Goal: Task Accomplishment & Management: Complete application form

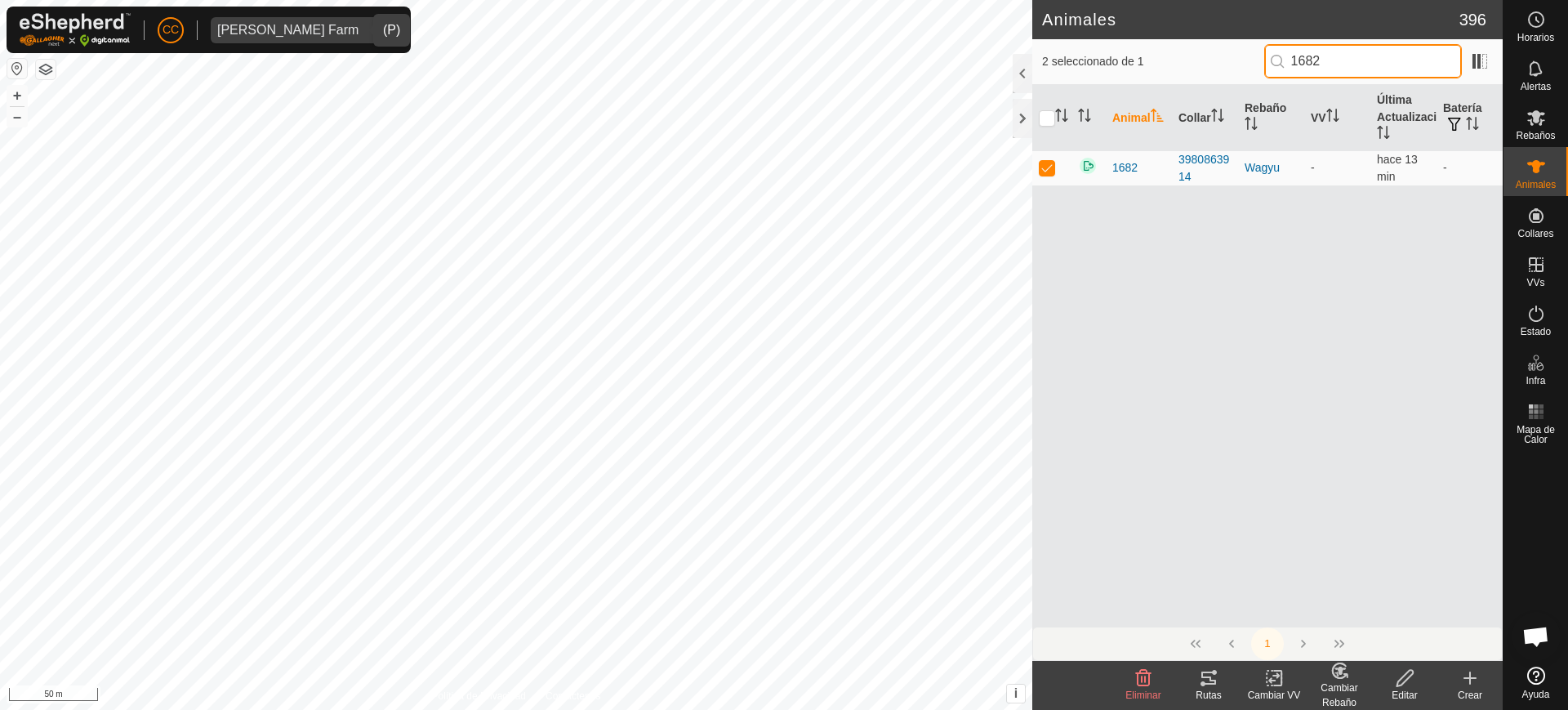
scroll to position [1272, 0]
type input "45165"
click at [1035, 165] on td at bounding box center [1052, 168] width 40 height 35
checkbox input "true"
click at [1397, 670] on icon at bounding box center [1405, 678] width 21 height 20
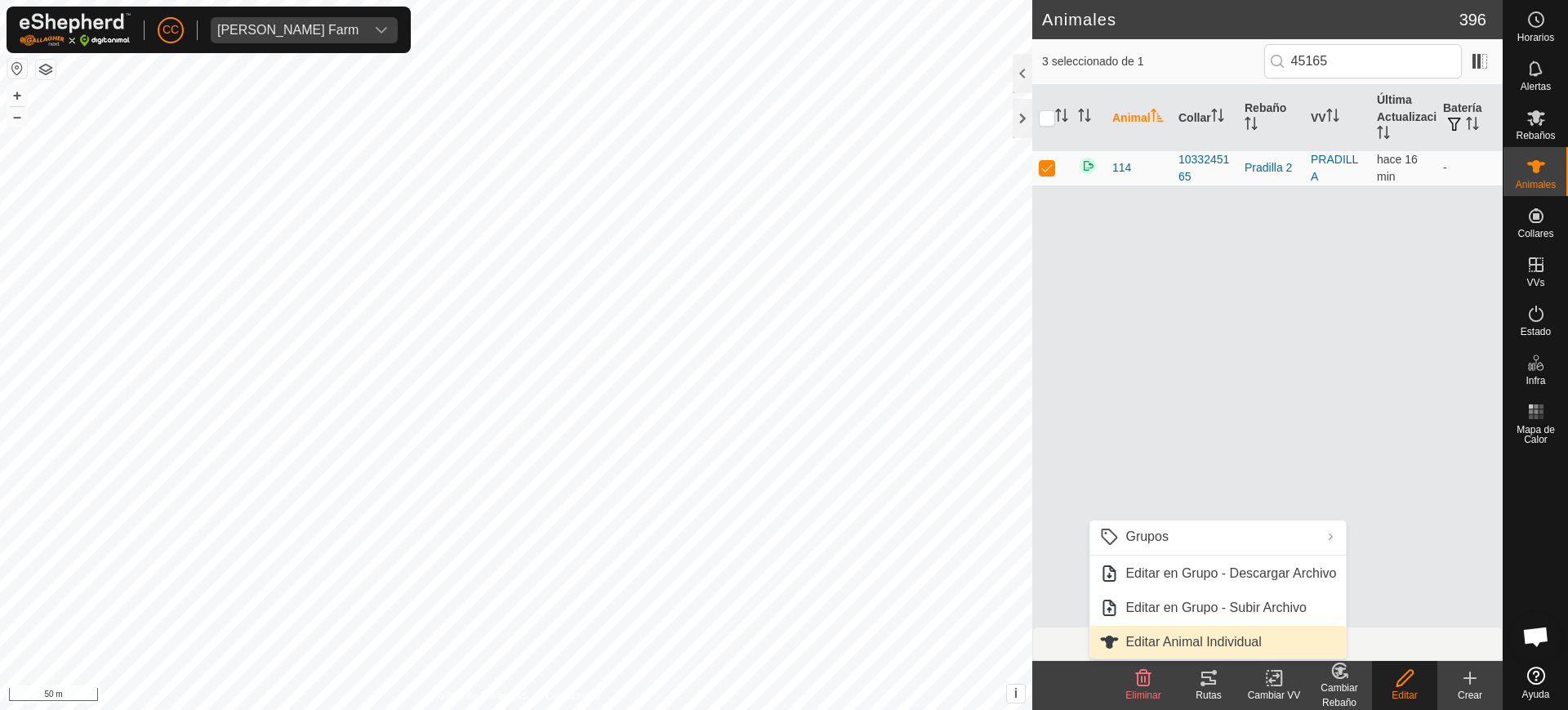
click at [1205, 640] on link "Editar Animal Individual" at bounding box center [1218, 642] width 257 height 32
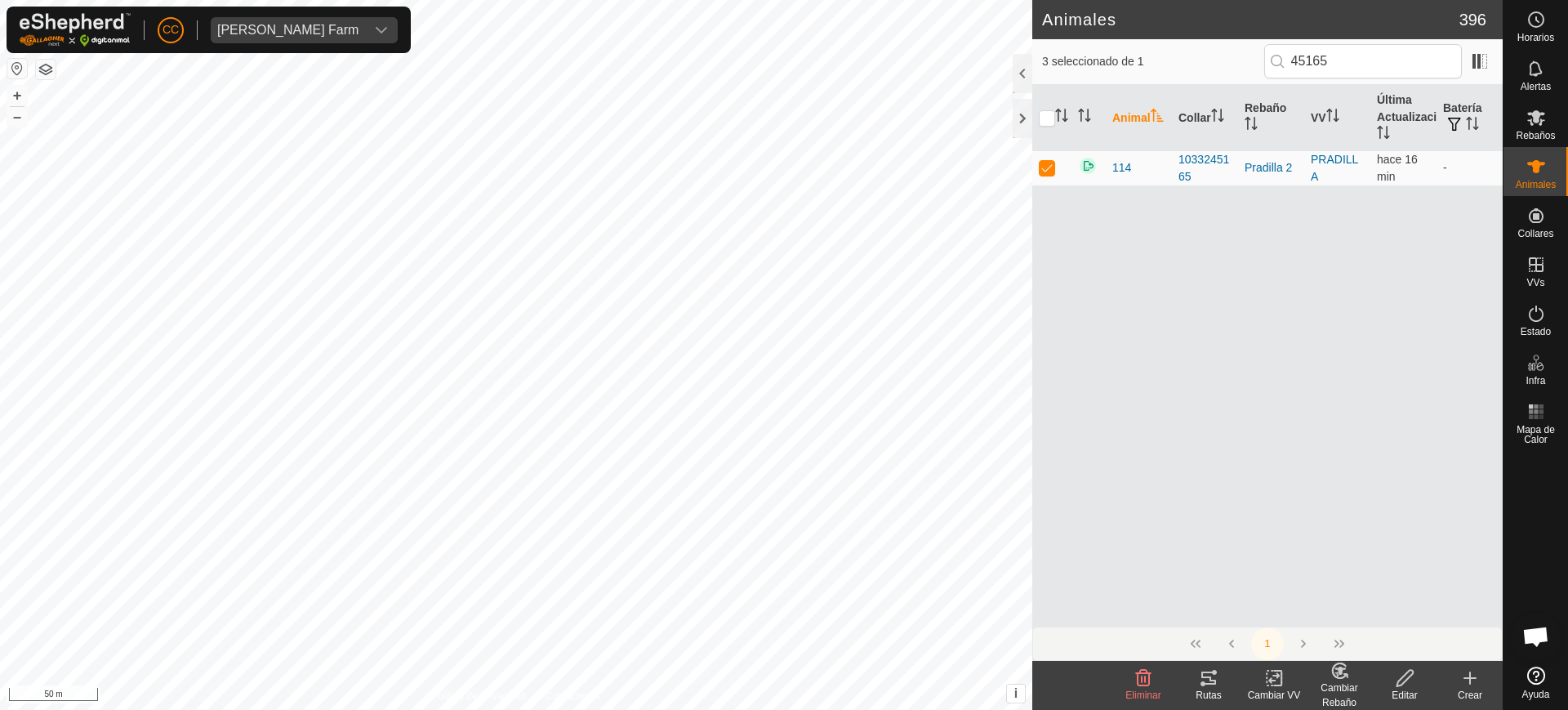
click at [1404, 681] on icon at bounding box center [1405, 678] width 16 height 16
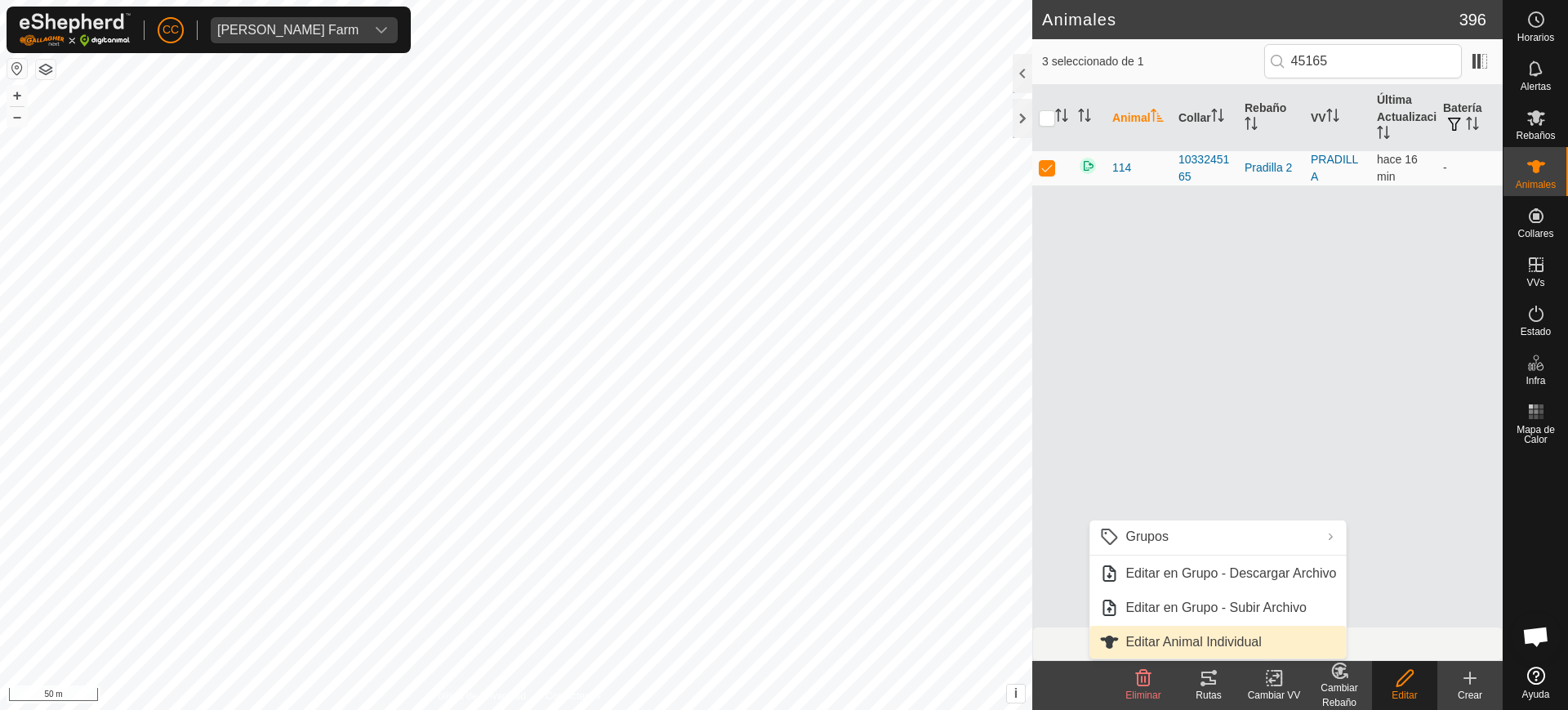
click at [1269, 640] on link "Editar Animal Individual" at bounding box center [1218, 642] width 257 height 32
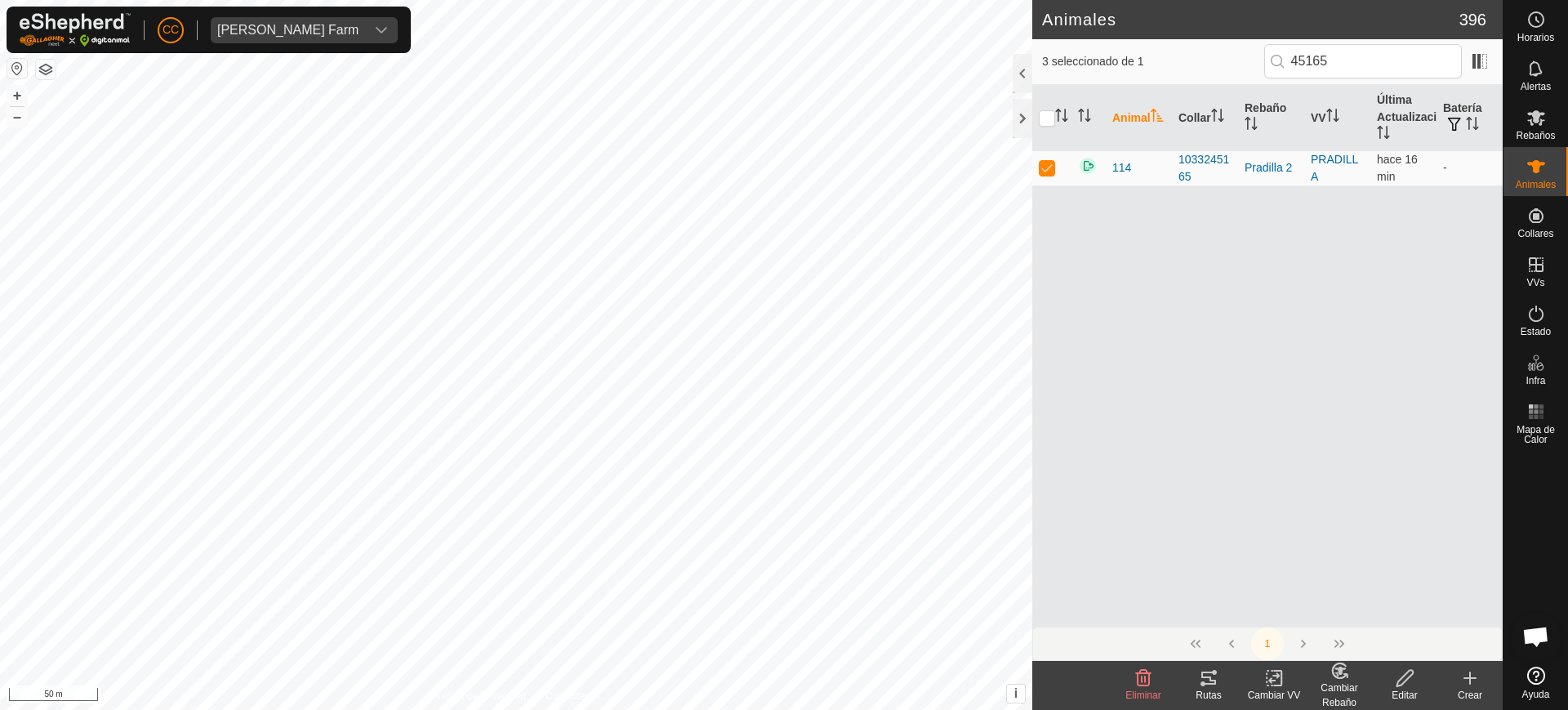
click at [1461, 503] on div "Animal Collar Rebaño VV Última Actualización Batería 114 1033245165 [PERSON_NAM…" at bounding box center [1267, 355] width 470 height 542
click at [1395, 680] on icon at bounding box center [1405, 678] width 21 height 20
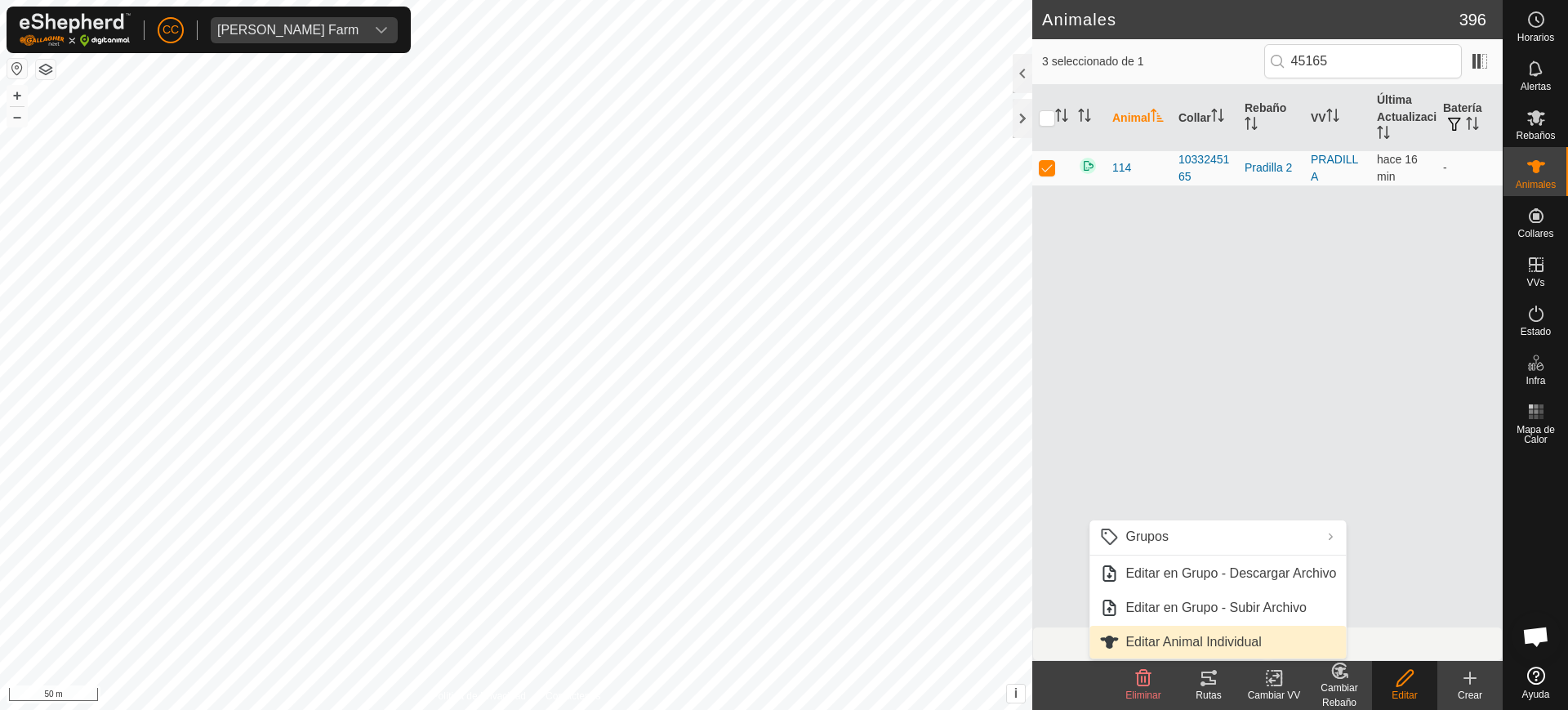
click at [1209, 635] on link "Editar Animal Individual" at bounding box center [1218, 642] width 257 height 32
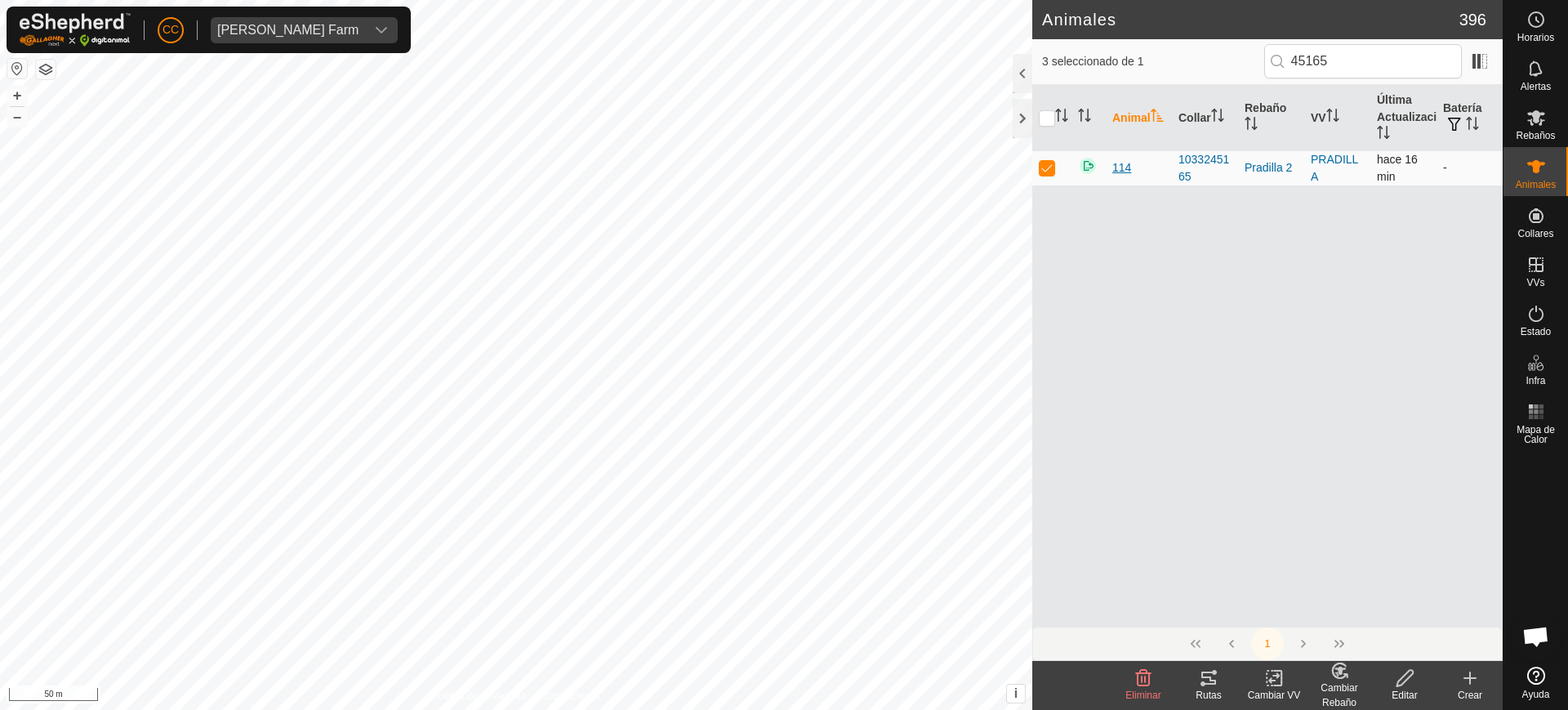
drag, startPoint x: 1110, startPoint y: 173, endPoint x: 1116, endPoint y: 165, distance: 10.0
click at [1110, 173] on td "114" at bounding box center [1138, 168] width 66 height 35
click at [1117, 162] on span "114" at bounding box center [1121, 168] width 19 height 17
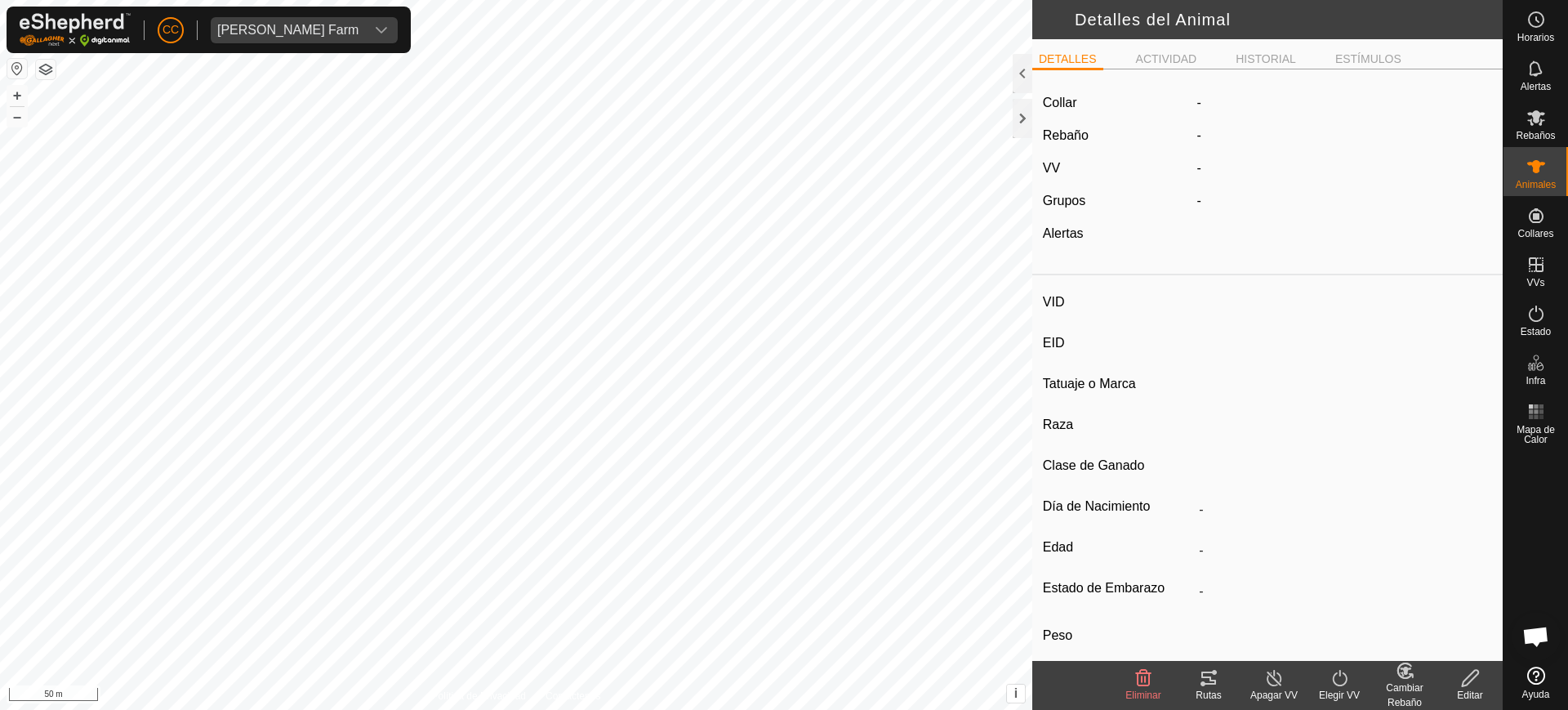
type input "114"
type input "-"
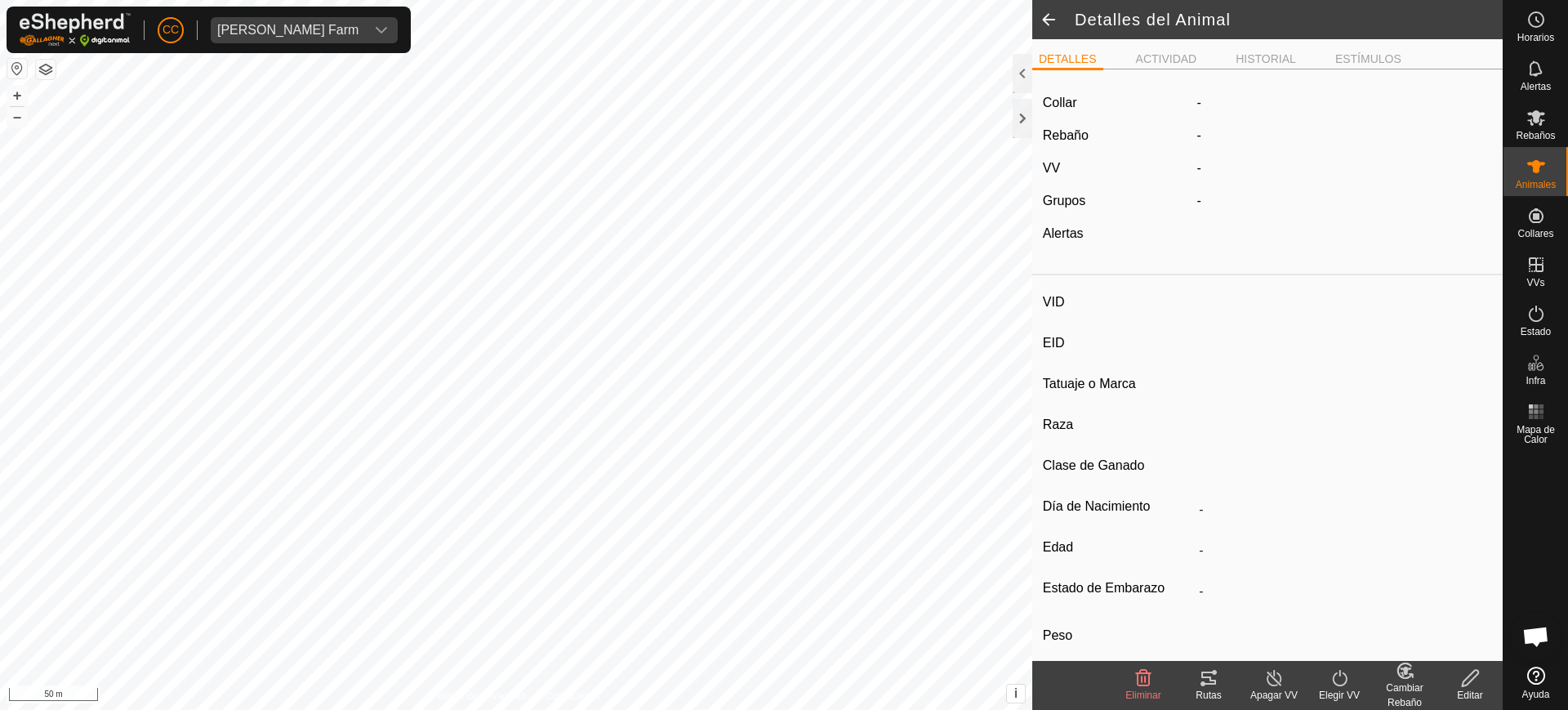
type input "-"
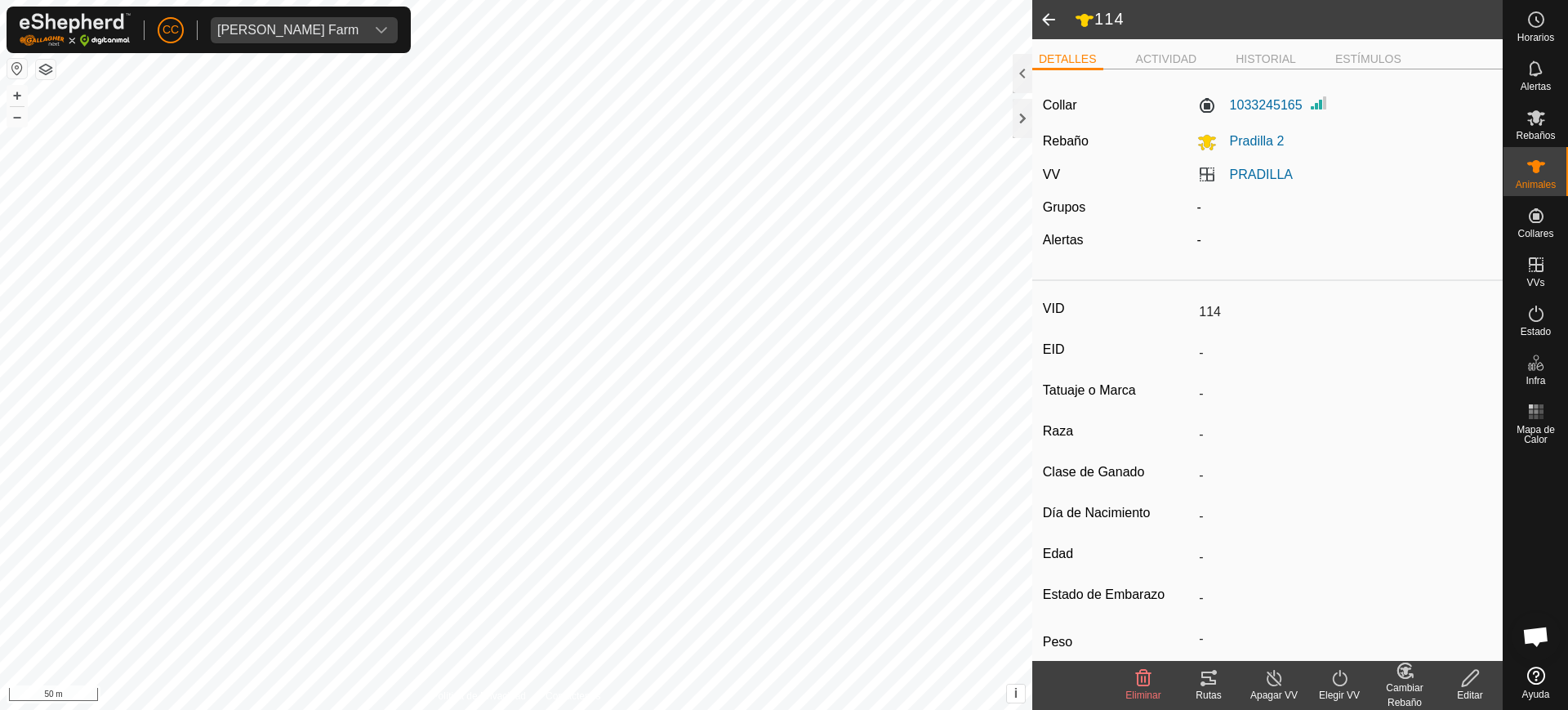
click at [1468, 678] on icon at bounding box center [1471, 678] width 21 height 20
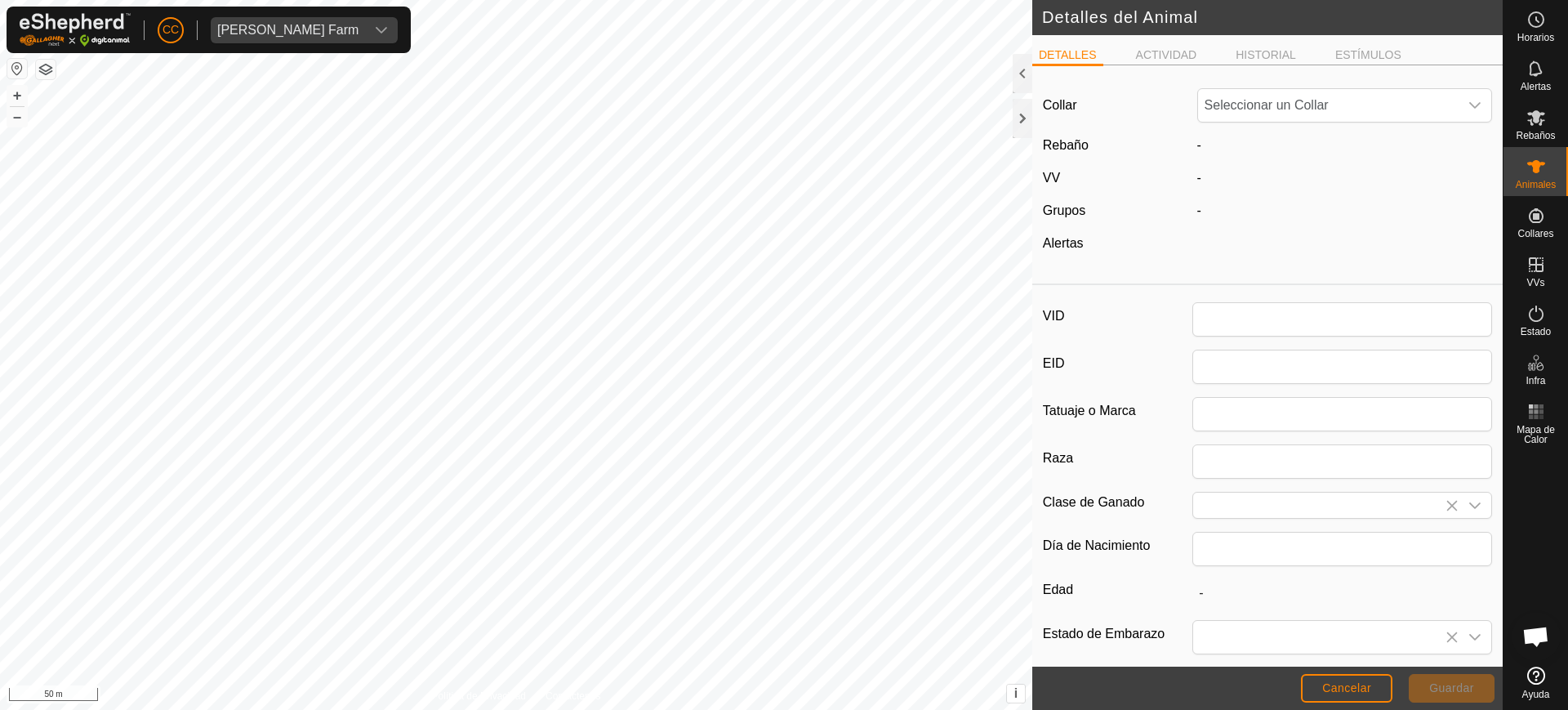
type input "114"
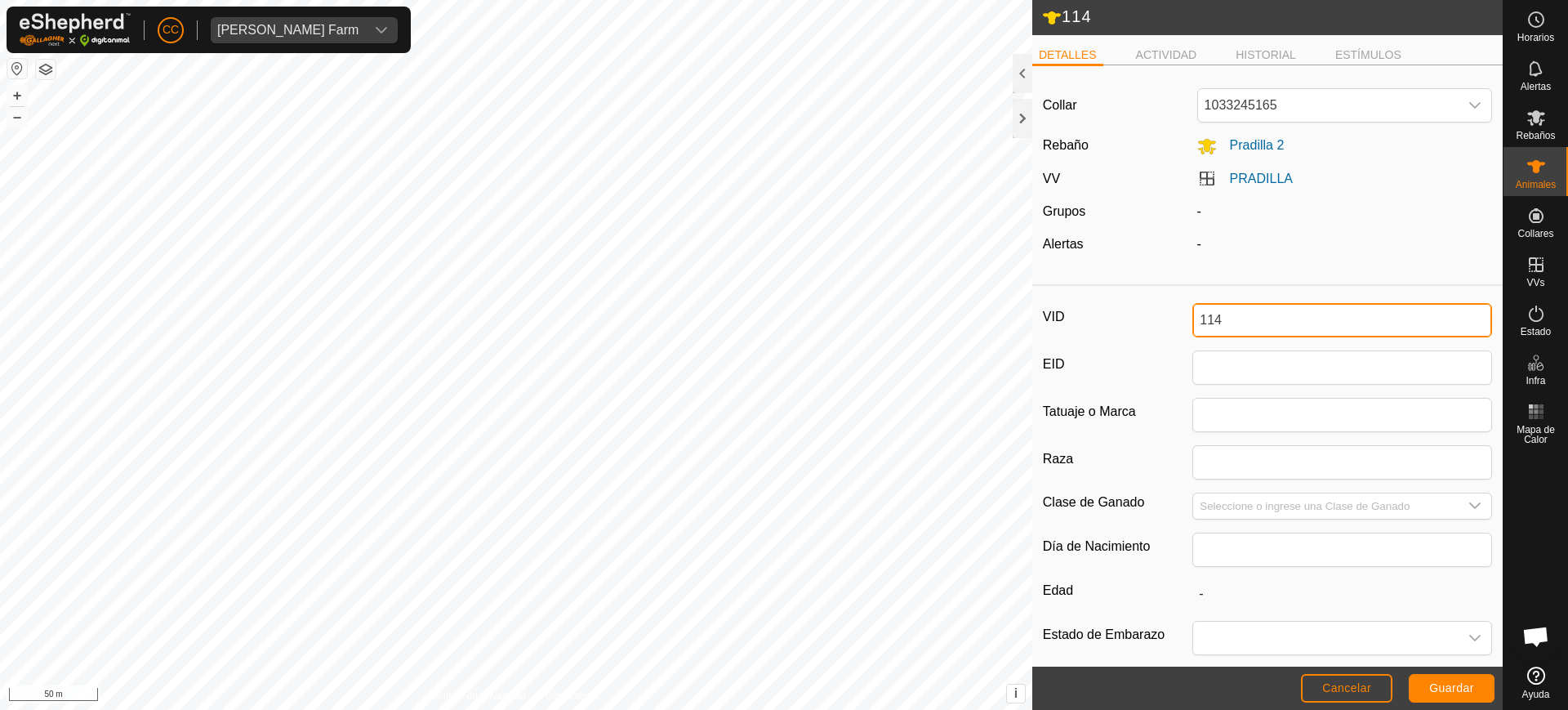
drag, startPoint x: 1257, startPoint y: 310, endPoint x: 1138, endPoint y: 321, distance: 119.5
click at [1138, 321] on div "VID 114" at bounding box center [1267, 320] width 449 height 34
type input "5138"
click at [1455, 695] on button "Guardar" at bounding box center [1451, 688] width 86 height 29
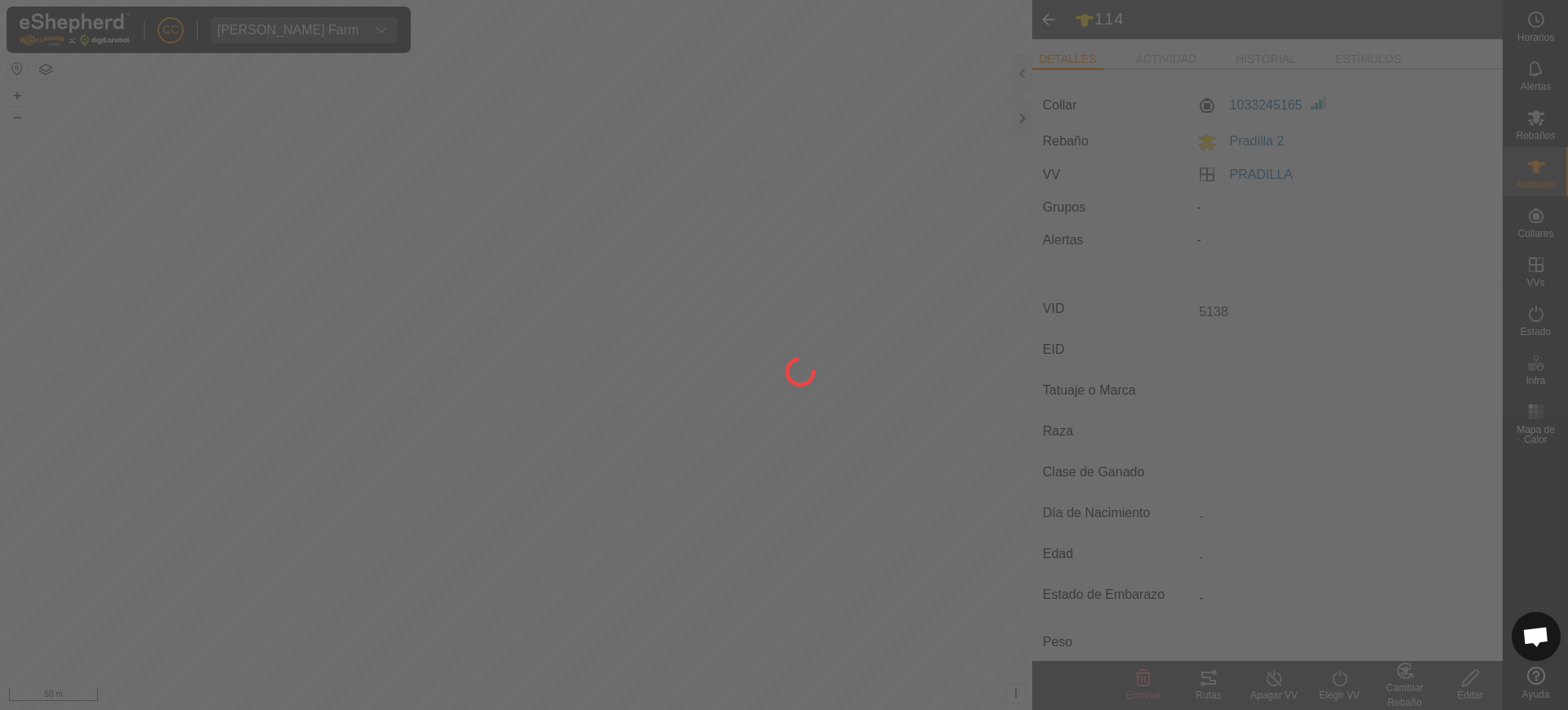
type input "-"
type input "0 kg"
type input "-"
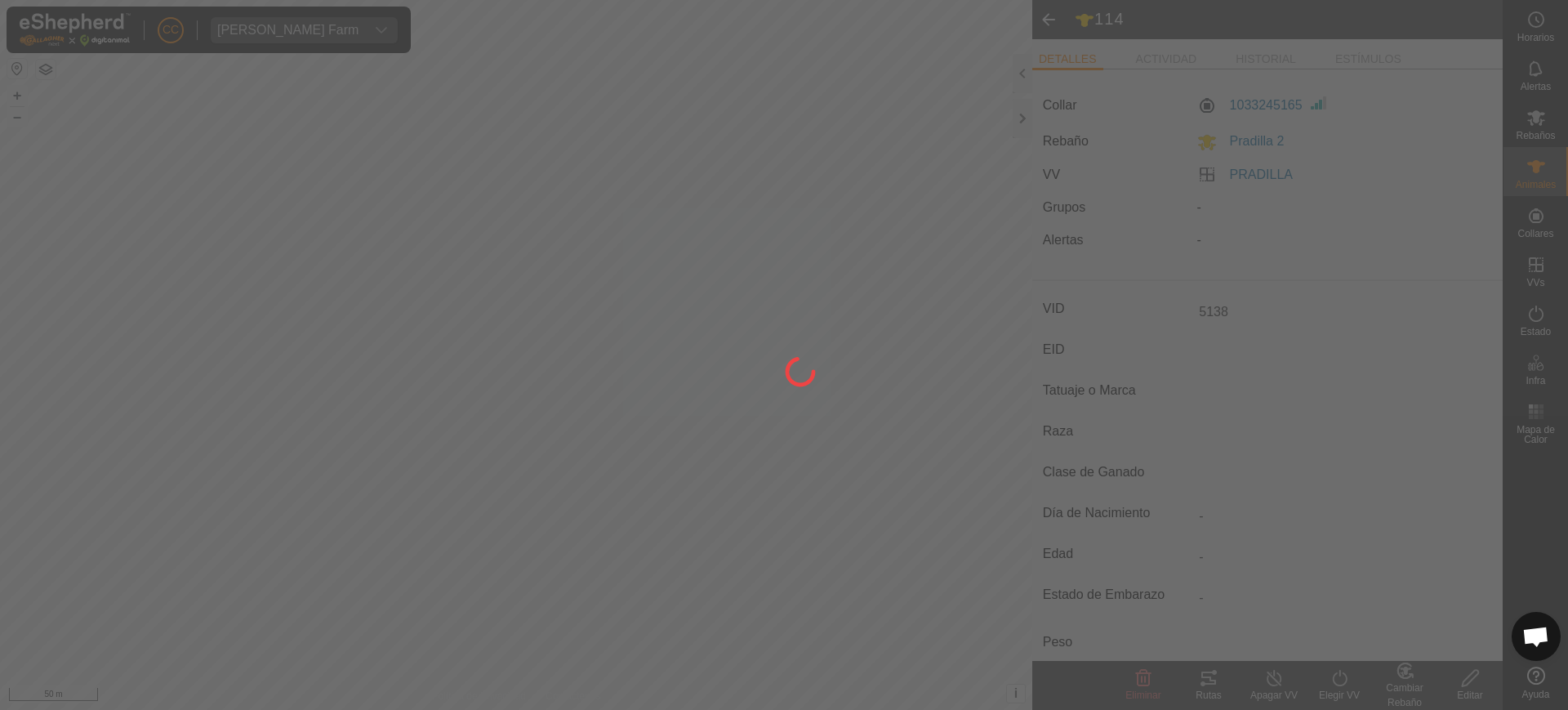
type input "-"
type input "114"
type input "-"
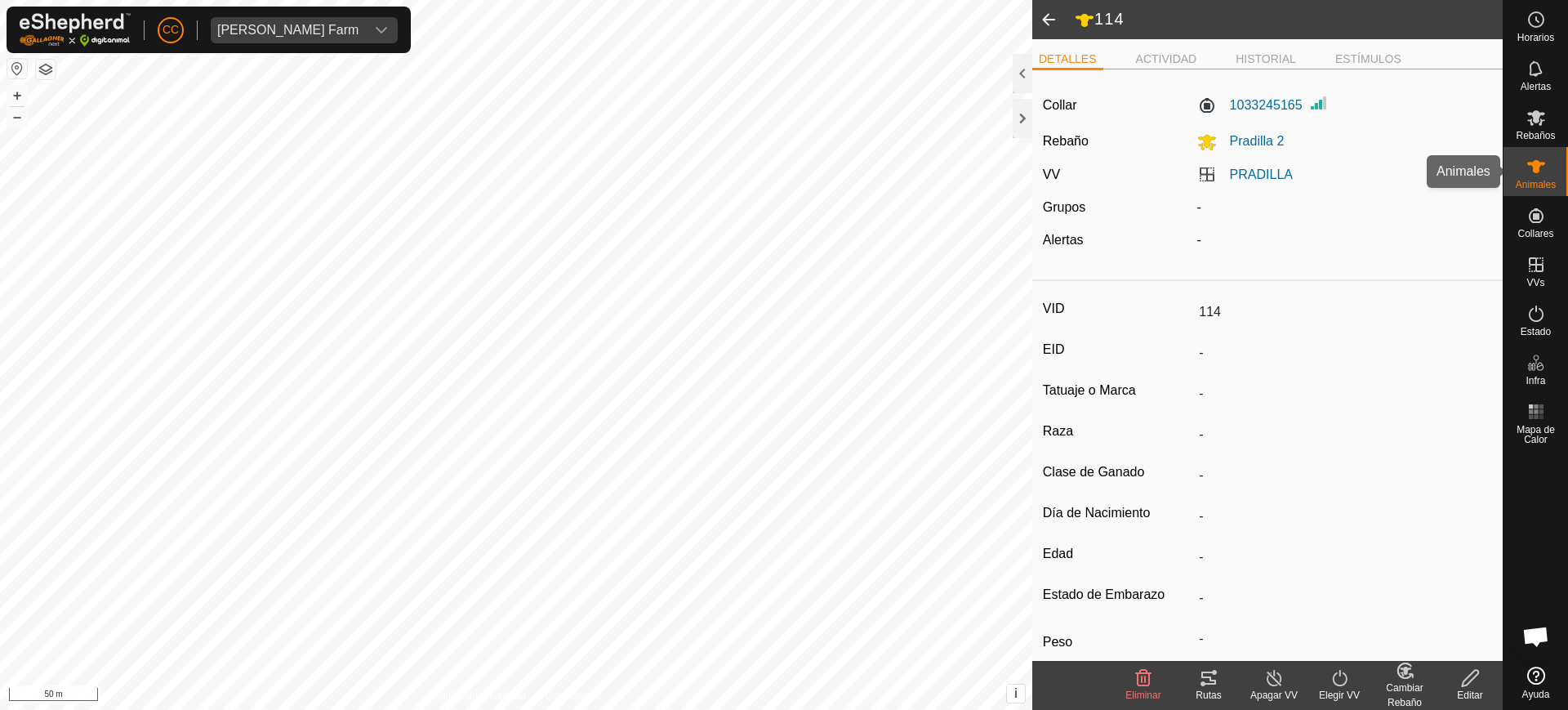
click at [1536, 174] on icon at bounding box center [1536, 167] width 20 height 20
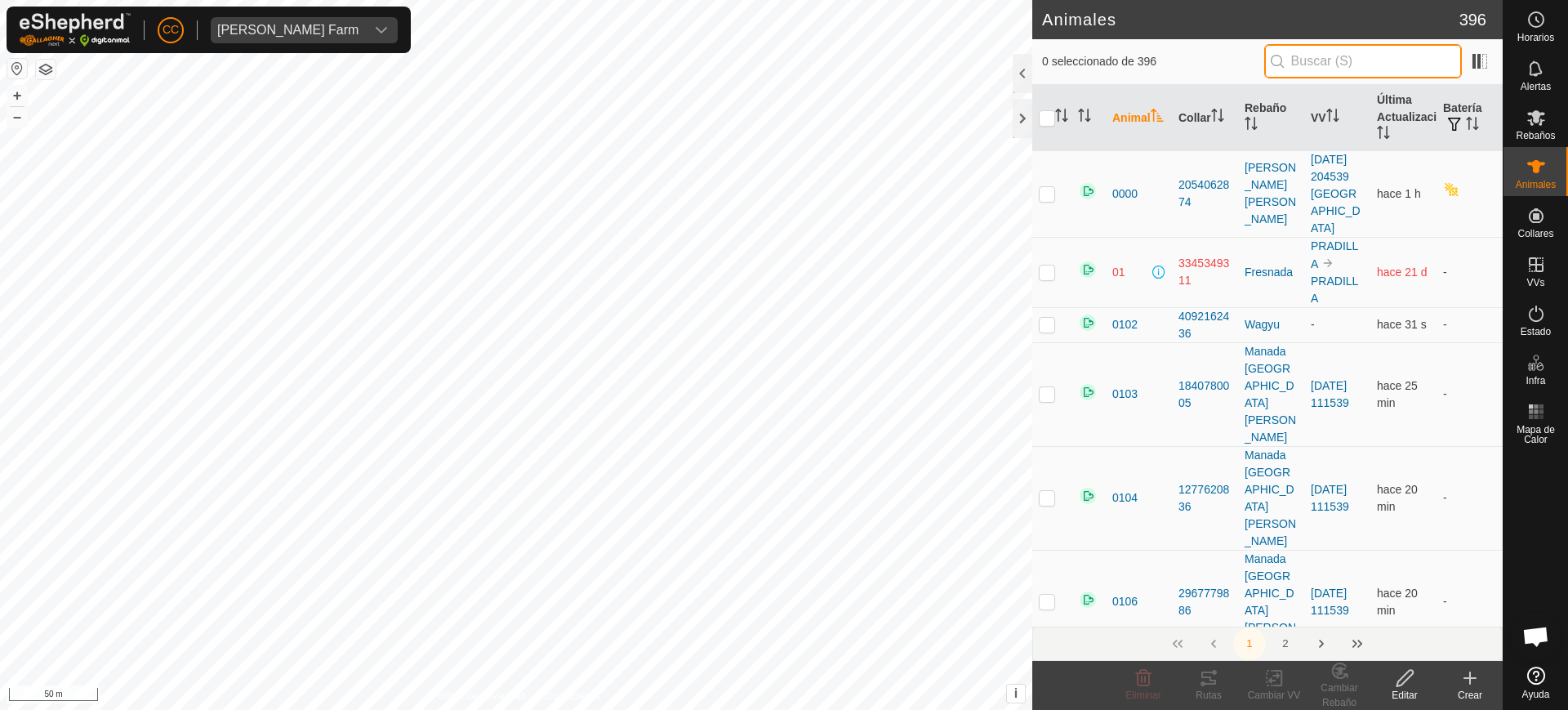
click at [1395, 66] on input "text" at bounding box center [1363, 61] width 197 height 34
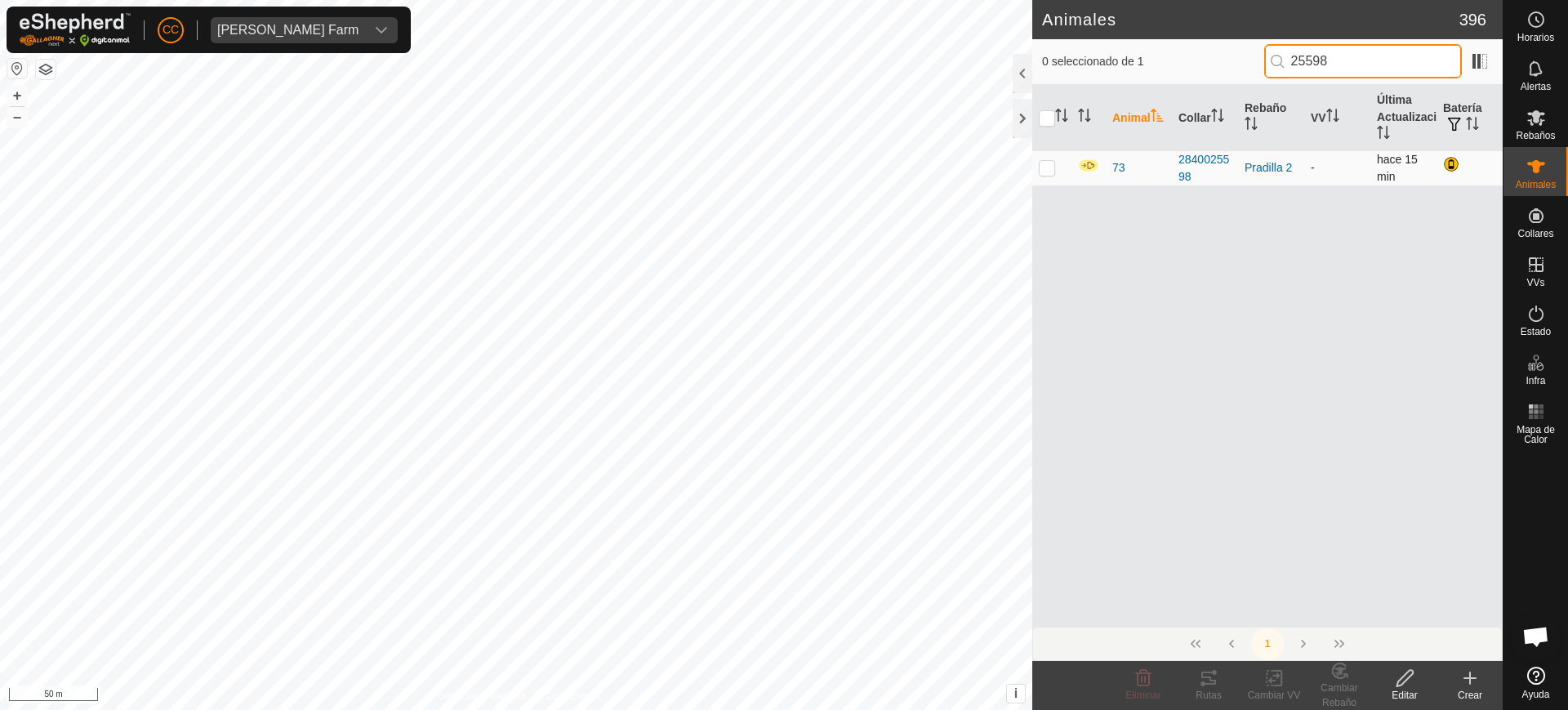
type input "25598"
click at [1043, 159] on td at bounding box center [1052, 168] width 40 height 35
checkbox input "true"
click at [1390, 671] on edit-svg-icon at bounding box center [1405, 678] width 66 height 20
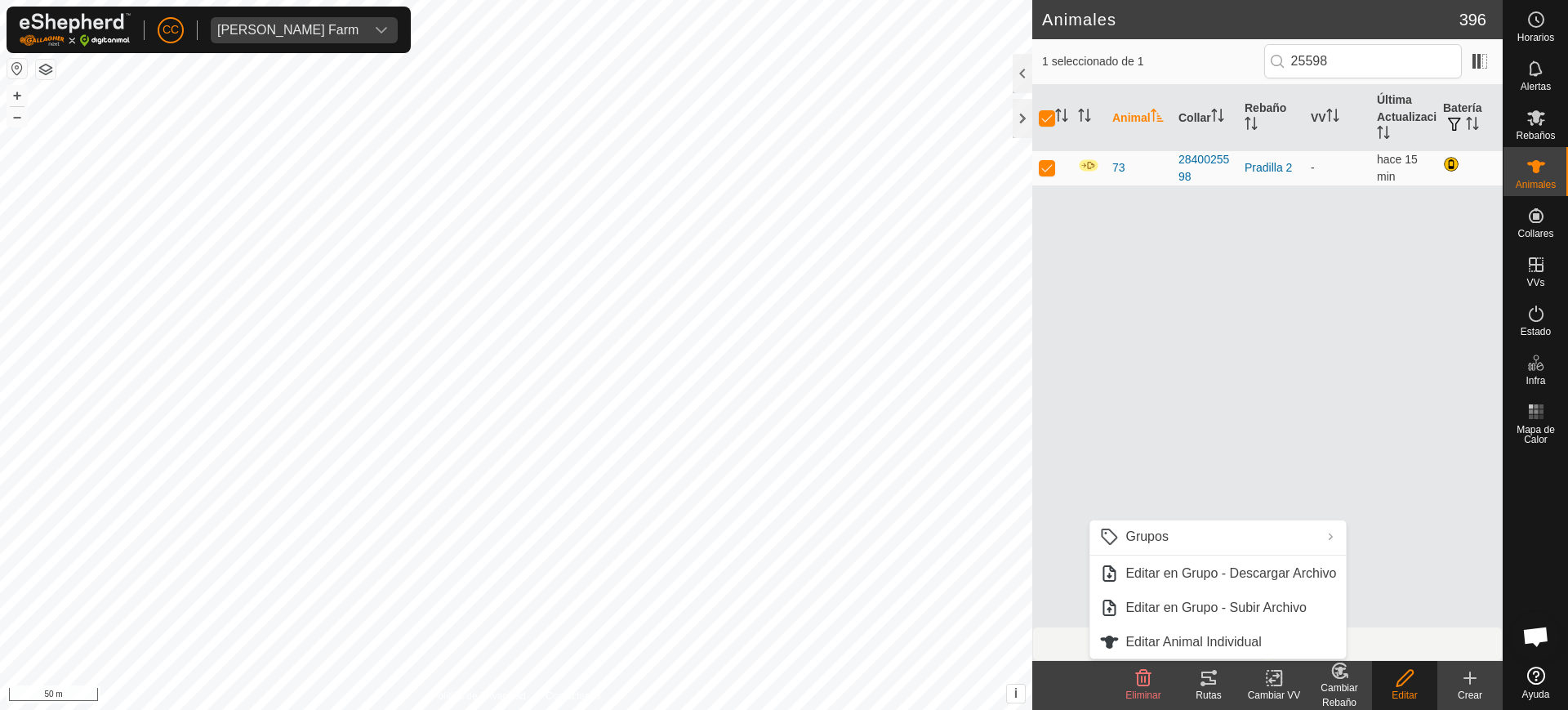
click at [1264, 366] on div "Animal Collar Rebaño VV Última Actualización Batería 73 2840025598 [PERSON_NAME…" at bounding box center [1267, 355] width 470 height 542
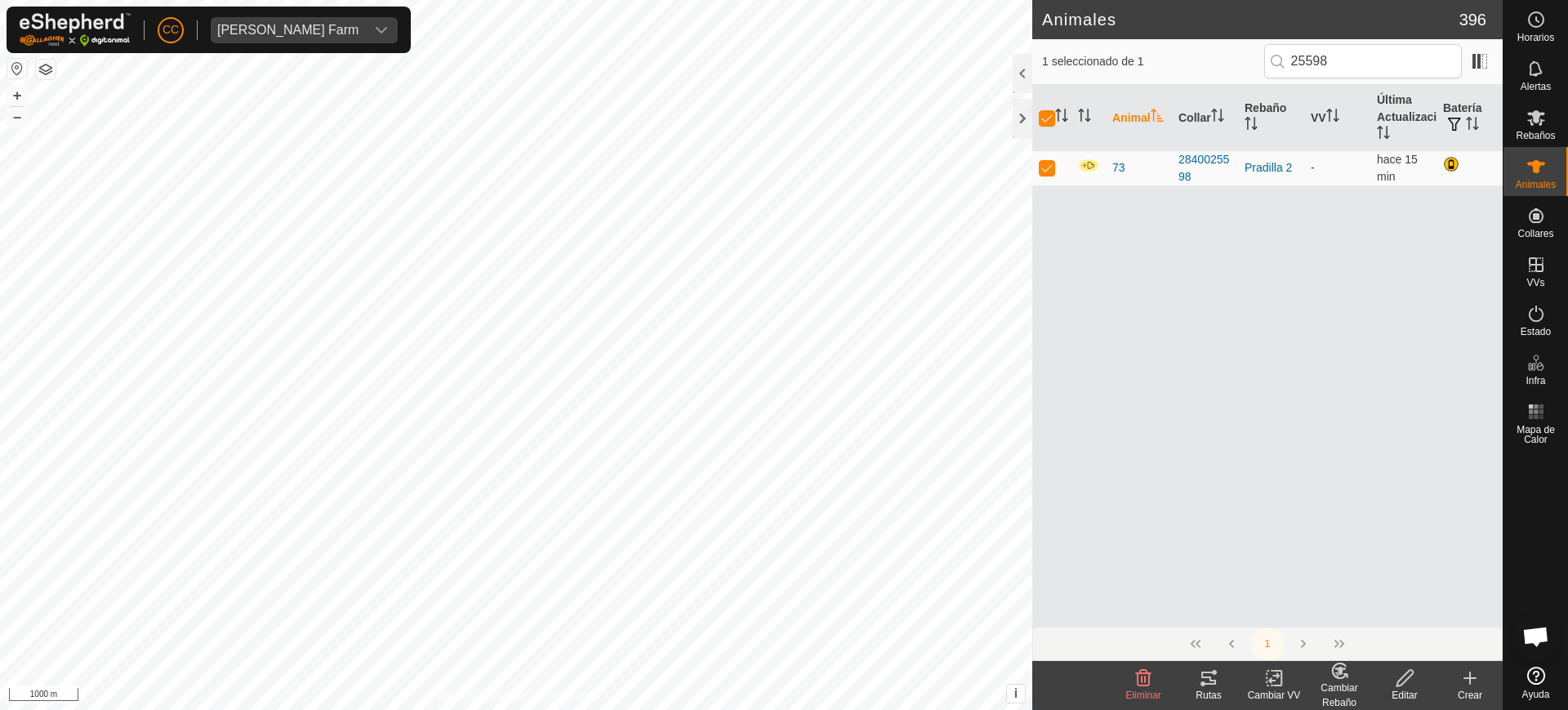
click at [1272, 678] on icon at bounding box center [1273, 678] width 12 height 11
click at [1266, 614] on link "Elegir VV..." at bounding box center [1323, 608] width 162 height 32
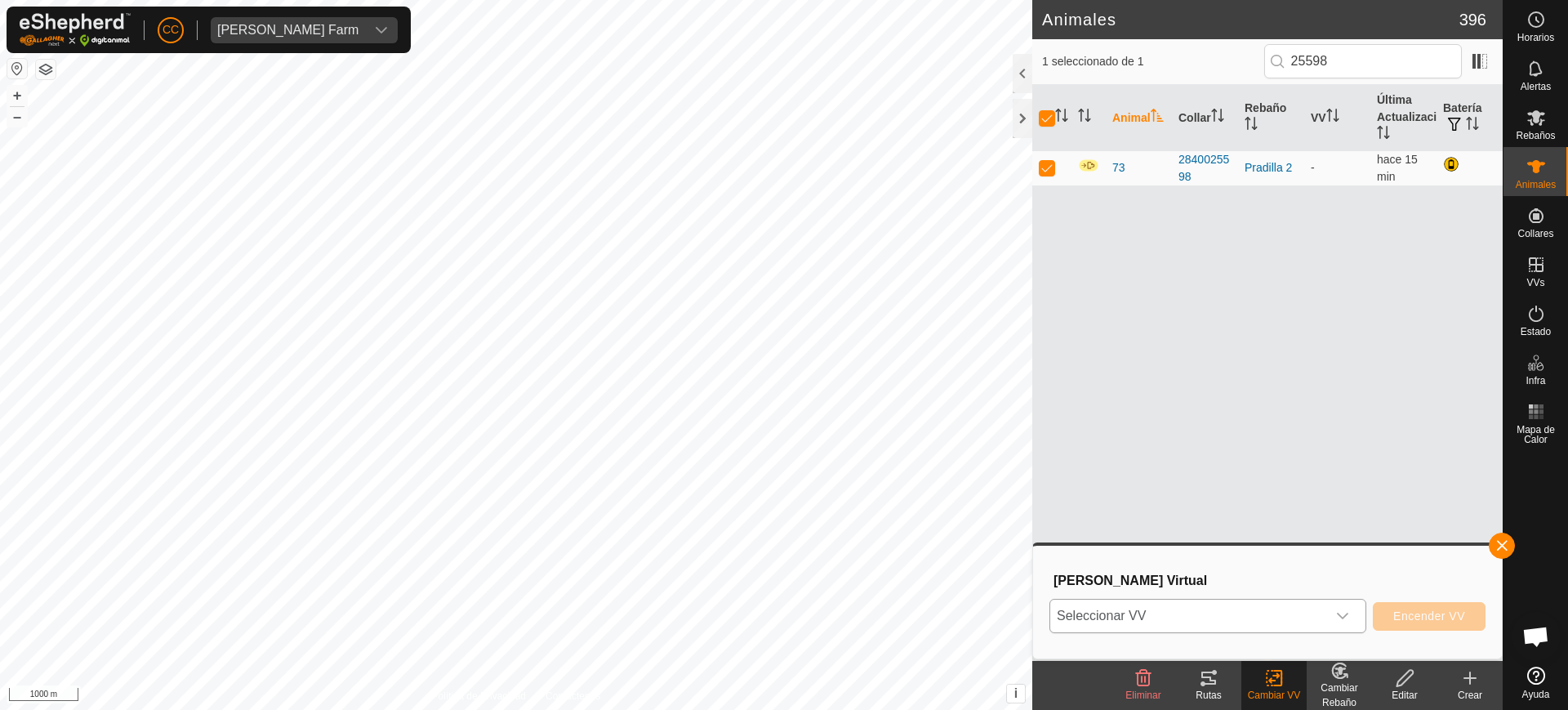
click at [1181, 610] on span "Seleccionar VV" at bounding box center [1188, 616] width 276 height 32
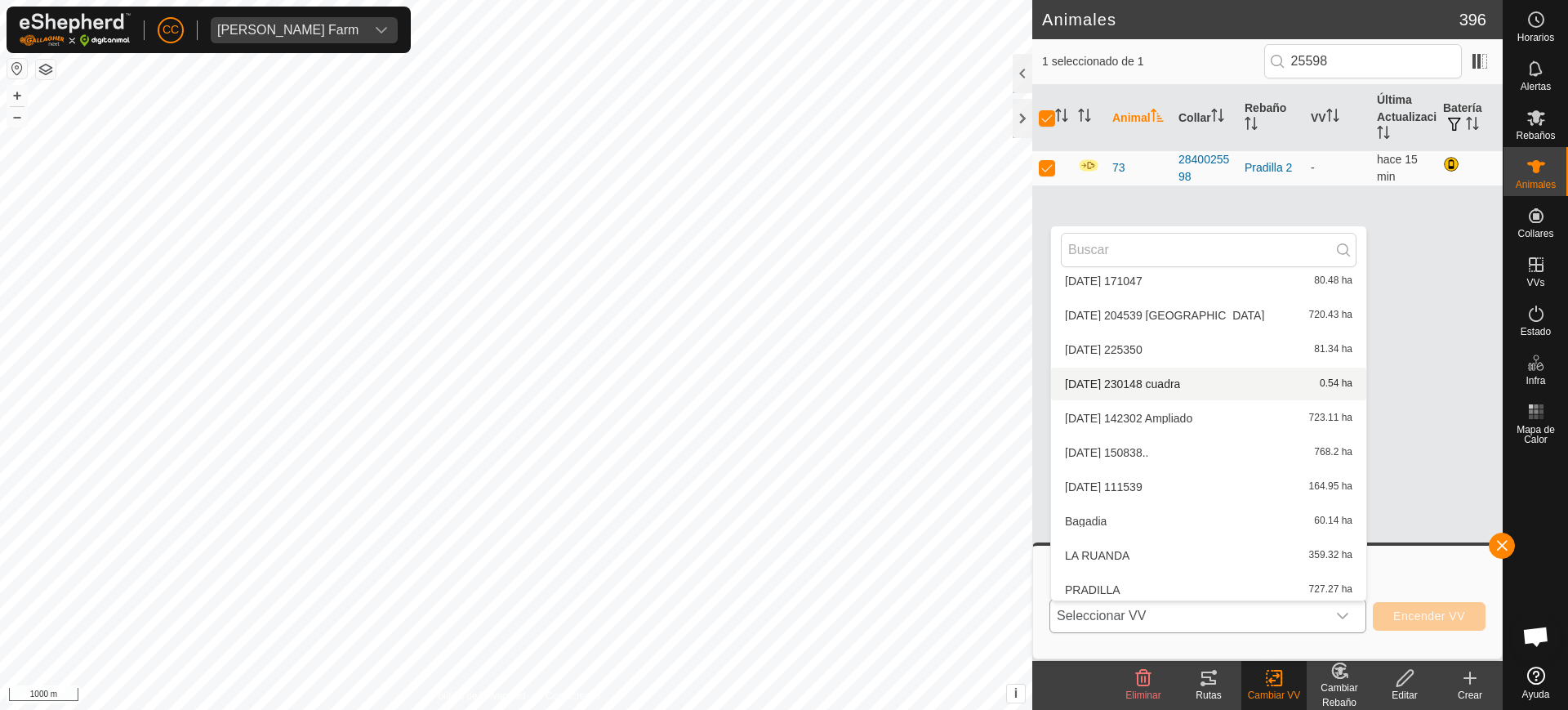
scroll to position [324, 0]
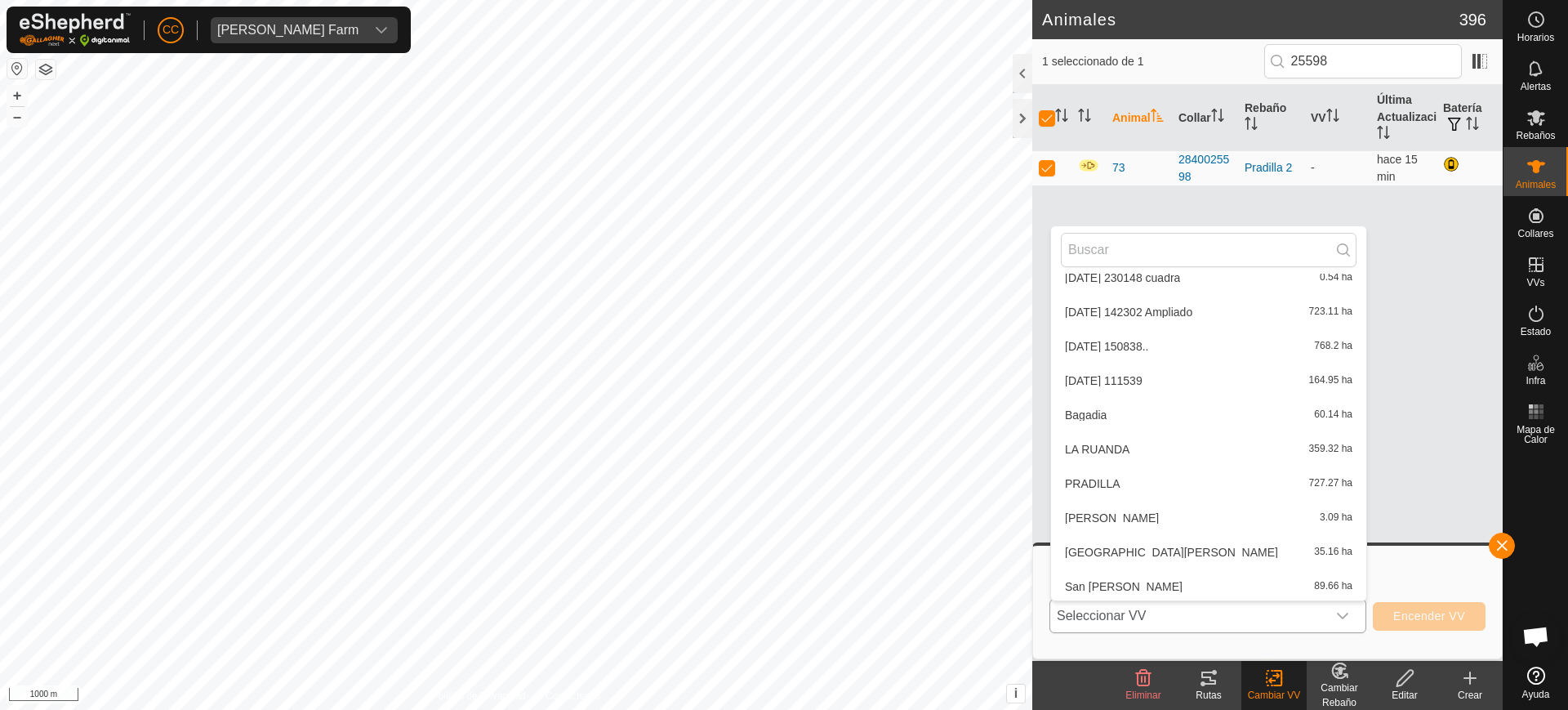
click at [1120, 485] on li "PRADILLA 727.27 ha" at bounding box center [1209, 484] width 315 height 32
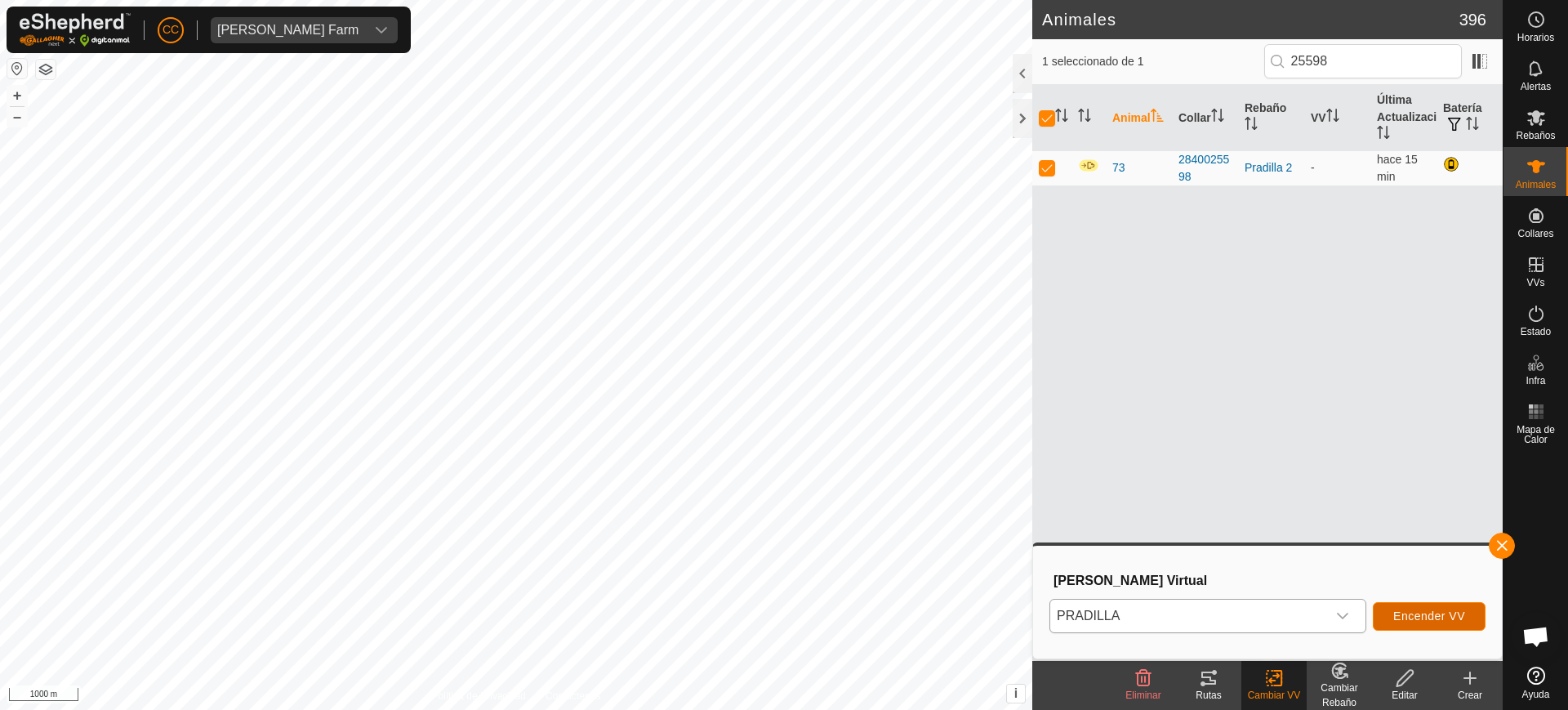
click at [1448, 623] on button "Encender VV" at bounding box center [1429, 616] width 113 height 29
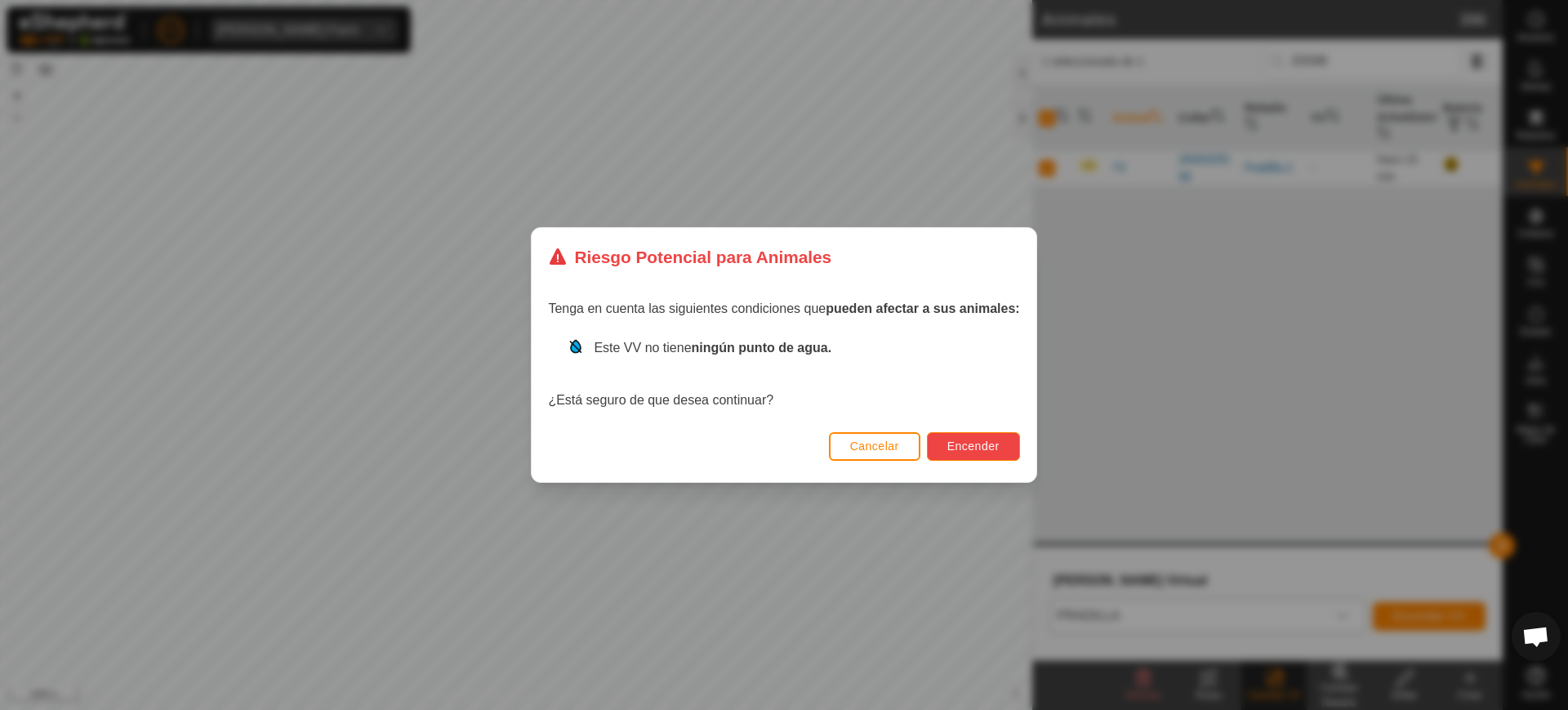
click at [986, 447] on span "Encender" at bounding box center [974, 446] width 52 height 14
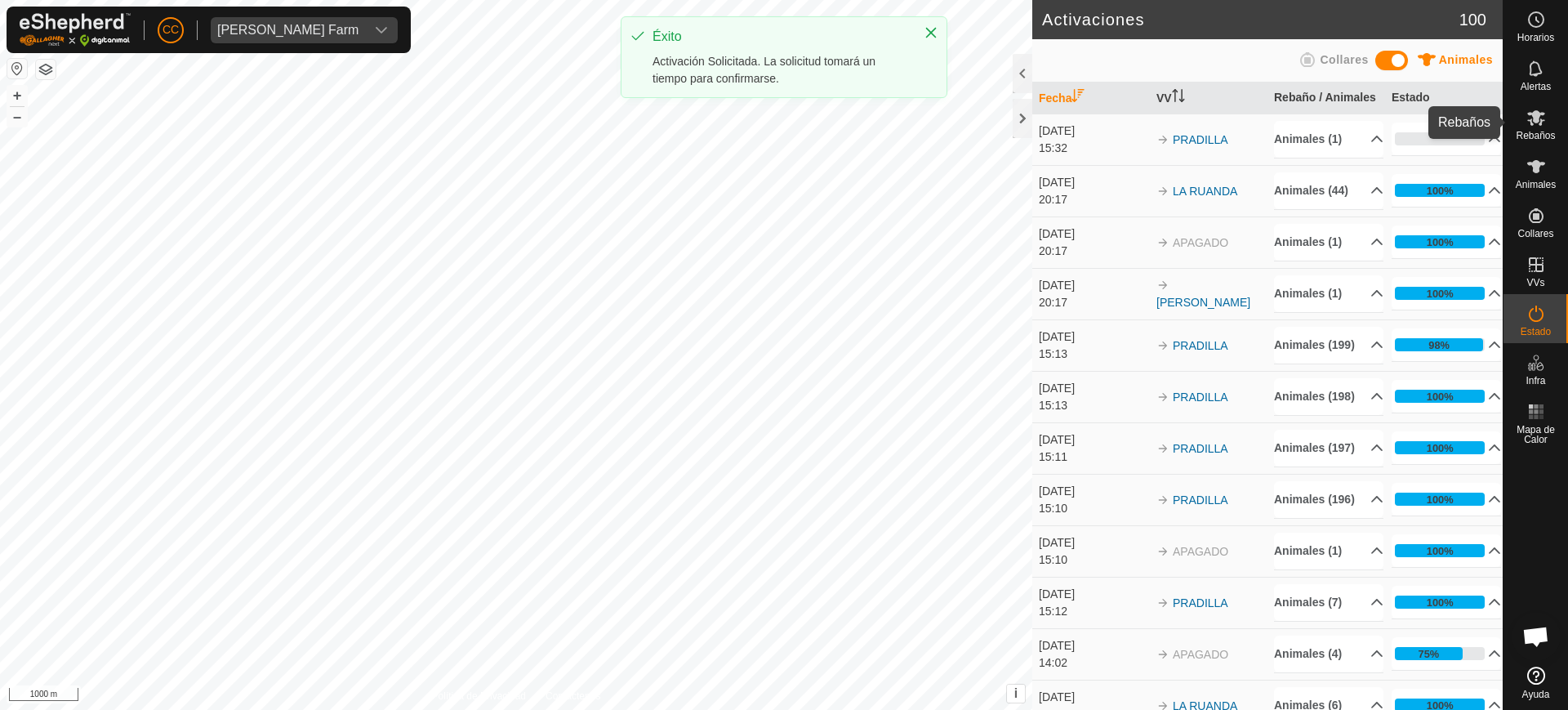
click at [1522, 113] on es-mob-svg-icon at bounding box center [1536, 117] width 30 height 26
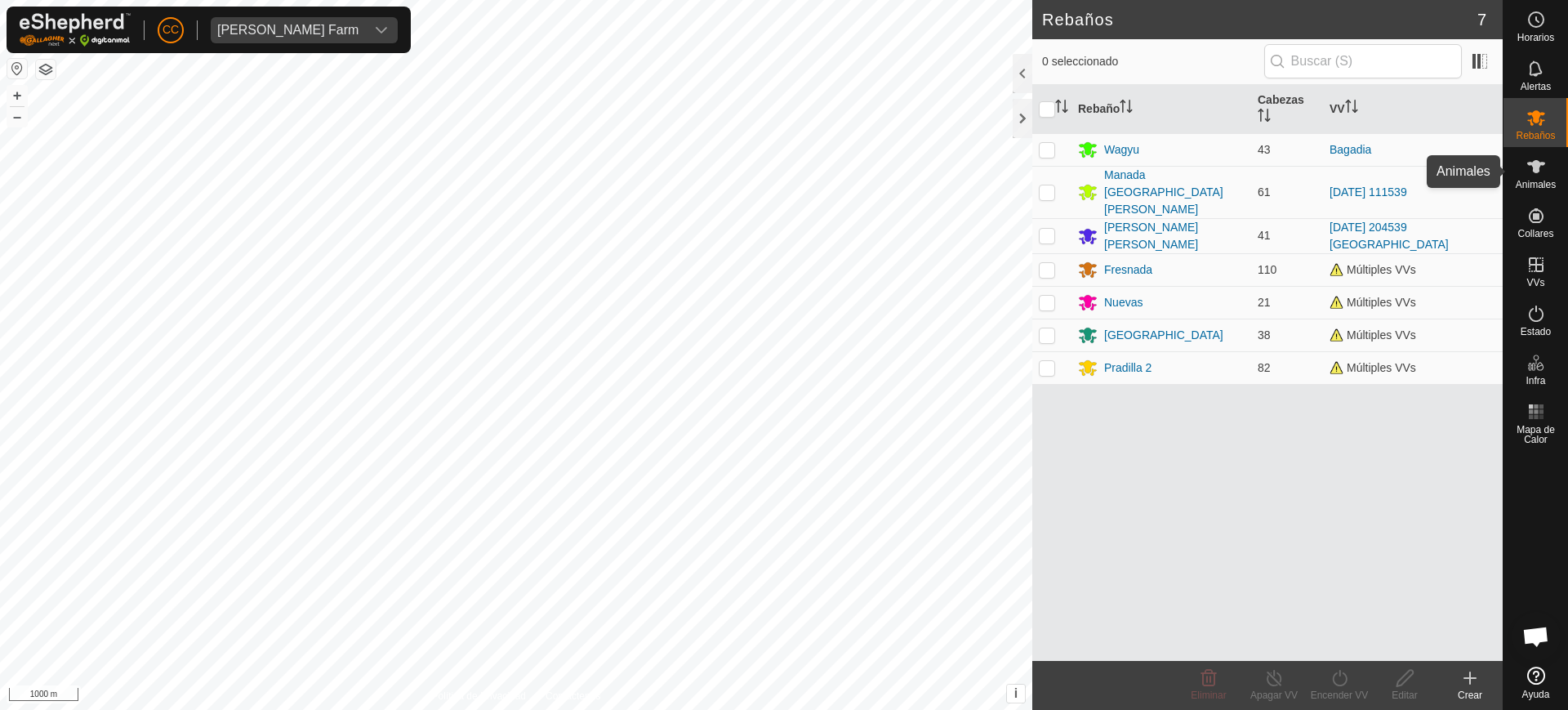
drag, startPoint x: 1531, startPoint y: 150, endPoint x: 1512, endPoint y: 149, distance: 19.0
click at [1531, 152] on div "Animales" at bounding box center [1536, 171] width 65 height 49
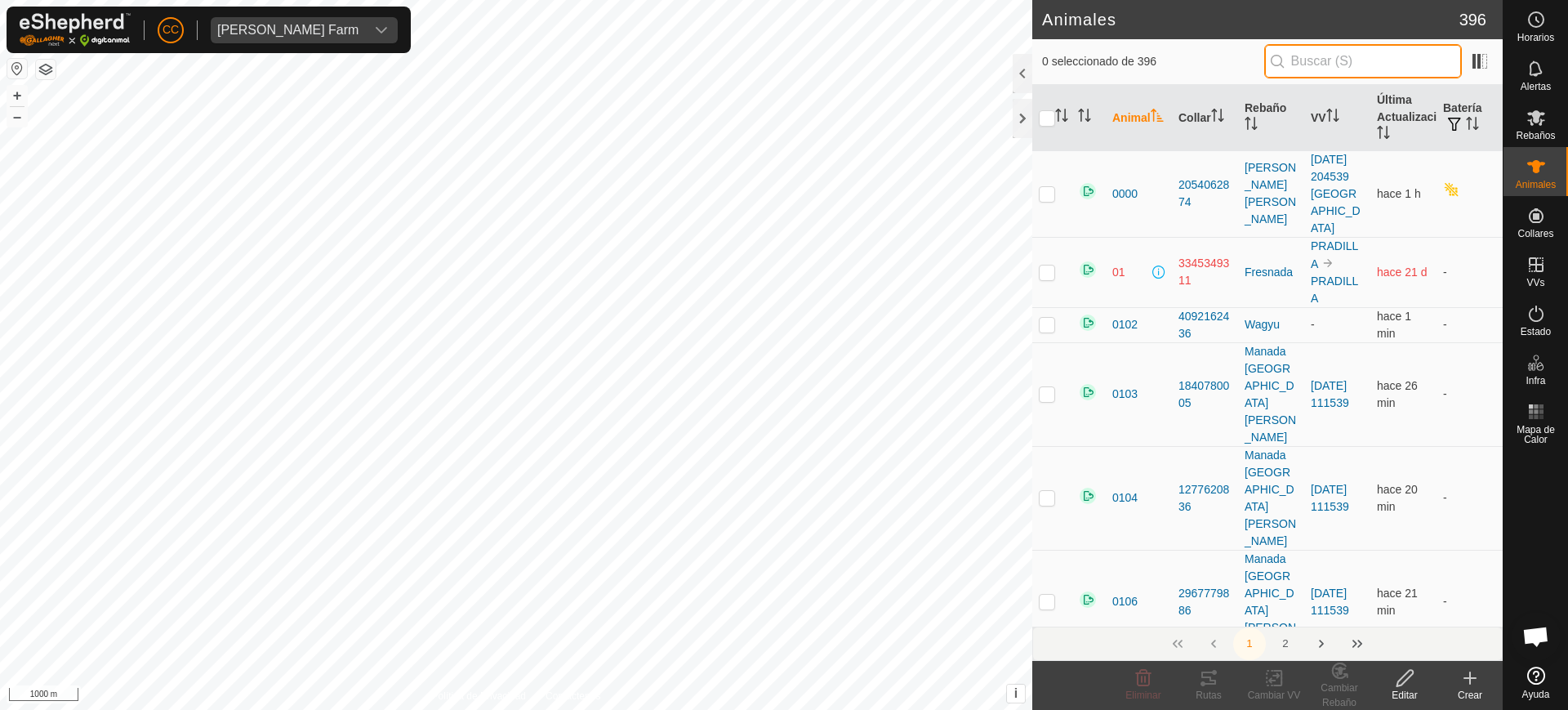
click at [1409, 55] on input "text" at bounding box center [1363, 61] width 197 height 34
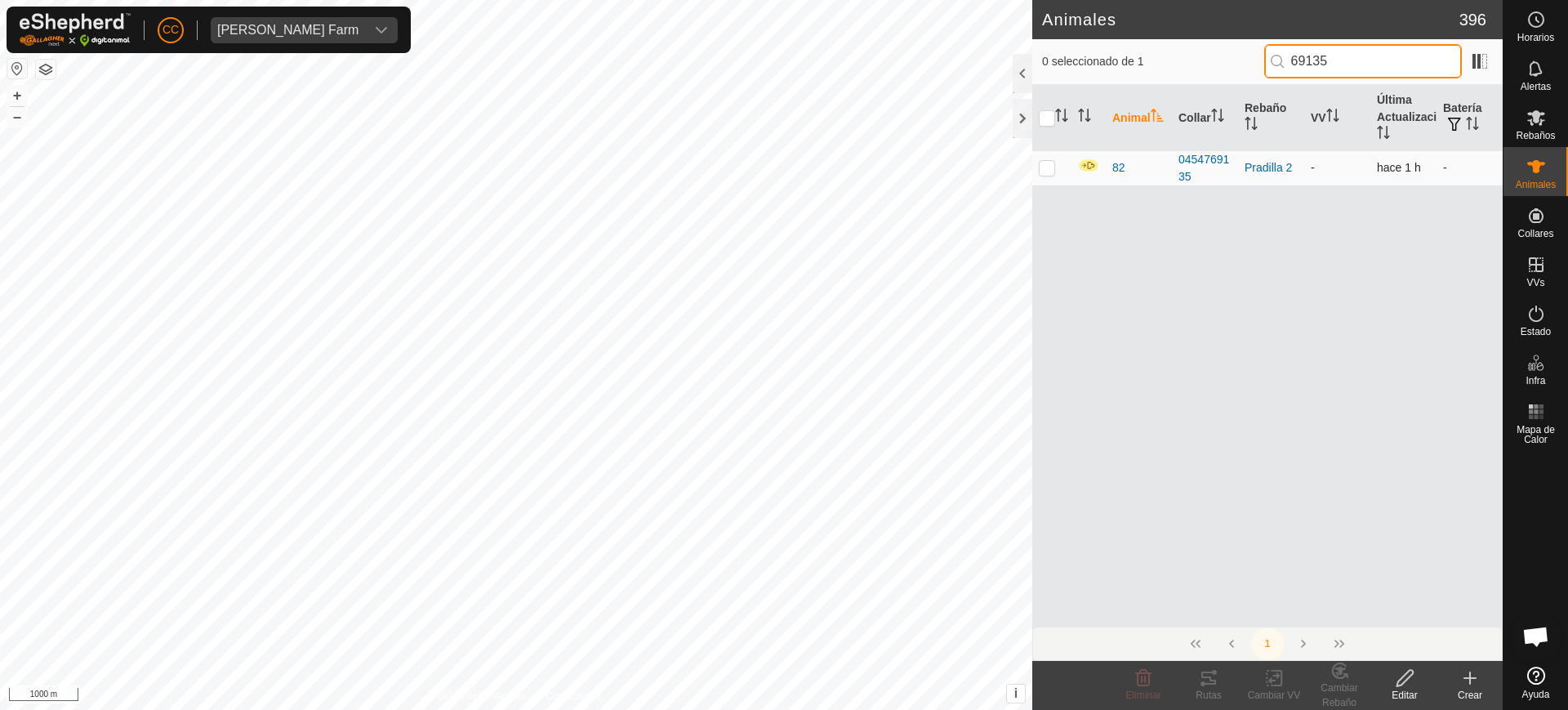
type input "69135"
click at [1047, 163] on p-checkbox at bounding box center [1047, 168] width 16 height 14
checkbox input "true"
click at [1401, 677] on icon at bounding box center [1405, 678] width 16 height 16
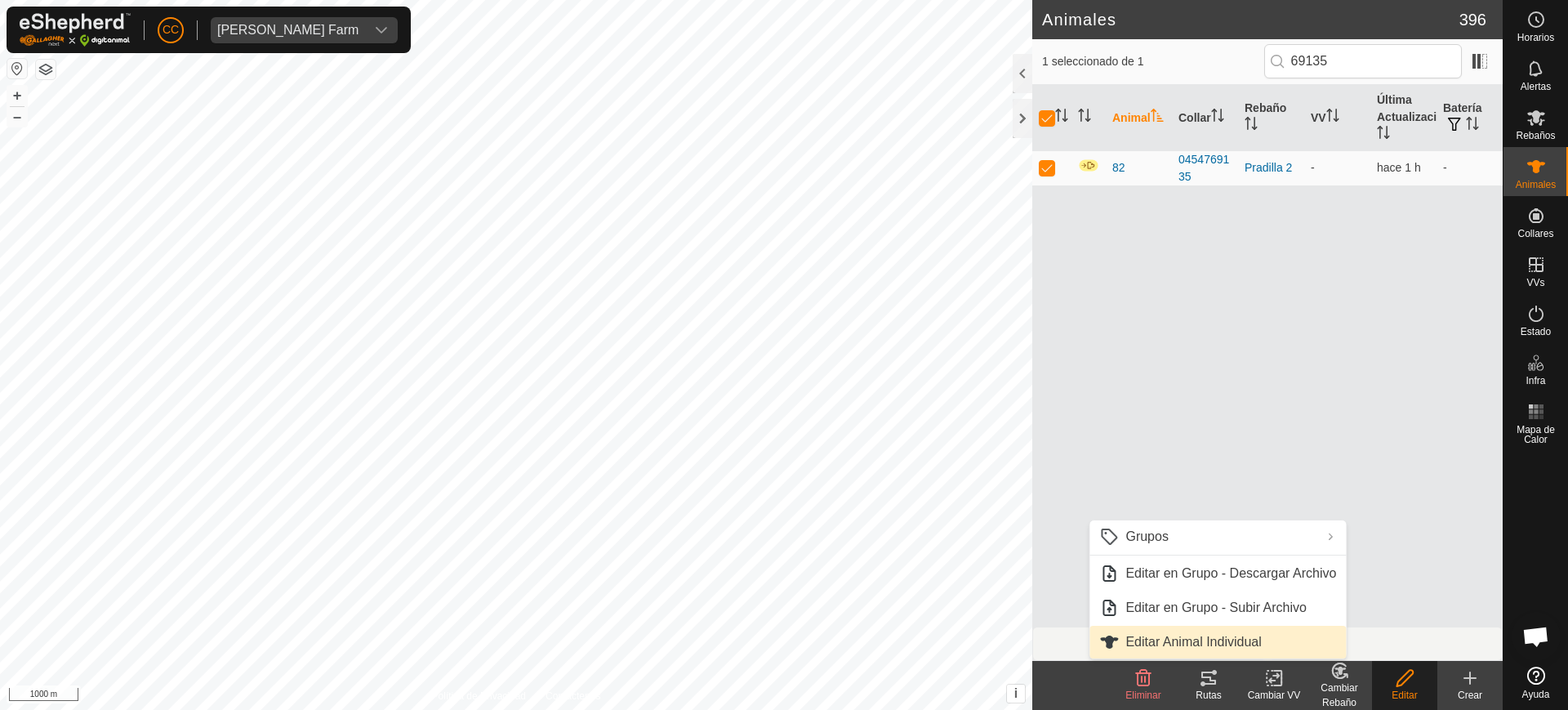
click at [1257, 628] on link "Editar Animal Individual" at bounding box center [1218, 642] width 257 height 32
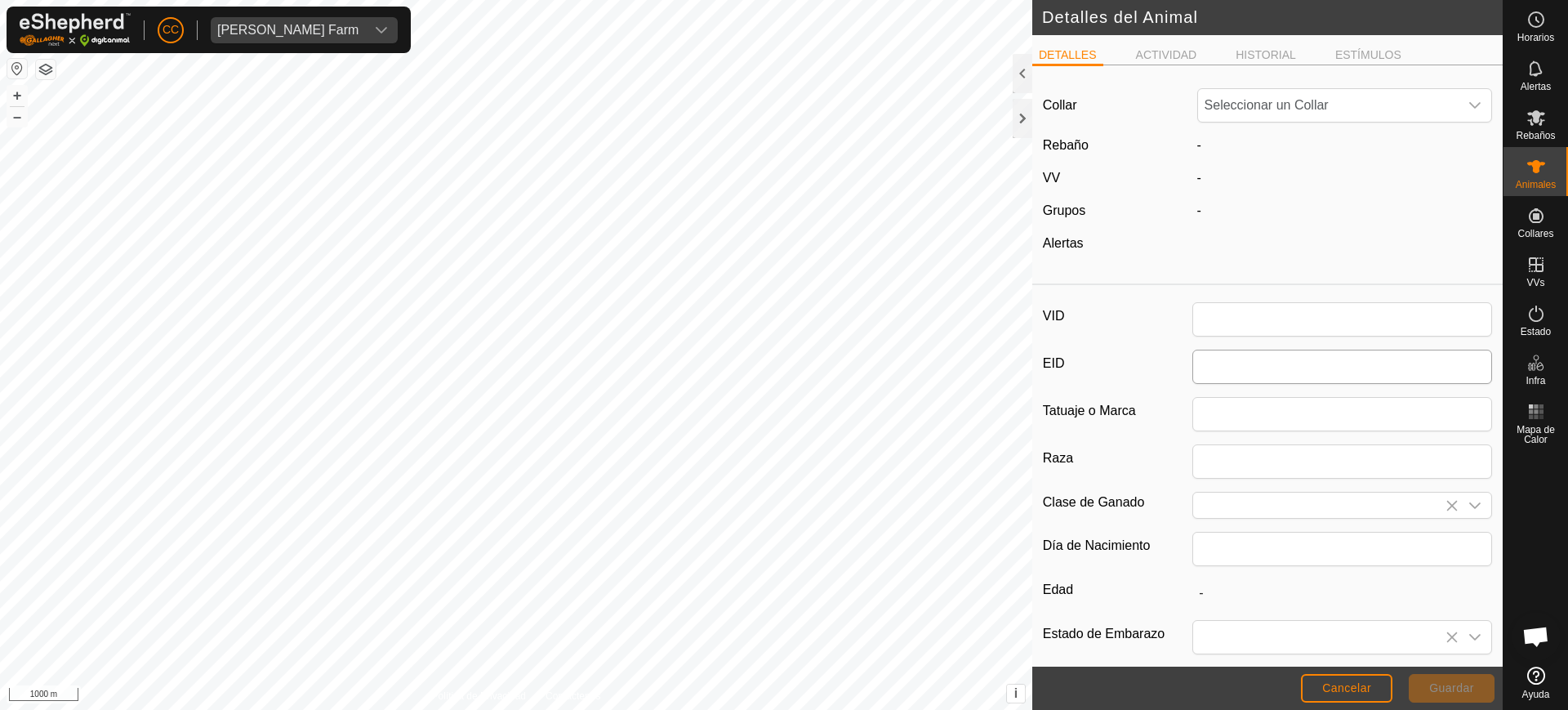
type input "82"
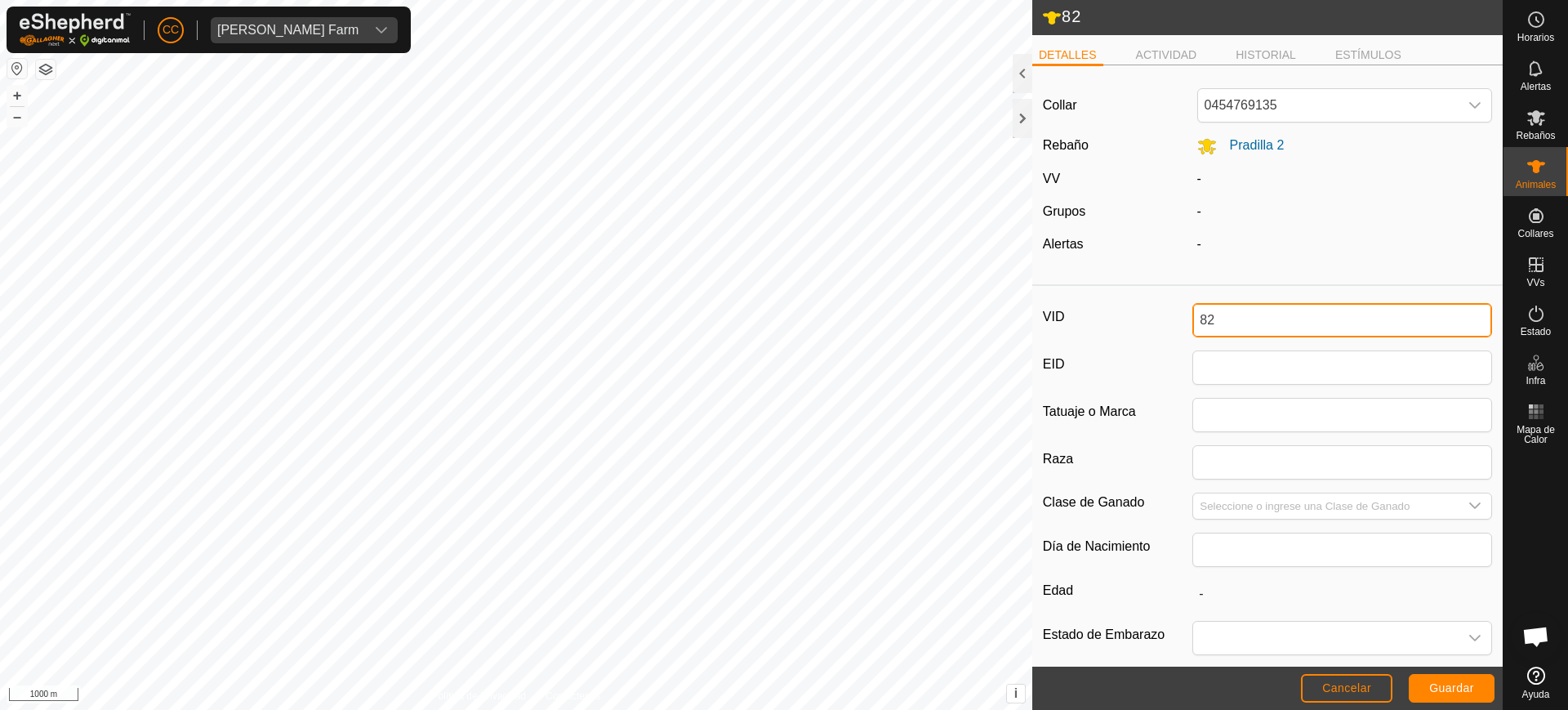
drag, startPoint x: 1228, startPoint y: 321, endPoint x: 1110, endPoint y: 324, distance: 118.0
click at [1110, 323] on div "VID 82" at bounding box center [1267, 320] width 449 height 34
type input "5134"
click at [1456, 686] on span "Guardar" at bounding box center [1452, 687] width 45 height 14
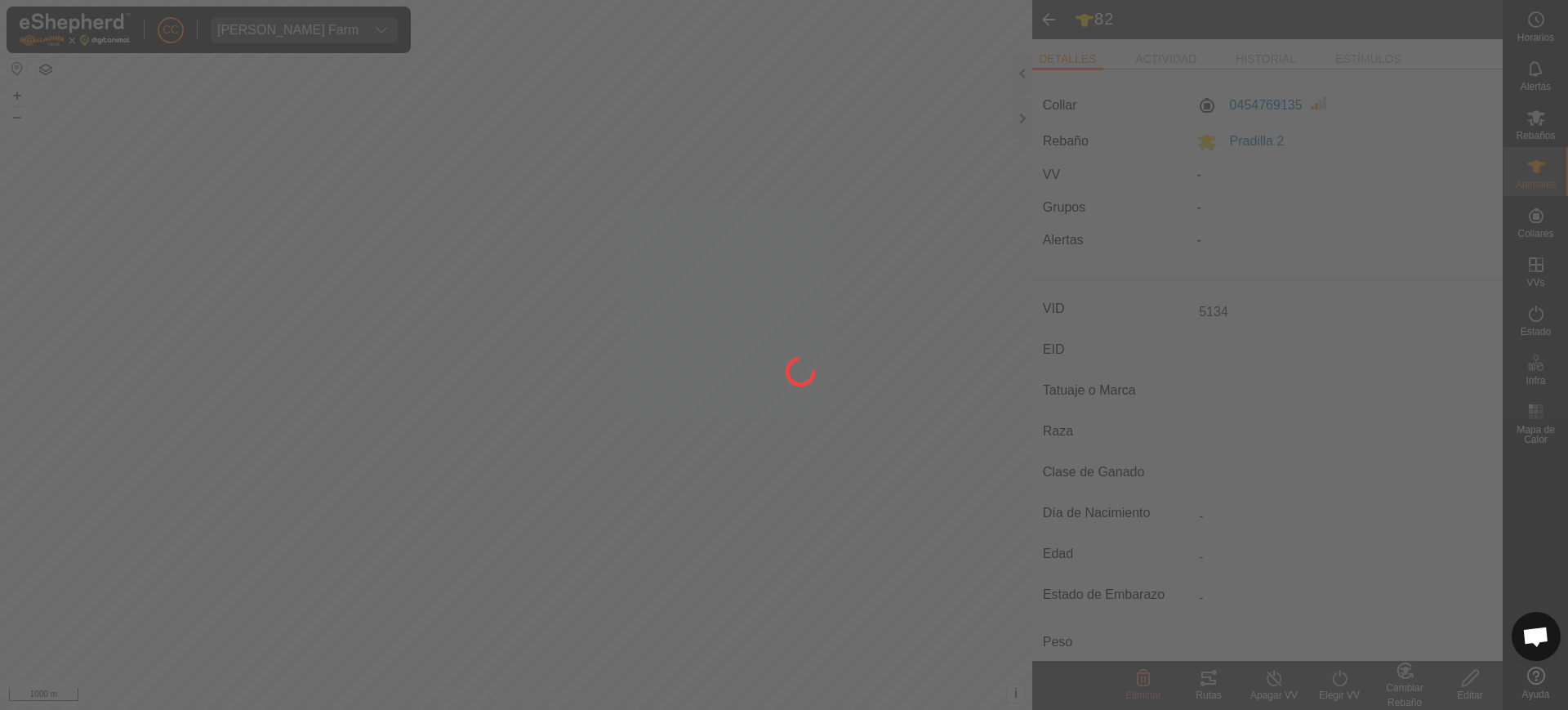
type input "-"
type input "0 kg"
type input "-"
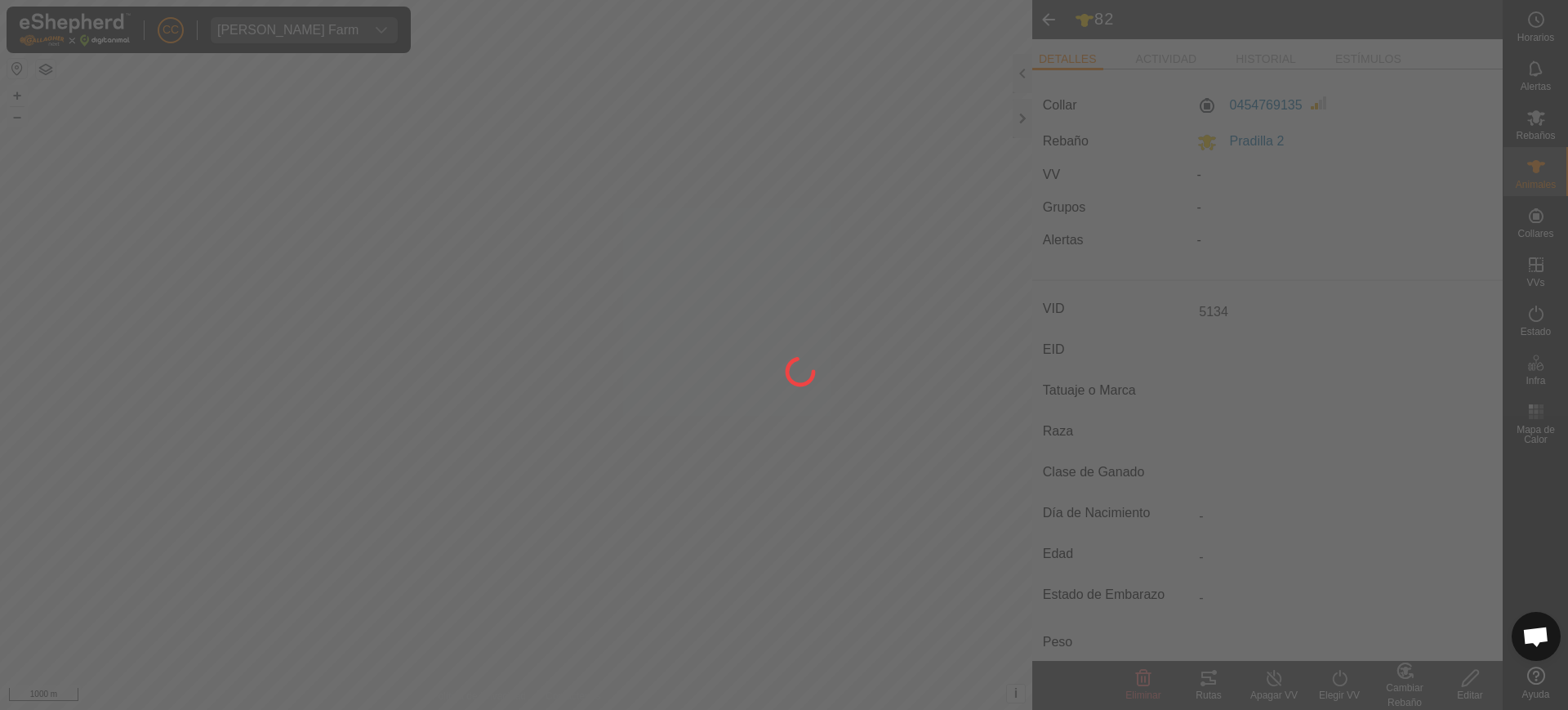
type input "-"
type input "82"
type input "-"
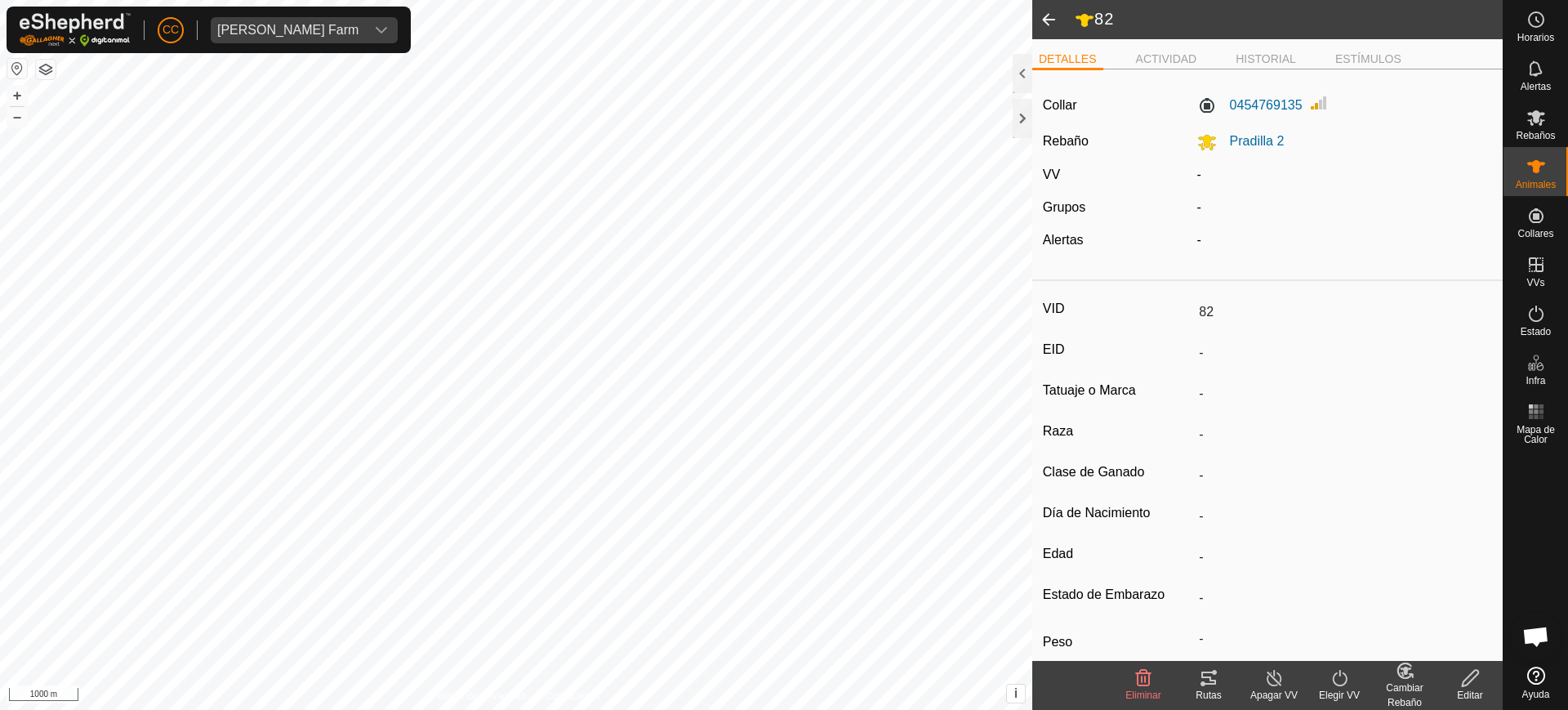
click at [1345, 685] on icon at bounding box center [1339, 678] width 21 height 20
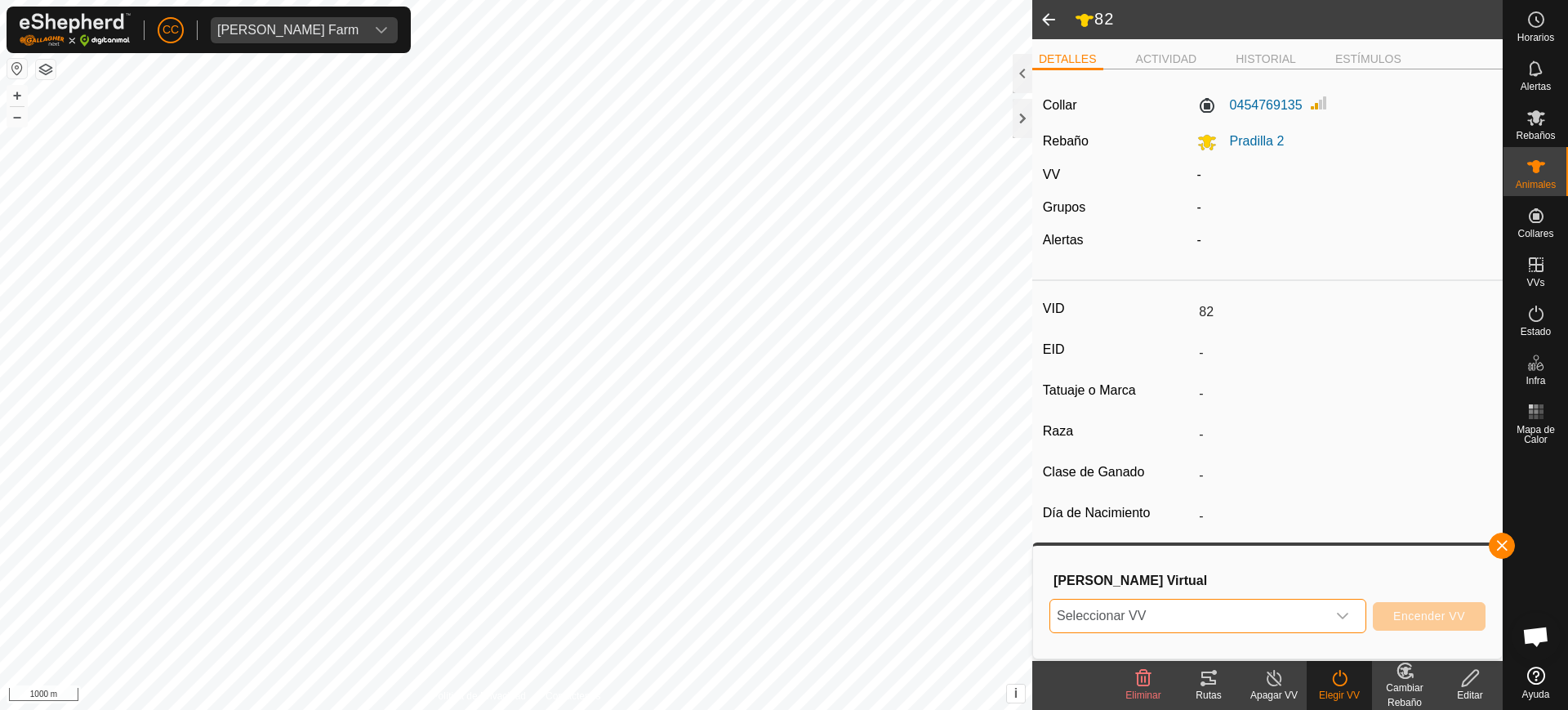
click at [1280, 631] on span "Seleccionar VV" at bounding box center [1188, 616] width 276 height 32
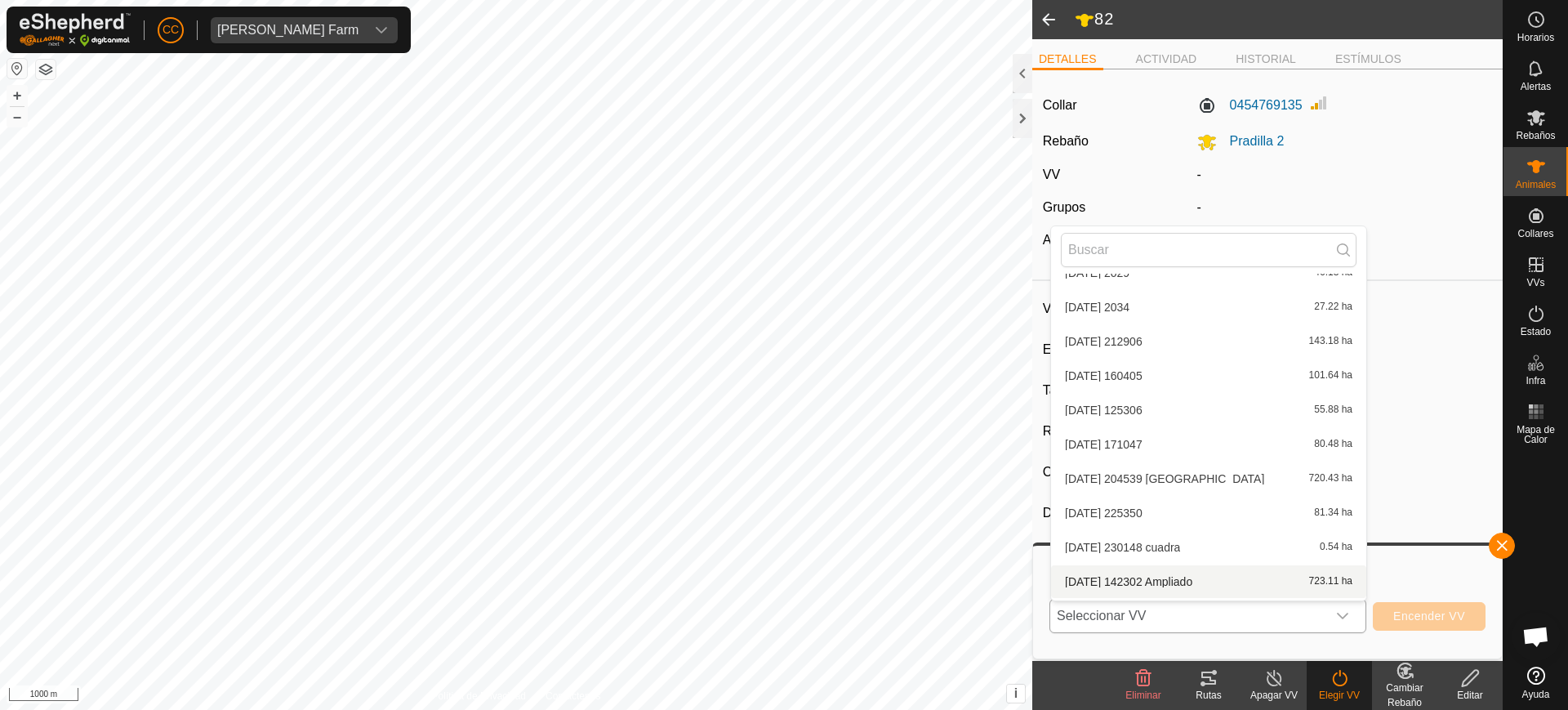
scroll to position [361, 0]
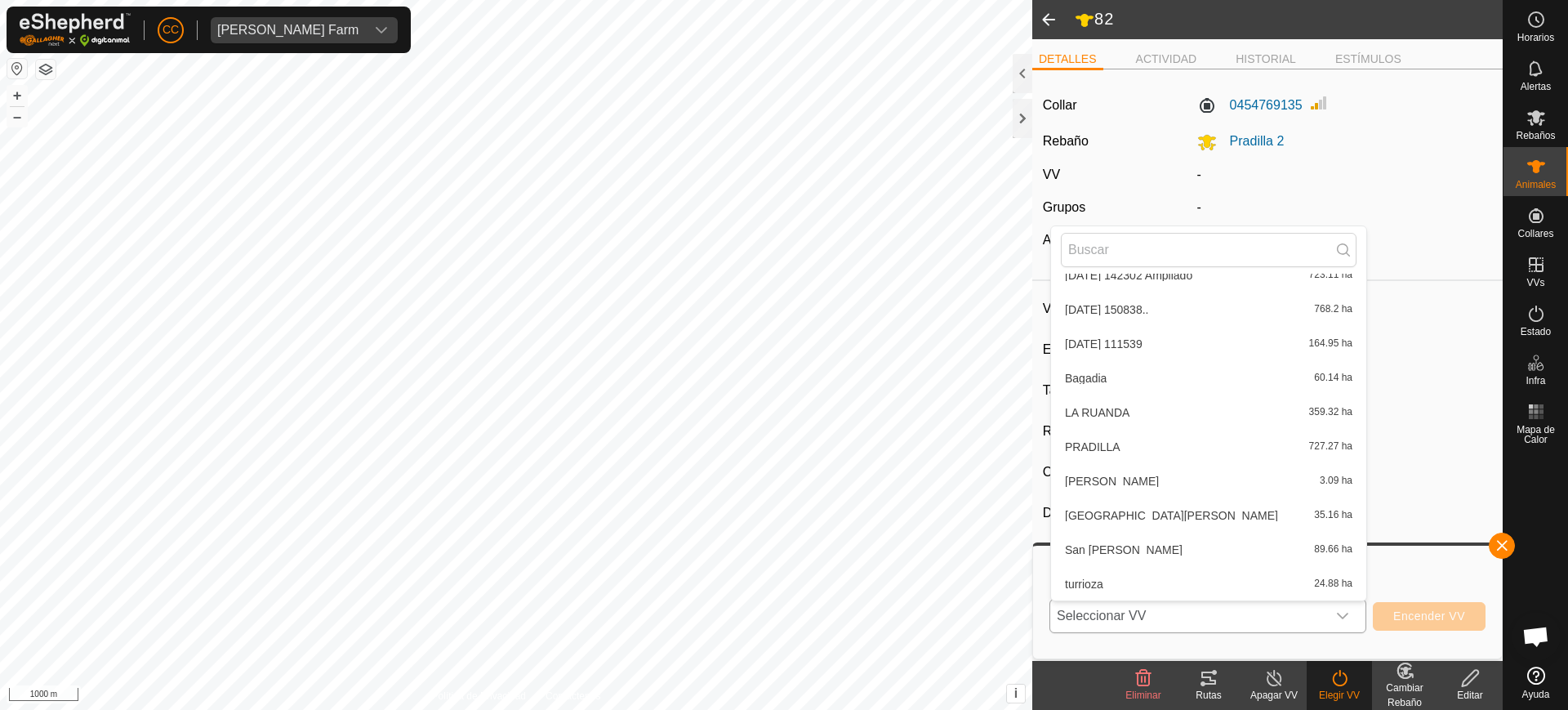
click at [1161, 435] on li "PRADILLA 727.27 ha" at bounding box center [1209, 447] width 315 height 32
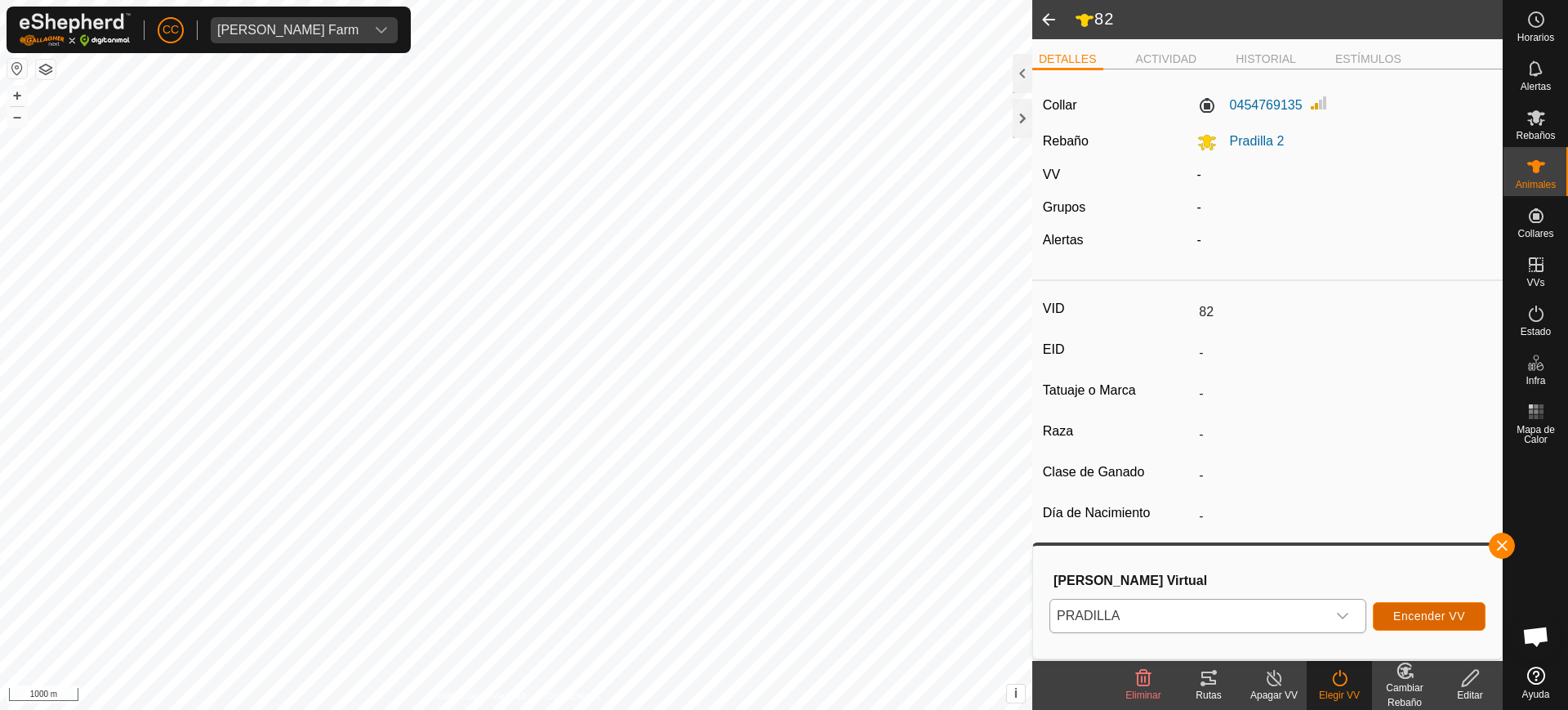
click at [1429, 607] on button "Encender VV" at bounding box center [1429, 616] width 113 height 29
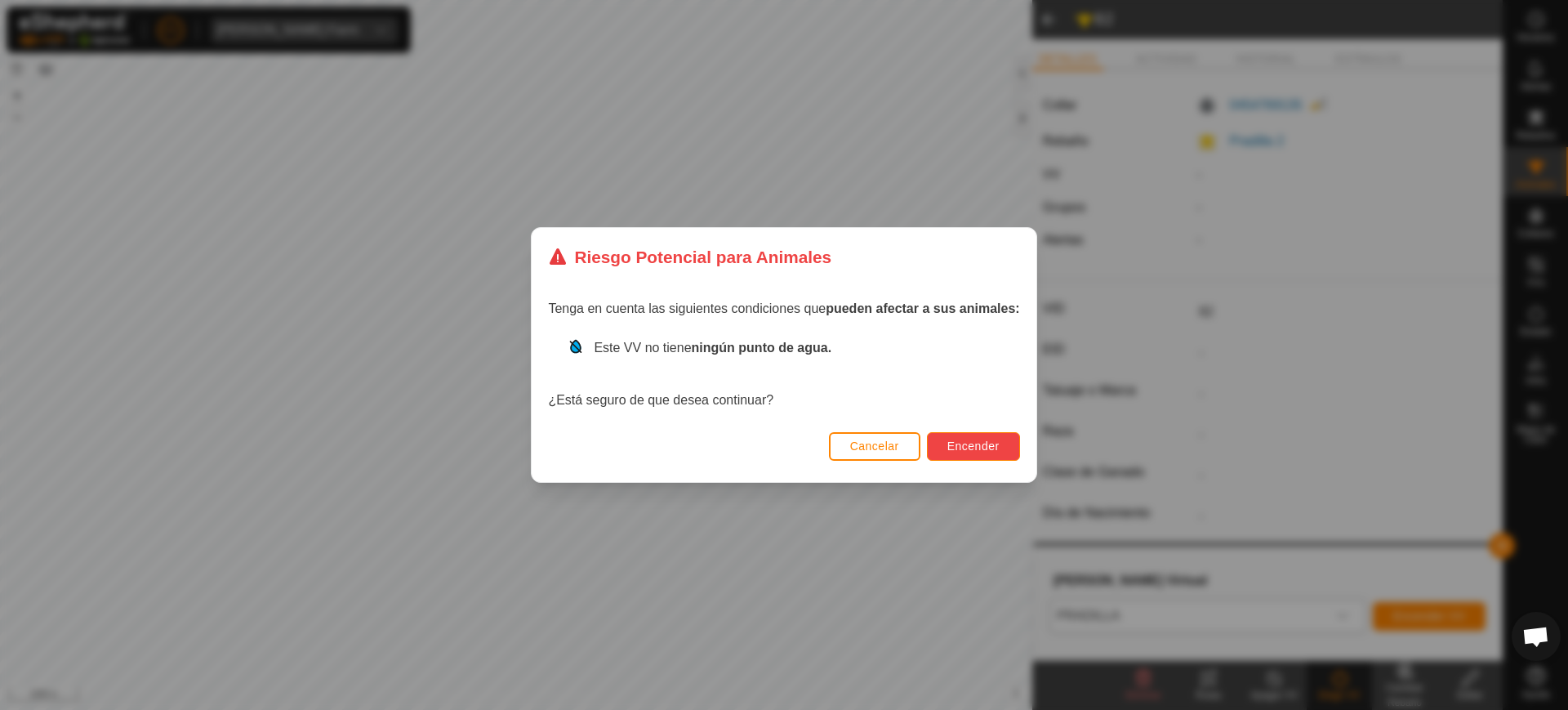
click at [965, 441] on span "Encender" at bounding box center [974, 446] width 52 height 14
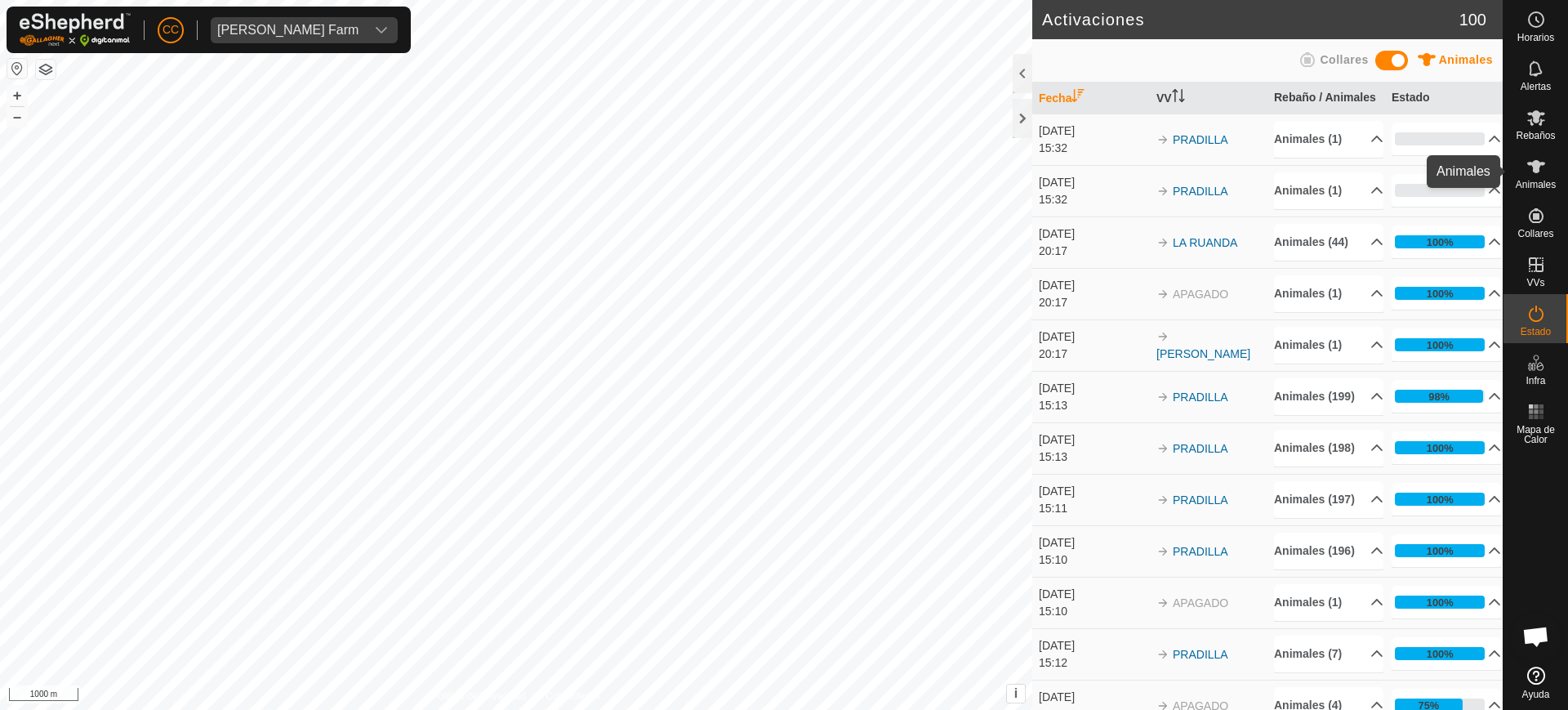
click at [1533, 159] on icon at bounding box center [1536, 167] width 20 height 20
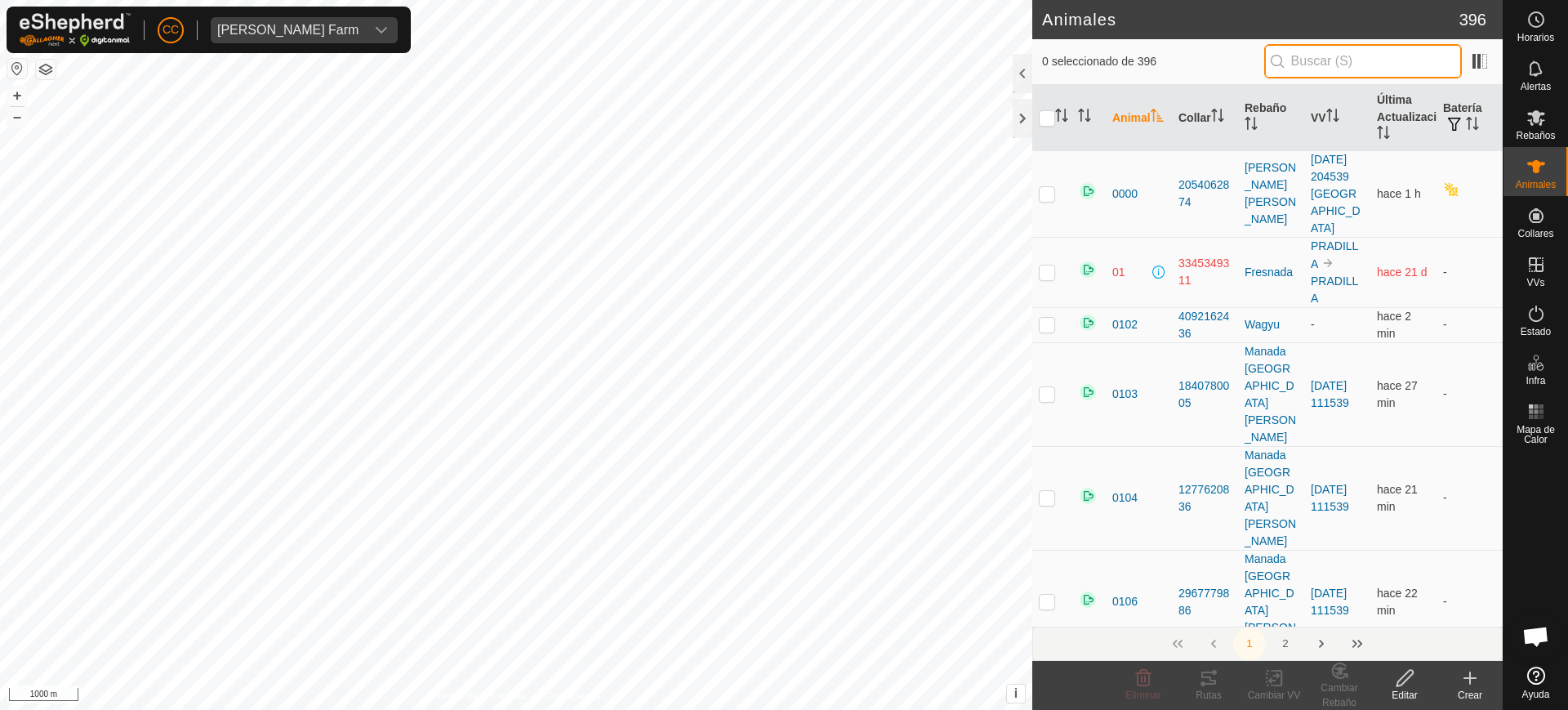
drag, startPoint x: 1356, startPoint y: 70, endPoint x: 1341, endPoint y: 68, distance: 15.1
click at [1347, 70] on input "text" at bounding box center [1363, 61] width 197 height 34
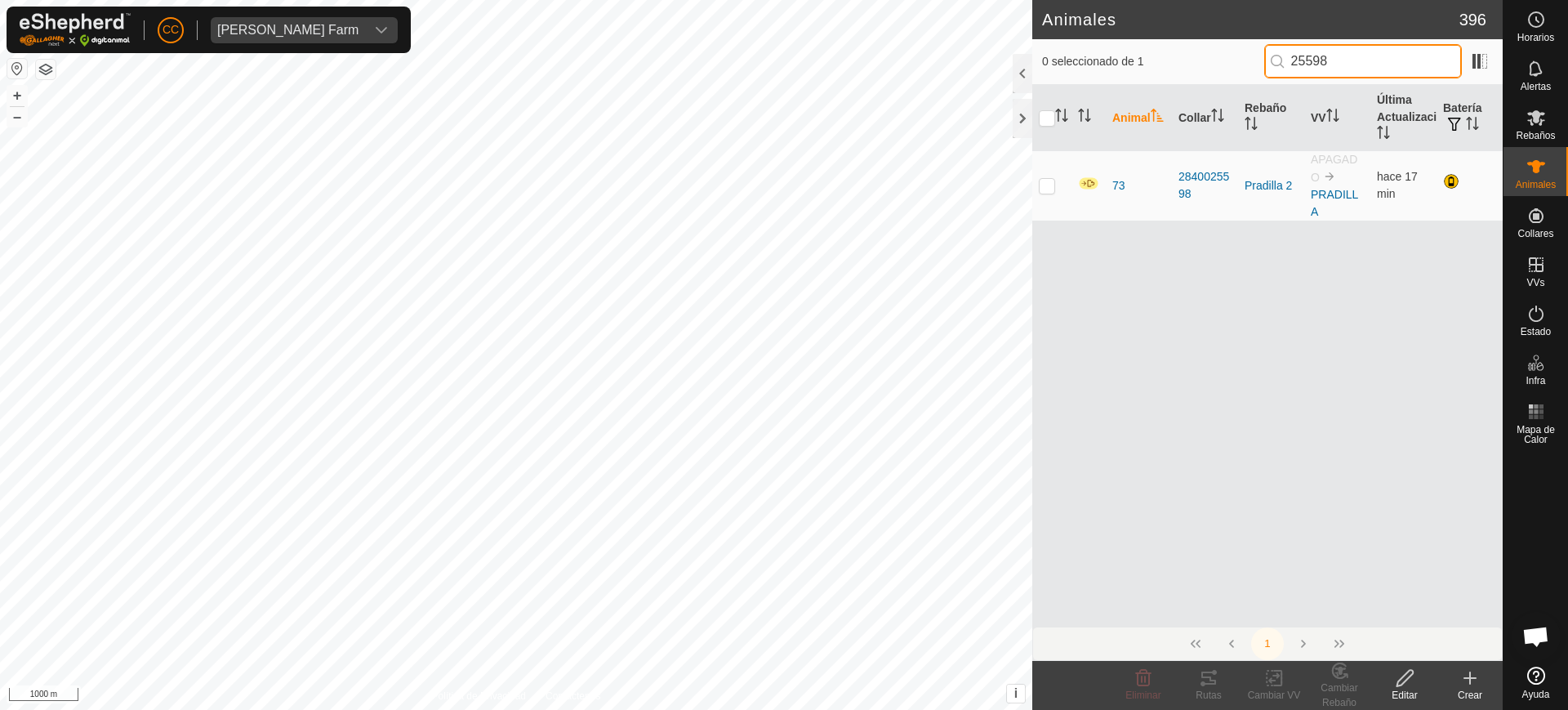
type input "25598"
click at [1189, 423] on div "Animal Collar Rebaño VV Última Actualización Batería 73 2840025598 [PERSON_NAME…" at bounding box center [1267, 355] width 470 height 542
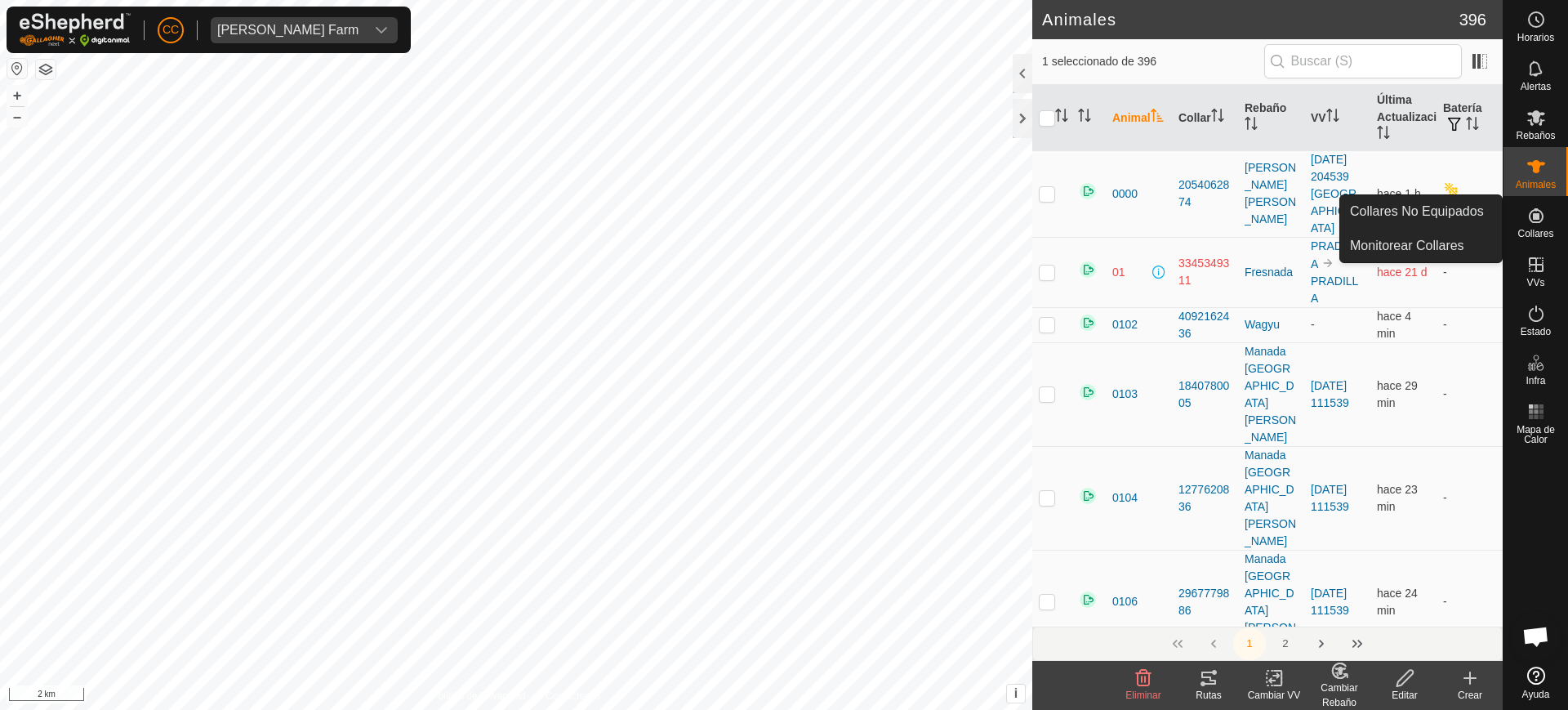
click at [1536, 217] on icon at bounding box center [1536, 215] width 14 height 14
click at [1485, 208] on link "Collares No Equipados" at bounding box center [1421, 212] width 162 height 32
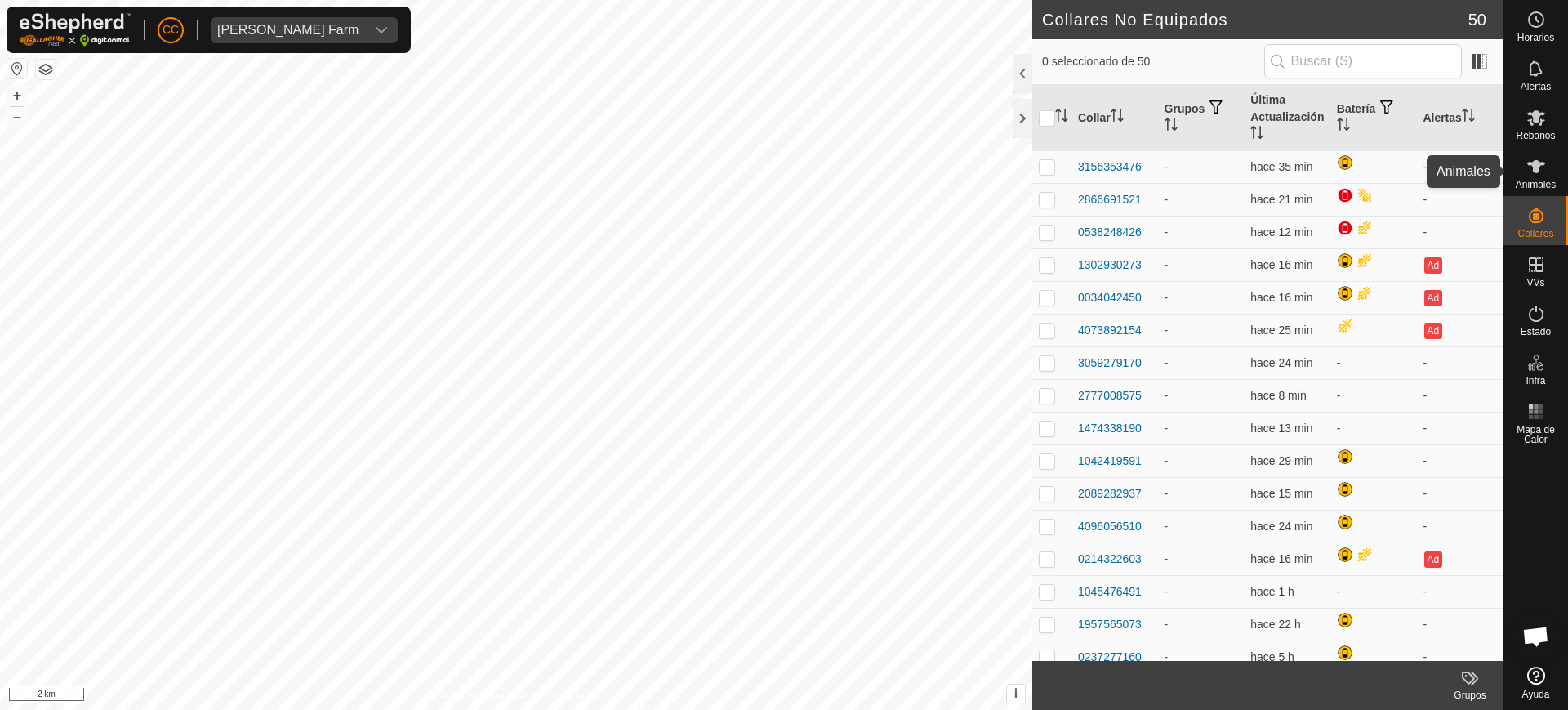
click at [1563, 176] on div "Animales" at bounding box center [1536, 171] width 65 height 49
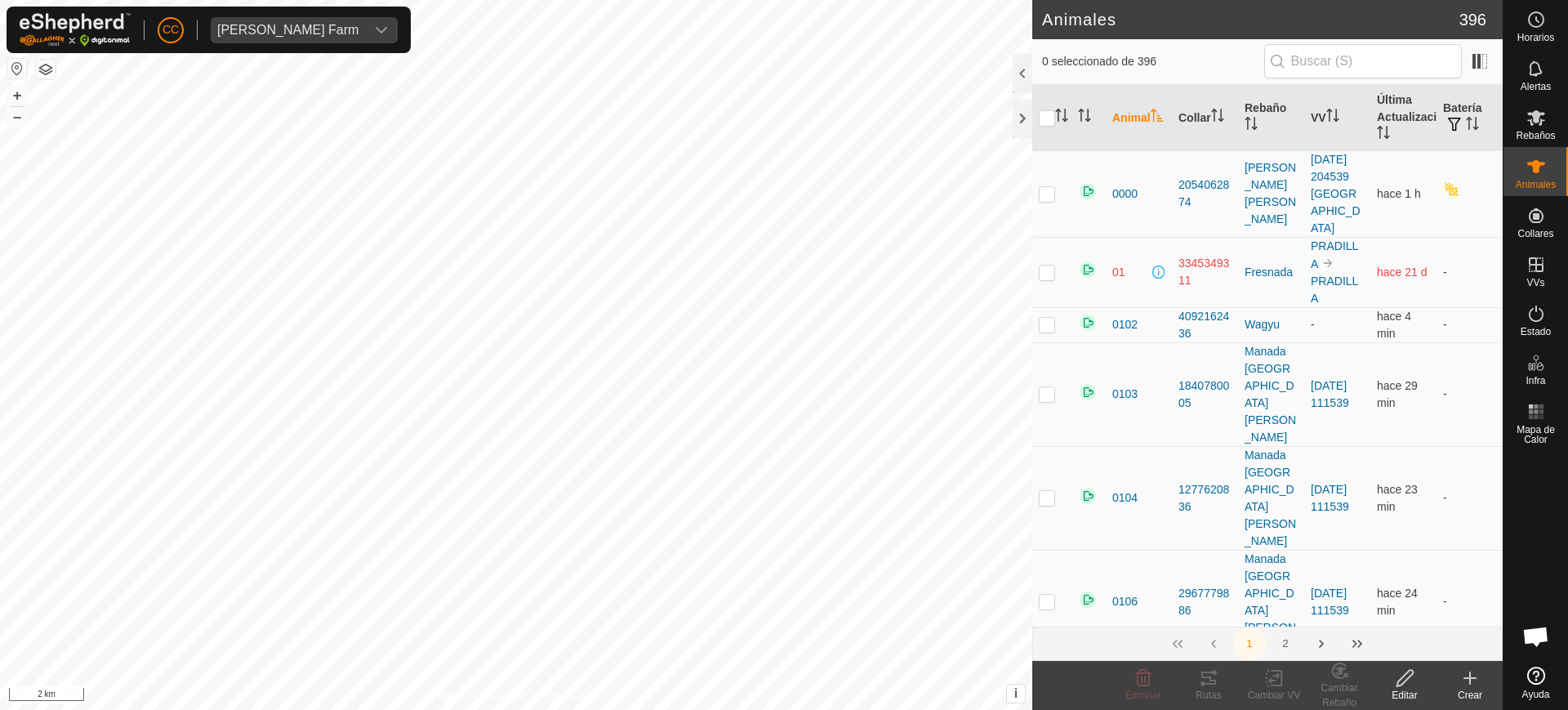
click at [1354, 49] on input "text" at bounding box center [1363, 61] width 197 height 34
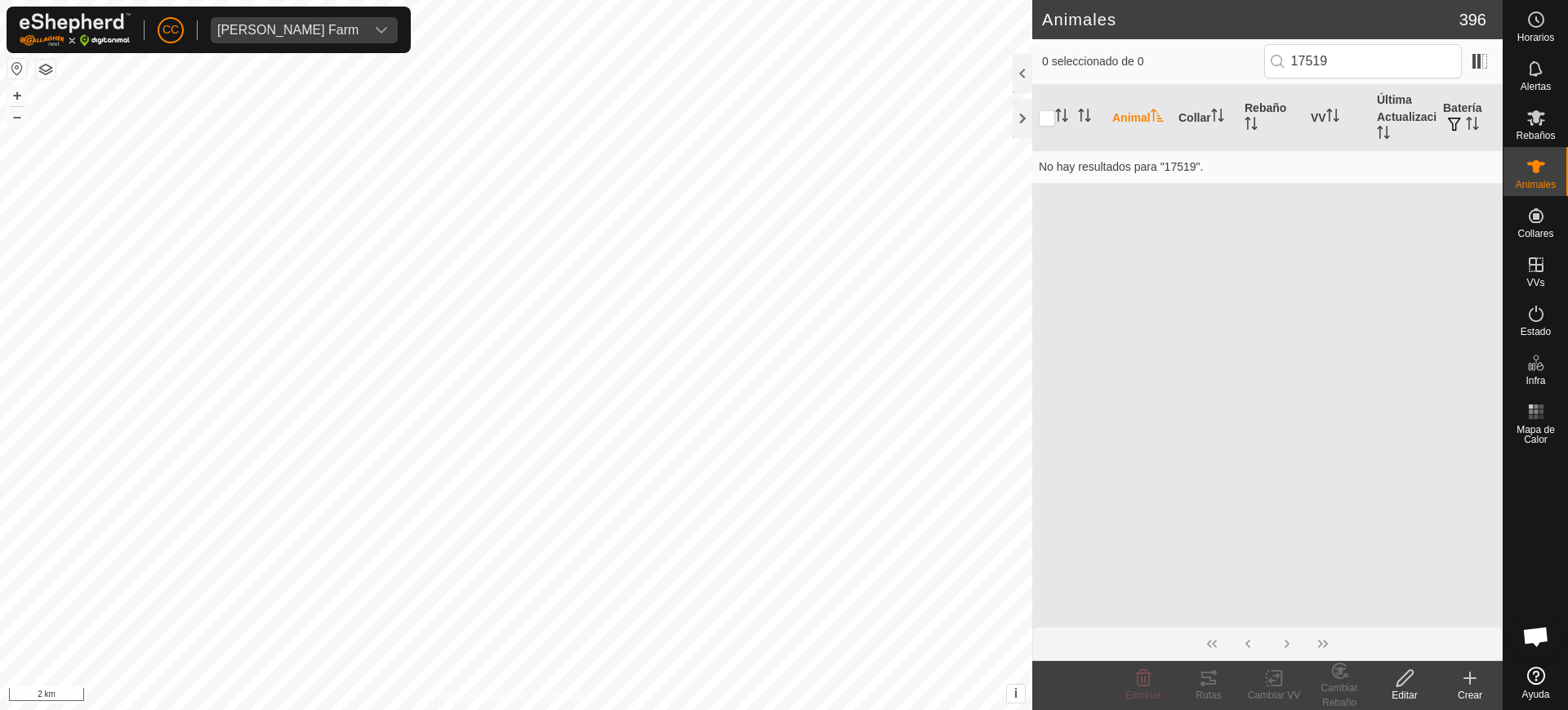
type input "17519"
click at [1479, 688] on div "Crear" at bounding box center [1470, 696] width 66 height 14
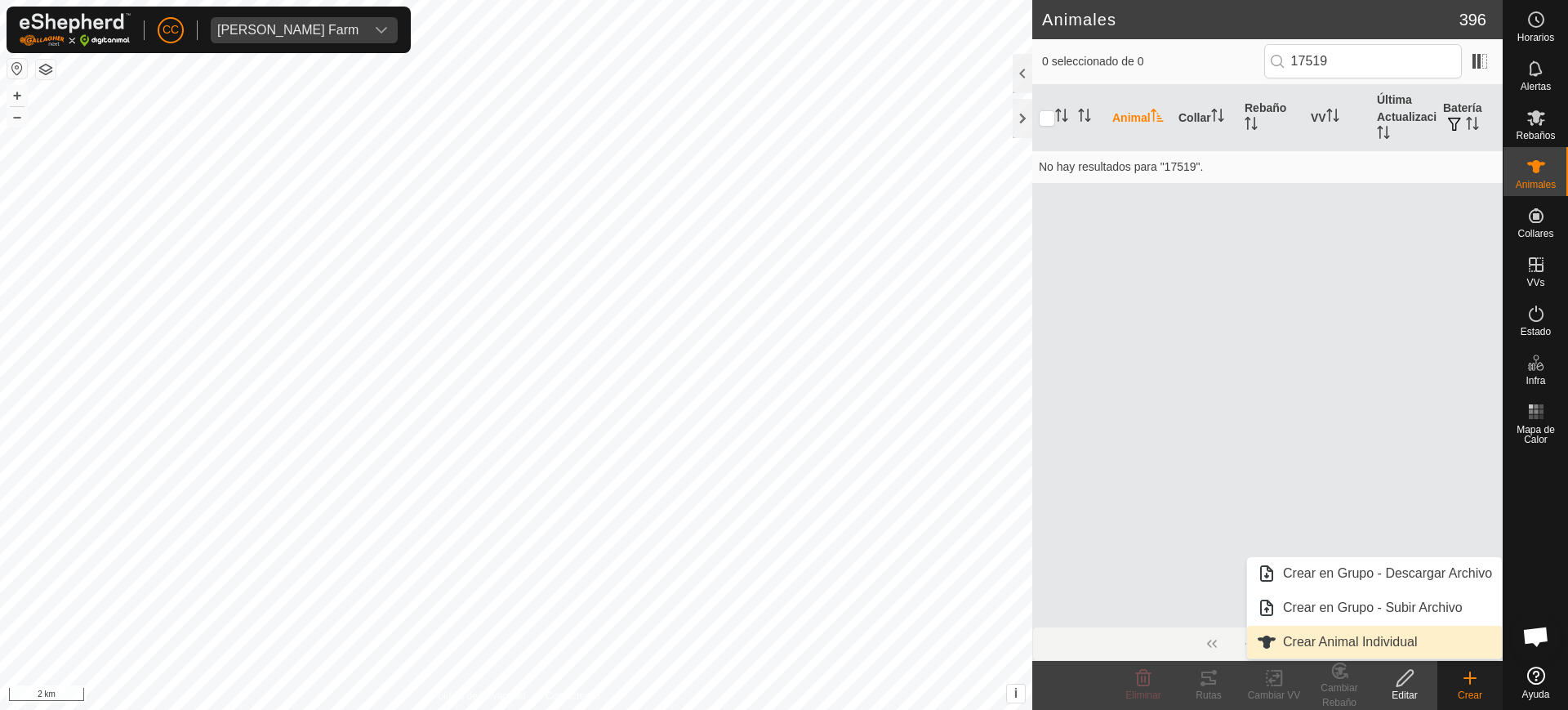
click at [1316, 645] on link "Crear Animal Individual" at bounding box center [1374, 642] width 255 height 32
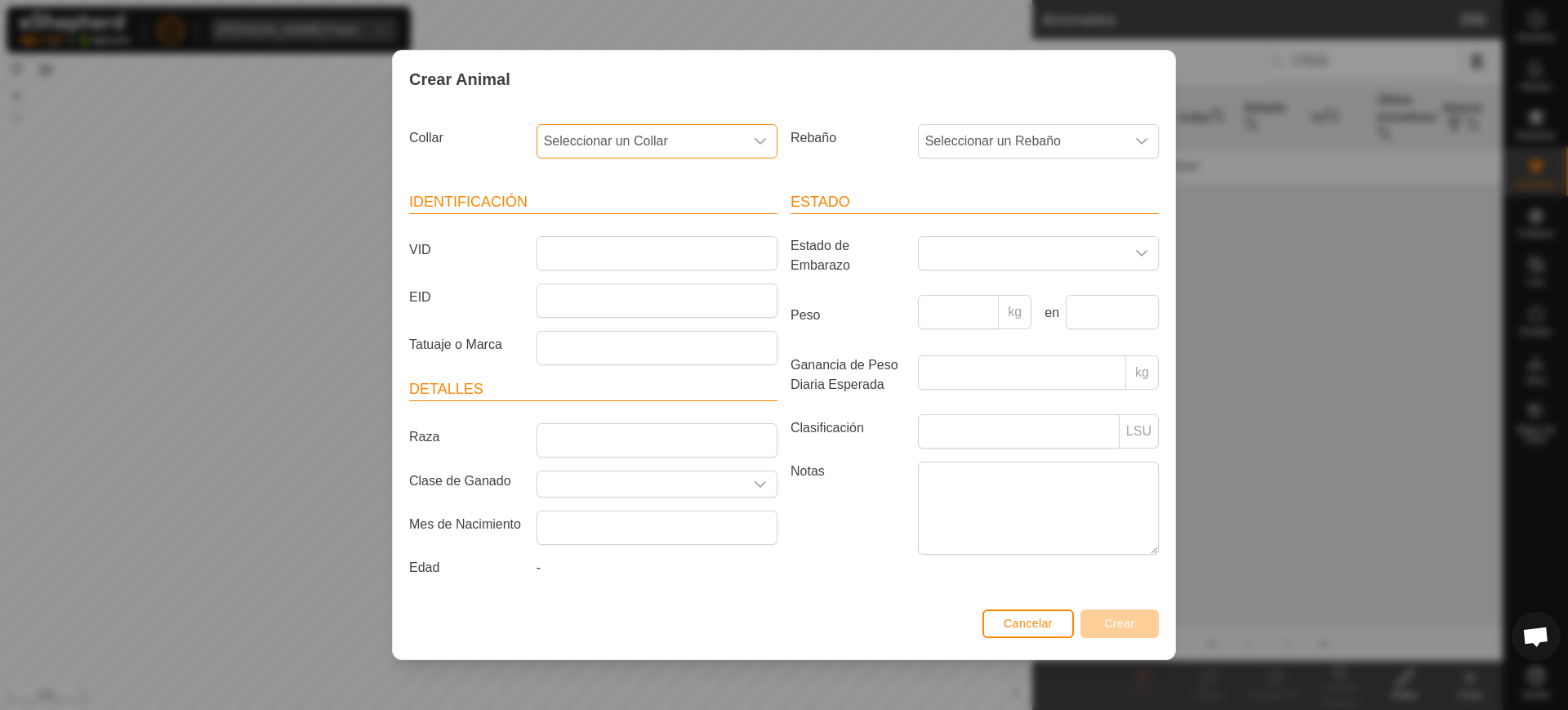
click at [585, 140] on span "Seleccionar un Collar" at bounding box center [640, 141] width 206 height 32
type input "17519"
click at [619, 232] on li "2934117519" at bounding box center [658, 225] width 240 height 32
click at [991, 140] on span "Seleccionar un Rebaño" at bounding box center [1021, 141] width 206 height 32
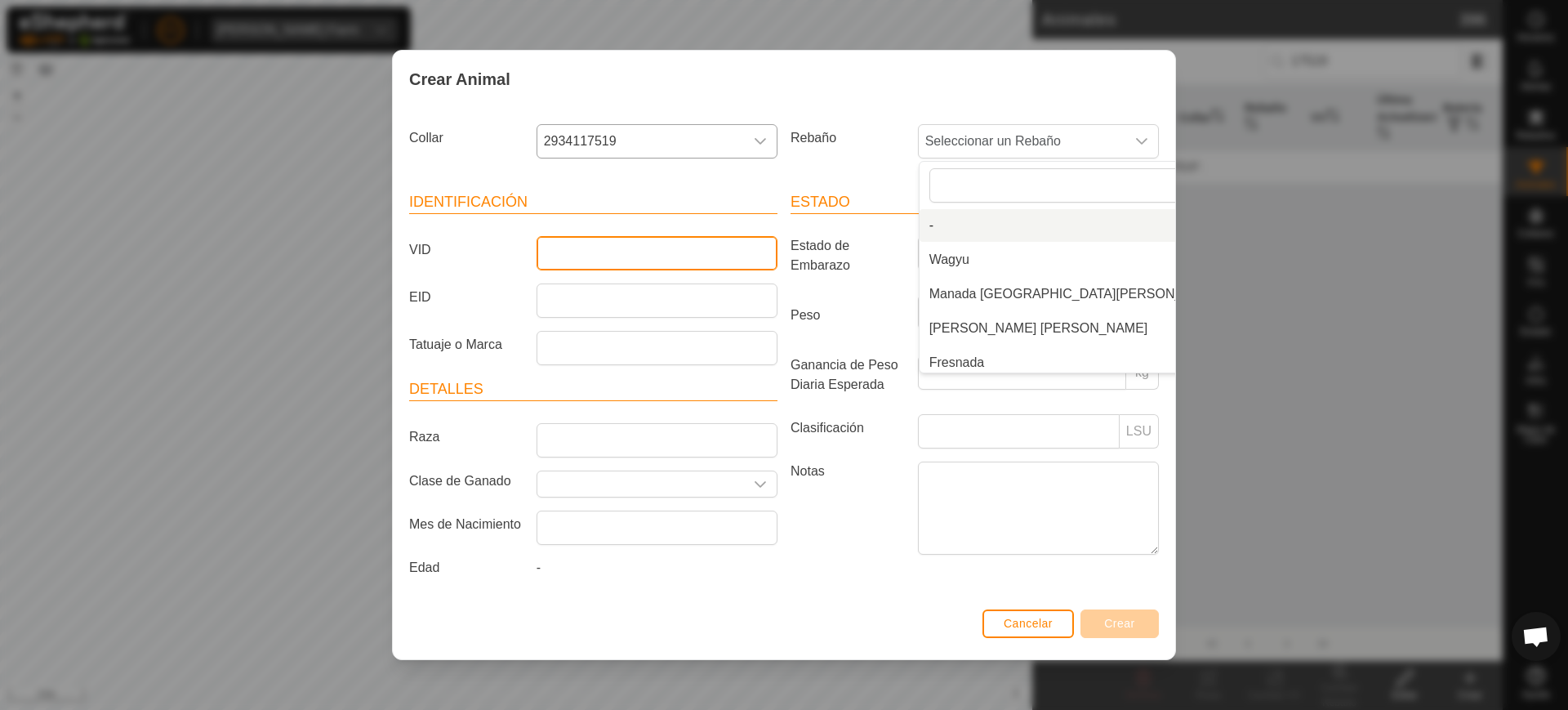
click at [665, 263] on input "VID" at bounding box center [657, 253] width 241 height 34
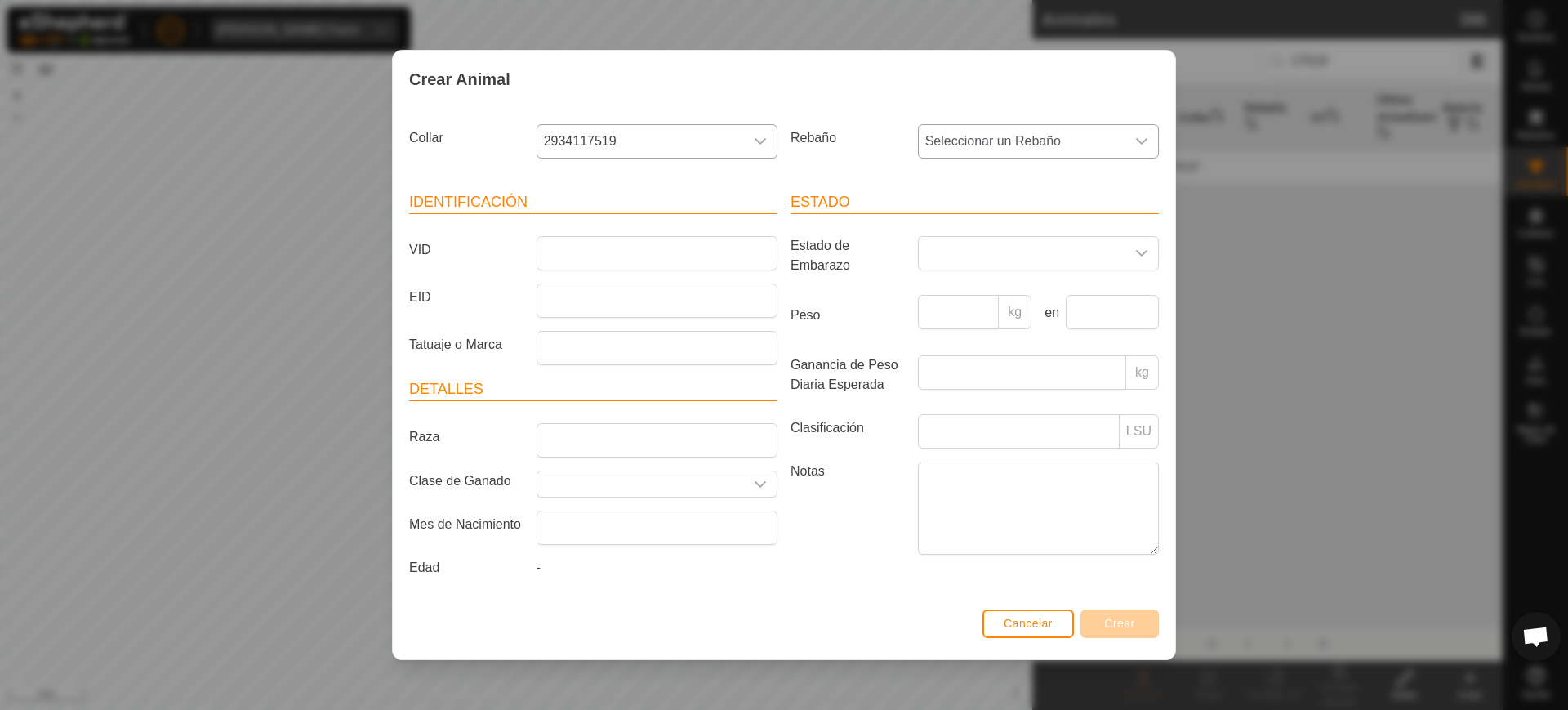
click at [1011, 134] on span "Seleccionar un Rebaño" at bounding box center [1021, 141] width 206 height 32
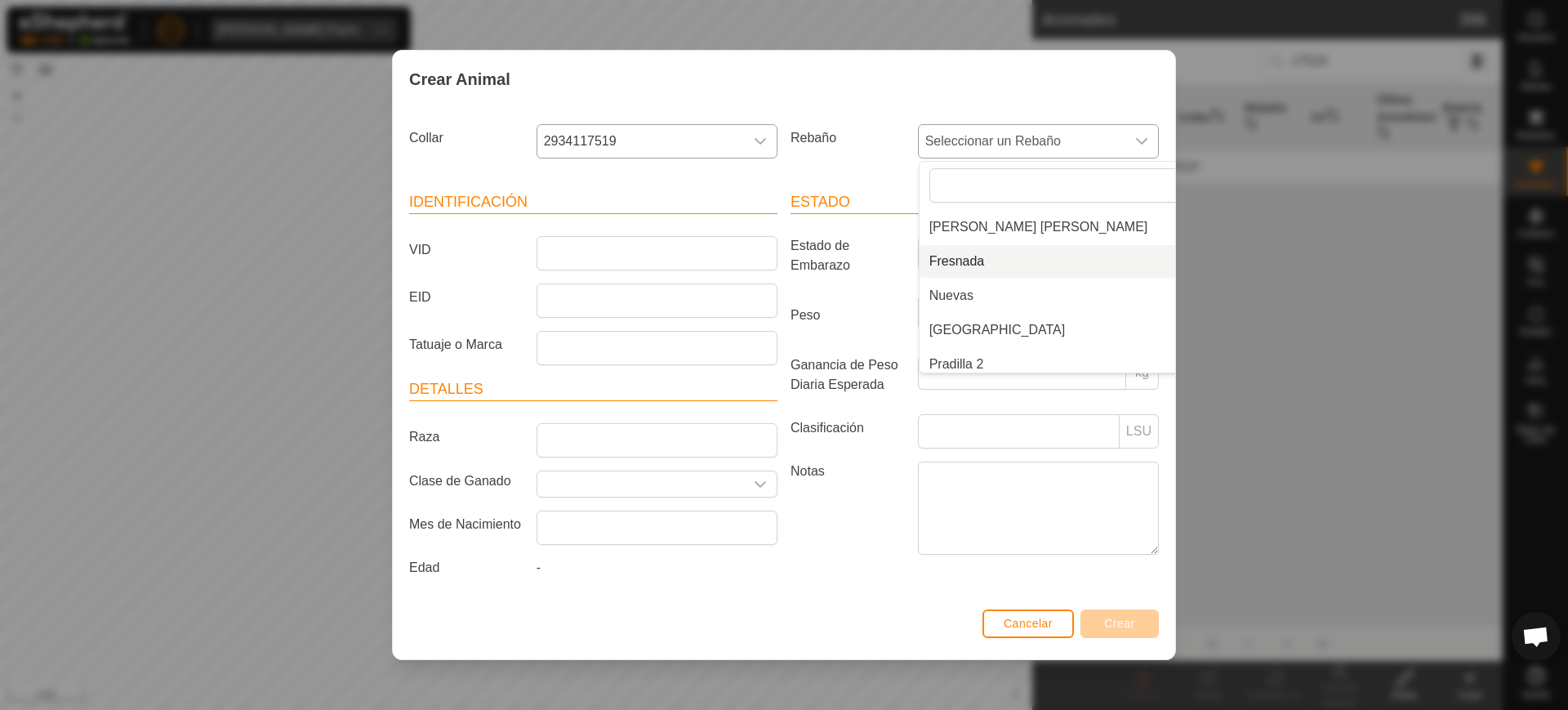
scroll to position [110, 0]
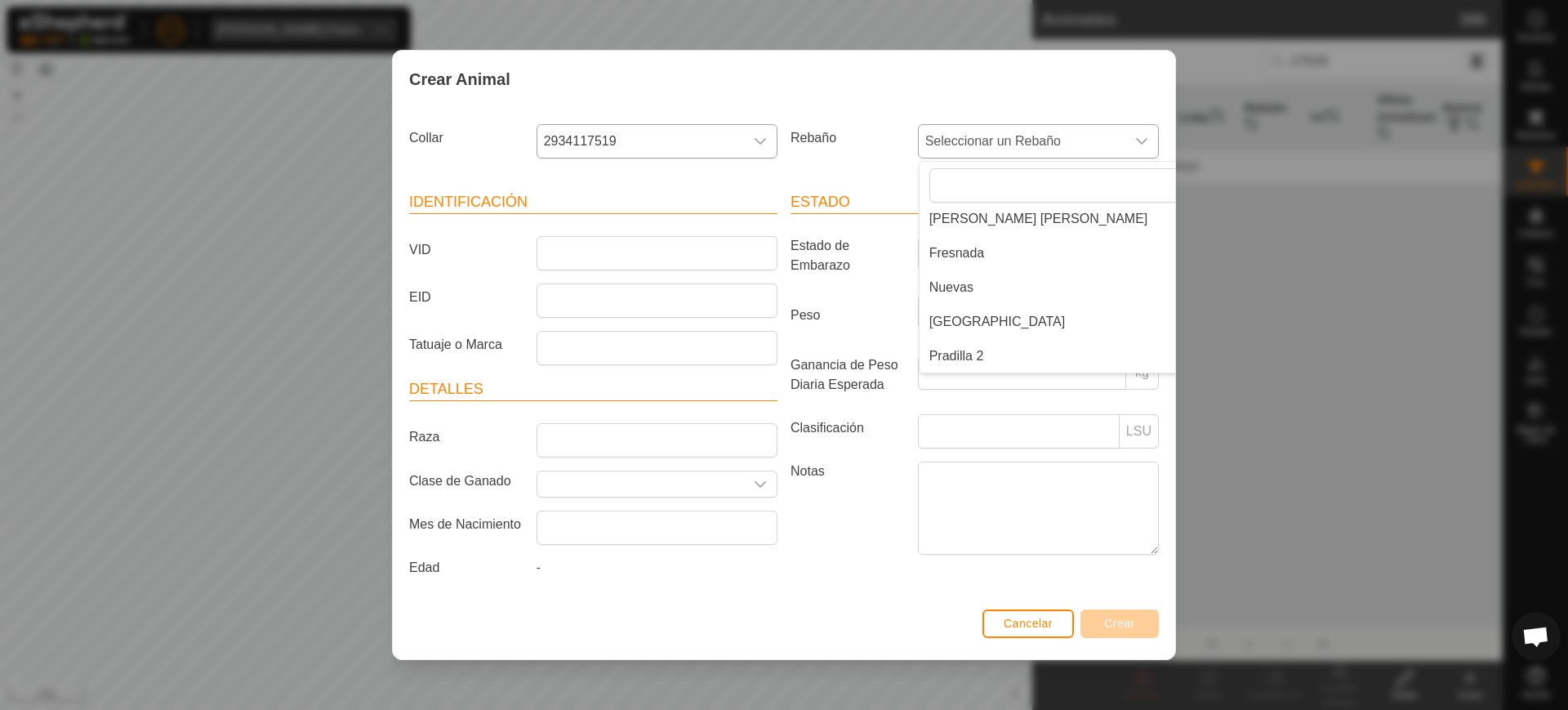
click at [998, 346] on li "Pradilla 2" at bounding box center [1076, 356] width 313 height 32
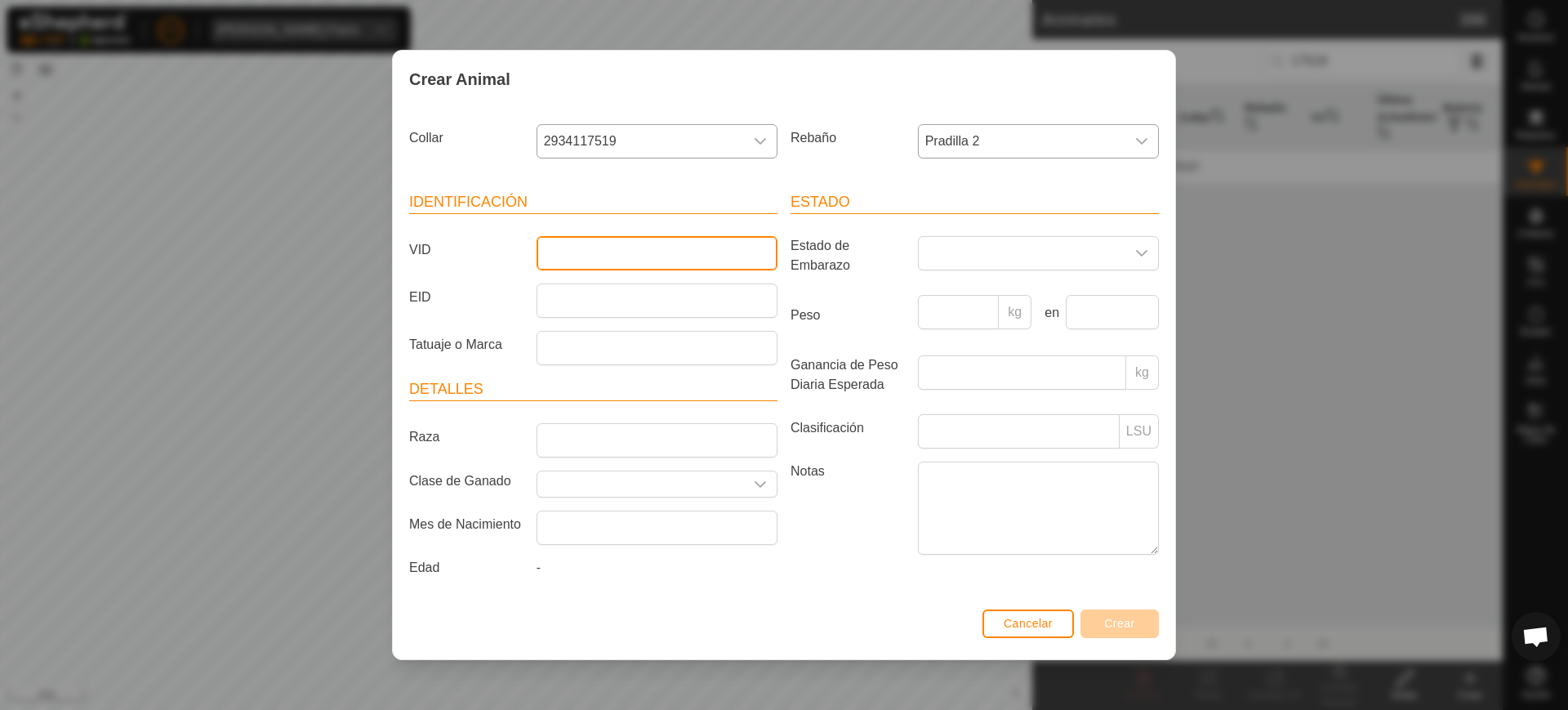
click at [670, 258] on input "VID" at bounding box center [657, 253] width 241 height 34
type input "3897"
click at [1108, 611] on button "Crear" at bounding box center [1119, 624] width 78 height 29
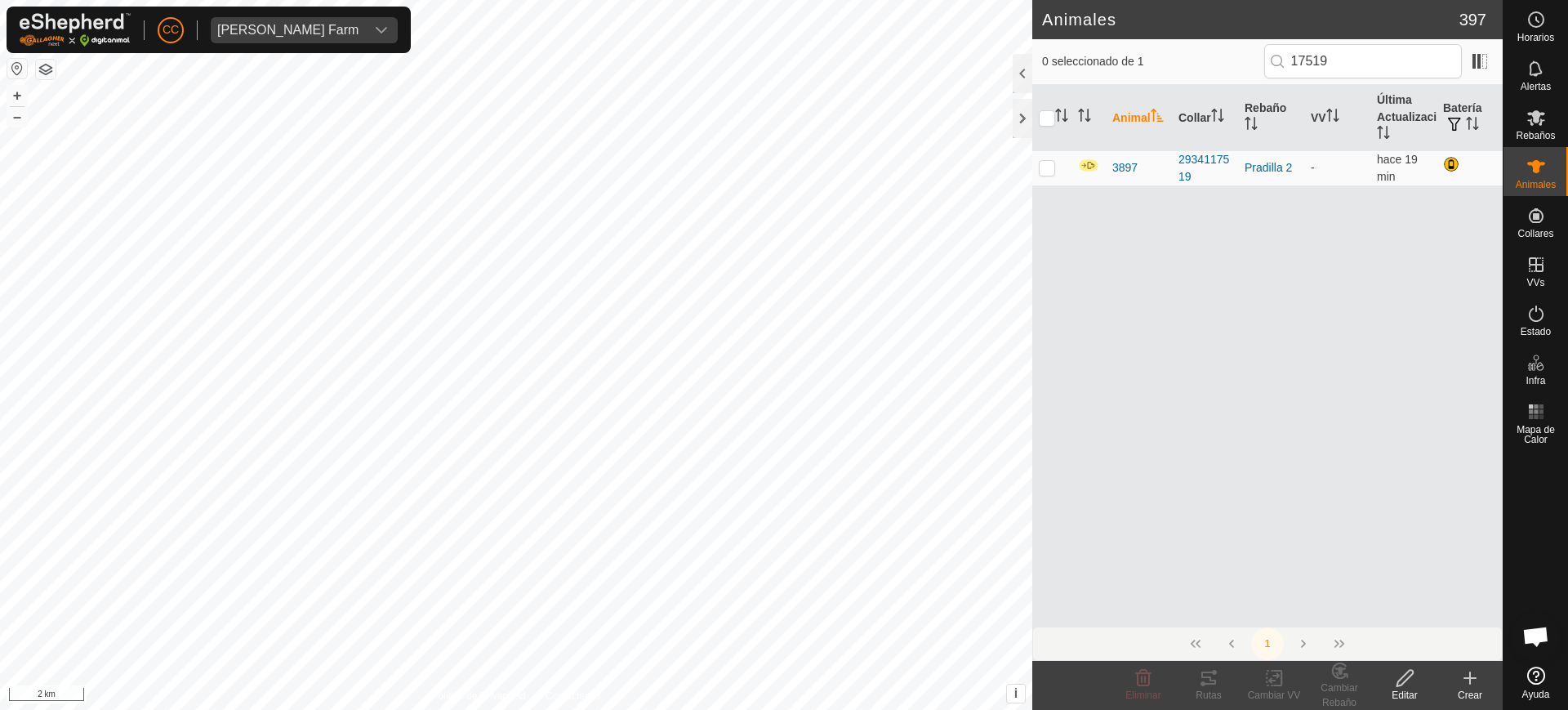
click at [1461, 674] on icon at bounding box center [1471, 678] width 20 height 20
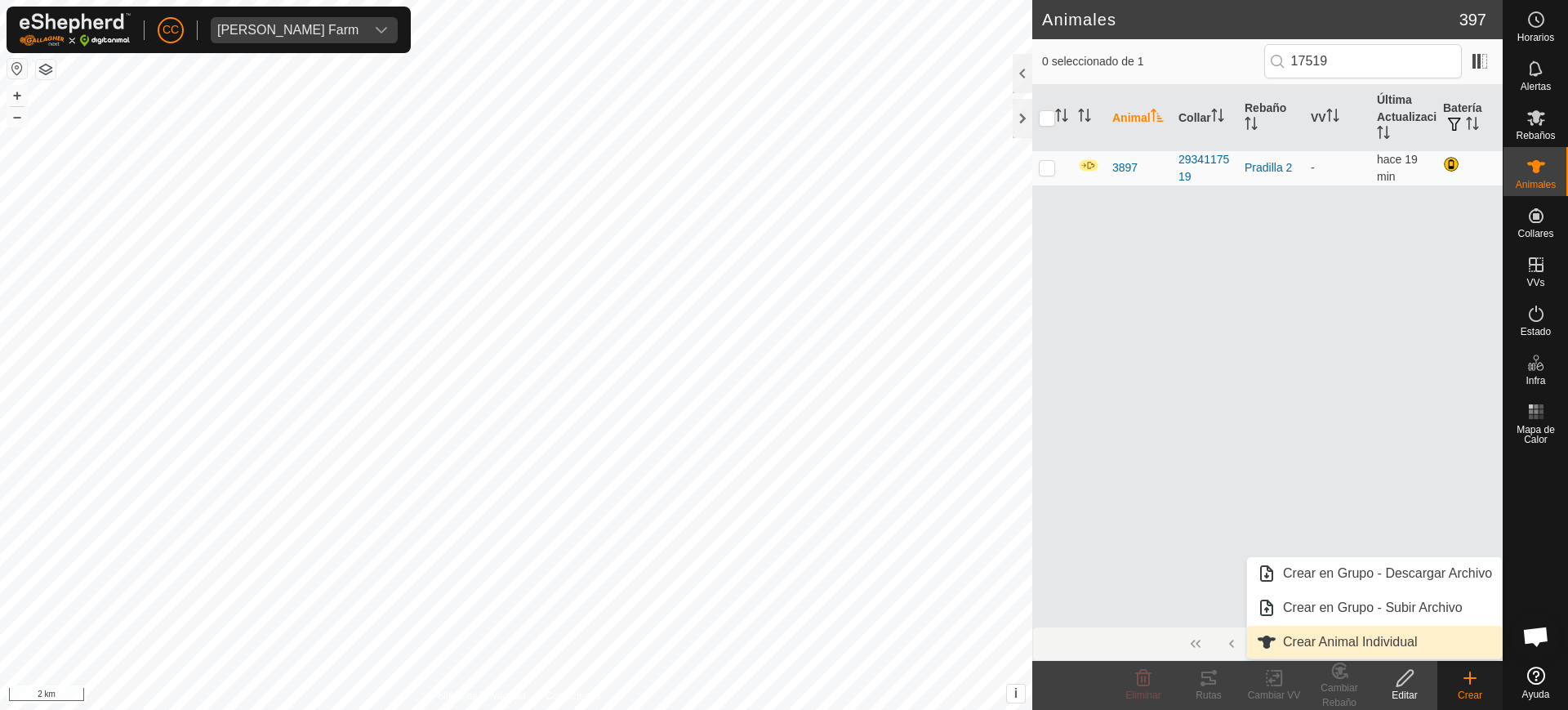
click at [1390, 643] on link "Crear Animal Individual" at bounding box center [1374, 642] width 255 height 32
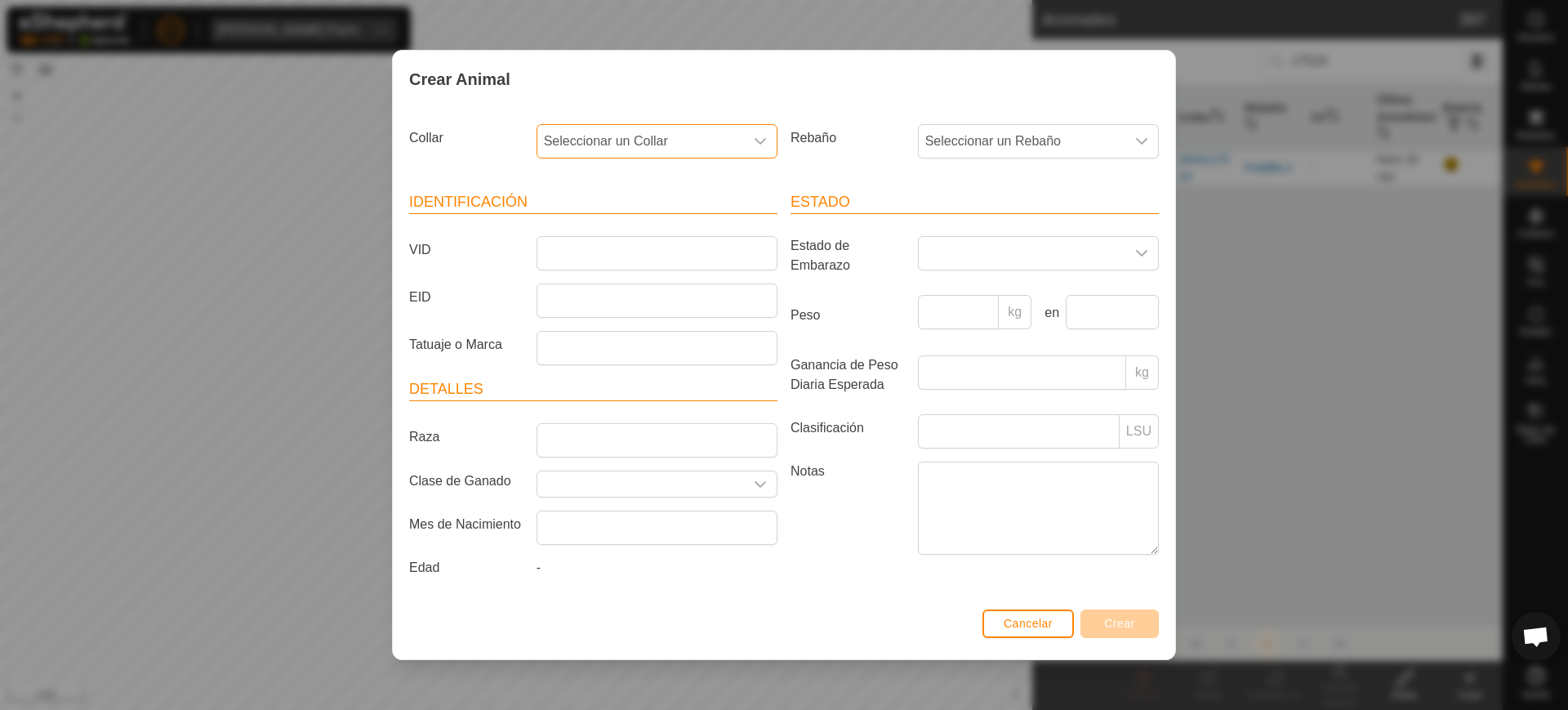
click at [713, 134] on span "Seleccionar un Collar" at bounding box center [640, 141] width 206 height 32
click at [1040, 621] on span "Cancelar" at bounding box center [1029, 624] width 49 height 14
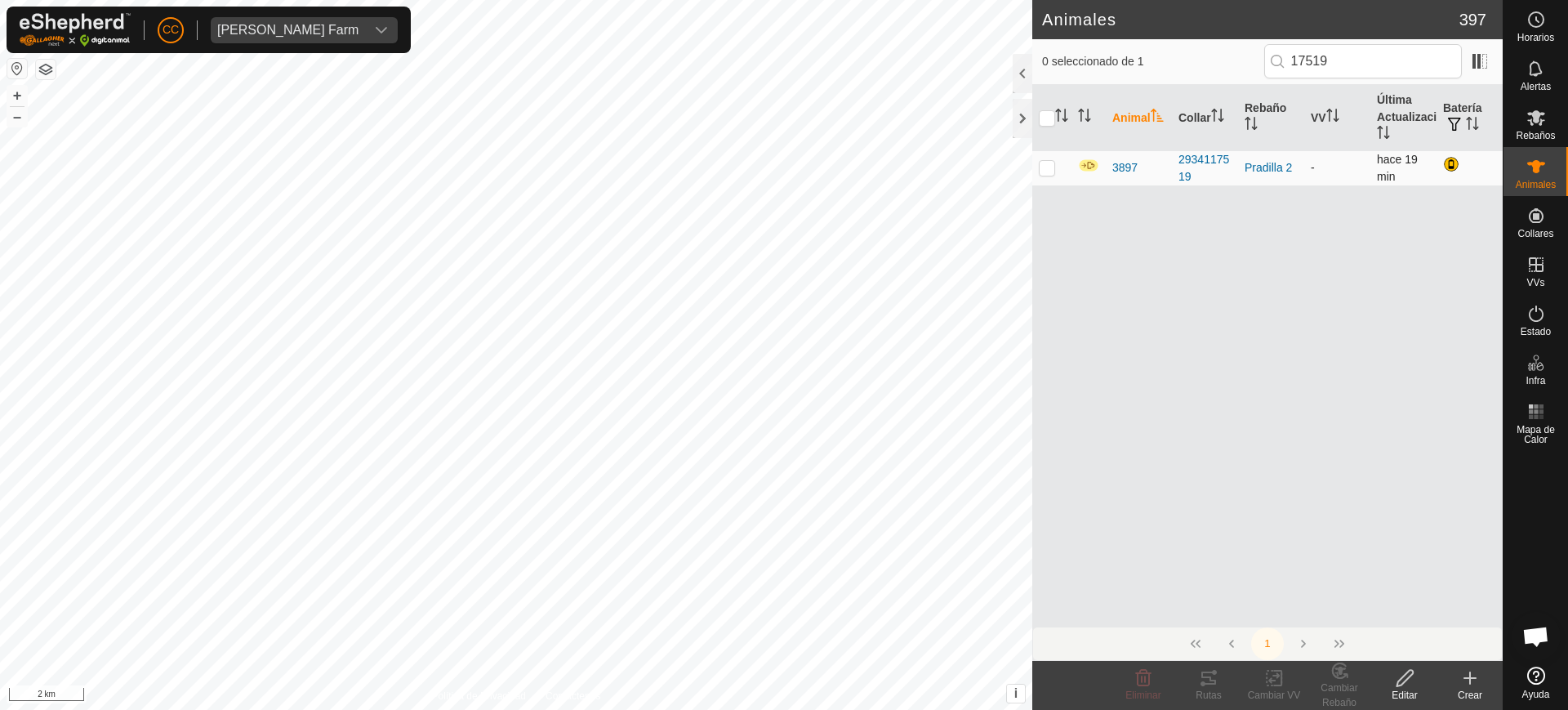
click at [1036, 165] on td at bounding box center [1052, 168] width 40 height 35
checkbox input "true"
click at [1116, 164] on span "3897" at bounding box center [1125, 168] width 25 height 17
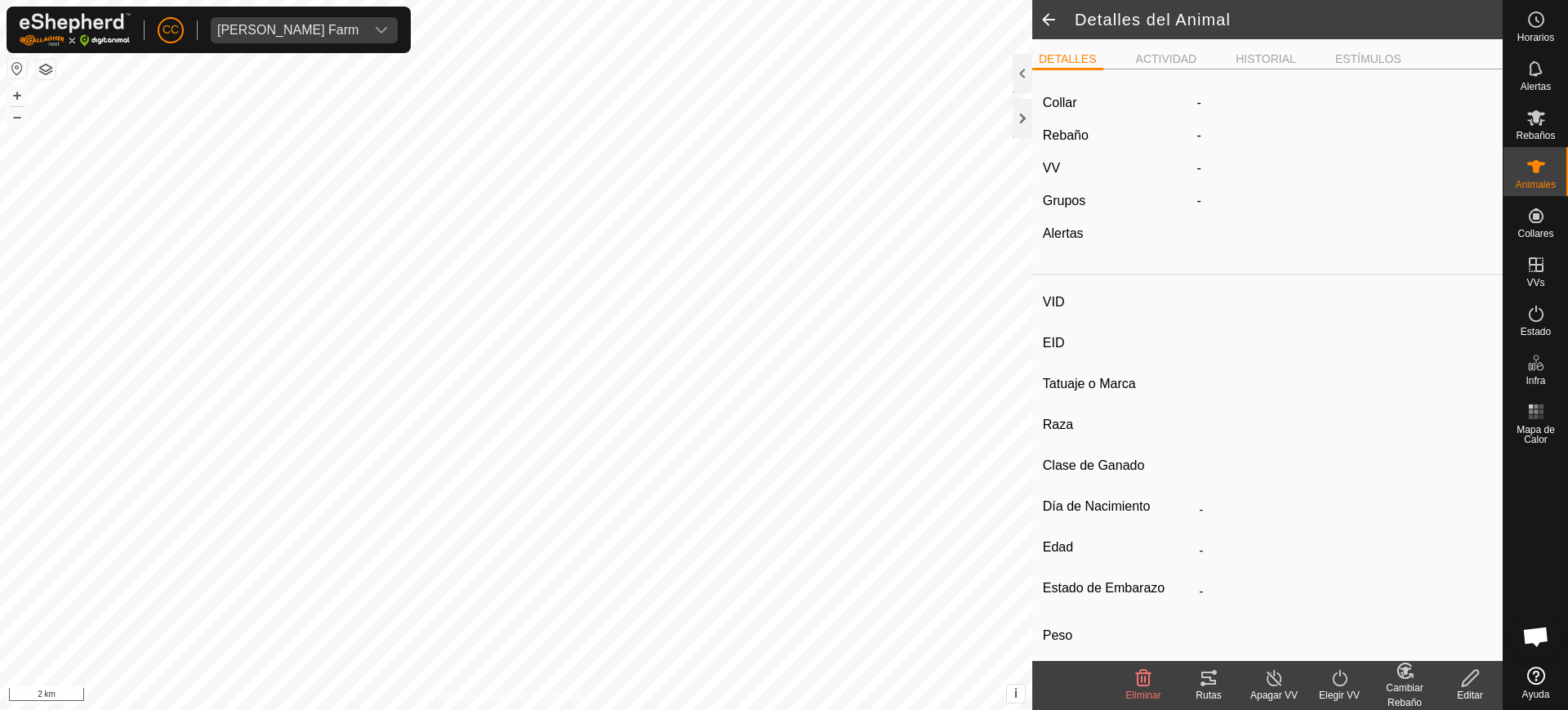
type input "3897"
type input "-"
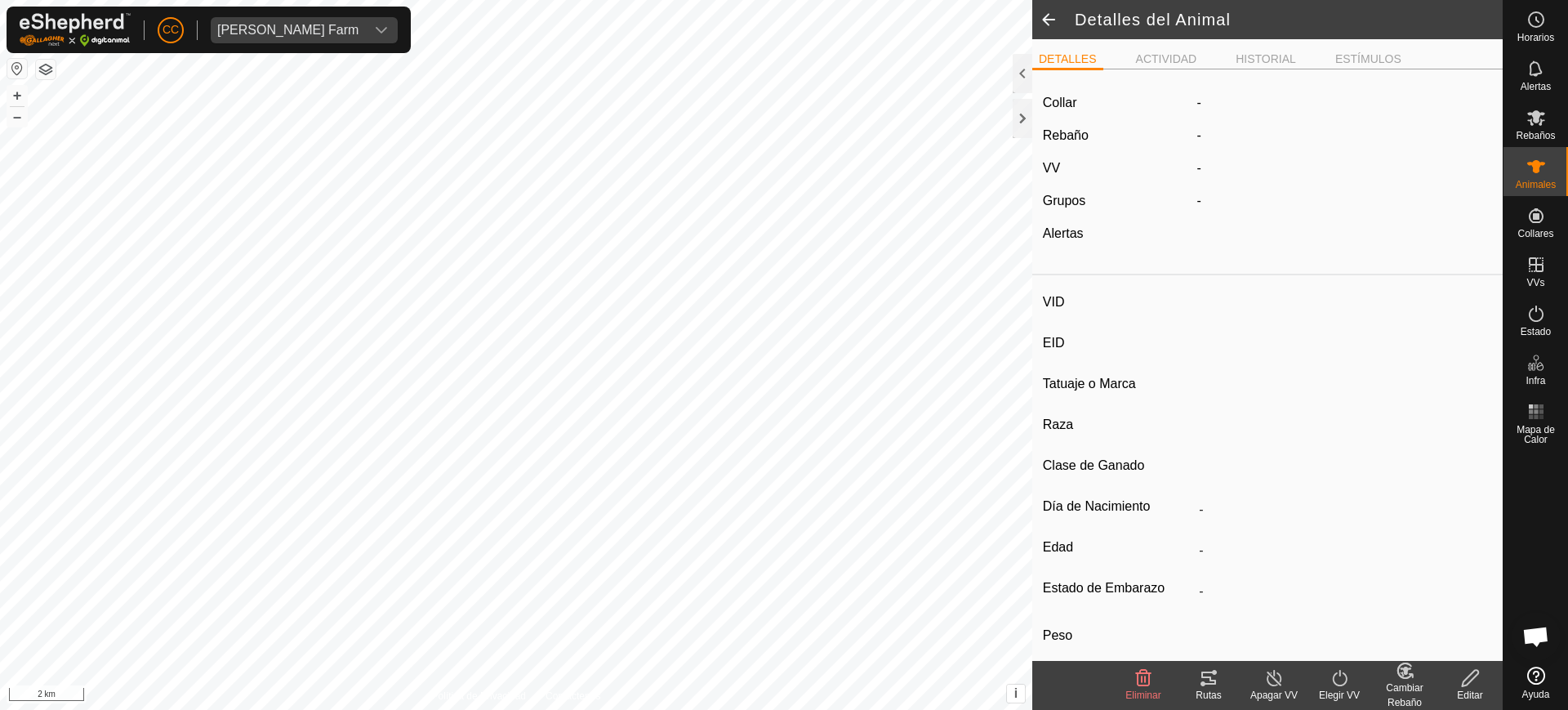
type input "0 kg"
type input "-"
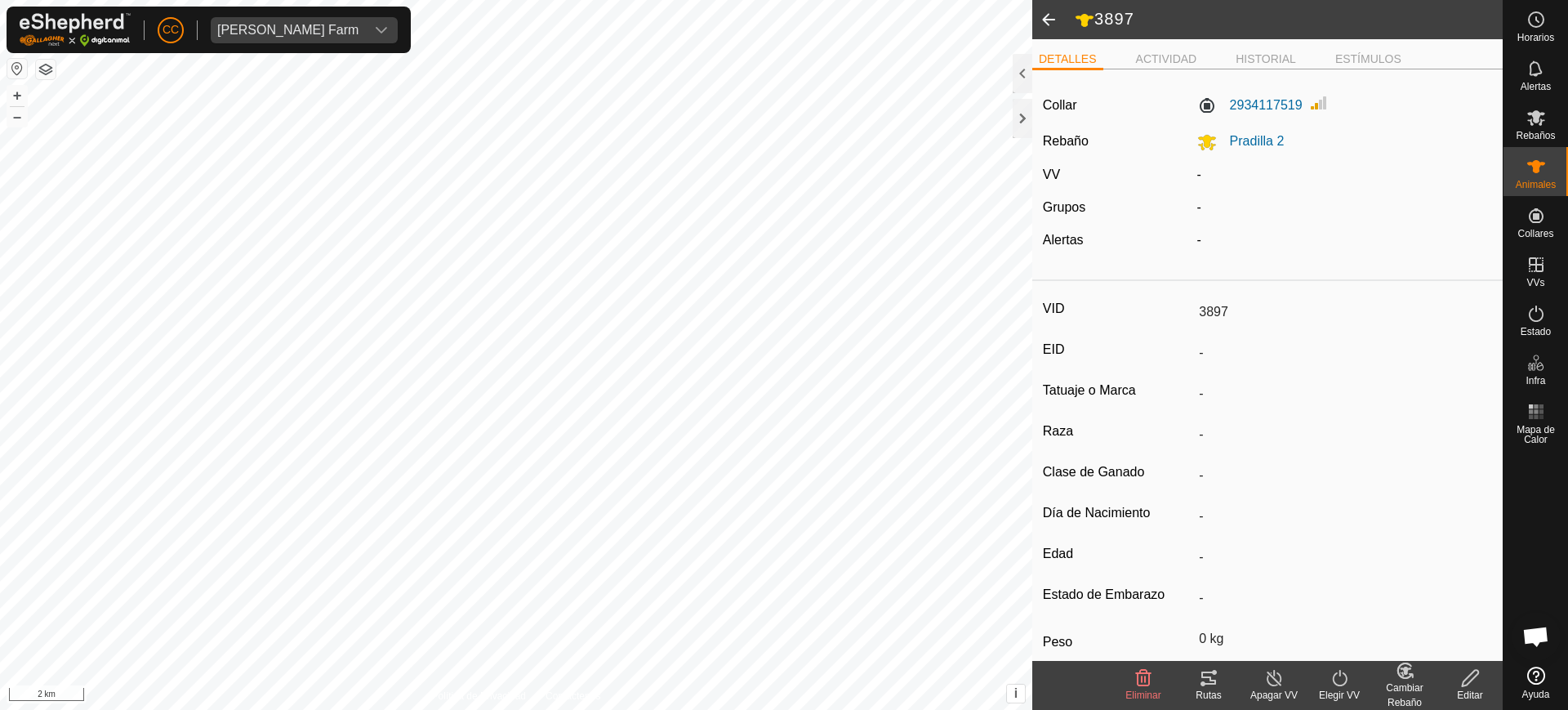
click at [1047, 12] on span at bounding box center [1048, 20] width 32 height 40
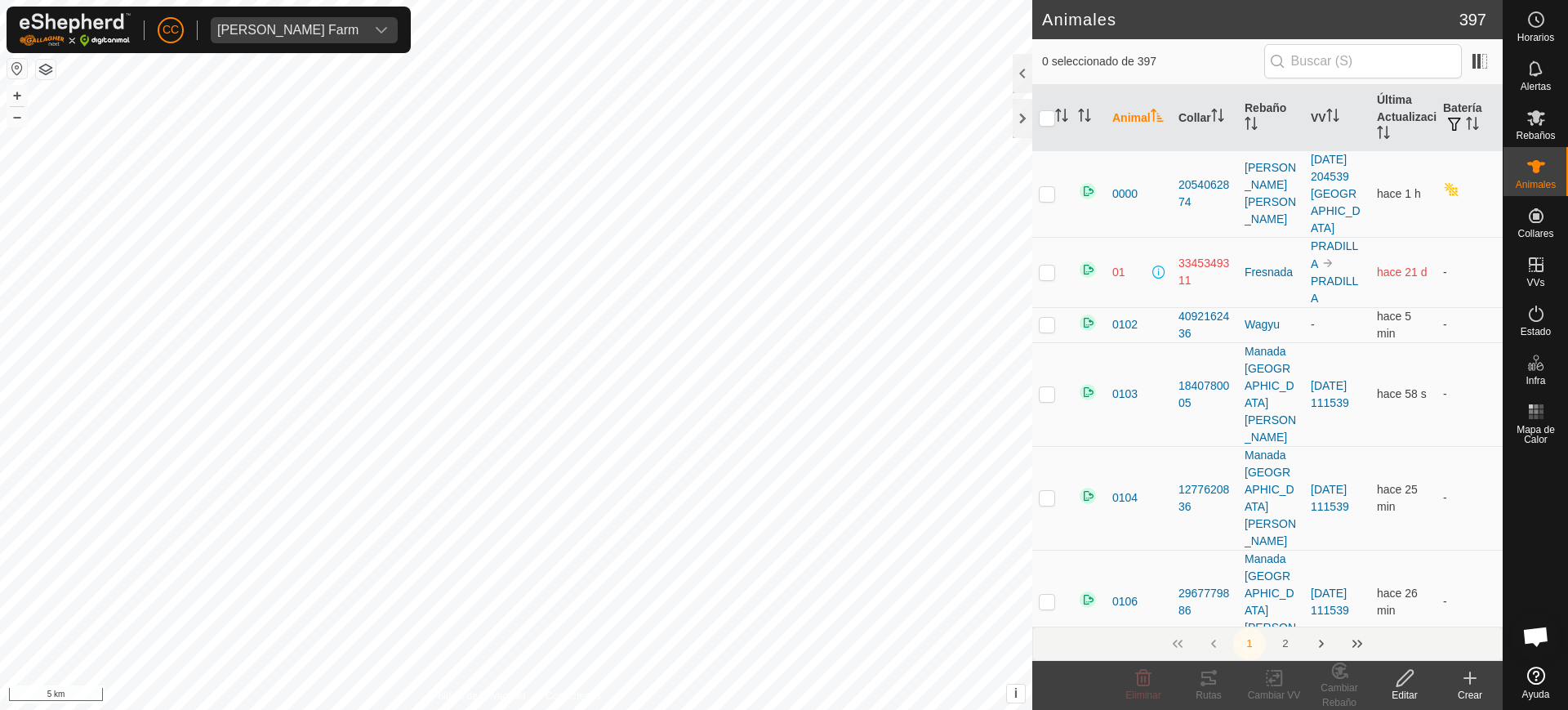
click at [1466, 679] on icon at bounding box center [1471, 678] width 20 height 20
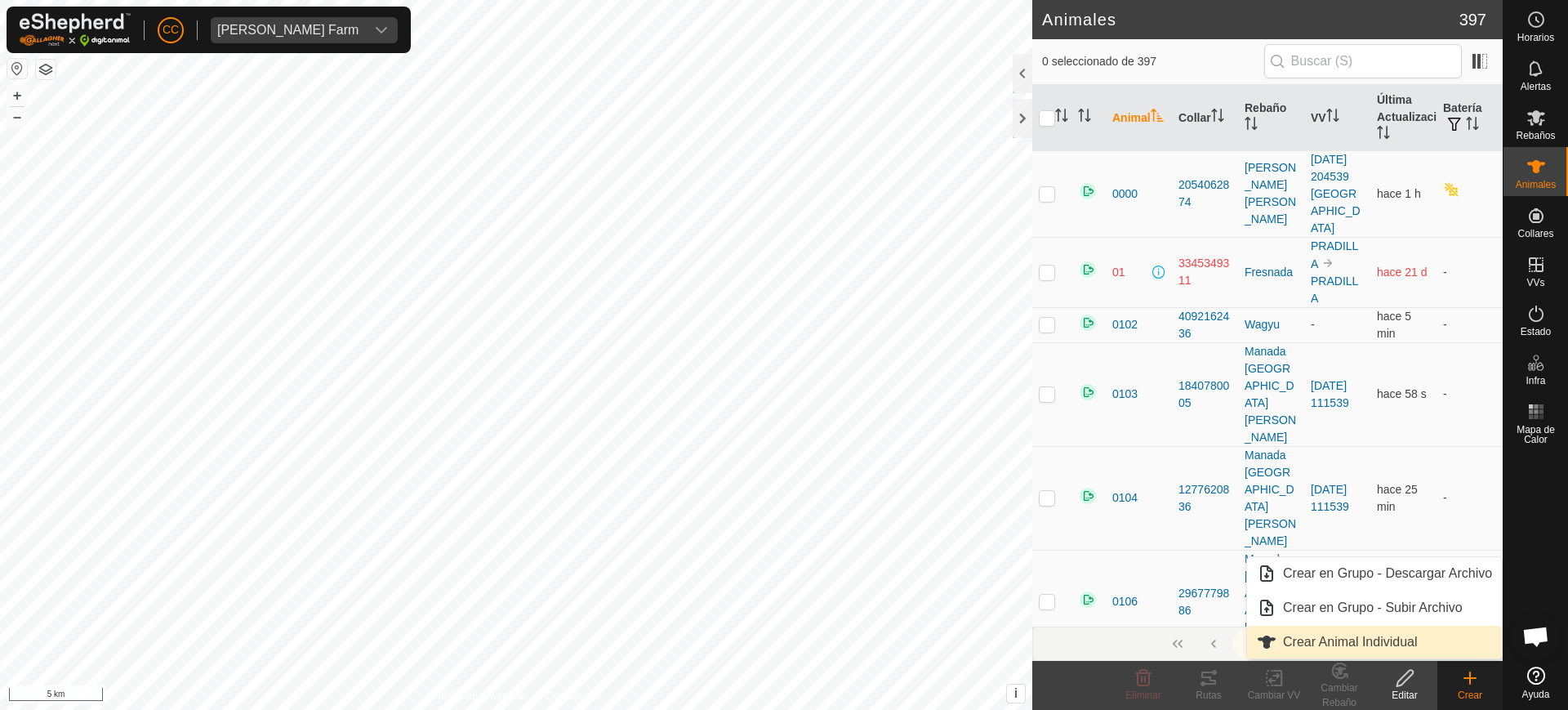
click at [1388, 647] on link "Crear Animal Individual" at bounding box center [1374, 642] width 255 height 32
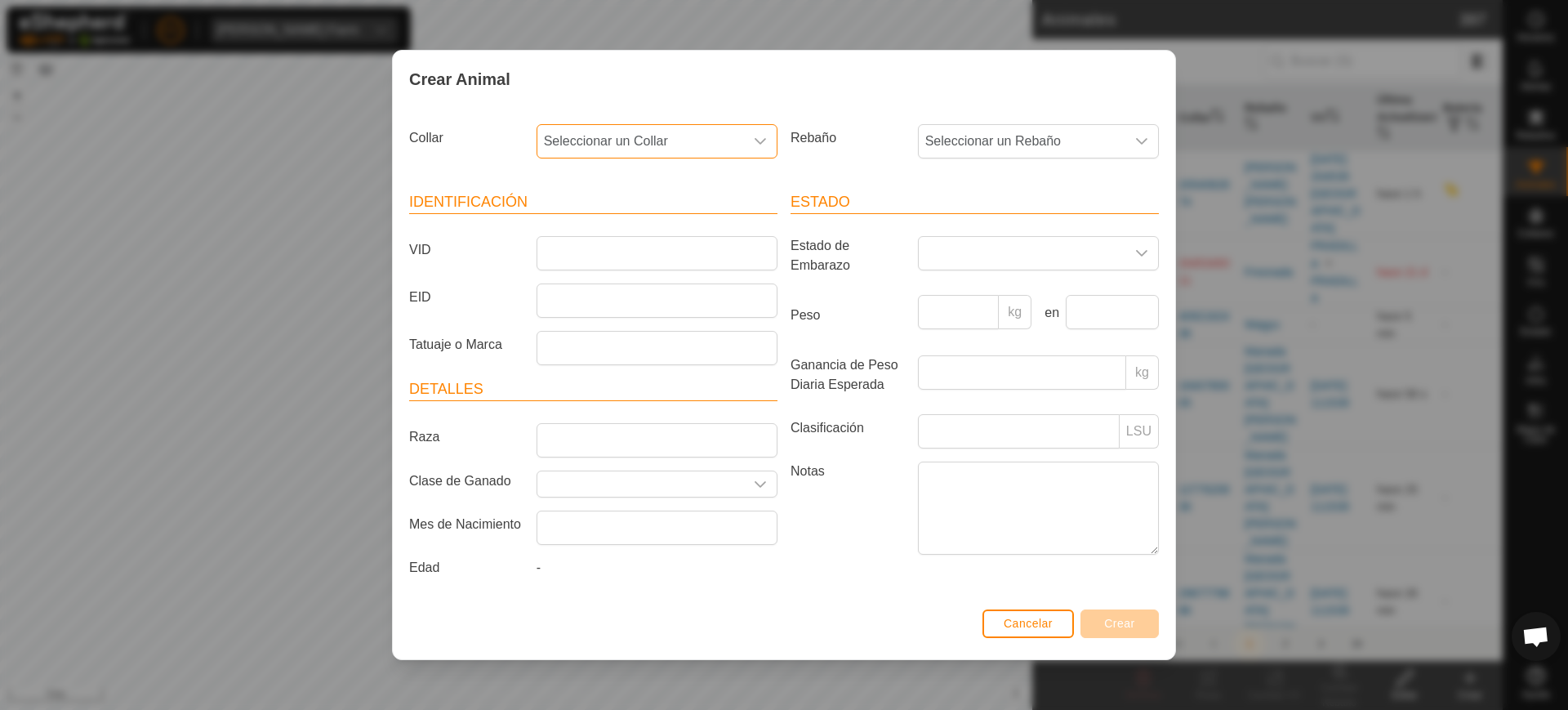
click at [735, 135] on span "Seleccionar un Collar" at bounding box center [640, 141] width 206 height 32
type input "96289"
click at [705, 232] on li "1472896289" at bounding box center [658, 225] width 240 height 32
click at [975, 134] on span "Seleccionar un Rebaño" at bounding box center [1021, 141] width 206 height 32
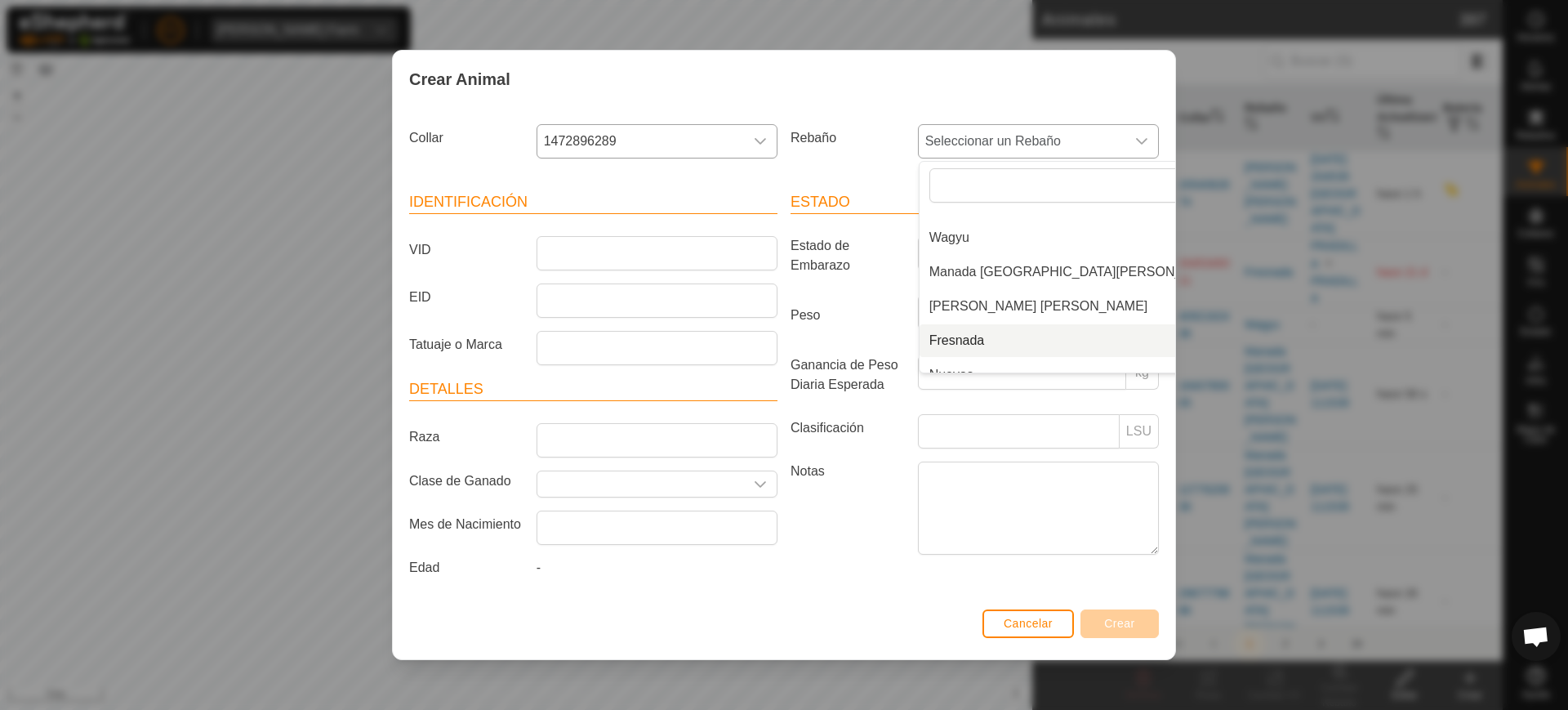
scroll to position [110, 0]
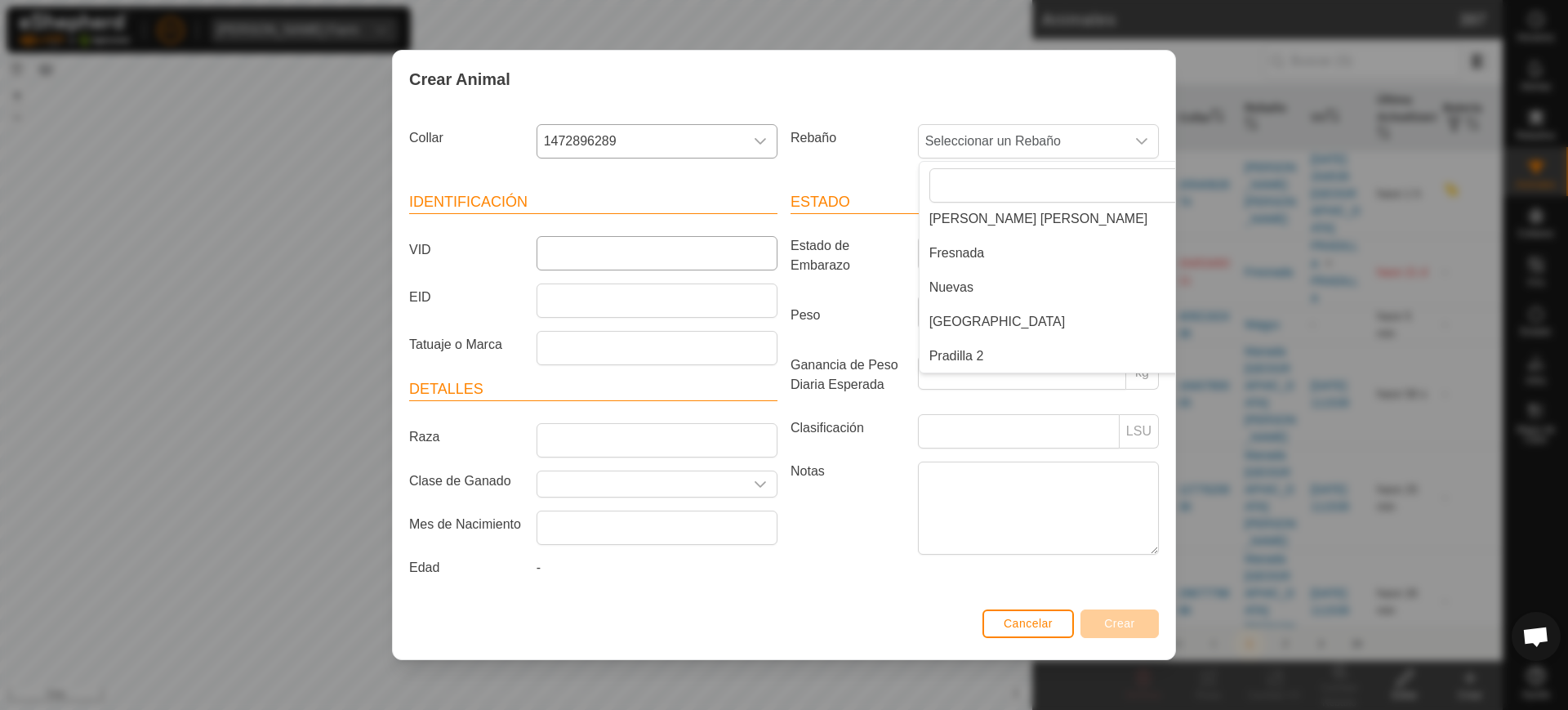
drag, startPoint x: 992, startPoint y: 350, endPoint x: 694, endPoint y: 265, distance: 309.9
click at [987, 350] on li "Pradilla 2" at bounding box center [1076, 356] width 313 height 32
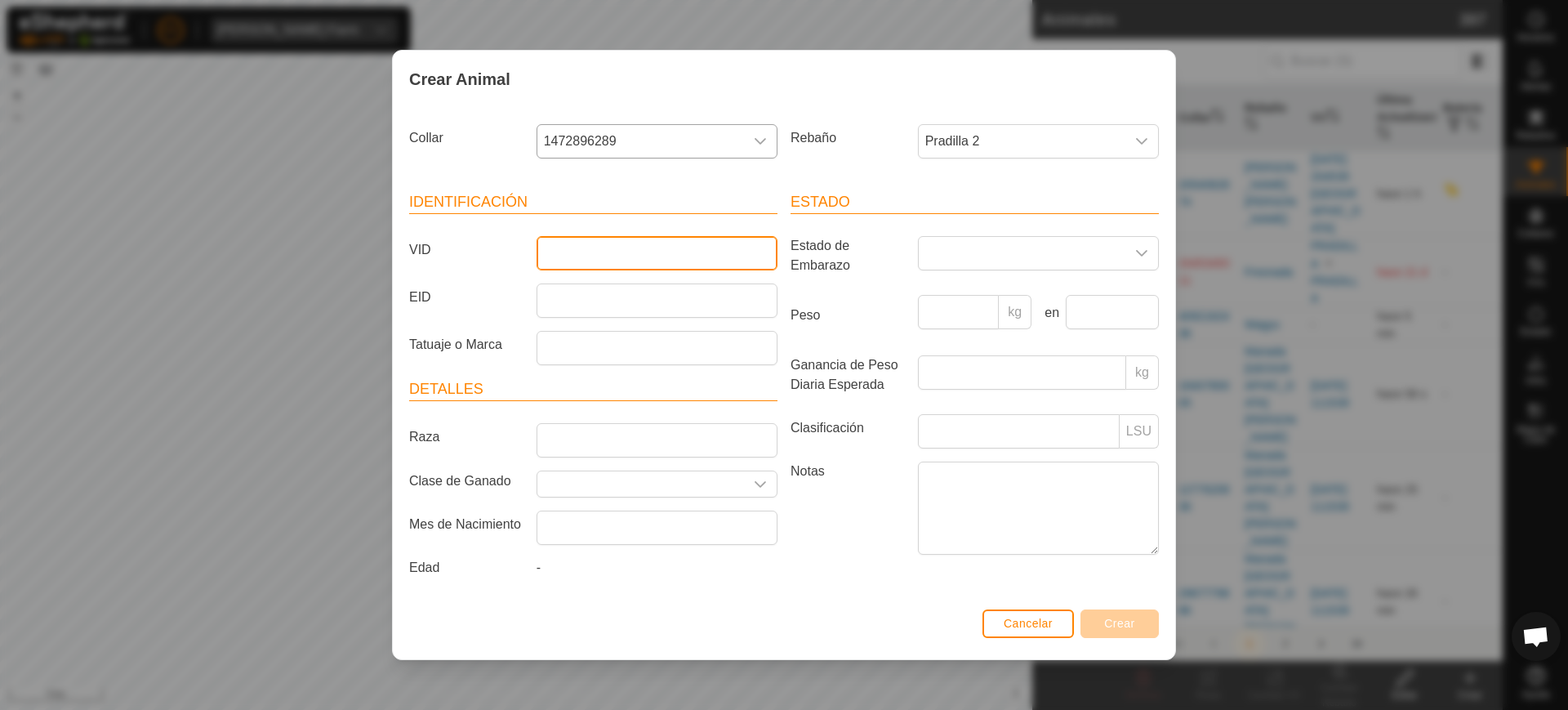
click at [566, 260] on input "VID" at bounding box center [657, 253] width 241 height 34
type input "3752"
click at [1131, 625] on span "Crear" at bounding box center [1119, 624] width 31 height 14
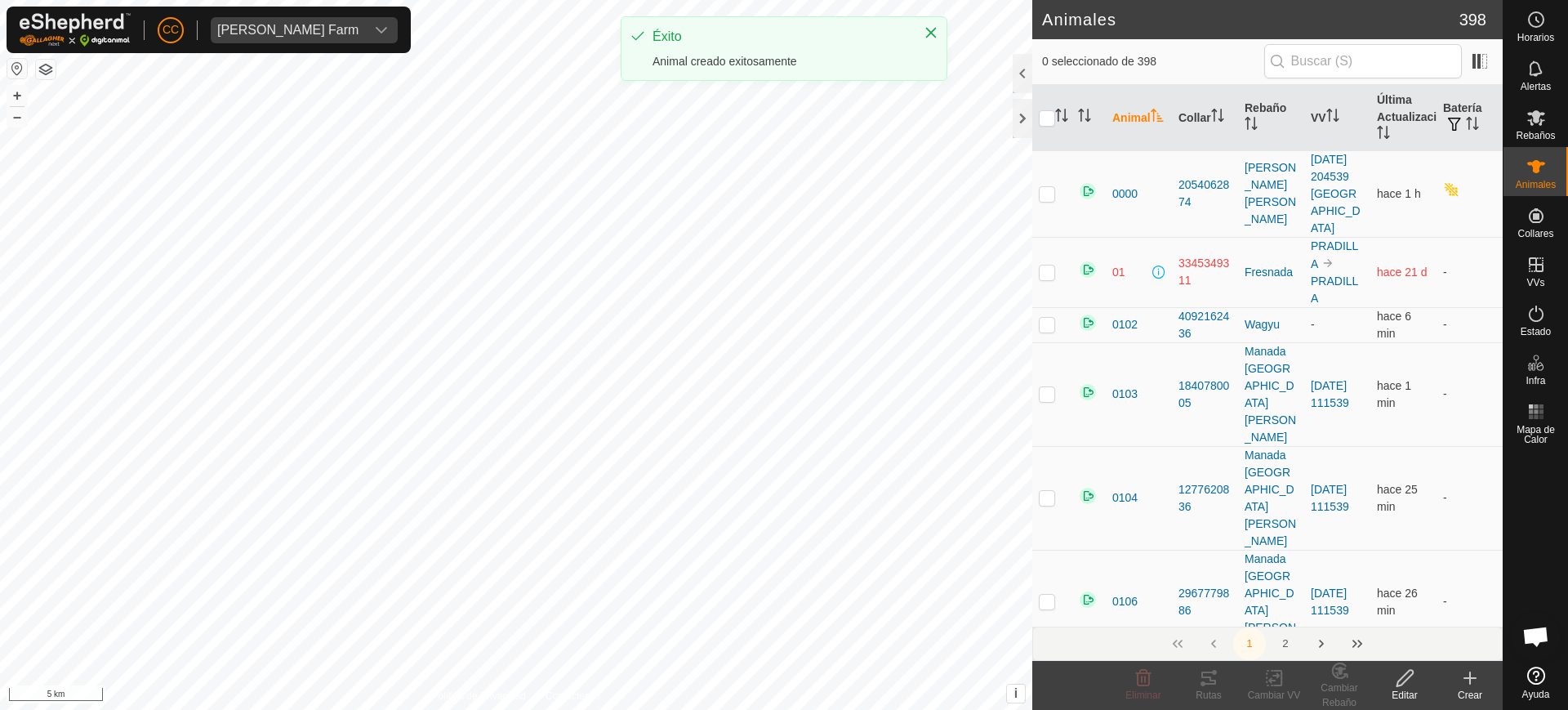
click at [1456, 683] on create-svg-icon at bounding box center [1470, 678] width 66 height 20
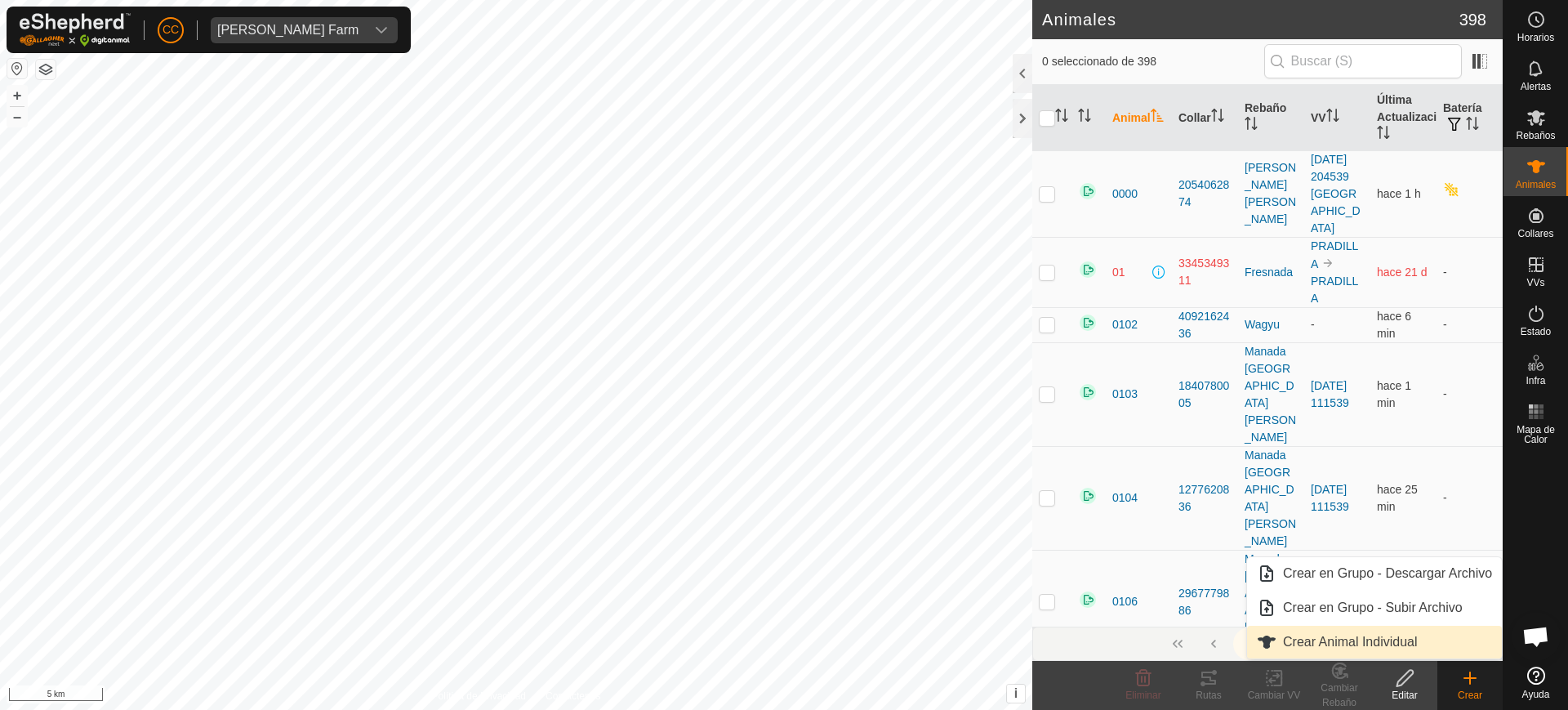
click at [1331, 641] on link "Crear Animal Individual" at bounding box center [1374, 642] width 255 height 32
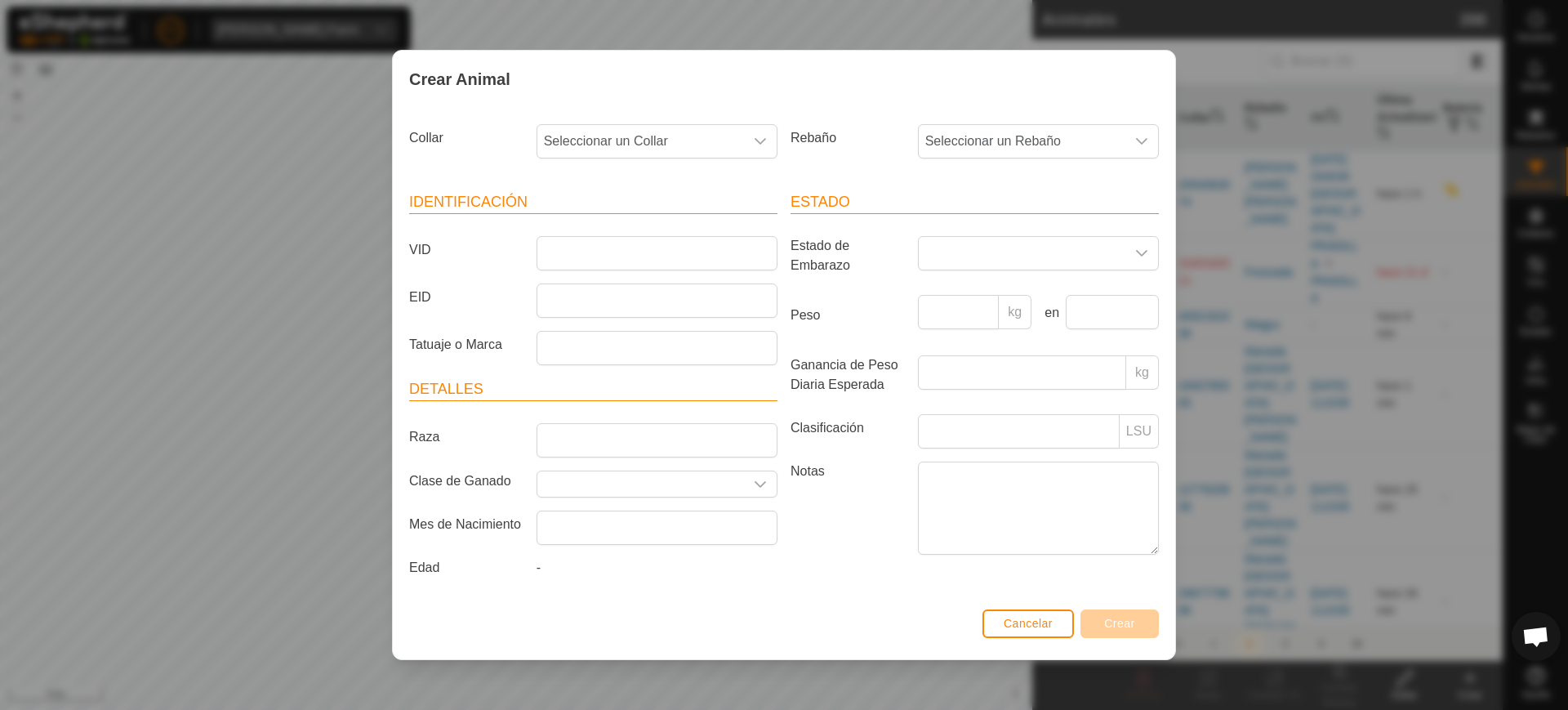
click at [680, 122] on div "Collar Seleccionar un Collar" at bounding box center [594, 148] width 382 height 60
click at [679, 125] on span "Seleccionar un Collar" at bounding box center [640, 141] width 206 height 32
type input "81533"
click at [1031, 623] on span "Cancelar" at bounding box center [1029, 624] width 49 height 14
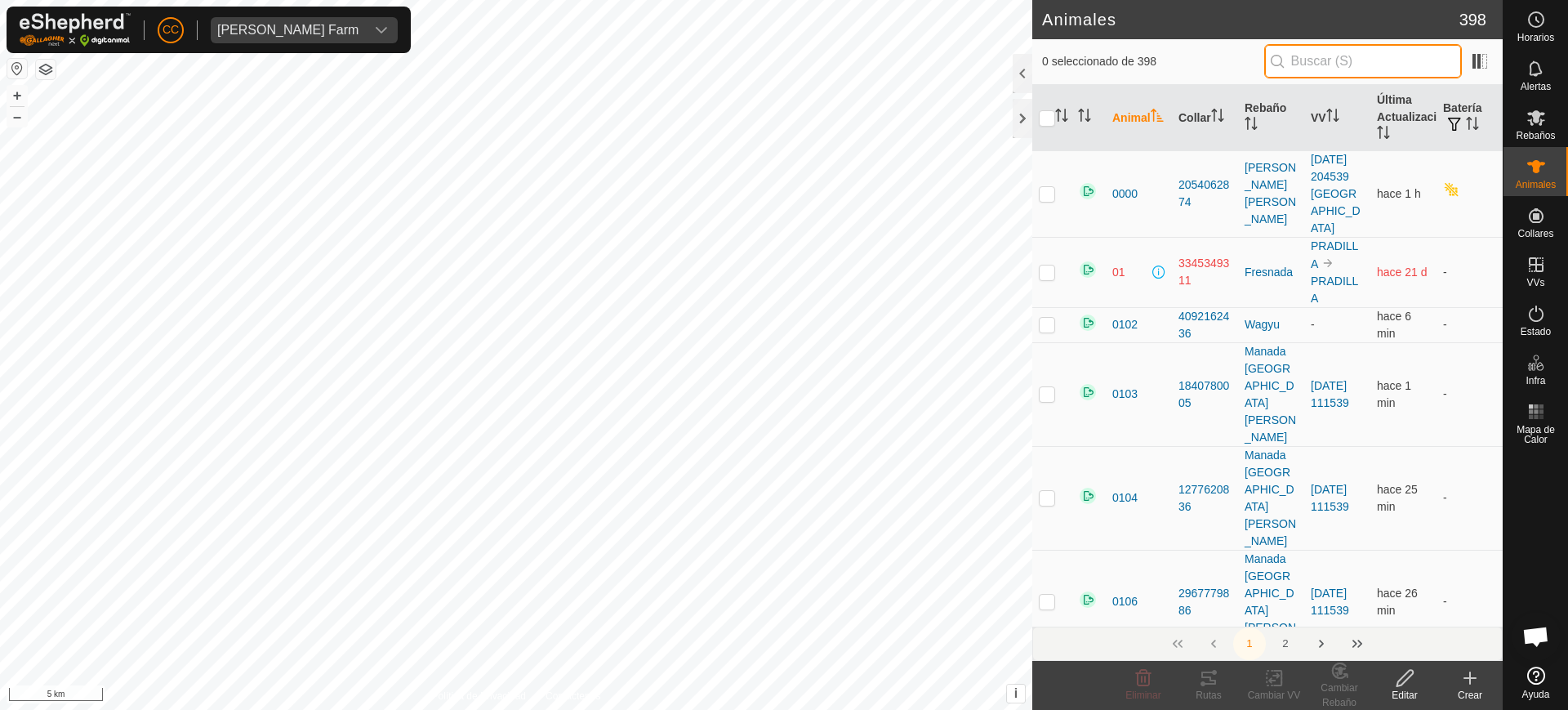
click at [1382, 62] on input "text" at bounding box center [1363, 61] width 197 height 34
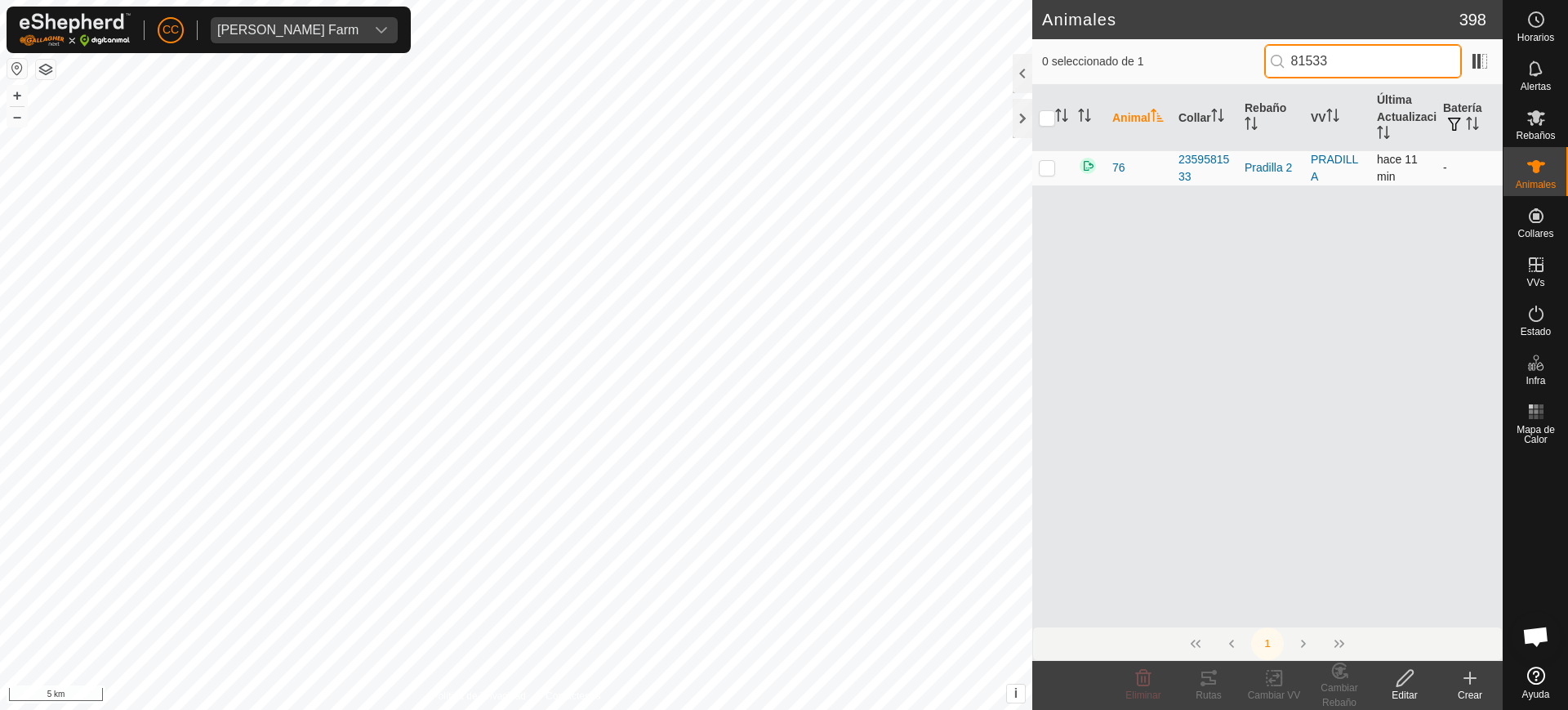
type input "81533"
click at [1037, 159] on td at bounding box center [1052, 168] width 40 height 35
checkbox input "true"
click at [1399, 683] on icon at bounding box center [1405, 678] width 21 height 20
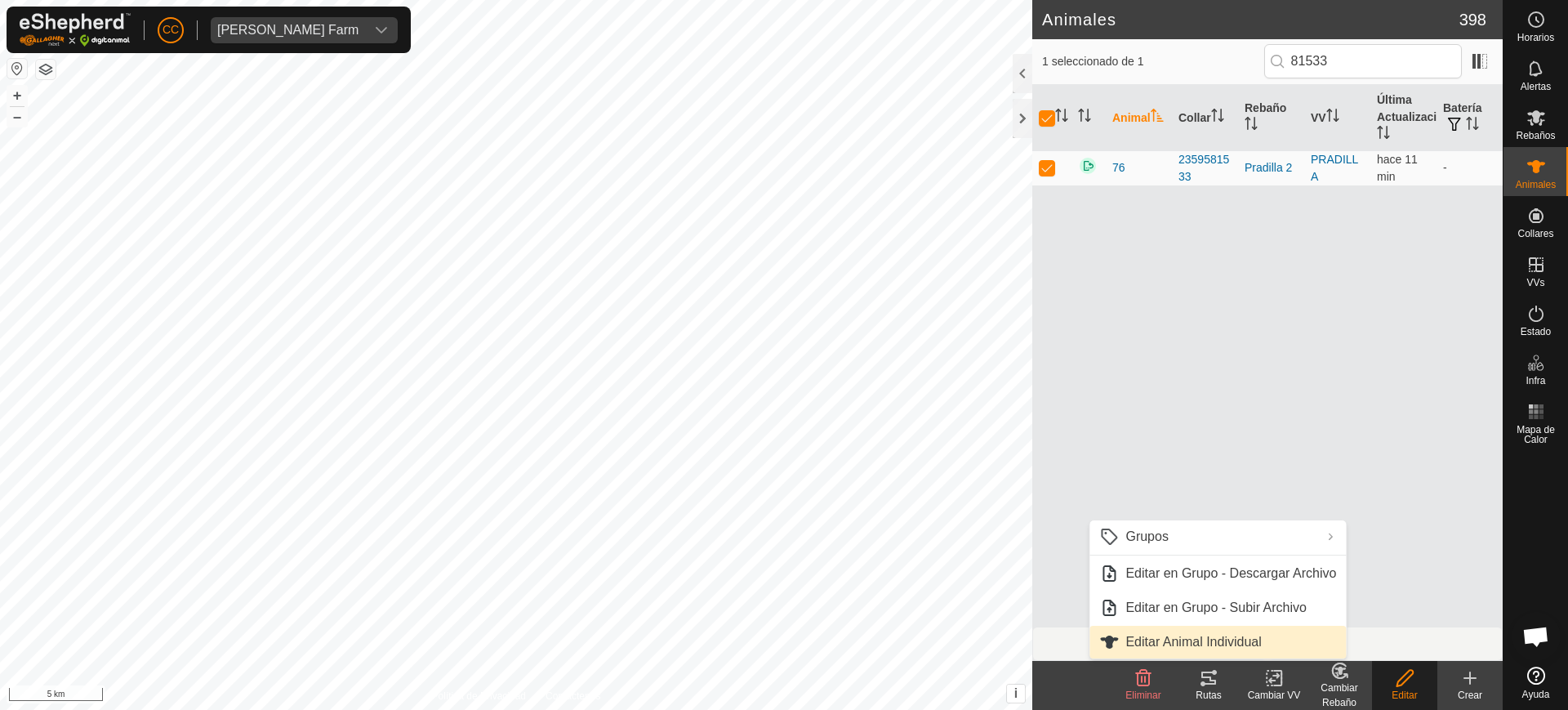
click at [1224, 638] on link "Editar Animal Individual" at bounding box center [1218, 642] width 257 height 32
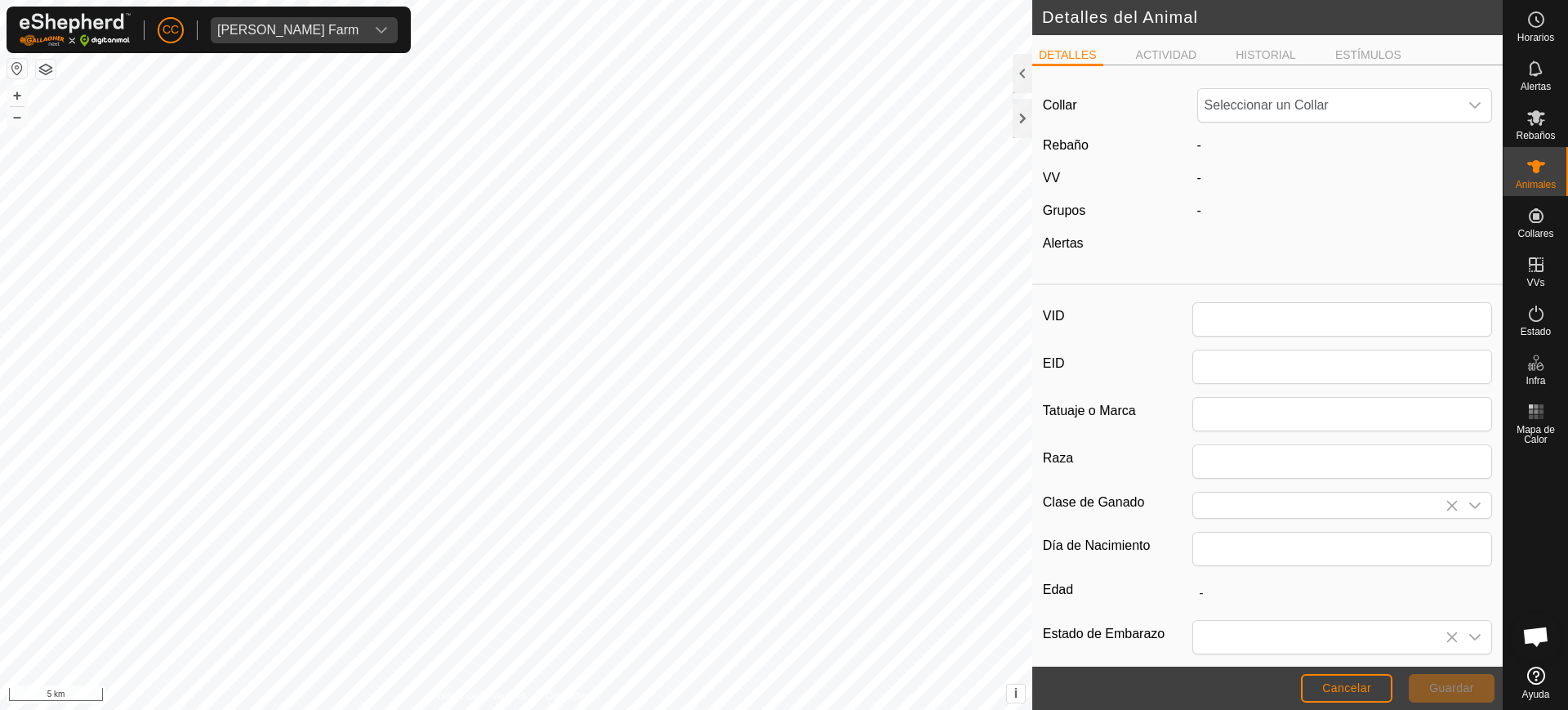
type input "76"
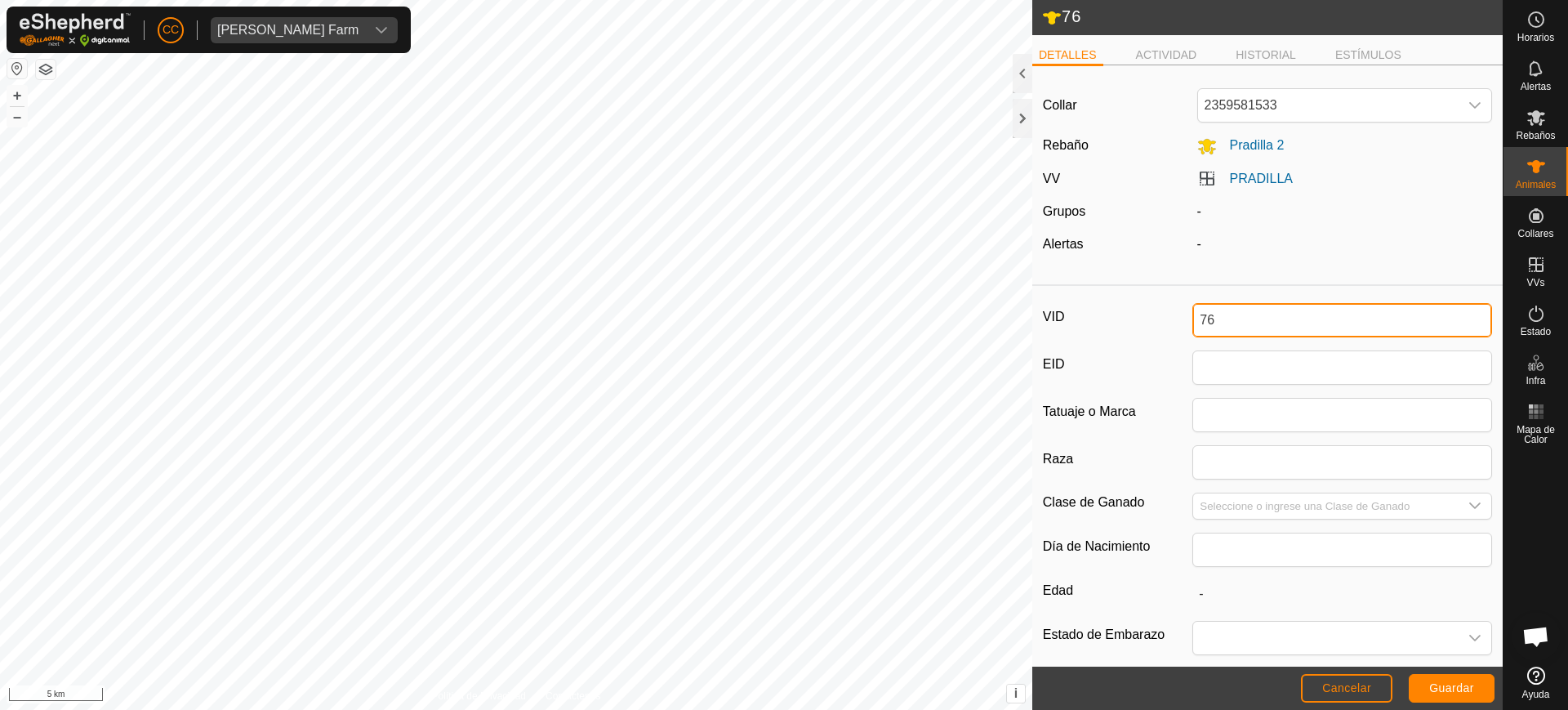
drag, startPoint x: 1245, startPoint y: 323, endPoint x: 1057, endPoint y: 323, distance: 188.0
click at [1061, 323] on div "VID 76" at bounding box center [1267, 320] width 449 height 34
click at [276, 26] on span "[PERSON_NAME] Farm" at bounding box center [287, 30] width 154 height 26
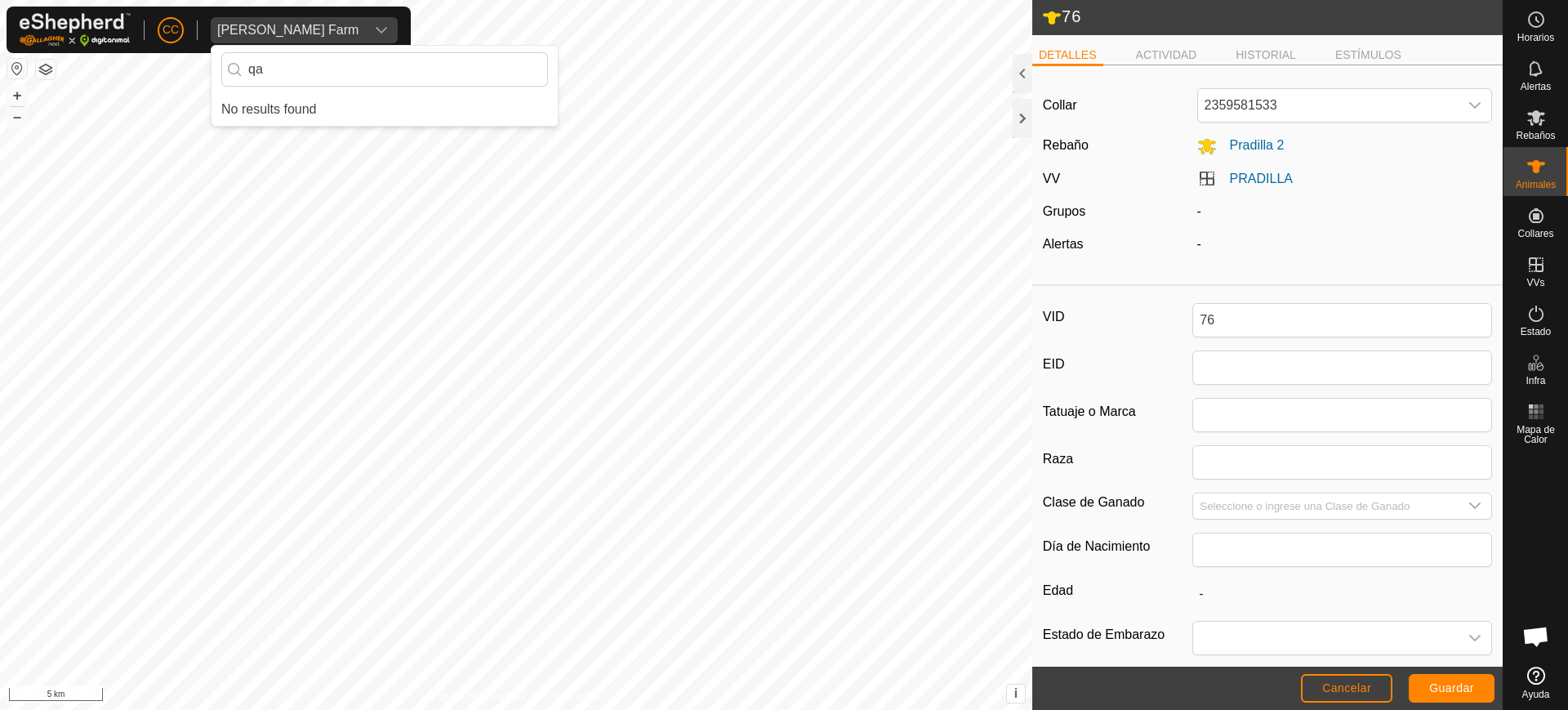
type input "q"
type input "a"
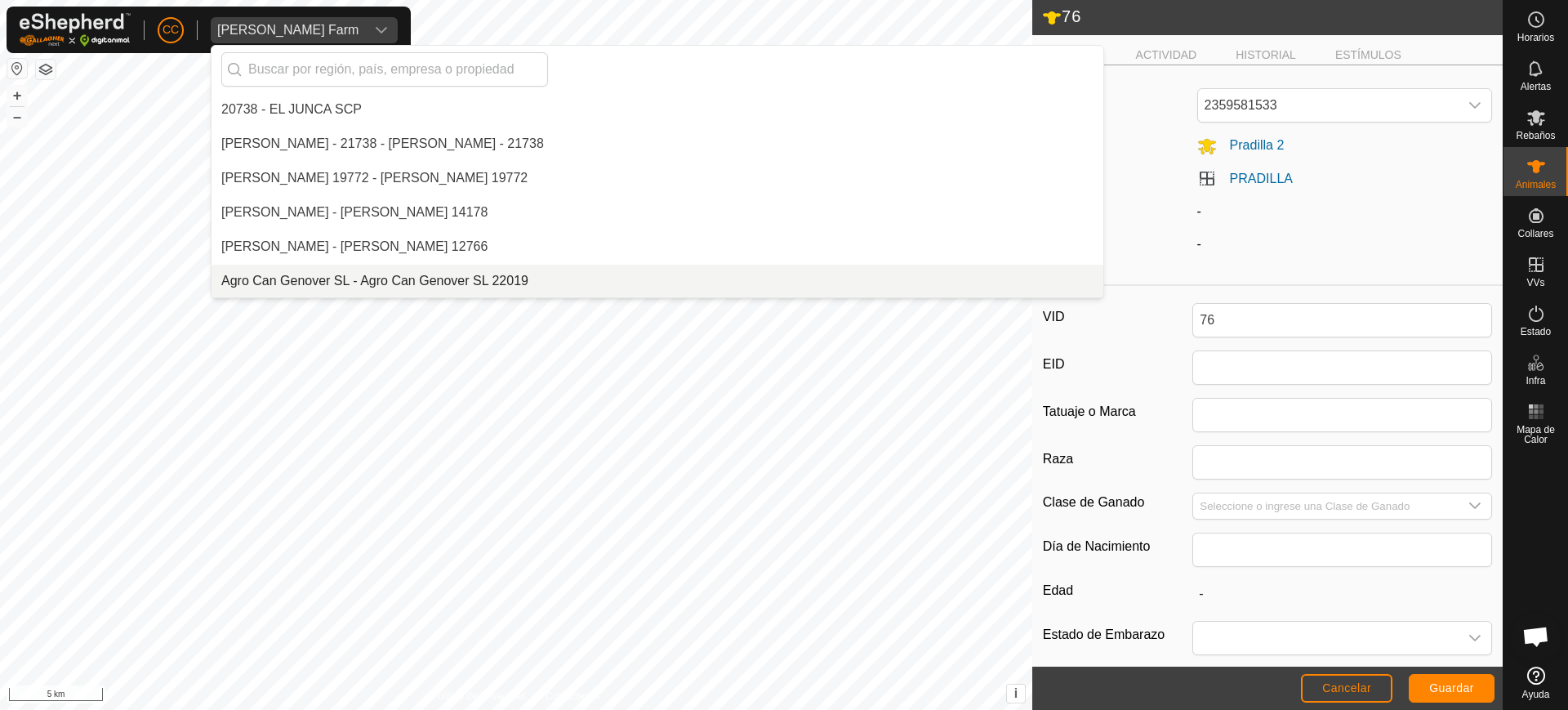
click at [1242, 178] on link "PRADILLA" at bounding box center [1262, 178] width 63 height 14
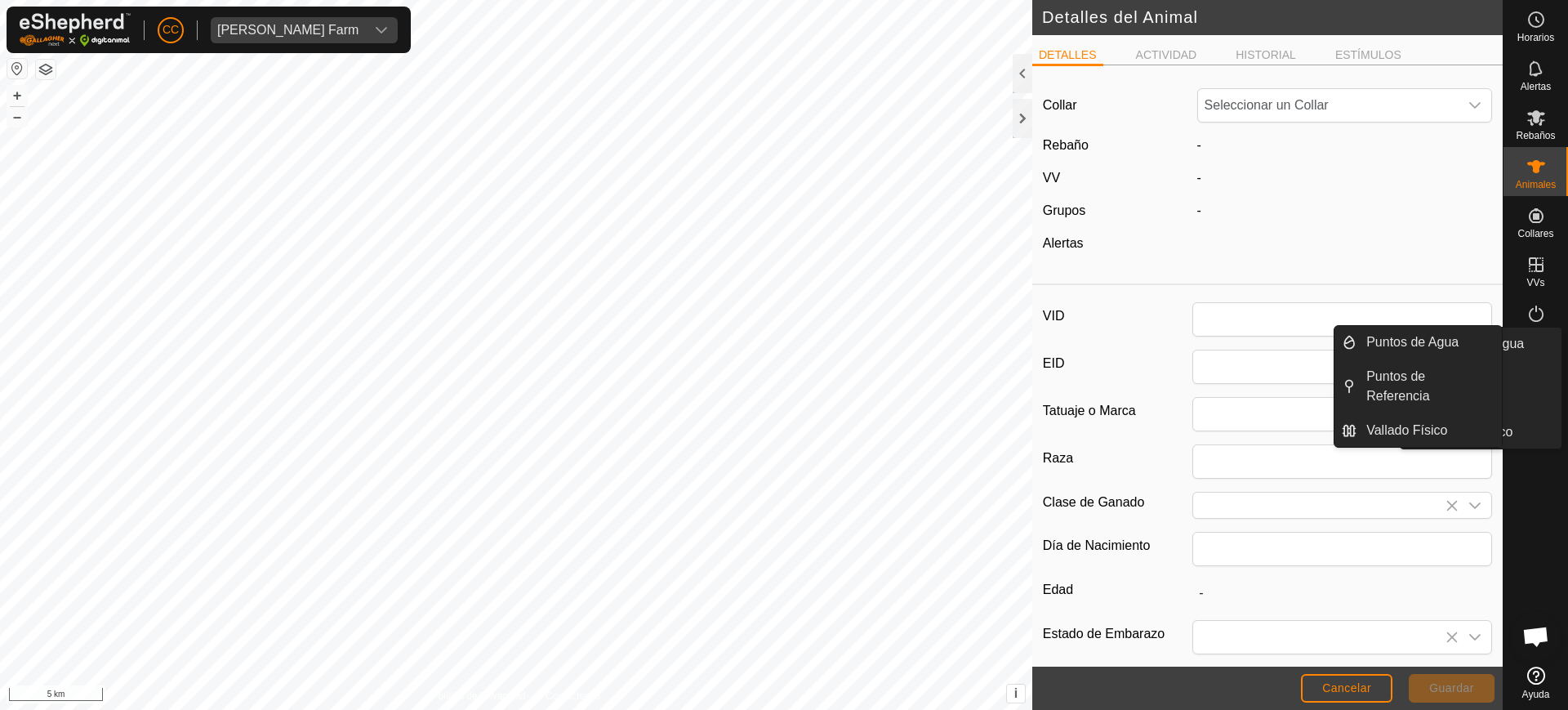
type input "76"
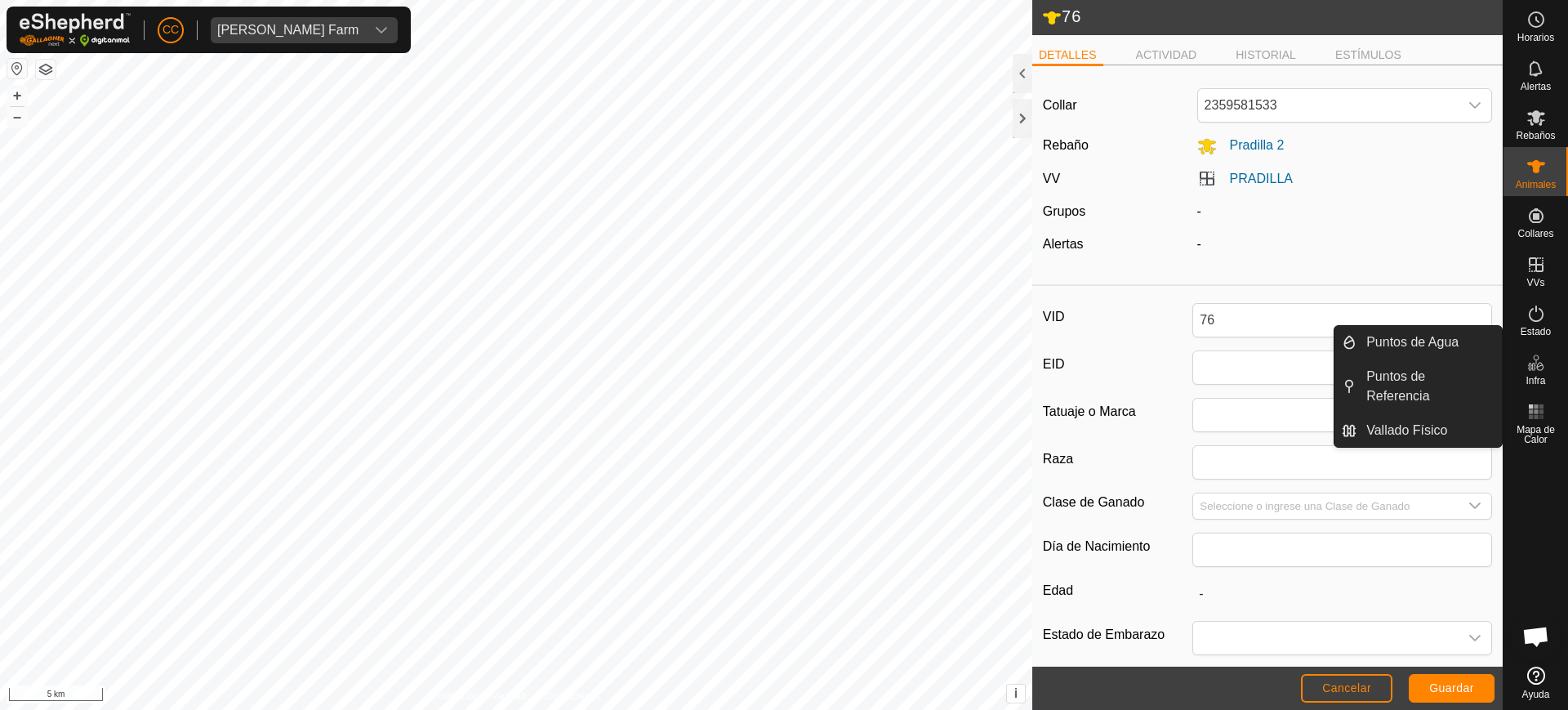
click at [1210, 254] on div "Collar 2359581533 Rebaño [PERSON_NAME] 2 VV [PERSON_NAME] Grupos - Alertas -" at bounding box center [1267, 178] width 470 height 199
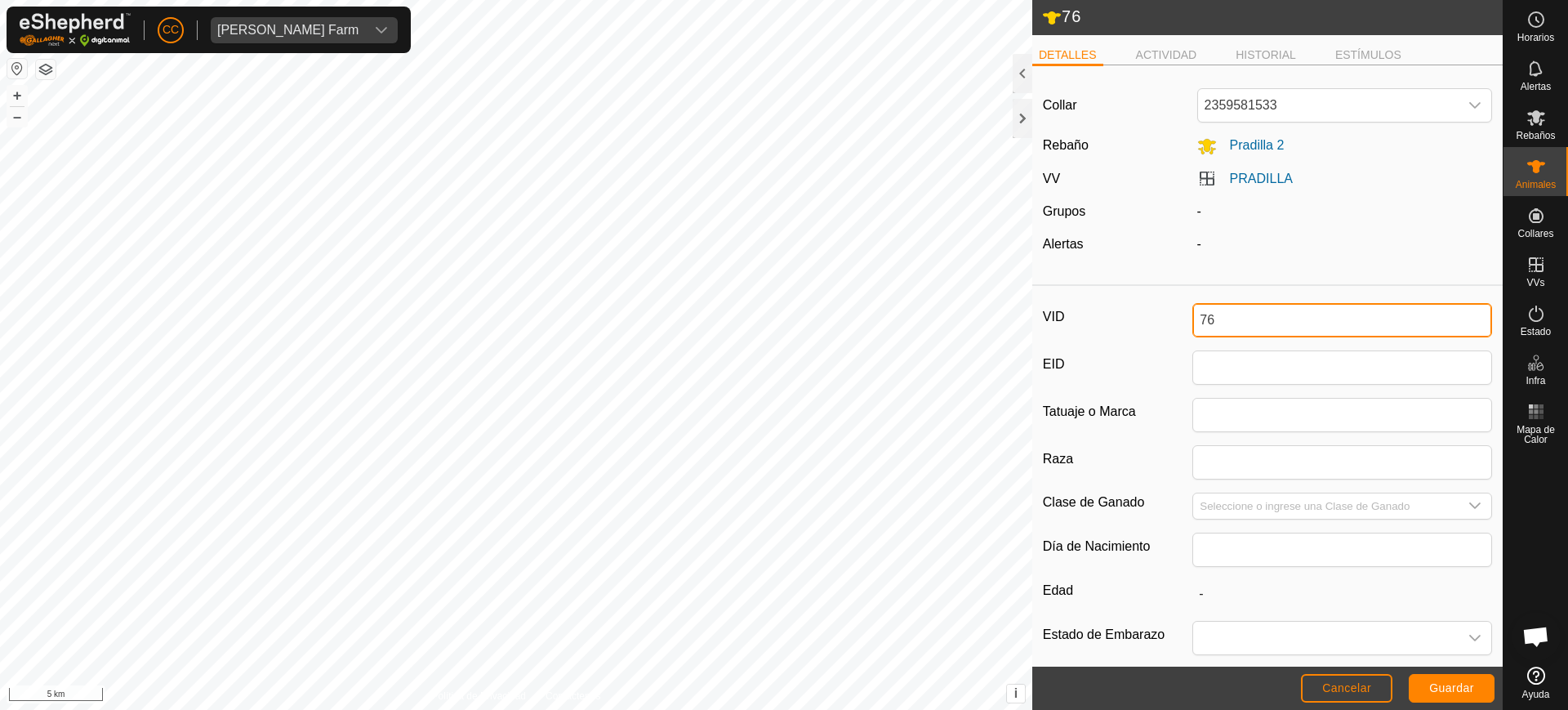
drag, startPoint x: 1241, startPoint y: 321, endPoint x: 1107, endPoint y: 351, distance: 137.3
click at [1107, 351] on div "VID 76 EID Tatuaje o Marca Raza Clase de Ganado Día de Nacimiento Edad - Estado…" at bounding box center [1267, 545] width 470 height 505
click at [1428, 685] on button "Guardar" at bounding box center [1451, 688] width 86 height 29
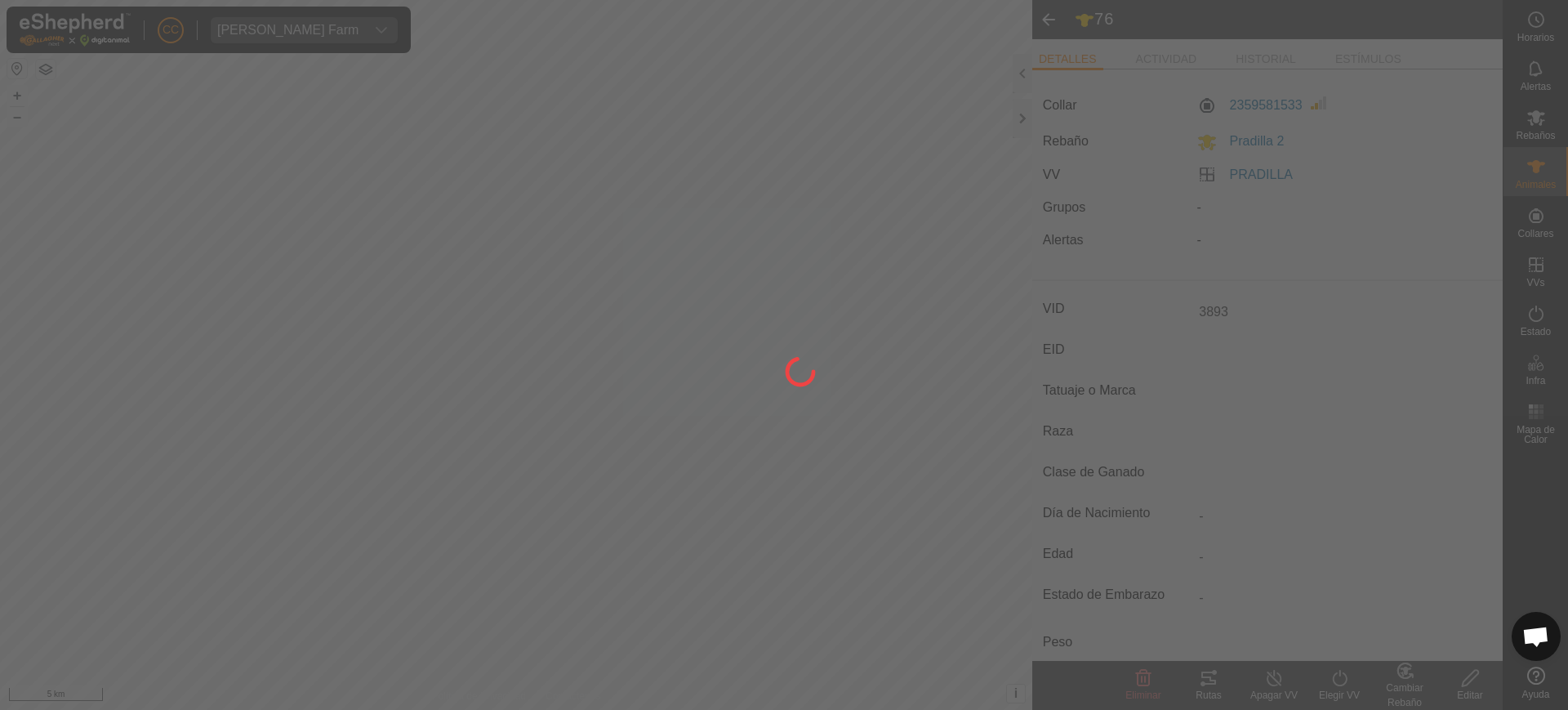
type input "3893"
type input "-"
type input "0 kg"
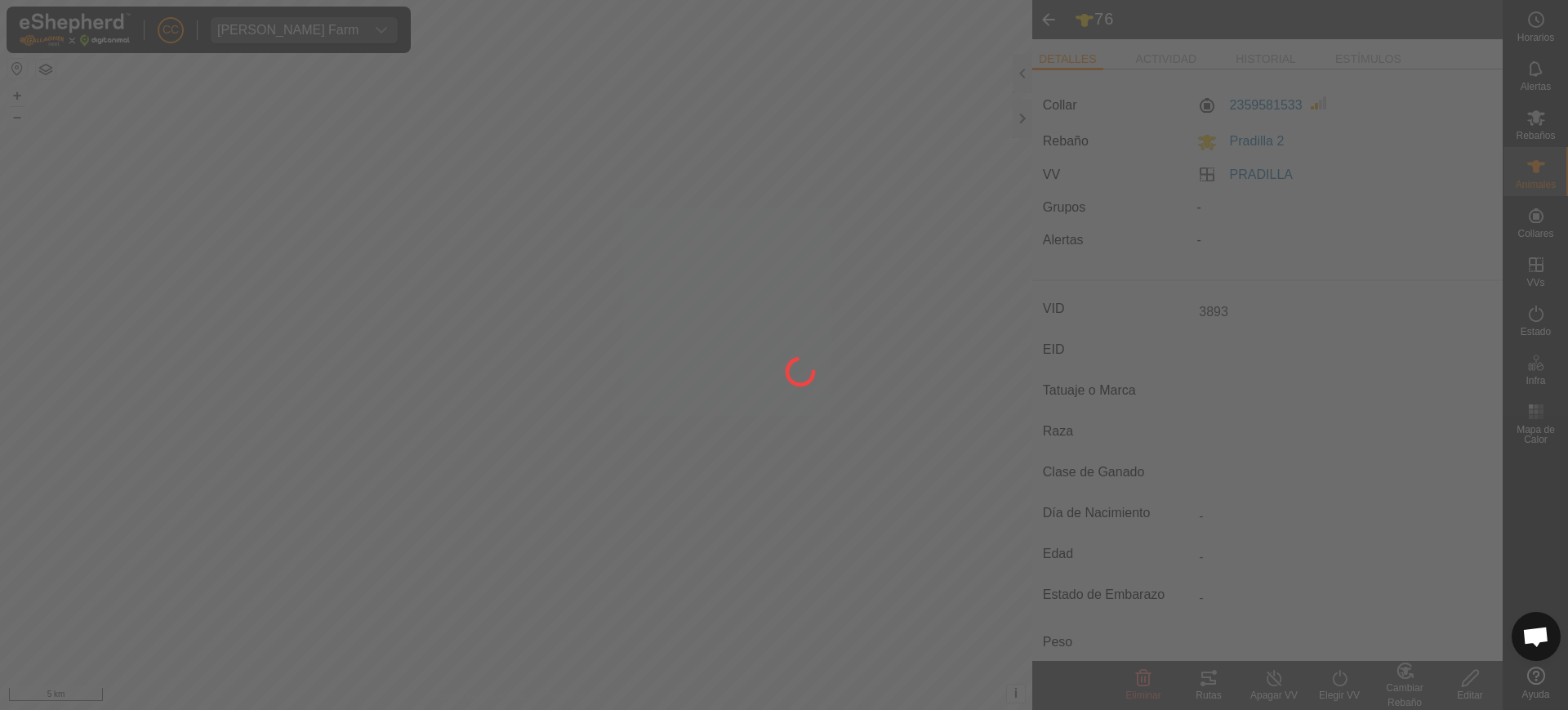
type input "-"
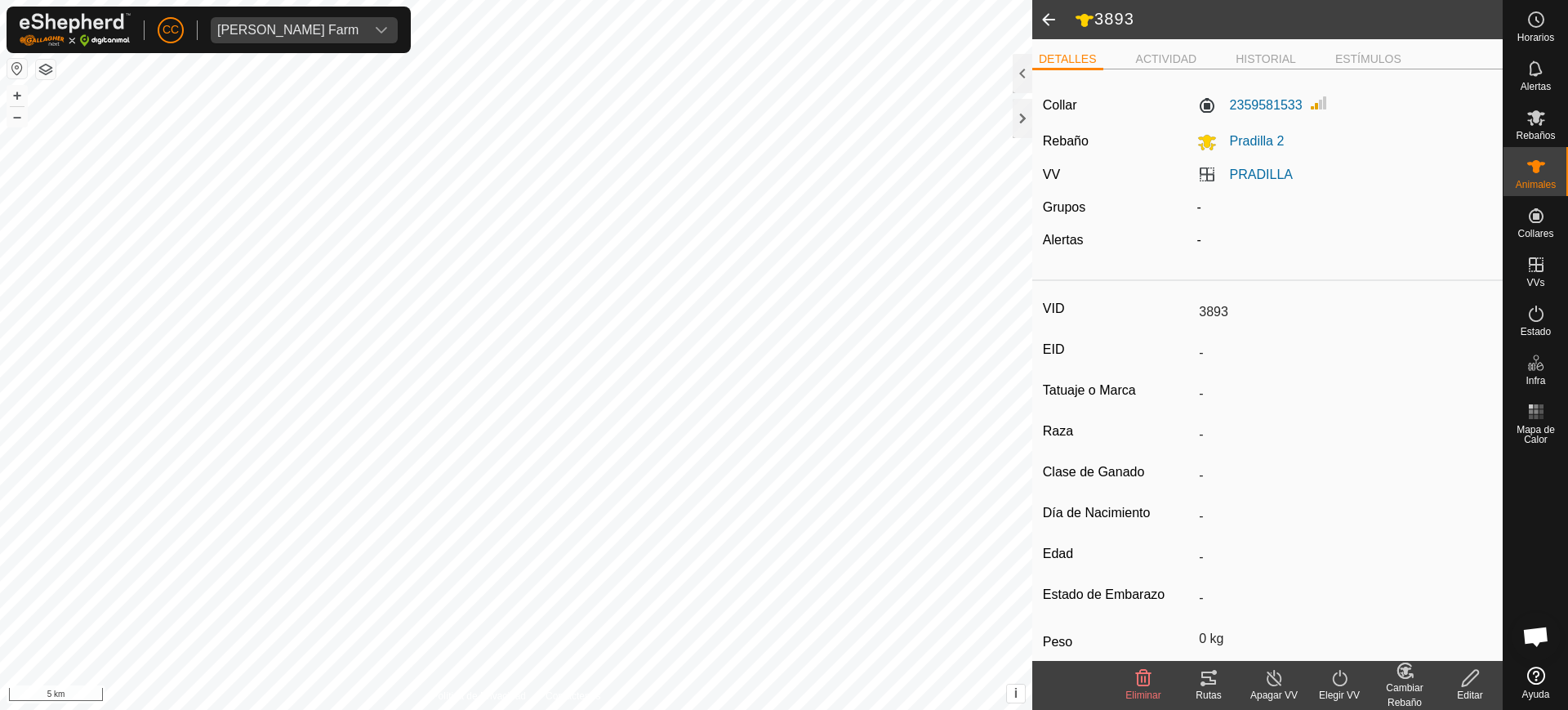
click at [1333, 667] on div "Elegir VV" at bounding box center [1339, 686] width 66 height 49
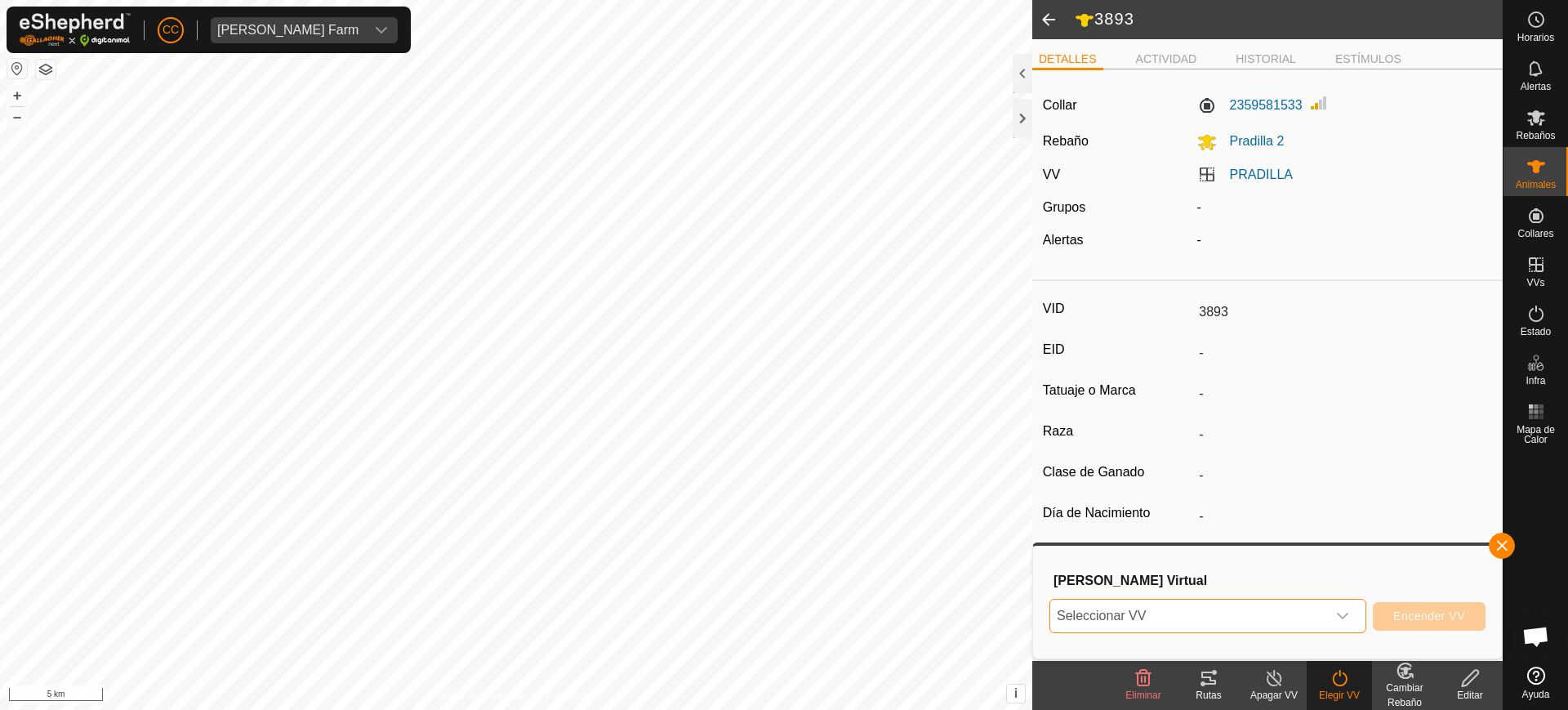
click at [1317, 618] on span "Seleccionar VV" at bounding box center [1188, 616] width 276 height 32
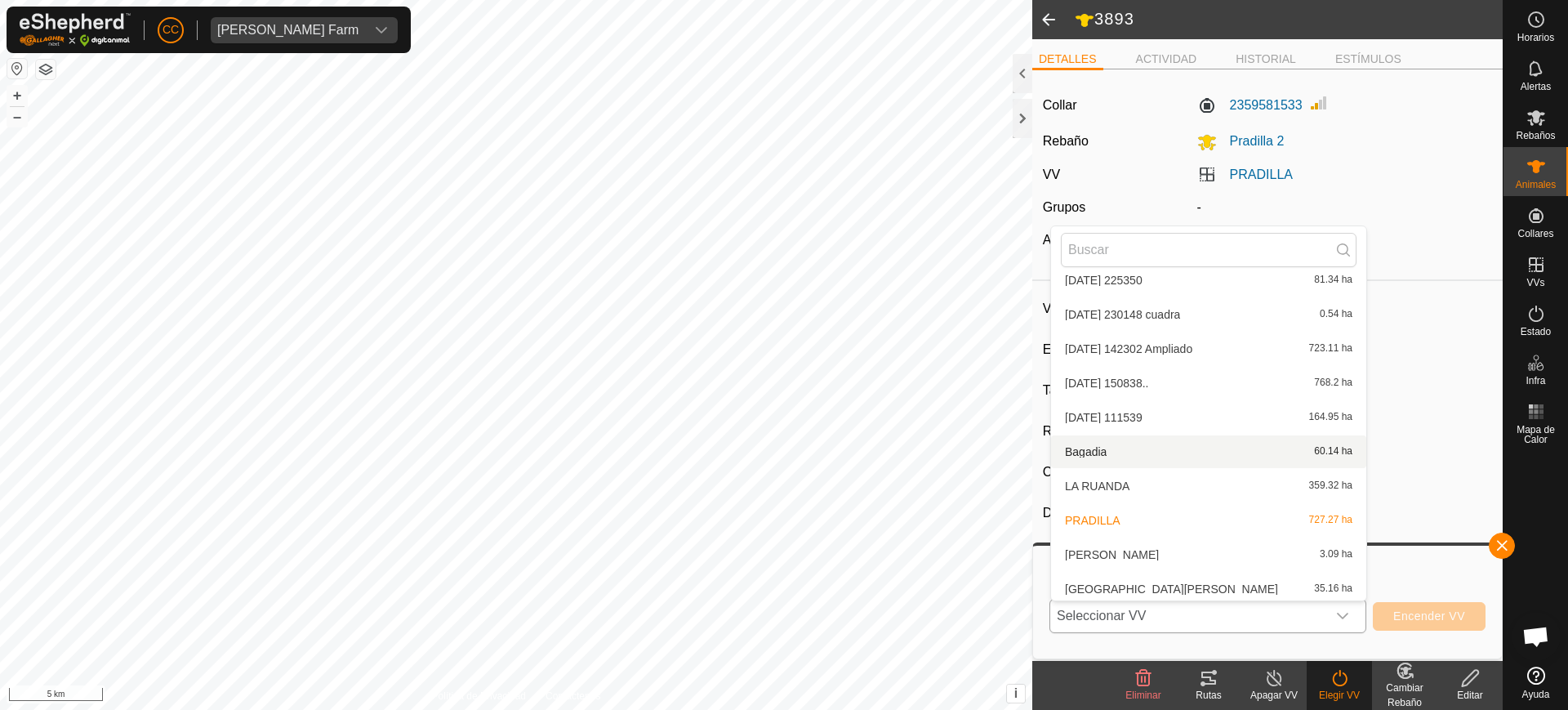
scroll to position [361, 0]
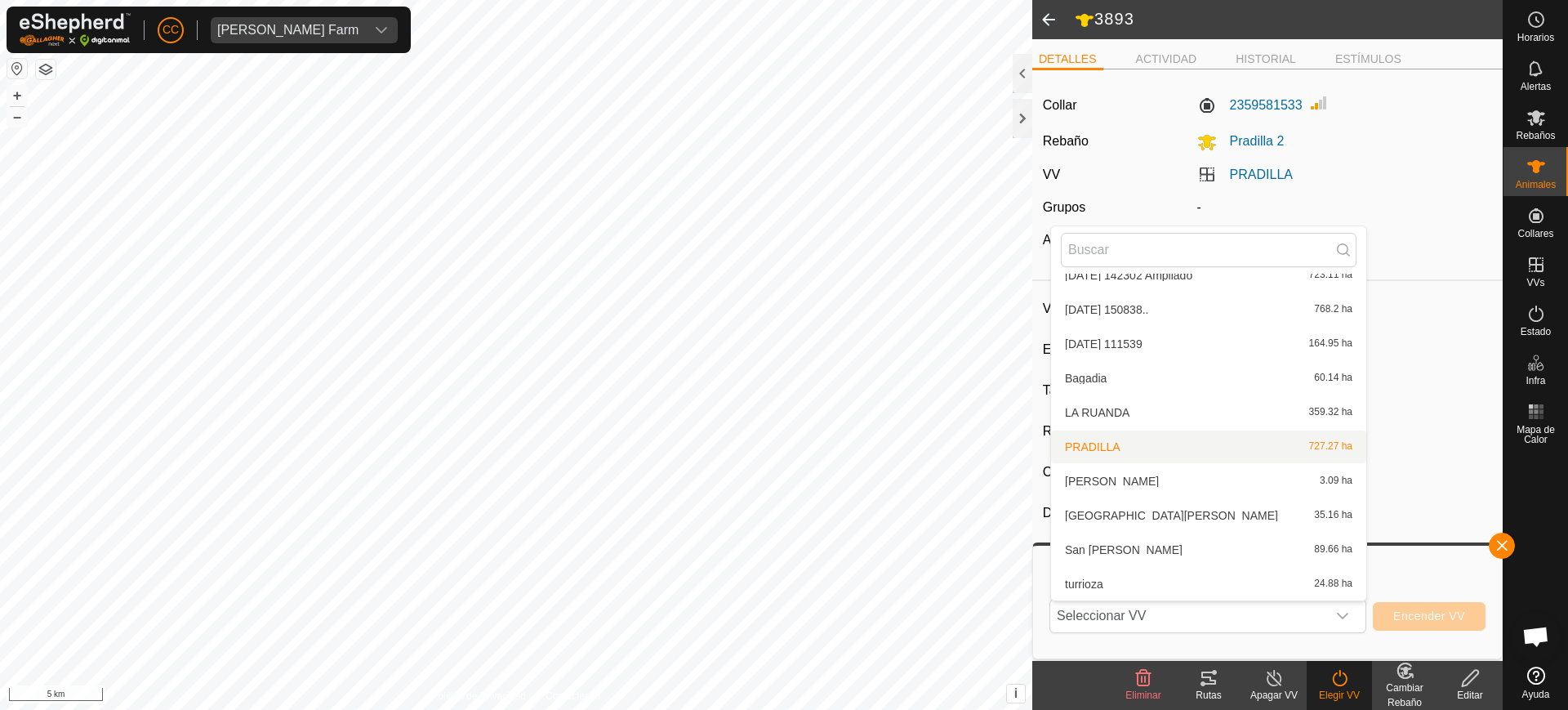
click at [1401, 434] on input "-" at bounding box center [1342, 434] width 300 height 28
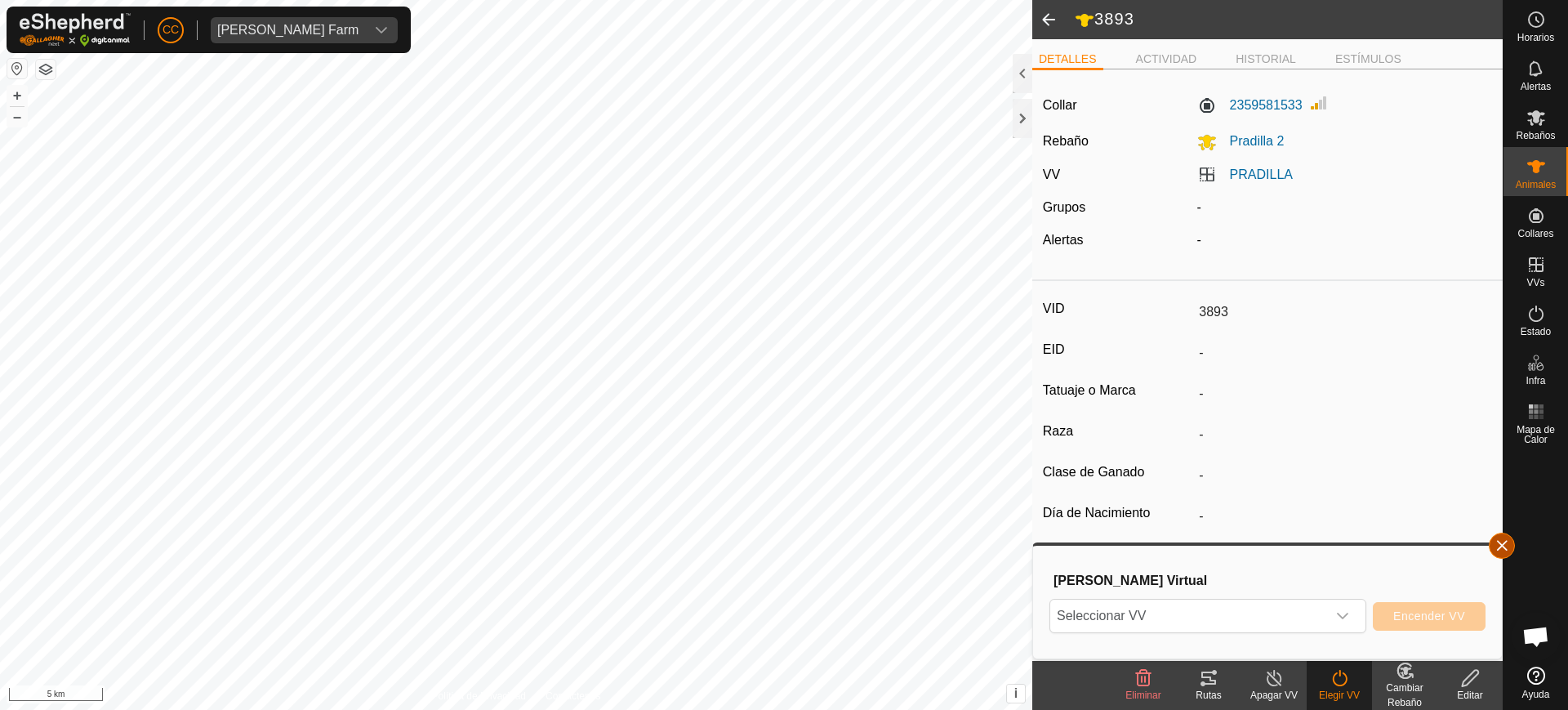
click at [1499, 546] on button "button" at bounding box center [1501, 545] width 26 height 26
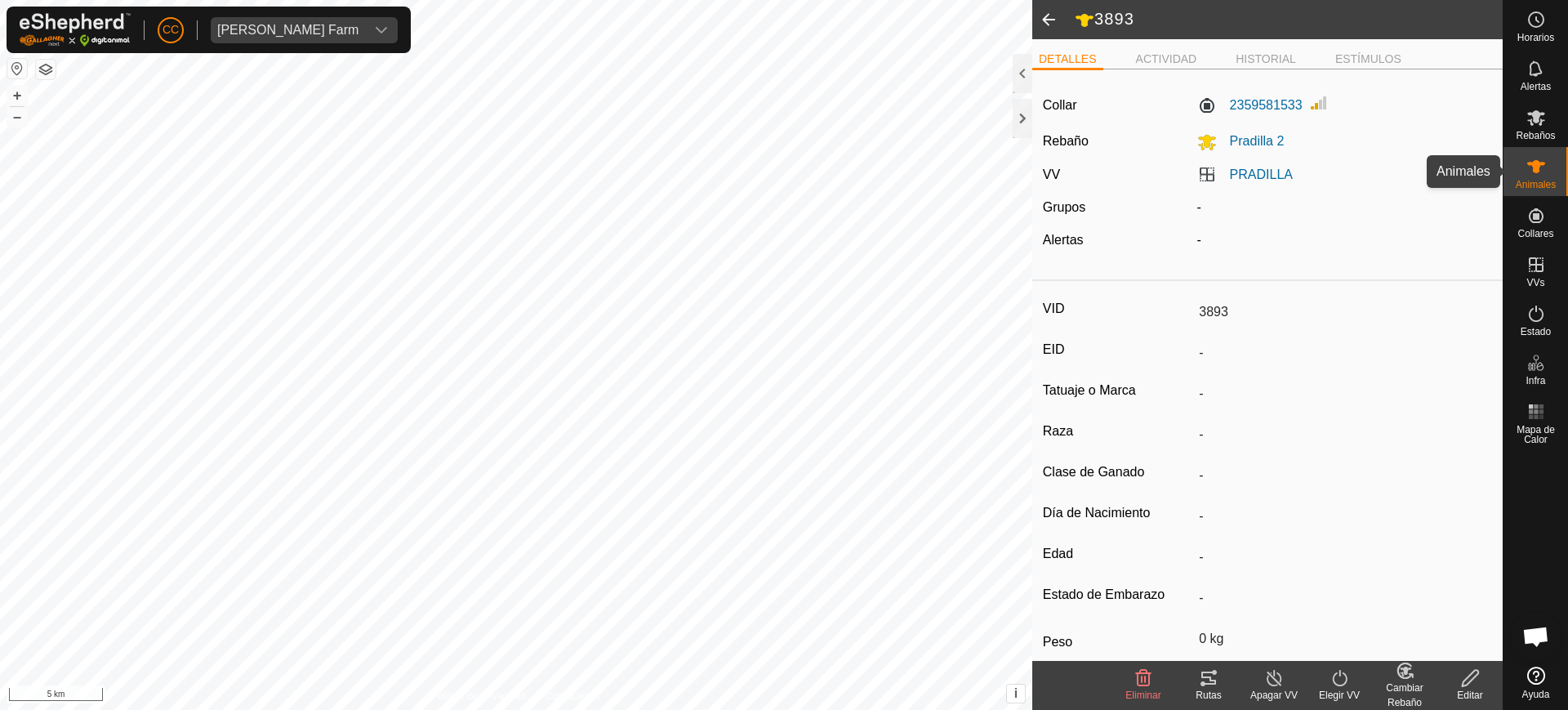
click at [1558, 168] on div "Animales" at bounding box center [1536, 171] width 65 height 49
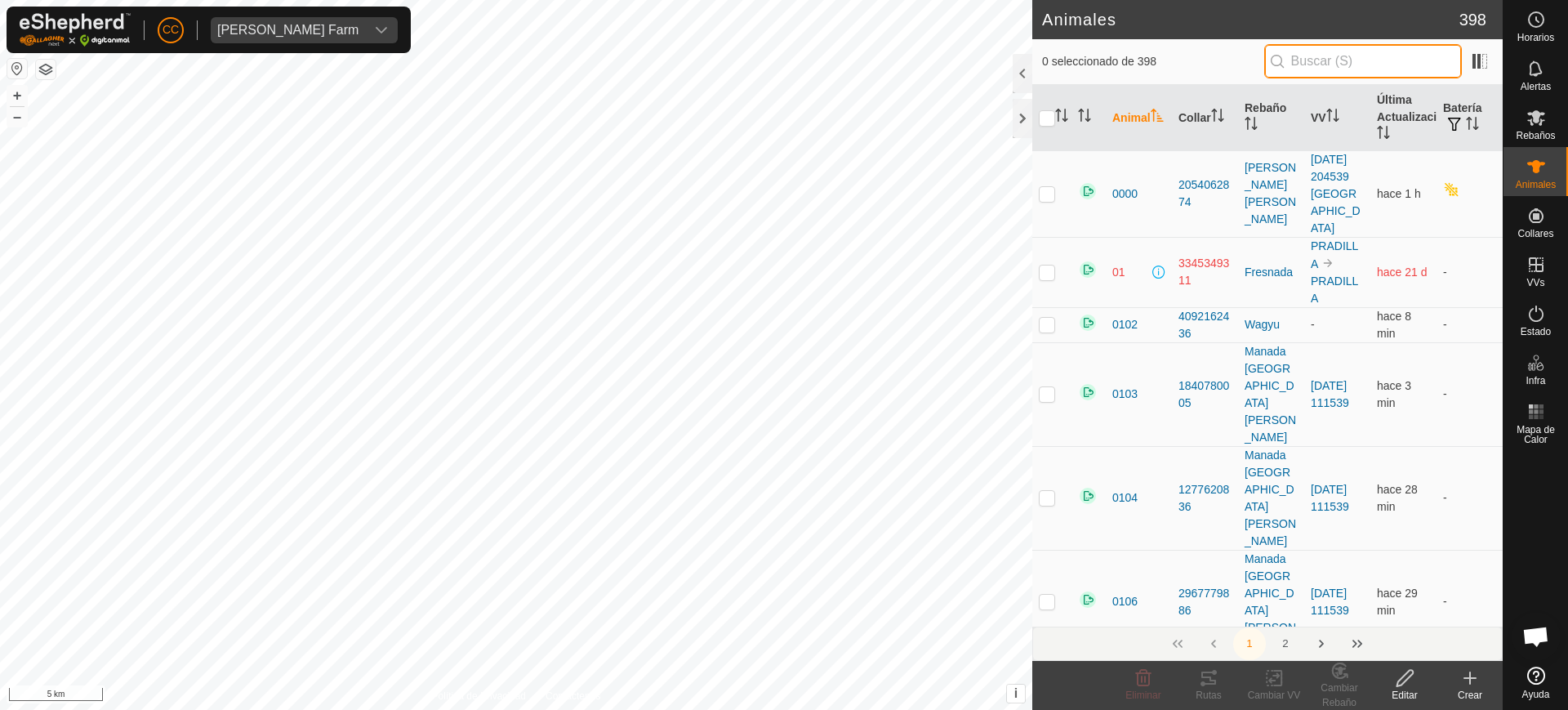
click at [1400, 63] on input "text" at bounding box center [1363, 61] width 197 height 34
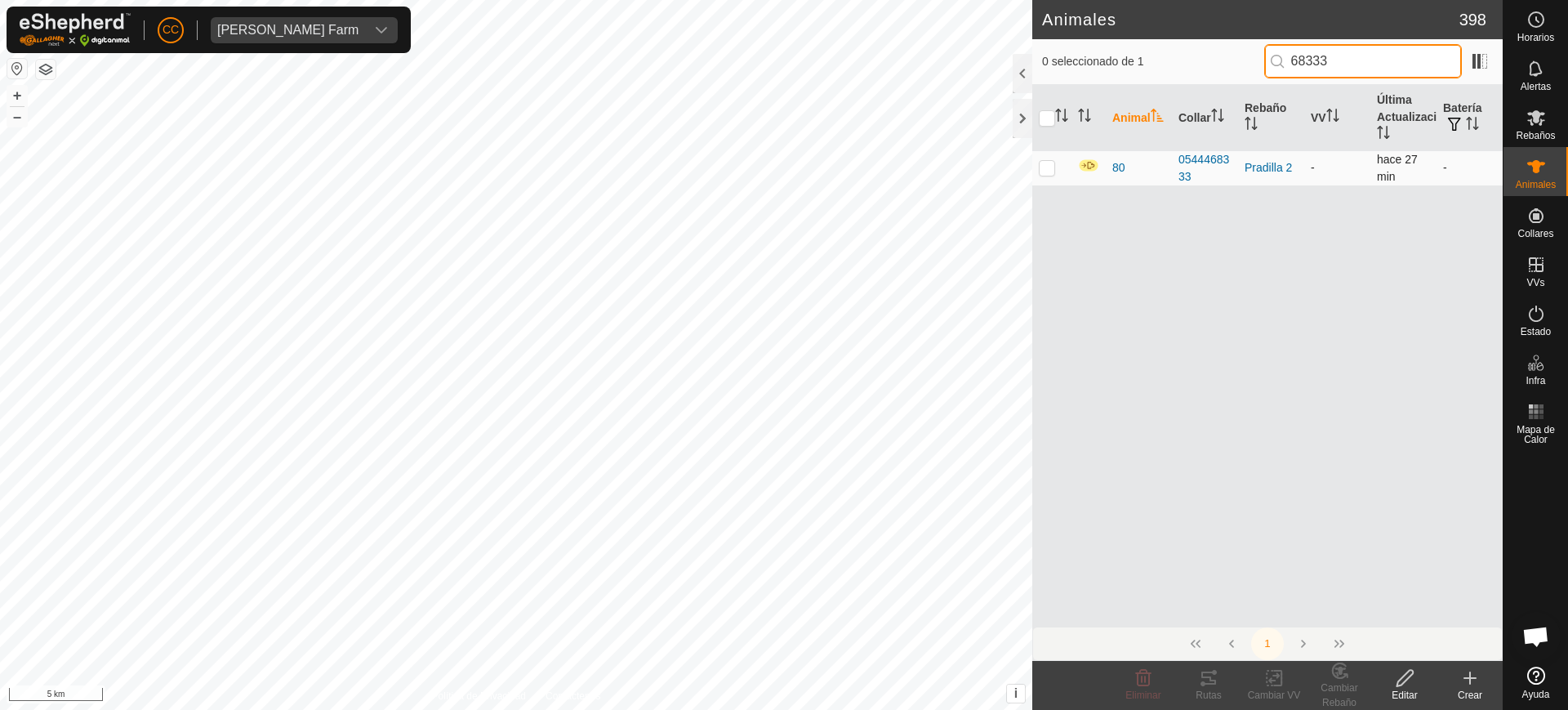
type input "68333"
click at [1043, 164] on p-checkbox at bounding box center [1047, 168] width 16 height 14
checkbox input "true"
click at [1403, 671] on icon at bounding box center [1405, 678] width 21 height 20
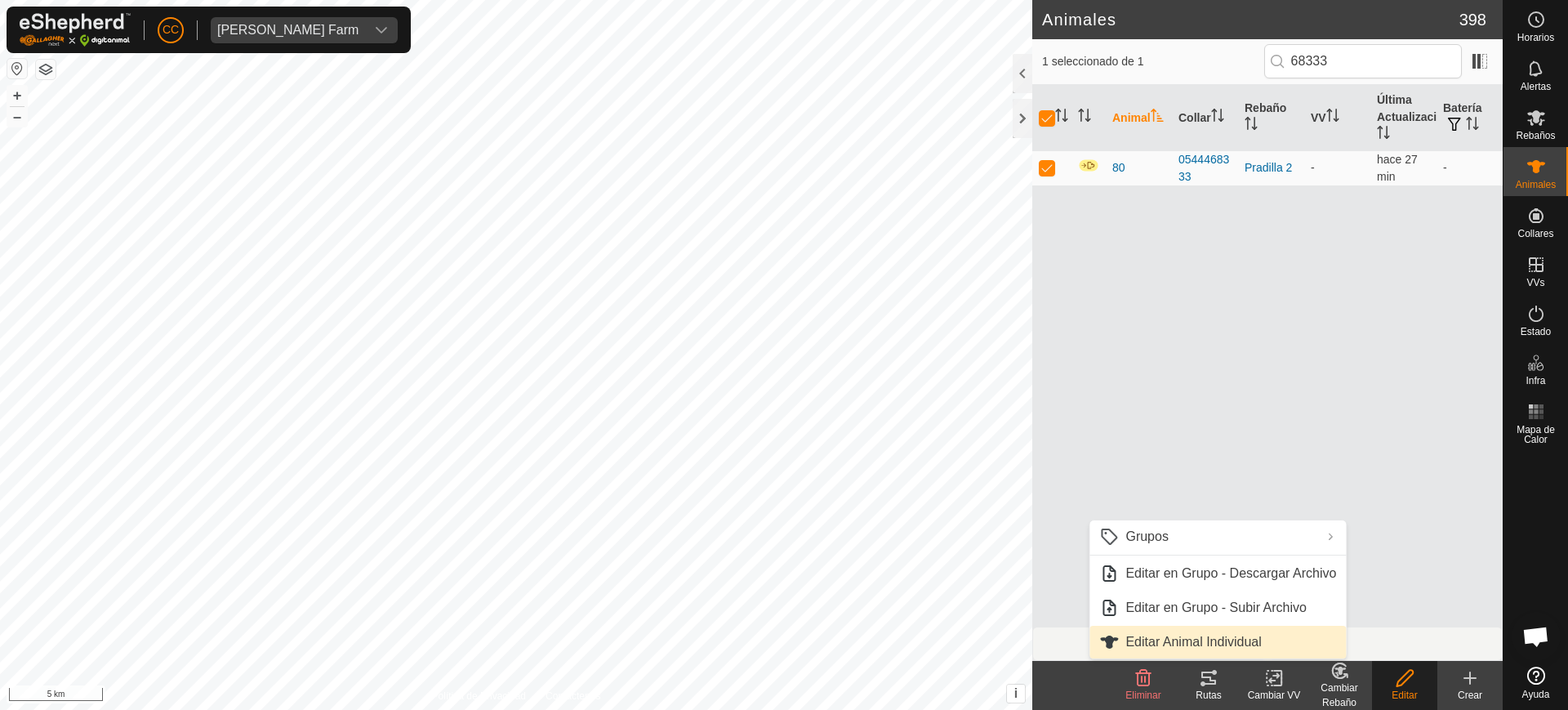
click at [1187, 641] on link "Editar Animal Individual" at bounding box center [1218, 642] width 257 height 32
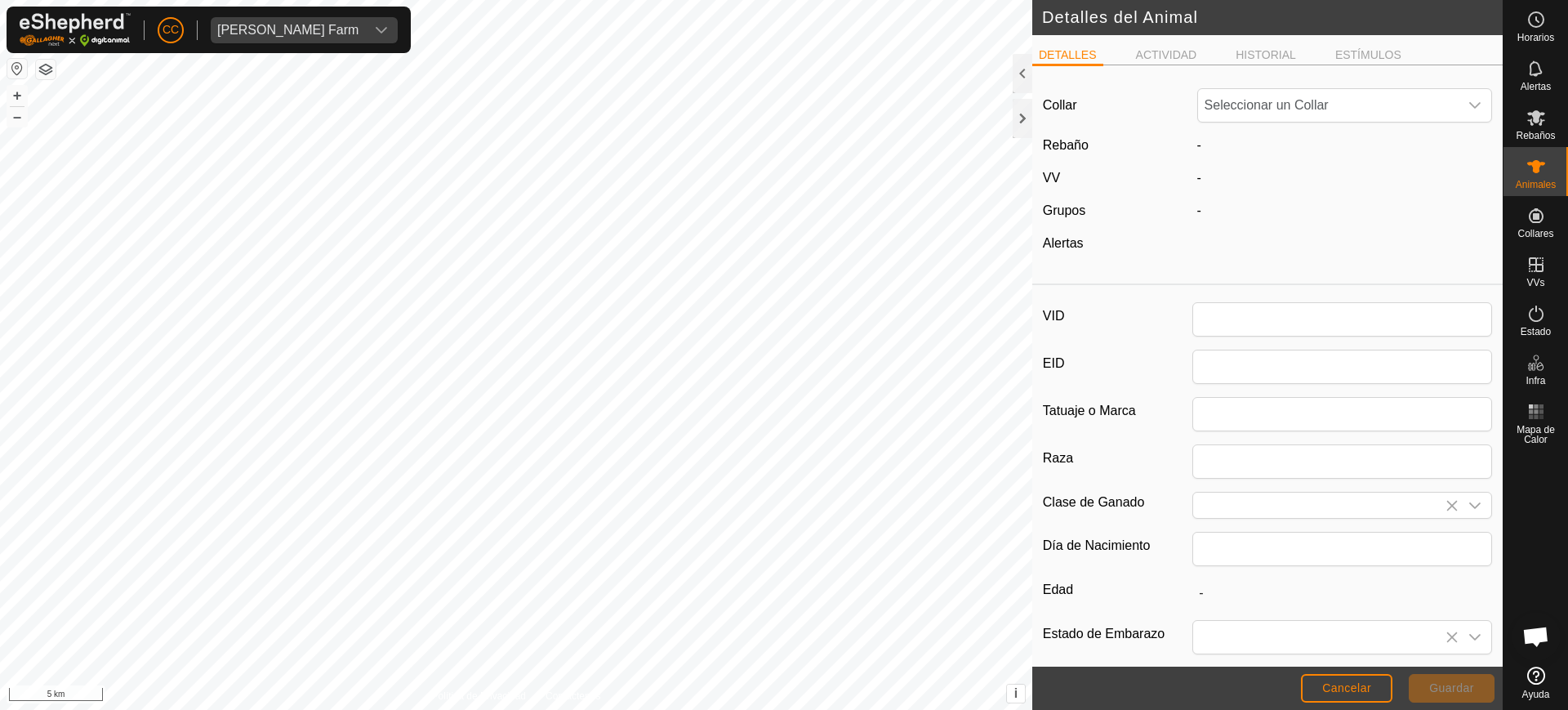
type input "80"
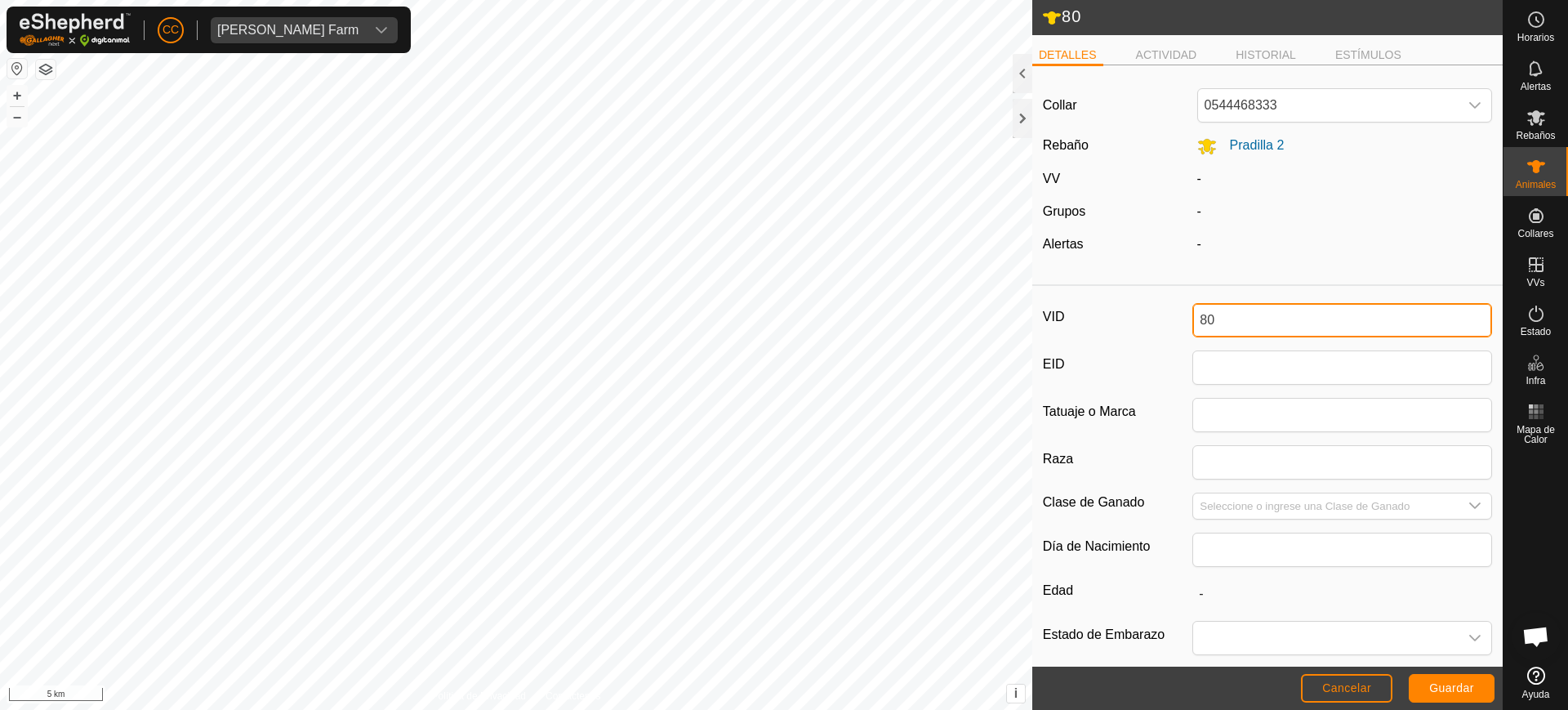
click at [1027, 338] on div "80 DETALLES ACTIVIDAD HISTORIAL ESTÍMULOS Collar 0544468333 Rebaño [PERSON_NAME…" at bounding box center [751, 355] width 1503 height 710
type input "0973"
click at [1444, 683] on span "Guardar" at bounding box center [1452, 687] width 45 height 14
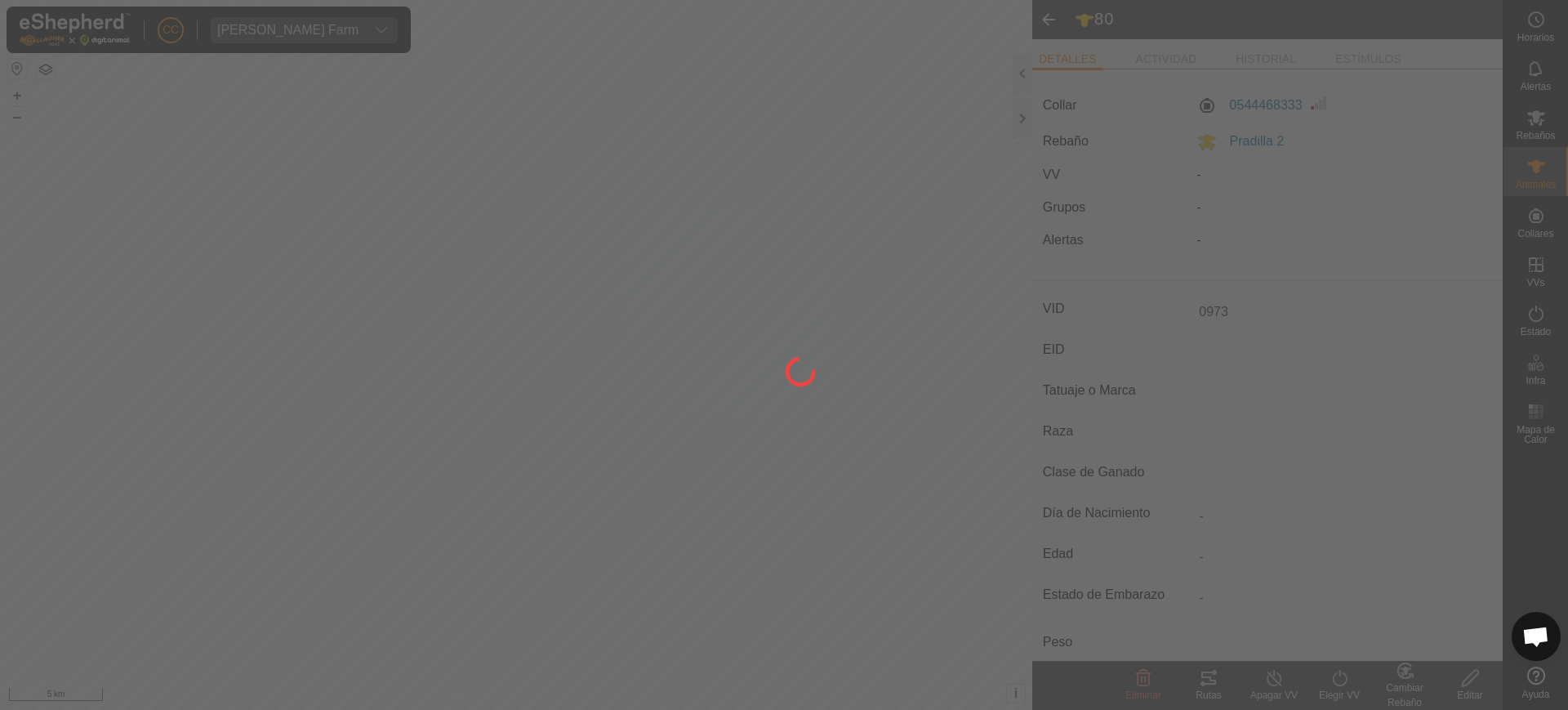
type input "-"
type input "0 kg"
type input "-"
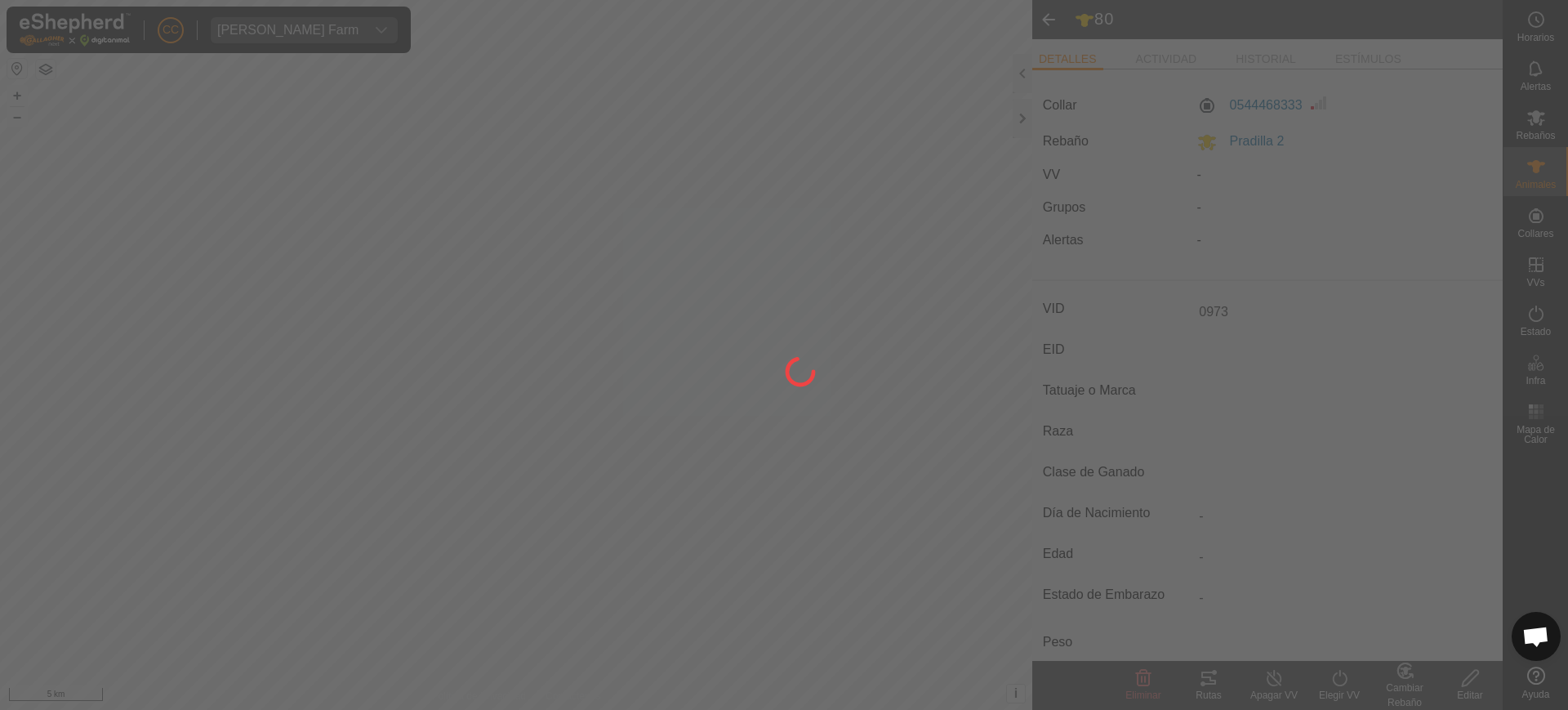
type input "-"
type input "80"
type input "-"
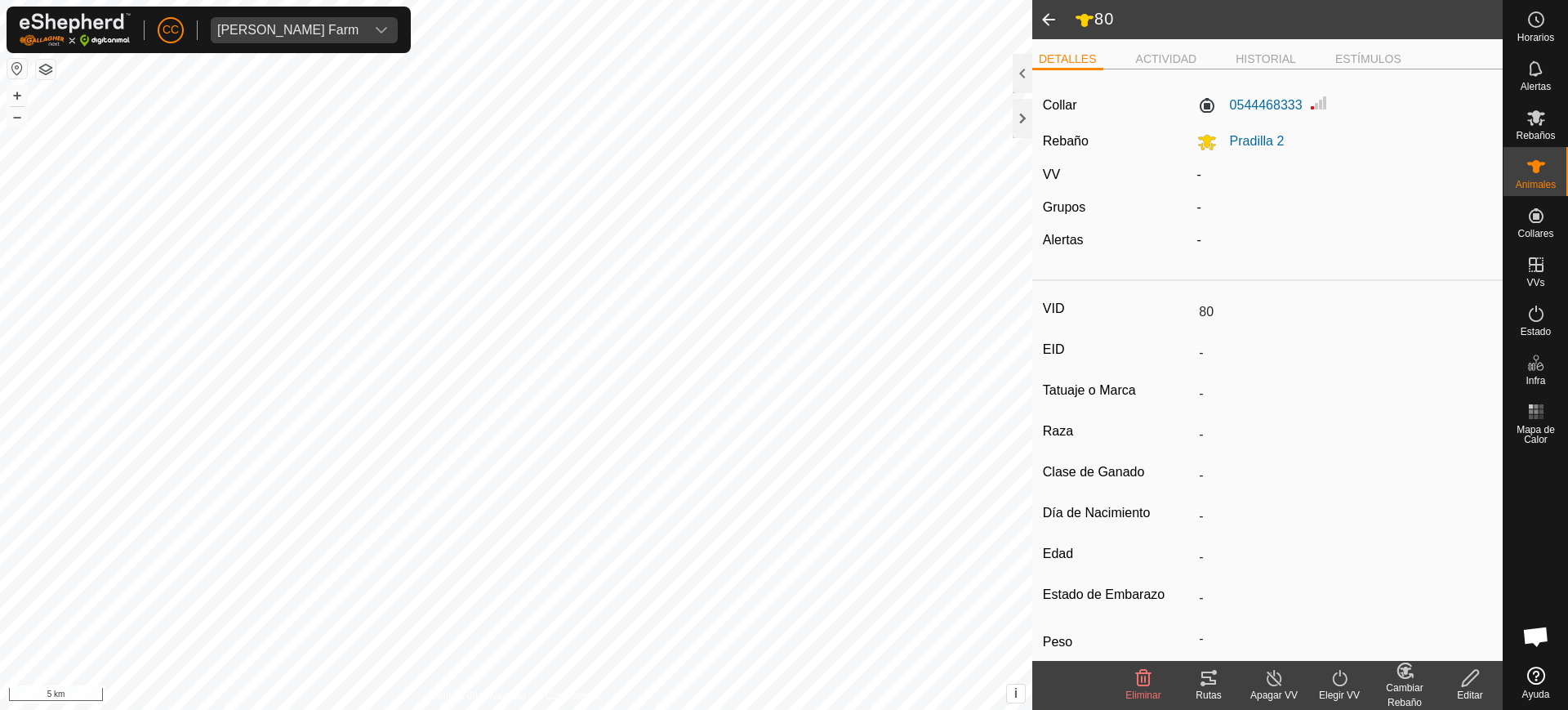
click at [1341, 671] on icon at bounding box center [1339, 678] width 21 height 20
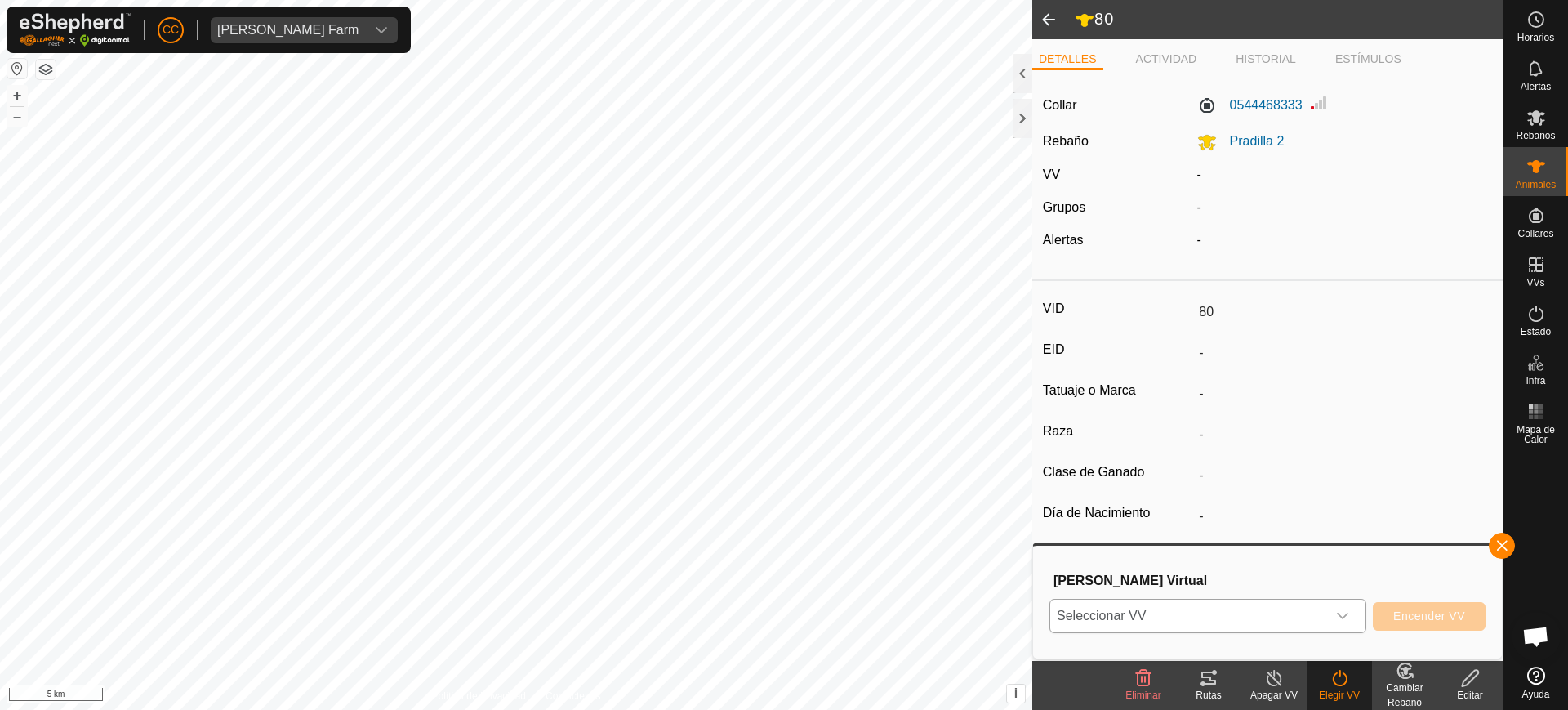
click at [1266, 609] on span "Seleccionar VV" at bounding box center [1188, 616] width 276 height 32
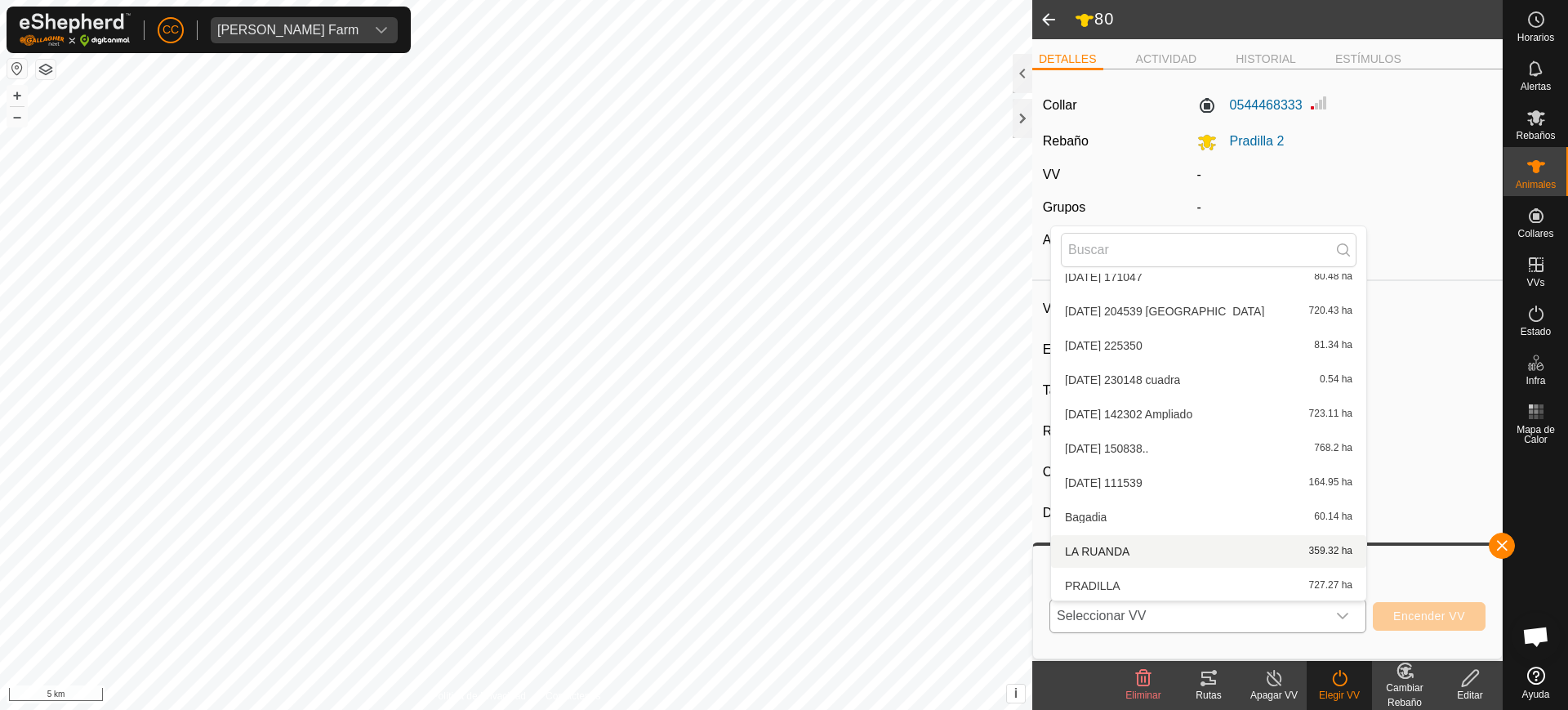
scroll to position [324, 0]
click at [1112, 475] on li "PRADILLA 727.27 ha" at bounding box center [1209, 484] width 315 height 32
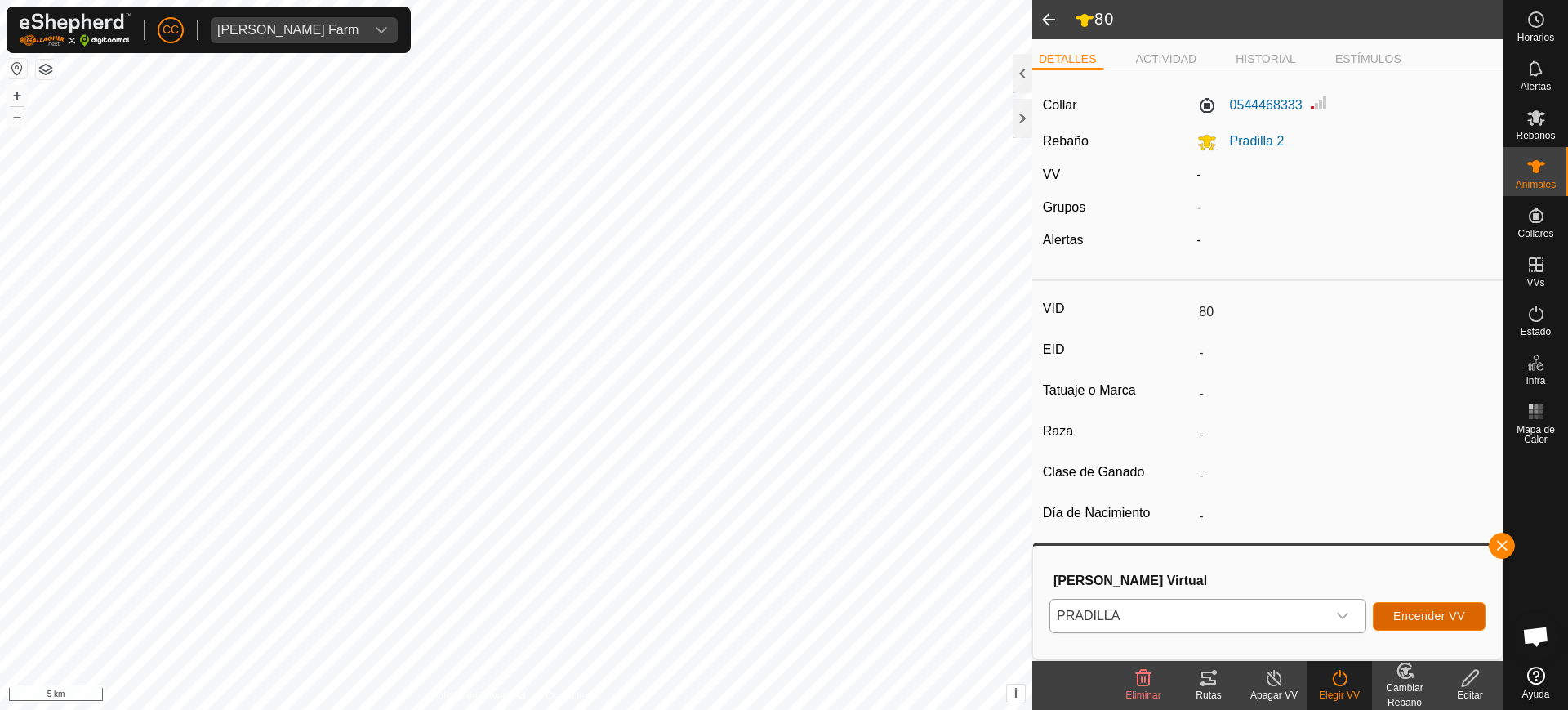
click at [1432, 614] on span "Encender VV" at bounding box center [1429, 616] width 72 height 14
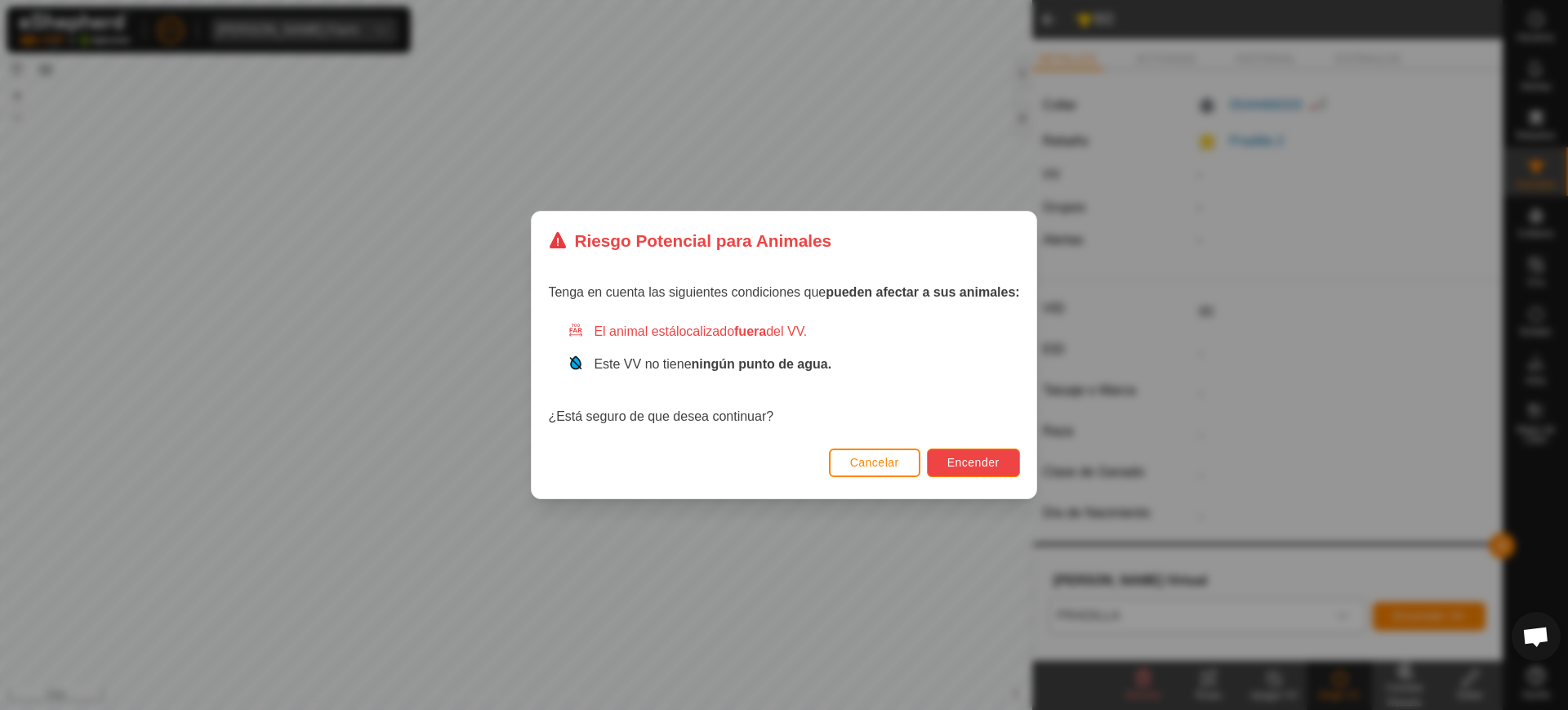
click at [967, 464] on span "Encender" at bounding box center [974, 462] width 52 height 14
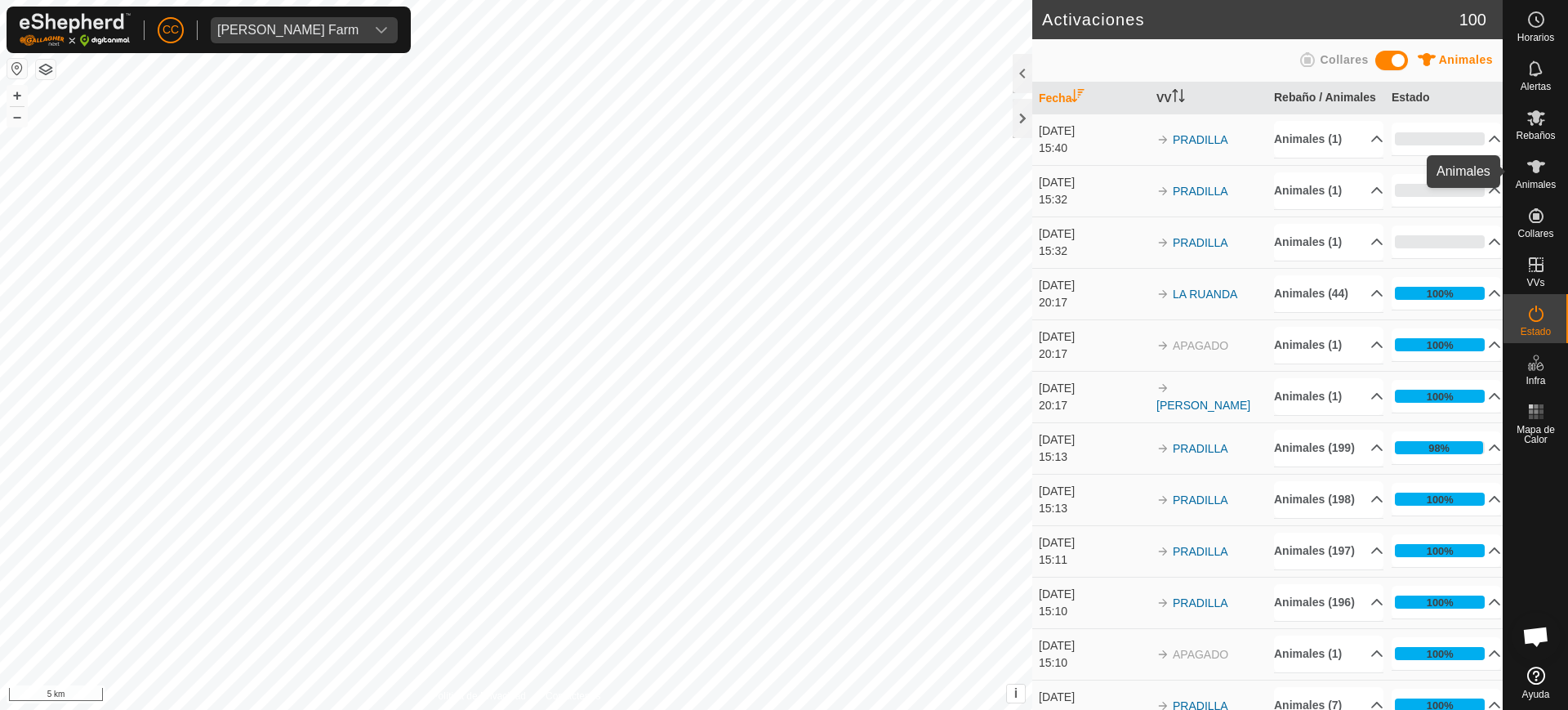
click at [1536, 155] on es-animals-svg-icon at bounding box center [1536, 167] width 30 height 26
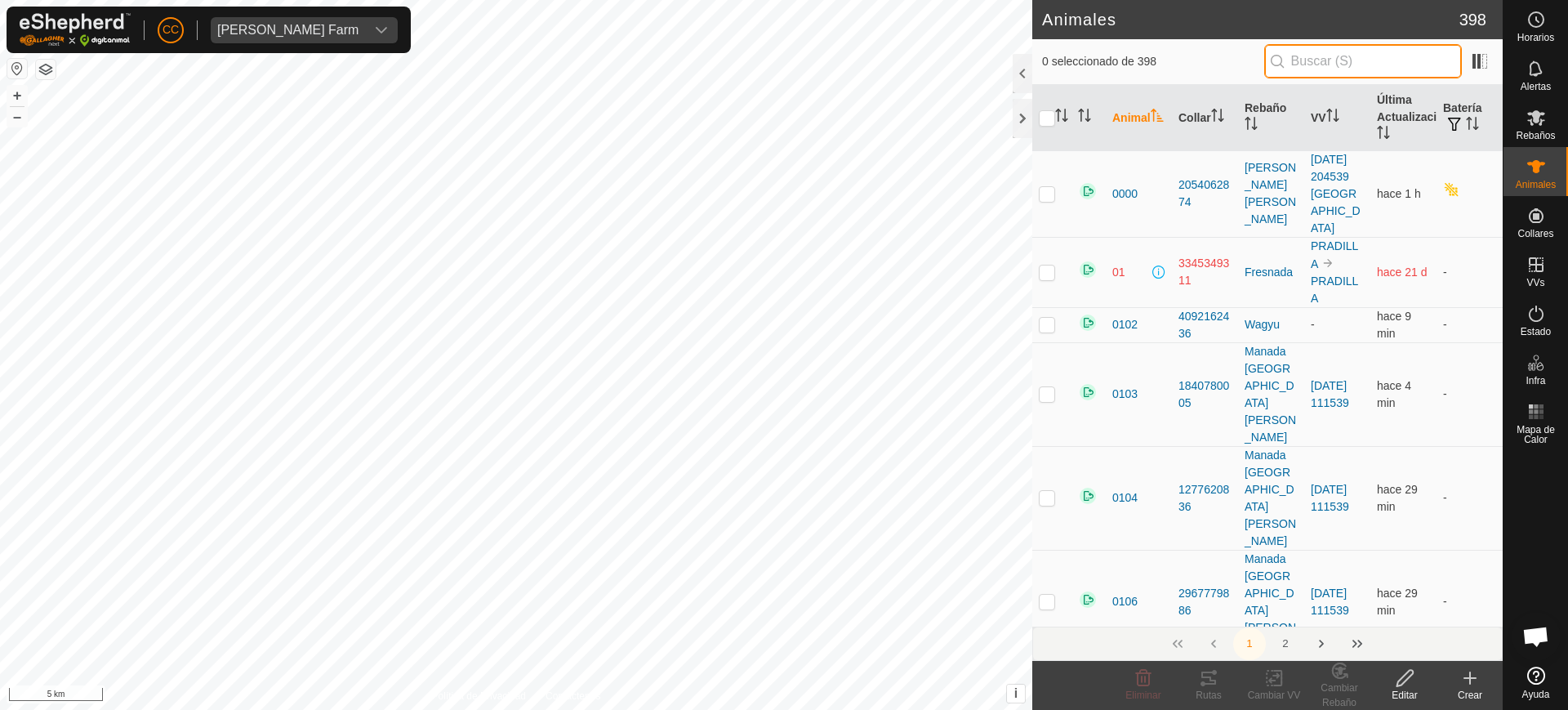
click at [1418, 52] on input "text" at bounding box center [1363, 61] width 197 height 34
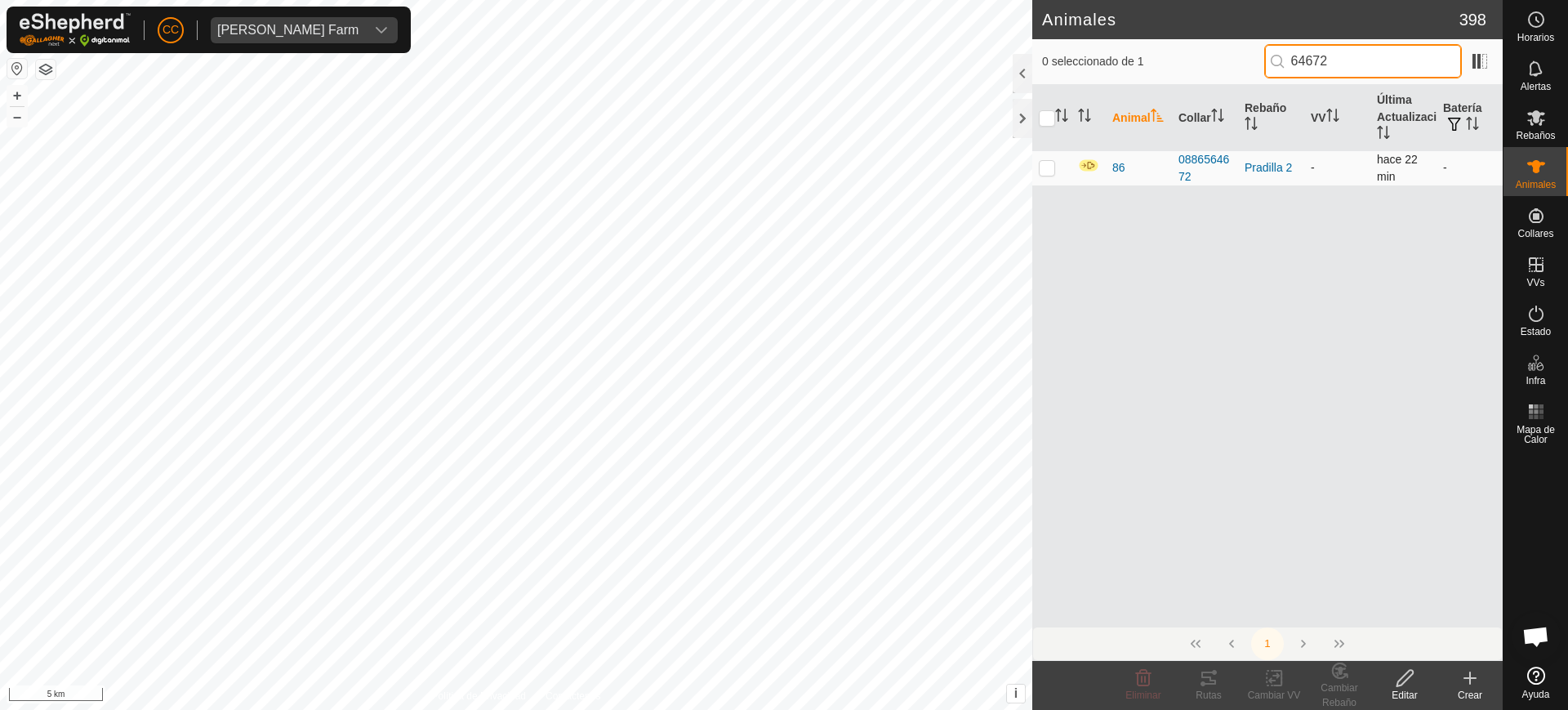
type input "64672"
click at [1043, 162] on p-checkbox at bounding box center [1047, 168] width 16 height 14
checkbox input "true"
click at [1404, 689] on div "Editar" at bounding box center [1405, 696] width 66 height 14
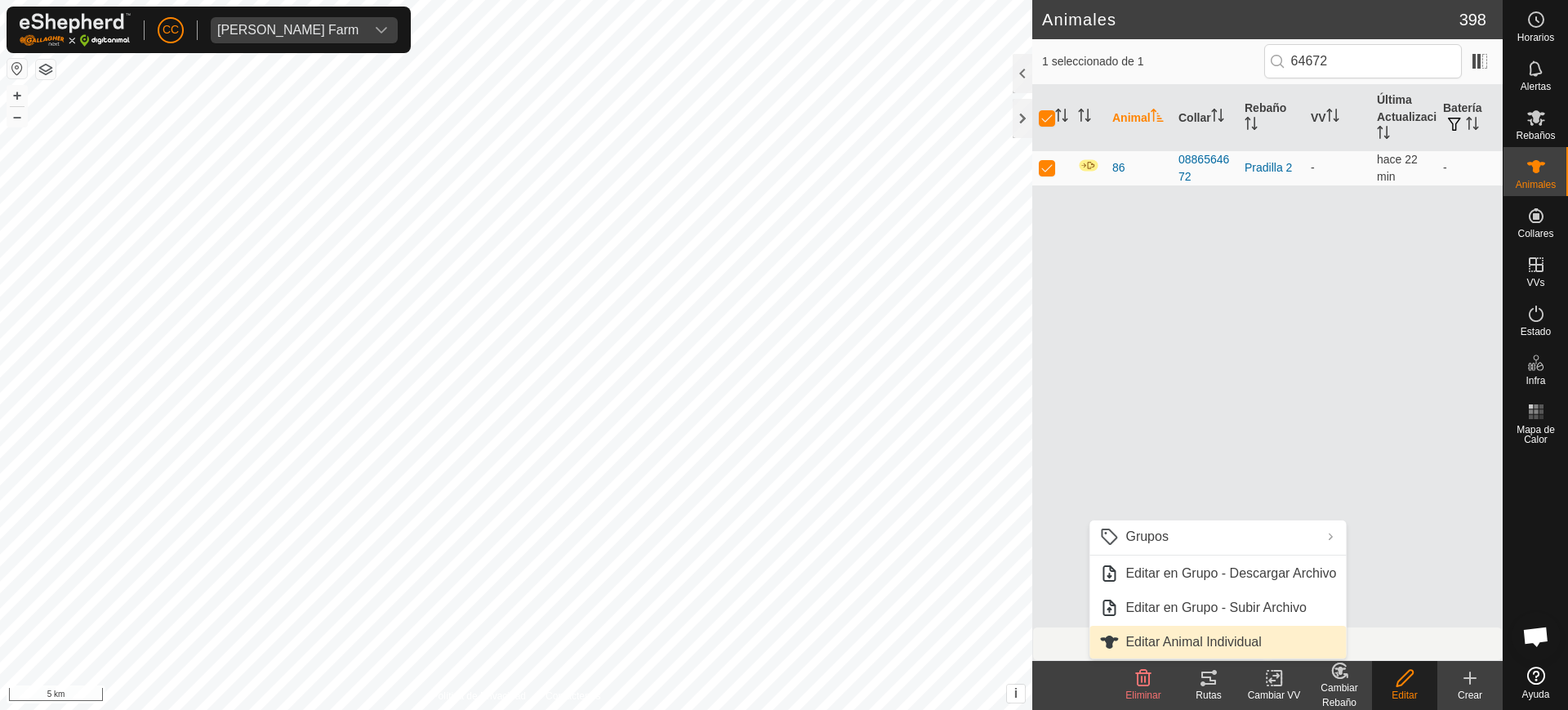
click at [1291, 629] on link "Editar Animal Individual" at bounding box center [1218, 642] width 257 height 32
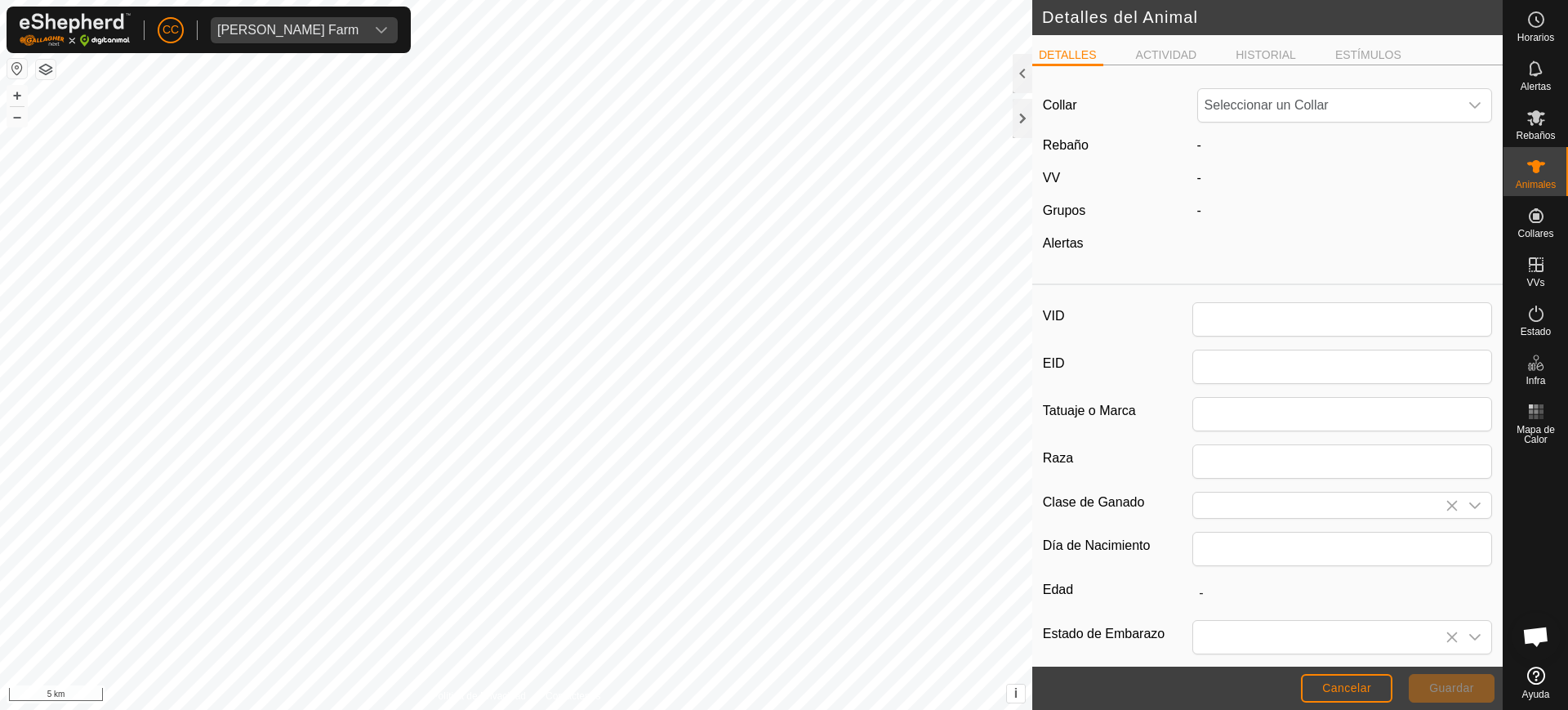
type input "86"
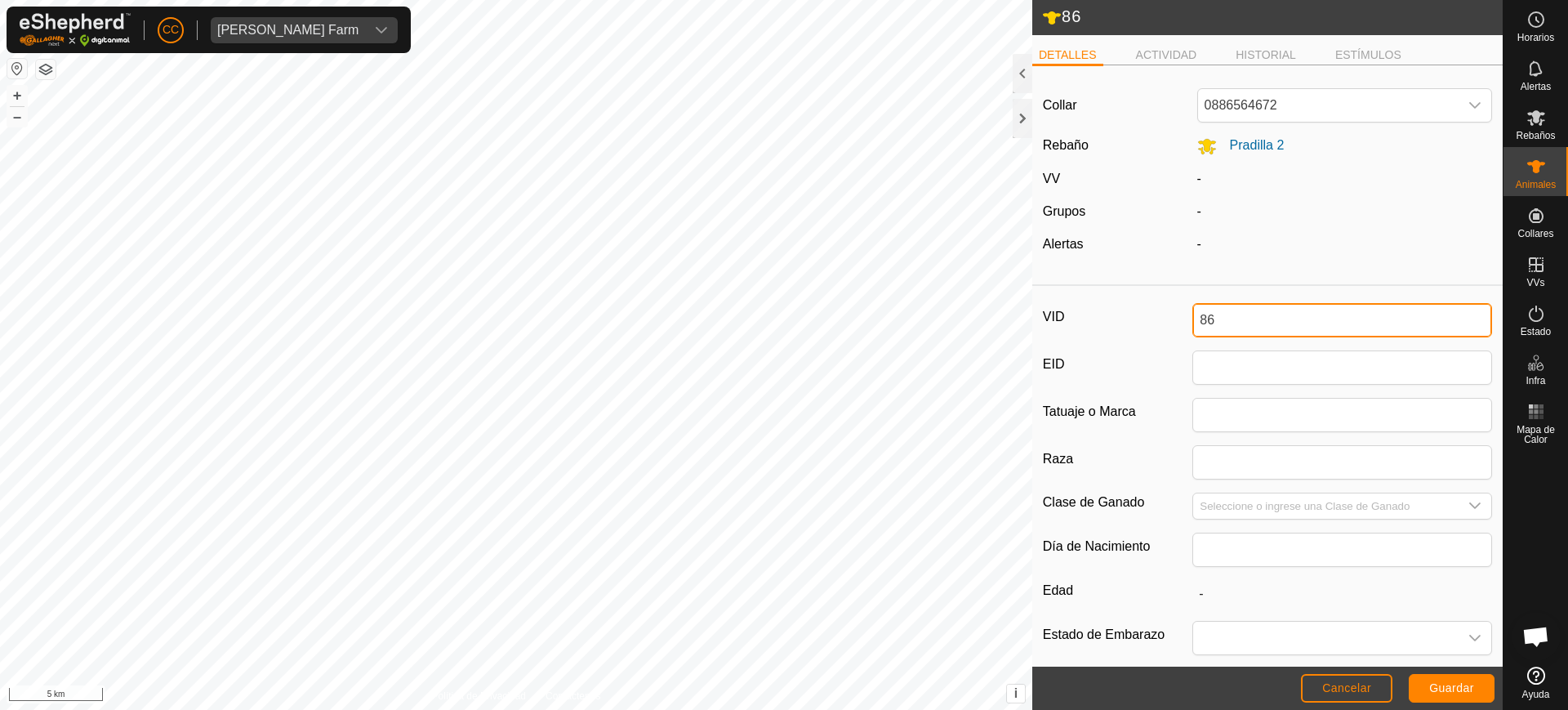
drag, startPoint x: 1235, startPoint y: 317, endPoint x: 1132, endPoint y: 319, distance: 103.0
click at [1132, 319] on div "VID 86" at bounding box center [1267, 320] width 449 height 34
type input "3251"
click at [1446, 698] on button "Guardar" at bounding box center [1451, 688] width 86 height 29
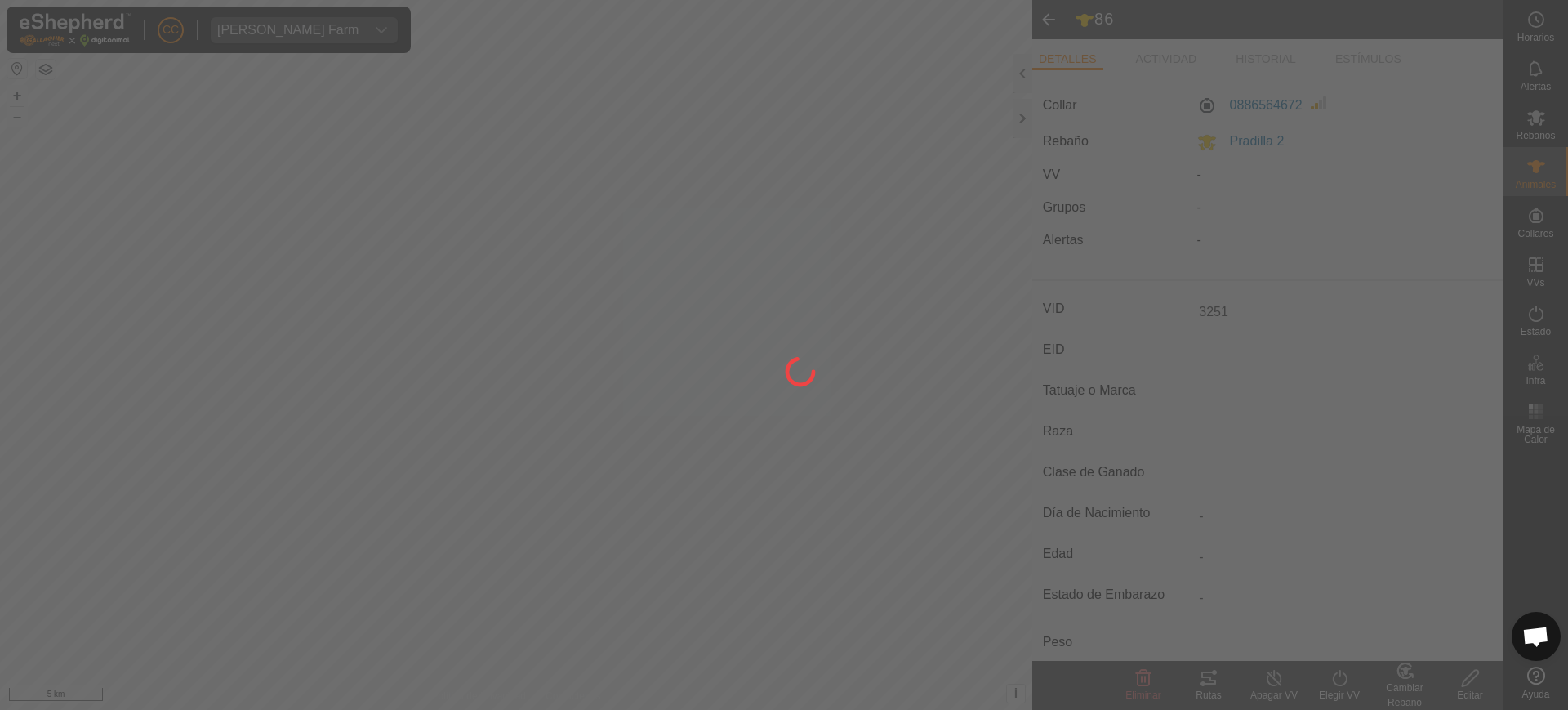
type input "-"
type input "0 kg"
type input "-"
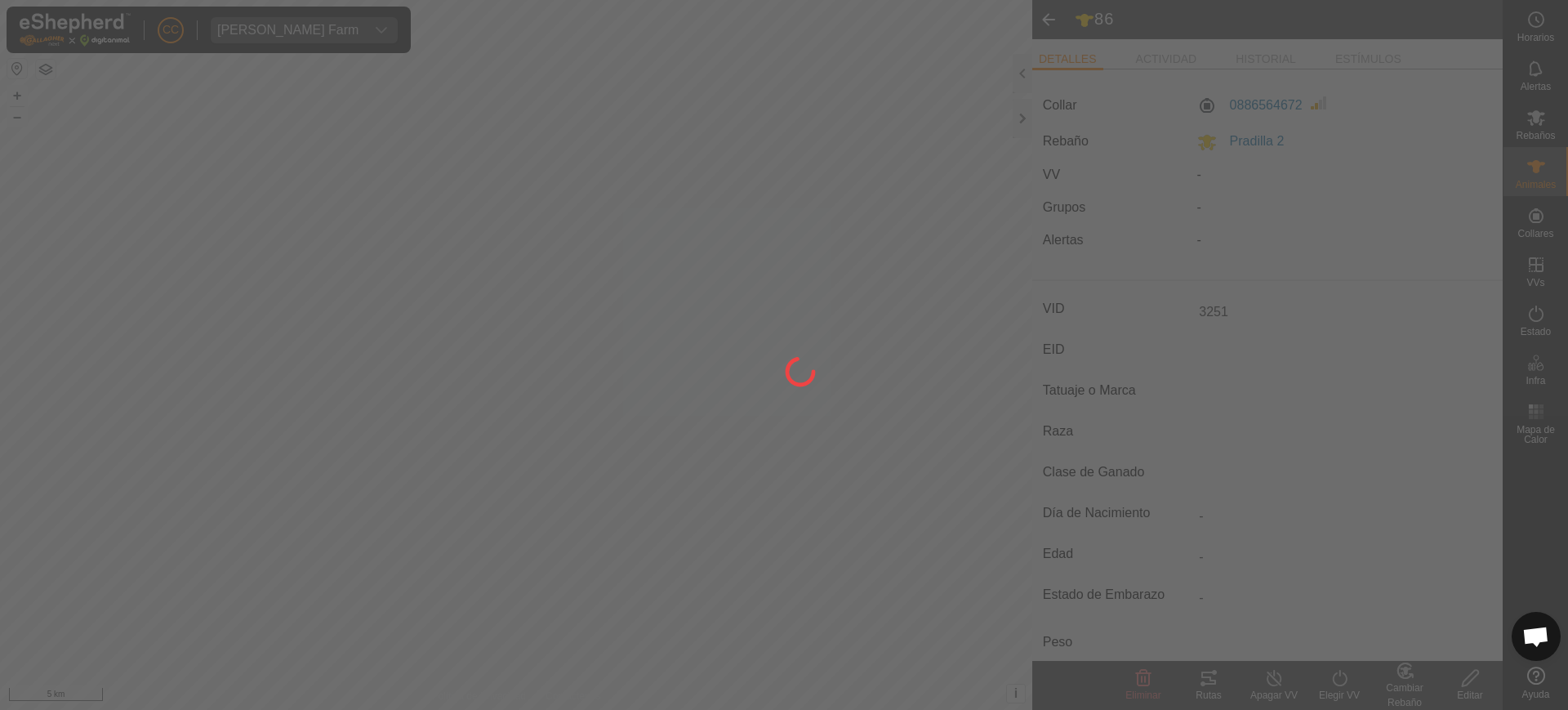
type input "-"
type input "86"
type input "-"
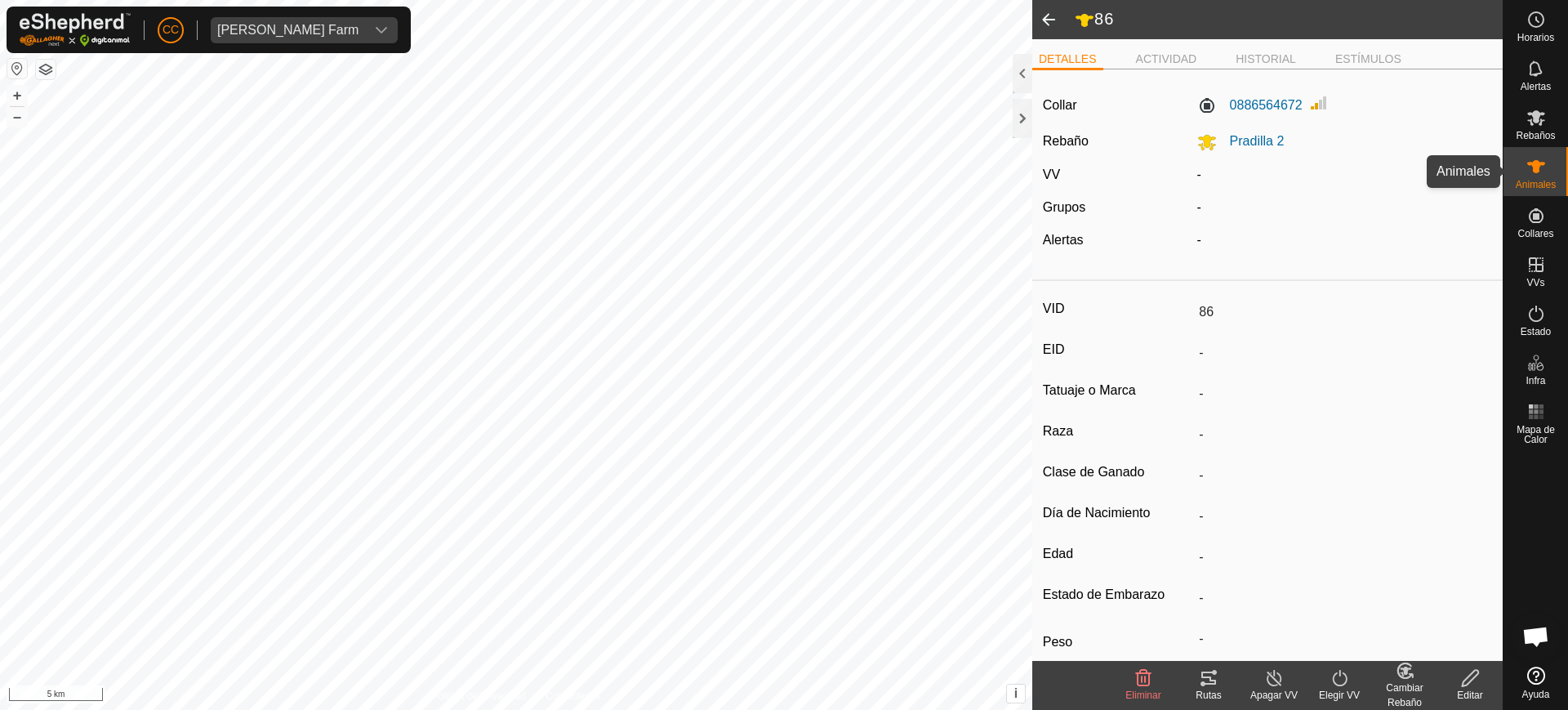
click at [1522, 173] on es-animals-svg-icon at bounding box center [1536, 167] width 30 height 26
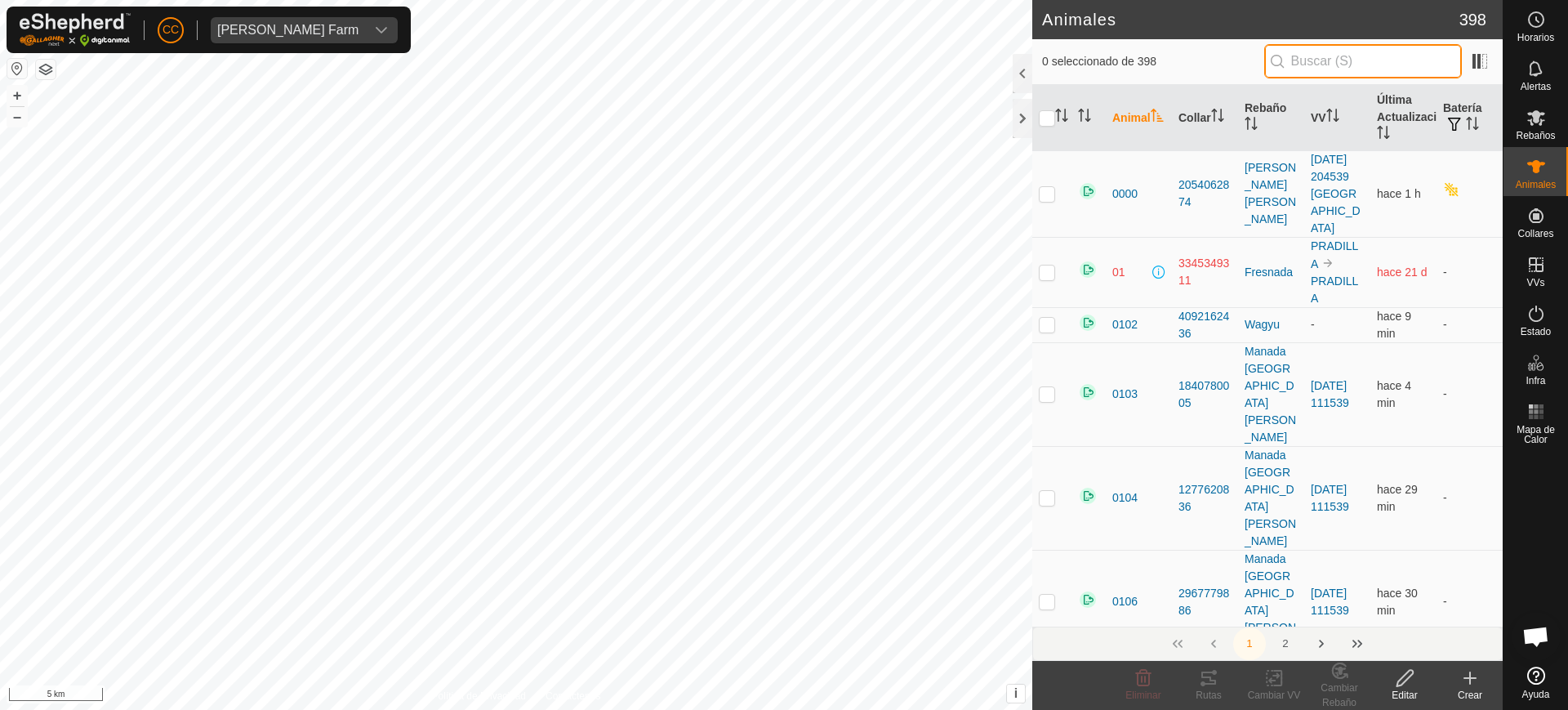
click at [1292, 53] on input "text" at bounding box center [1363, 61] width 197 height 34
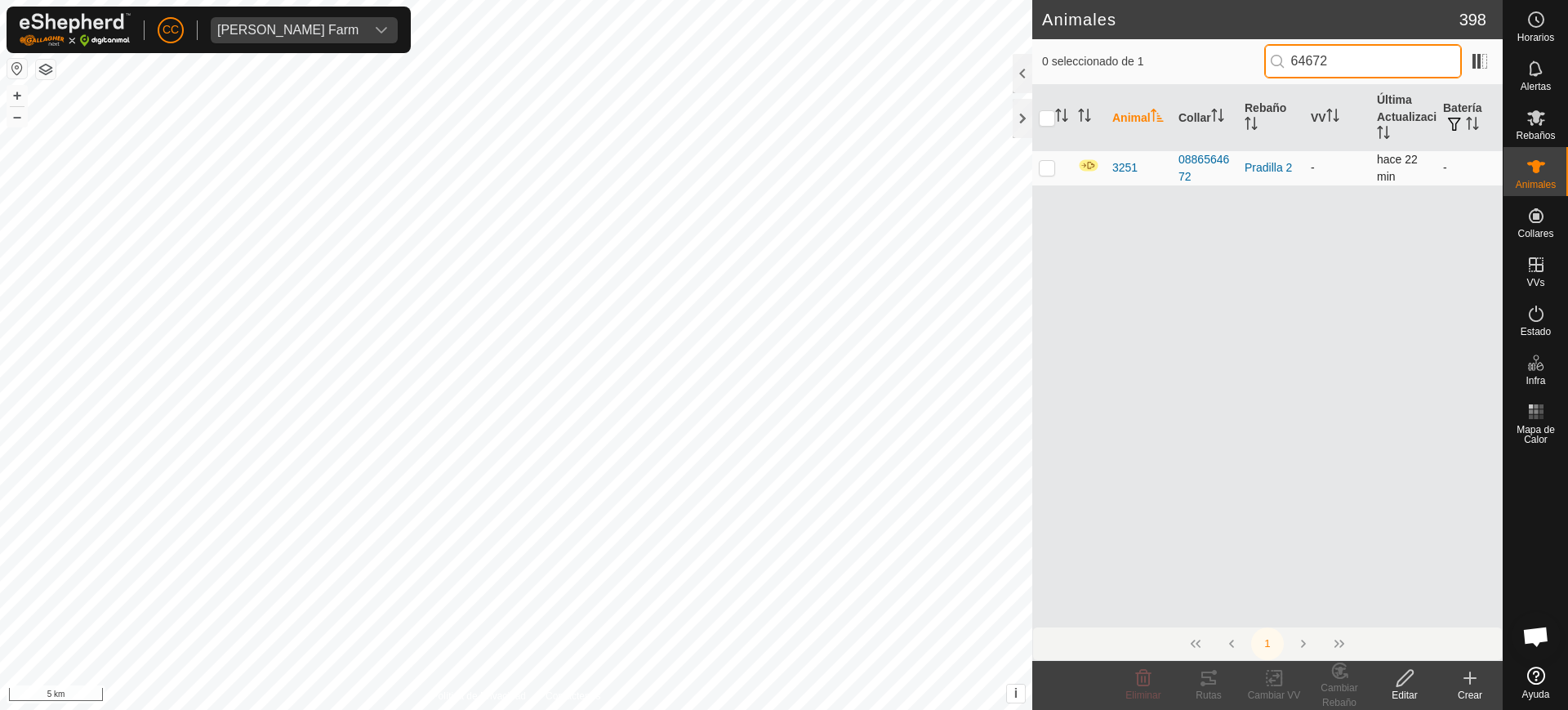
type input "64672"
drag, startPoint x: 1049, startPoint y: 170, endPoint x: 1056, endPoint y: 197, distance: 27.9
click at [1047, 170] on p-checkbox at bounding box center [1047, 168] width 16 height 14
checkbox input "true"
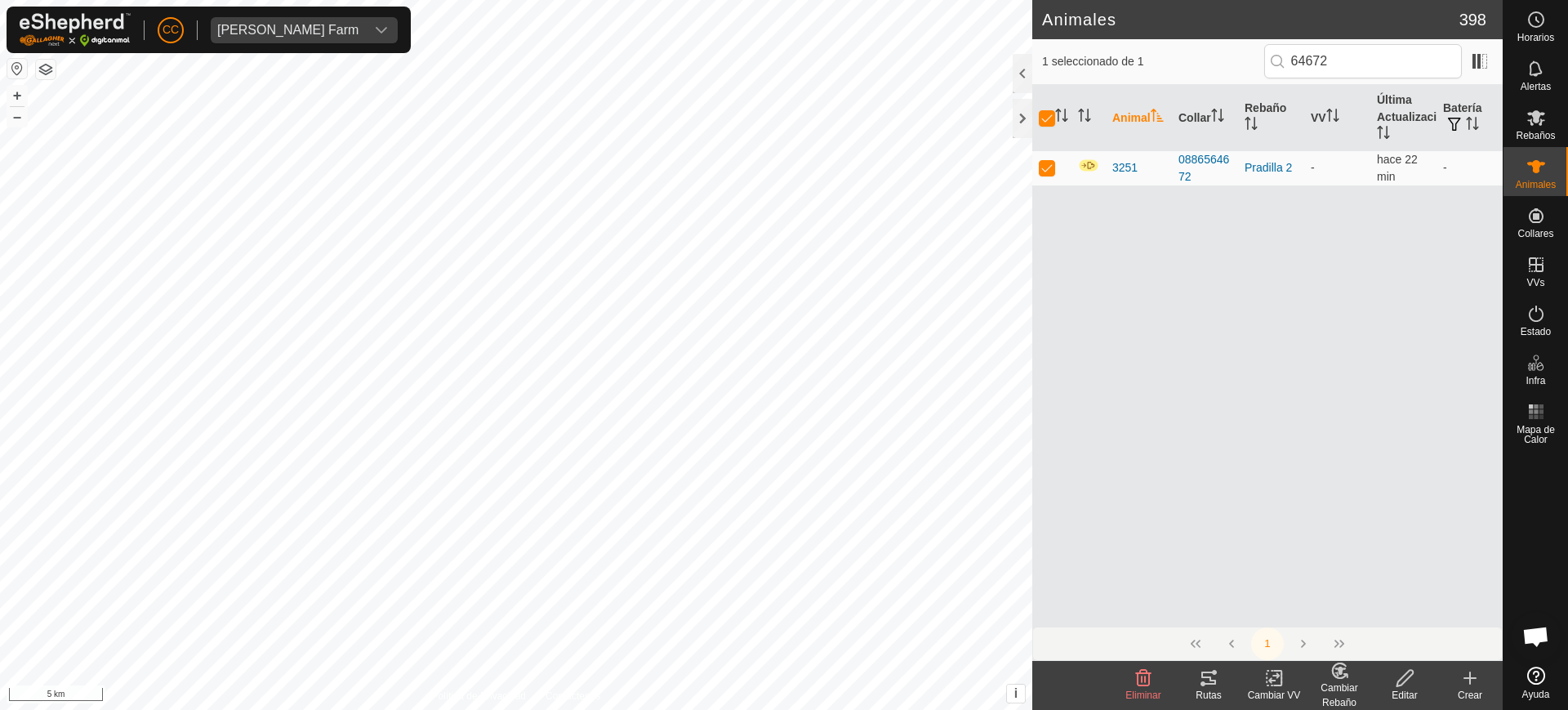
click at [1403, 688] on div "Editar" at bounding box center [1405, 696] width 66 height 14
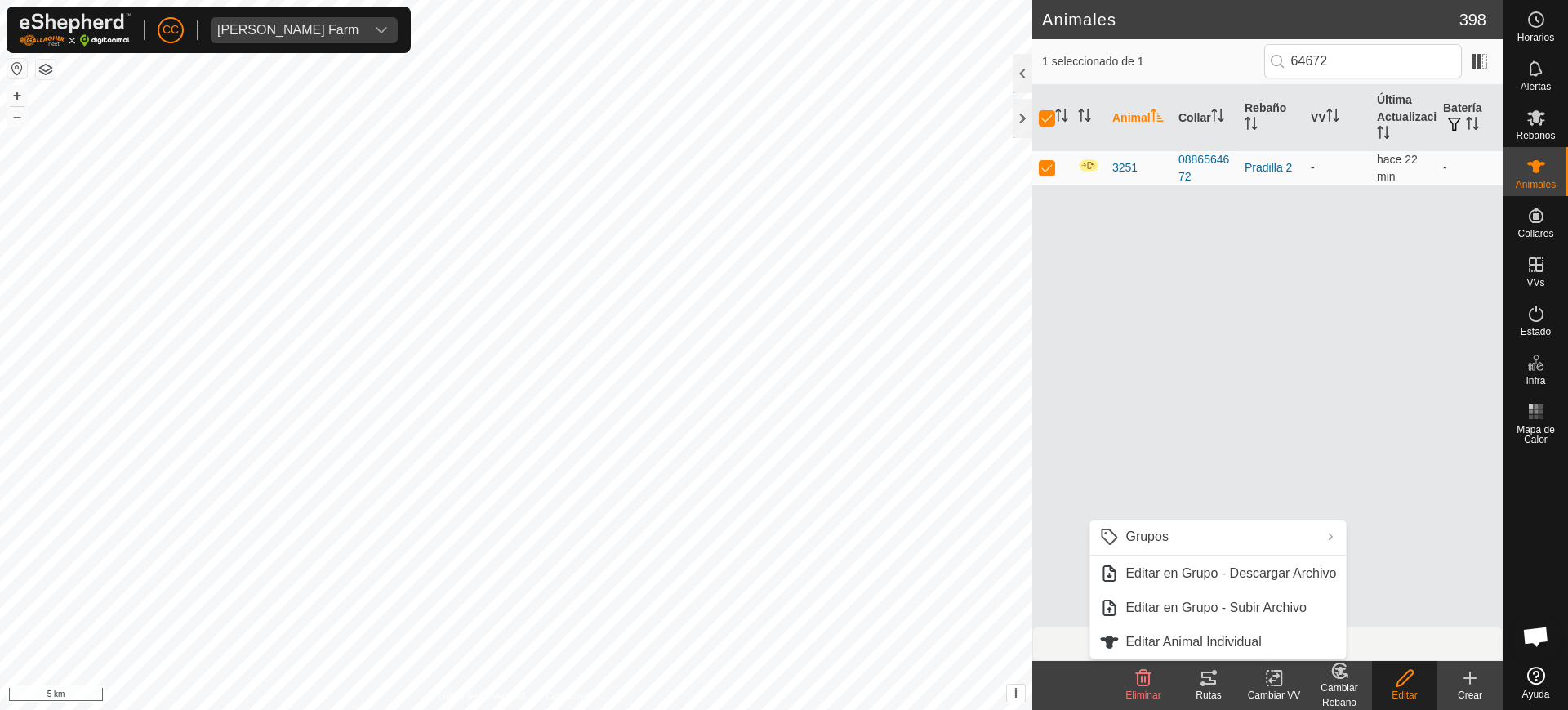
click at [1264, 680] on icon at bounding box center [1274, 678] width 21 height 20
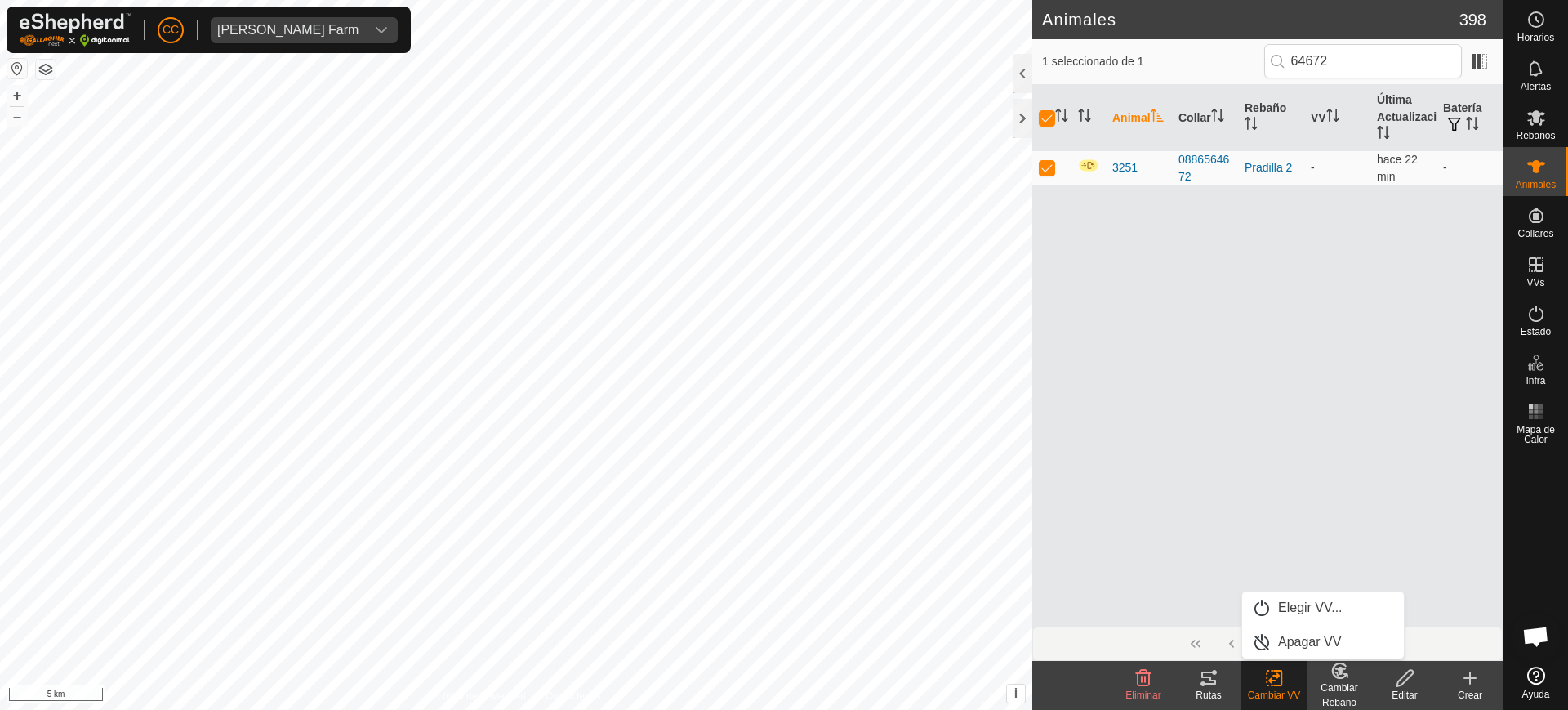
click at [1278, 589] on div "Animal Collar Rebaño VV Última Actualización Batería 3251 0886564672 [PERSON_NA…" at bounding box center [1267, 355] width 470 height 542
click at [1280, 608] on div "Animal Collar Rebaño VV Última Actualización Batería 3251 0886564672 [PERSON_NA…" at bounding box center [1267, 355] width 470 height 542
drag, startPoint x: 1268, startPoint y: 685, endPoint x: 1264, endPoint y: 670, distance: 15.5
click at [1268, 685] on rect at bounding box center [1274, 678] width 14 height 14
click at [1278, 596] on link "Elegir VV..." at bounding box center [1323, 608] width 162 height 32
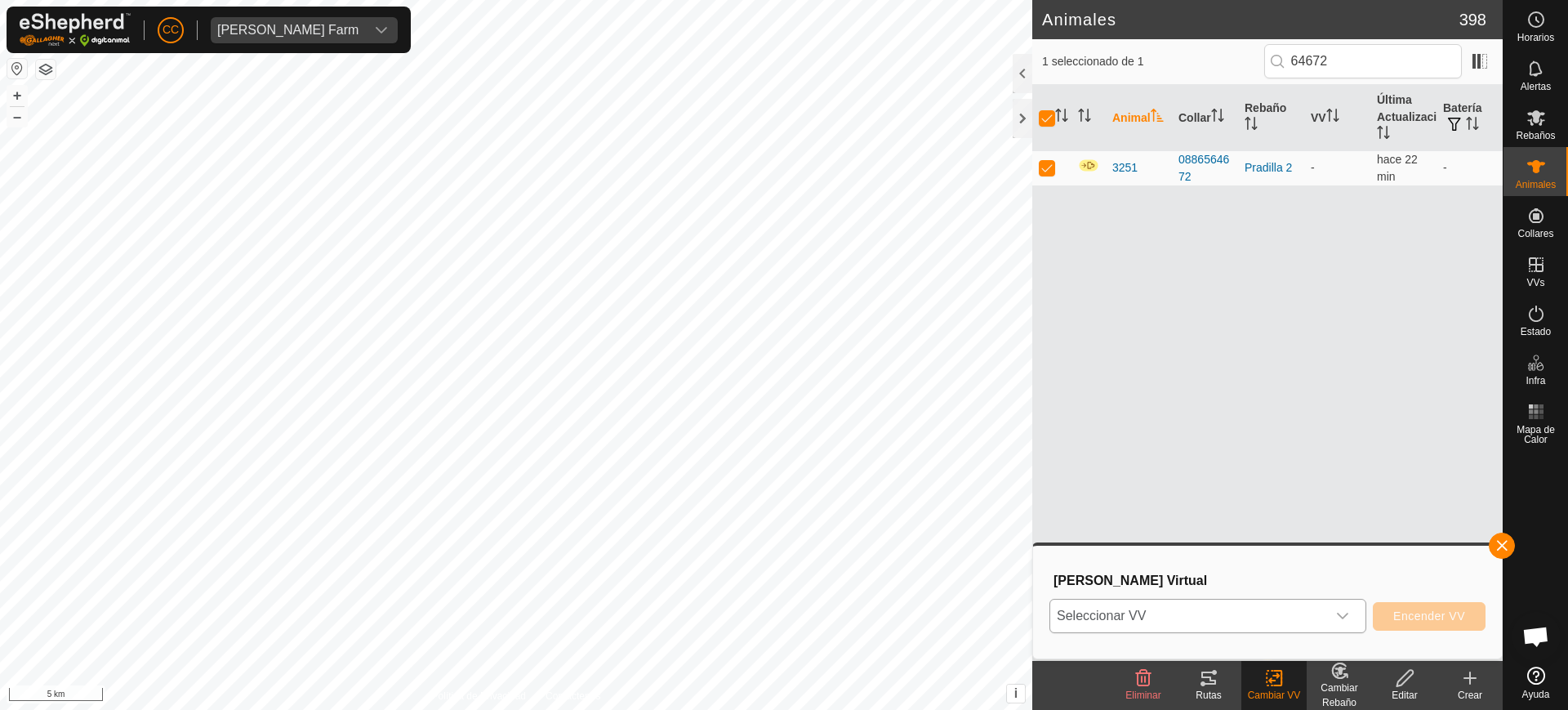
click at [1211, 618] on span "Seleccionar VV" at bounding box center [1188, 616] width 276 height 32
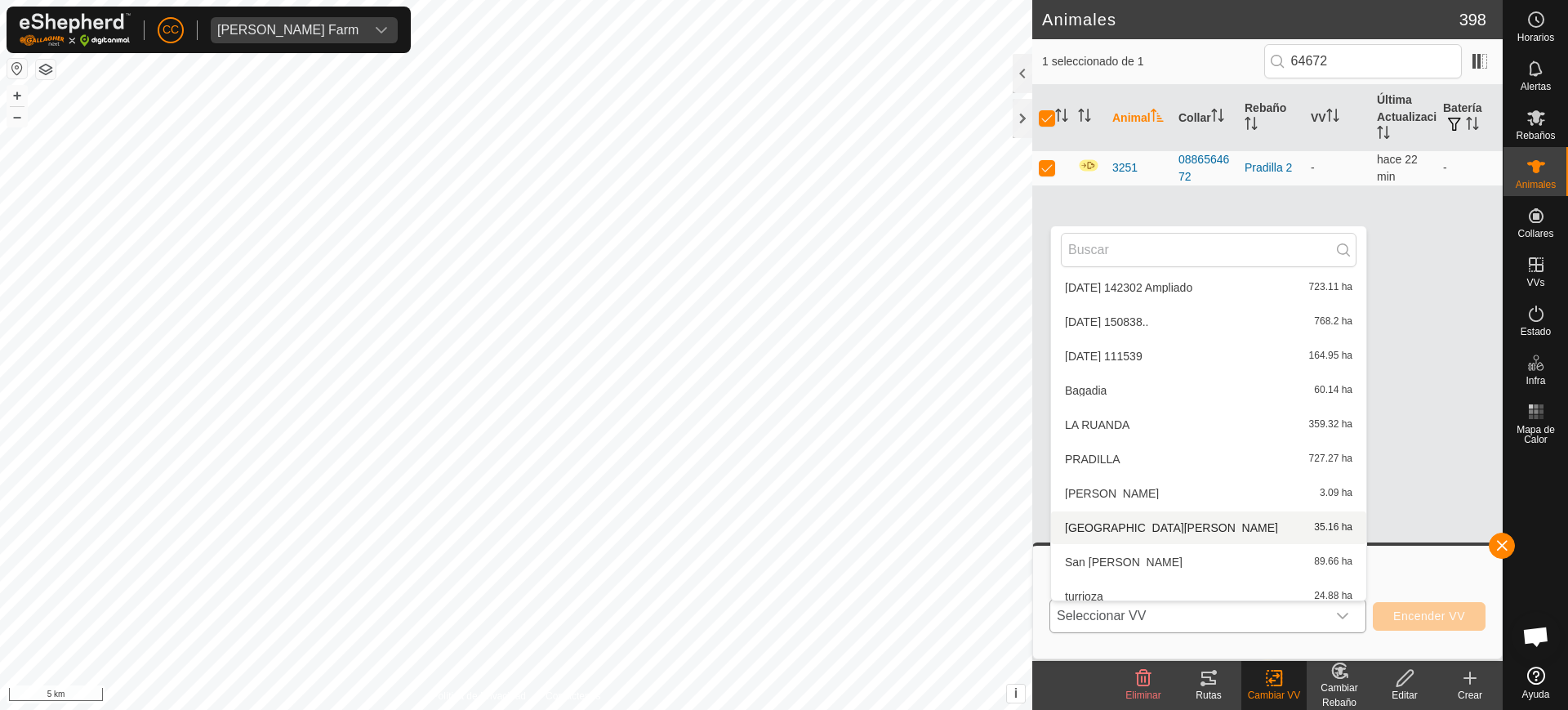
scroll to position [361, 0]
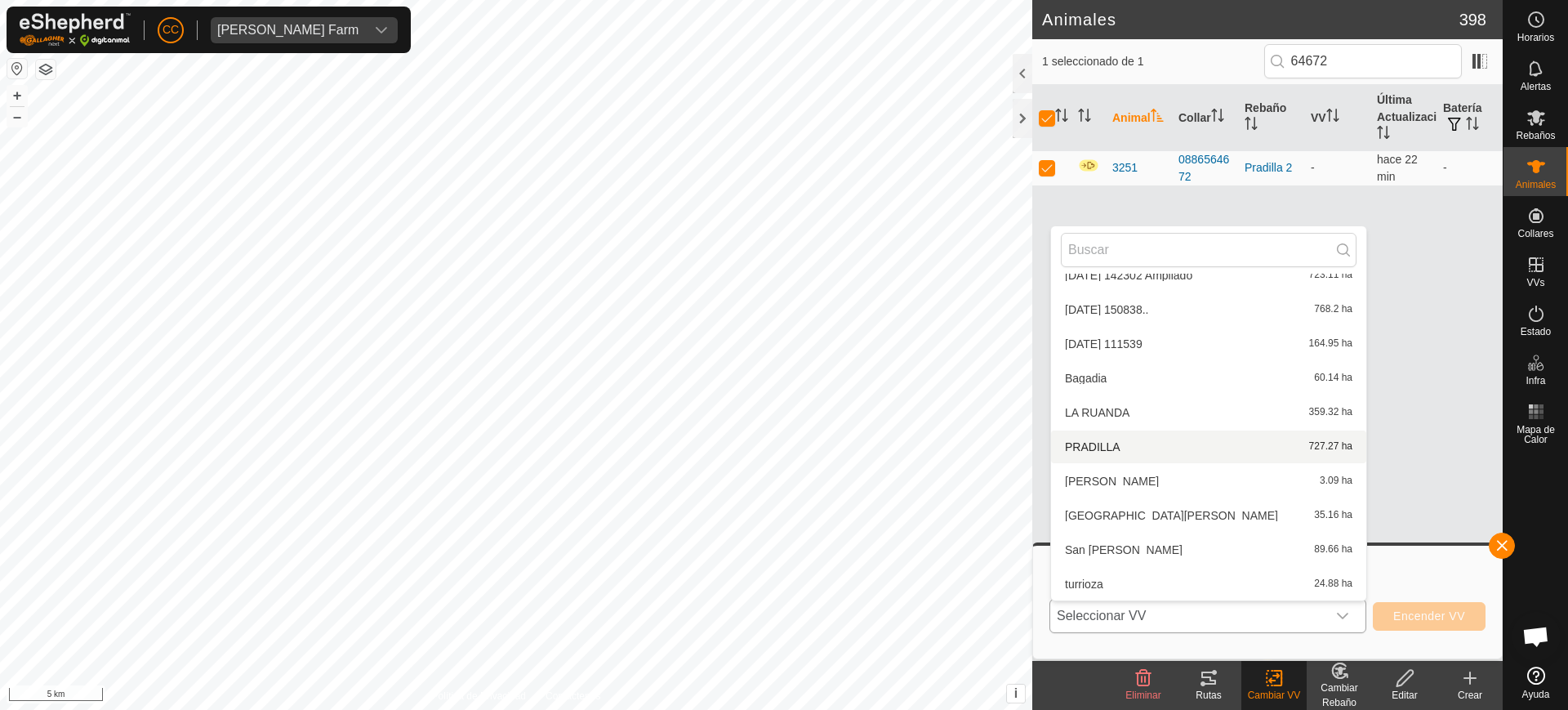
click at [1108, 439] on li "PRADILLA 727.27 ha" at bounding box center [1209, 447] width 315 height 32
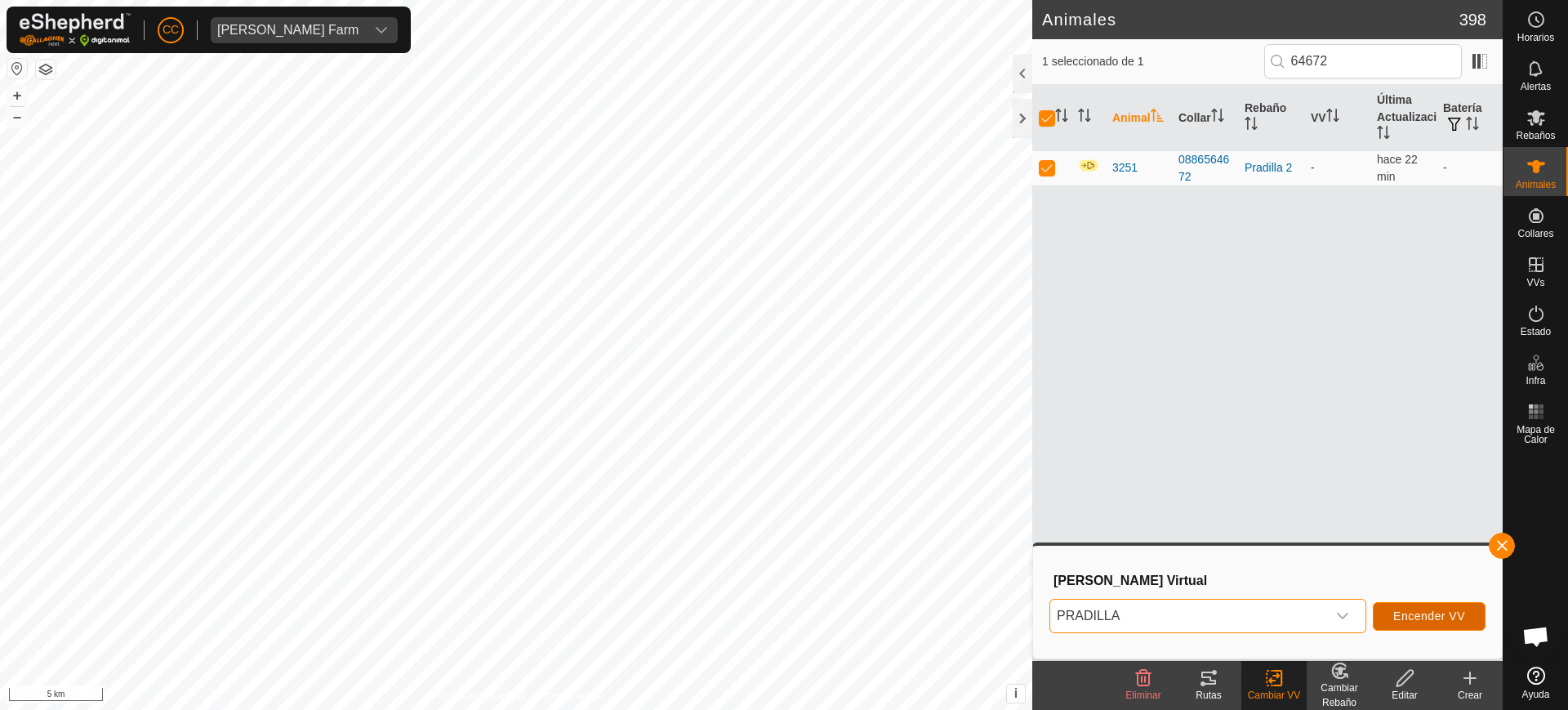
drag, startPoint x: 1428, startPoint y: 619, endPoint x: 1418, endPoint y: 619, distance: 10.0
click at [1418, 619] on span "Encender VV" at bounding box center [1429, 616] width 72 height 14
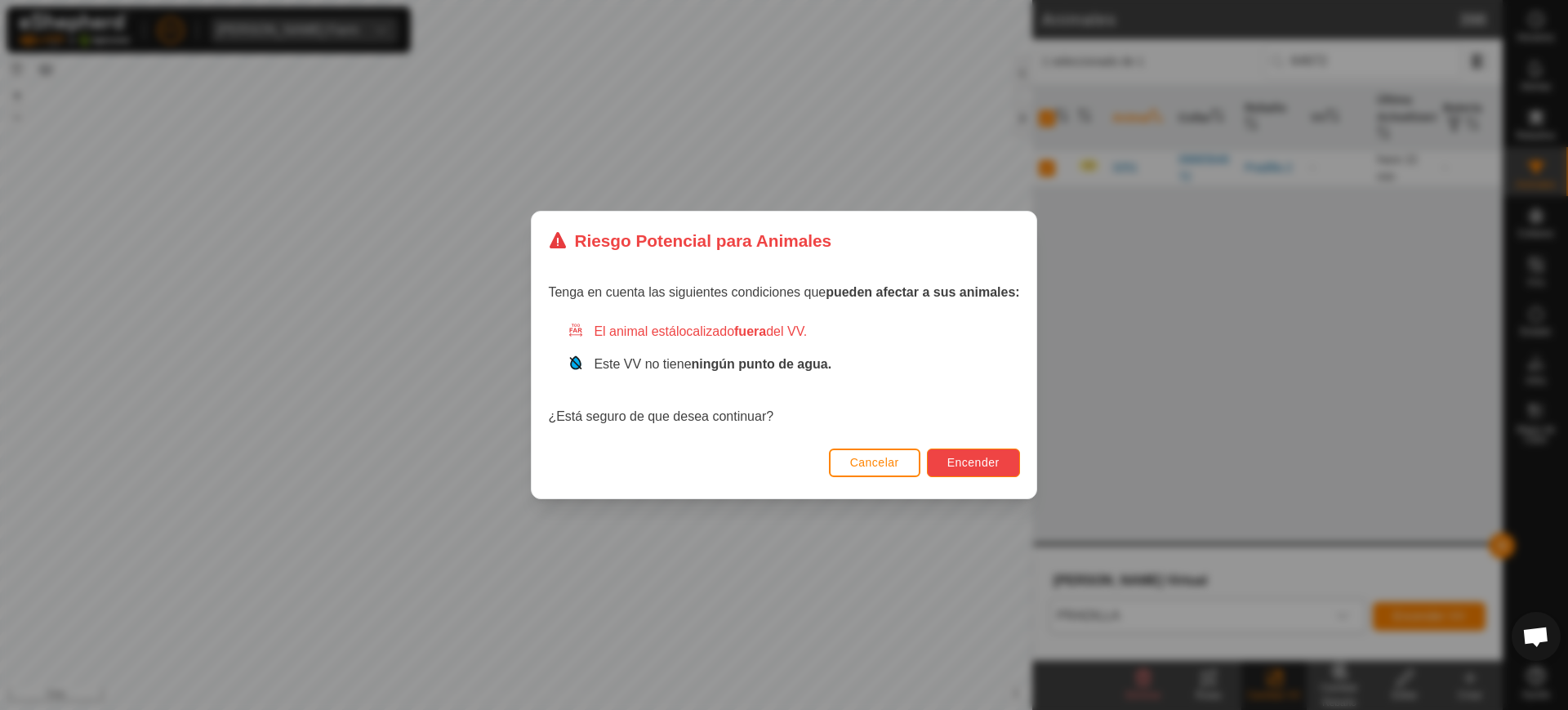
click at [959, 457] on span "Encender" at bounding box center [974, 462] width 52 height 14
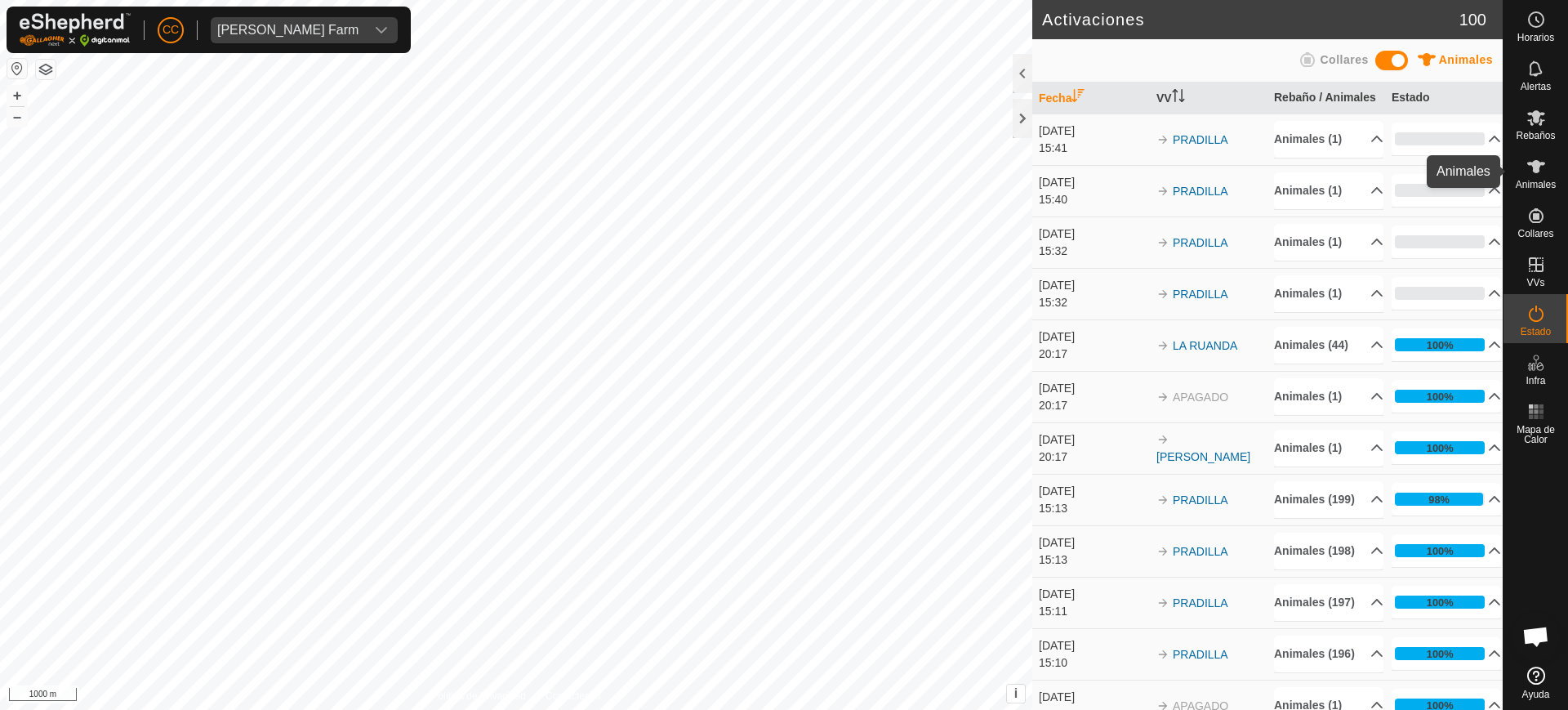
click at [1541, 175] on icon at bounding box center [1536, 167] width 20 height 20
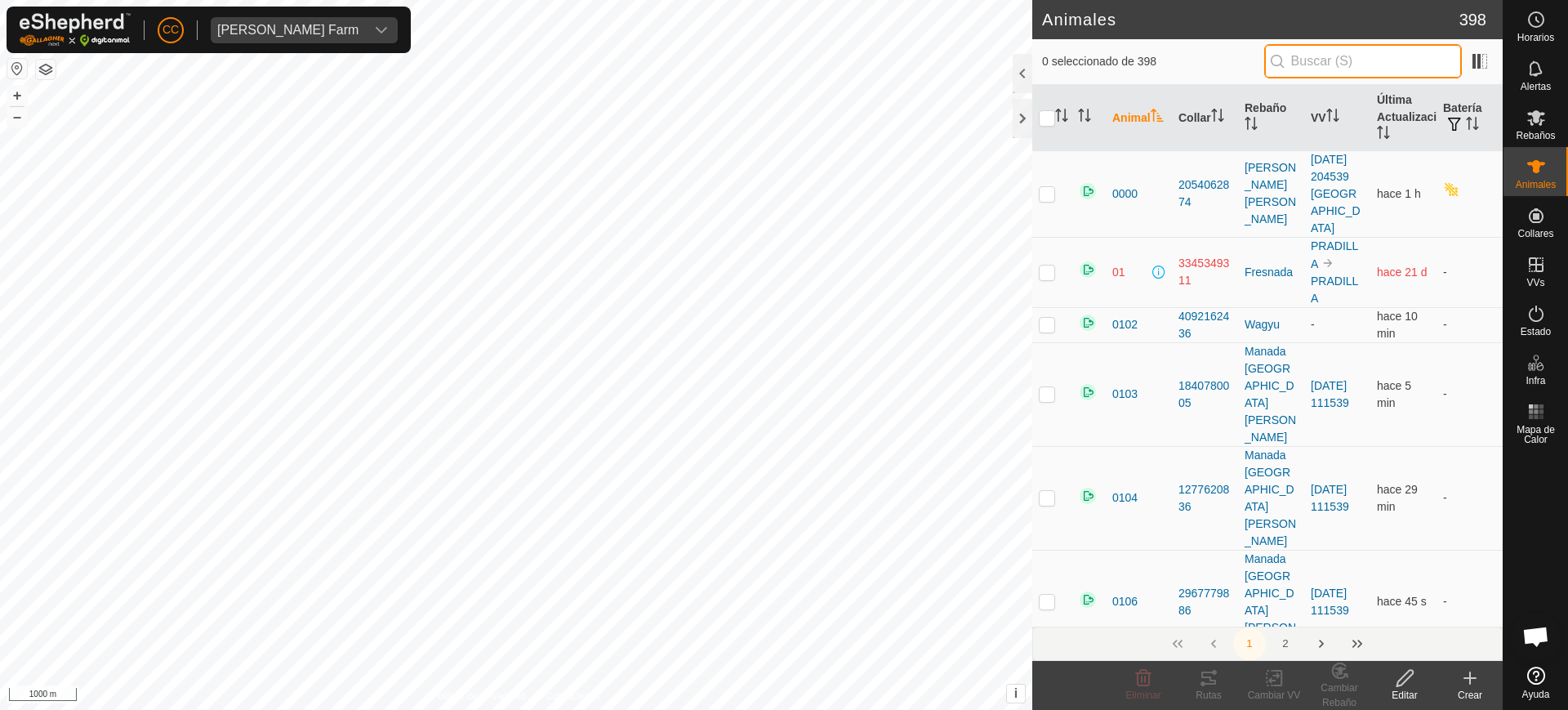
click at [1377, 73] on input "text" at bounding box center [1363, 61] width 197 height 34
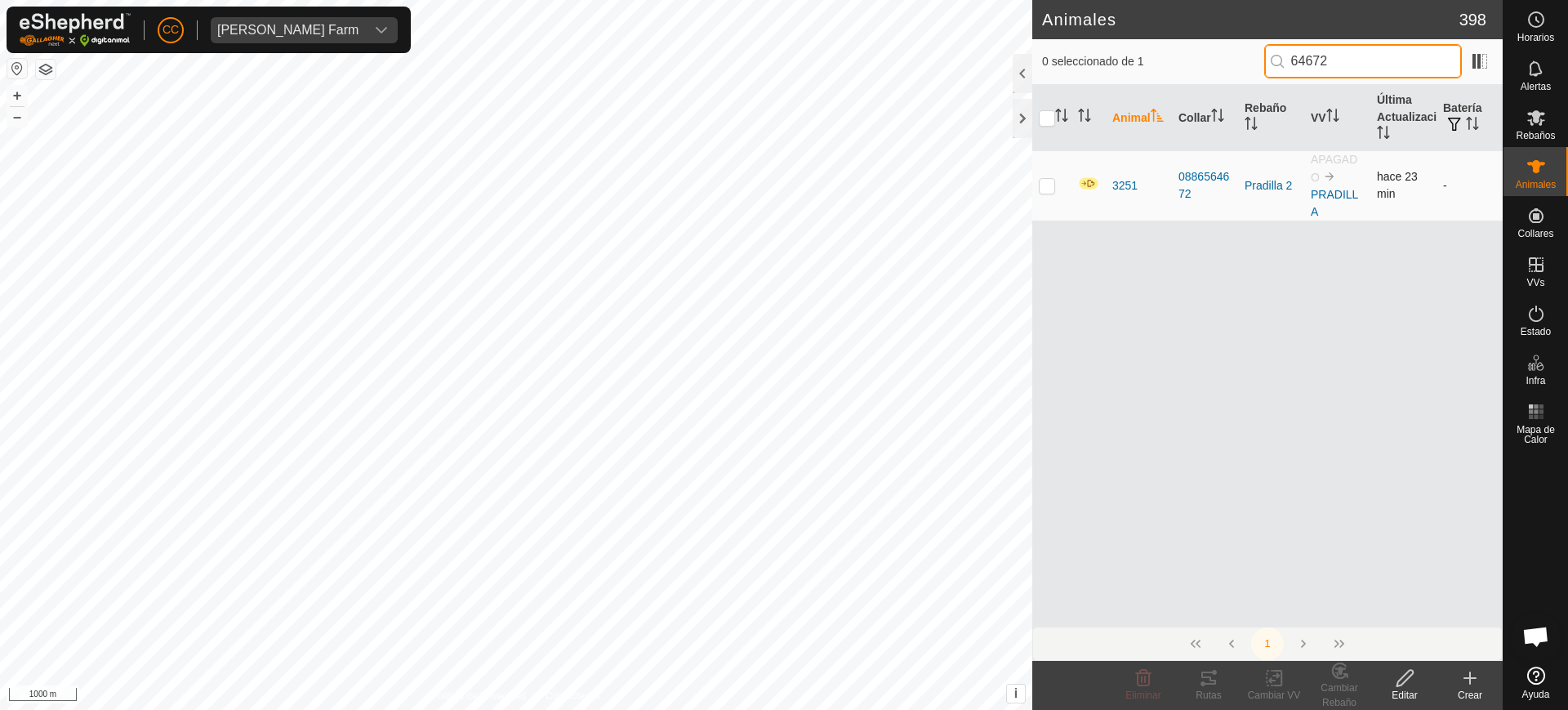
type input "64672"
click at [1049, 190] on p-checkbox at bounding box center [1047, 186] width 16 height 14
checkbox input "true"
drag, startPoint x: 1367, startPoint y: 63, endPoint x: 1187, endPoint y: 68, distance: 180.1
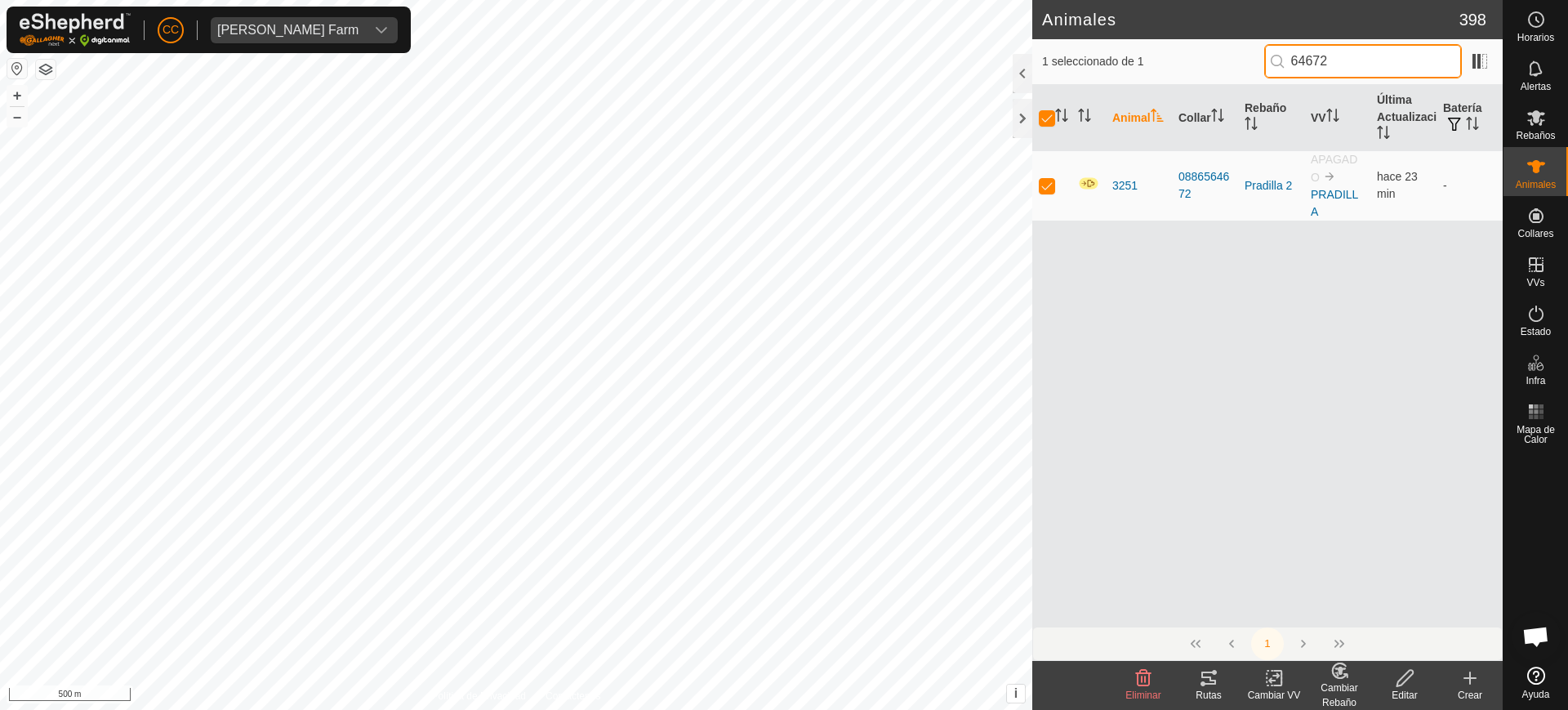
click at [1187, 68] on div "1 seleccionado de 1 64672" at bounding box center [1267, 61] width 451 height 34
type input "699"
checkbox input "false"
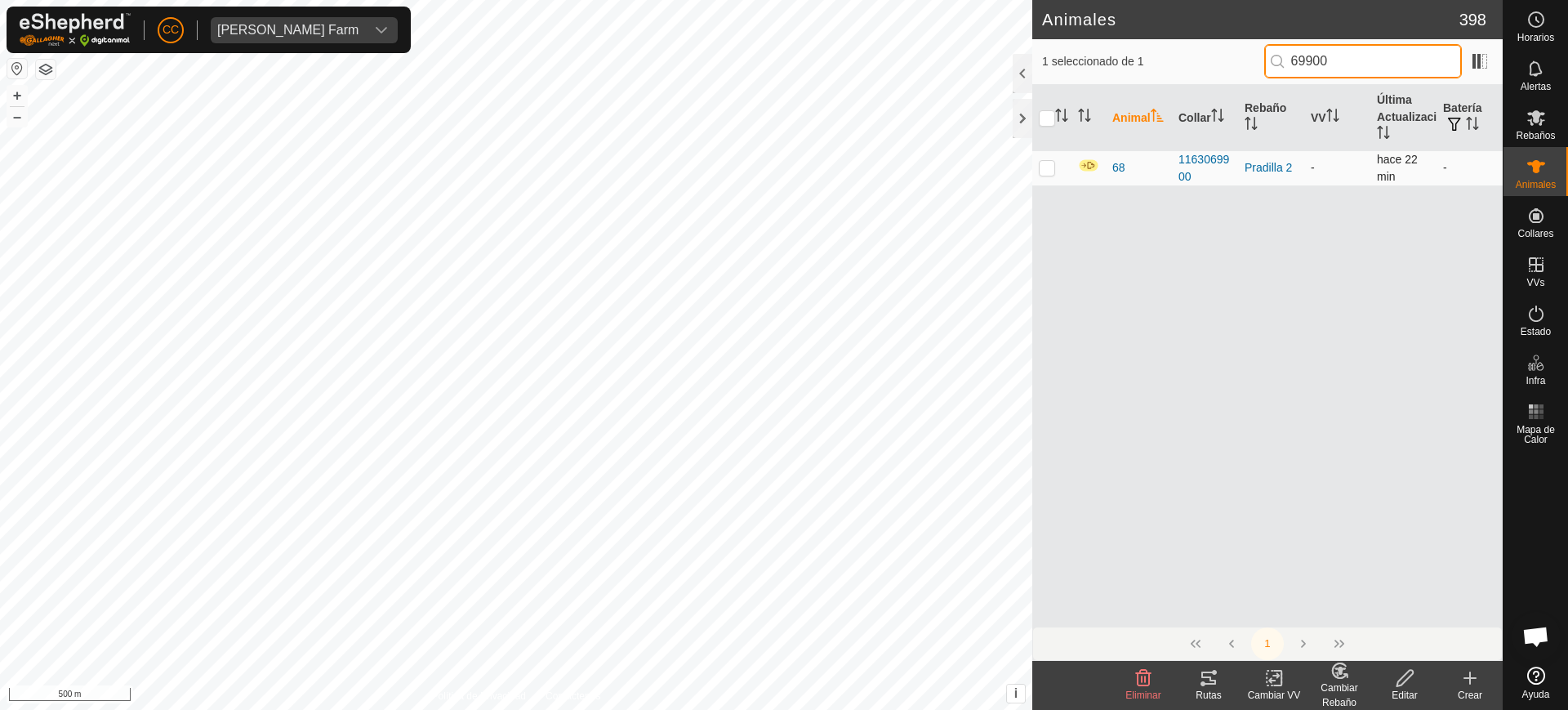
type input "69900"
click at [1039, 168] on p-checkbox at bounding box center [1047, 168] width 16 height 14
checkbox input "true"
click at [1397, 685] on icon at bounding box center [1405, 678] width 21 height 20
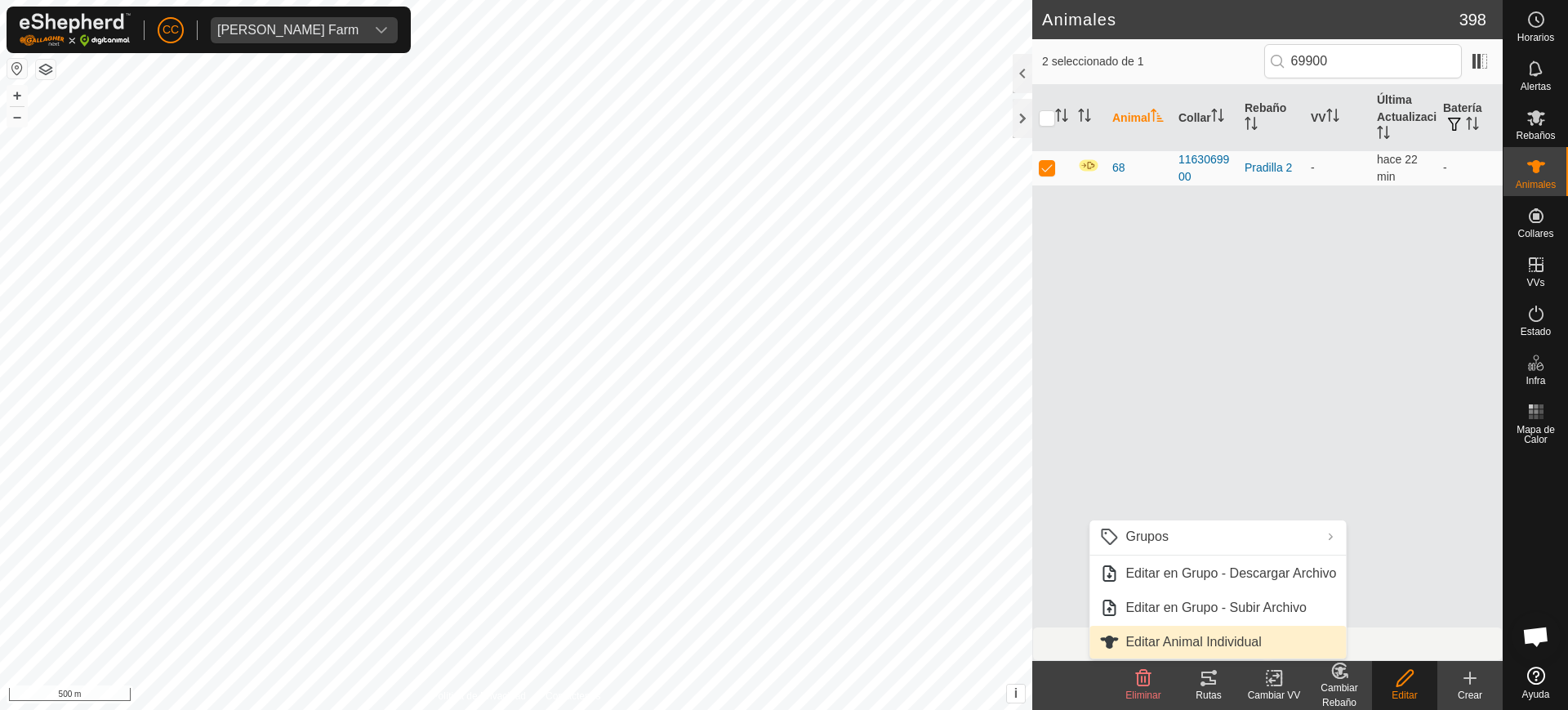
click at [1246, 638] on link "Editar Animal Individual" at bounding box center [1218, 642] width 257 height 32
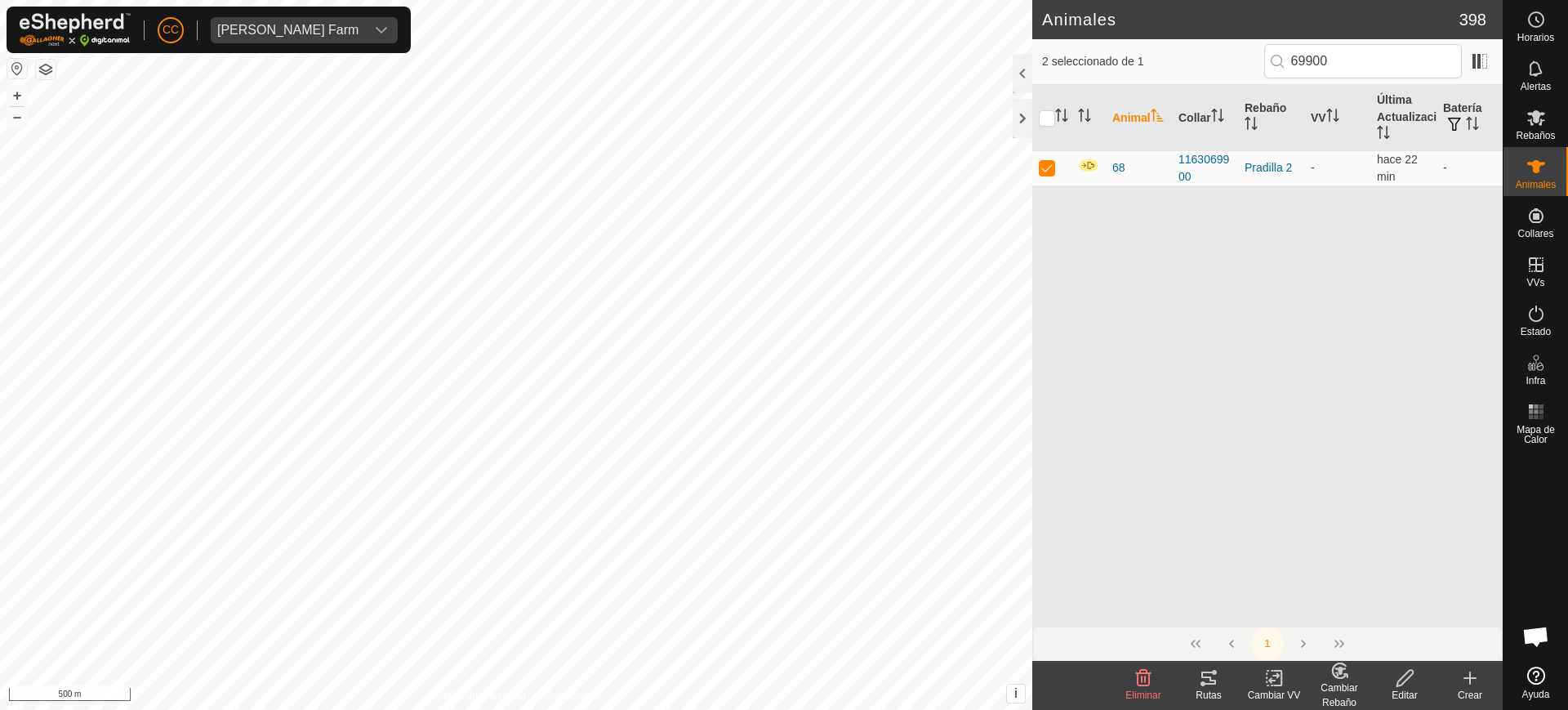
click at [1112, 491] on div "Animal Collar Rebaño VV Última Actualización Batería 68 1163069900 [PERSON_NAME…" at bounding box center [1267, 355] width 470 height 542
click at [1408, 678] on icon at bounding box center [1405, 678] width 16 height 16
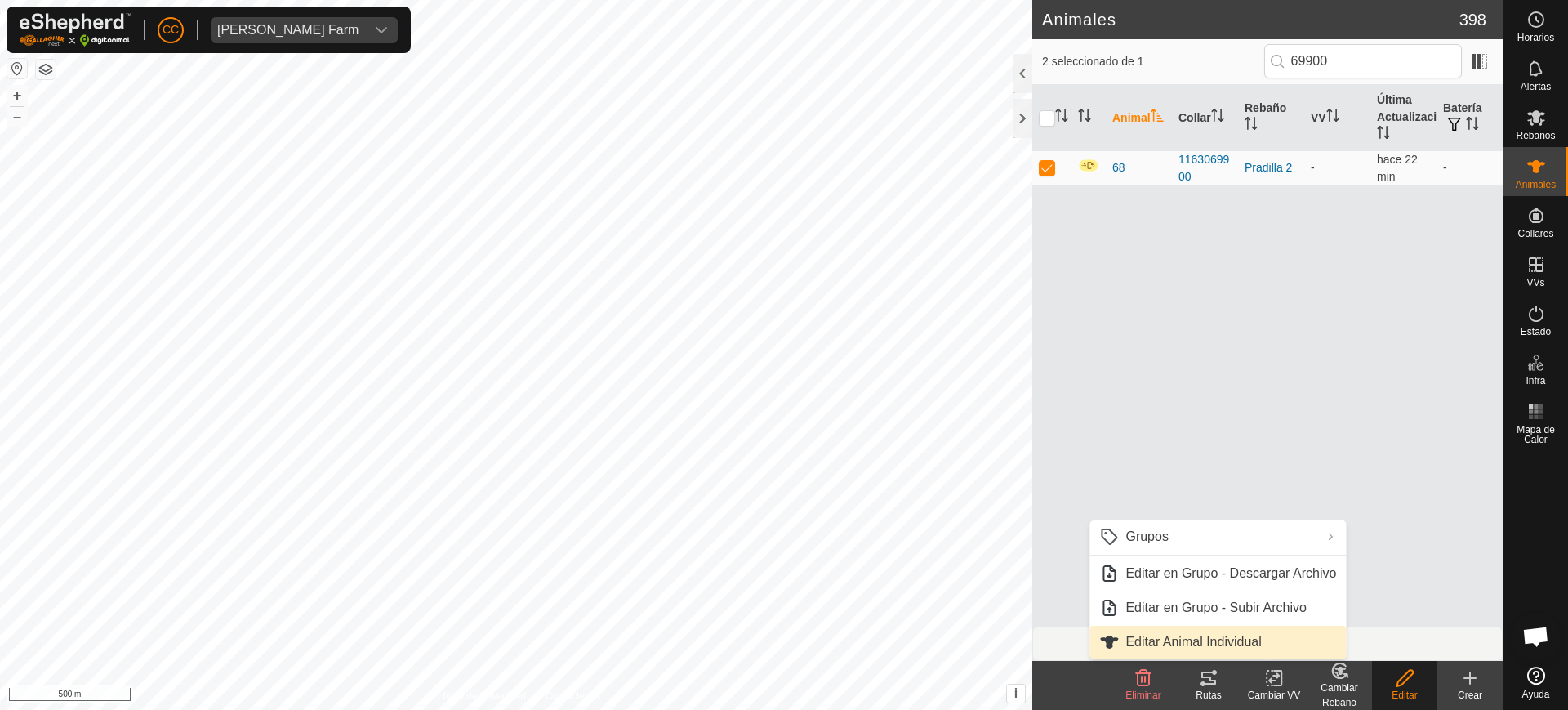
click at [1208, 643] on link "Editar Animal Individual" at bounding box center [1218, 642] width 257 height 32
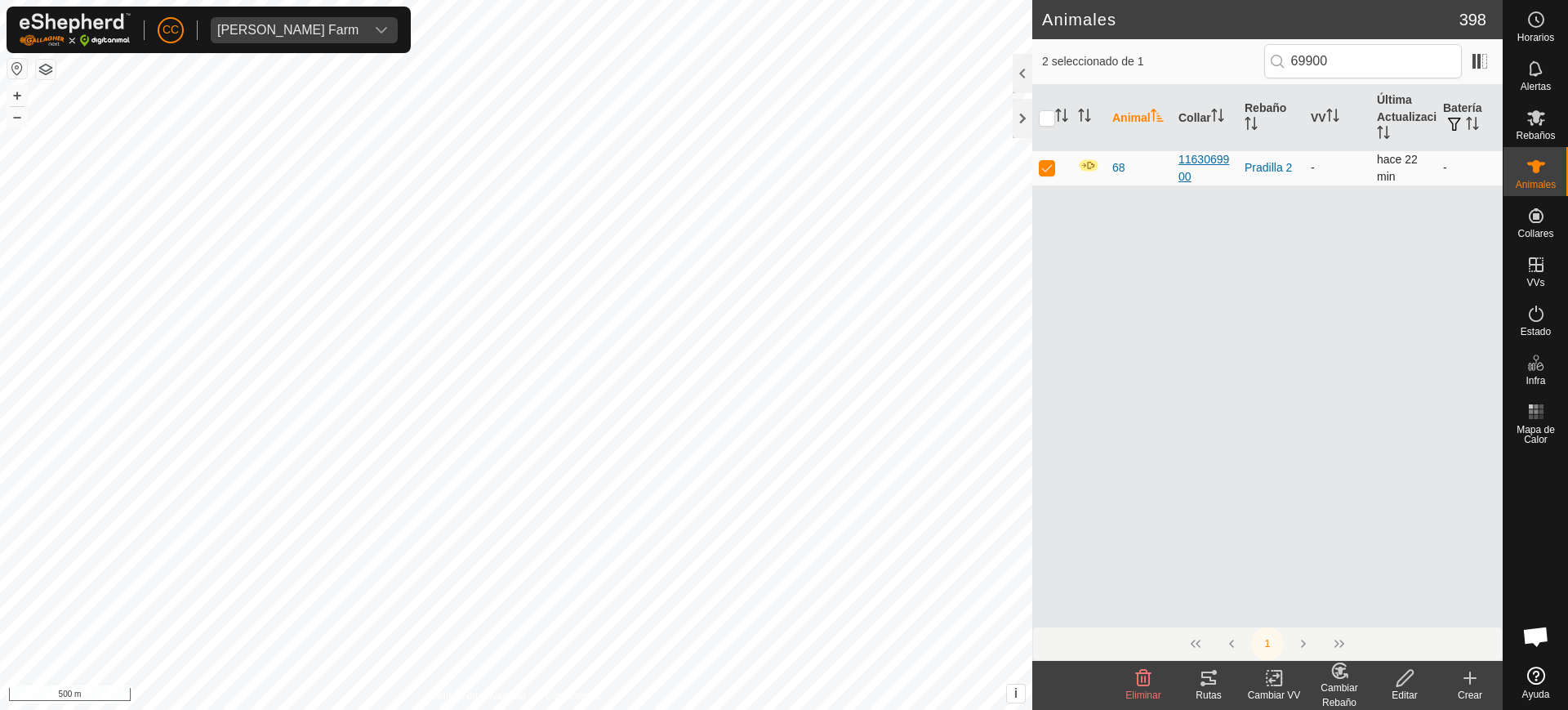
click at [1180, 168] on div "1163069900" at bounding box center [1205, 168] width 53 height 34
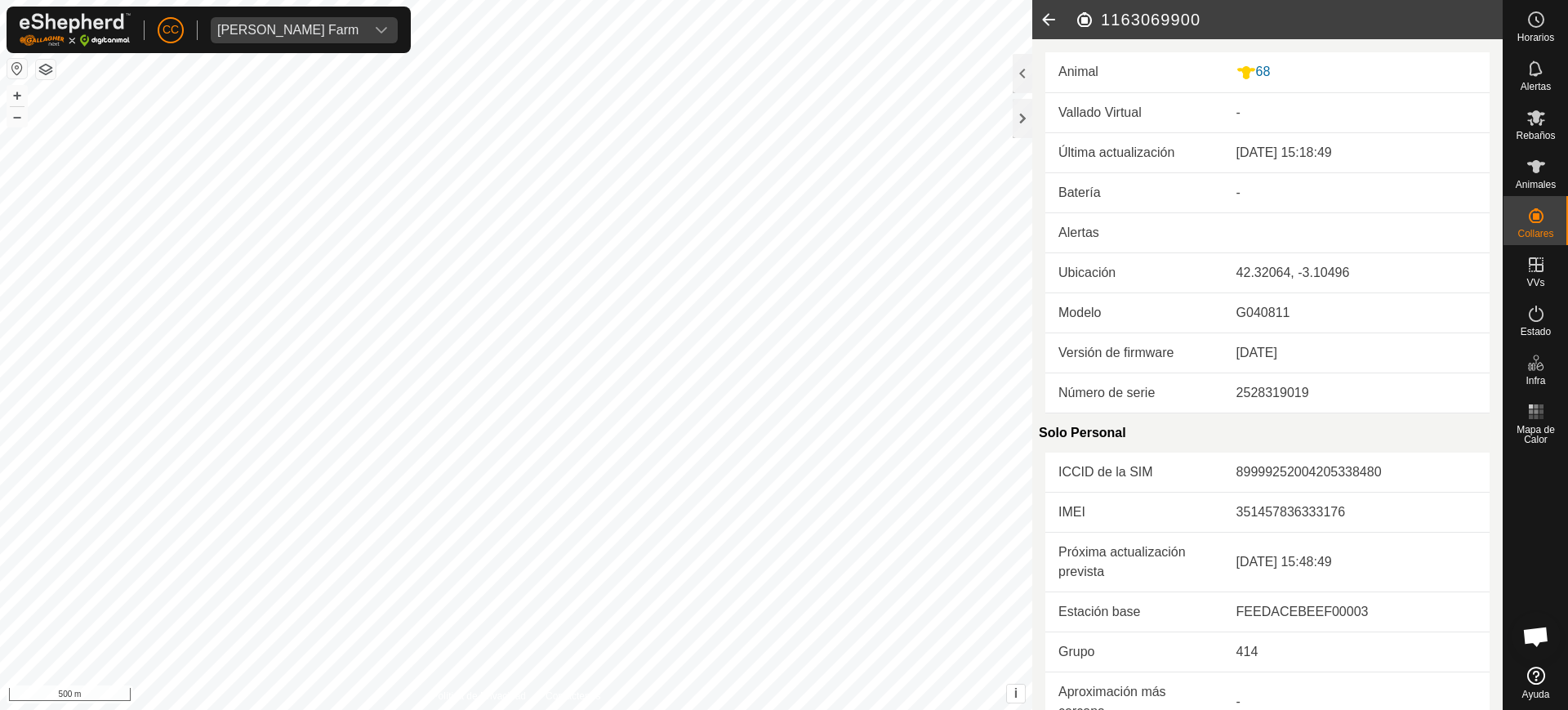
click at [1055, 22] on icon at bounding box center [1048, 20] width 32 height 40
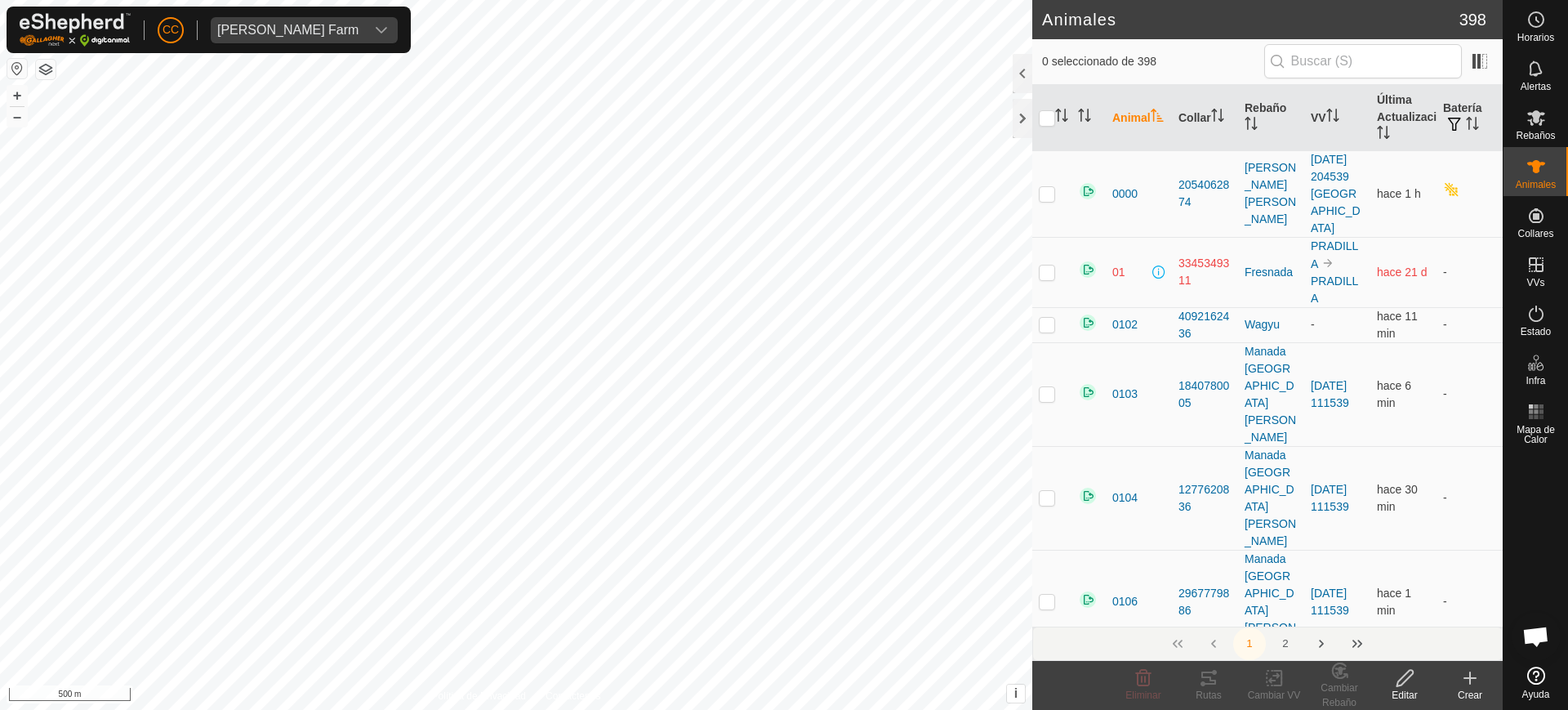
click at [1409, 690] on div "Editar" at bounding box center [1405, 696] width 66 height 14
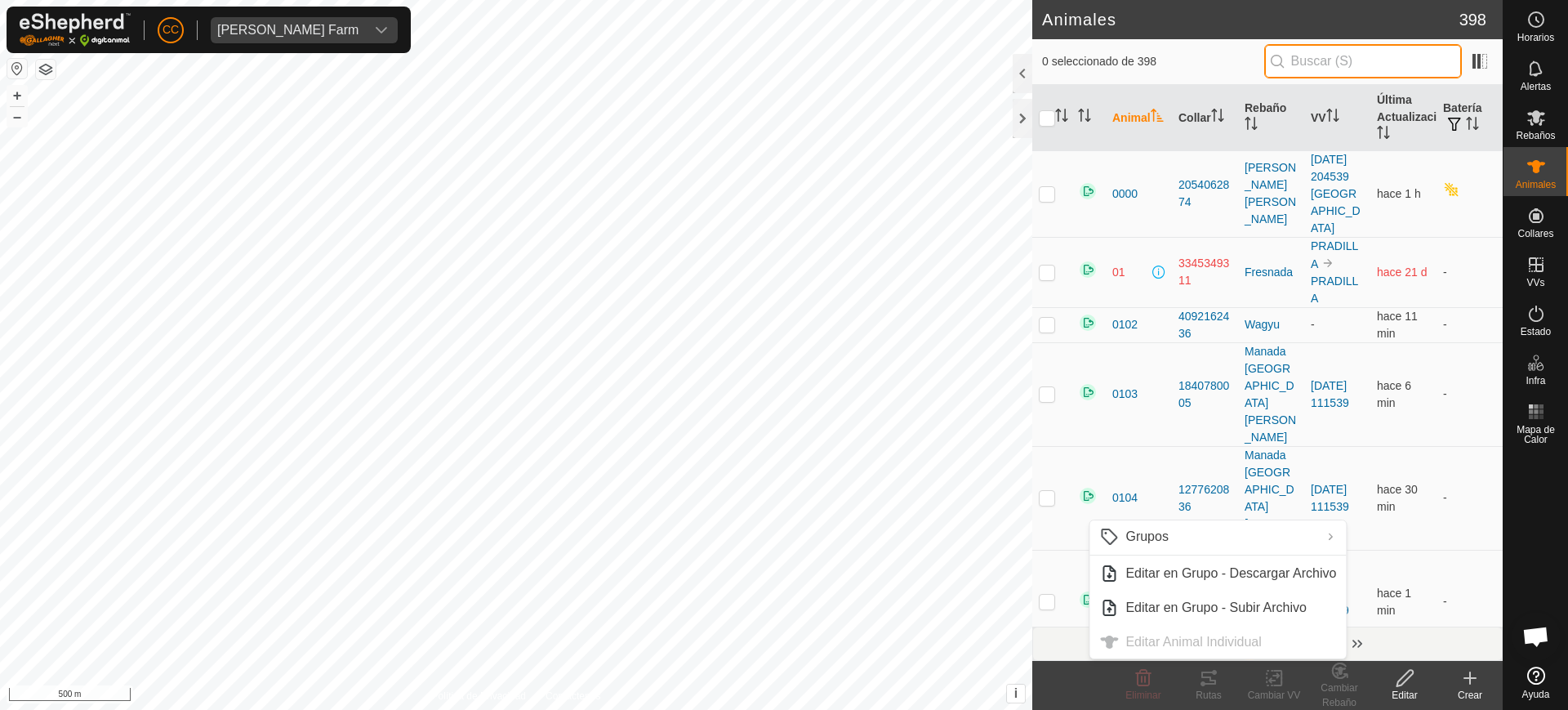
click at [1355, 57] on input "text" at bounding box center [1363, 61] width 197 height 34
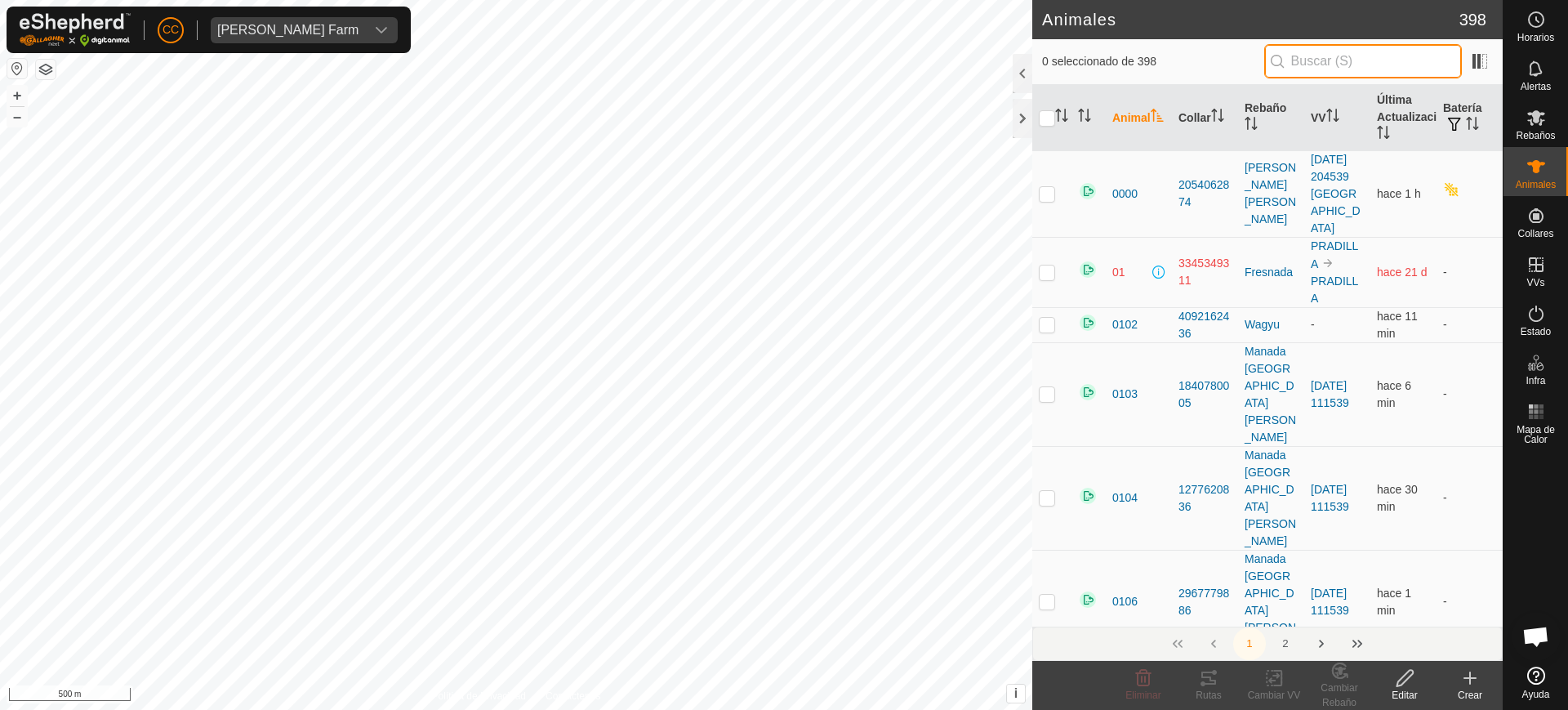
click at [1355, 57] on input "text" at bounding box center [1363, 61] width 197 height 34
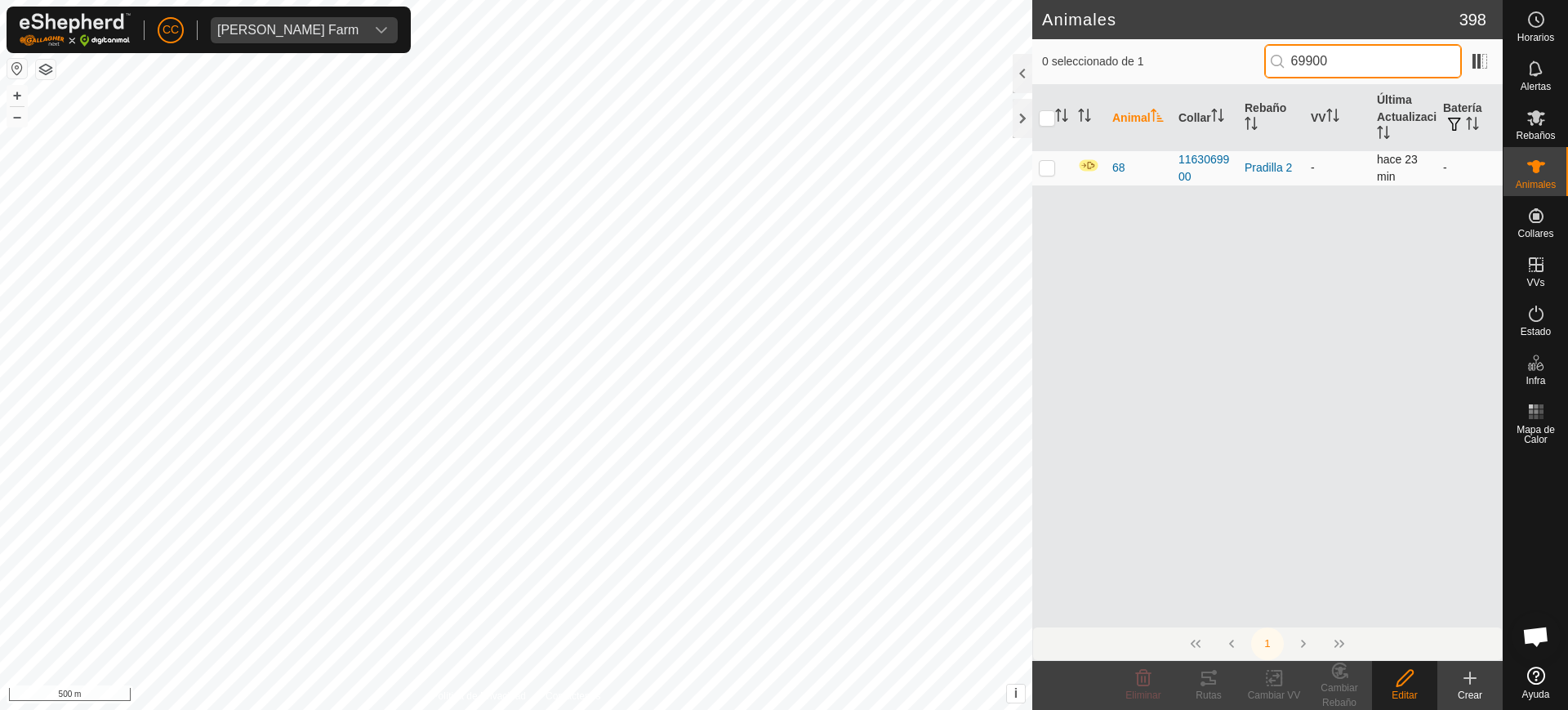
type input "69900"
drag, startPoint x: 1050, startPoint y: 166, endPoint x: 1129, endPoint y: 256, distance: 119.8
click at [1050, 167] on p-checkbox at bounding box center [1047, 168] width 16 height 14
checkbox input "true"
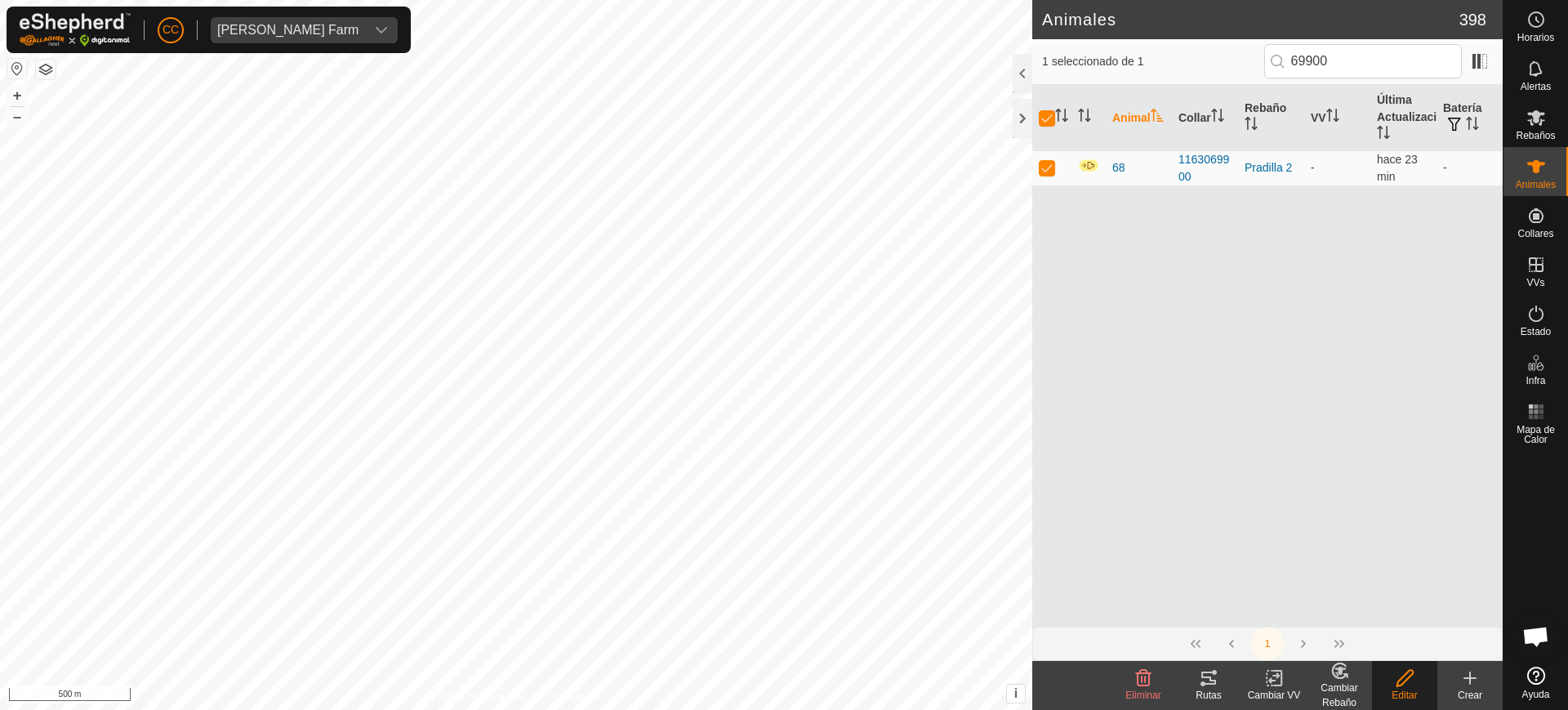
click at [1407, 689] on div "Editar" at bounding box center [1405, 696] width 66 height 14
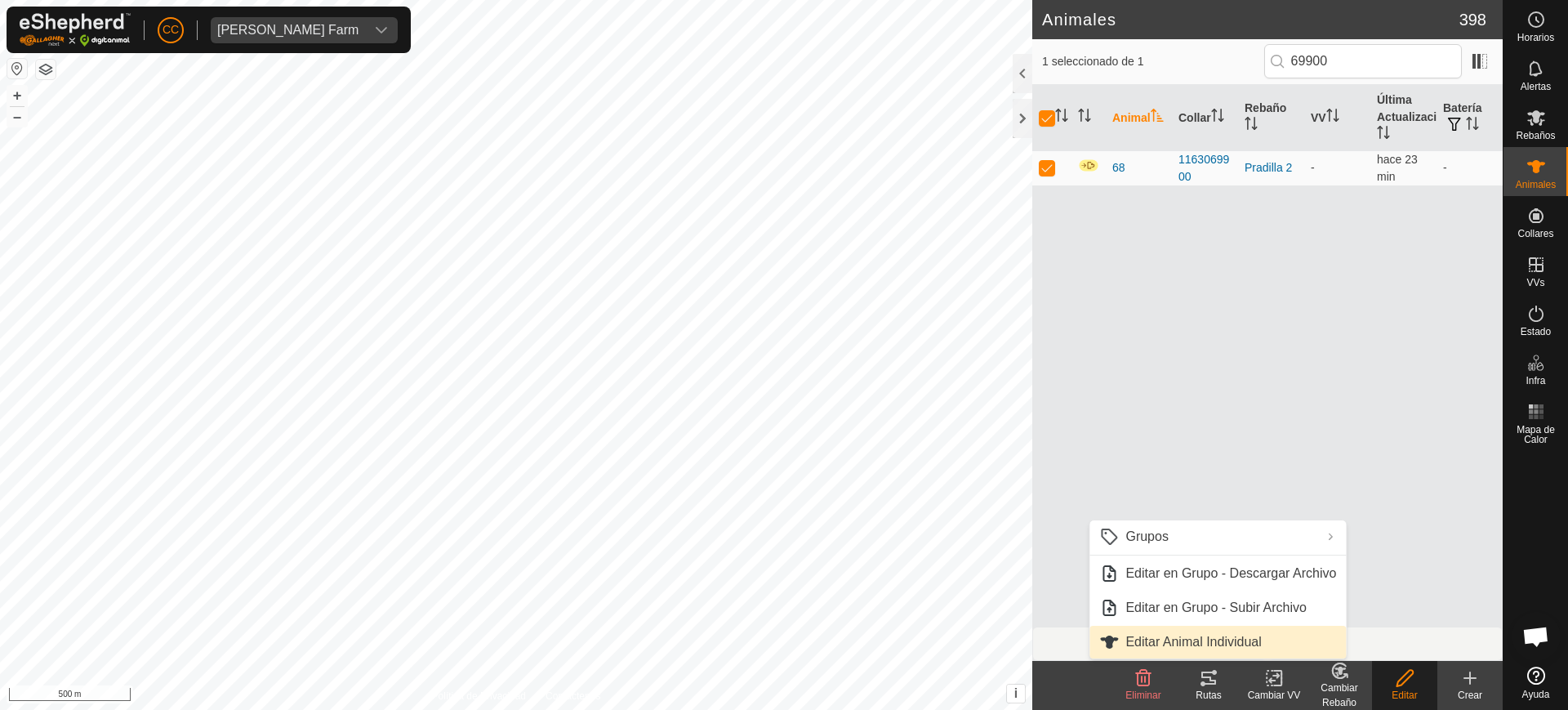
click at [1225, 628] on link "Editar Animal Individual" at bounding box center [1218, 642] width 257 height 32
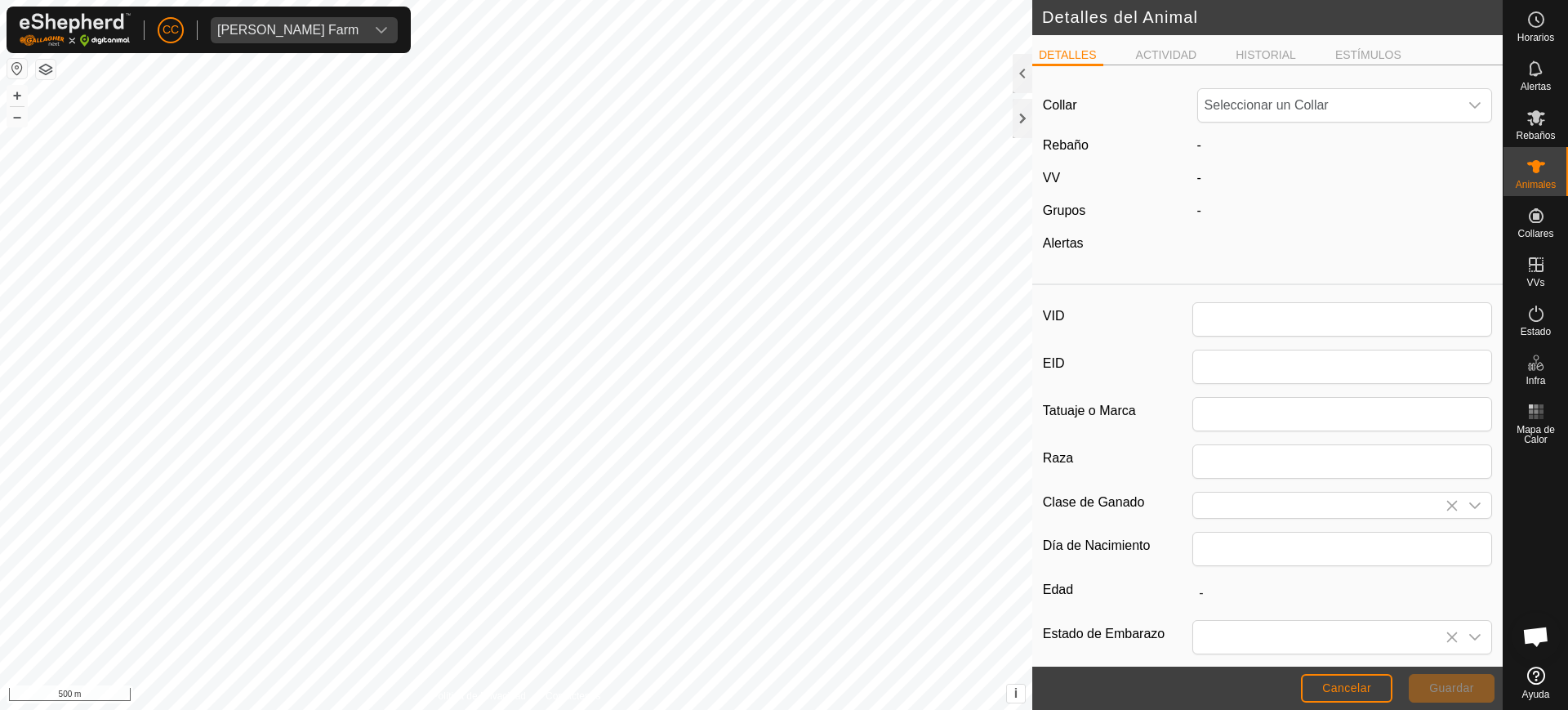
type input "68"
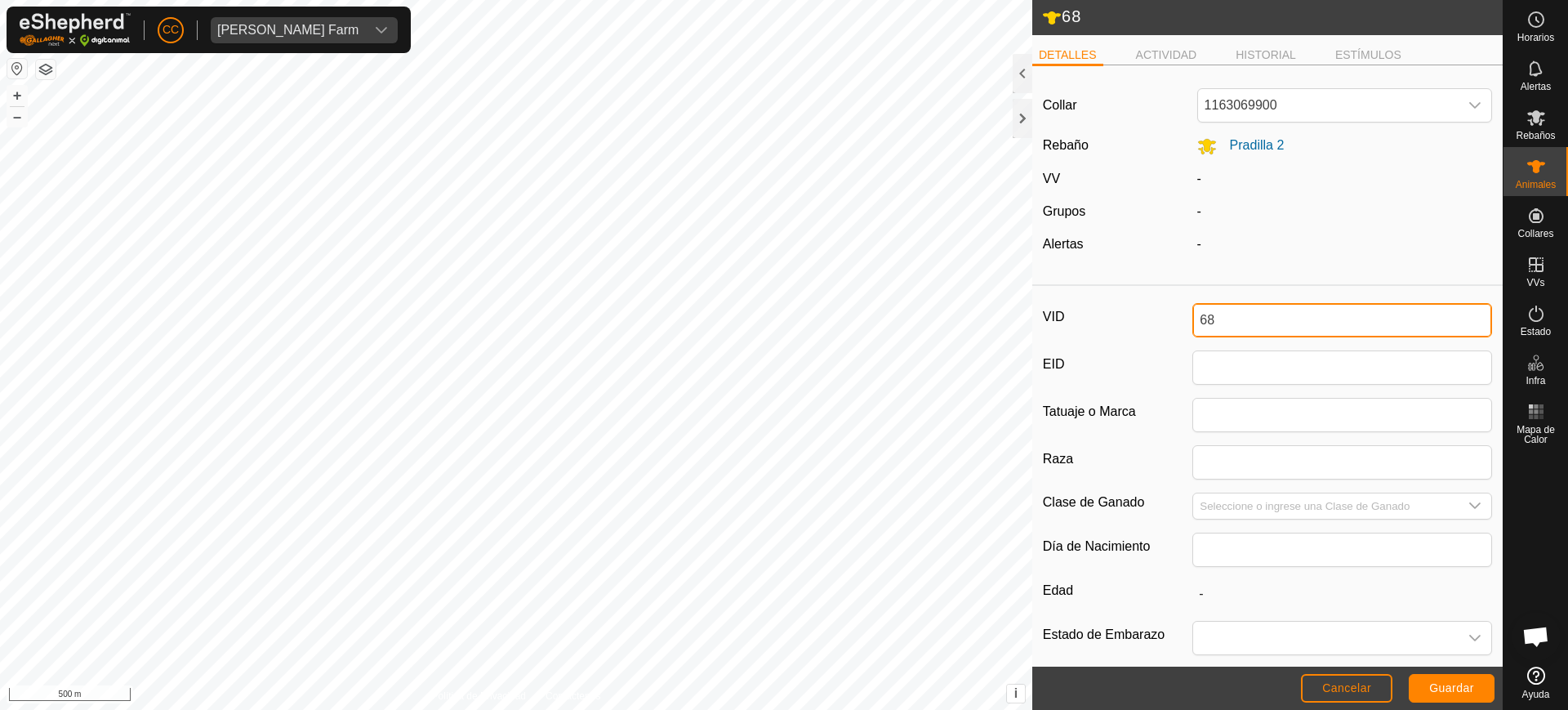
drag, startPoint x: 1224, startPoint y: 322, endPoint x: 1119, endPoint y: 302, distance: 106.9
click at [1119, 302] on div "VID 68 EID Tatuaje o Marca Raza Clase de Ganado Día de Nacimiento Edad - Estado…" at bounding box center [1267, 545] width 470 height 505
type input "5133"
click at [1449, 693] on span "Guardar" at bounding box center [1452, 687] width 45 height 14
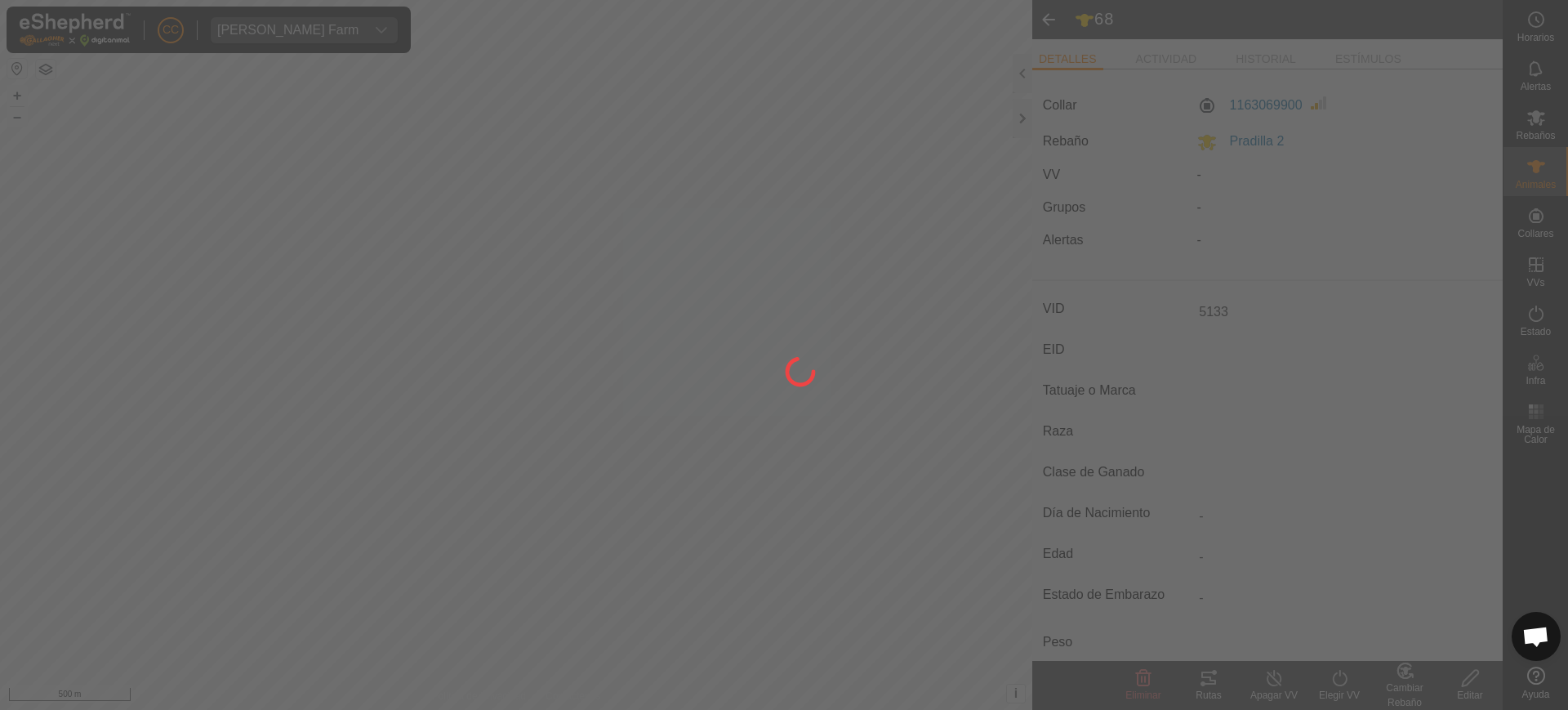
type input "-"
type input "0 kg"
type input "-"
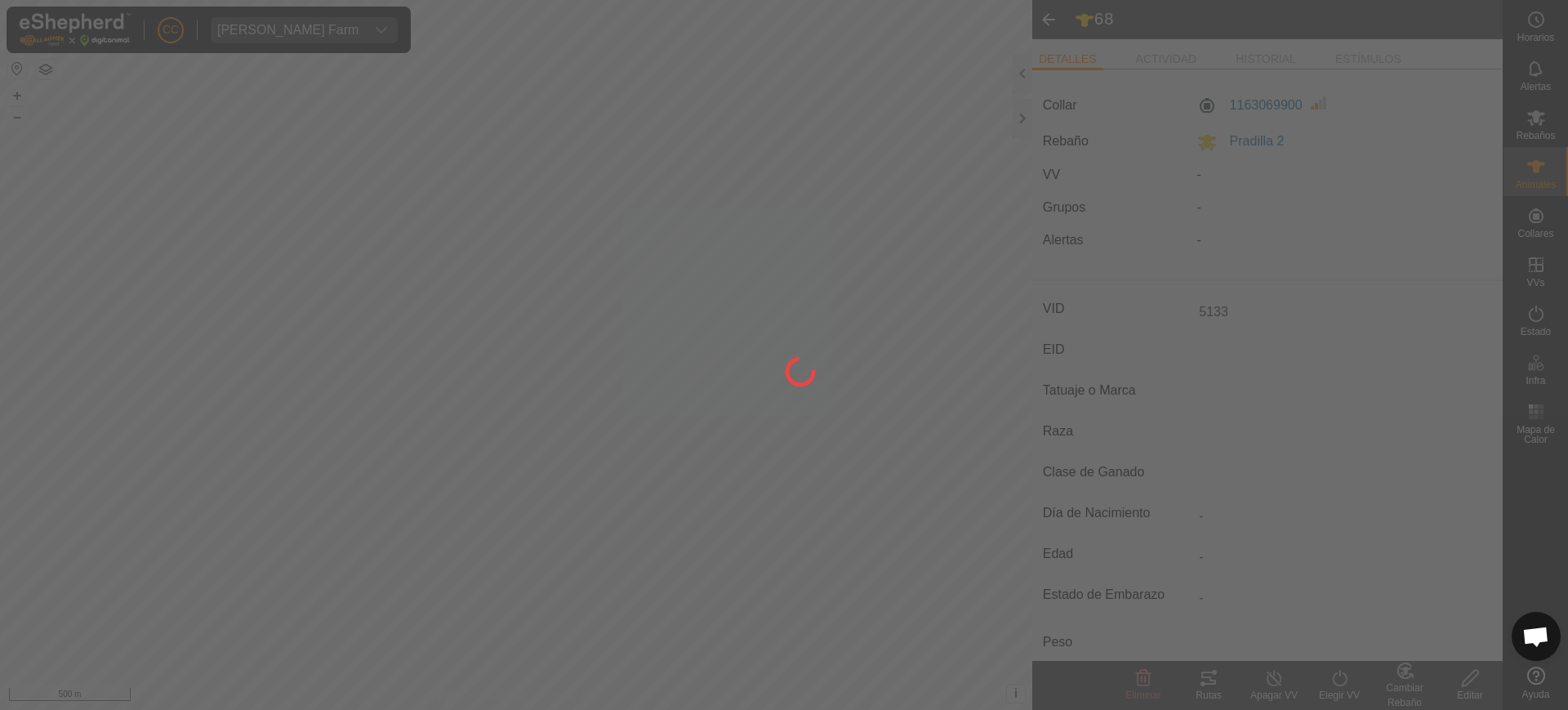
type input "-"
type input "68"
type input "-"
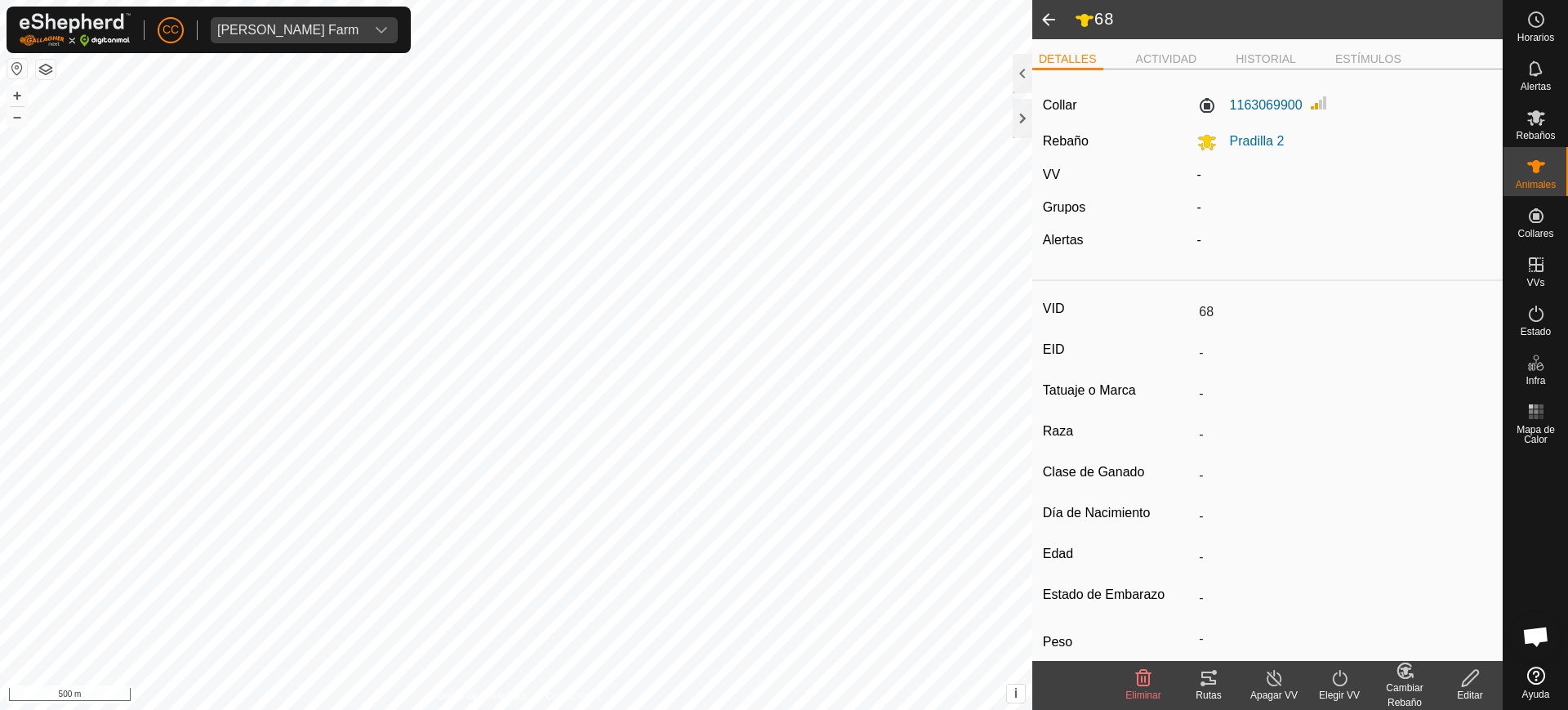
click at [1358, 678] on turn-on-svg-icon at bounding box center [1339, 678] width 66 height 20
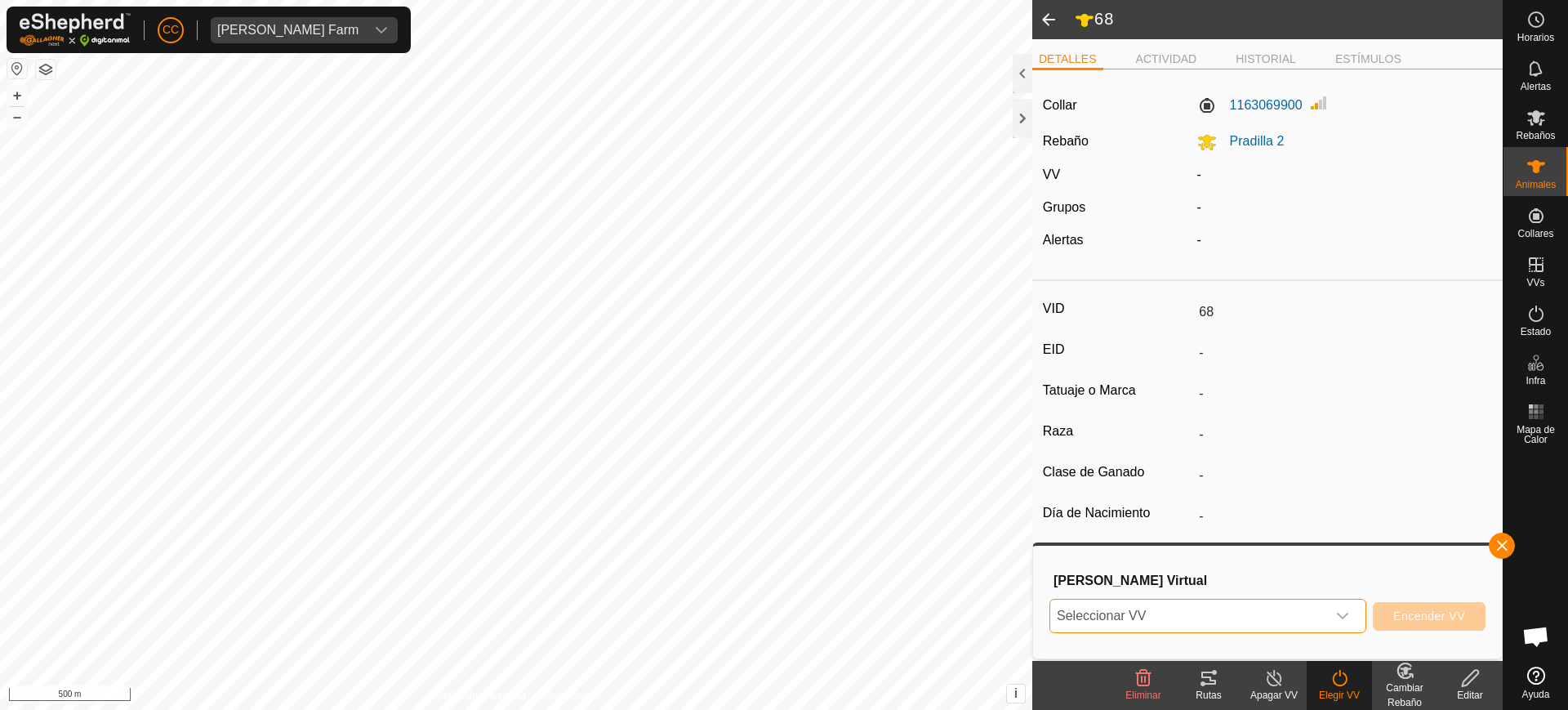
click at [1323, 624] on span "Seleccionar VV" at bounding box center [1188, 616] width 276 height 32
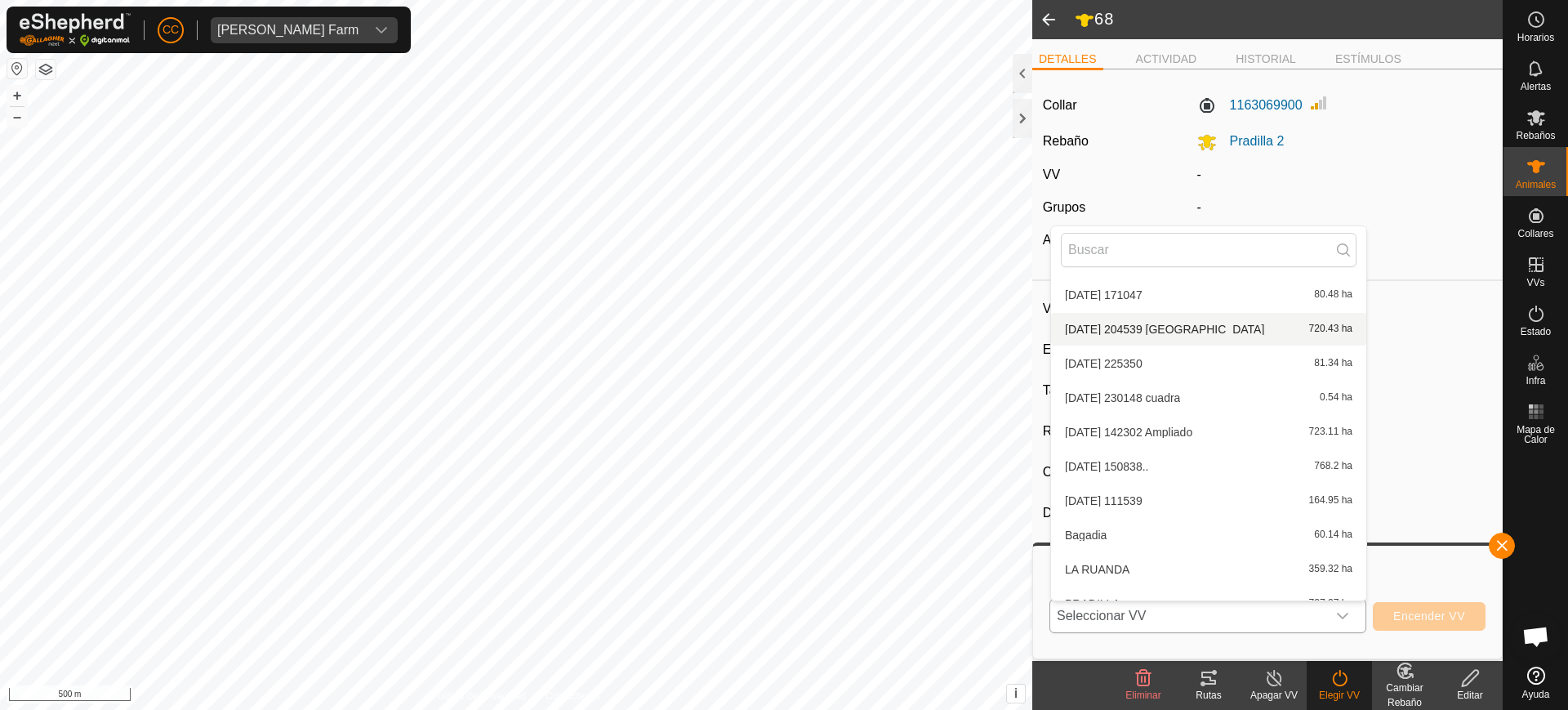
scroll to position [361, 0]
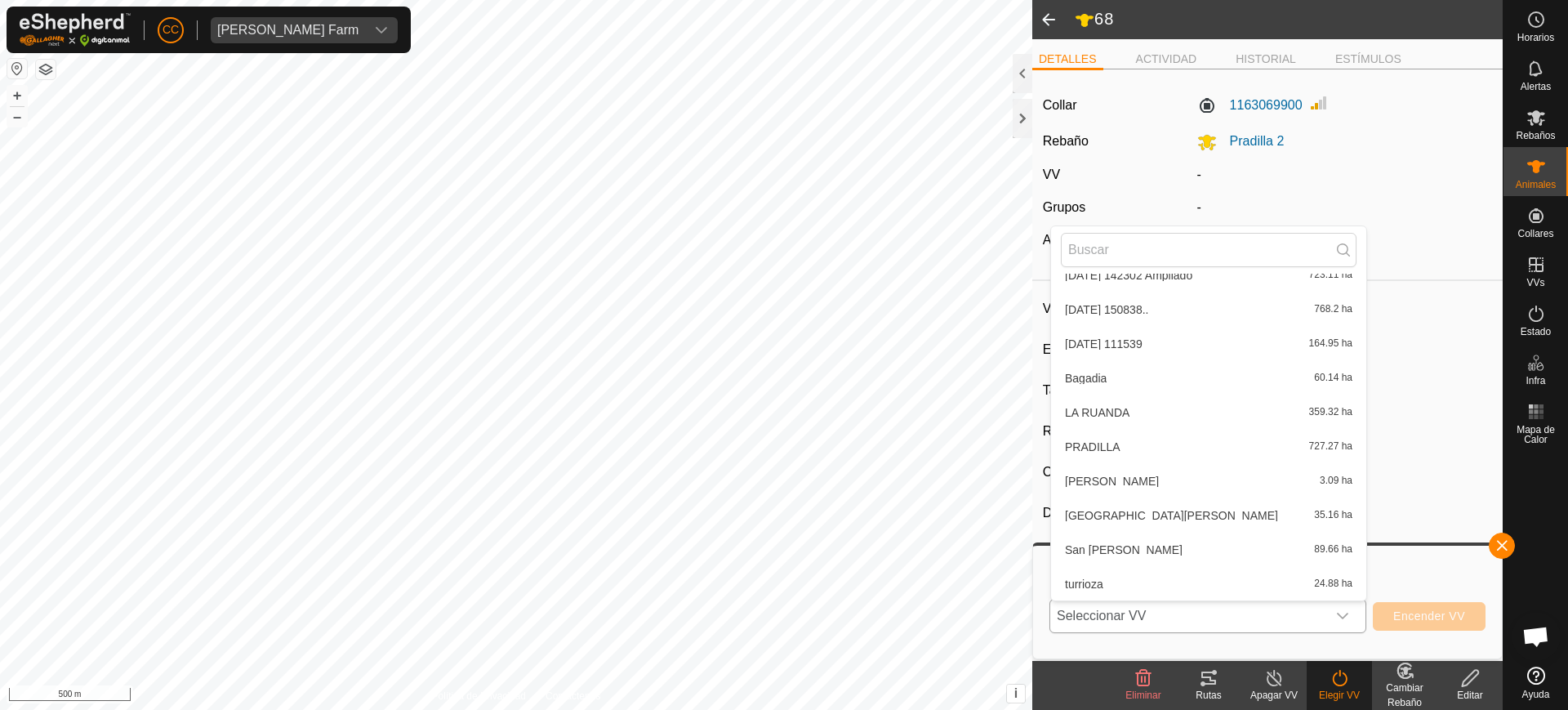
click at [1116, 447] on li "PRADILLA 727.27 ha" at bounding box center [1209, 447] width 315 height 32
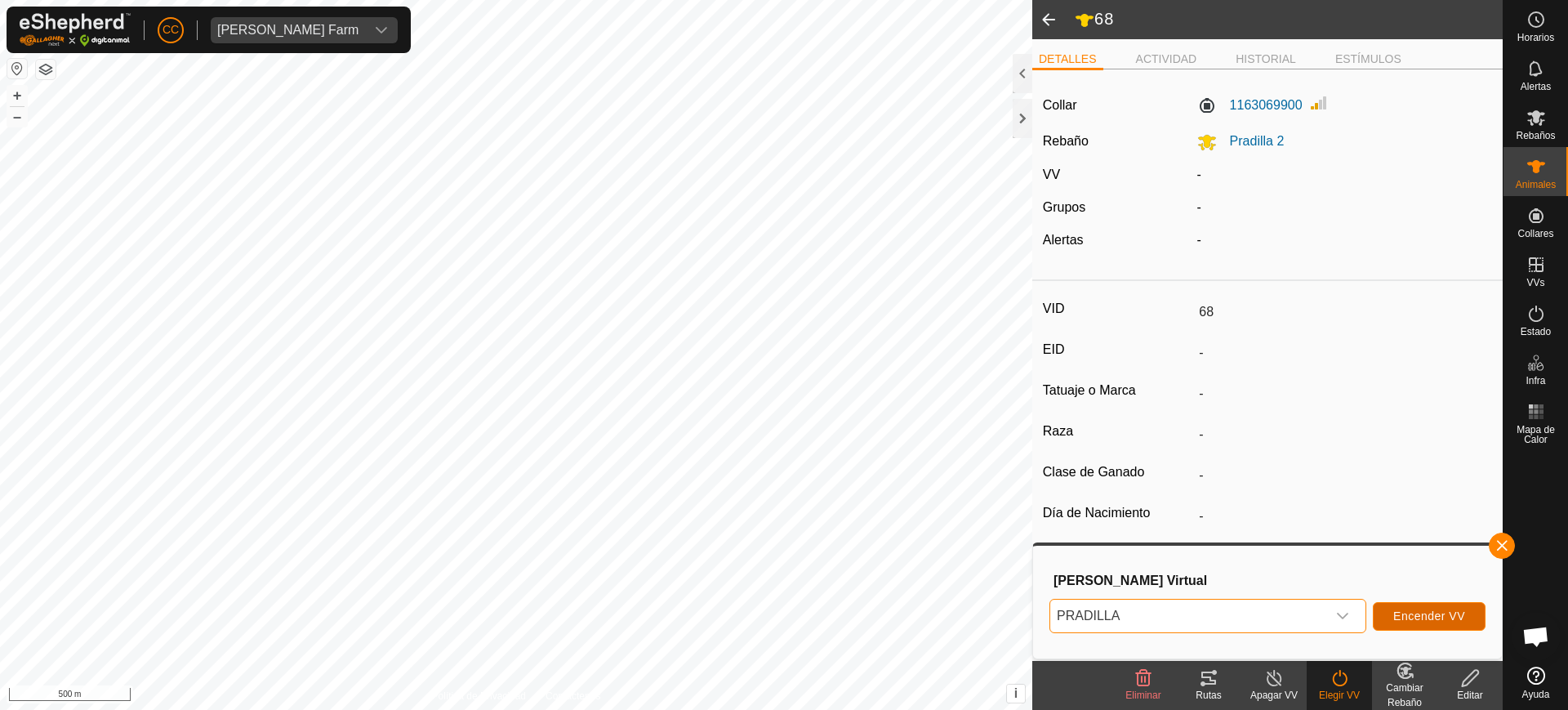
click at [1434, 606] on button "Encender VV" at bounding box center [1429, 616] width 113 height 29
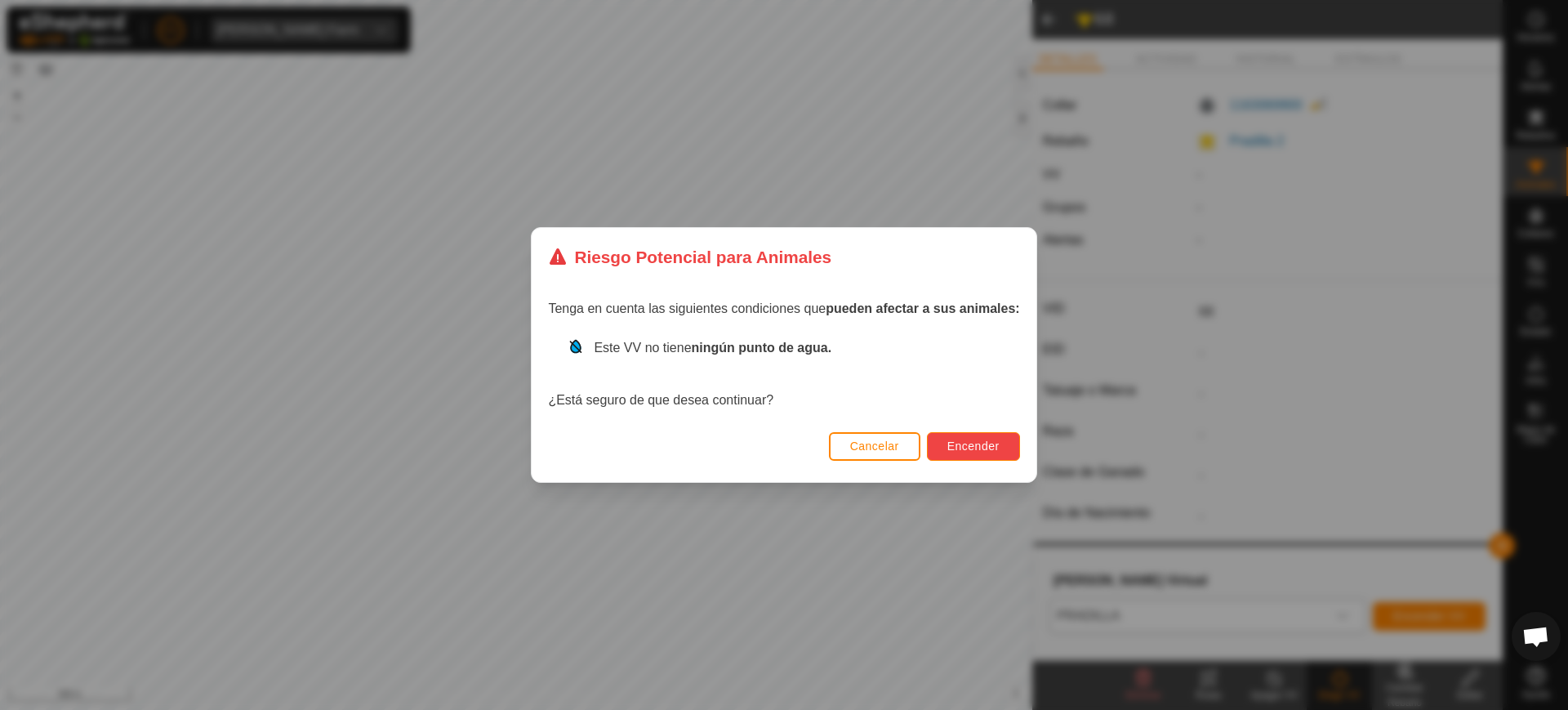
click at [983, 449] on span "Encender" at bounding box center [974, 446] width 52 height 14
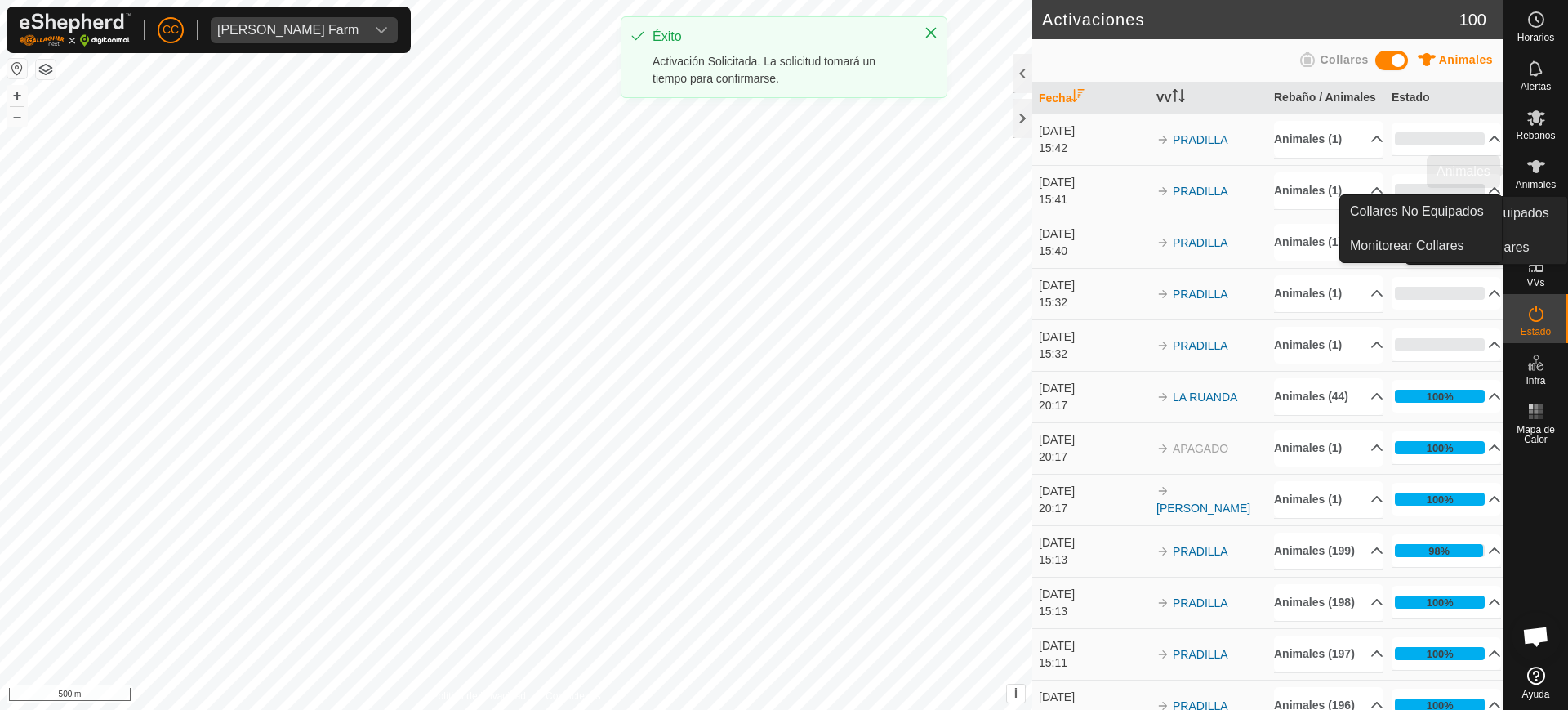
scroll to position [1272, 0]
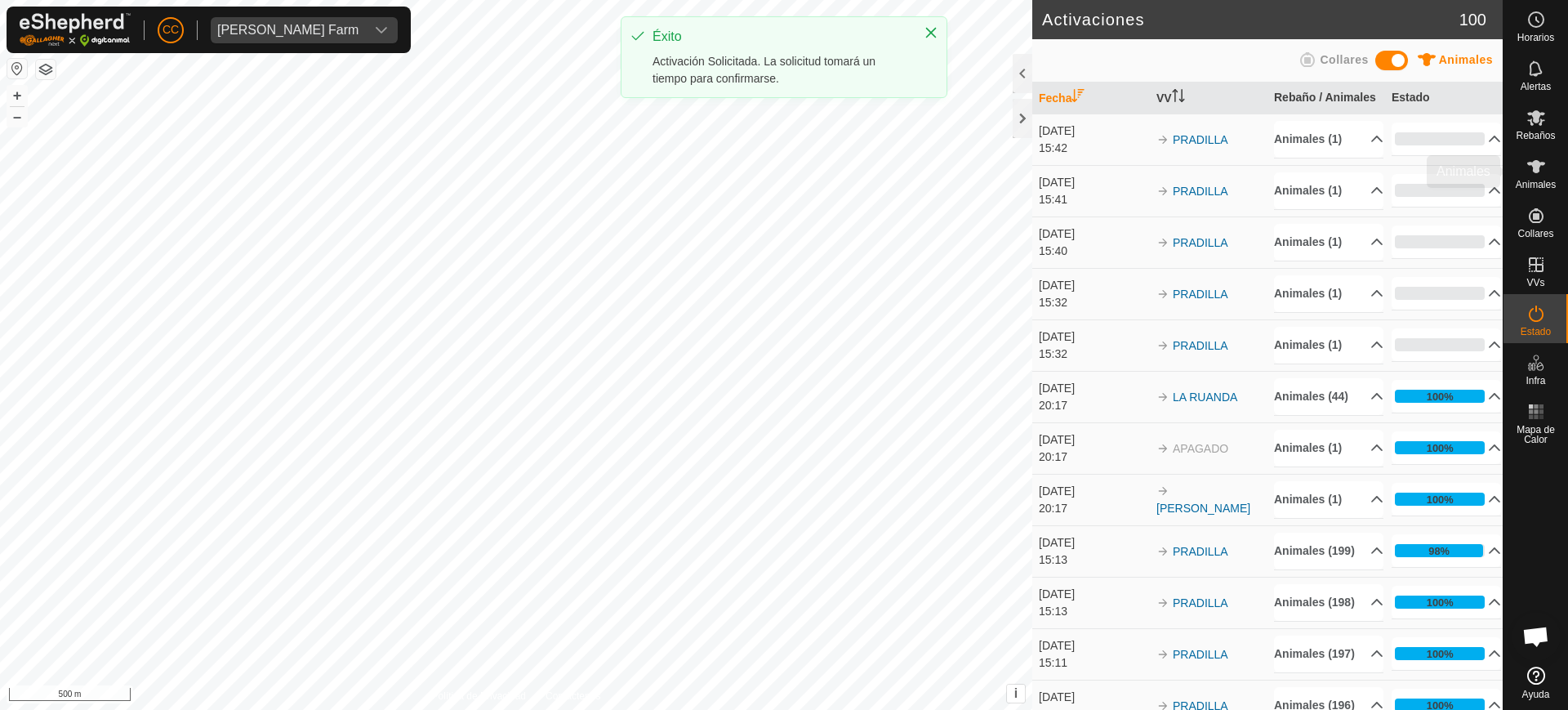
drag, startPoint x: 1509, startPoint y: 189, endPoint x: 1537, endPoint y: 161, distance: 39.6
click at [1512, 187] on div "Animales" at bounding box center [1536, 171] width 65 height 49
click at [1536, 164] on icon at bounding box center [1536, 167] width 18 height 14
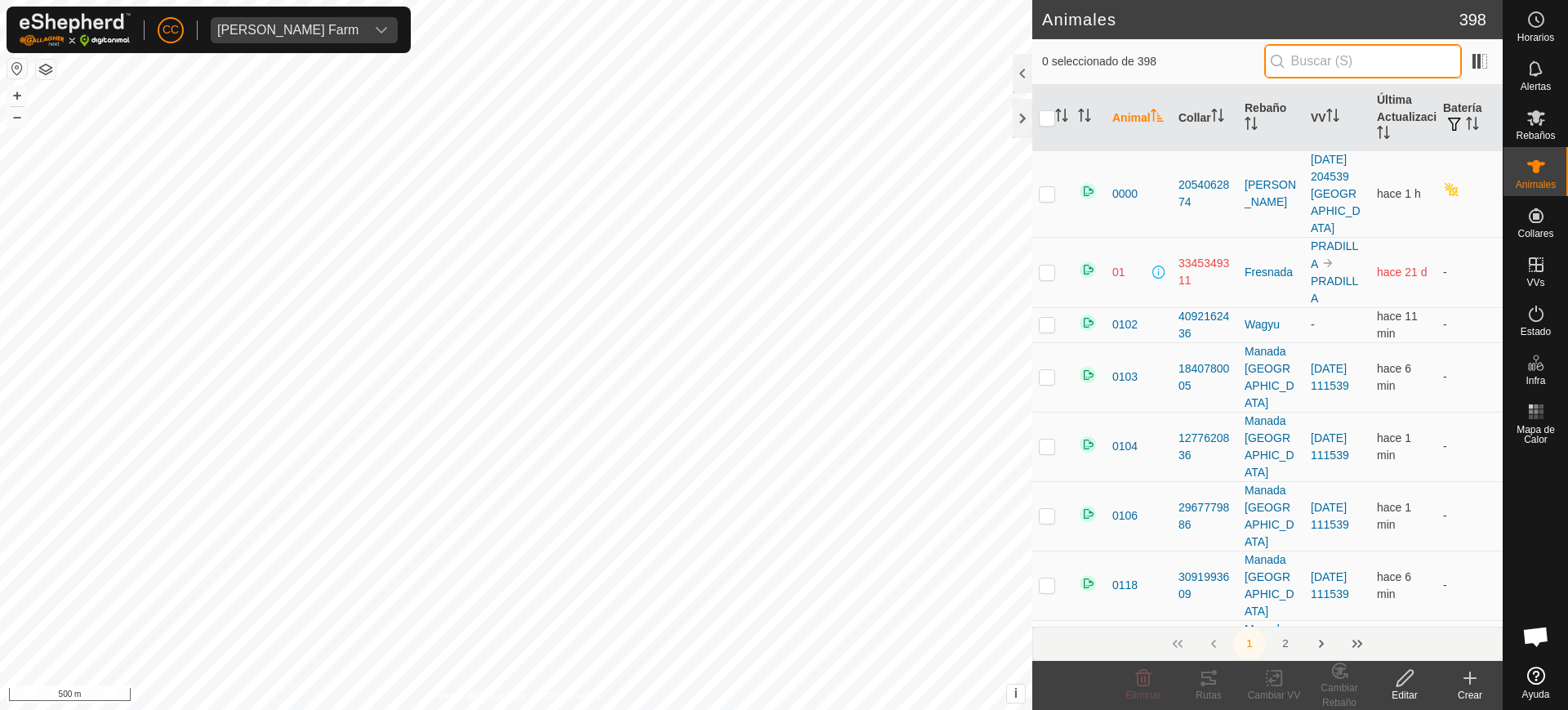
click at [1317, 64] on input "text" at bounding box center [1363, 61] width 197 height 34
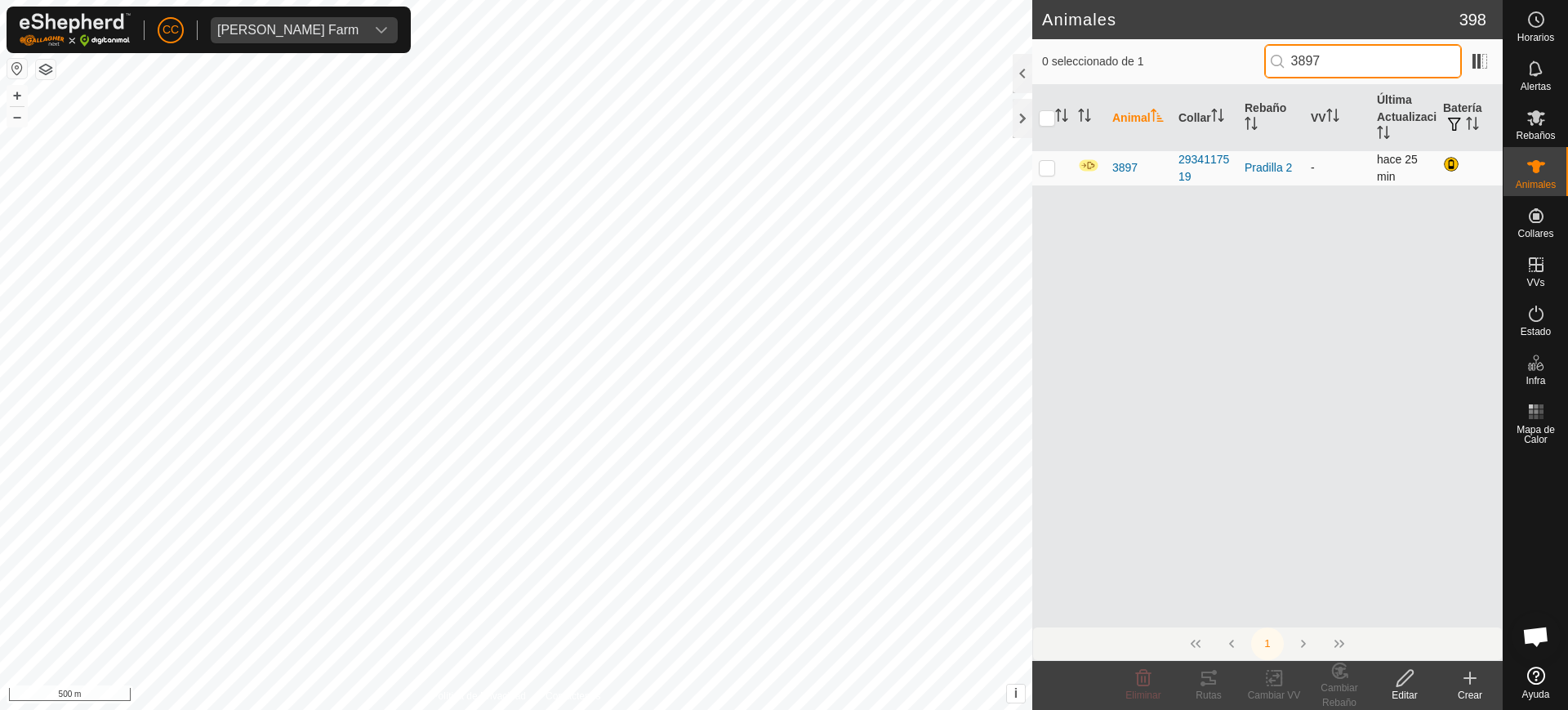
type input "3897"
click at [1046, 162] on p-checkbox at bounding box center [1047, 168] width 16 height 14
checkbox input "true"
click at [1273, 669] on icon at bounding box center [1274, 678] width 21 height 20
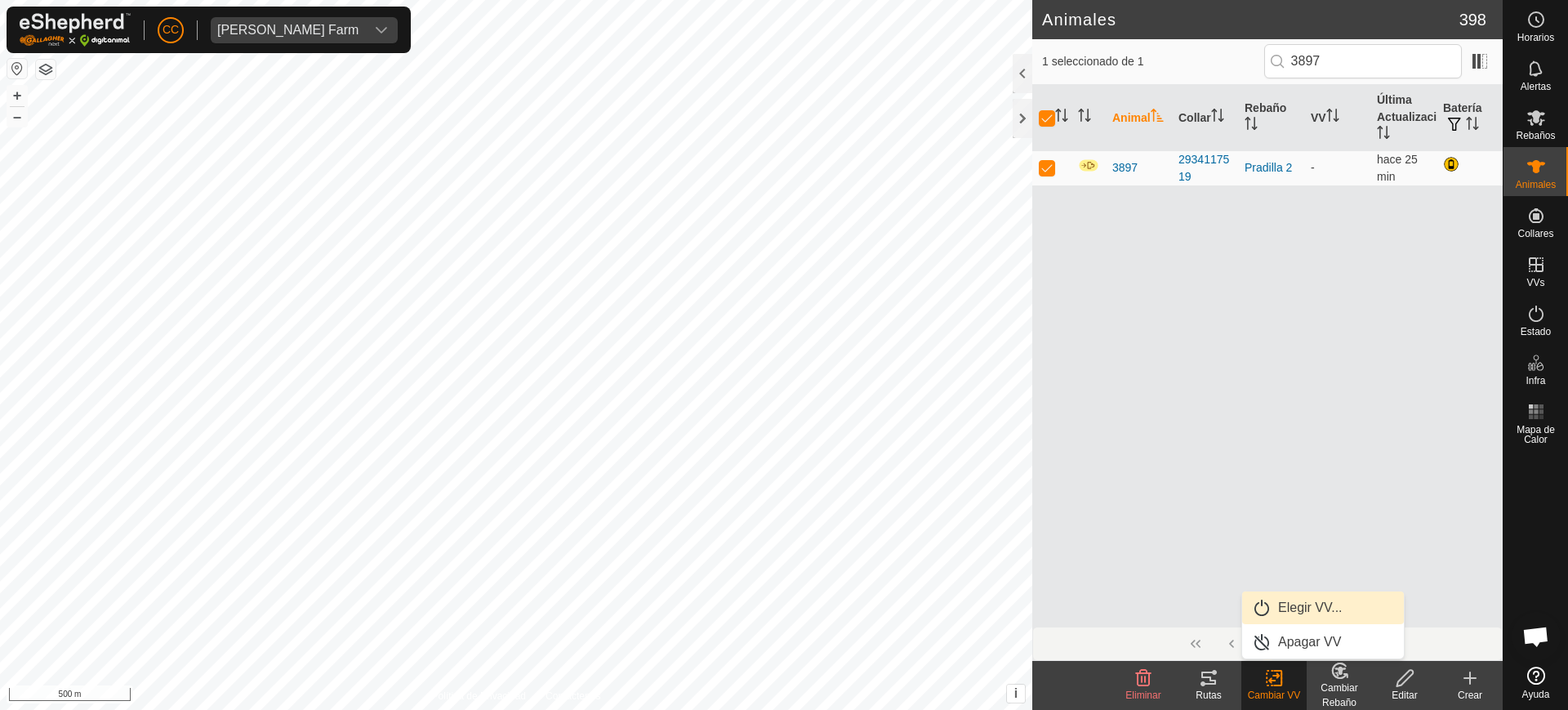
click at [1291, 602] on link "Elegir VV..." at bounding box center [1323, 608] width 162 height 32
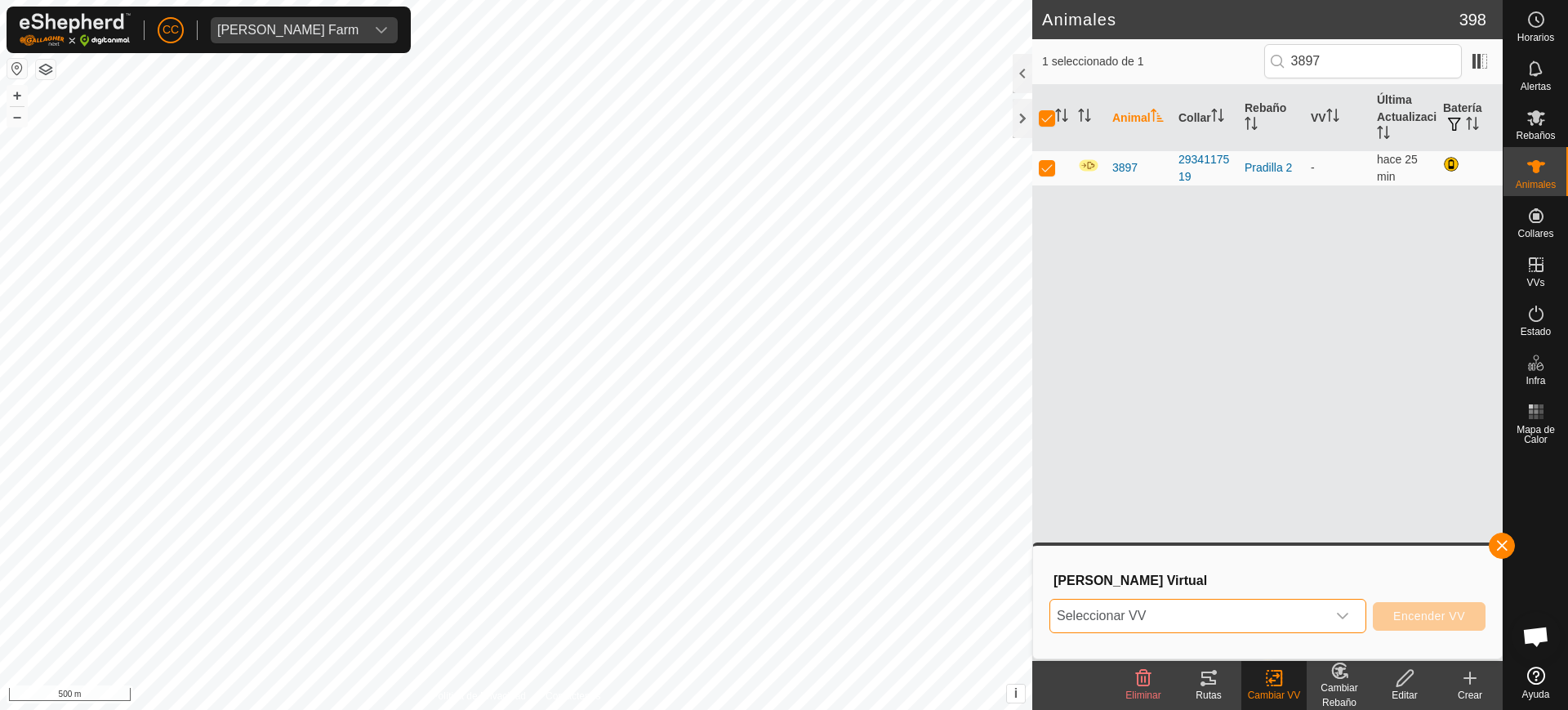
click at [1142, 614] on span "Seleccionar VV" at bounding box center [1188, 616] width 276 height 32
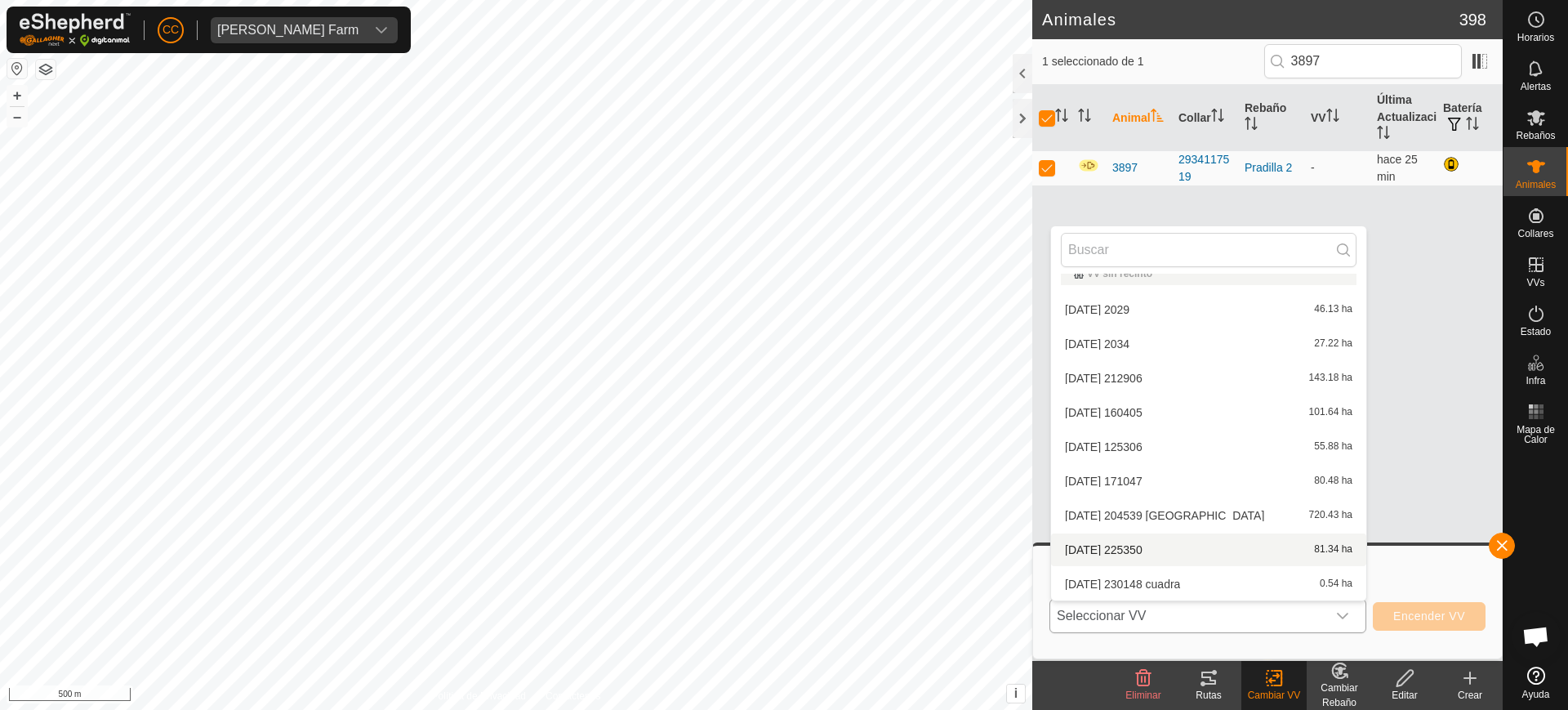
scroll to position [324, 0]
click at [1120, 478] on li "PRADILLA 727.27 ha" at bounding box center [1209, 484] width 315 height 32
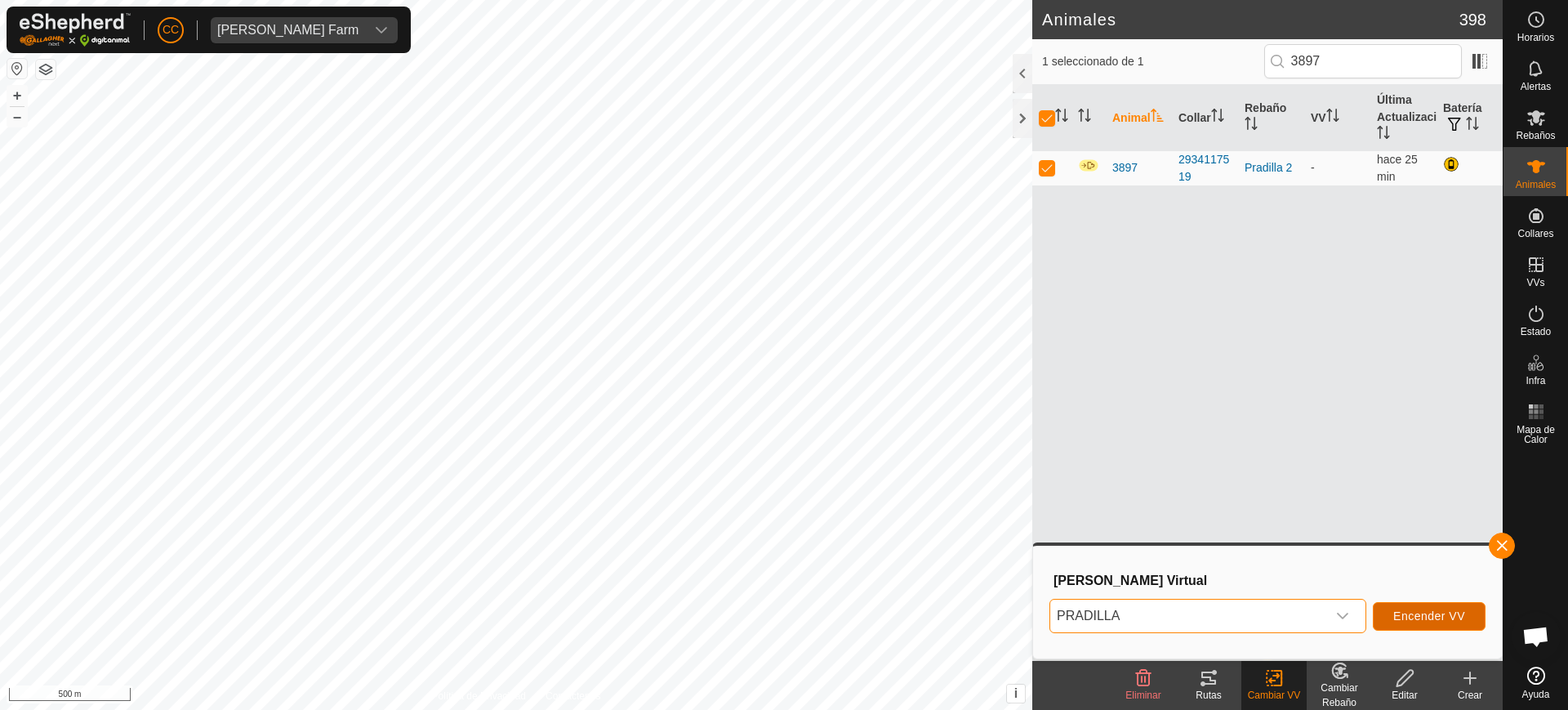
click at [1435, 623] on button "Encender VV" at bounding box center [1429, 616] width 113 height 29
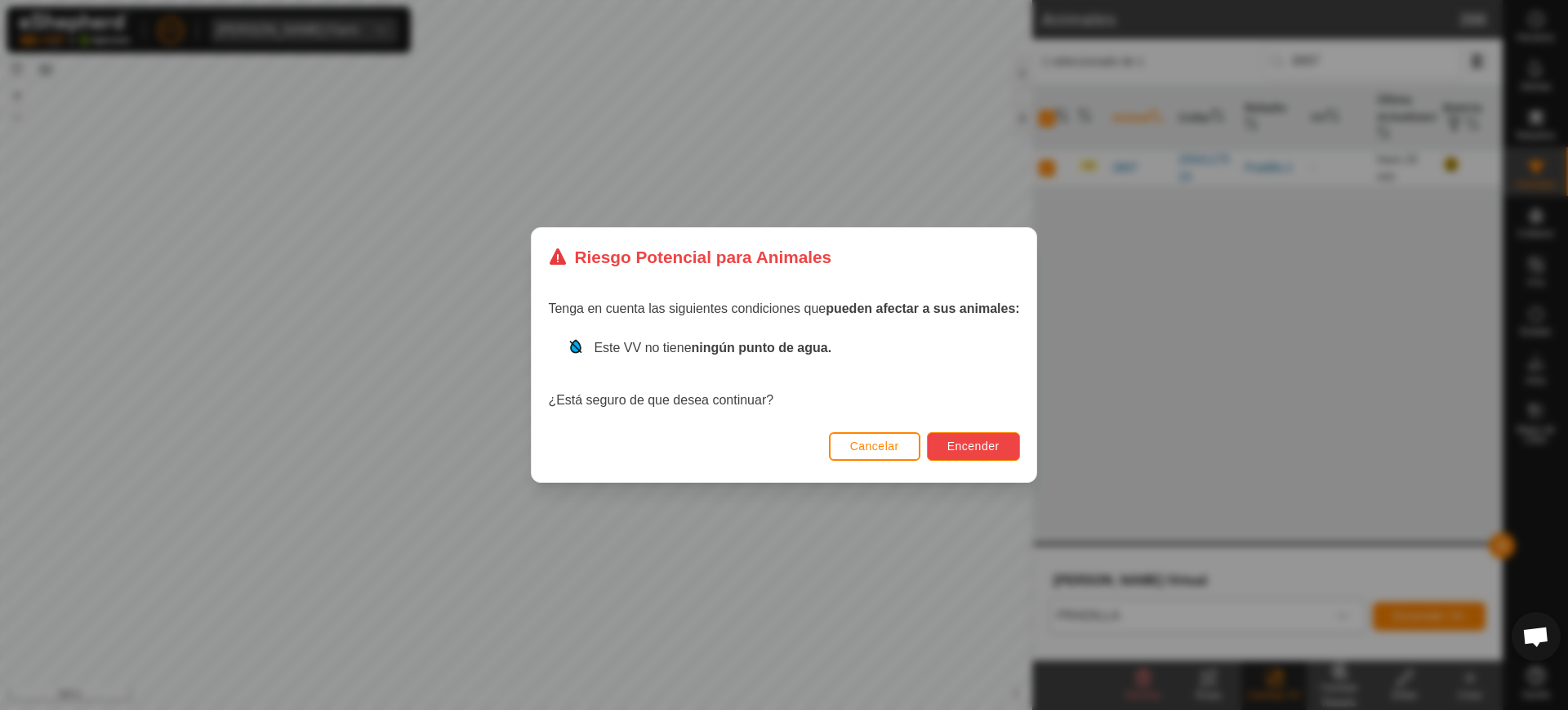
click at [995, 451] on span "Encender" at bounding box center [974, 446] width 52 height 14
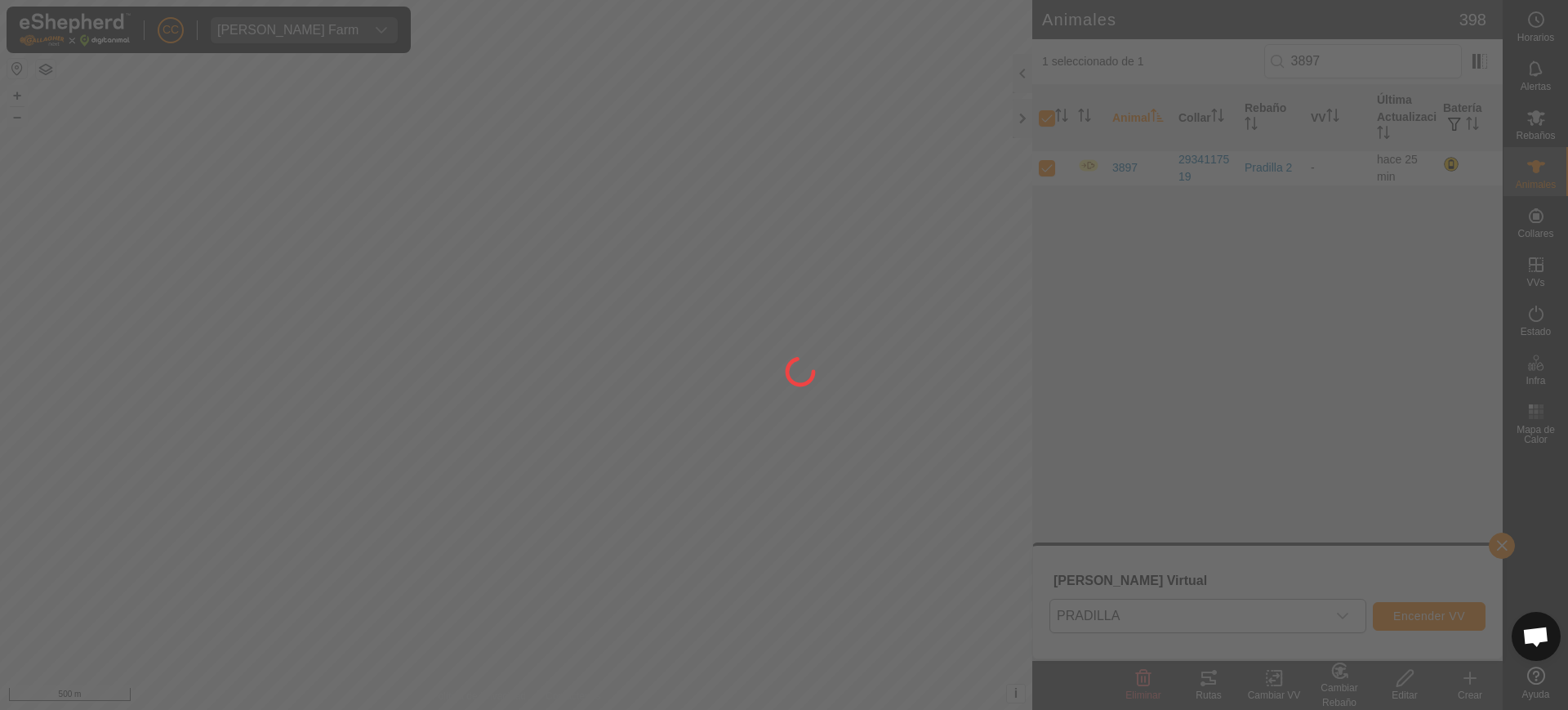
click at [1394, 63] on div at bounding box center [784, 355] width 1568 height 710
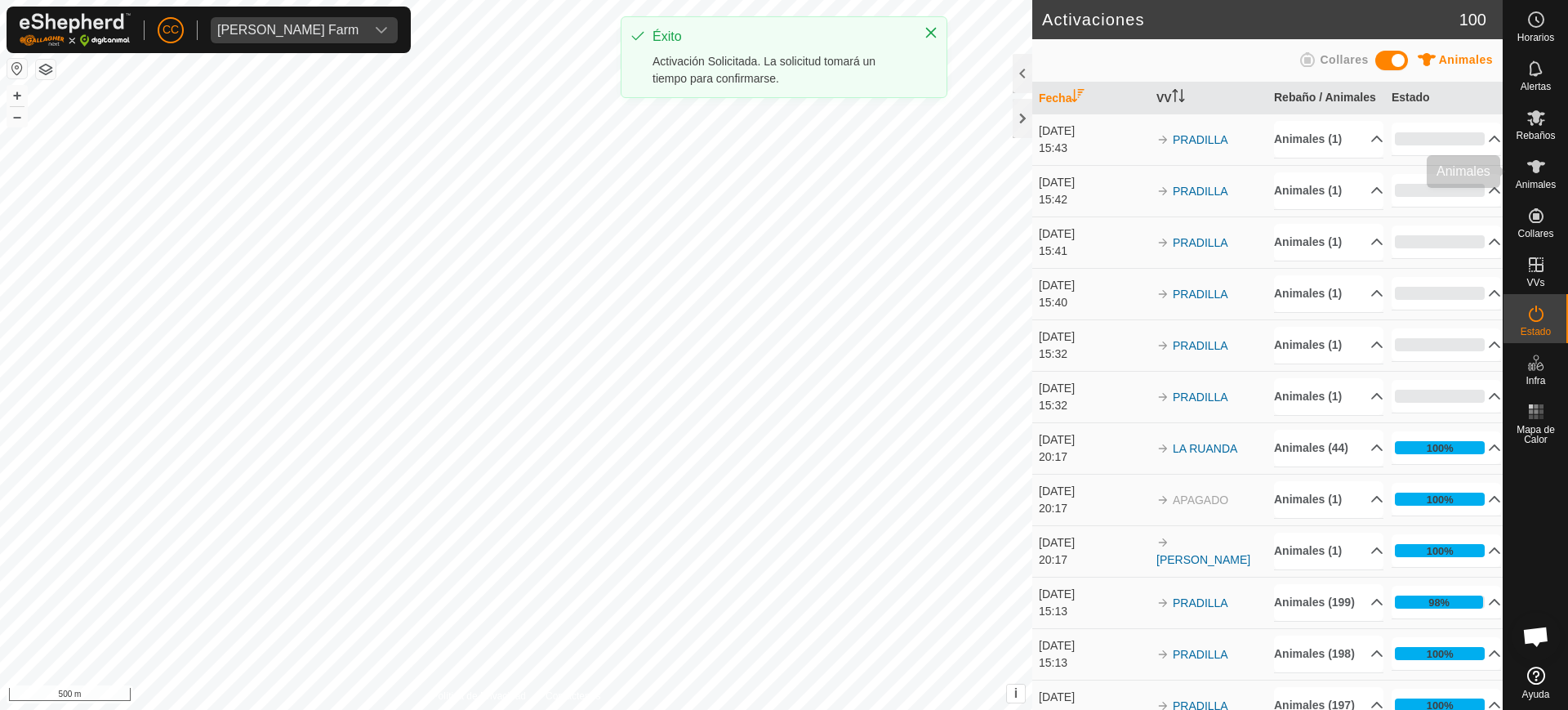
click at [1543, 189] on span "Animales" at bounding box center [1536, 185] width 40 height 10
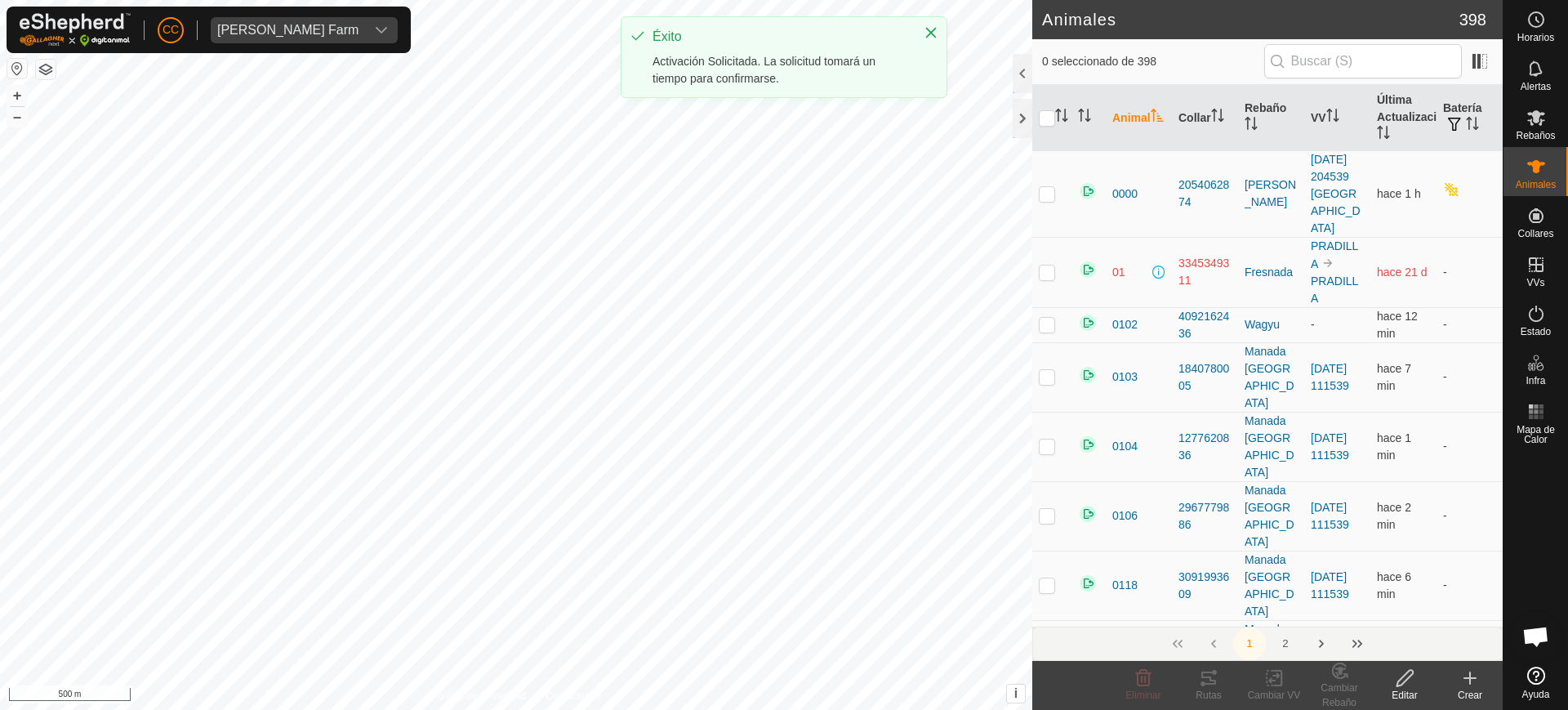
click at [1378, 71] on input "text" at bounding box center [1363, 61] width 197 height 34
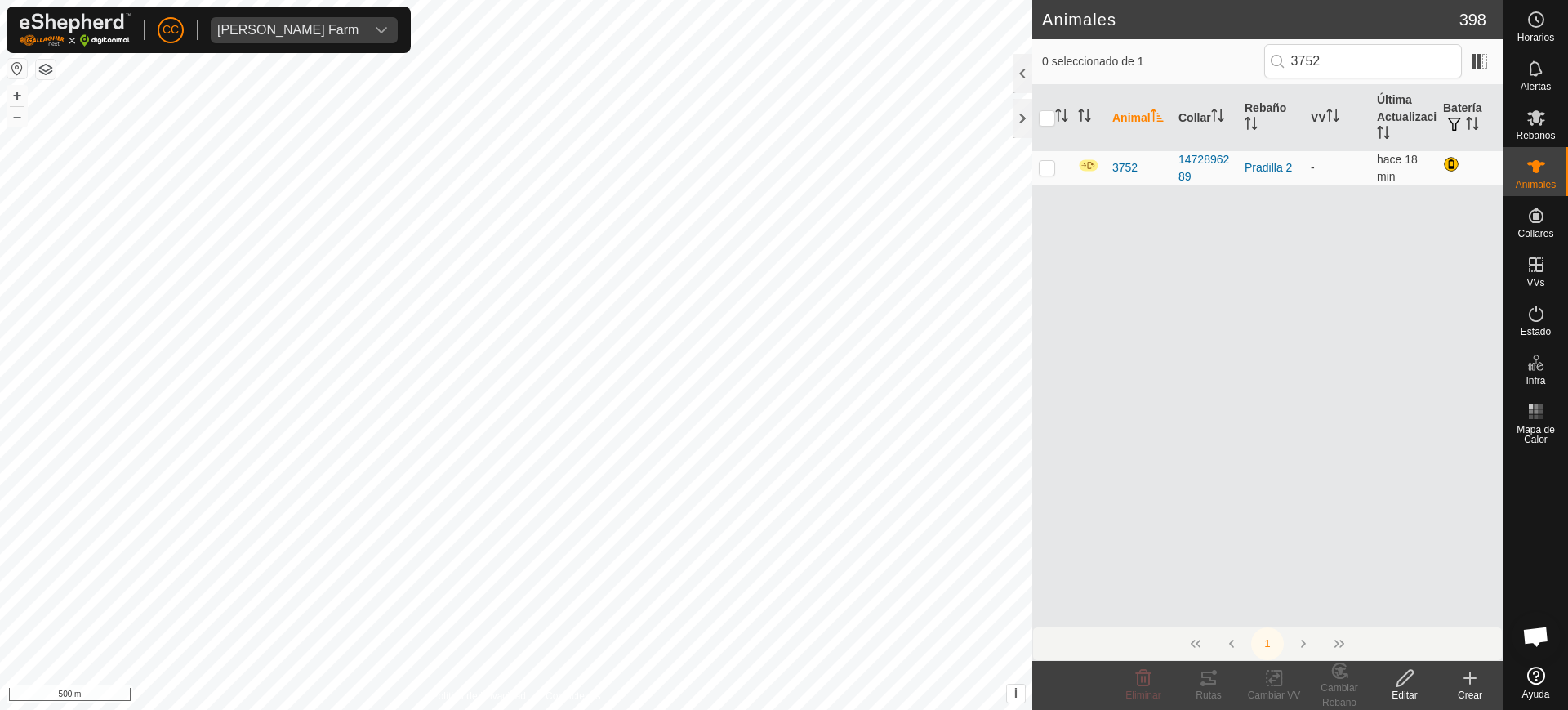
type input "3752"
click at [1414, 693] on div "Editar" at bounding box center [1405, 696] width 66 height 14
click at [1046, 165] on p-checkbox at bounding box center [1047, 168] width 16 height 14
checkbox input "true"
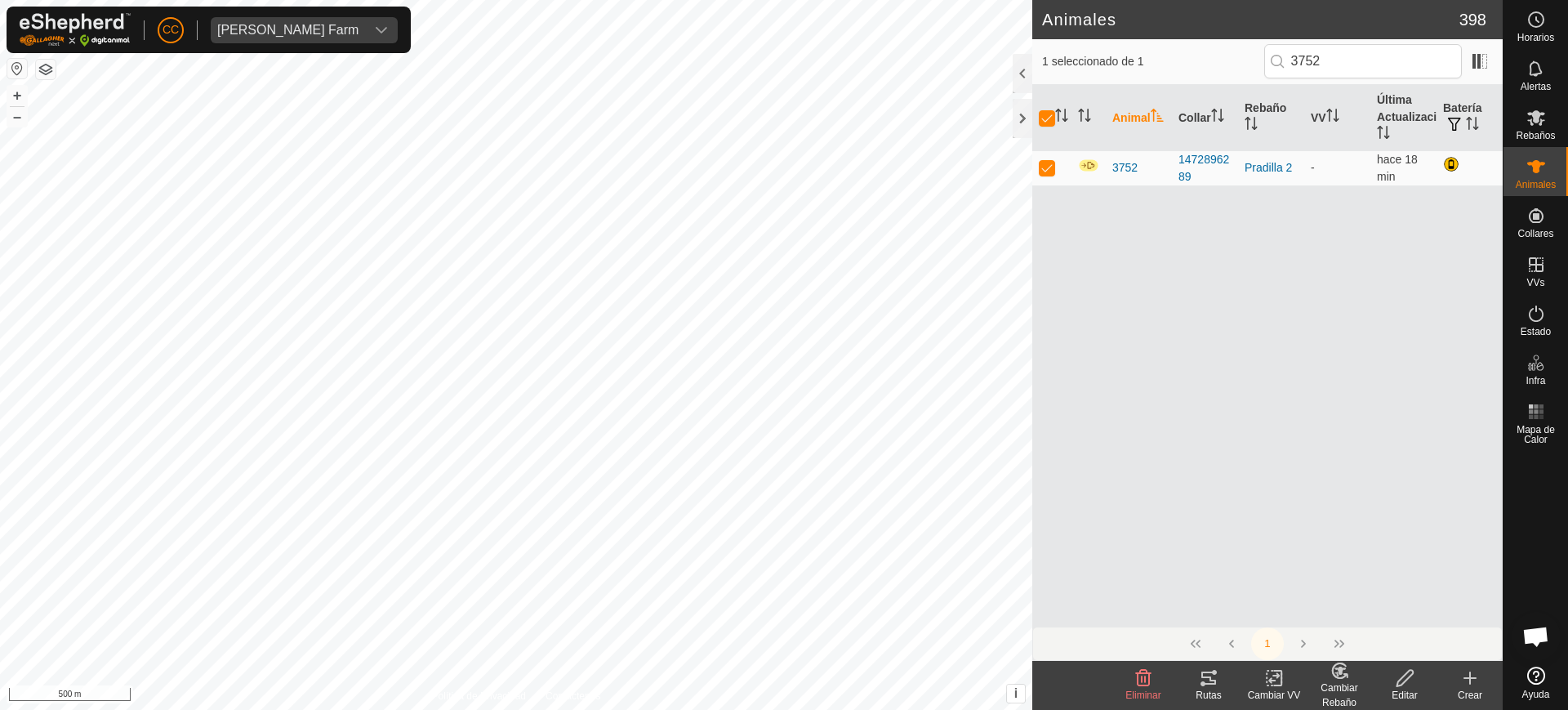
click at [1274, 677] on icon at bounding box center [1274, 678] width 21 height 20
click at [1283, 614] on link "Elegir VV..." at bounding box center [1323, 608] width 162 height 32
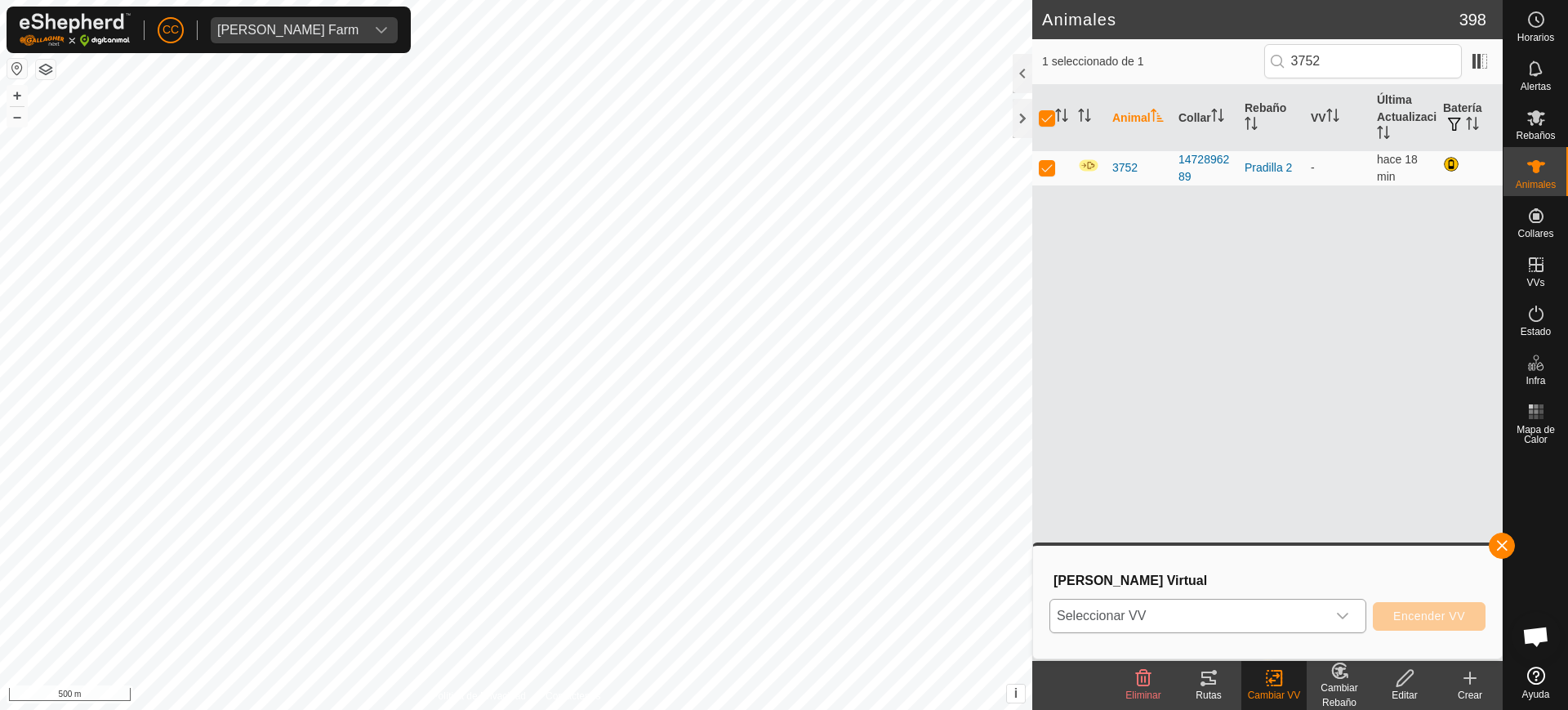
click at [1230, 615] on span "Seleccionar VV" at bounding box center [1188, 616] width 276 height 32
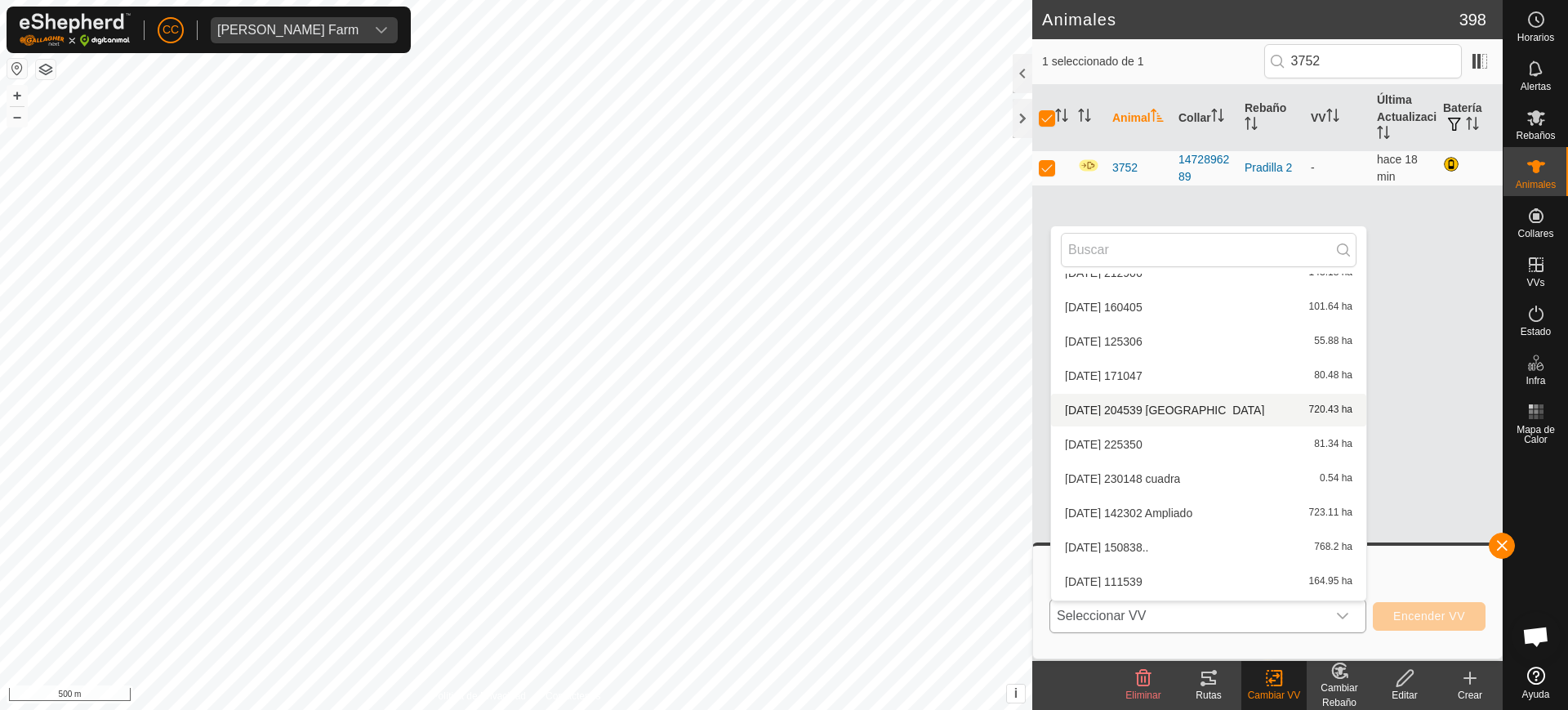
scroll to position [324, 0]
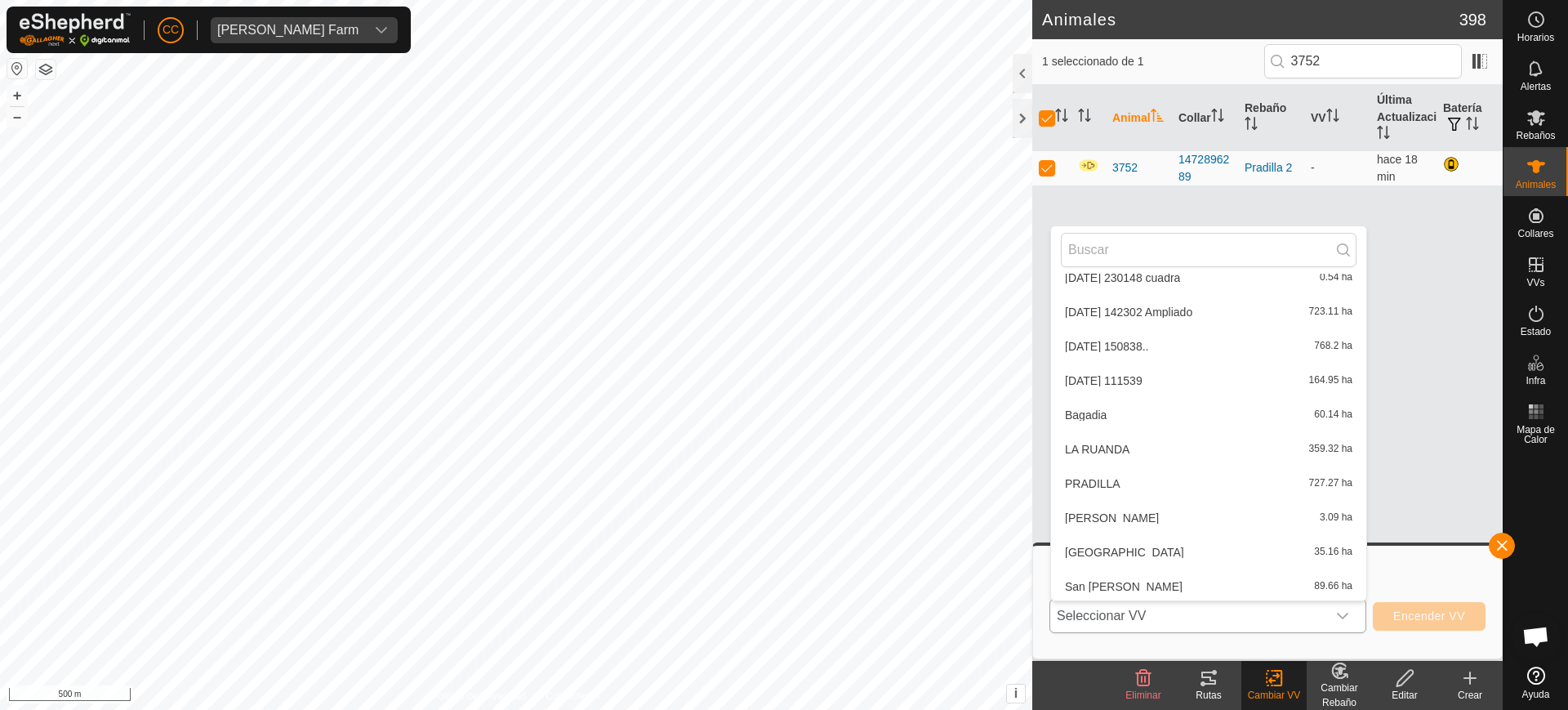
click at [1116, 496] on li "PRADILLA 727.27 ha" at bounding box center [1209, 484] width 315 height 32
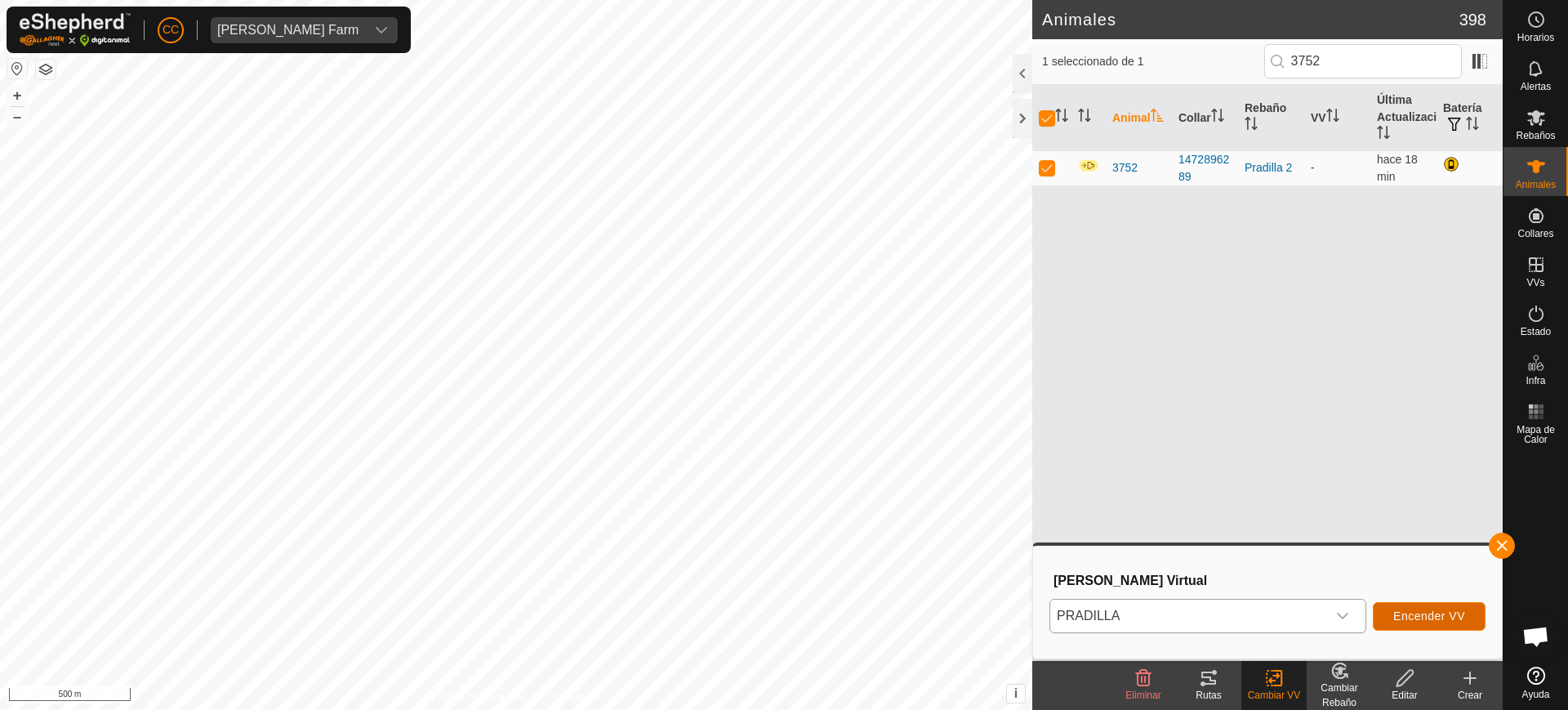
click at [1409, 626] on button "Encender VV" at bounding box center [1429, 616] width 113 height 29
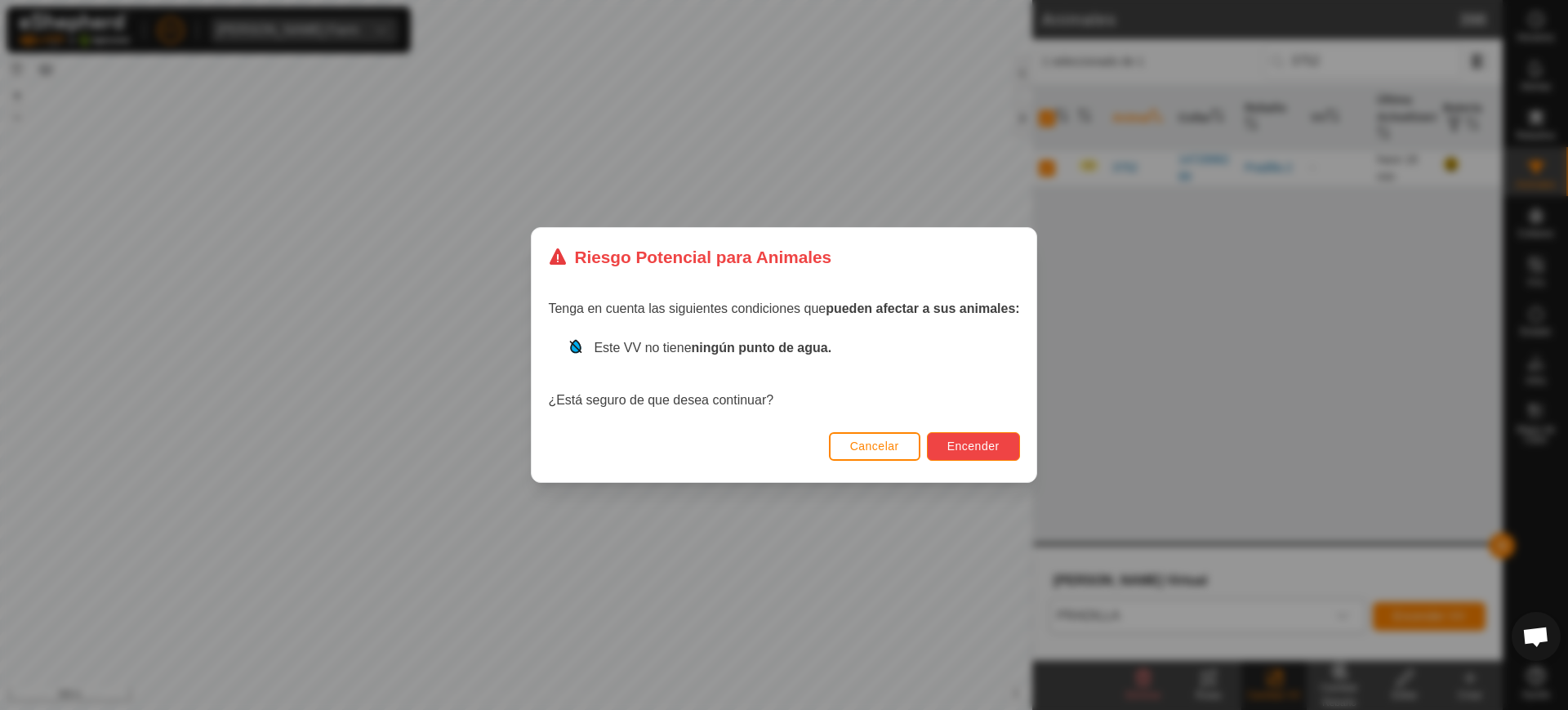
click at [977, 453] on button "Encender" at bounding box center [973, 447] width 93 height 29
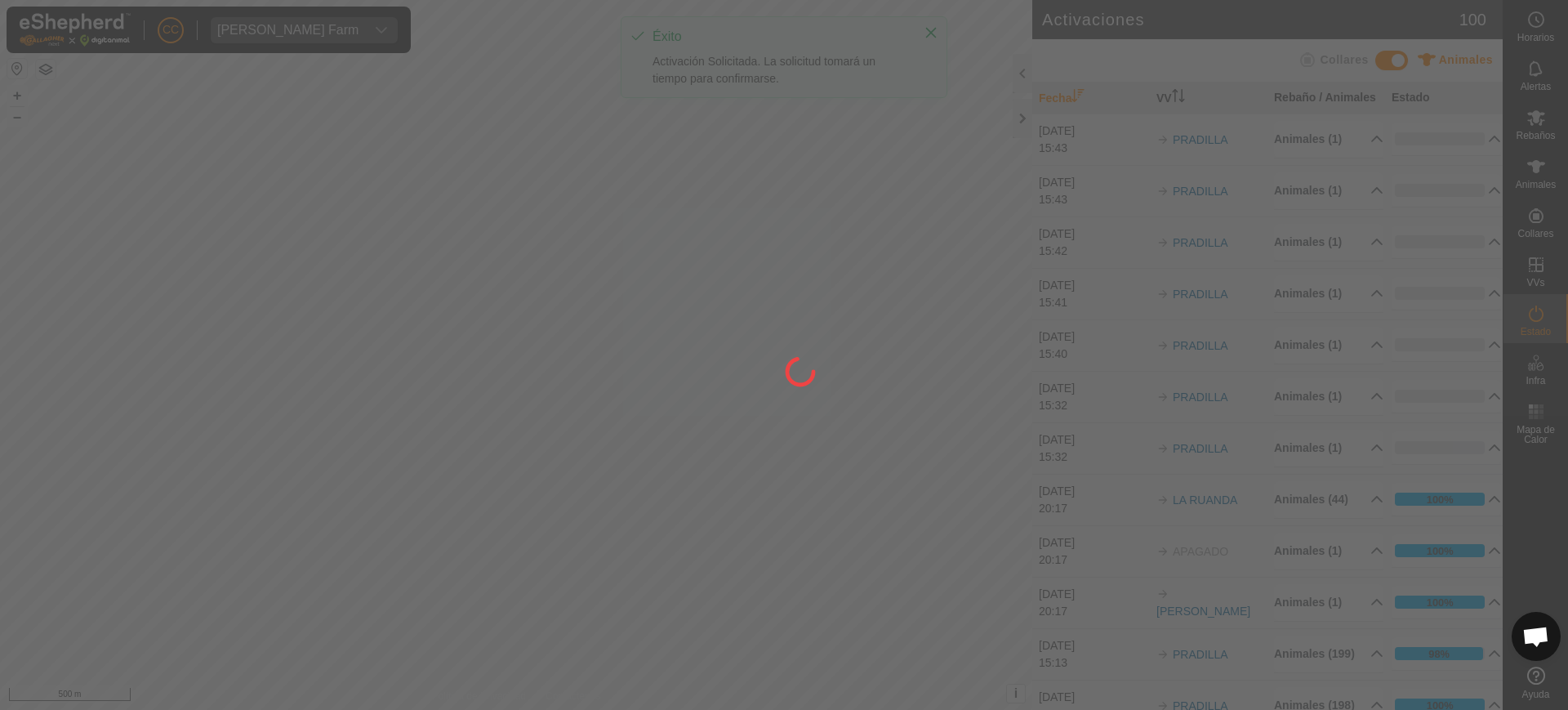
click at [1366, 55] on div at bounding box center [784, 355] width 1568 height 710
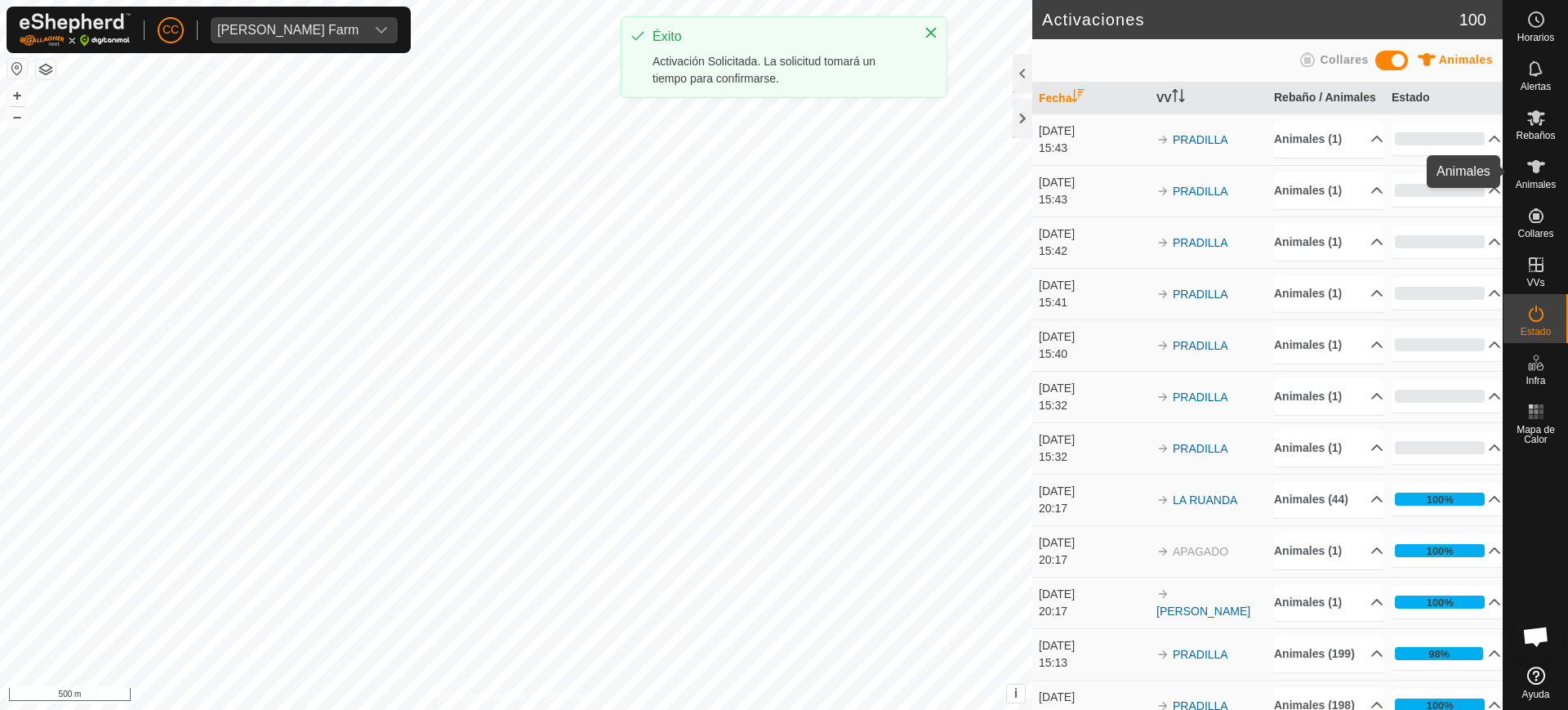
click at [1544, 185] on span "Animales" at bounding box center [1536, 185] width 40 height 10
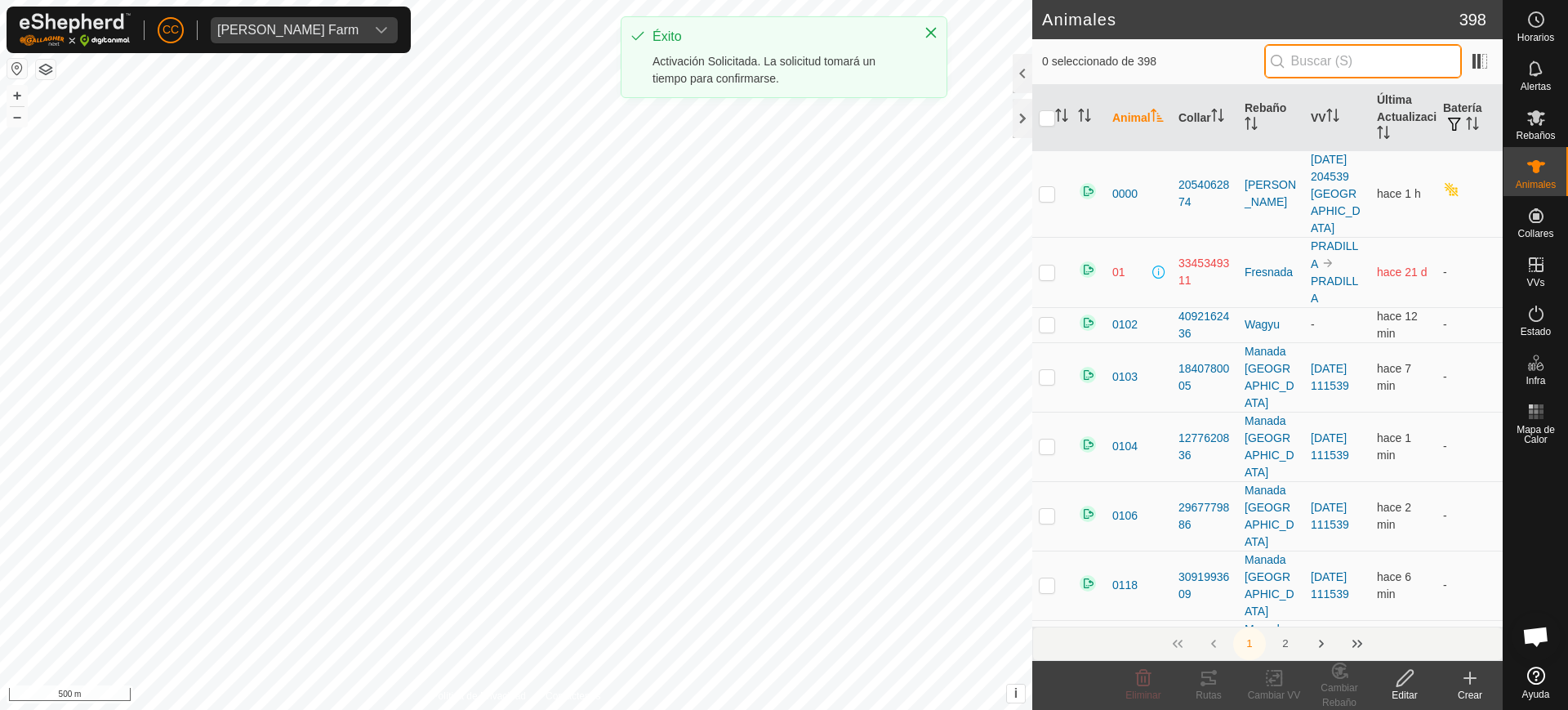
click at [1364, 58] on input "text" at bounding box center [1363, 61] width 197 height 34
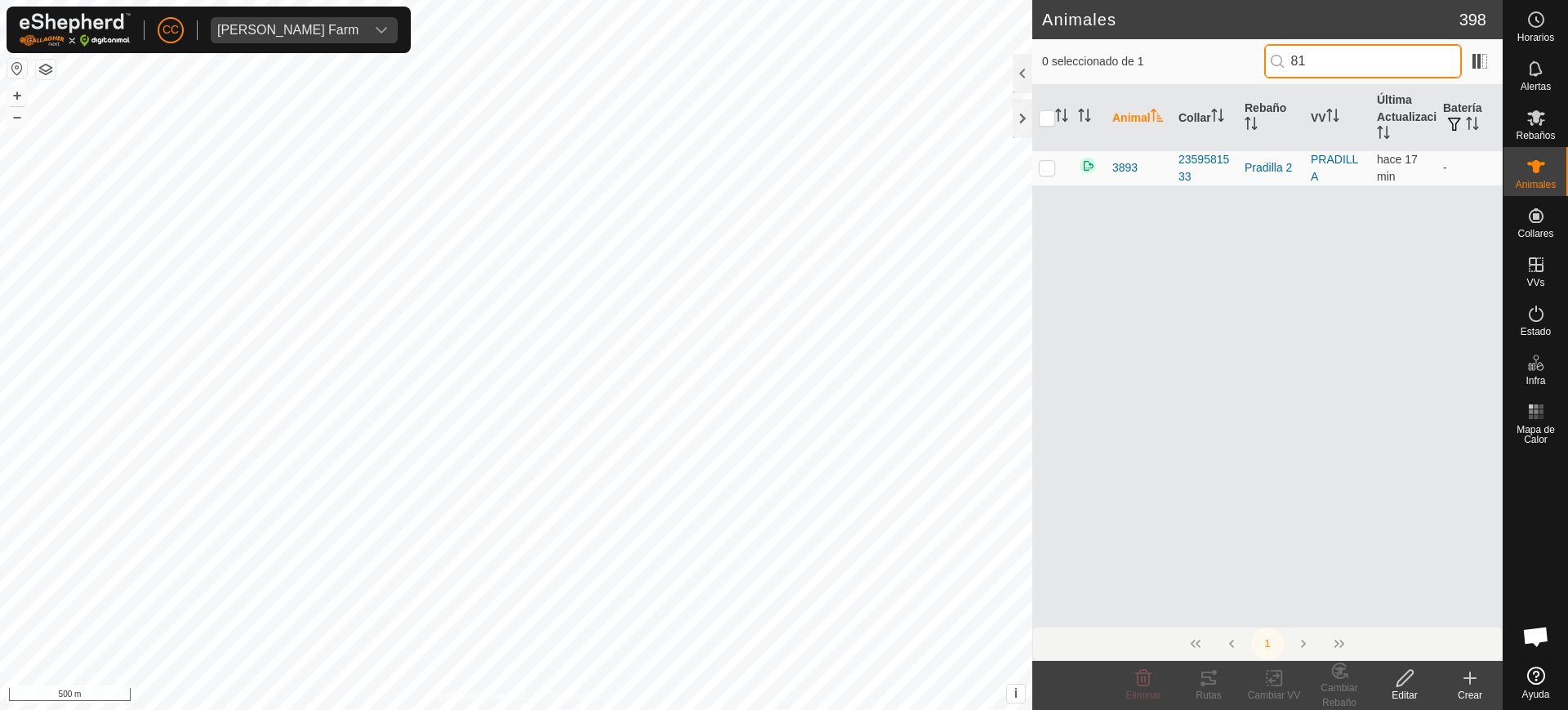
type input "8"
type input "4"
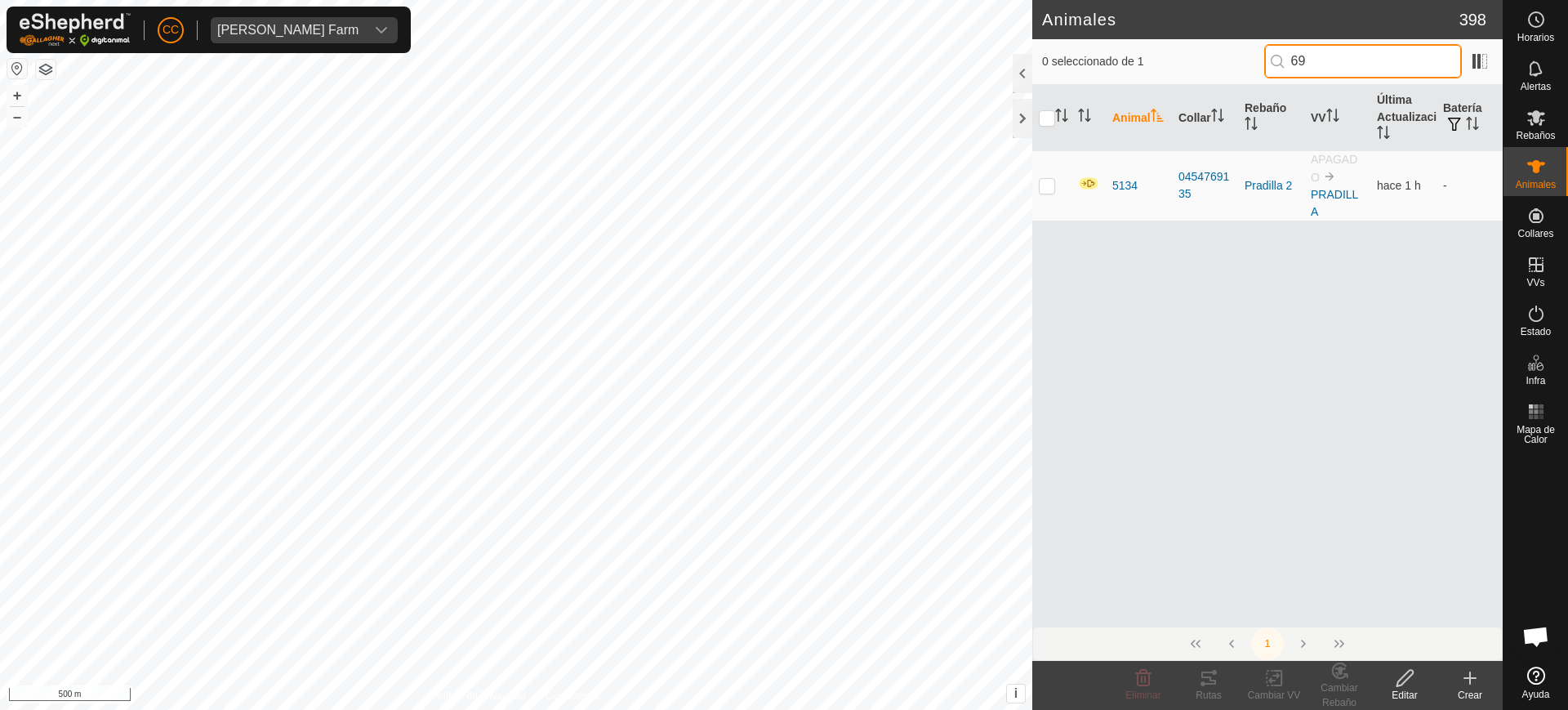
type input "6"
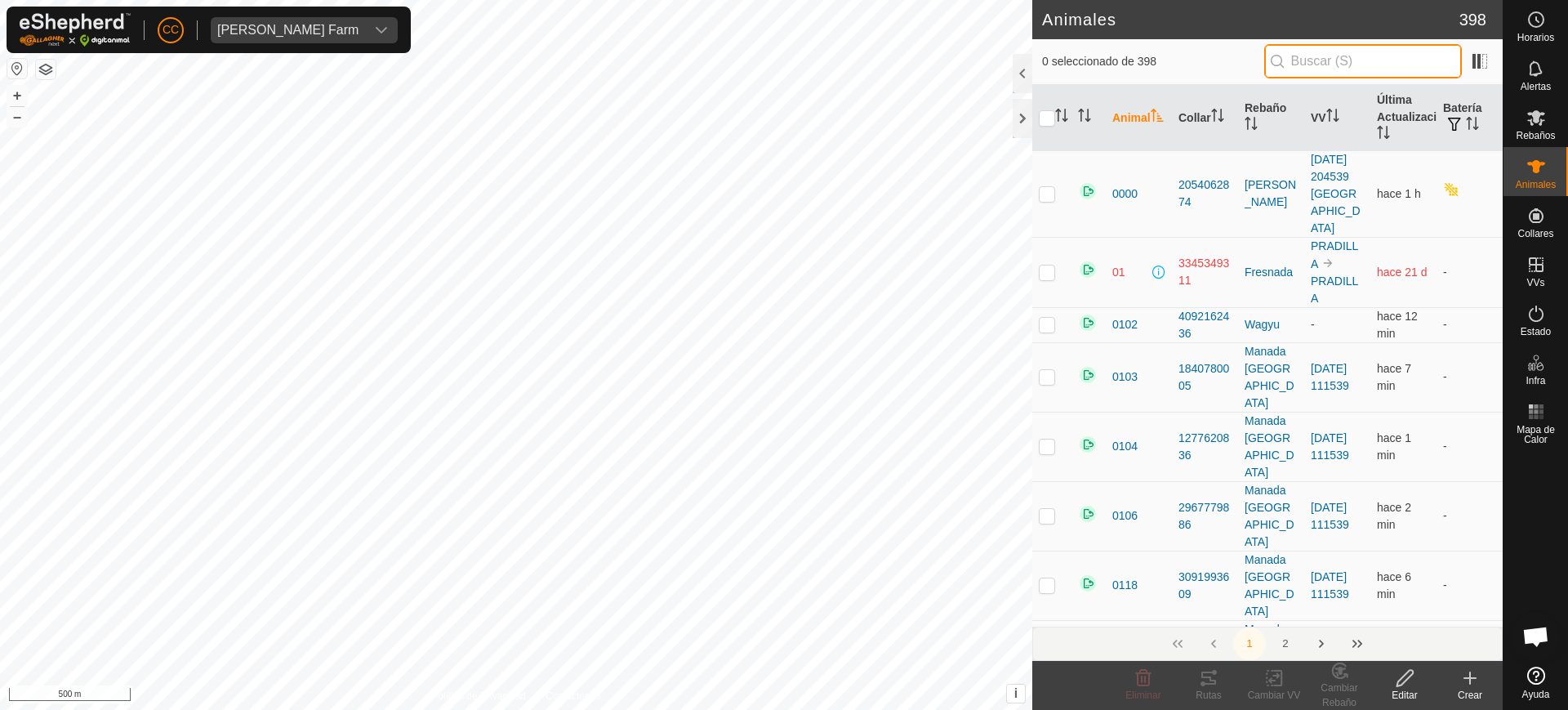
click at [1395, 72] on input "text" at bounding box center [1363, 61] width 197 height 34
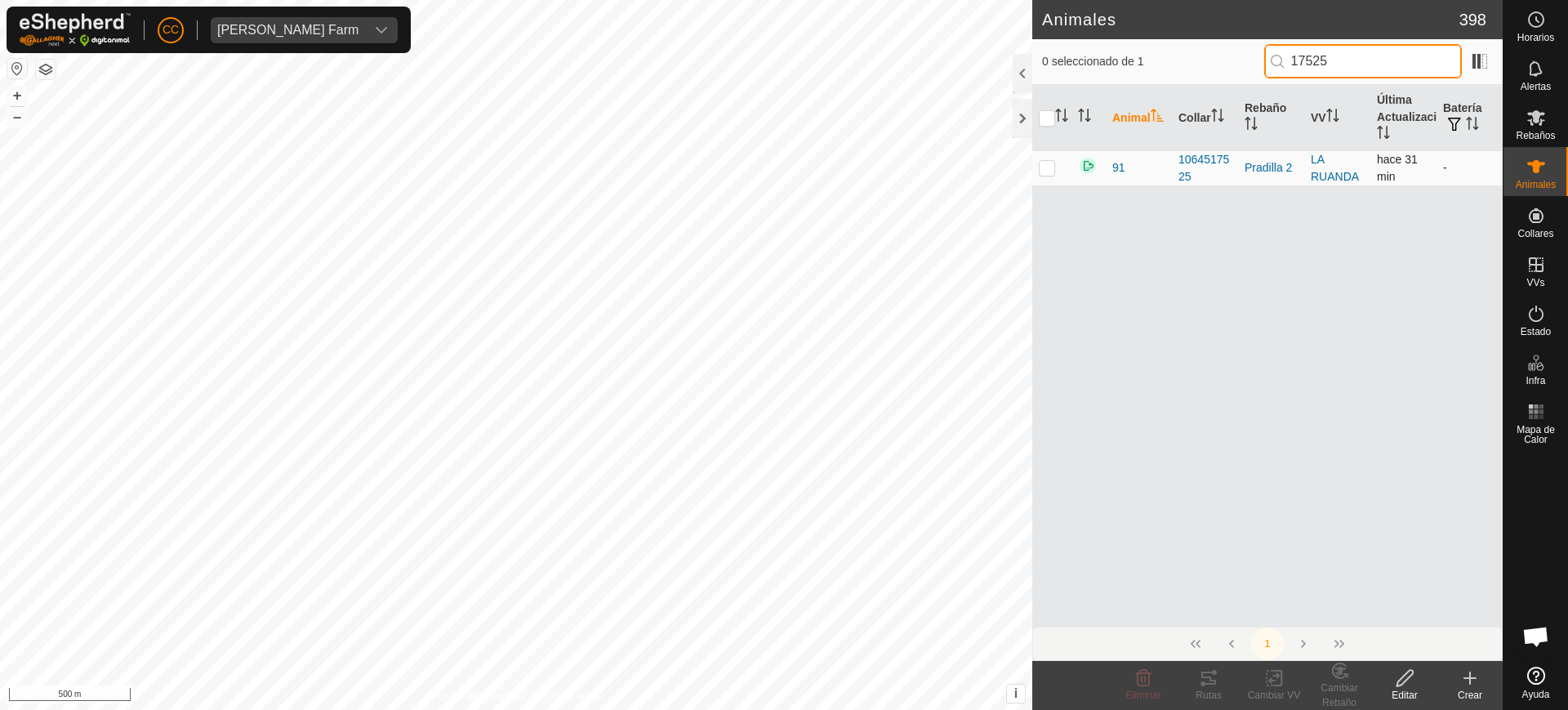
type input "17525"
click at [1043, 171] on p-checkbox at bounding box center [1047, 168] width 16 height 14
checkbox input "true"
click at [1347, 660] on div "1" at bounding box center [1267, 644] width 470 height 34
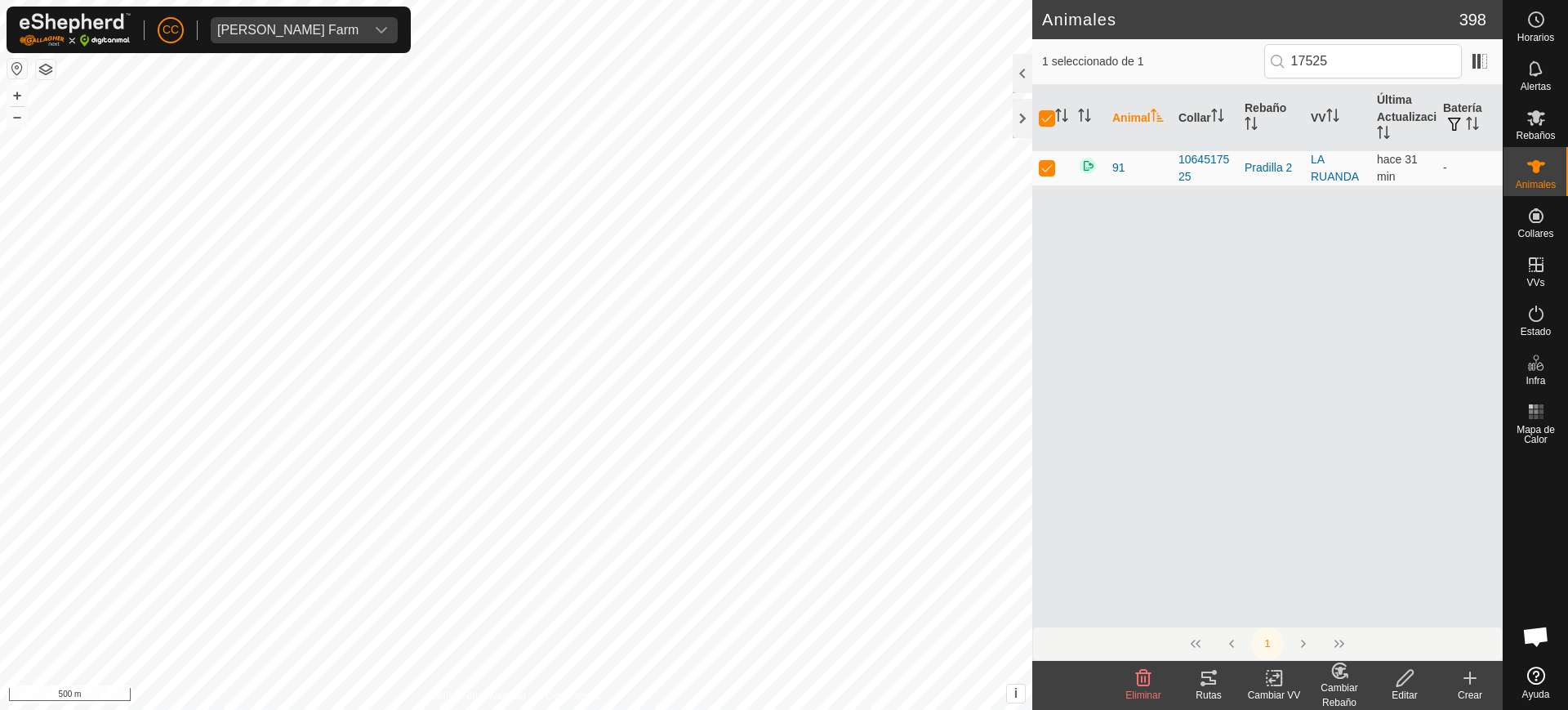
click at [1327, 681] on div "Cambiar Rebaño" at bounding box center [1339, 695] width 66 height 30
click at [1344, 602] on link "Elegir Rebaño..." at bounding box center [1390, 608] width 164 height 32
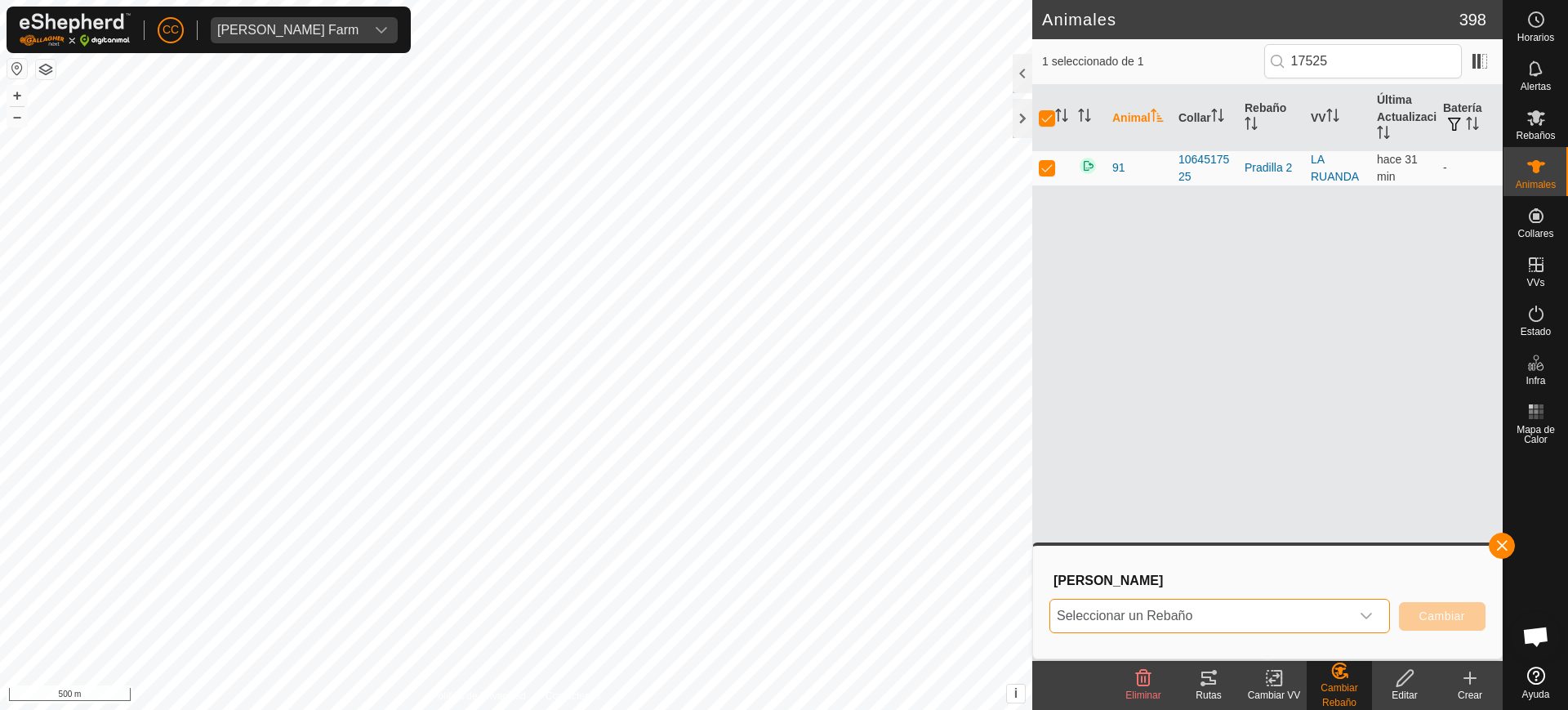
click at [1260, 606] on span "Seleccionar un Rebaño" at bounding box center [1200, 616] width 300 height 32
click at [1310, 617] on span "Seleccionar un Rebaño" at bounding box center [1200, 616] width 300 height 32
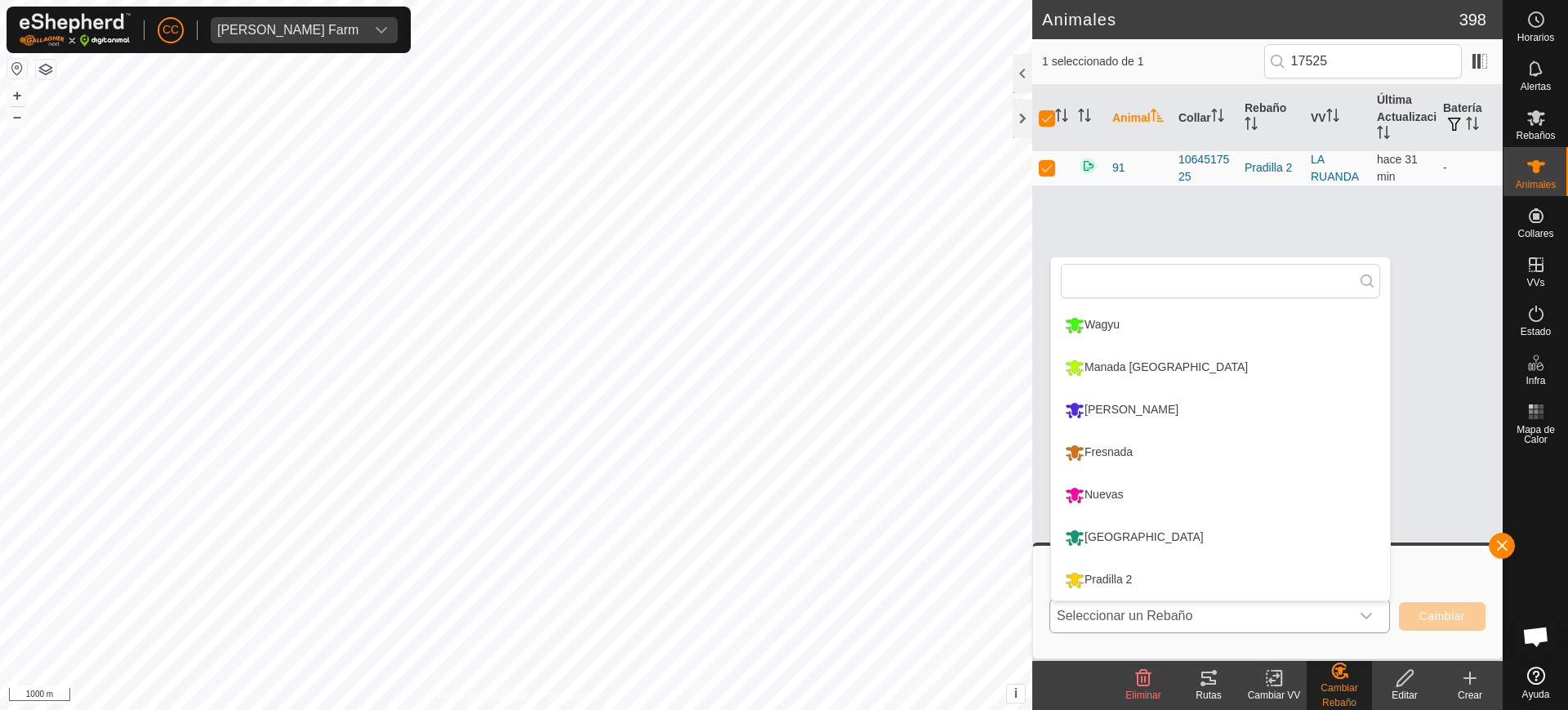
click at [1112, 534] on li "[GEOGRAPHIC_DATA]" at bounding box center [1220, 537] width 339 height 41
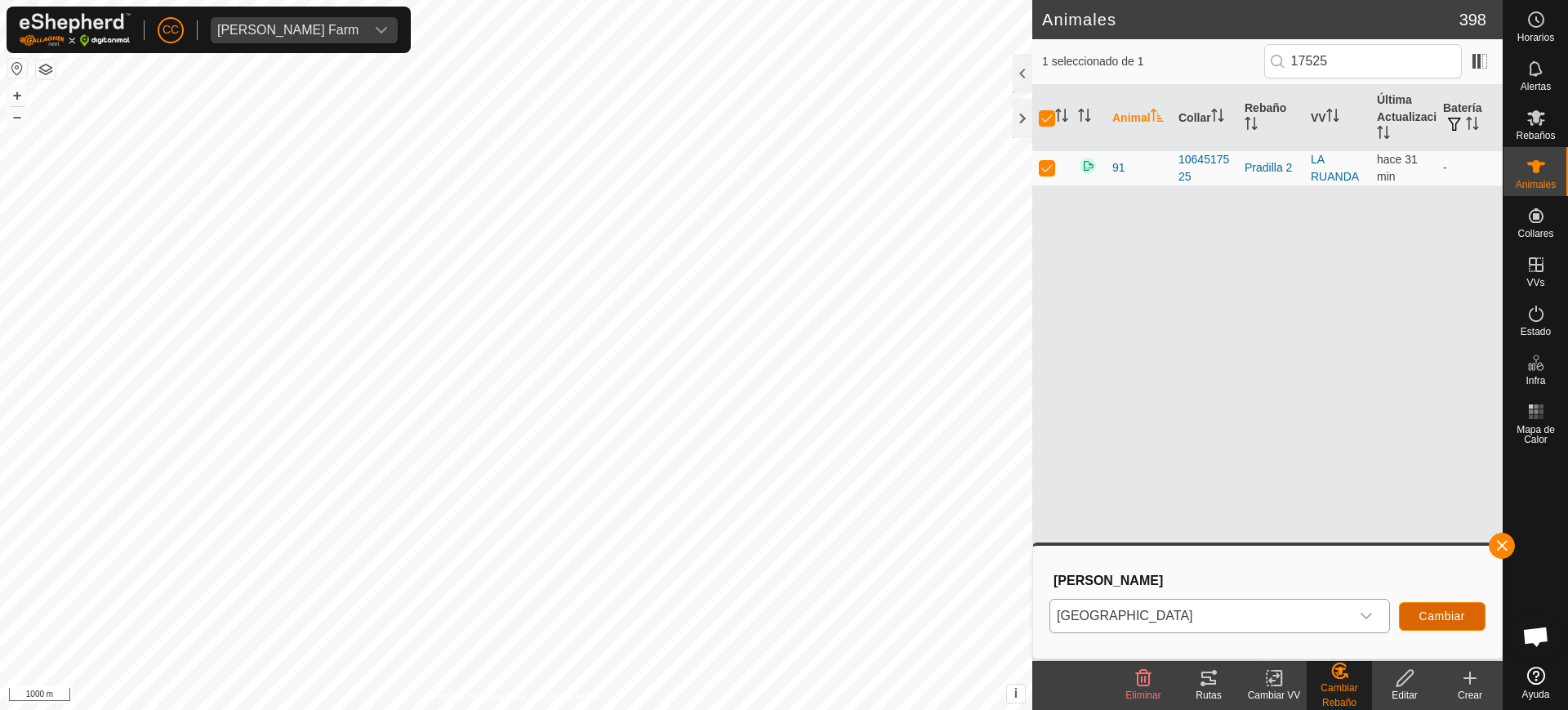
click at [1436, 611] on span "Cambiar" at bounding box center [1442, 616] width 46 height 14
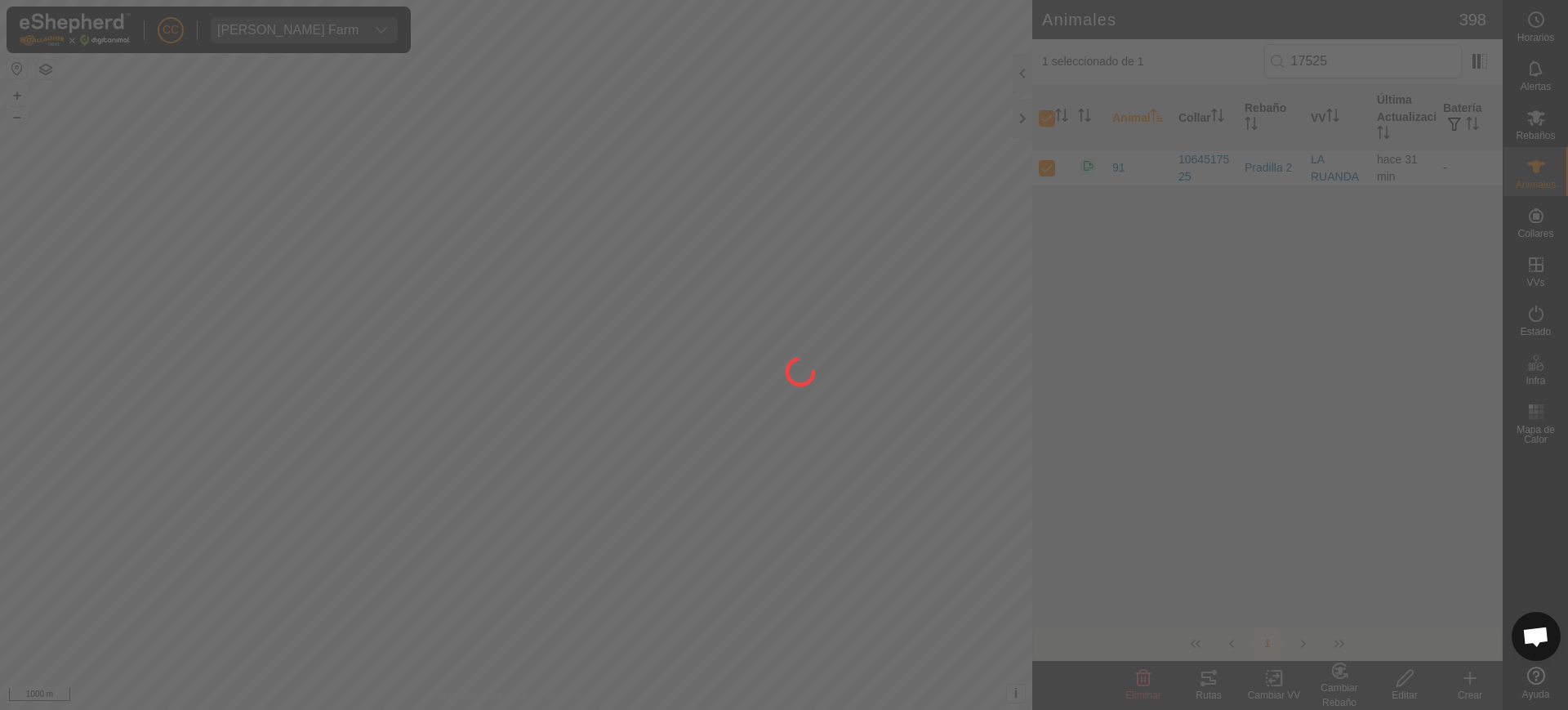
checkbox input "false"
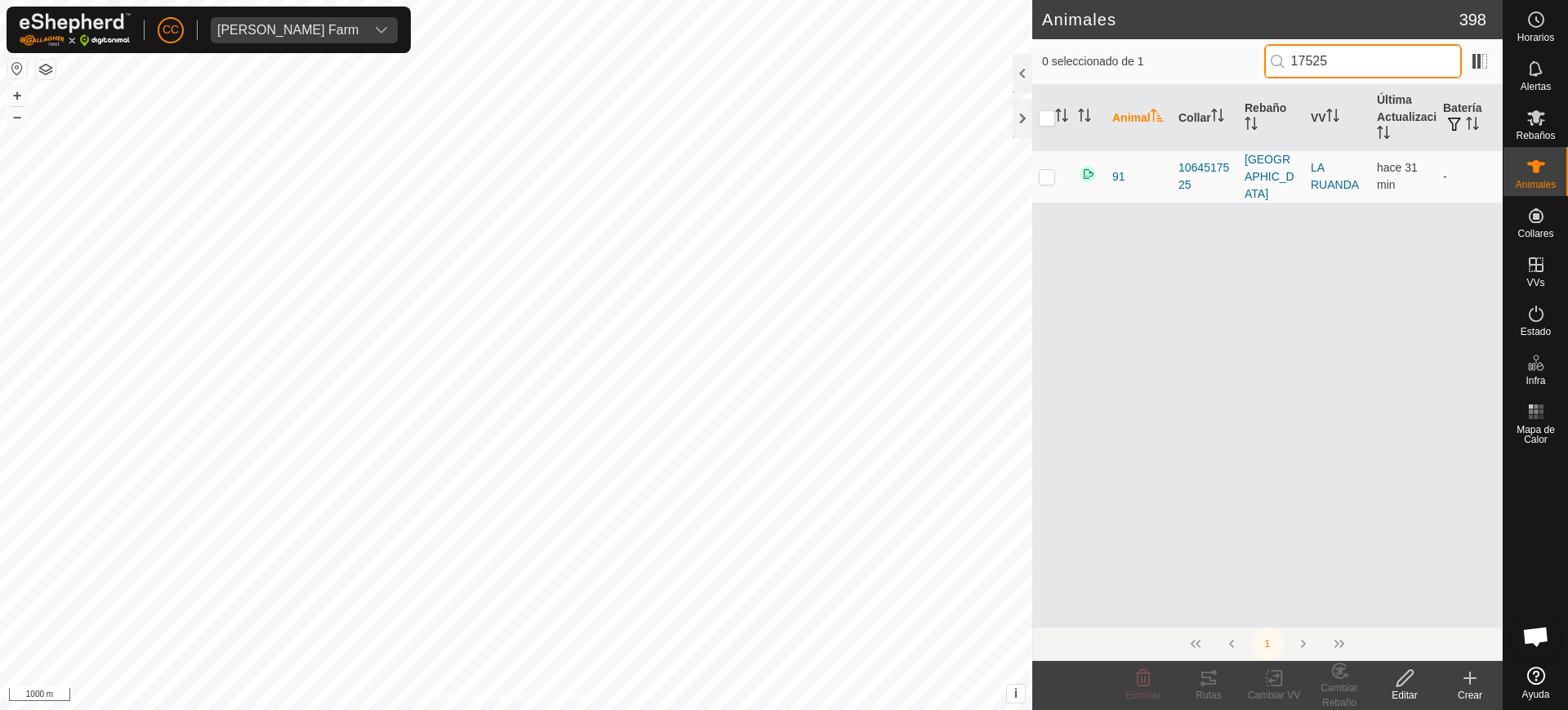
drag, startPoint x: 1396, startPoint y: 66, endPoint x: 1046, endPoint y: 43, distance: 350.8
click at [1067, 40] on div "0 seleccionado de 1 17525" at bounding box center [1267, 62] width 470 height 46
type input "77160"
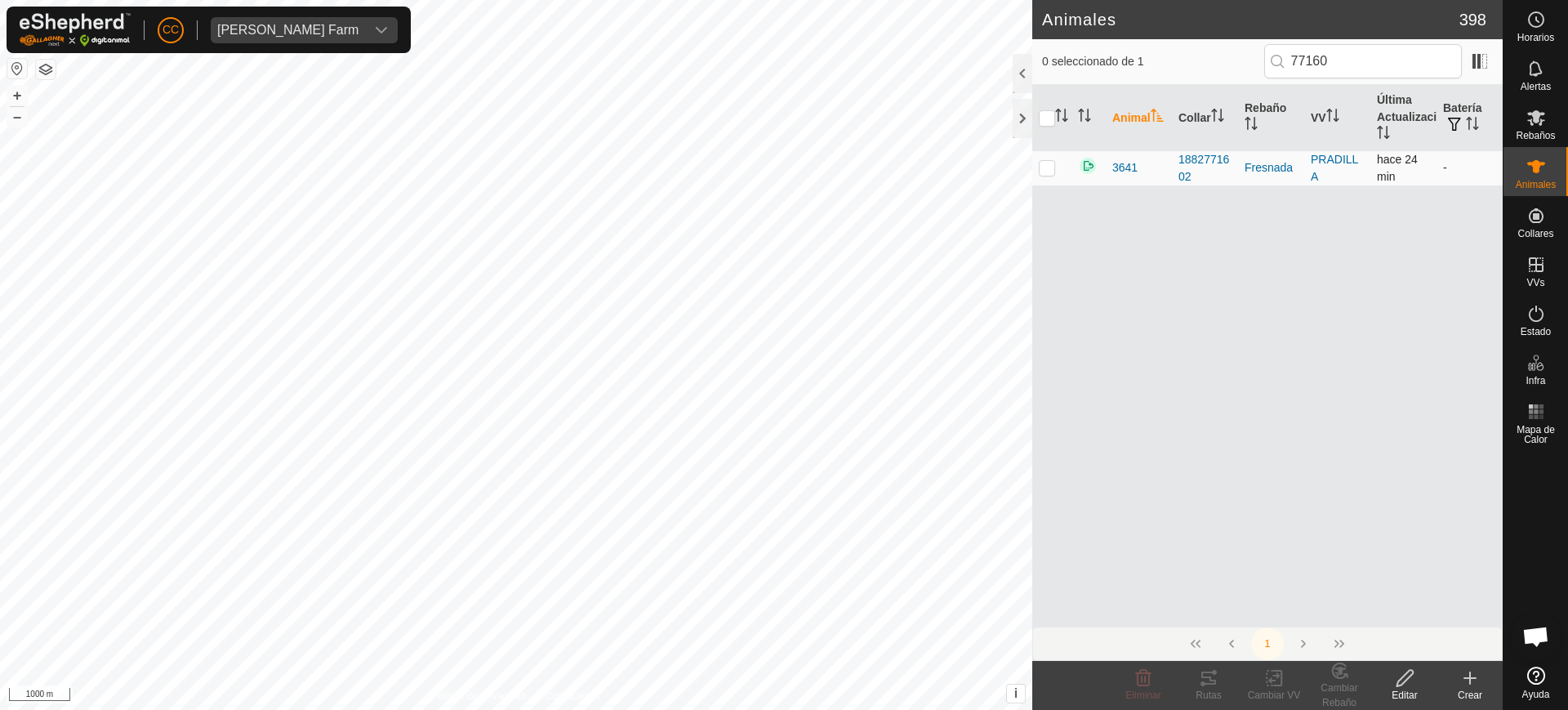
click at [1047, 166] on p-checkbox at bounding box center [1047, 168] width 16 height 14
checkbox input "true"
click at [1411, 674] on icon at bounding box center [1405, 678] width 16 height 16
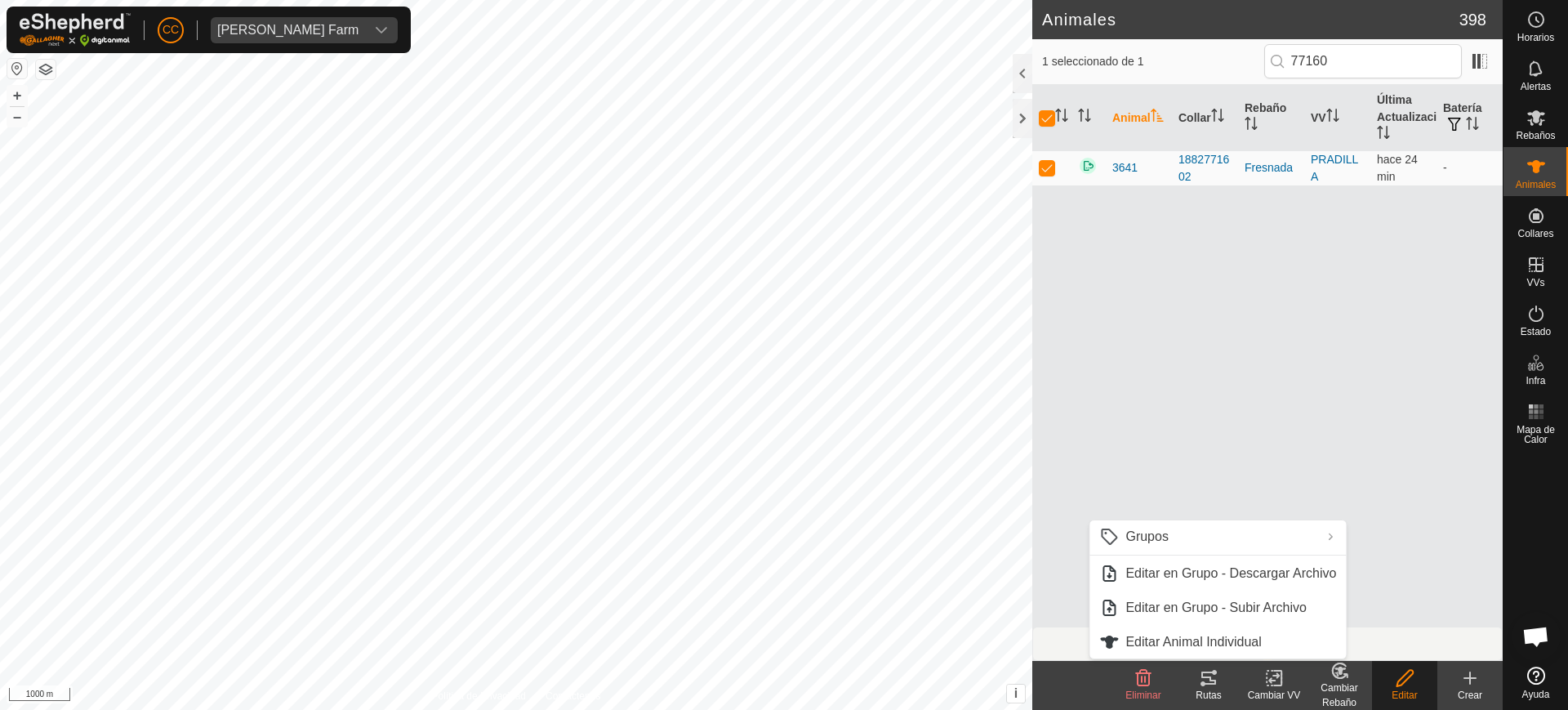
click at [1356, 406] on div "Animal Collar Rebaño VV Última Actualización Batería 3641 1882771602 Fresnada P…" at bounding box center [1267, 355] width 470 height 542
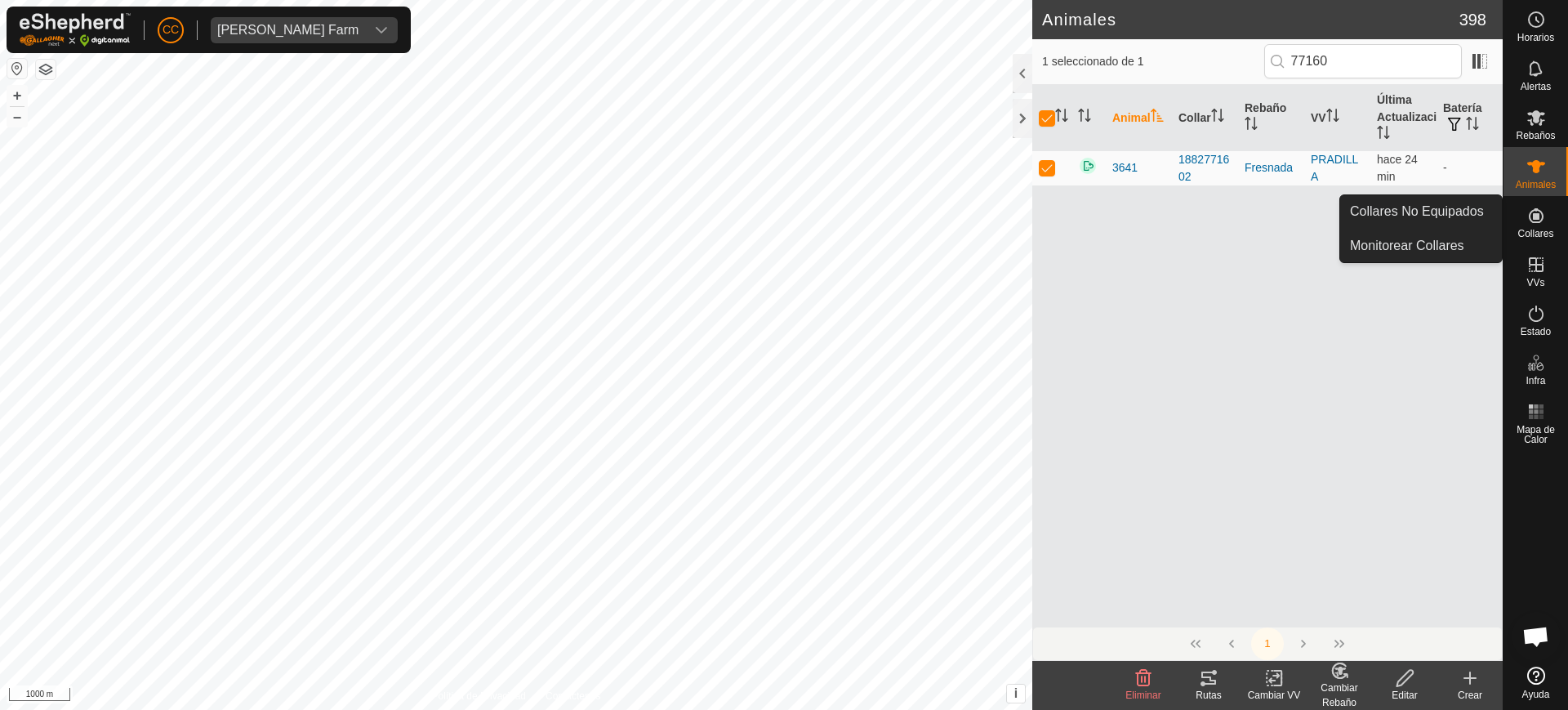
click at [1540, 216] on icon at bounding box center [1536, 216] width 20 height 20
click at [1465, 213] on link "Collares No Equipados" at bounding box center [1421, 212] width 162 height 32
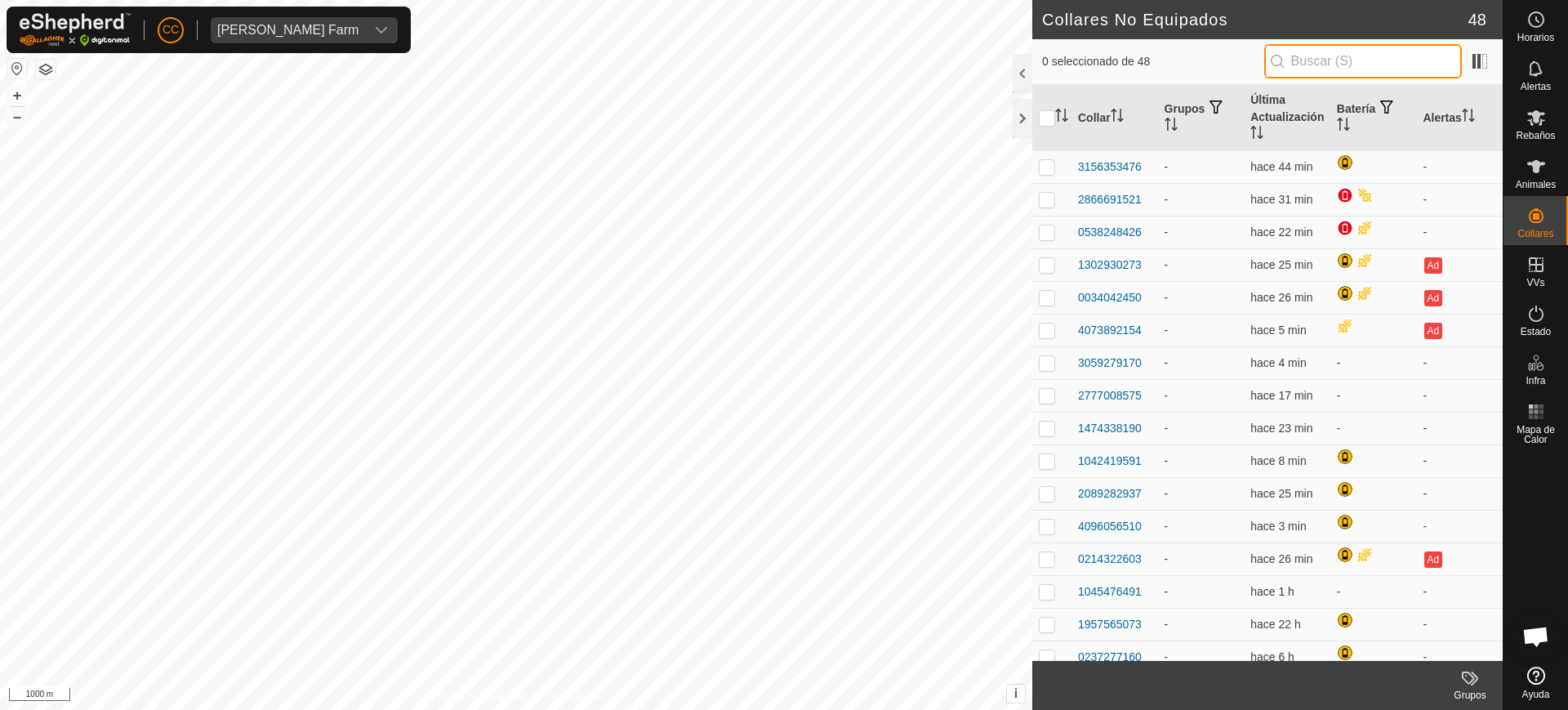
click at [1342, 50] on input "text" at bounding box center [1363, 61] width 197 height 34
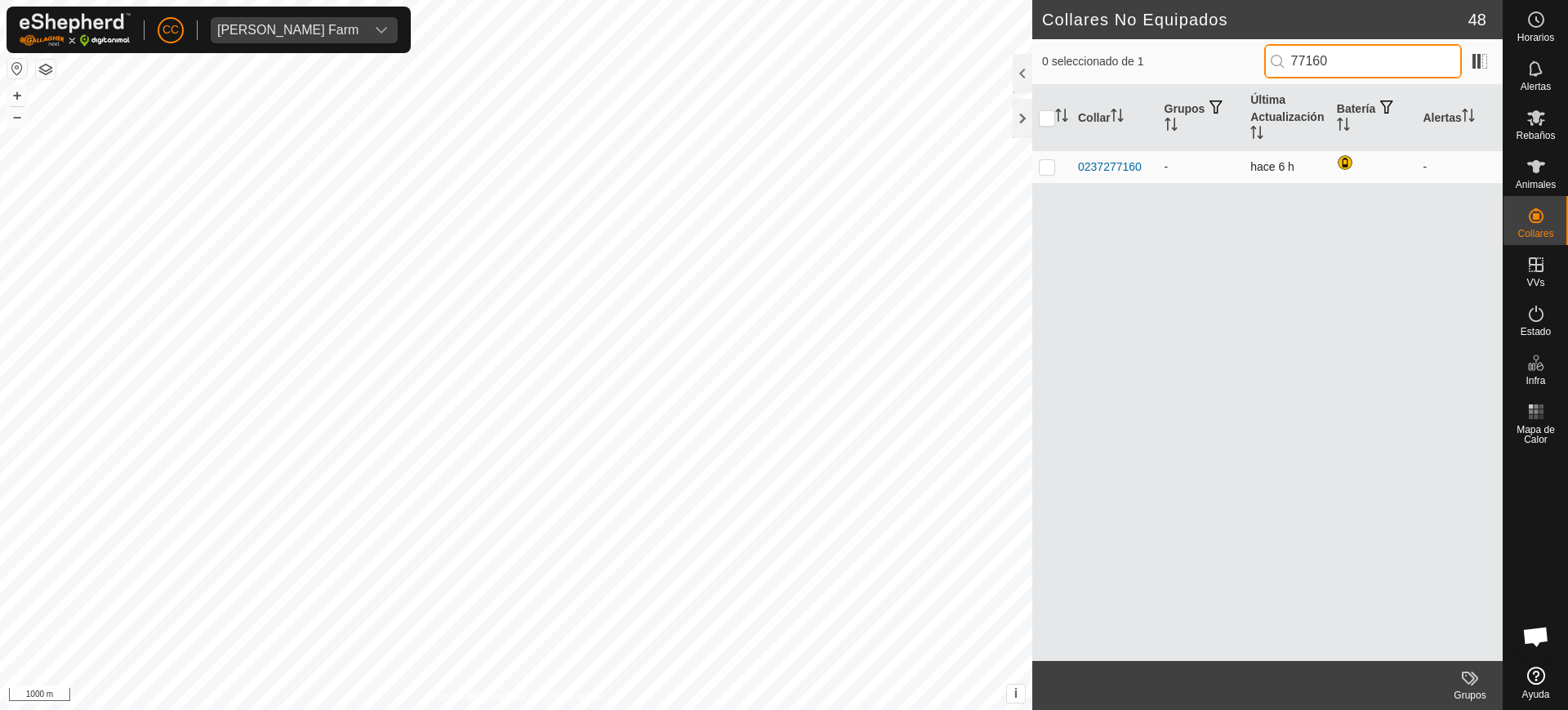
type input "77160"
click at [1047, 169] on p-checkbox at bounding box center [1047, 167] width 16 height 14
checkbox input "true"
click at [1536, 159] on icon at bounding box center [1536, 167] width 20 height 20
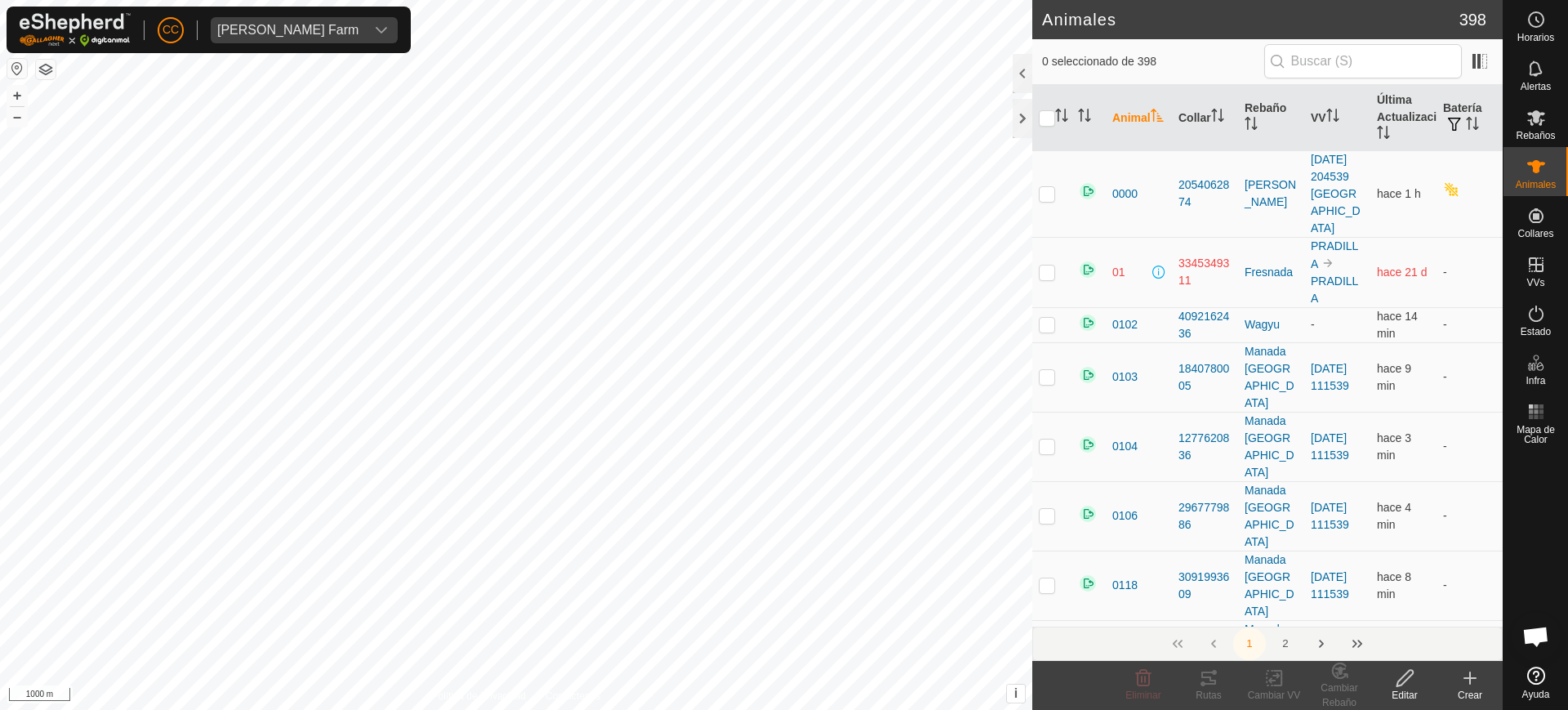
click at [1409, 685] on icon at bounding box center [1405, 678] width 21 height 20
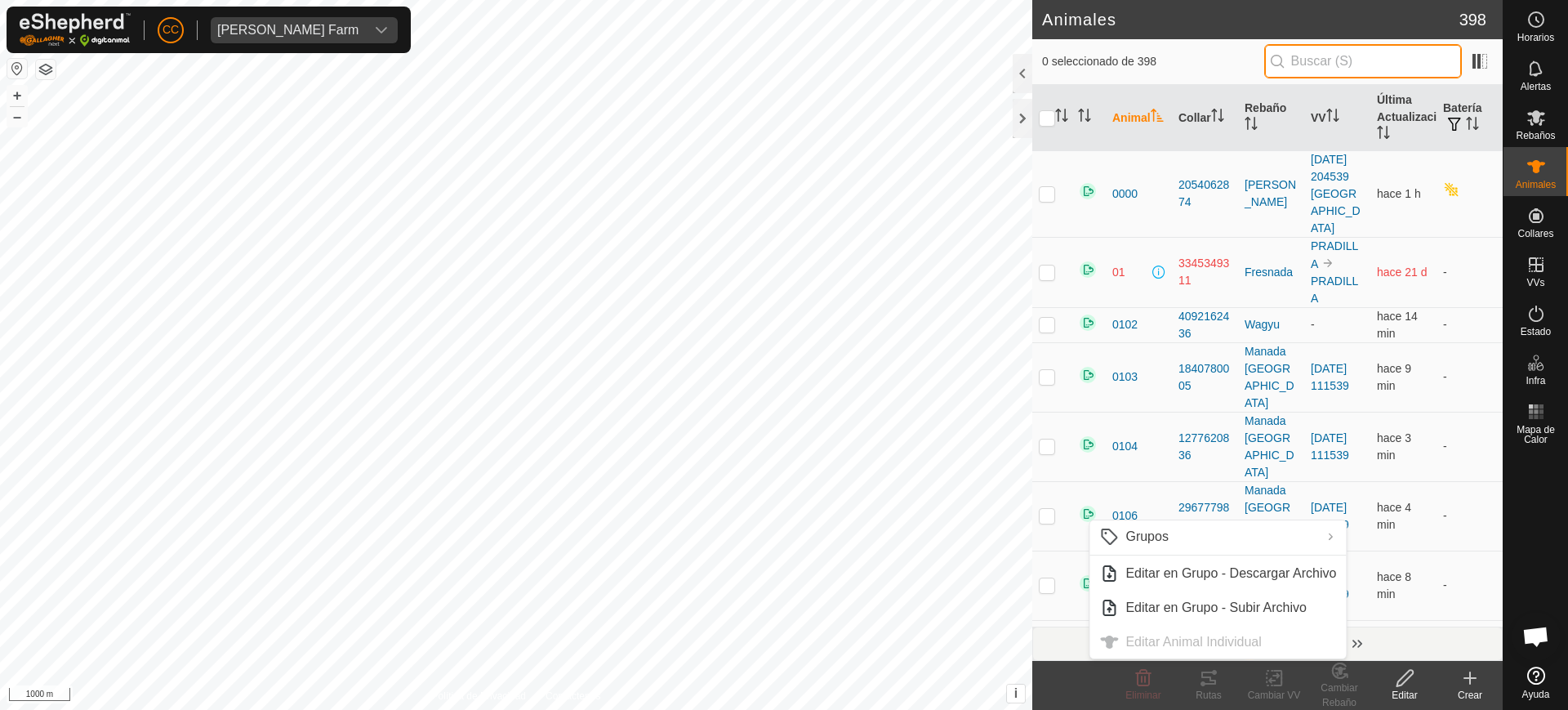
click at [1315, 63] on input "text" at bounding box center [1363, 61] width 197 height 34
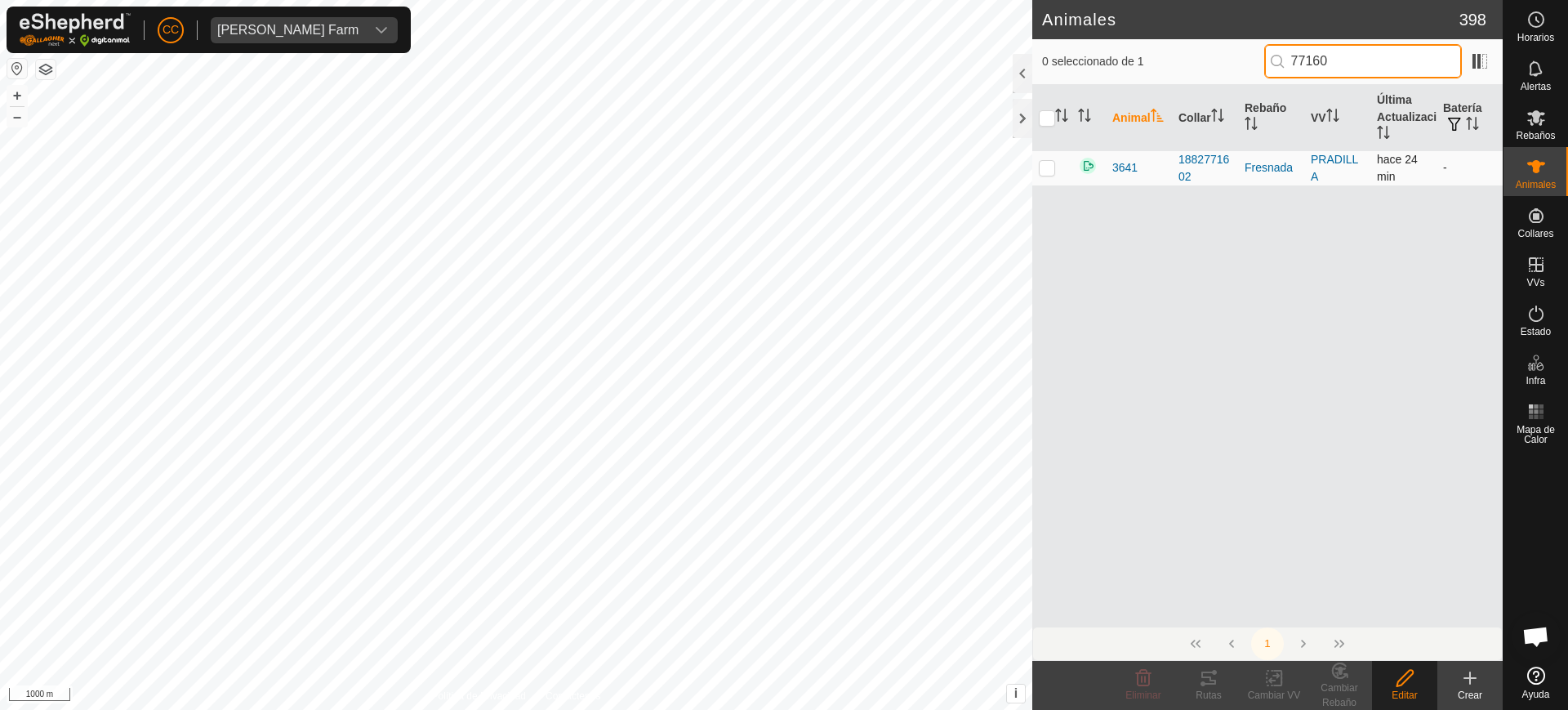
type input "77160"
click at [1041, 168] on p-checkbox at bounding box center [1047, 168] width 16 height 14
checkbox input "true"
click at [1056, 168] on td at bounding box center [1052, 168] width 40 height 35
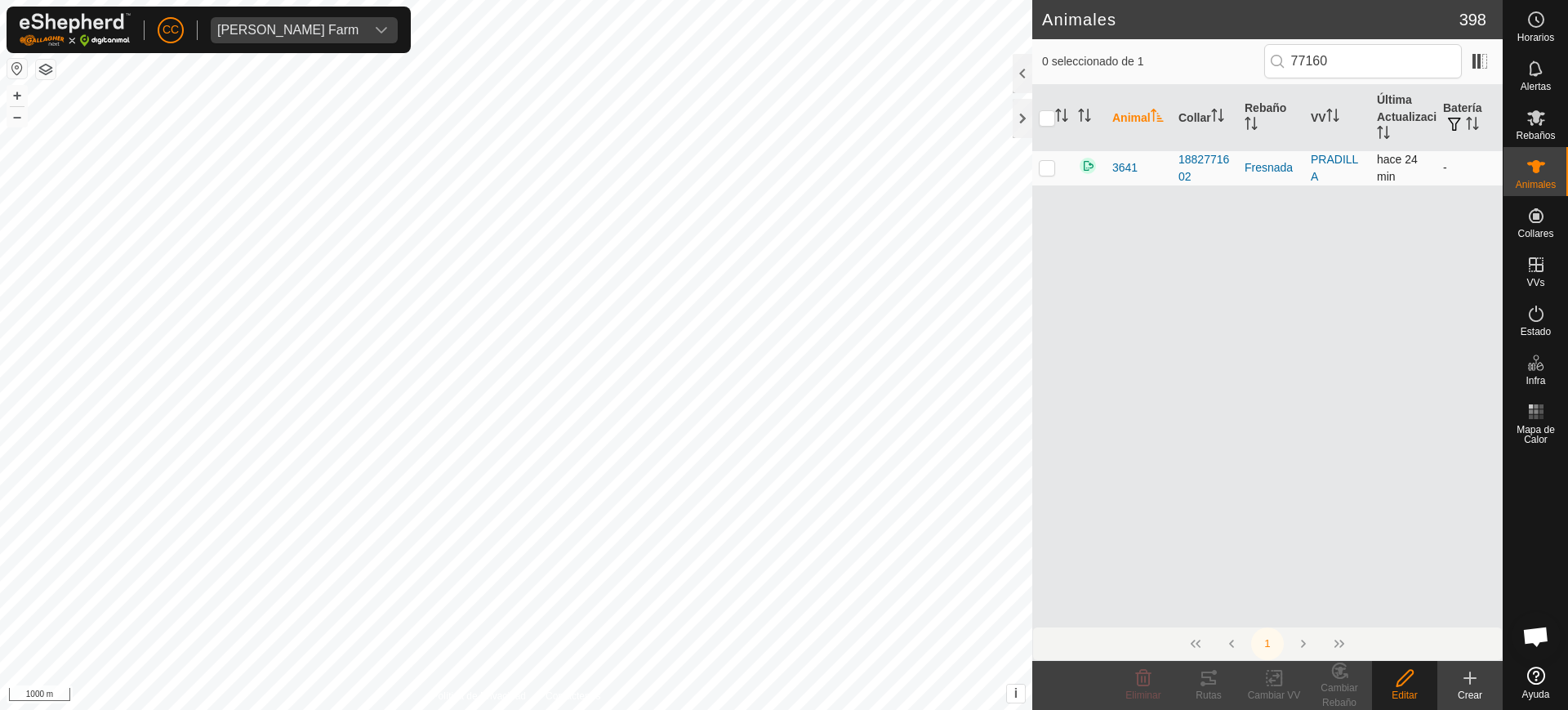
checkbox input "false"
click at [1485, 682] on create-svg-icon at bounding box center [1470, 678] width 66 height 20
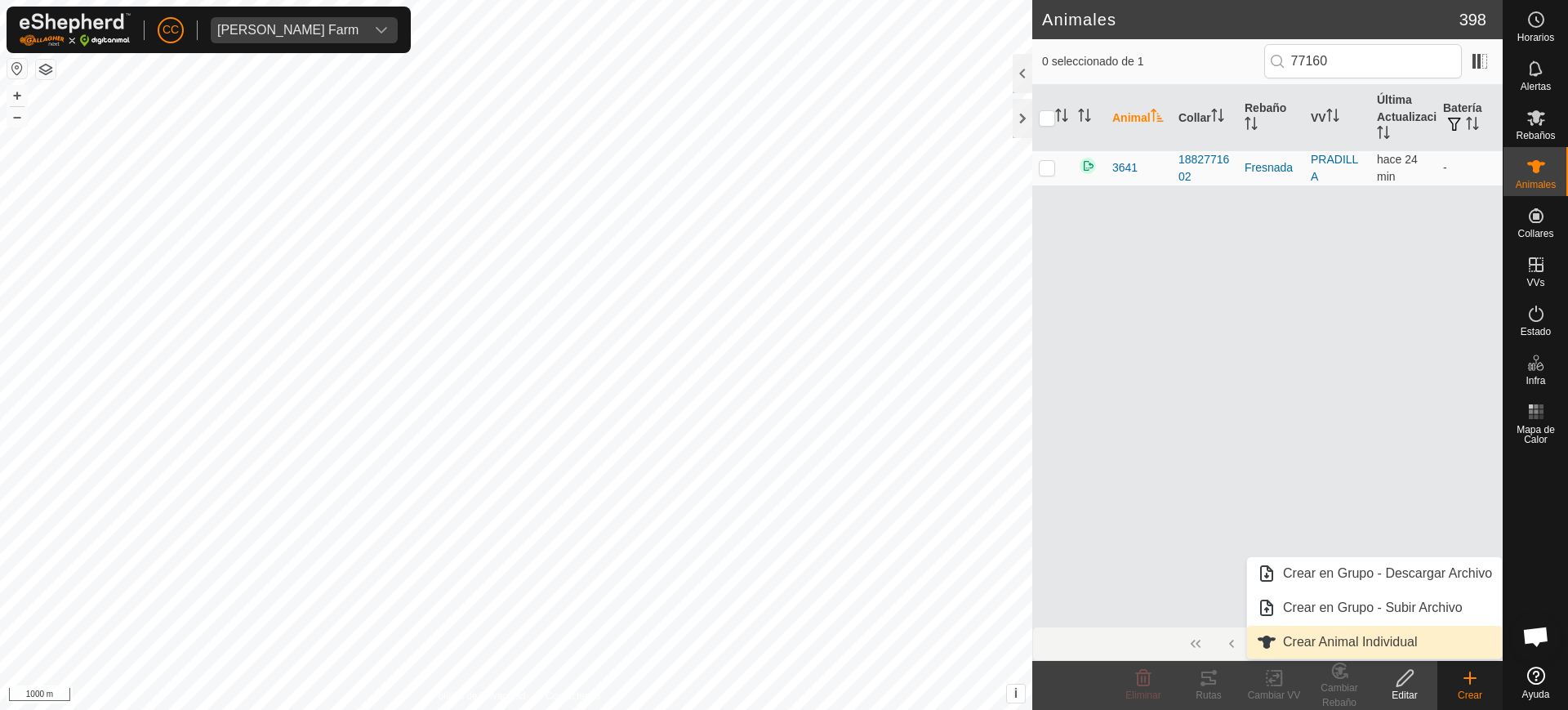
click at [1387, 644] on link "Crear Animal Individual" at bounding box center [1374, 642] width 255 height 32
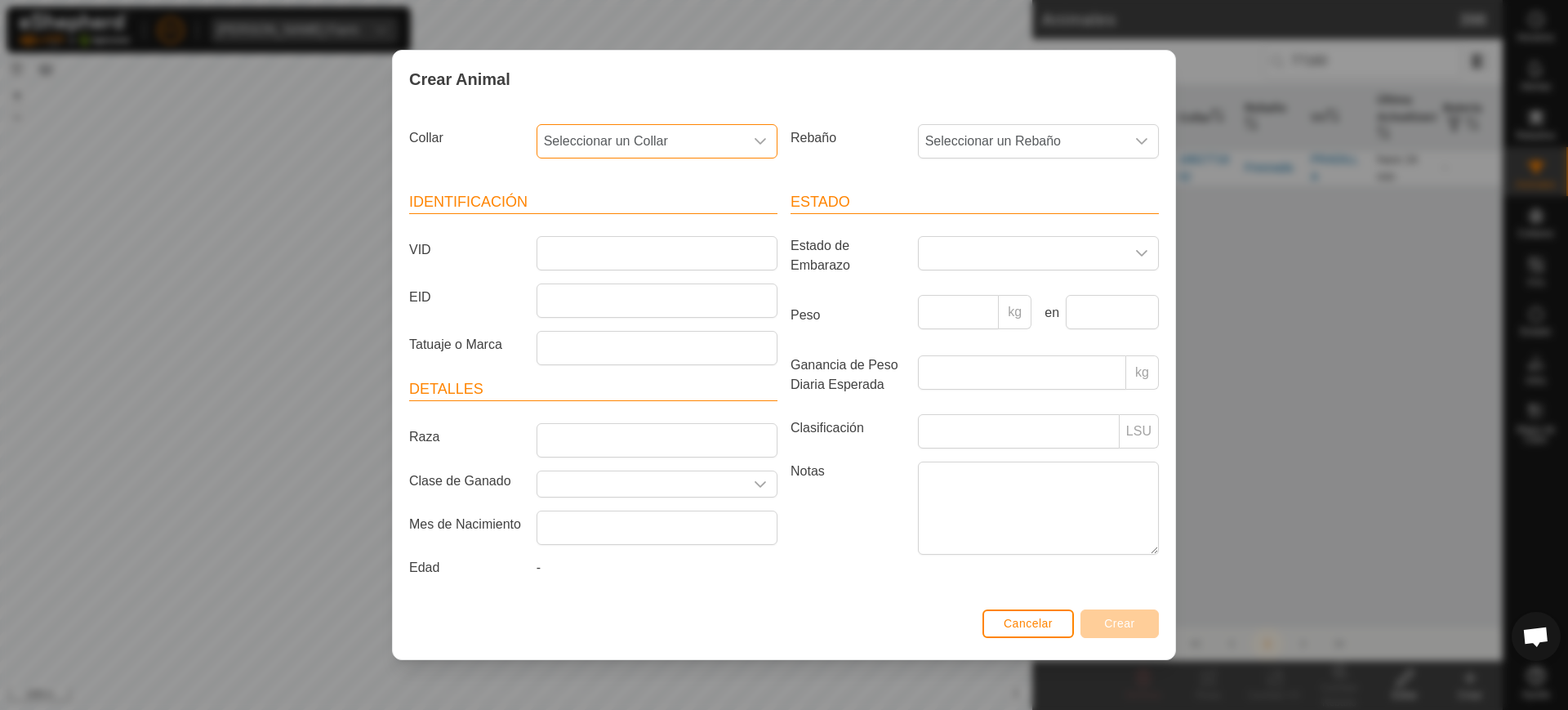
click at [582, 142] on span "Seleccionar un Collar" at bounding box center [640, 141] width 206 height 32
type input "77160"
click at [614, 223] on li "0237277160" at bounding box center [658, 225] width 240 height 32
click at [938, 132] on span "Seleccionar un Rebaño" at bounding box center [1021, 141] width 206 height 32
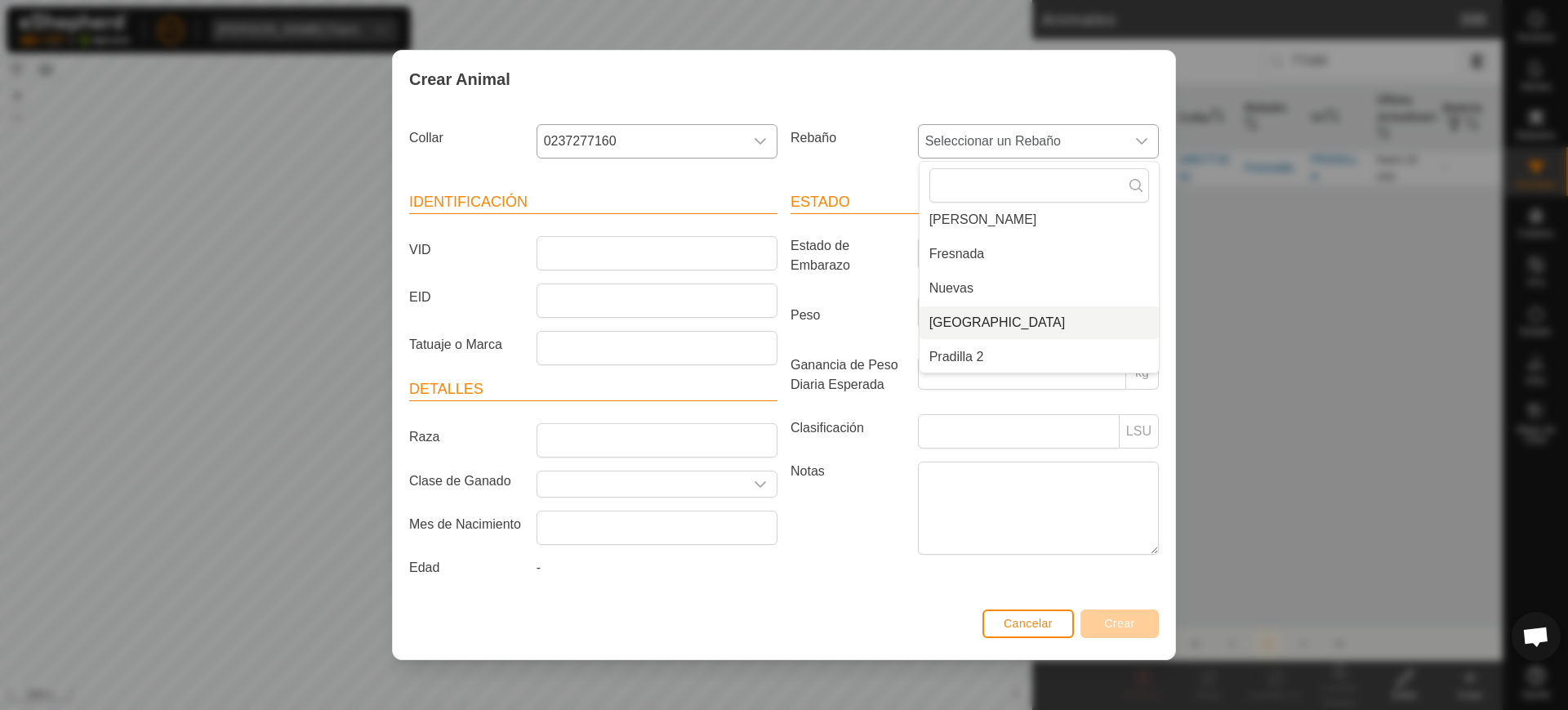
scroll to position [110, 0]
click at [1012, 355] on li "Pradilla 2" at bounding box center [1039, 356] width 240 height 32
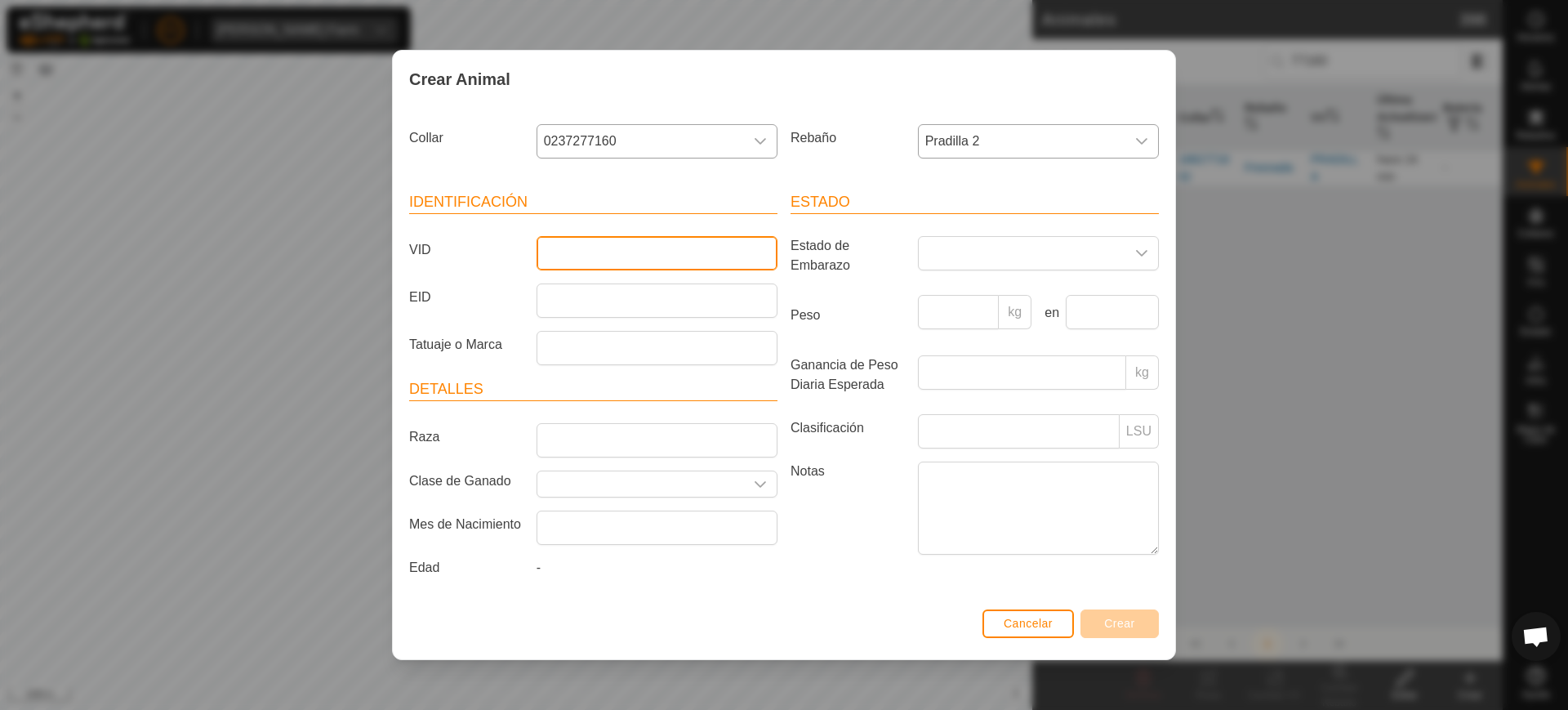
click at [726, 251] on input "VID" at bounding box center [657, 253] width 241 height 34
type input "4902"
click at [1133, 611] on button "Crear" at bounding box center [1119, 624] width 78 height 29
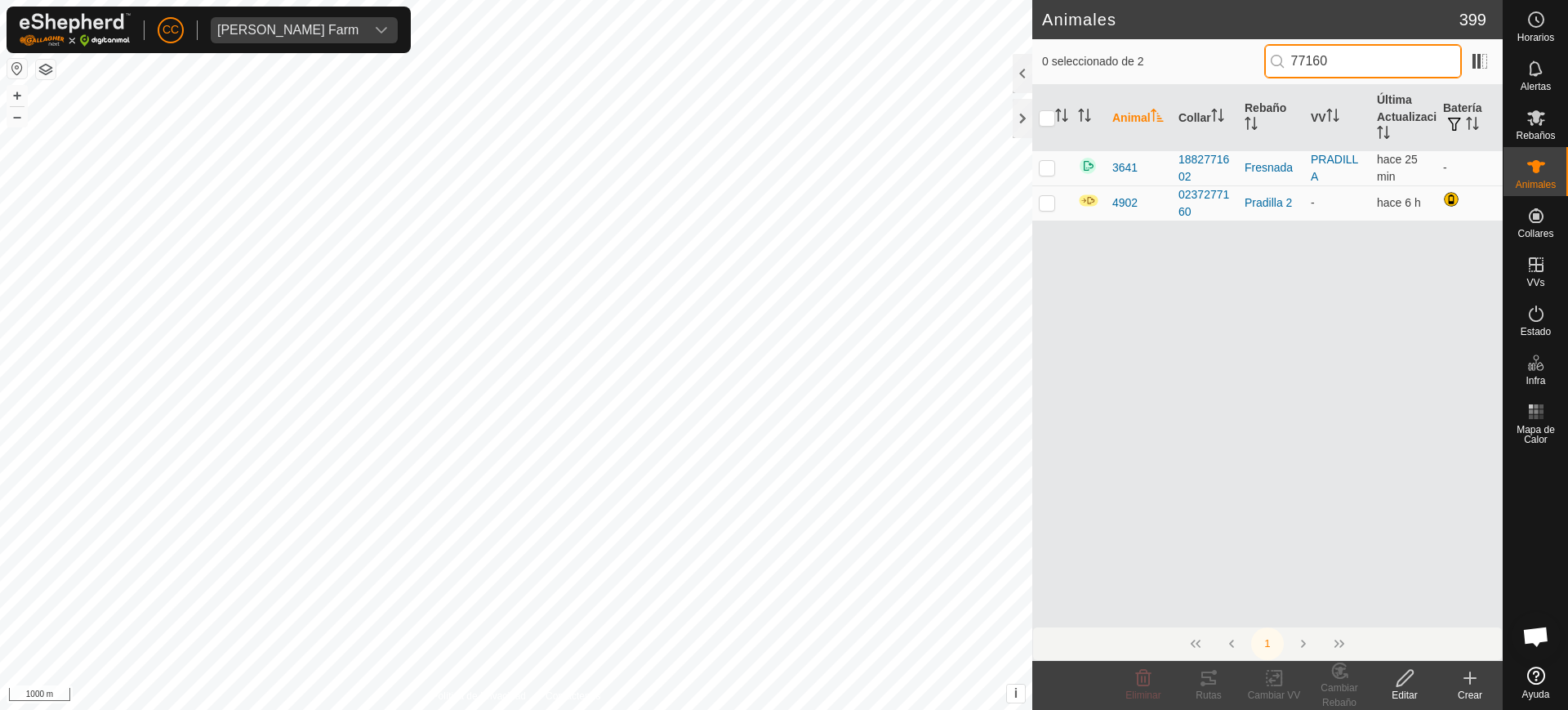
drag, startPoint x: 1365, startPoint y: 61, endPoint x: 1119, endPoint y: 59, distance: 246.0
click at [1128, 60] on div "0 seleccionado de 2 77160" at bounding box center [1267, 61] width 451 height 34
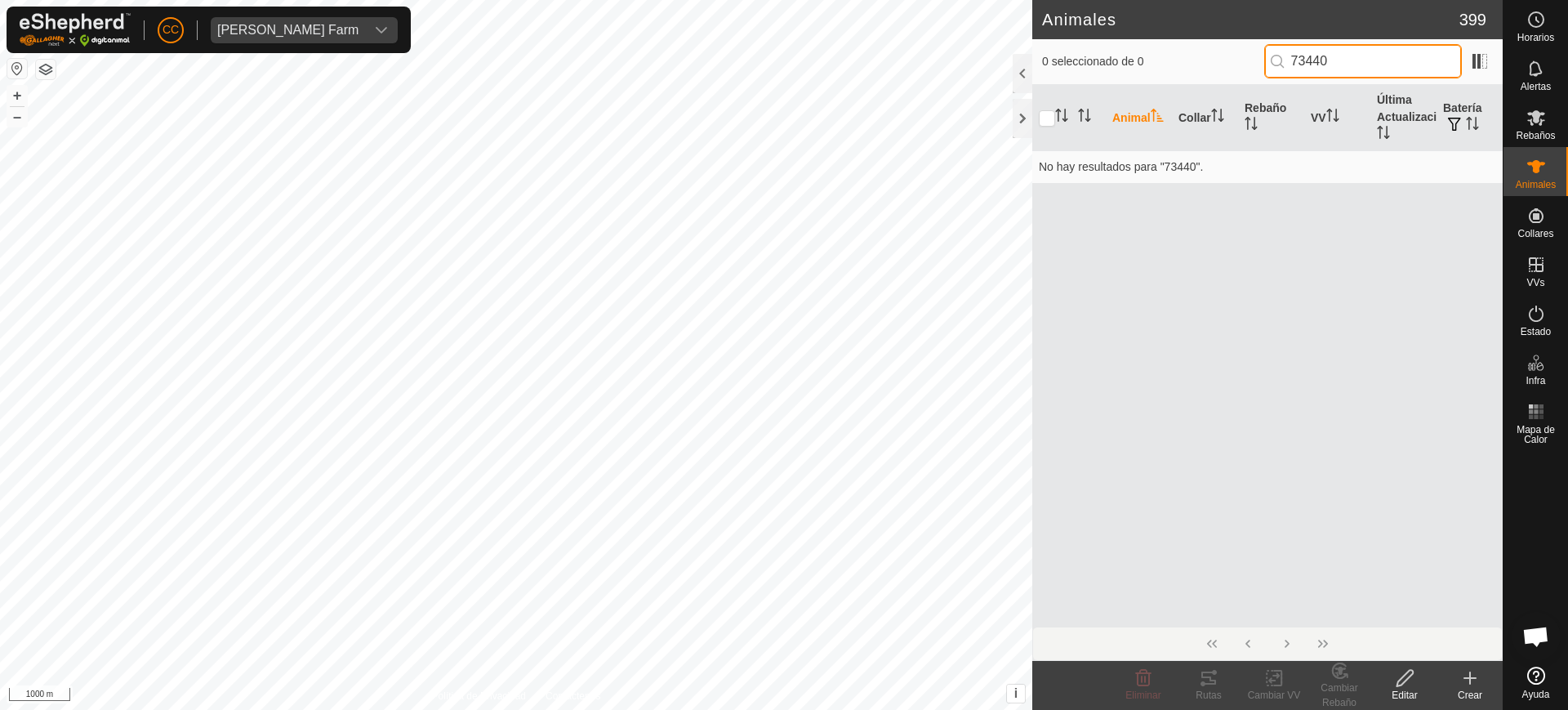
type input "73440"
click at [1474, 687] on icon at bounding box center [1471, 678] width 20 height 20
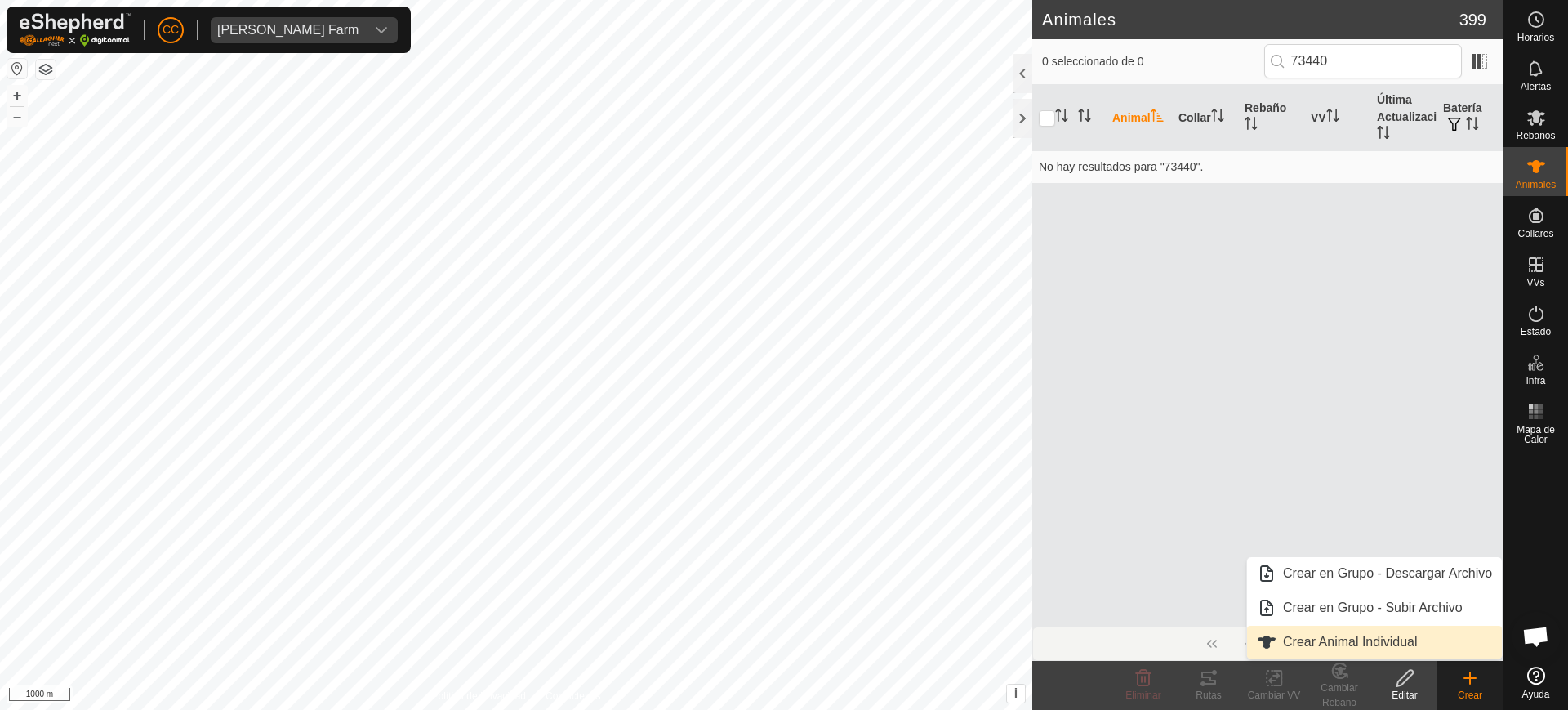
click at [1396, 642] on link "Crear Animal Individual" at bounding box center [1374, 642] width 255 height 32
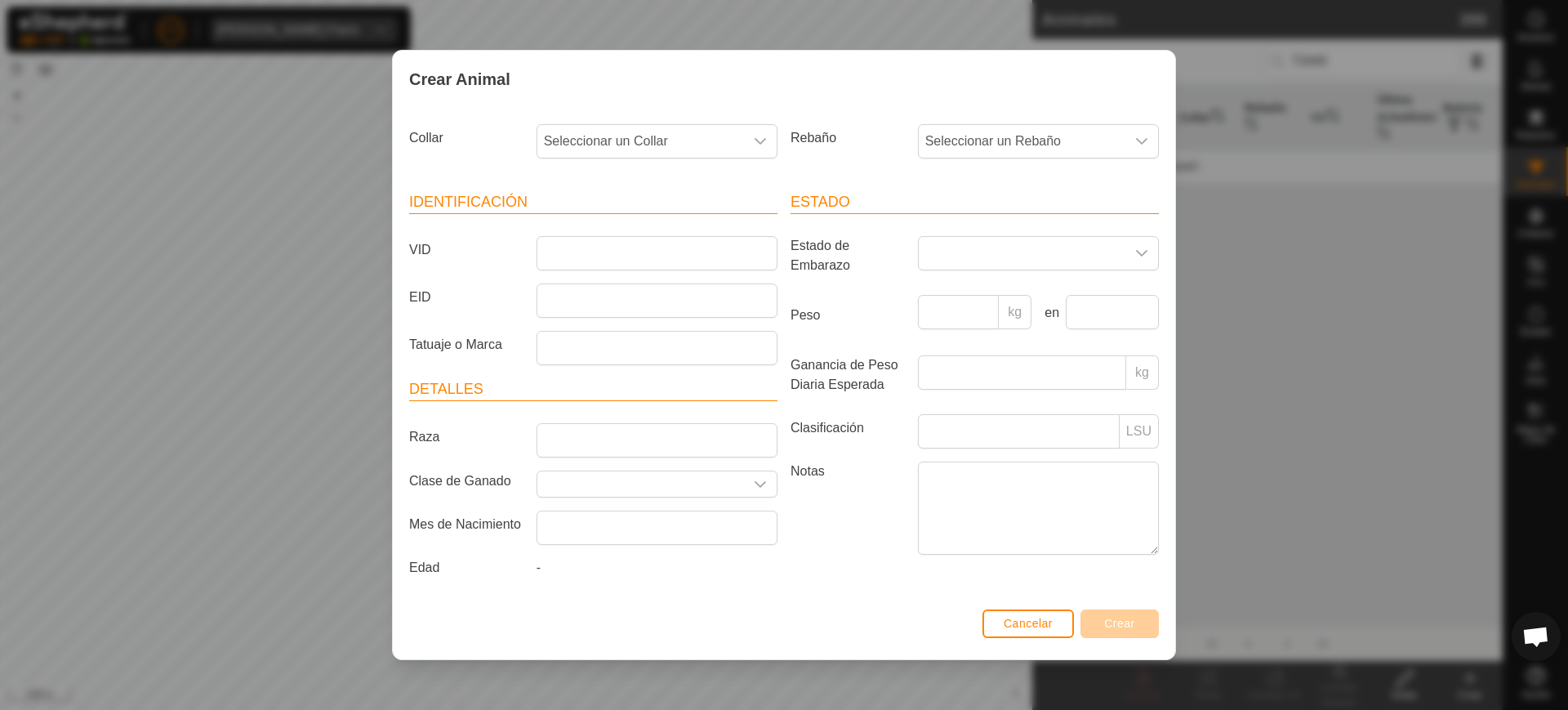
click at [649, 123] on div "Collar Seleccionar un Collar" at bounding box center [594, 148] width 382 height 60
click at [654, 130] on span "Seleccionar un Collar" at bounding box center [640, 141] width 206 height 32
type input "7344"
click at [698, 223] on li "2822473440" at bounding box center [658, 225] width 240 height 32
click at [1063, 139] on span "Seleccionar un Rebaño" at bounding box center [1021, 141] width 206 height 32
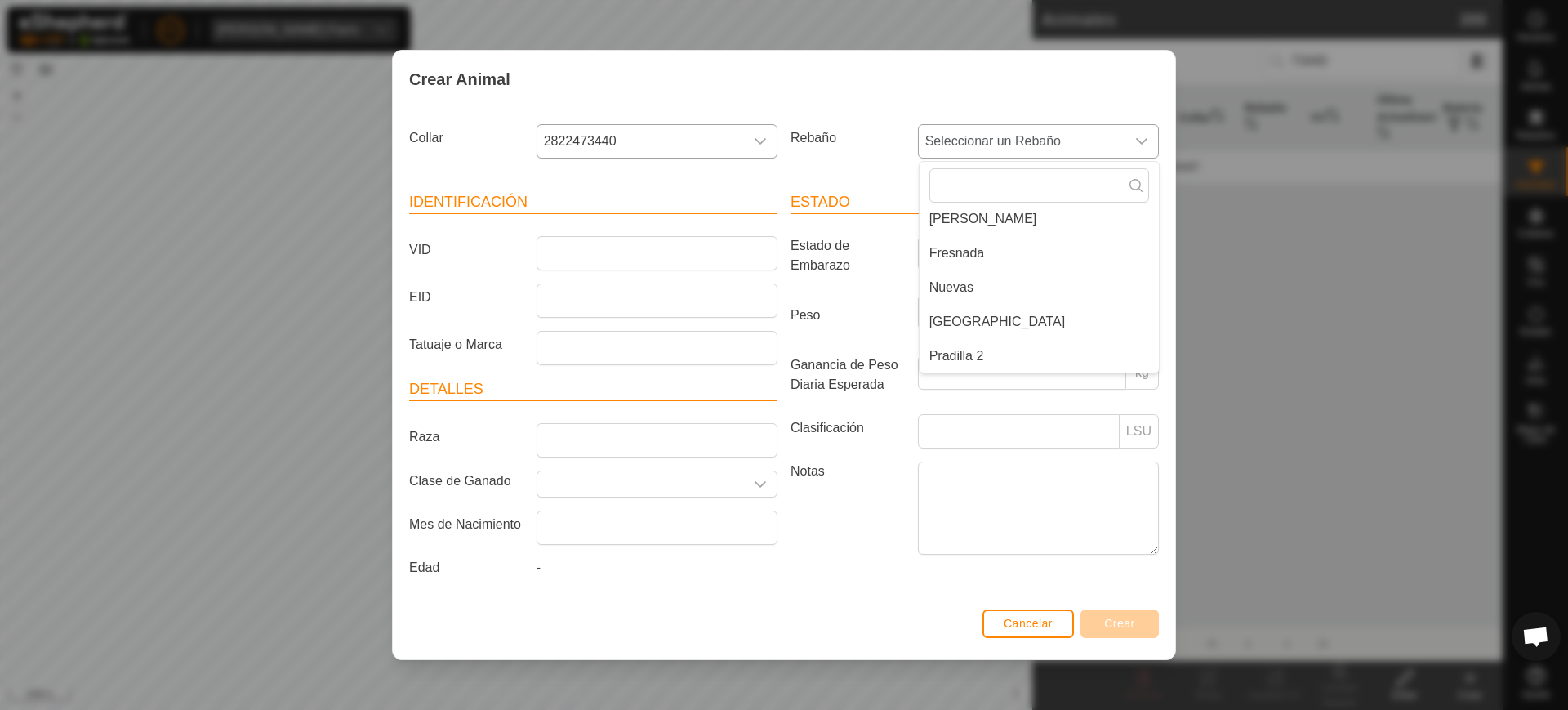
click at [1035, 362] on li "Pradilla 2" at bounding box center [1039, 356] width 240 height 32
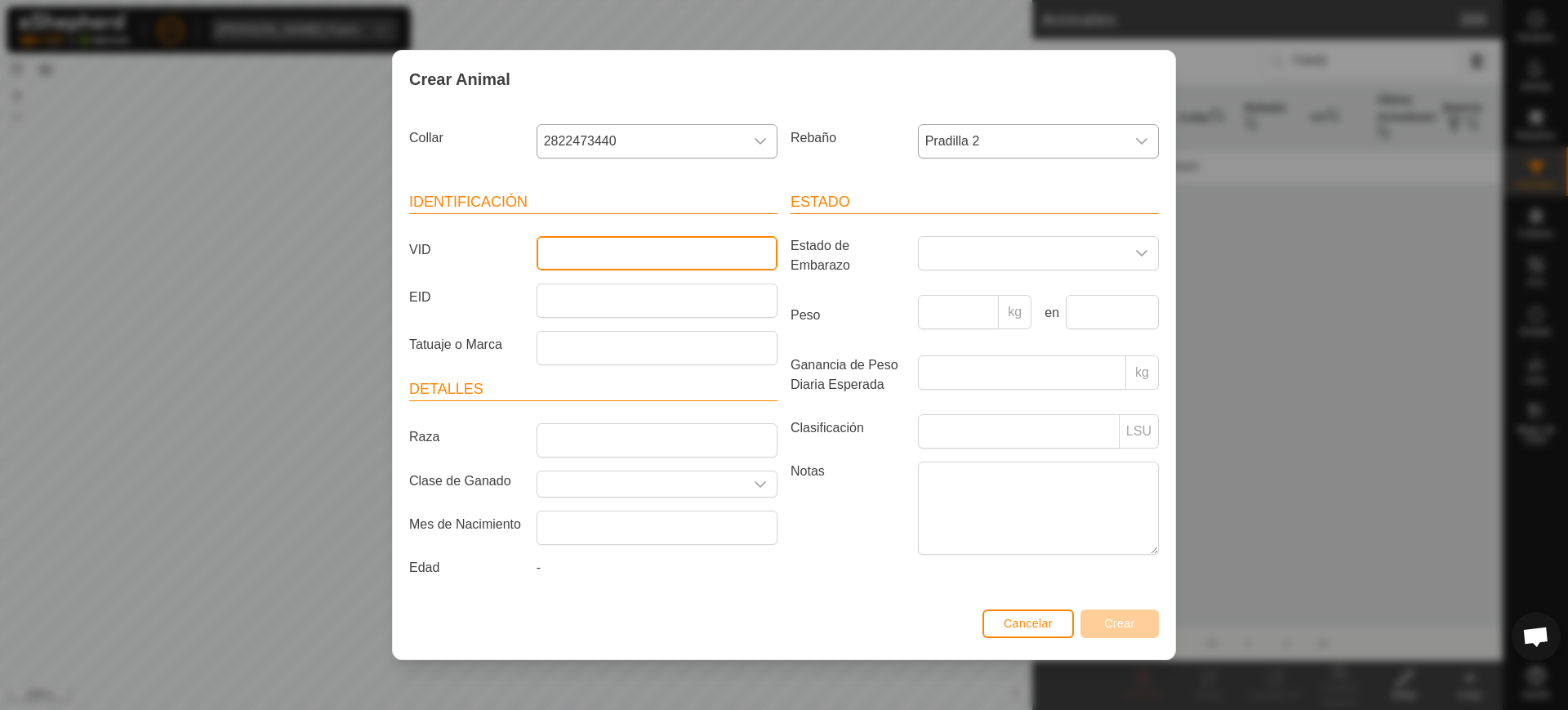
click at [666, 254] on input "VID" at bounding box center [657, 253] width 241 height 34
type input "1"
type input "2519"
click at [1122, 630] on button "Crear" at bounding box center [1119, 624] width 78 height 29
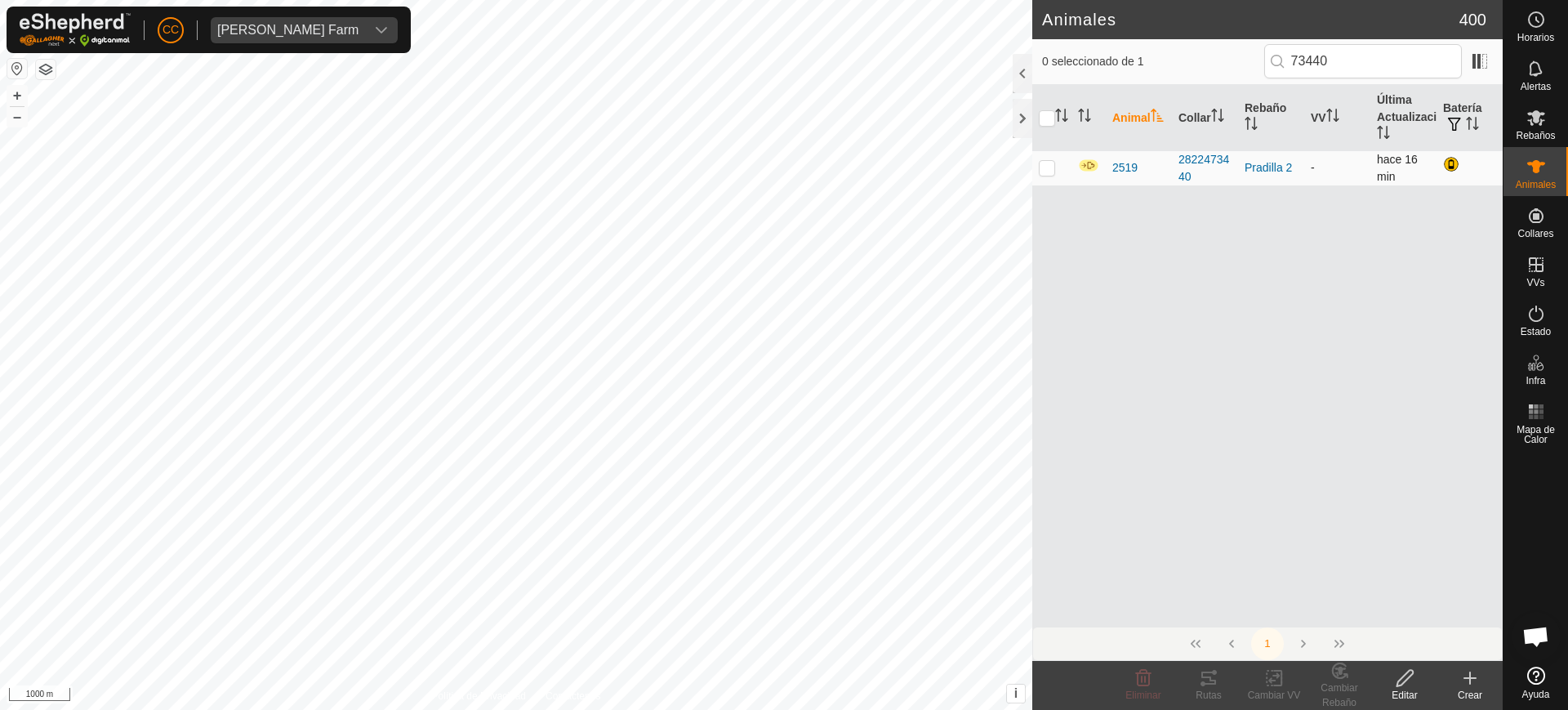
click at [1052, 171] on p-checkbox at bounding box center [1047, 168] width 16 height 14
checkbox input "true"
click at [1335, 682] on div "Cambiar Rebaño" at bounding box center [1339, 695] width 66 height 30
click at [1265, 687] on icon at bounding box center [1274, 678] width 21 height 20
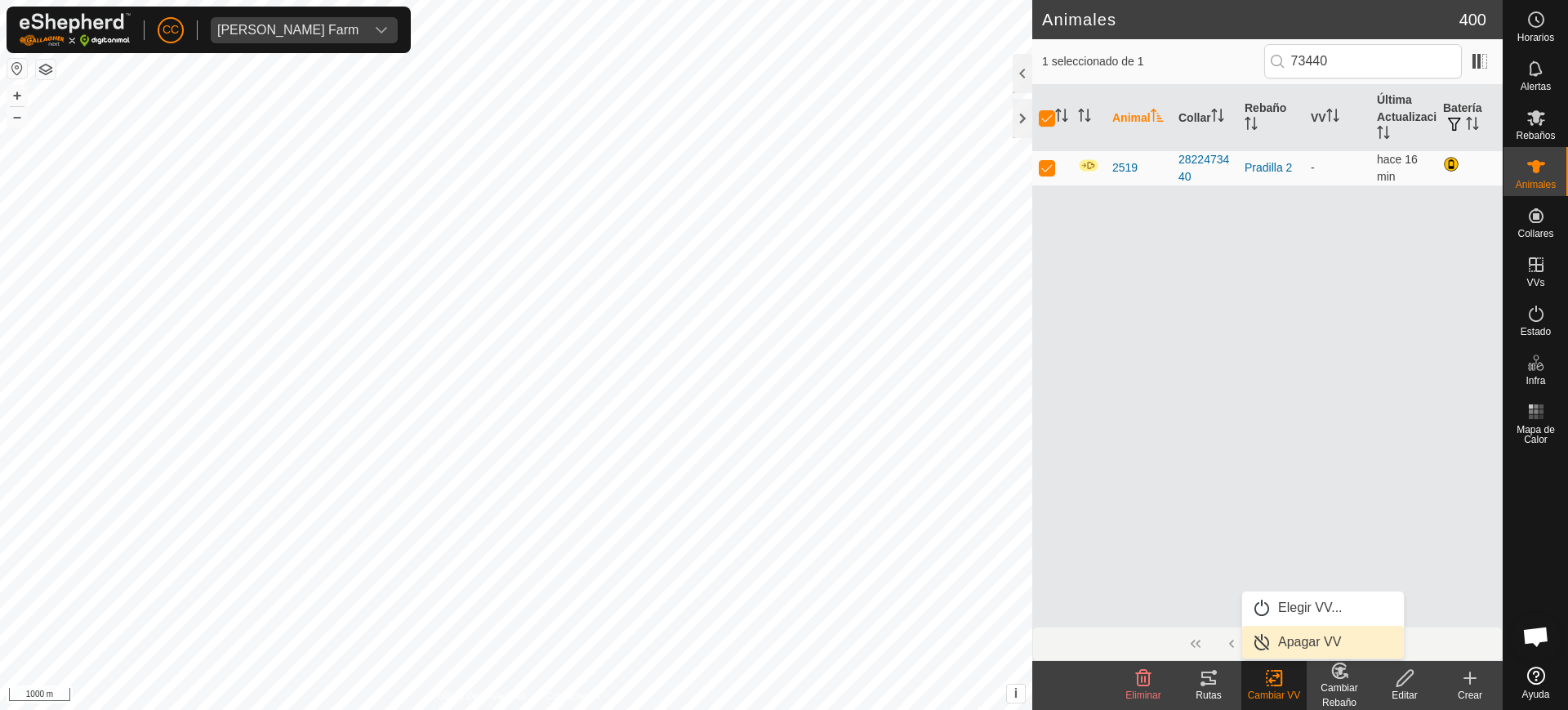
click at [1258, 637] on link "Apagar VV" at bounding box center [1323, 642] width 162 height 32
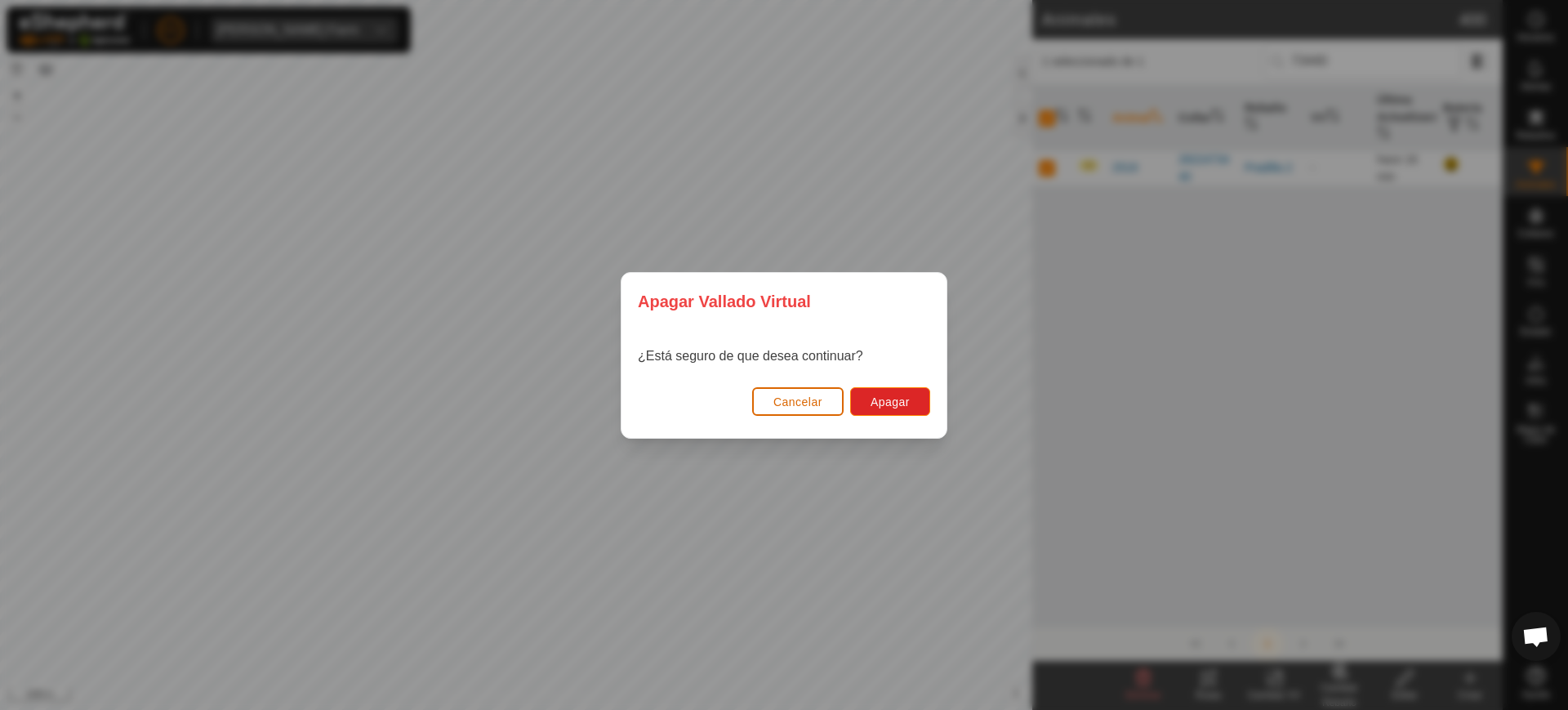
click at [782, 399] on span "Cancelar" at bounding box center [798, 402] width 49 height 14
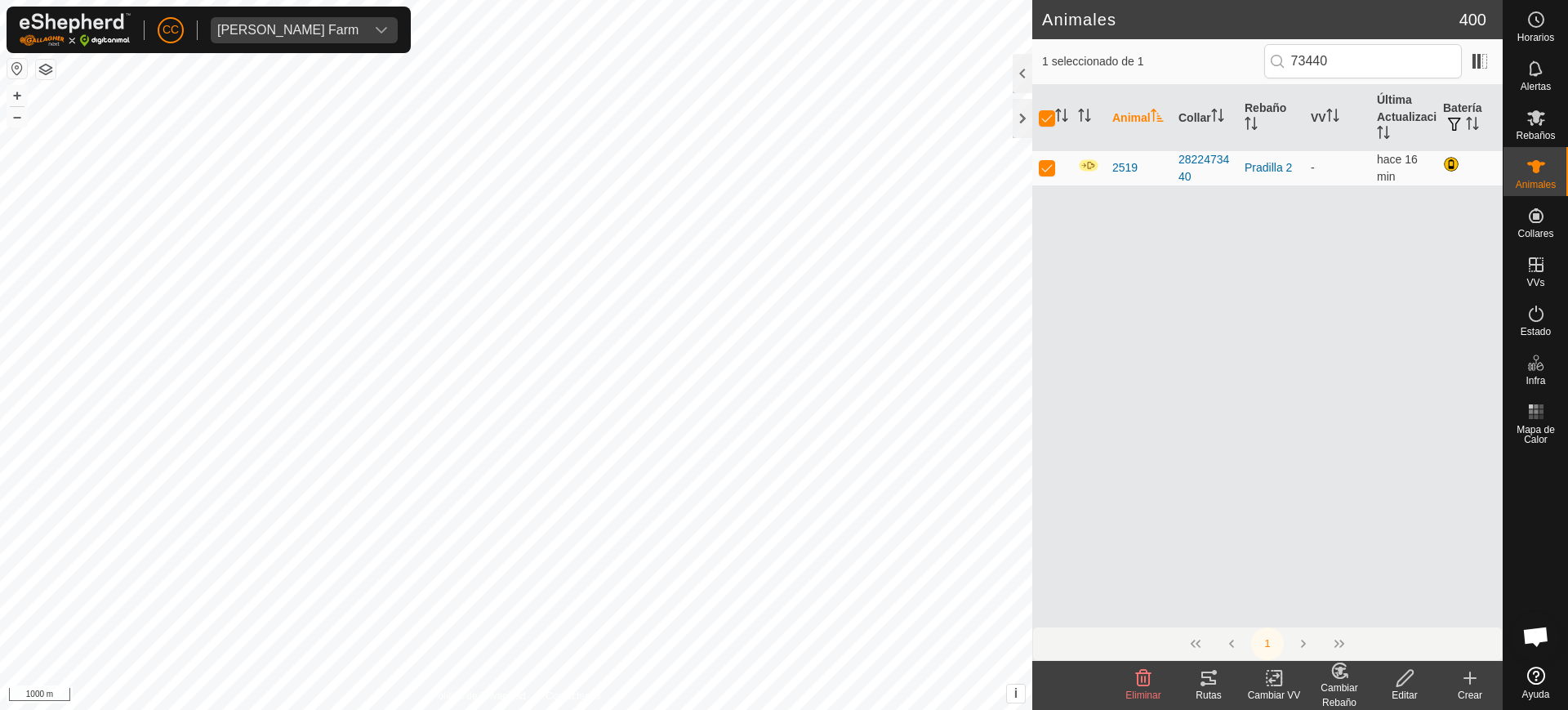
click at [1277, 673] on icon at bounding box center [1273, 678] width 12 height 11
click at [1272, 602] on link "Elegir VV..." at bounding box center [1323, 608] width 162 height 32
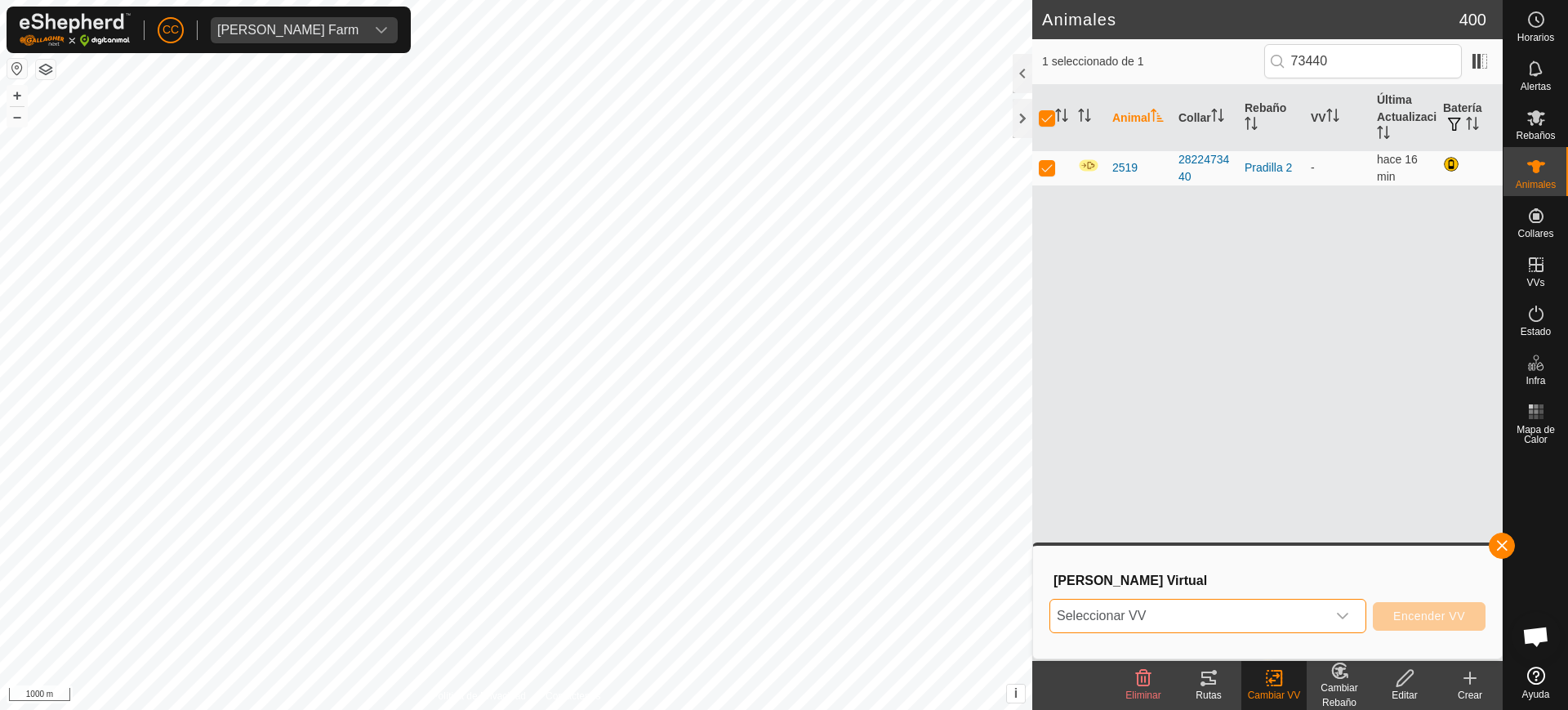
click at [1153, 615] on span "Seleccionar VV" at bounding box center [1188, 616] width 276 height 32
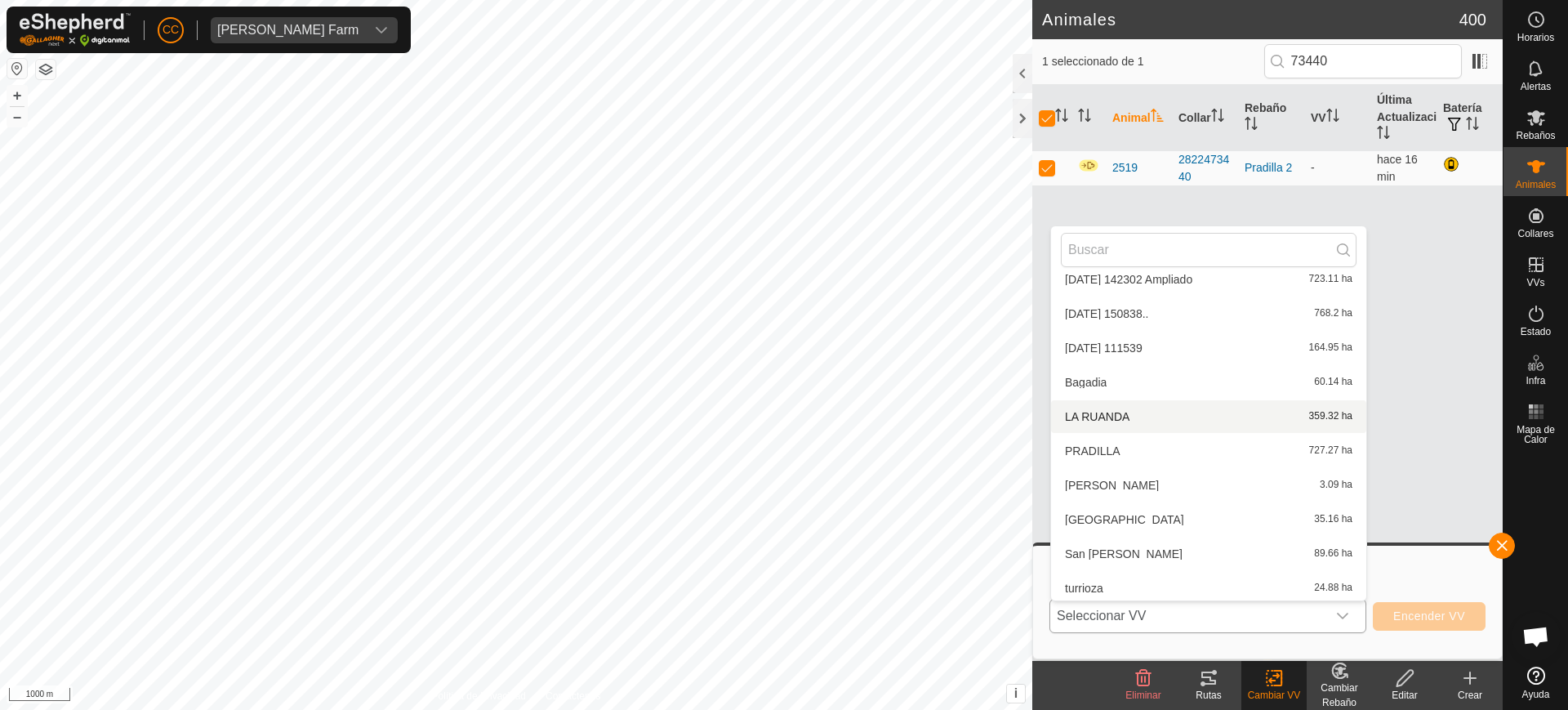
scroll to position [361, 0]
click at [1129, 449] on li "PRADILLA 727.27 ha" at bounding box center [1209, 447] width 315 height 32
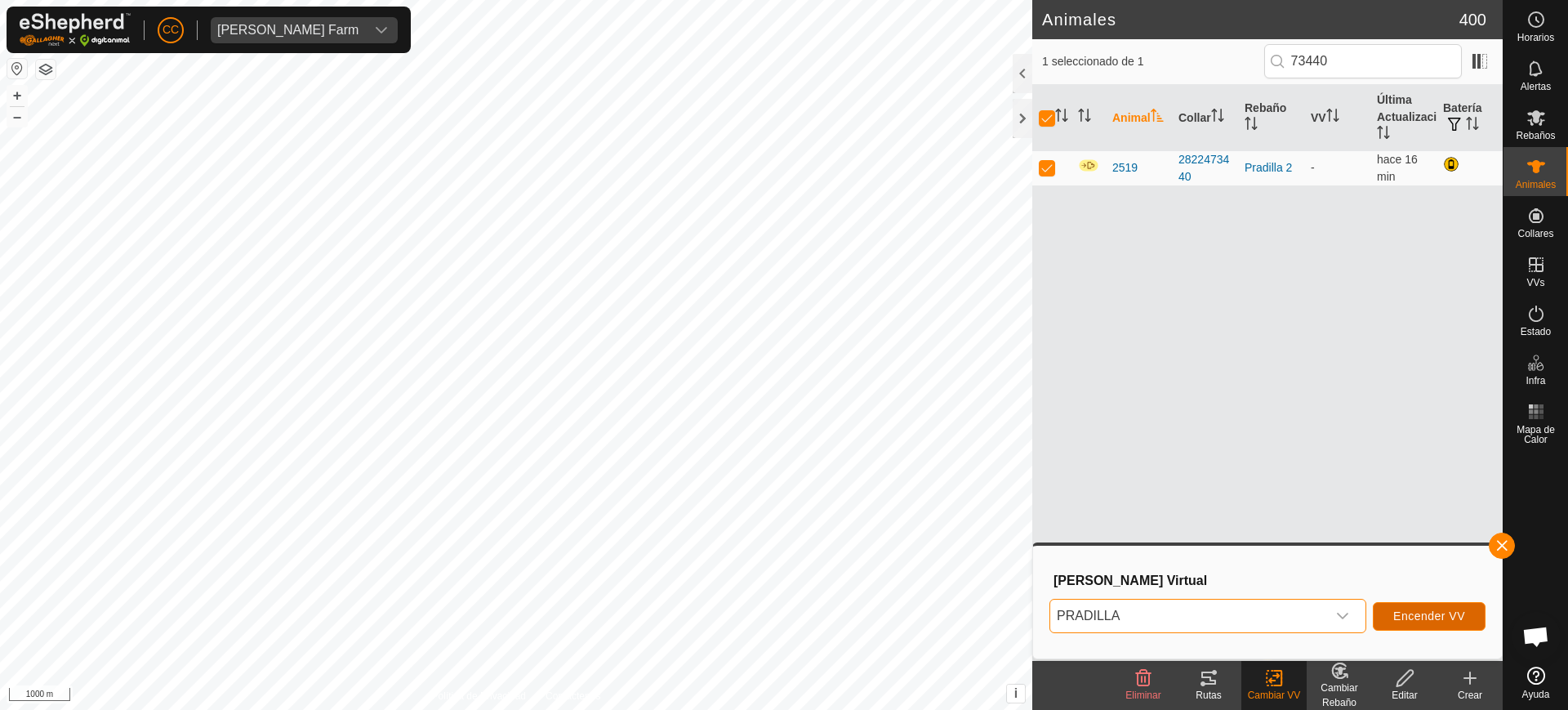
click at [1430, 613] on span "Encender VV" at bounding box center [1429, 616] width 72 height 14
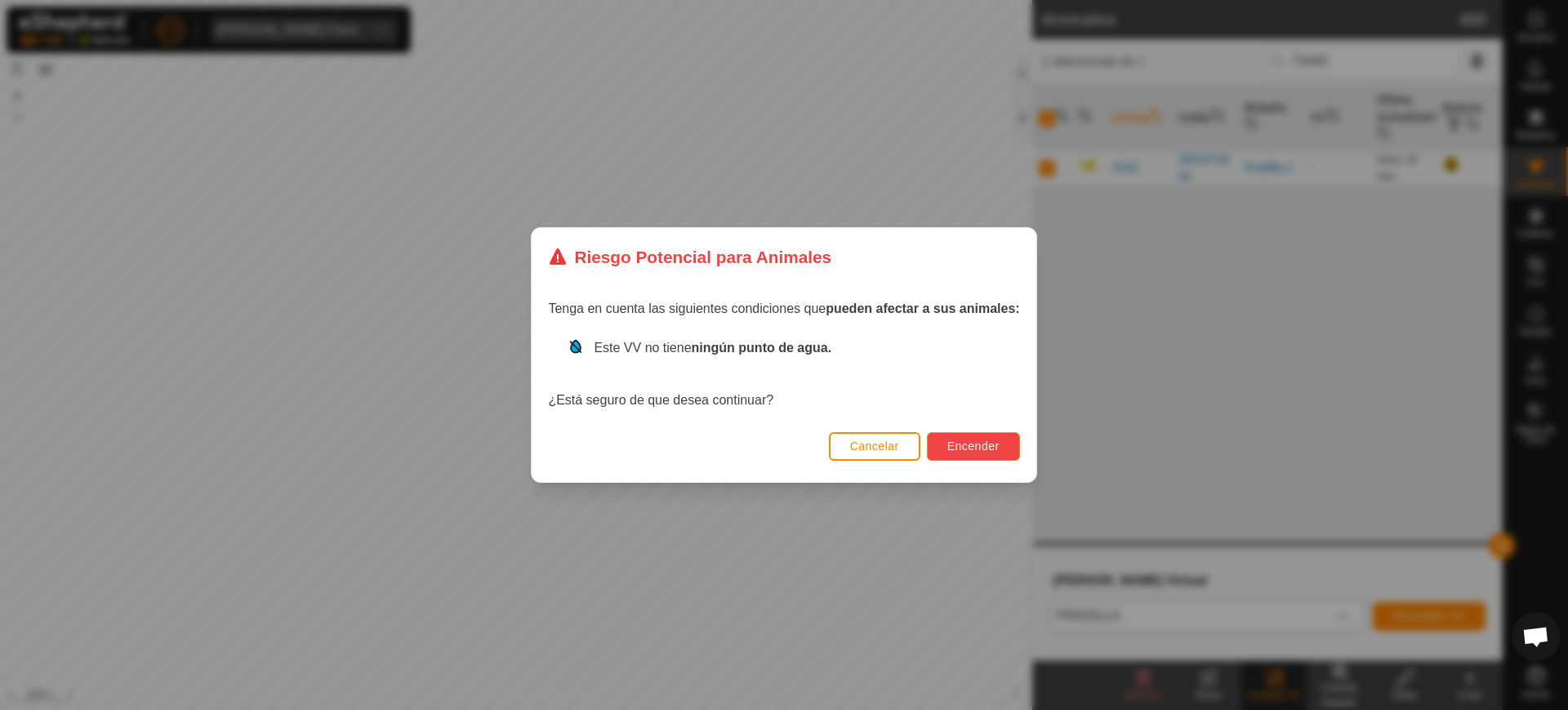
click at [981, 443] on span "Encender" at bounding box center [974, 446] width 52 height 14
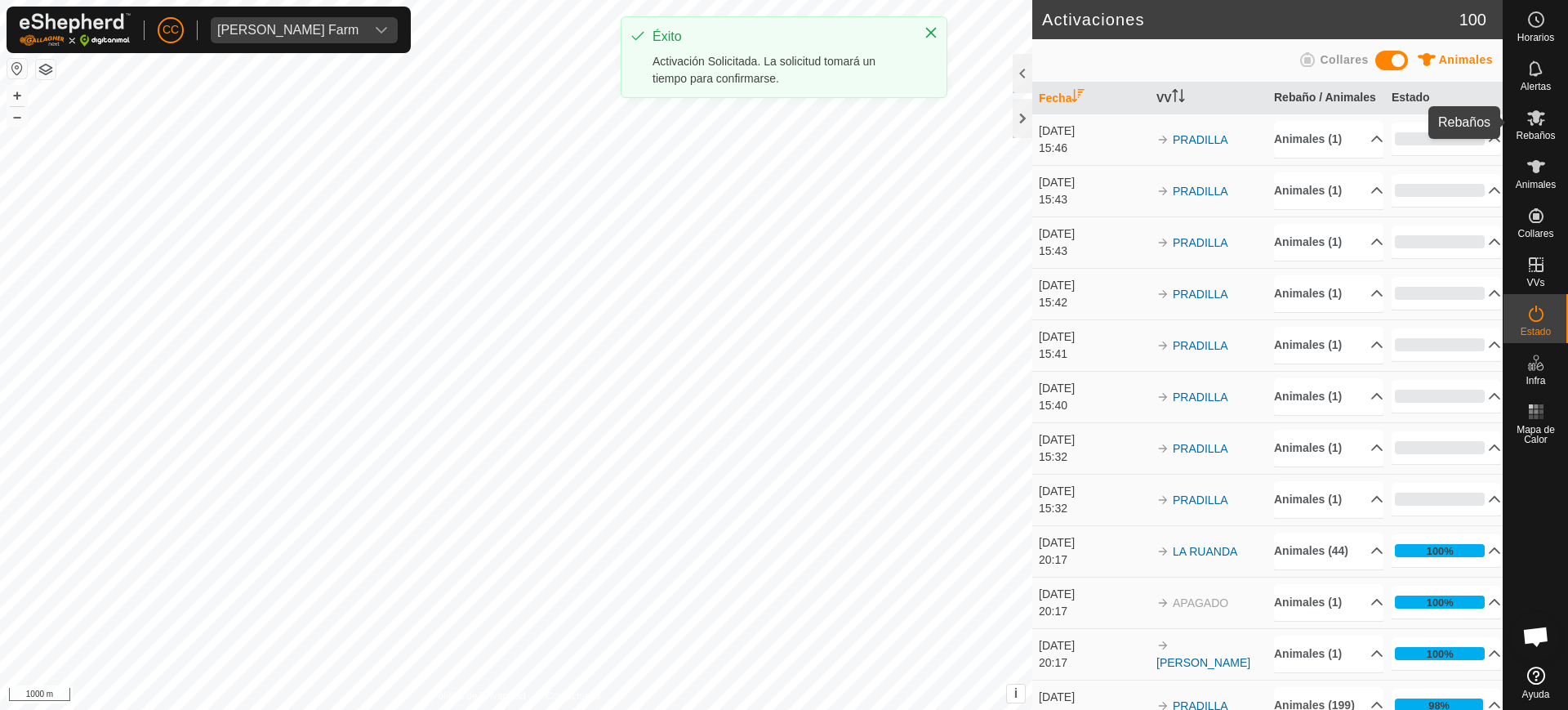
drag, startPoint x: 1540, startPoint y: 123, endPoint x: 1534, endPoint y: 178, distance: 55.3
click at [1540, 124] on icon at bounding box center [1536, 117] width 18 height 15
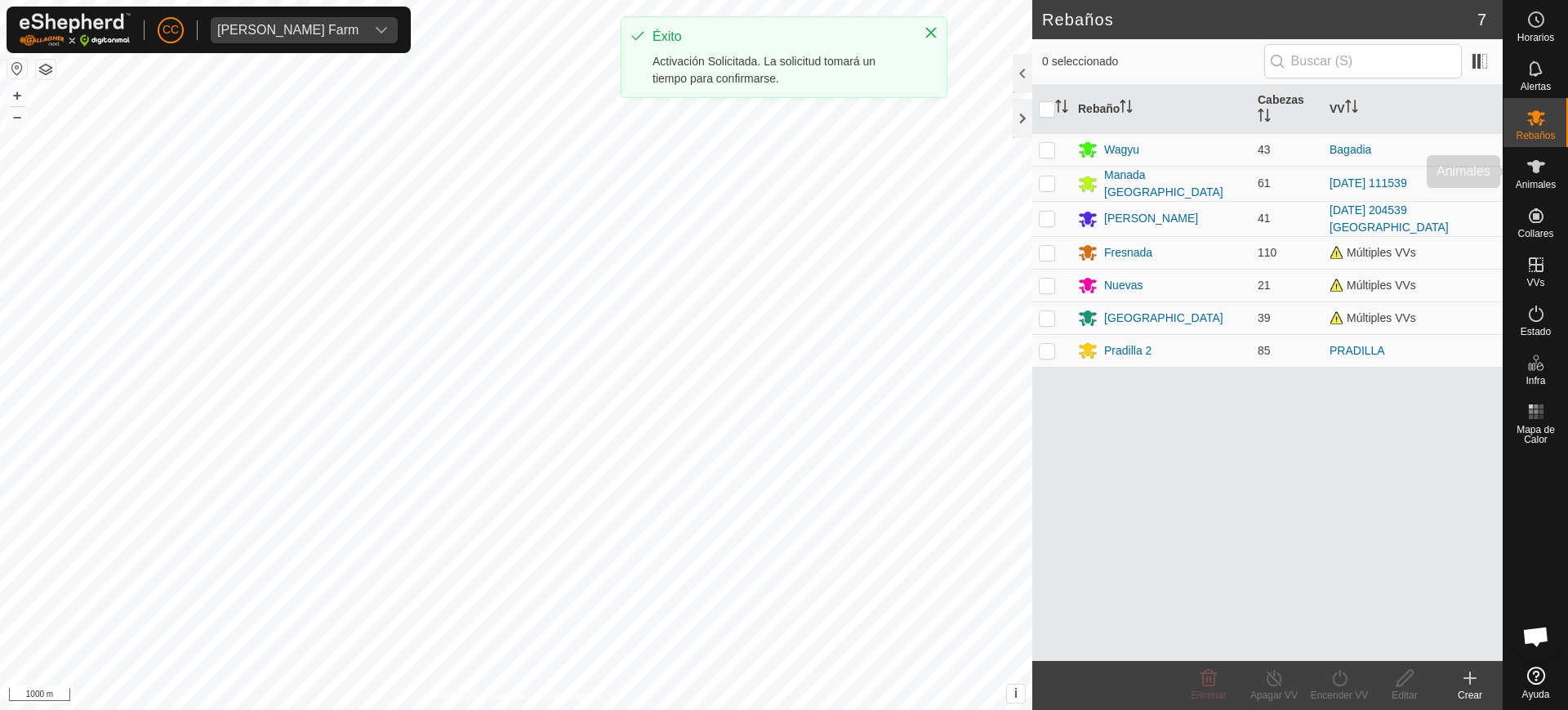
click at [1534, 178] on es-animals-svg-icon at bounding box center [1536, 167] width 30 height 26
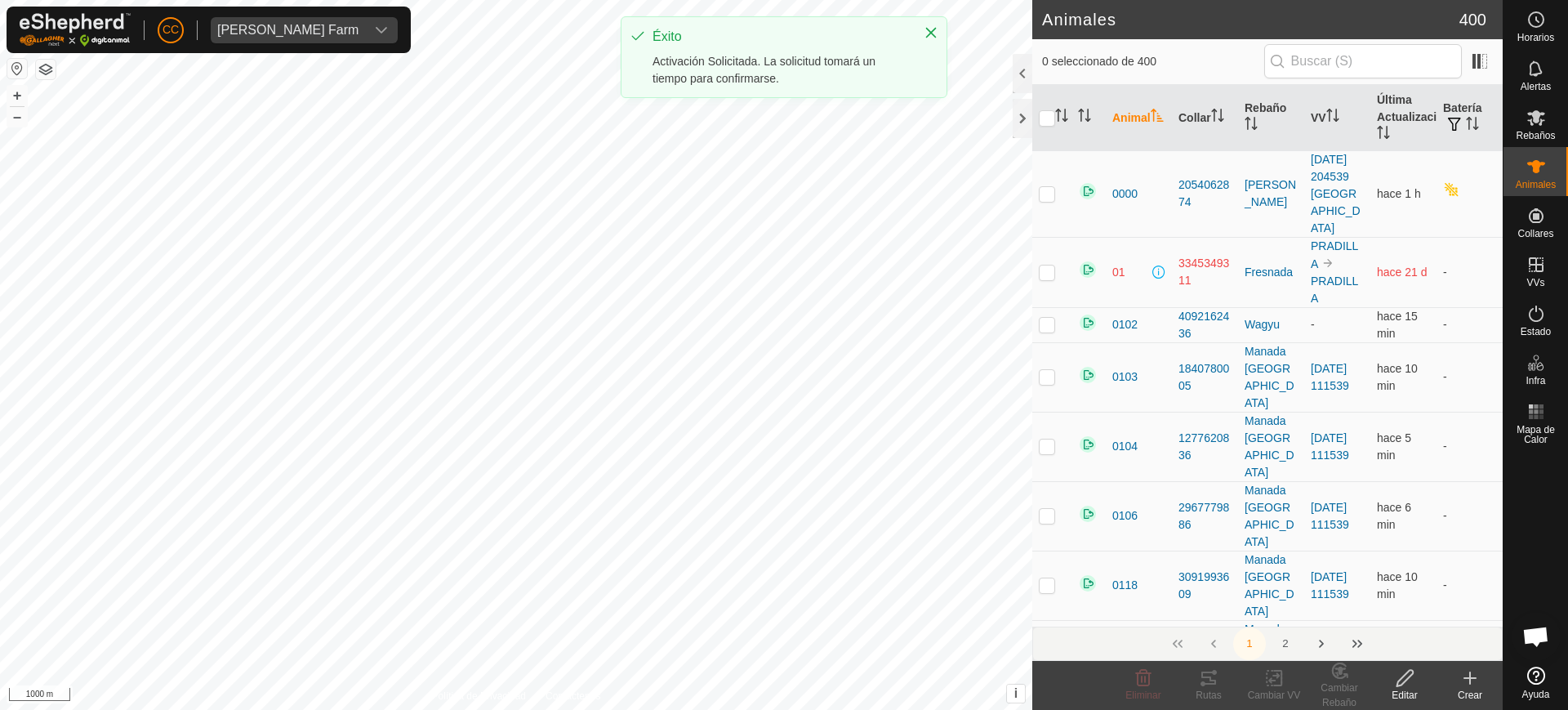
click at [1356, 57] on input "text" at bounding box center [1363, 61] width 197 height 34
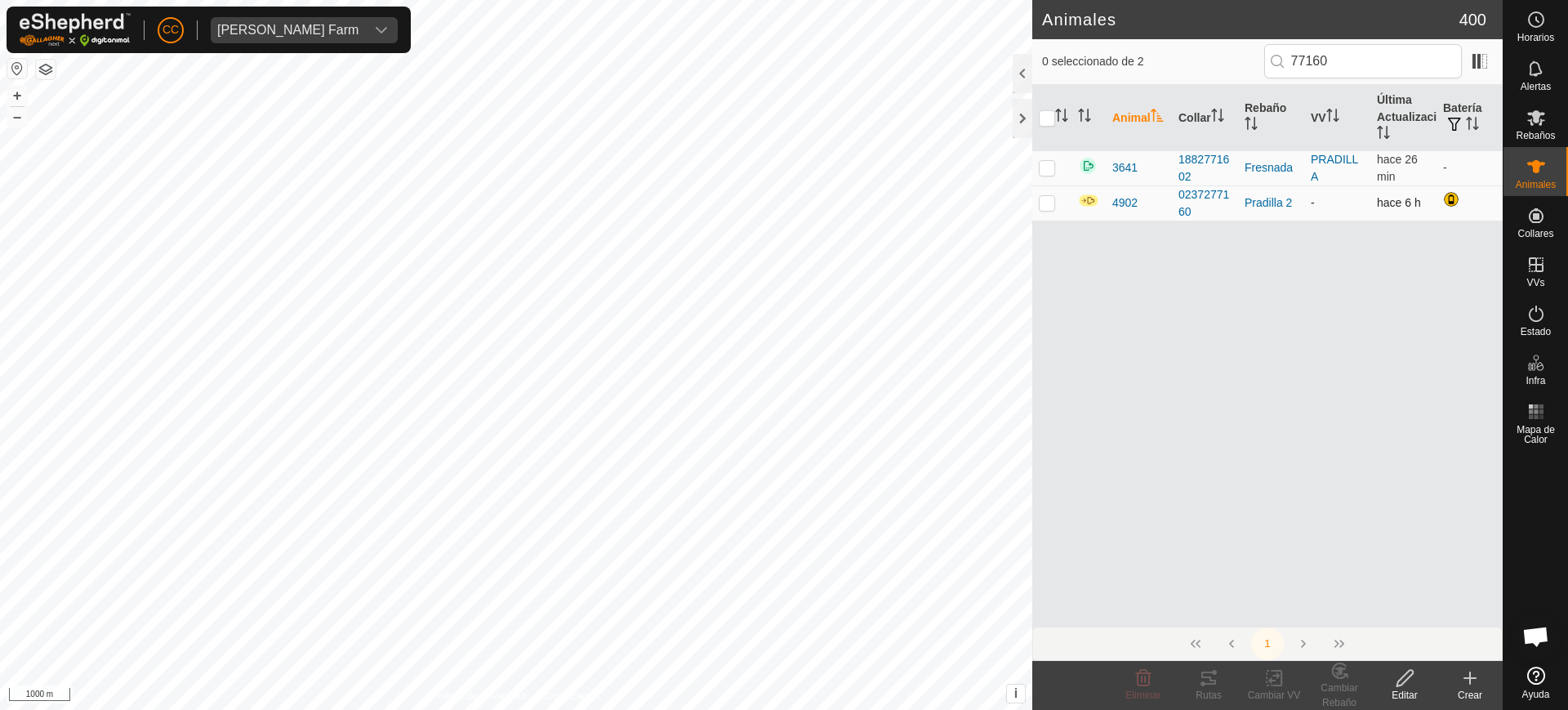
type input "77160"
click at [1042, 198] on p-checkbox at bounding box center [1047, 203] width 16 height 14
checkbox input "true"
click at [1279, 688] on div "Cambiar VV" at bounding box center [1274, 696] width 66 height 14
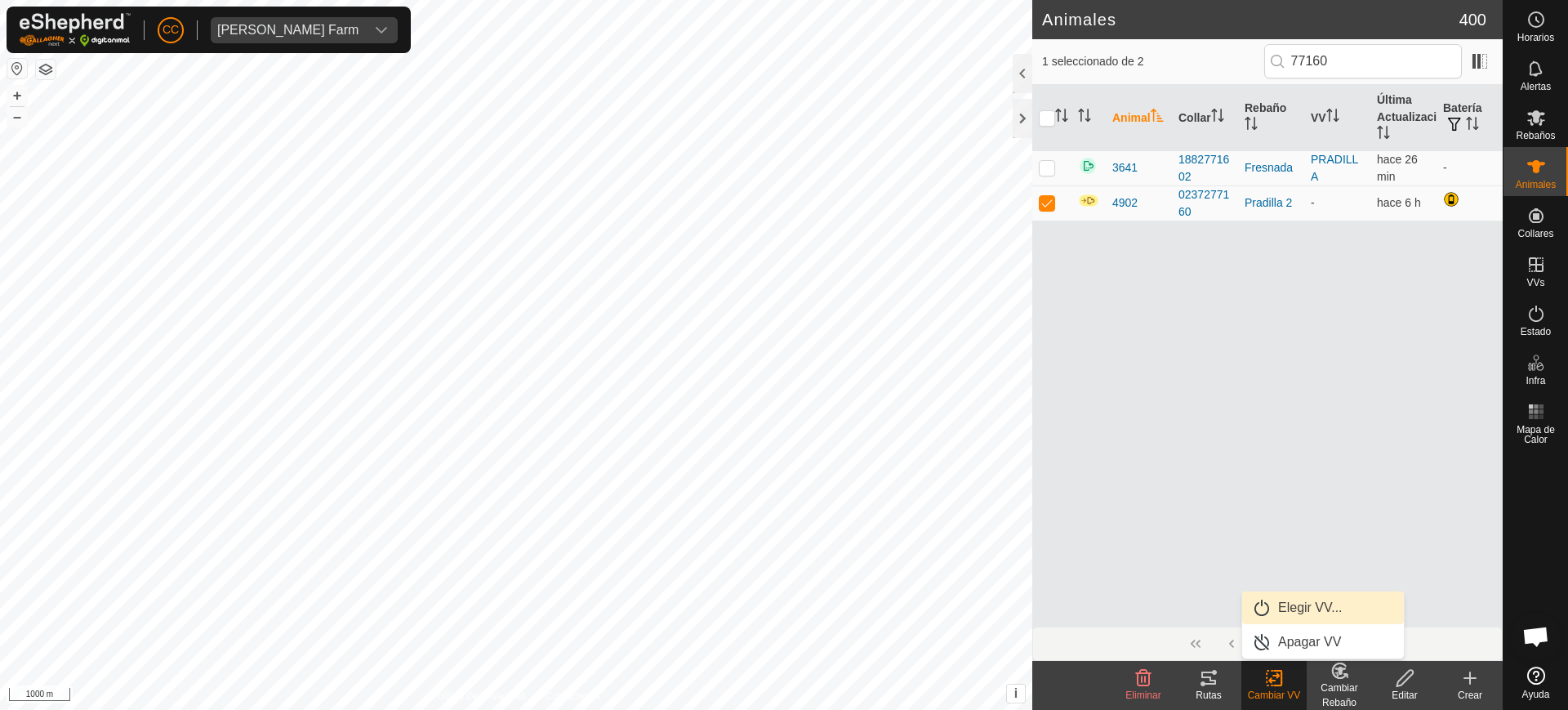
click at [1278, 617] on link "Elegir VV..." at bounding box center [1323, 608] width 162 height 32
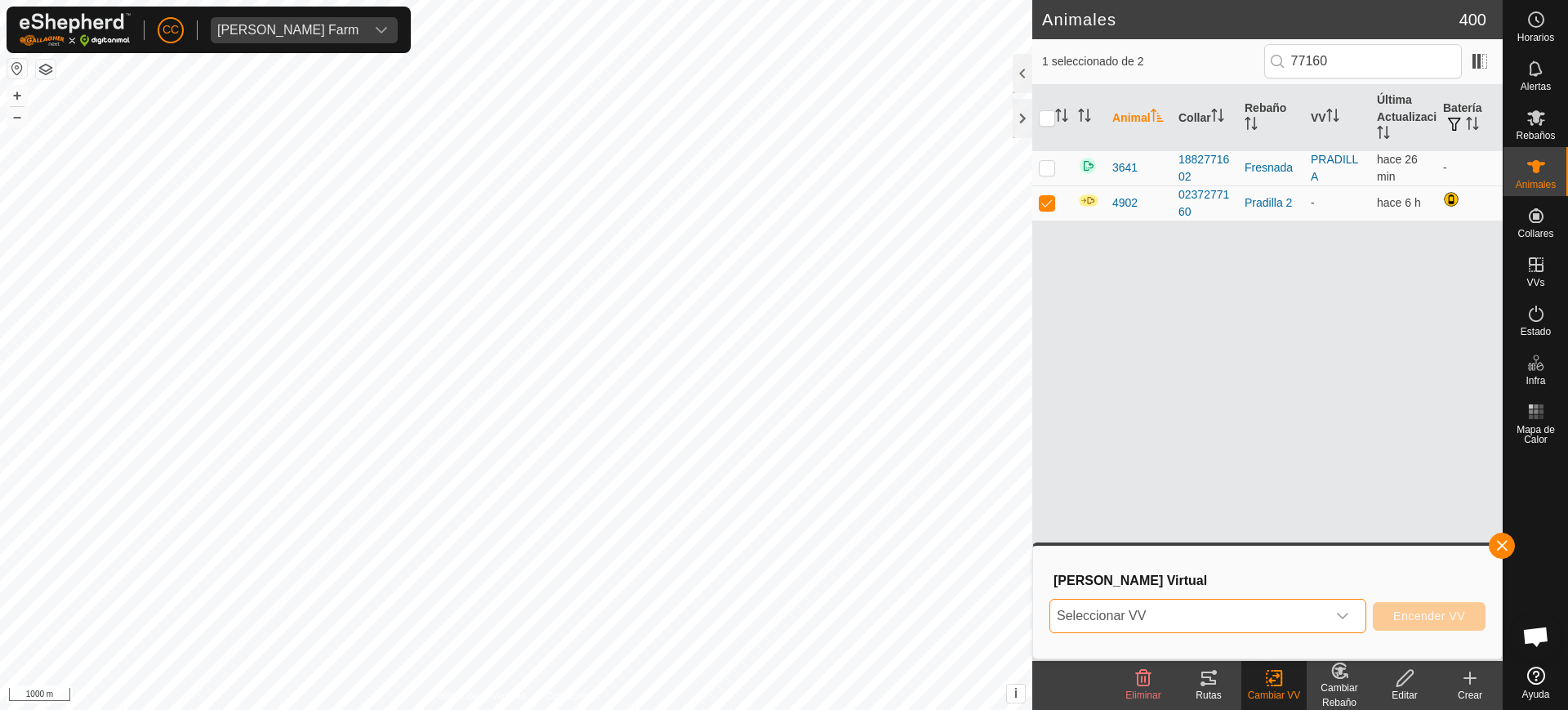
click at [1110, 605] on span "Seleccionar VV" at bounding box center [1188, 616] width 276 height 32
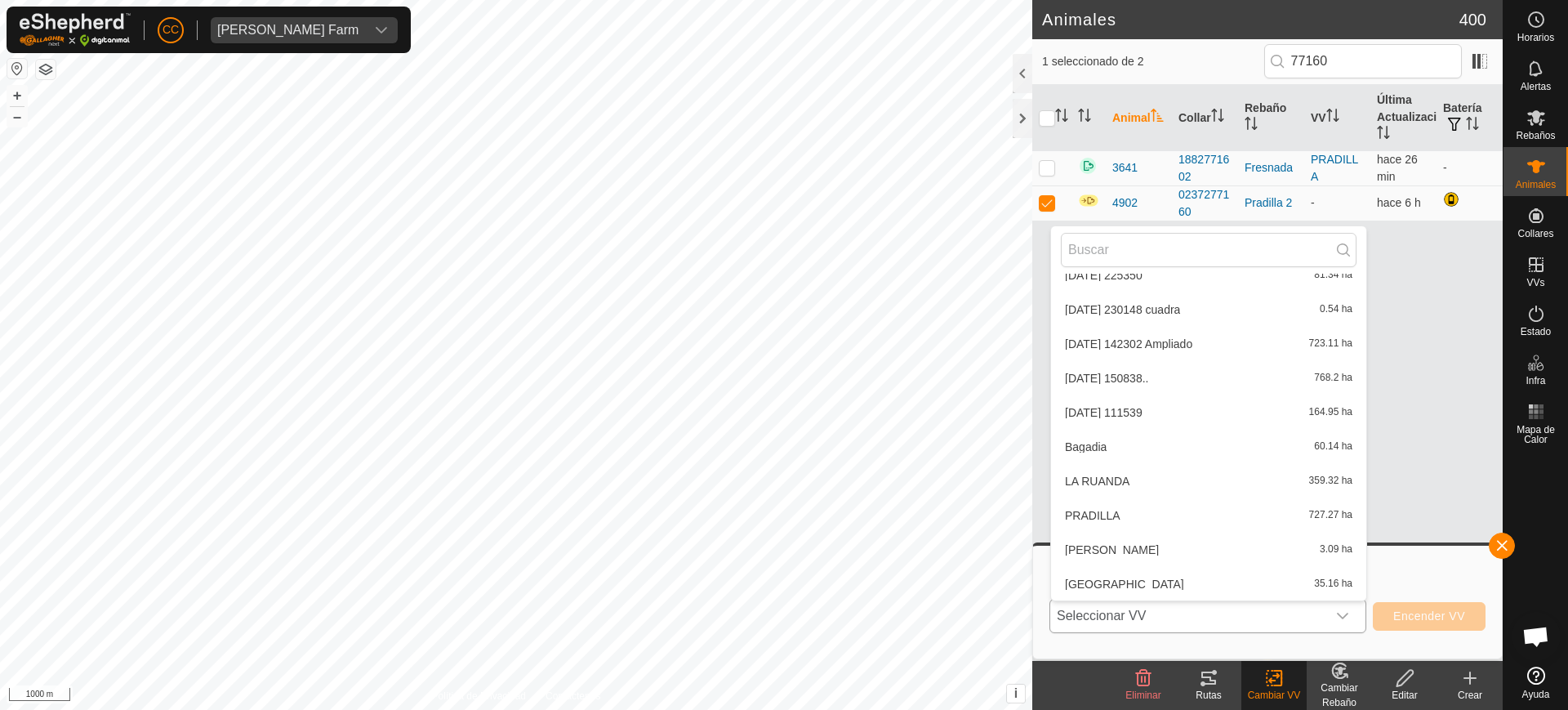
scroll to position [361, 0]
click at [1144, 440] on li "PRADILLA 727.27 ha" at bounding box center [1209, 447] width 315 height 32
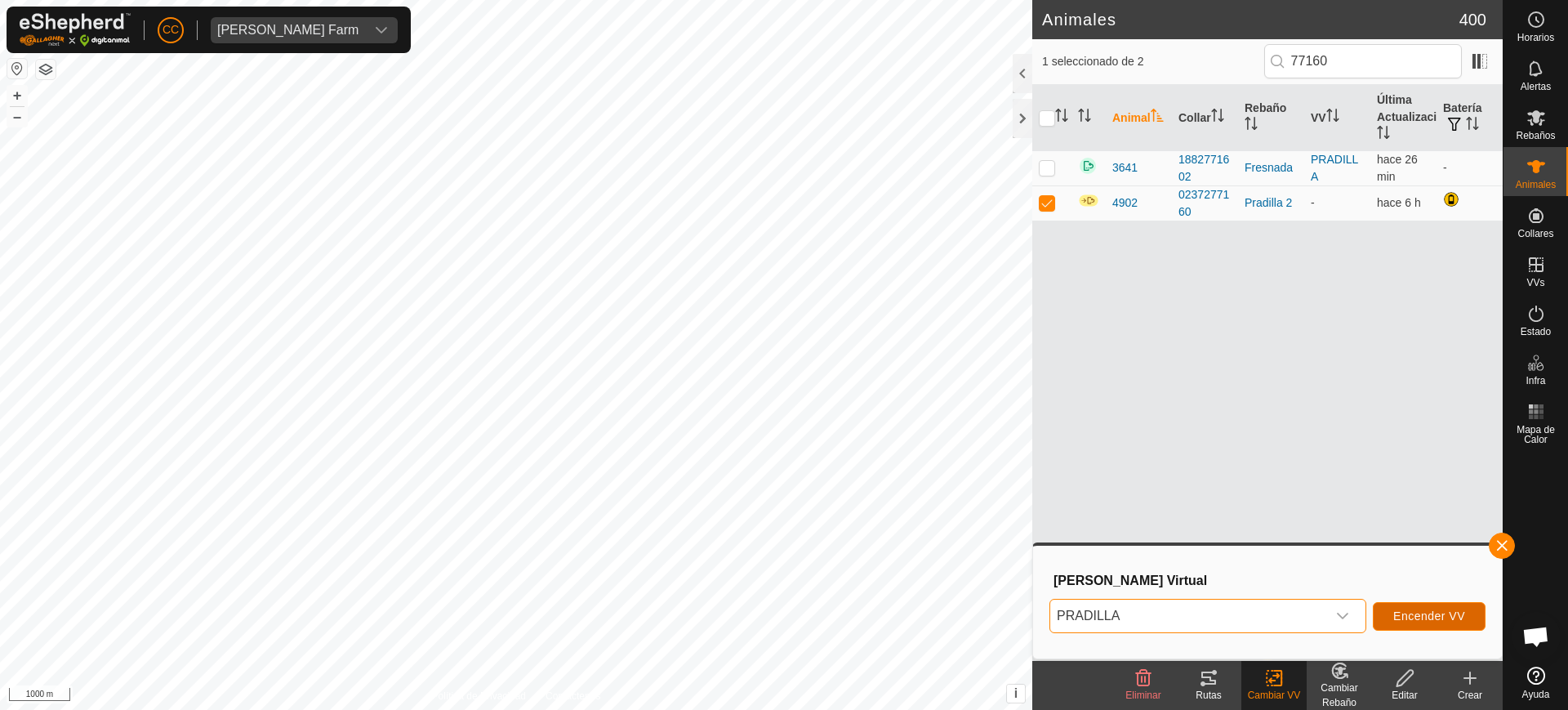
click at [1460, 610] on span "Encender VV" at bounding box center [1429, 616] width 72 height 14
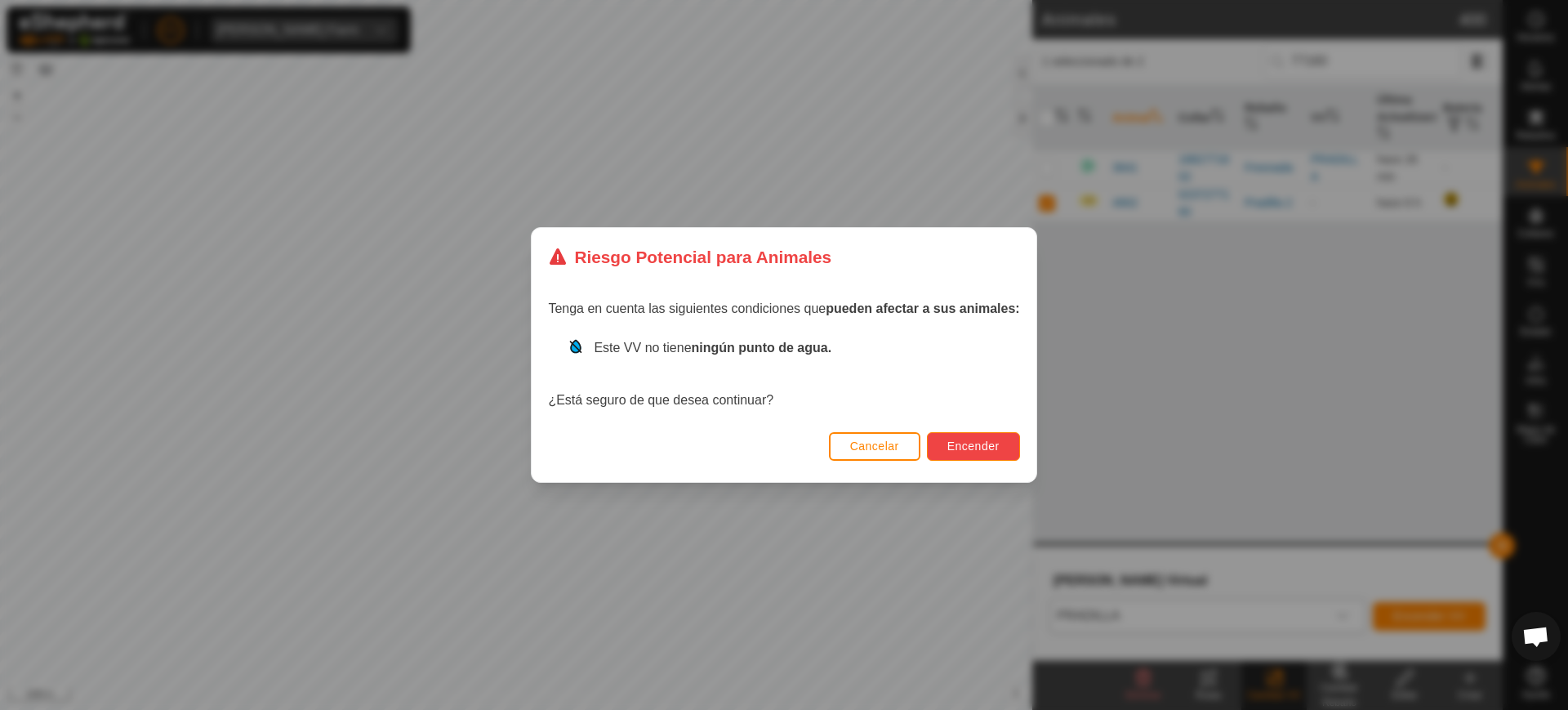
click at [983, 436] on button "Encender" at bounding box center [973, 447] width 93 height 29
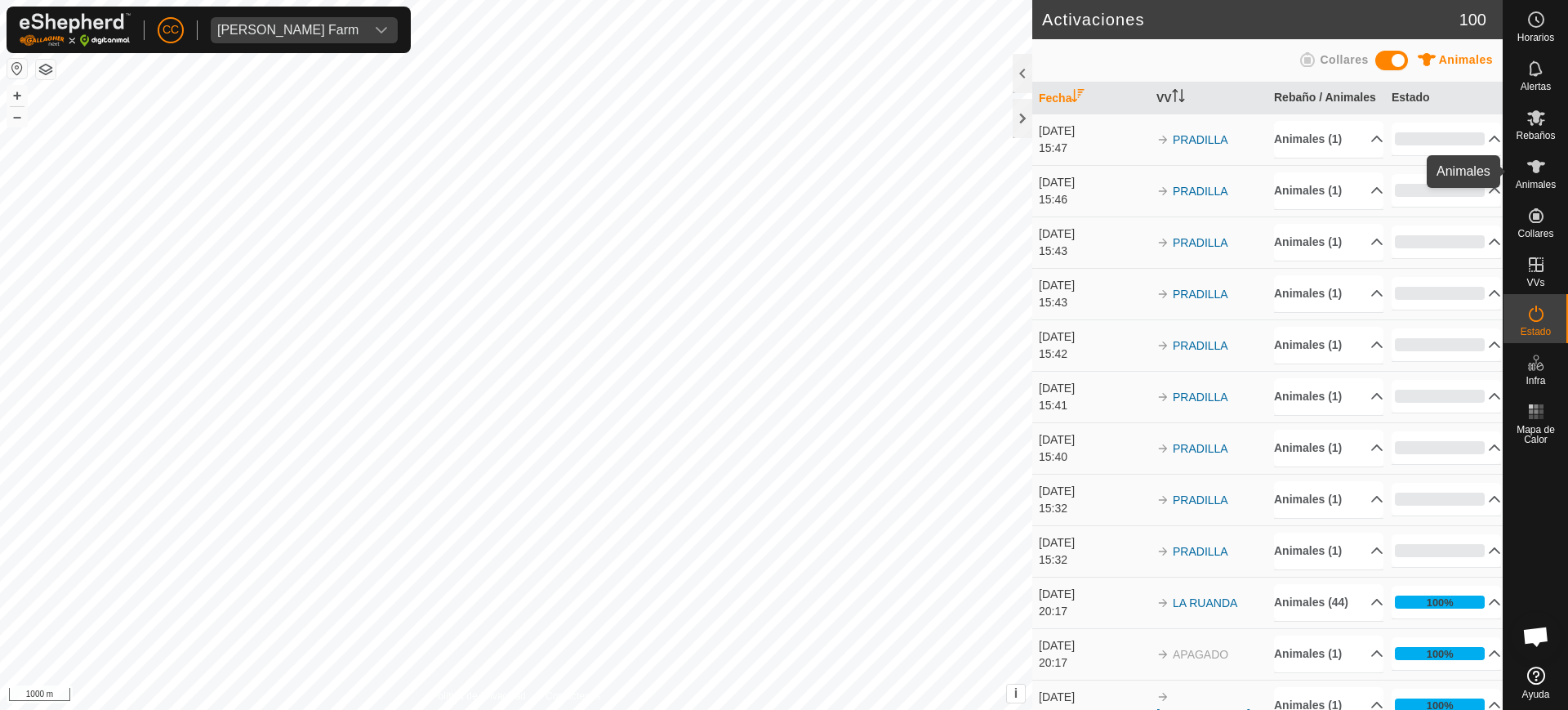
click at [1542, 169] on icon at bounding box center [1536, 167] width 20 height 20
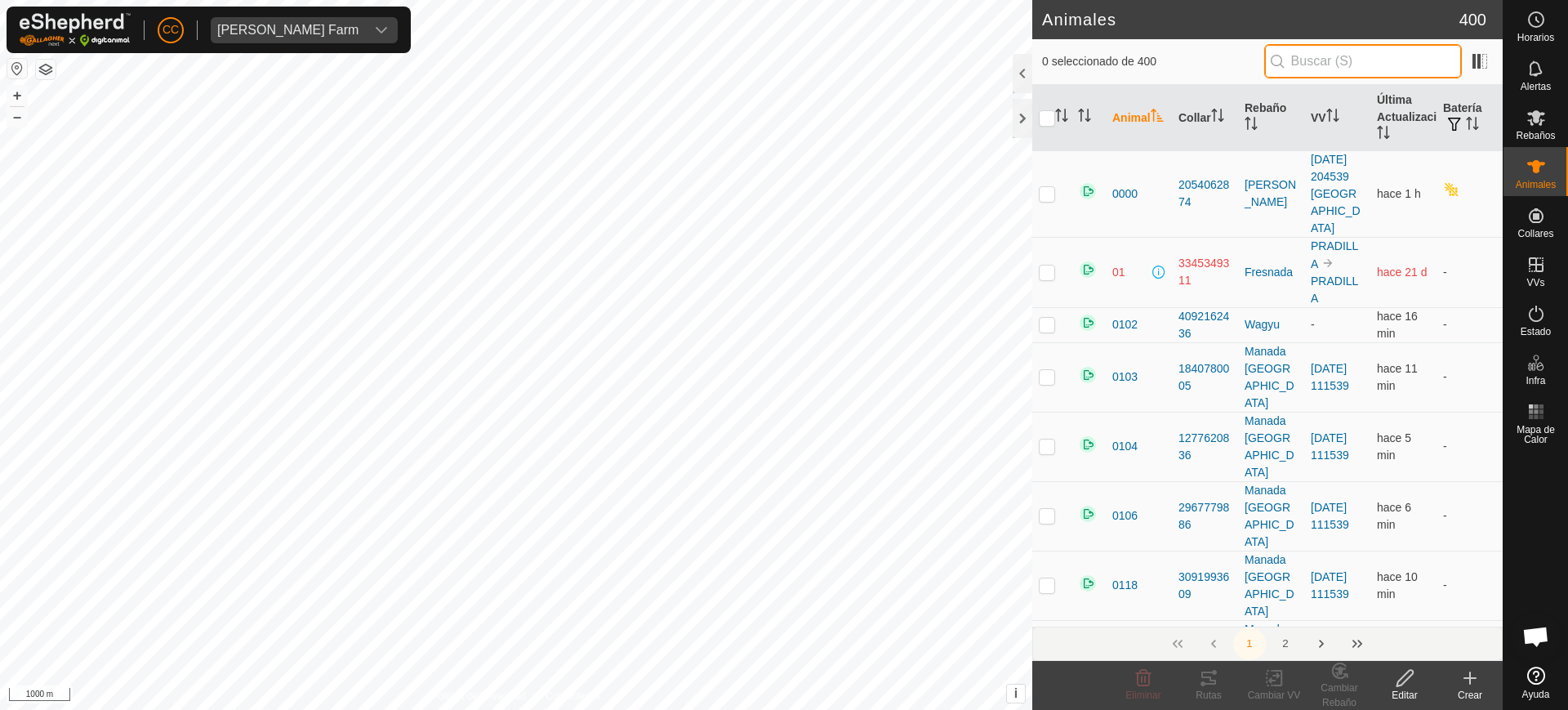
click at [1375, 59] on input "text" at bounding box center [1363, 61] width 197 height 34
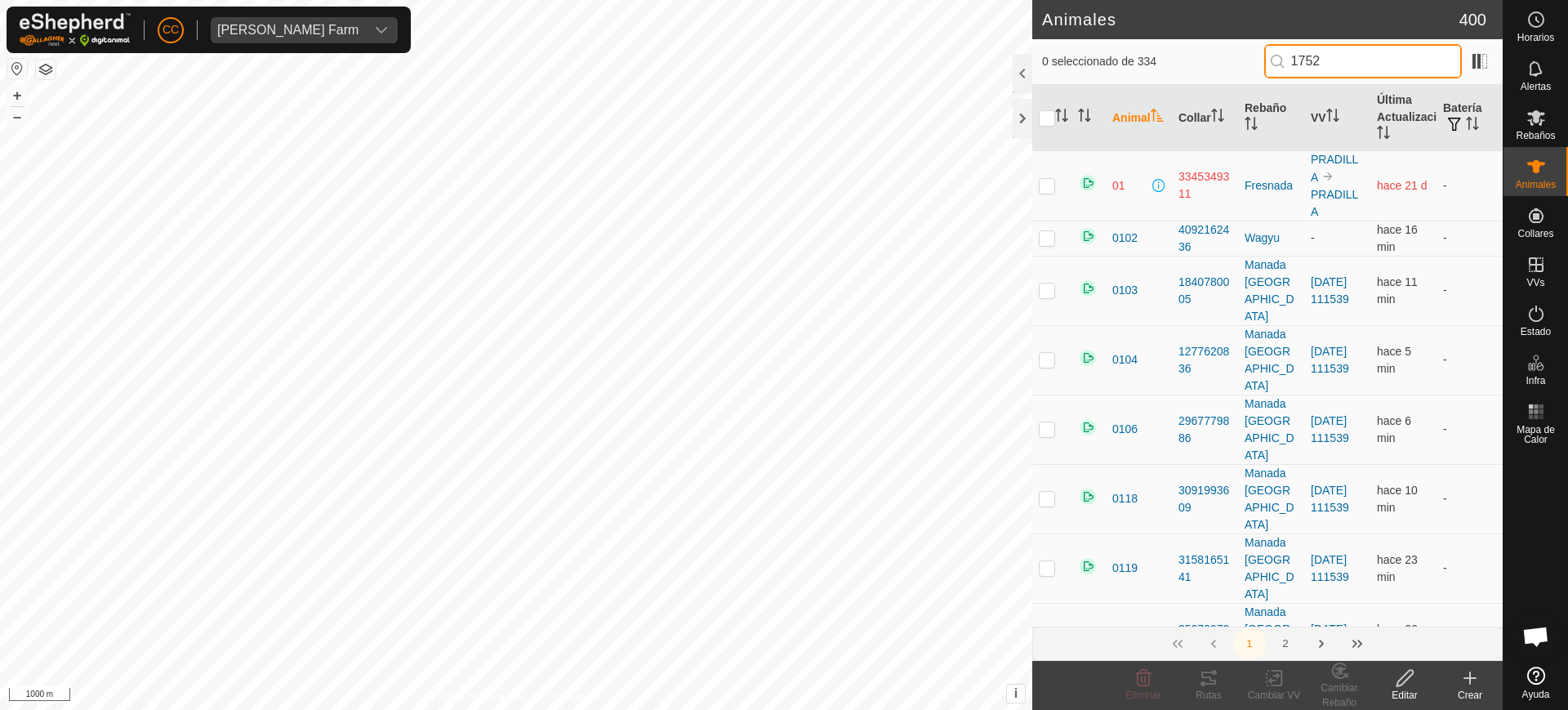
type input "17525"
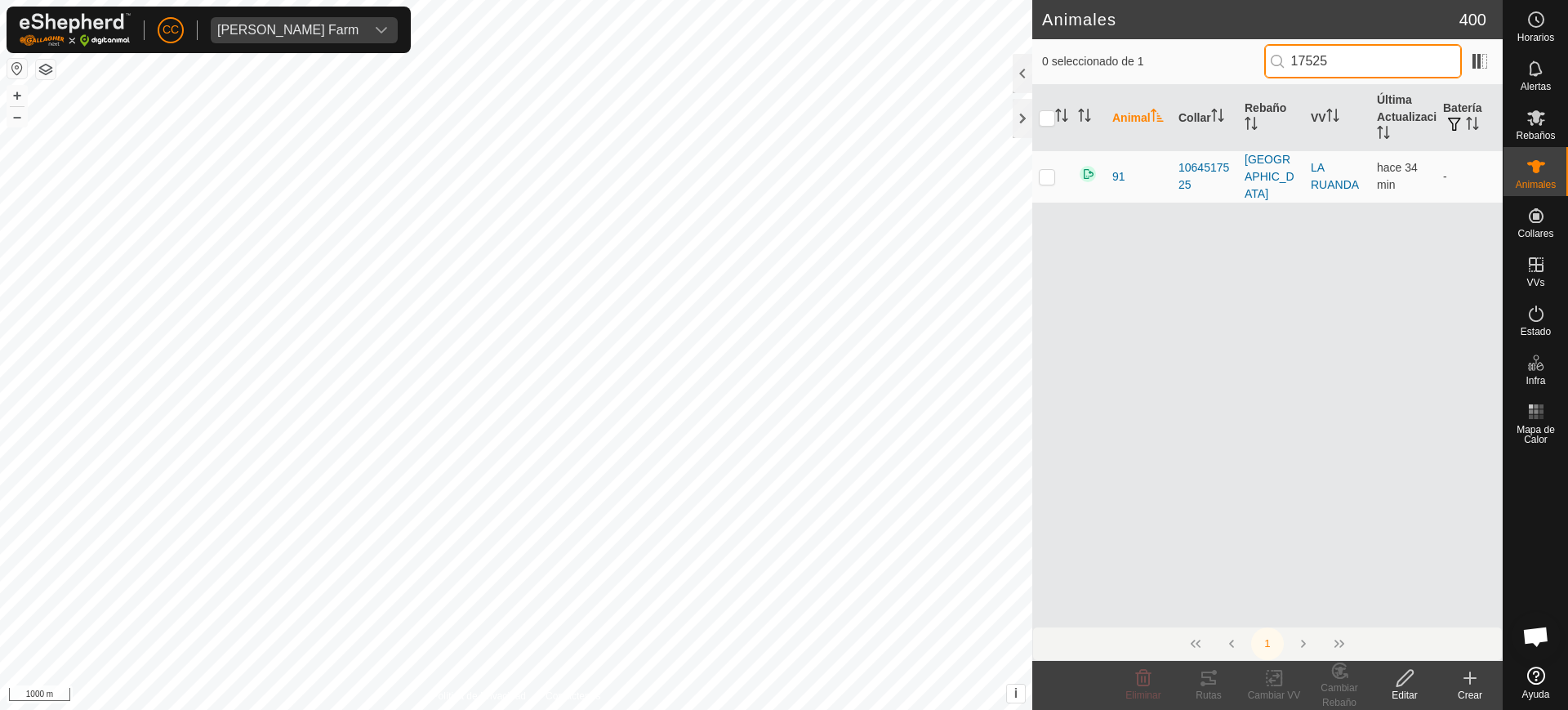
drag, startPoint x: 1372, startPoint y: 60, endPoint x: 1219, endPoint y: 72, distance: 153.5
click at [1225, 66] on div "0 seleccionado de 1 17525" at bounding box center [1267, 61] width 451 height 34
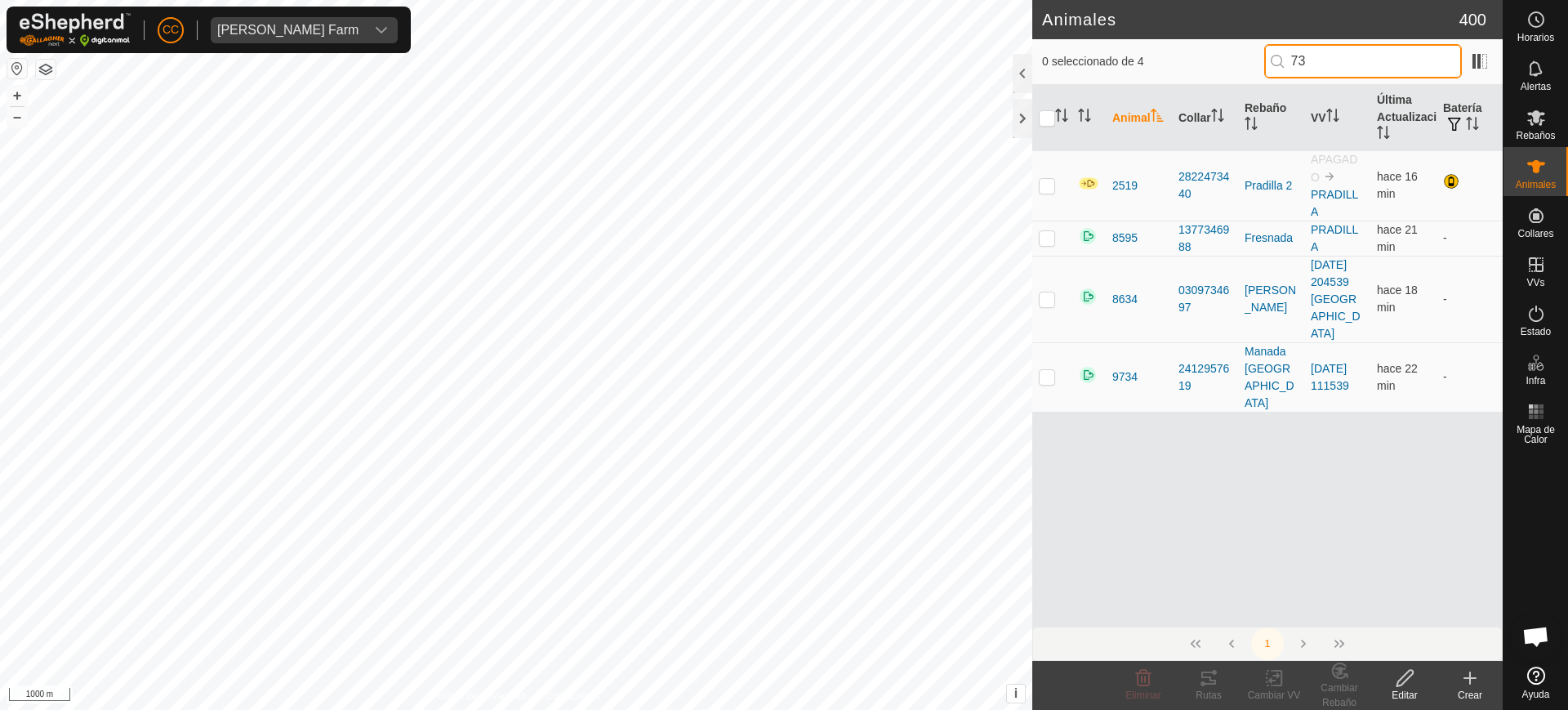
type input "7"
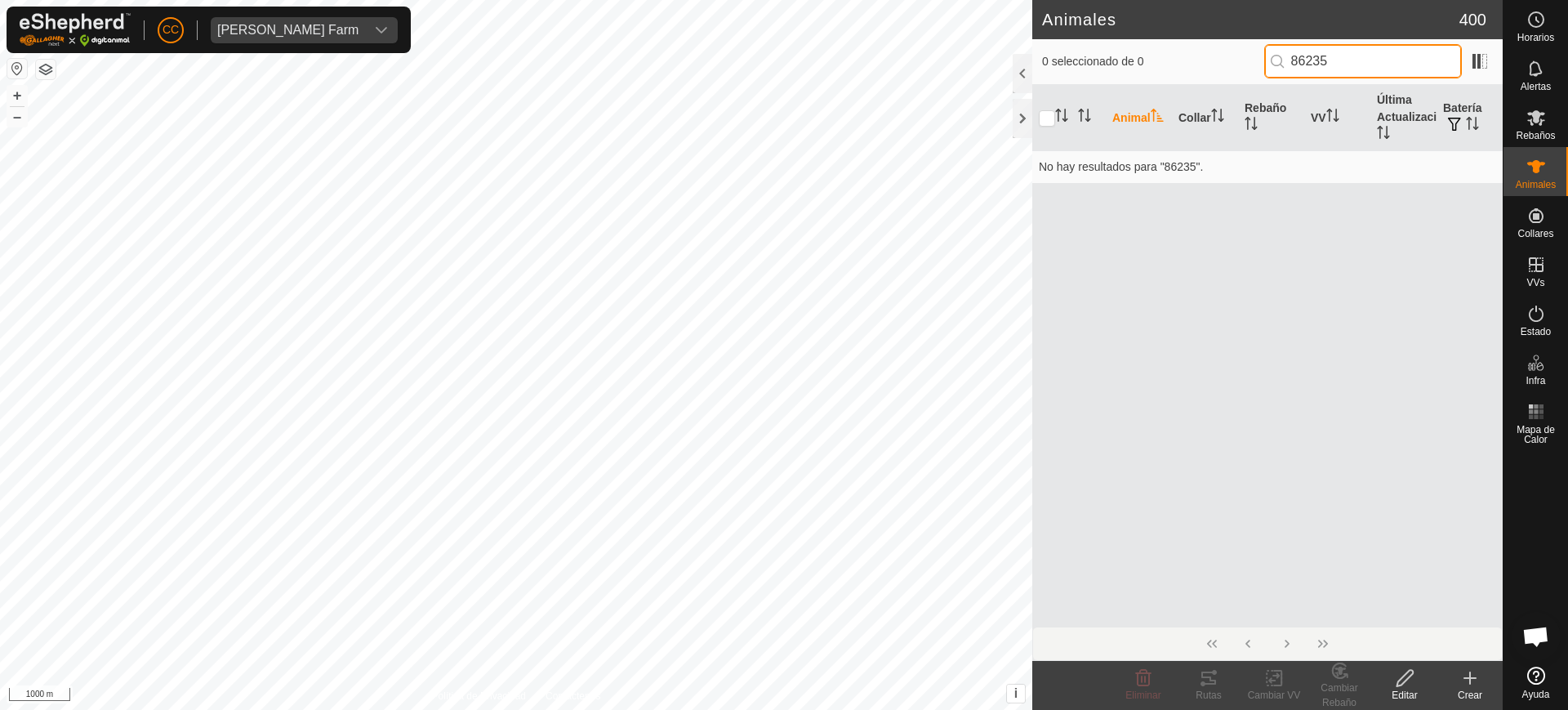
drag, startPoint x: 1372, startPoint y: 45, endPoint x: 1251, endPoint y: 71, distance: 123.8
click at [1251, 71] on div "0 seleccionado de 0 86235" at bounding box center [1267, 61] width 451 height 34
type input "86235"
click at [1458, 680] on create-svg-icon at bounding box center [1470, 678] width 66 height 20
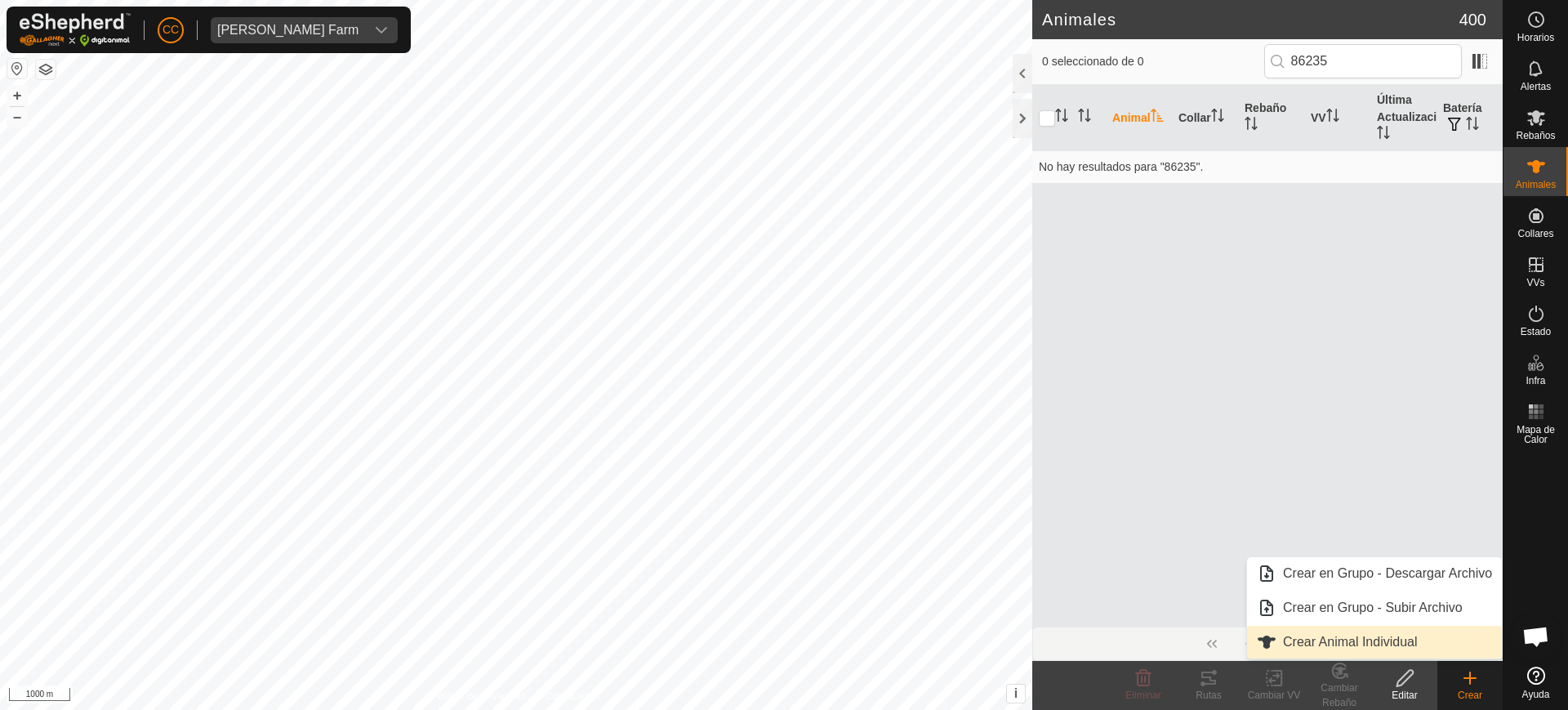
click at [1429, 640] on link "Crear Animal Individual" at bounding box center [1374, 642] width 255 height 32
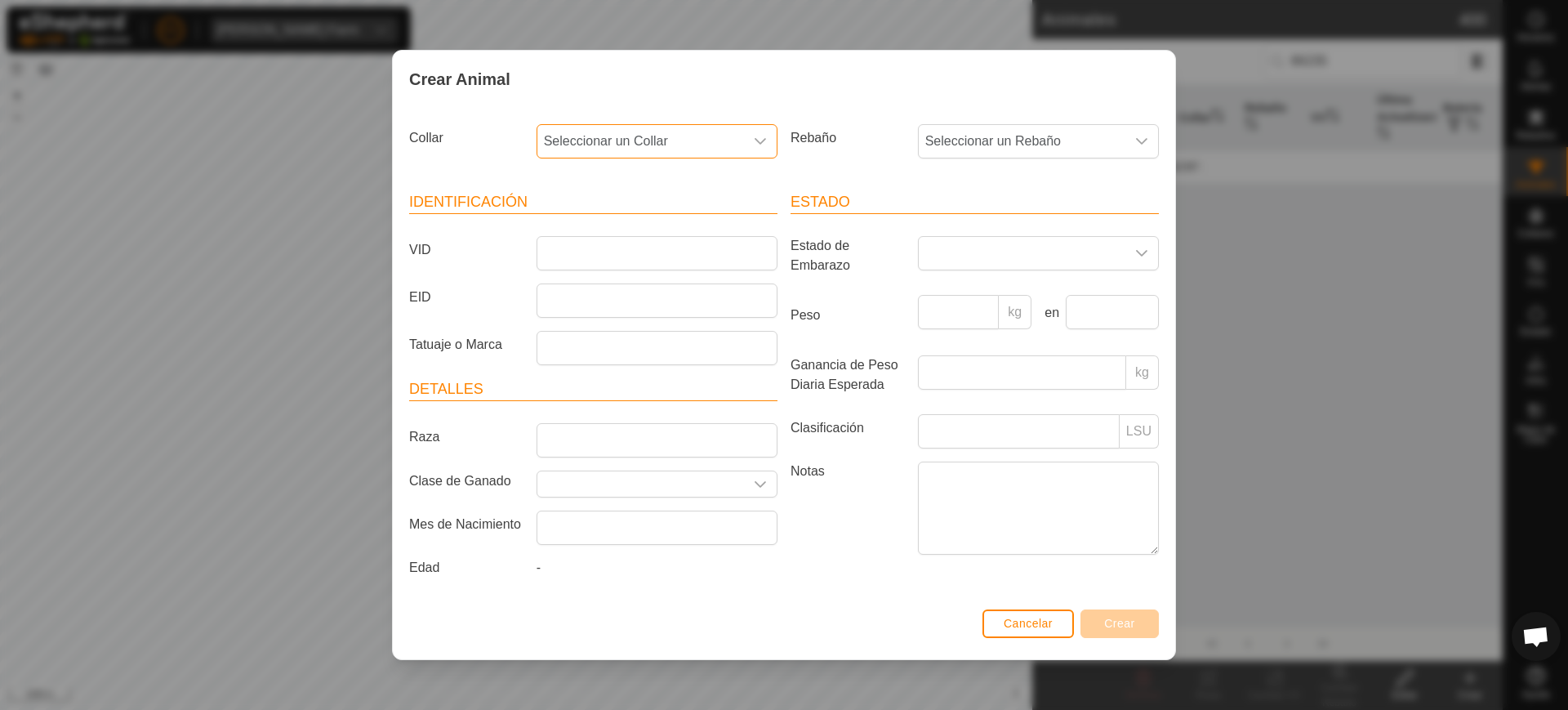
click at [669, 132] on span "Seleccionar un Collar" at bounding box center [640, 141] width 206 height 32
type input "86235"
drag, startPoint x: 699, startPoint y: 220, endPoint x: 724, endPoint y: 219, distance: 25.0
click at [698, 220] on li "2917386235" at bounding box center [658, 225] width 240 height 32
click at [976, 151] on span "Seleccionar un Rebaño" at bounding box center [1021, 141] width 206 height 32
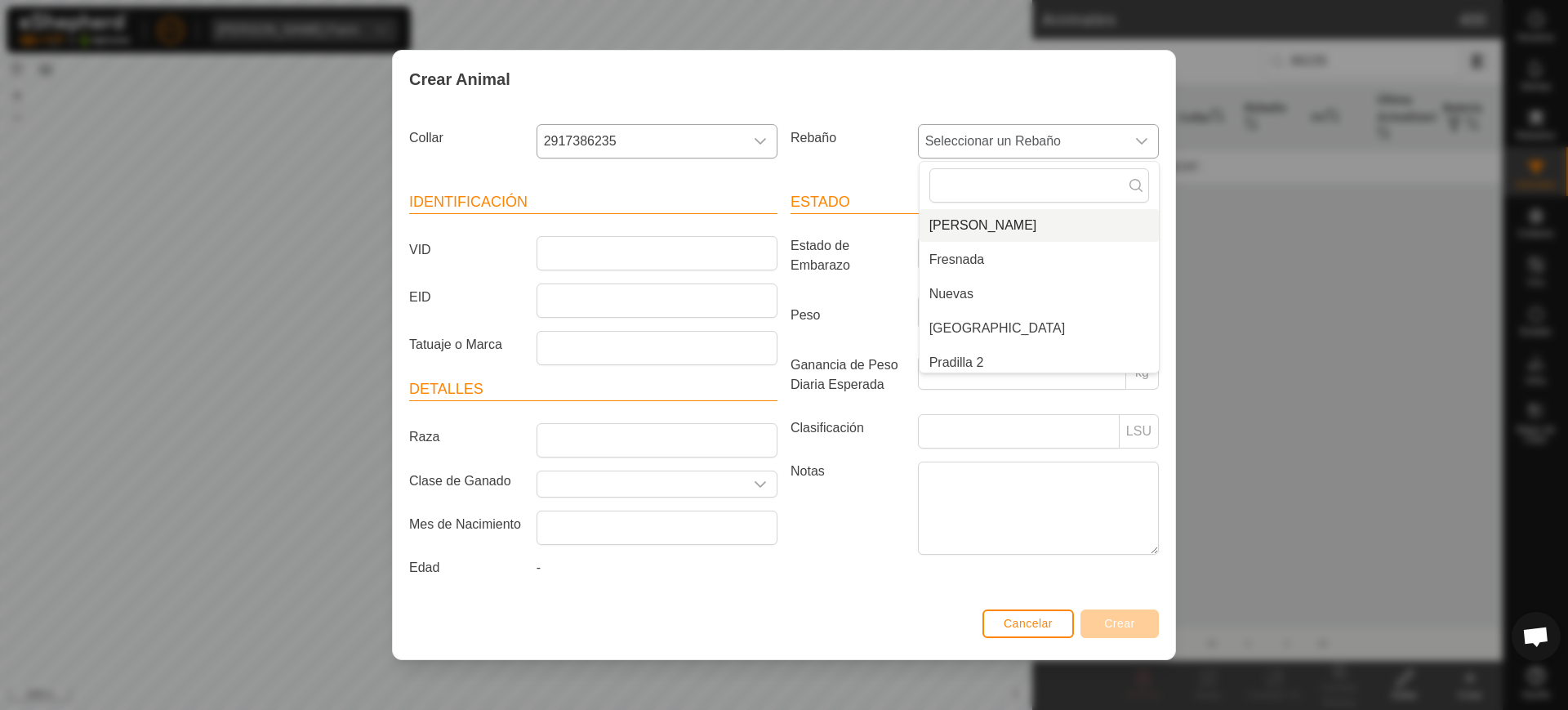
scroll to position [110, 0]
drag, startPoint x: 1000, startPoint y: 349, endPoint x: 969, endPoint y: 327, distance: 38.0
click at [999, 350] on li "Pradilla 2" at bounding box center [1039, 356] width 240 height 32
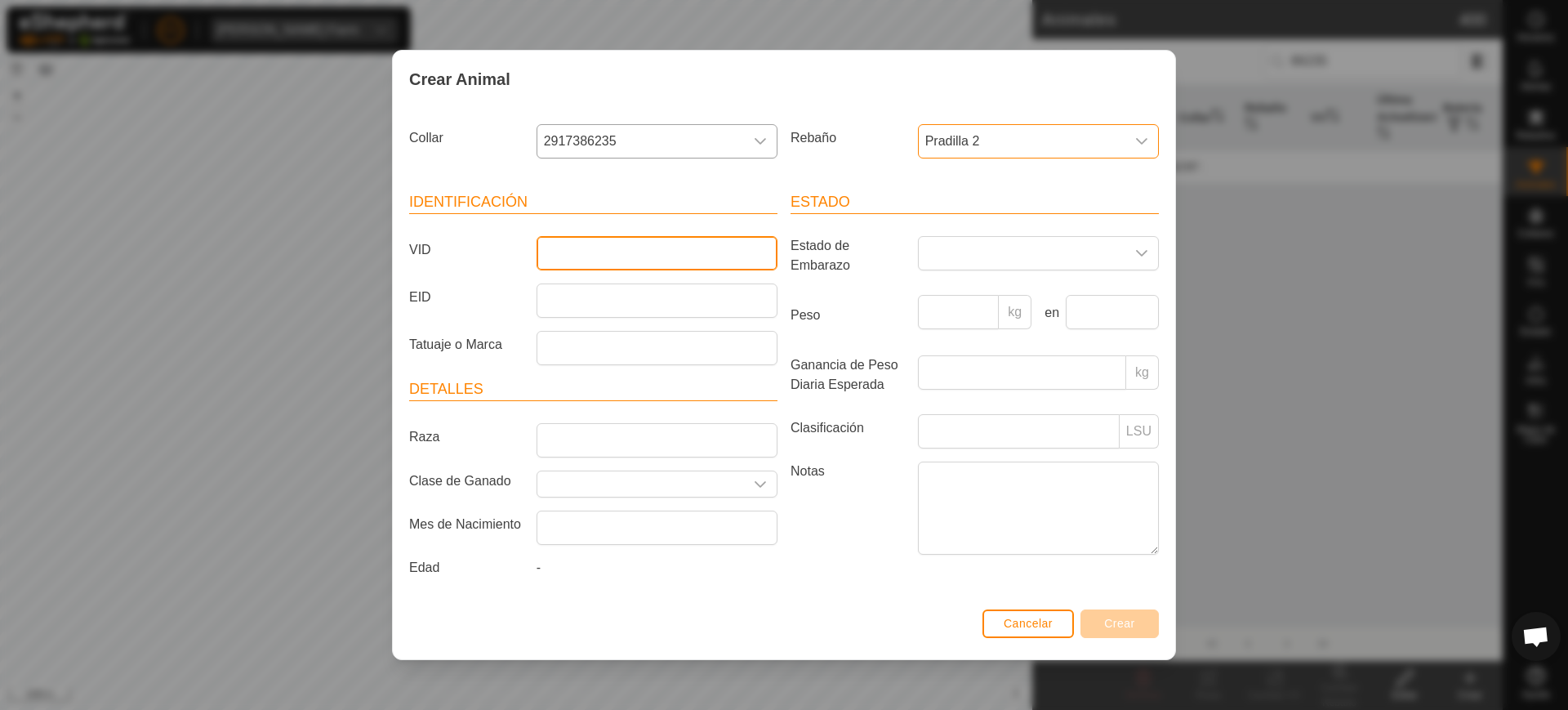
click at [749, 250] on input "VID" at bounding box center [657, 253] width 241 height 34
type input "8979"
click at [1088, 622] on button "Crear" at bounding box center [1119, 624] width 78 height 29
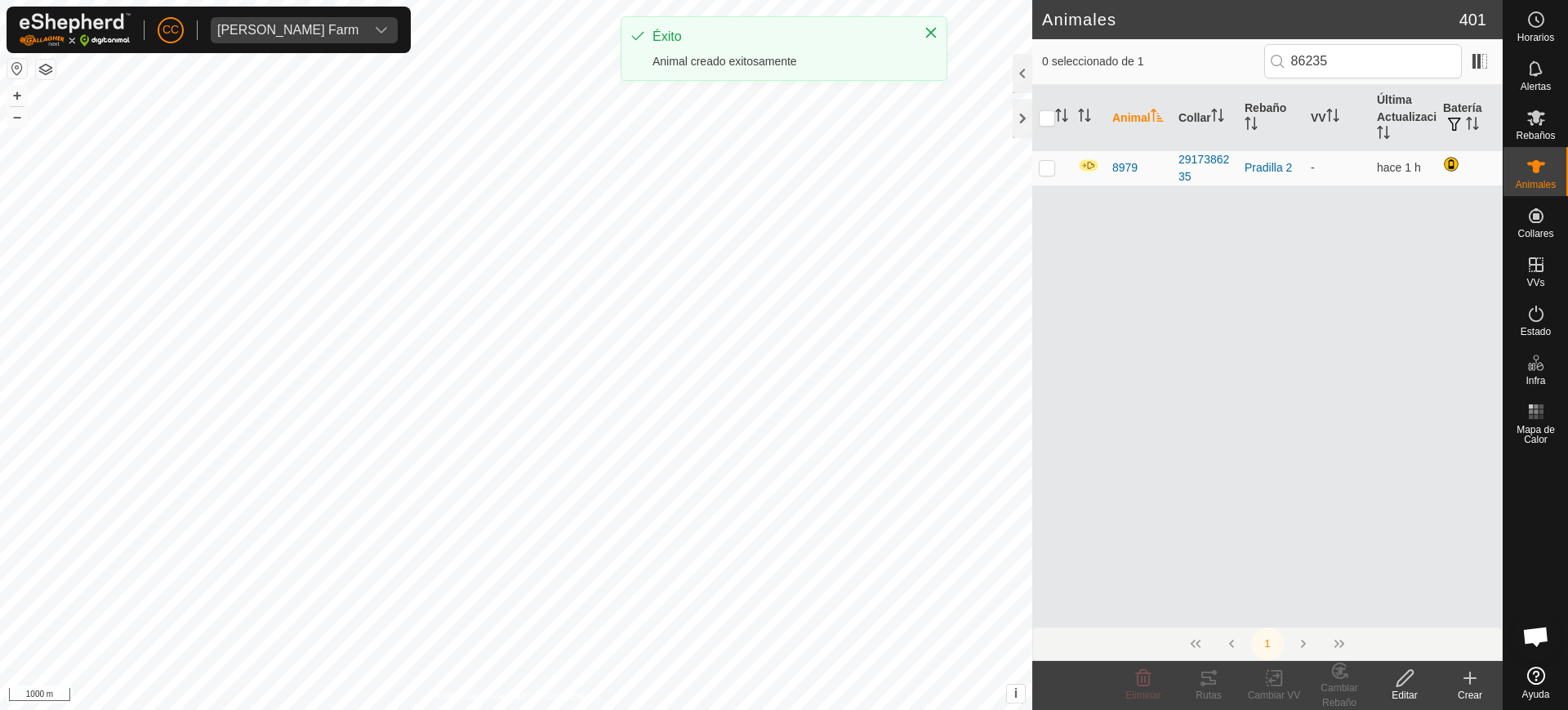
click at [1470, 679] on icon at bounding box center [1470, 678] width 0 height 12
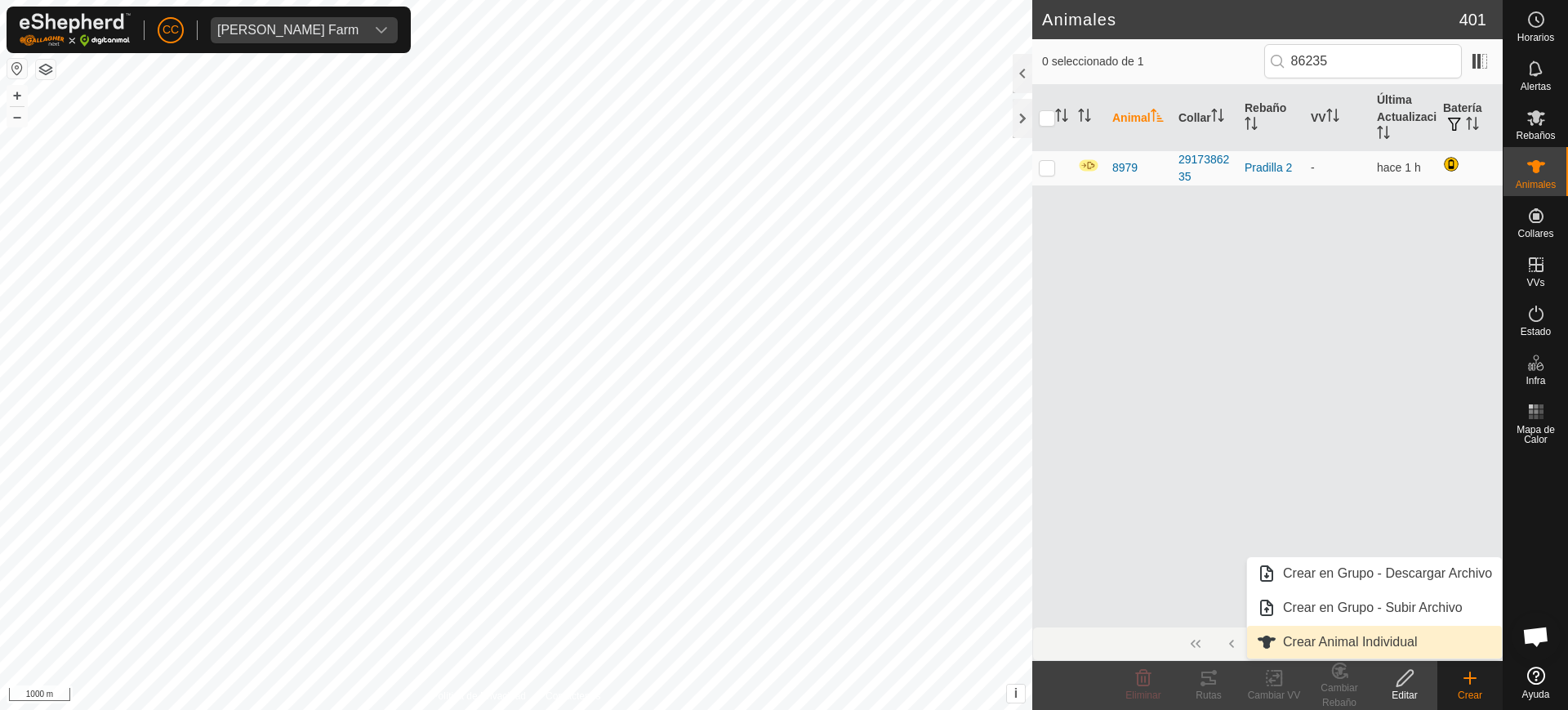
click at [1391, 638] on link "Crear Animal Individual" at bounding box center [1374, 642] width 255 height 32
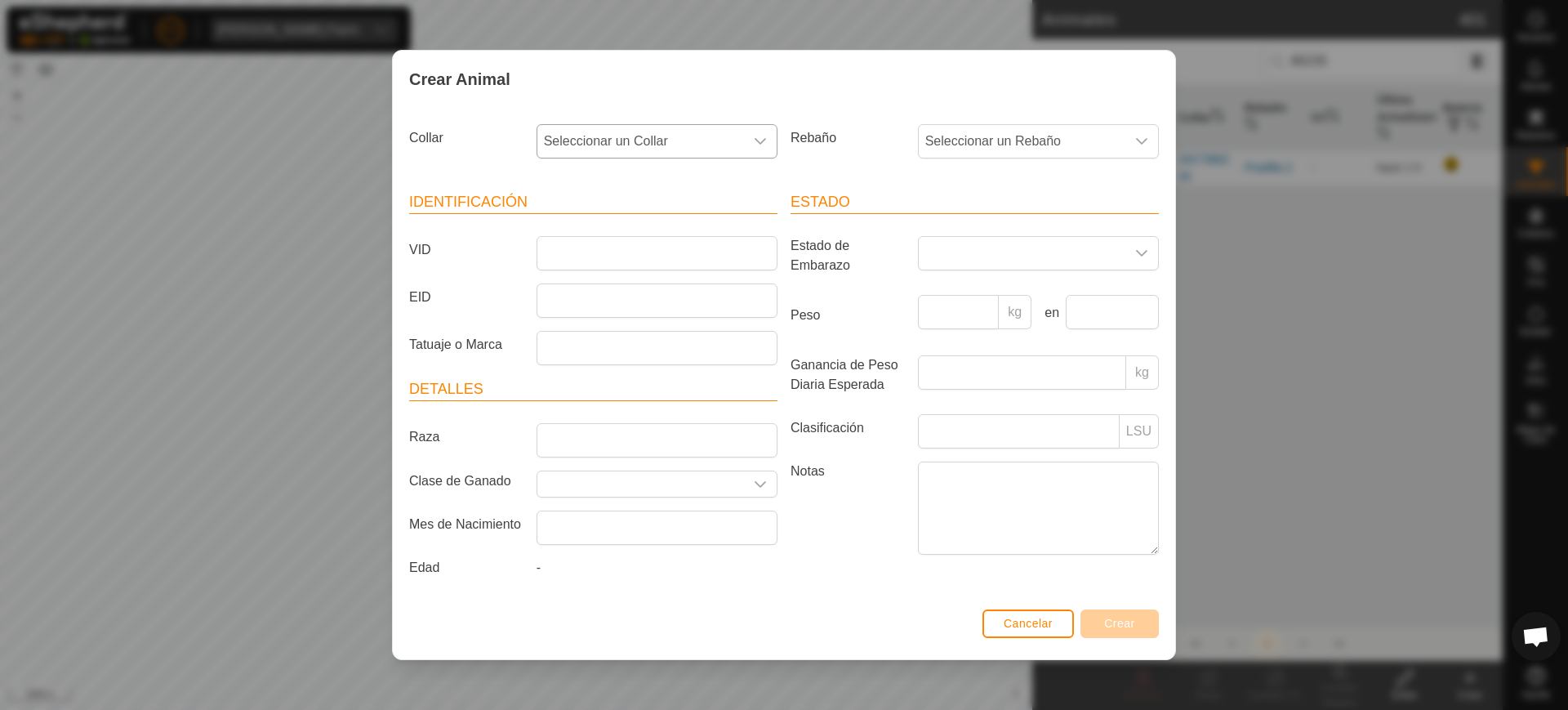
click at [621, 150] on span "Seleccionar un Collar" at bounding box center [640, 141] width 206 height 32
type input "01922"
click at [641, 229] on li "2977401922" at bounding box center [658, 225] width 240 height 32
click at [976, 146] on span "Seleccionar un Rebaño" at bounding box center [1021, 141] width 206 height 32
click at [992, 350] on li "Pradilla 2" at bounding box center [1039, 356] width 240 height 32
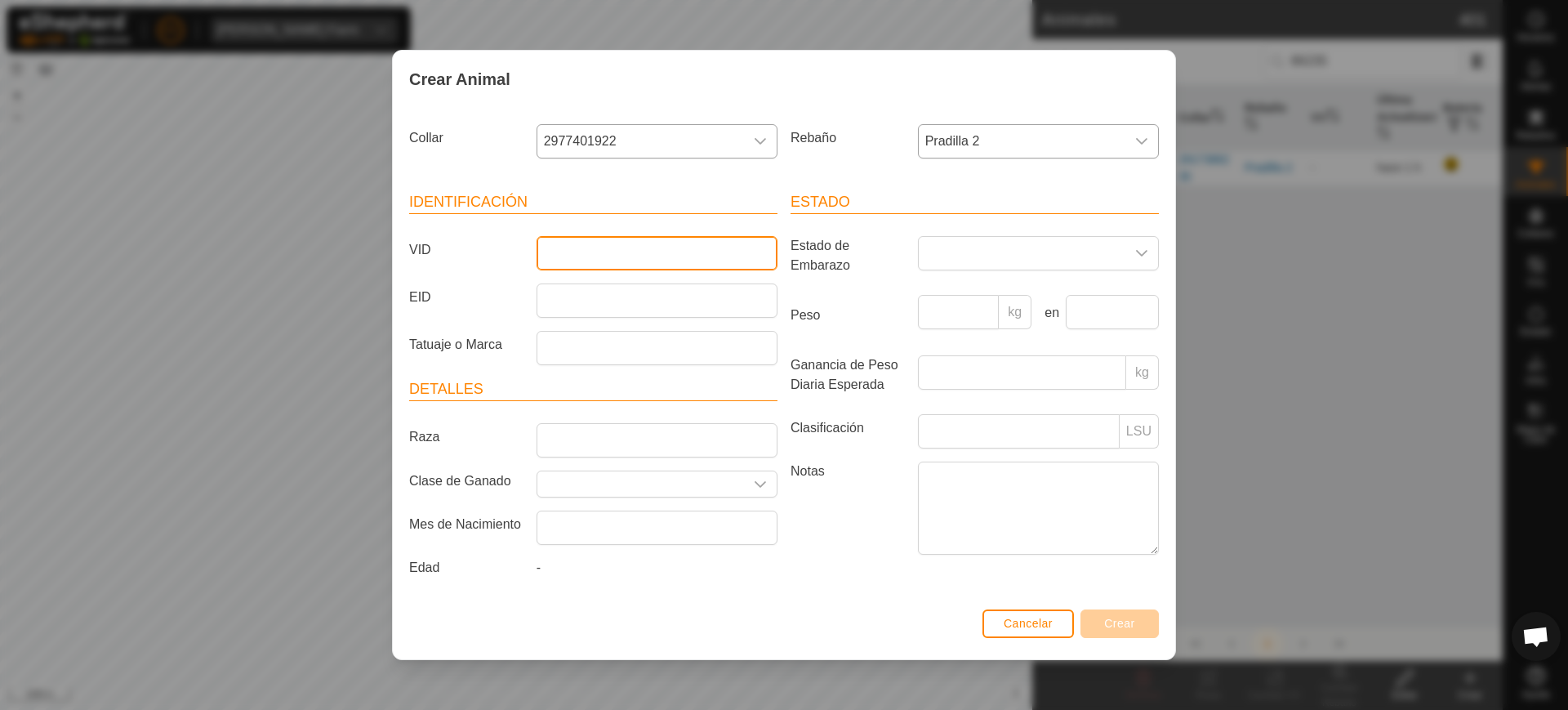
click at [645, 242] on input "VID" at bounding box center [657, 253] width 241 height 34
type input "2926"
click at [1119, 607] on div "Cancelar Crear" at bounding box center [784, 632] width 783 height 56
click at [1119, 619] on span "Crear" at bounding box center [1119, 624] width 31 height 14
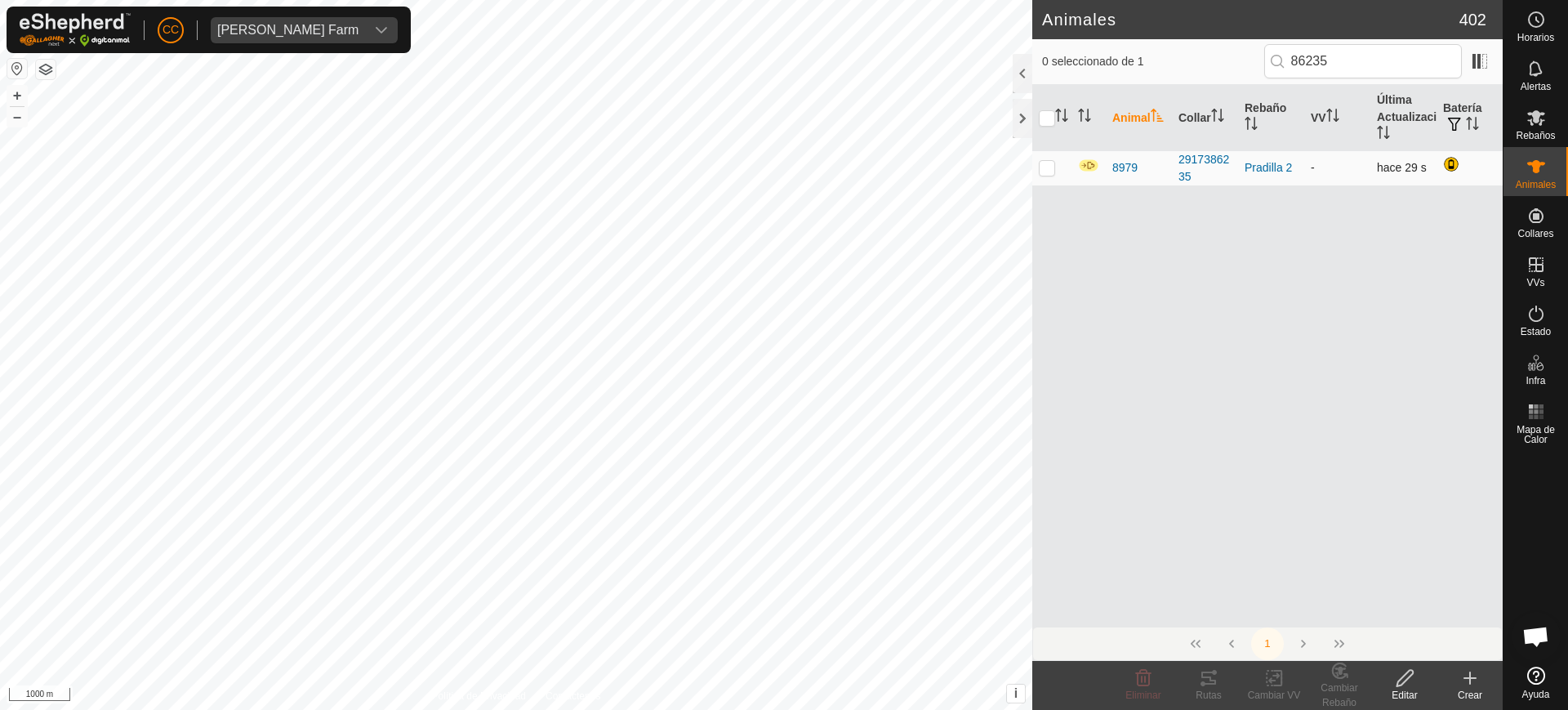
click at [1049, 168] on p-checkbox at bounding box center [1047, 168] width 16 height 14
checkbox input "true"
click at [1270, 679] on icon at bounding box center [1273, 678] width 12 height 11
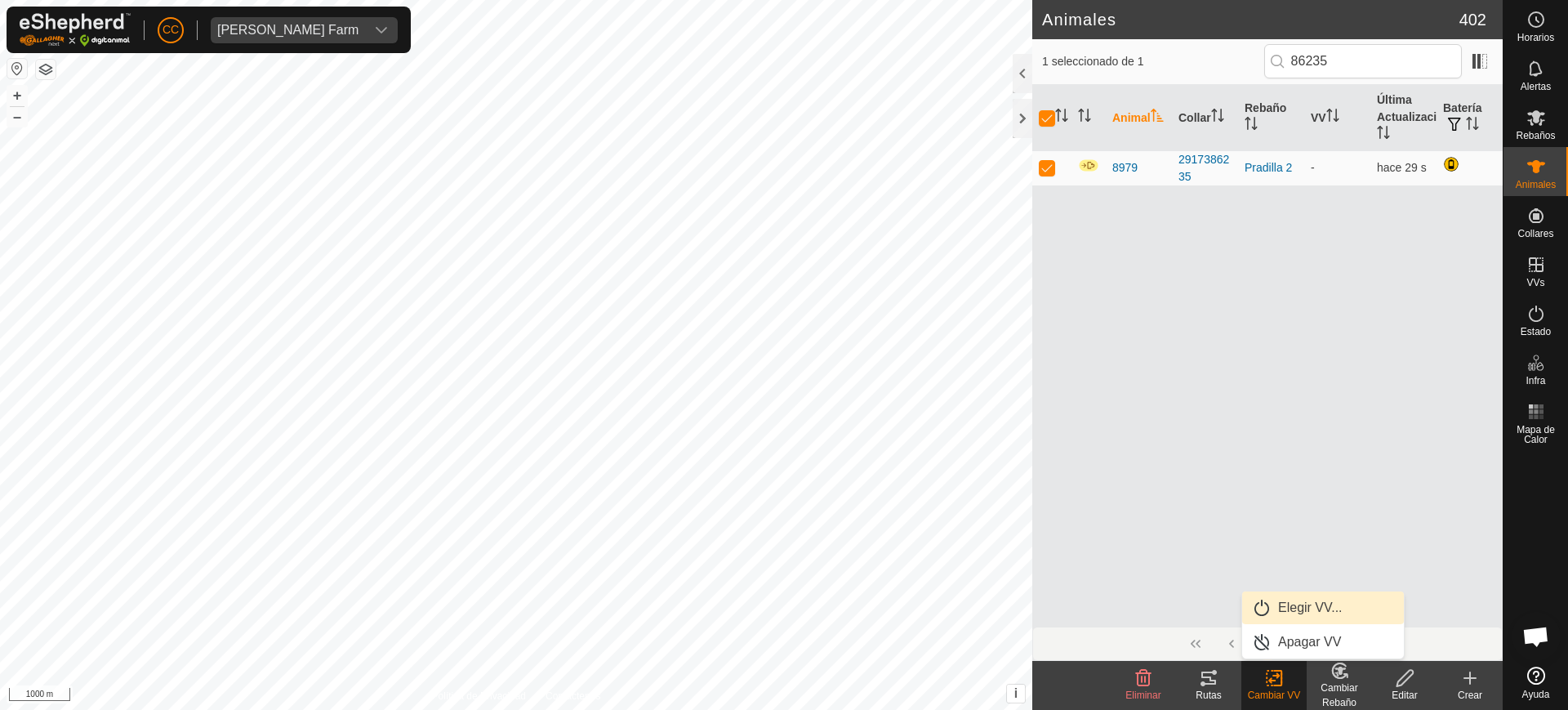
click at [1270, 612] on link "Elegir VV..." at bounding box center [1323, 608] width 162 height 32
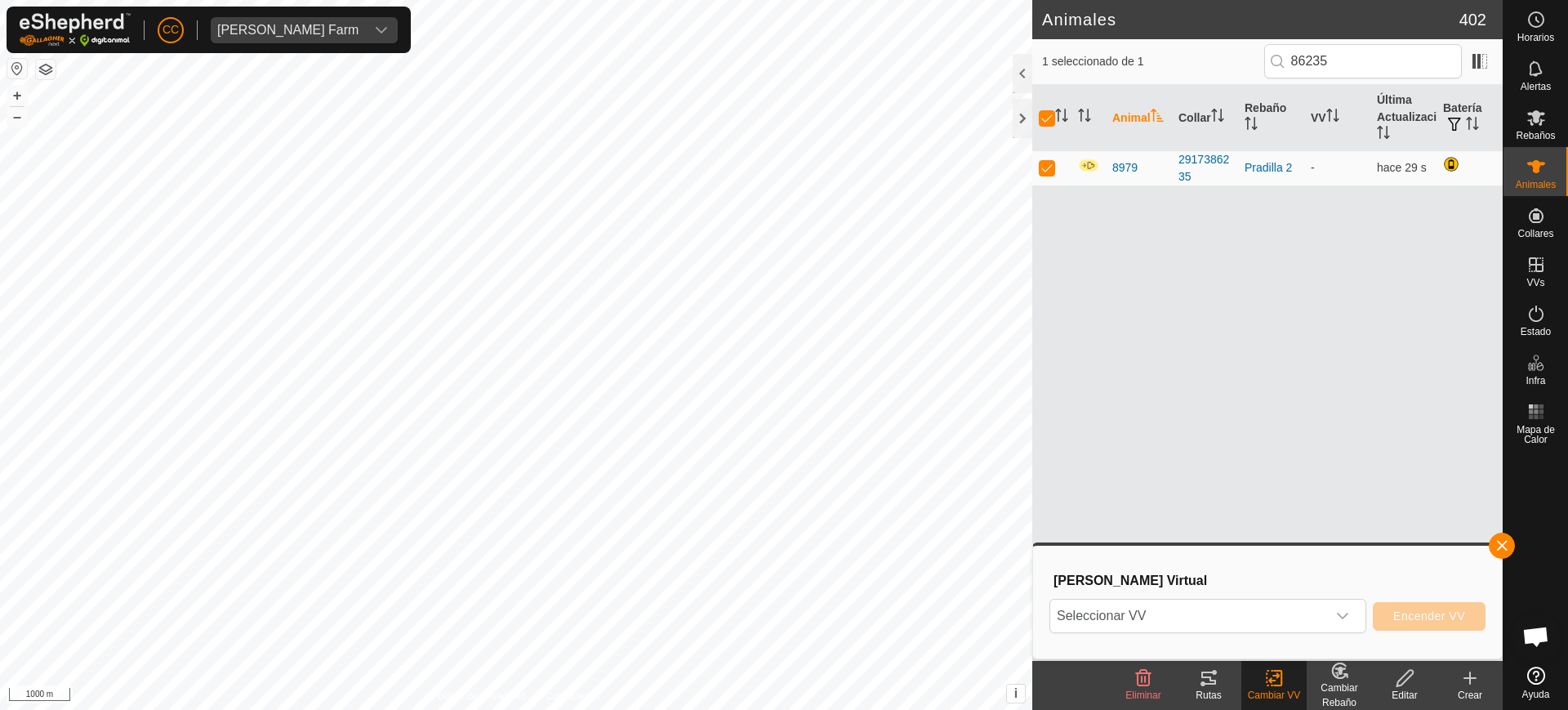
click at [1218, 597] on div "Seleccionar VV Encender VV" at bounding box center [1267, 616] width 436 height 40
click at [1216, 610] on span "Seleccionar VV" at bounding box center [1188, 616] width 276 height 32
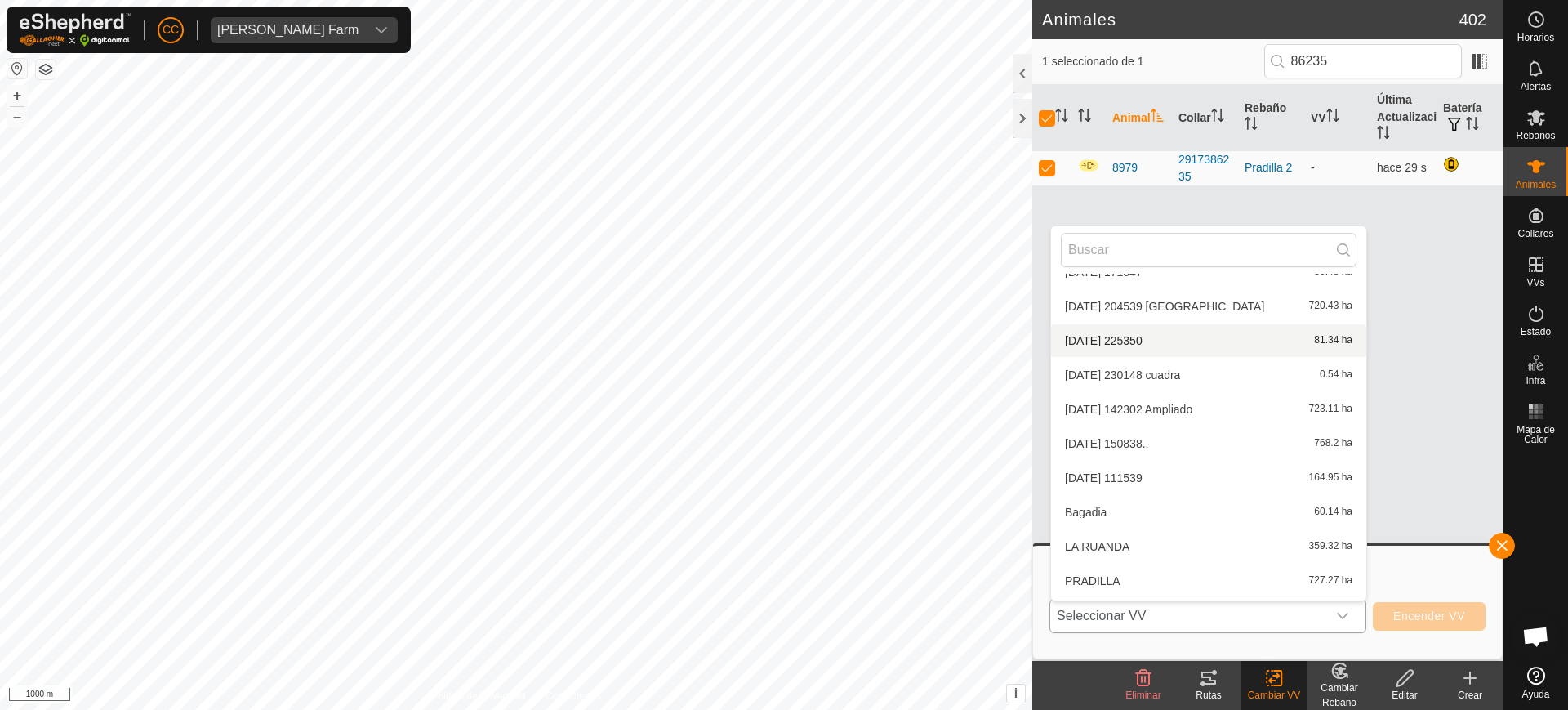
scroll to position [324, 0]
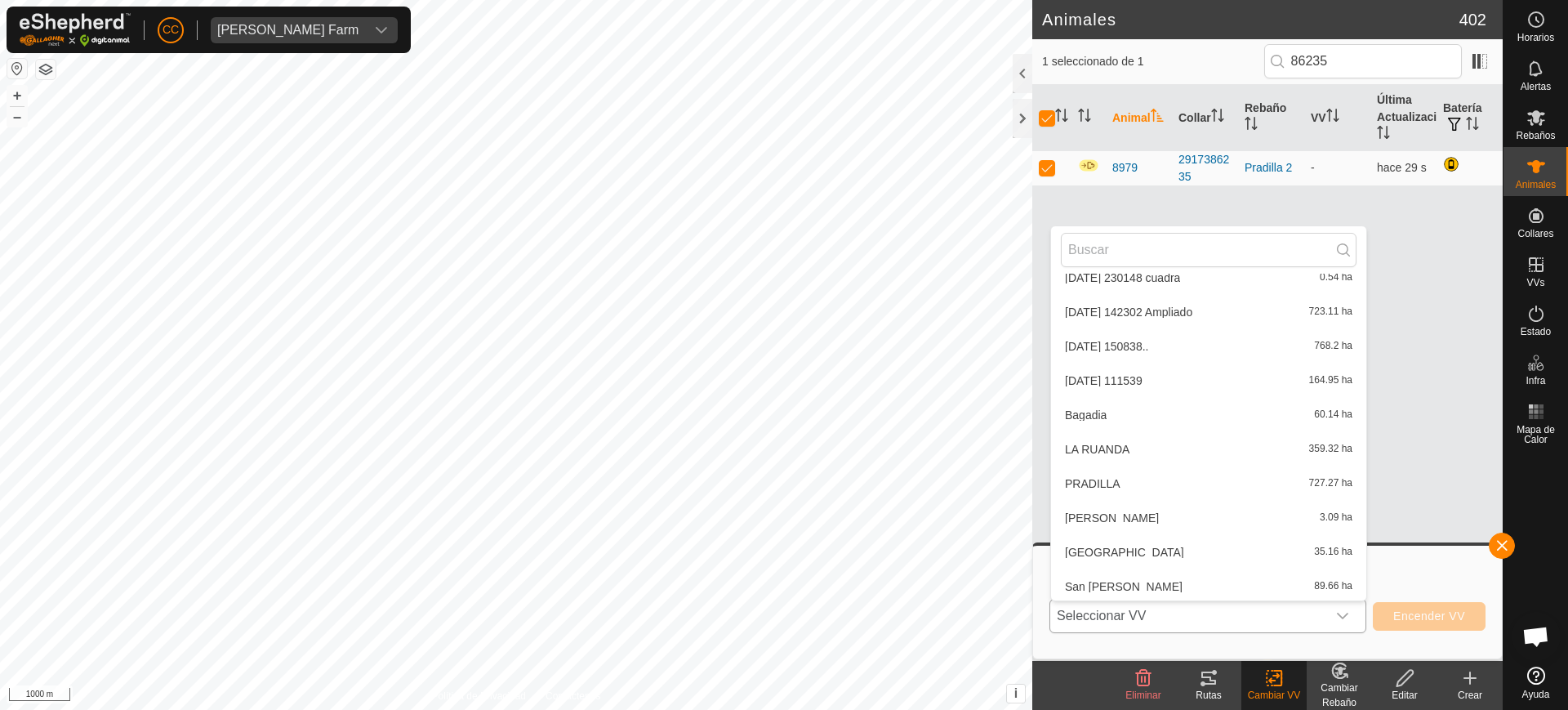
click at [1127, 474] on li "PRADILLA 727.27 ha" at bounding box center [1209, 484] width 315 height 32
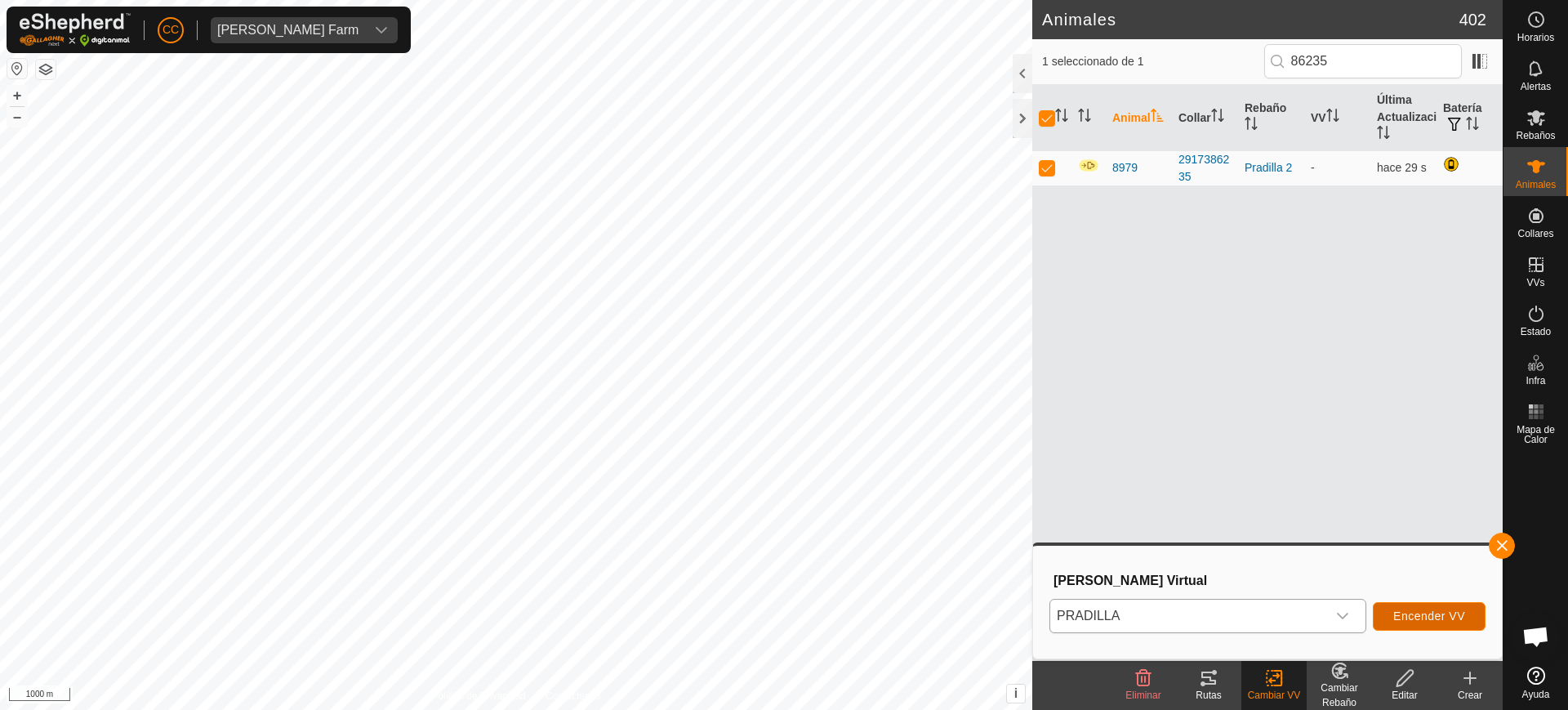
click at [1443, 619] on span "Encender VV" at bounding box center [1429, 616] width 72 height 14
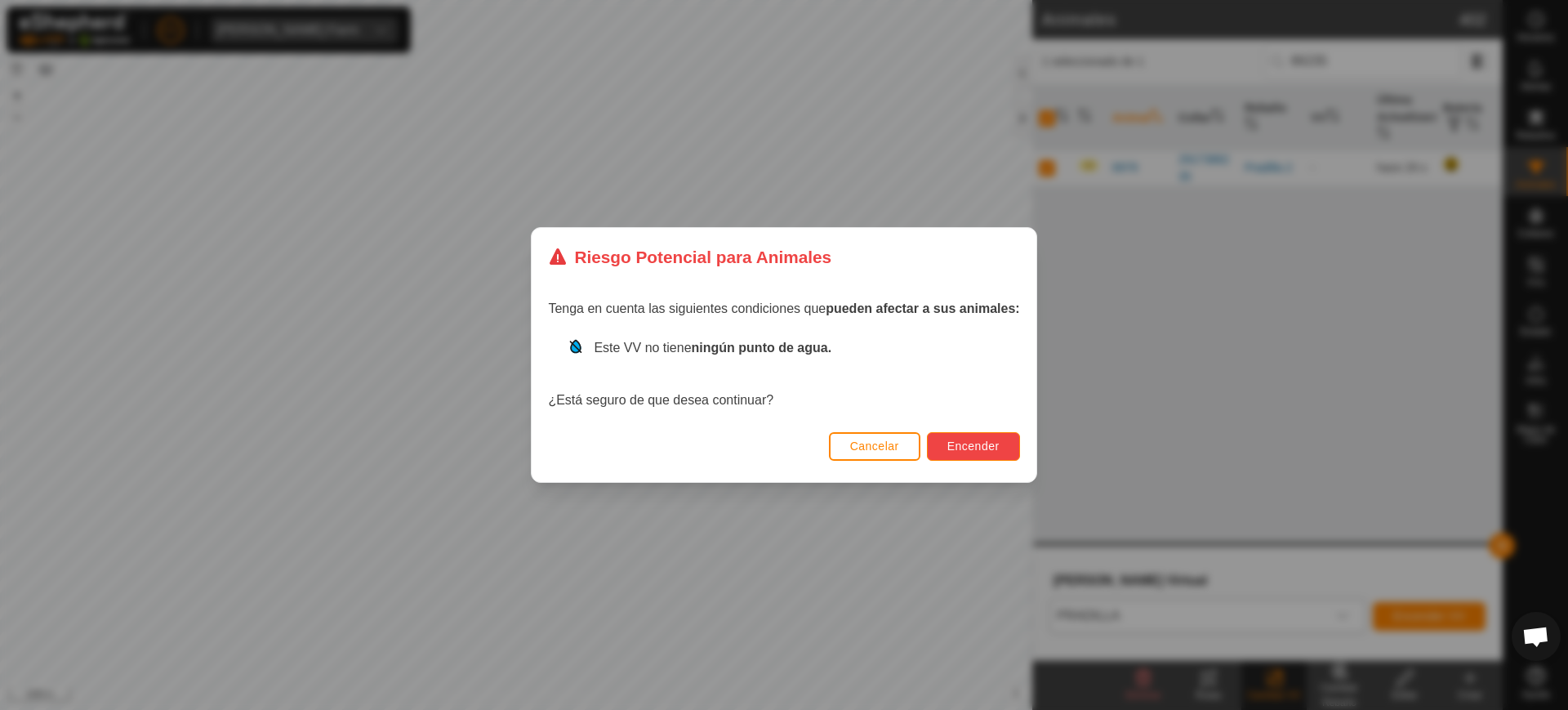
click at [979, 444] on span "Encender" at bounding box center [974, 446] width 52 height 14
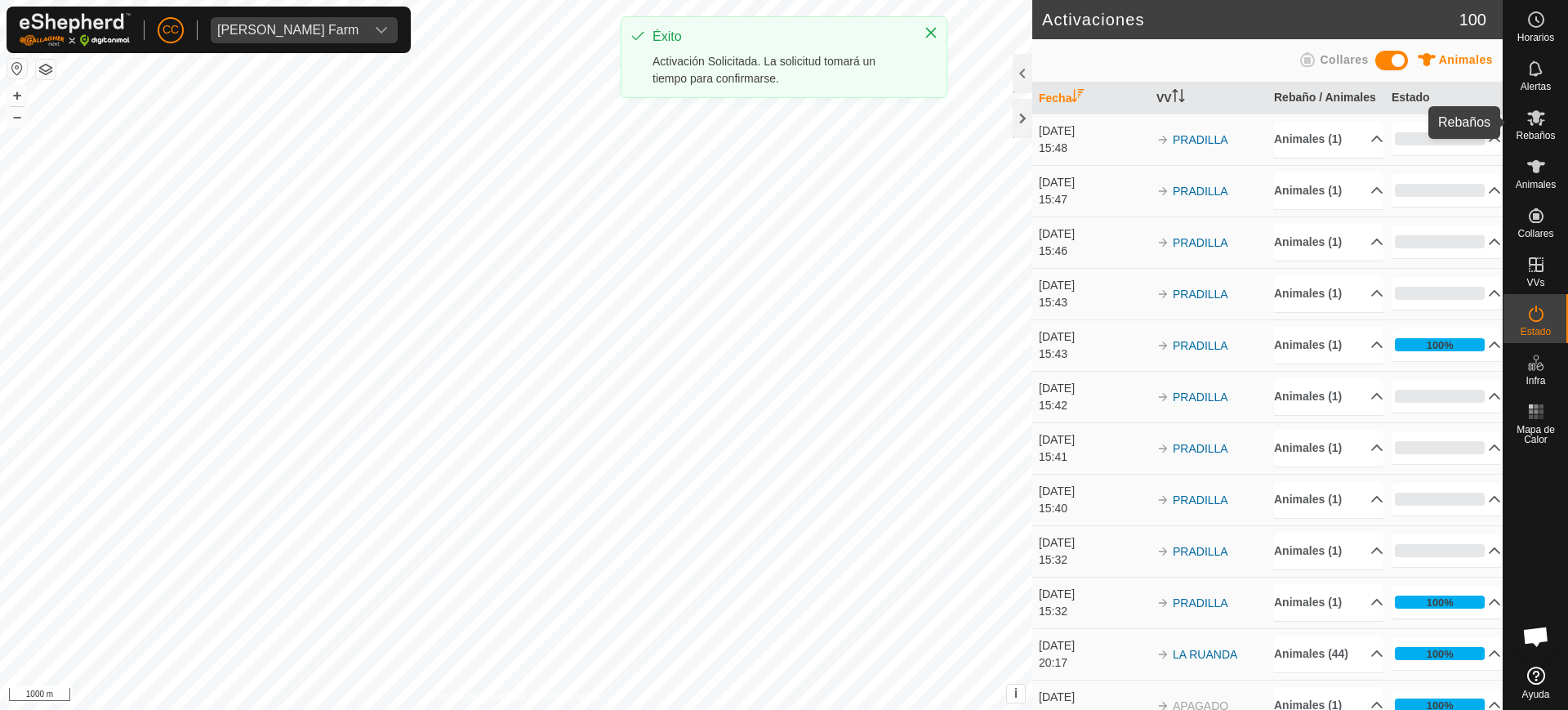
click at [1543, 135] on span "Rebaños" at bounding box center [1536, 135] width 40 height 10
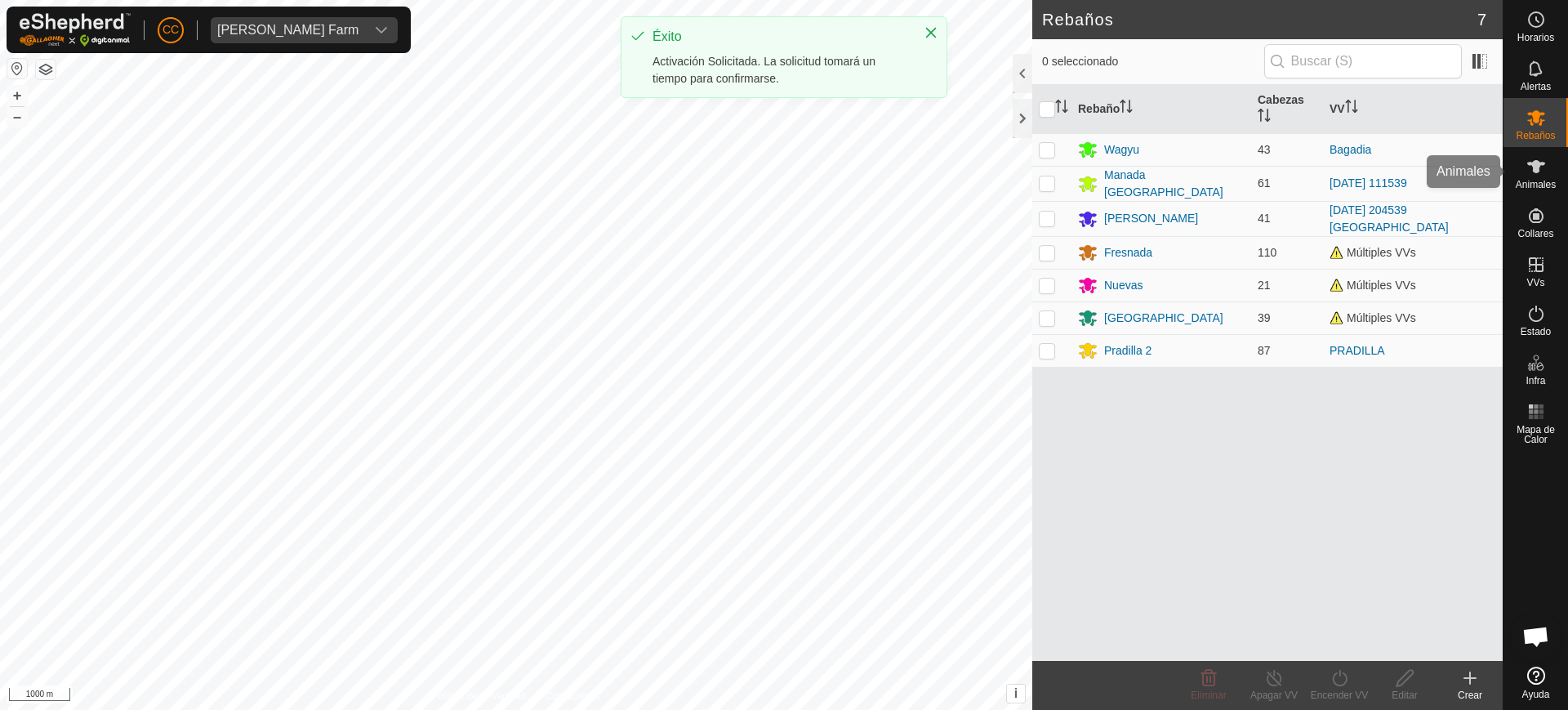
click at [1537, 171] on icon at bounding box center [1536, 167] width 18 height 14
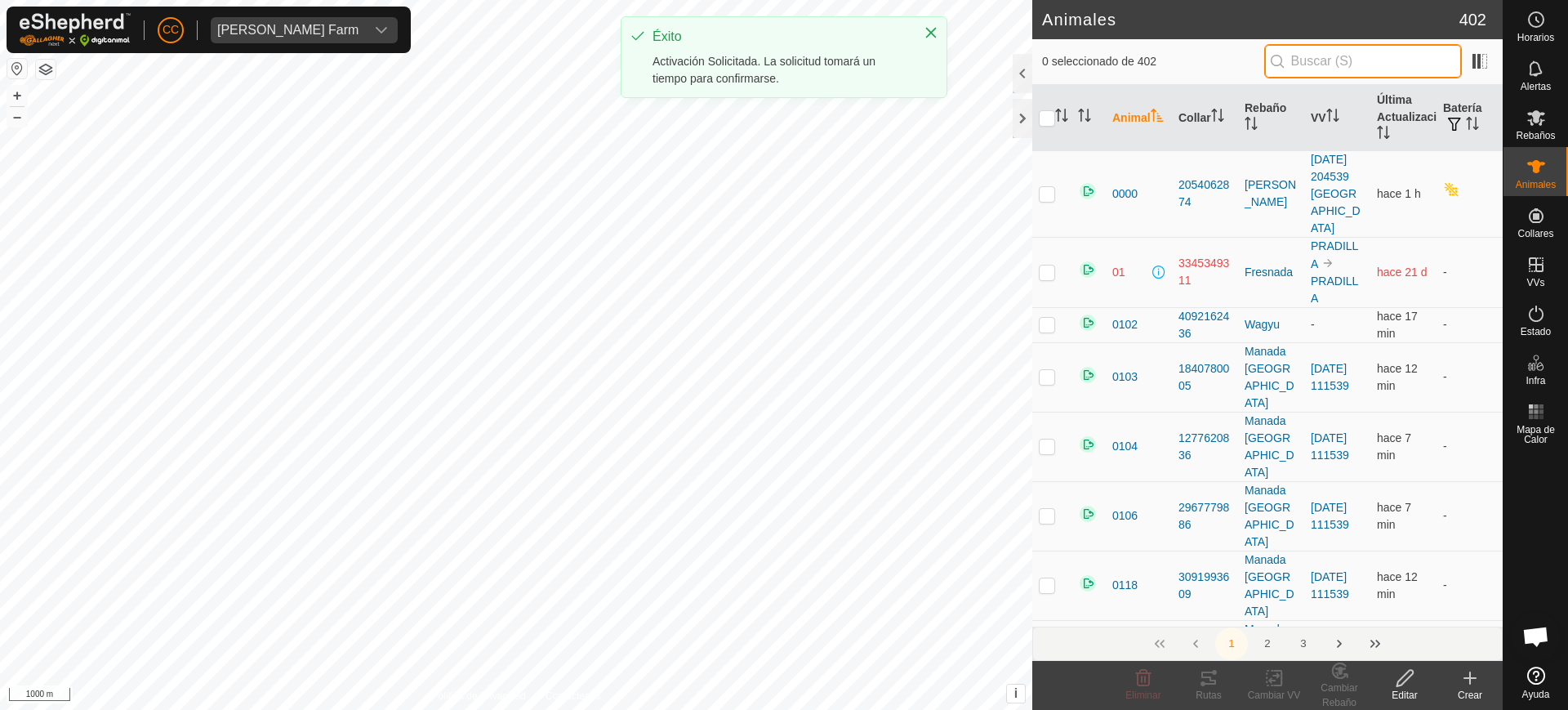
click at [1366, 60] on input "text" at bounding box center [1363, 61] width 197 height 34
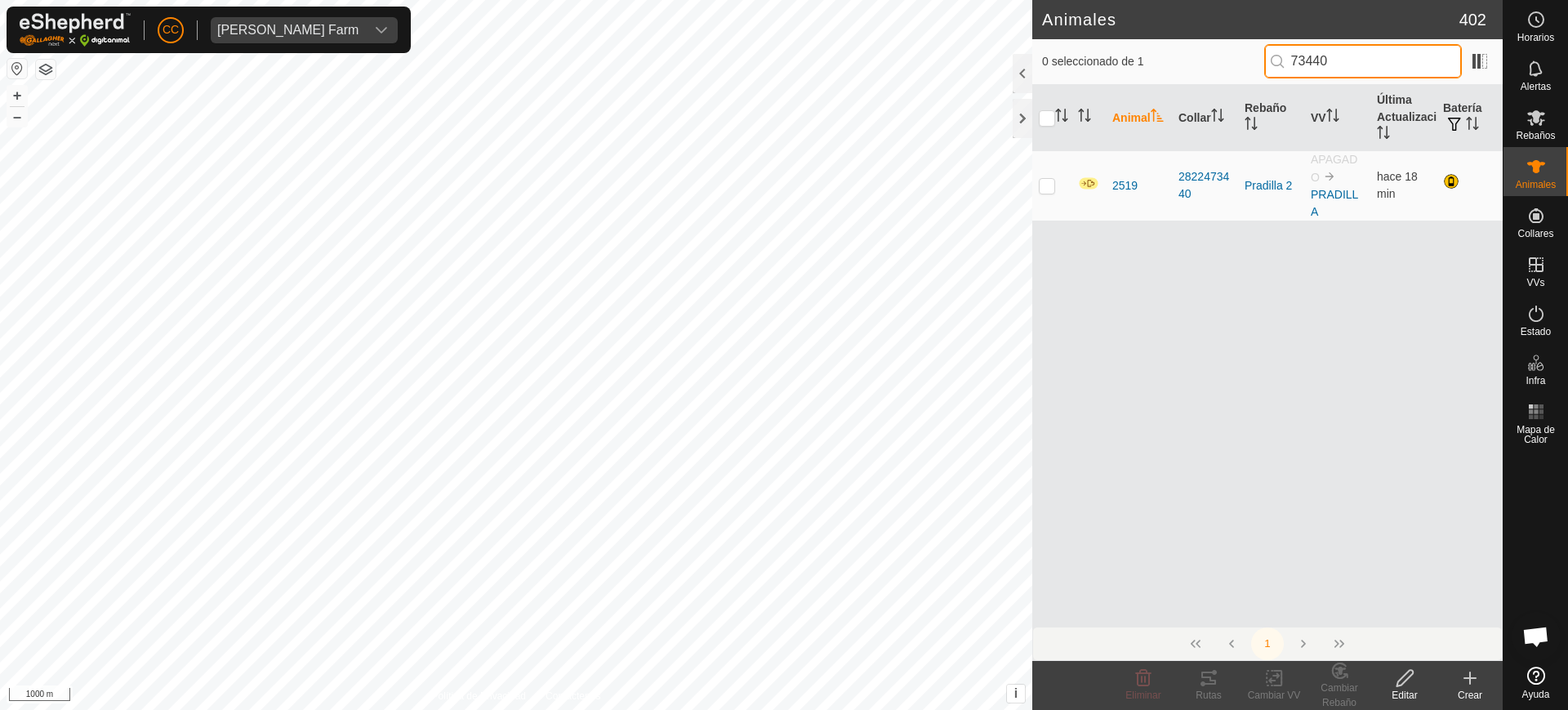
drag, startPoint x: 1359, startPoint y: 54, endPoint x: 1282, endPoint y: 63, distance: 77.5
click at [1282, 63] on p-iconfield "73440" at bounding box center [1363, 61] width 197 height 34
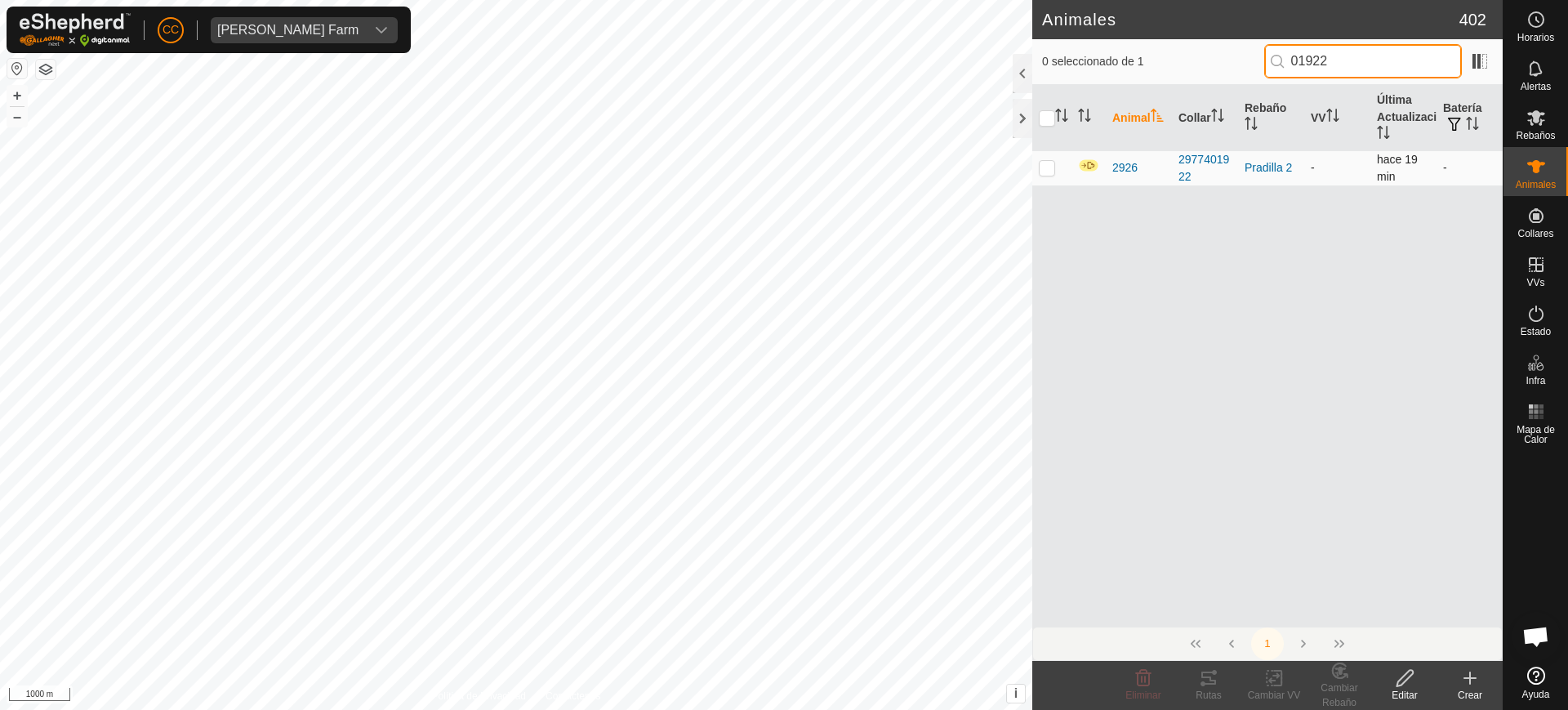
type input "01922"
click at [1038, 168] on td at bounding box center [1052, 168] width 40 height 35
checkbox input "true"
click at [1259, 678] on change-vp-svg-icon at bounding box center [1274, 678] width 66 height 20
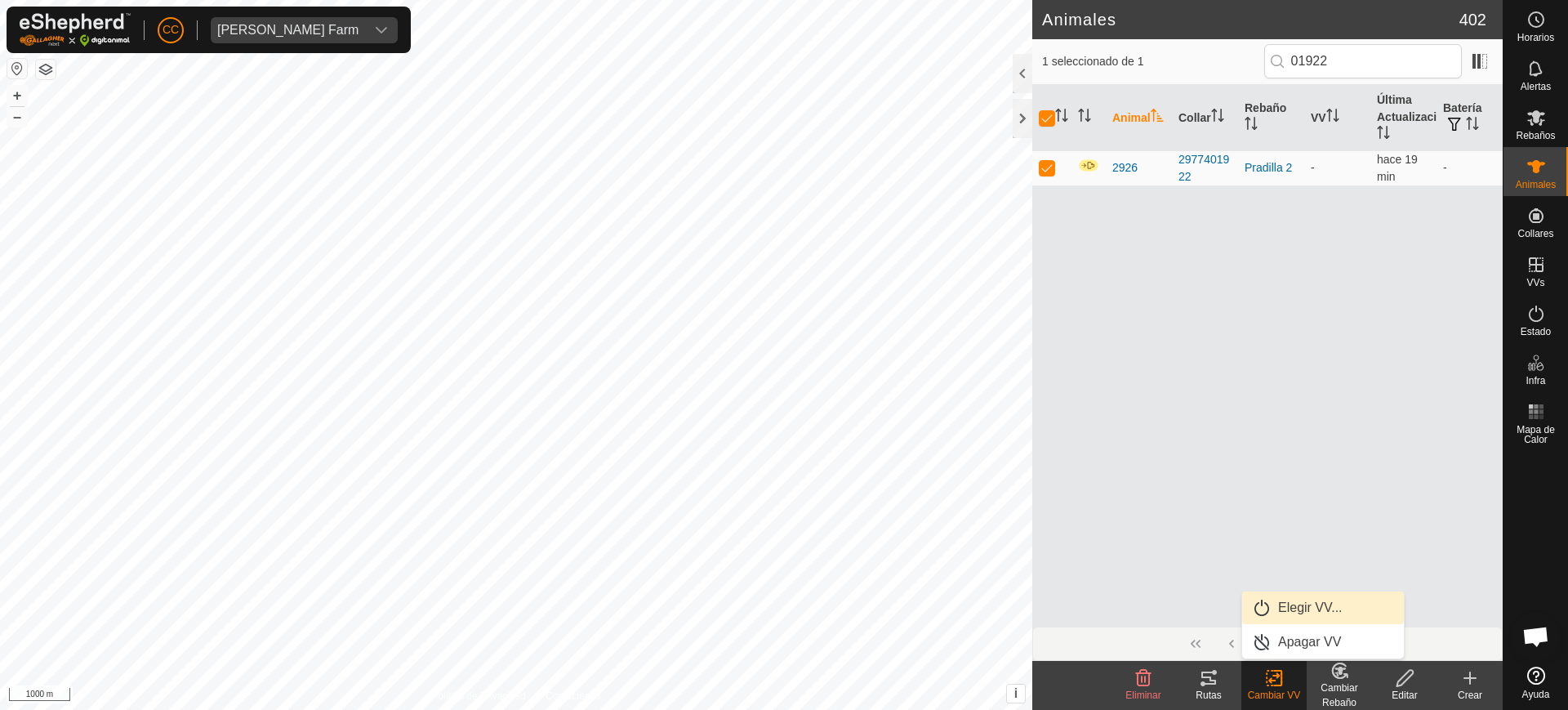
click at [1280, 608] on link "Elegir VV..." at bounding box center [1323, 608] width 162 height 32
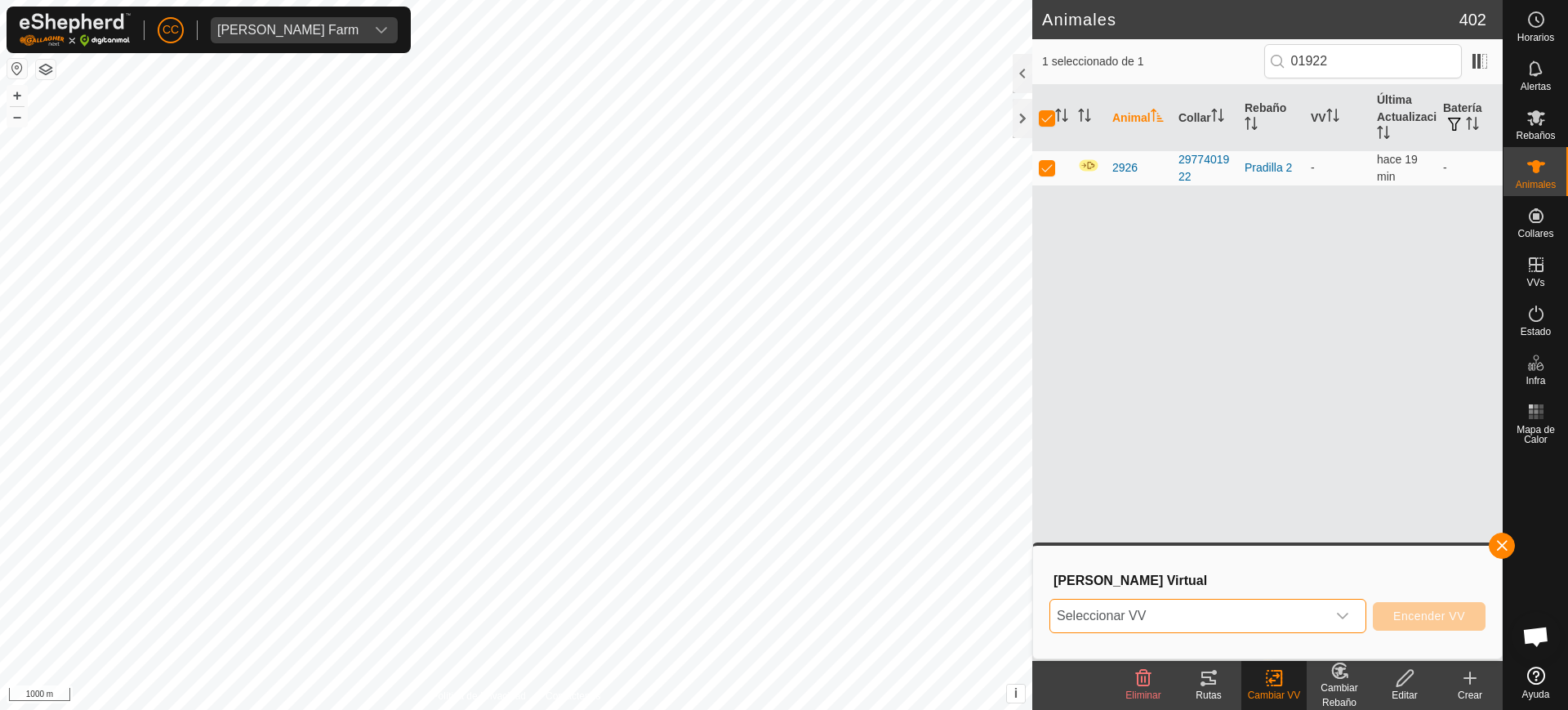
click at [1279, 609] on span "Seleccionar VV" at bounding box center [1188, 616] width 276 height 32
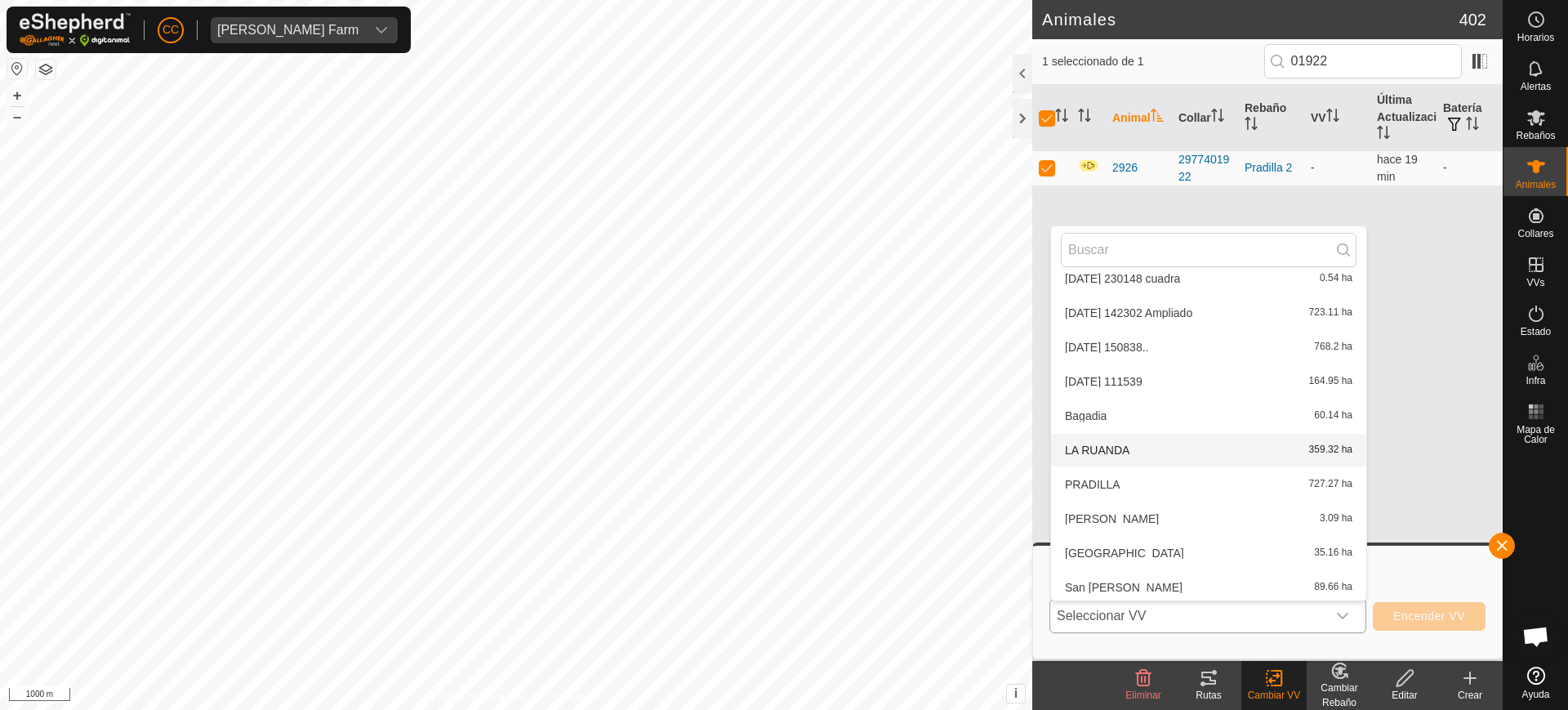
scroll to position [324, 0]
click at [1127, 485] on li "PRADILLA 727.27 ha" at bounding box center [1209, 484] width 315 height 32
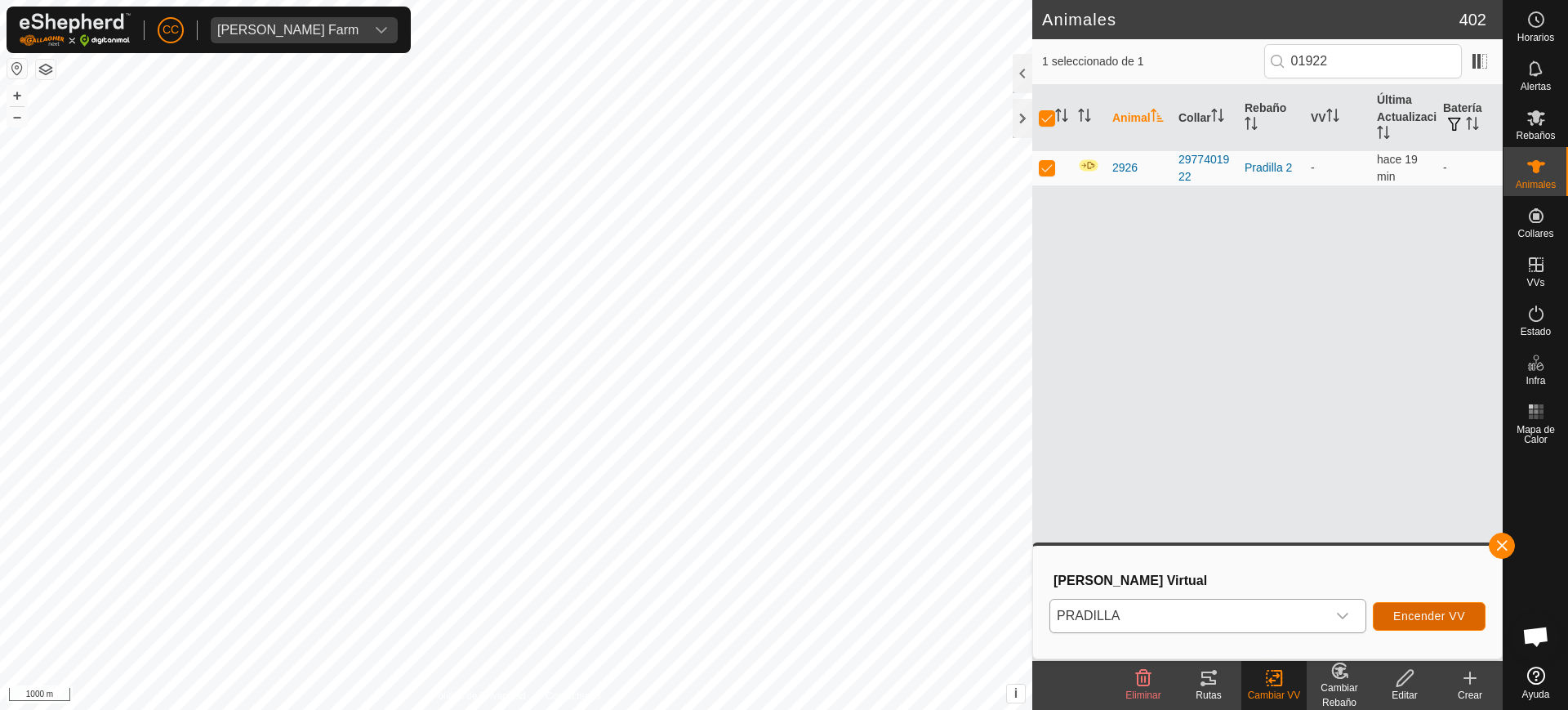
click at [1425, 605] on button "Encender VV" at bounding box center [1429, 616] width 113 height 29
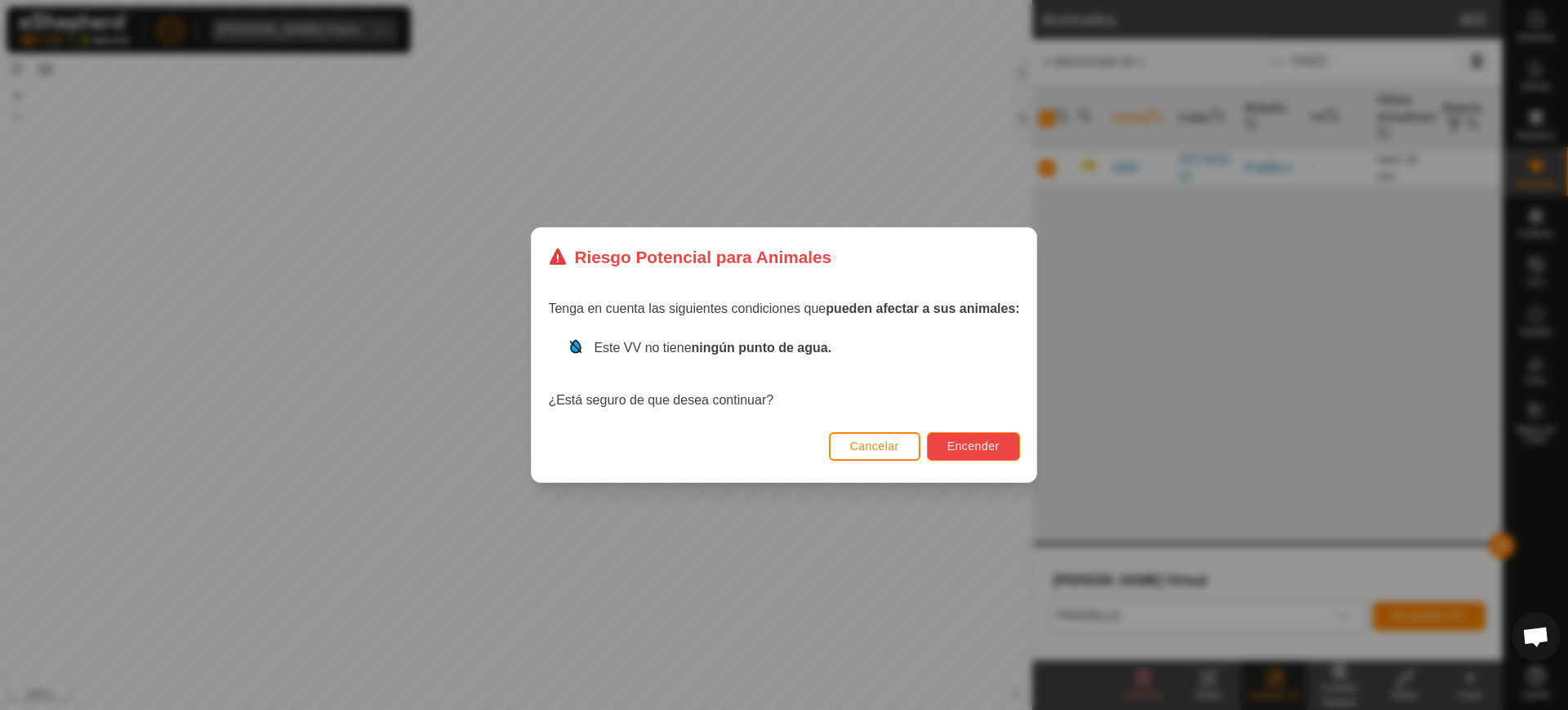
click at [973, 451] on span "Encender" at bounding box center [974, 446] width 52 height 14
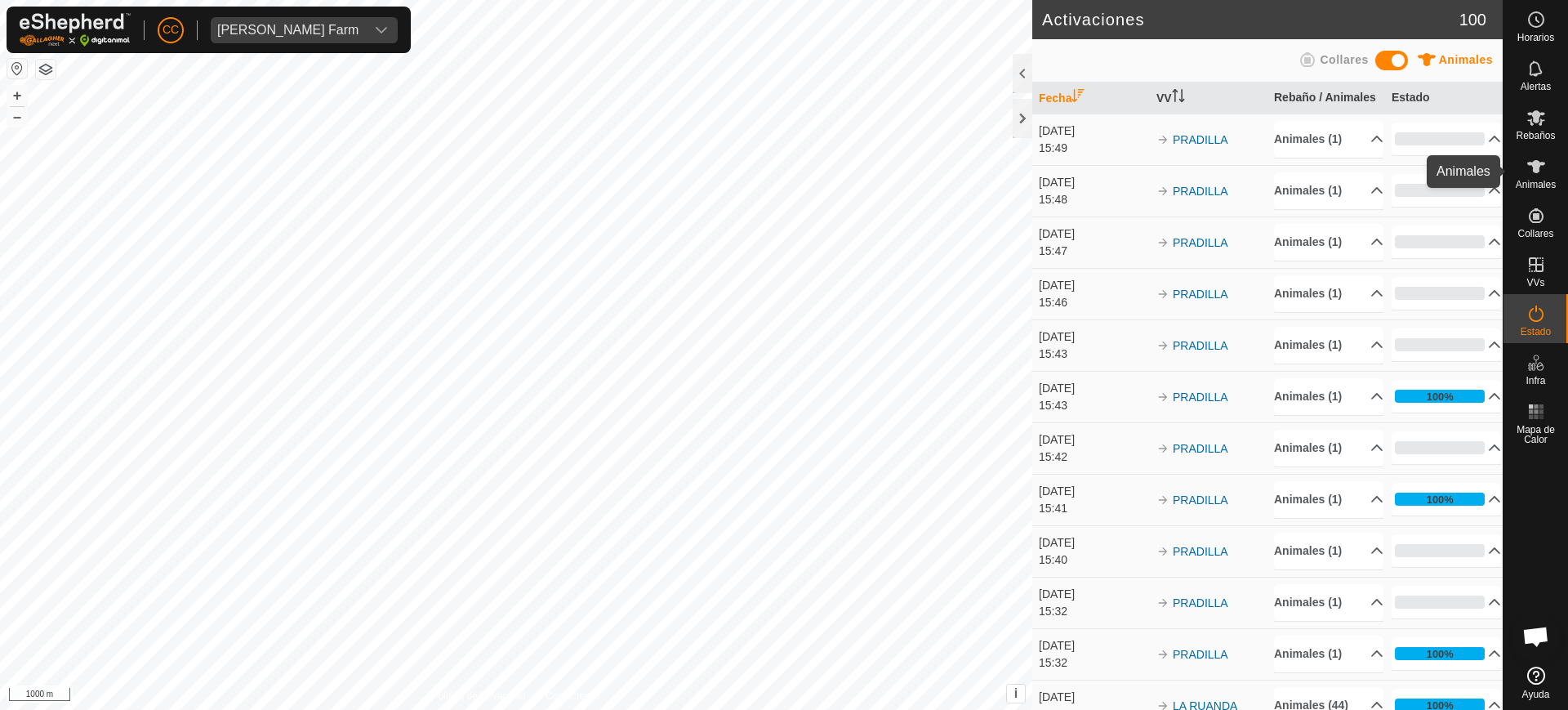
click at [1536, 171] on icon at bounding box center [1536, 167] width 18 height 14
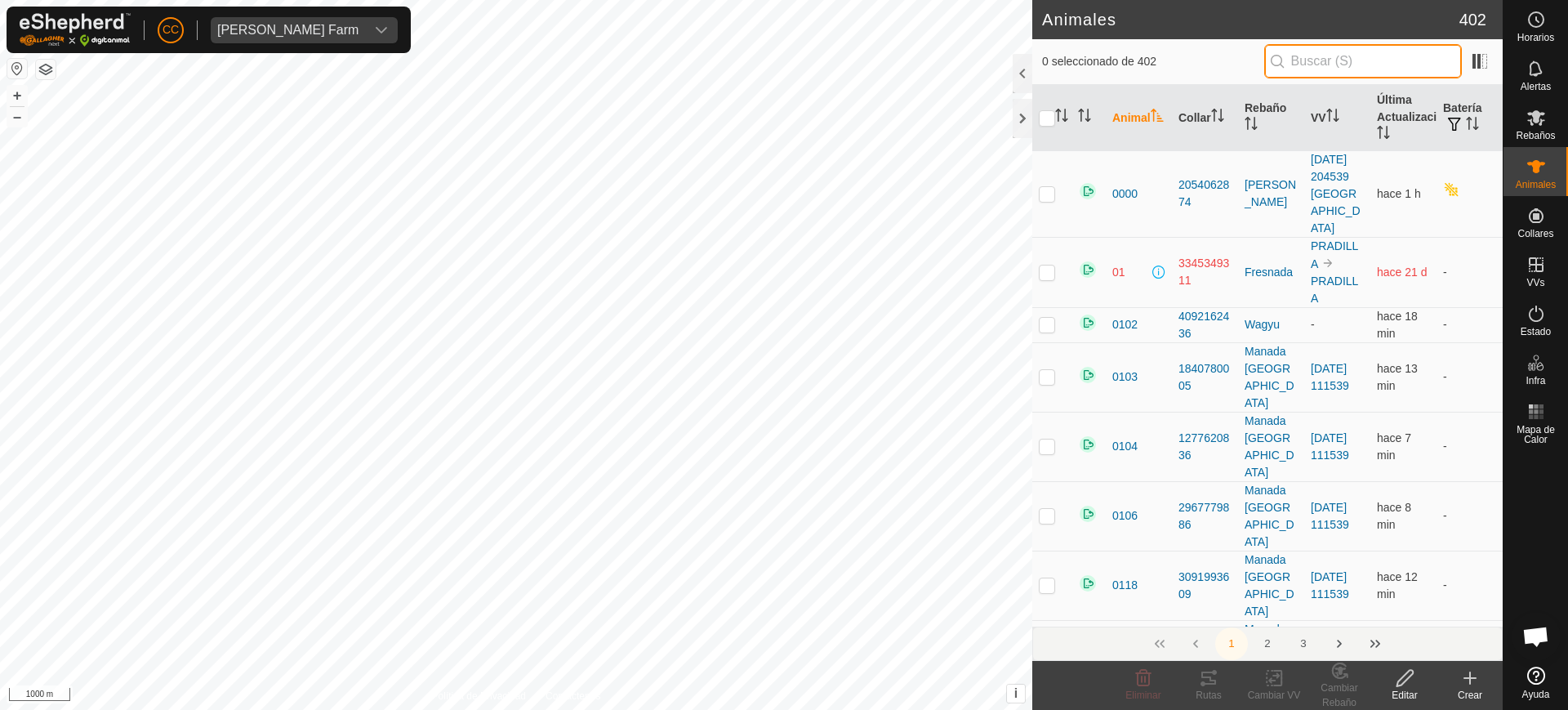
click at [1328, 60] on input "text" at bounding box center [1363, 61] width 197 height 34
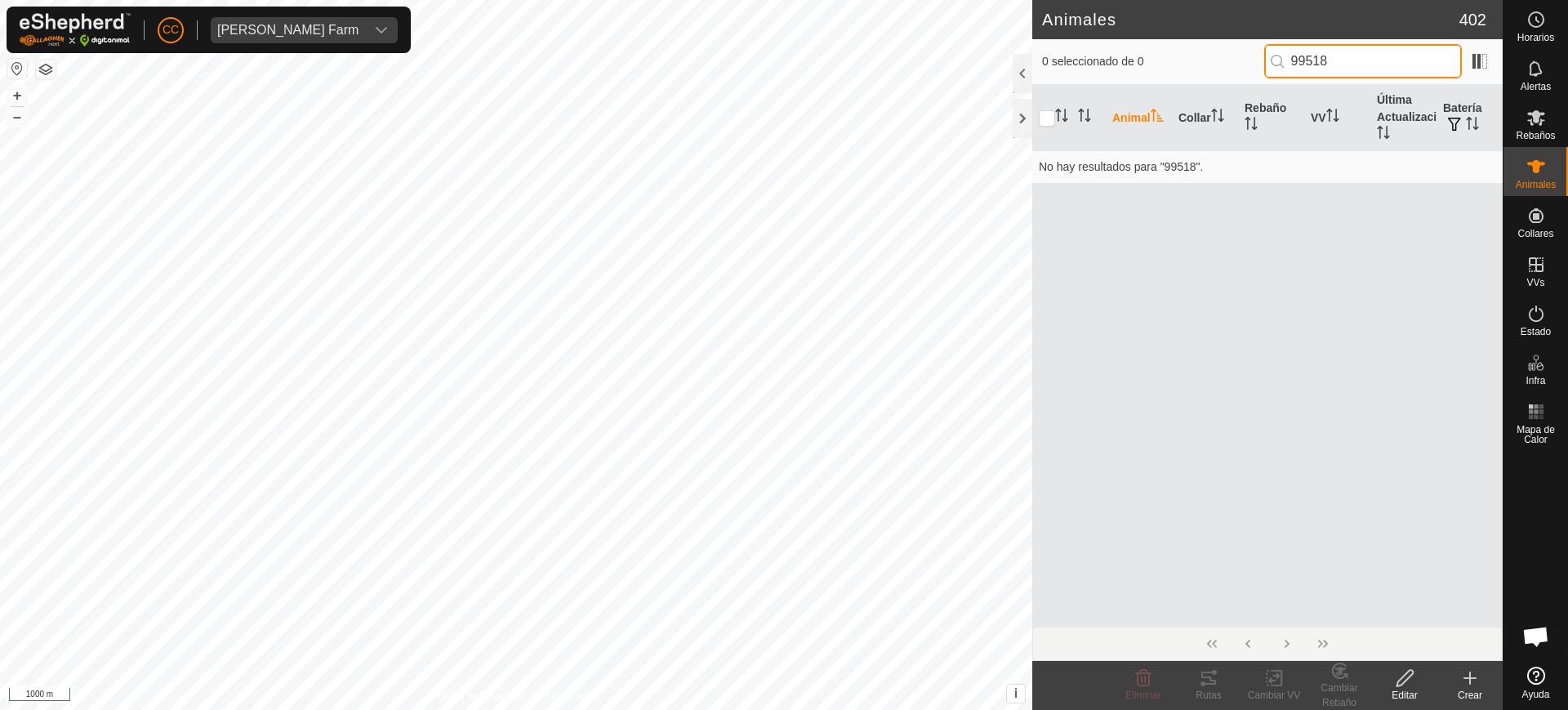
type input "99518"
click at [1473, 681] on icon at bounding box center [1471, 678] width 20 height 20
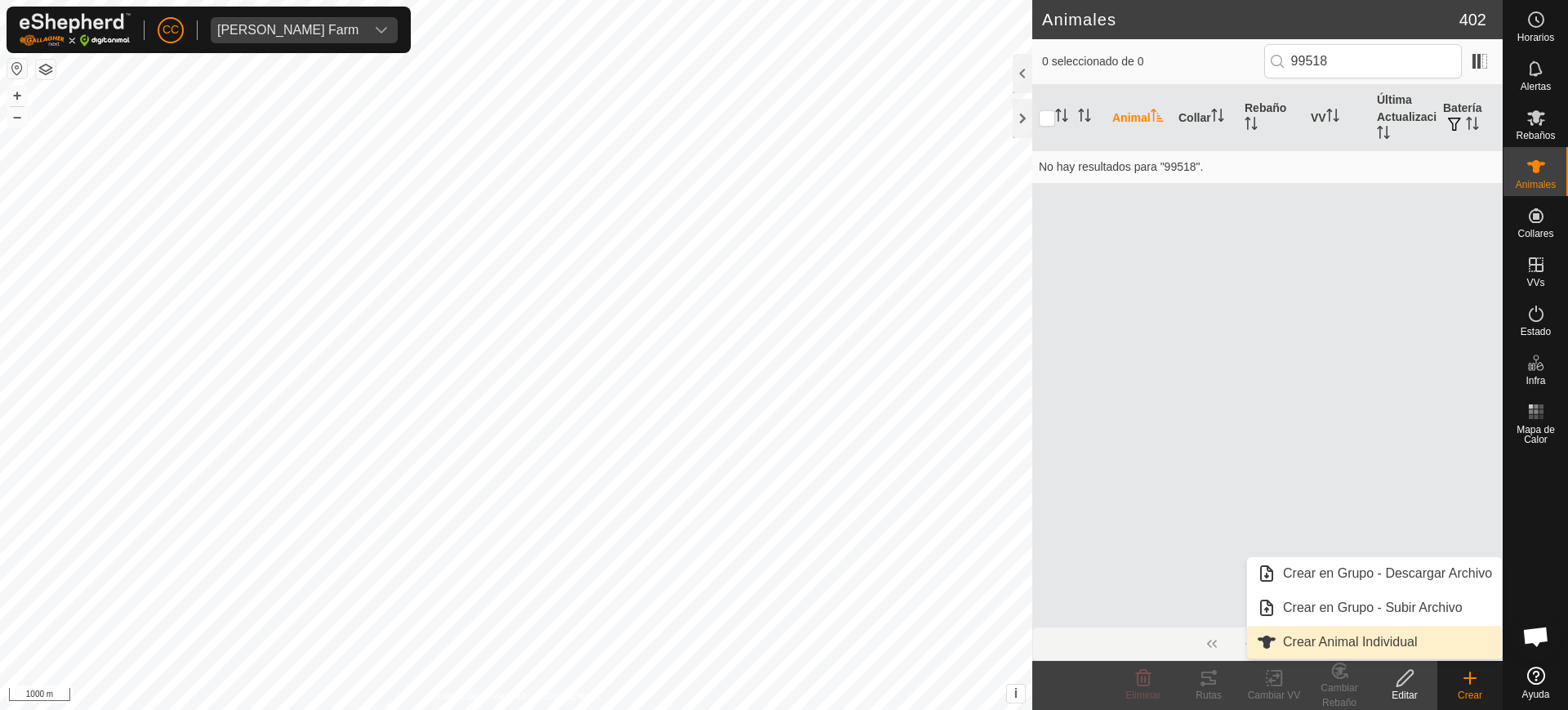
click at [1382, 644] on link "Crear Animal Individual" at bounding box center [1374, 642] width 255 height 32
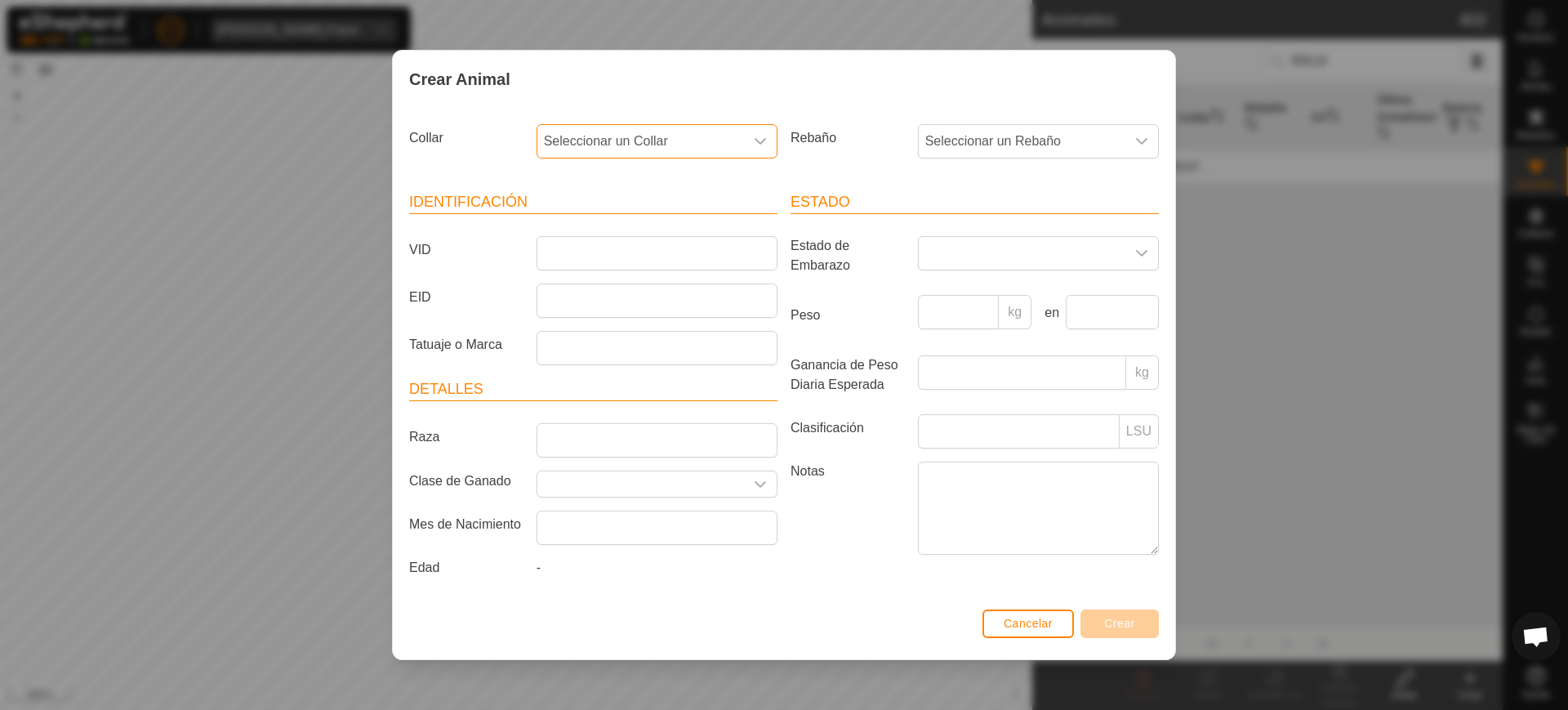
click at [629, 148] on span "Seleccionar un Collar" at bounding box center [640, 141] width 206 height 32
type input "99518"
click at [644, 223] on li "1263699518" at bounding box center [658, 225] width 240 height 32
click at [1032, 140] on span "Seleccionar un Rebaño" at bounding box center [1021, 141] width 206 height 32
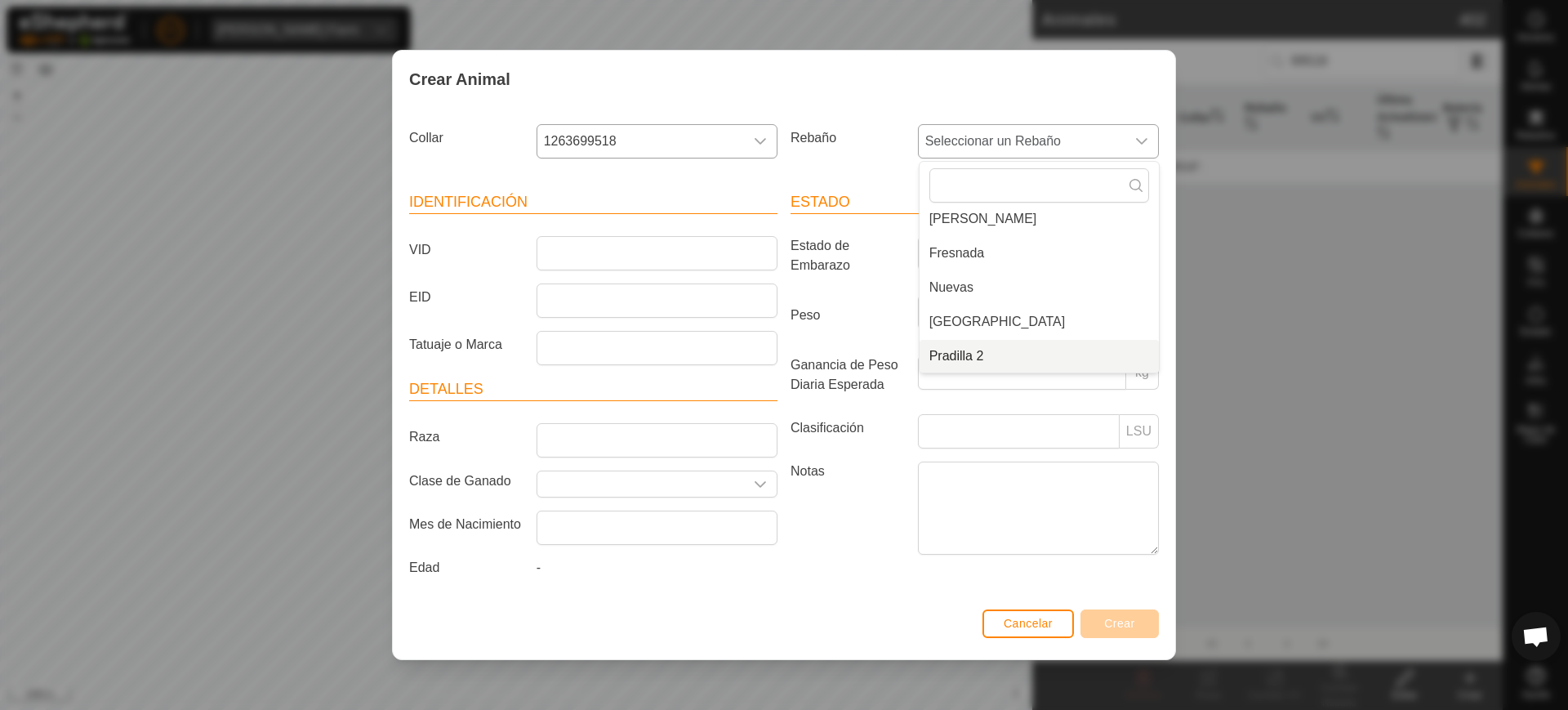
click at [1040, 348] on li "Pradilla 2" at bounding box center [1039, 356] width 240 height 32
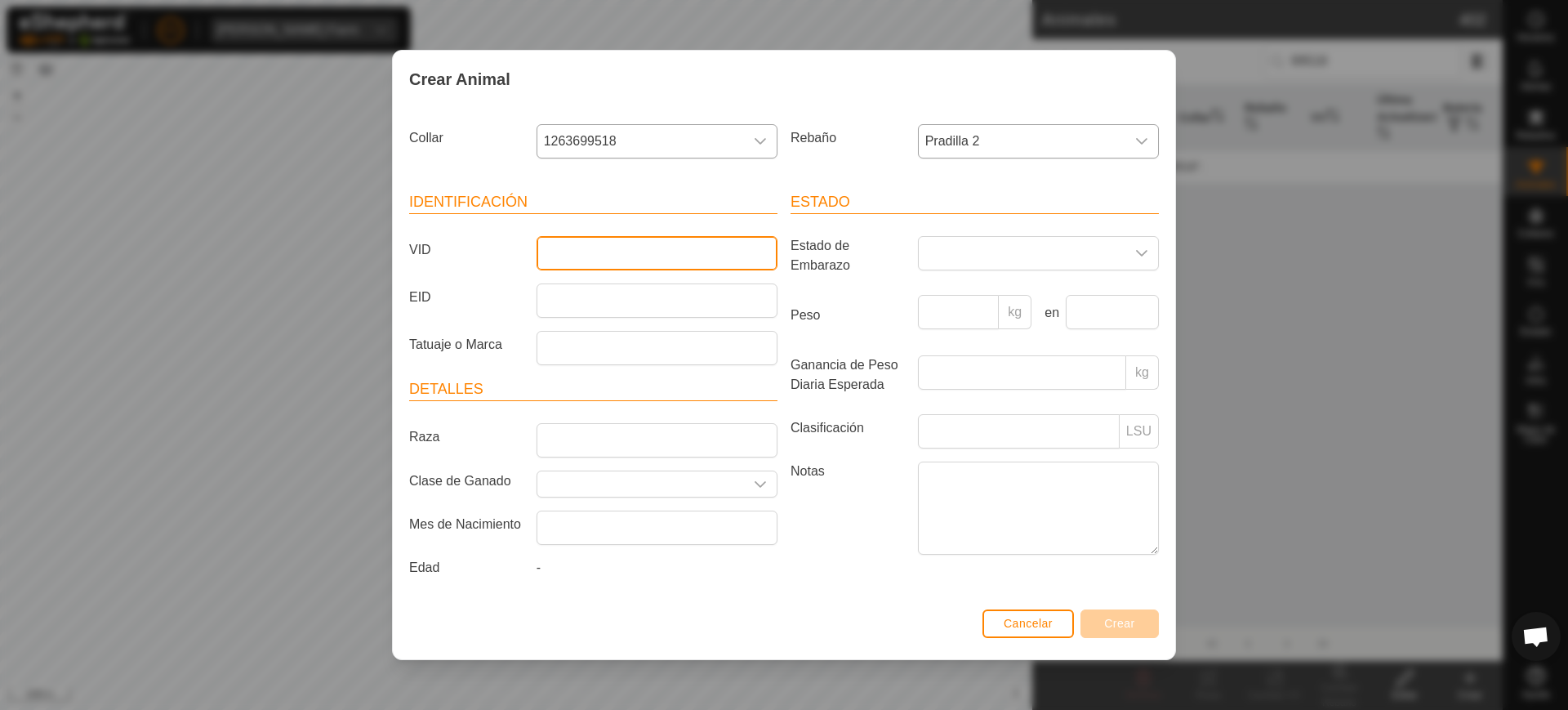
click at [655, 259] on input "VID" at bounding box center [657, 253] width 241 height 34
type input "7985"
click at [1137, 622] on button "Crear" at bounding box center [1119, 624] width 78 height 29
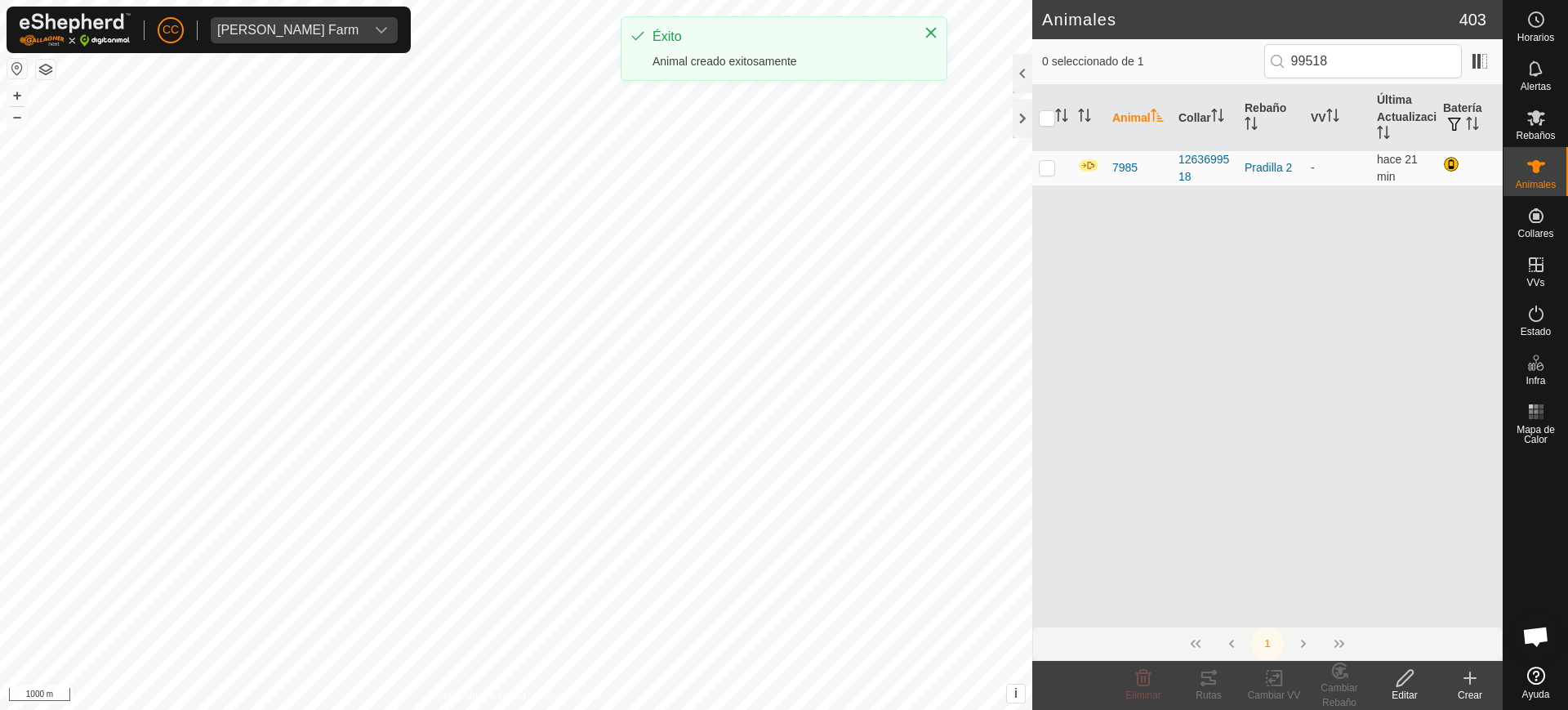
click at [1476, 678] on icon at bounding box center [1470, 678] width 12 height 0
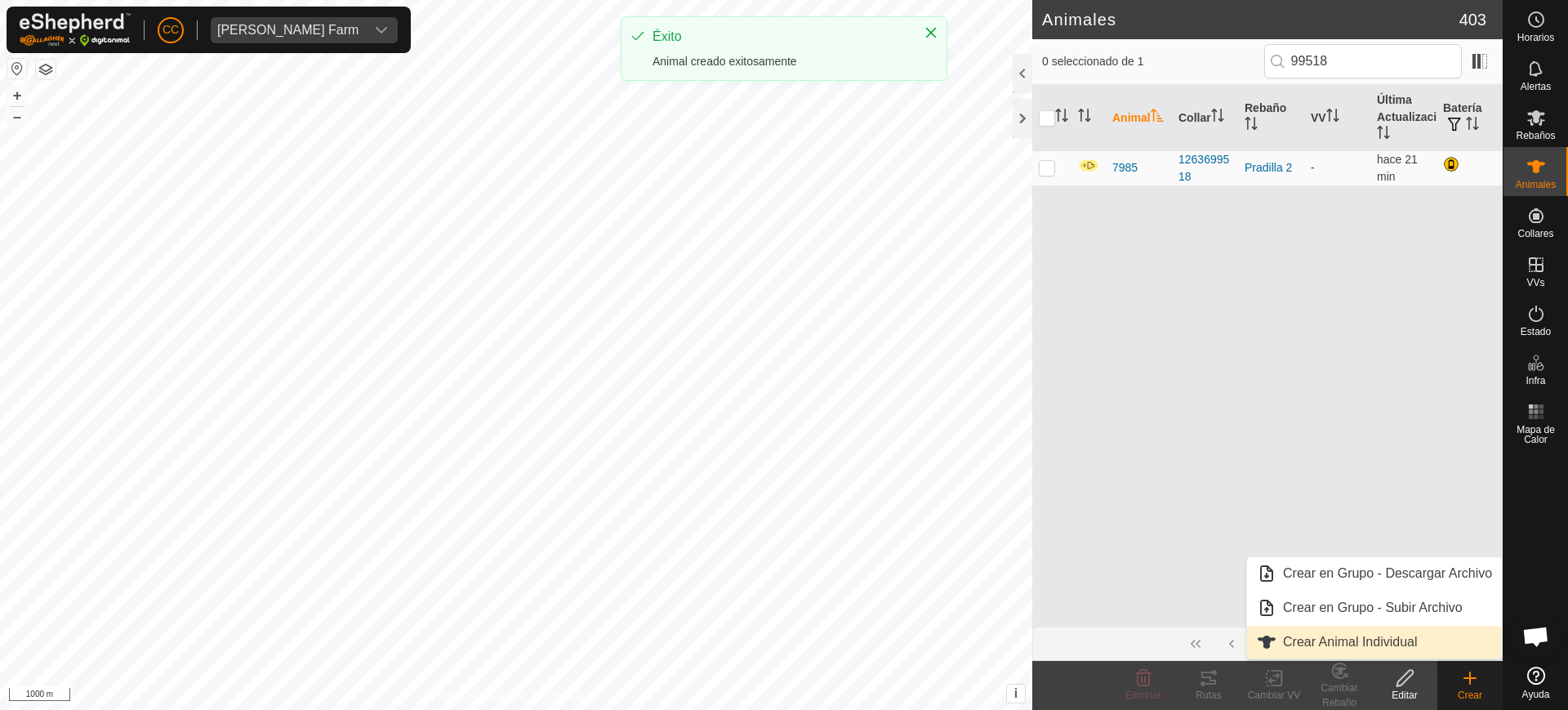
click at [1350, 629] on link "Crear Animal Individual" at bounding box center [1374, 642] width 255 height 32
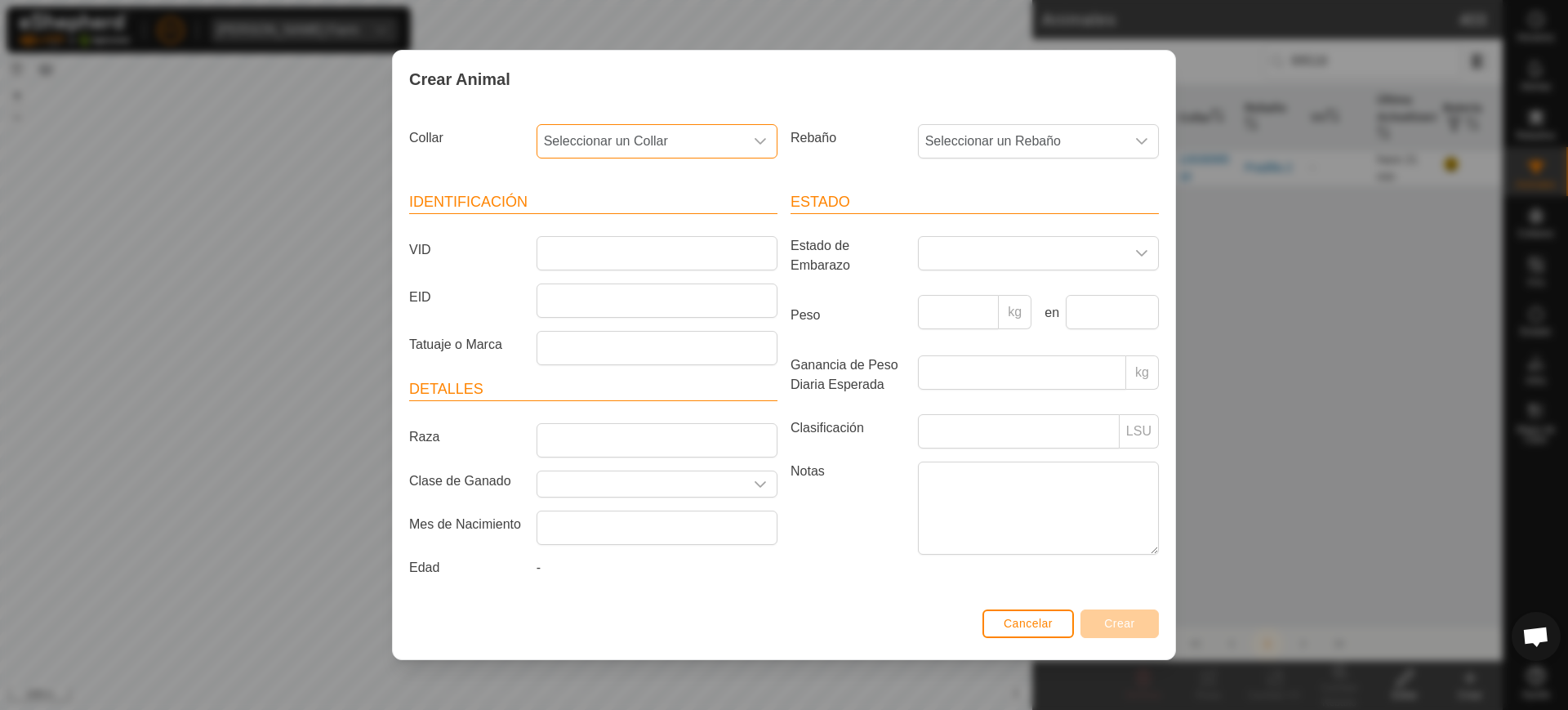
click at [654, 139] on span "Seleccionar un Collar" at bounding box center [640, 141] width 206 height 32
type input "76491"
click at [1069, 141] on span "Seleccionar un Rebaño" at bounding box center [1021, 141] width 206 height 32
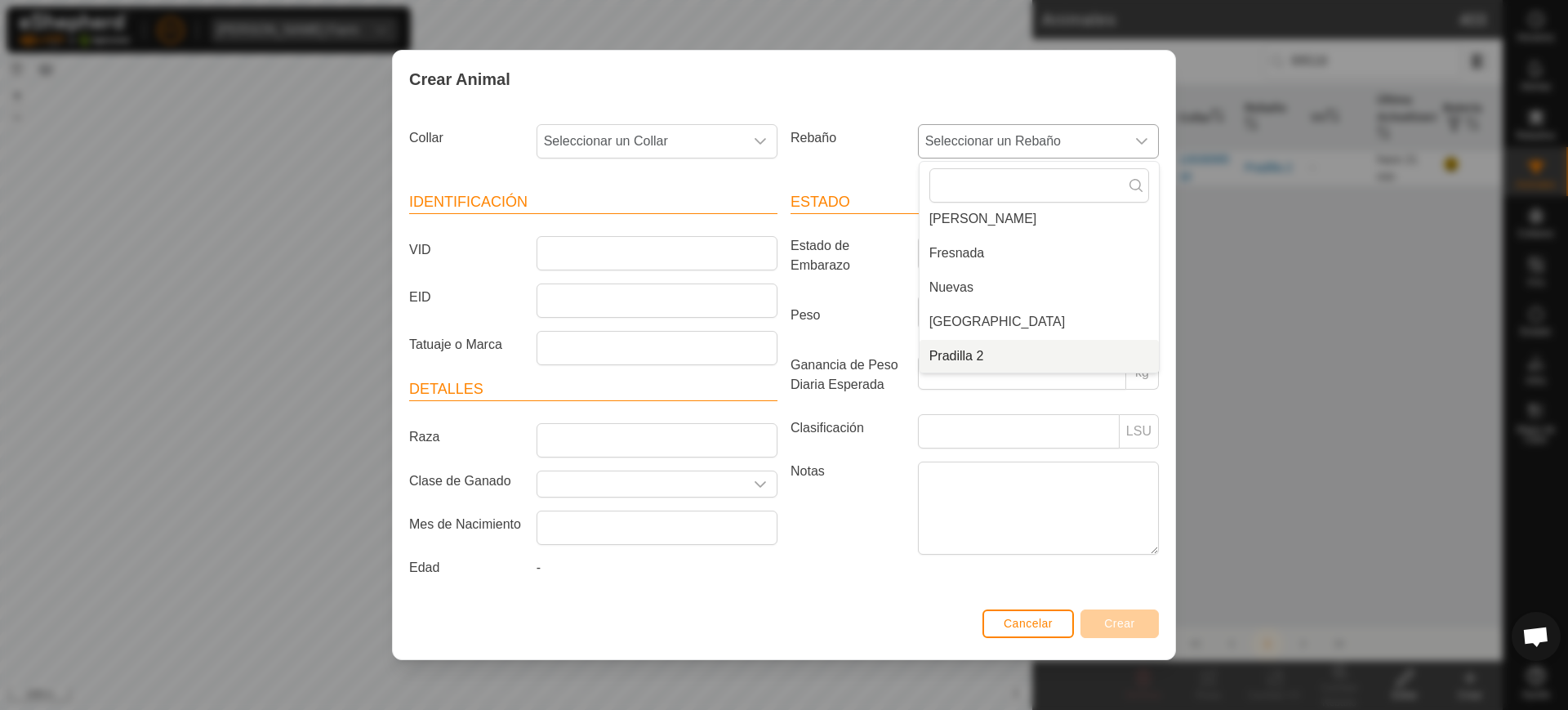
drag, startPoint x: 1008, startPoint y: 350, endPoint x: 961, endPoint y: 343, distance: 47.5
click at [1008, 350] on li "Pradilla 2" at bounding box center [1039, 356] width 240 height 32
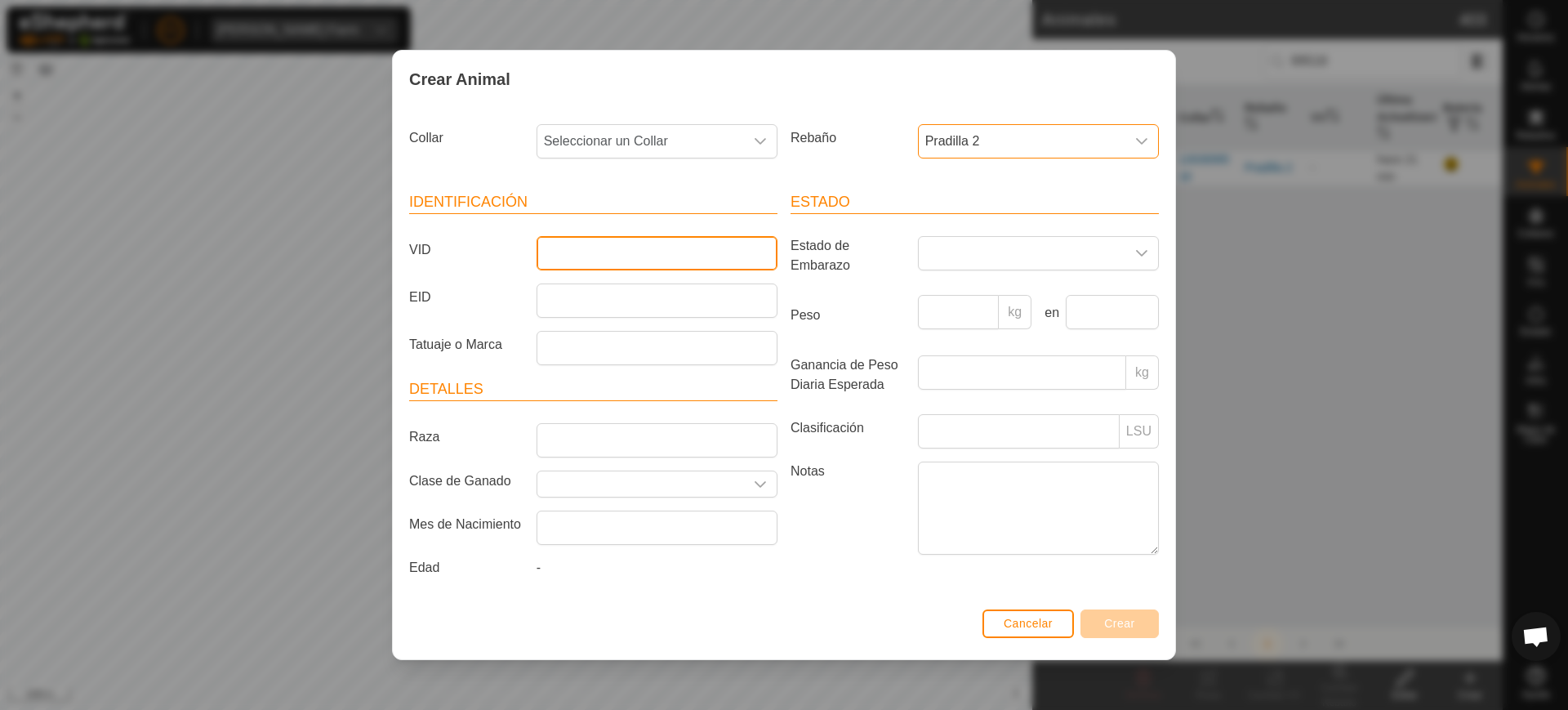
click at [746, 266] on input "VID" at bounding box center [657, 253] width 241 height 34
type input "2651"
click at [716, 143] on span "Seleccionar un Collar" at bounding box center [640, 141] width 206 height 32
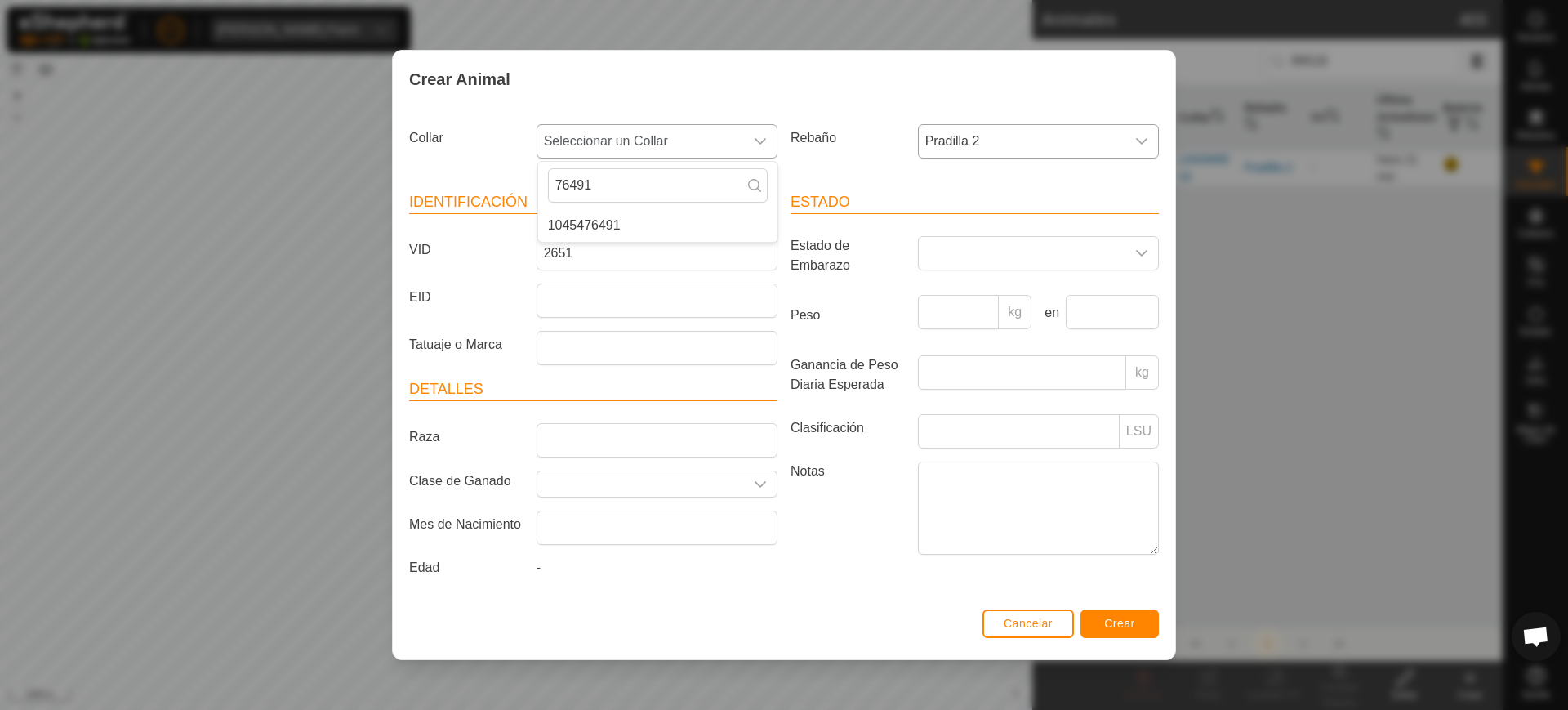
click at [729, 216] on li "1045476491" at bounding box center [658, 225] width 240 height 32
click at [1108, 617] on span "Crear" at bounding box center [1119, 624] width 31 height 14
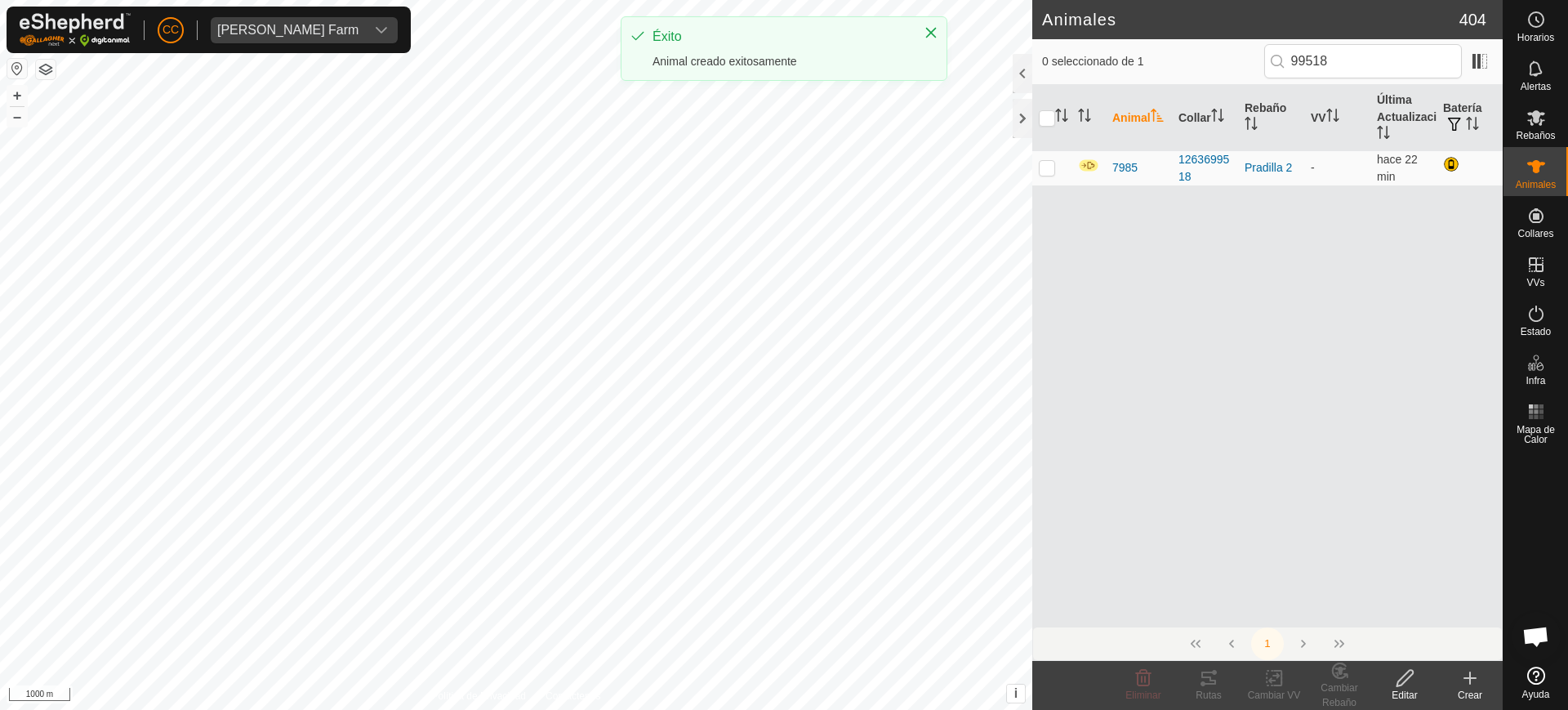
click at [1477, 685] on icon at bounding box center [1471, 678] width 20 height 20
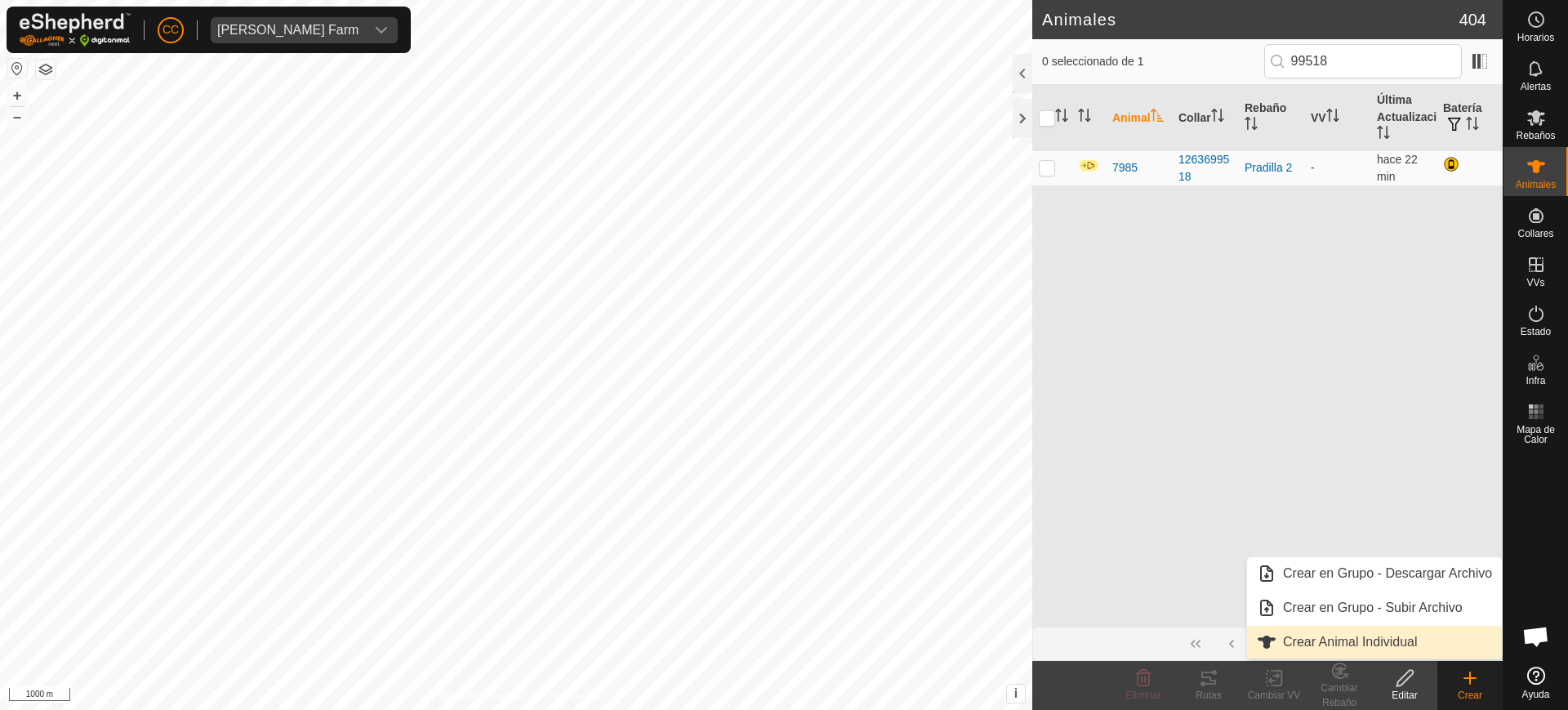
click at [1409, 639] on link "Crear Animal Individual" at bounding box center [1374, 642] width 255 height 32
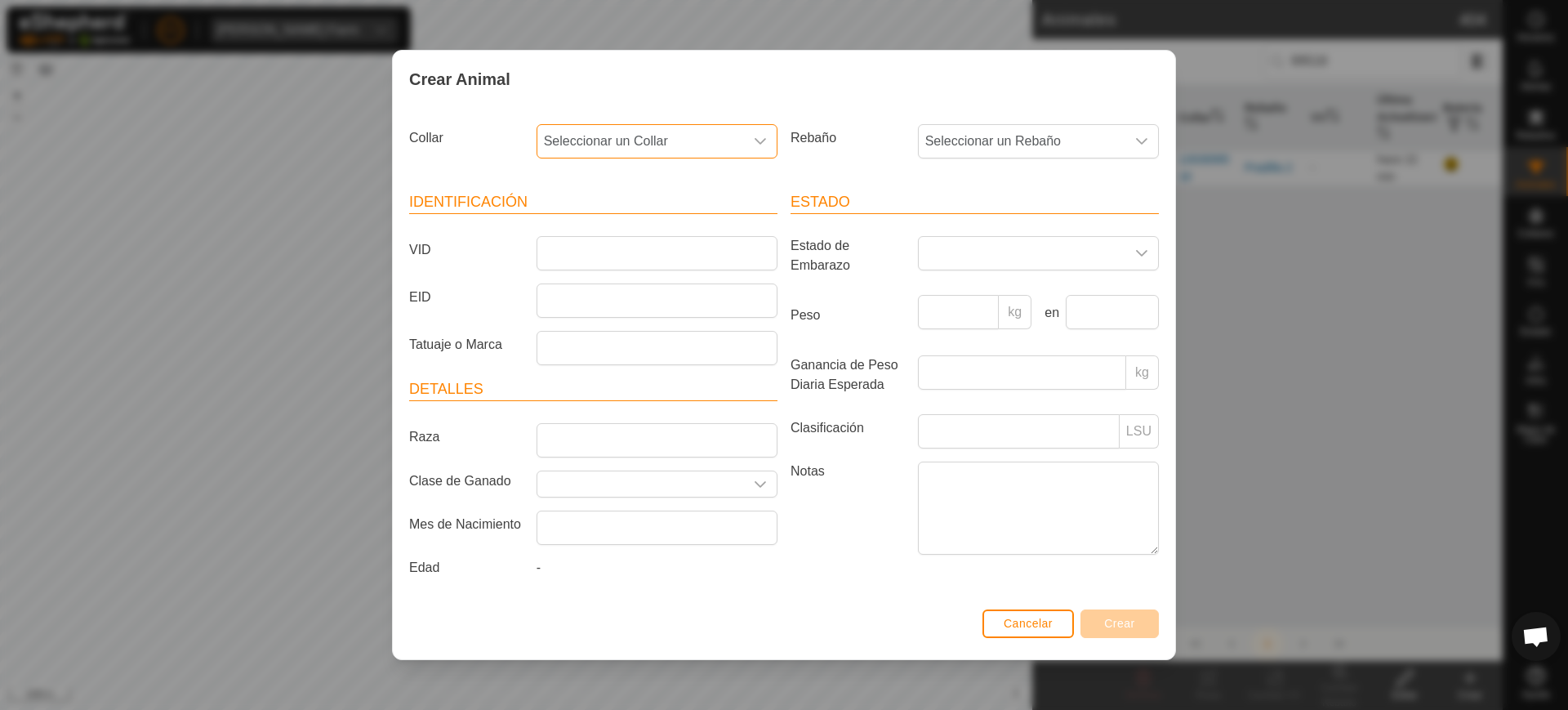
click at [693, 146] on span "Seleccionar un Collar" at bounding box center [640, 141] width 206 height 32
type input "96028"
click at [706, 232] on li "3954196028" at bounding box center [658, 225] width 240 height 32
click at [1077, 136] on span "Seleccionar un Rebaño" at bounding box center [1021, 141] width 206 height 32
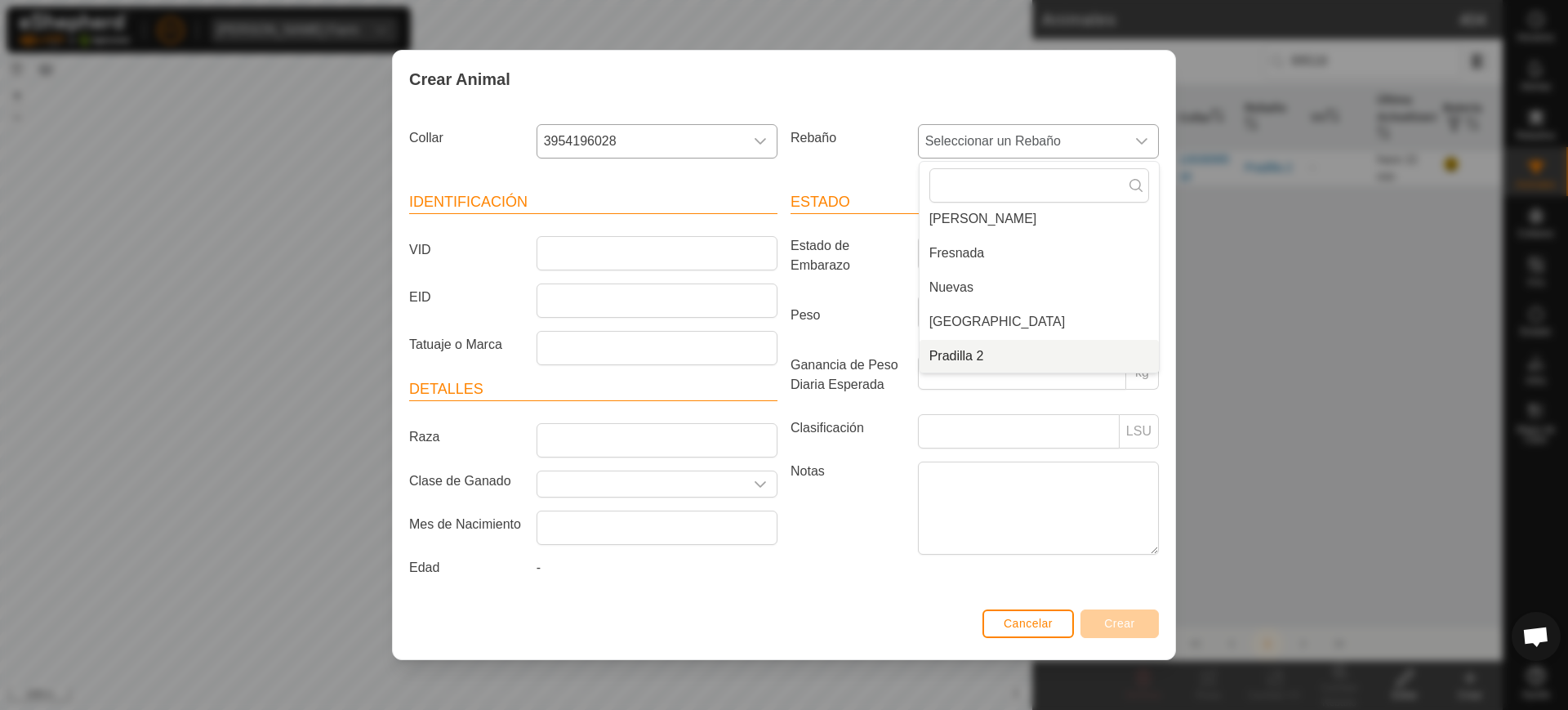
drag, startPoint x: 992, startPoint y: 345, endPoint x: 952, endPoint y: 343, distance: 40.0
click at [991, 347] on li "Pradilla 2" at bounding box center [1039, 356] width 240 height 32
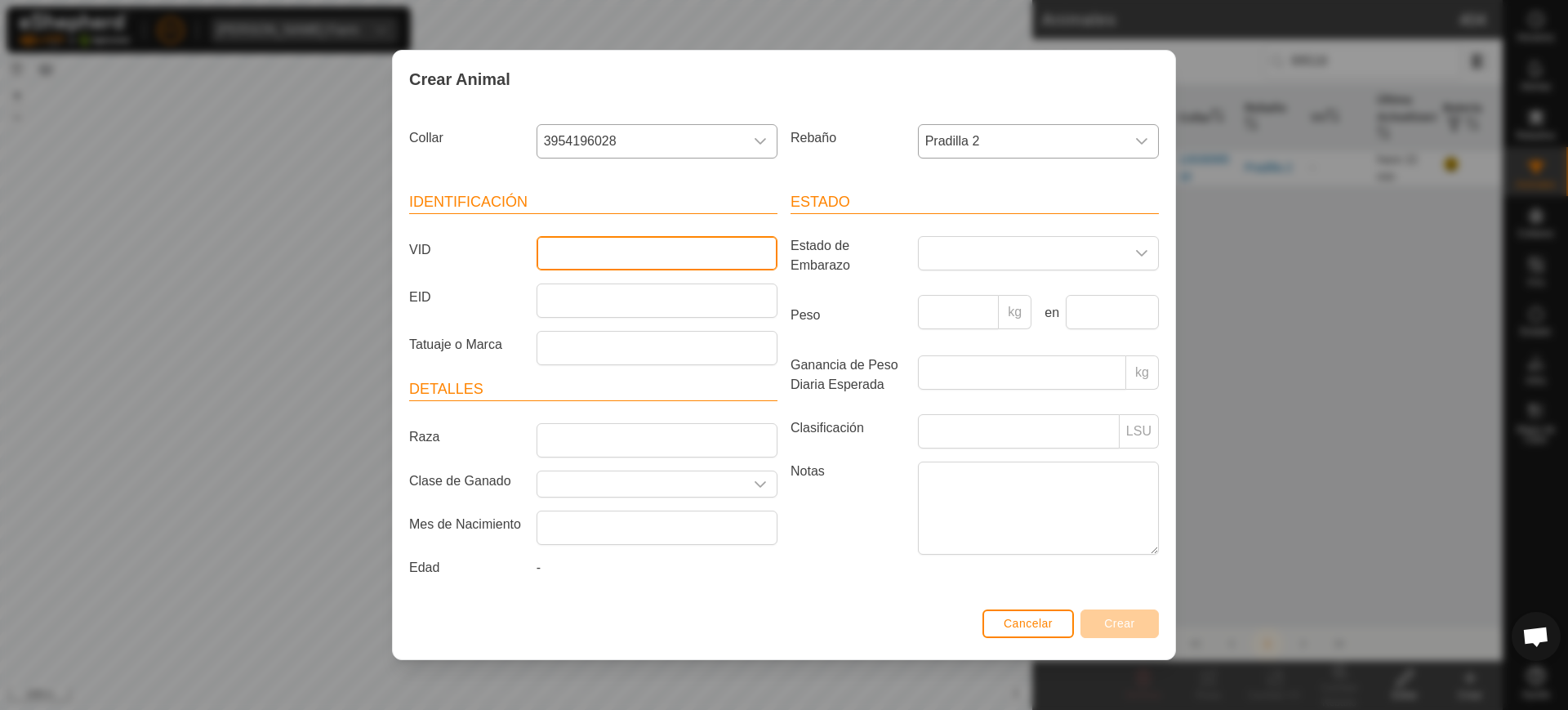
click at [671, 251] on input "VID" at bounding box center [657, 253] width 241 height 34
type input "7699"
click at [1115, 619] on span "Crear" at bounding box center [1119, 624] width 31 height 14
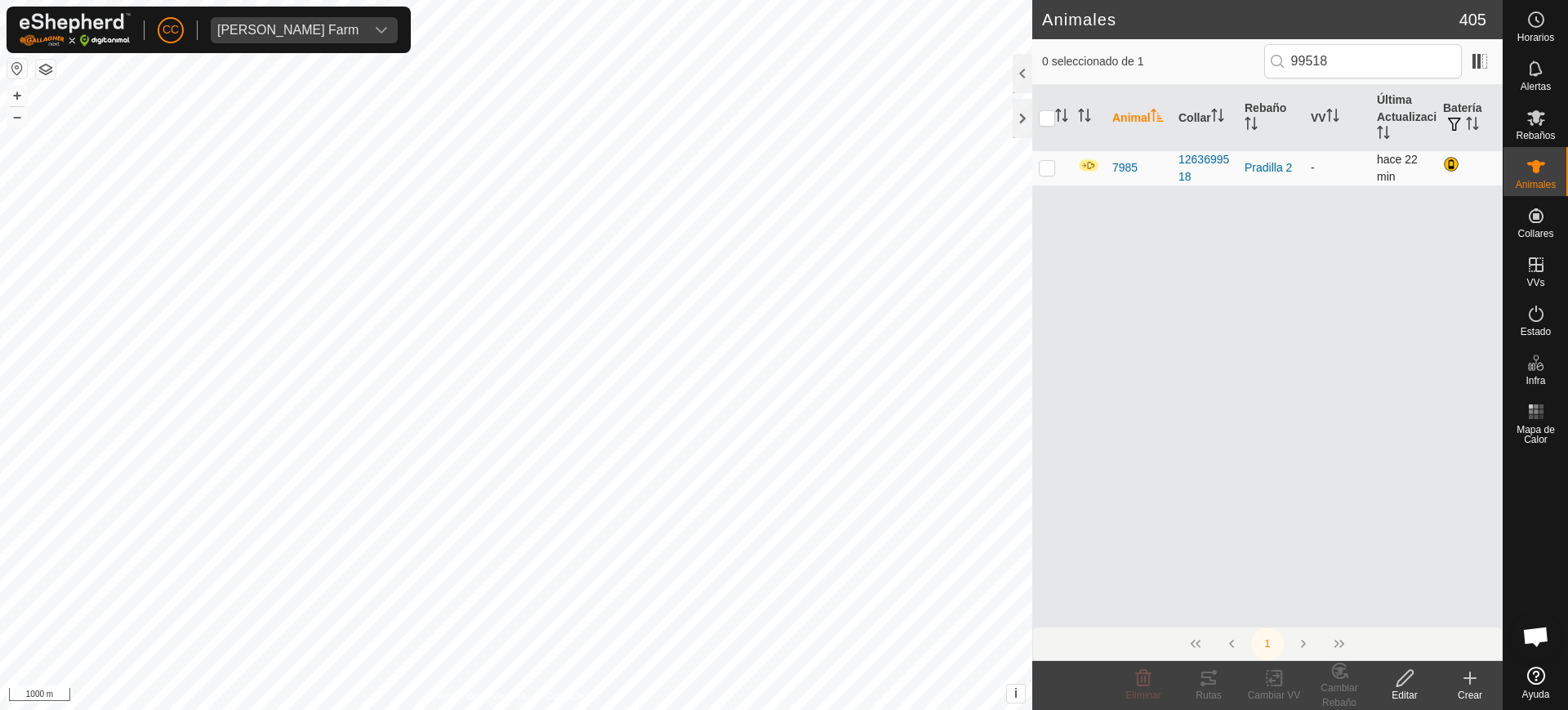
click at [1042, 170] on p-checkbox at bounding box center [1047, 168] width 16 height 14
checkbox input "true"
click at [1042, 170] on p-checkbox at bounding box center [1047, 168] width 16 height 14
checkbox input "false"
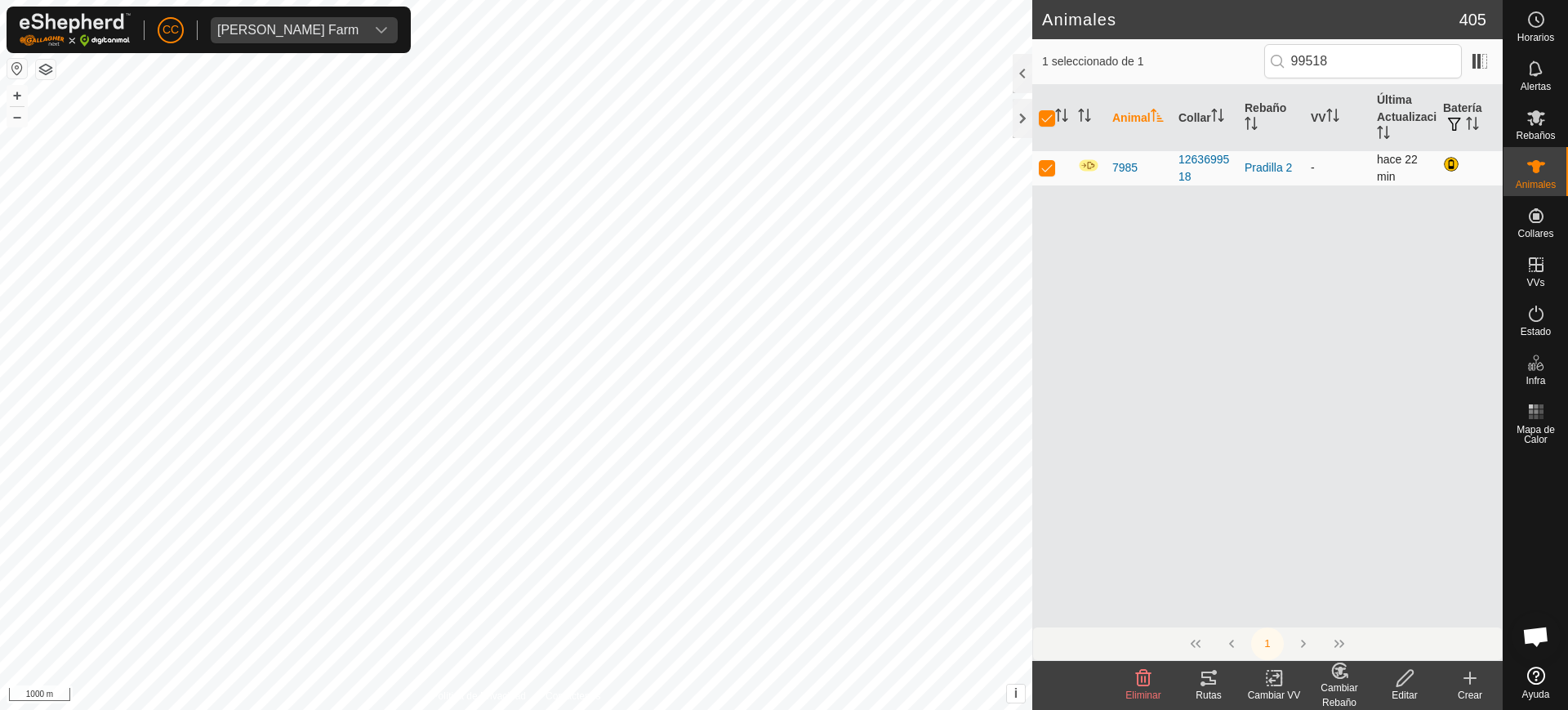
checkbox input "false"
drag, startPoint x: 1367, startPoint y: 64, endPoint x: 1169, endPoint y: 72, distance: 198.2
click at [1171, 67] on div "0 seleccionado de 1 99518" at bounding box center [1267, 61] width 451 height 34
click at [1482, 688] on div "Crear" at bounding box center [1470, 696] width 66 height 14
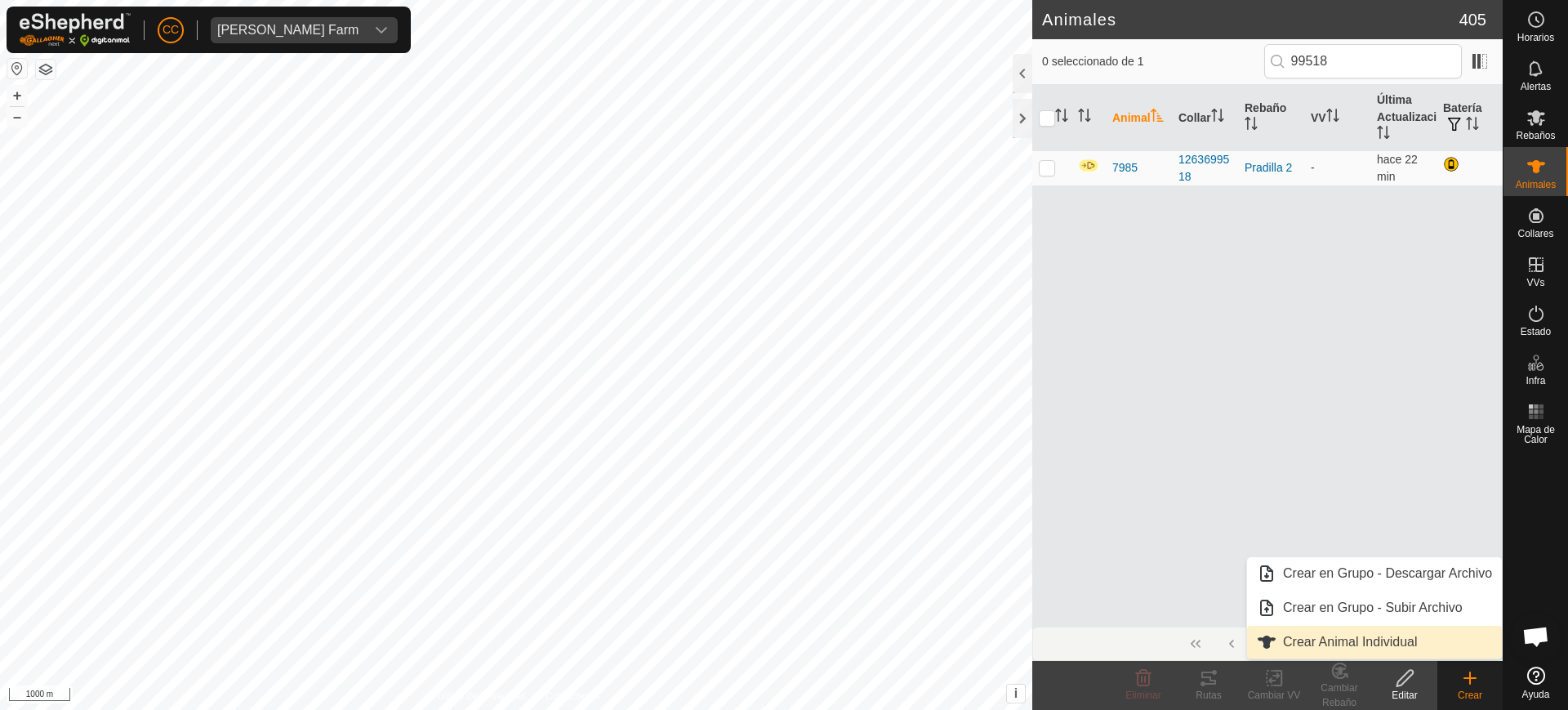
click at [1391, 629] on link "Crear Animal Individual" at bounding box center [1374, 642] width 255 height 32
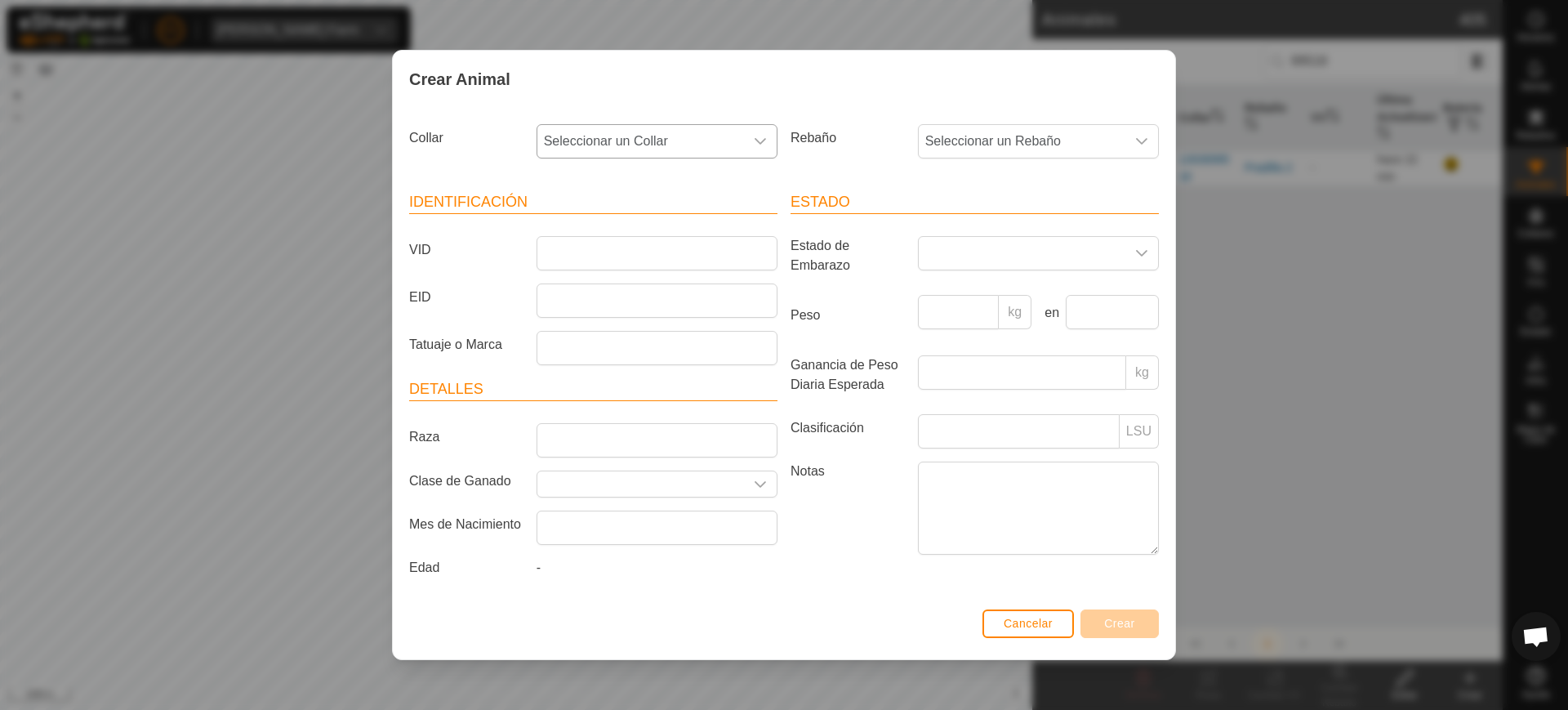
click at [637, 144] on span "Seleccionar un Collar" at bounding box center [640, 141] width 206 height 32
click at [637, 192] on input "text" at bounding box center [658, 186] width 220 height 34
type input "76491"
click at [1017, 619] on span "Cancelar" at bounding box center [1029, 624] width 49 height 14
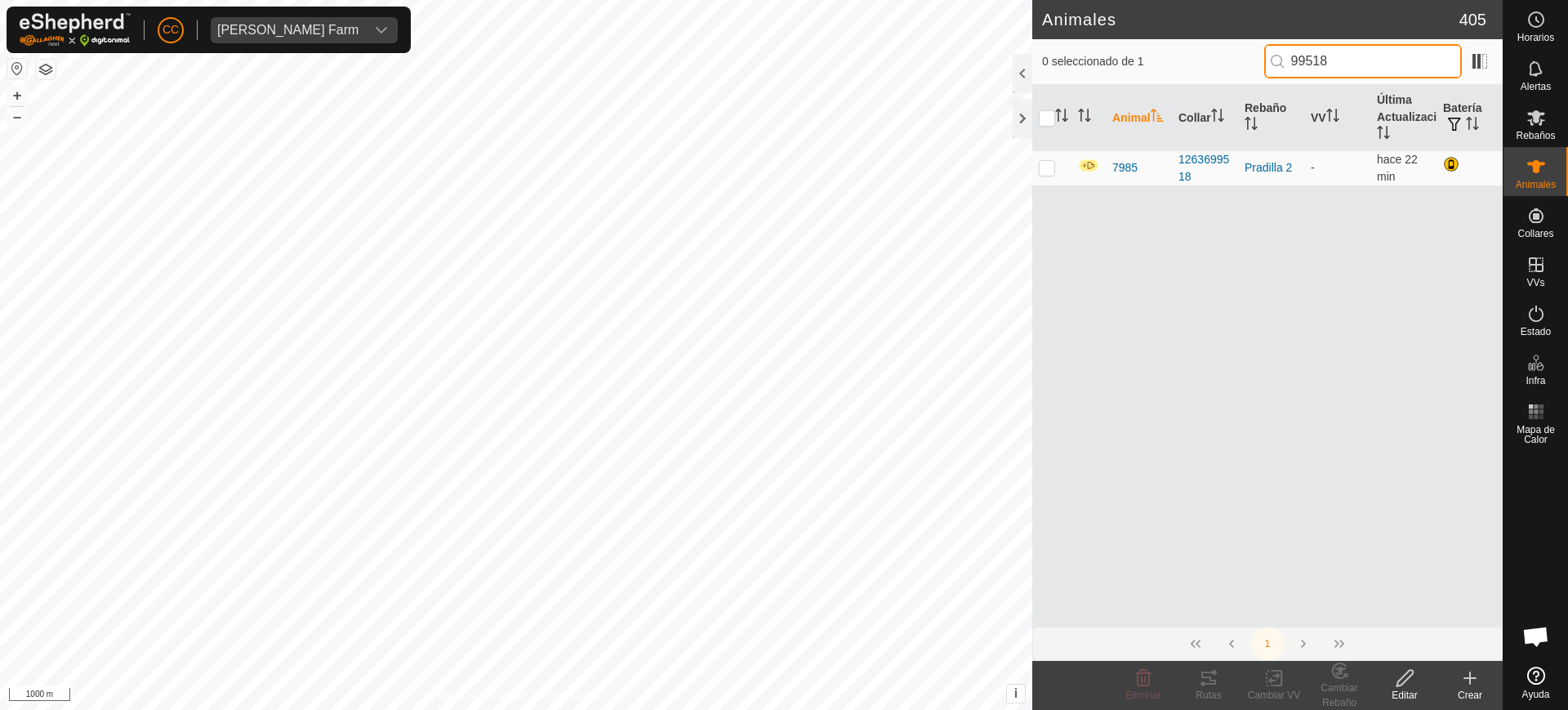
drag, startPoint x: 1339, startPoint y: 45, endPoint x: 1112, endPoint y: 96, distance: 232.7
click at [1116, 90] on div "0 seleccionado de 1 99518 Animal Collar Rebaño VV Última Actualización Batería …" at bounding box center [1267, 350] width 470 height 622
type input "76491"
click at [1470, 681] on icon at bounding box center [1470, 678] width 0 height 12
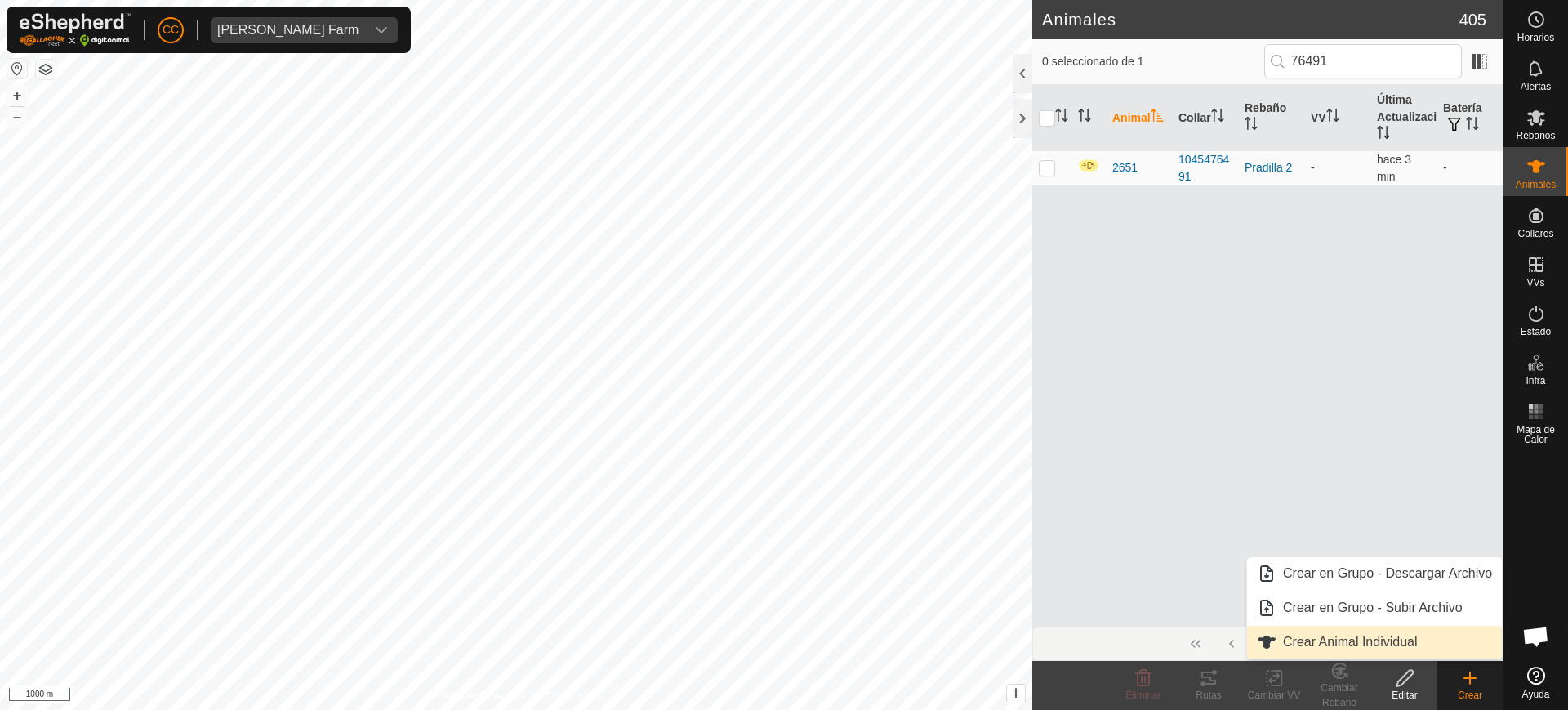
click at [1400, 633] on link "Crear Animal Individual" at bounding box center [1374, 642] width 255 height 32
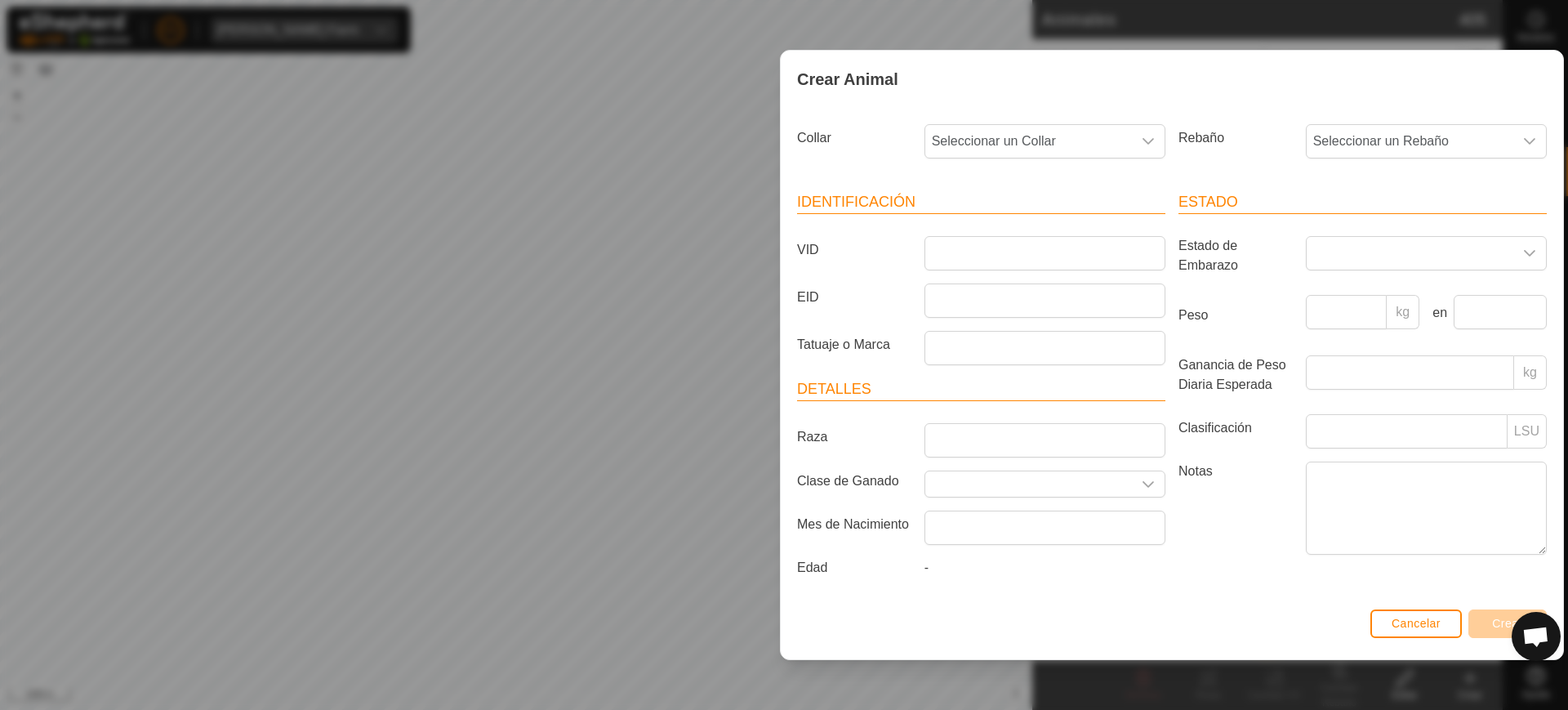
drag, startPoint x: 739, startPoint y: 71, endPoint x: 1151, endPoint y: 71, distance: 412.0
click at [1151, 71] on div "Crear Animal" at bounding box center [1172, 78] width 783 height 57
click at [1002, 137] on span "Seleccionar un Collar" at bounding box center [1029, 141] width 206 height 32
type input "96028"
drag, startPoint x: 1004, startPoint y: 184, endPoint x: 842, endPoint y: 184, distance: 162.0
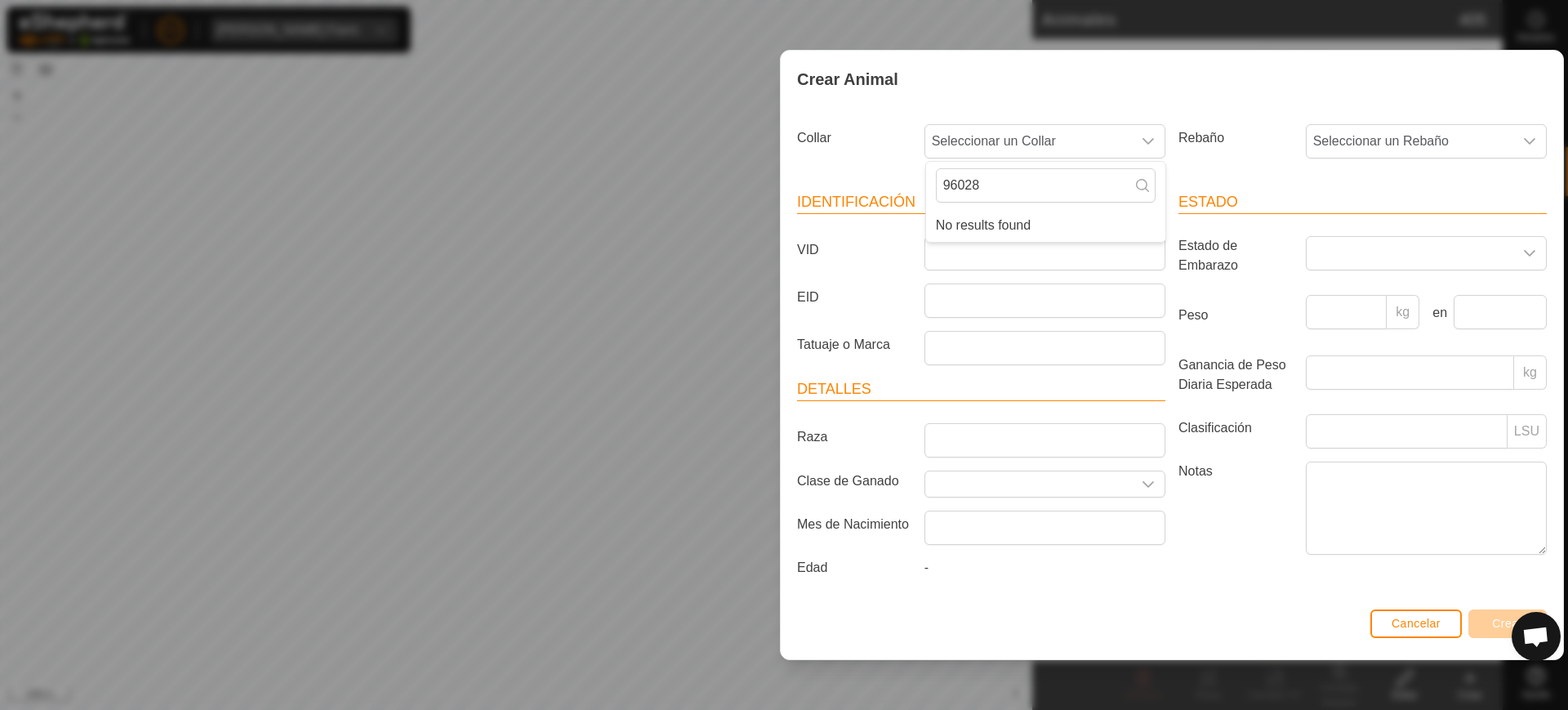
click at [842, 184] on section "Collar Seleccionar un Collar 96028 No results found Rebaño Seleccionar un Rebañ…" at bounding box center [1172, 361] width 750 height 487
click at [1430, 633] on button "Cancelar" at bounding box center [1417, 624] width 92 height 29
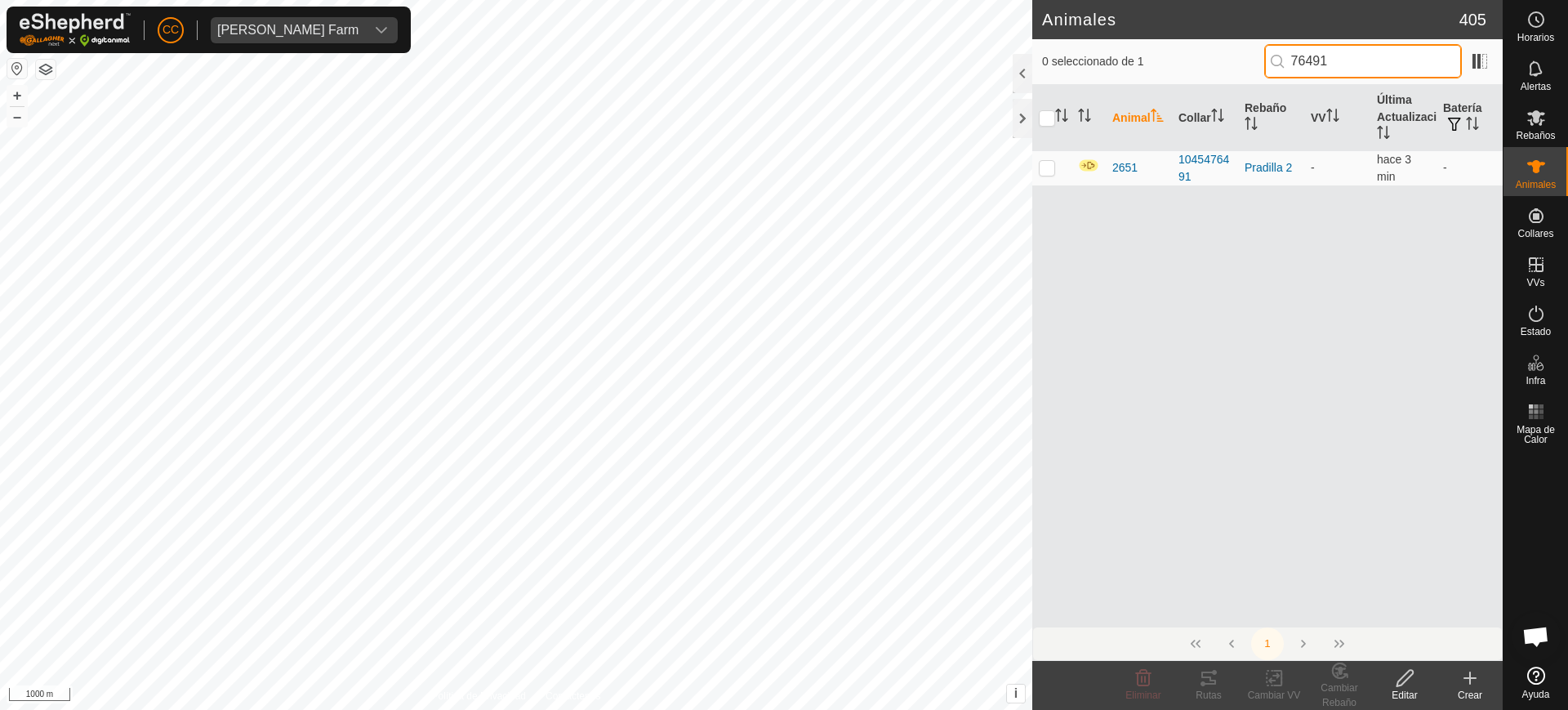
drag, startPoint x: 1362, startPoint y: 62, endPoint x: 1183, endPoint y: 63, distance: 179.0
click at [1184, 62] on div "0 seleccionado de 1 76491" at bounding box center [1267, 61] width 451 height 34
paste input "86235"
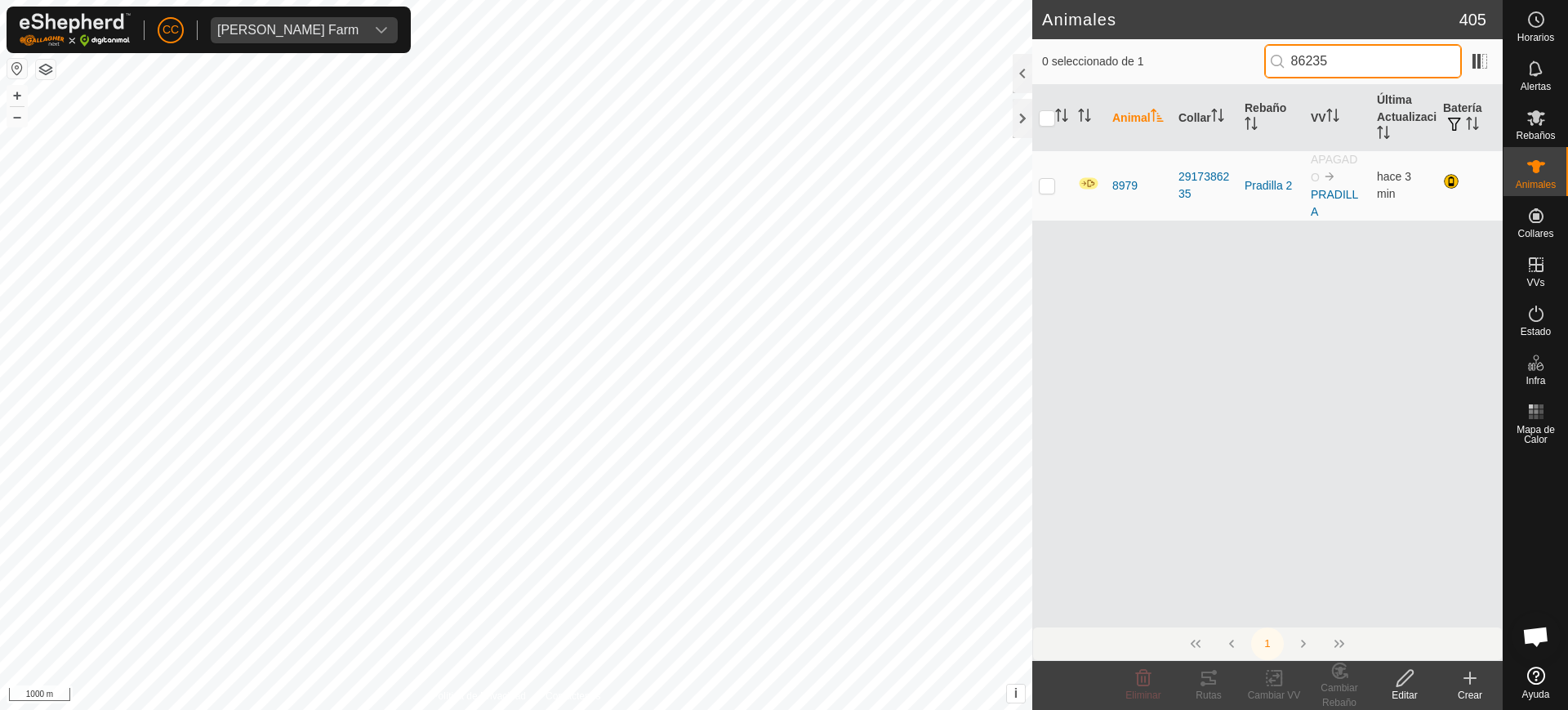
click at [1288, 58] on input "86235" at bounding box center [1363, 61] width 197 height 34
drag, startPoint x: 1364, startPoint y: 55, endPoint x: 1127, endPoint y: 64, distance: 237.2
click at [1132, 59] on div "0 seleccionado de 1 86235" at bounding box center [1267, 61] width 451 height 34
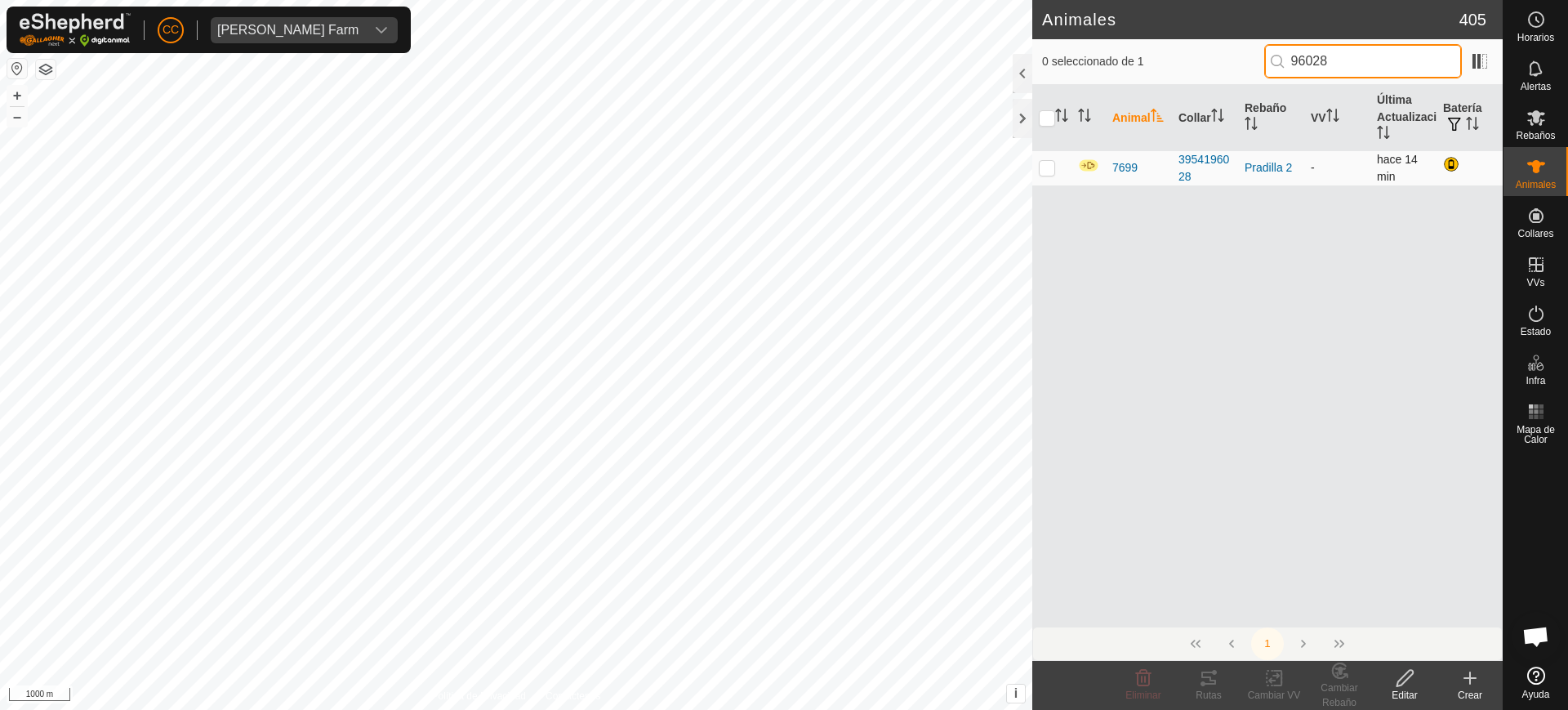
type input "96028"
click at [1051, 164] on p-checkbox at bounding box center [1047, 168] width 16 height 14
checkbox input "true"
drag, startPoint x: 1476, startPoint y: 675, endPoint x: 1467, endPoint y: 667, distance: 12.0
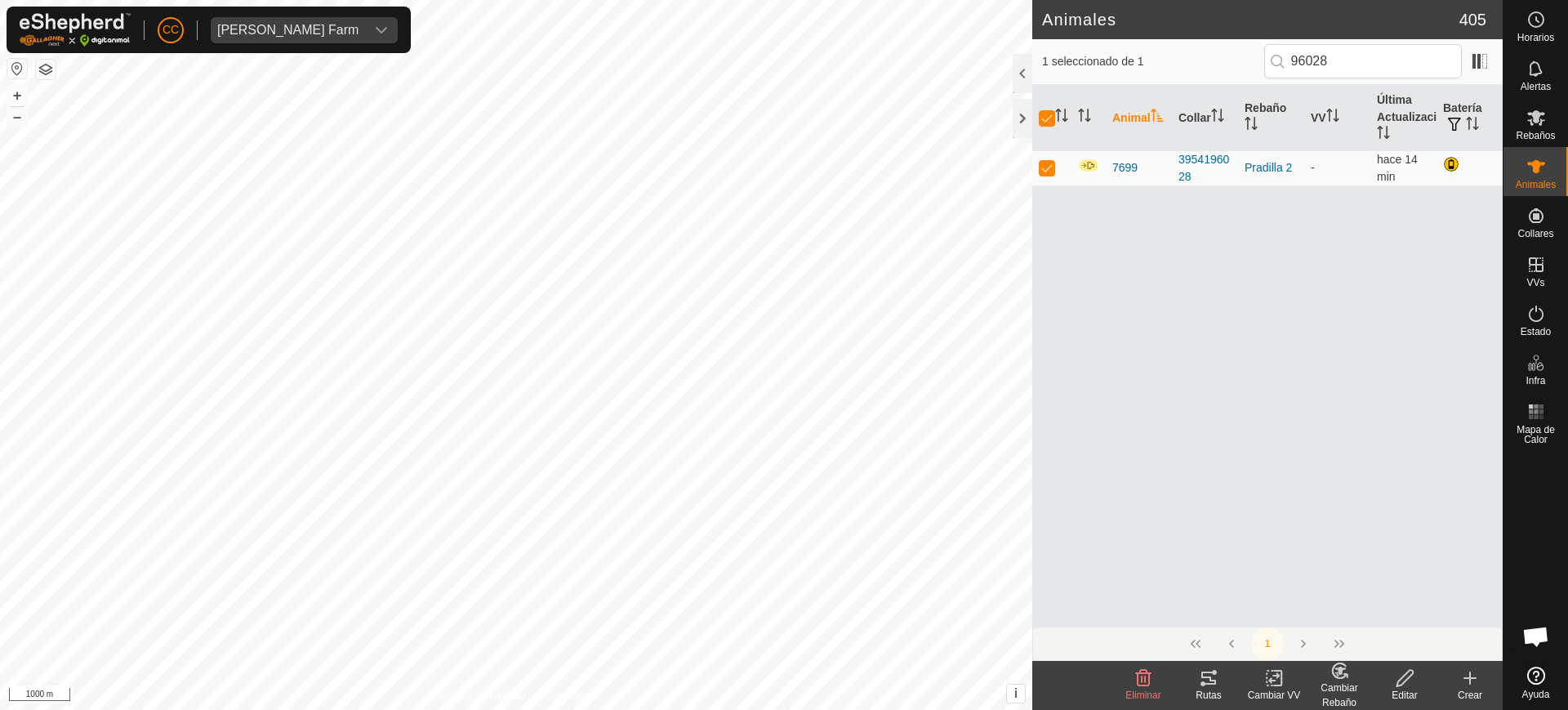
click at [1475, 675] on icon at bounding box center [1471, 678] width 20 height 20
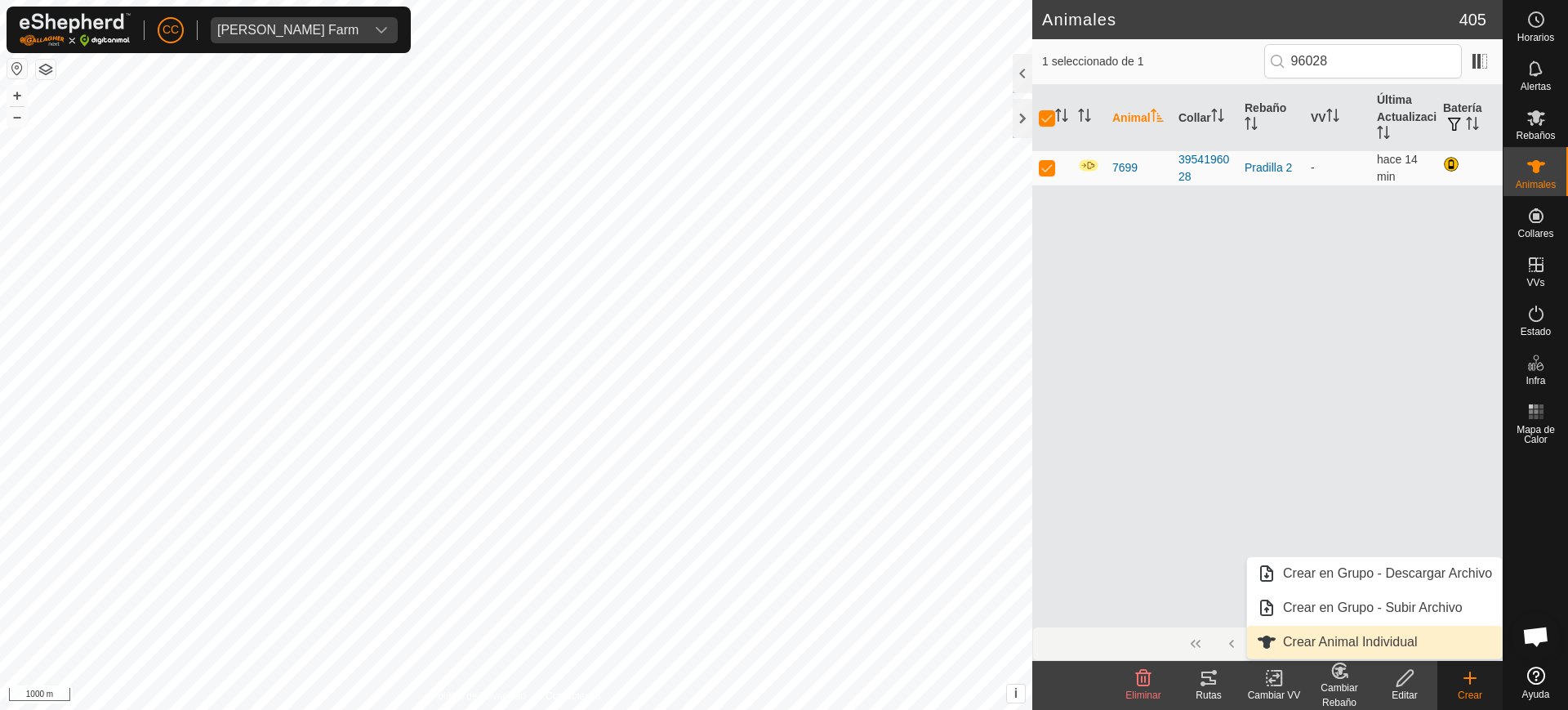
click at [1358, 626] on link "Crear Animal Individual" at bounding box center [1374, 642] width 255 height 32
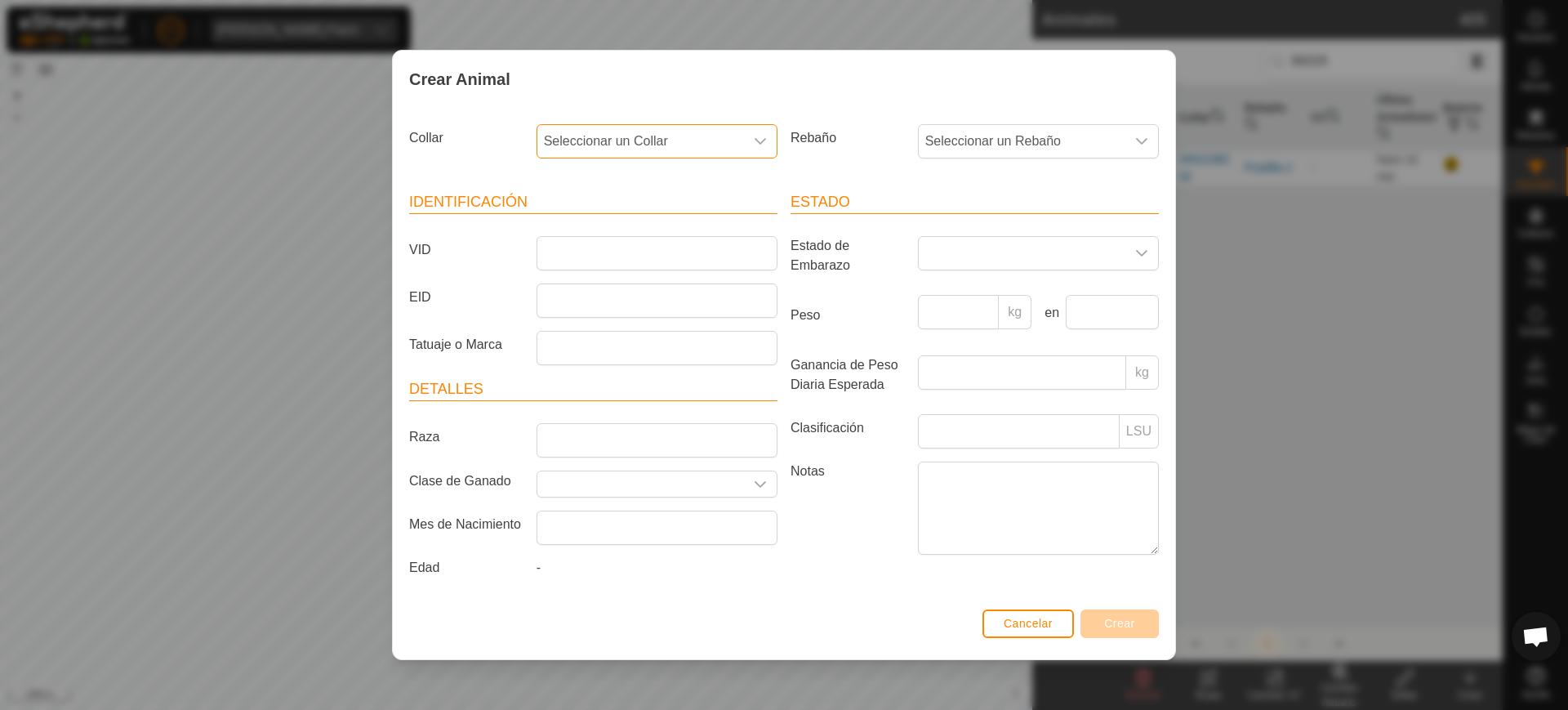
click at [734, 146] on span "Seleccionar un Collar" at bounding box center [640, 141] width 206 height 32
type input "90151"
click at [629, 220] on li "1449190151" at bounding box center [658, 225] width 240 height 32
click at [982, 128] on span "Seleccionar un Rebaño" at bounding box center [1021, 141] width 206 height 32
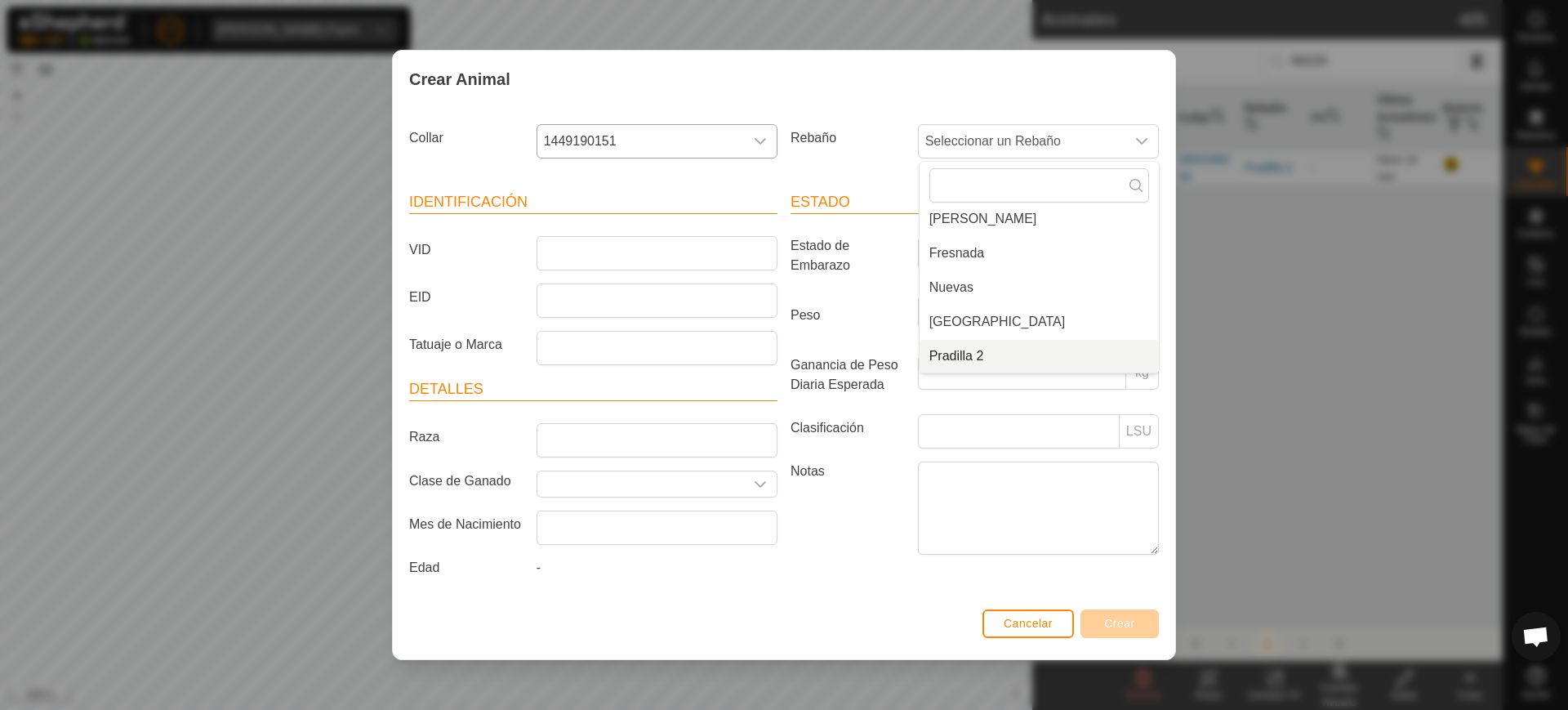
drag, startPoint x: 970, startPoint y: 351, endPoint x: 882, endPoint y: 313, distance: 95.9
click at [967, 351] on li "Pradilla 2" at bounding box center [1039, 356] width 240 height 32
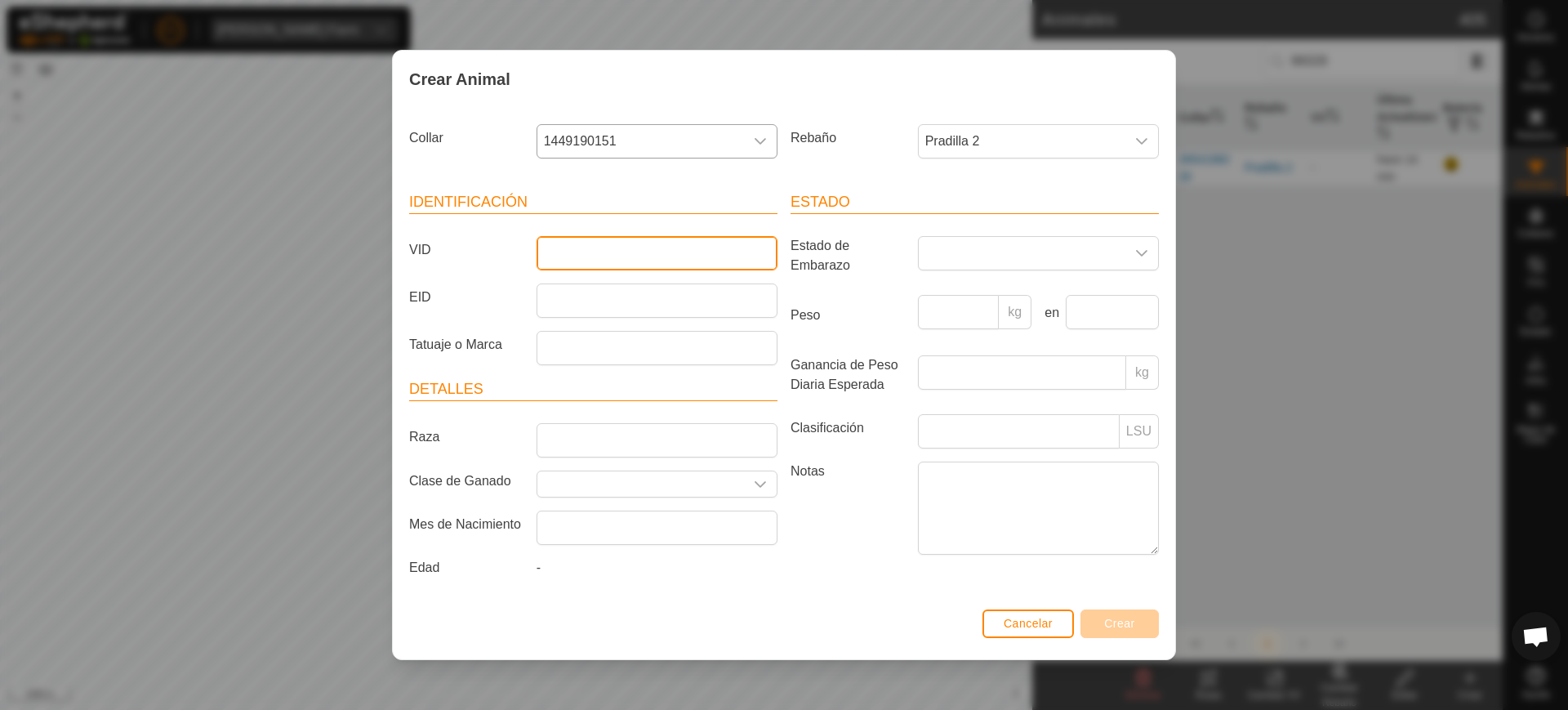
click at [665, 253] on input "VID" at bounding box center [657, 253] width 241 height 34
type input "2607"
click at [1091, 627] on button "Crear" at bounding box center [1119, 624] width 78 height 29
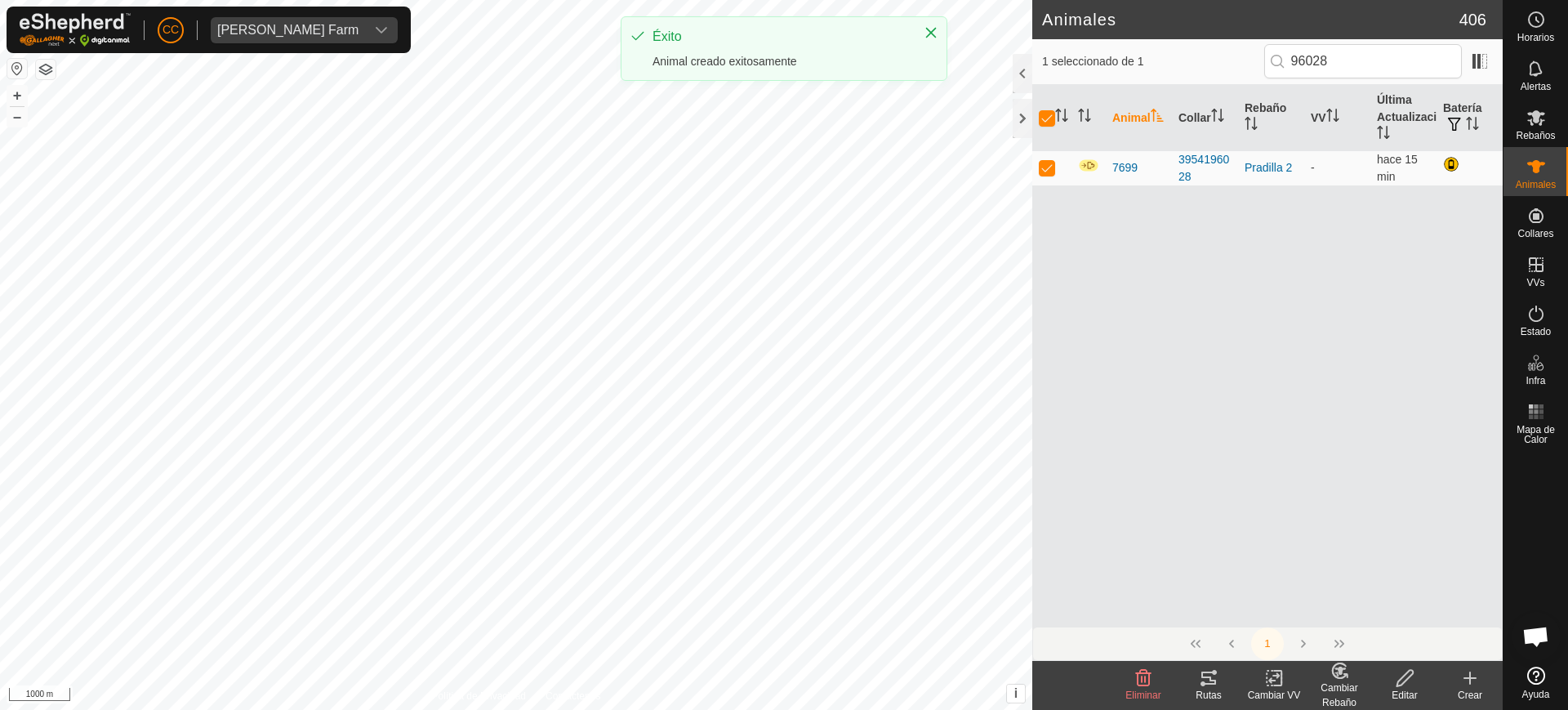
click at [1462, 673] on icon at bounding box center [1471, 678] width 20 height 20
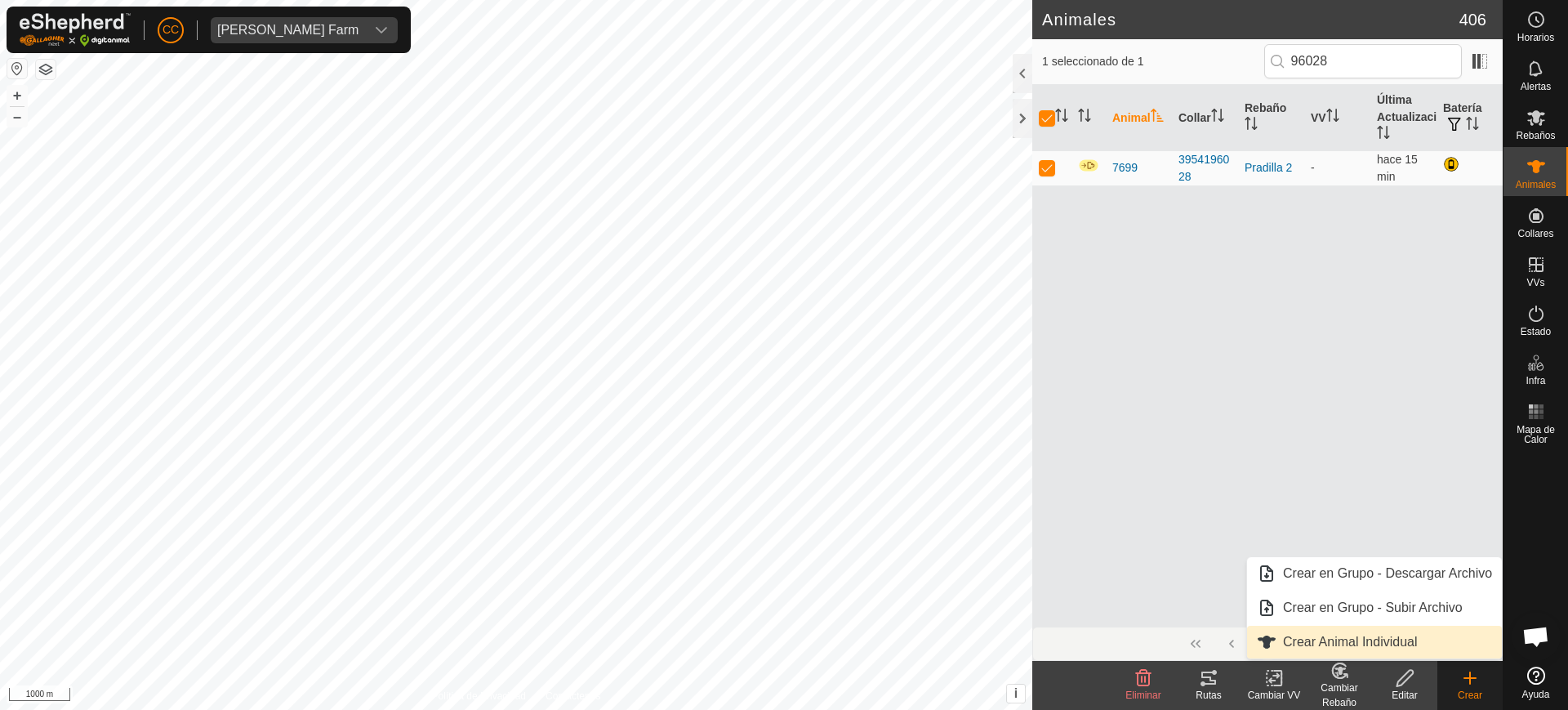
click at [1400, 632] on link "Crear Animal Individual" at bounding box center [1374, 642] width 255 height 32
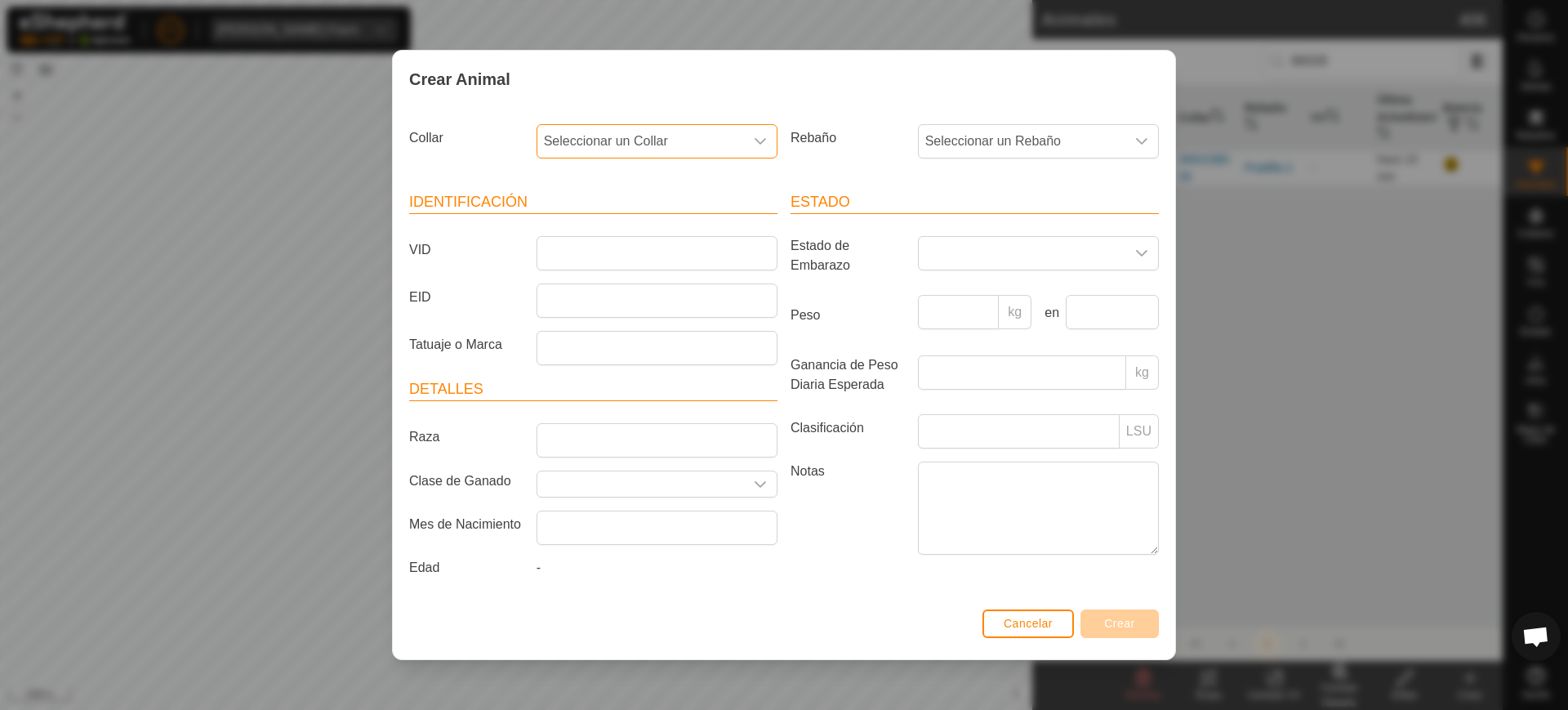
drag, startPoint x: 689, startPoint y: 140, endPoint x: 675, endPoint y: 158, distance: 22.8
click at [688, 140] on span "Seleccionar un Collar" at bounding box center [640, 141] width 206 height 32
click at [624, 184] on input "text" at bounding box center [658, 186] width 220 height 34
type input "54642"
click at [637, 230] on li "3174654642" at bounding box center [658, 225] width 240 height 32
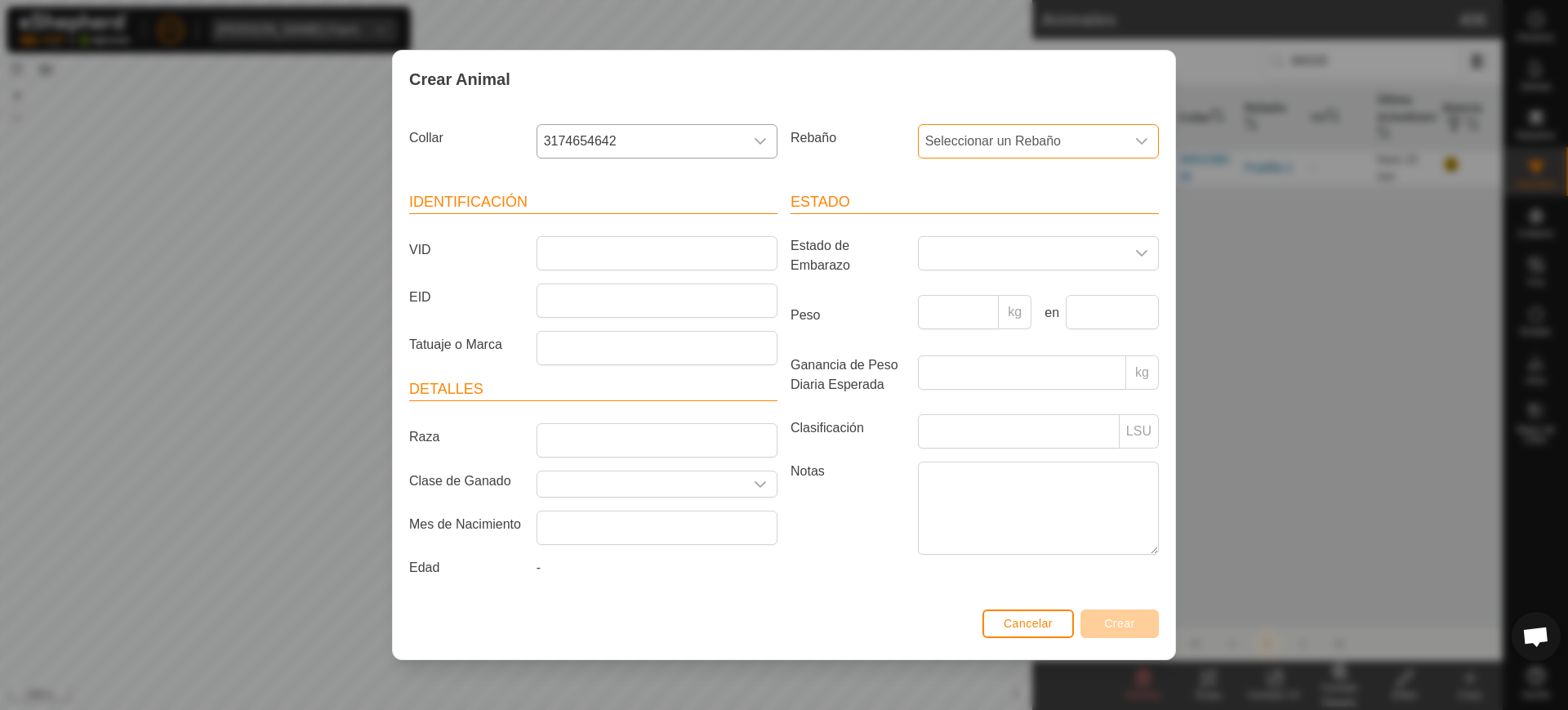
drag, startPoint x: 1002, startPoint y: 129, endPoint x: 996, endPoint y: 147, distance: 19.0
click at [999, 132] on span "Seleccionar un Rebaño" at bounding box center [1021, 141] width 206 height 32
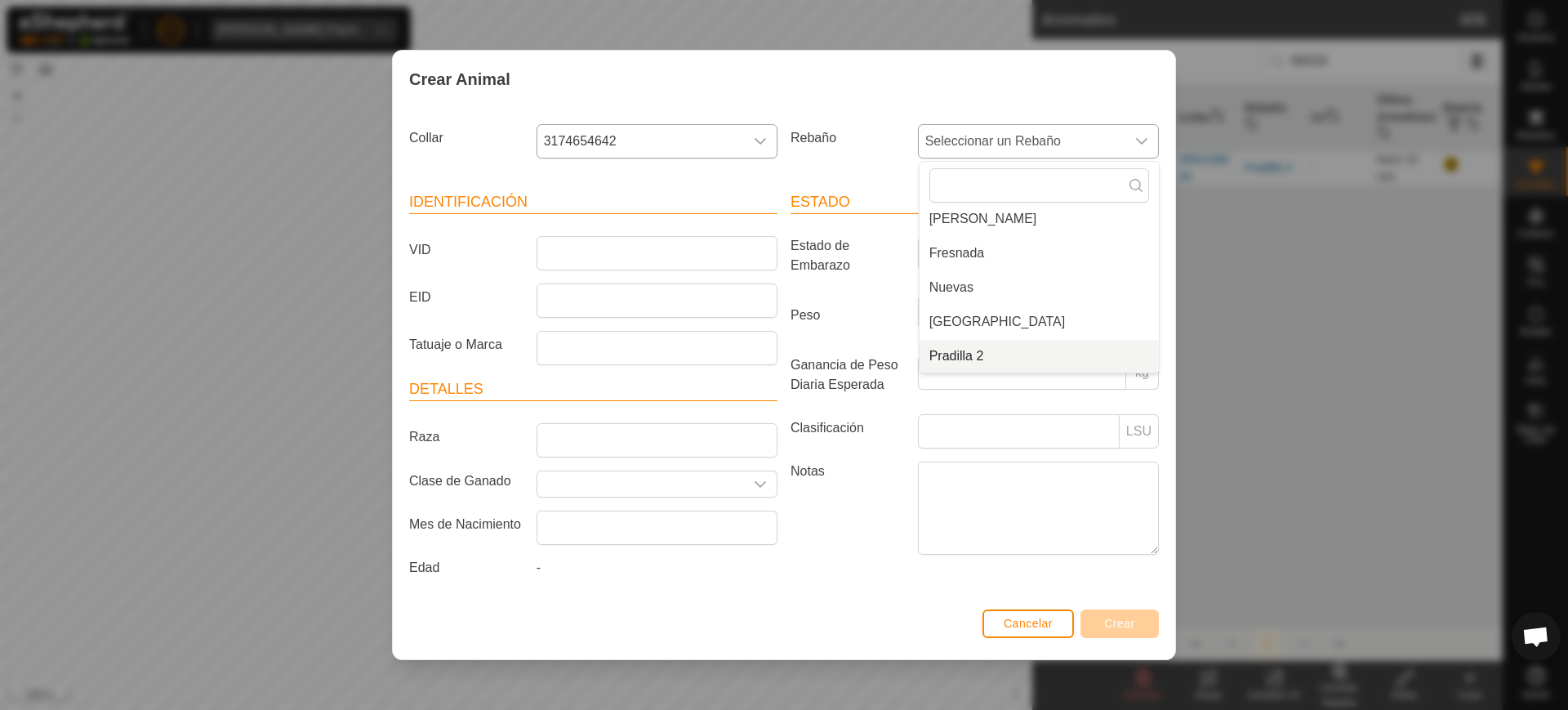
drag, startPoint x: 966, startPoint y: 356, endPoint x: 956, endPoint y: 356, distance: 10.0
click at [965, 356] on li "Pradilla 2" at bounding box center [1039, 356] width 240 height 32
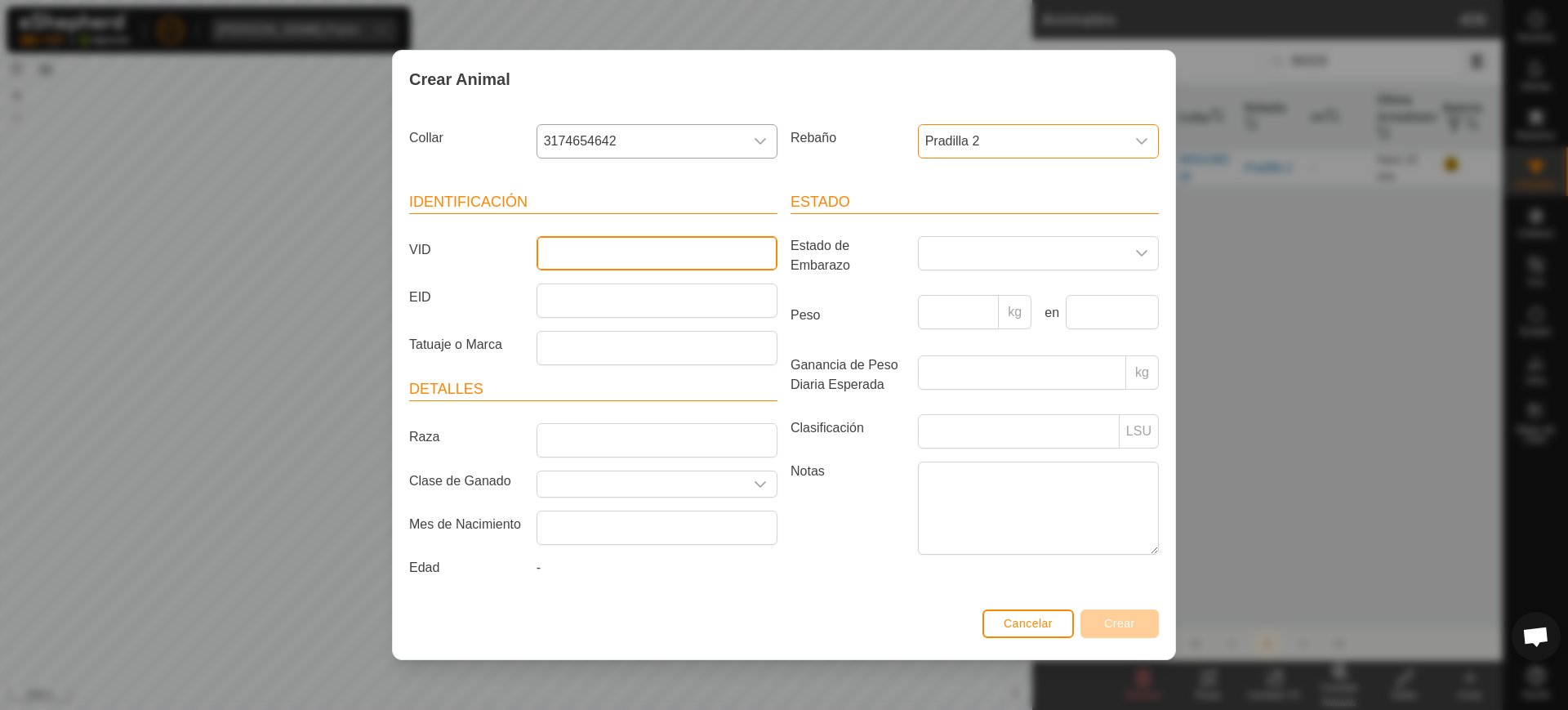
click at [677, 238] on input "VID" at bounding box center [657, 253] width 241 height 34
type input "8505"
drag, startPoint x: 1094, startPoint y: 597, endPoint x: 1094, endPoint y: 606, distance: 9.0
click at [1093, 601] on div "Estado Estado de Embarazo Peso kg en Ganancia de Peso Diaria Esperada kg Clasif…" at bounding box center [975, 387] width 382 height 432
click at [1108, 617] on span "Crear" at bounding box center [1119, 624] width 31 height 14
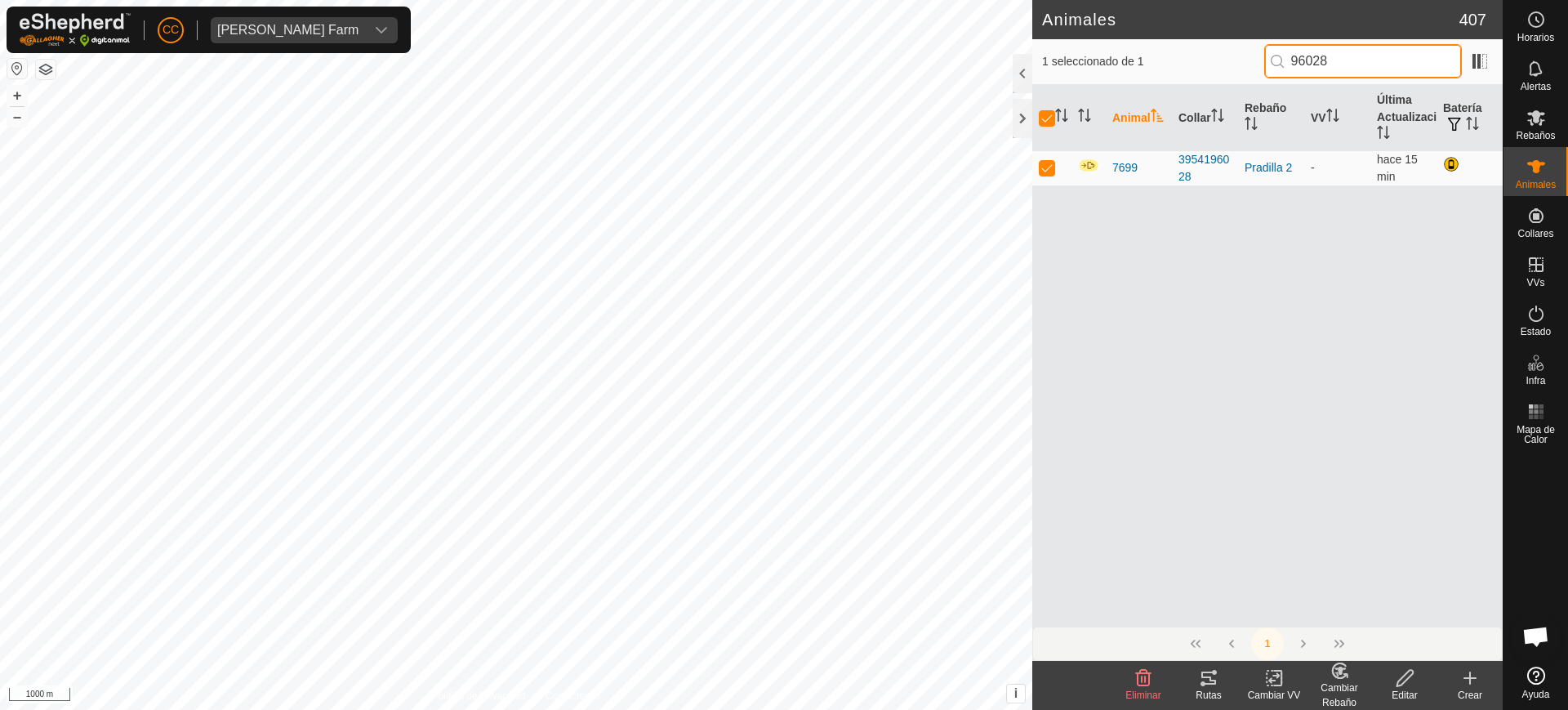
drag, startPoint x: 1366, startPoint y: 66, endPoint x: 1056, endPoint y: 55, distance: 310.2
click at [1057, 54] on div "1 seleccionado de 1 96028" at bounding box center [1267, 61] width 451 height 34
click at [1472, 682] on icon at bounding box center [1471, 678] width 20 height 20
click at [1376, 69] on input "96028" at bounding box center [1363, 61] width 197 height 34
drag, startPoint x: 1365, startPoint y: 55, endPoint x: 1159, endPoint y: 58, distance: 206.0
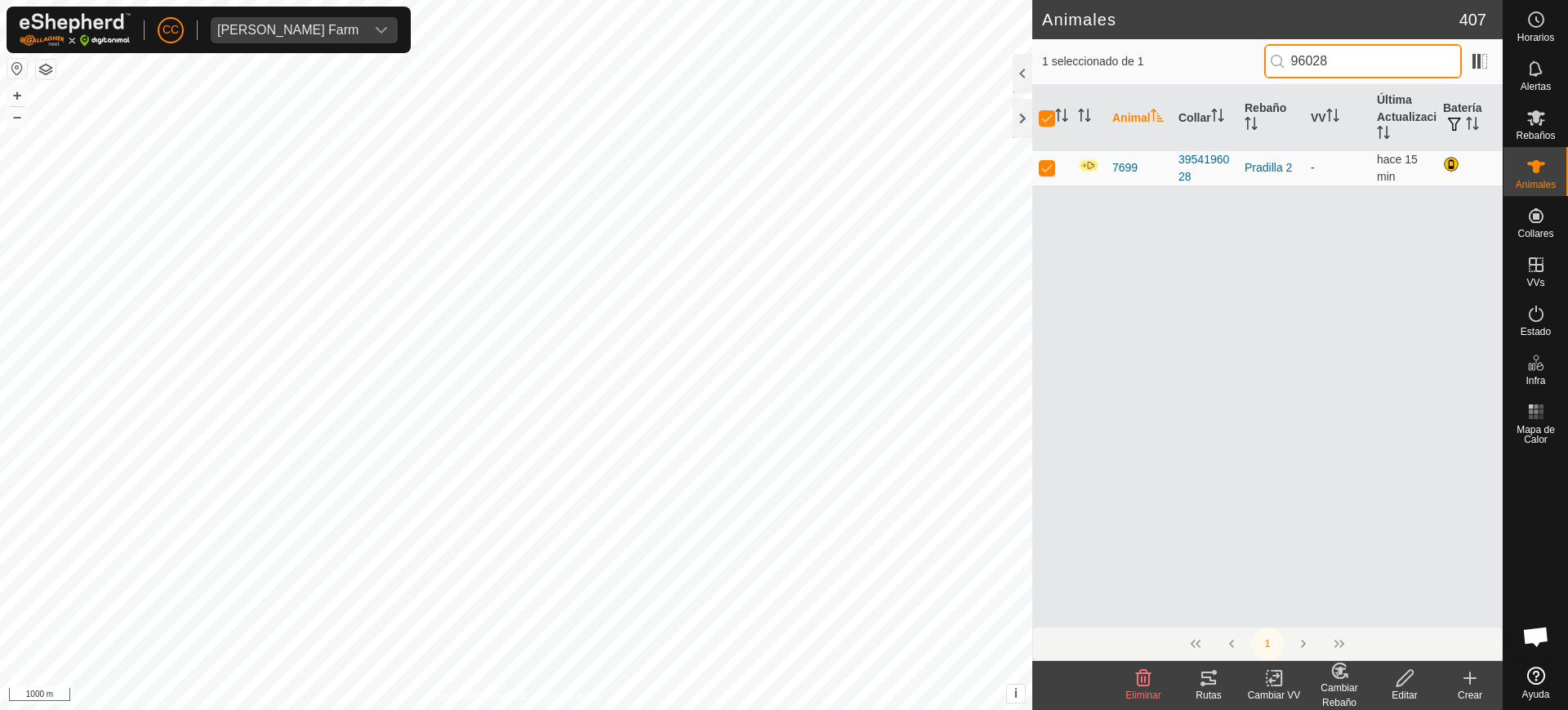
click at [1159, 58] on div "1 seleccionado de 1 96028" at bounding box center [1267, 61] width 451 height 34
type input "06576"
checkbox input "false"
drag, startPoint x: 1355, startPoint y: 58, endPoint x: 1224, endPoint y: 62, distance: 131.1
click at [1224, 62] on div "1 seleccionado de 0 06576" at bounding box center [1267, 61] width 451 height 34
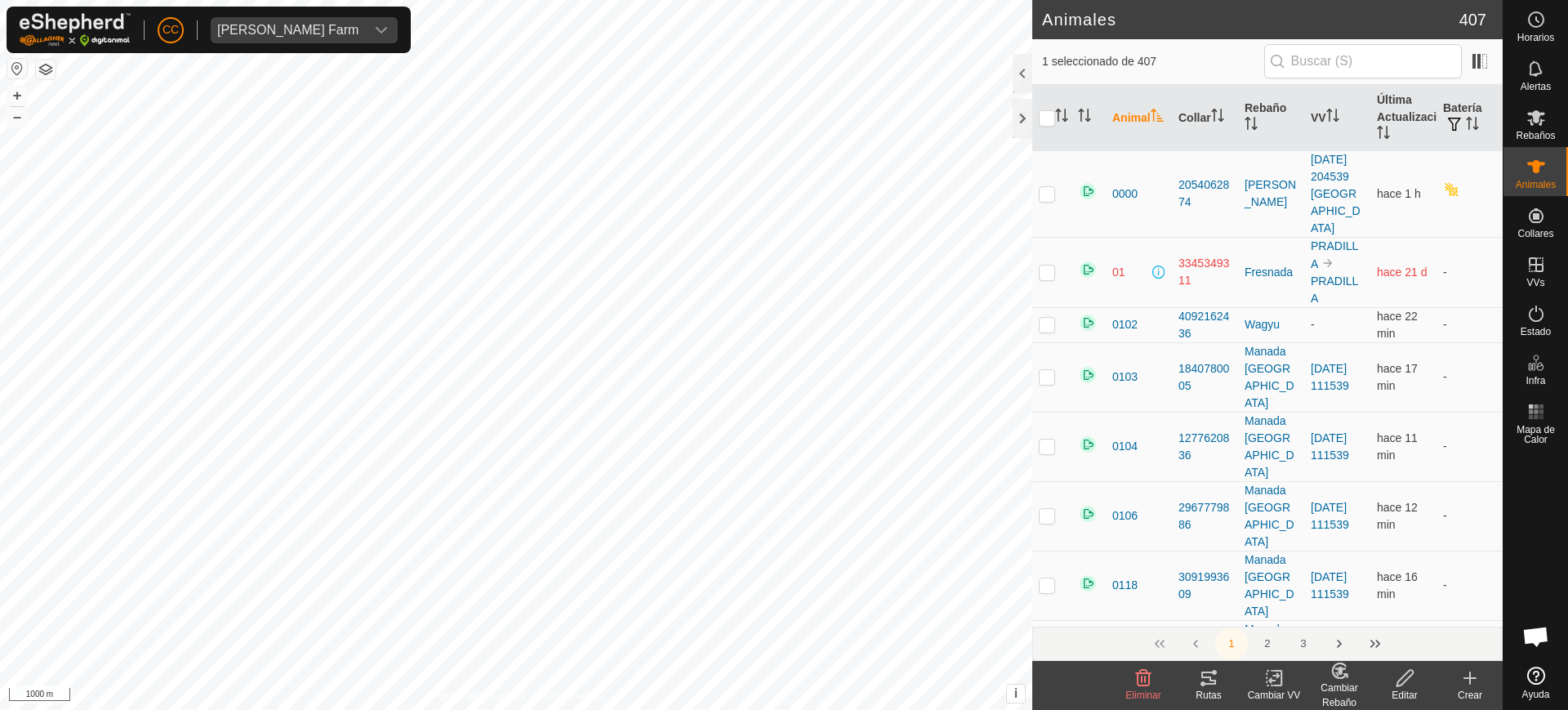
click at [1473, 673] on icon at bounding box center [1471, 678] width 20 height 20
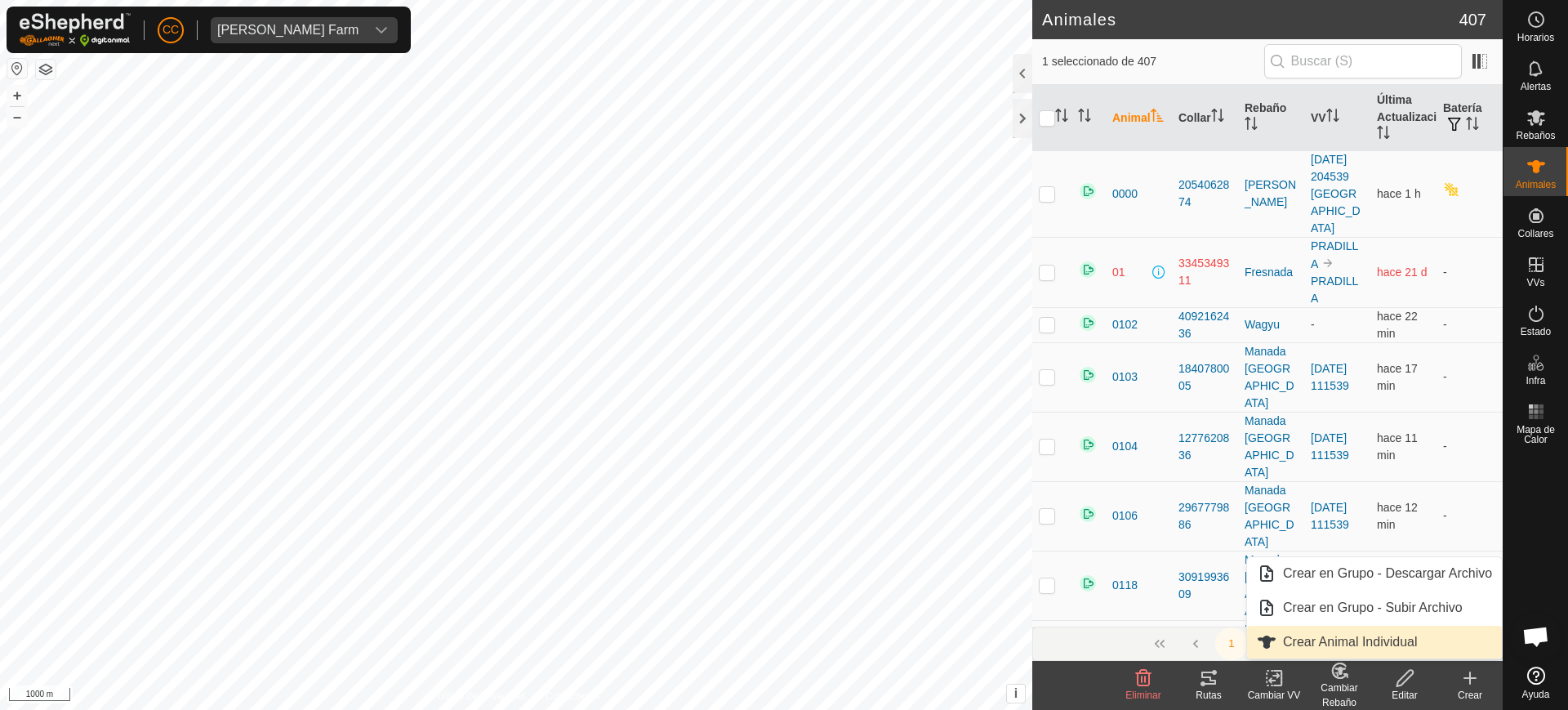
click at [1398, 635] on link "Crear Animal Individual" at bounding box center [1374, 642] width 255 height 32
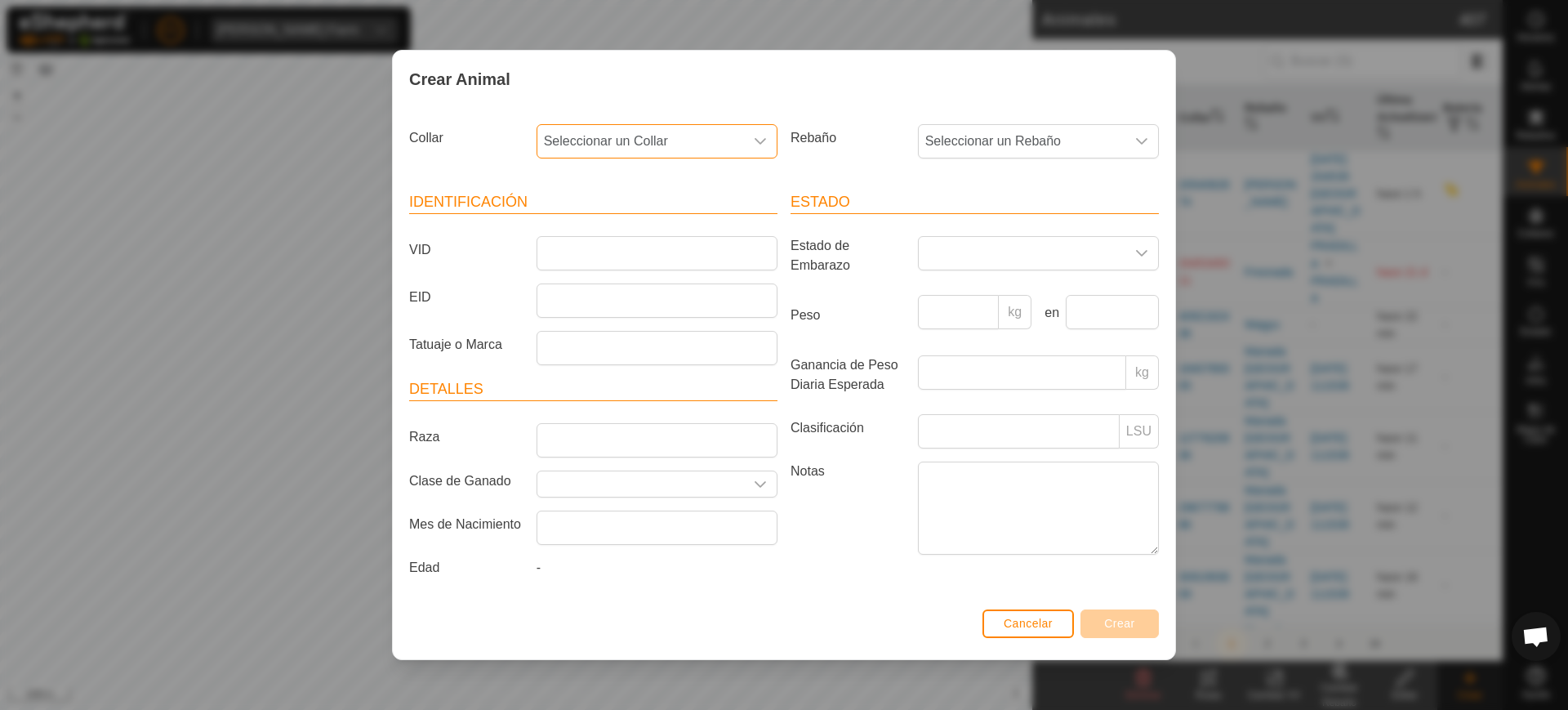
click at [615, 145] on span "Seleccionar un Collar" at bounding box center [640, 141] width 206 height 32
type input "06576"
click at [689, 215] on li "1487006576" at bounding box center [658, 225] width 240 height 32
click at [964, 122] on div "Rebaño Seleccionar un Rebaño" at bounding box center [975, 148] width 382 height 60
click at [973, 134] on span "Seleccionar un Rebaño" at bounding box center [1021, 141] width 206 height 32
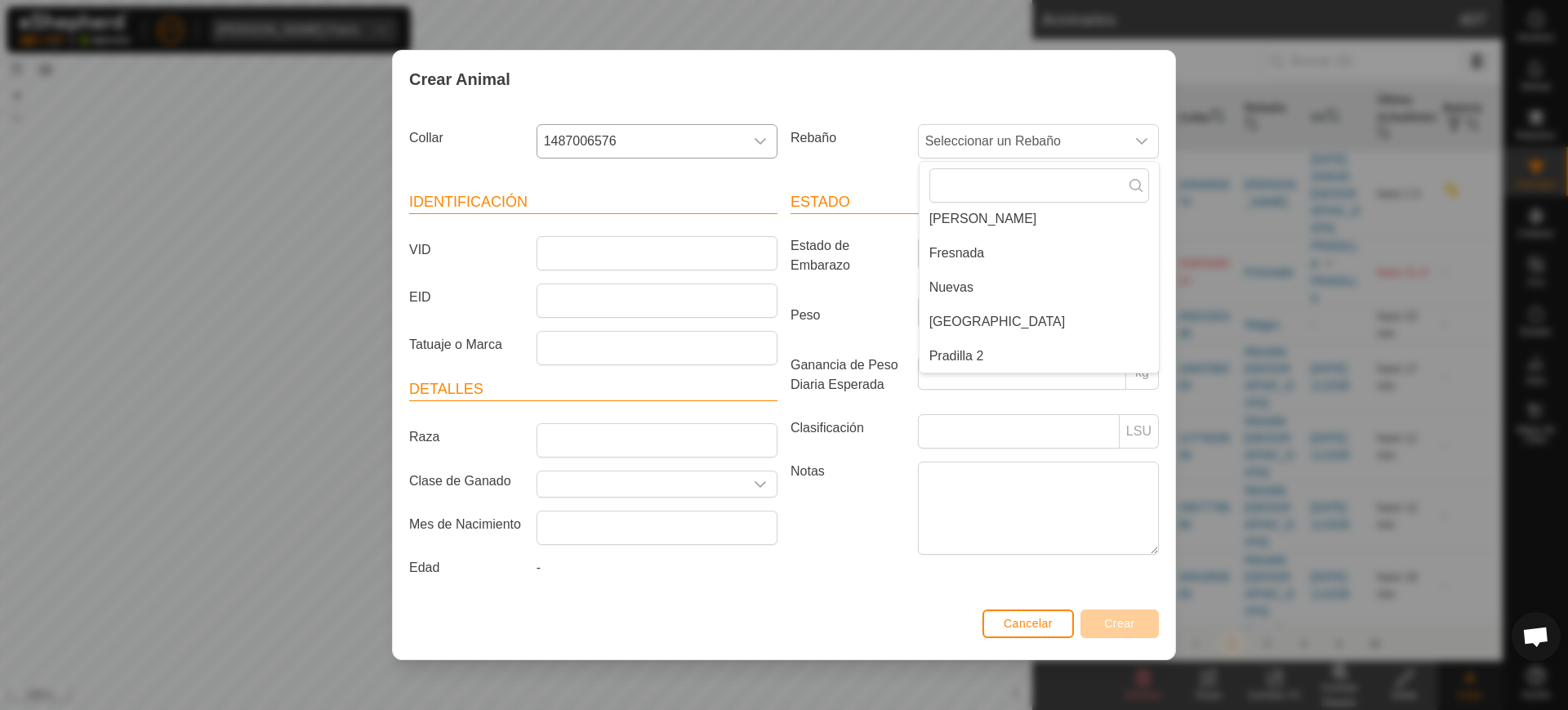
drag, startPoint x: 980, startPoint y: 352, endPoint x: 903, endPoint y: 338, distance: 78.3
click at [979, 353] on li "Pradilla 2" at bounding box center [1039, 356] width 240 height 32
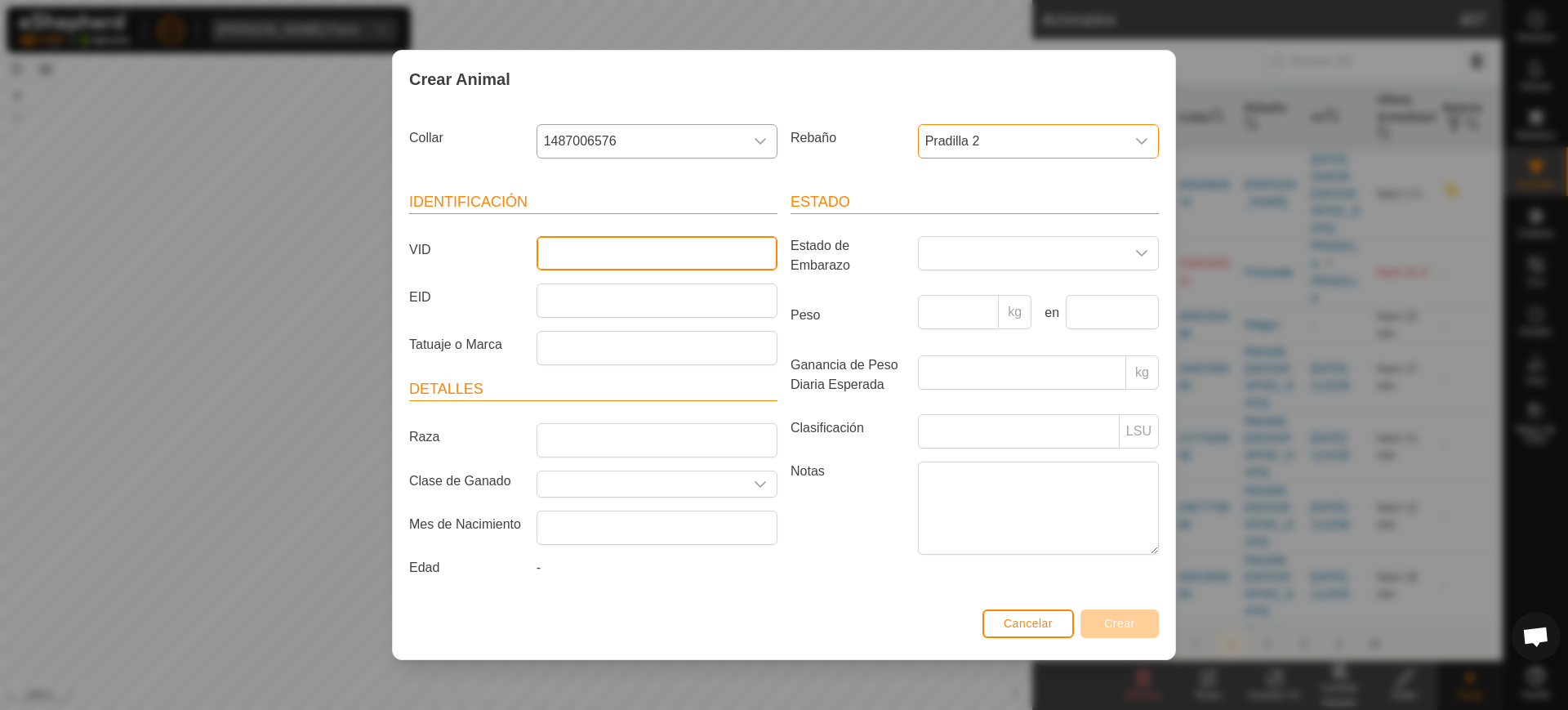
click at [626, 250] on input "VID" at bounding box center [657, 253] width 241 height 34
type input "2910"
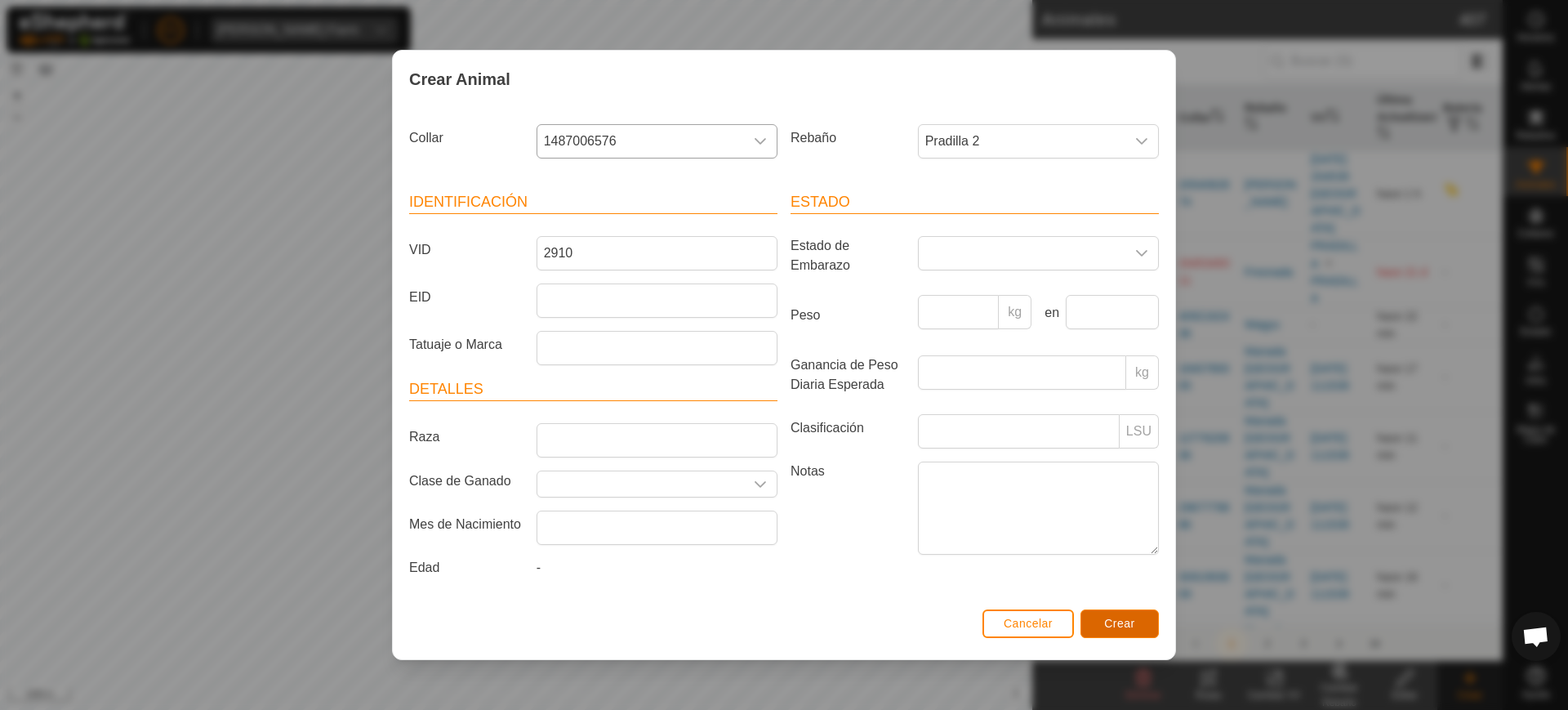
click at [1105, 624] on span "Crear" at bounding box center [1119, 624] width 31 height 14
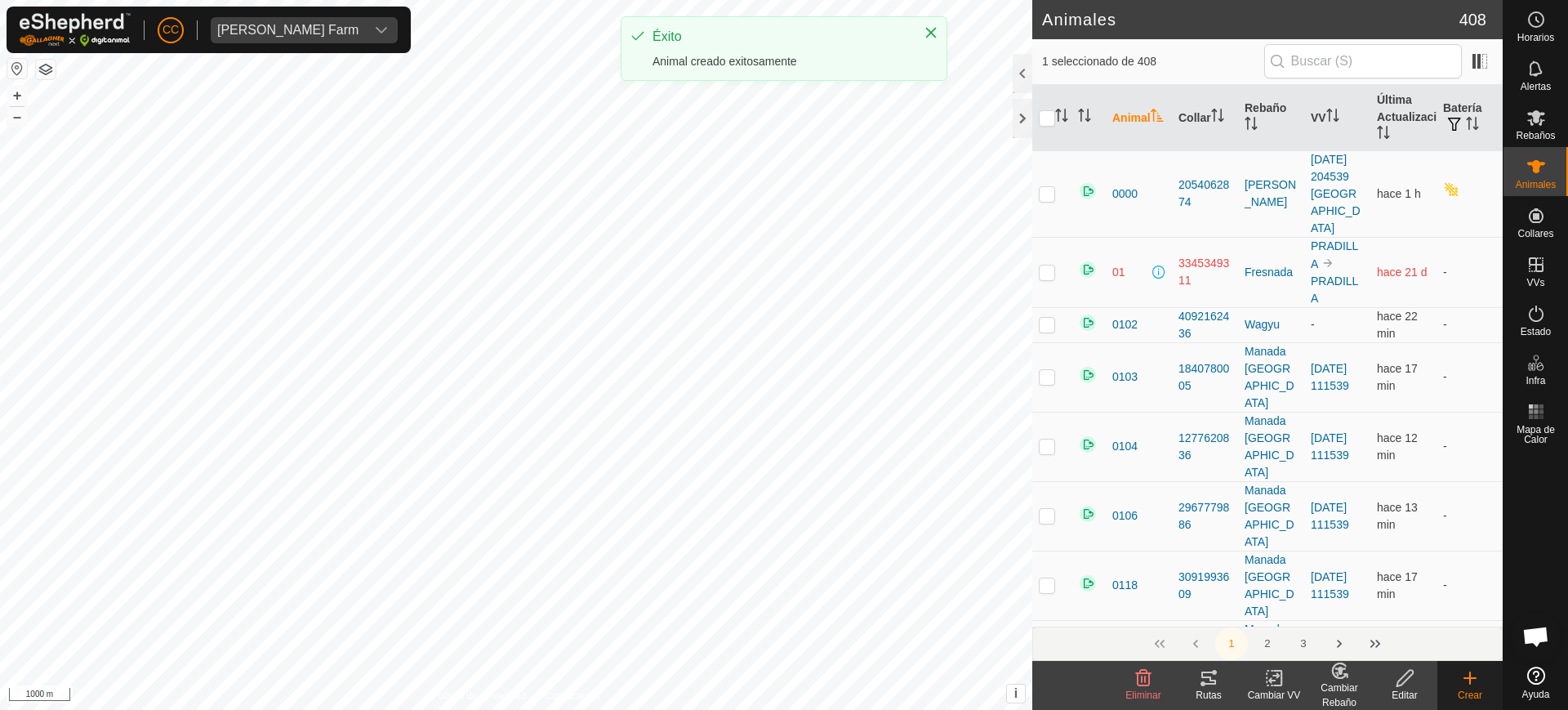
click at [1468, 679] on icon at bounding box center [1471, 678] width 20 height 20
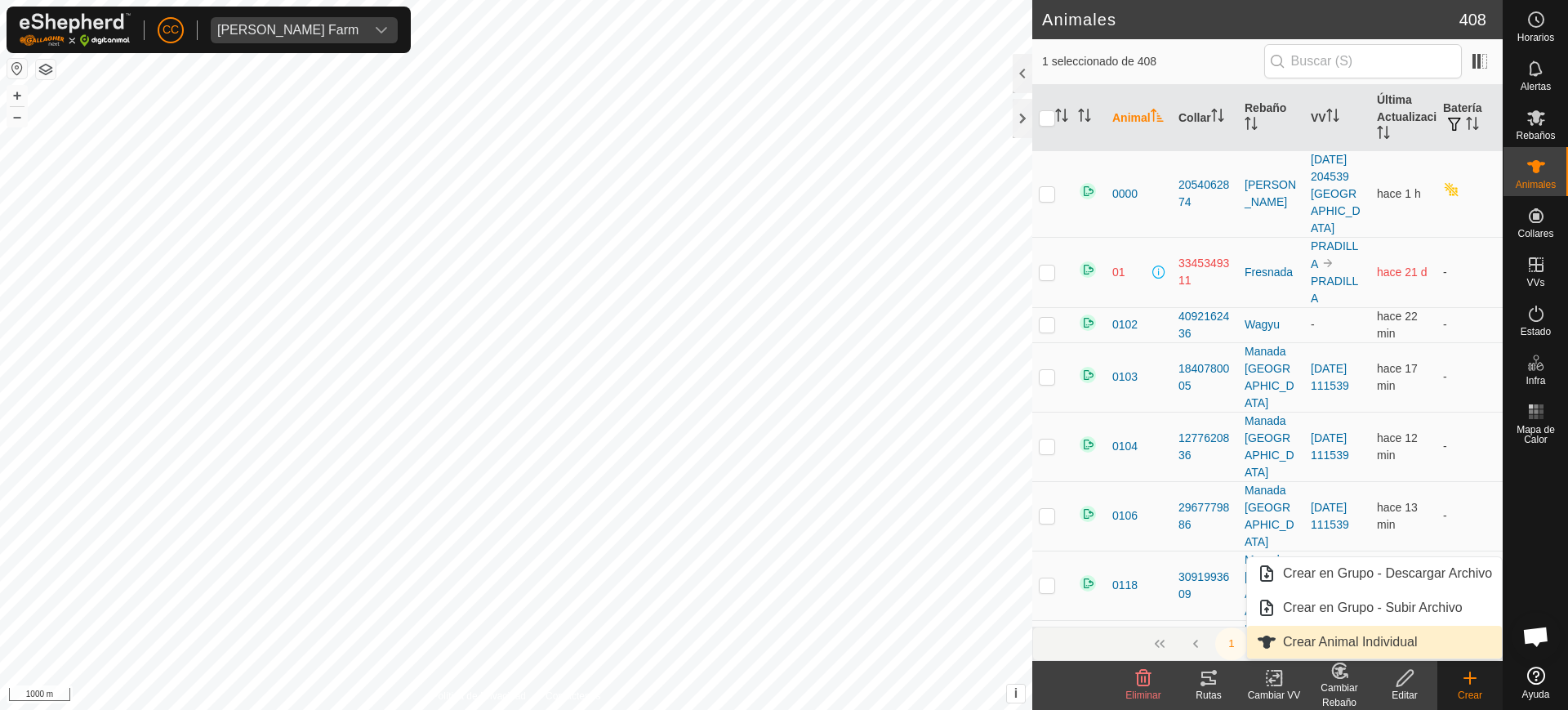
click at [1441, 626] on link "Crear Animal Individual" at bounding box center [1374, 642] width 255 height 32
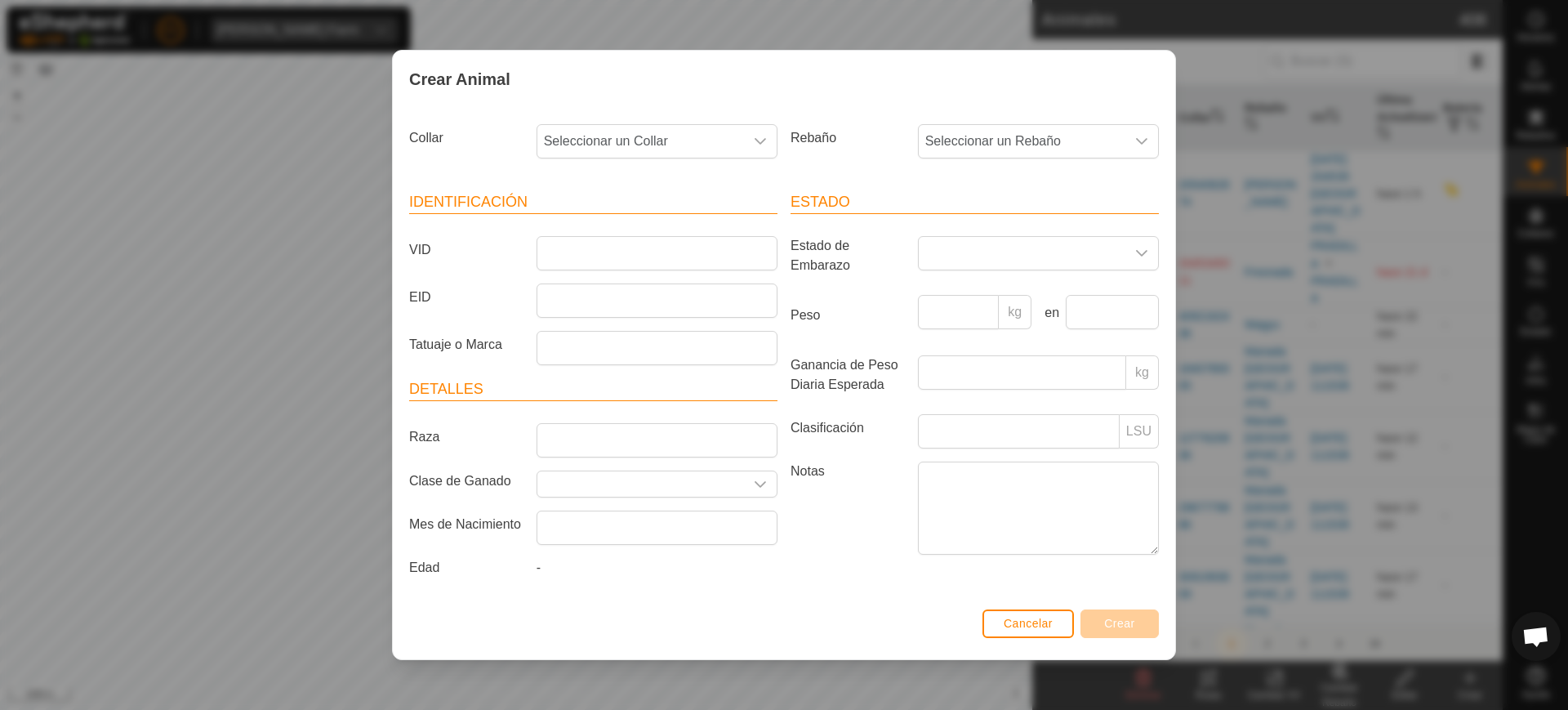
click at [674, 121] on div "Collar Seleccionar un Collar" at bounding box center [594, 148] width 382 height 60
click at [680, 135] on span "Seleccionar un Collar" at bounding box center [640, 141] width 206 height 32
type input "00397"
click at [658, 208] on div "00397 4121000397" at bounding box center [658, 202] width 241 height 82
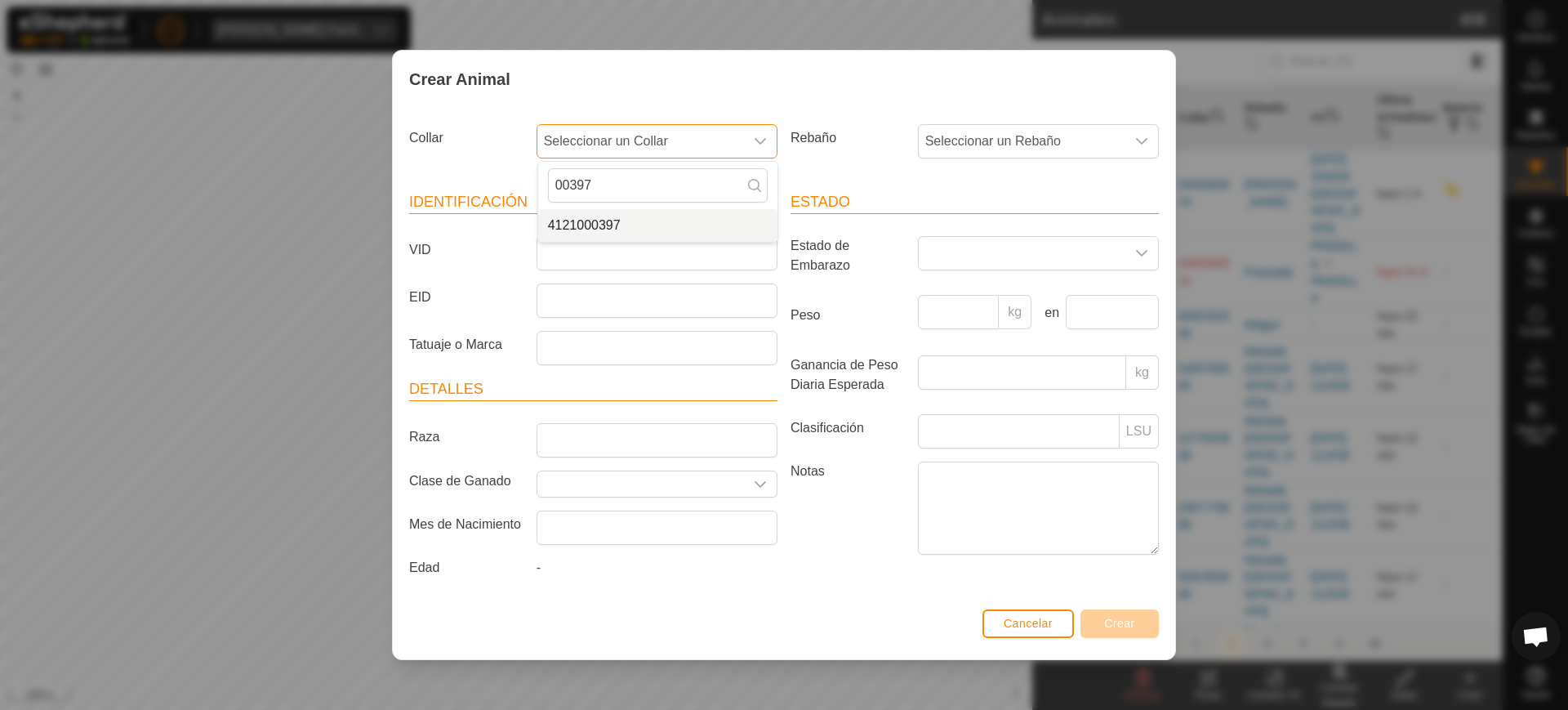
click at [665, 217] on li "4121000397" at bounding box center [658, 225] width 240 height 32
click at [1004, 128] on span "Seleccionar un Rebaño" at bounding box center [1021, 141] width 206 height 32
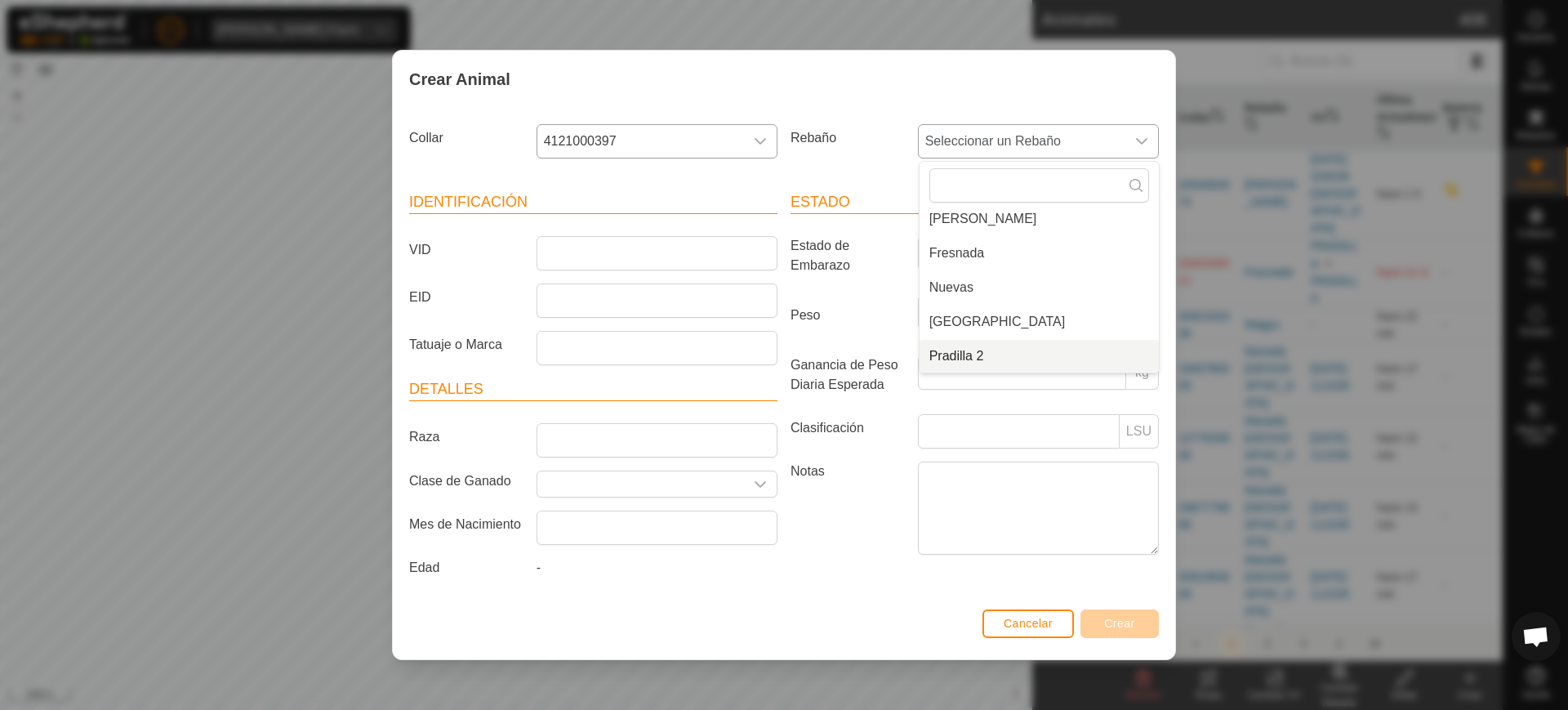
drag, startPoint x: 973, startPoint y: 353, endPoint x: 925, endPoint y: 339, distance: 50.0
click at [969, 354] on li "Pradilla 2" at bounding box center [1039, 356] width 240 height 32
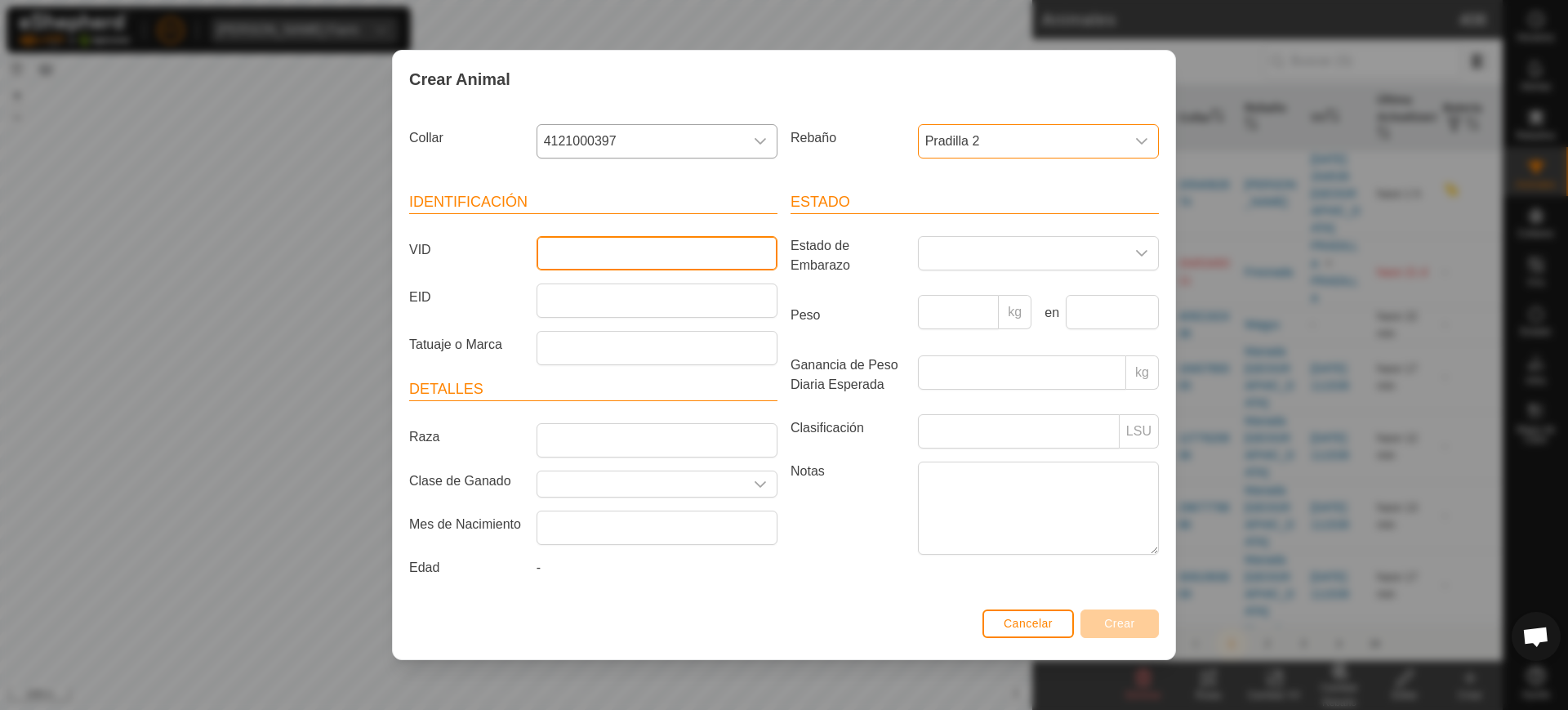
click at [651, 253] on input "VID" at bounding box center [657, 253] width 241 height 34
type input "7095"
click at [1111, 620] on span "Crear" at bounding box center [1119, 624] width 31 height 14
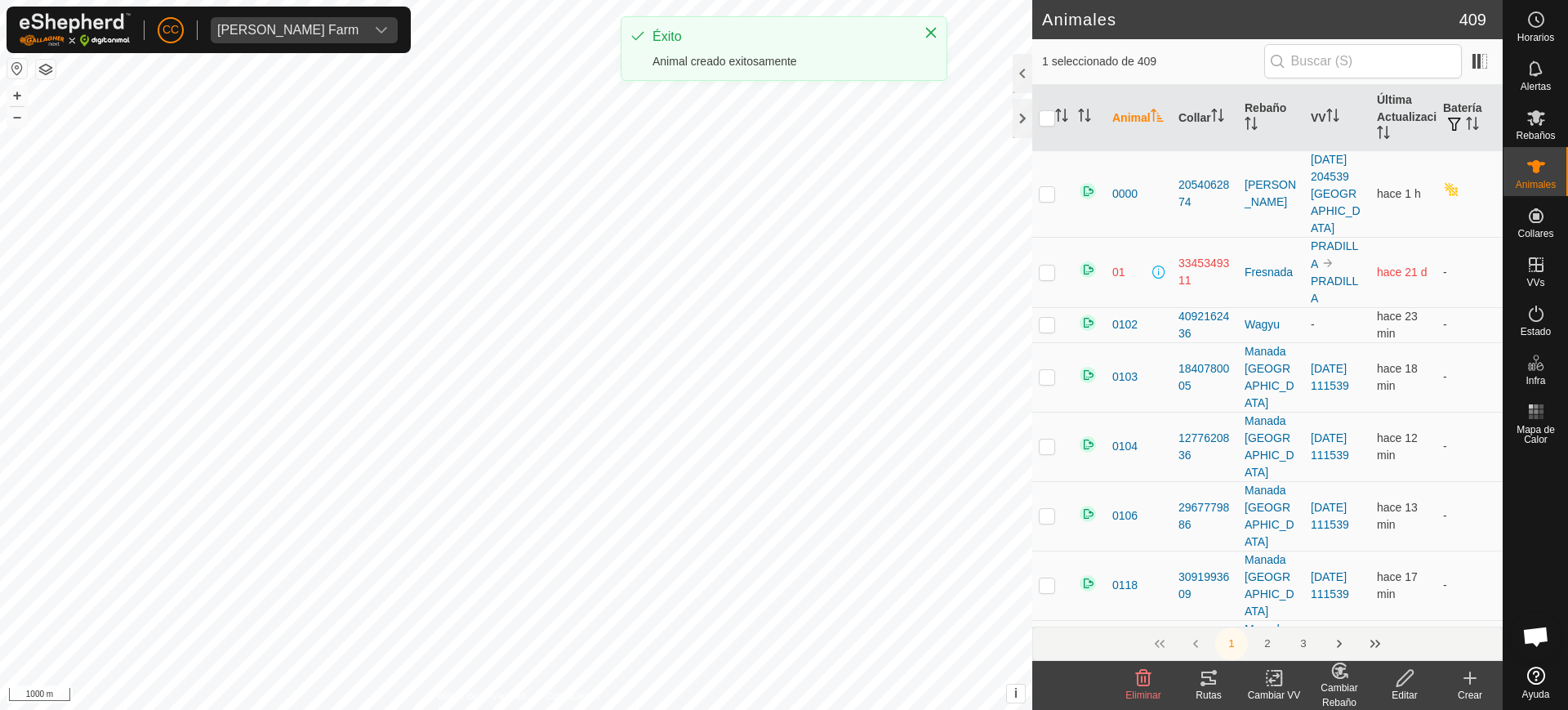
click at [1462, 678] on icon at bounding box center [1471, 678] width 20 height 20
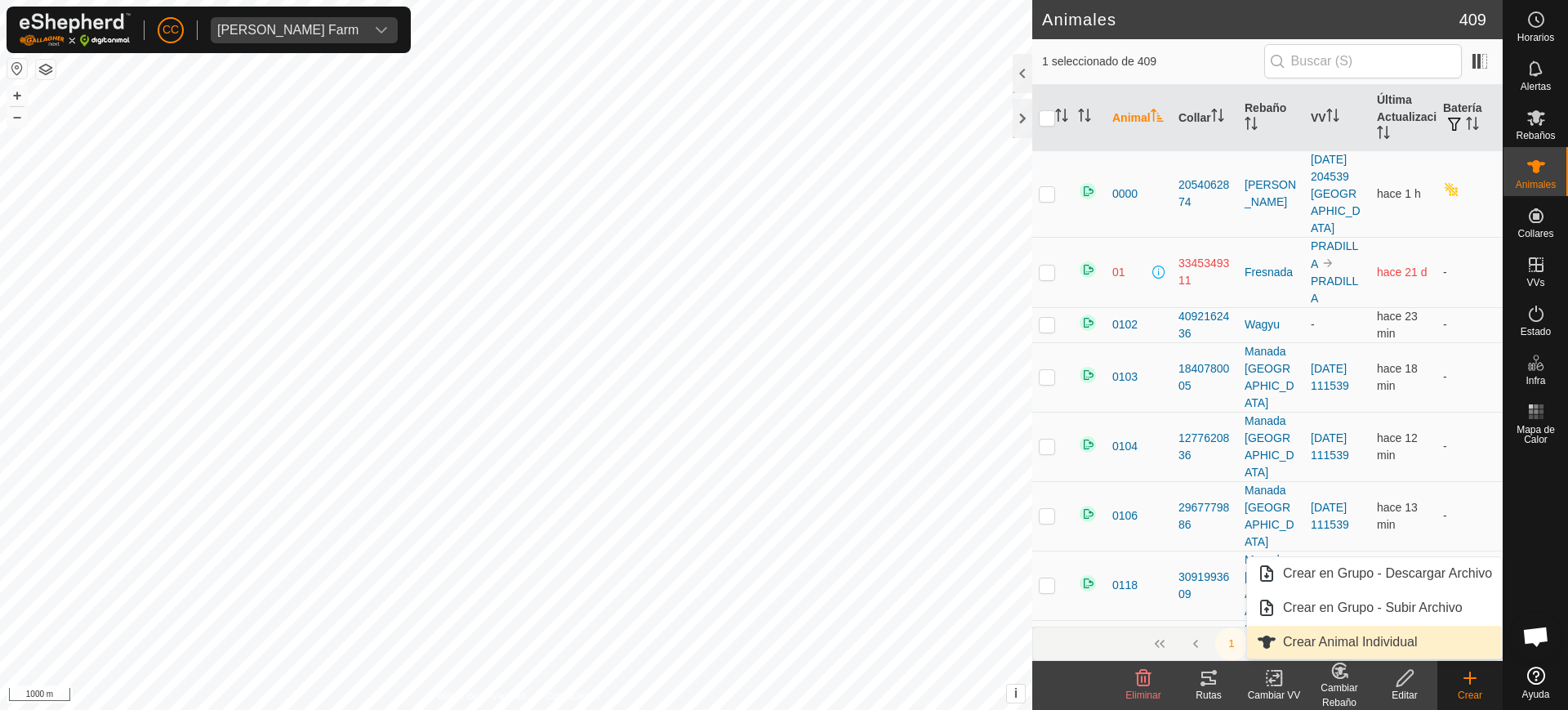
click at [1373, 634] on link "Crear Animal Individual" at bounding box center [1374, 642] width 255 height 32
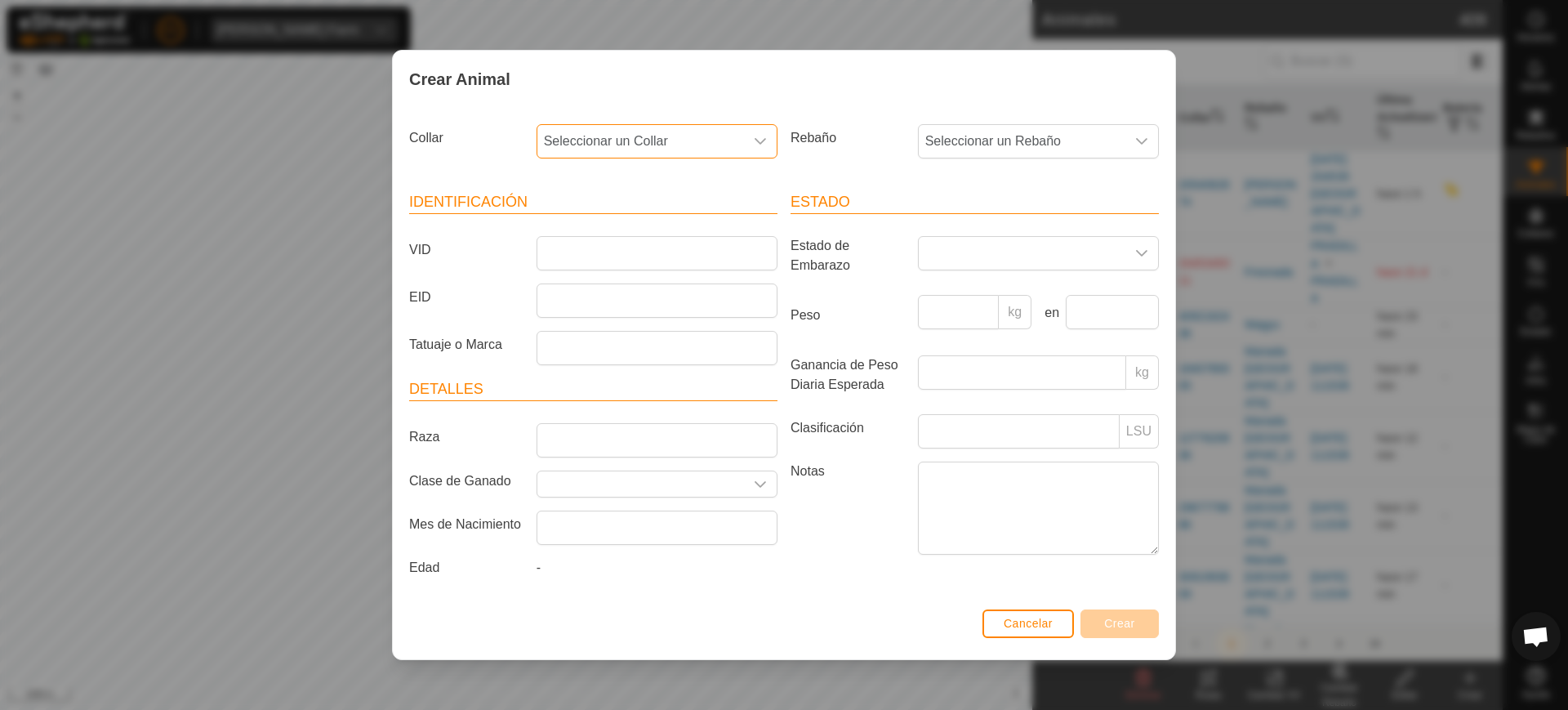
click at [615, 139] on span "Seleccionar un Collar" at bounding box center [640, 141] width 206 height 32
type input "11854"
drag, startPoint x: 627, startPoint y: 228, endPoint x: 759, endPoint y: 221, distance: 132.2
click at [628, 229] on li "4208711854" at bounding box center [658, 225] width 240 height 32
click at [1036, 135] on span "Seleccionar un Rebaño" at bounding box center [1021, 141] width 206 height 32
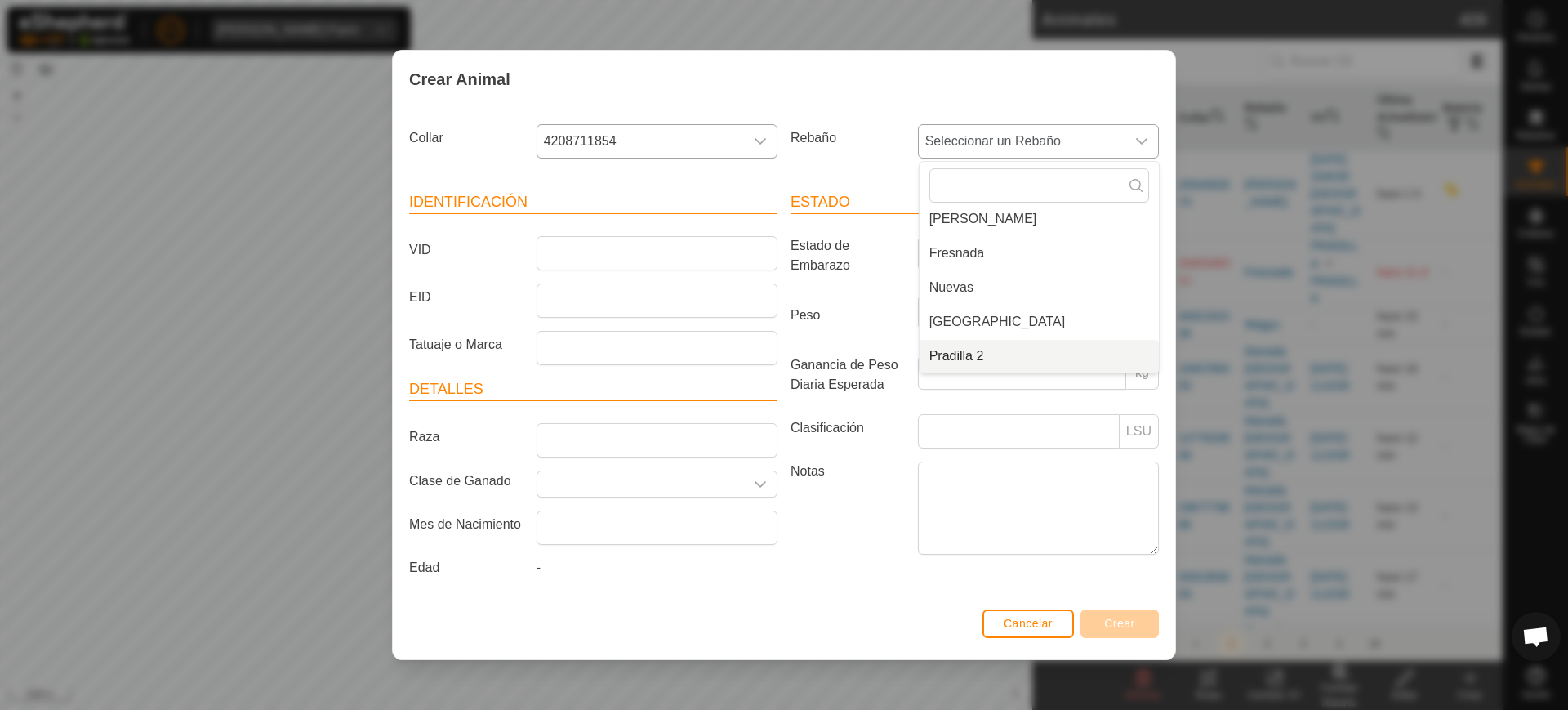
click at [1006, 360] on li "Pradilla 2" at bounding box center [1039, 356] width 240 height 32
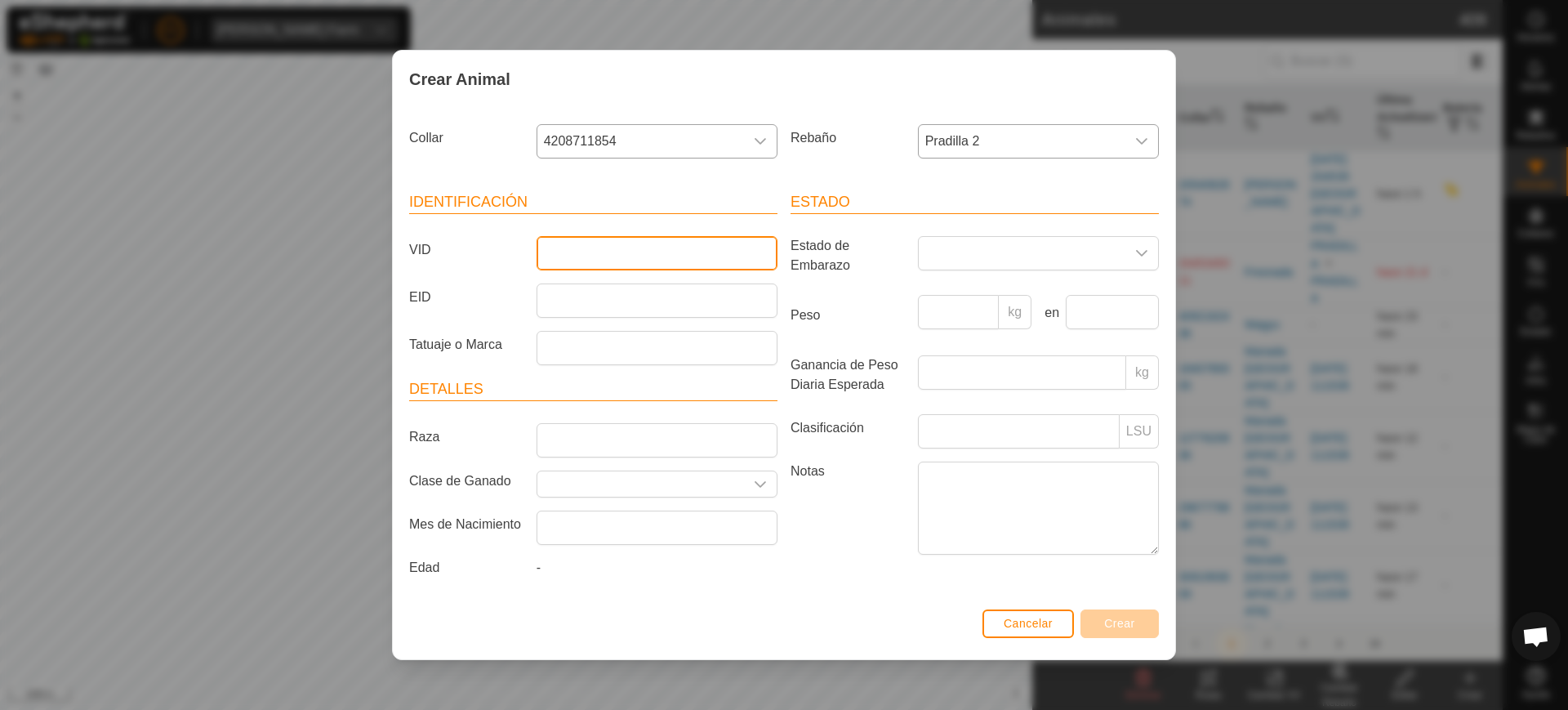
click at [616, 257] on input "VID" at bounding box center [657, 253] width 241 height 34
type input "2266"
click at [1092, 626] on button "Crear" at bounding box center [1119, 624] width 78 height 29
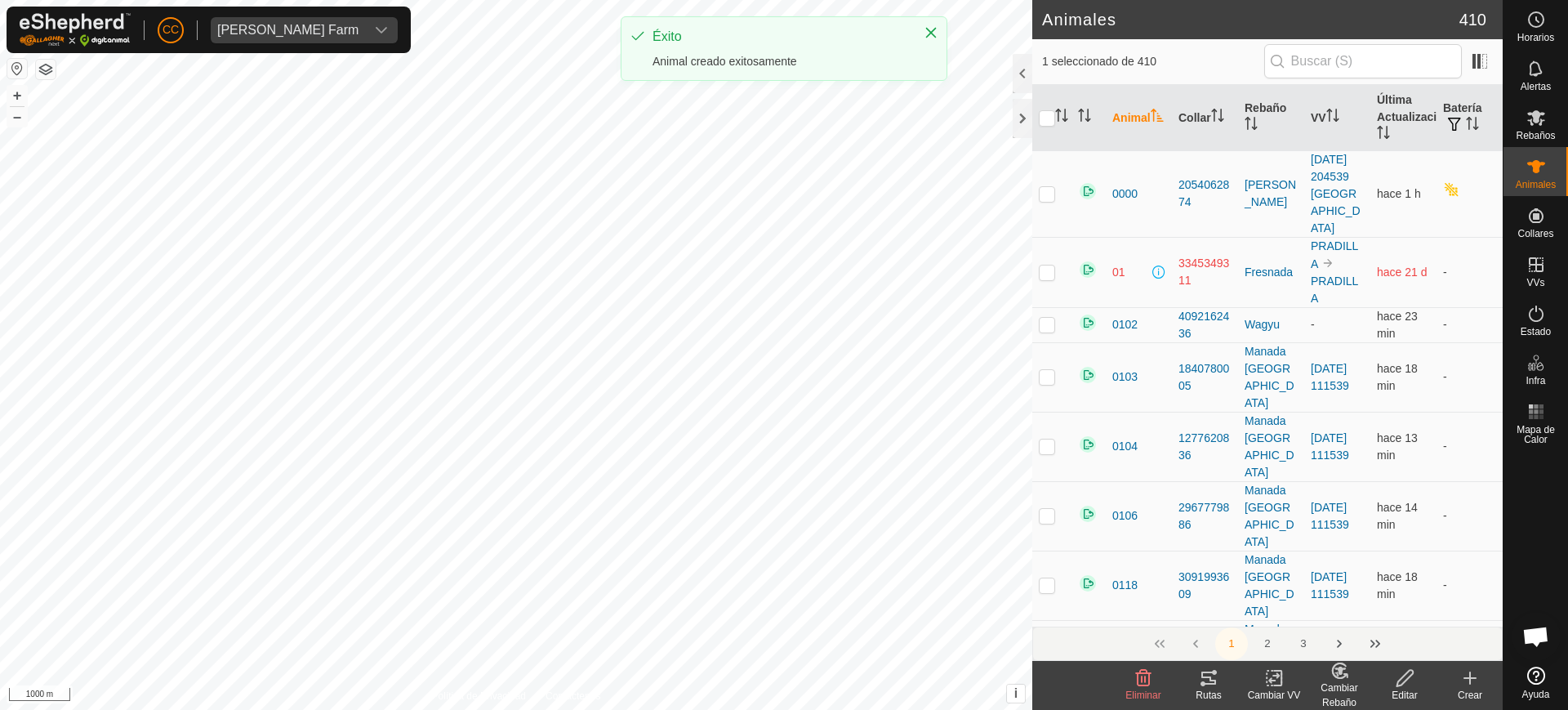
click at [1464, 687] on icon at bounding box center [1471, 678] width 20 height 20
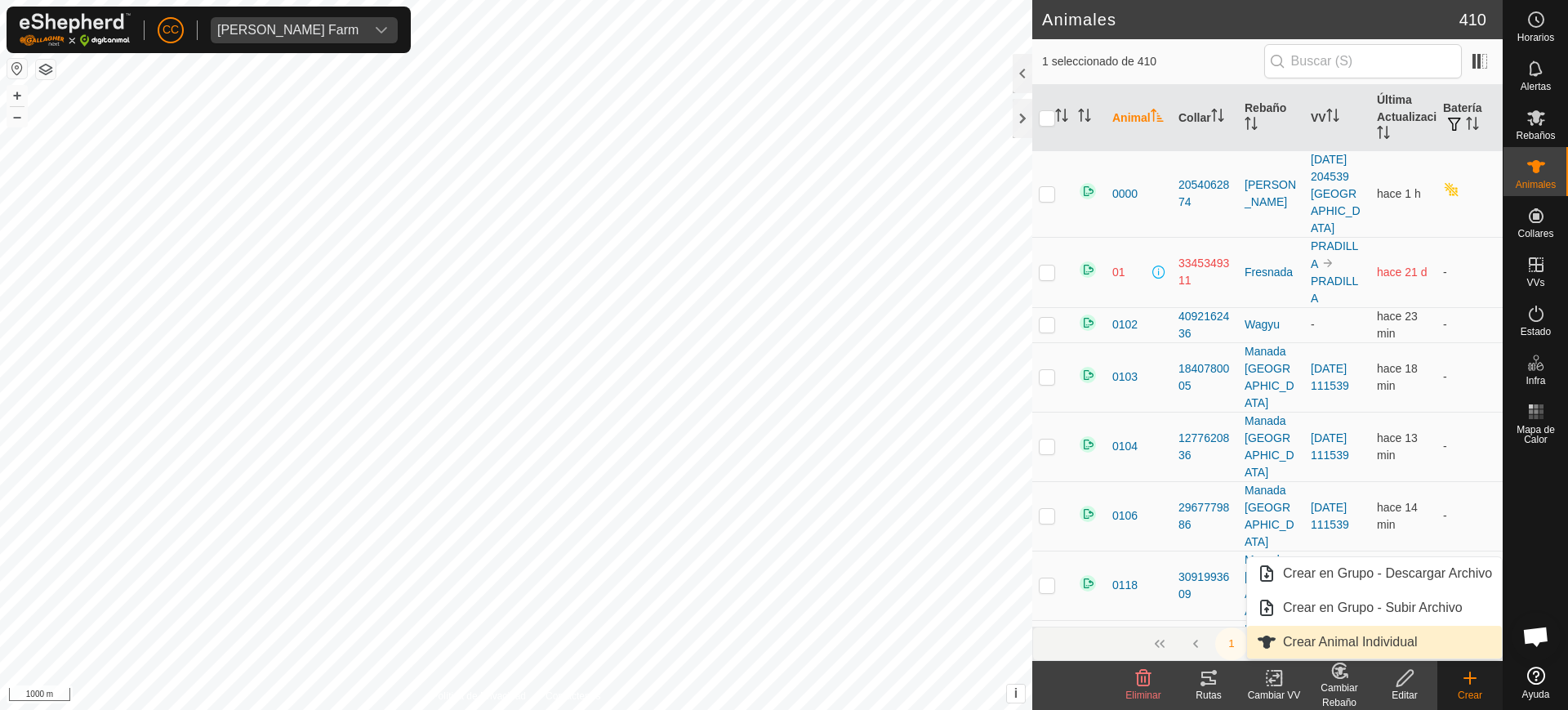
click at [1391, 643] on link "Crear Animal Individual" at bounding box center [1374, 642] width 255 height 32
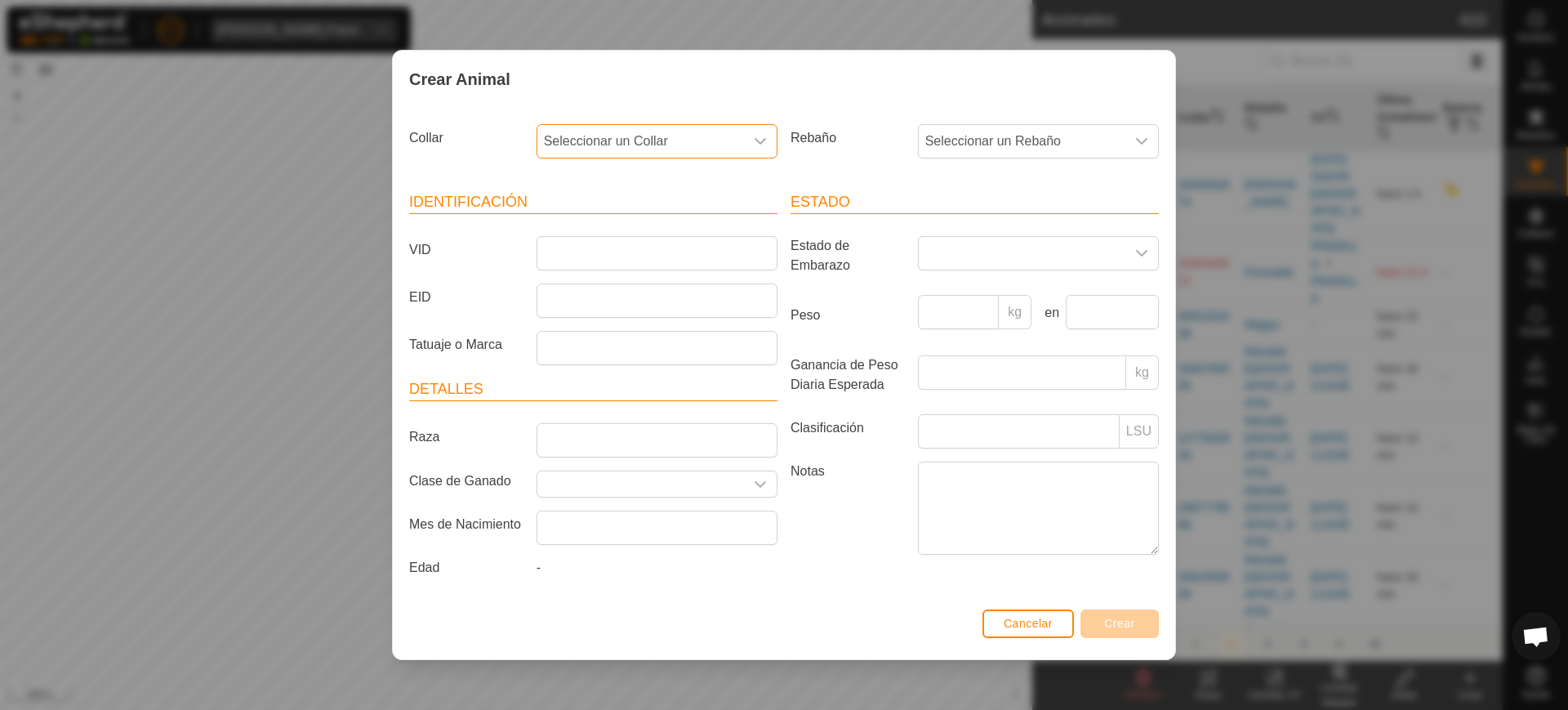
click at [677, 141] on span "Seleccionar un Collar" at bounding box center [640, 141] width 206 height 32
type input "02757"
click at [676, 223] on li "2536902757" at bounding box center [658, 225] width 240 height 32
click at [953, 143] on span "Seleccionar un Rebaño" at bounding box center [1021, 141] width 206 height 32
drag, startPoint x: 983, startPoint y: 349, endPoint x: 698, endPoint y: 284, distance: 292.3
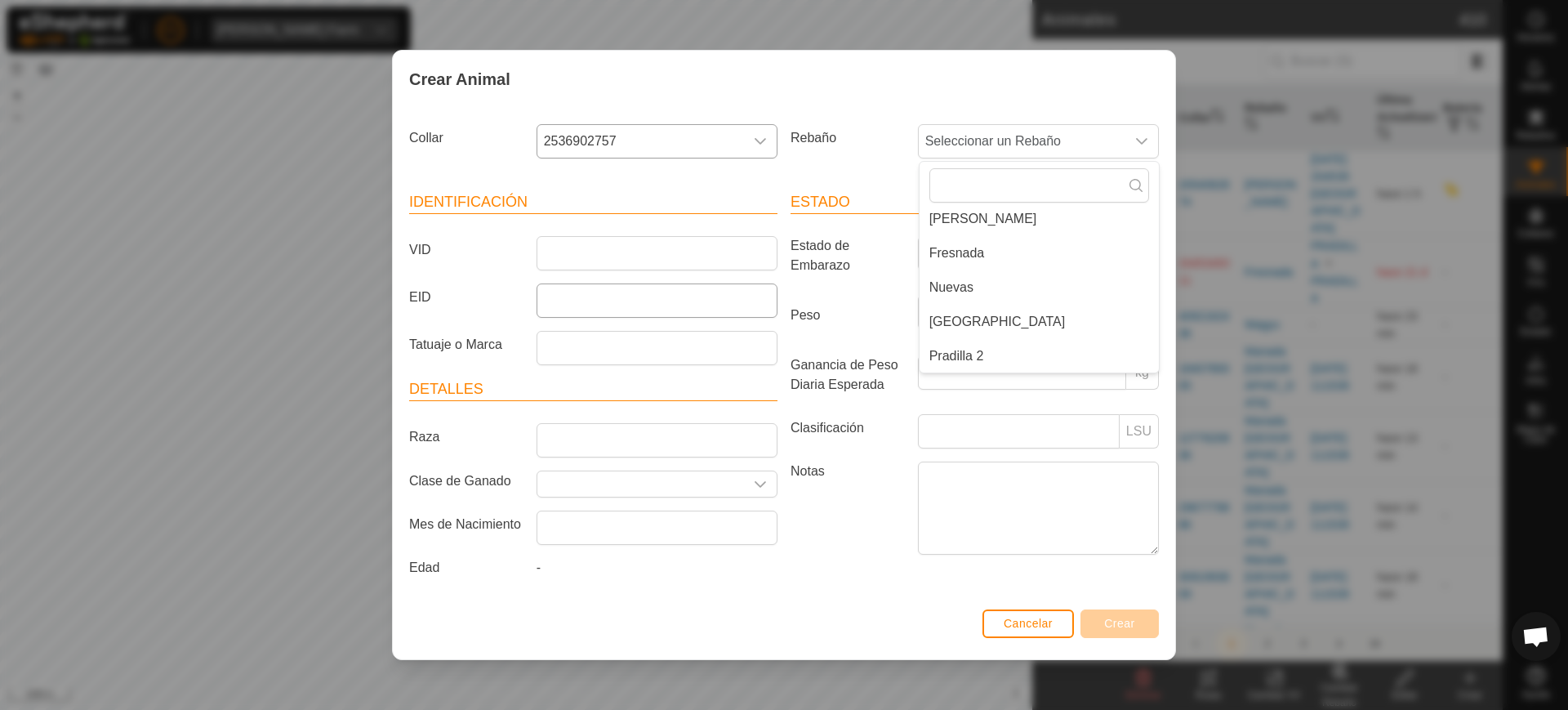
click at [981, 349] on li "Pradilla 2" at bounding box center [1039, 356] width 240 height 32
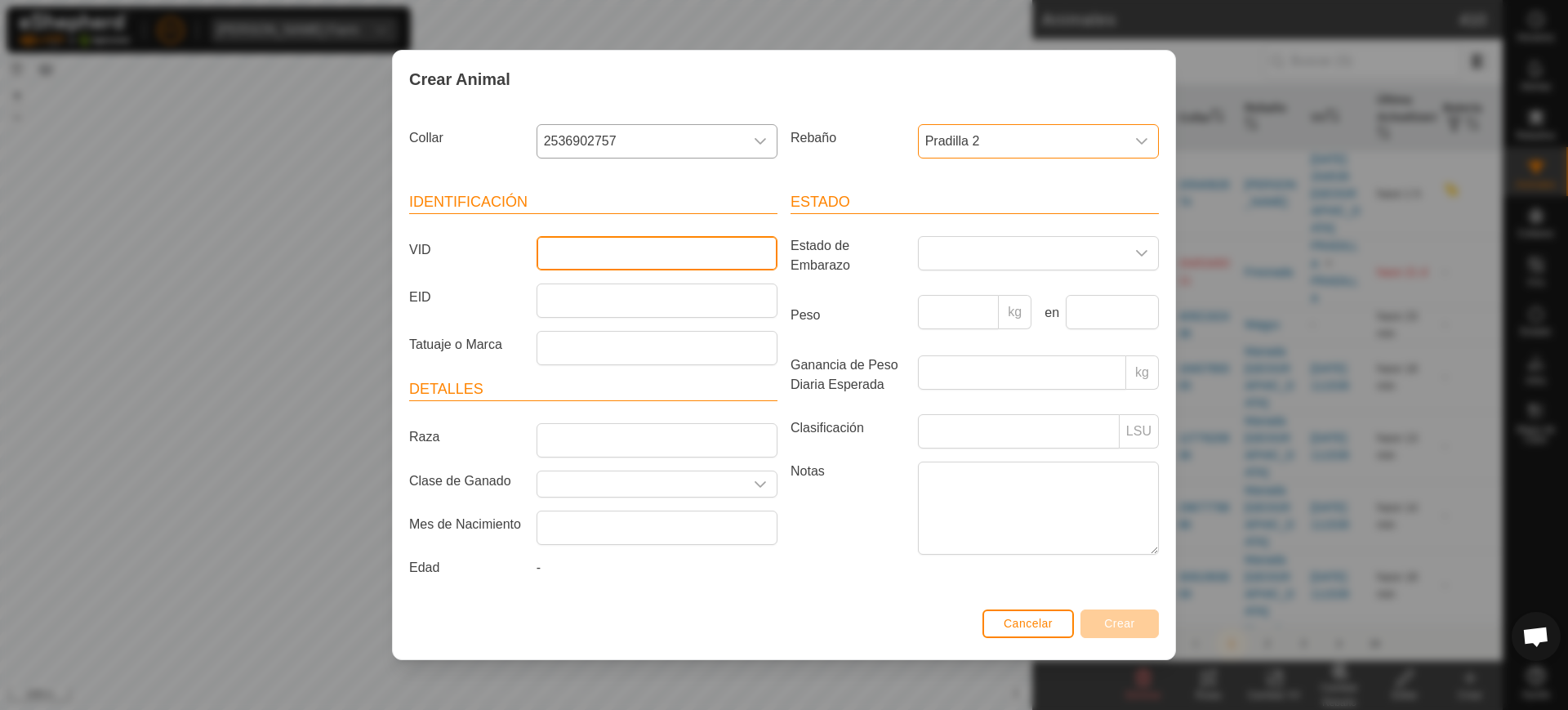
click at [632, 243] on input "VID" at bounding box center [657, 253] width 241 height 34
type input "3624"
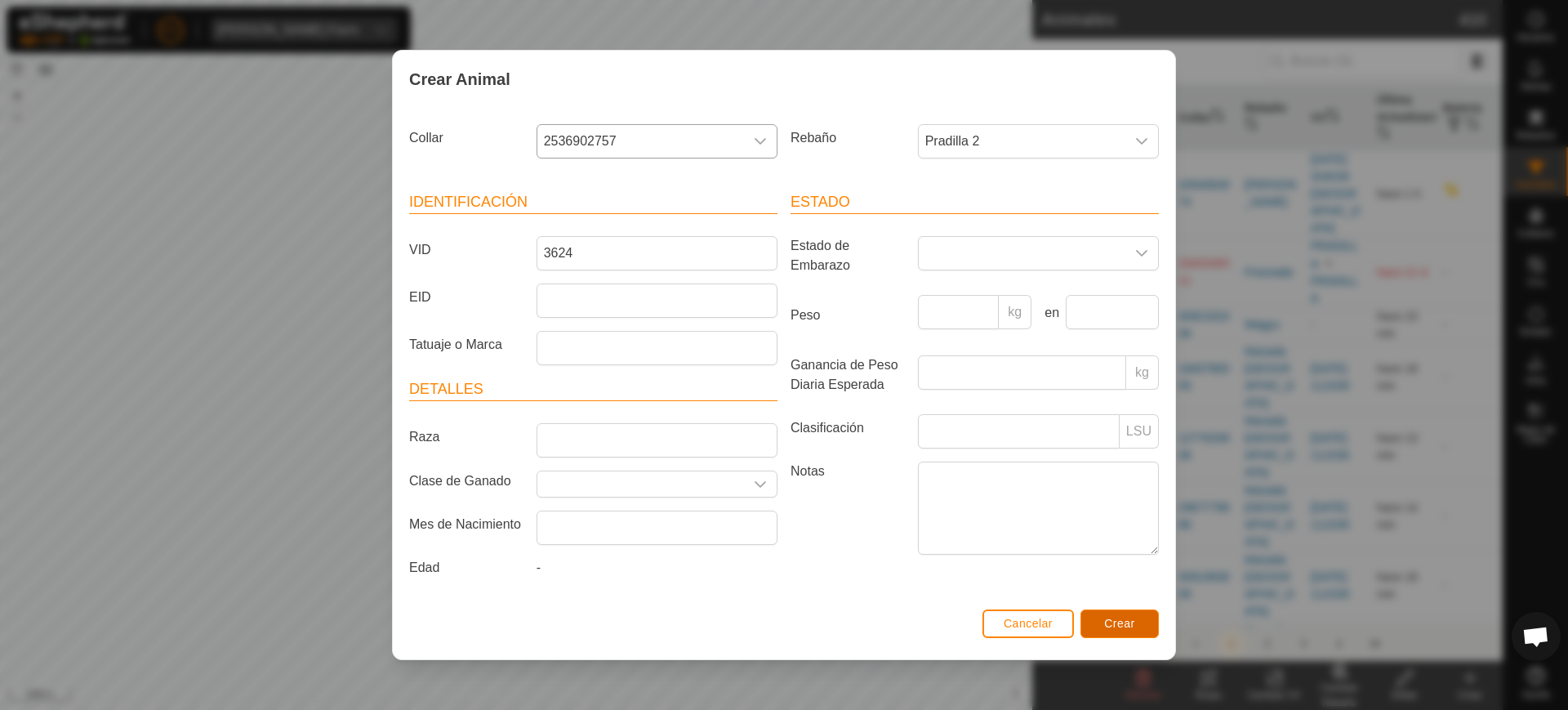
click at [1119, 624] on span "Crear" at bounding box center [1119, 624] width 31 height 14
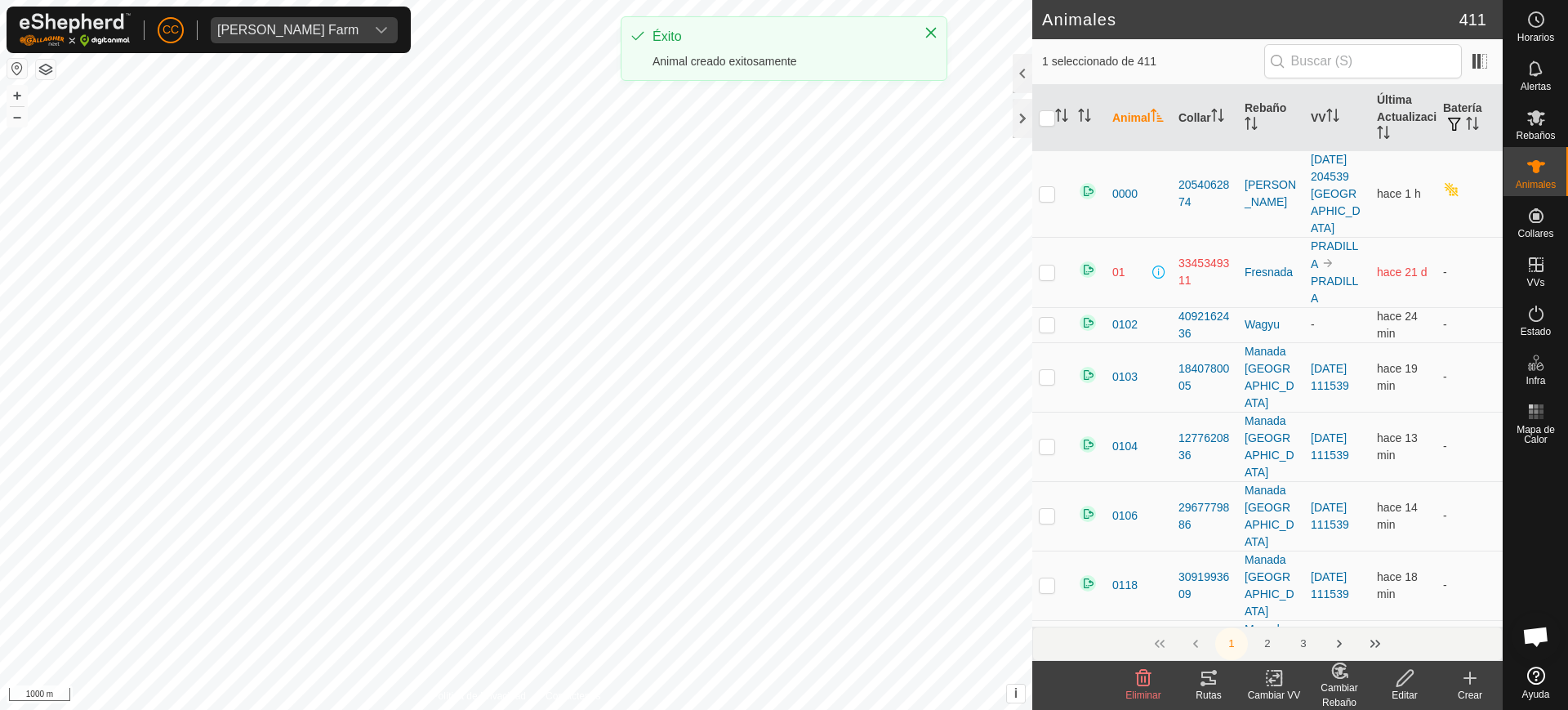
click at [1468, 690] on div "Crear" at bounding box center [1470, 696] width 66 height 14
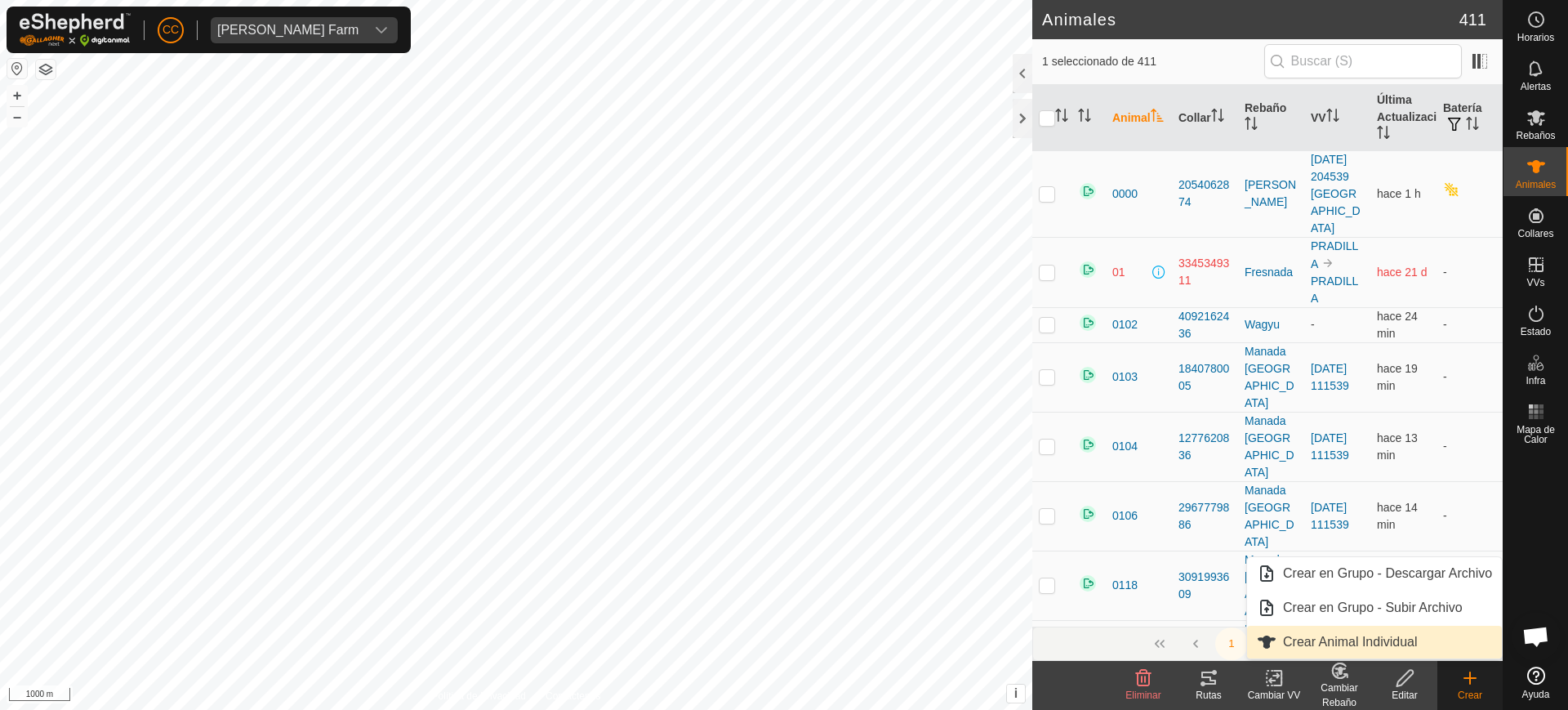
click at [1357, 636] on link "Crear Animal Individual" at bounding box center [1374, 642] width 255 height 32
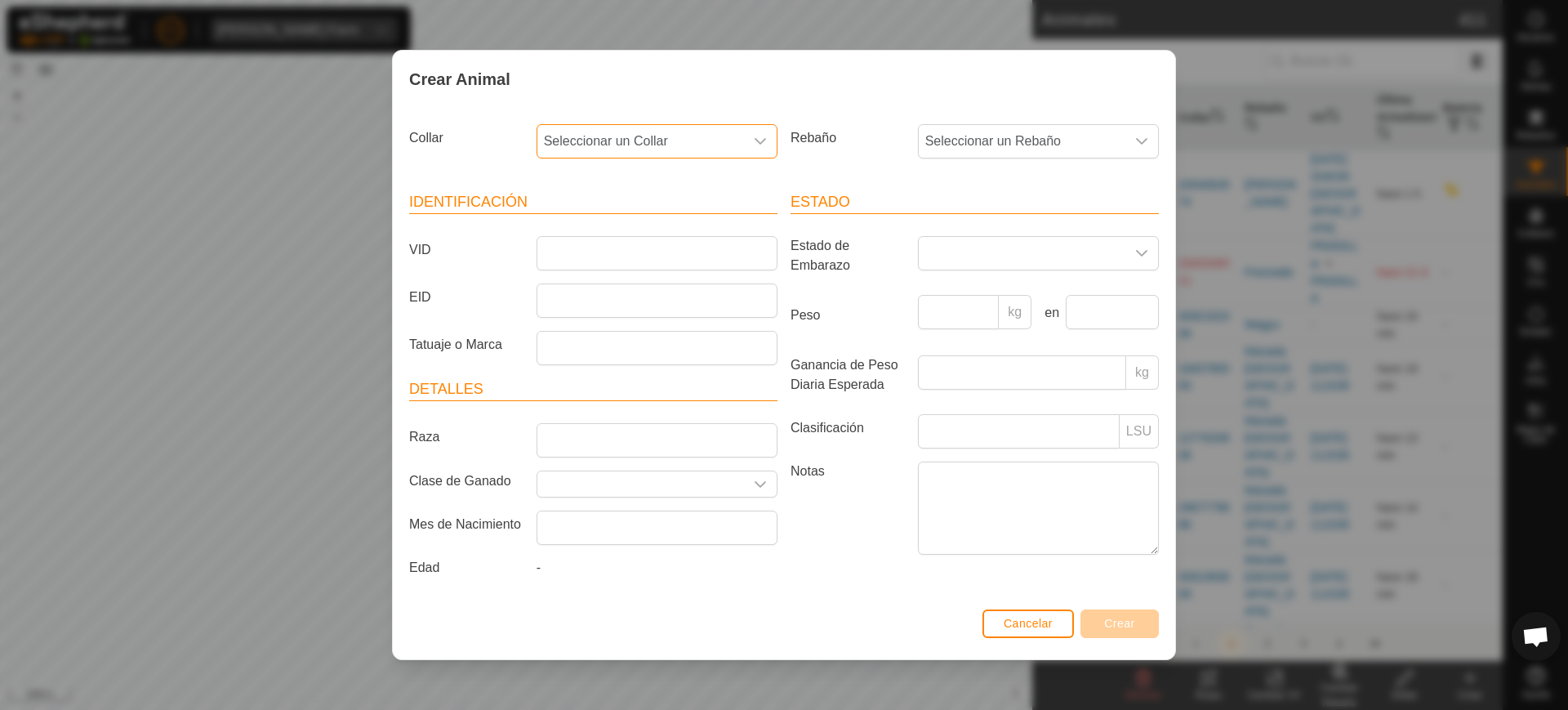
click at [619, 141] on span "Seleccionar un Collar" at bounding box center [640, 141] width 206 height 32
type input "65073"
click at [634, 223] on li "1957565073" at bounding box center [658, 225] width 240 height 32
click at [934, 134] on span "Seleccionar un Rebaño" at bounding box center [1021, 141] width 206 height 32
click at [971, 348] on li "Pradilla 2" at bounding box center [1039, 356] width 240 height 32
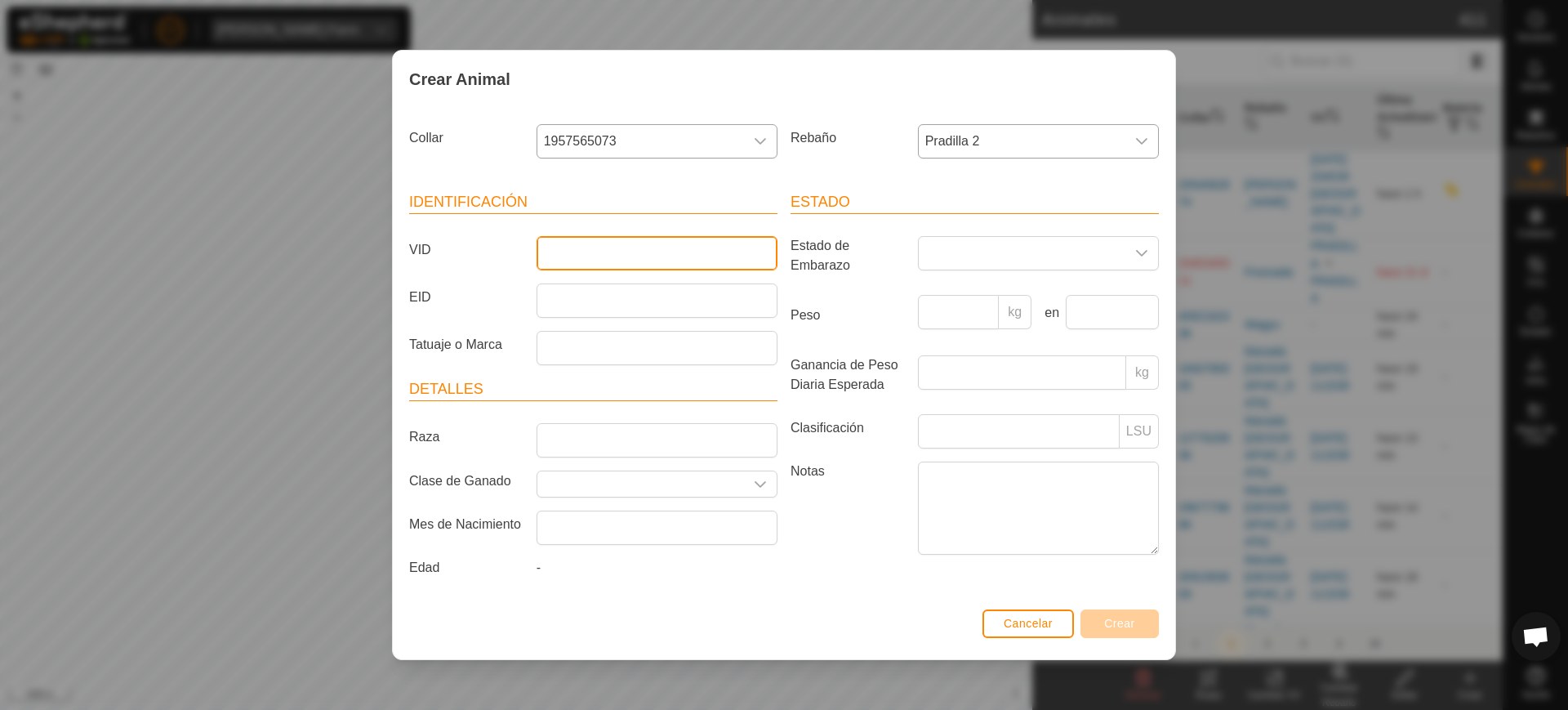
click at [689, 249] on input "VID" at bounding box center [657, 253] width 241 height 34
type input "6583"
click at [1141, 619] on button "Crear" at bounding box center [1119, 624] width 78 height 29
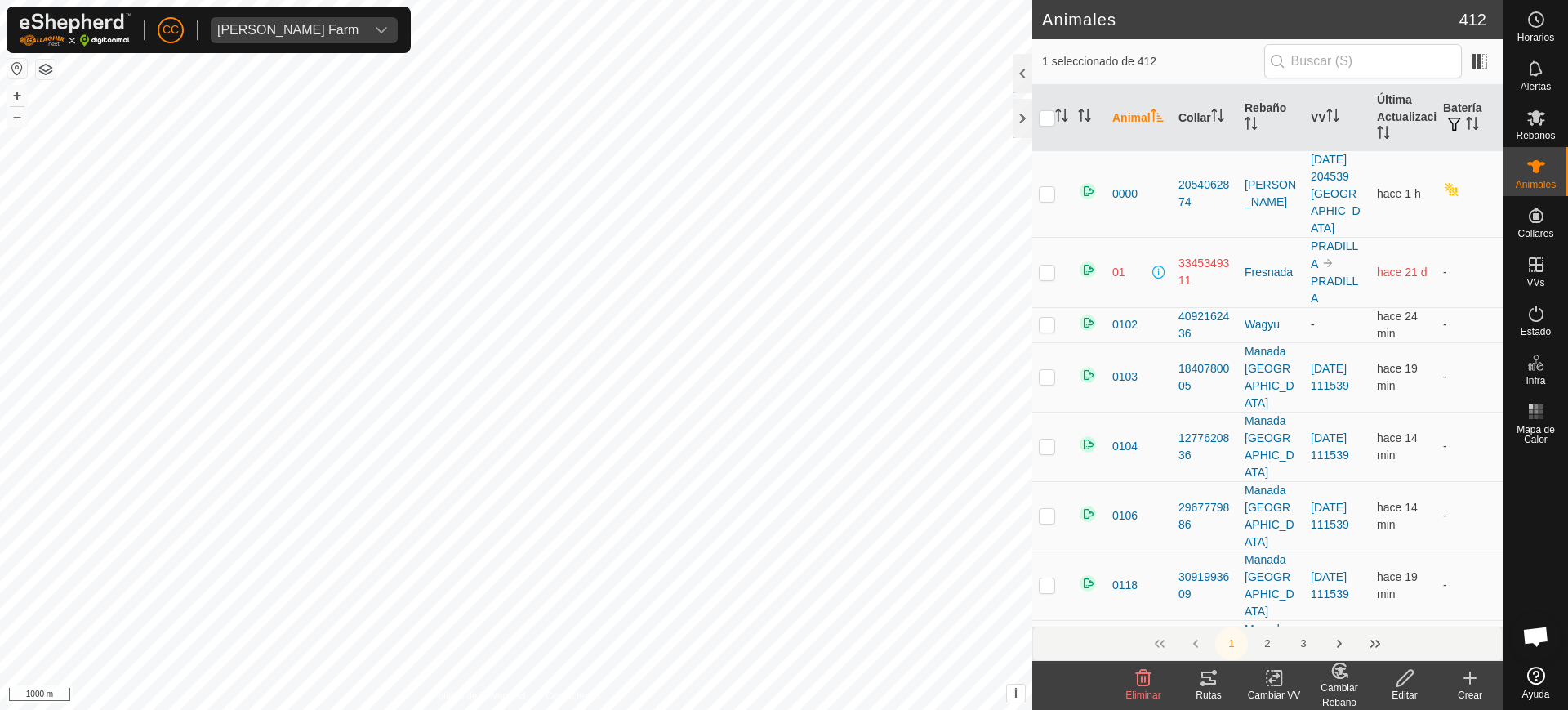
click at [1480, 674] on create-svg-icon at bounding box center [1470, 678] width 66 height 20
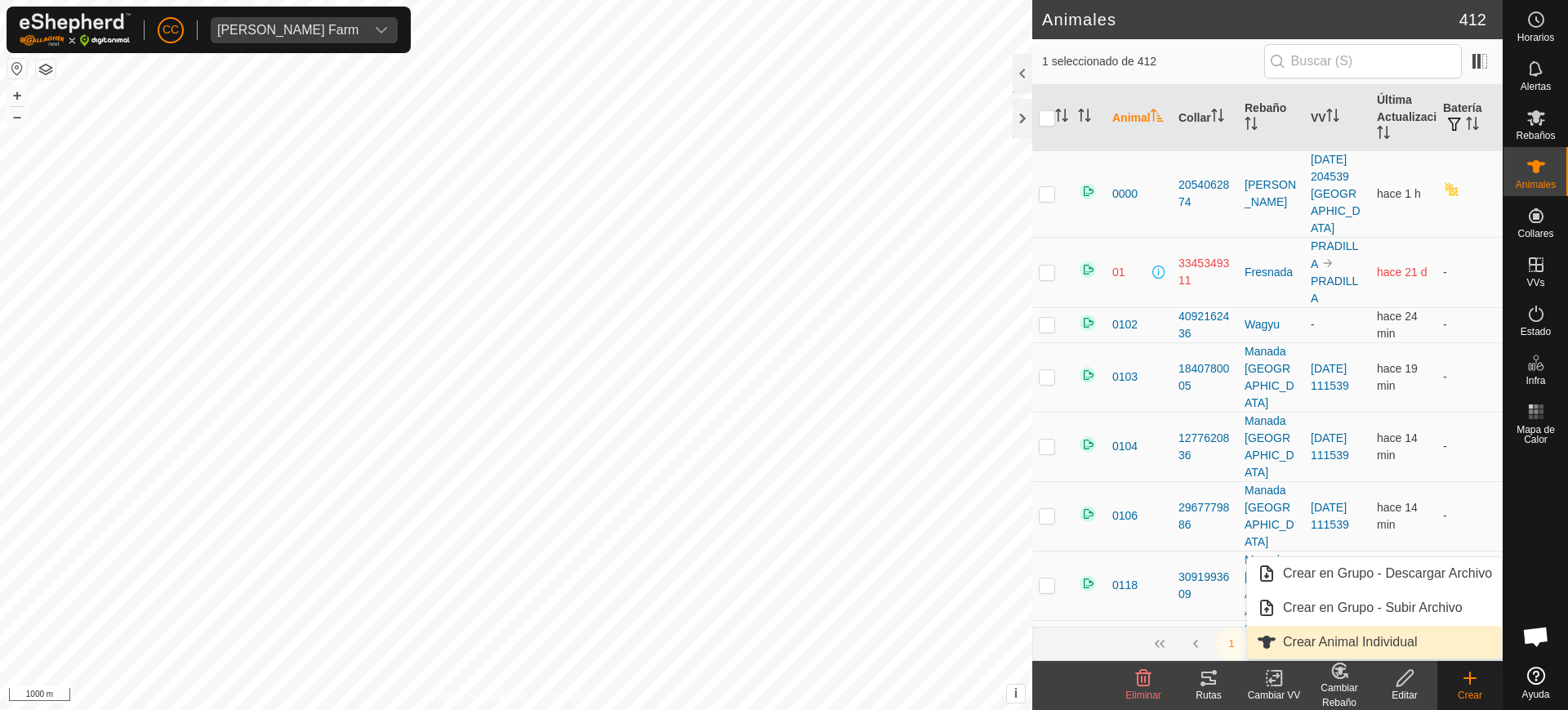
click at [1329, 637] on link "Crear Animal Individual" at bounding box center [1374, 642] width 255 height 32
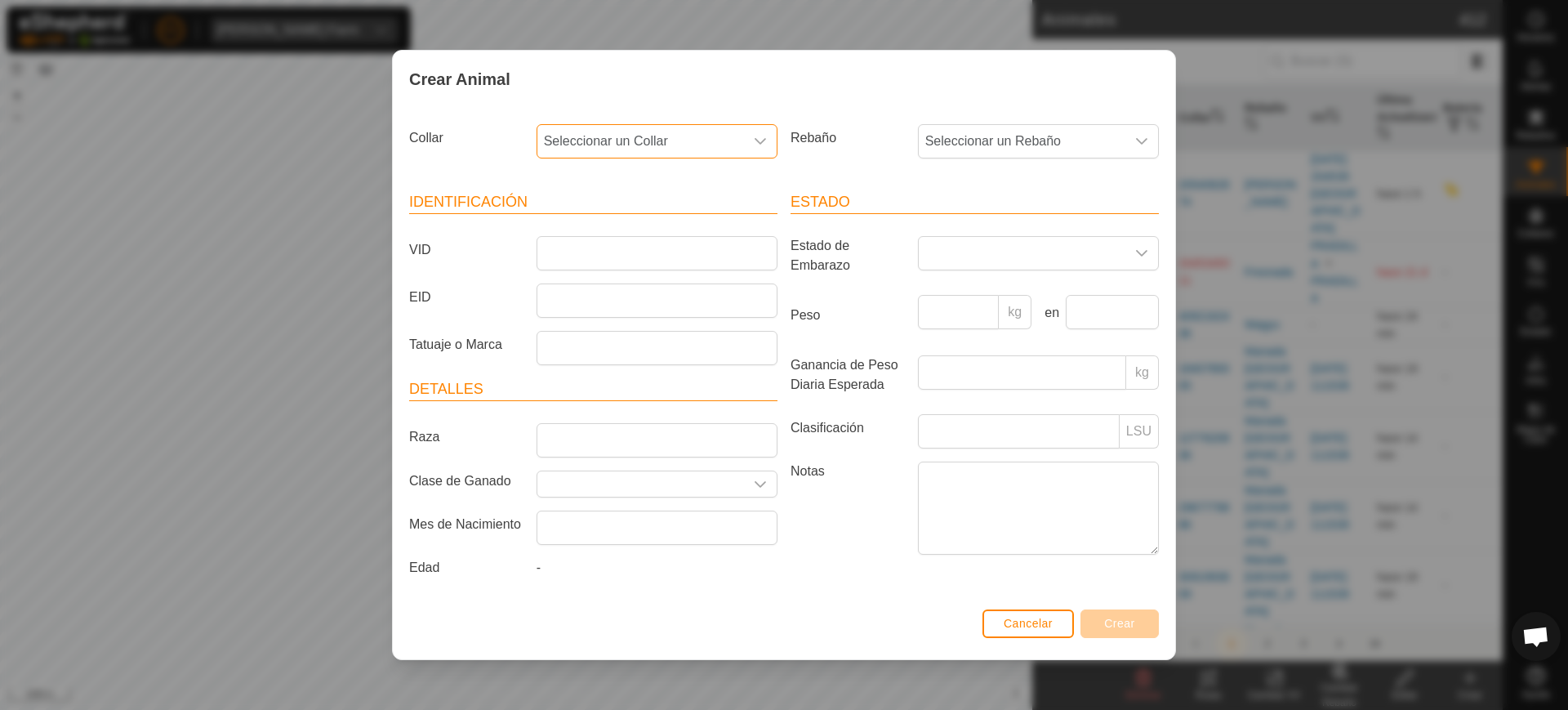
drag, startPoint x: 631, startPoint y: 127, endPoint x: 637, endPoint y: 149, distance: 22.8
click at [631, 132] on span "Seleccionar un Collar" at bounding box center [640, 141] width 206 height 32
type input "22252"
click at [635, 225] on li "3012322252" at bounding box center [658, 225] width 240 height 32
click at [965, 147] on span "Seleccionar un Rebaño" at bounding box center [1021, 141] width 206 height 32
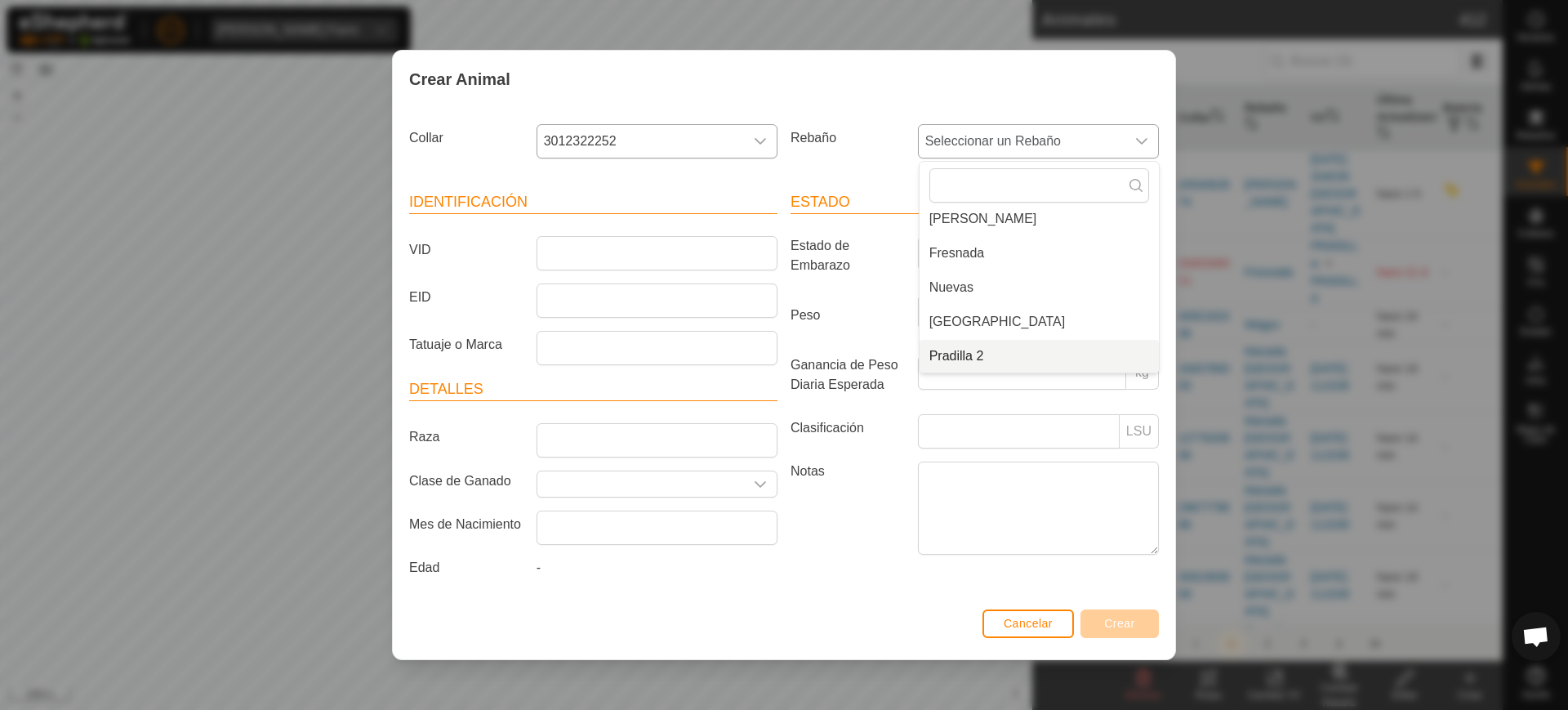
drag, startPoint x: 977, startPoint y: 355, endPoint x: 966, endPoint y: 351, distance: 11.7
click at [975, 354] on li "Pradilla 2" at bounding box center [1039, 356] width 240 height 32
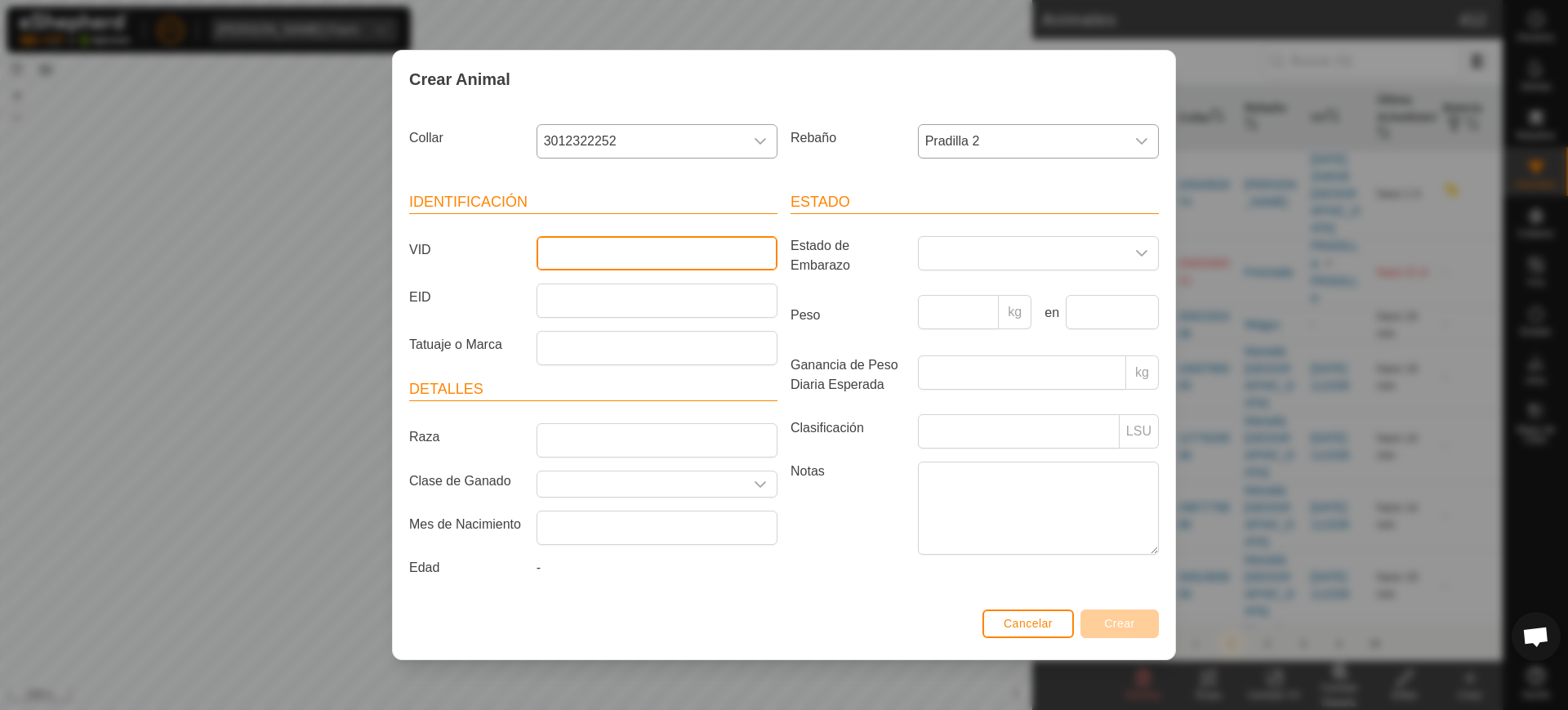
click at [553, 241] on input "VID" at bounding box center [657, 253] width 241 height 34
type input "2245"
click at [1105, 617] on span "Crear" at bounding box center [1119, 624] width 31 height 14
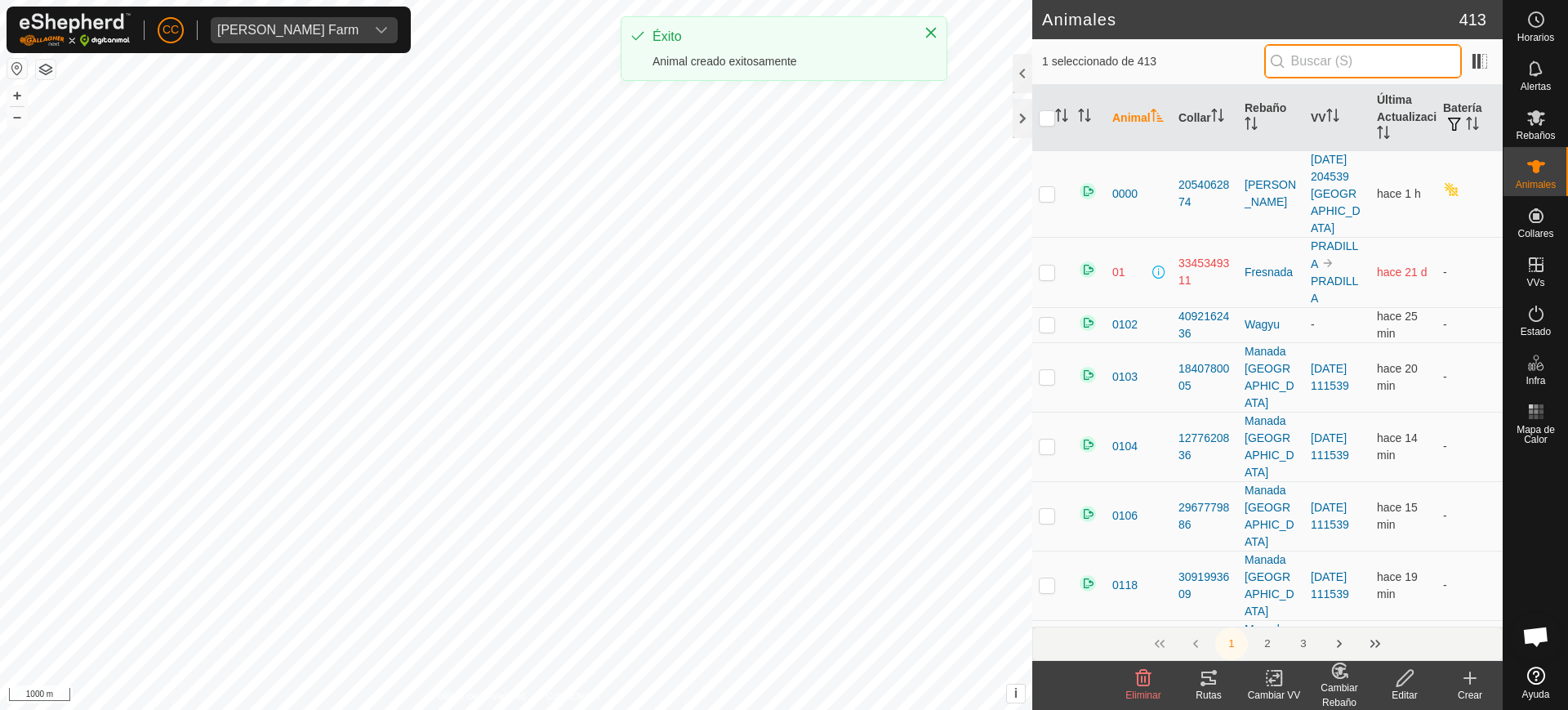
click at [1349, 47] on input "text" at bounding box center [1363, 61] width 197 height 34
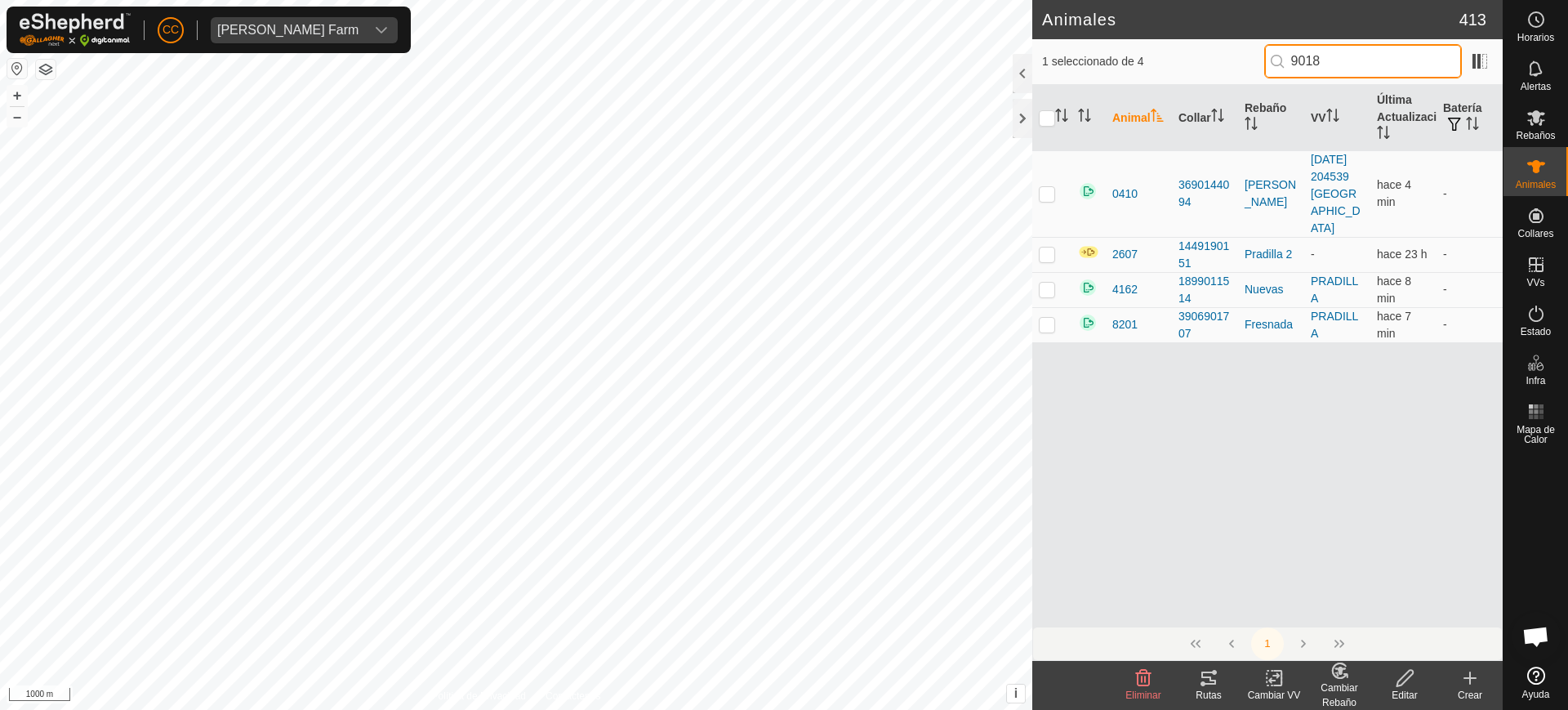
type input "90183"
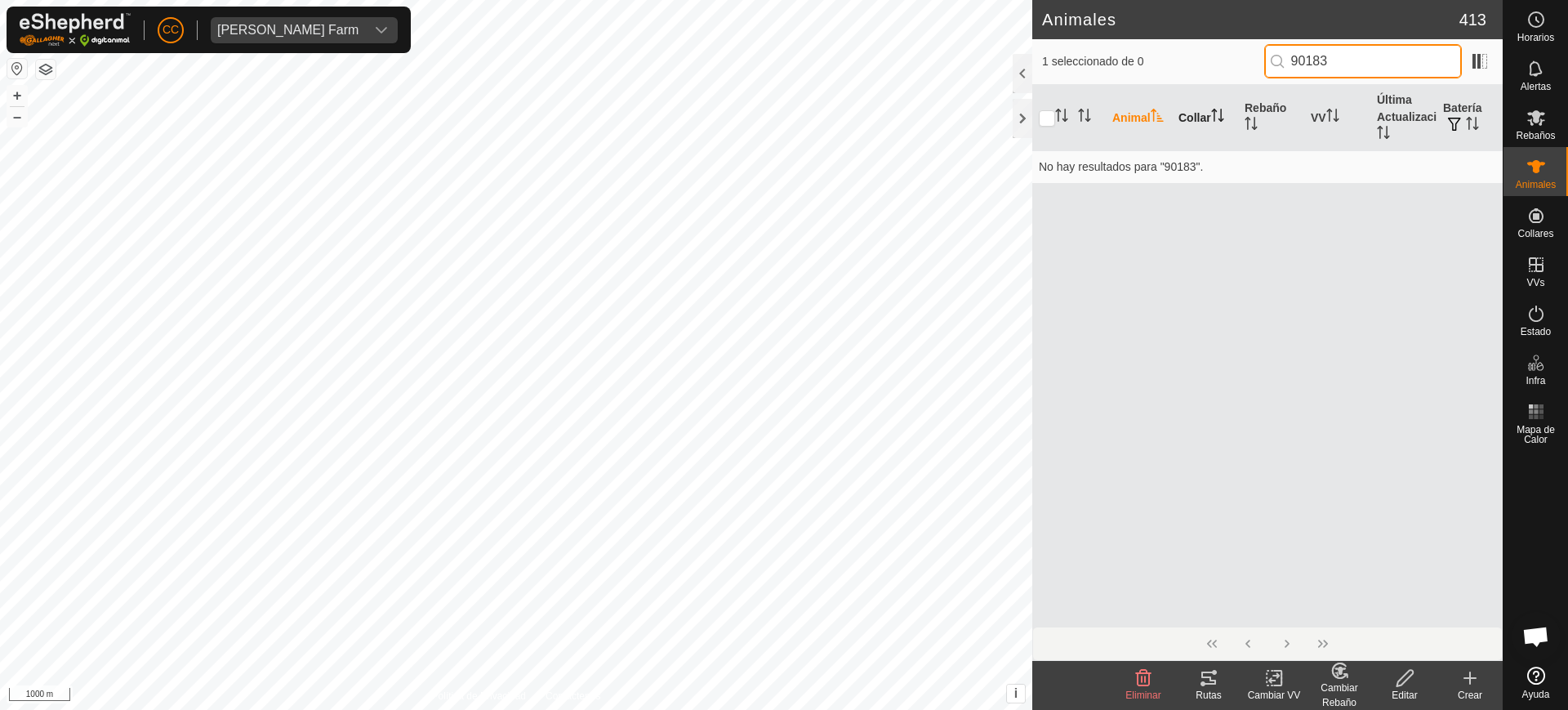
drag, startPoint x: 1362, startPoint y: 66, endPoint x: 1198, endPoint y: 92, distance: 166.0
click at [1216, 70] on div "1 seleccionado de 0 90183" at bounding box center [1267, 61] width 451 height 34
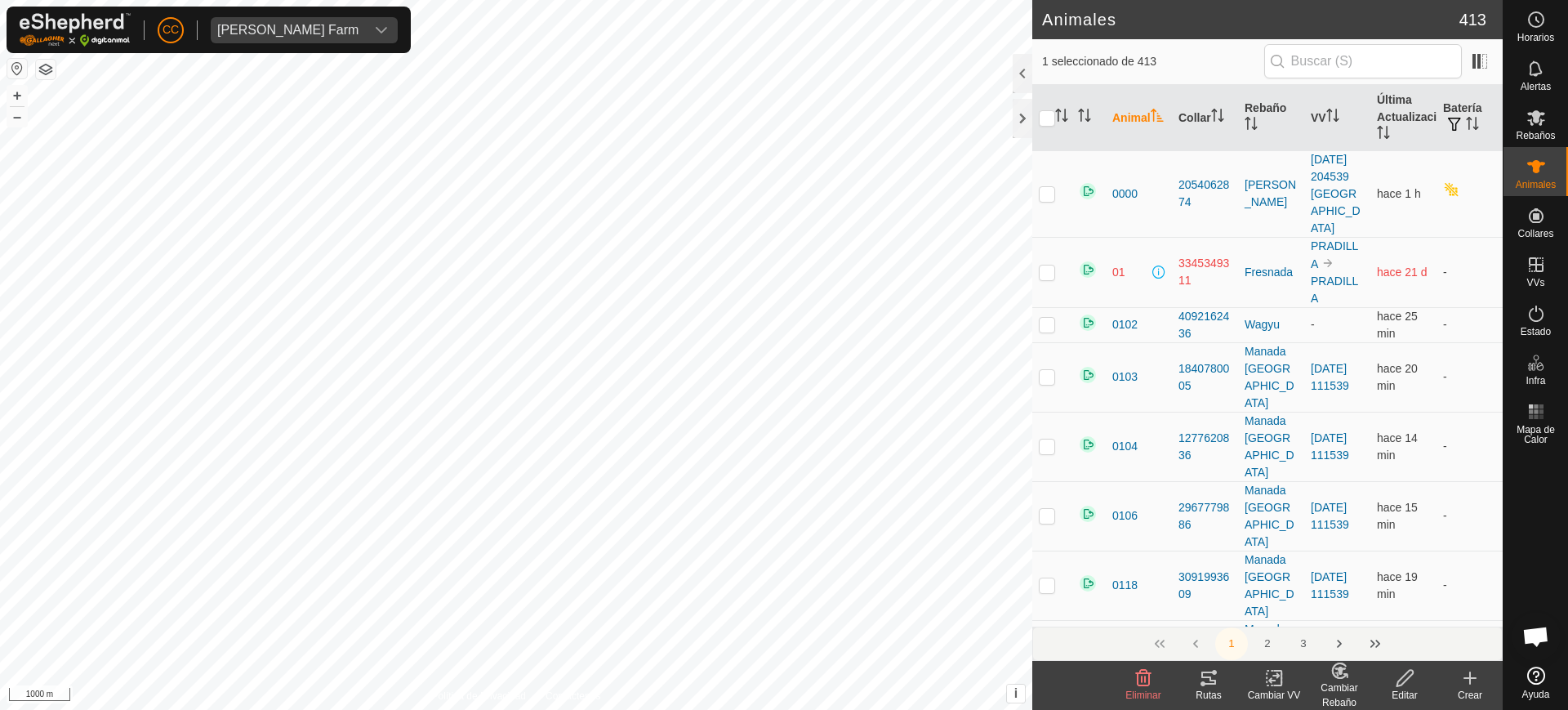
drag, startPoint x: 1470, startPoint y: 688, endPoint x: 1451, endPoint y: 676, distance: 22.5
click at [1466, 689] on div "Crear" at bounding box center [1470, 696] width 66 height 14
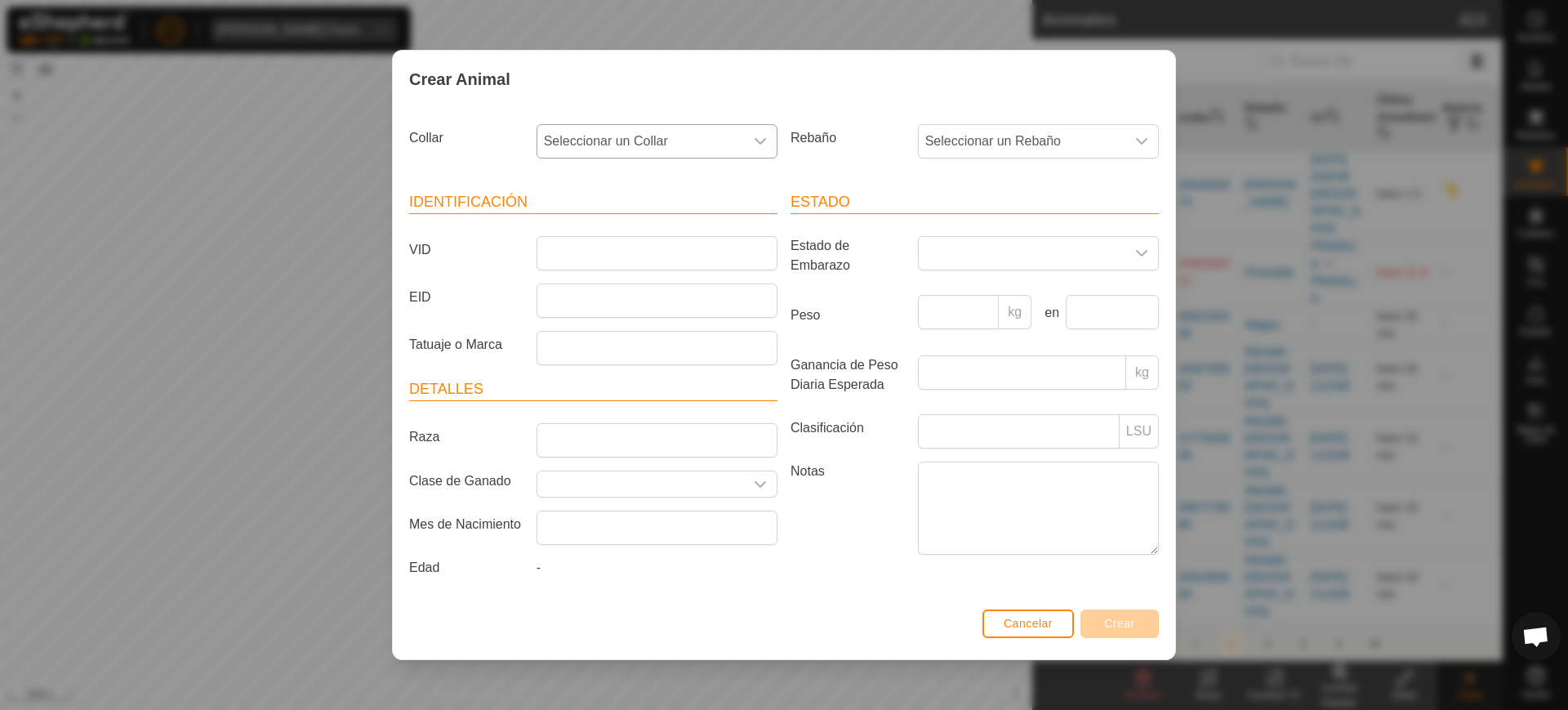
click at [638, 140] on span "Seleccionar un Collar" at bounding box center [640, 141] width 206 height 32
type input "90183"
click at [657, 217] on li "2205290183" at bounding box center [658, 225] width 240 height 32
click at [982, 138] on span "Seleccionar un Rebaño" at bounding box center [1021, 141] width 206 height 32
click at [1040, 361] on li "Pradilla 2" at bounding box center [1039, 356] width 240 height 32
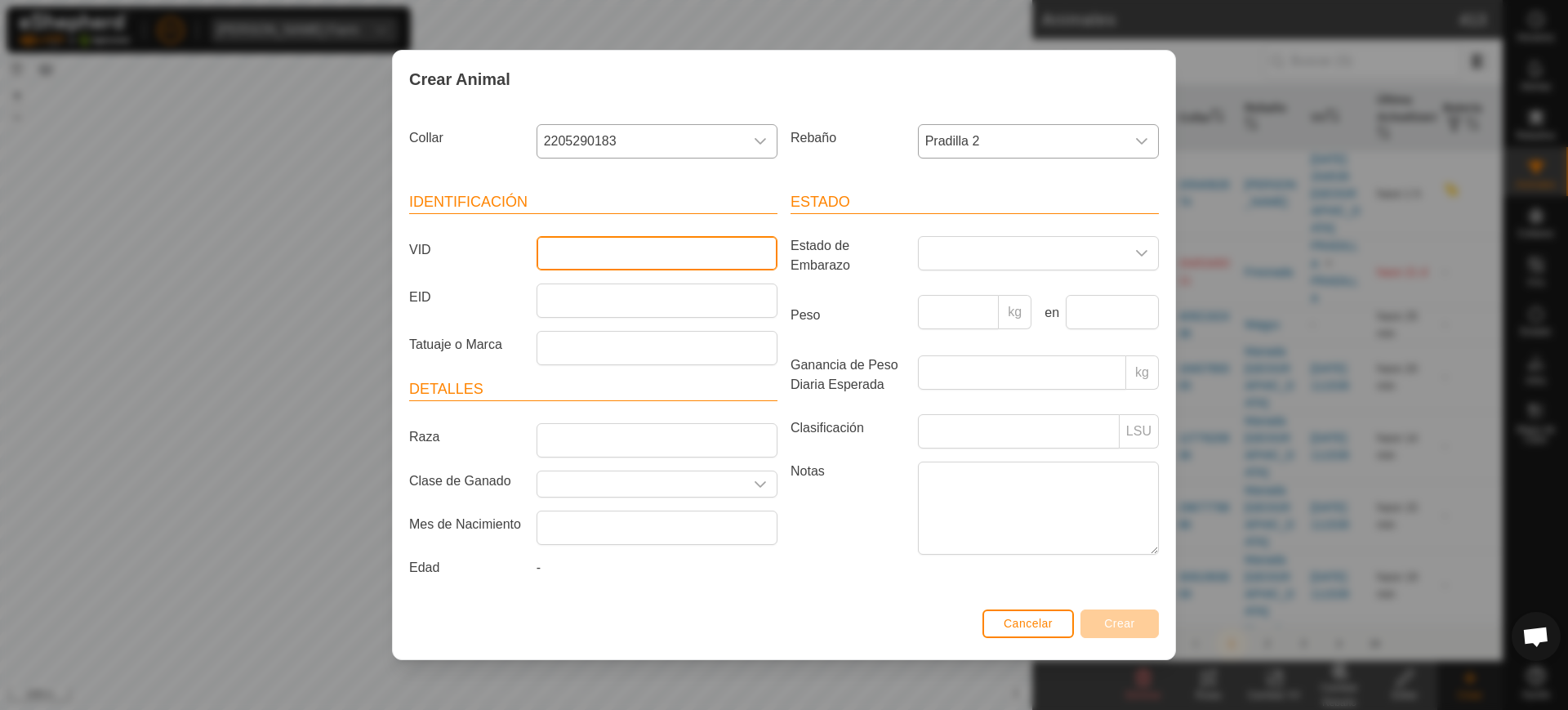
click at [671, 255] on input "VID" at bounding box center [657, 253] width 241 height 34
type input "2355"
click at [1128, 625] on span "Crear" at bounding box center [1119, 624] width 31 height 14
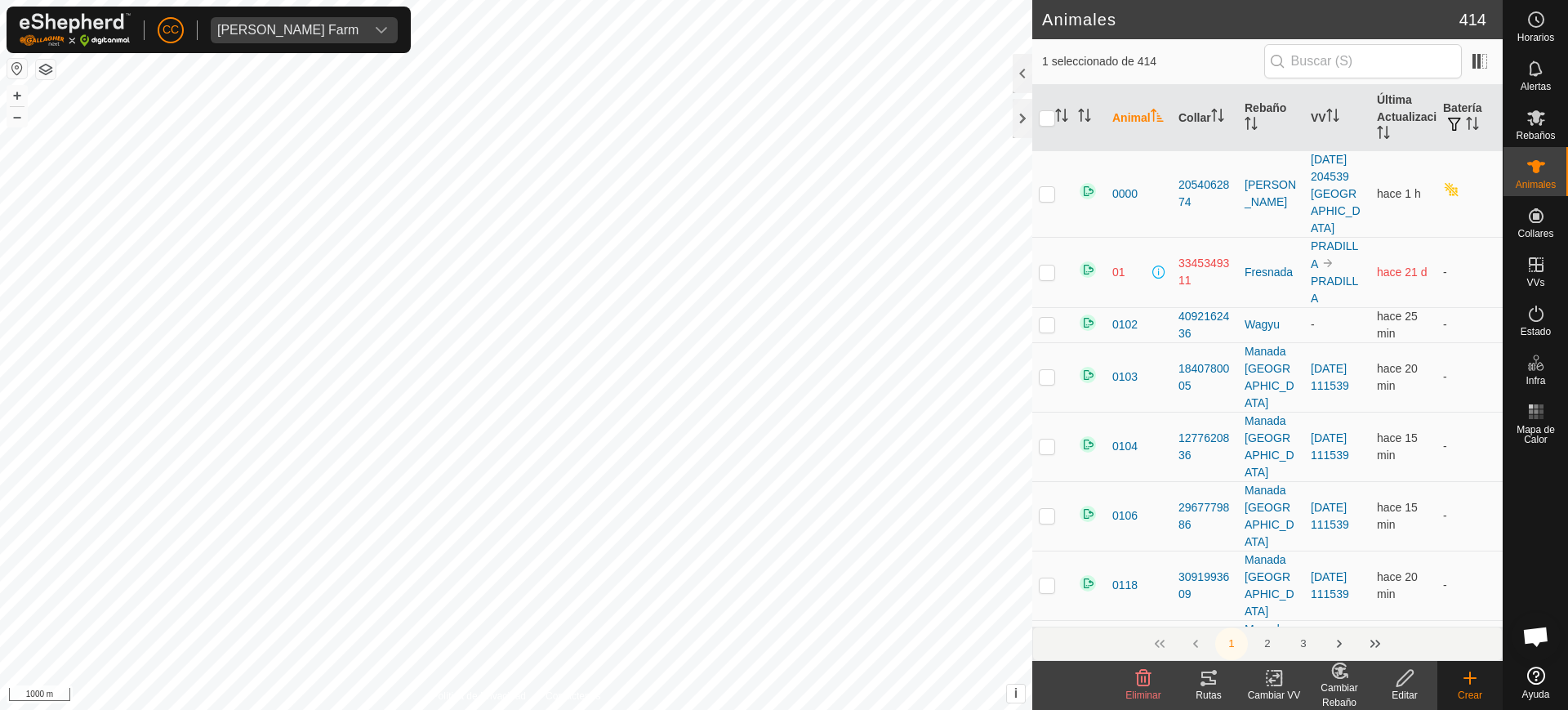
click at [1455, 679] on create-svg-icon at bounding box center [1470, 678] width 66 height 20
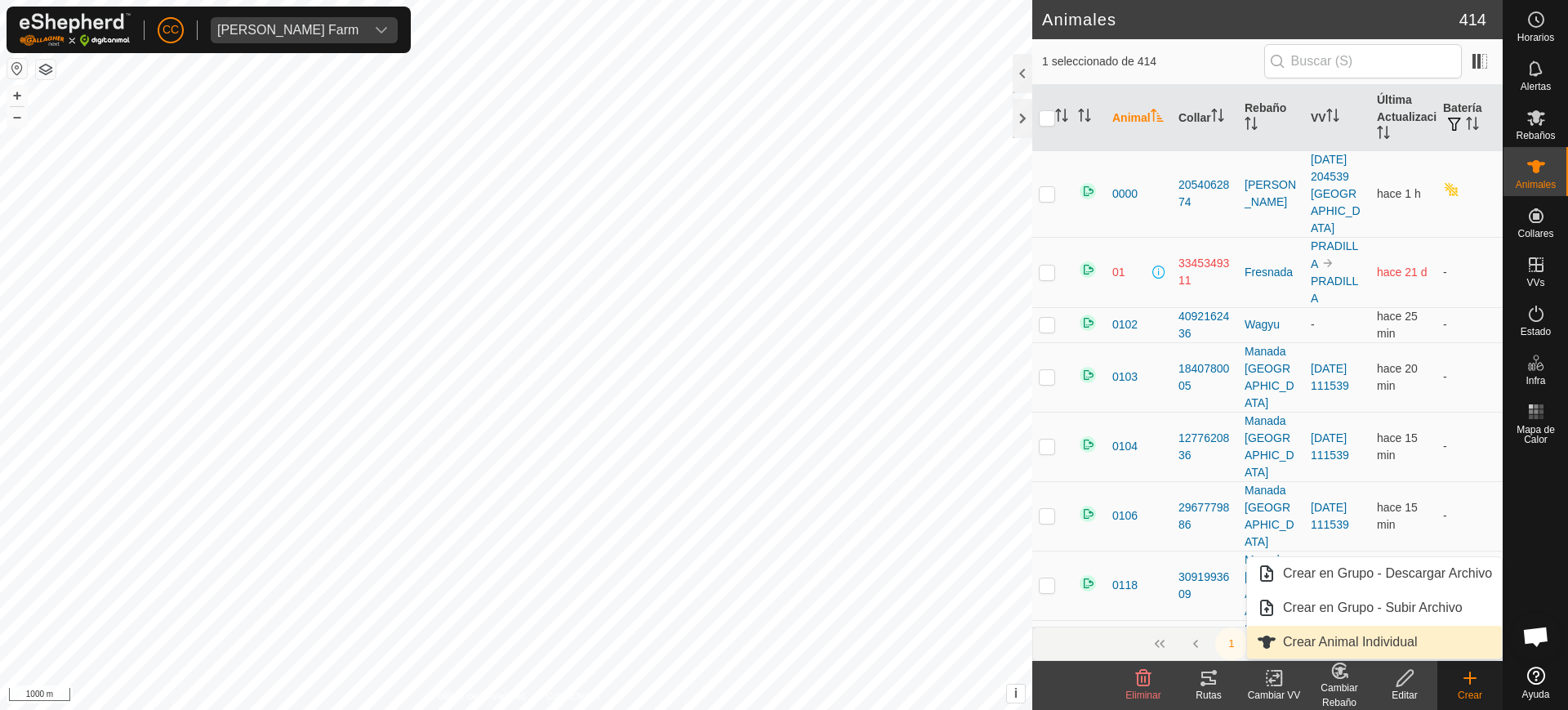
click at [1416, 650] on link "Crear Animal Individual" at bounding box center [1374, 642] width 255 height 32
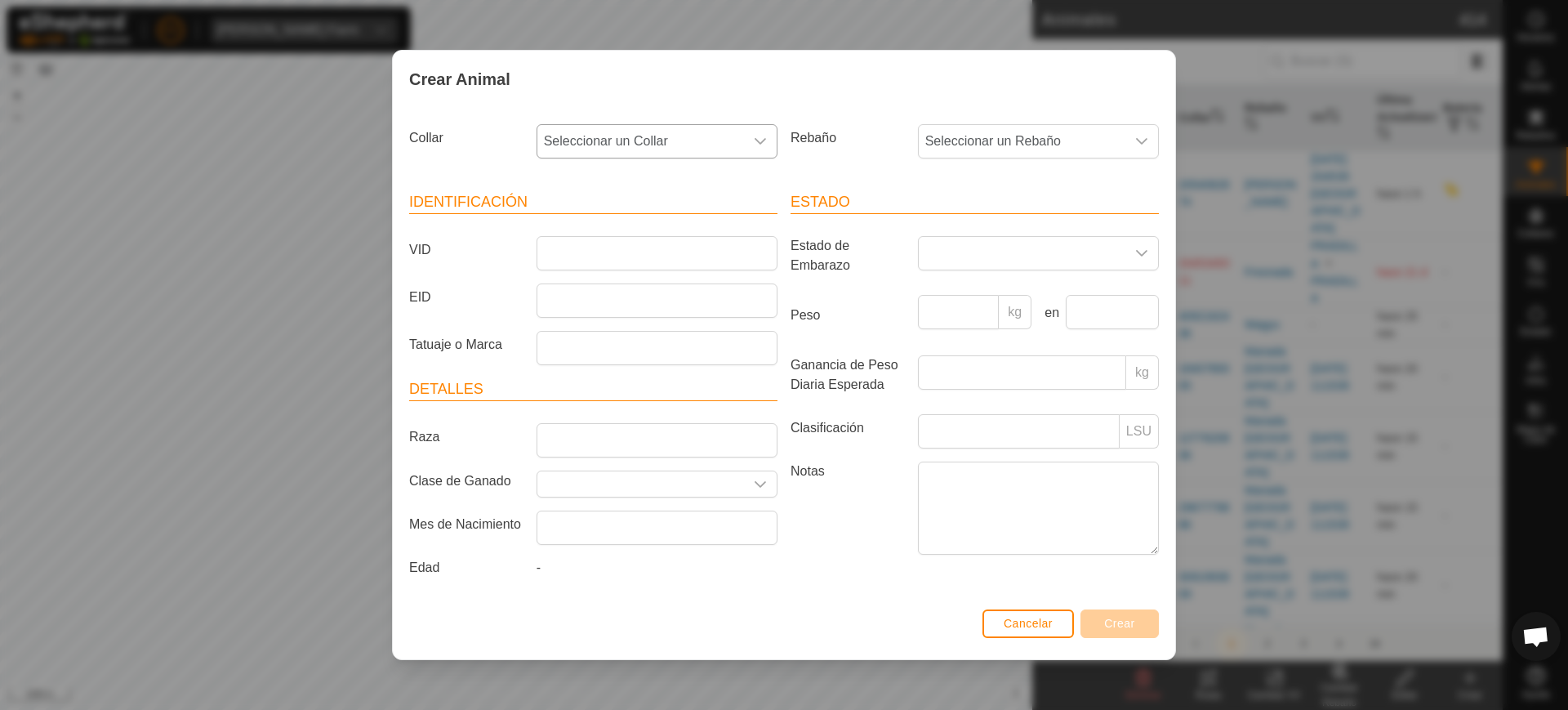
click at [642, 123] on div "Collar Seleccionar un Collar" at bounding box center [594, 148] width 382 height 60
click at [636, 137] on span "Seleccionar un Collar" at bounding box center [640, 141] width 206 height 32
type input "9"
type input "79671"
click at [625, 224] on li "4143579671" at bounding box center [658, 225] width 240 height 32
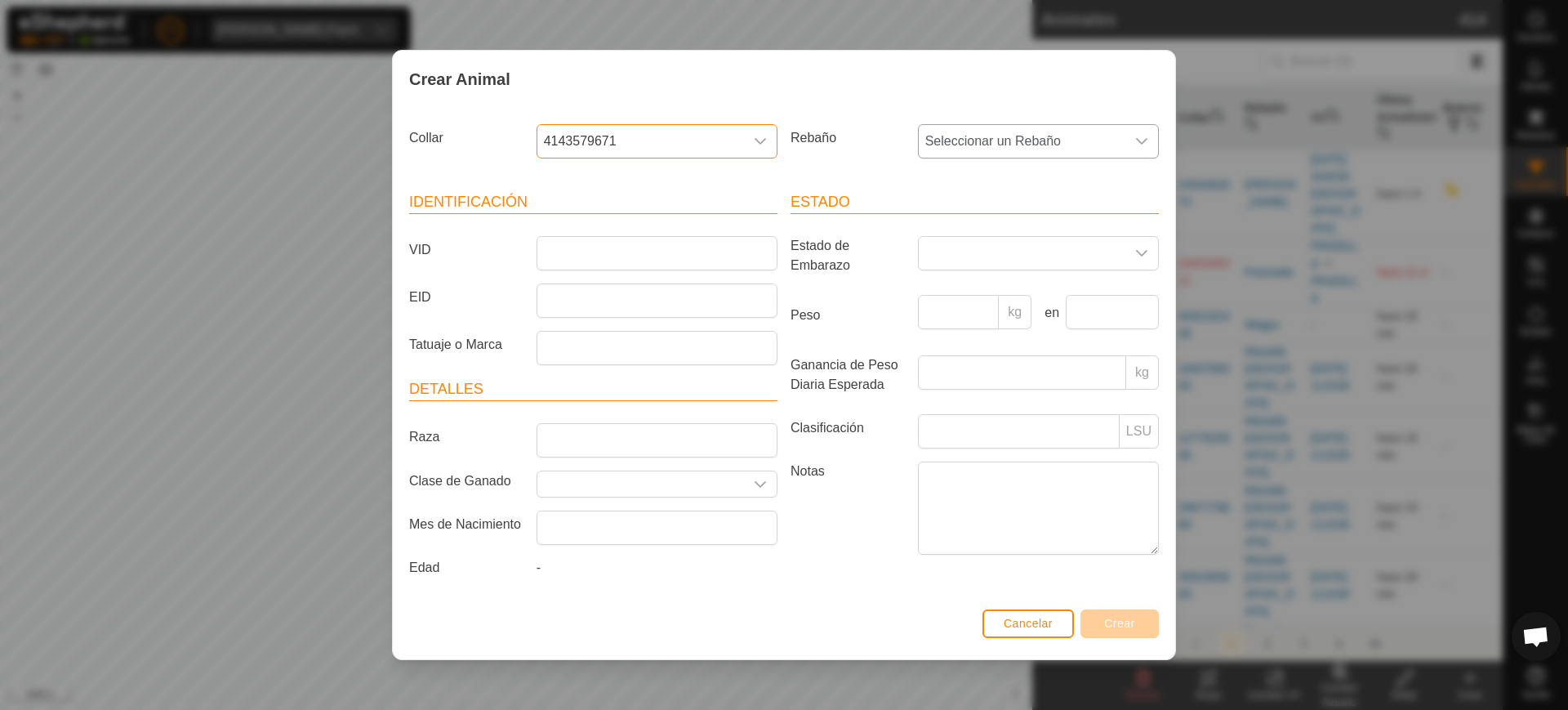
drag, startPoint x: 1023, startPoint y: 122, endPoint x: 1020, endPoint y: 131, distance: 9.5
click at [1020, 127] on div "Rebaño Seleccionar un Rebaño" at bounding box center [975, 148] width 382 height 60
click at [1020, 132] on span "Seleccionar un Rebaño" at bounding box center [1021, 141] width 206 height 32
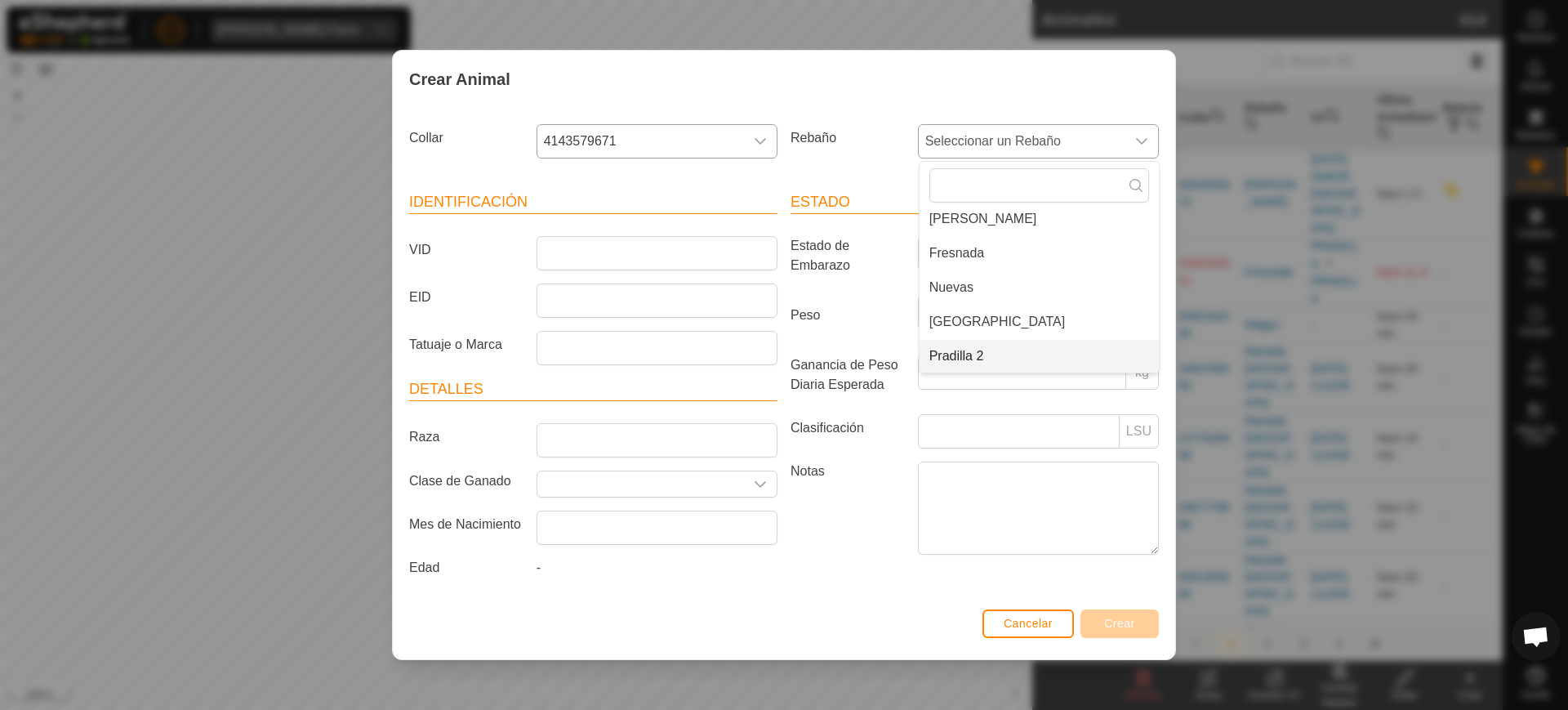
click at [1020, 347] on li "Pradilla 2" at bounding box center [1039, 356] width 240 height 32
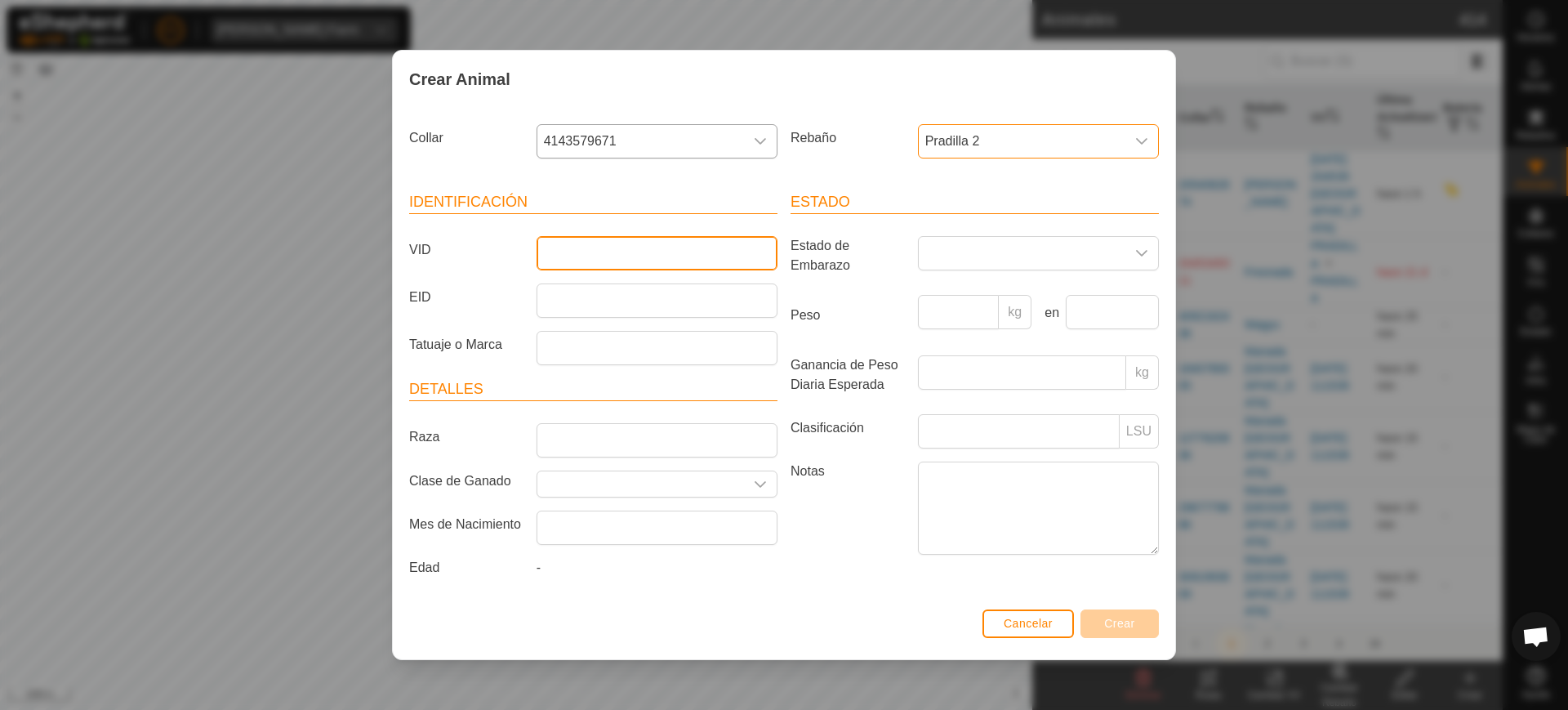
click at [734, 248] on input "VID" at bounding box center [657, 253] width 241 height 34
type input "9803"
click at [1138, 630] on button "Crear" at bounding box center [1119, 624] width 78 height 29
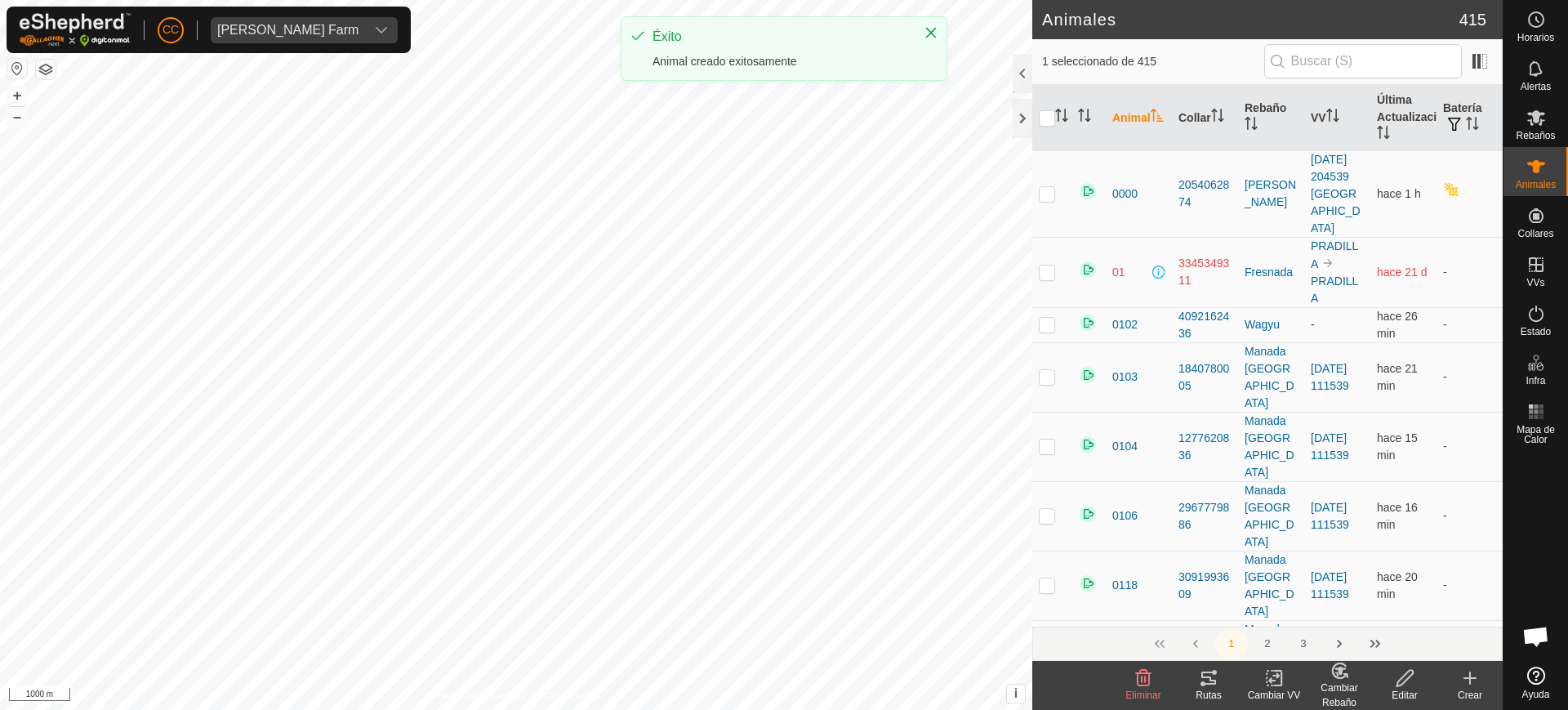
click at [1469, 673] on icon at bounding box center [1471, 678] width 20 height 20
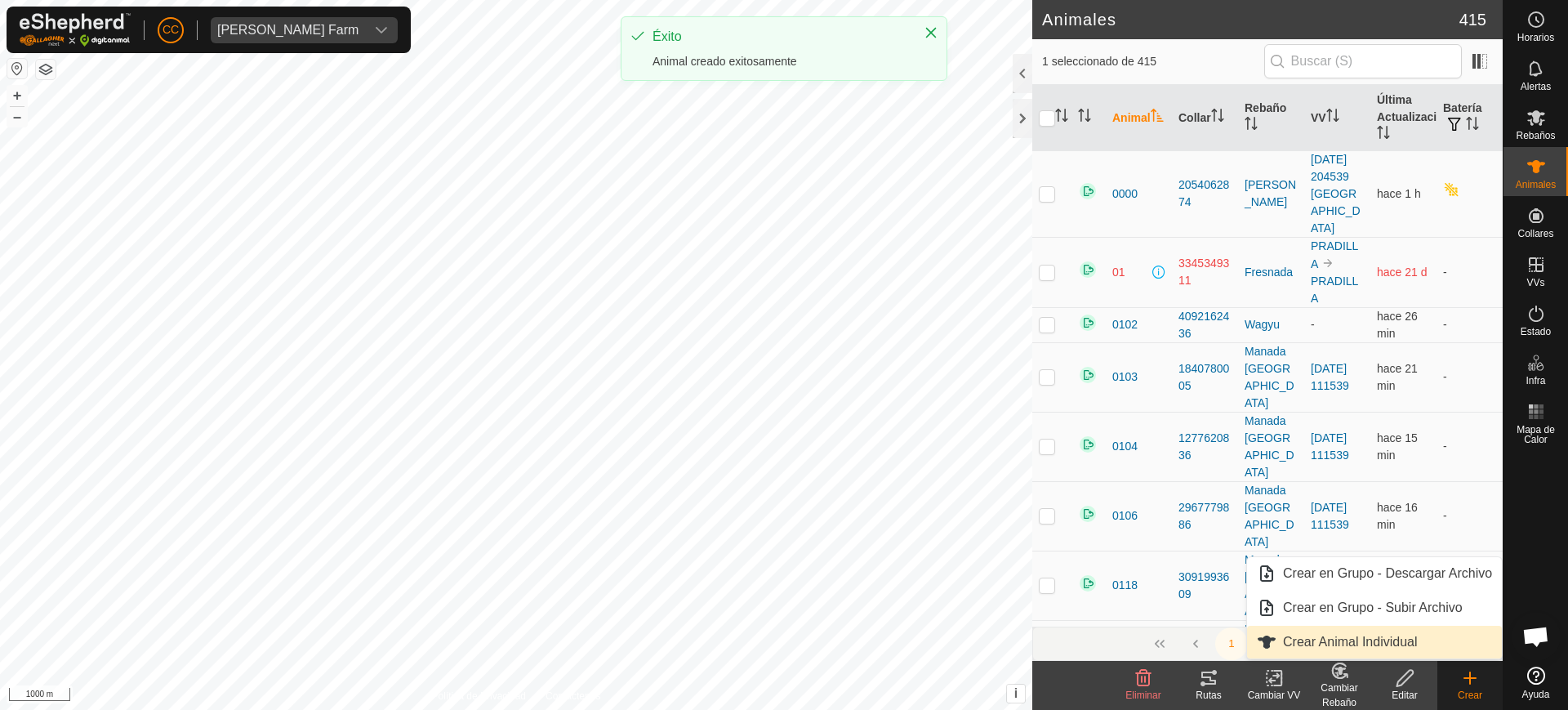
click at [1401, 649] on link "Crear Animal Individual" at bounding box center [1374, 642] width 255 height 32
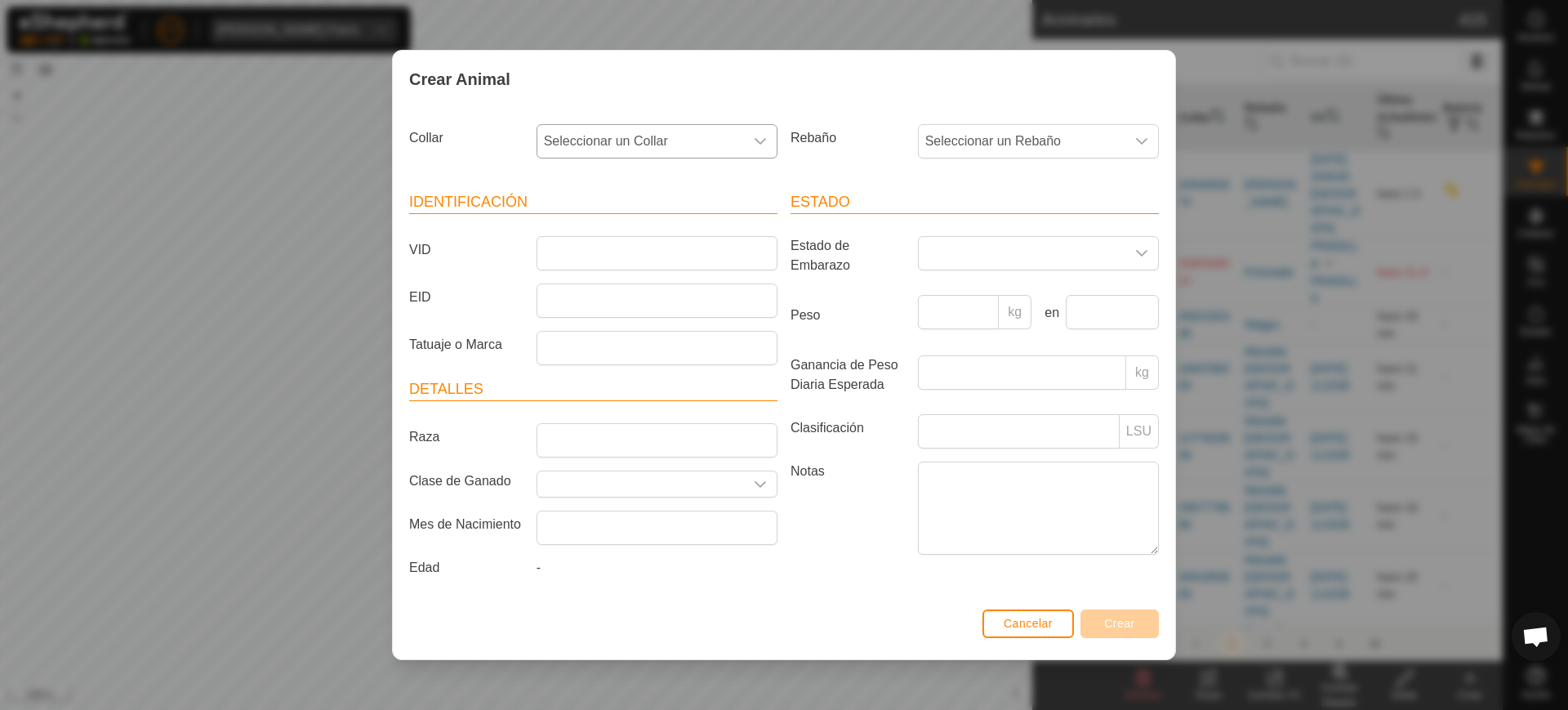
click at [633, 137] on span "Seleccionar un Collar" at bounding box center [640, 141] width 206 height 32
type input "83907"
click at [663, 226] on li "1534883907" at bounding box center [658, 225] width 240 height 32
click at [976, 138] on span "Seleccionar un Rebaño" at bounding box center [1021, 141] width 206 height 32
click at [1011, 352] on li "Pradilla 2" at bounding box center [1039, 356] width 240 height 32
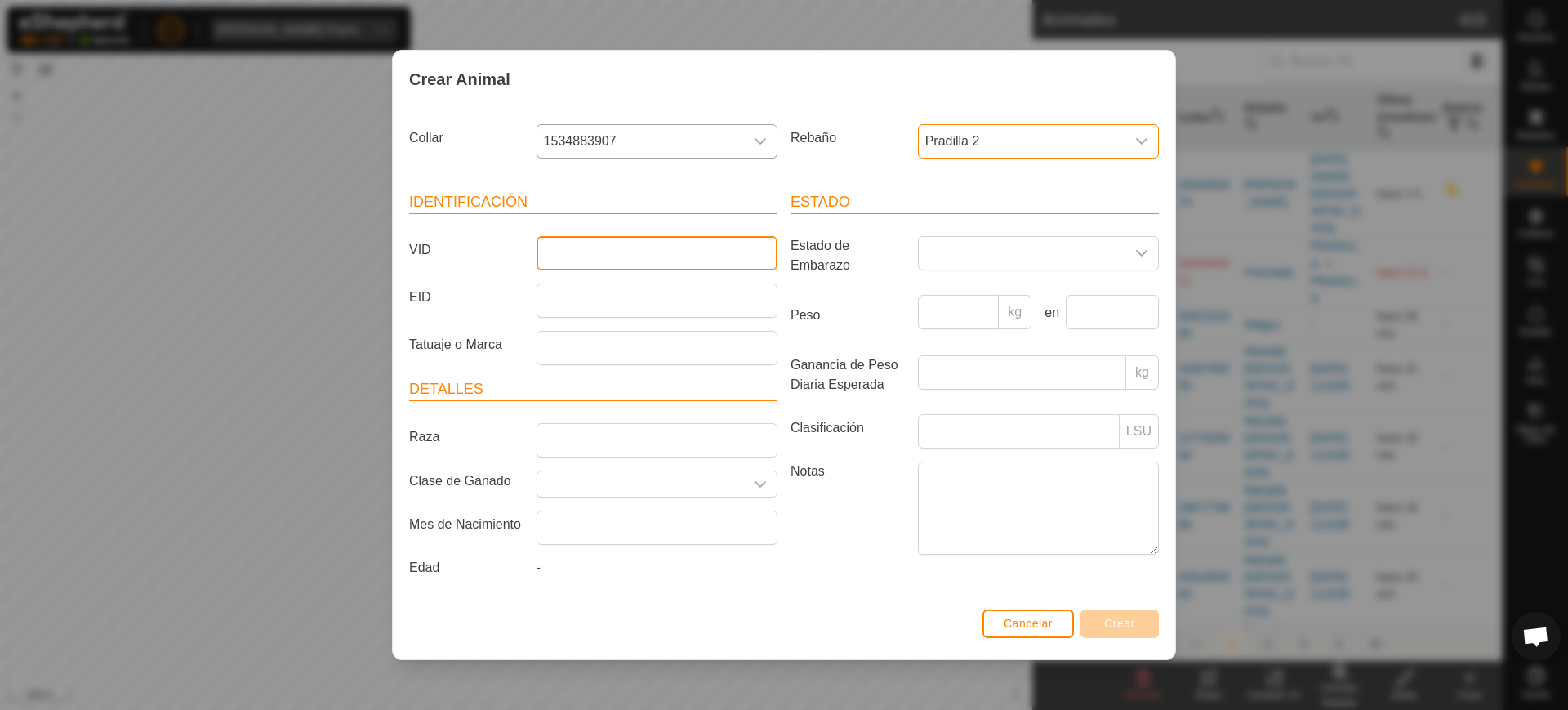
click at [671, 259] on input "VID" at bounding box center [657, 253] width 241 height 34
type input "3799"
click at [1145, 624] on button "Crear" at bounding box center [1119, 624] width 78 height 29
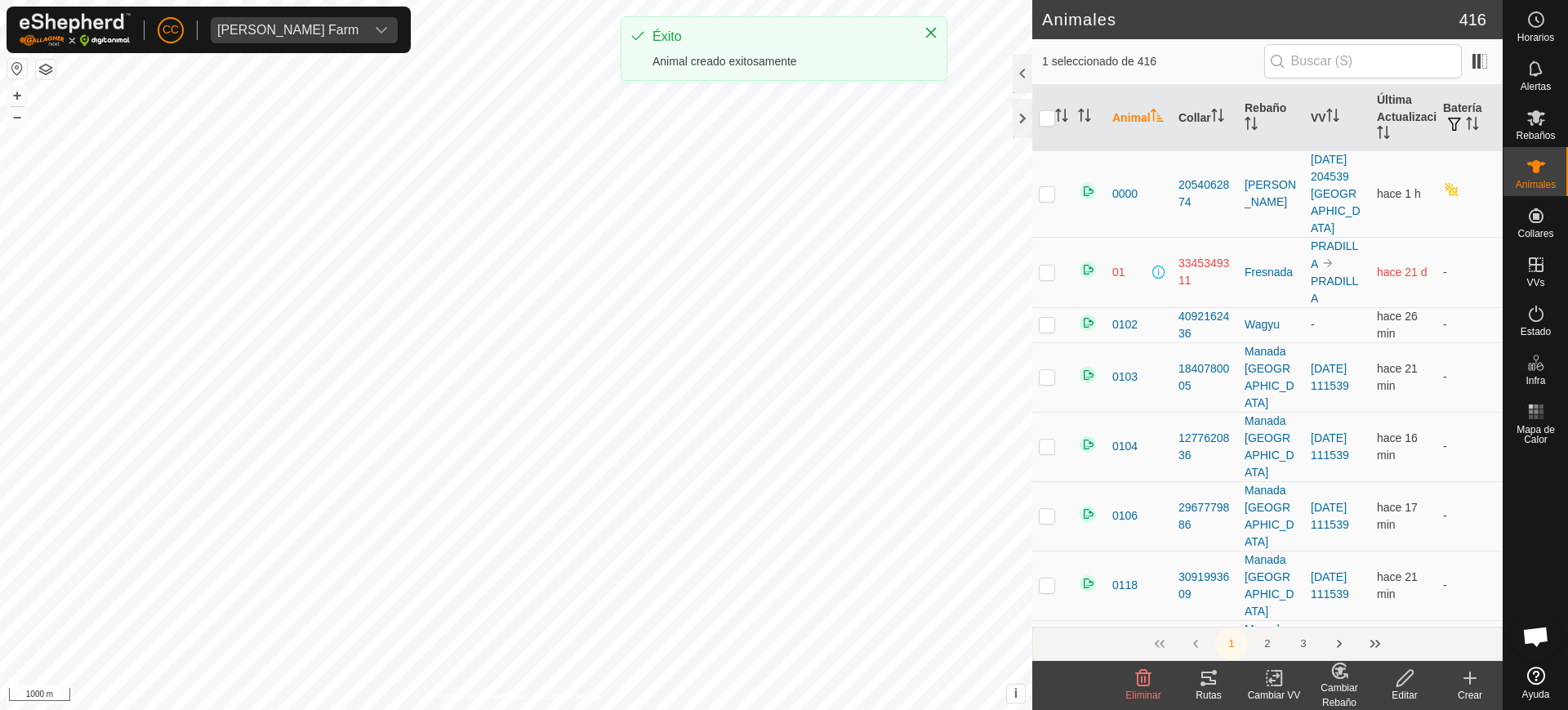
click at [1473, 685] on icon at bounding box center [1471, 678] width 20 height 20
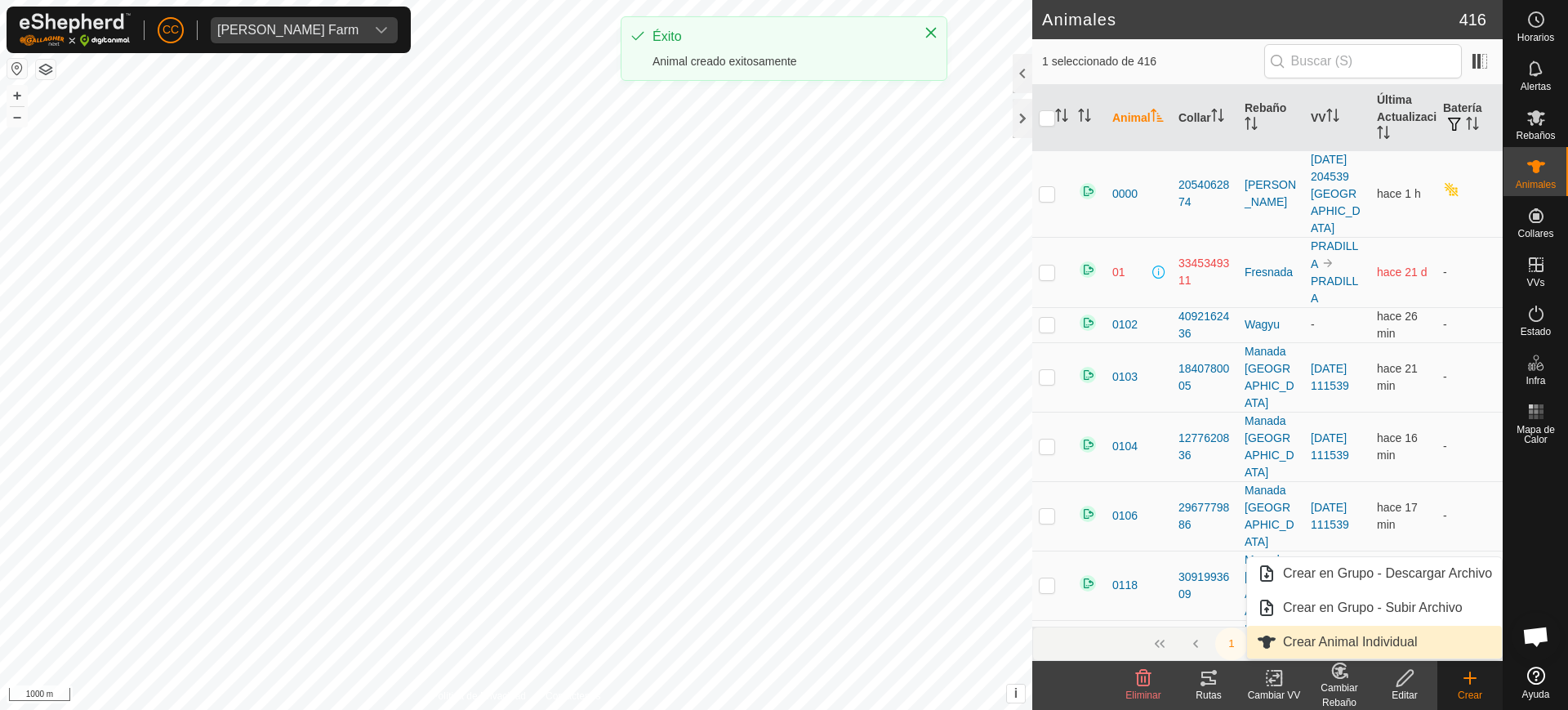
click at [1415, 647] on link "Crear Animal Individual" at bounding box center [1374, 642] width 255 height 32
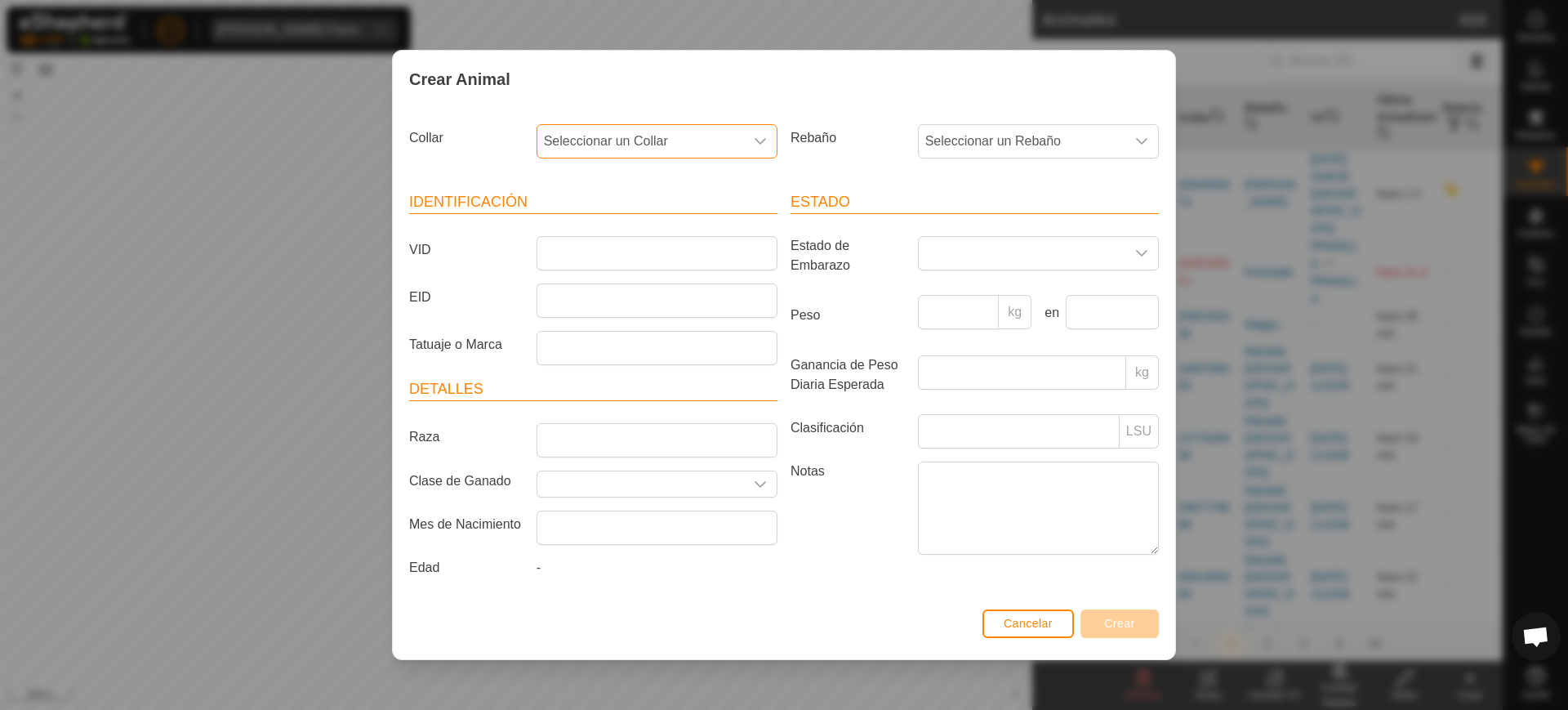
click at [671, 145] on span "Seleccionar un Collar" at bounding box center [640, 141] width 206 height 32
type input "73616"
click at [675, 214] on li "0767373616" at bounding box center [658, 225] width 240 height 32
click at [983, 132] on span "Seleccionar un Rebaño" at bounding box center [1021, 141] width 206 height 32
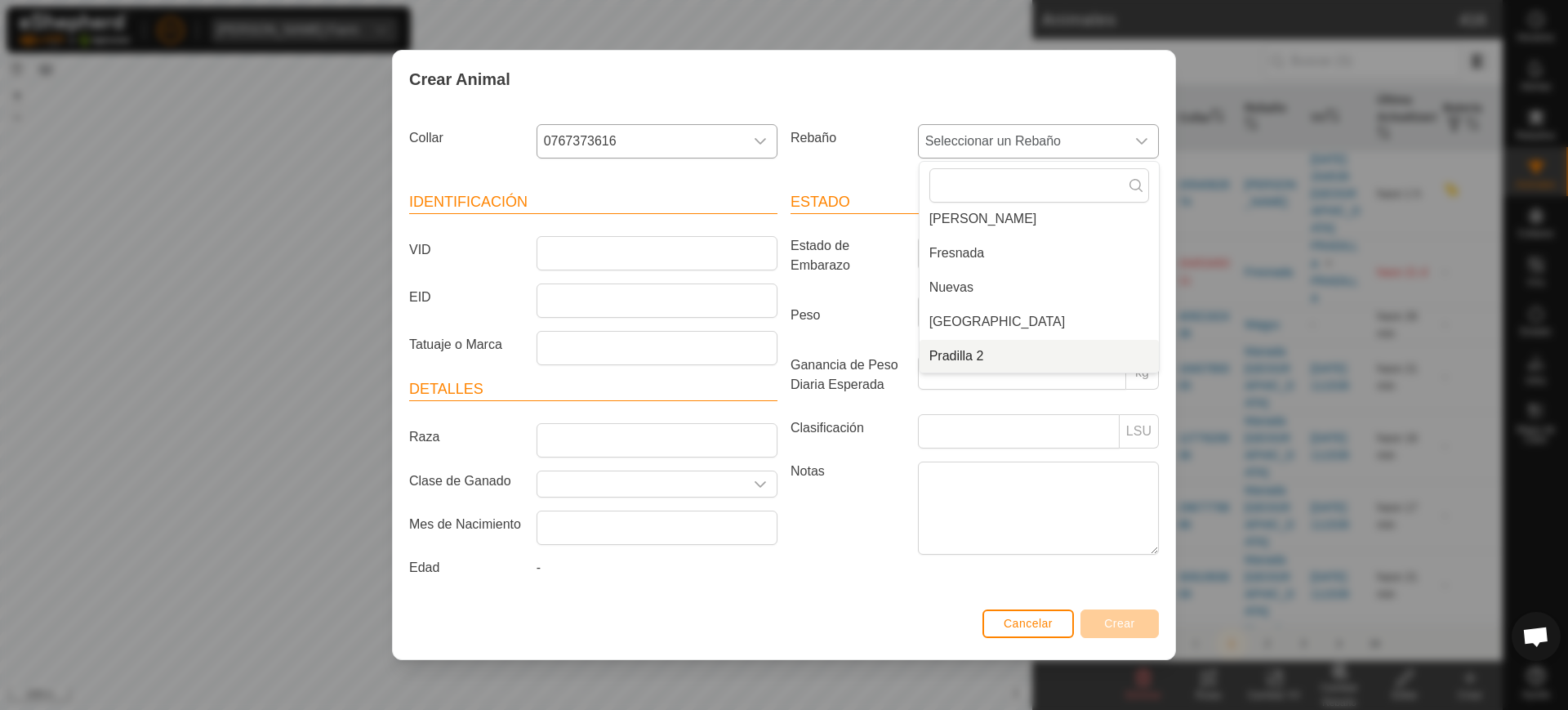
click at [1001, 364] on li "Pradilla 2" at bounding box center [1039, 356] width 240 height 32
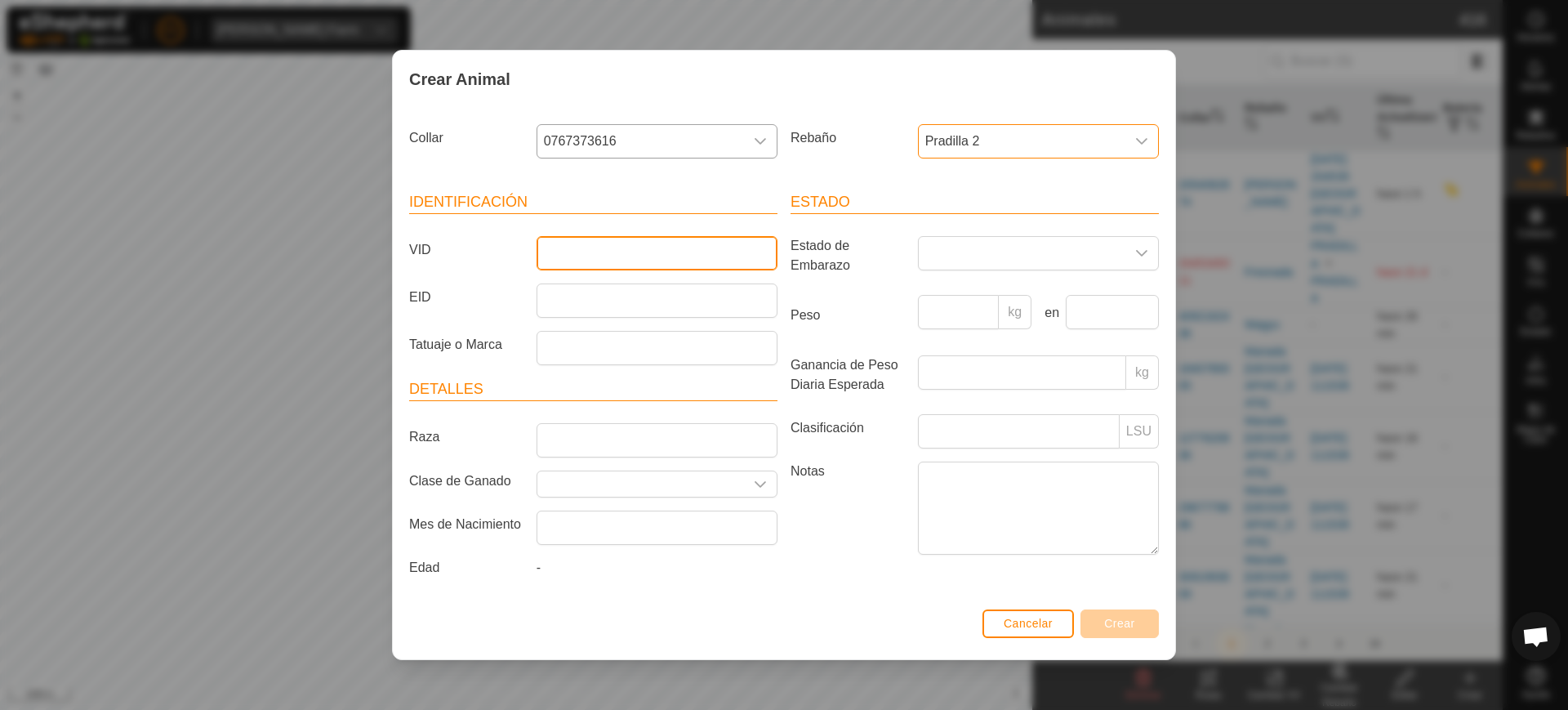
click at [636, 252] on input "VID" at bounding box center [657, 253] width 241 height 34
type input "9158"
click at [1115, 624] on span "Crear" at bounding box center [1119, 624] width 31 height 14
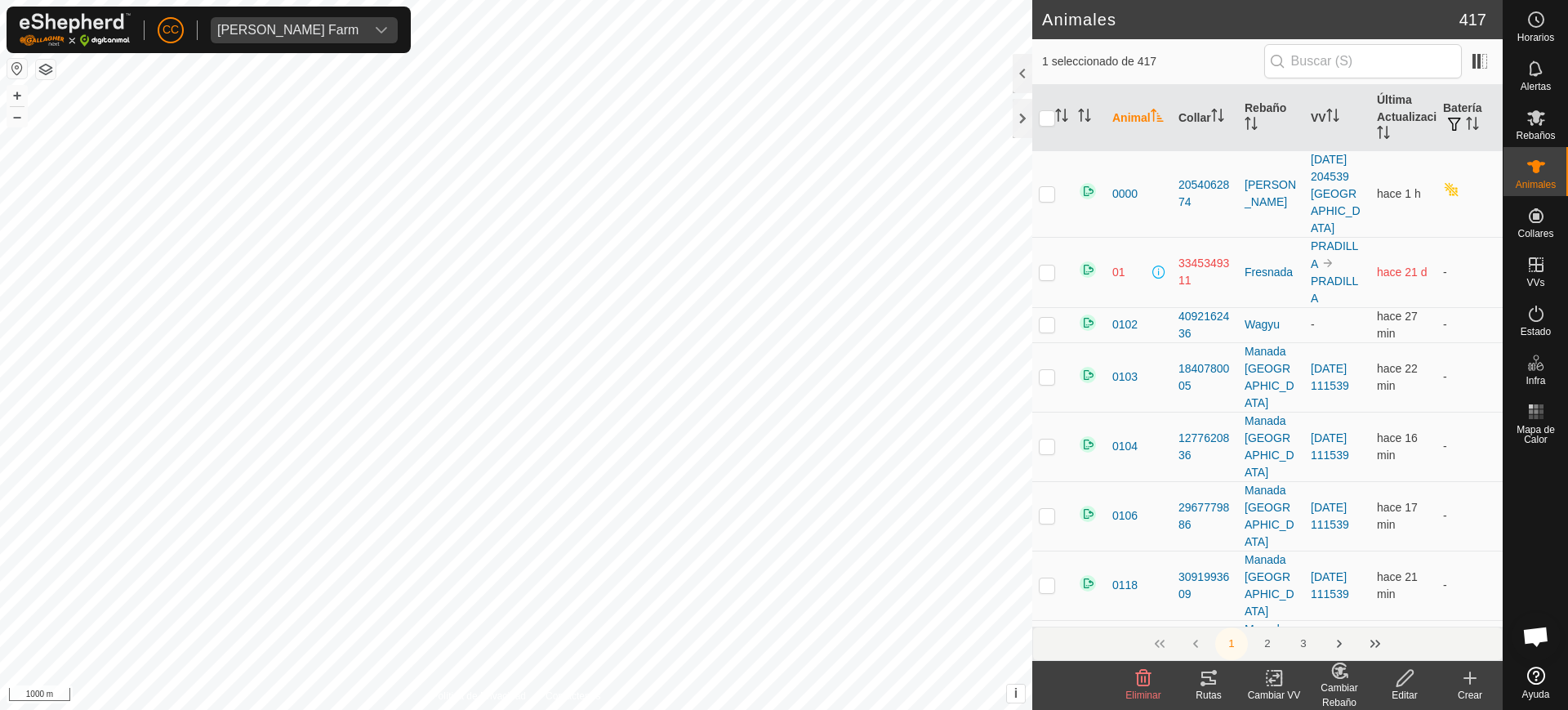
click at [1468, 689] on div "Crear" at bounding box center [1470, 696] width 66 height 14
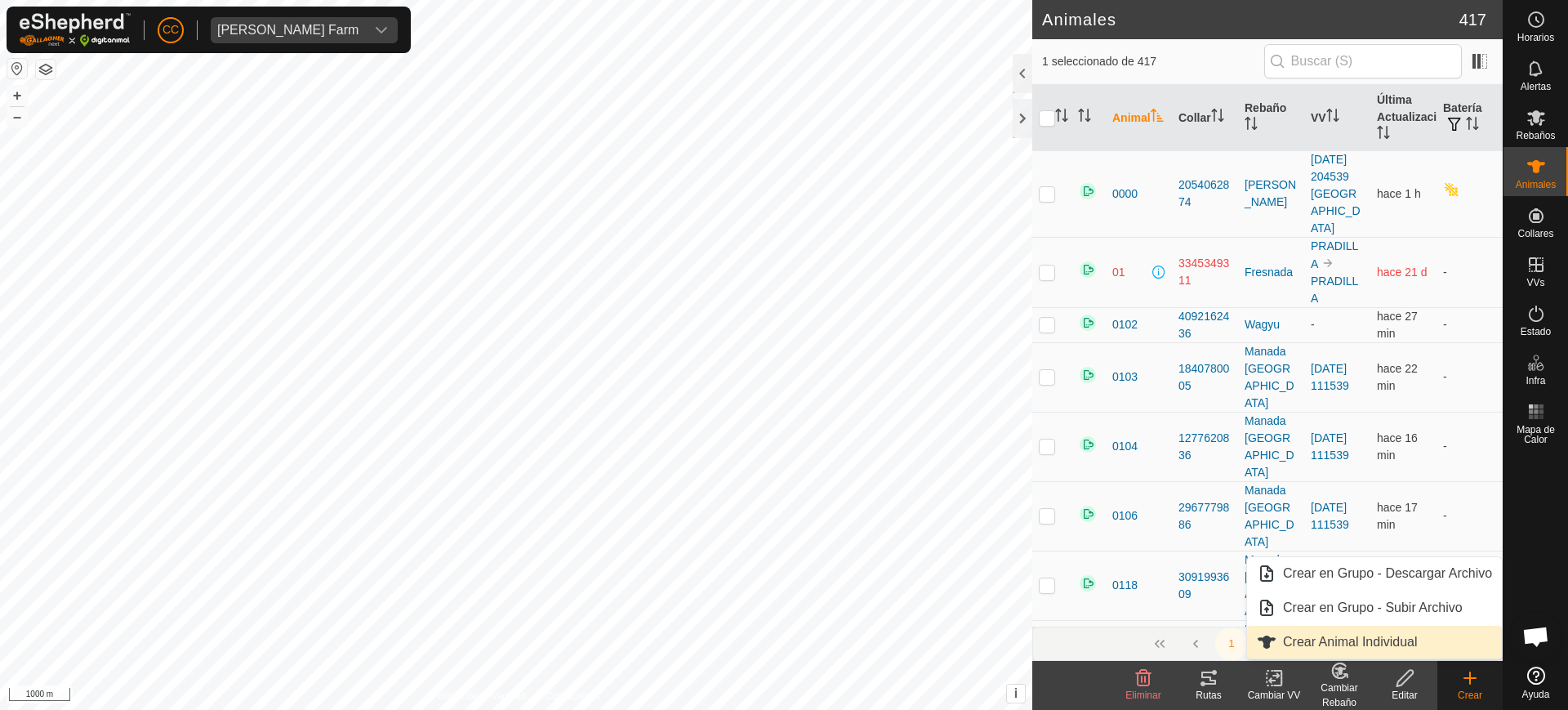
click at [1423, 645] on link "Crear Animal Individual" at bounding box center [1374, 642] width 255 height 32
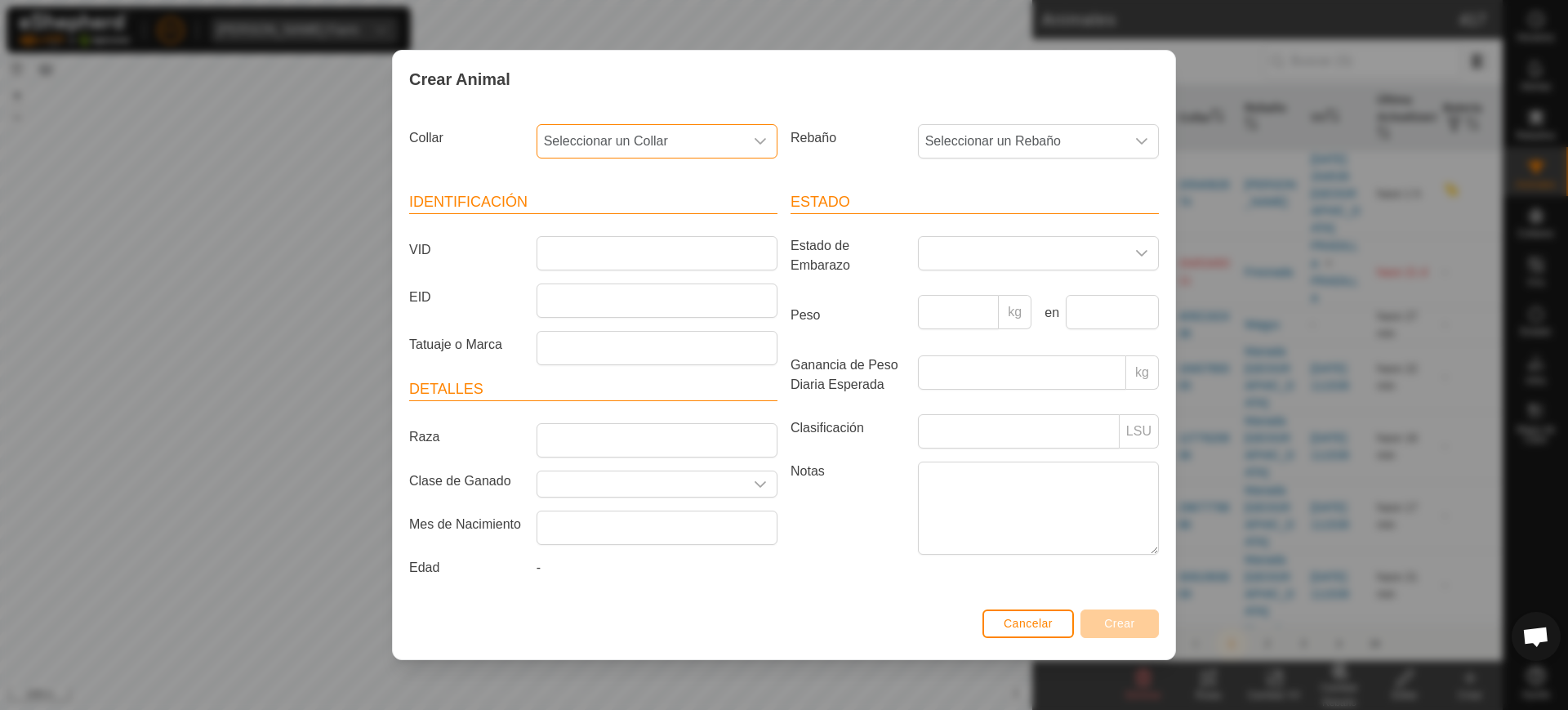
click at [688, 131] on span "Seleccionar un Collar" at bounding box center [640, 141] width 206 height 32
type input "78928"
drag, startPoint x: 664, startPoint y: 233, endPoint x: 741, endPoint y: 208, distance: 81.0
click at [663, 232] on li "0363978928" at bounding box center [658, 225] width 240 height 32
click at [989, 162] on div "Rebaño Seleccionar un Rebaño" at bounding box center [975, 148] width 382 height 60
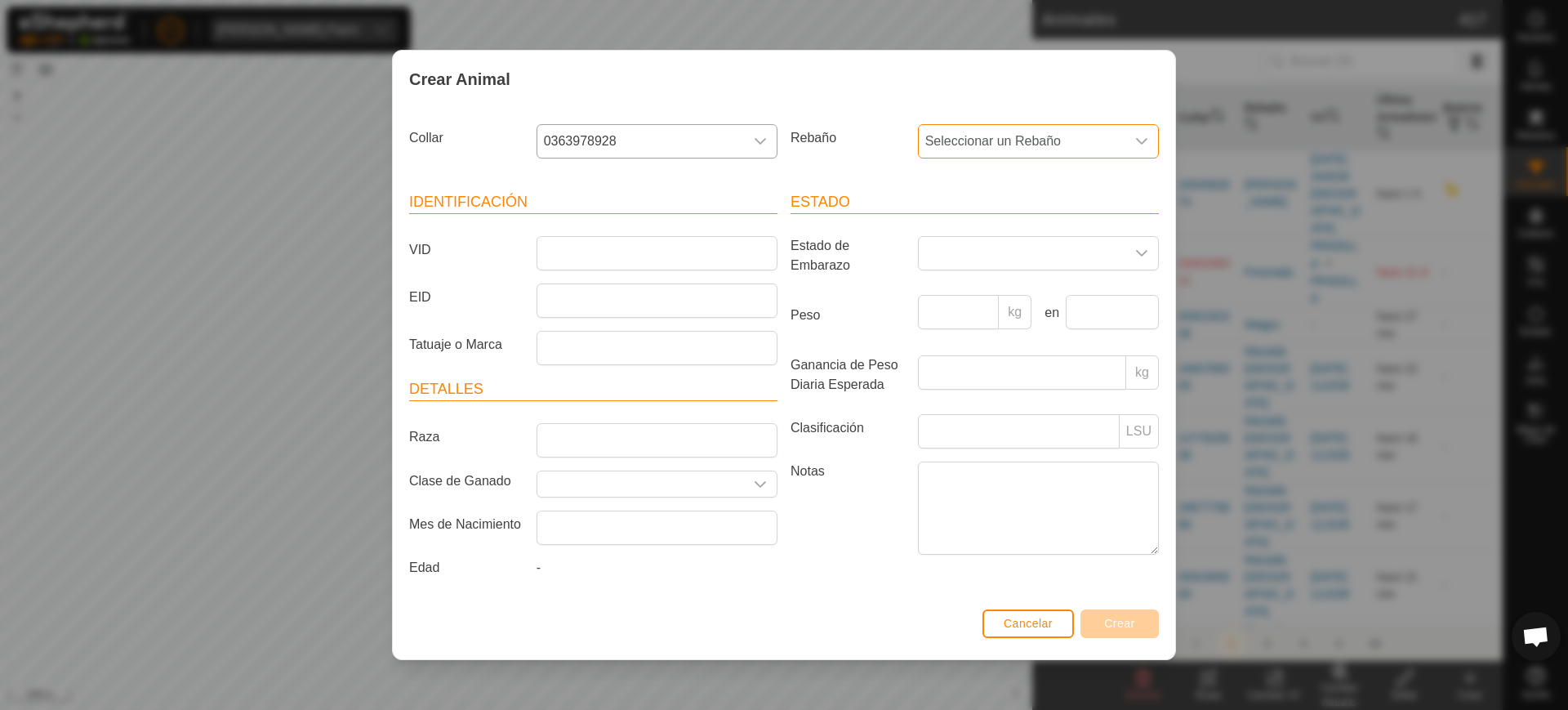
click at [987, 150] on span "Seleccionar un Rebaño" at bounding box center [1021, 141] width 206 height 32
click at [996, 170] on input "text" at bounding box center [1039, 186] width 220 height 34
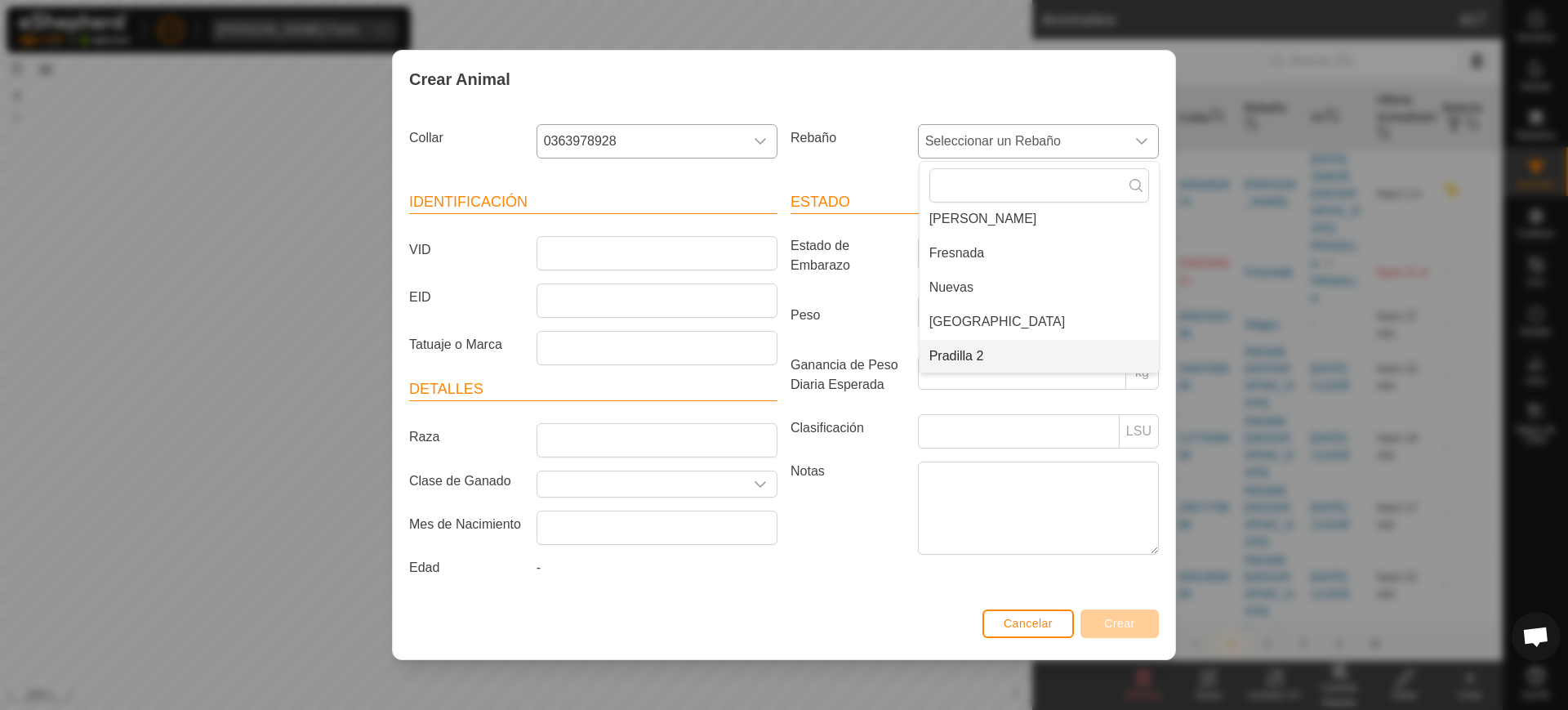
click at [990, 345] on li "Pradilla 2" at bounding box center [1039, 356] width 240 height 32
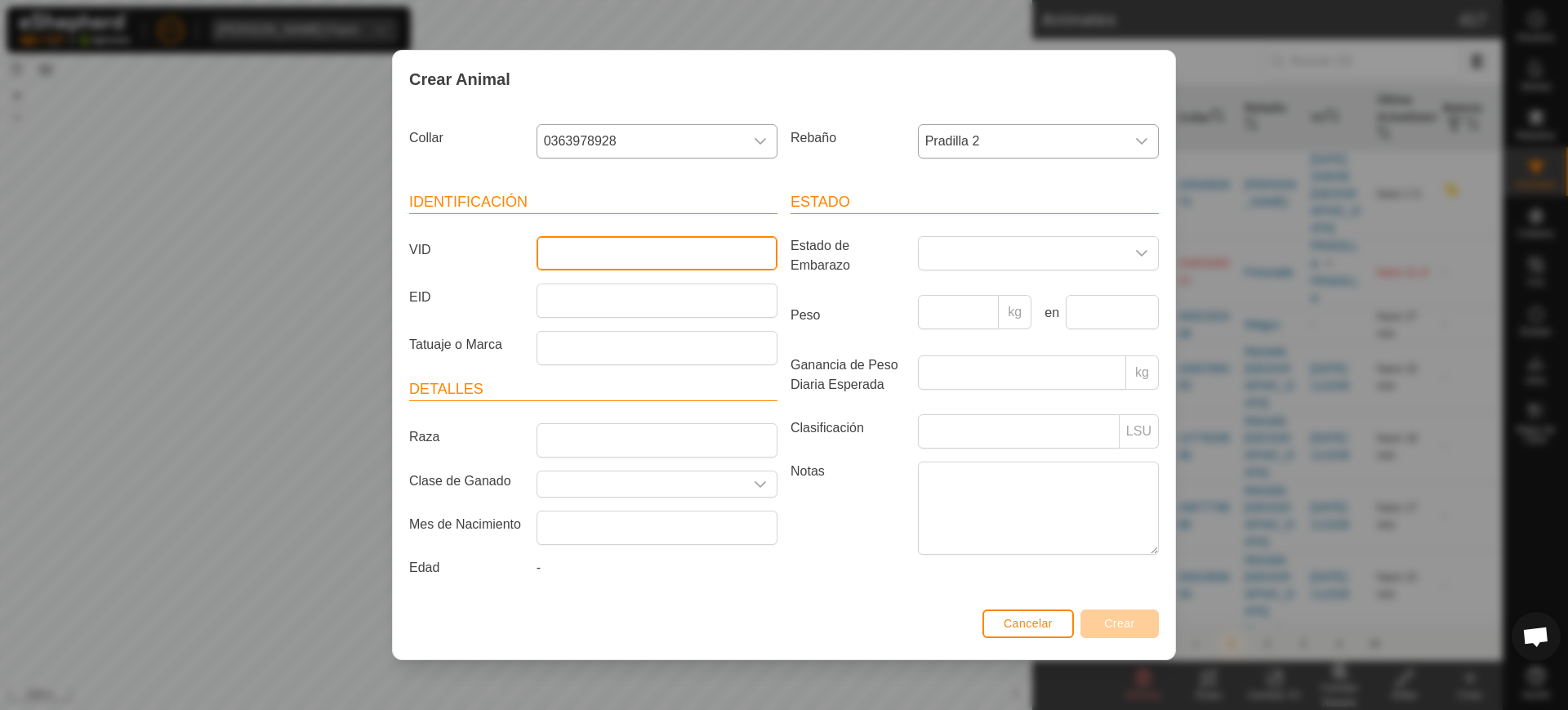
click at [703, 249] on input "VID" at bounding box center [657, 253] width 241 height 34
type input "8594"
click at [1140, 615] on button "Crear" at bounding box center [1119, 624] width 78 height 29
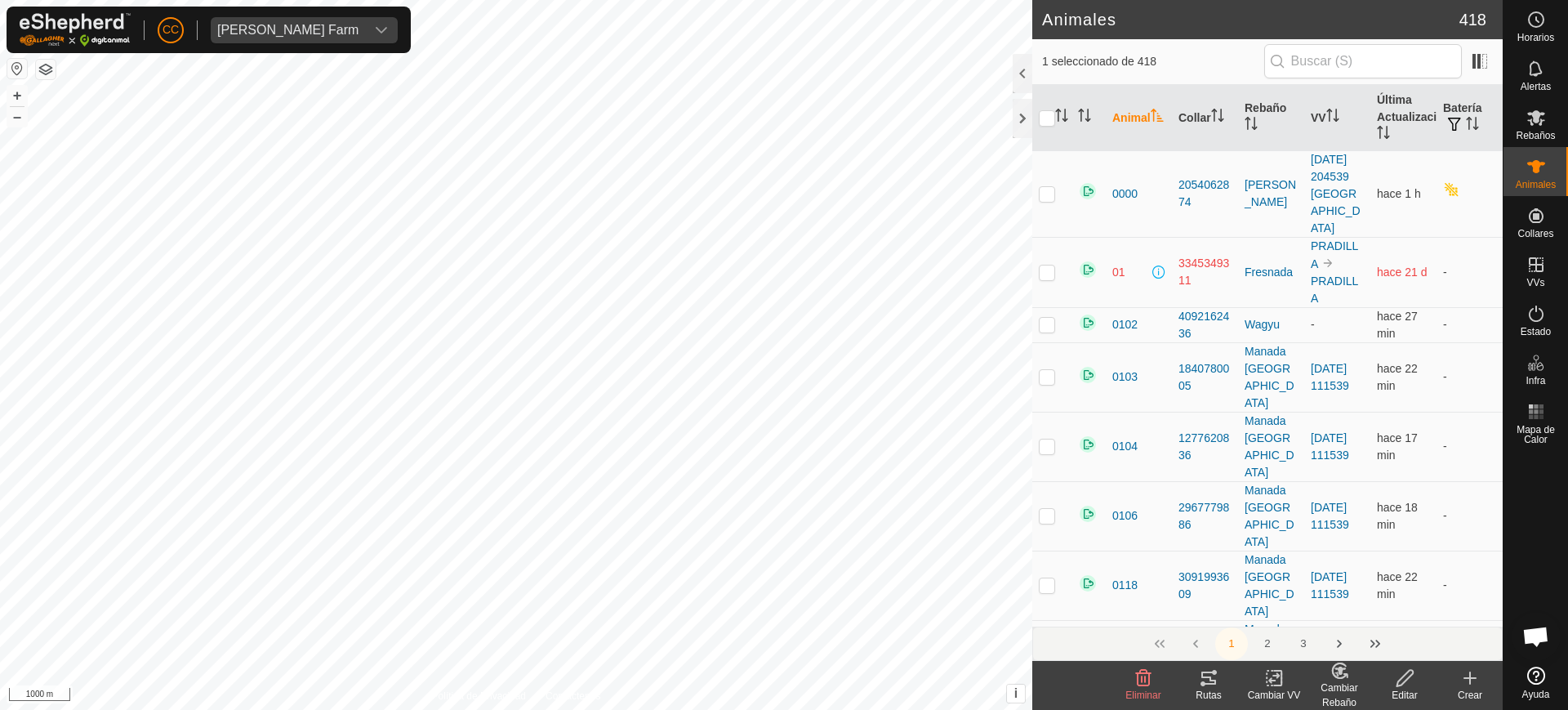
click at [1480, 687] on create-svg-icon at bounding box center [1470, 678] width 66 height 20
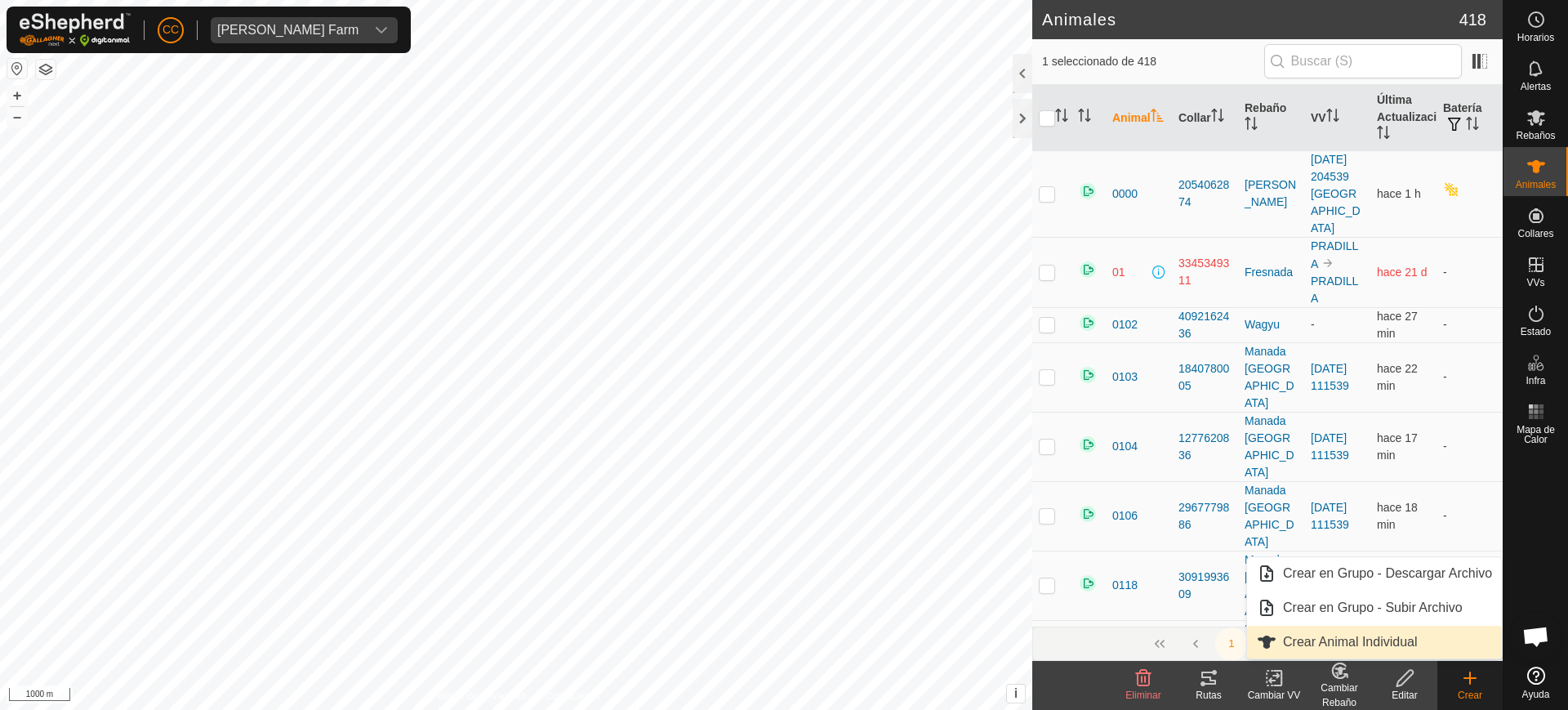
click at [1332, 642] on link "Crear Animal Individual" at bounding box center [1374, 642] width 255 height 32
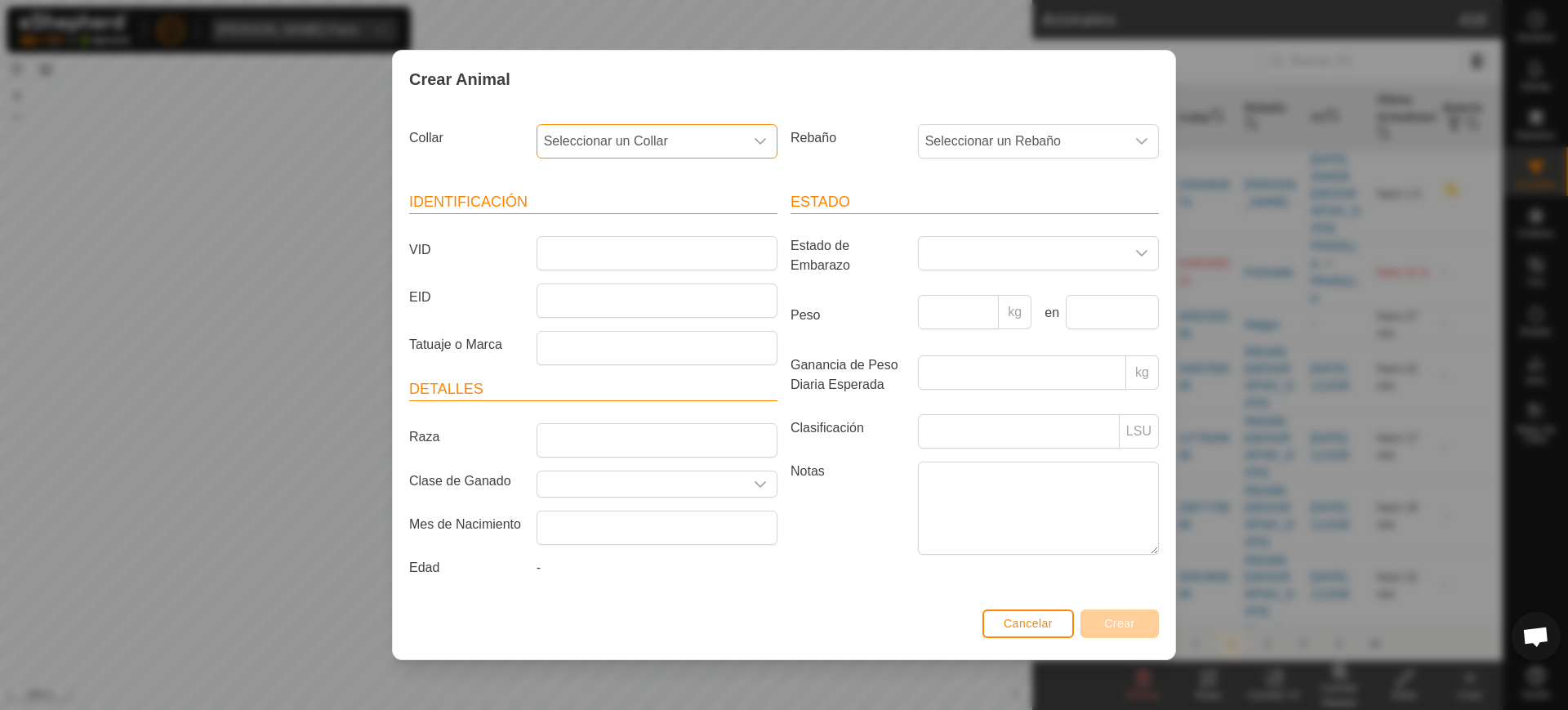
click at [664, 145] on span "Seleccionar un Collar" at bounding box center [640, 141] width 206 height 32
type input "67271"
click at [708, 217] on li "3142567271" at bounding box center [658, 225] width 240 height 32
click at [950, 137] on span "Seleccionar un Rebaño" at bounding box center [1021, 141] width 206 height 32
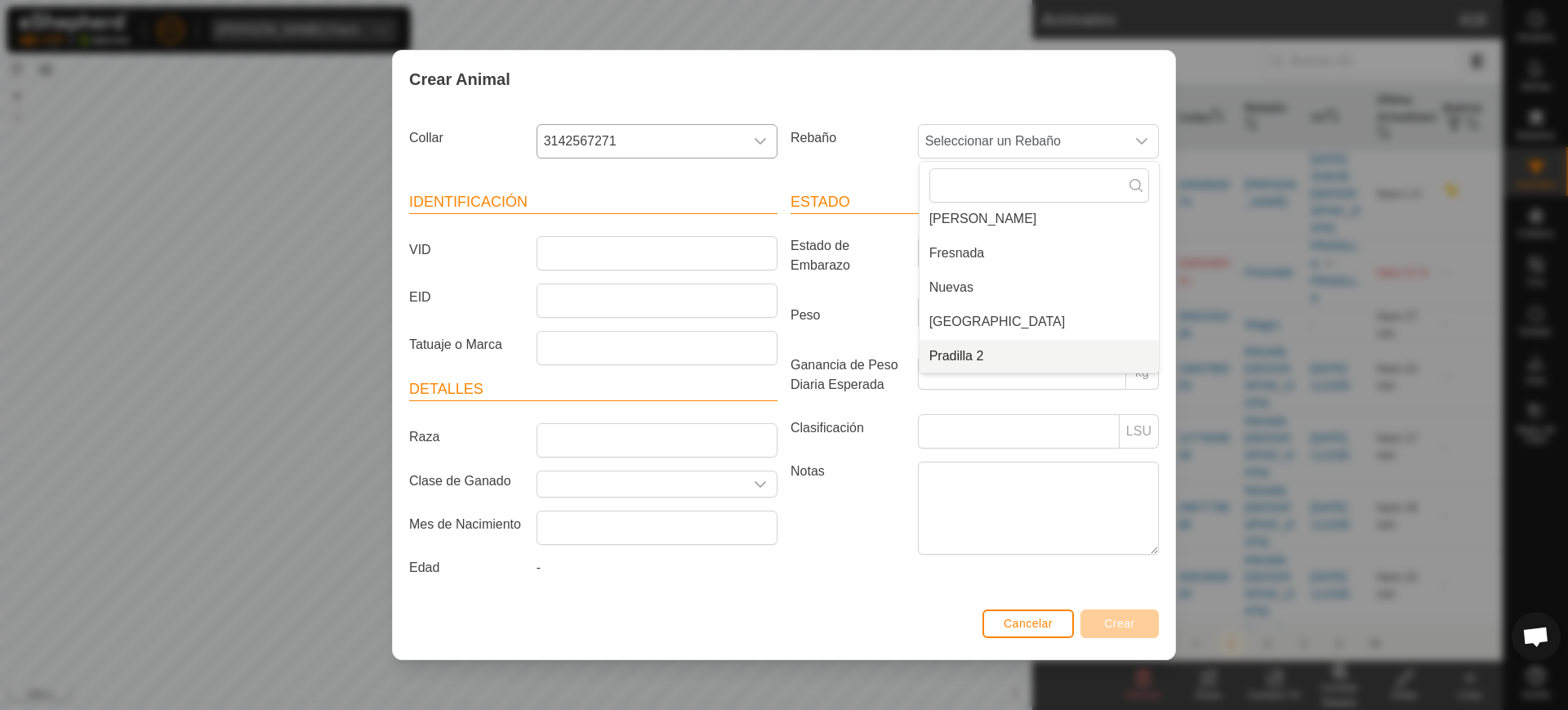
drag, startPoint x: 1012, startPoint y: 351, endPoint x: 905, endPoint y: 331, distance: 108.9
click at [1008, 351] on li "Pradilla 2" at bounding box center [1039, 356] width 240 height 32
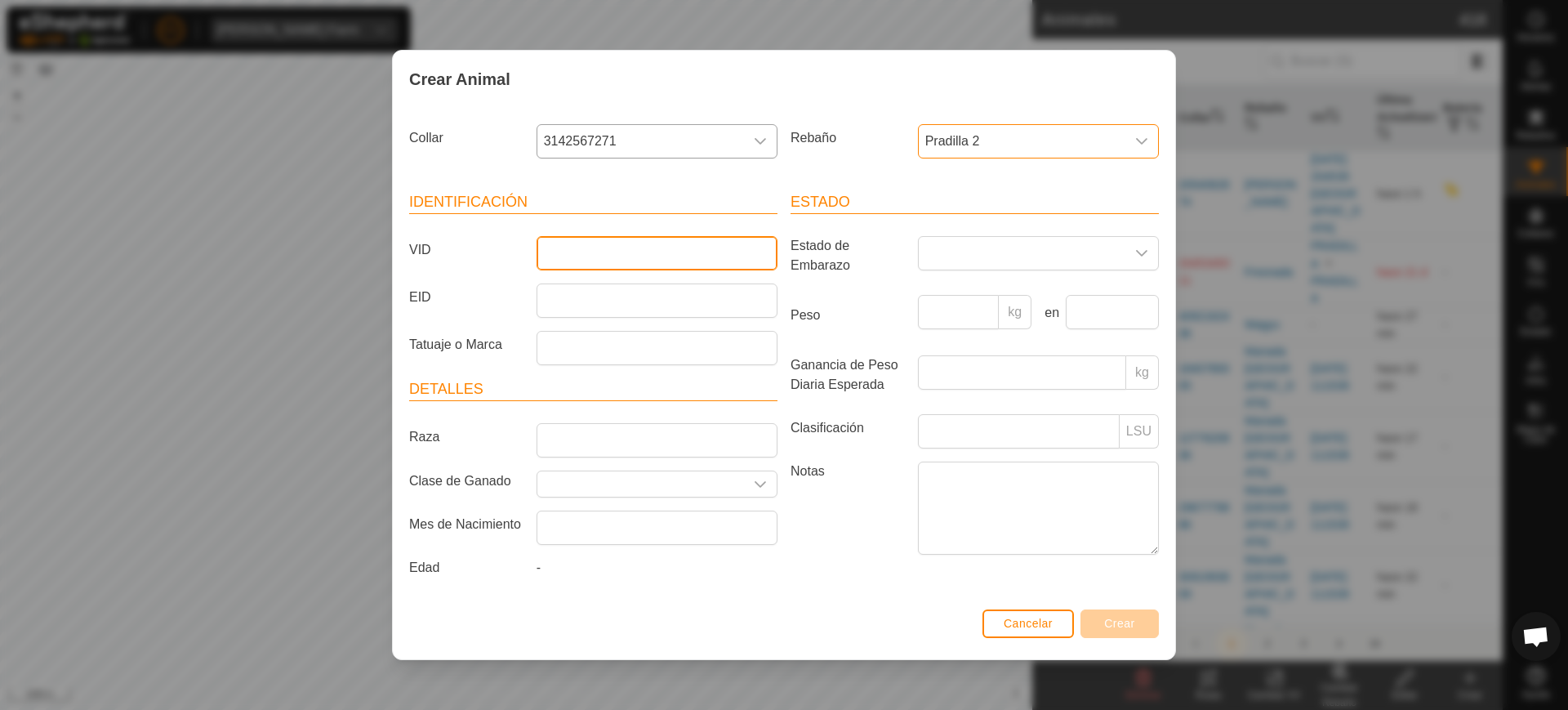
click at [631, 247] on input "VID" at bounding box center [657, 253] width 241 height 34
type input "7805"
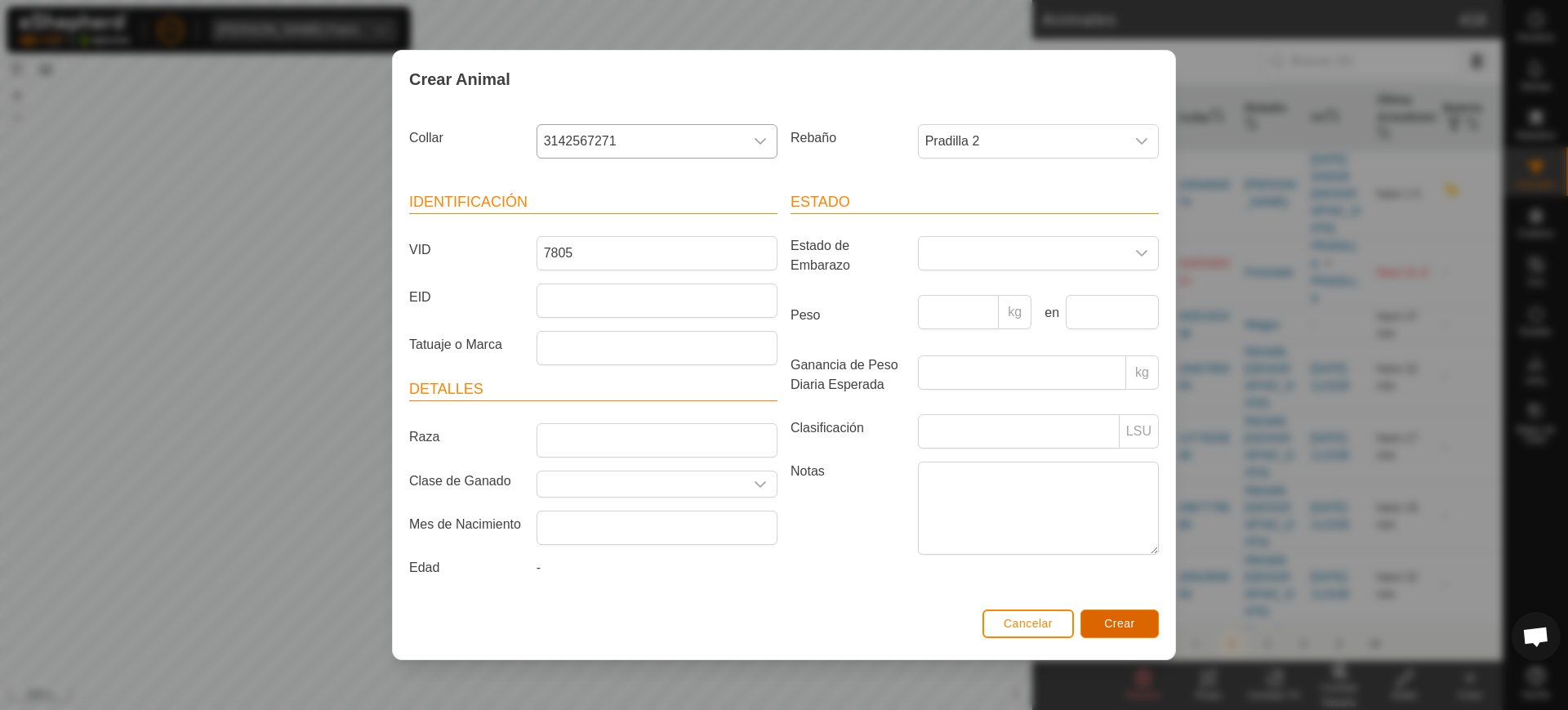
click at [1130, 621] on span "Crear" at bounding box center [1119, 624] width 31 height 14
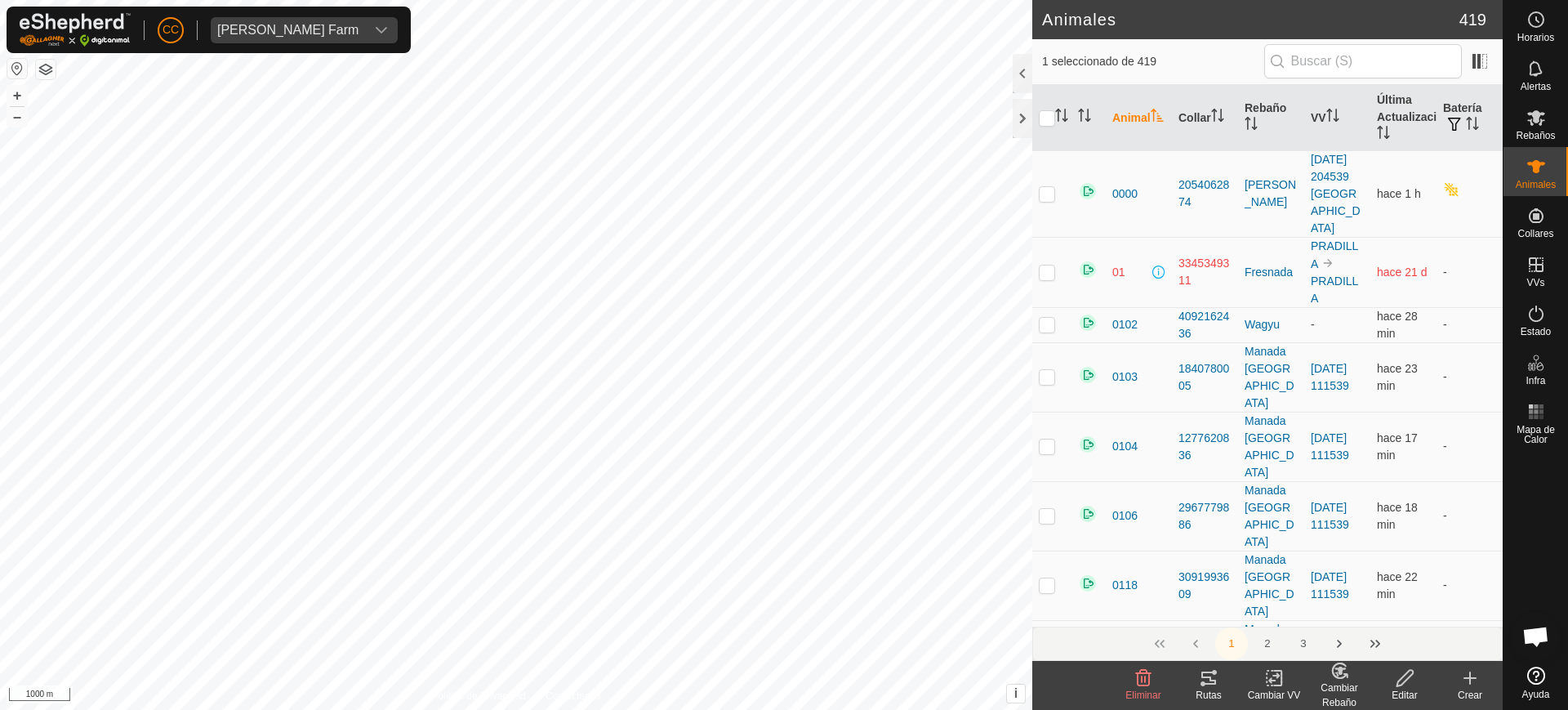
click at [1470, 689] on div "Crear" at bounding box center [1470, 696] width 66 height 14
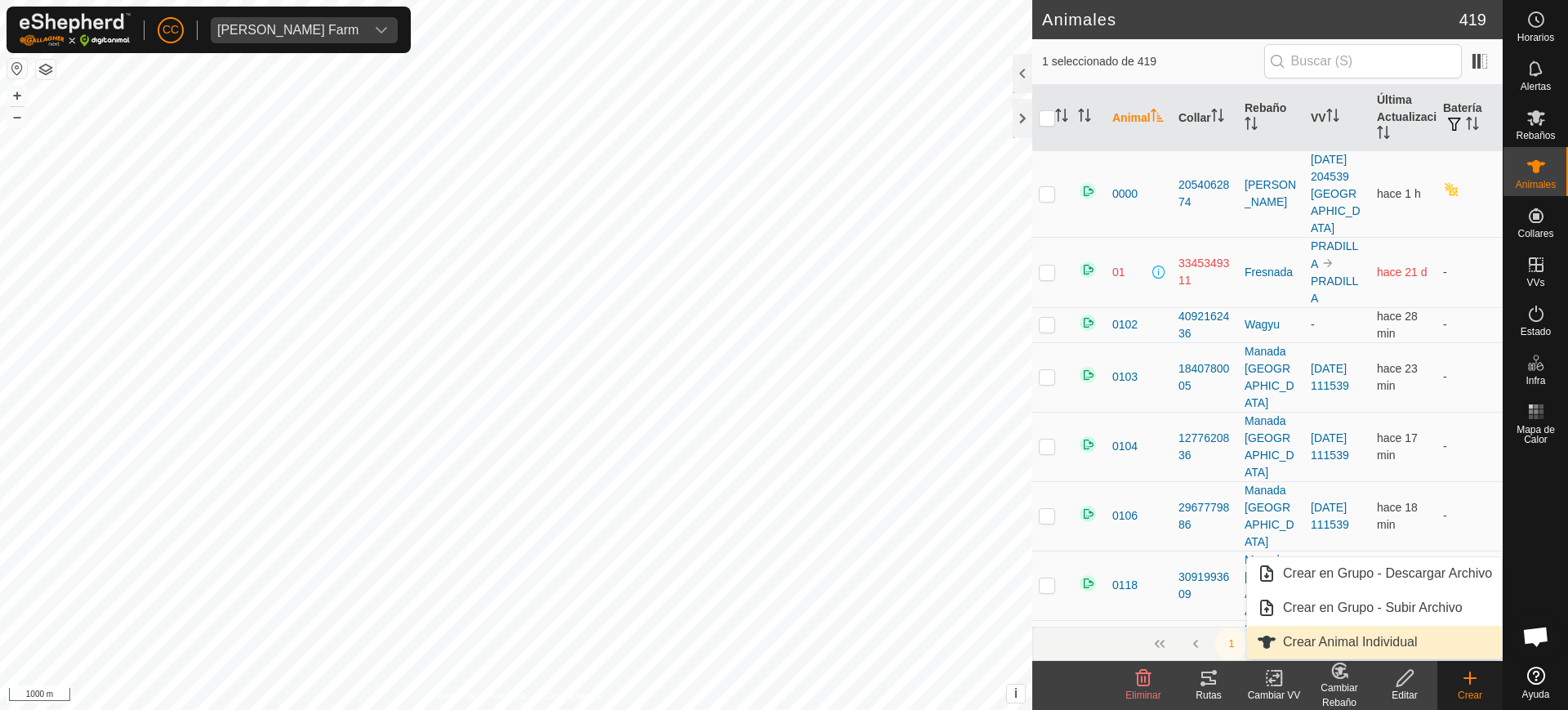
click at [1356, 640] on link "Crear Animal Individual" at bounding box center [1374, 642] width 255 height 32
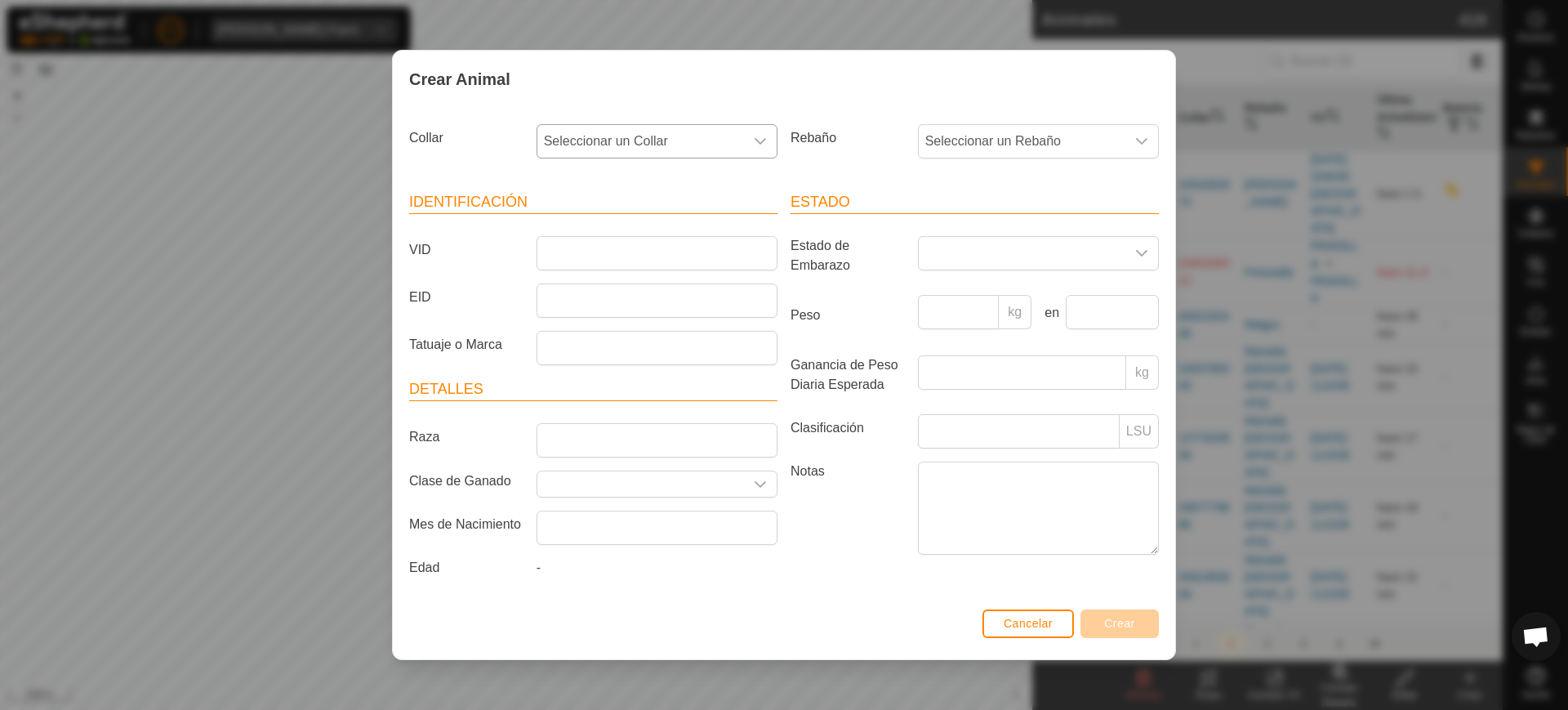
click at [657, 152] on span "Seleccionar un Collar" at bounding box center [640, 141] width 206 height 32
type input "51110"
click at [663, 232] on li "4218351110" at bounding box center [658, 225] width 240 height 32
click at [1009, 145] on span "Seleccionar un Rebaño" at bounding box center [1021, 141] width 206 height 32
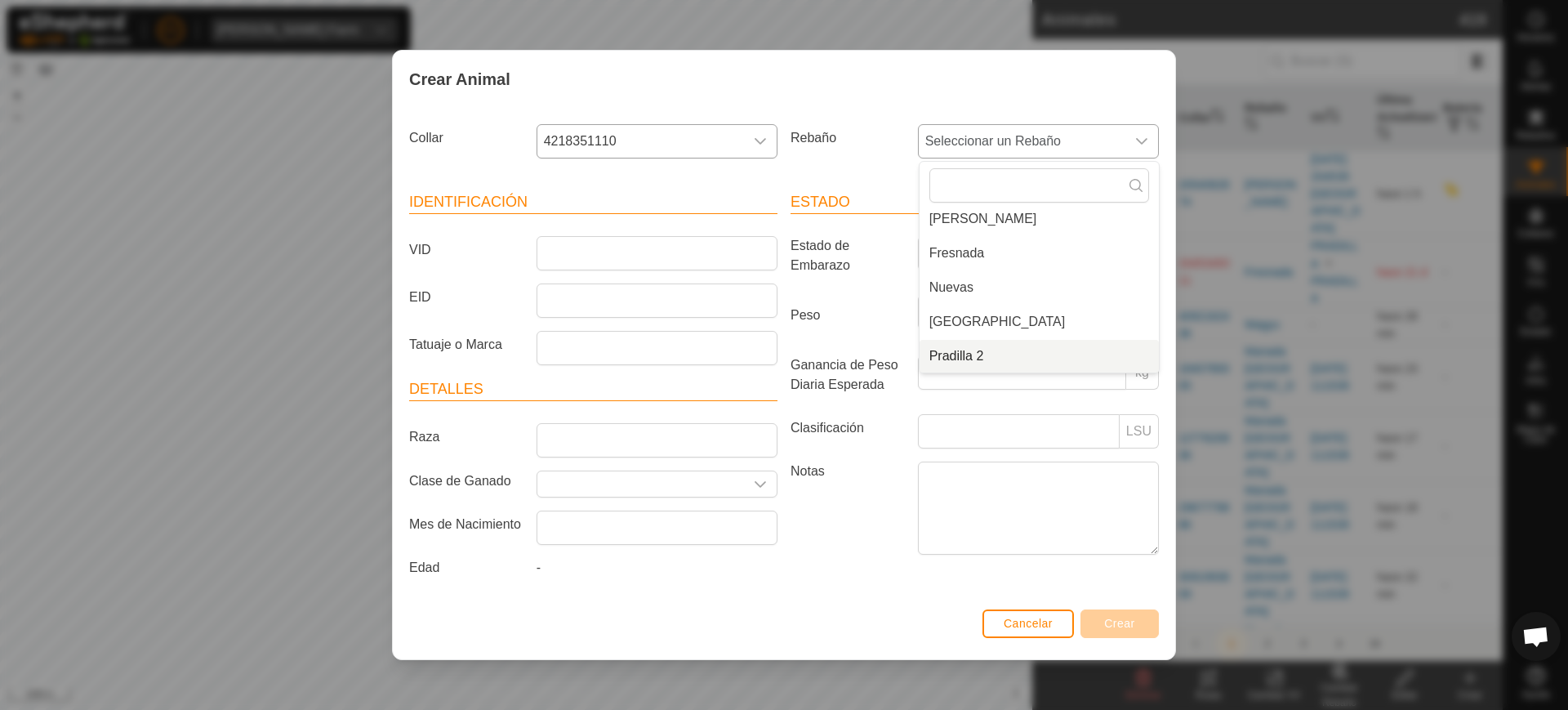
click at [979, 354] on li "Pradilla 2" at bounding box center [1039, 356] width 240 height 32
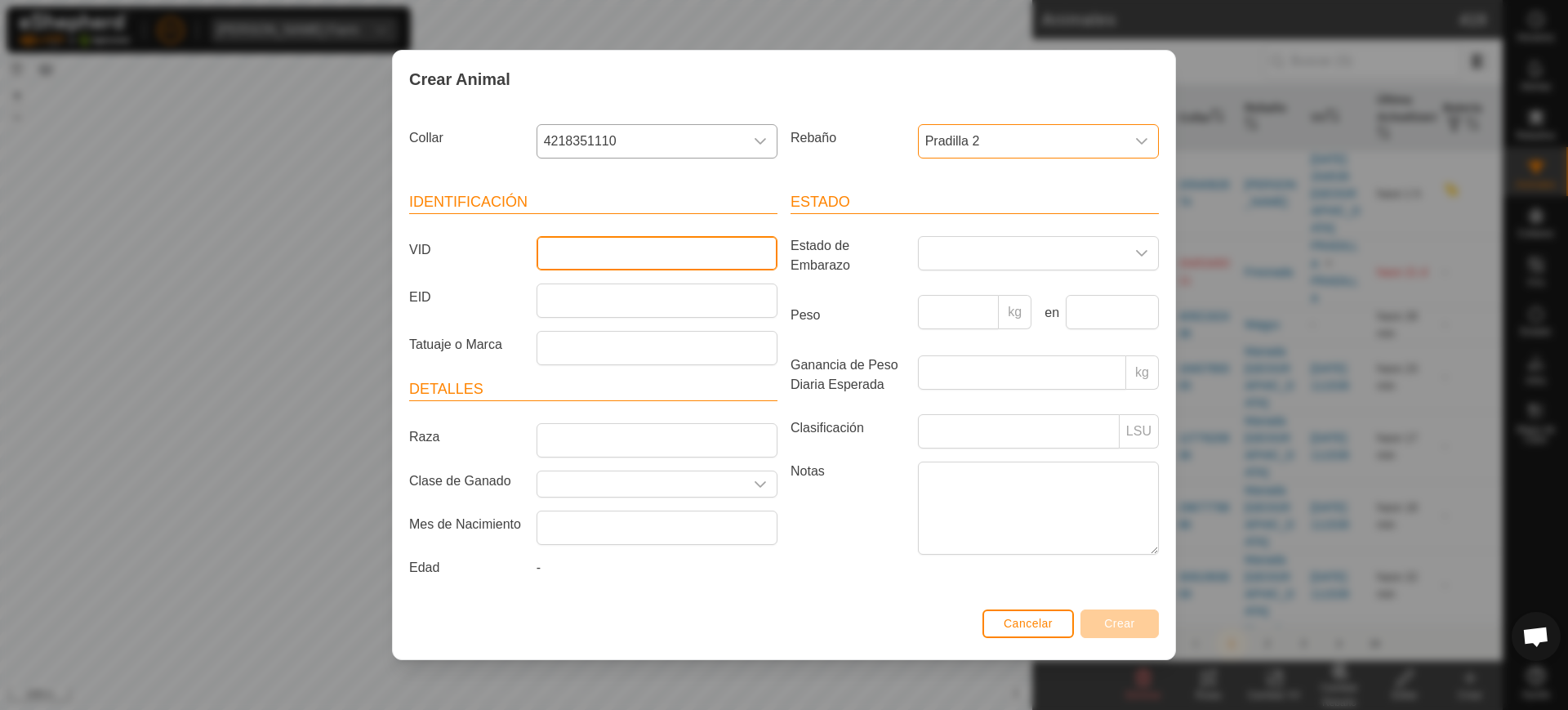
click at [702, 253] on input "VID" at bounding box center [657, 253] width 241 height 34
type input "4167"
click at [1119, 628] on span "Crear" at bounding box center [1119, 624] width 31 height 14
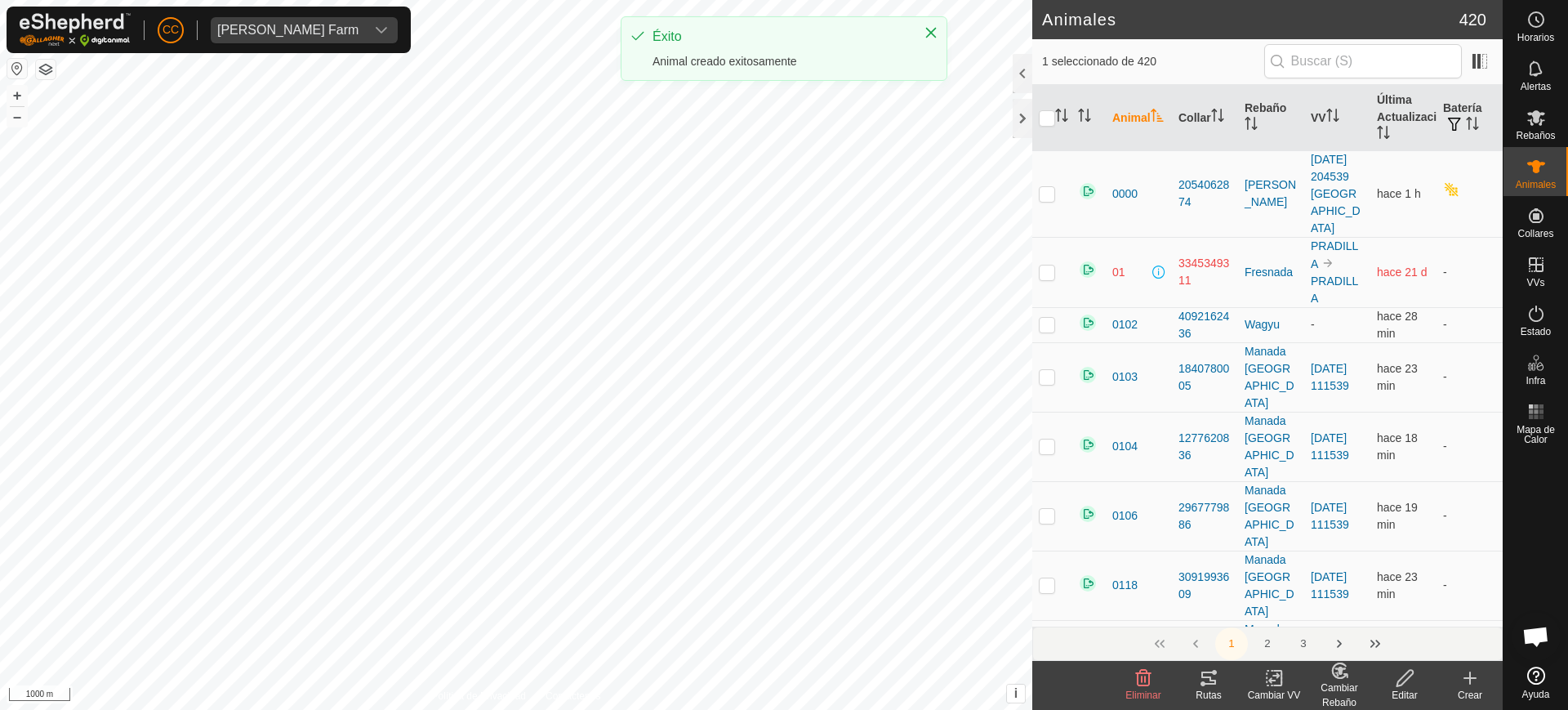
click at [1462, 683] on icon at bounding box center [1471, 678] width 20 height 20
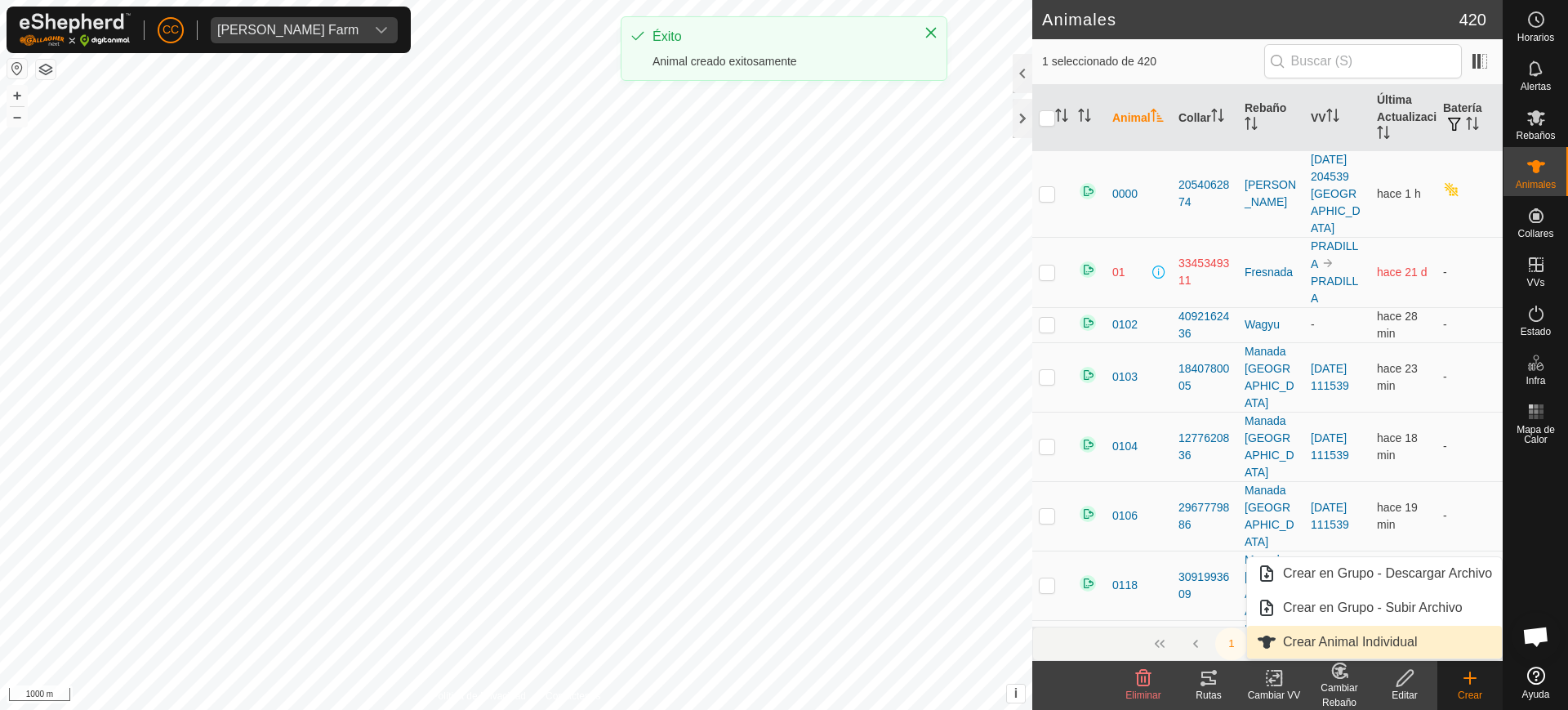
click at [1330, 638] on link "Crear Animal Individual" at bounding box center [1374, 642] width 255 height 32
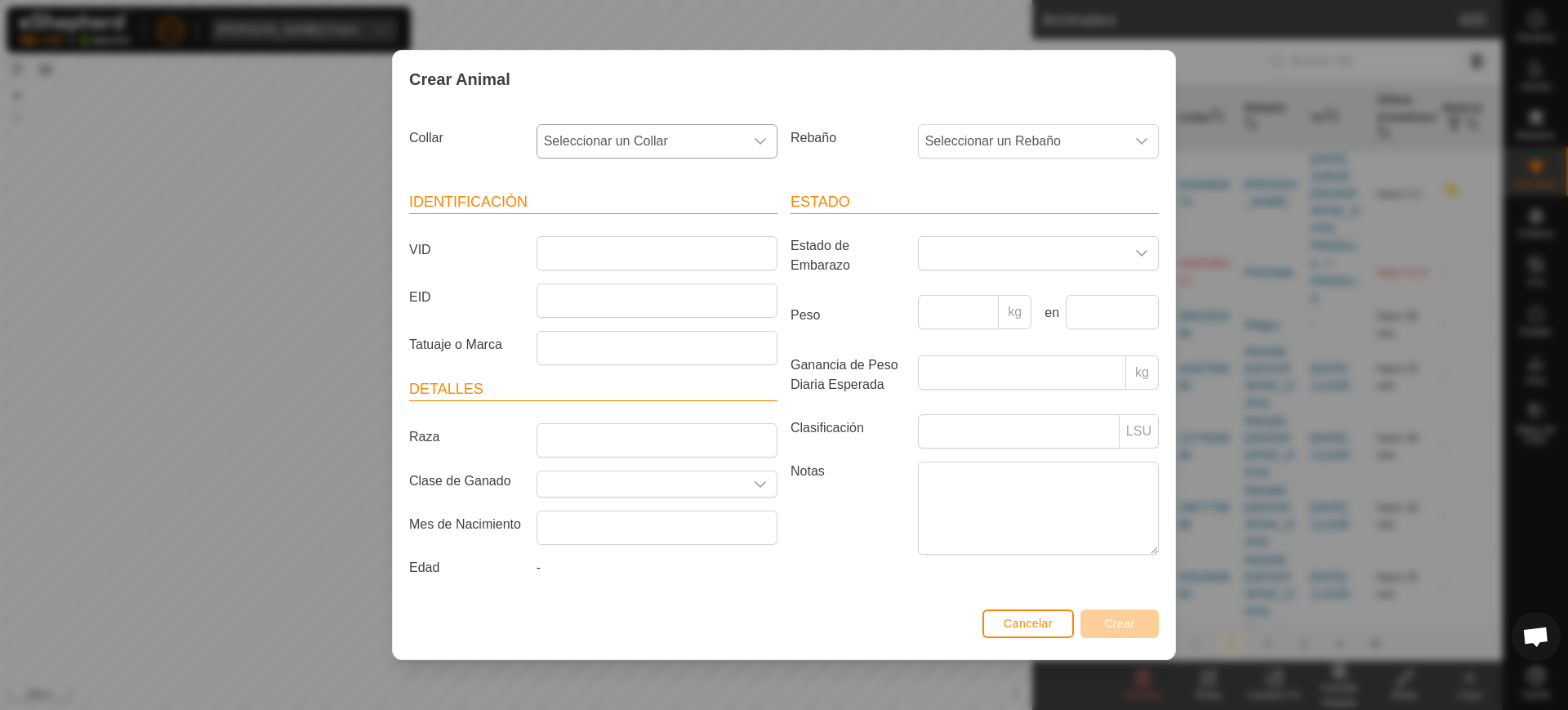
click at [711, 136] on span "Seleccionar un Collar" at bounding box center [640, 141] width 206 height 32
type input "29250"
click at [683, 233] on li "3076929250" at bounding box center [658, 225] width 240 height 32
drag, startPoint x: 971, startPoint y: 132, endPoint x: 980, endPoint y: 373, distance: 241.2
click at [970, 133] on span "Seleccionar un Rebaño" at bounding box center [1021, 141] width 206 height 32
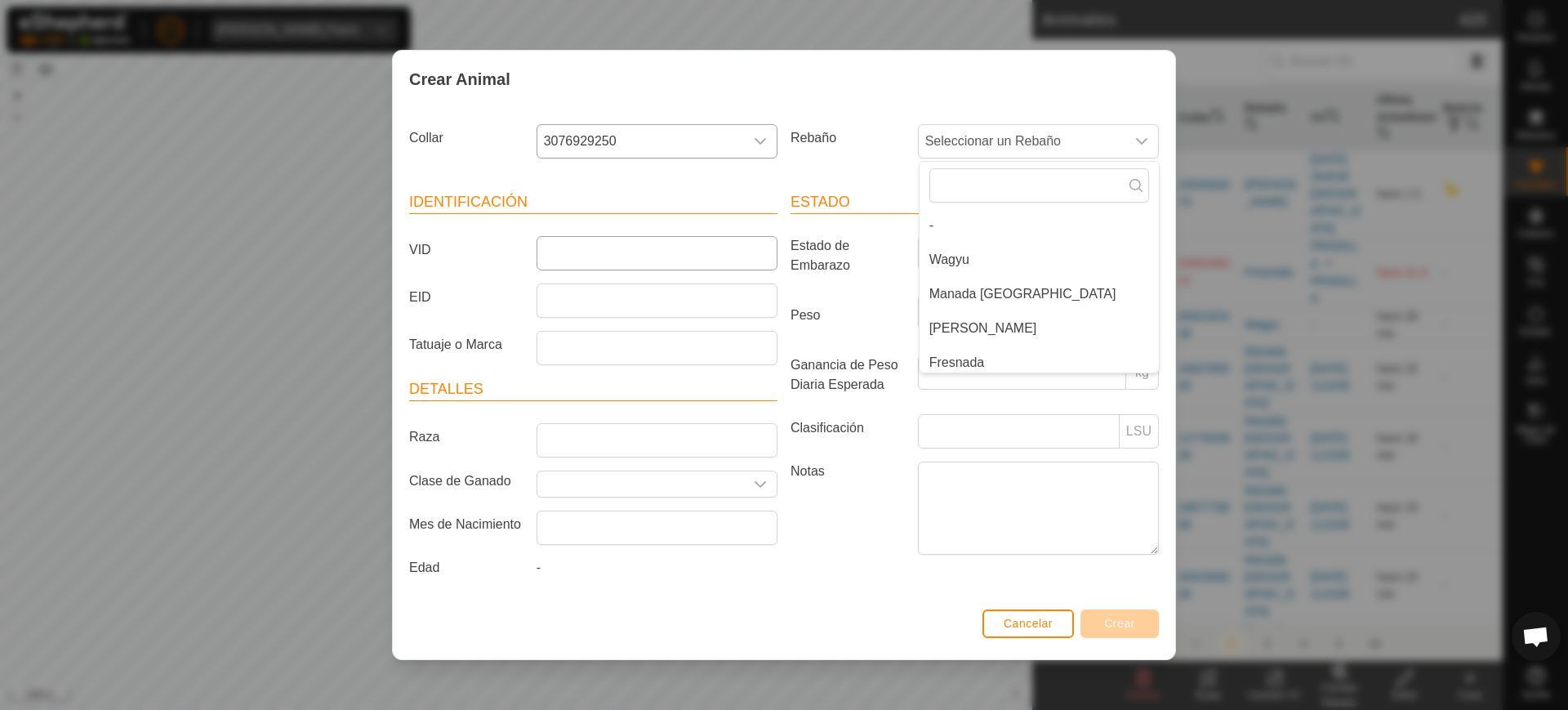
click at [967, 450] on li "Pradilla 2" at bounding box center [1039, 466] width 240 height 32
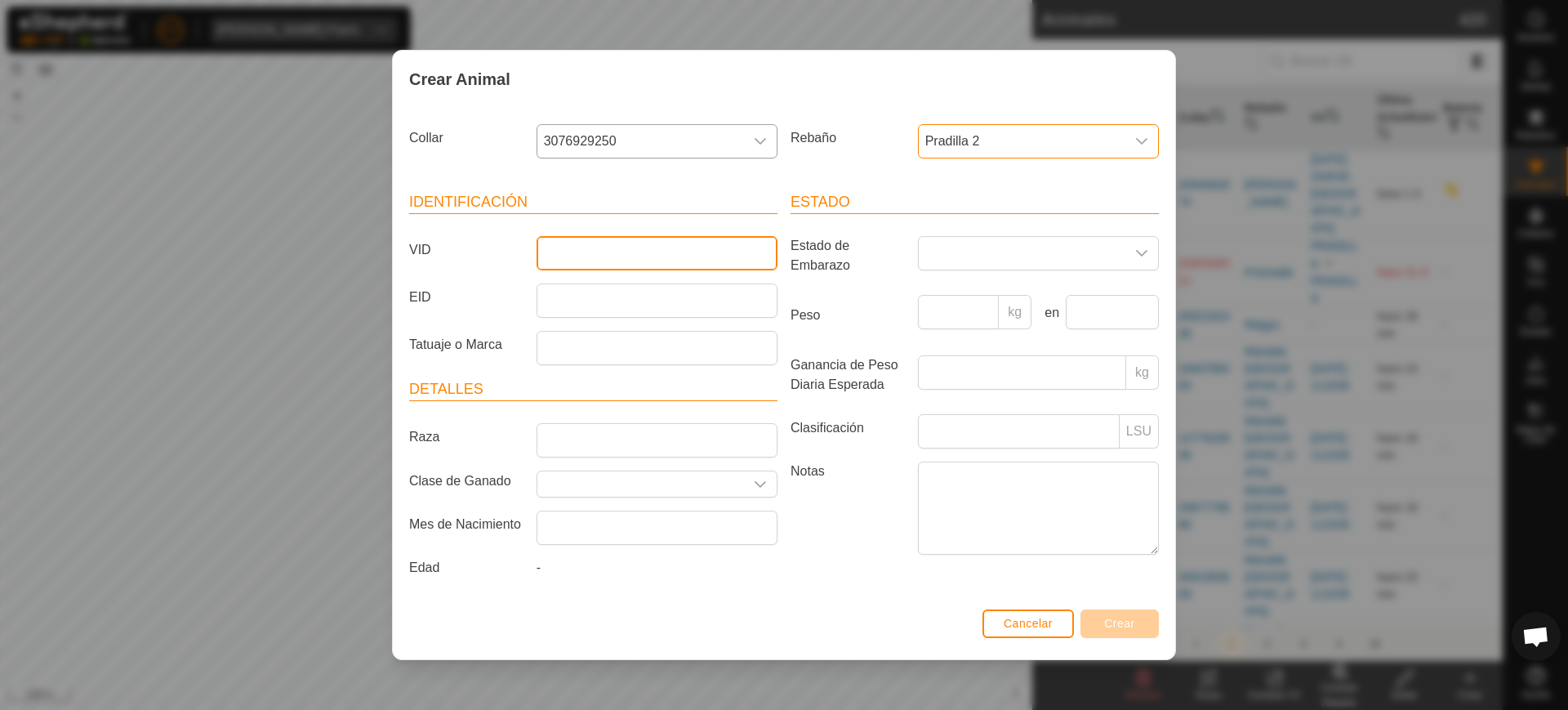
click at [594, 261] on input "VID" at bounding box center [657, 253] width 241 height 34
type input "2783"
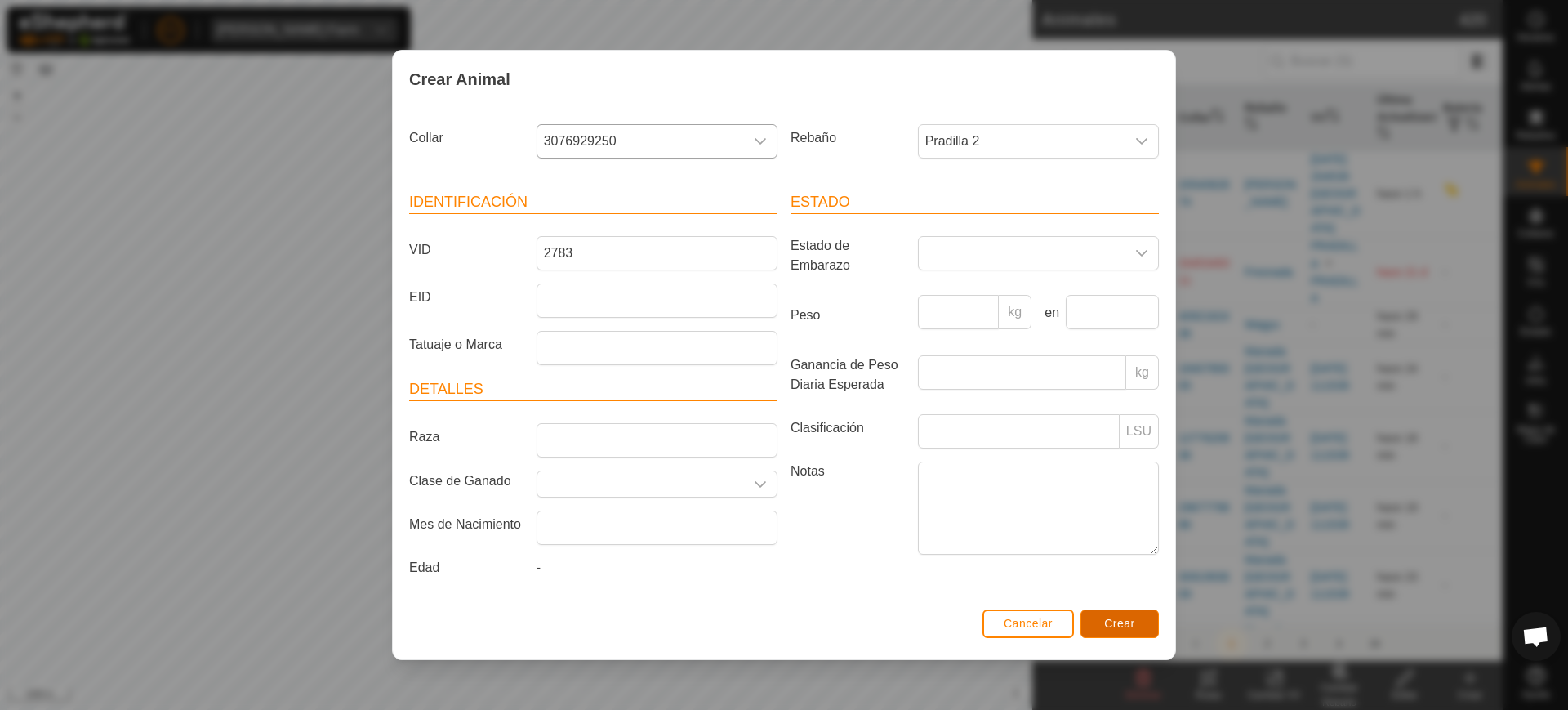
click at [1146, 624] on button "Crear" at bounding box center [1119, 624] width 78 height 29
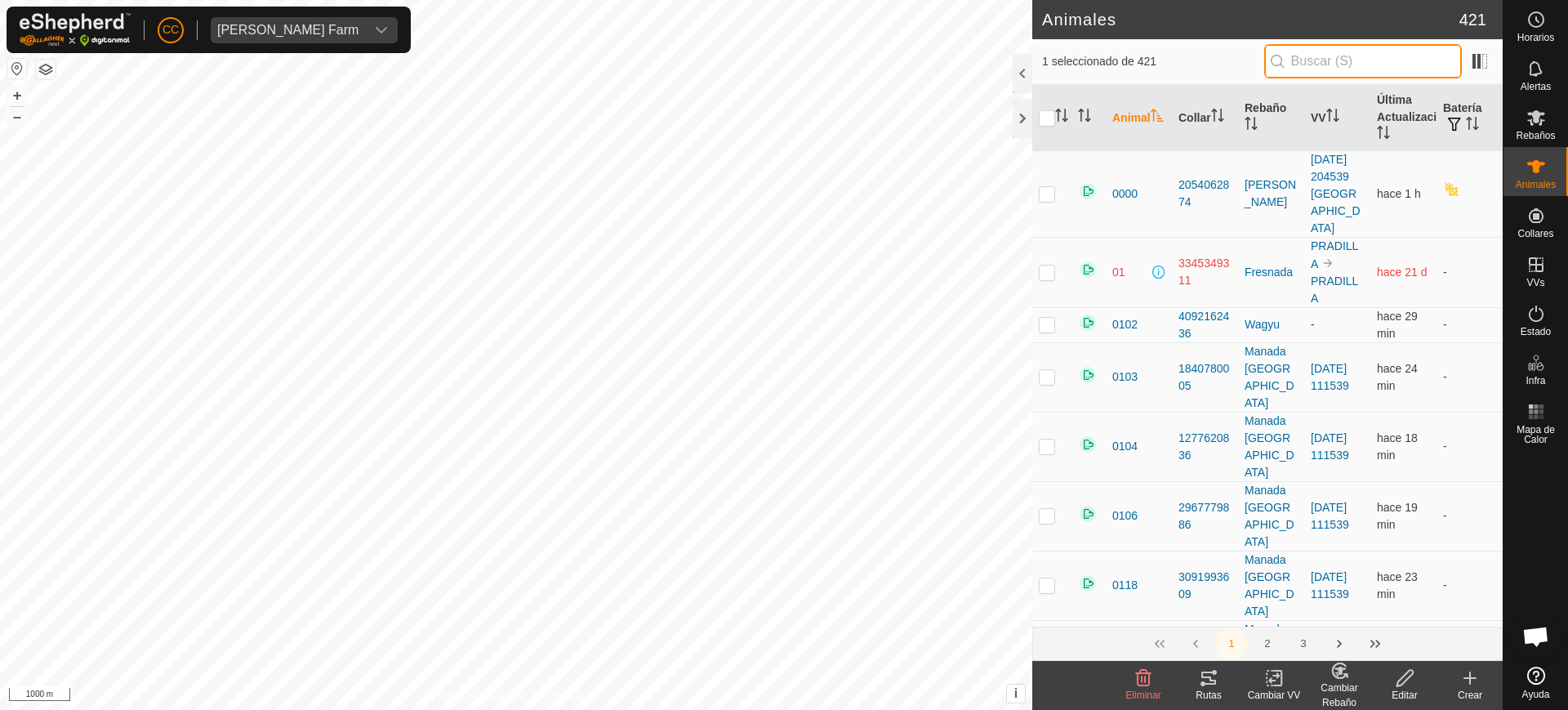
click at [1333, 59] on input "text" at bounding box center [1363, 61] width 197 height 34
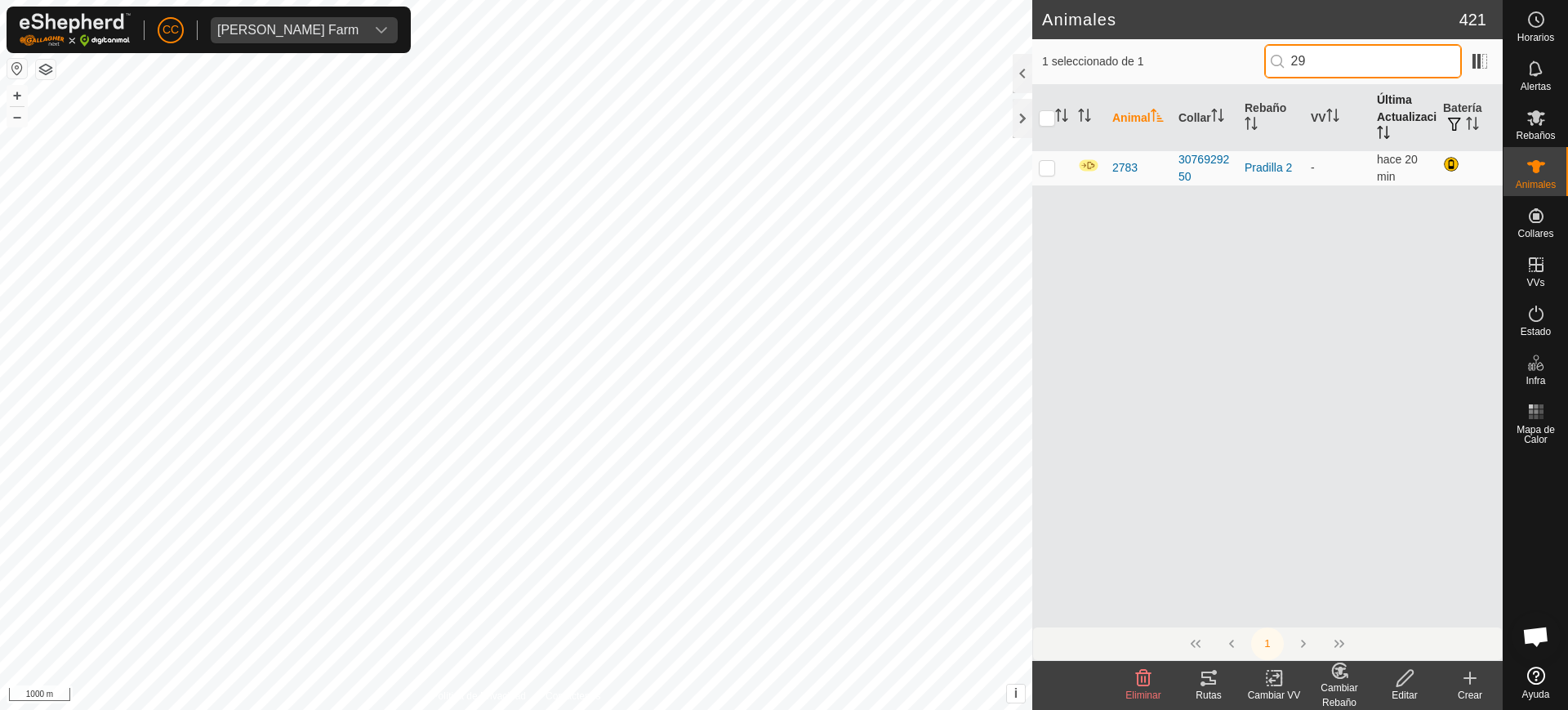
type input "2"
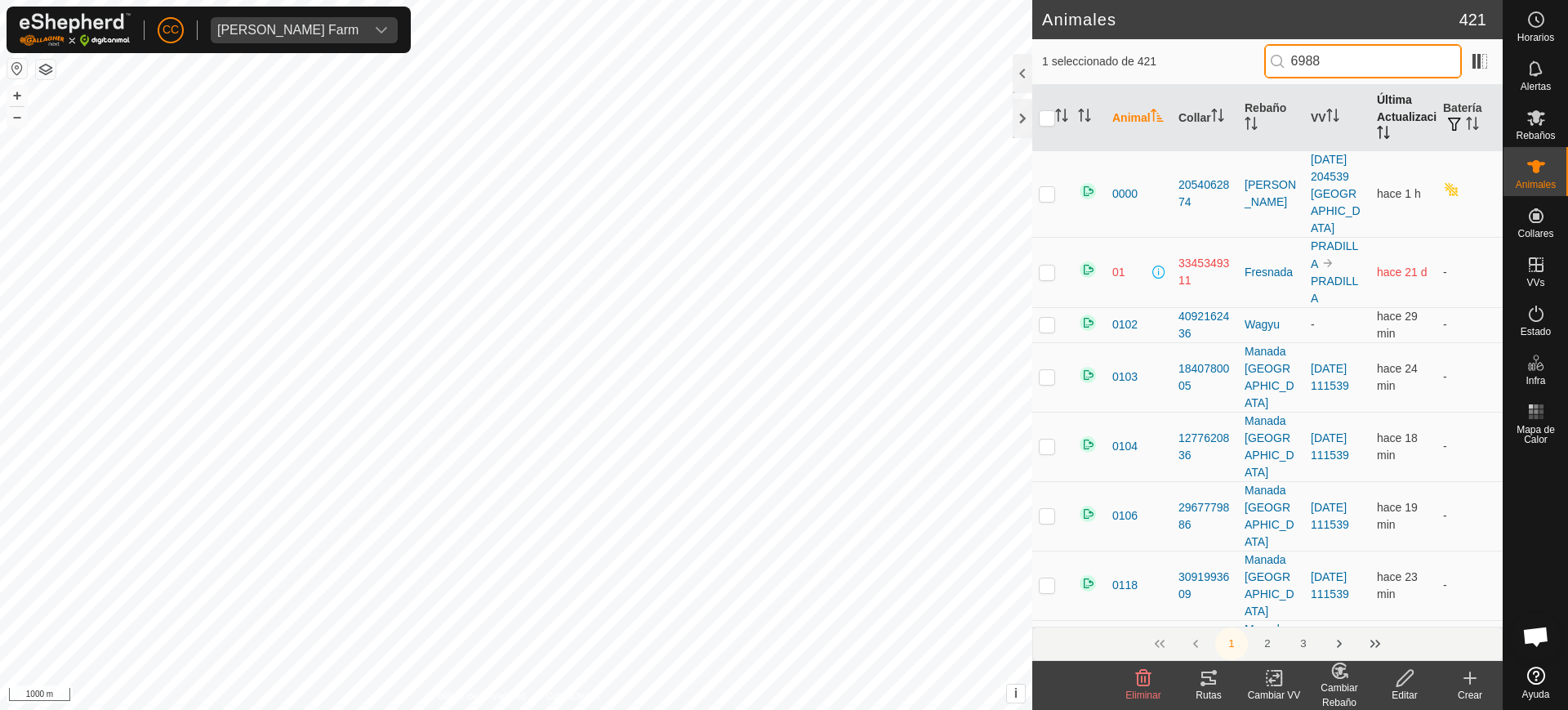
type input "69884"
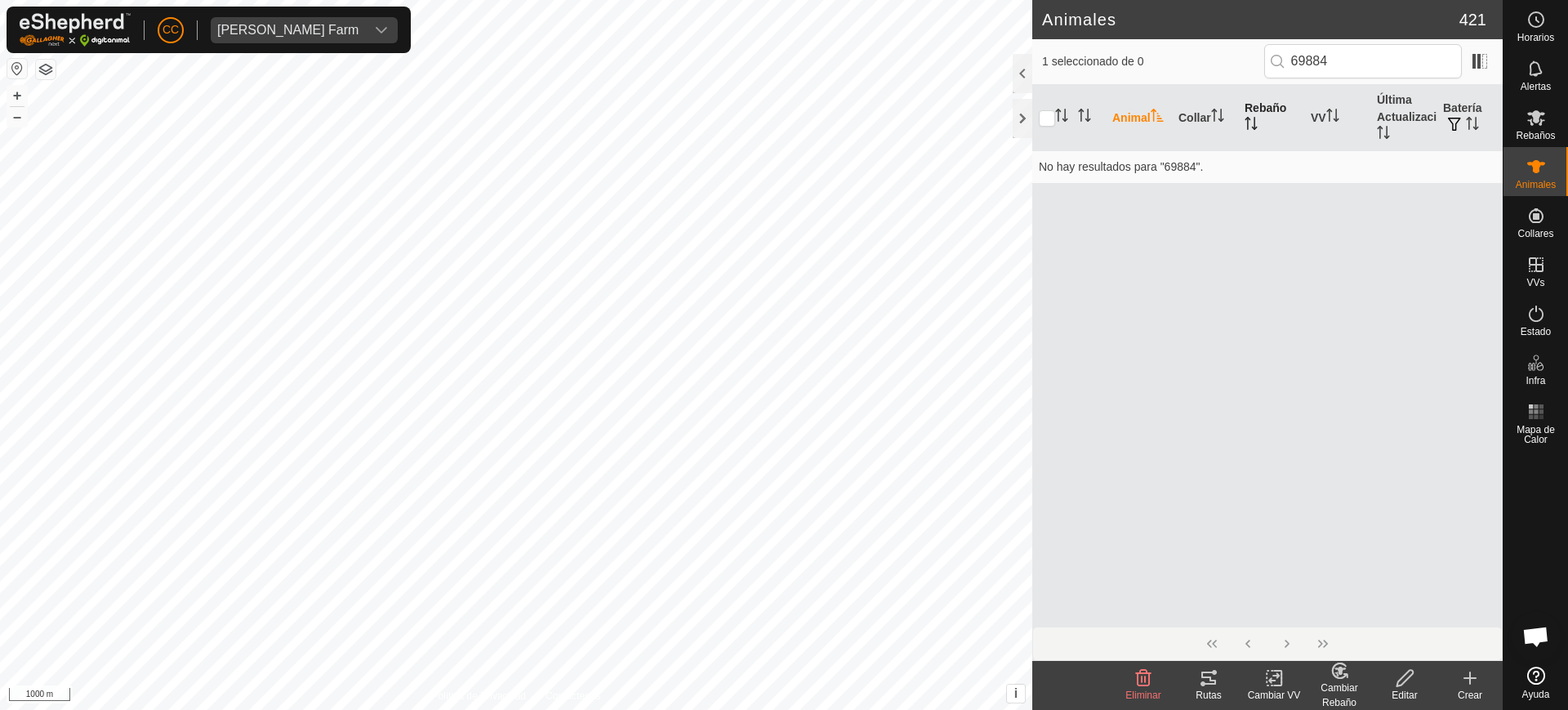
scroll to position [1272, 0]
drag, startPoint x: 1349, startPoint y: 56, endPoint x: 1218, endPoint y: 58, distance: 131.0
click at [1218, 58] on div "1 seleccionado de 0 69884" at bounding box center [1267, 61] width 451 height 34
type input "69884"
click at [1466, 683] on icon at bounding box center [1471, 678] width 20 height 20
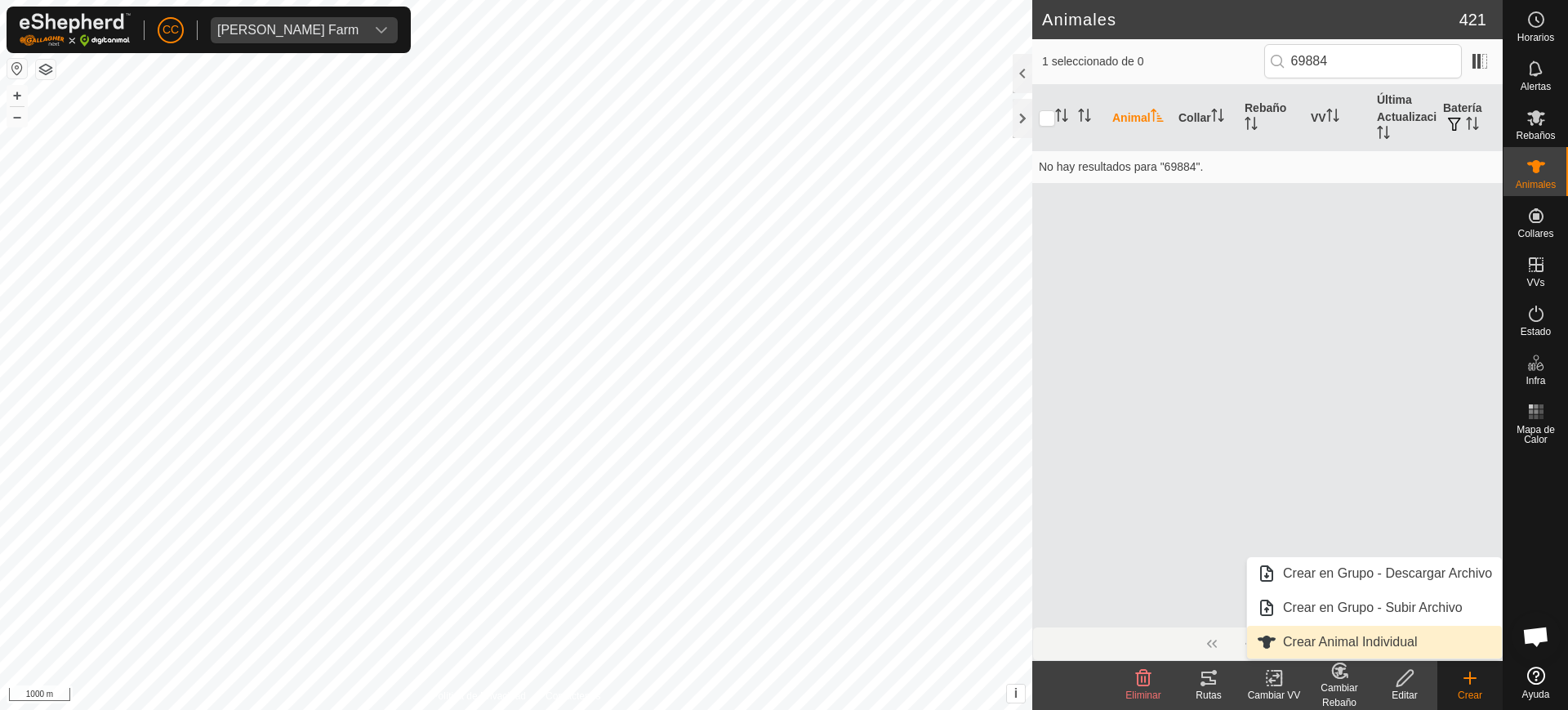
click at [1335, 642] on link "Crear Animal Individual" at bounding box center [1374, 642] width 255 height 32
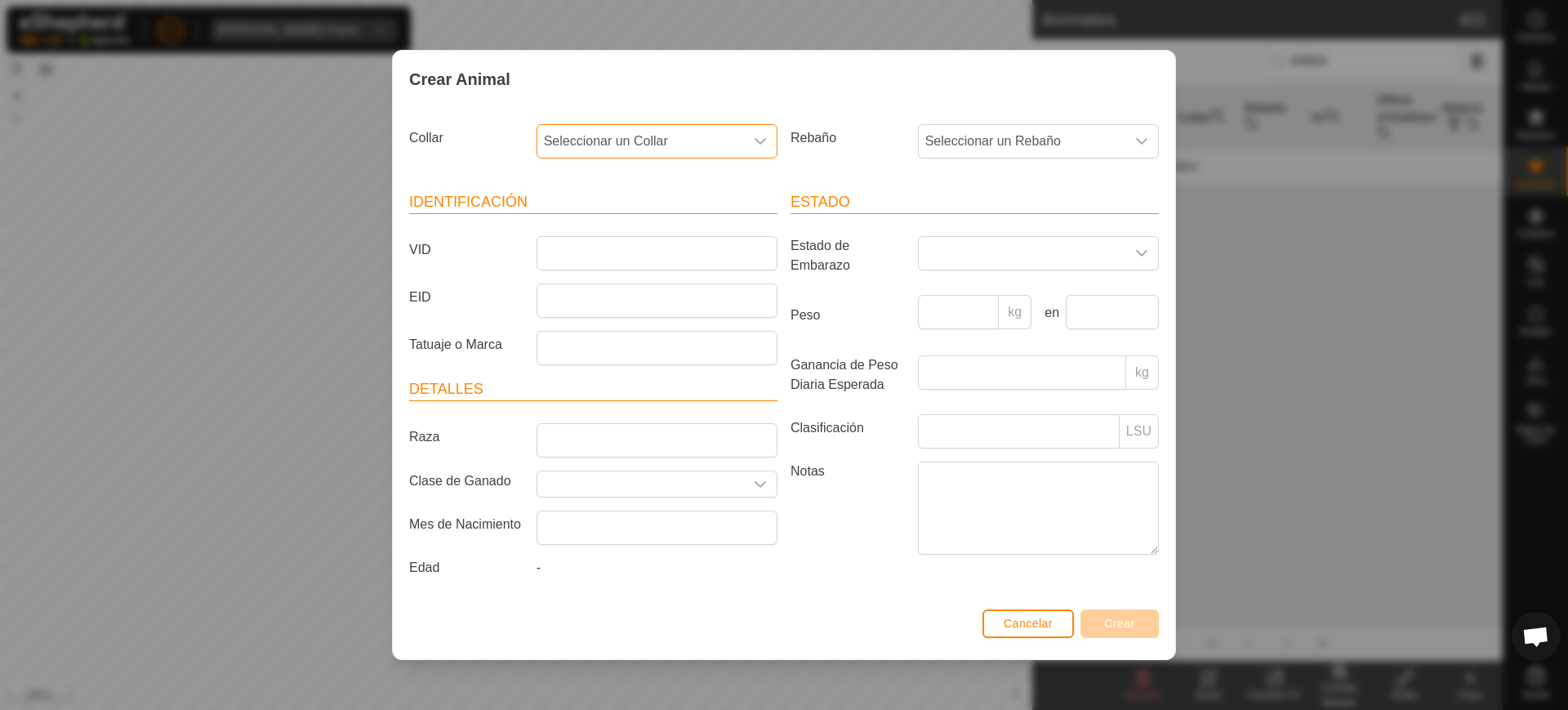
click at [657, 131] on span "Seleccionar un Collar" at bounding box center [640, 141] width 206 height 32
type input "69884"
drag, startPoint x: 675, startPoint y: 222, endPoint x: 680, endPoint y: 214, distance: 9.4
click at [680, 216] on li "2943169884" at bounding box center [658, 225] width 240 height 32
click at [956, 146] on span "Seleccionar un Rebaño" at bounding box center [1021, 141] width 206 height 32
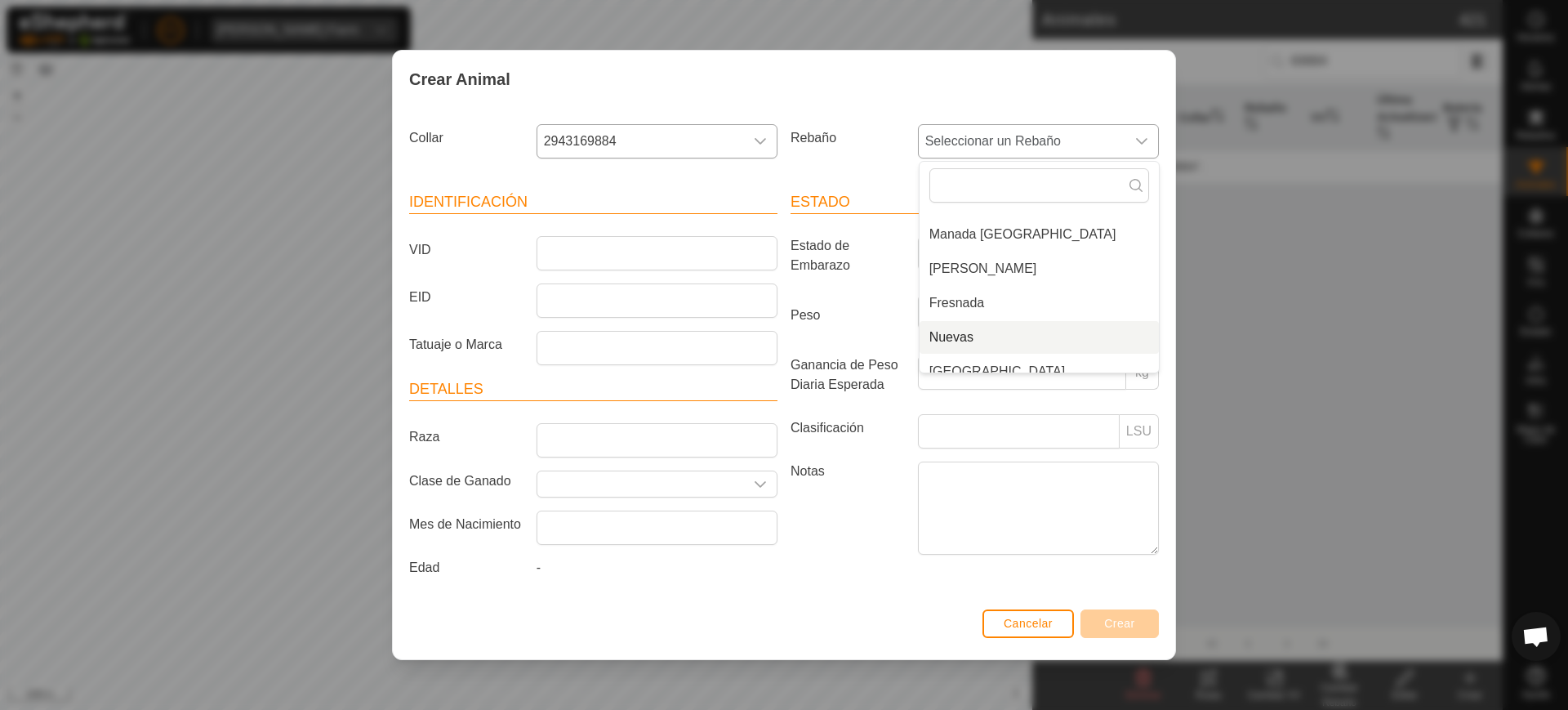
scroll to position [110, 0]
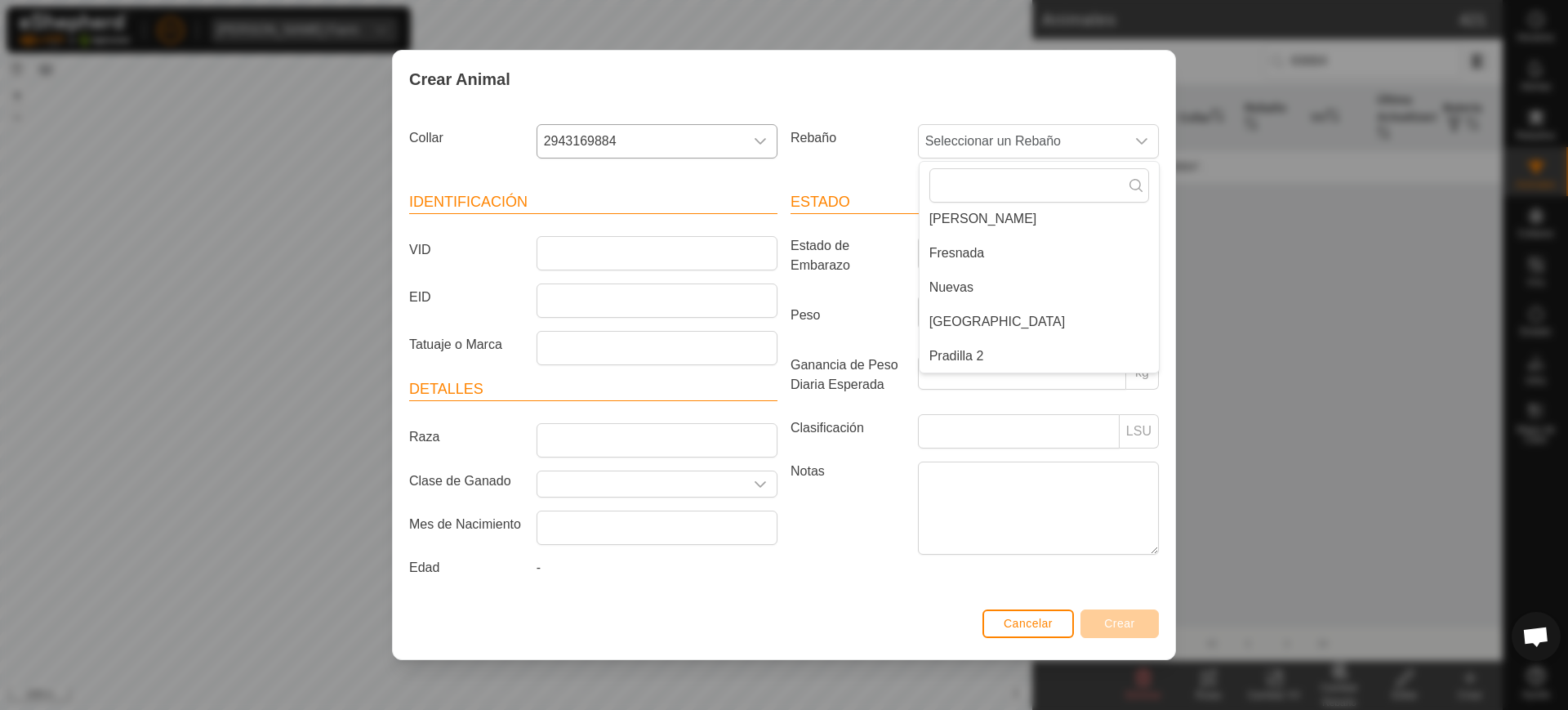
drag, startPoint x: 983, startPoint y: 349, endPoint x: 917, endPoint y: 332, distance: 68.2
click at [981, 349] on li "Pradilla 2" at bounding box center [1039, 356] width 240 height 32
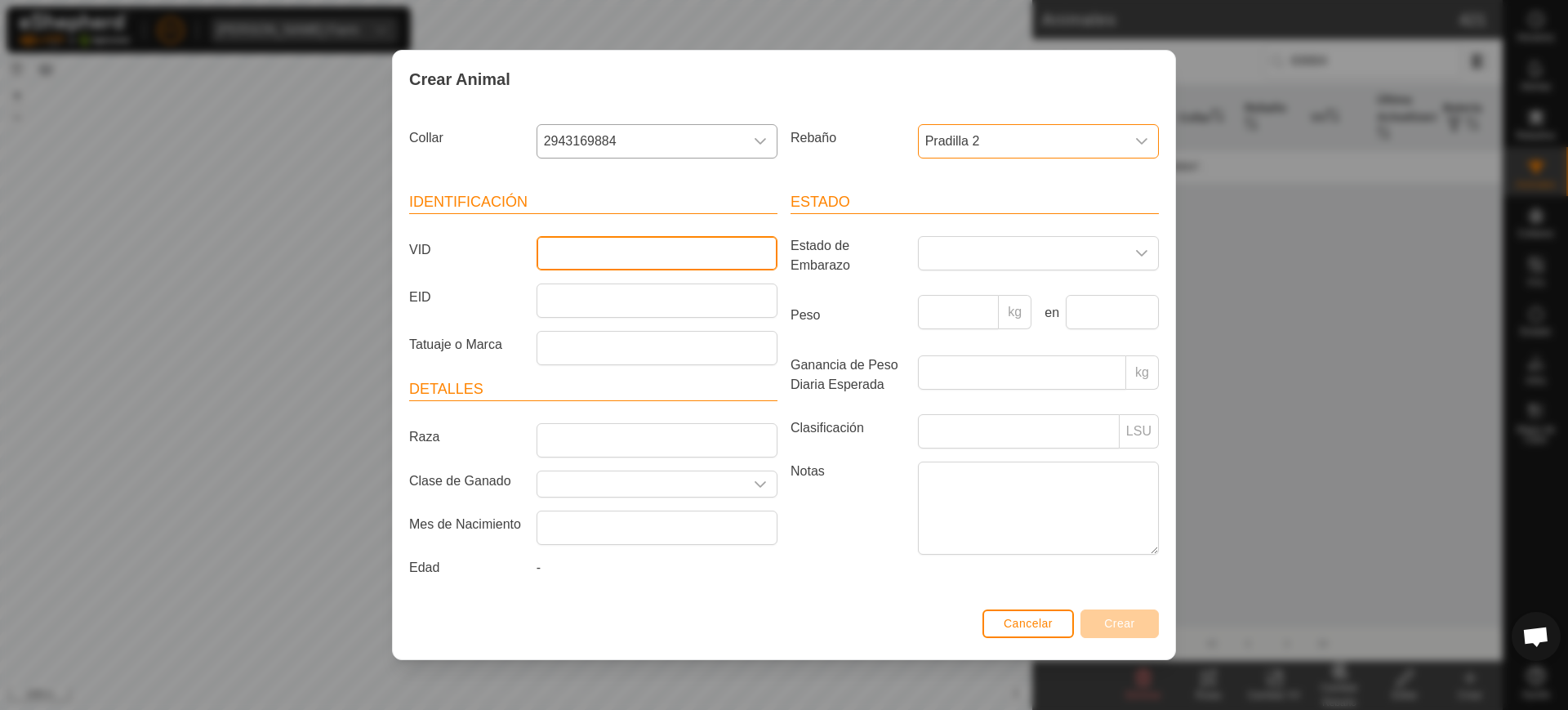
click at [701, 256] on input "VID" at bounding box center [657, 253] width 241 height 34
type input "3297"
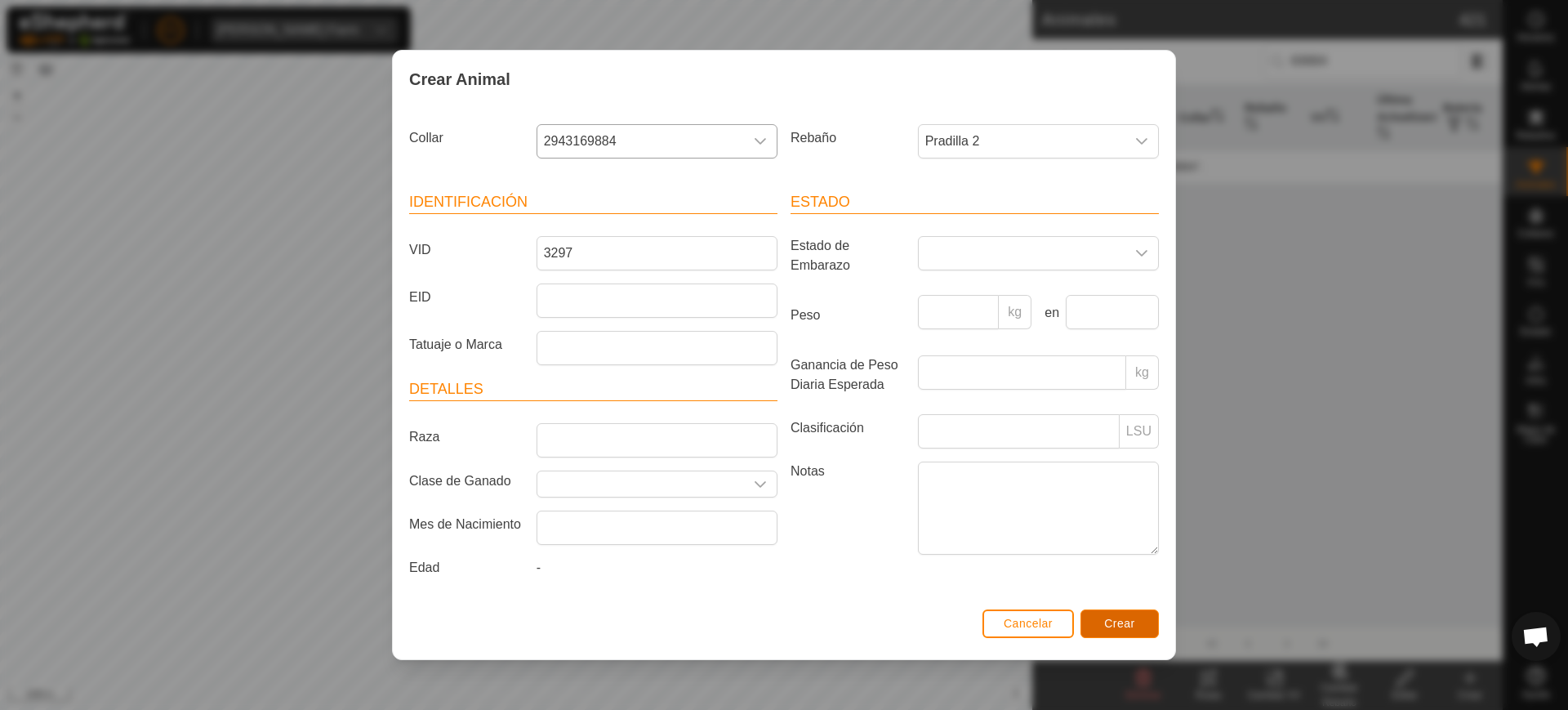
click at [1102, 616] on button "Crear" at bounding box center [1119, 624] width 78 height 29
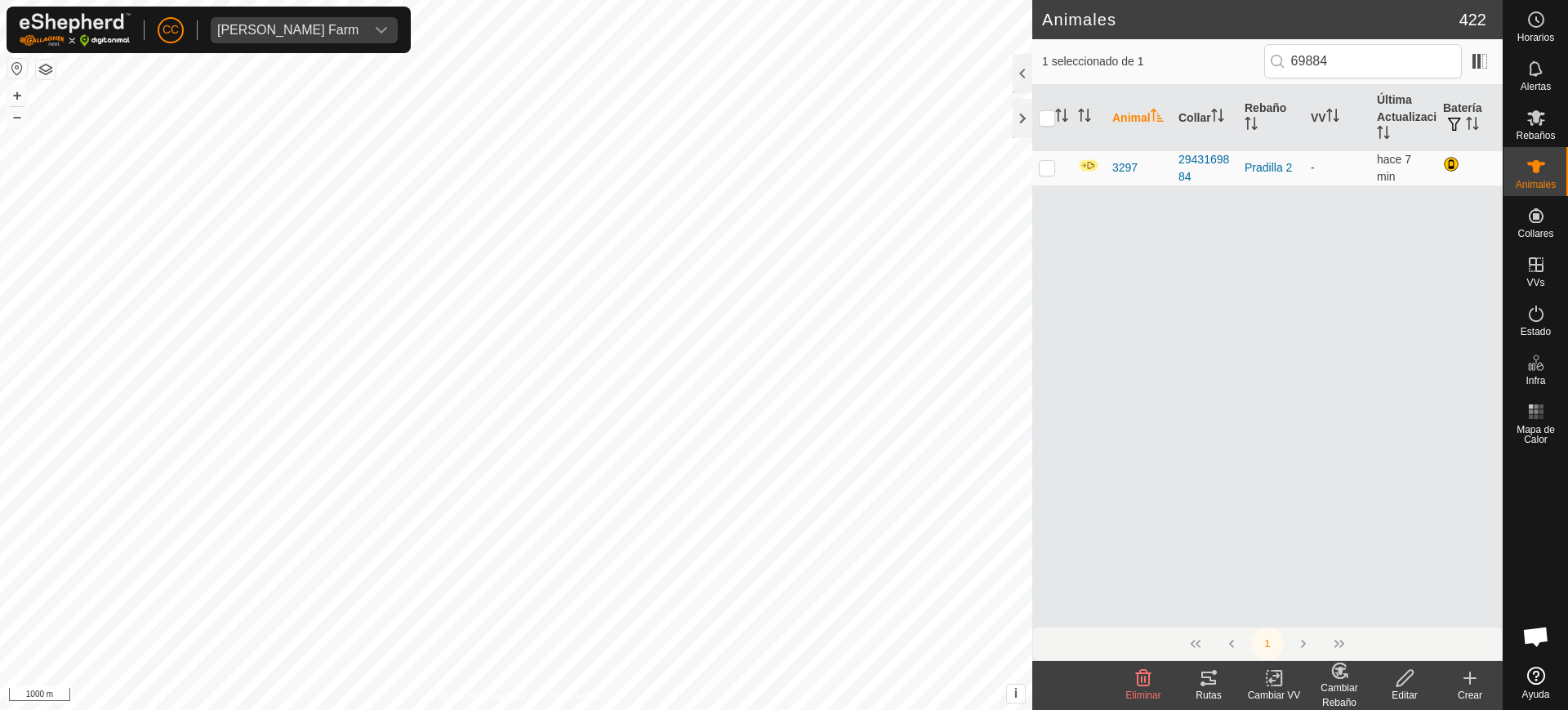
click at [1470, 678] on icon at bounding box center [1470, 678] width 12 height 0
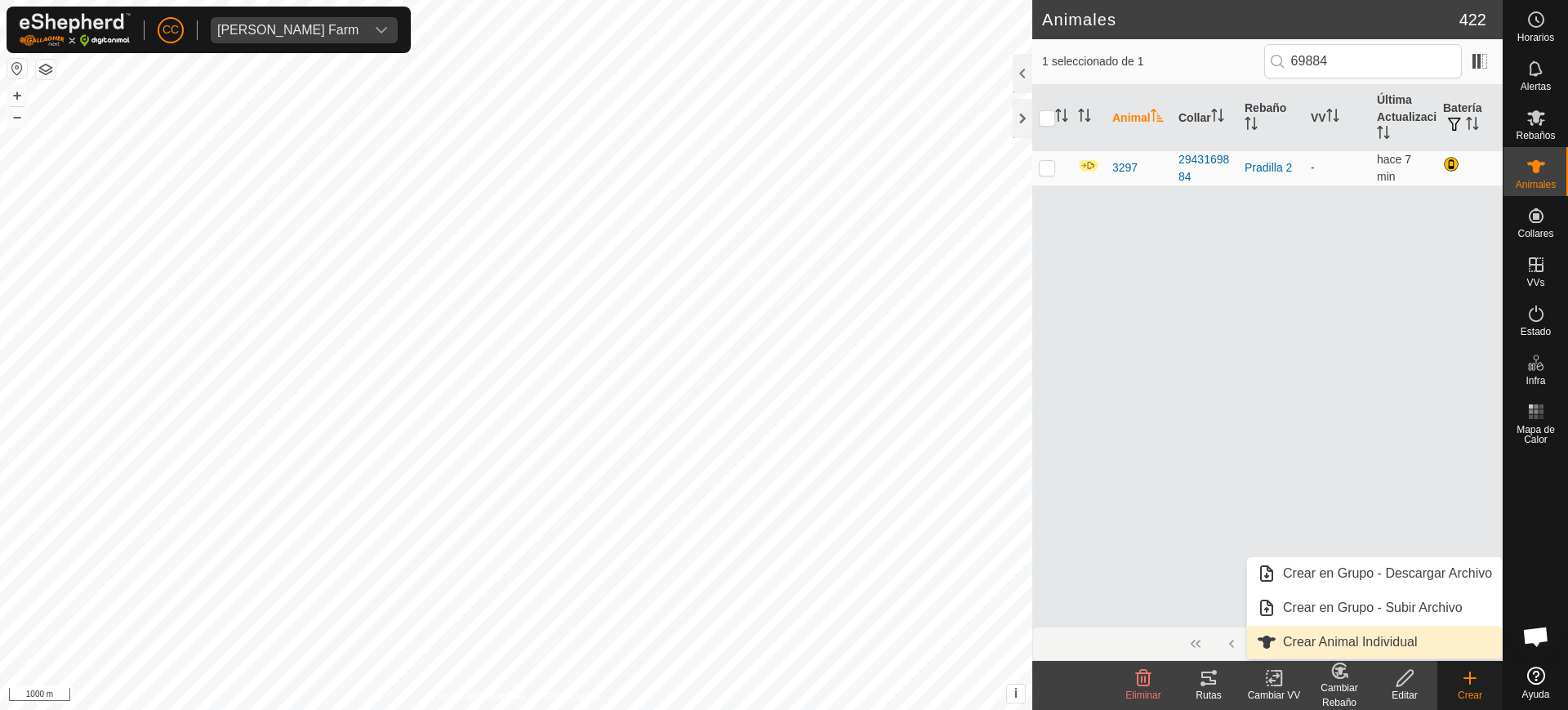
click at [1368, 643] on link "Crear Animal Individual" at bounding box center [1374, 642] width 255 height 32
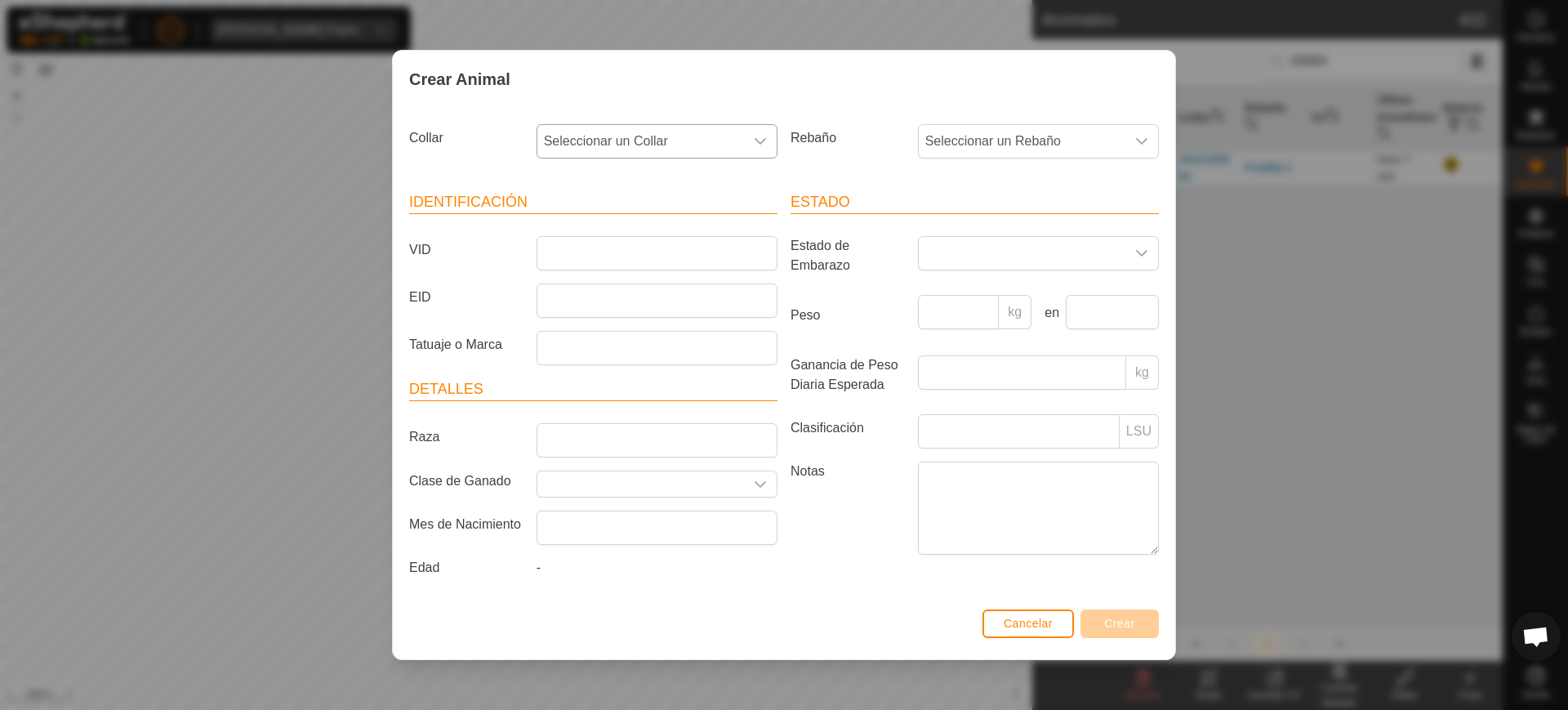
drag, startPoint x: 666, startPoint y: 149, endPoint x: 672, endPoint y: 140, distance: 10.8
click at [666, 147] on span "Seleccionar un Collar" at bounding box center [640, 141] width 206 height 32
type input "71749"
drag, startPoint x: 632, startPoint y: 184, endPoint x: 456, endPoint y: 188, distance: 176.0
click at [458, 187] on section "Collar Seleccionar un Collar 71749 No results found Rebaño Seleccionar un Rebañ…" at bounding box center [784, 361] width 750 height 487
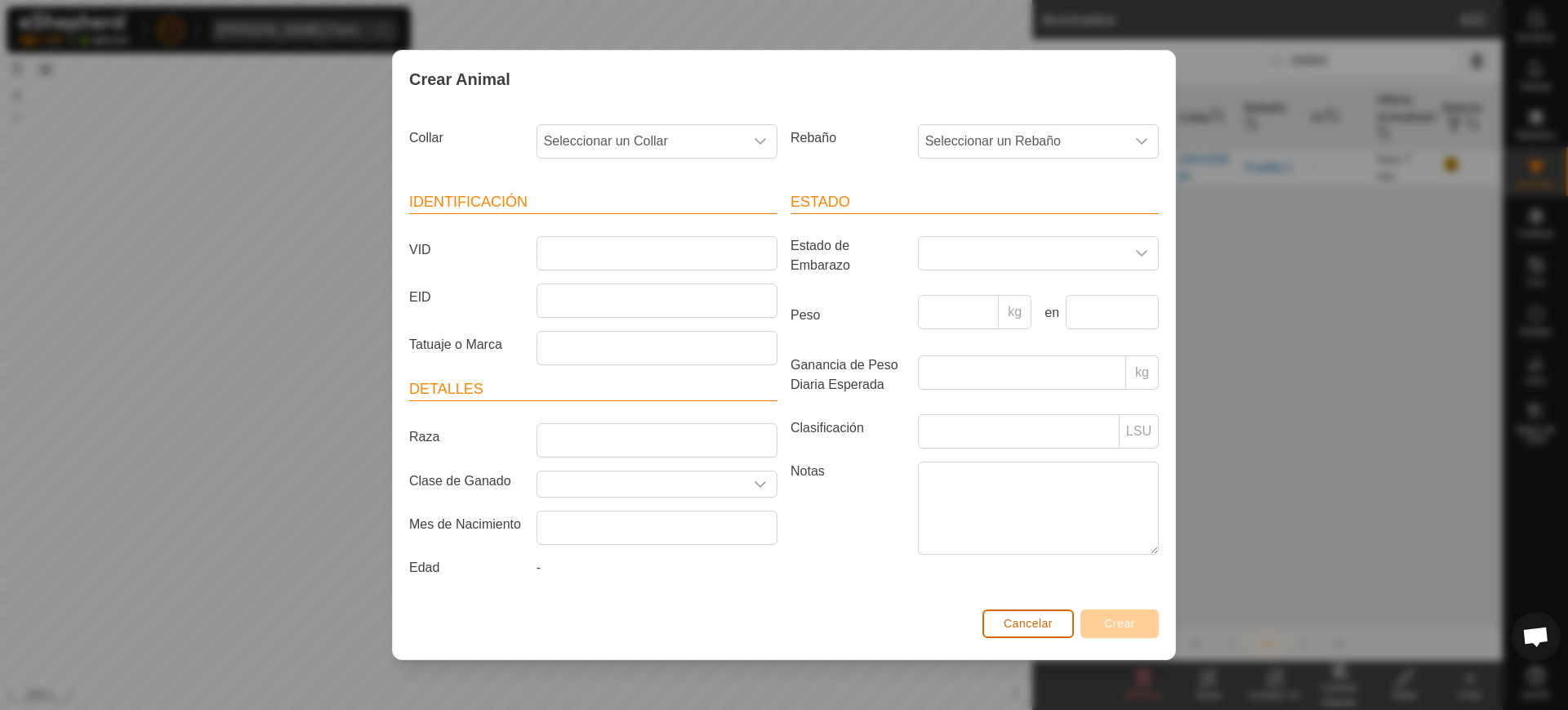
click at [1011, 628] on span "Cancelar" at bounding box center [1029, 624] width 49 height 14
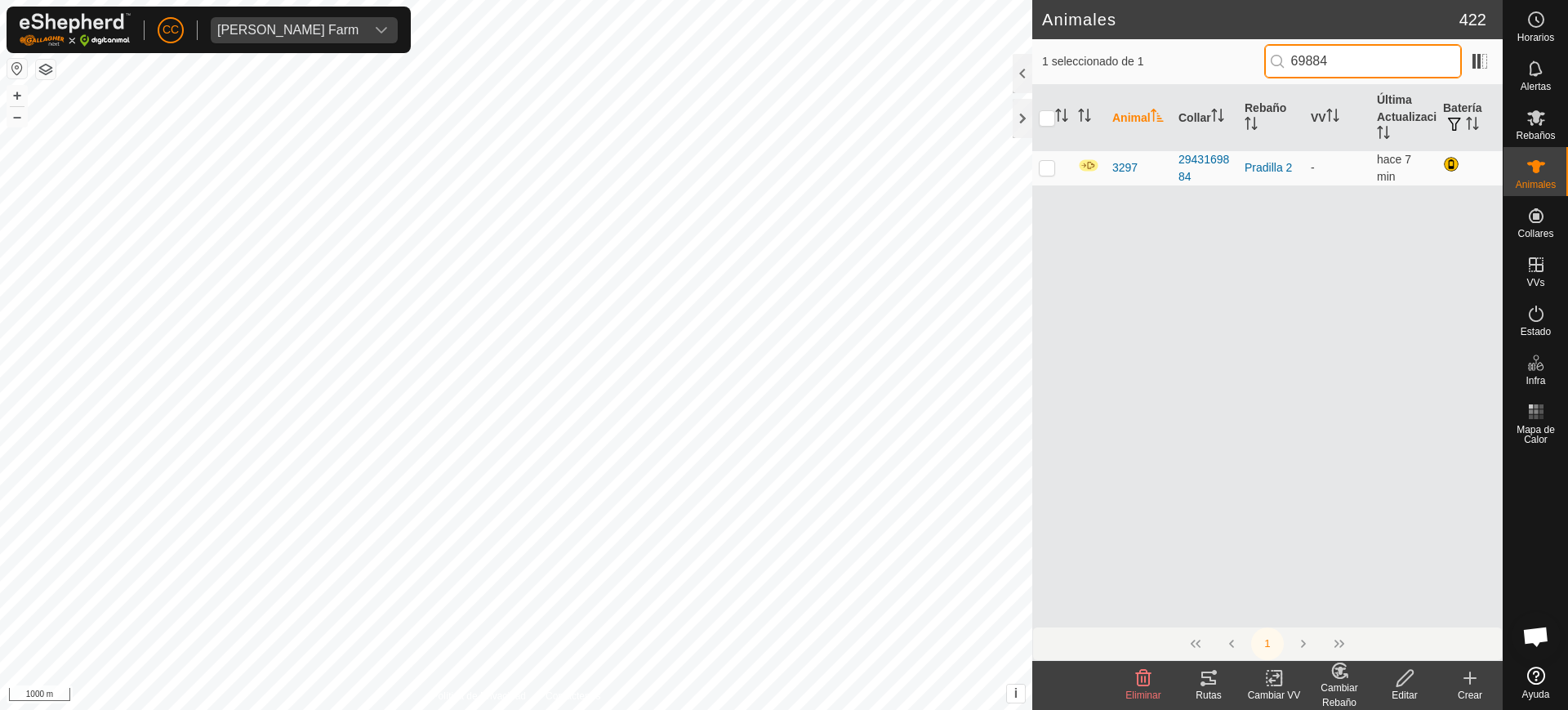
drag, startPoint x: 1373, startPoint y: 59, endPoint x: 1159, endPoint y: 89, distance: 216.1
click at [1159, 89] on div "1 seleccionado de 1 69884 Animal Collar Rebaño VV Última Actualización Batería …" at bounding box center [1267, 350] width 470 height 622
paste input "7"
drag, startPoint x: 1351, startPoint y: 66, endPoint x: 1155, endPoint y: 71, distance: 196.1
click at [1158, 71] on div "1 seleccionado de 1 69884" at bounding box center [1267, 61] width 451 height 34
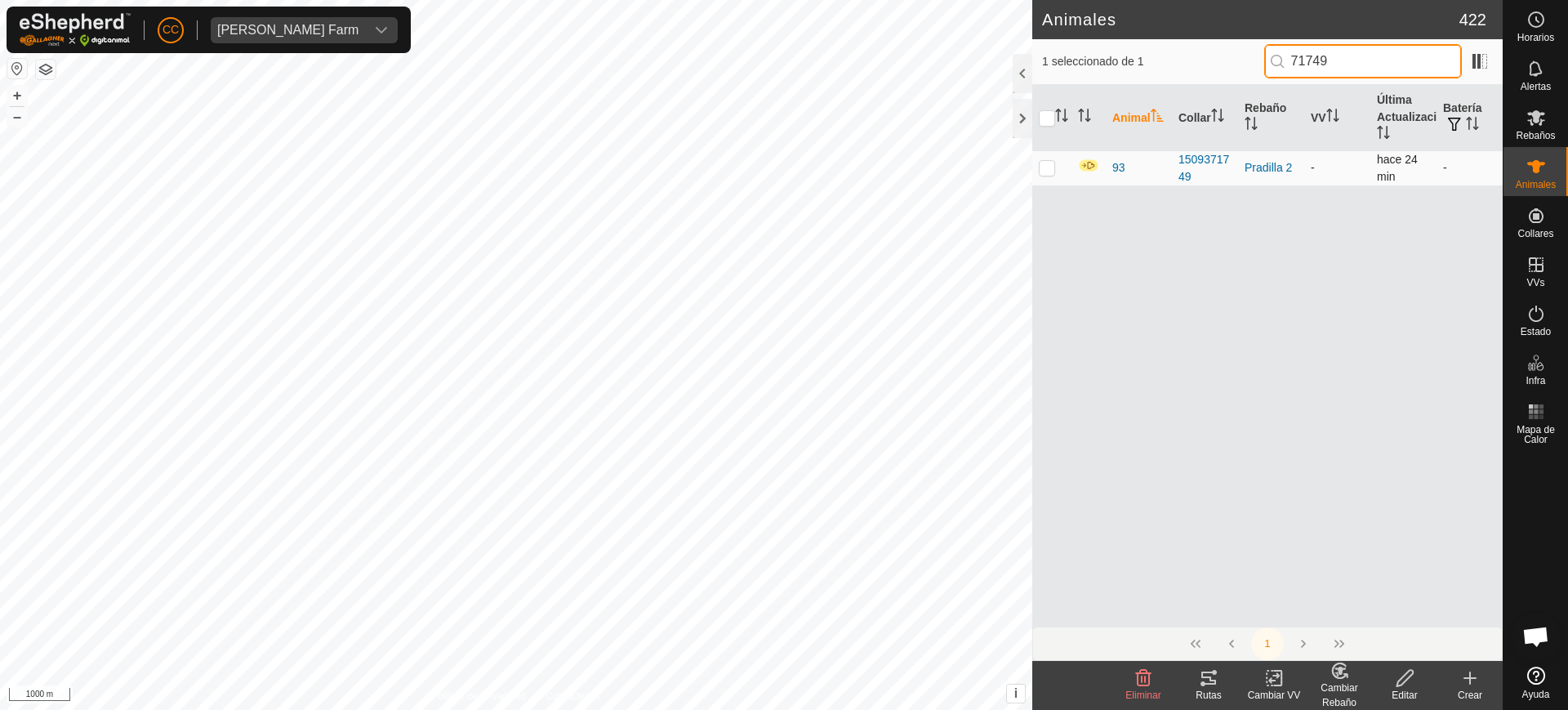
type input "71749"
click at [1051, 169] on p-checkbox at bounding box center [1047, 168] width 16 height 14
checkbox input "true"
click at [1335, 687] on div "Cambiar Rebaño" at bounding box center [1339, 695] width 66 height 30
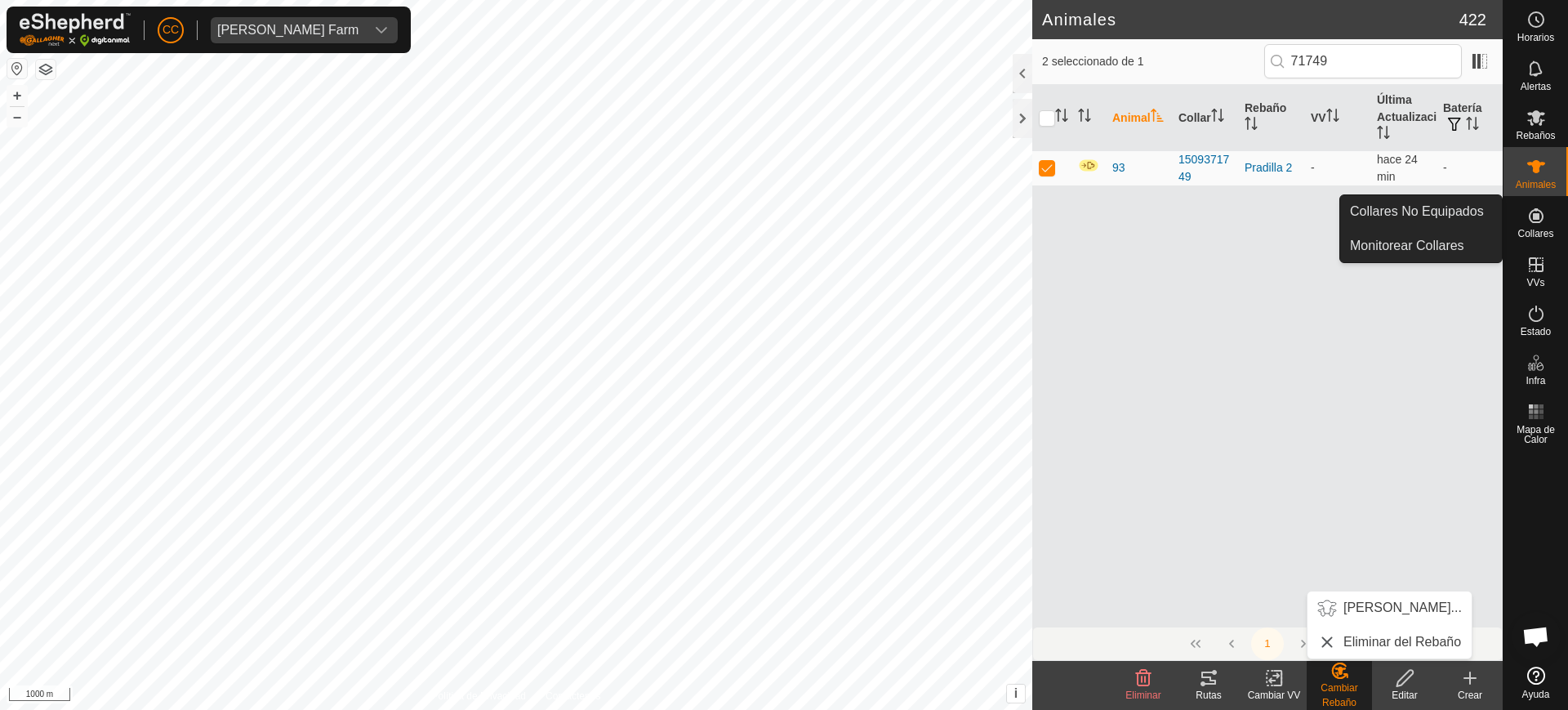
click at [1527, 224] on icon at bounding box center [1536, 216] width 20 height 20
click at [1453, 210] on link "Collares No Equipados" at bounding box center [1421, 212] width 162 height 32
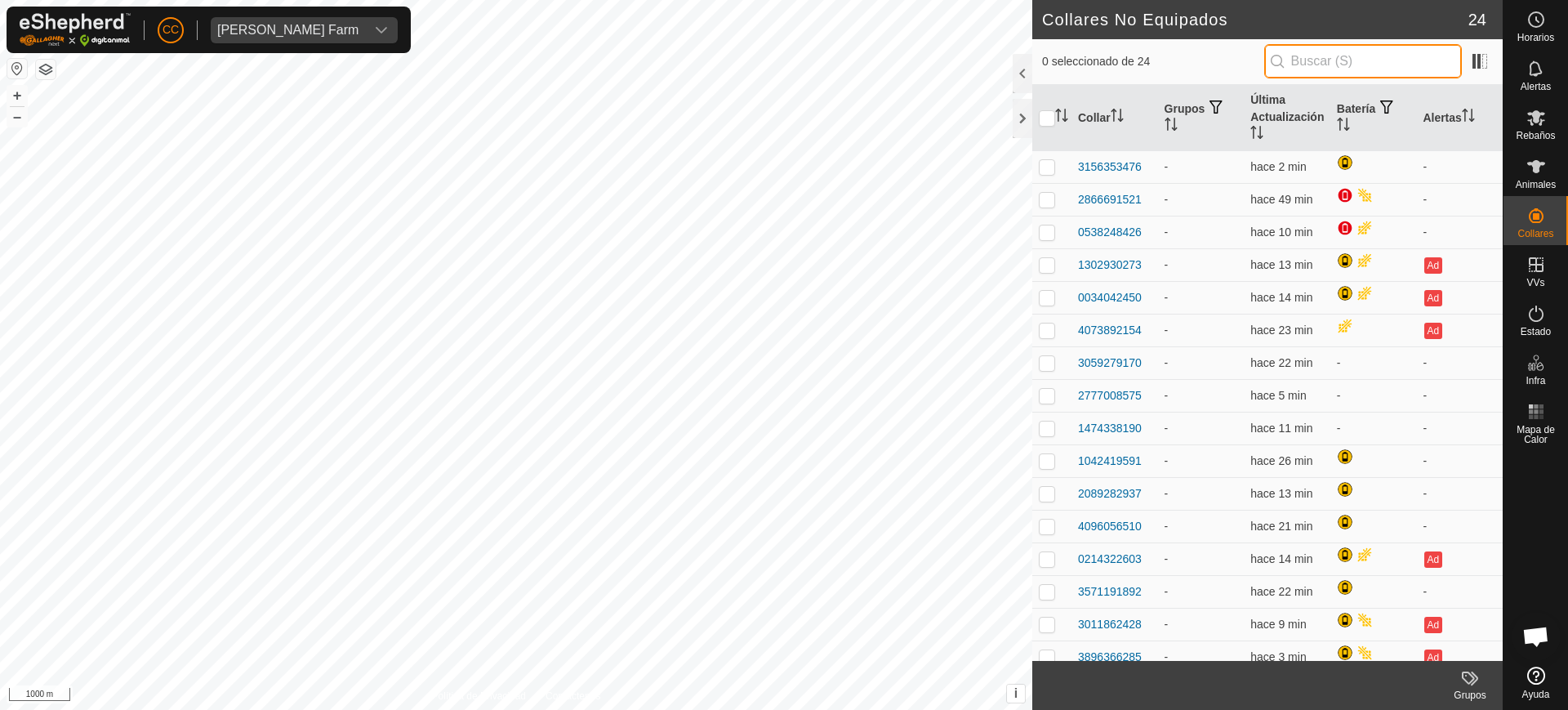
click at [1334, 66] on input "text" at bounding box center [1363, 61] width 197 height 34
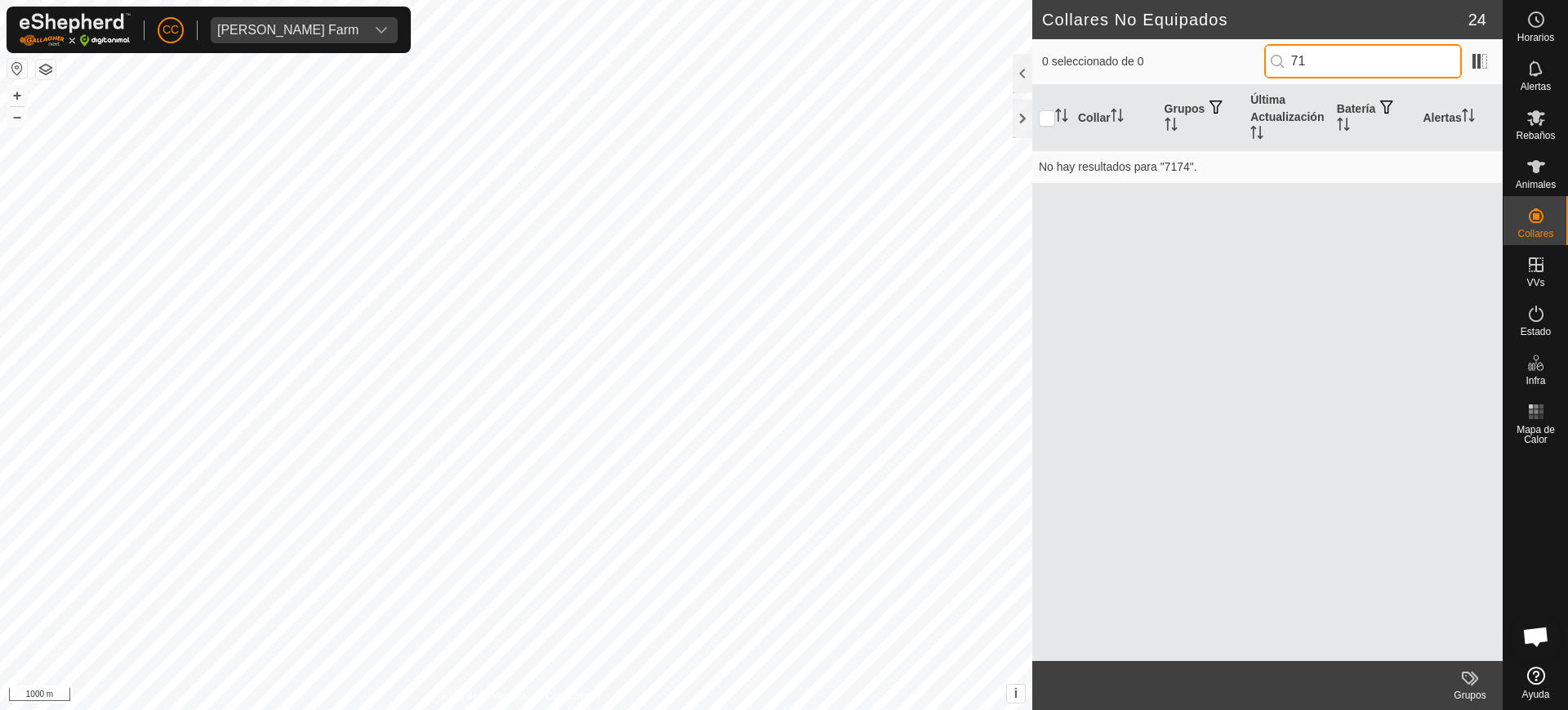
type input "7"
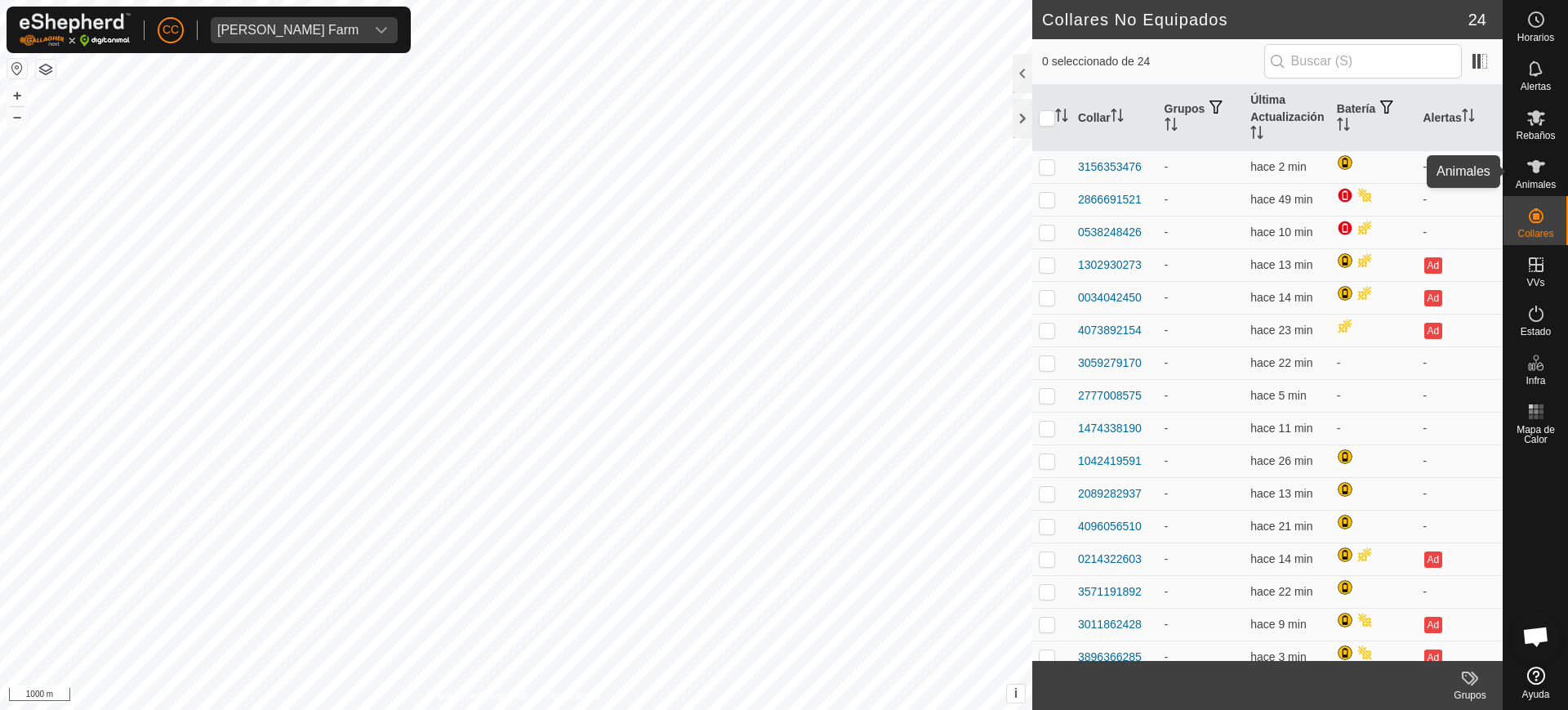
click at [1543, 174] on icon at bounding box center [1536, 167] width 20 height 20
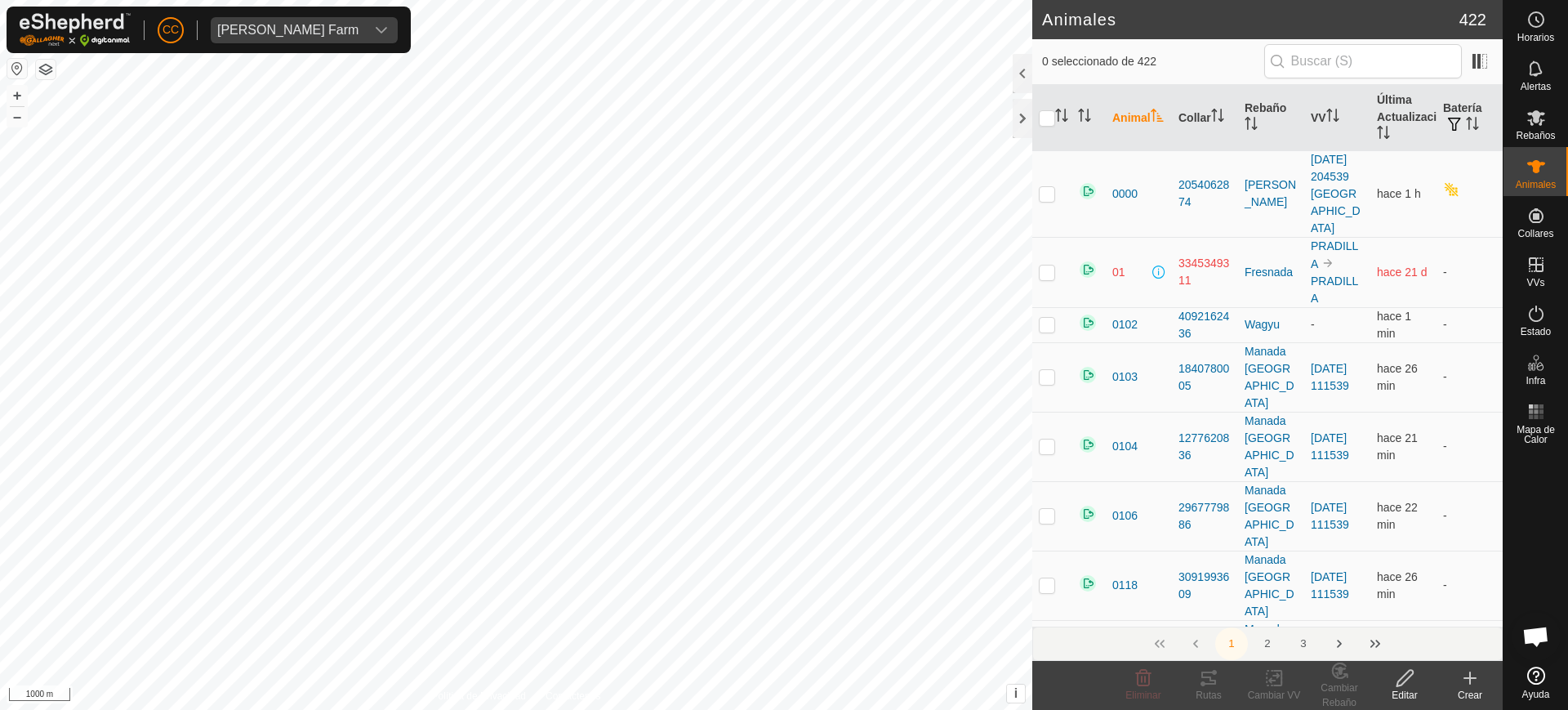
click at [1327, 67] on input "text" at bounding box center [1363, 61] width 197 height 34
click at [411, 413] on div "0973 0544468333 Pradilla 2 - + – ⇧ i This application includes HERE Maps. © 202…" at bounding box center [516, 355] width 1032 height 710
checkbox input "true"
click at [1065, 113] on icon "Activar para ordenar" at bounding box center [1062, 115] width 14 height 14
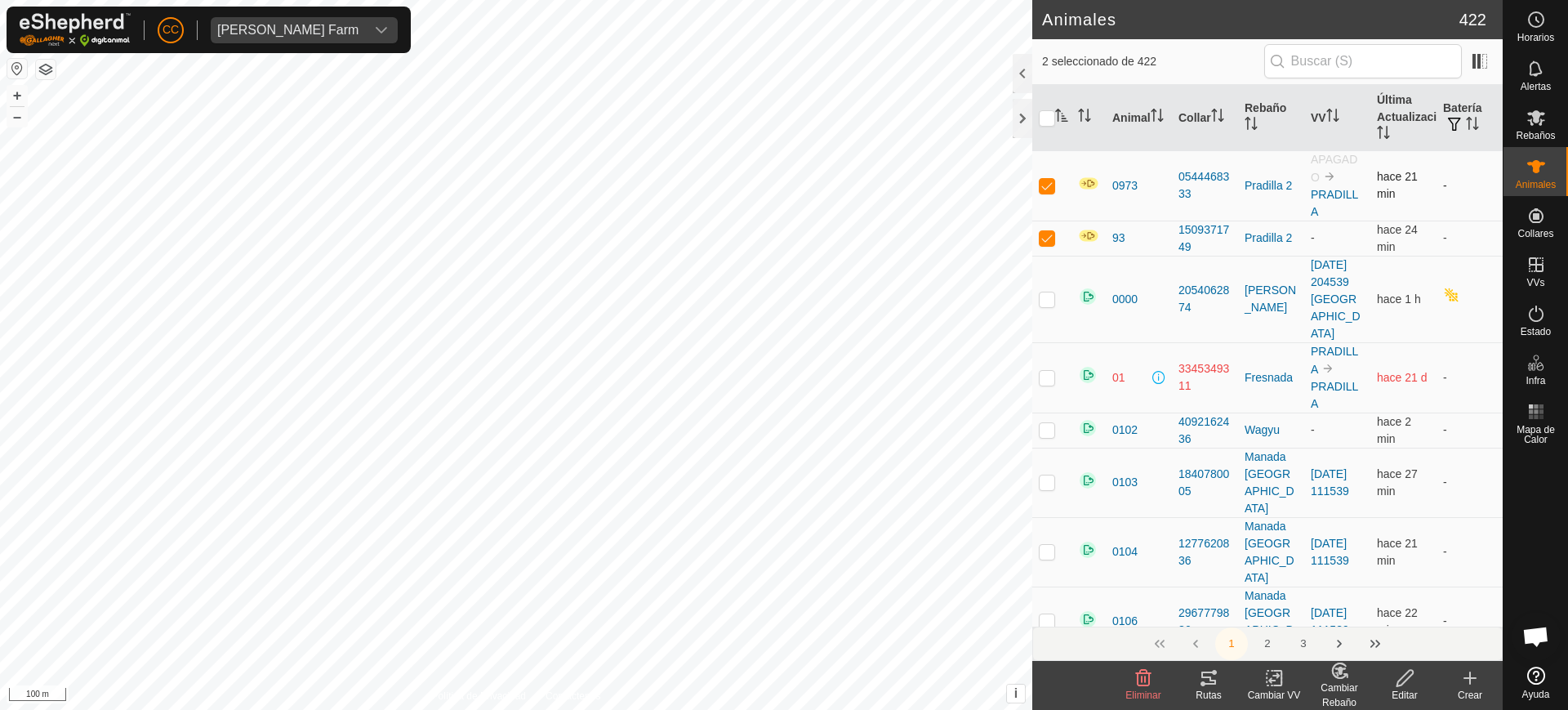
click at [1047, 185] on p-checkbox at bounding box center [1047, 186] width 16 height 14
checkbox input "false"
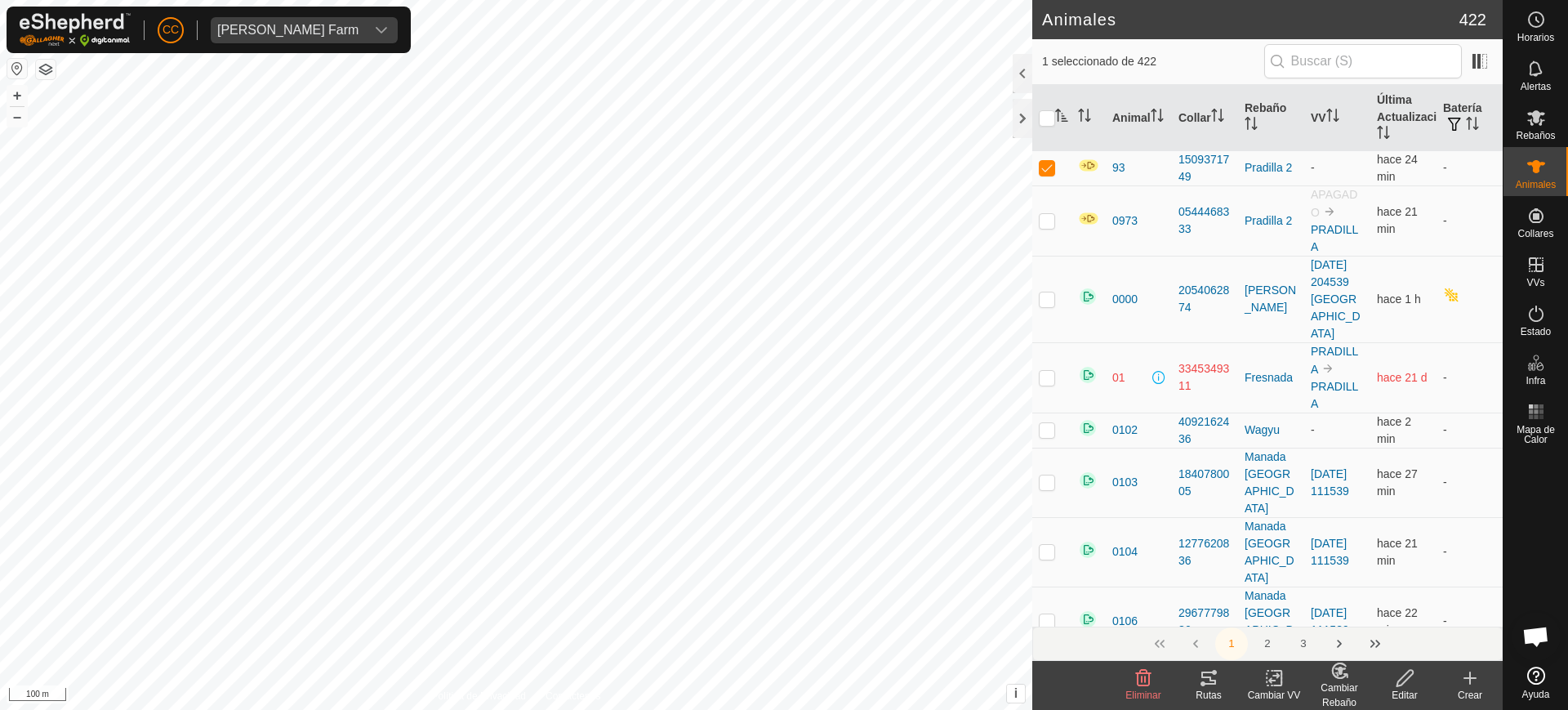
click at [1326, 673] on change-mob-svg-icon at bounding box center [1339, 671] width 66 height 20
click at [1343, 688] on div "Cambiar Rebaño" at bounding box center [1339, 695] width 66 height 30
click at [1365, 607] on link "Elegir Rebaño..." at bounding box center [1390, 608] width 164 height 32
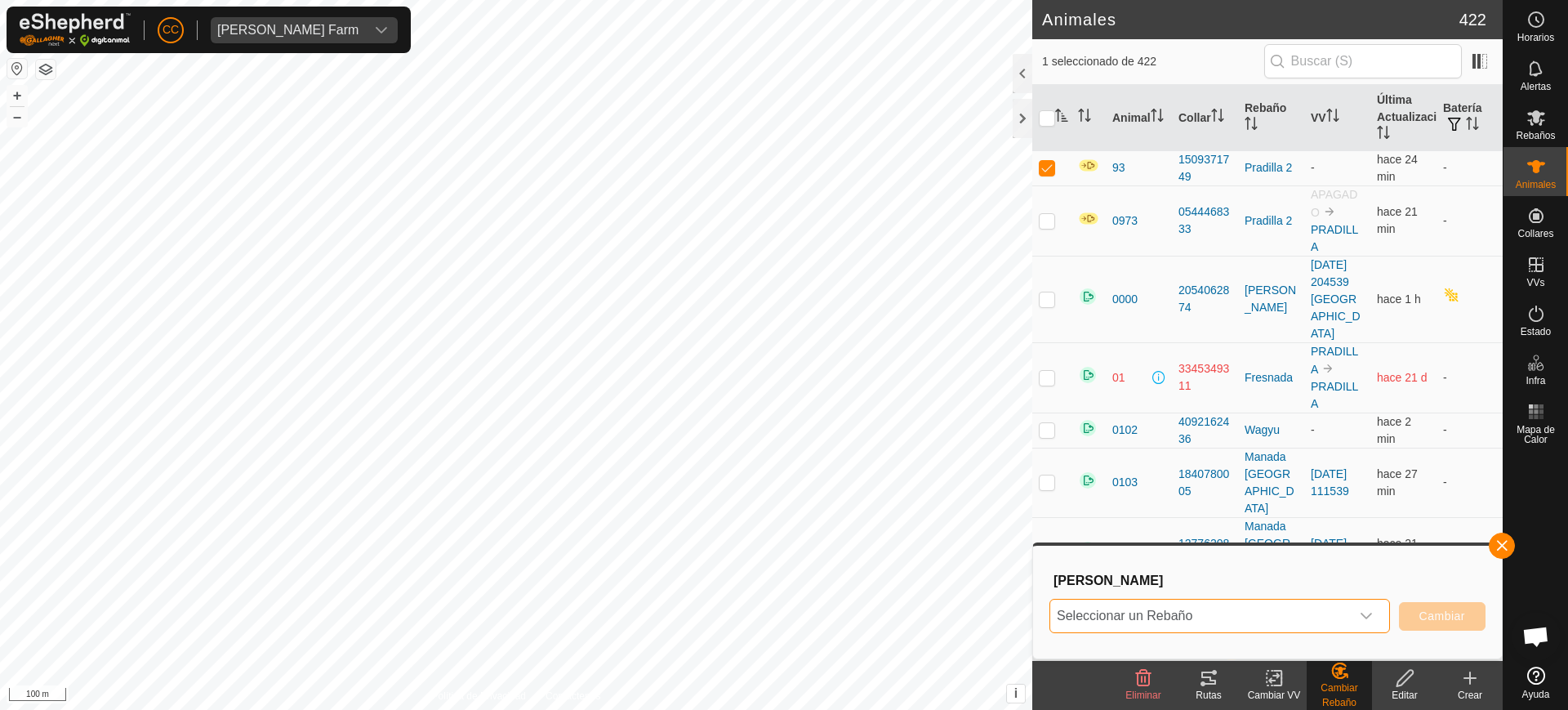
click at [1165, 611] on span "Seleccionar un Rebaño" at bounding box center [1200, 616] width 300 height 32
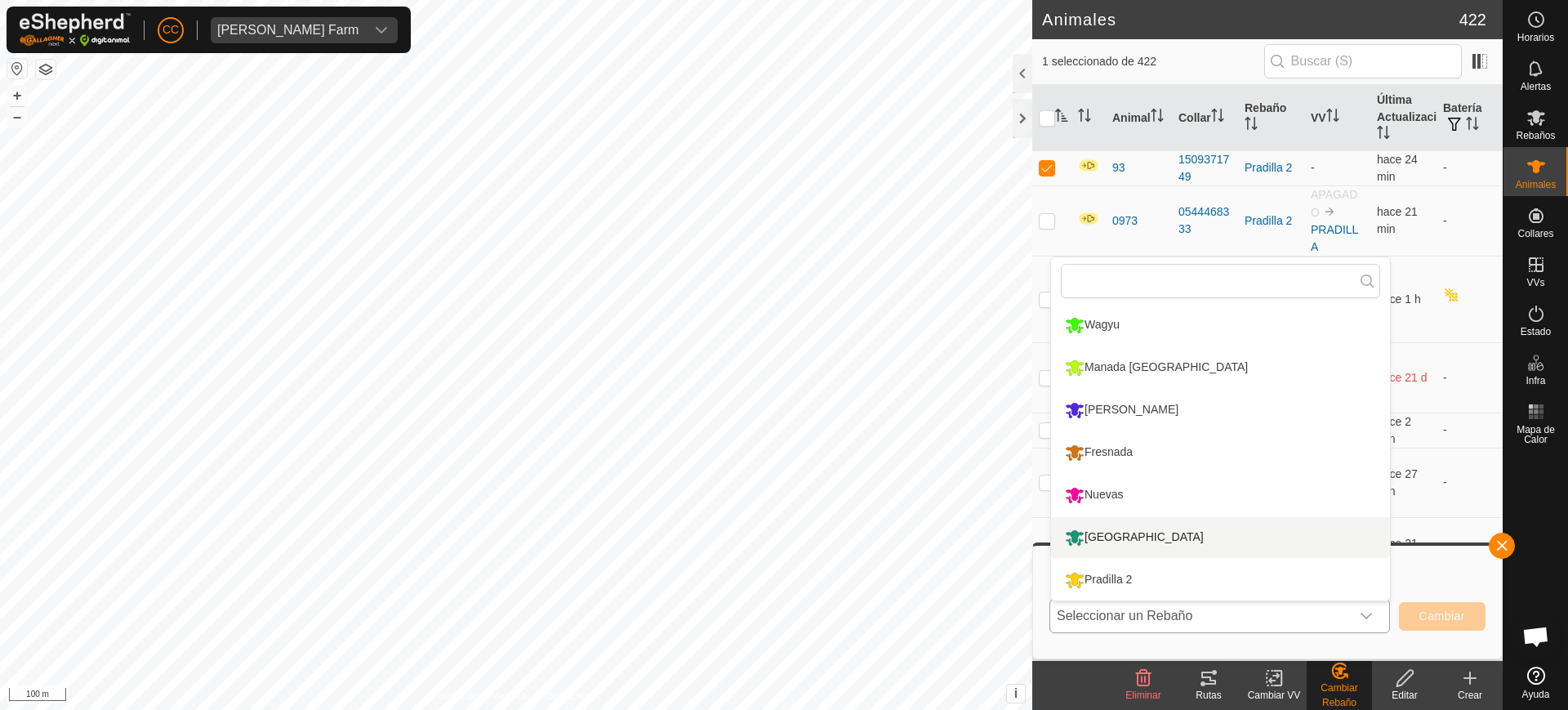
click at [1109, 540] on li "[GEOGRAPHIC_DATA]" at bounding box center [1220, 537] width 339 height 41
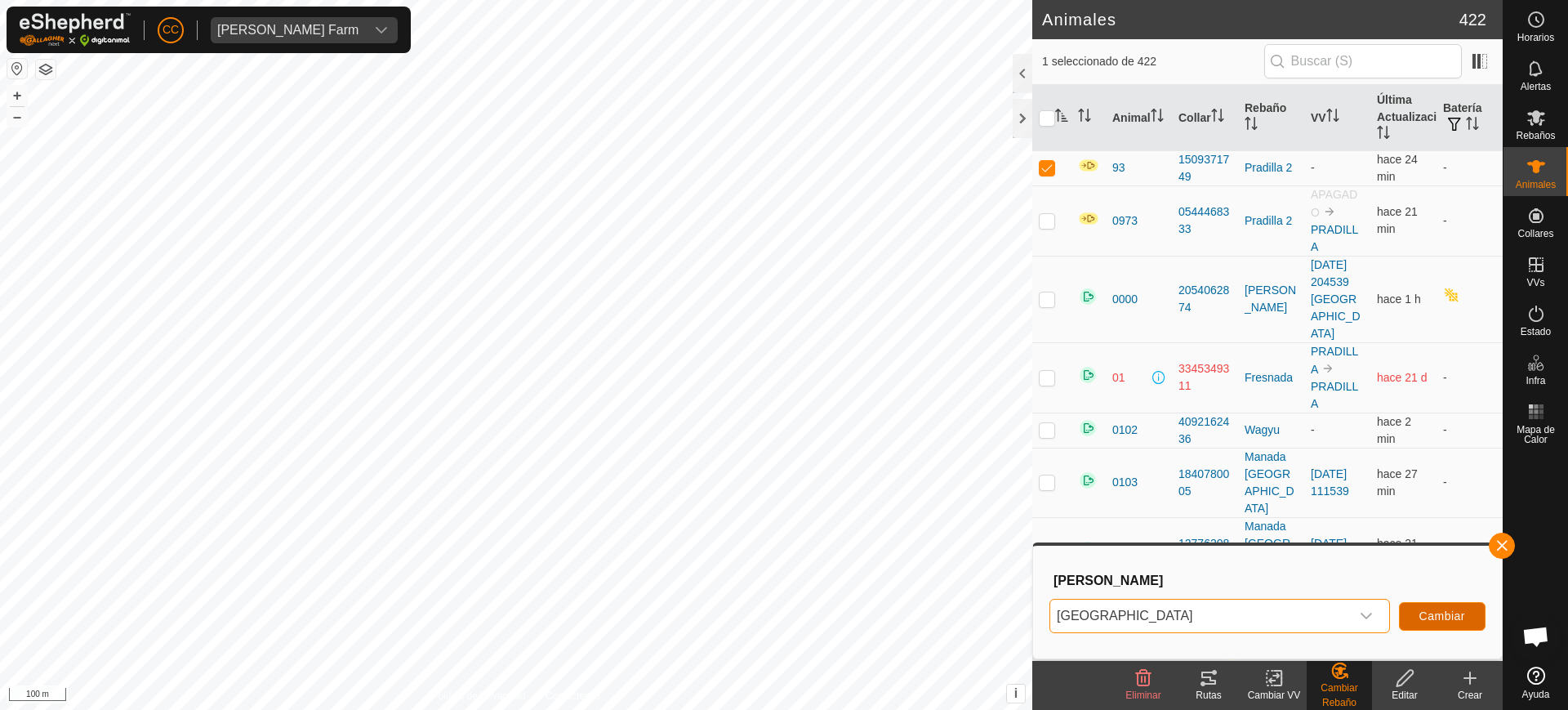
click at [1452, 604] on button "Cambiar" at bounding box center [1443, 616] width 86 height 29
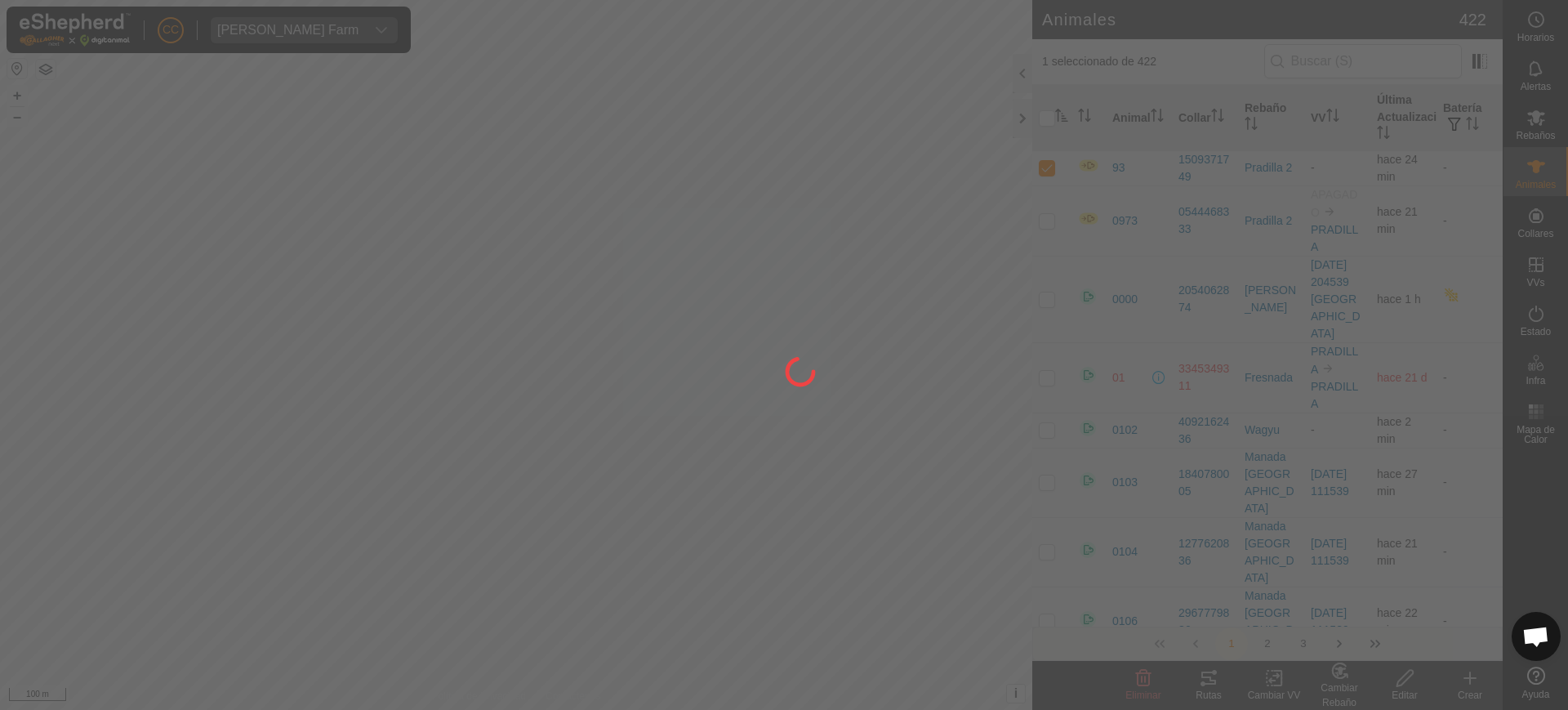
checkbox input "false"
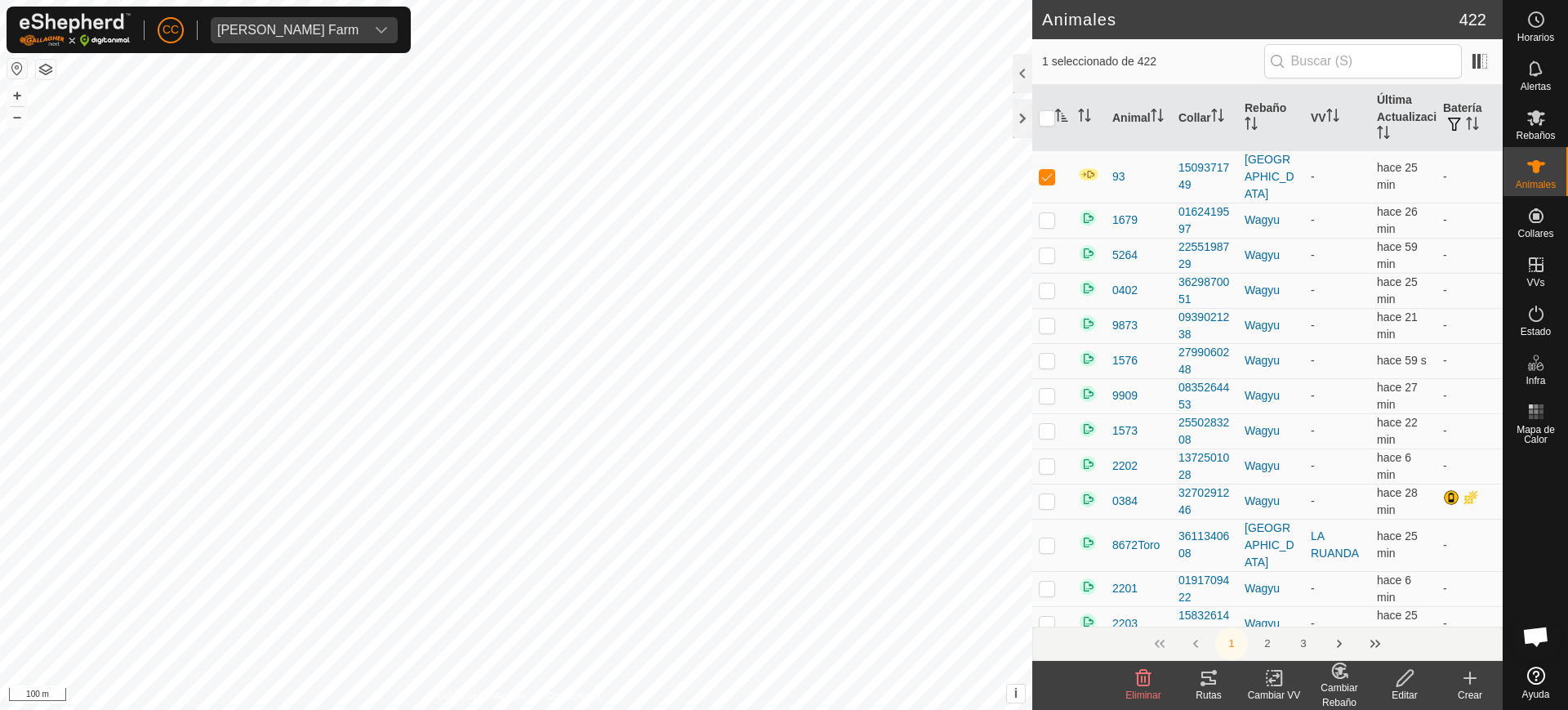
click at [1395, 683] on icon at bounding box center [1405, 678] width 21 height 20
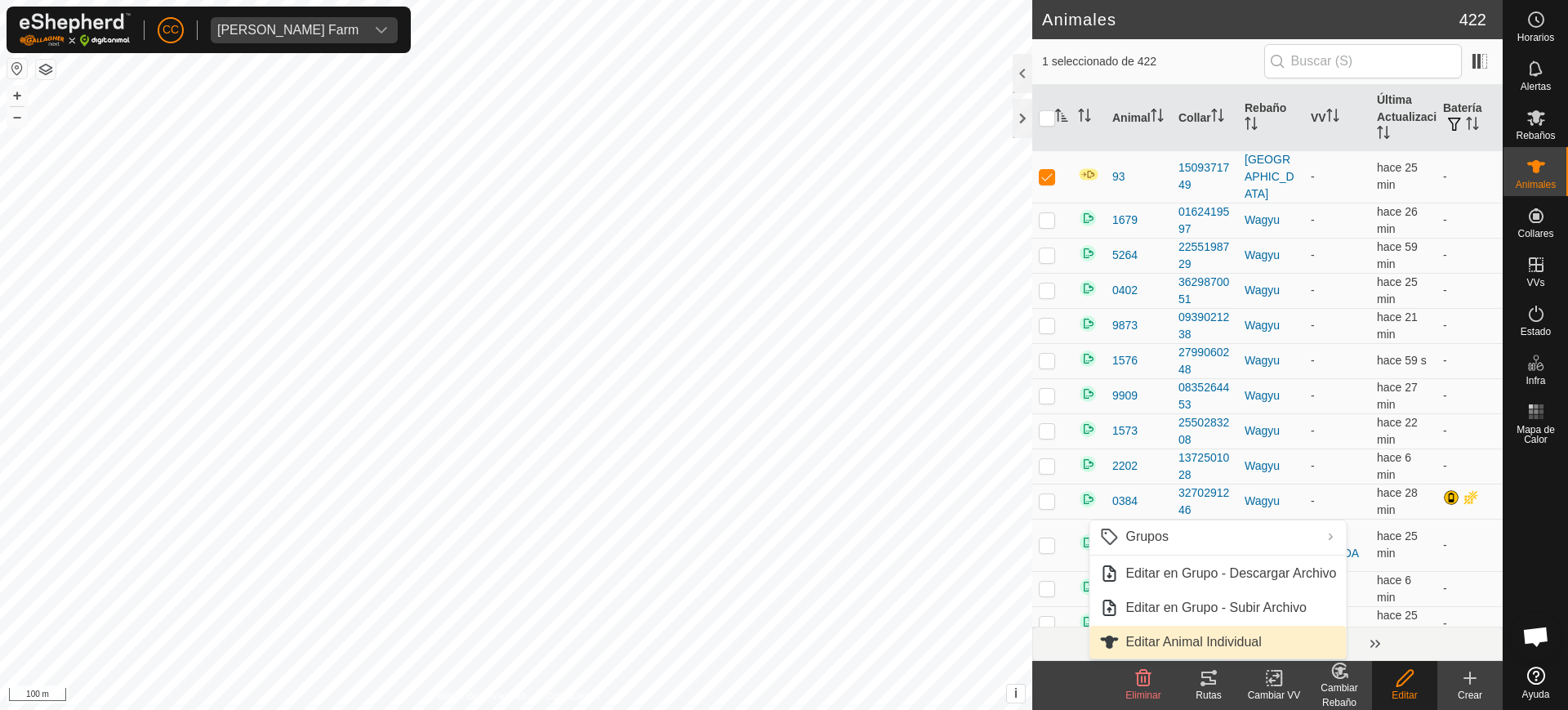
click at [1201, 628] on link "Editar Animal Individual" at bounding box center [1218, 642] width 257 height 32
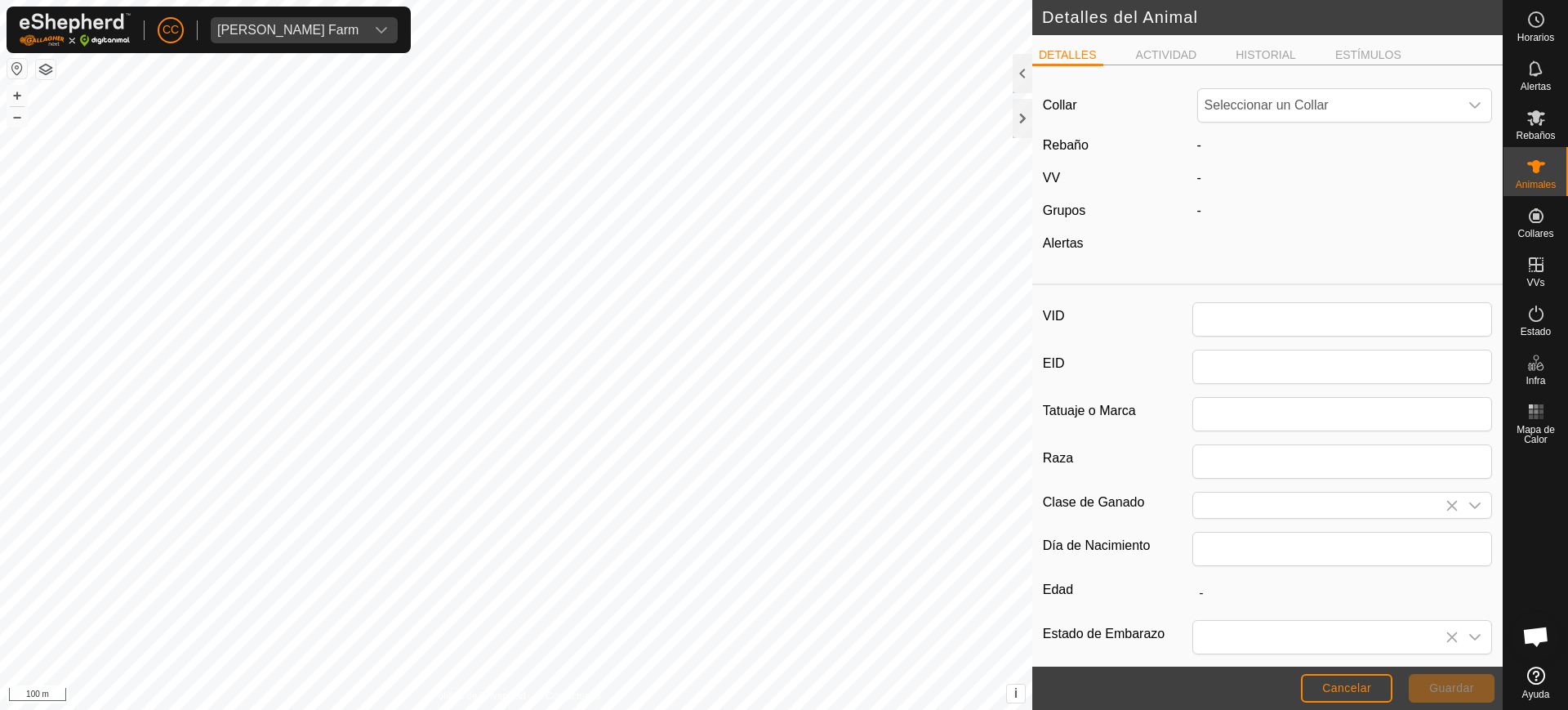
type input "93"
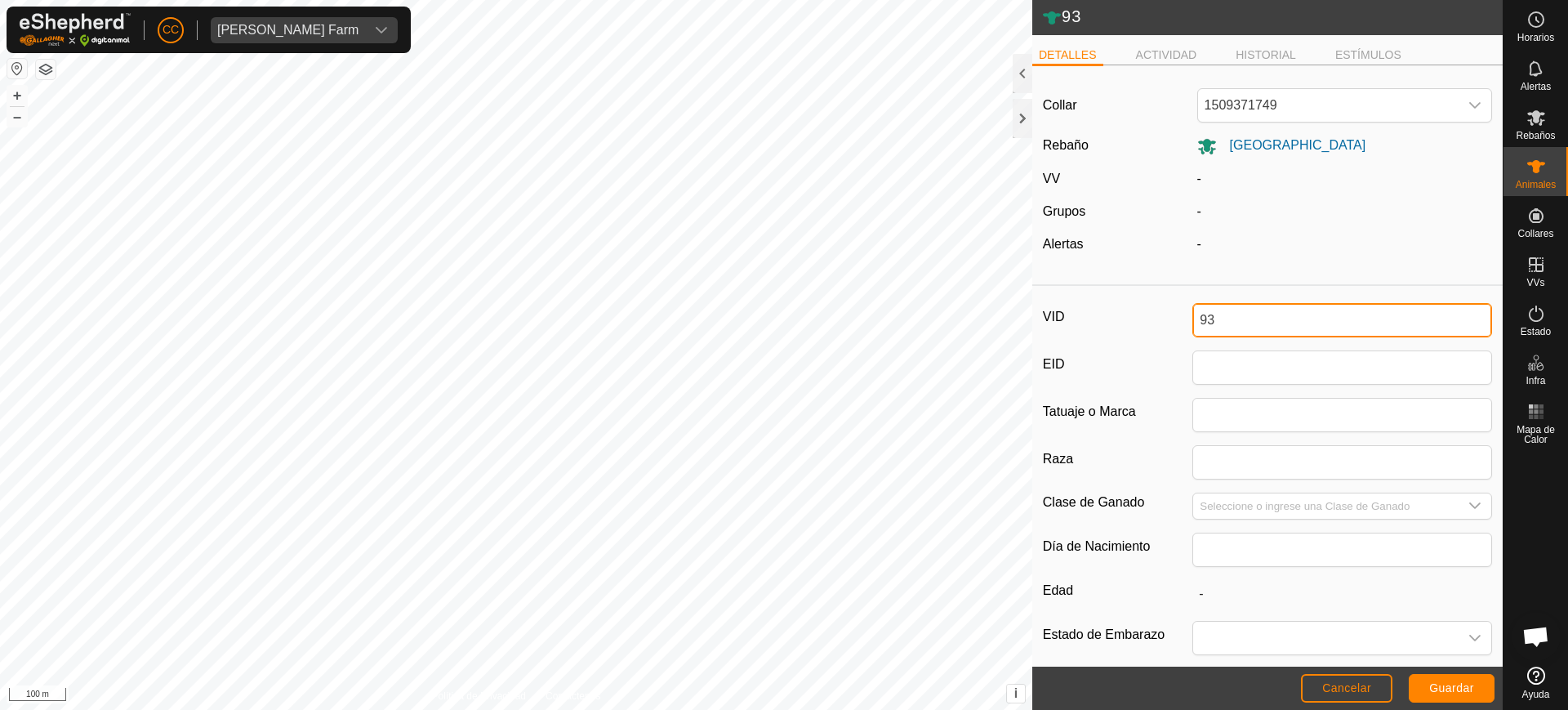
drag, startPoint x: 1236, startPoint y: 331, endPoint x: 1101, endPoint y: 316, distance: 135.8
click at [1105, 316] on div "VID 93" at bounding box center [1267, 320] width 449 height 34
click at [1443, 681] on span "Guardar" at bounding box center [1452, 687] width 45 height 14
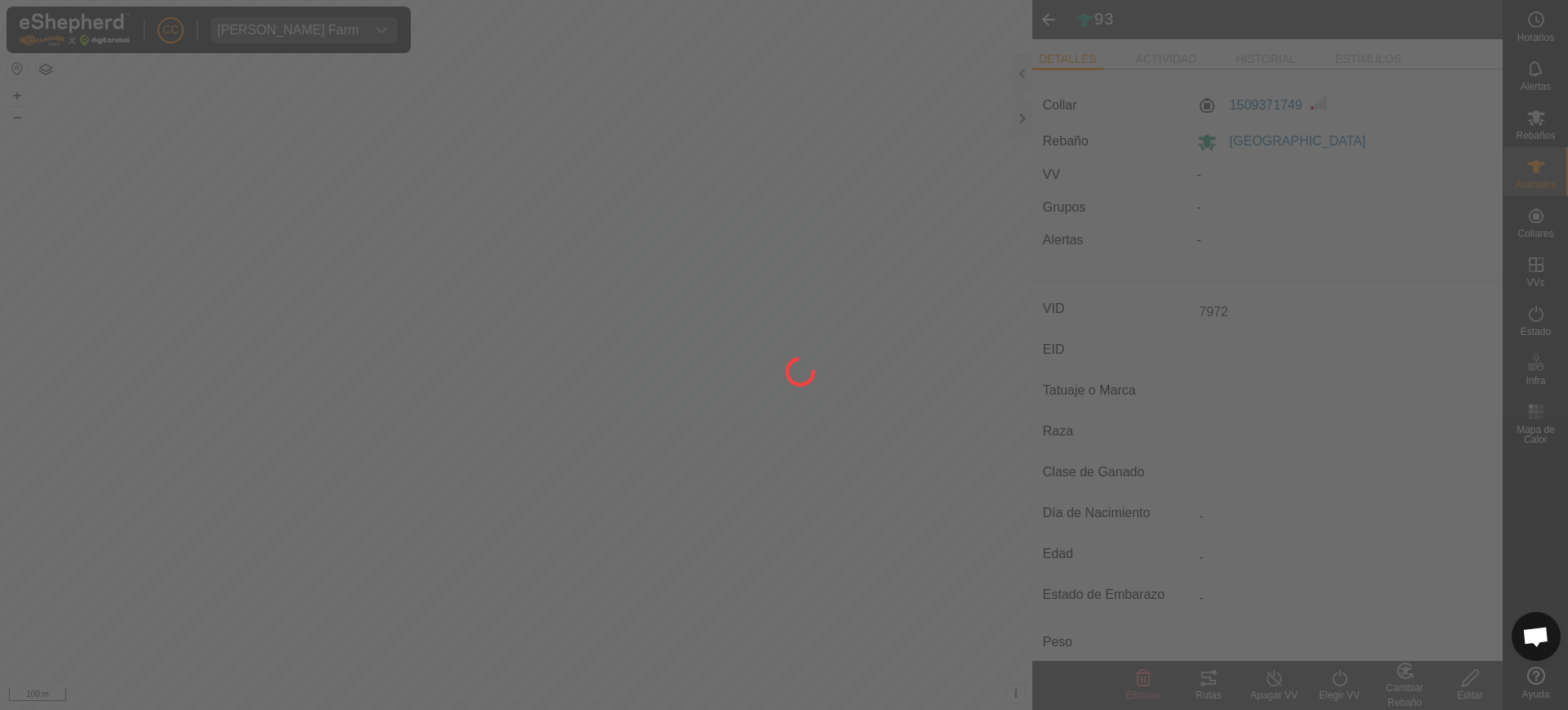
type input "93"
type input "-"
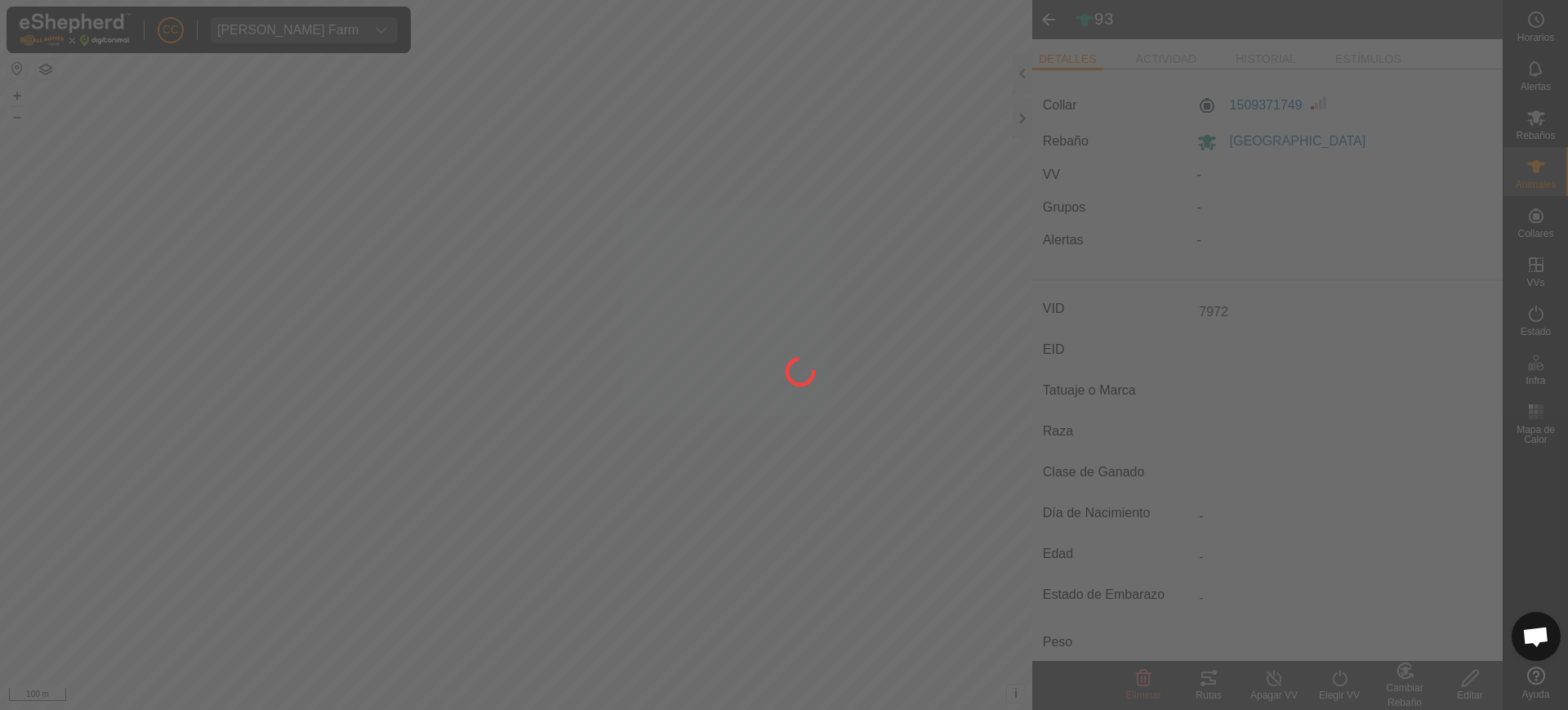
type input "-"
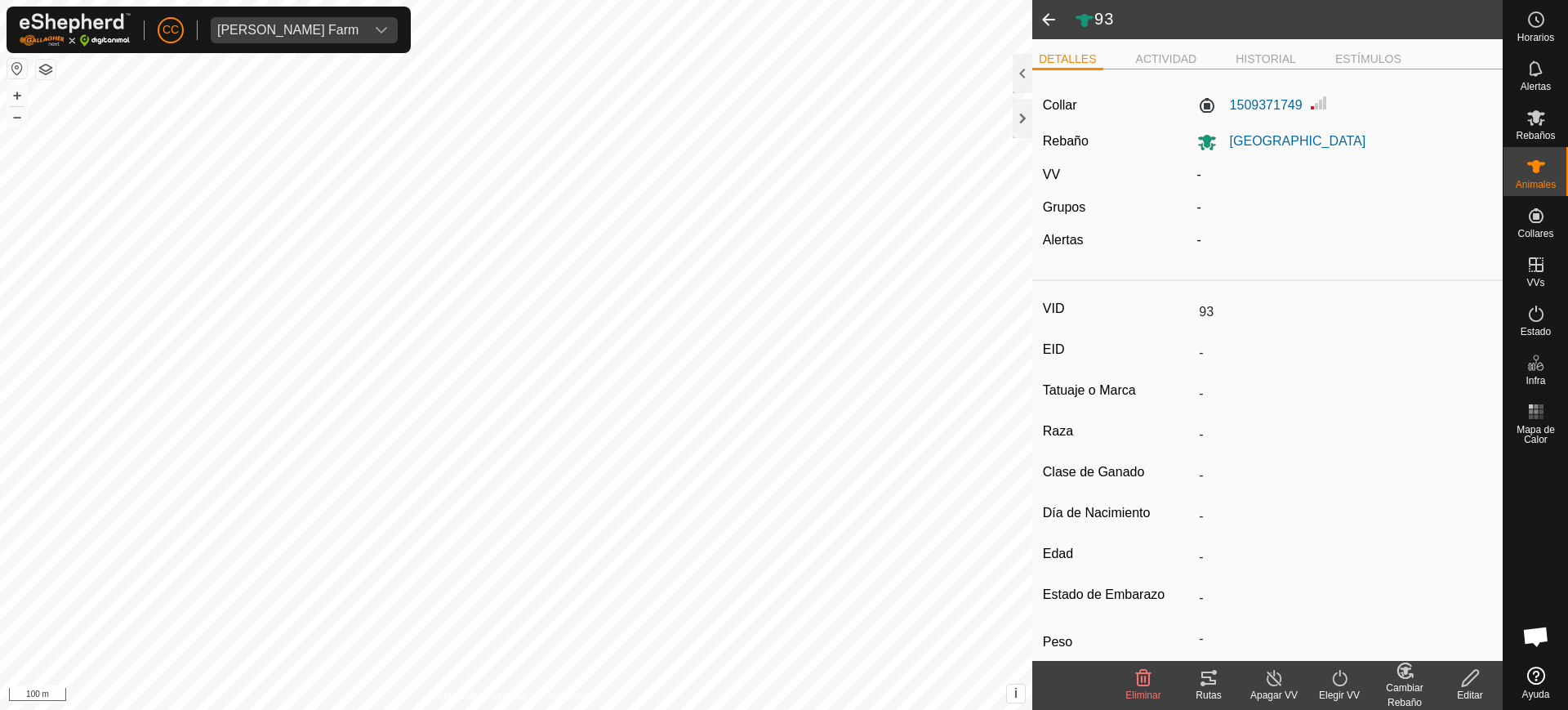
click at [1330, 691] on div "Elegir VV" at bounding box center [1339, 696] width 66 height 14
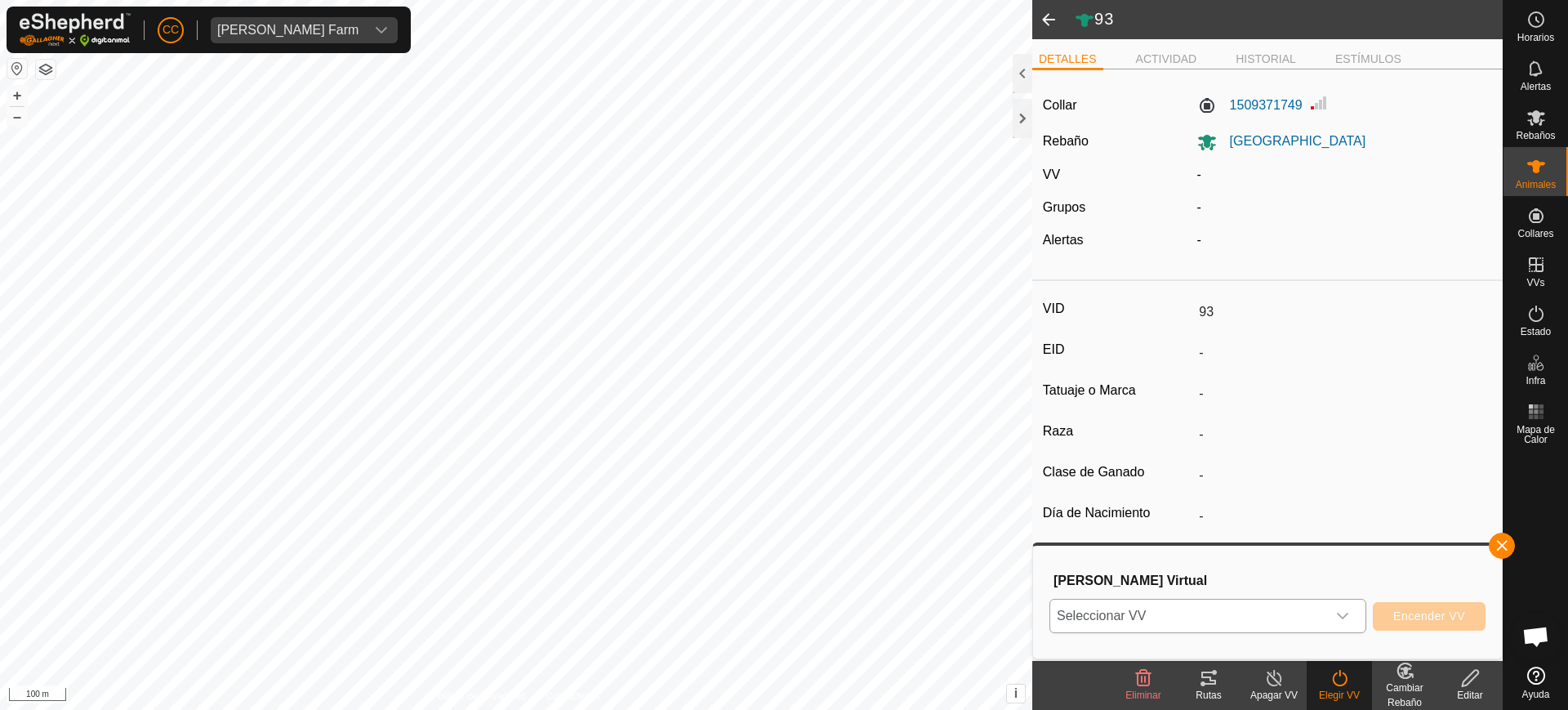
click at [1208, 610] on span "Seleccionar VV" at bounding box center [1188, 616] width 276 height 32
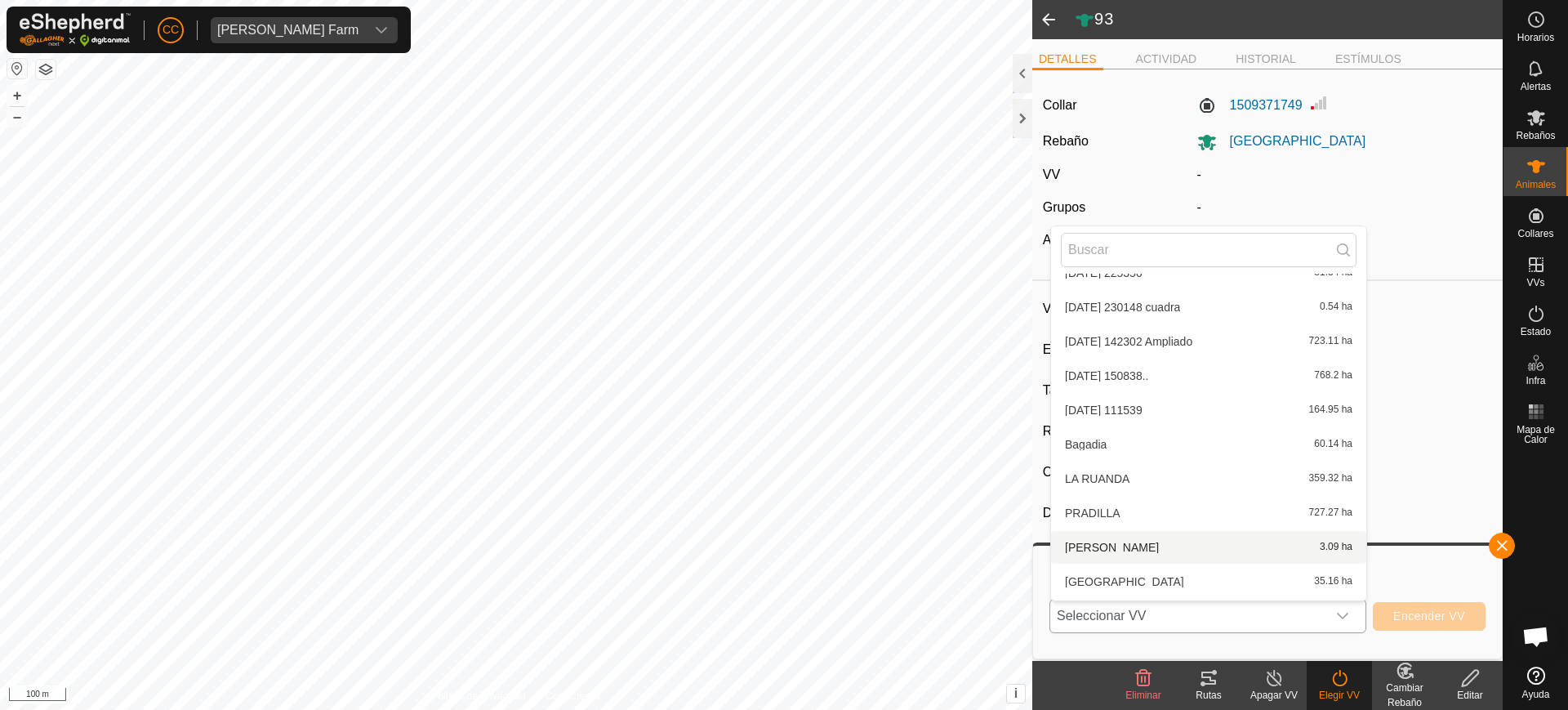
scroll to position [361, 0]
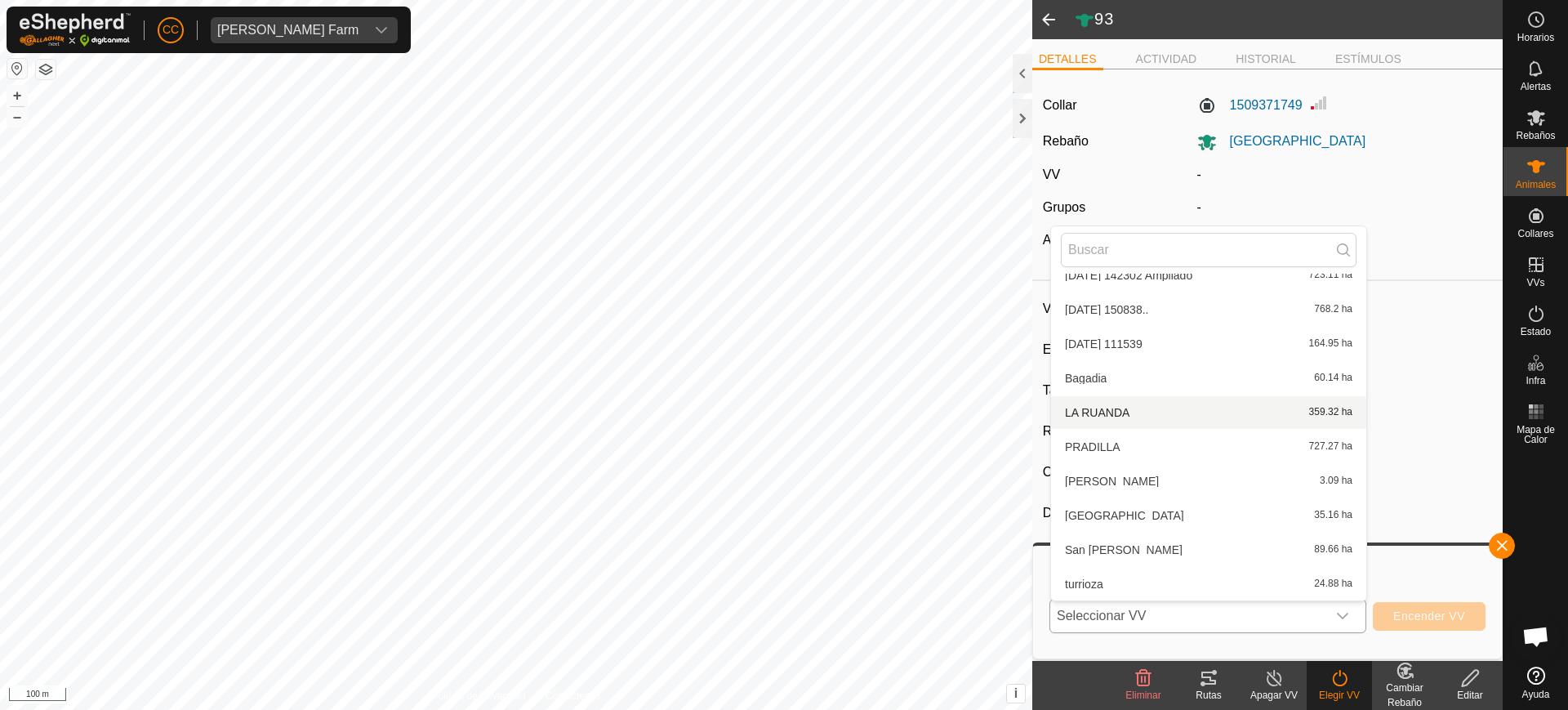
click at [1105, 416] on li "LA RUANDA 359.32 ha" at bounding box center [1209, 413] width 315 height 32
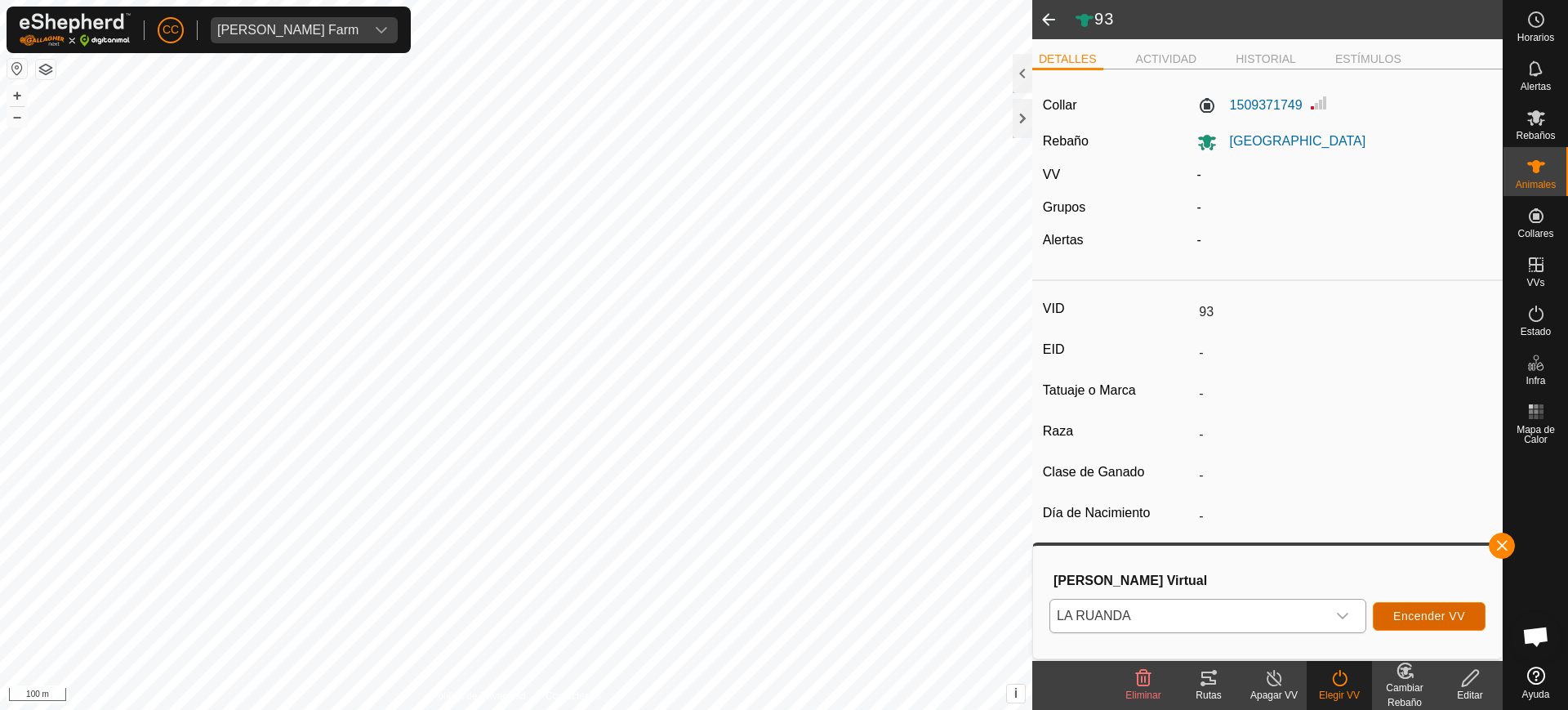
click at [1460, 619] on span "Encender VV" at bounding box center [1429, 616] width 72 height 14
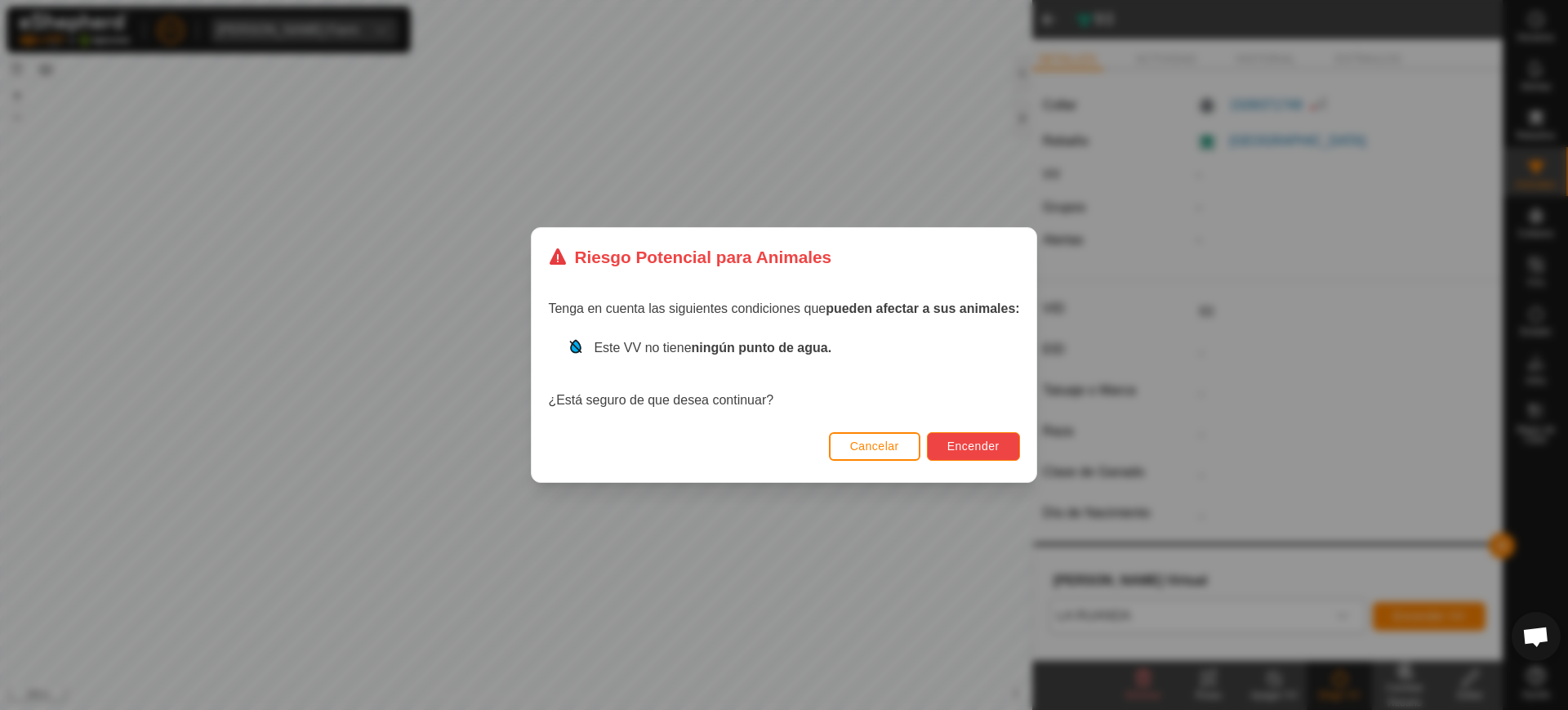
click at [986, 444] on span "Encender" at bounding box center [974, 446] width 52 height 14
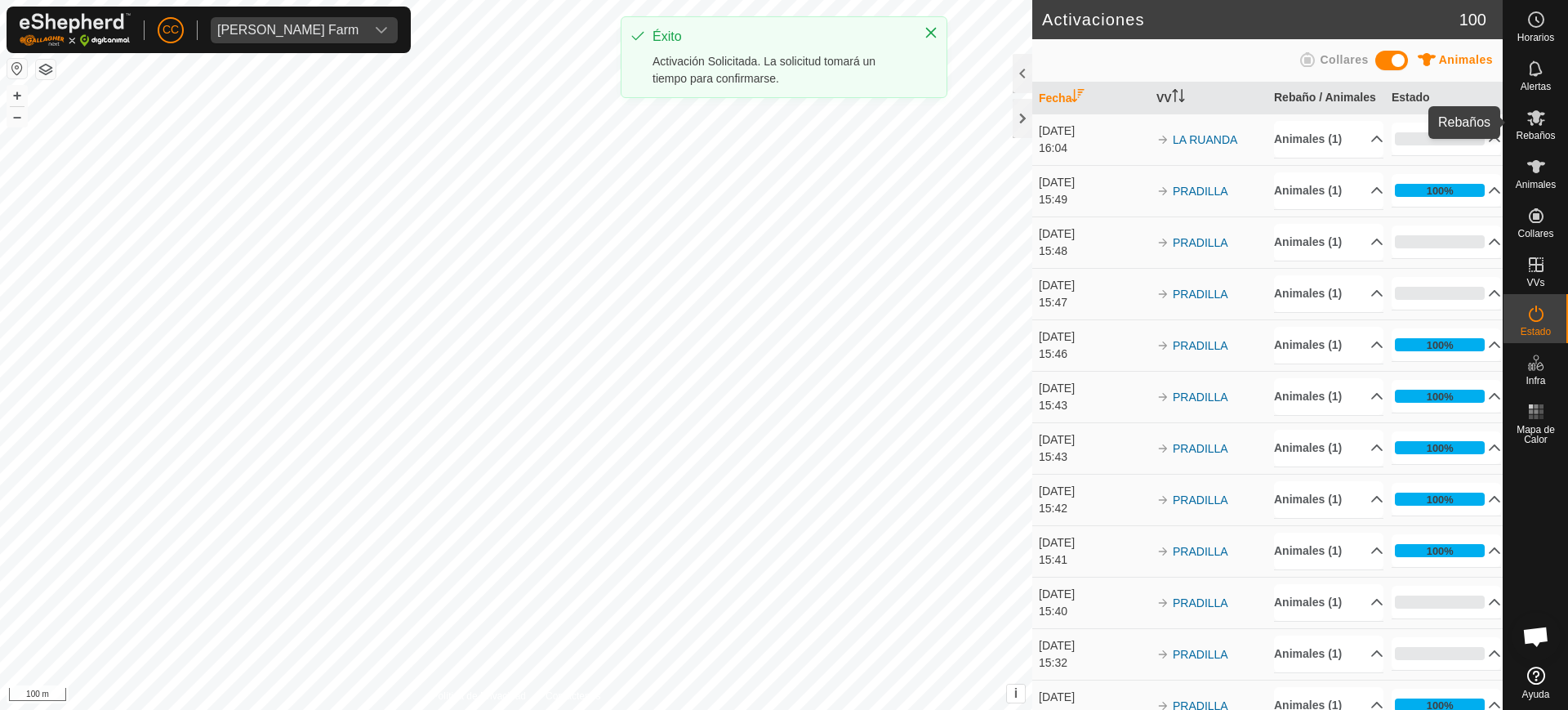
drag, startPoint x: 1549, startPoint y: 131, endPoint x: 1517, endPoint y: 120, distance: 33.8
click at [1548, 131] on span "Rebaños" at bounding box center [1536, 135] width 40 height 10
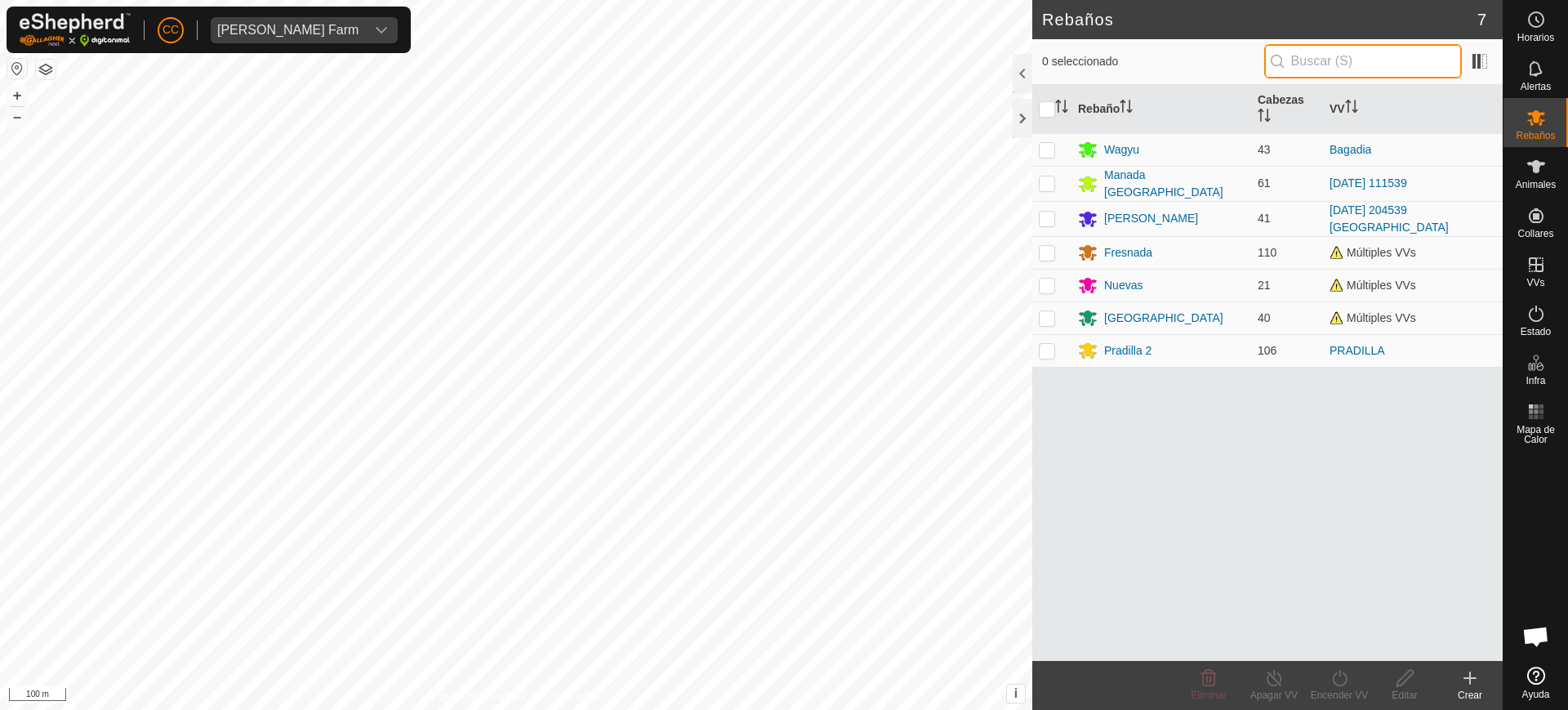
click at [1386, 51] on input "text" at bounding box center [1363, 61] width 197 height 34
drag, startPoint x: 1533, startPoint y: 172, endPoint x: 1505, endPoint y: 156, distance: 32.2
click at [1532, 171] on icon at bounding box center [1536, 167] width 20 height 20
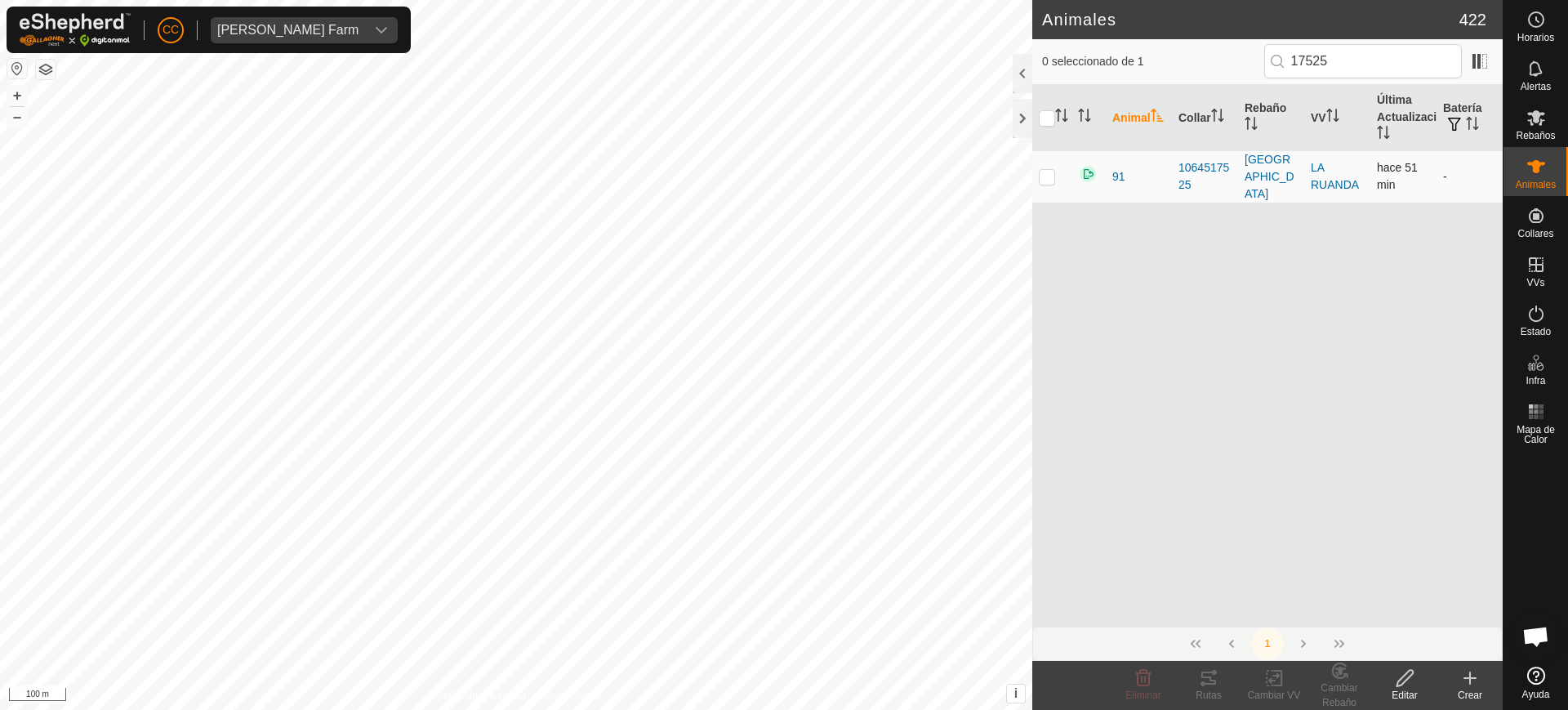
type input "17525"
click at [1052, 170] on p-checkbox at bounding box center [1047, 177] width 16 height 14
checkbox input "true"
click at [1408, 678] on icon at bounding box center [1405, 678] width 21 height 20
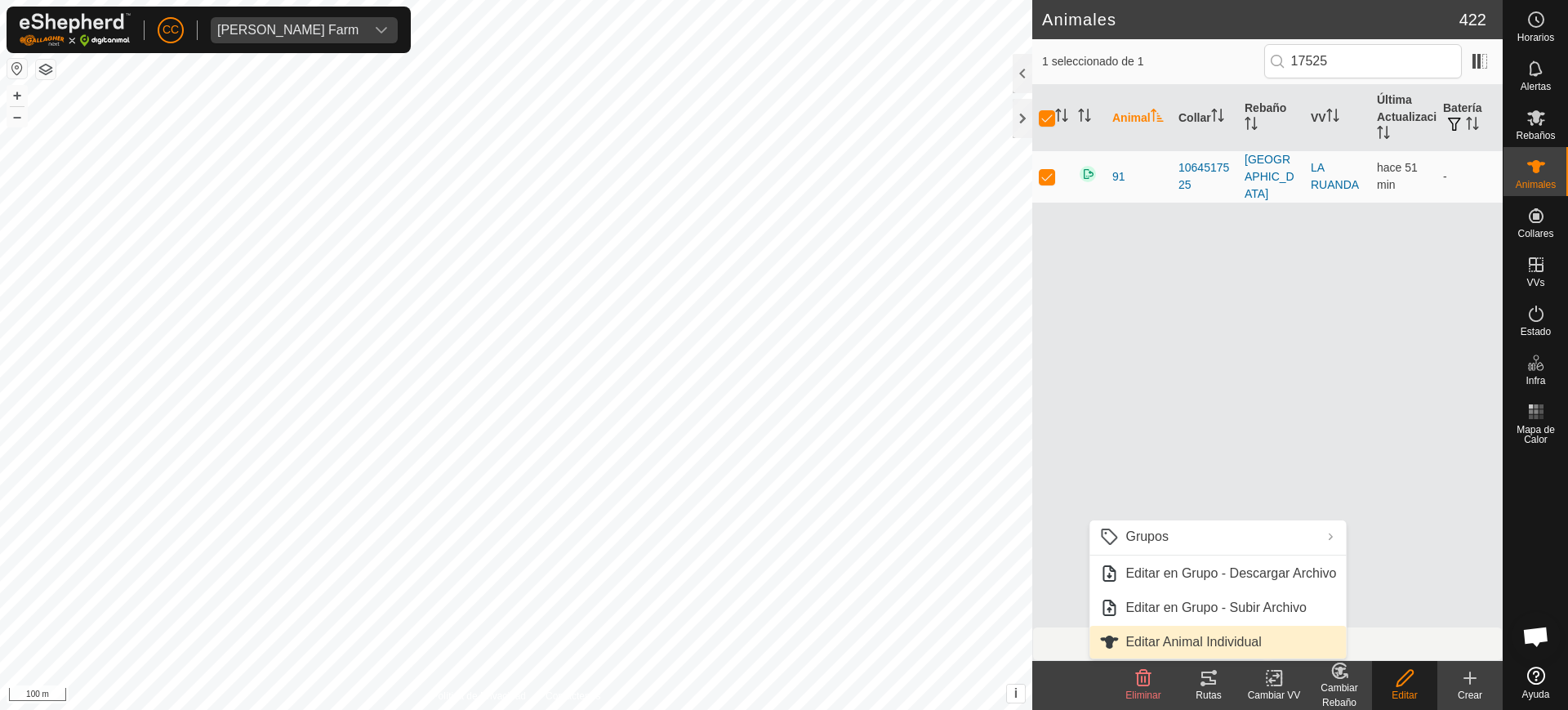
click at [1236, 651] on link "Editar Animal Individual" at bounding box center [1218, 642] width 257 height 32
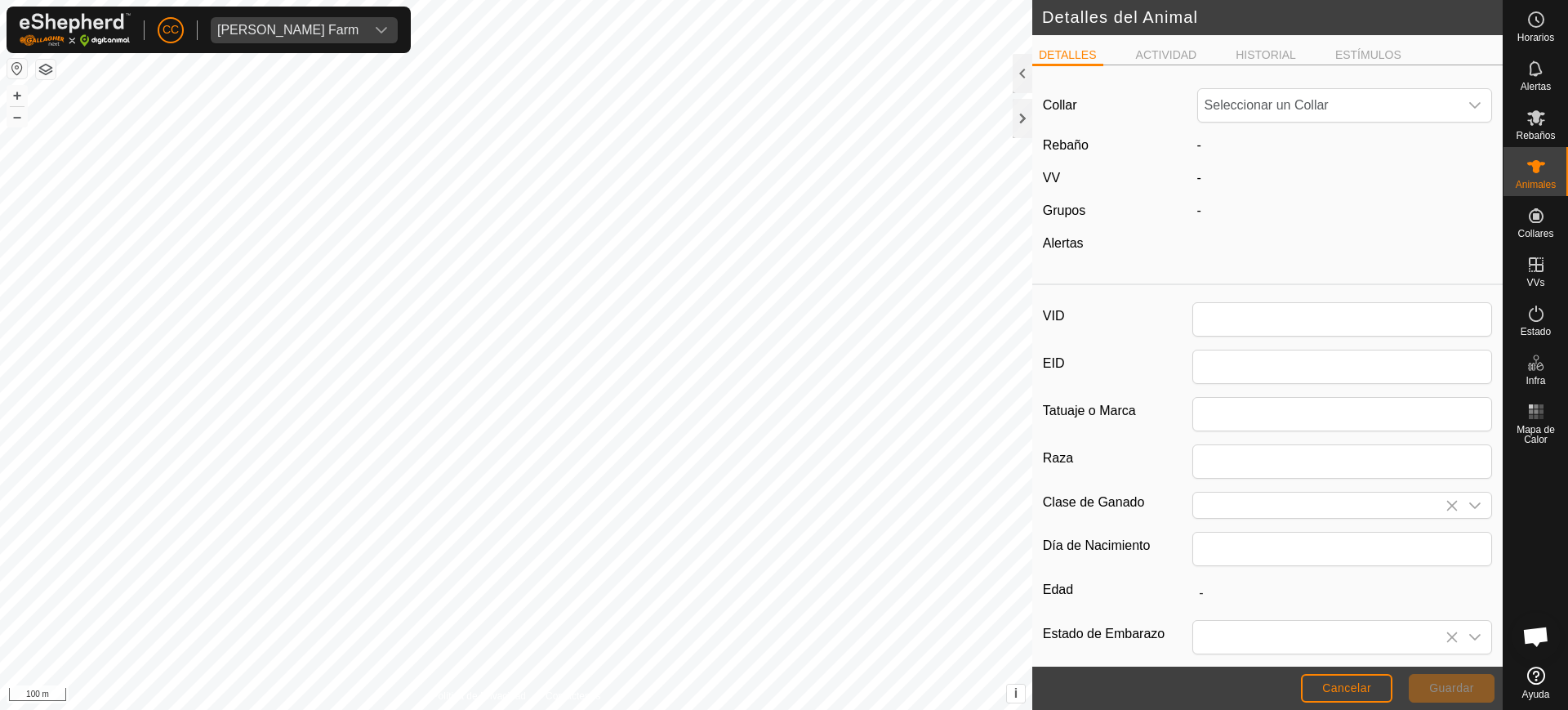
type input "91"
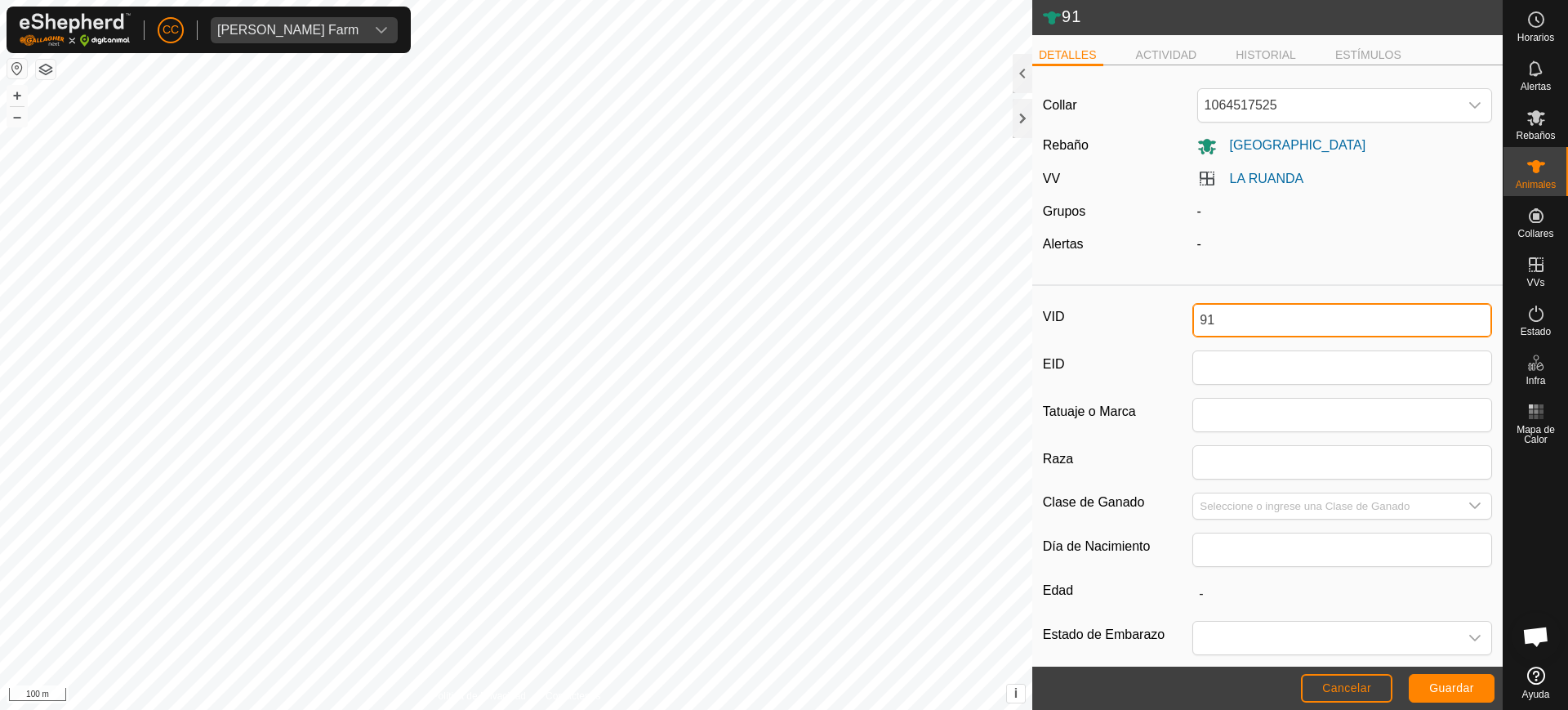
drag, startPoint x: 1217, startPoint y: 314, endPoint x: 1099, endPoint y: 315, distance: 118.0
click at [1099, 315] on div "VID 91" at bounding box center [1267, 320] width 449 height 34
type input "3269"
click at [1435, 694] on span "Guardar" at bounding box center [1452, 687] width 45 height 14
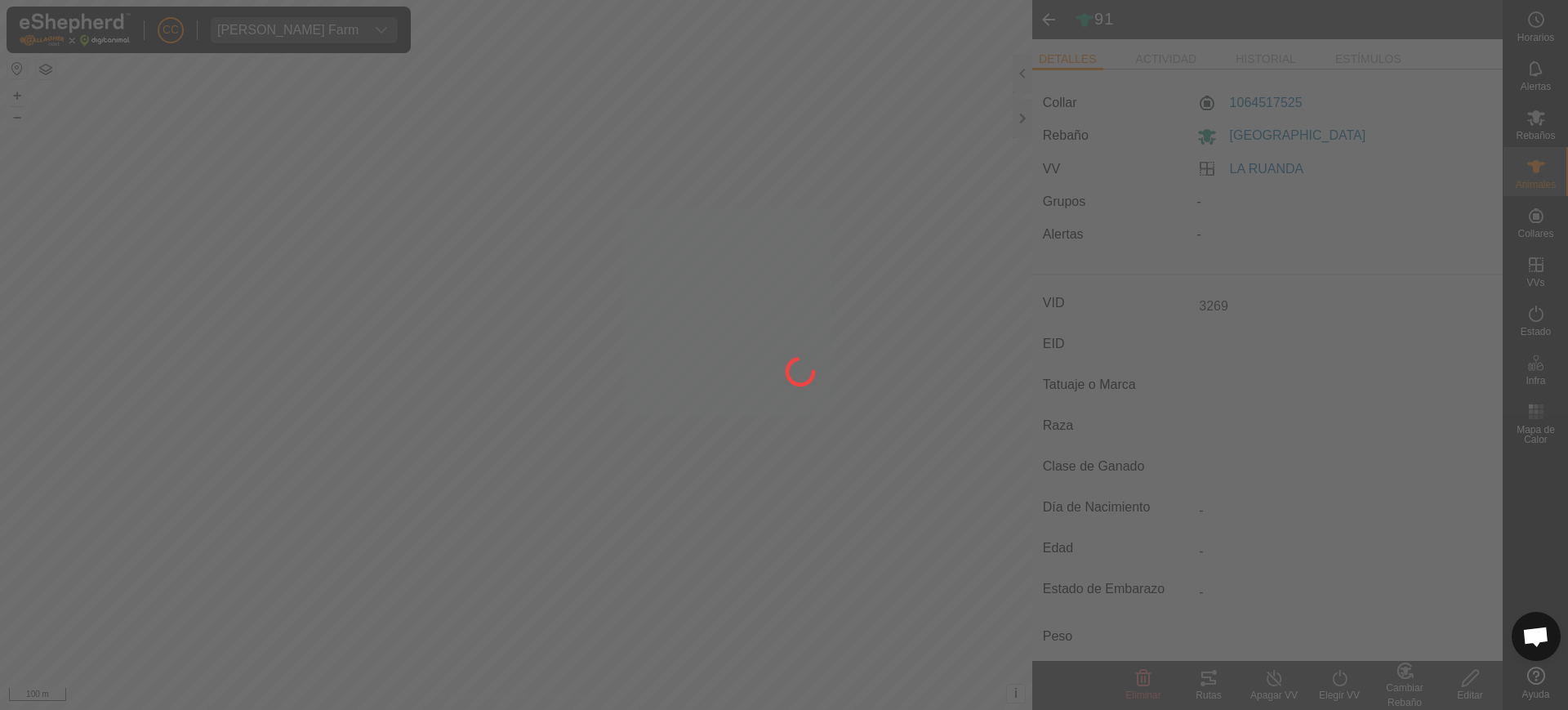
type input "-"
type input "0 kg"
type input "-"
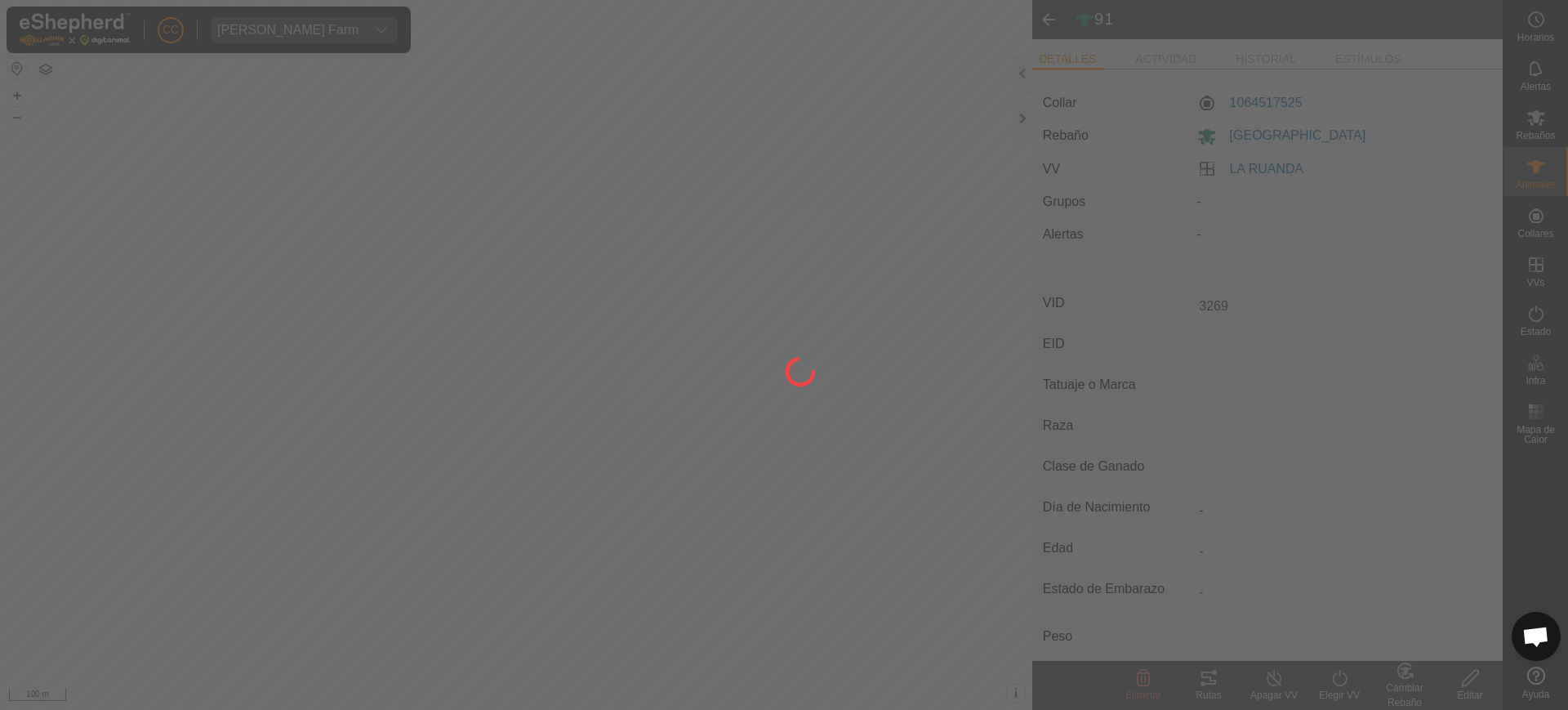
type input "-"
type input "91"
type input "-"
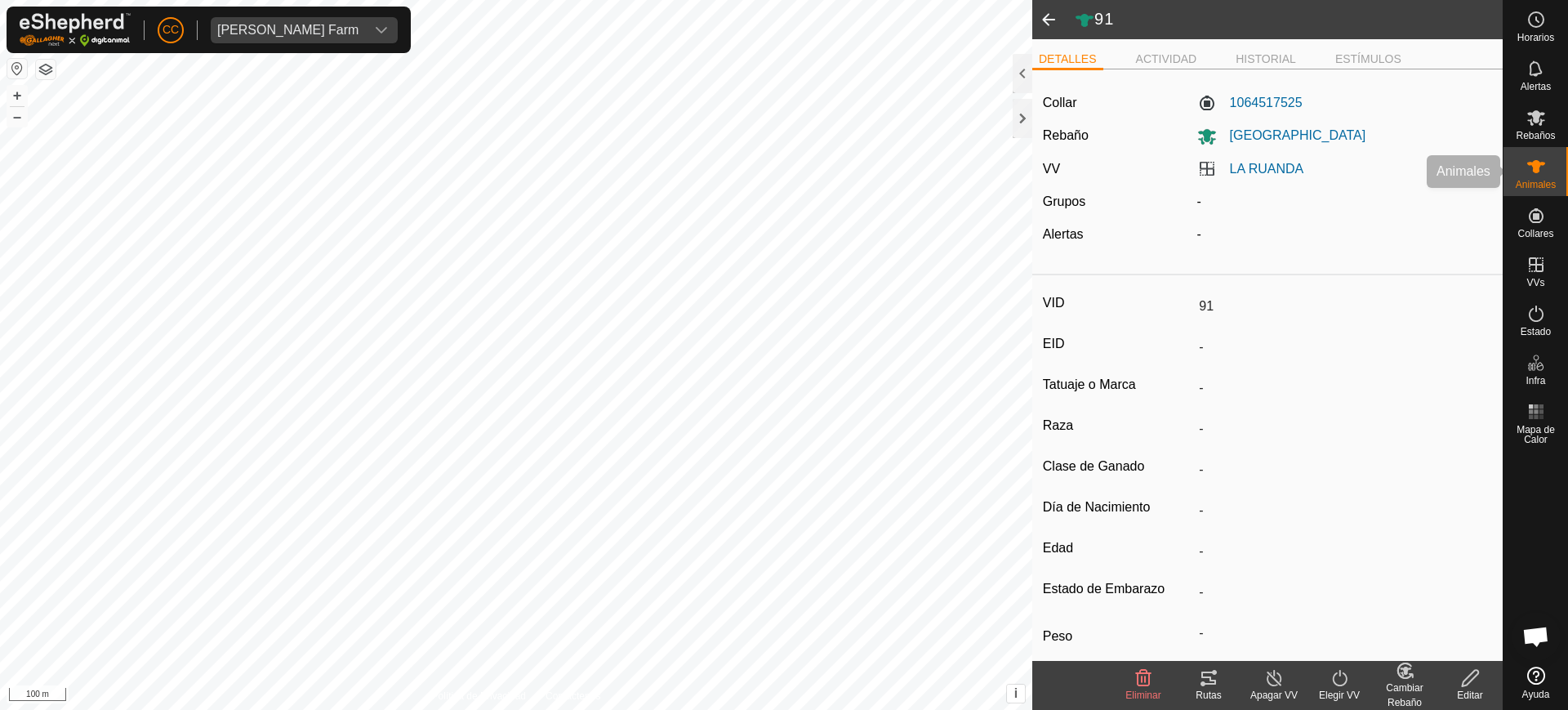
click at [1527, 168] on icon at bounding box center [1536, 167] width 20 height 20
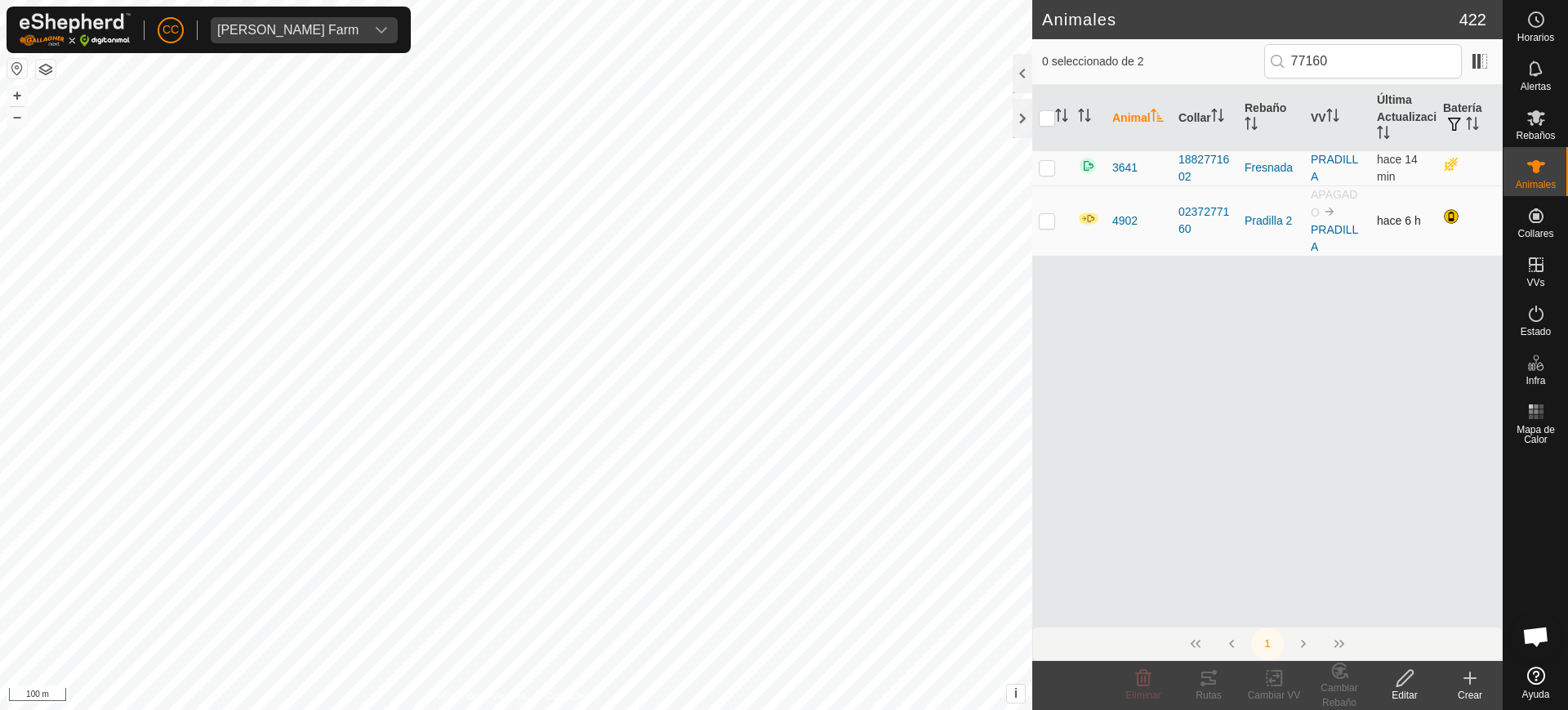
type input "77160"
click at [1046, 223] on p-checkbox at bounding box center [1047, 221] width 16 height 14
checkbox input "true"
click at [1534, 183] on span "Animales" at bounding box center [1536, 185] width 40 height 10
click at [1523, 180] on span "Animales" at bounding box center [1536, 185] width 40 height 10
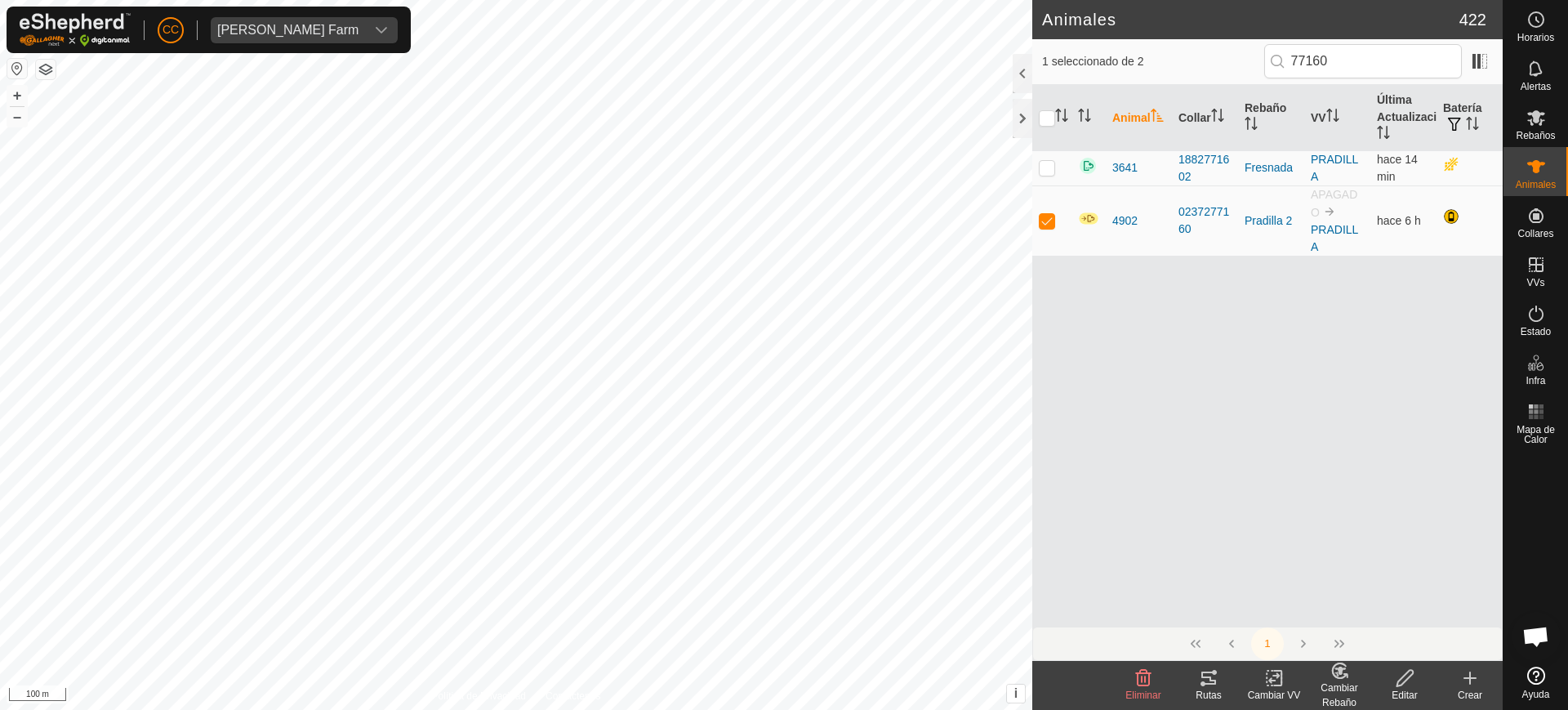
click at [1523, 180] on span "Animales" at bounding box center [1536, 185] width 40 height 10
drag, startPoint x: 1370, startPoint y: 75, endPoint x: 1121, endPoint y: 78, distance: 249.0
click at [1121, 78] on div "1 seleccionado de 2 77160" at bounding box center [1267, 62] width 470 height 46
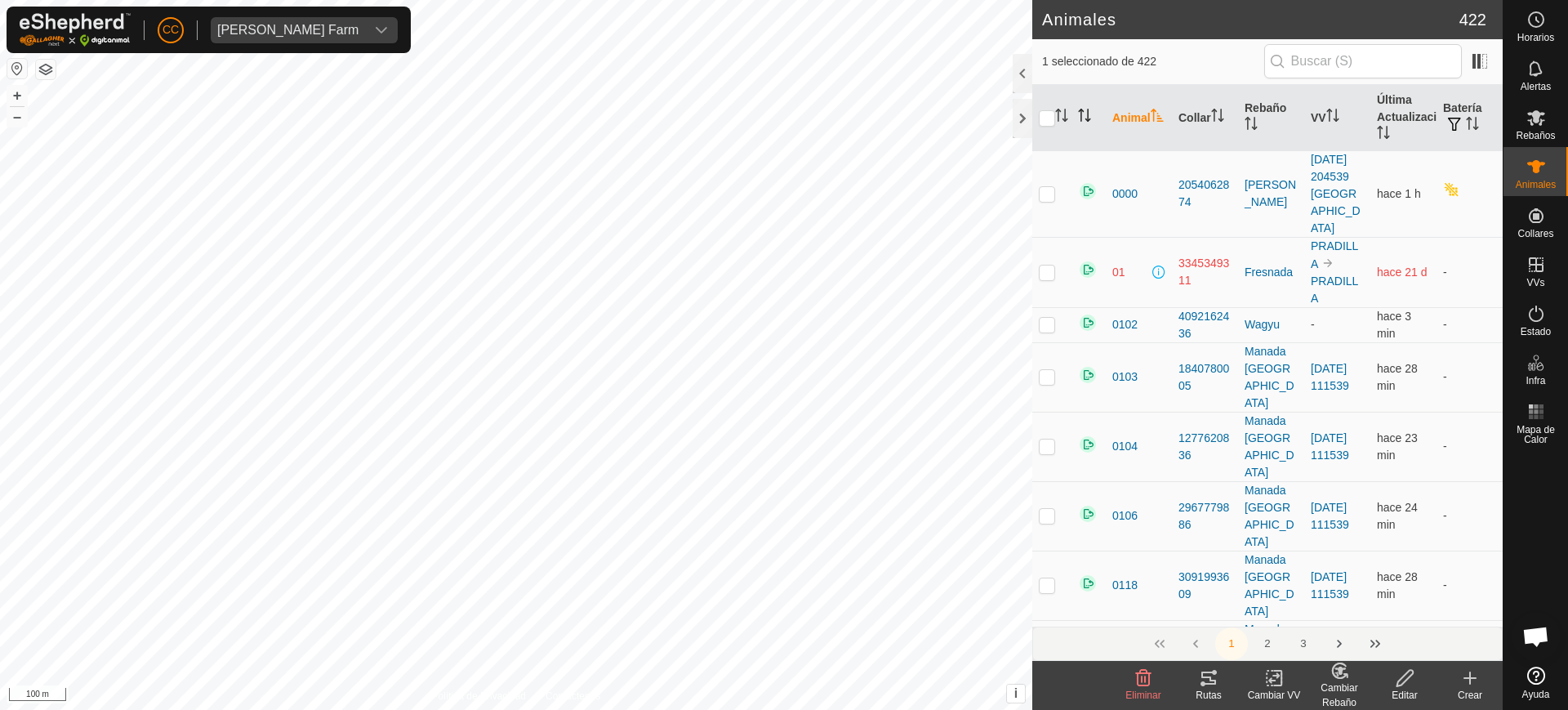
click at [1081, 116] on icon "Activar para ordenar" at bounding box center [1084, 115] width 14 height 14
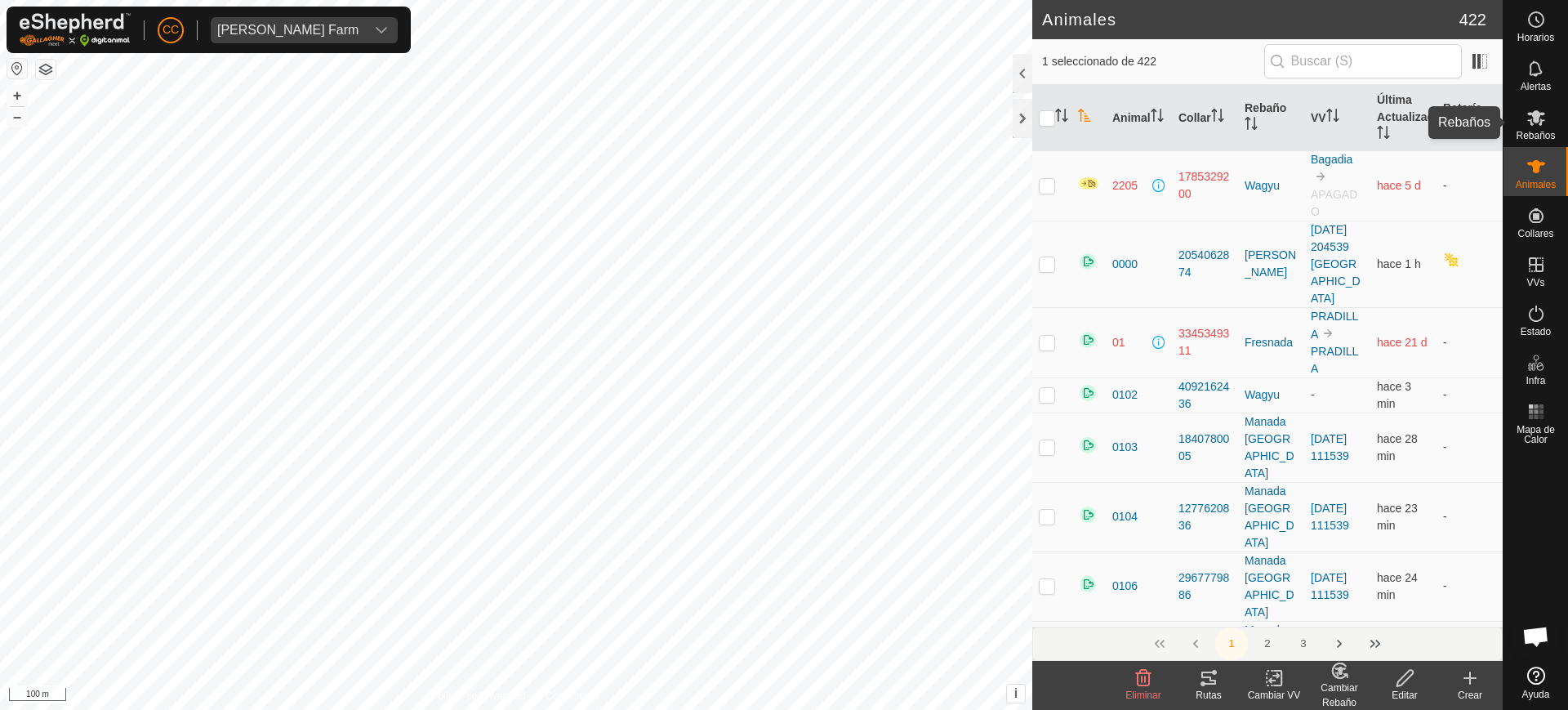
click at [1526, 123] on es-mob-svg-icon at bounding box center [1536, 117] width 30 height 26
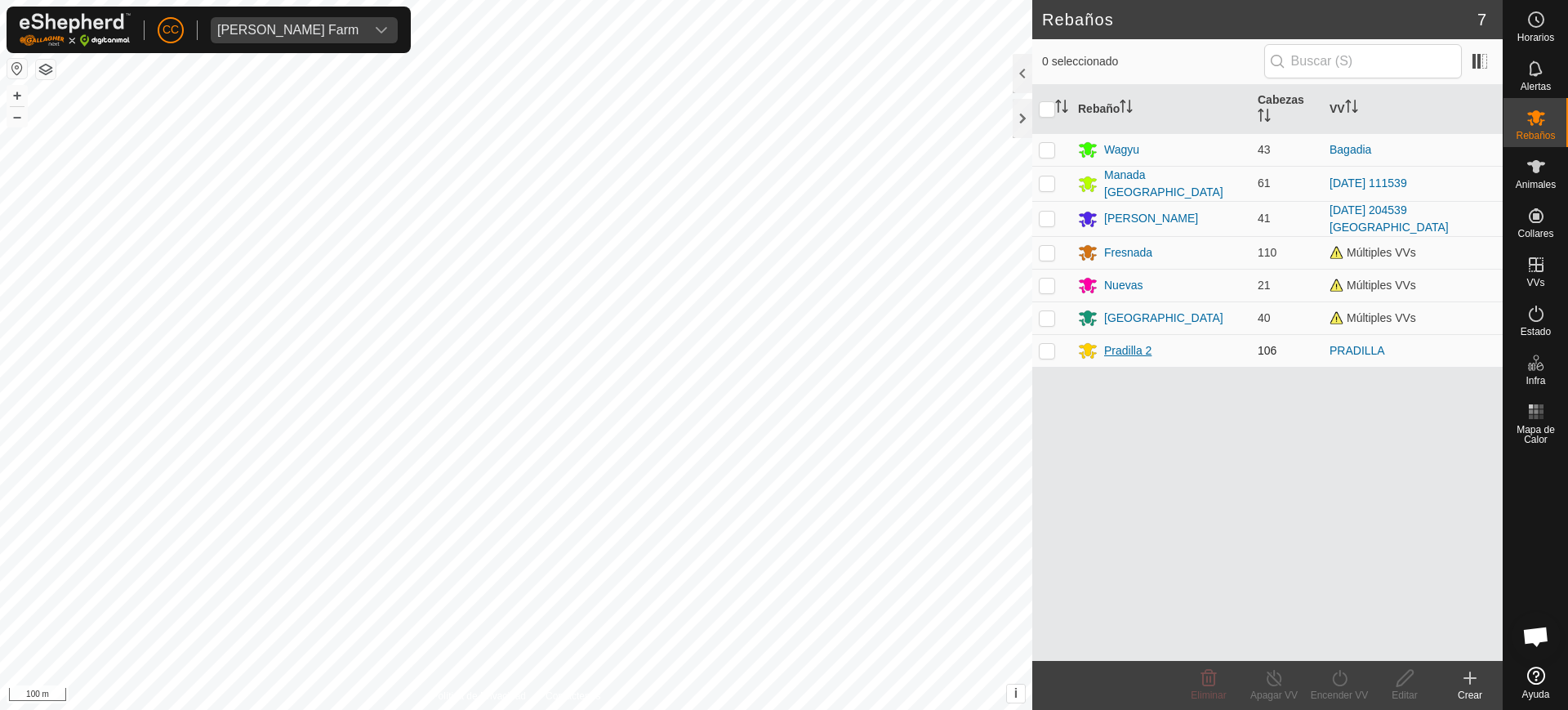
click at [1119, 346] on div "Pradilla 2" at bounding box center [1128, 350] width 48 height 17
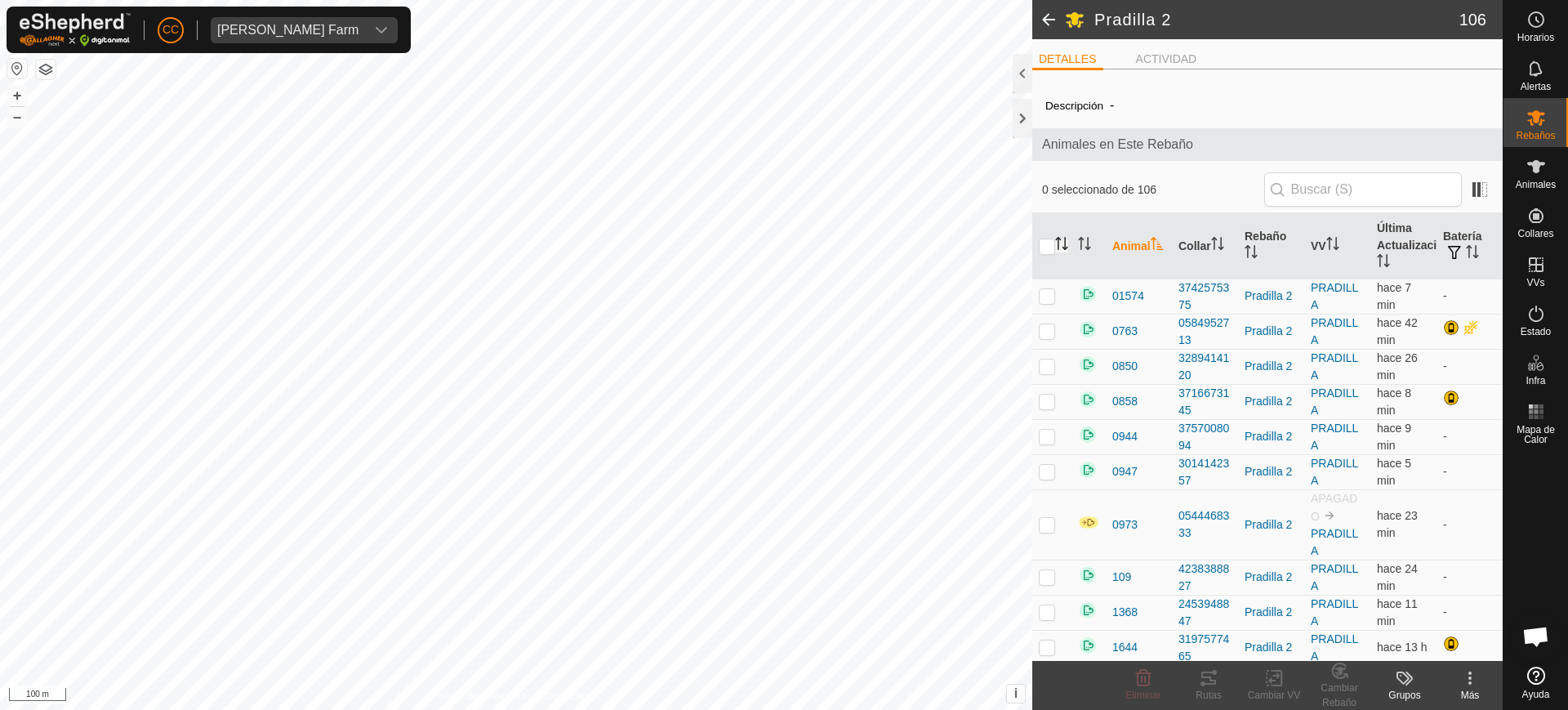
click at [1061, 245] on icon "Activar para ordenar" at bounding box center [1062, 243] width 14 height 14
click at [1122, 241] on th "Animal" at bounding box center [1138, 246] width 66 height 66
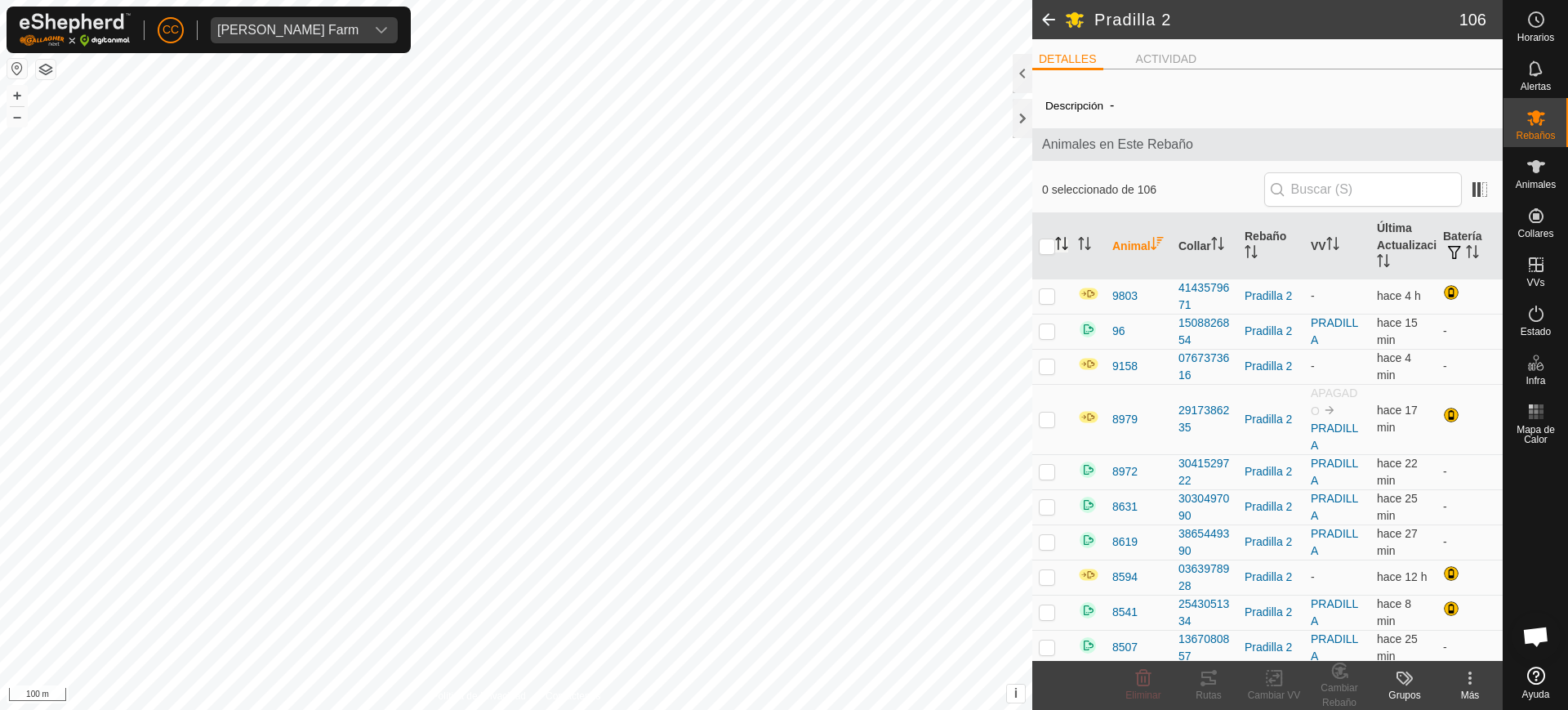
click at [1122, 241] on th "Animal" at bounding box center [1138, 246] width 66 height 66
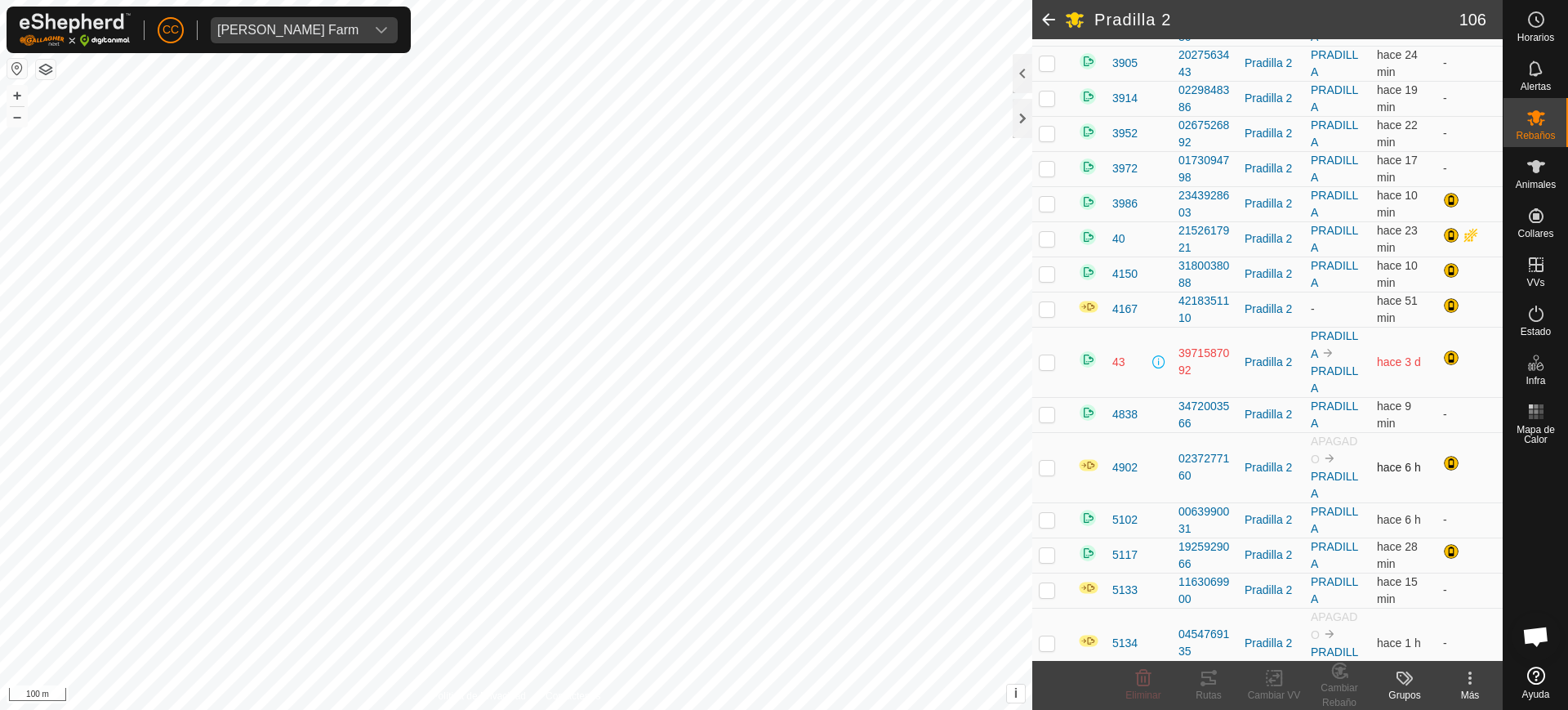
scroll to position [2247, 0]
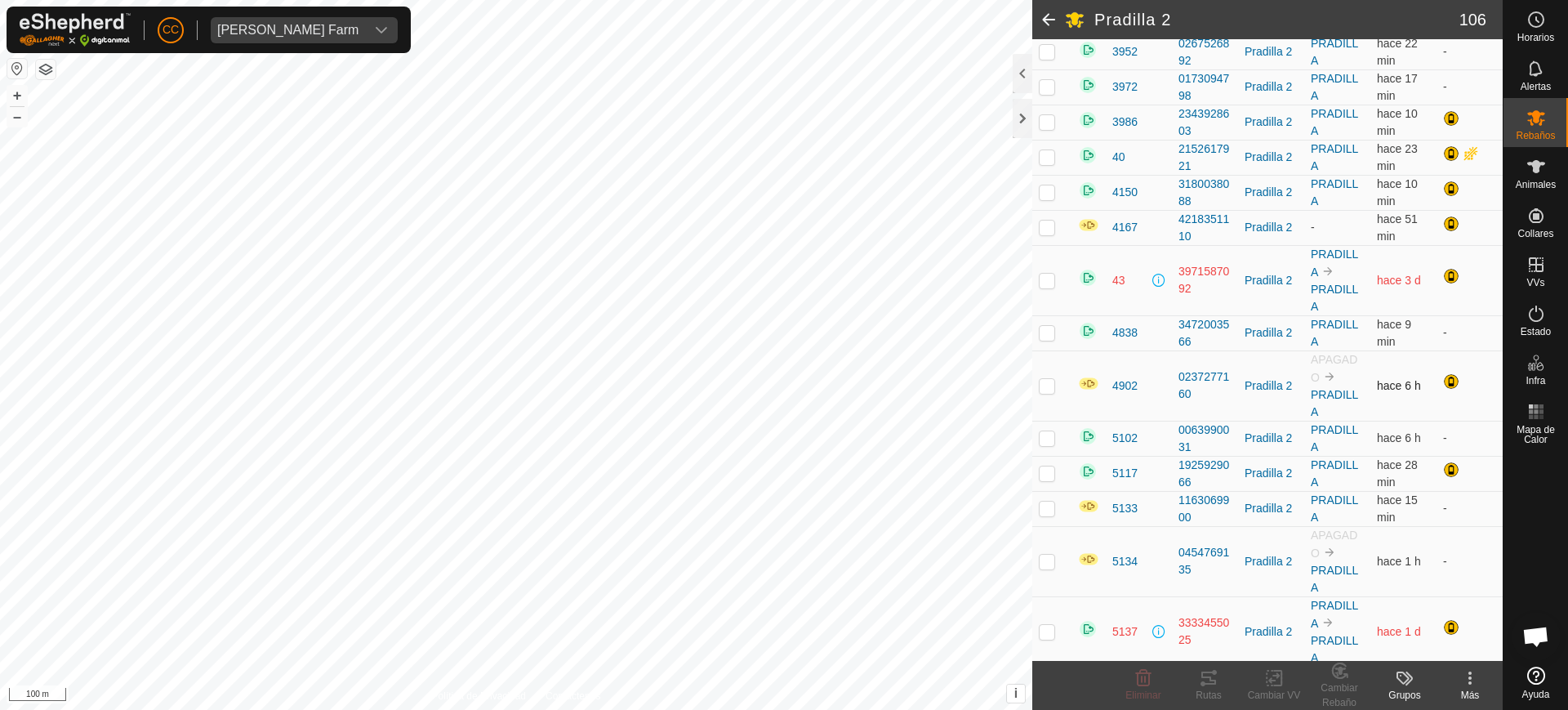
click at [1047, 389] on p-checkbox at bounding box center [1047, 386] width 16 height 14
checkbox input "true"
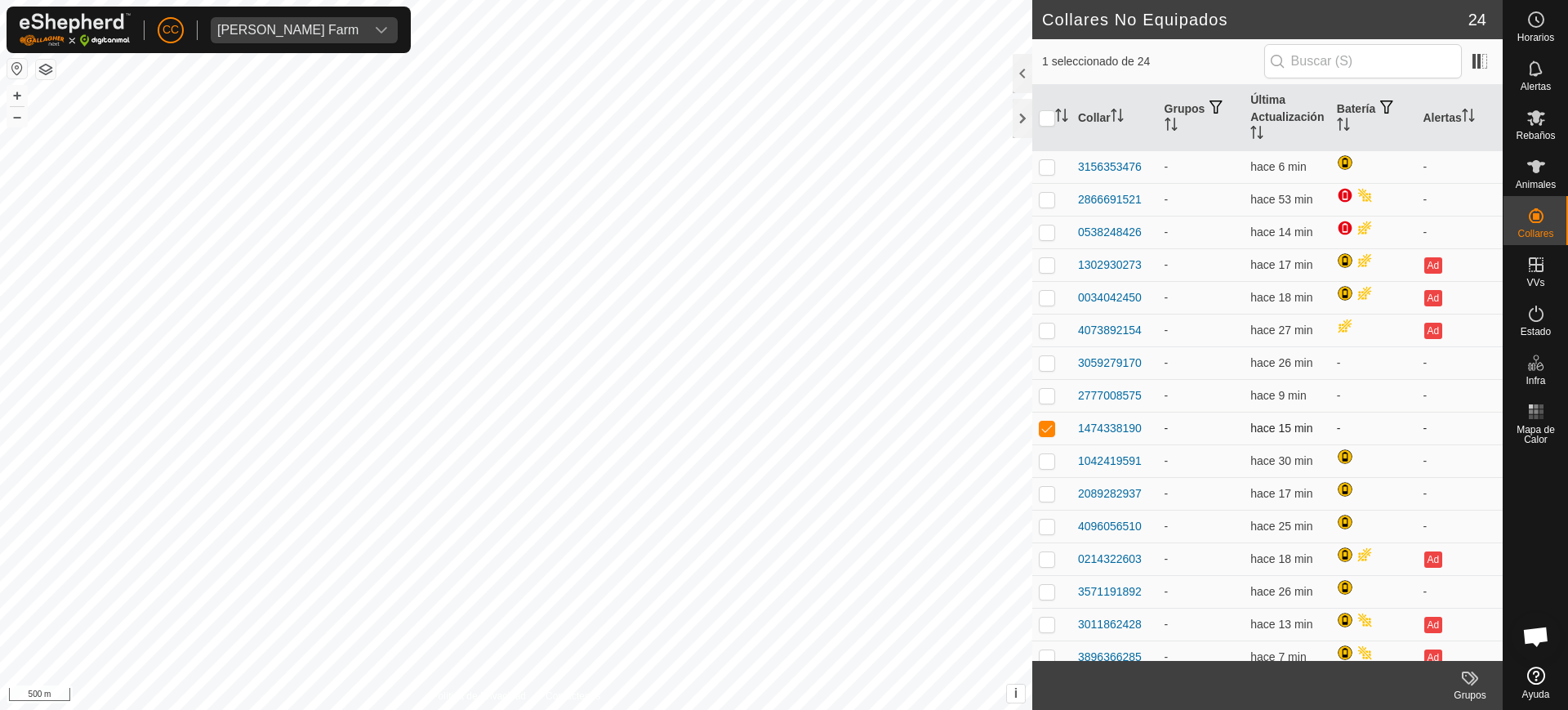
drag, startPoint x: 1143, startPoint y: 424, endPoint x: 1073, endPoint y: 430, distance: 70.3
click at [1073, 430] on td "1474338190" at bounding box center [1115, 428] width 86 height 32
click at [1147, 426] on div "1474338190" at bounding box center [1115, 428] width 74 height 17
drag, startPoint x: 1147, startPoint y: 426, endPoint x: 1110, endPoint y: 429, distance: 37.1
click at [1110, 429] on div "1474338190" at bounding box center [1115, 428] width 74 height 17
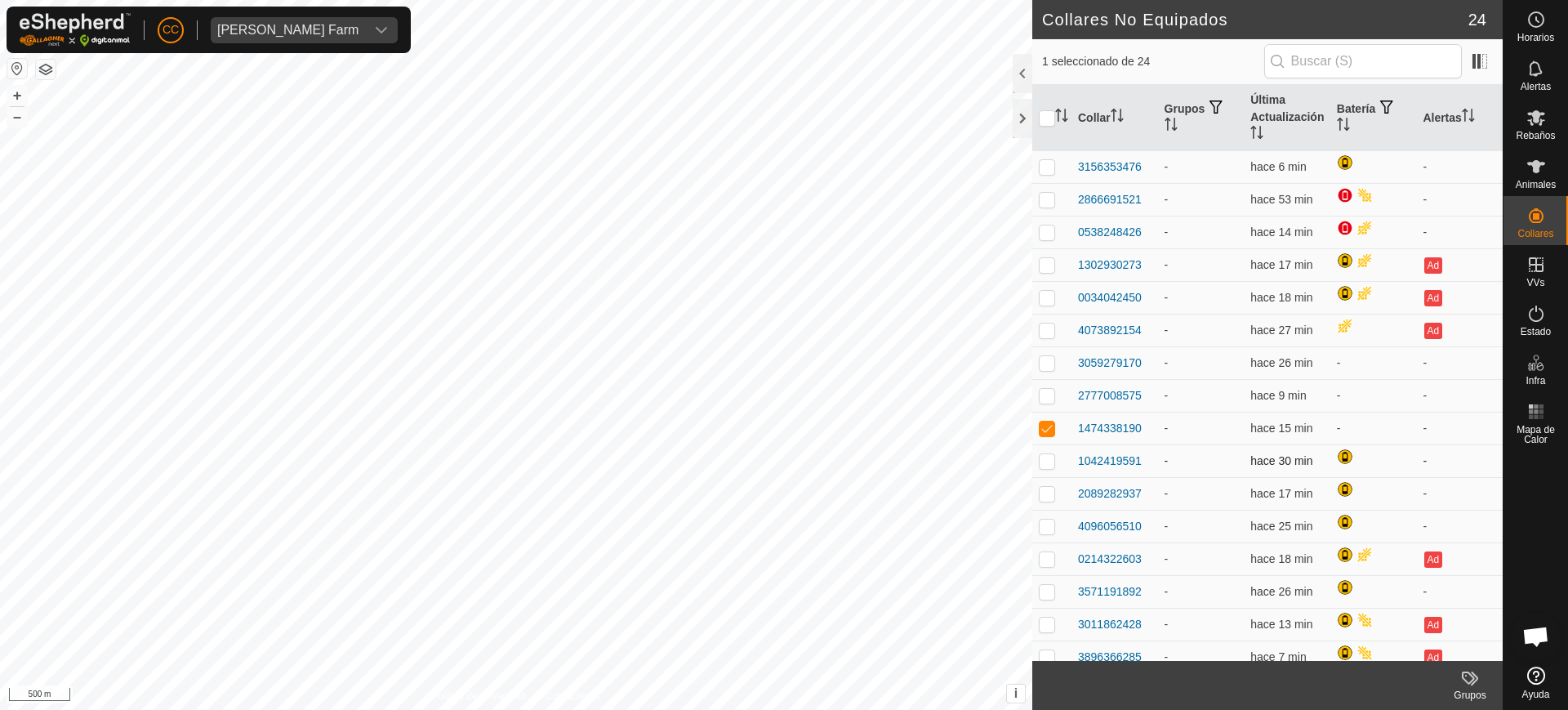
copy div "1474338190"
click at [1540, 176] on icon at bounding box center [1536, 167] width 20 height 20
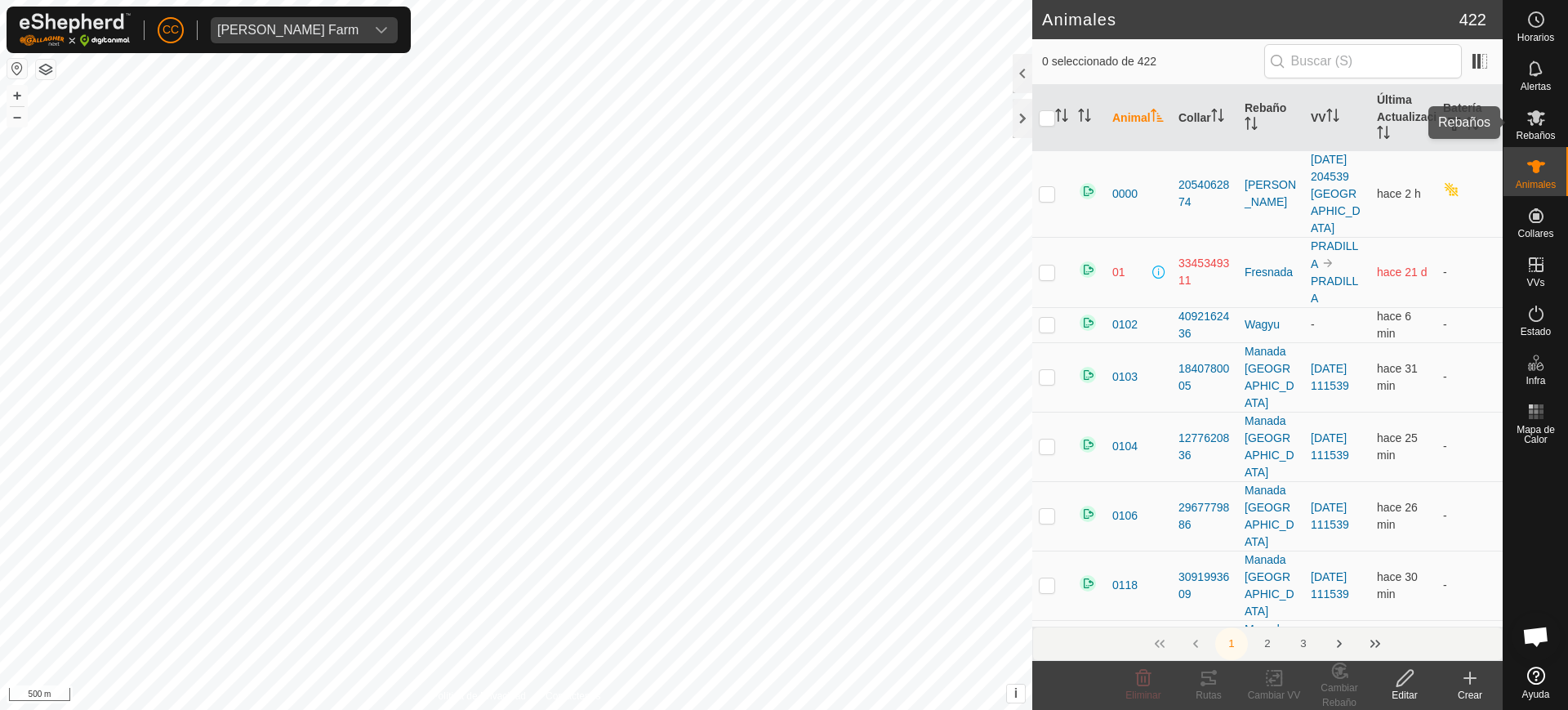
click at [1547, 132] on span "Rebaños" at bounding box center [1536, 135] width 40 height 10
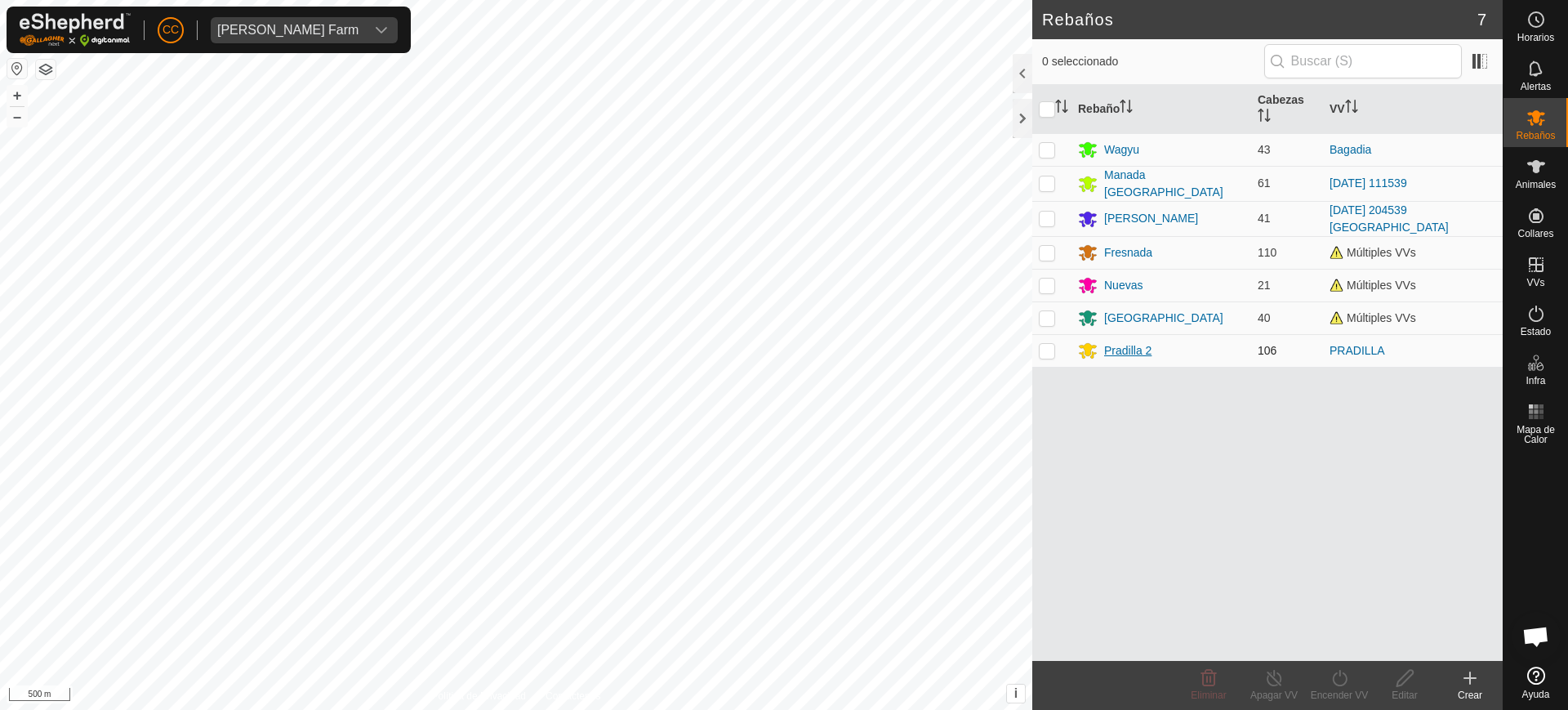
click at [1118, 345] on div "Pradilla 2" at bounding box center [1128, 350] width 48 height 17
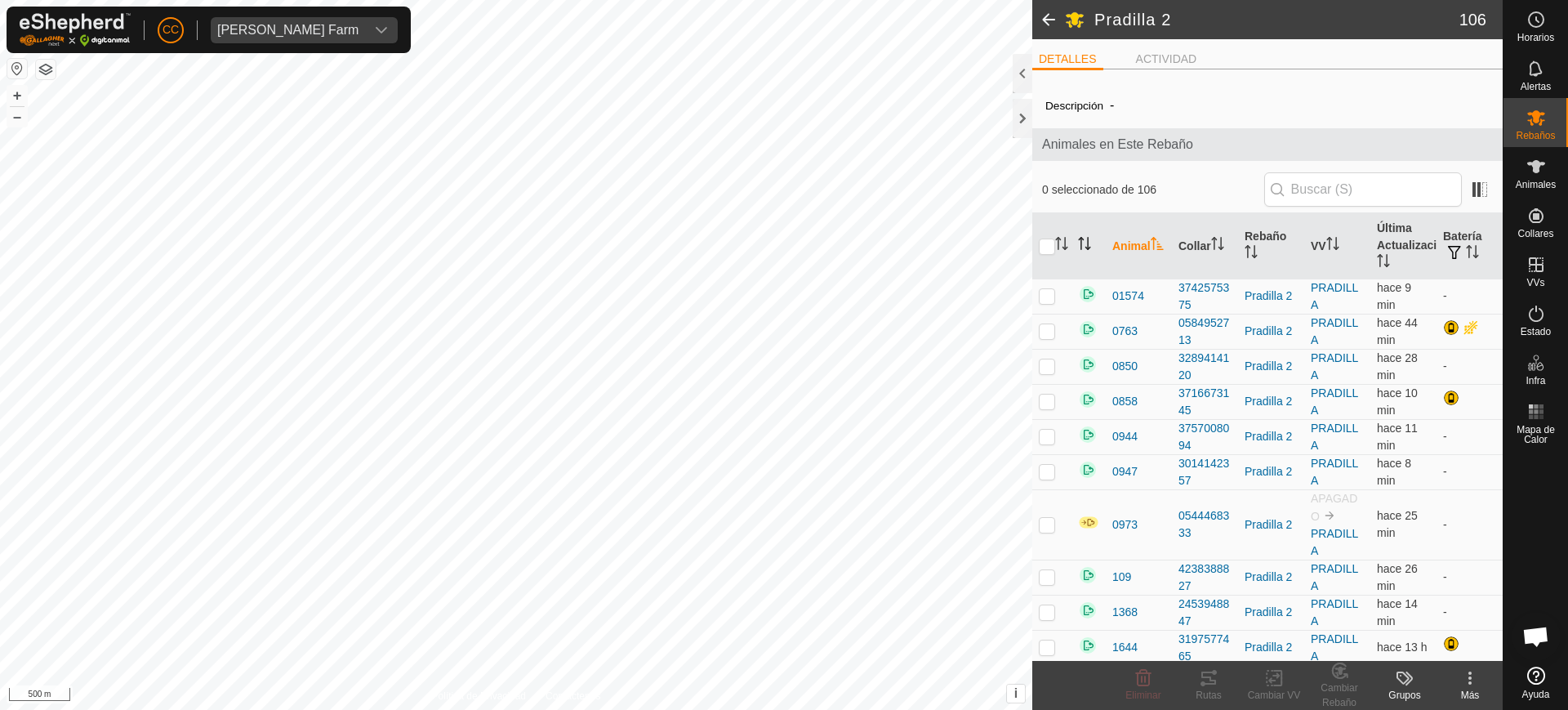
click at [1080, 235] on th at bounding box center [1089, 246] width 34 height 66
click at [1113, 230] on th "Animal" at bounding box center [1138, 246] width 66 height 66
click at [1114, 230] on th "Animal" at bounding box center [1138, 246] width 66 height 66
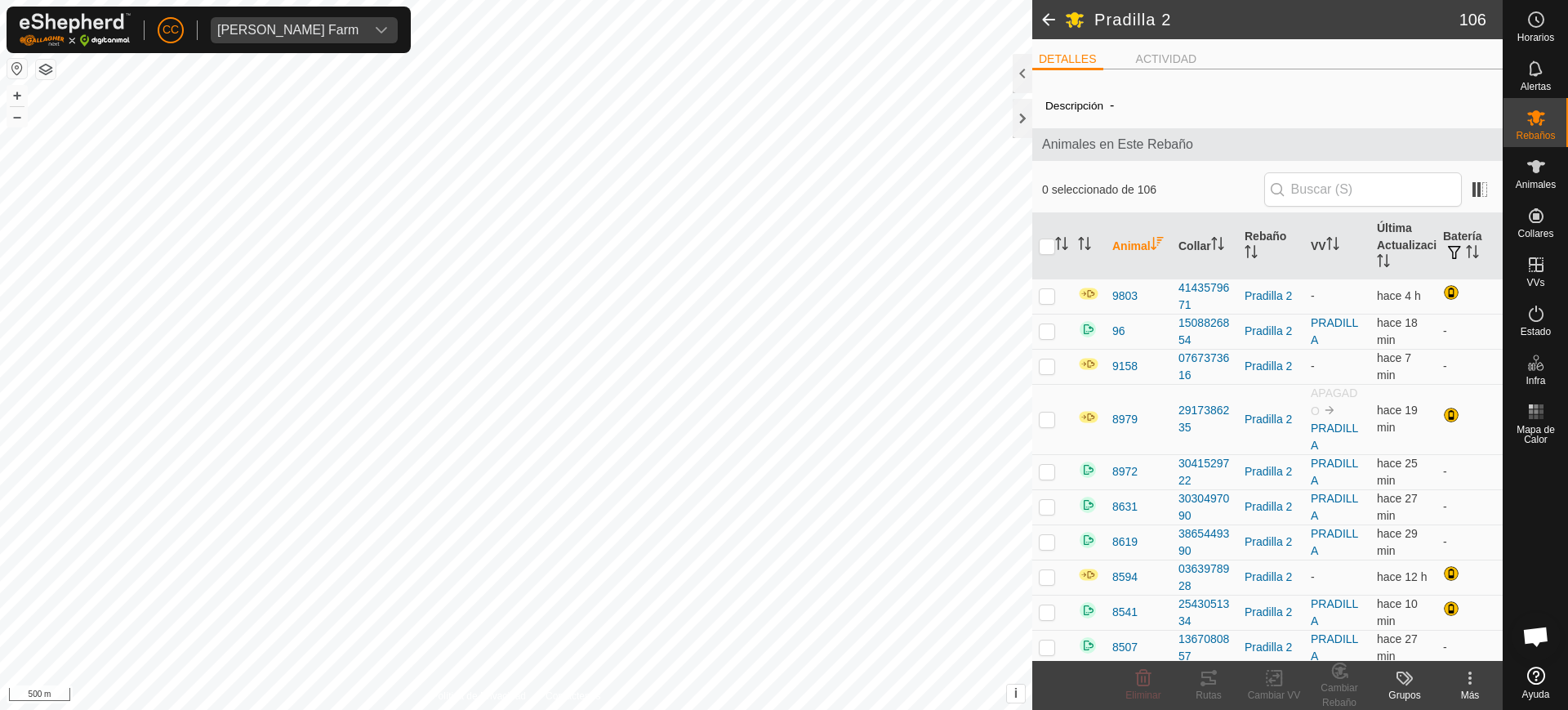
click at [1116, 231] on th "Animal" at bounding box center [1138, 246] width 66 height 66
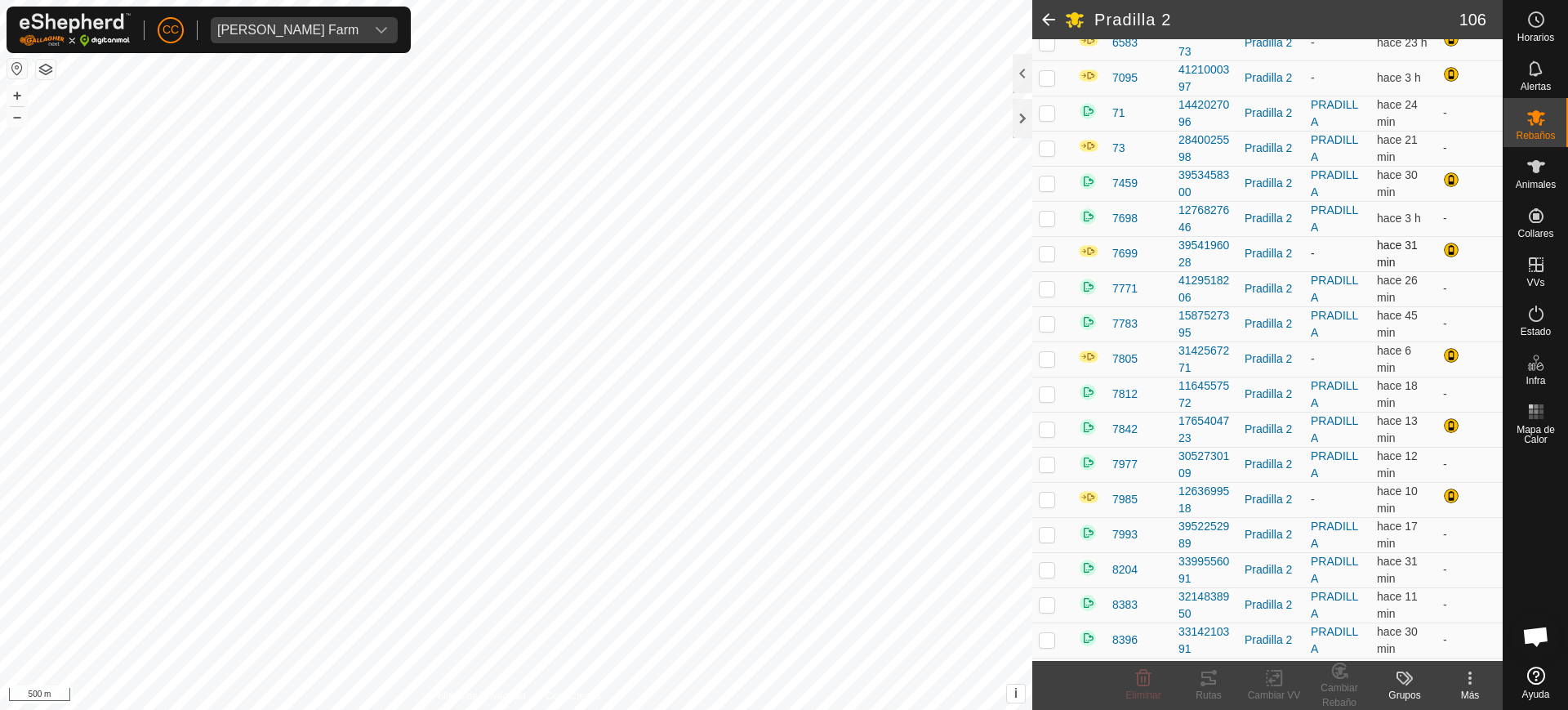
scroll to position [3269, 0]
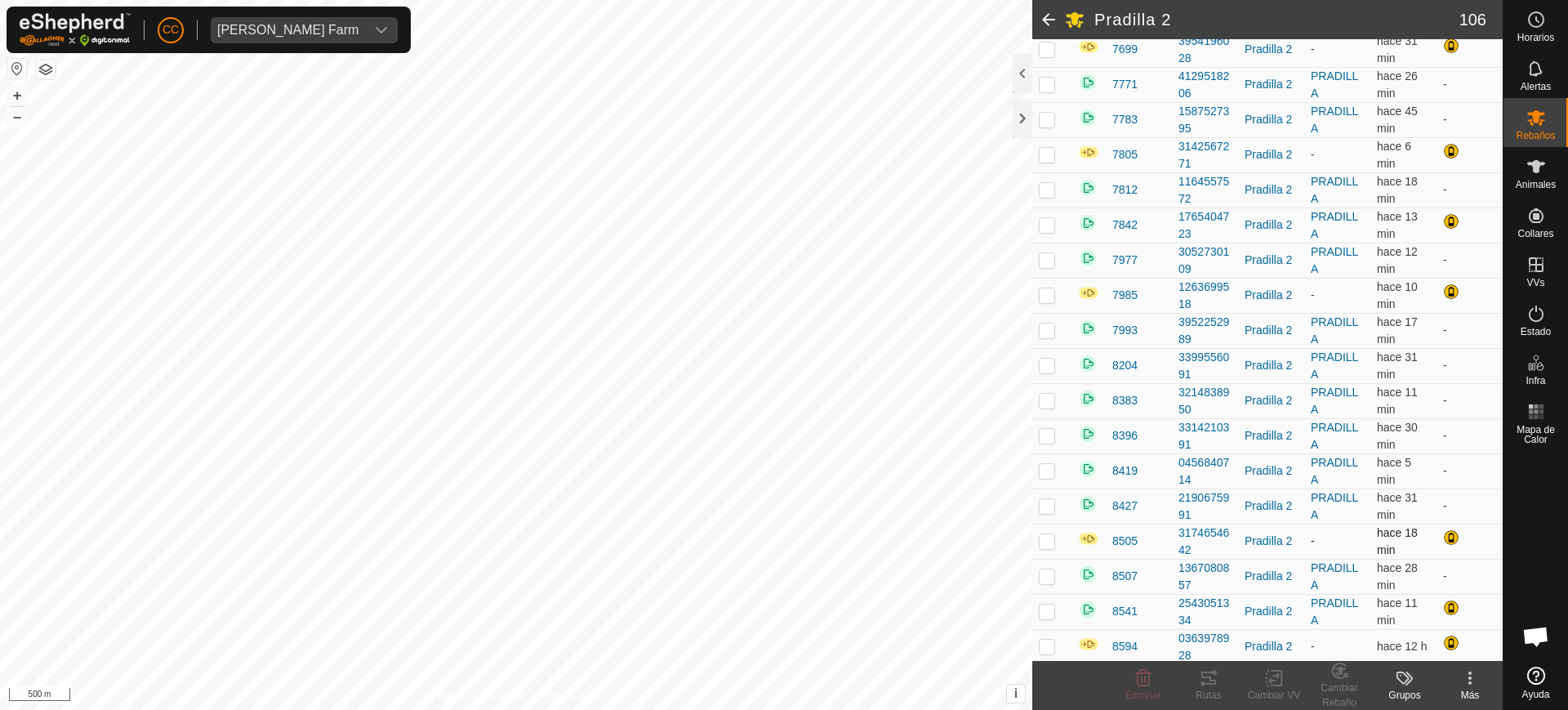
click at [1040, 540] on p-checkbox at bounding box center [1047, 541] width 16 height 14
checkbox input "true"
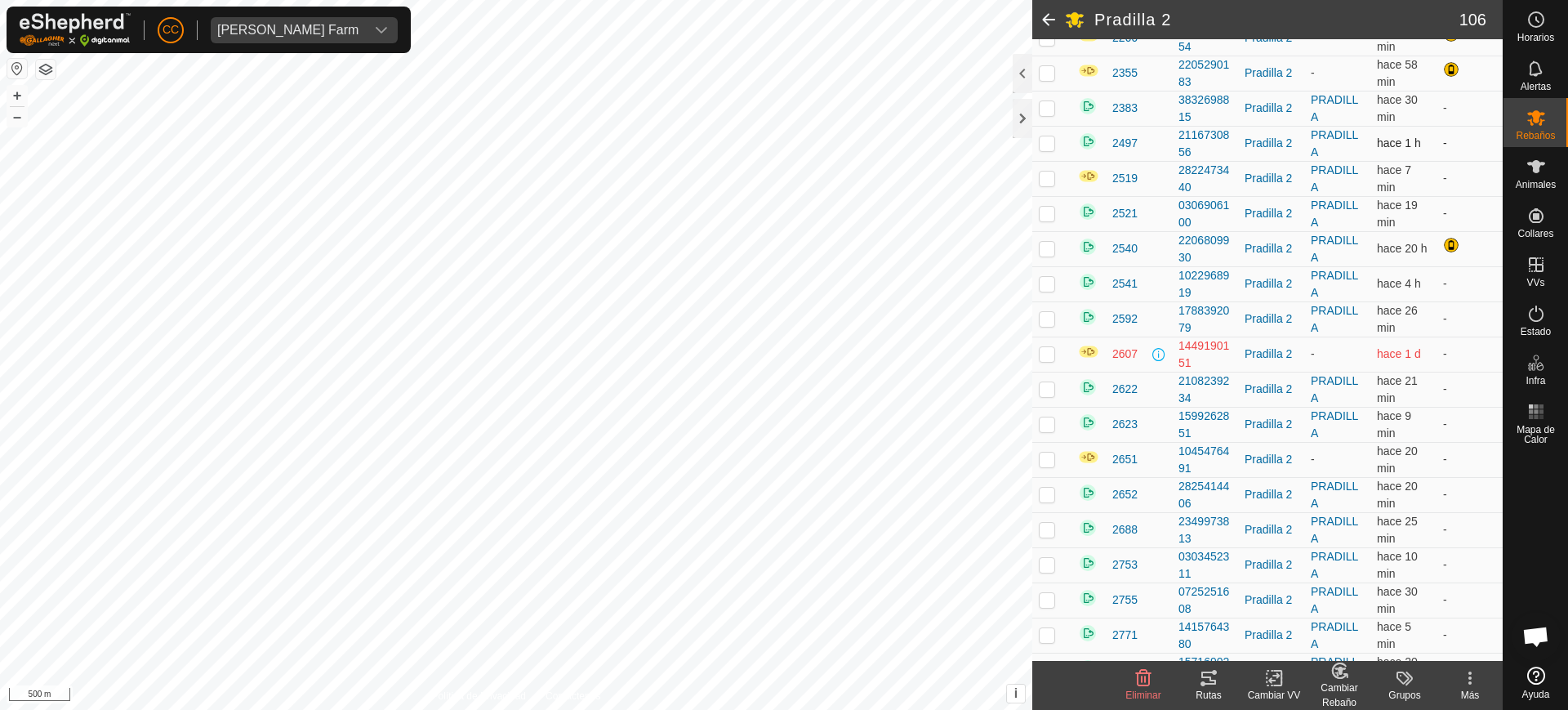
scroll to position [715, 0]
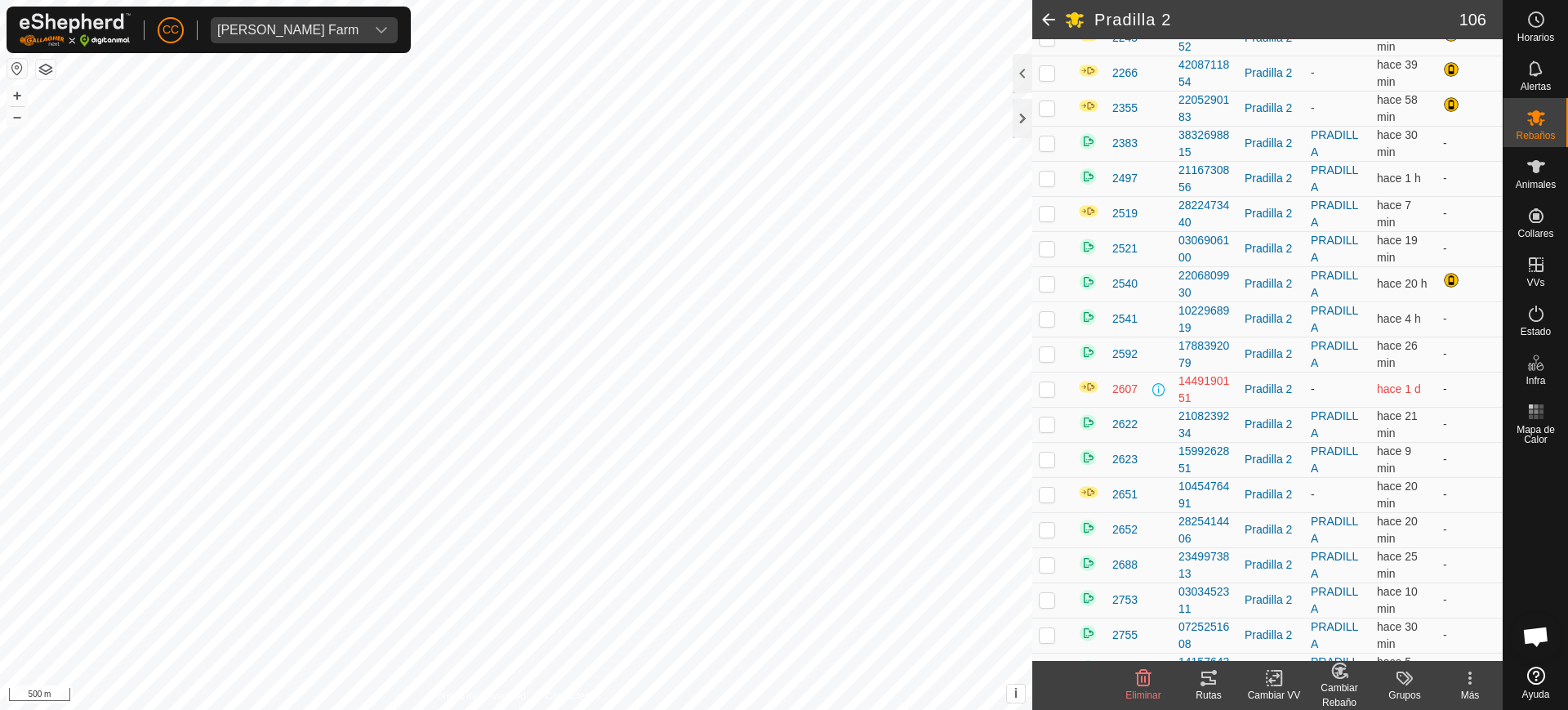
click at [1042, 386] on p-checkbox at bounding box center [1047, 388] width 16 height 14
checkbox input "true"
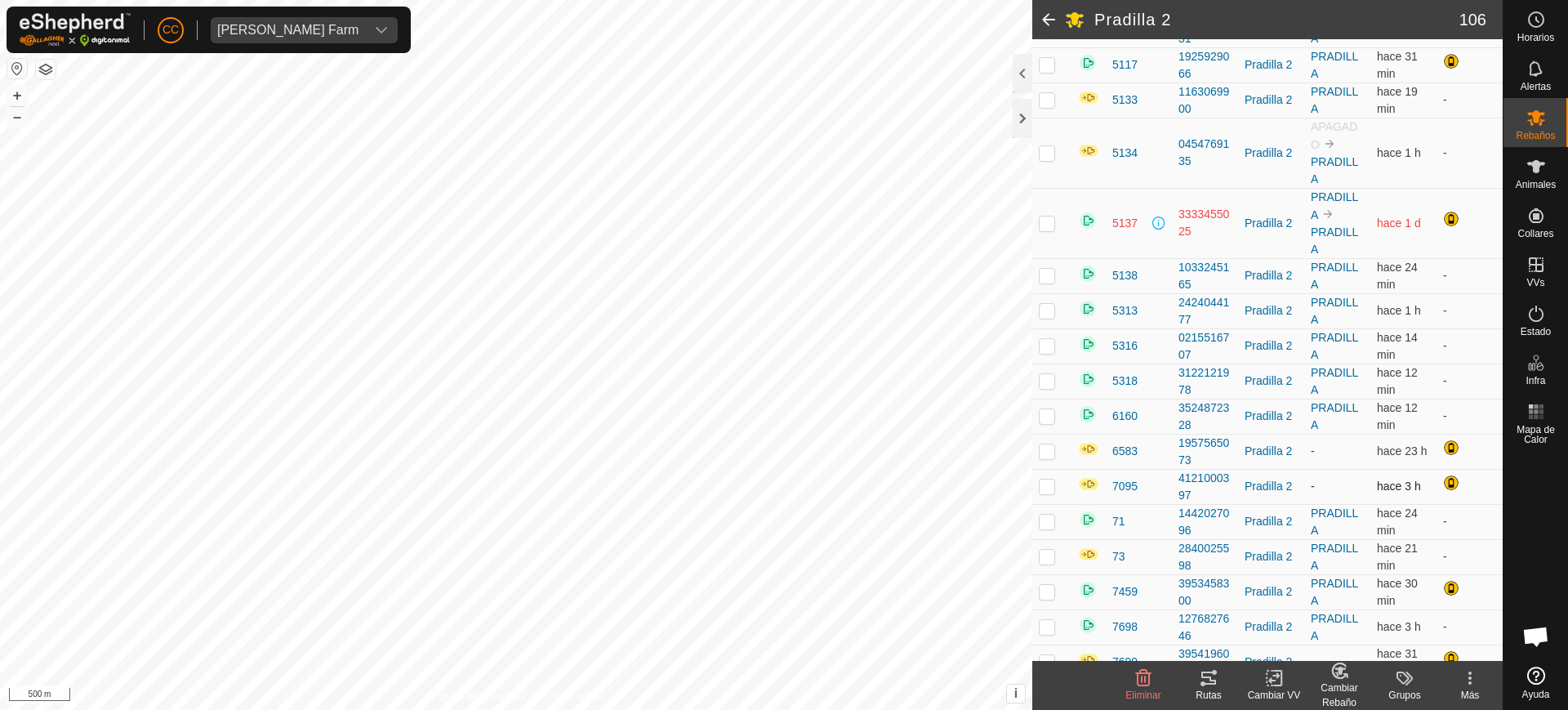
scroll to position [2963, 0]
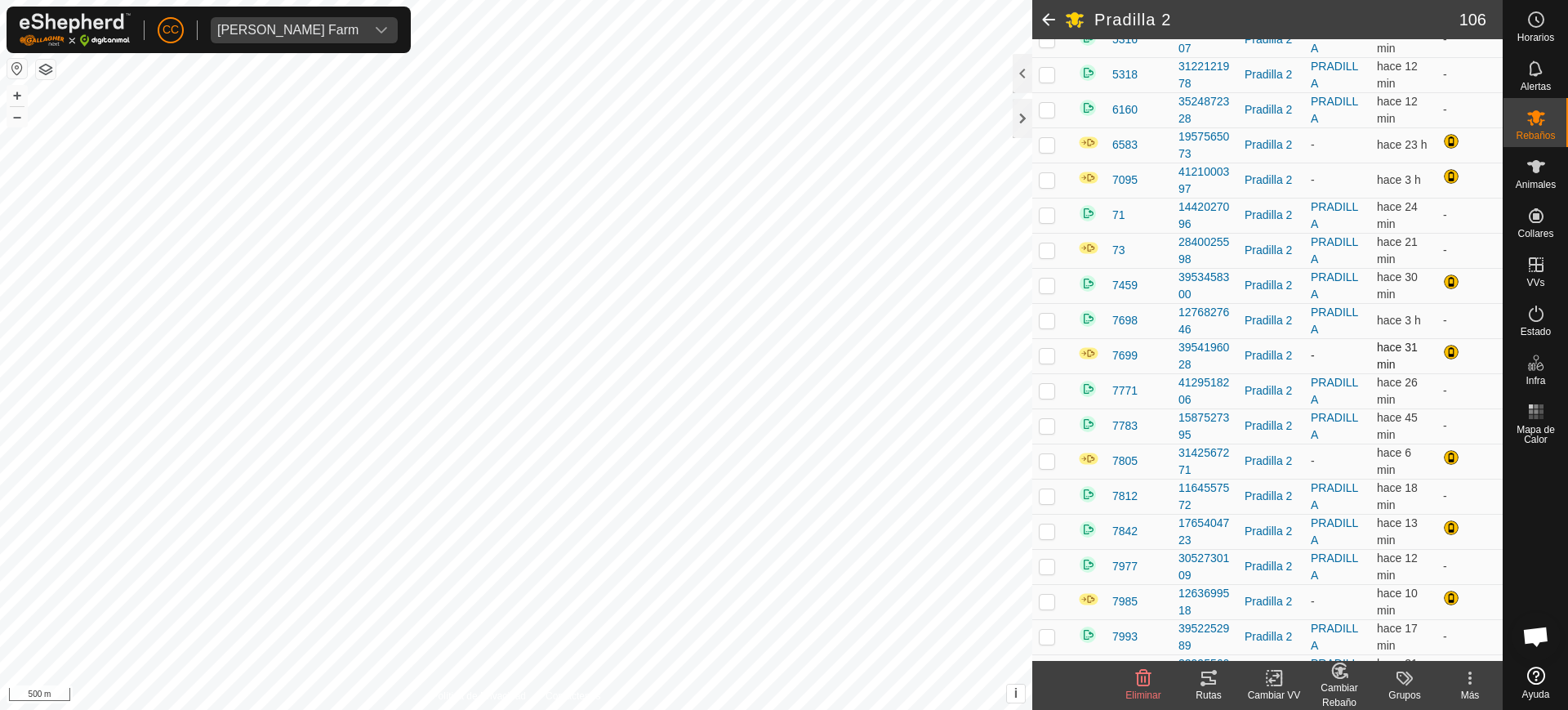
click at [1048, 357] on p-checkbox at bounding box center [1047, 355] width 16 height 14
checkbox input "true"
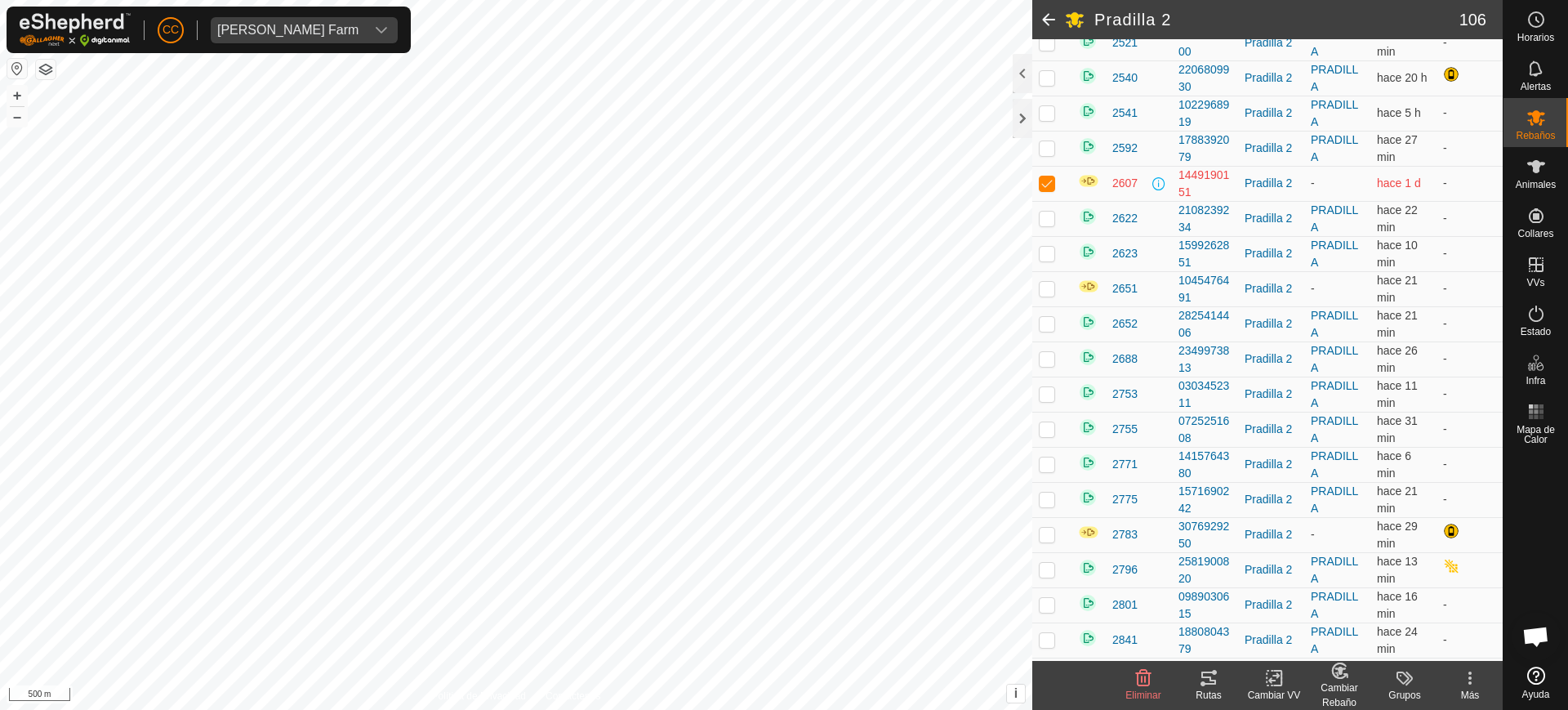
scroll to position [919, 0]
click at [1047, 296] on p-checkbox at bounding box center [1047, 290] width 16 height 14
checkbox input "true"
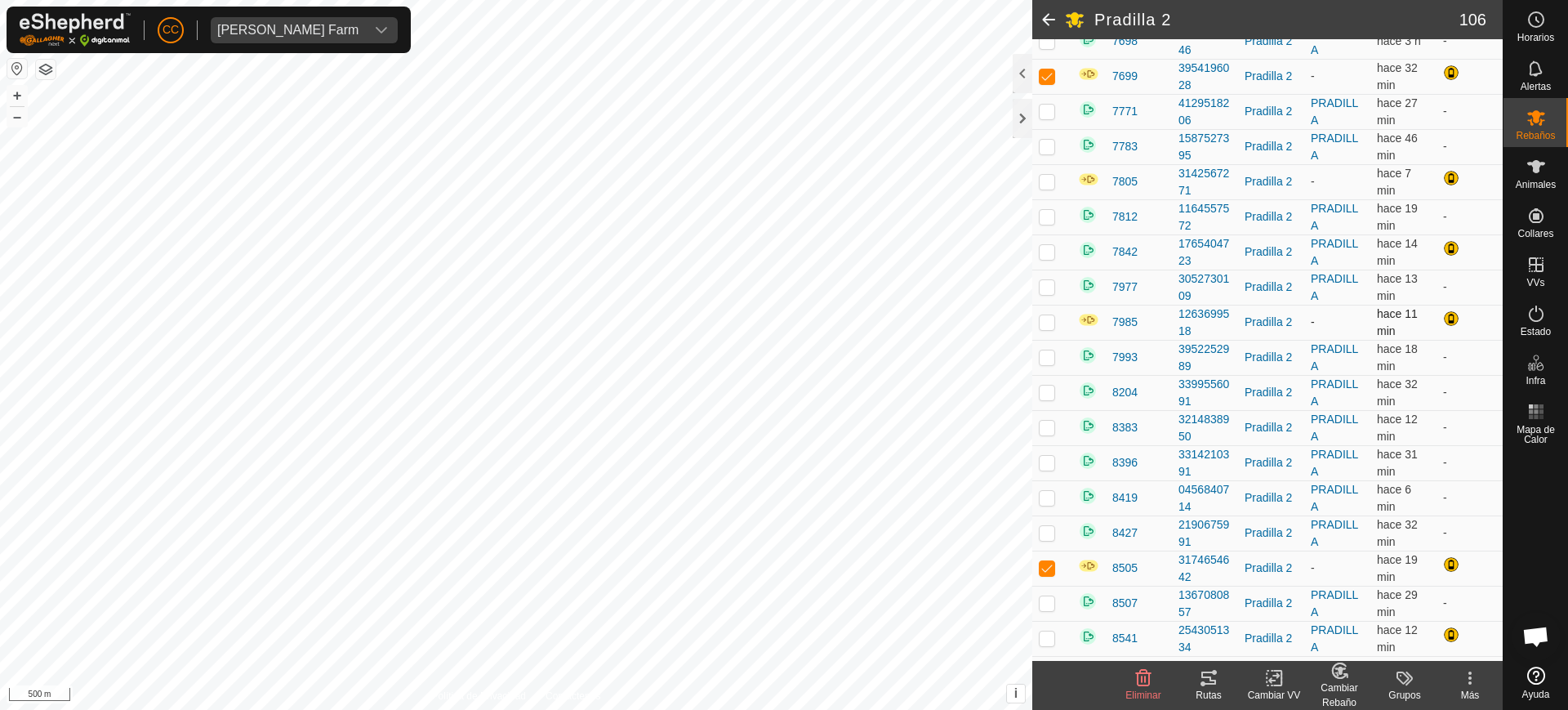
scroll to position [3269, 0]
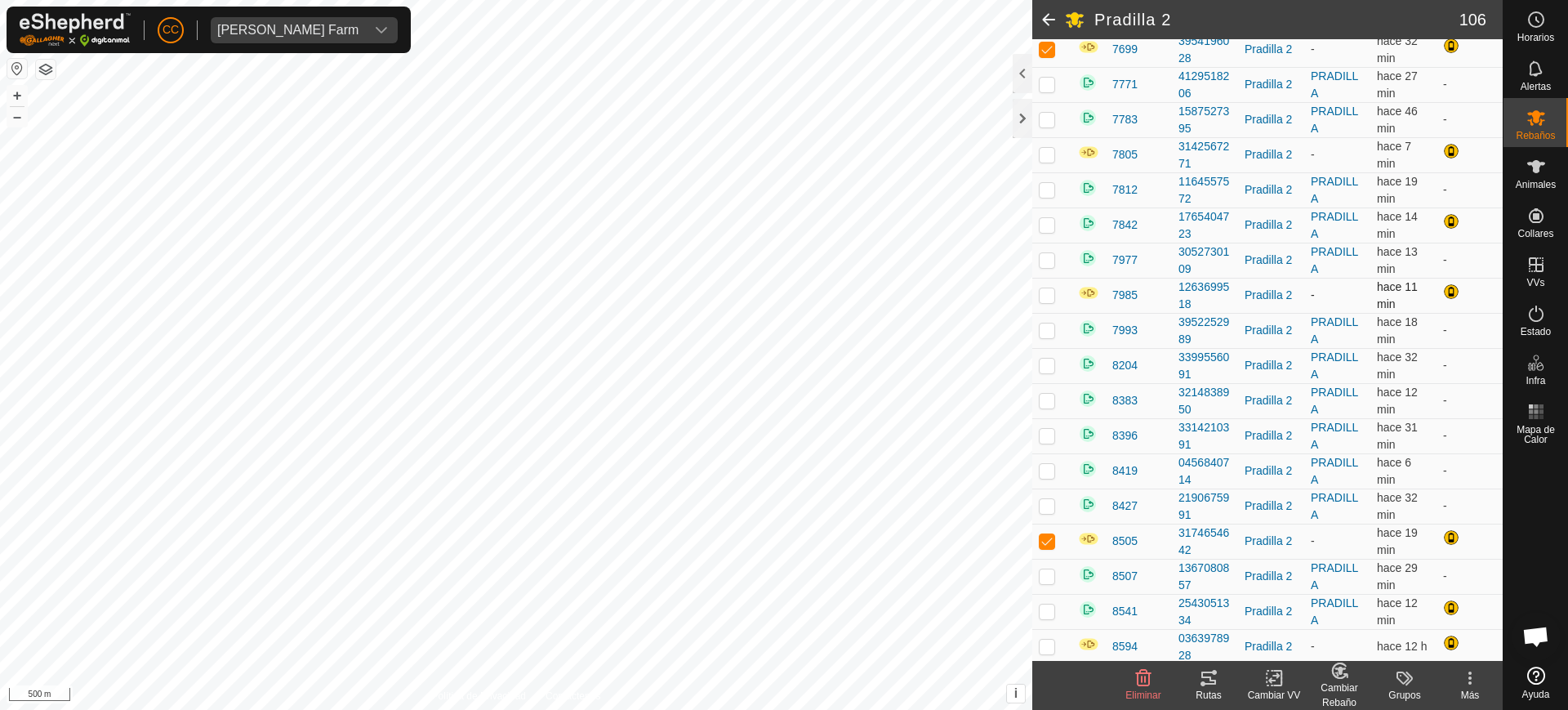
click at [1041, 296] on p-checkbox at bounding box center [1047, 295] width 16 height 14
checkbox input "true"
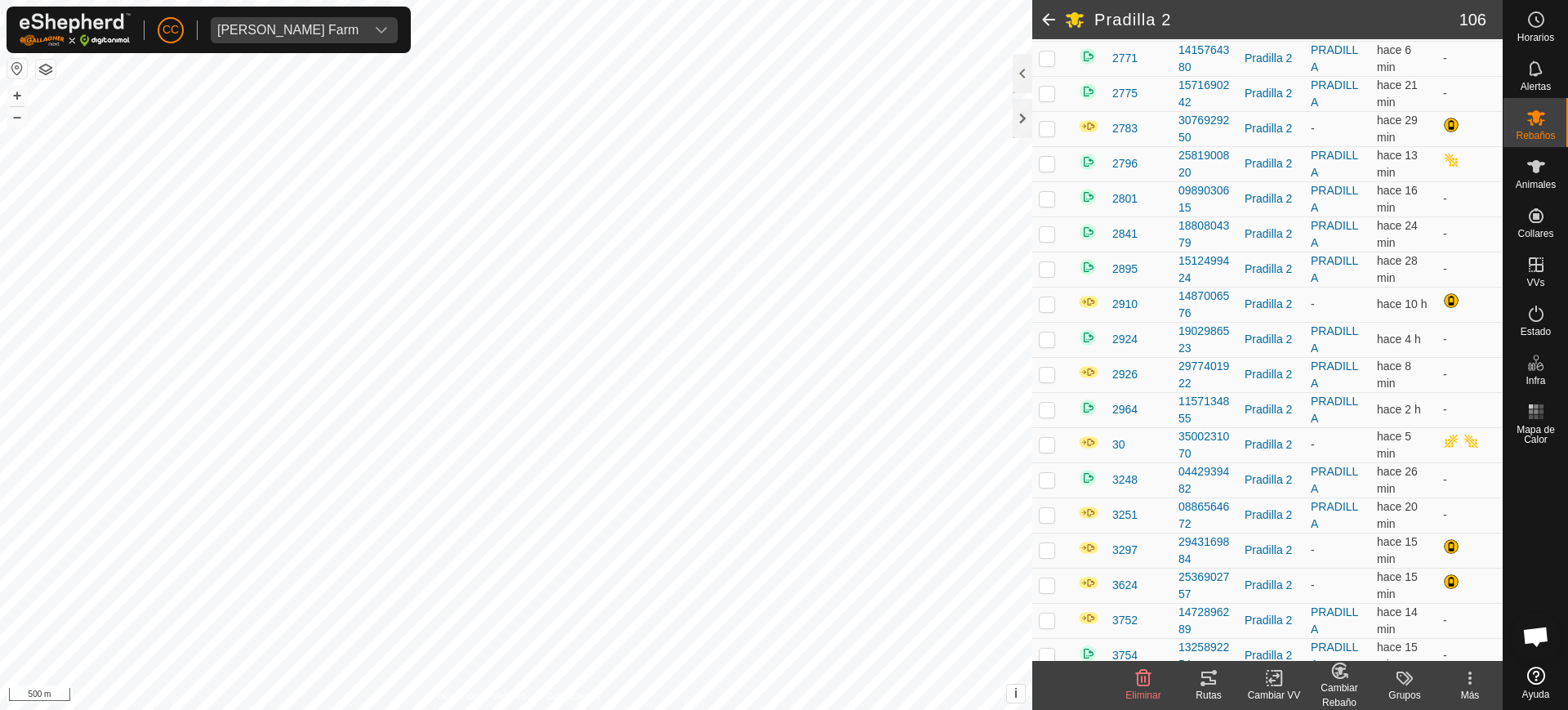
scroll to position [1328, 0]
click at [1046, 375] on p-checkbox at bounding box center [1047, 373] width 16 height 14
checkbox input "true"
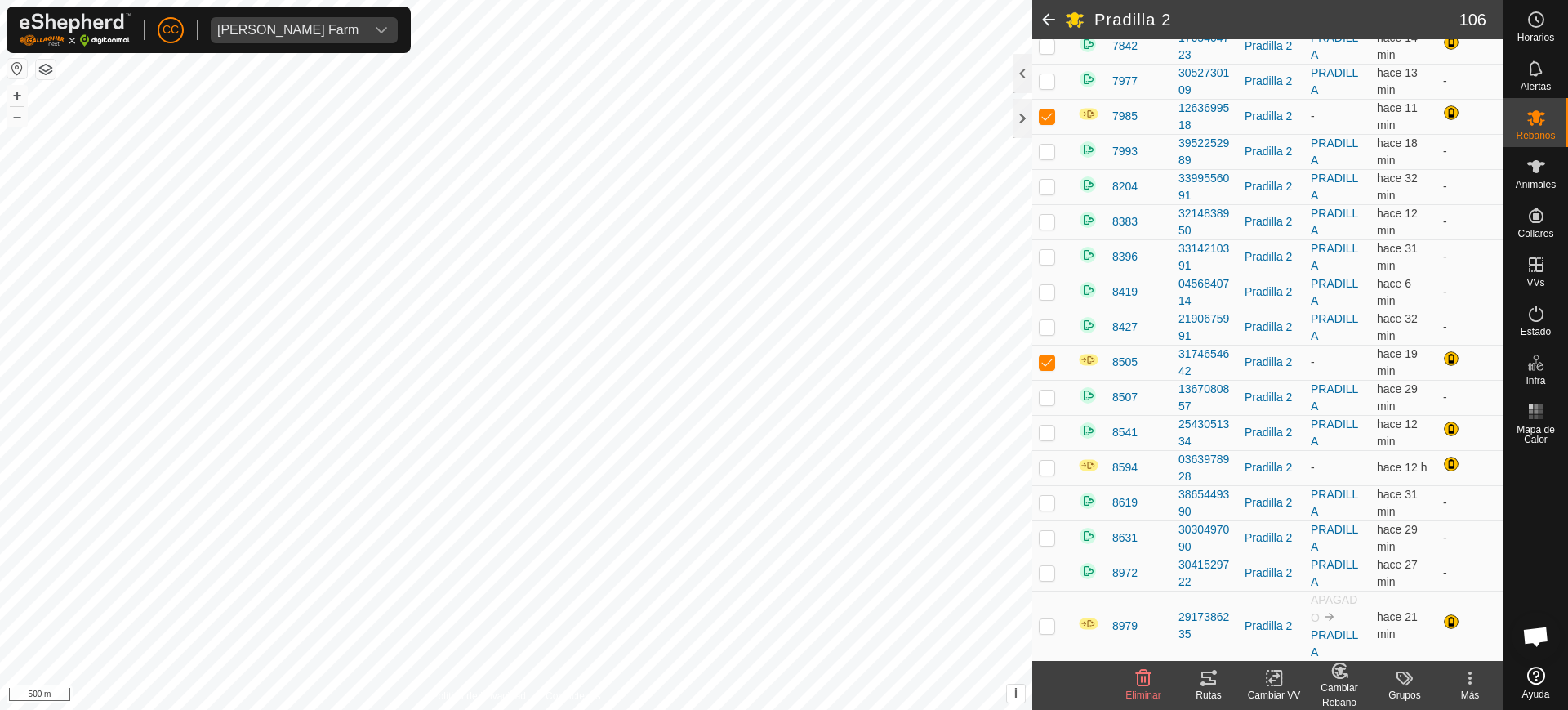
scroll to position [3554, 0]
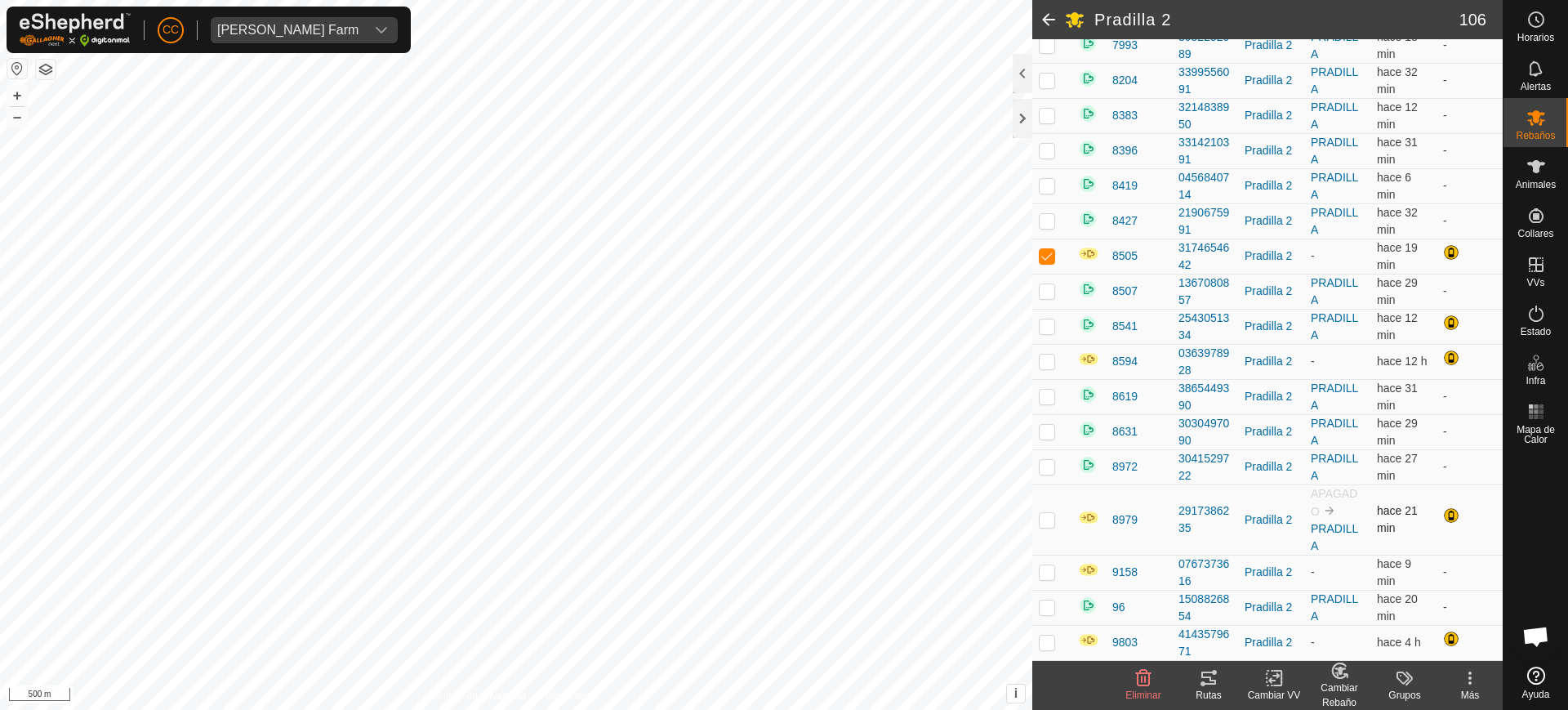
click at [1047, 519] on p-checkbox at bounding box center [1047, 520] width 16 height 14
checkbox input "true"
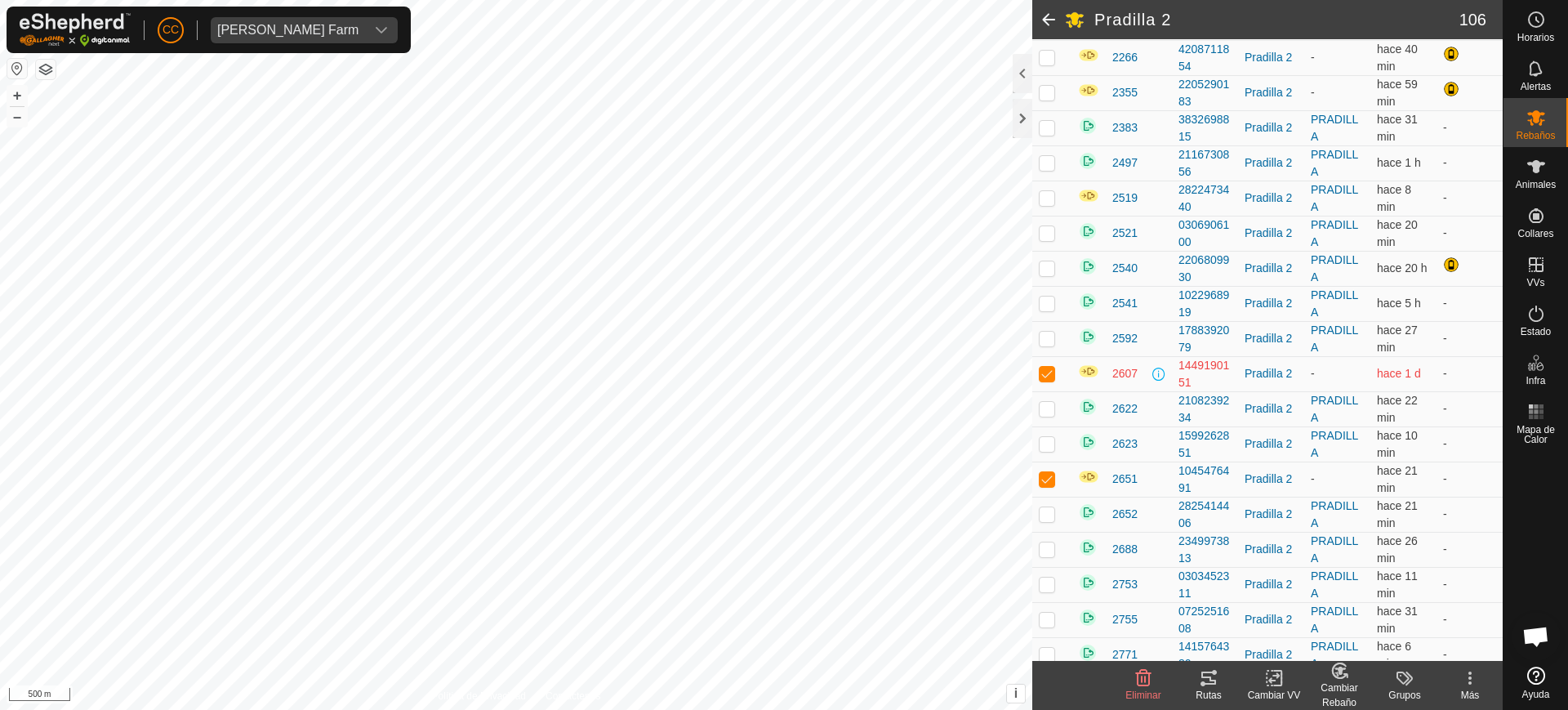
scroll to position [694, 0]
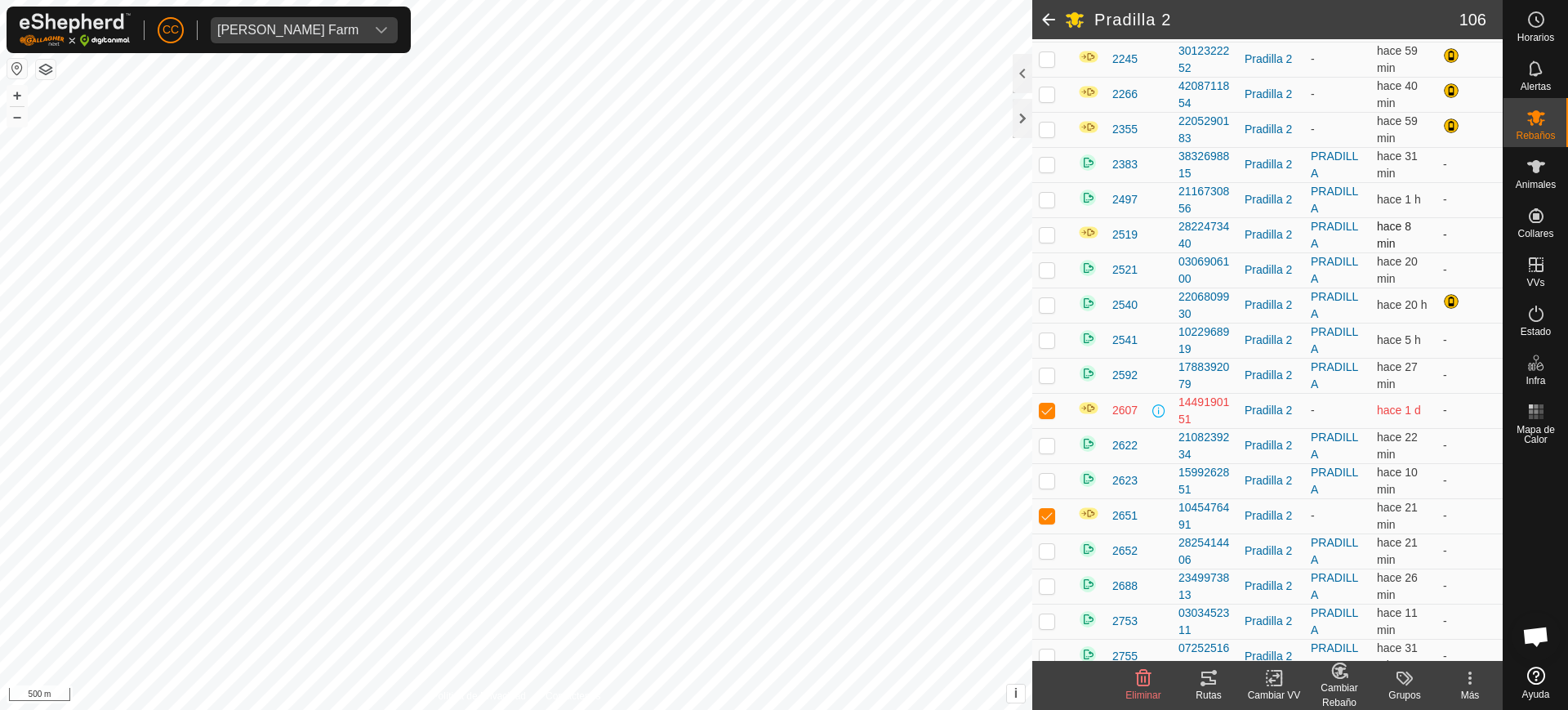
click at [1045, 235] on p-checkbox at bounding box center [1047, 234] width 16 height 14
checkbox input "true"
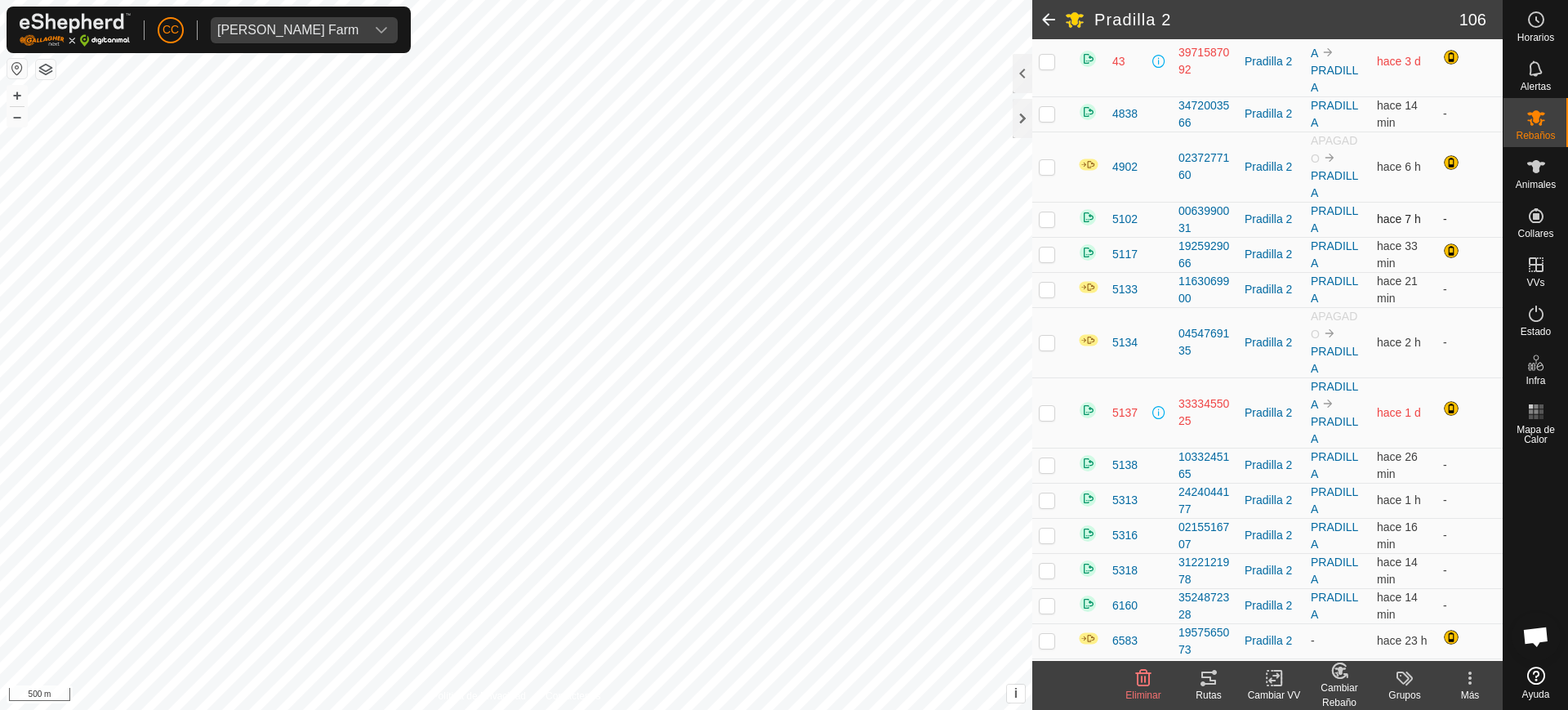
scroll to position [2430, 0]
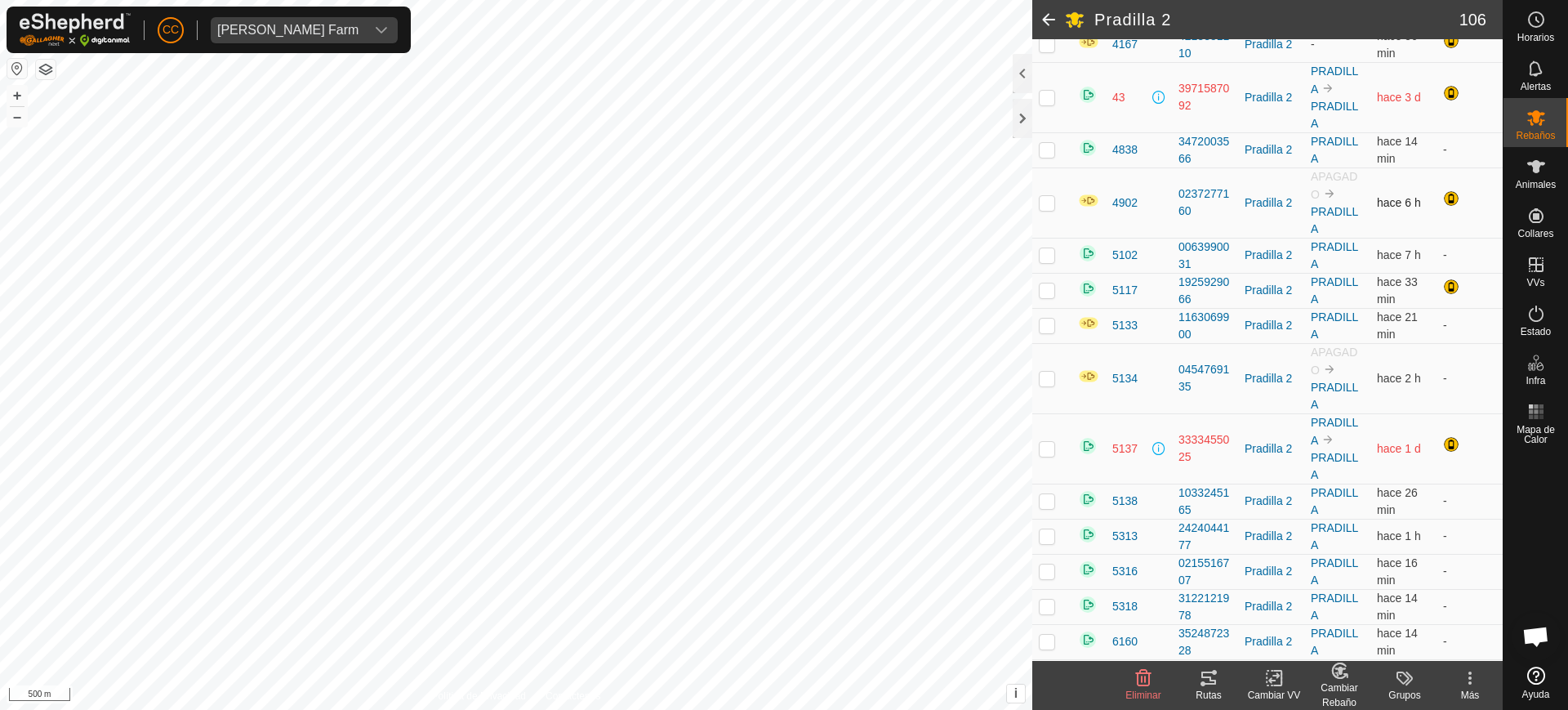
click at [1042, 202] on p-checkbox at bounding box center [1047, 203] width 16 height 14
checkbox input "true"
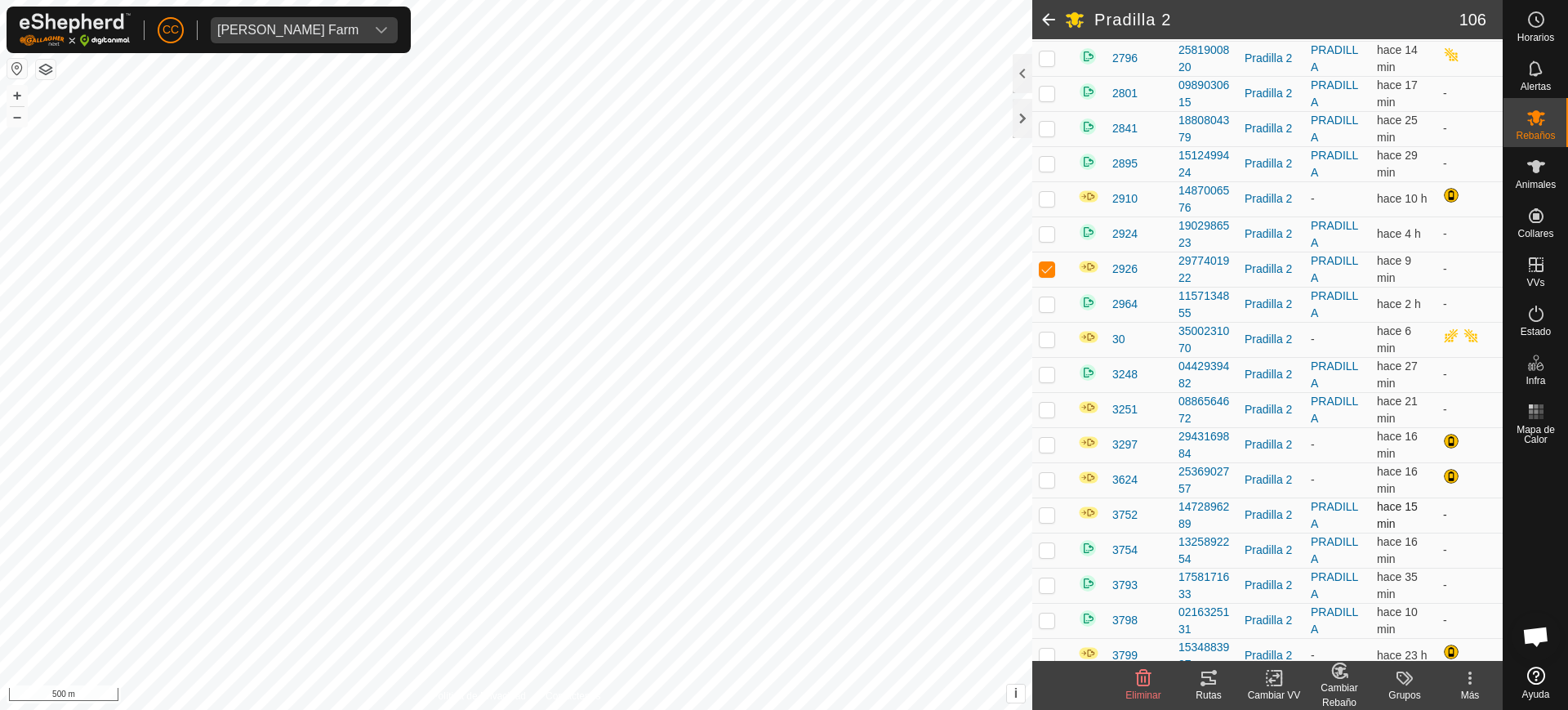
scroll to position [1205, 0]
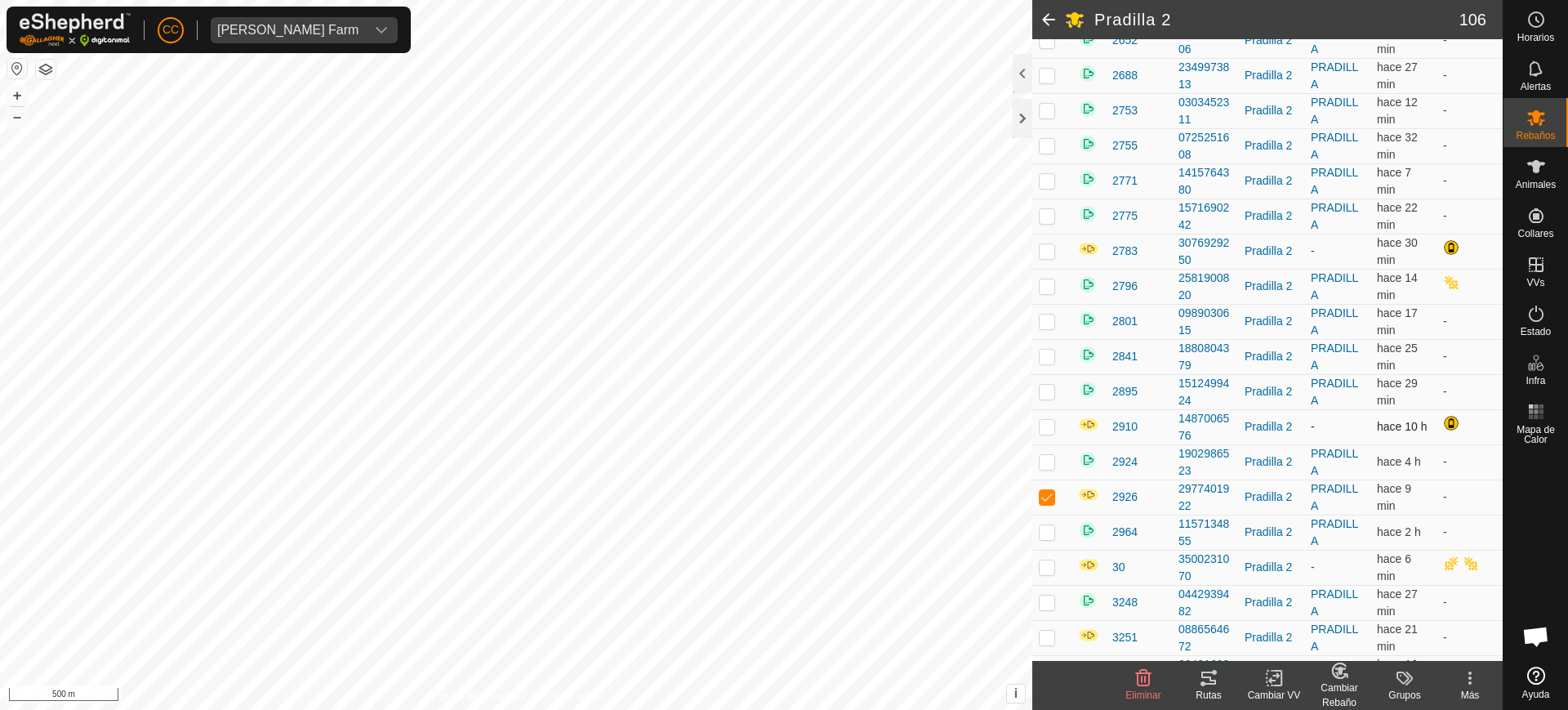
click at [1040, 428] on p-checkbox at bounding box center [1047, 426] width 16 height 14
checkbox input "true"
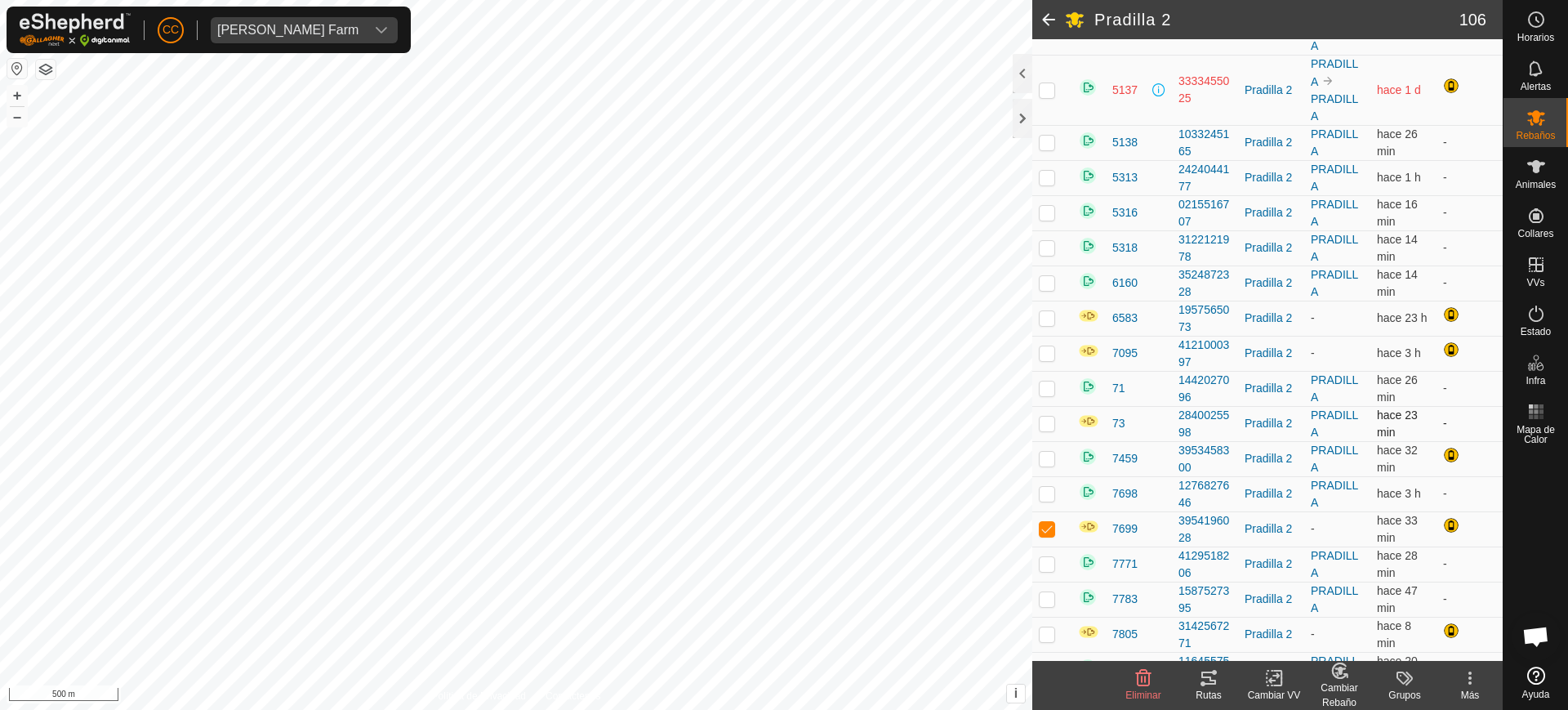
scroll to position [2839, 0]
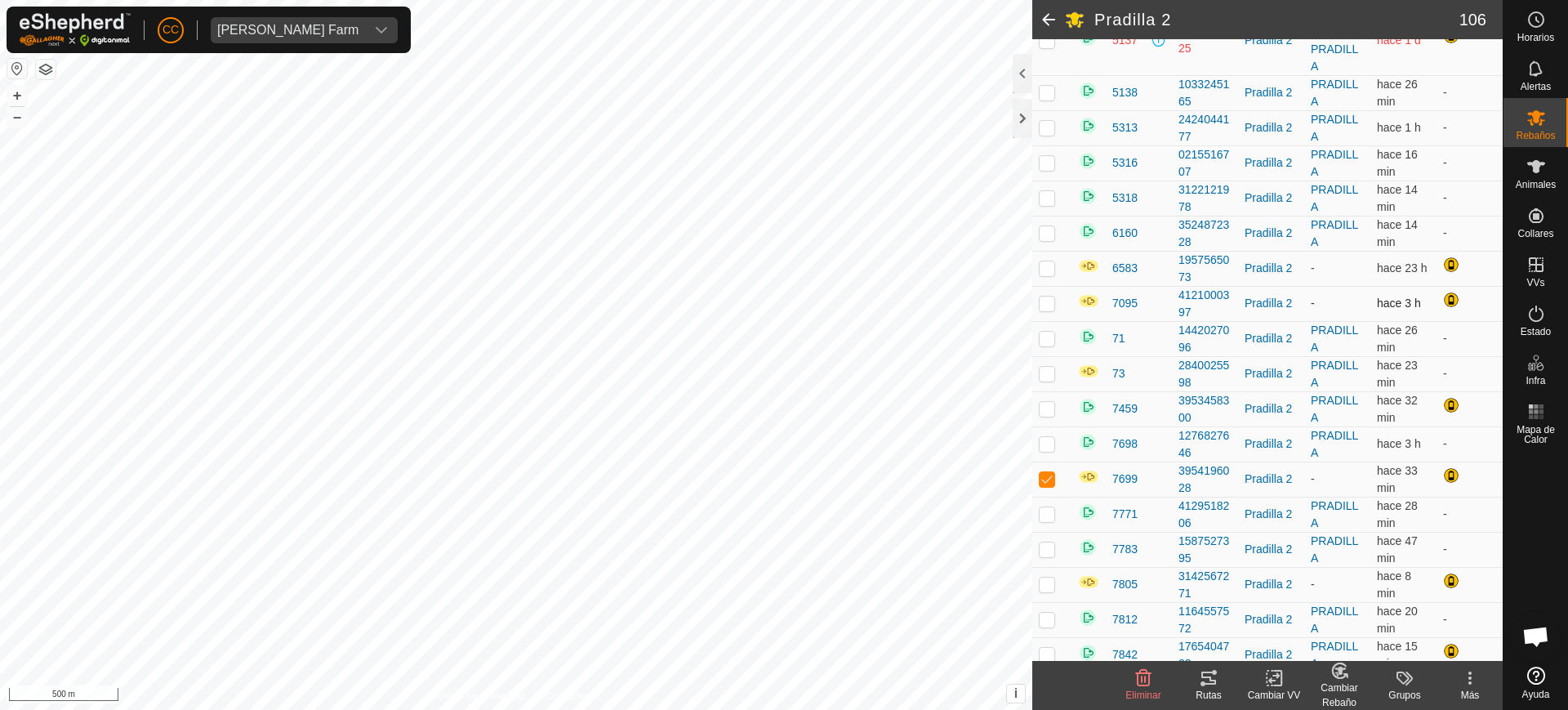
click at [1049, 308] on p-checkbox at bounding box center [1047, 303] width 16 height 14
checkbox input "true"
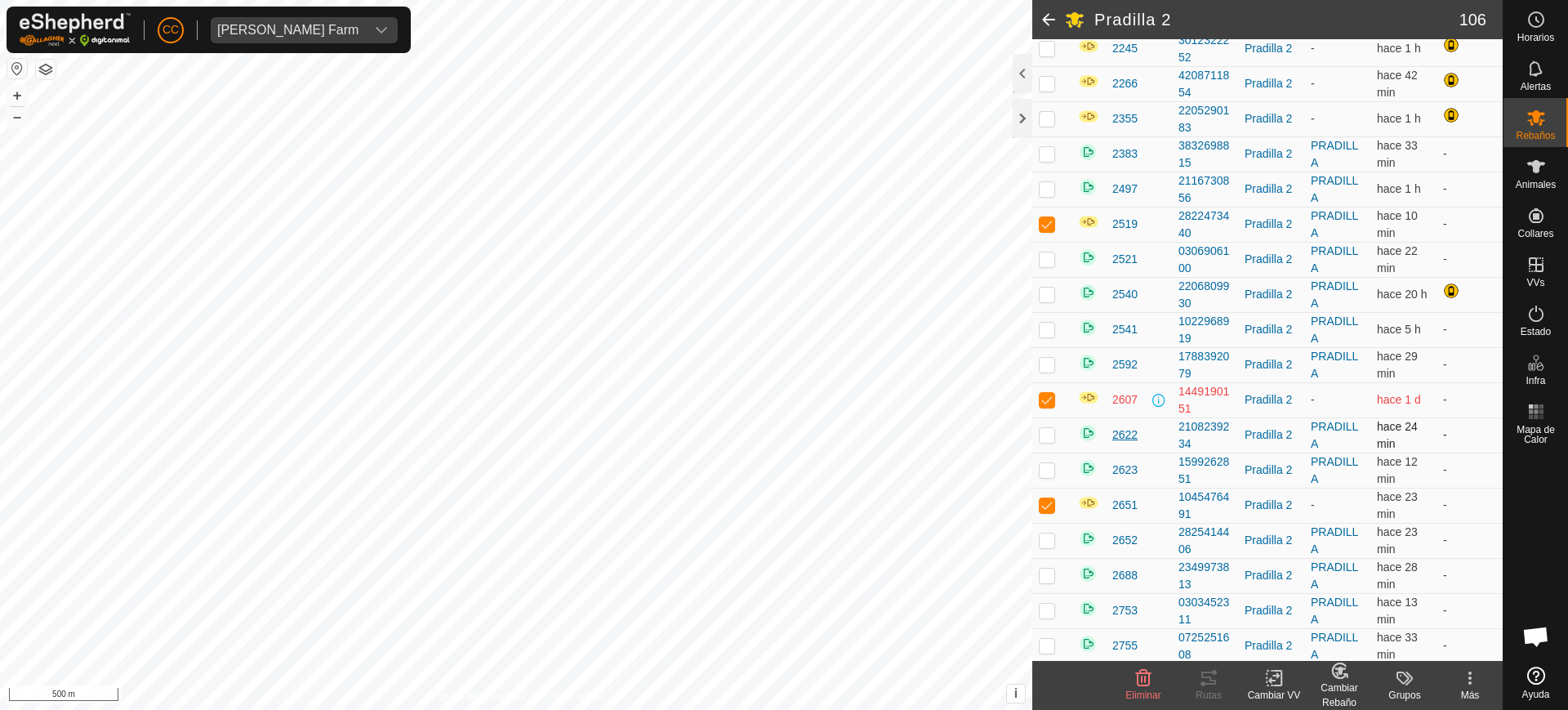
scroll to position [694, 0]
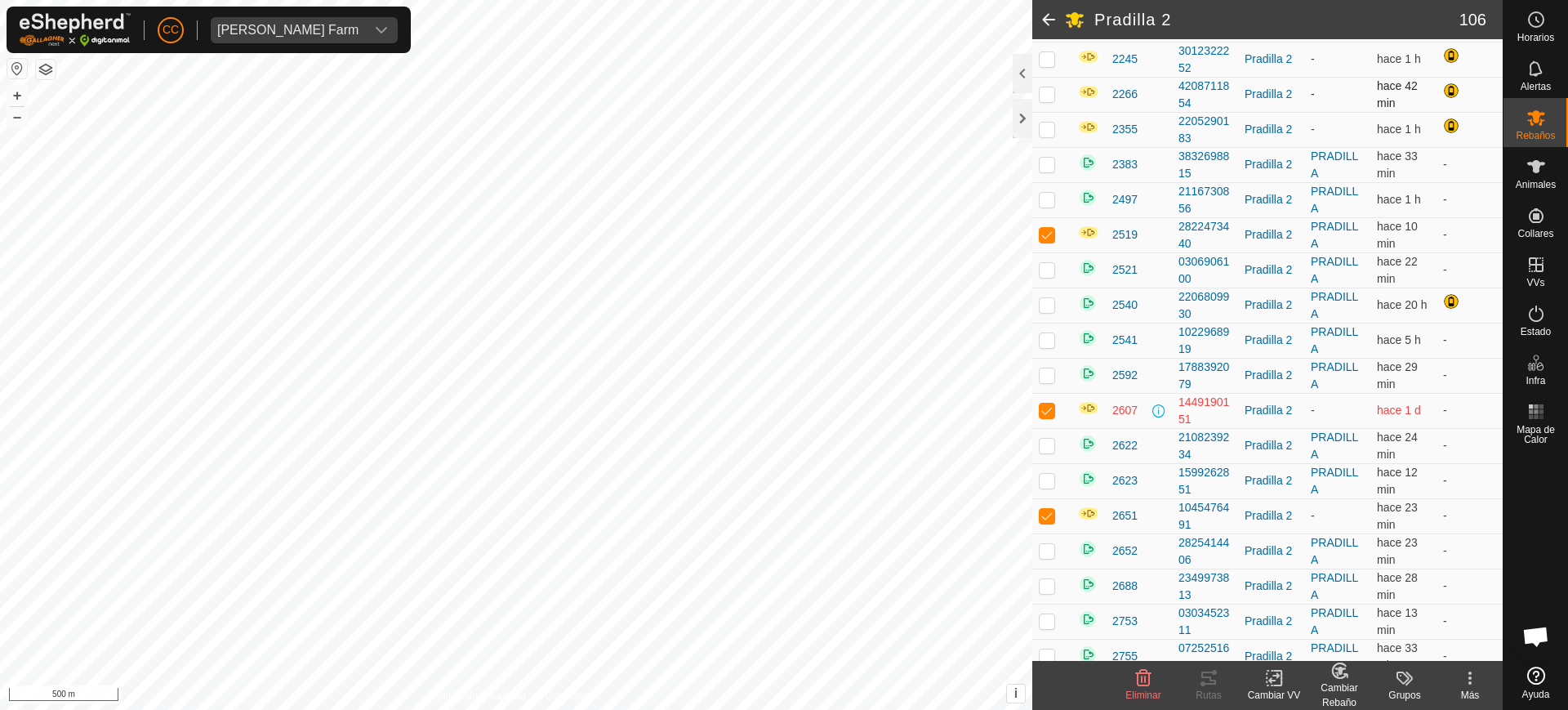
click at [1048, 94] on p-checkbox at bounding box center [1047, 94] width 16 height 14
checkbox input "true"
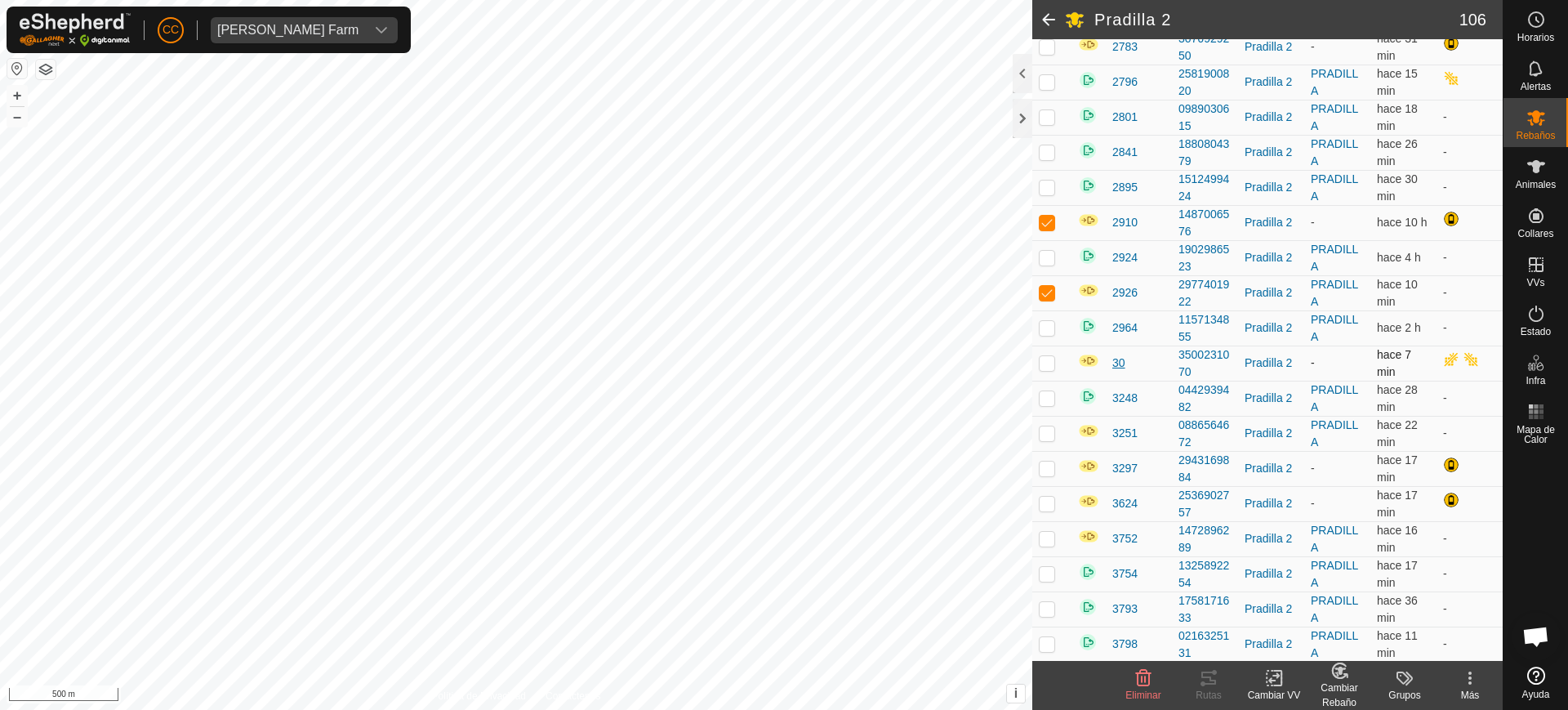
scroll to position [1511, 0]
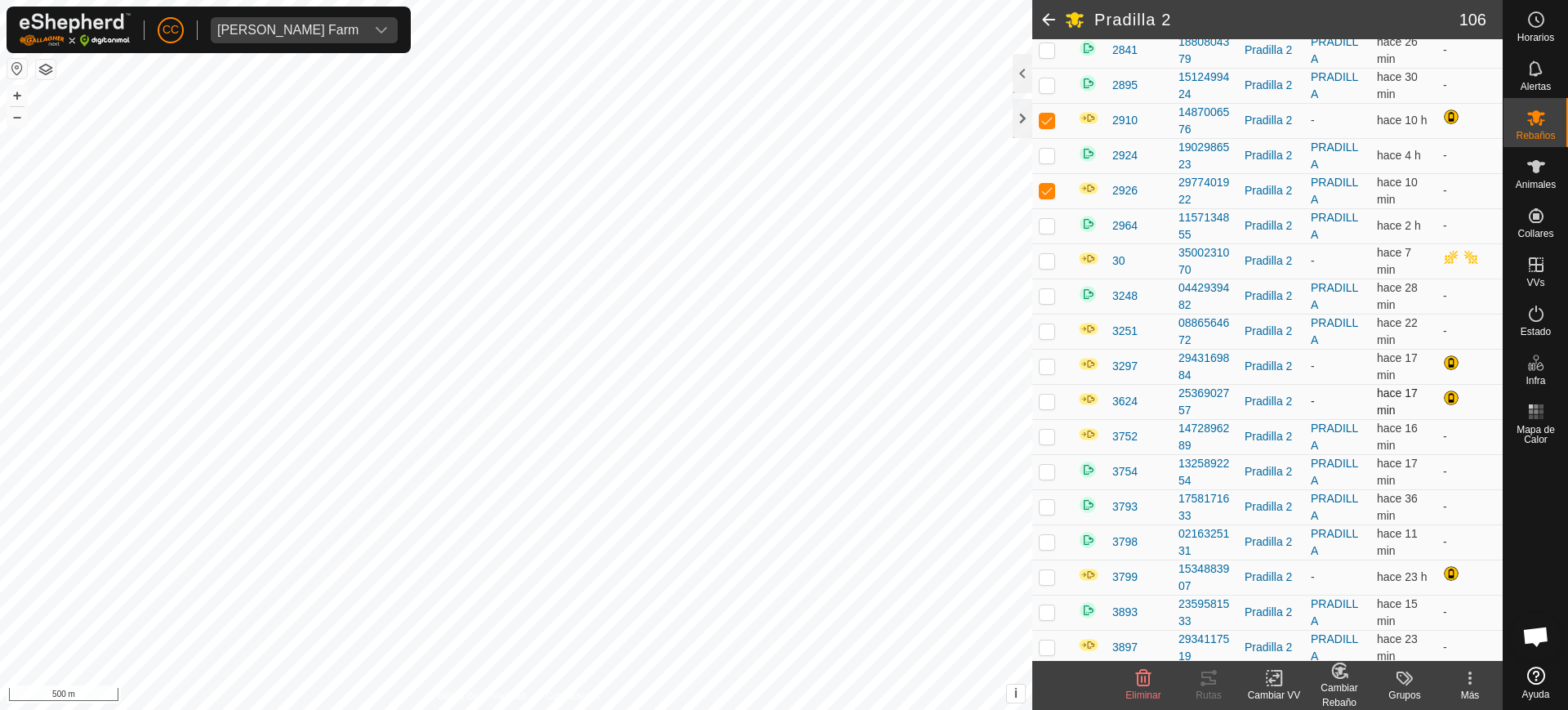
click at [1042, 404] on p-checkbox at bounding box center [1047, 401] width 16 height 14
checkbox input "true"
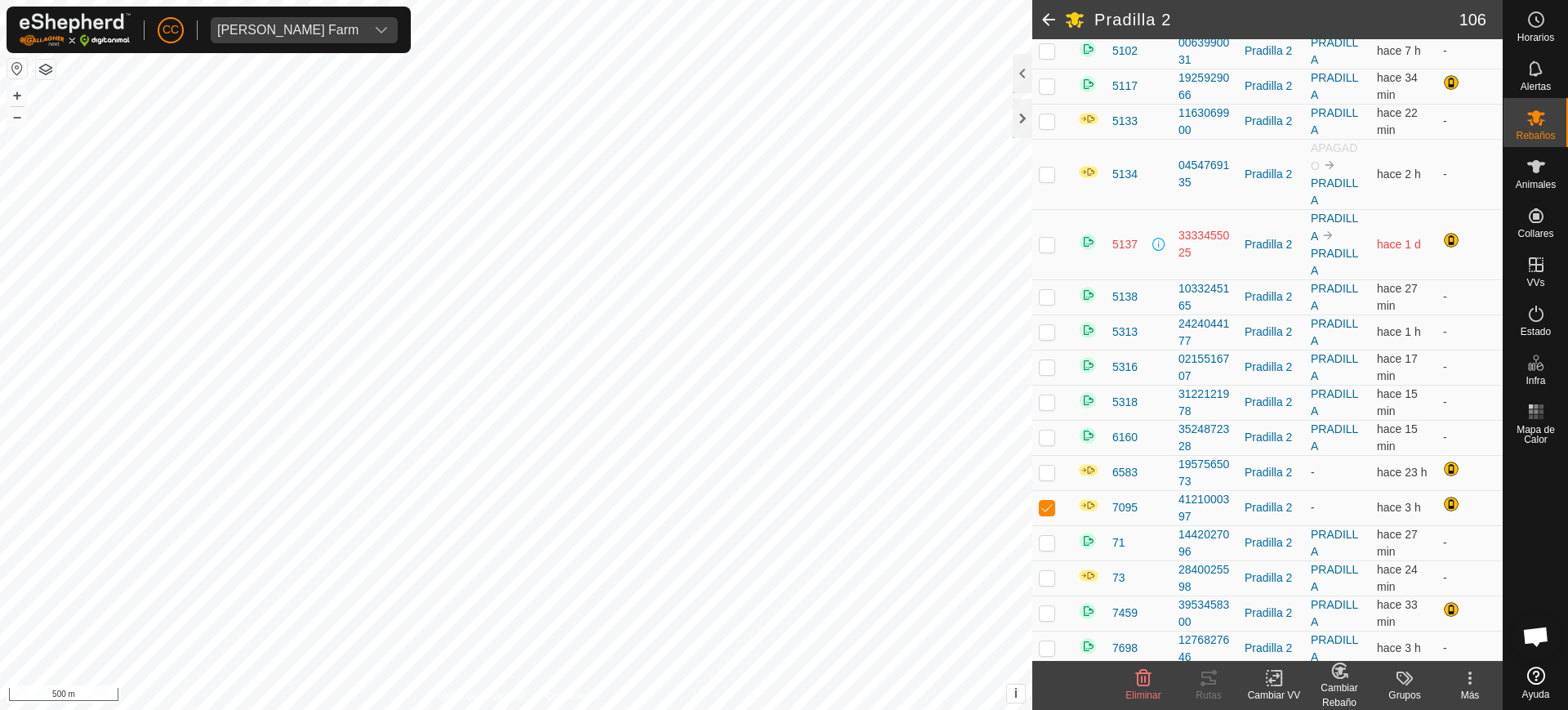
scroll to position [2941, 0]
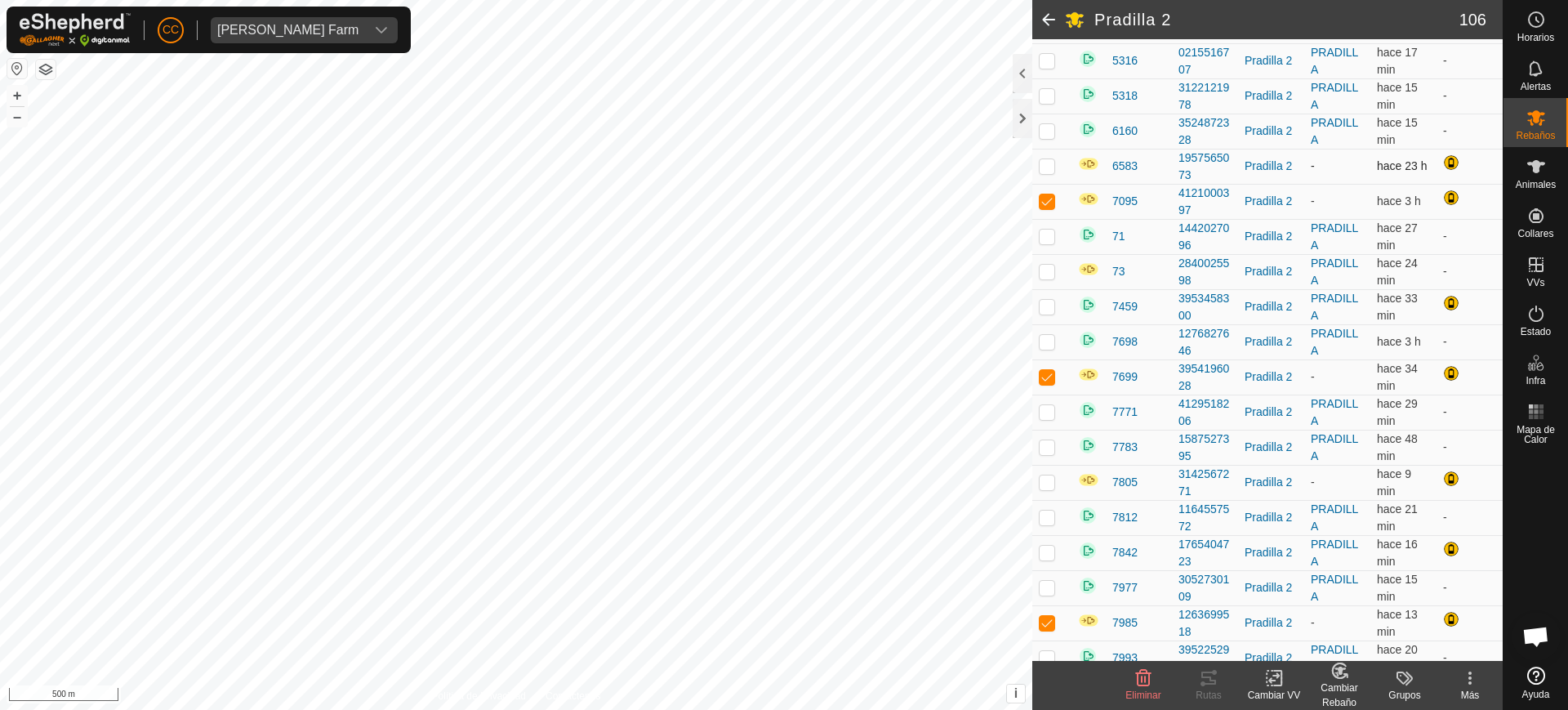
click at [1047, 163] on p-checkbox at bounding box center [1047, 166] width 16 height 14
checkbox input "true"
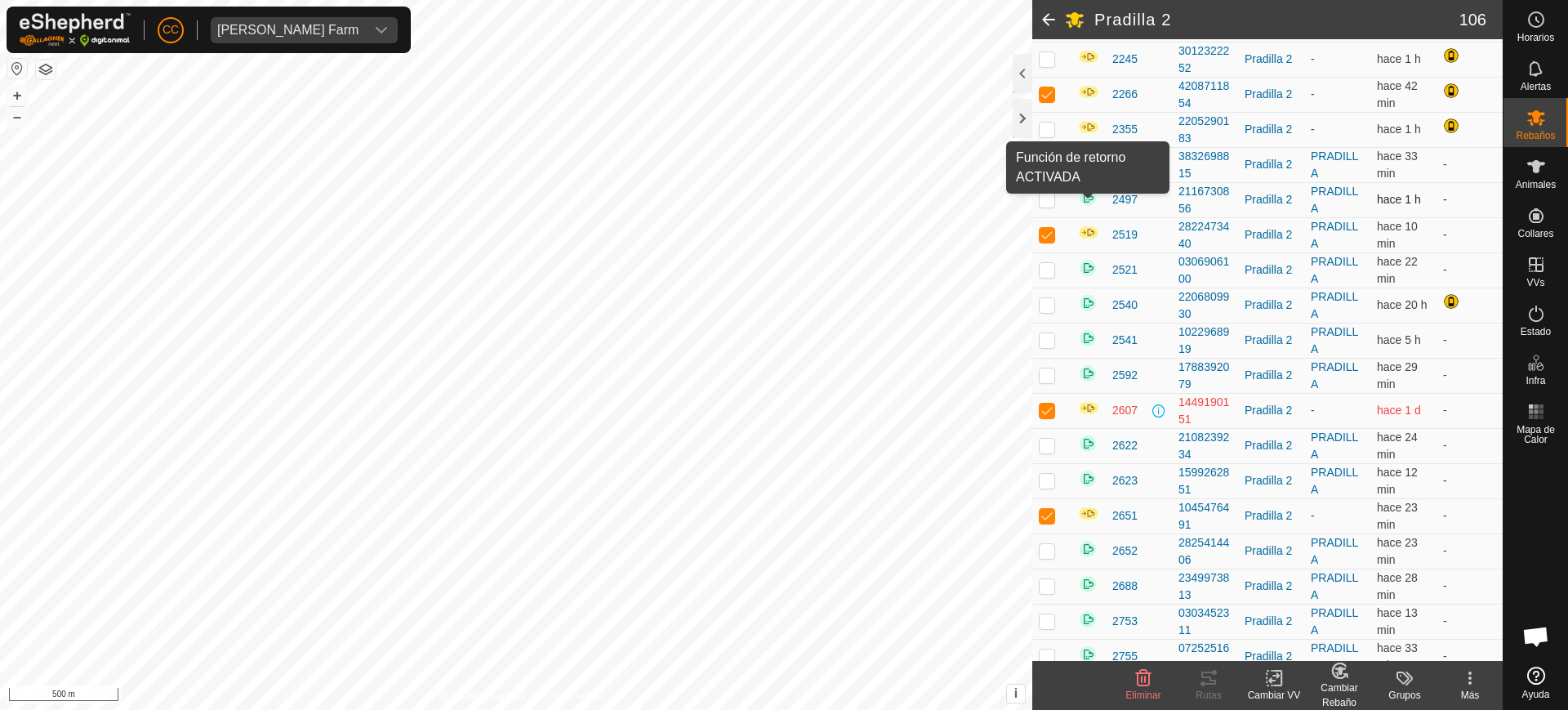
scroll to position [489, 0]
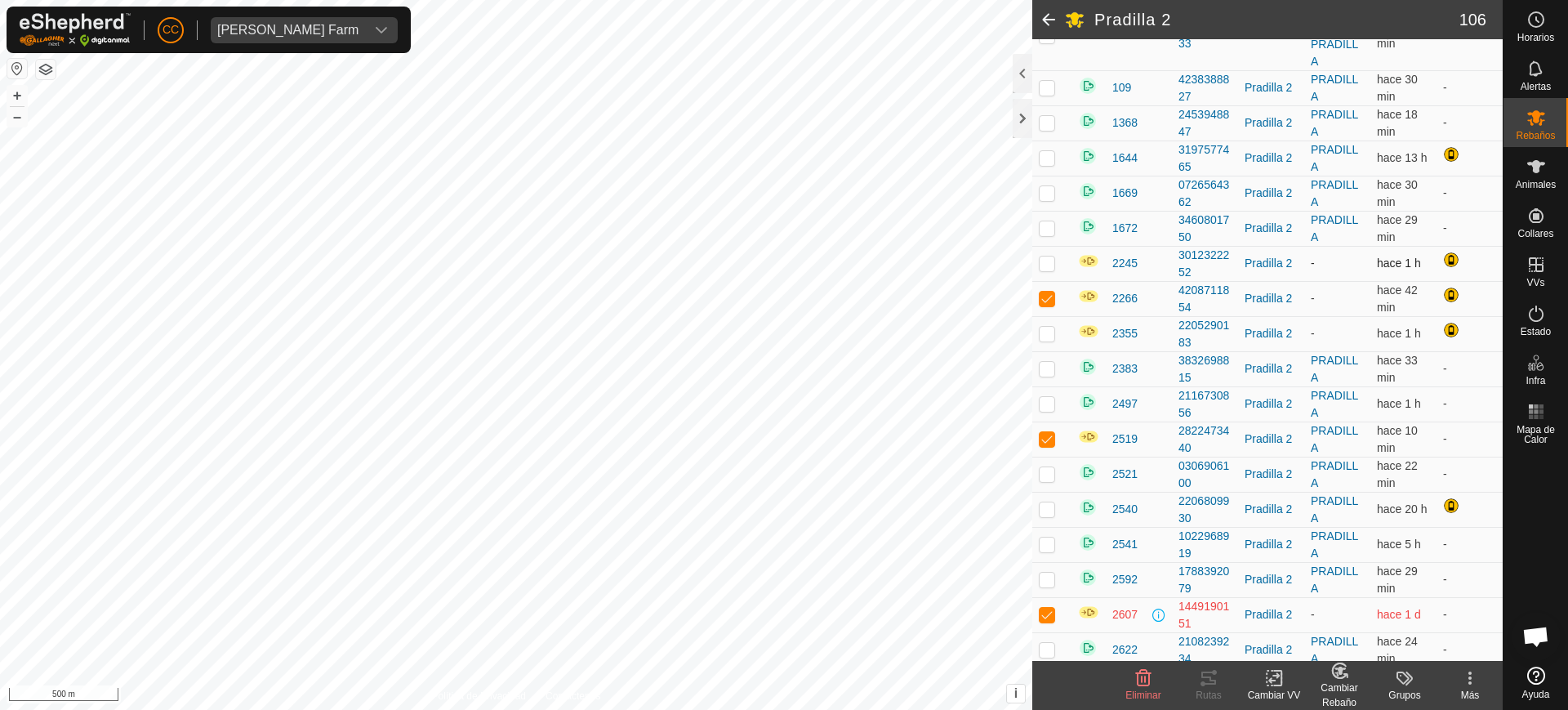
click at [1041, 266] on p-checkbox at bounding box center [1047, 263] width 16 height 14
checkbox input "true"
click at [1040, 334] on p-checkbox at bounding box center [1047, 333] width 16 height 14
checkbox input "true"
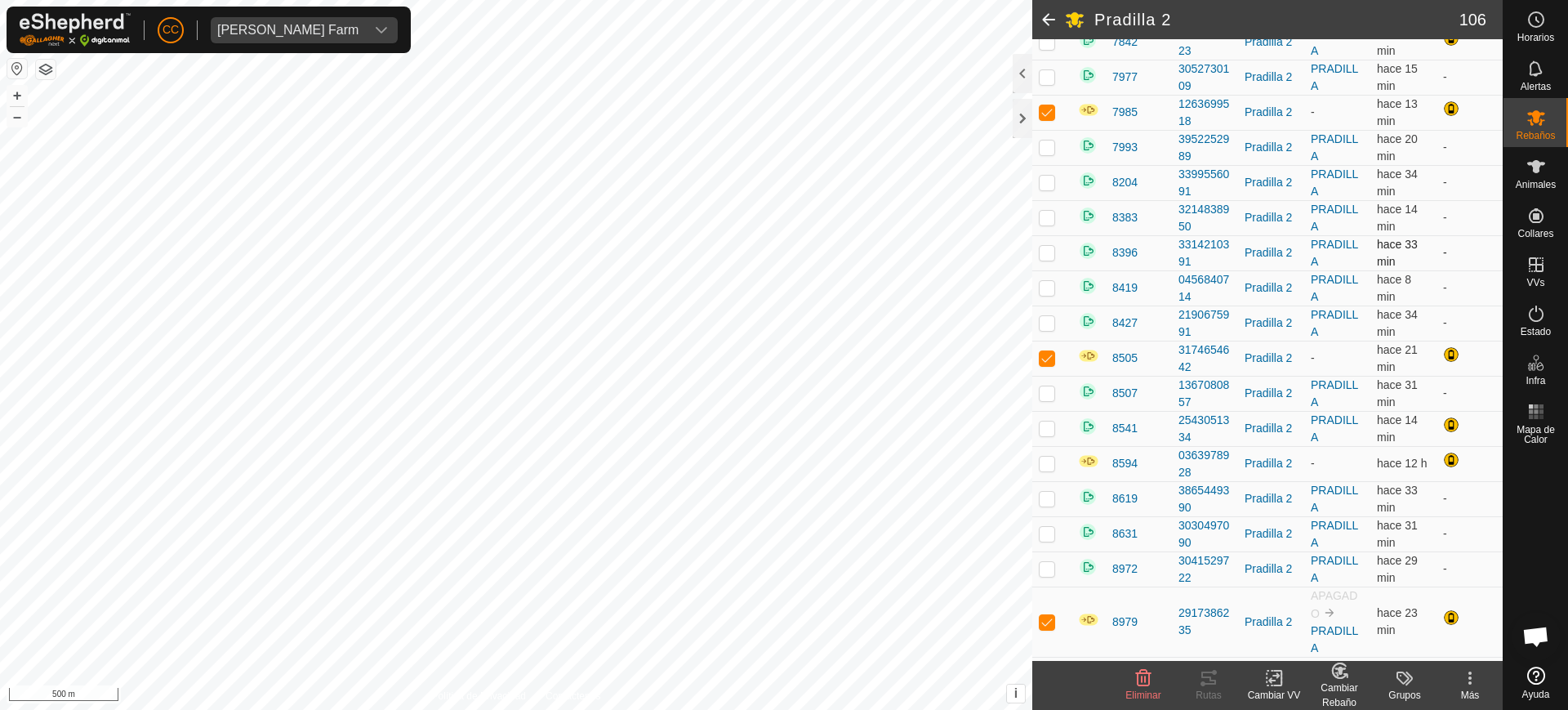
scroll to position [3554, 0]
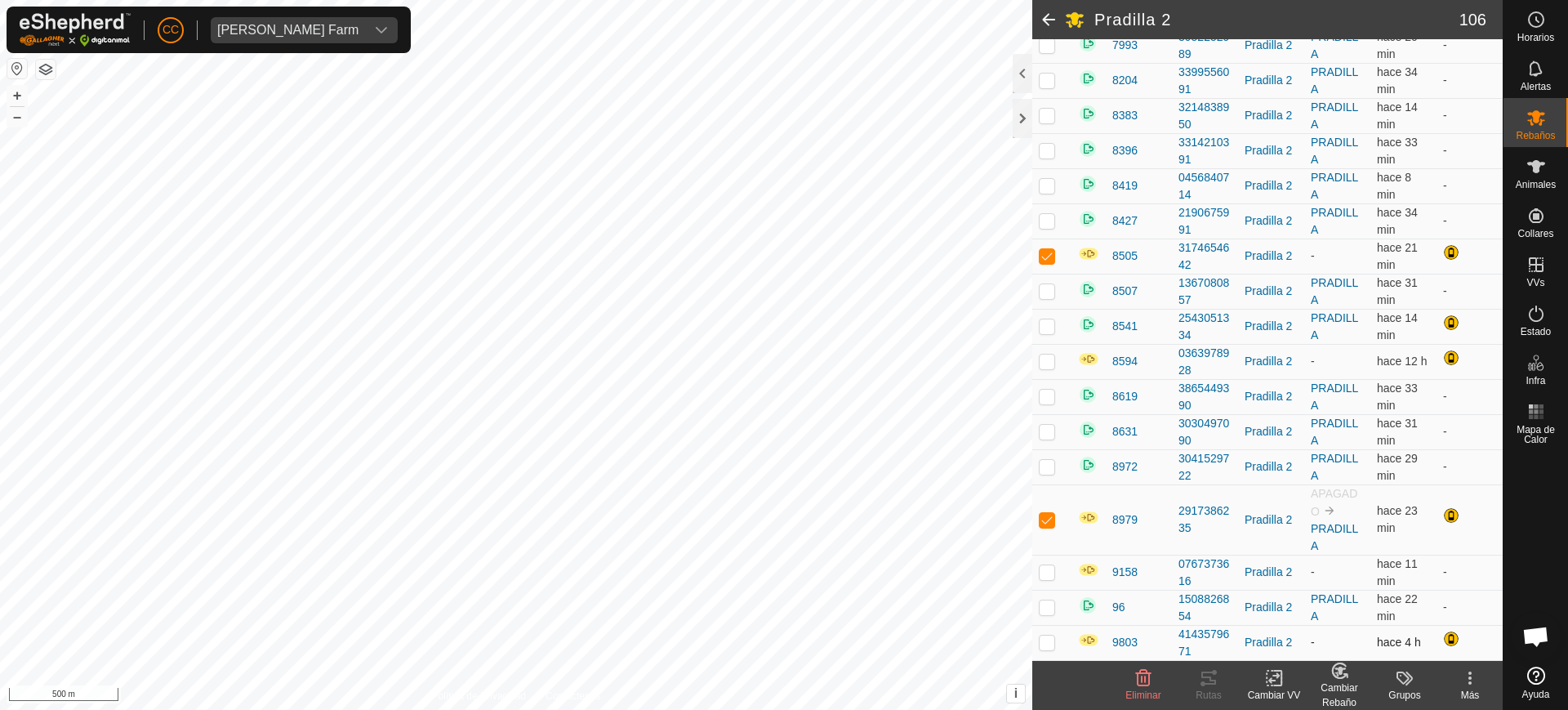
click at [1047, 642] on p-checkbox at bounding box center [1047, 642] width 16 height 14
checkbox input "true"
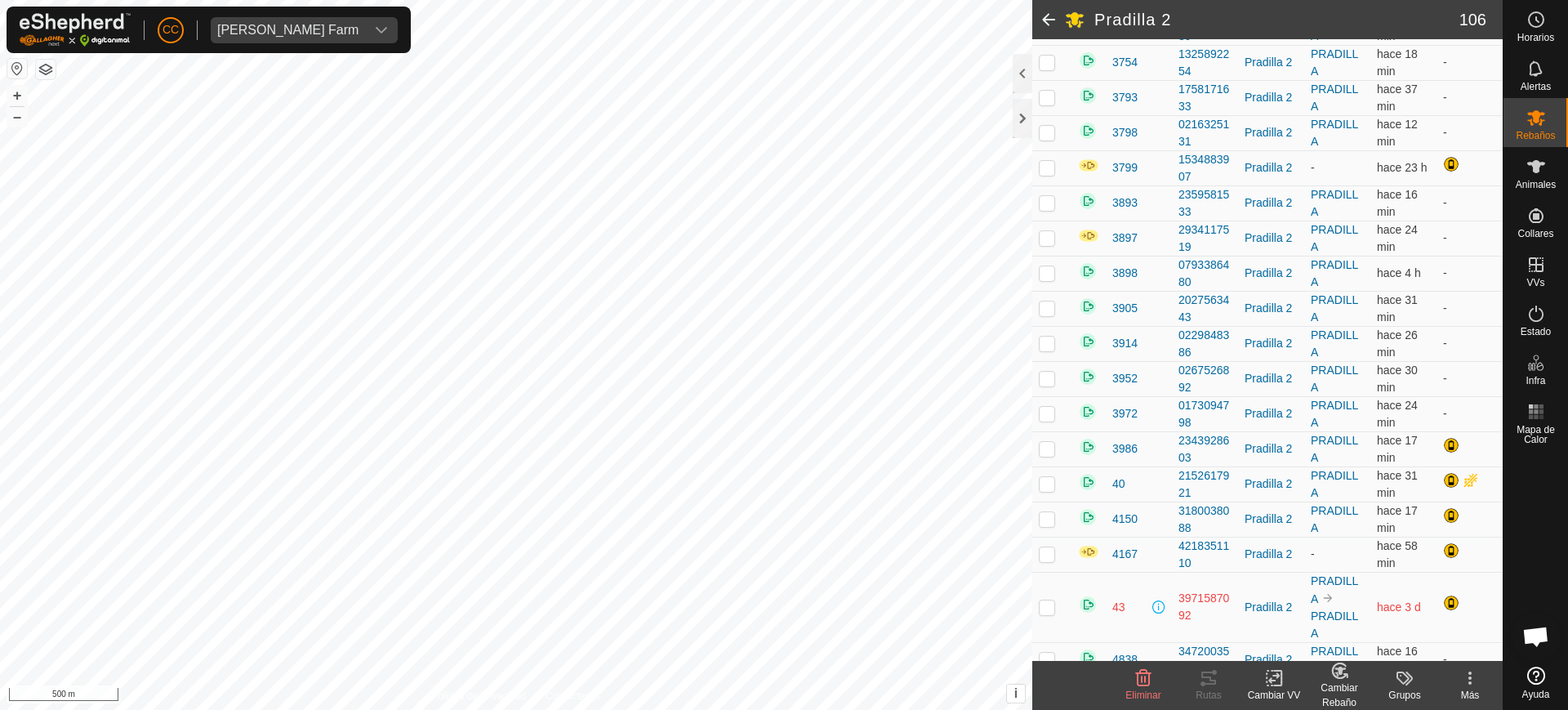
scroll to position [1919, 0]
click at [1045, 166] on p-checkbox at bounding box center [1047, 168] width 16 height 14
checkbox input "true"
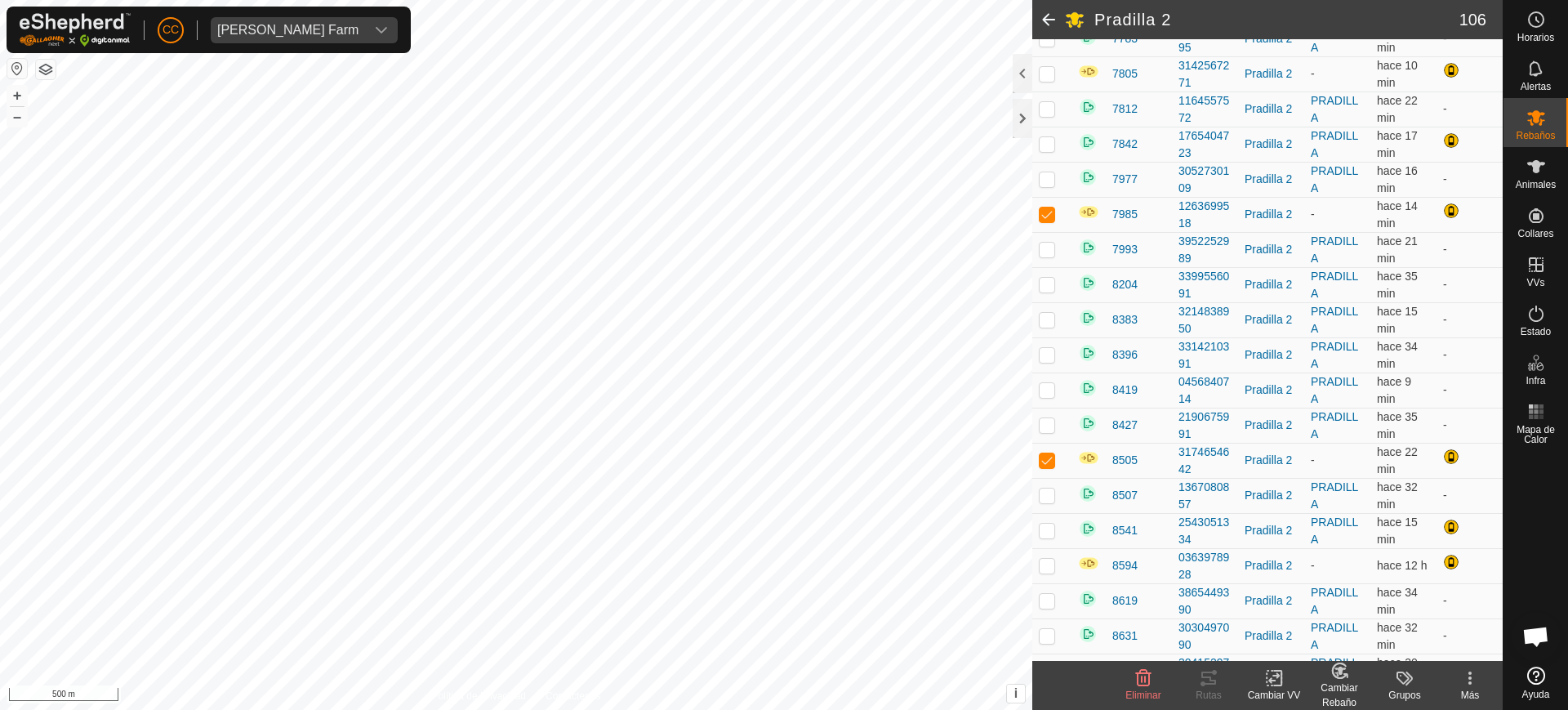
scroll to position [3554, 0]
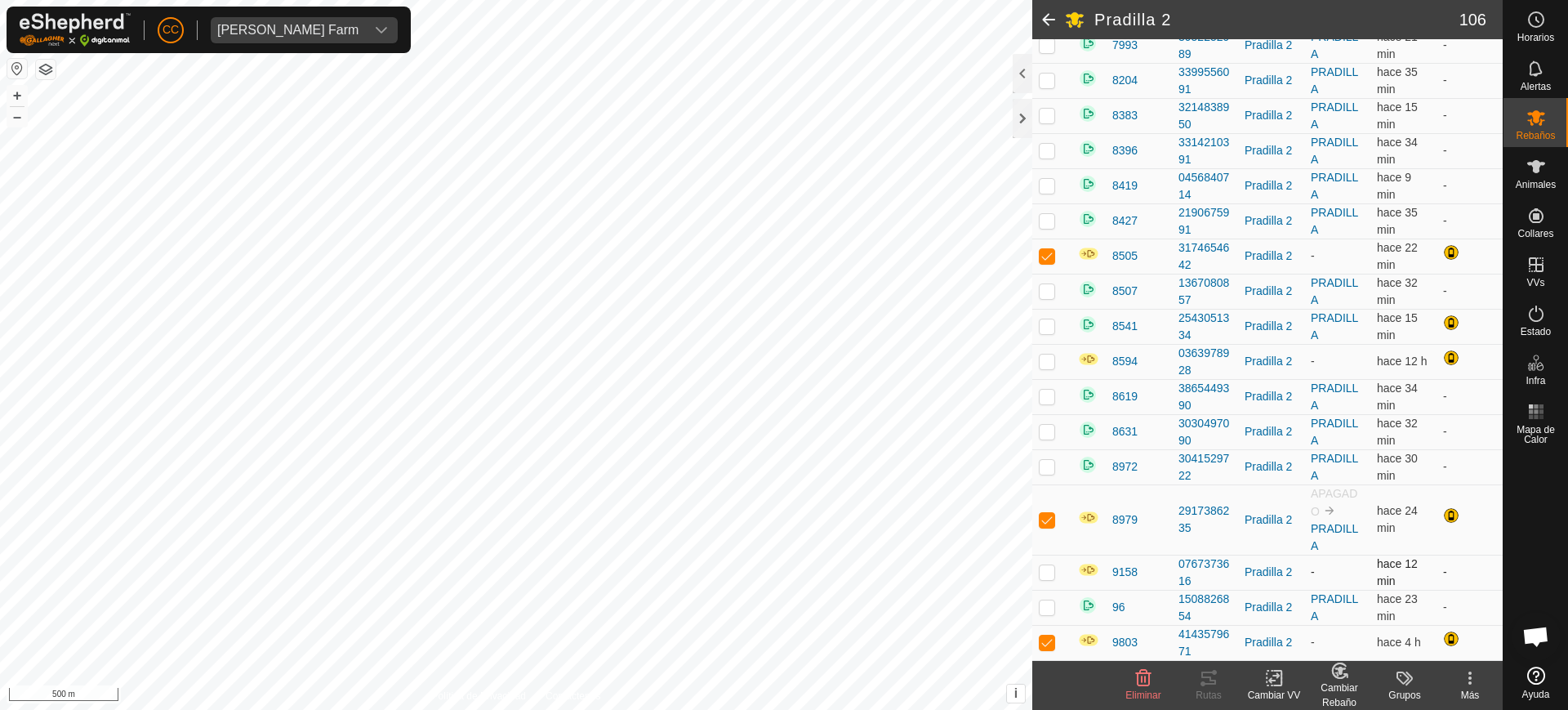
click at [1038, 572] on td at bounding box center [1052, 572] width 40 height 35
checkbox input "true"
click at [1042, 363] on p-checkbox at bounding box center [1047, 361] width 16 height 14
checkbox input "true"
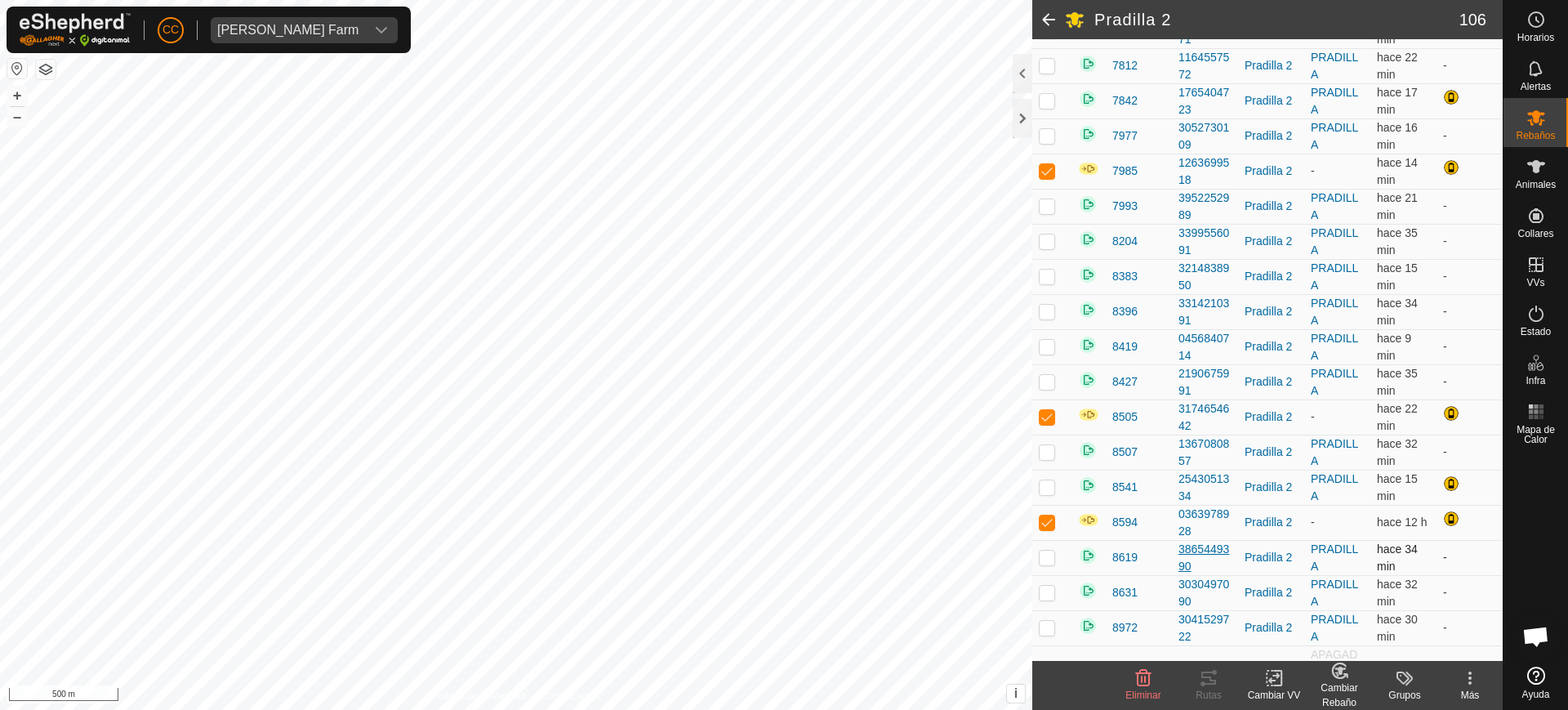
scroll to position [3247, 0]
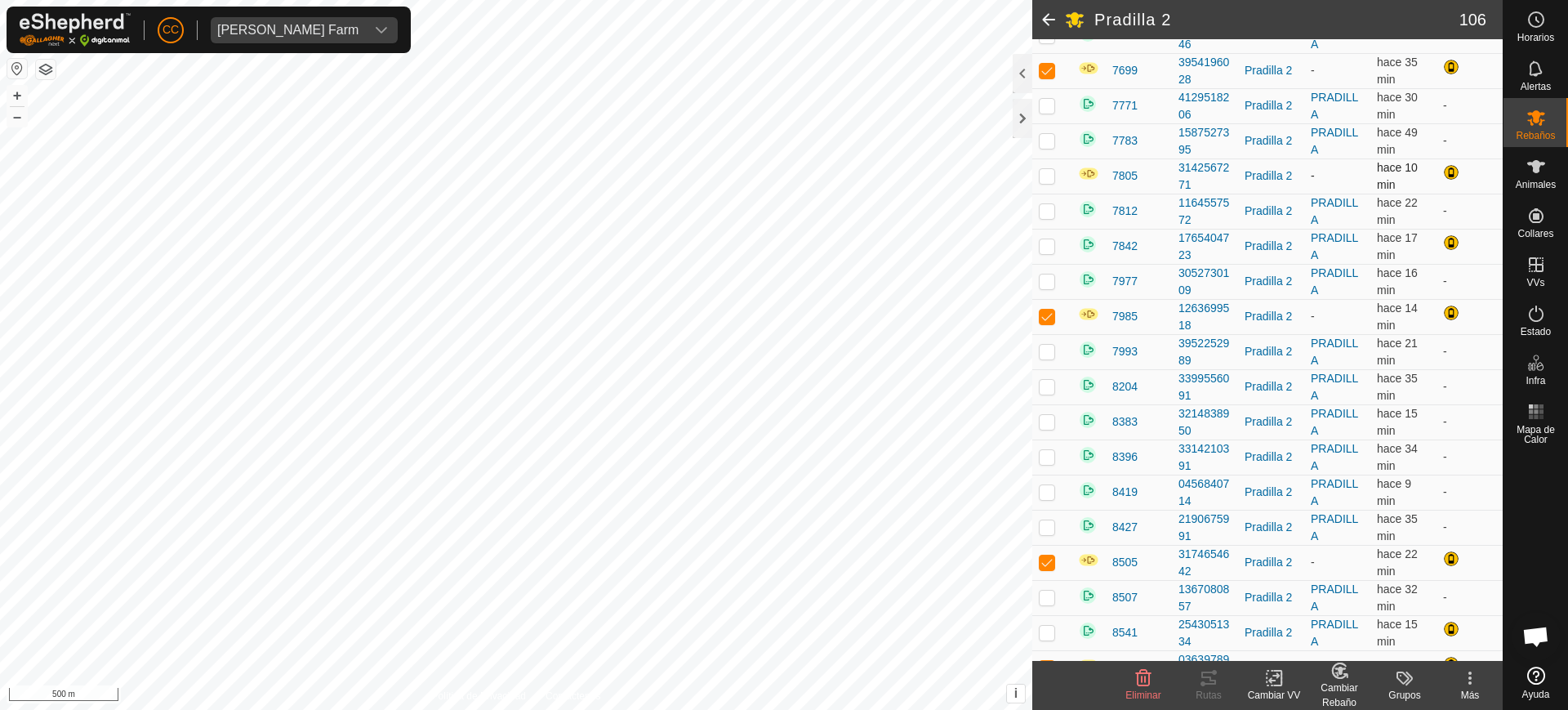
click at [1047, 178] on p-checkbox at bounding box center [1047, 176] width 16 height 14
checkbox input "true"
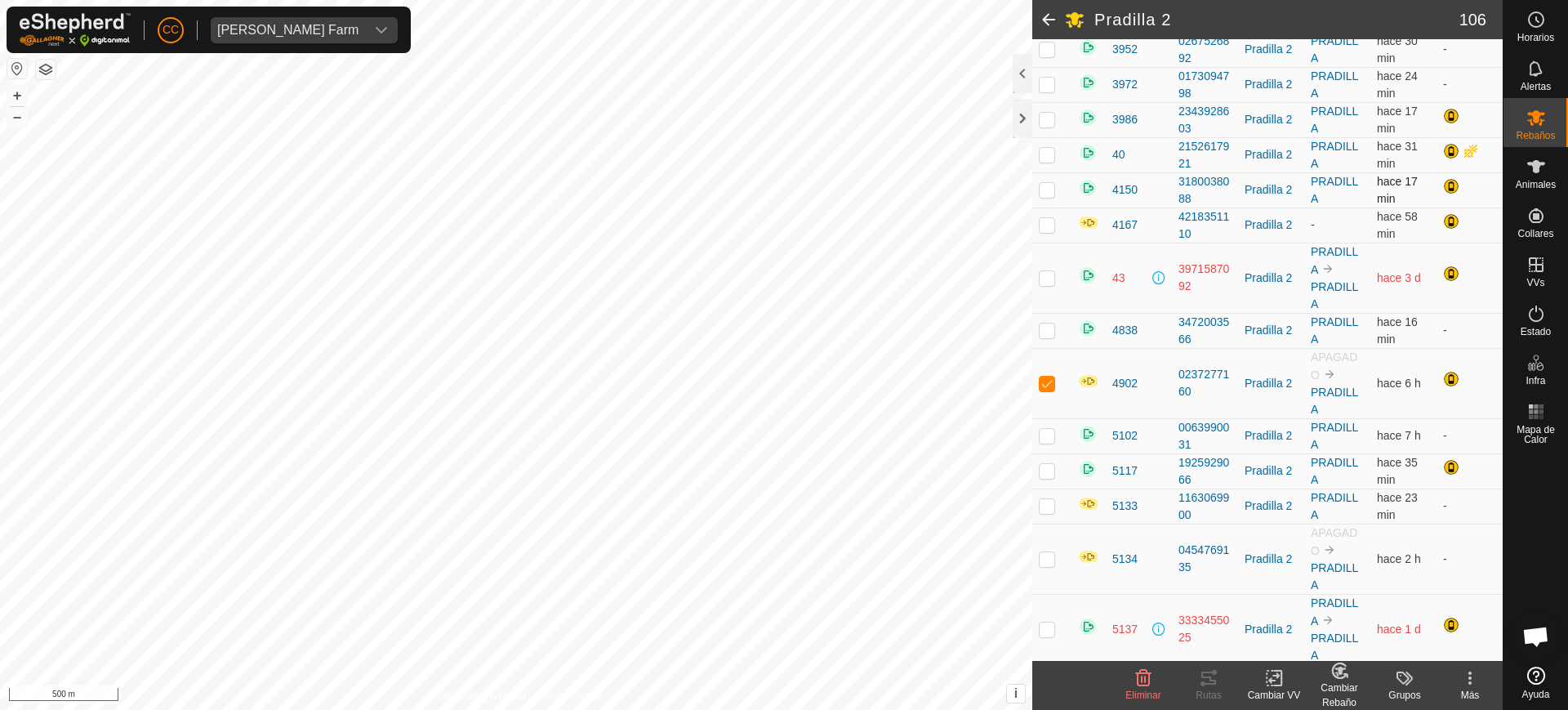
scroll to position [2226, 0]
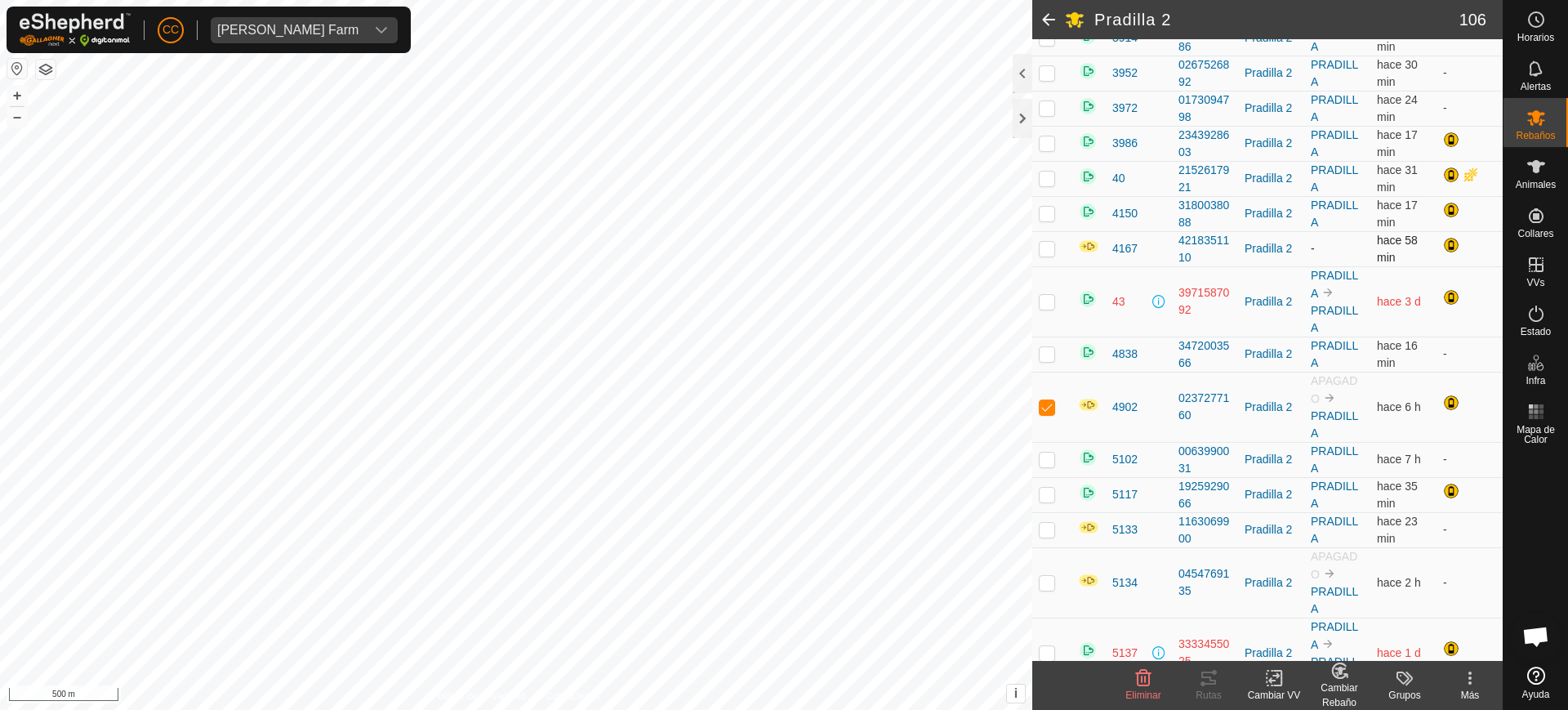
click at [1047, 247] on p-checkbox at bounding box center [1047, 248] width 16 height 14
checkbox input "true"
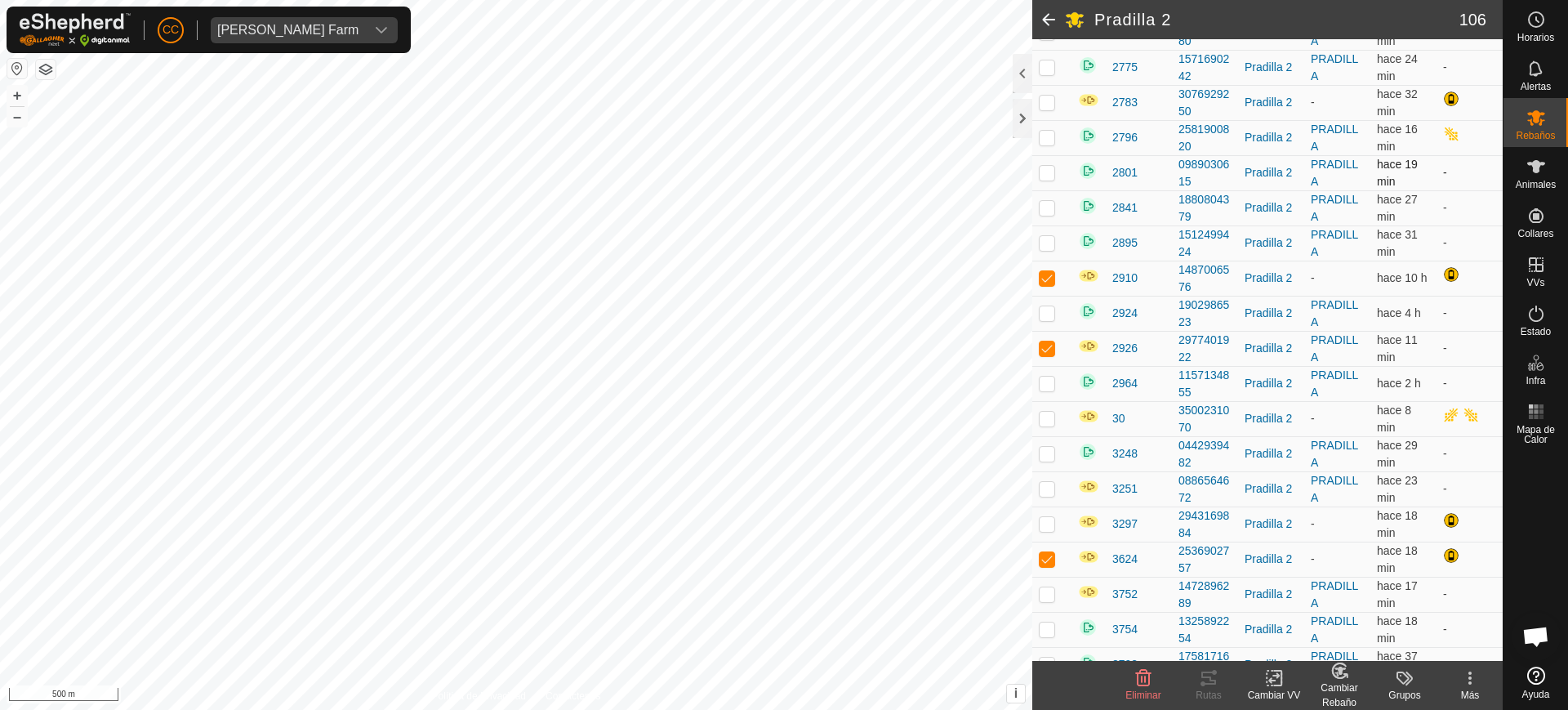
scroll to position [1306, 0]
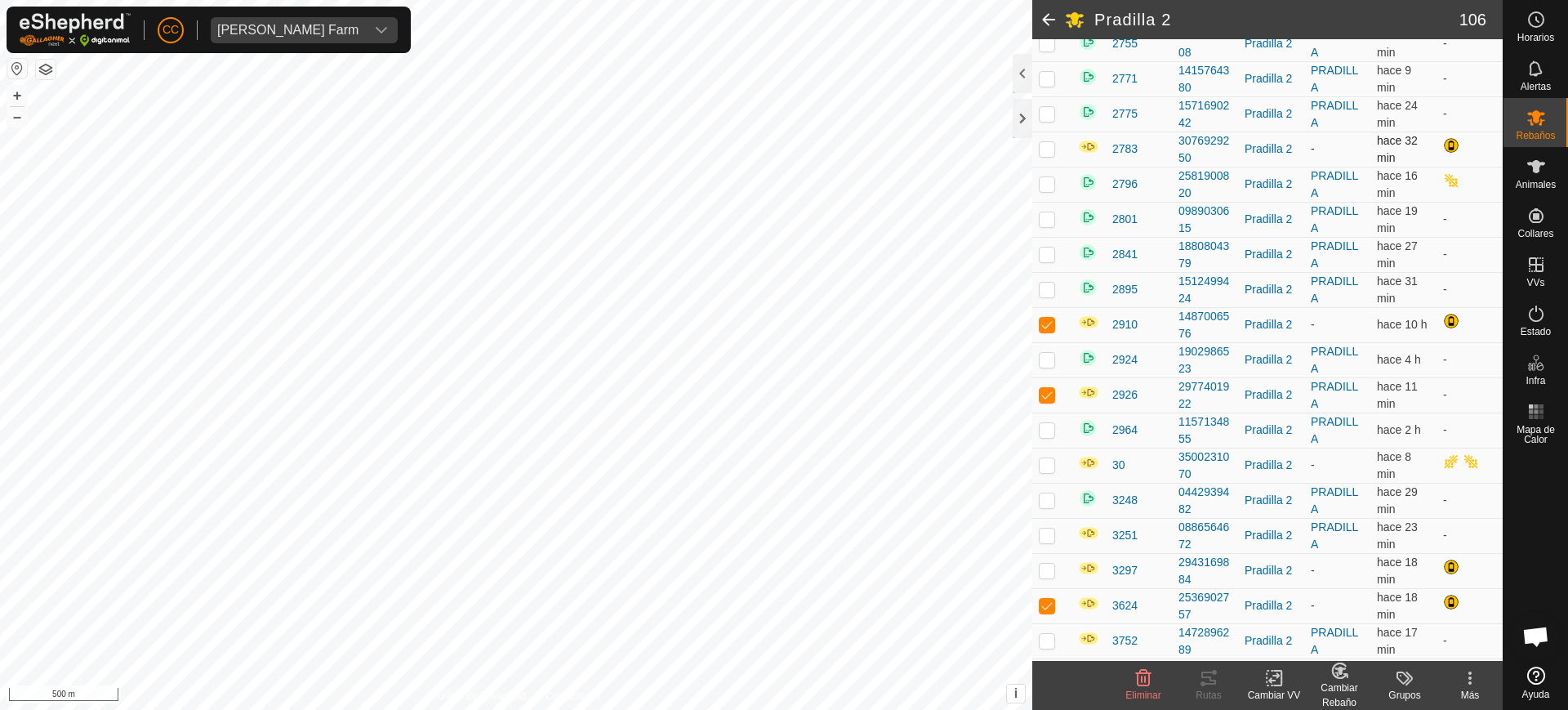
click at [1045, 144] on p-checkbox at bounding box center [1047, 149] width 16 height 14
checkbox input "true"
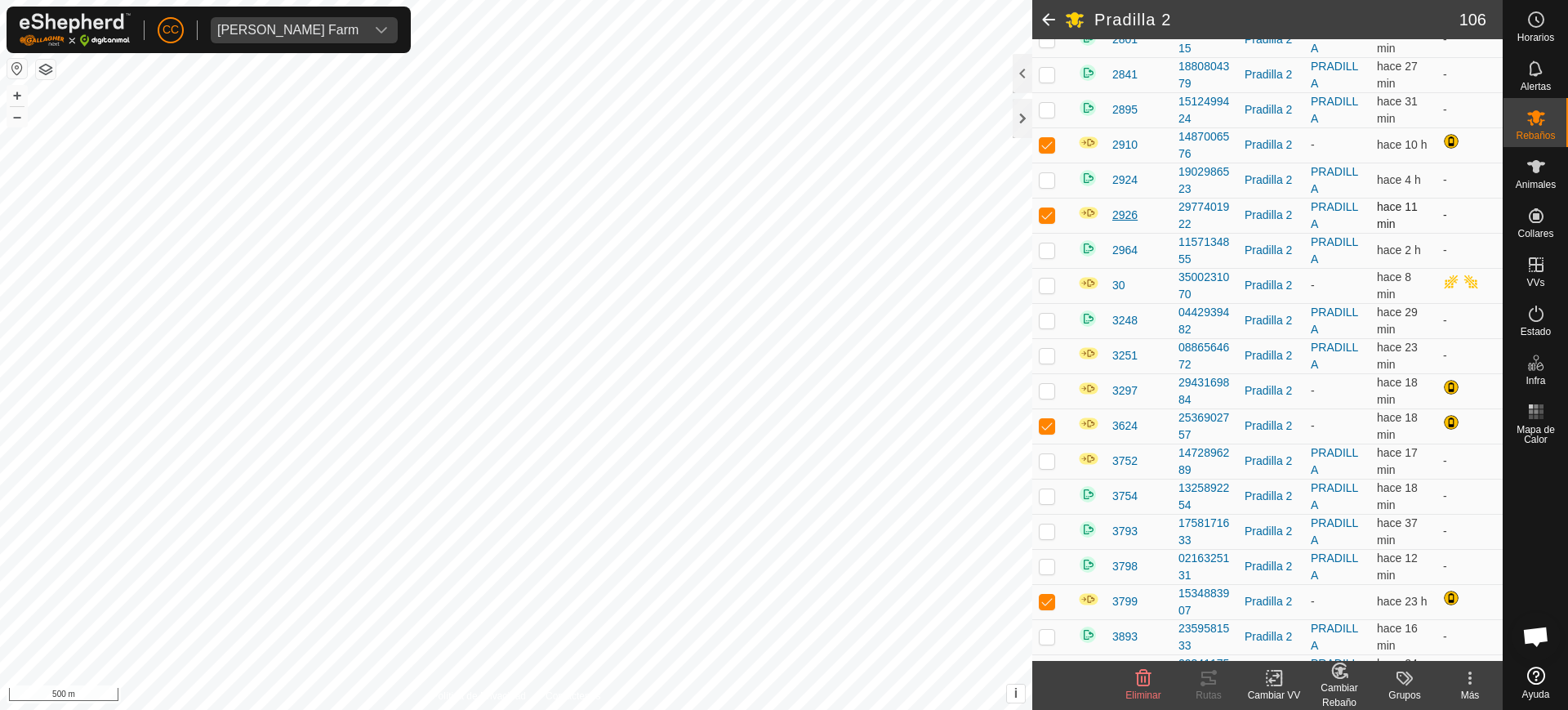
scroll to position [1511, 0]
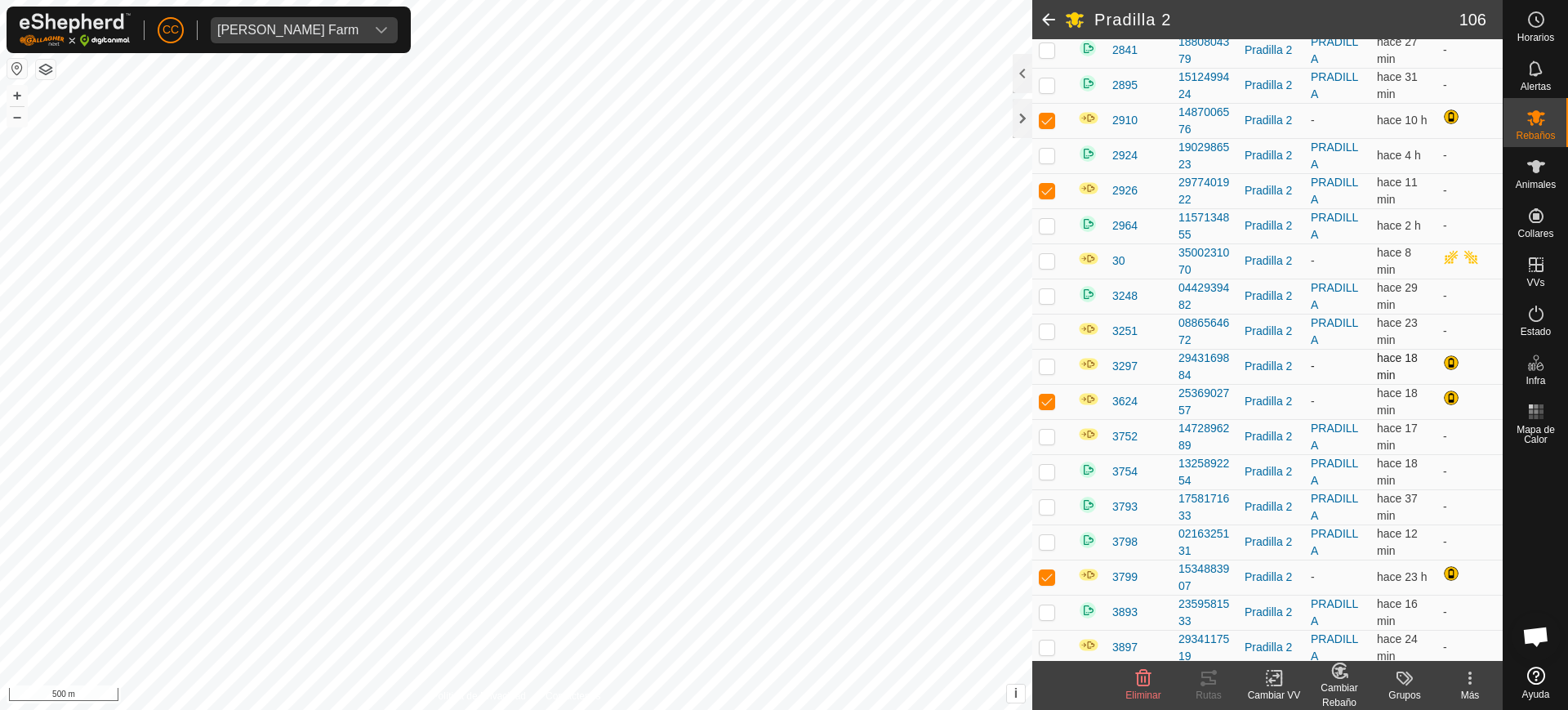
click at [1044, 367] on p-checkbox at bounding box center [1047, 366] width 16 height 14
checkbox input "true"
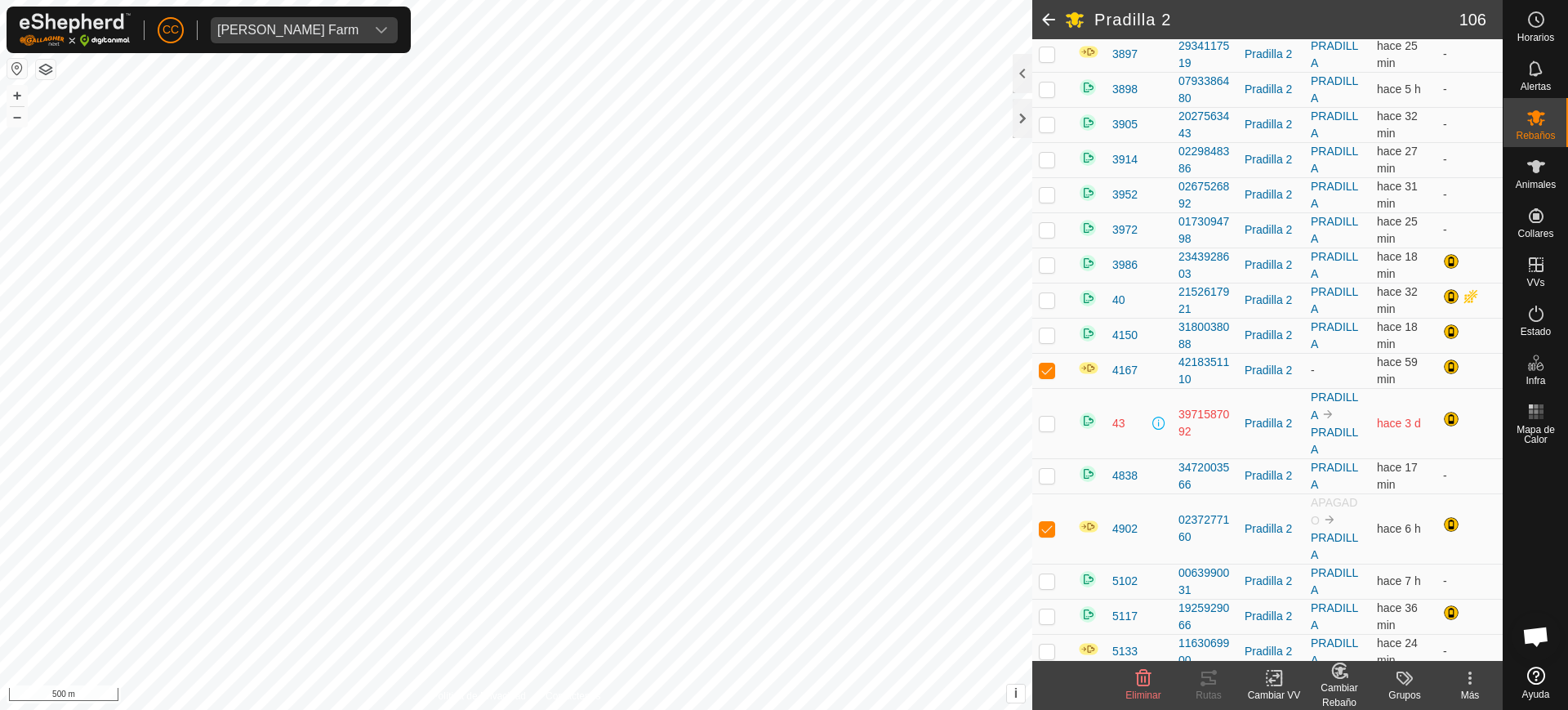
scroll to position [2124, 0]
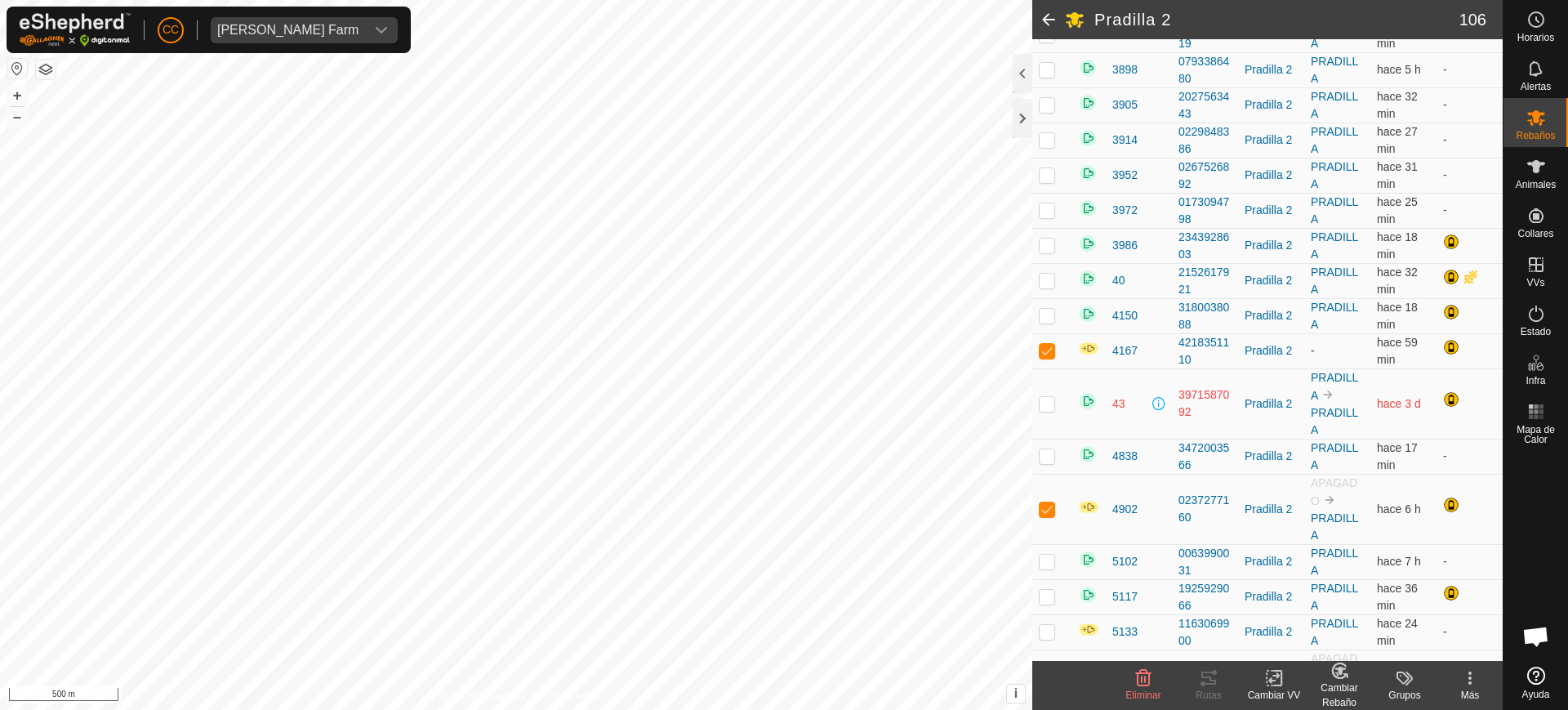
click at [1280, 675] on icon at bounding box center [1274, 678] width 21 height 20
click at [1277, 608] on link "Elegir VV..." at bounding box center [1323, 608] width 162 height 32
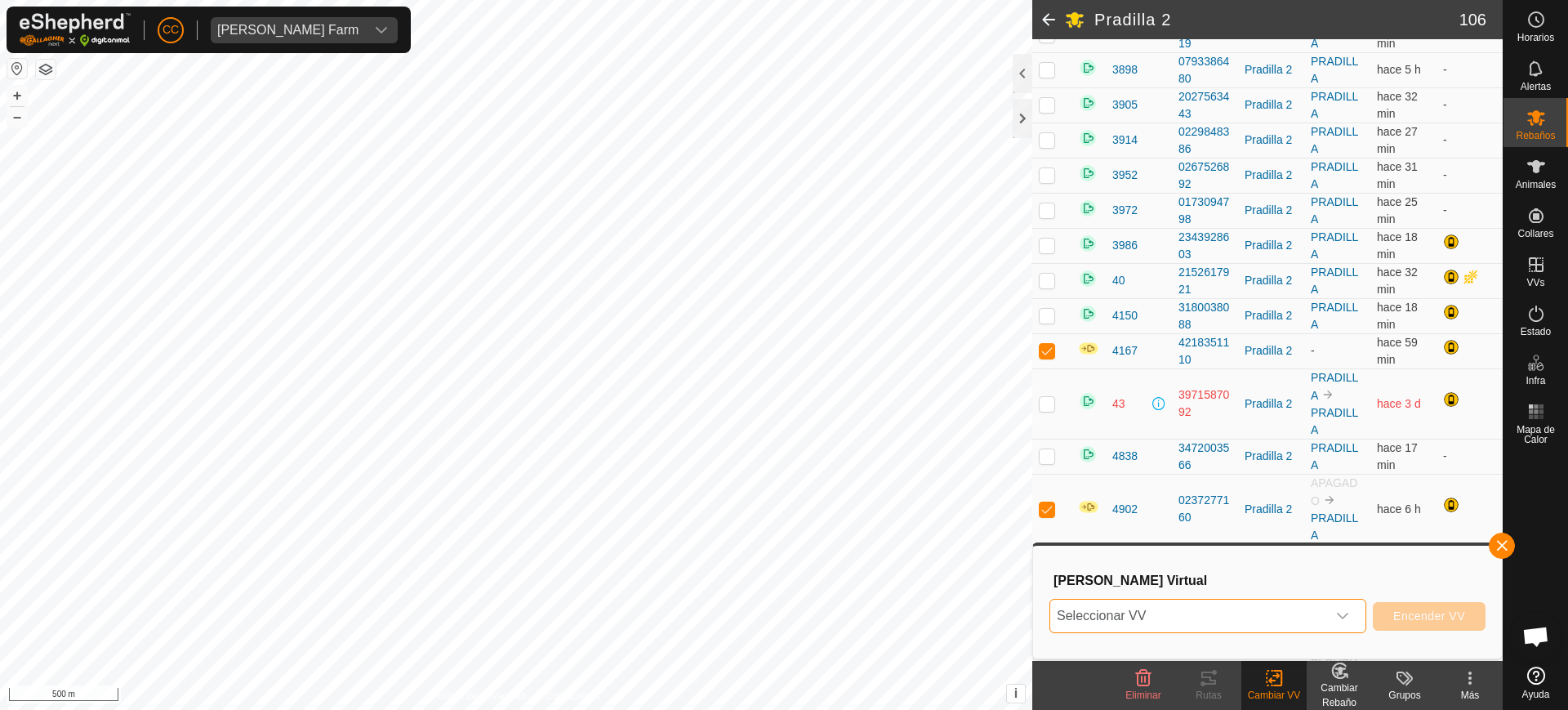
click at [1167, 604] on span "Seleccionar VV" at bounding box center [1188, 616] width 276 height 32
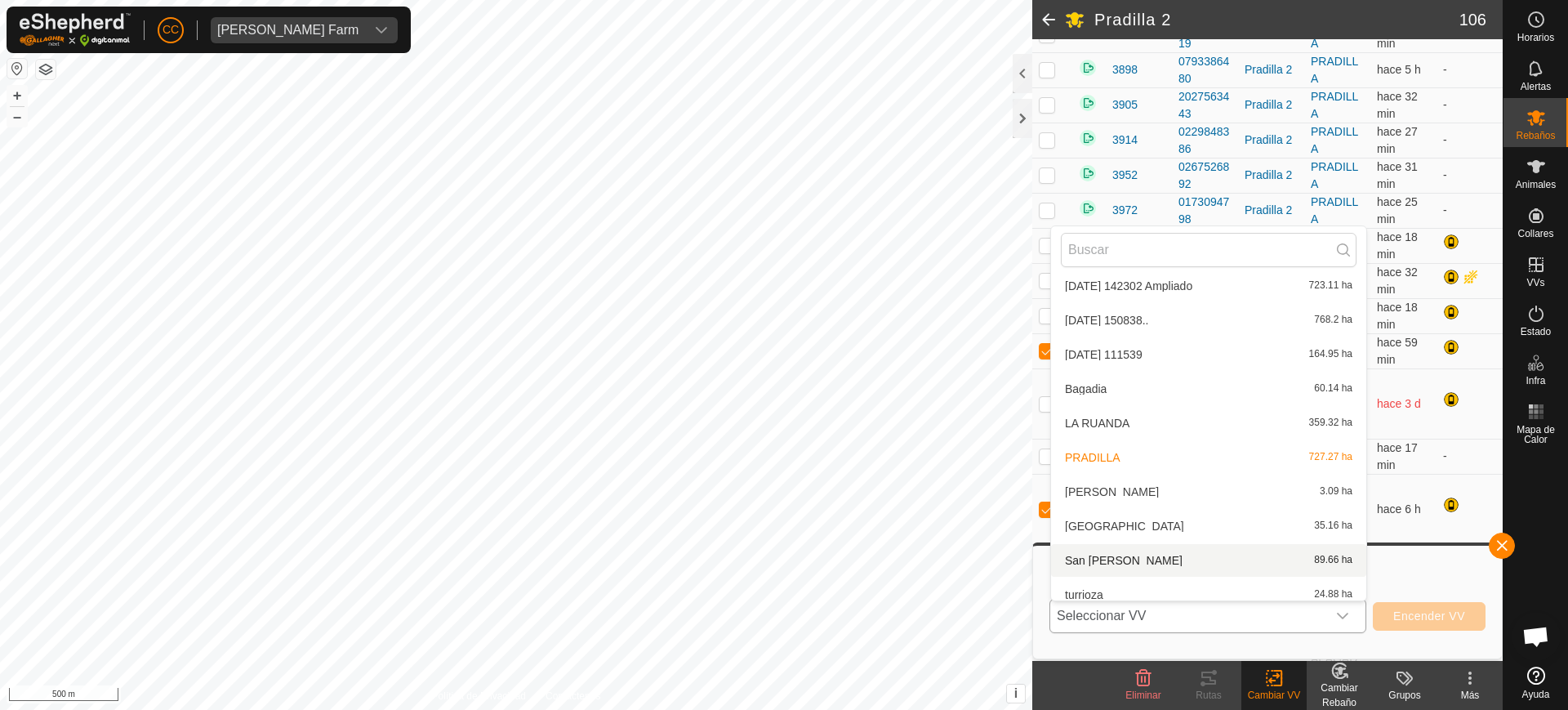
scroll to position [361, 0]
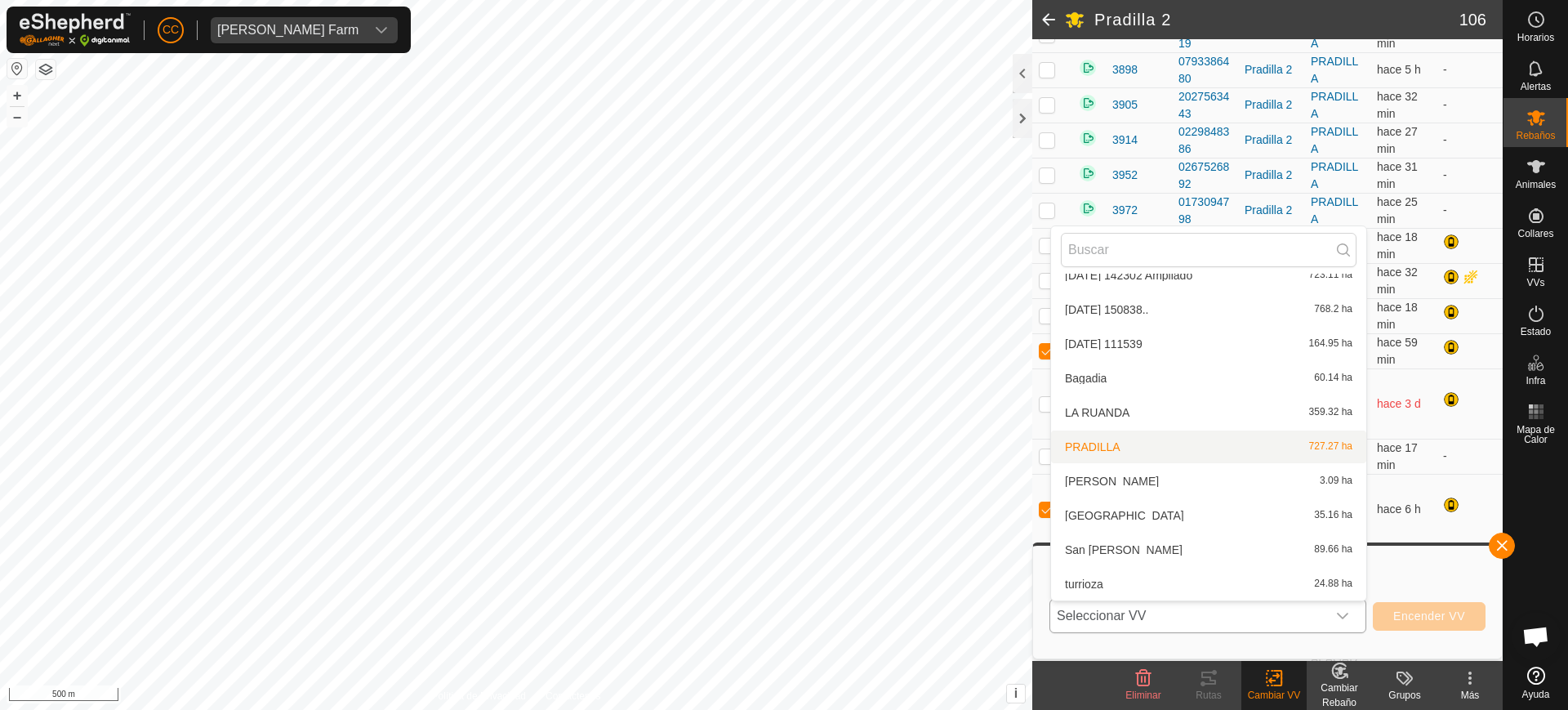
click at [1107, 446] on li "PRADILLA 727.27 ha" at bounding box center [1209, 447] width 315 height 32
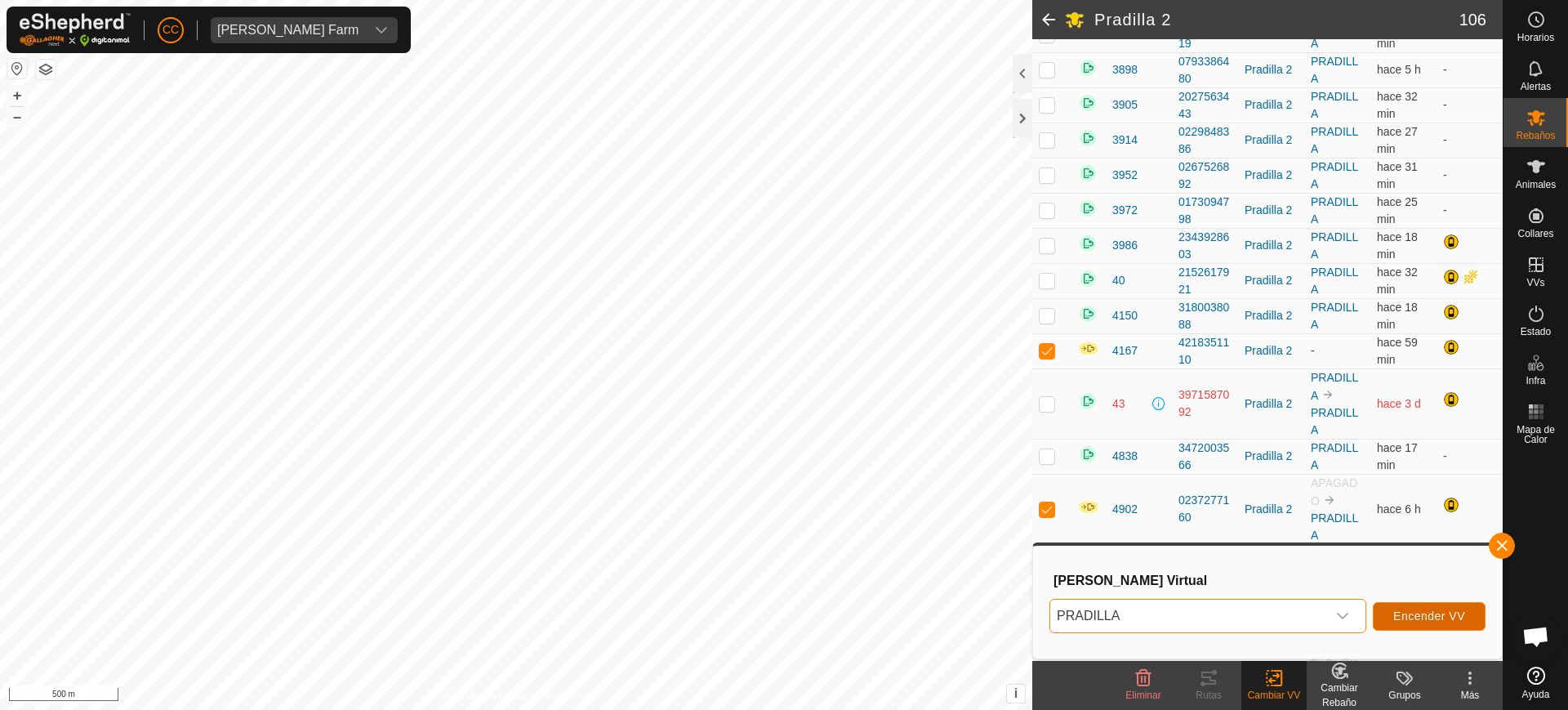
click at [1446, 622] on span "Encender VV" at bounding box center [1429, 616] width 72 height 14
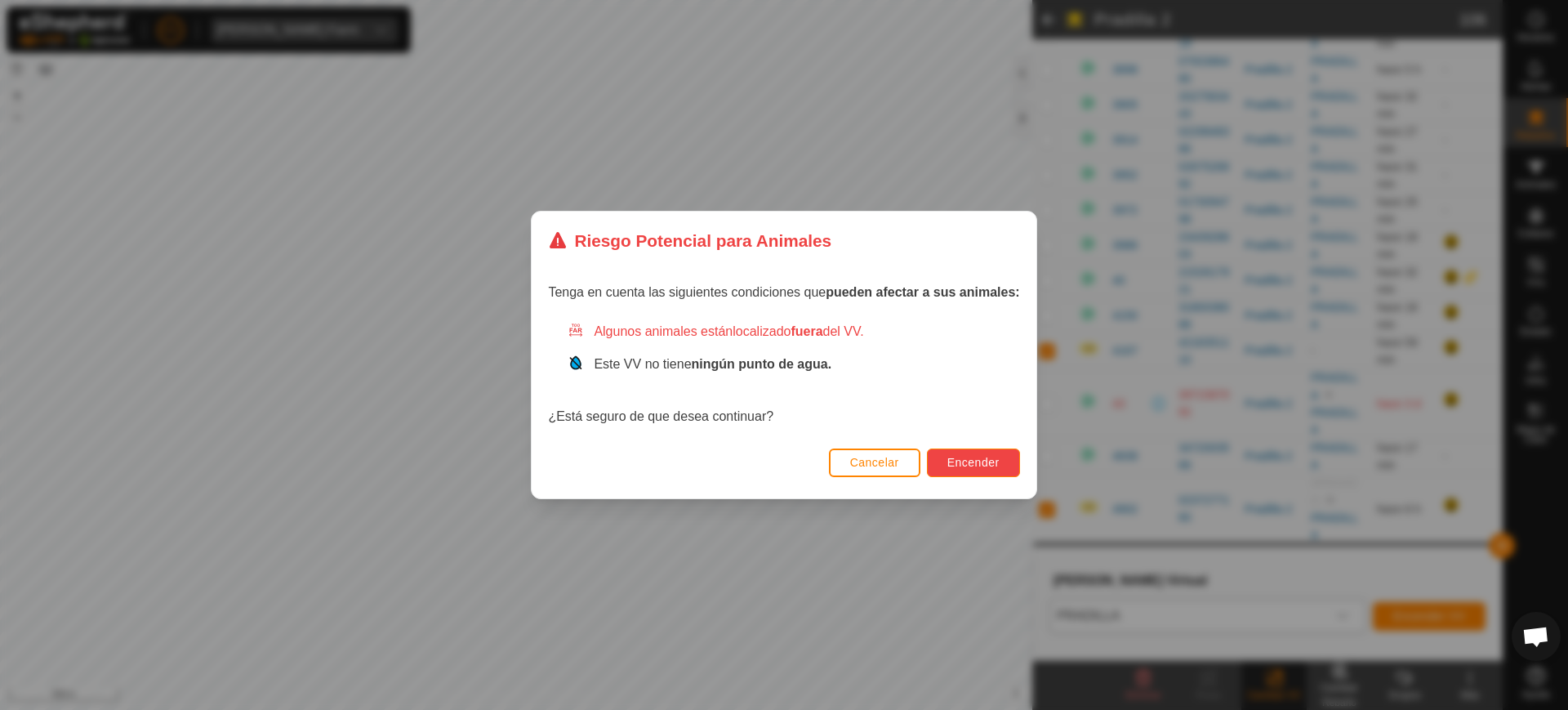
click at [974, 467] on span "Encender" at bounding box center [974, 462] width 52 height 14
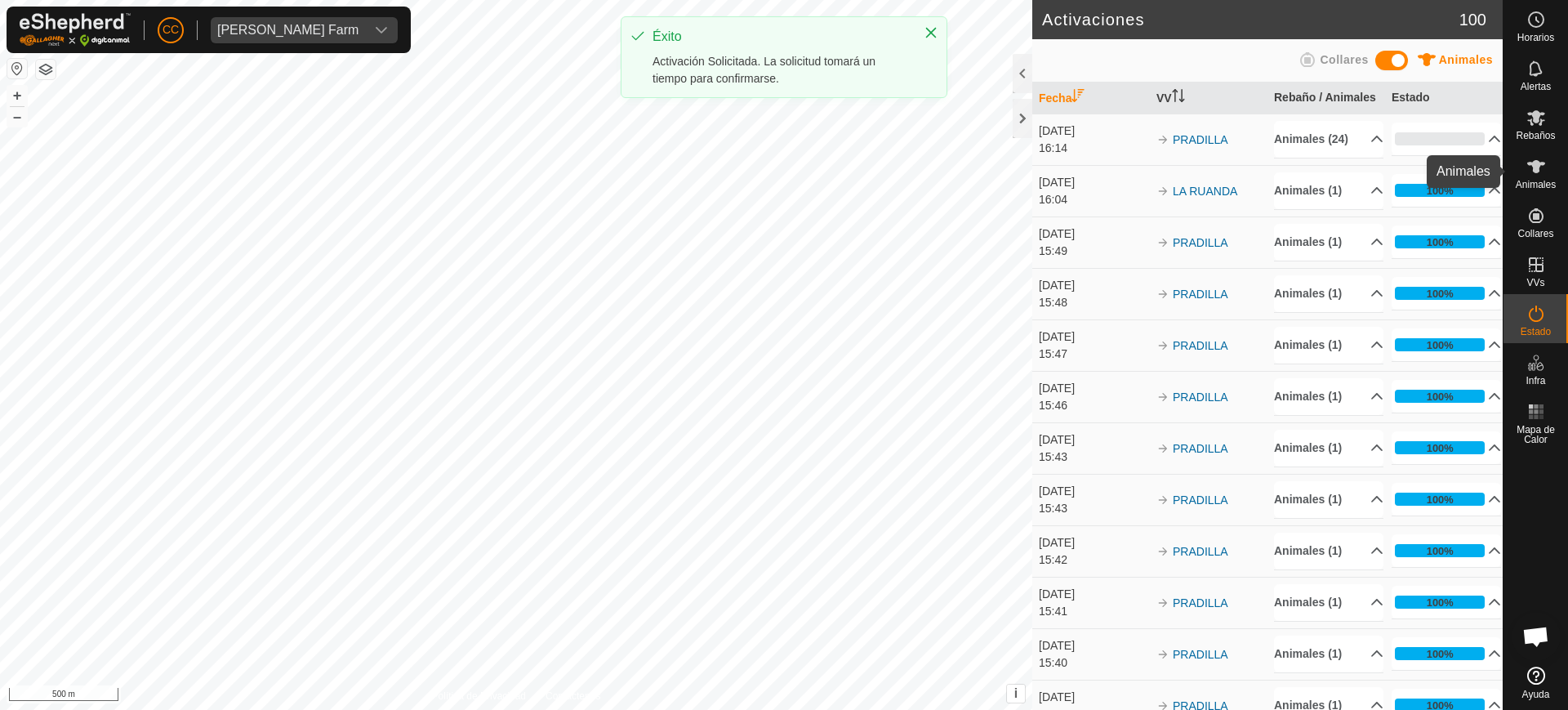
click at [1542, 175] on icon at bounding box center [1536, 167] width 20 height 20
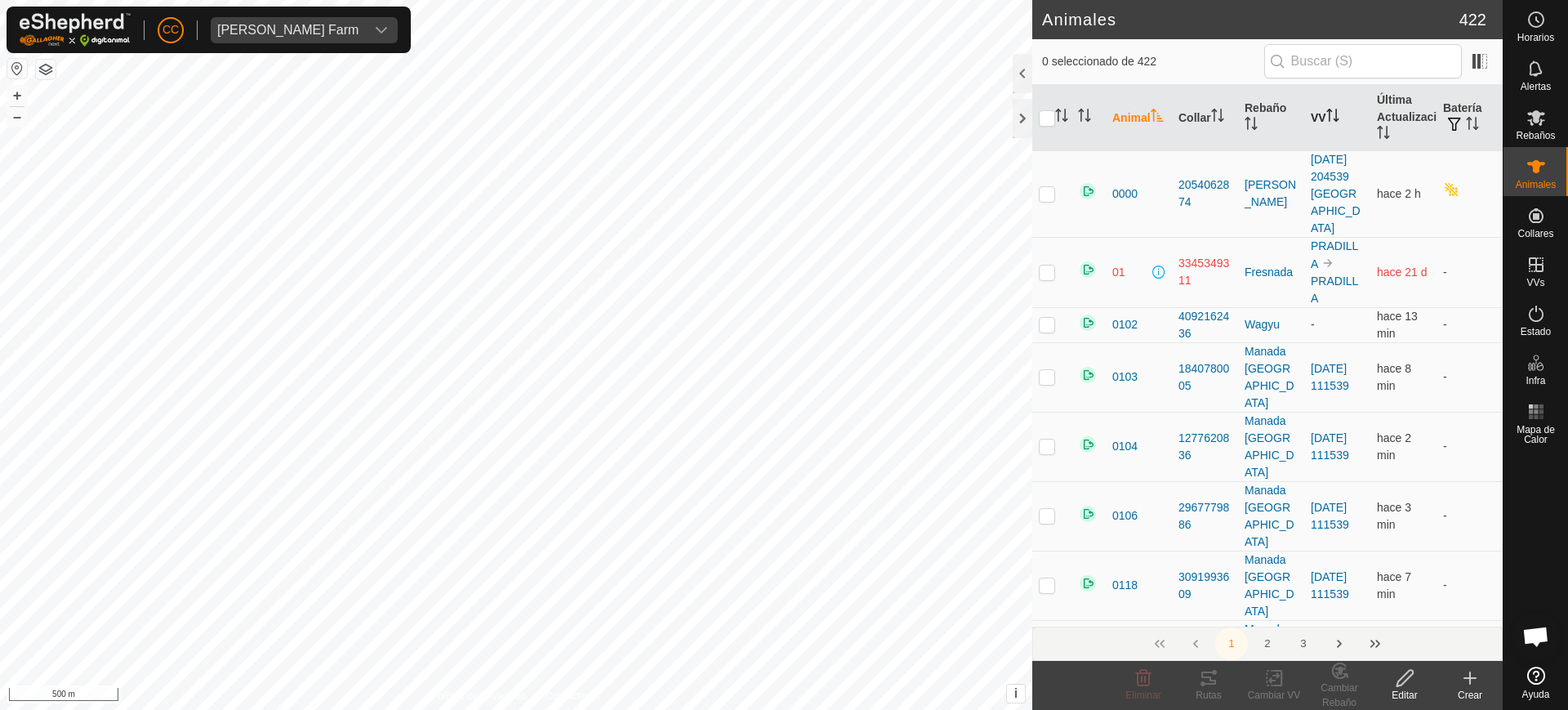
click at [1327, 122] on p-sorticon "Activar para ordenar" at bounding box center [1333, 117] width 14 height 14
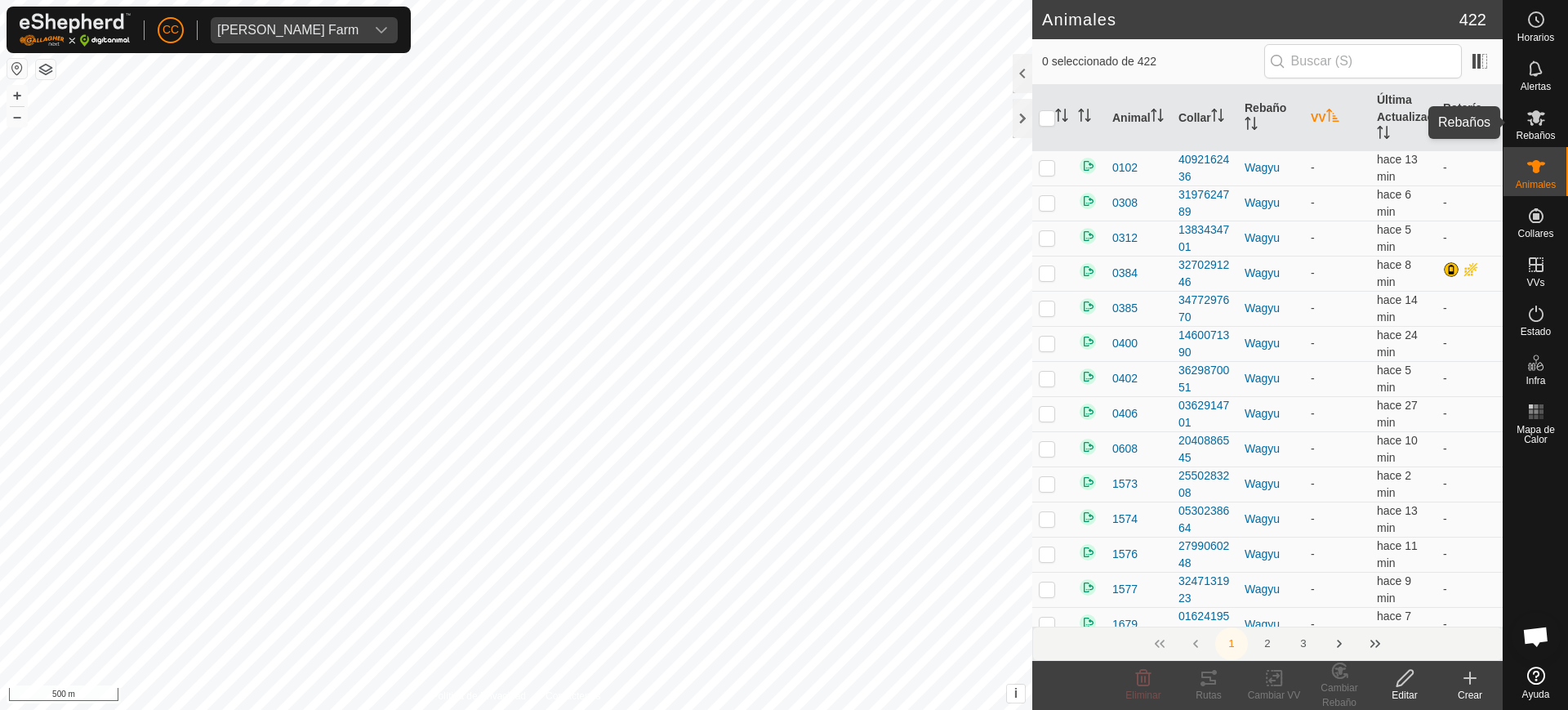
click at [1526, 131] on span "Rebaños" at bounding box center [1536, 135] width 40 height 10
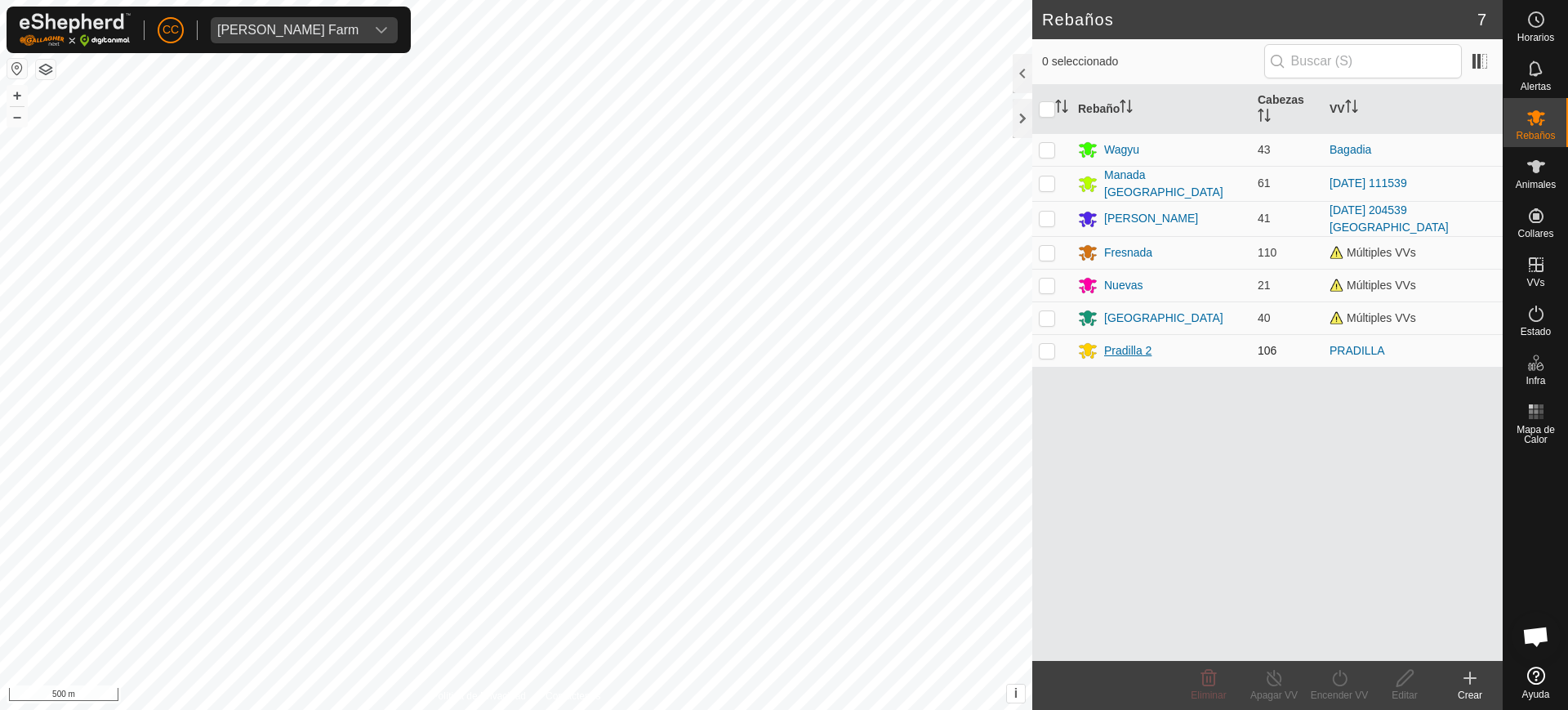
click at [1138, 350] on div "Pradilla 2" at bounding box center [1128, 350] width 48 height 17
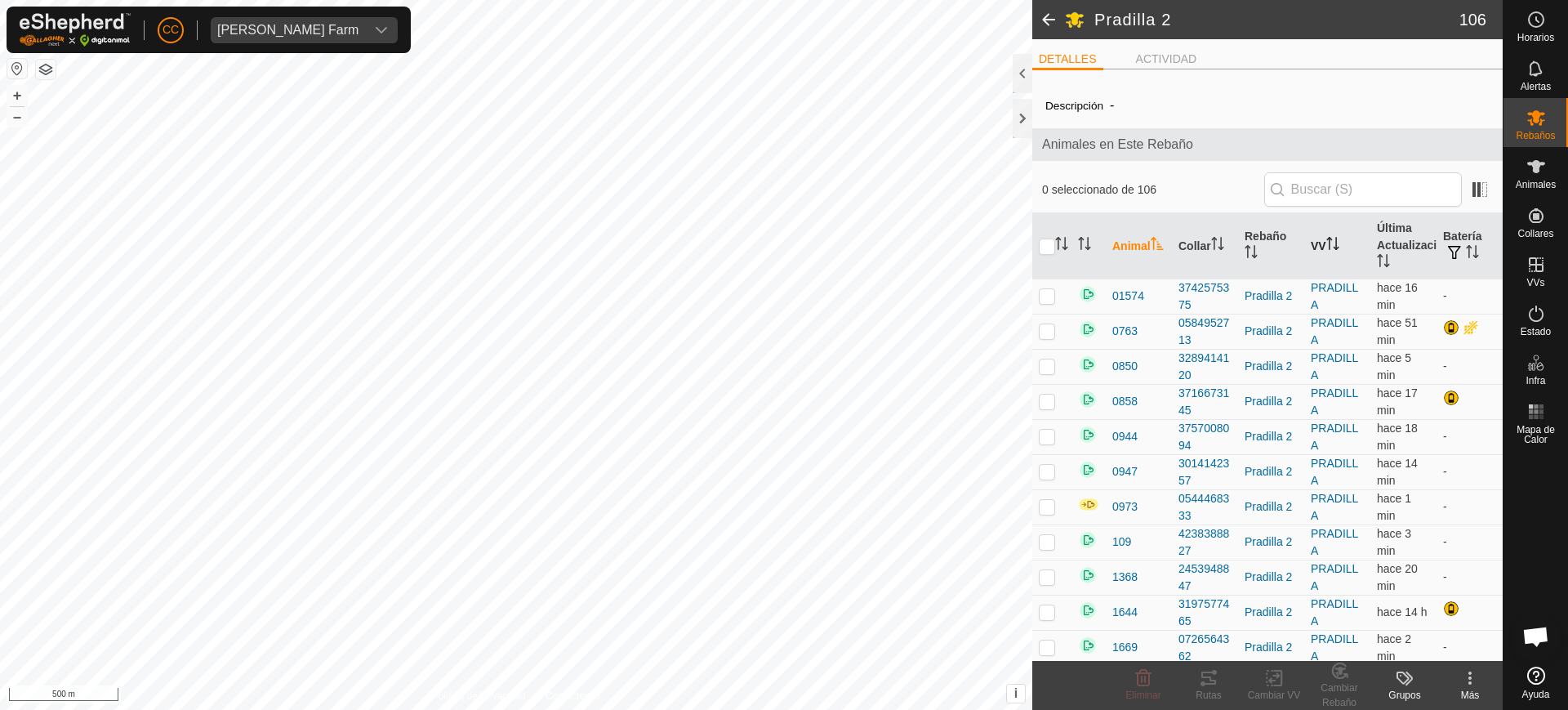
click at [1329, 241] on icon "Activar para ordenar" at bounding box center [1333, 243] width 14 height 14
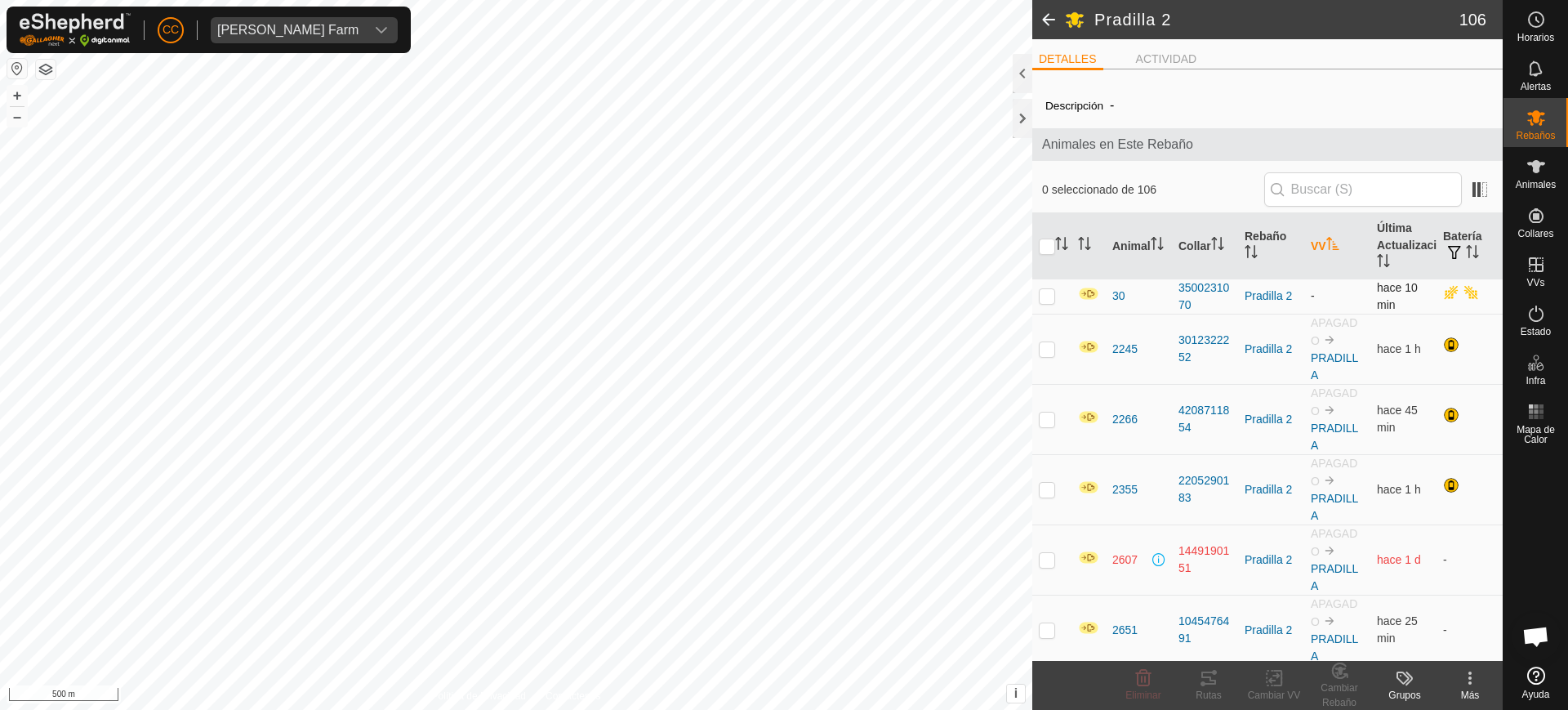
click at [1045, 296] on p-checkbox at bounding box center [1047, 296] width 16 height 14
checkbox input "true"
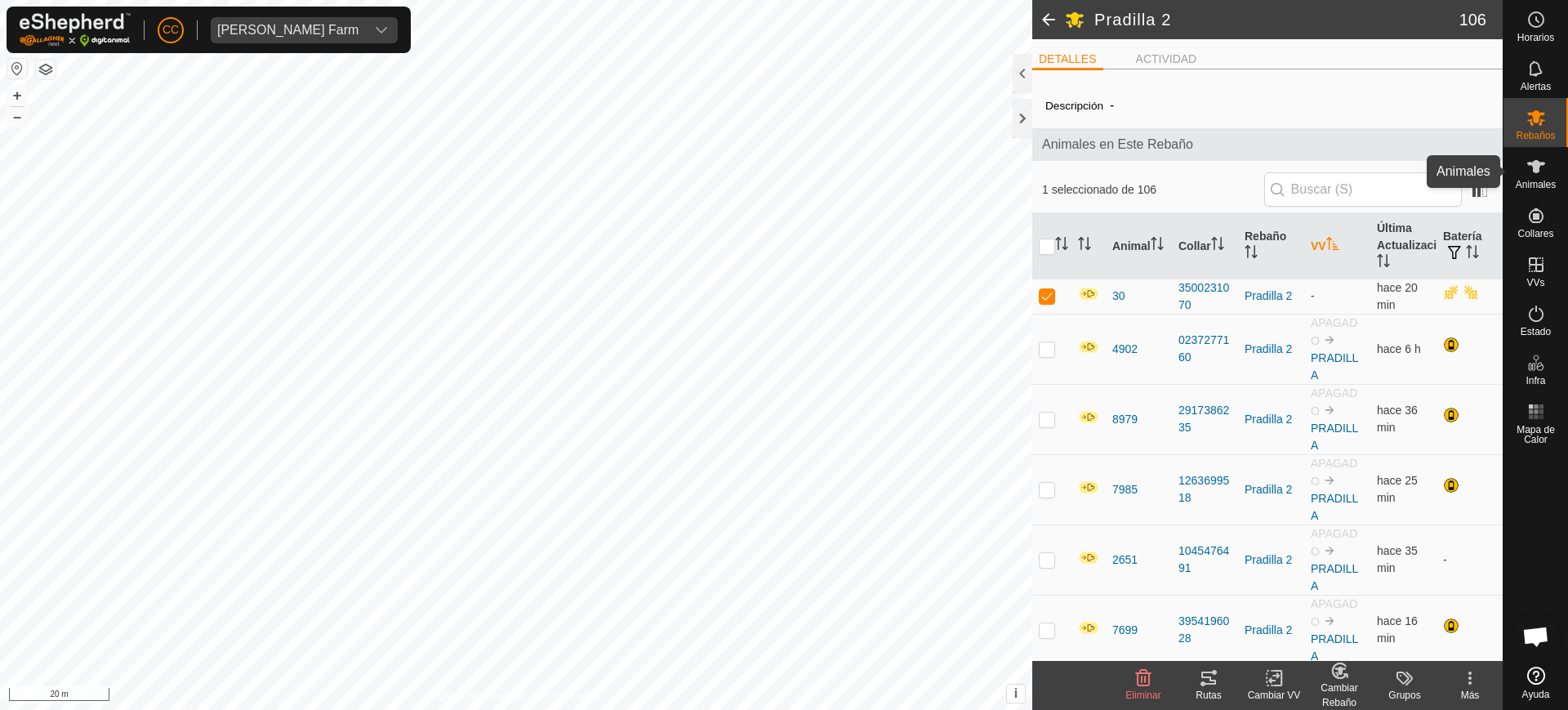
drag, startPoint x: 1530, startPoint y: 172, endPoint x: 1523, endPoint y: 163, distance: 11.4
click at [1529, 171] on icon at bounding box center [1536, 167] width 20 height 20
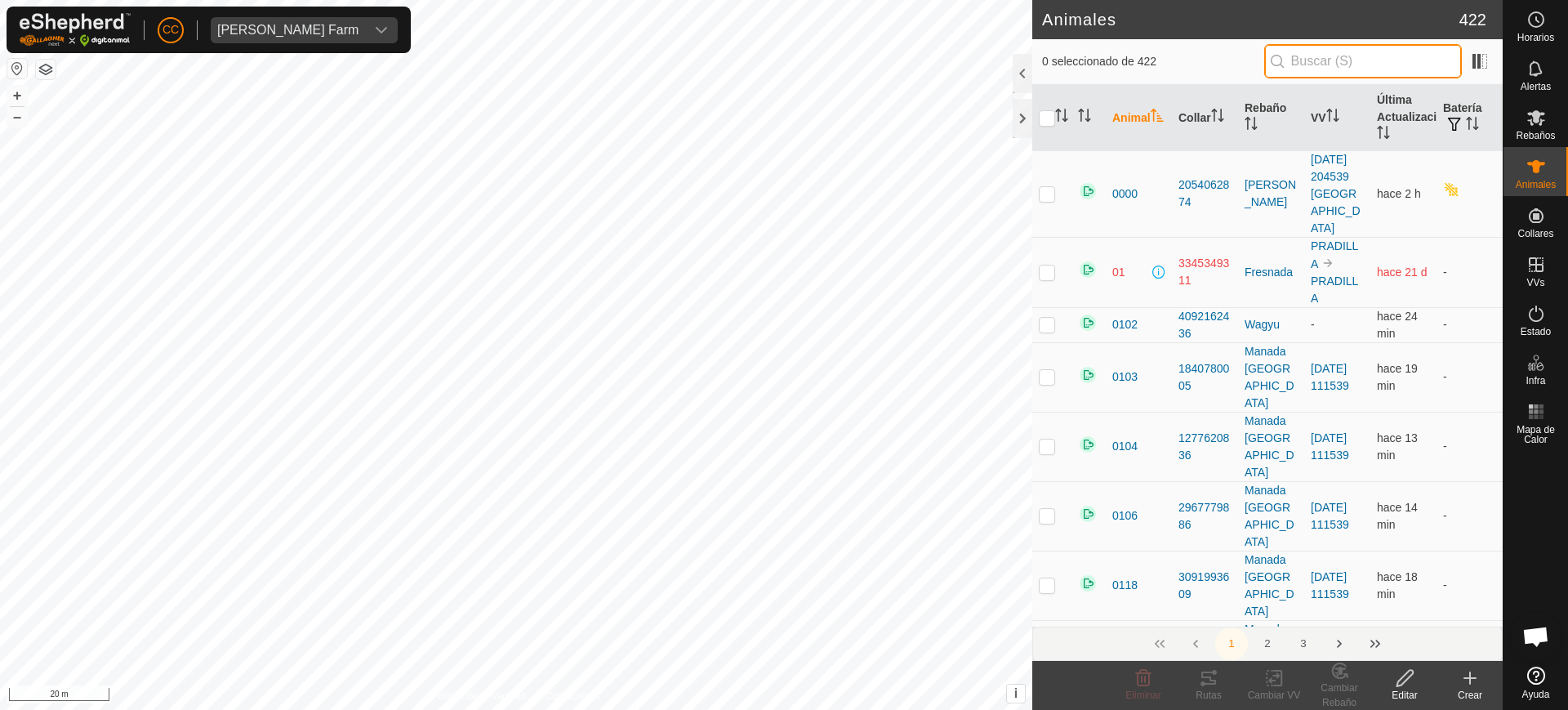
click at [1394, 66] on input "text" at bounding box center [1363, 61] width 197 height 34
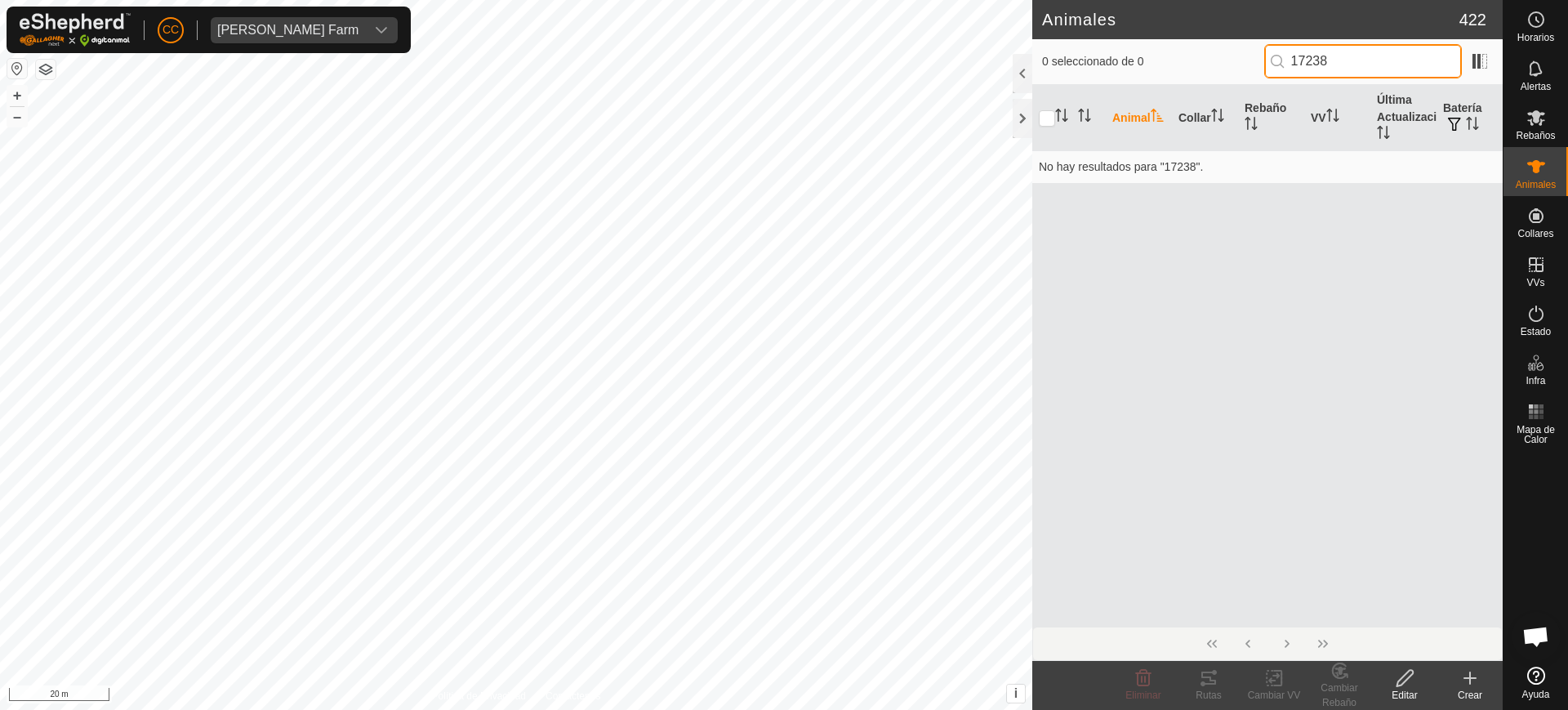
type input "17238"
click at [1464, 683] on icon at bounding box center [1471, 678] width 20 height 20
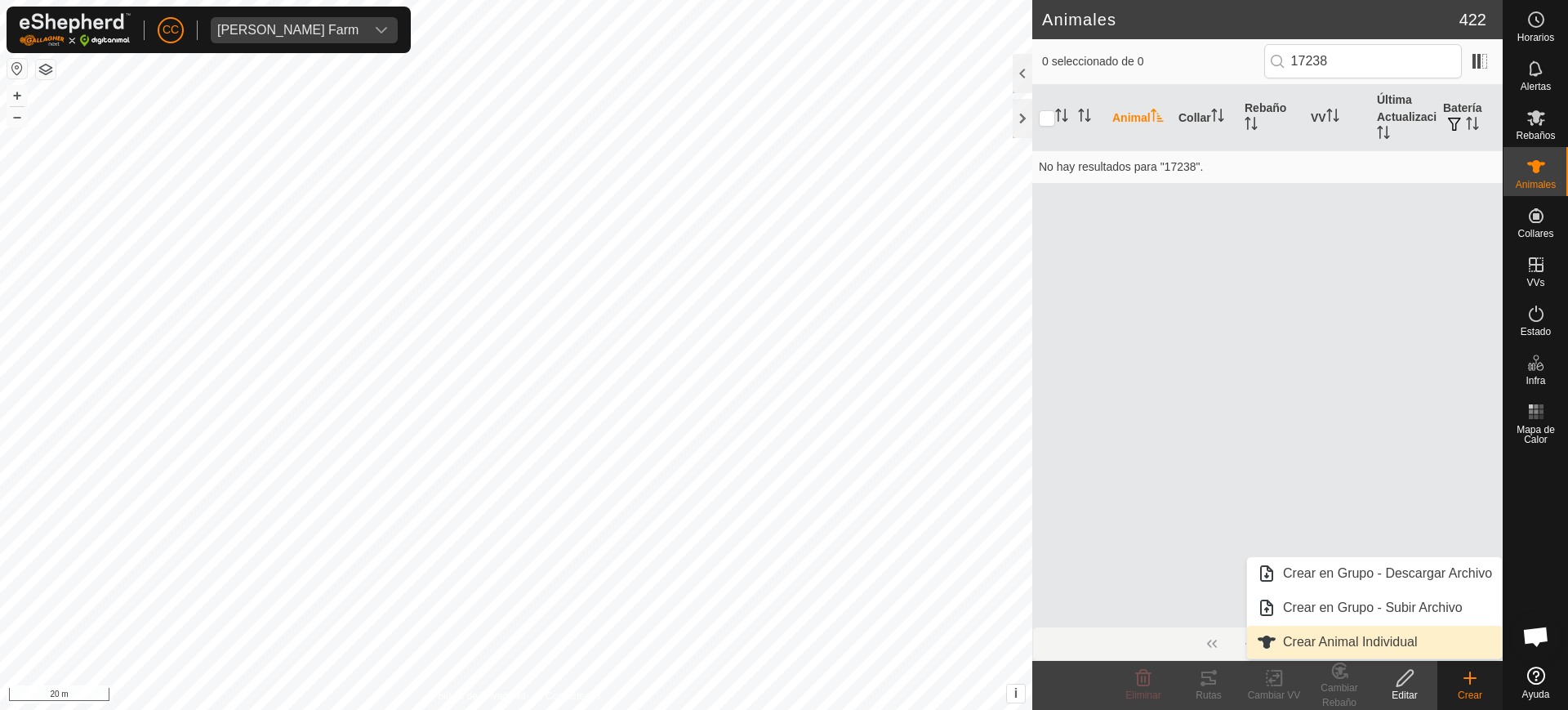
click at [1354, 652] on link "Crear Animal Individual" at bounding box center [1374, 642] width 255 height 32
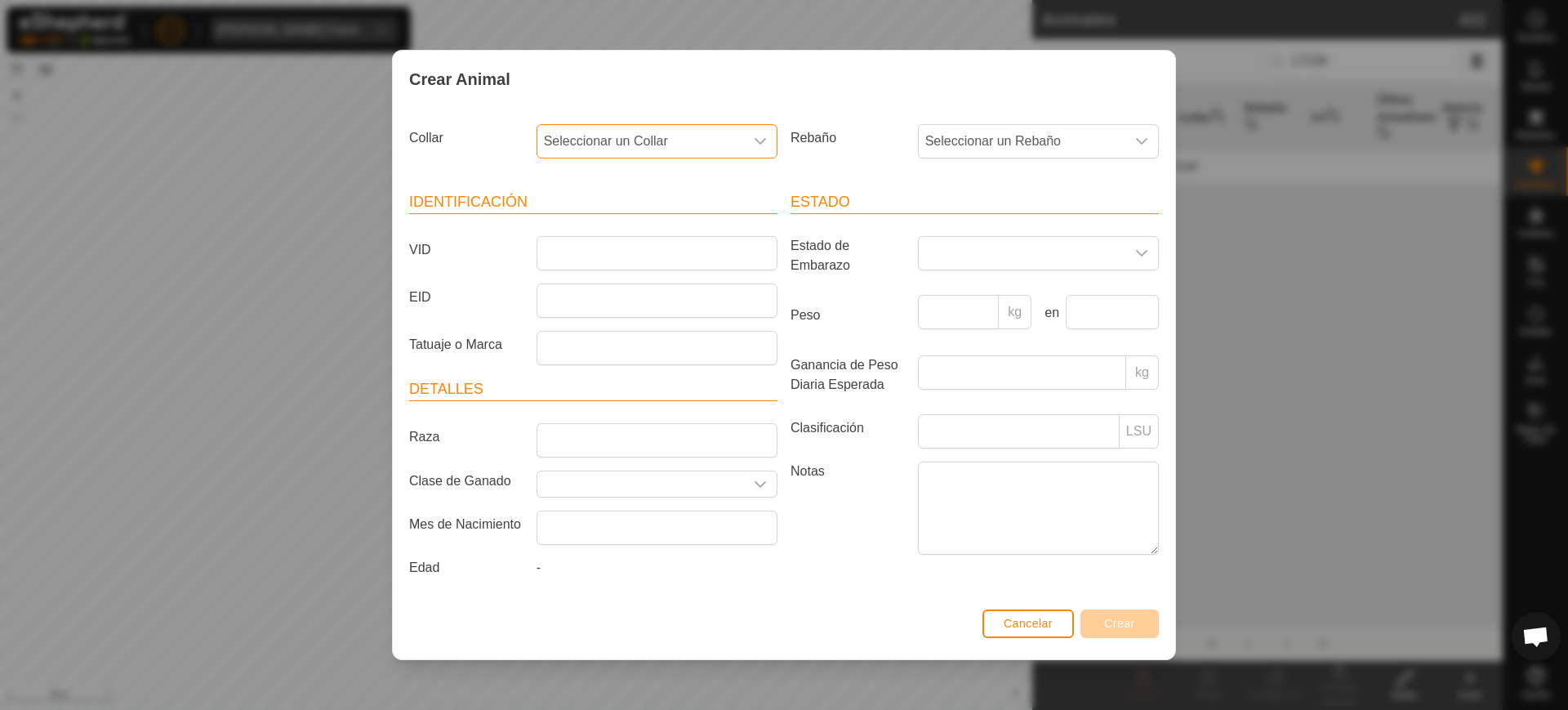
click at [722, 132] on span "Seleccionar un Collar" at bounding box center [640, 141] width 206 height 32
type input "4"
type input "17238"
click at [639, 211] on li "2717517238" at bounding box center [658, 225] width 240 height 32
click at [1018, 136] on span "Seleccionar un Rebaño" at bounding box center [1021, 141] width 206 height 32
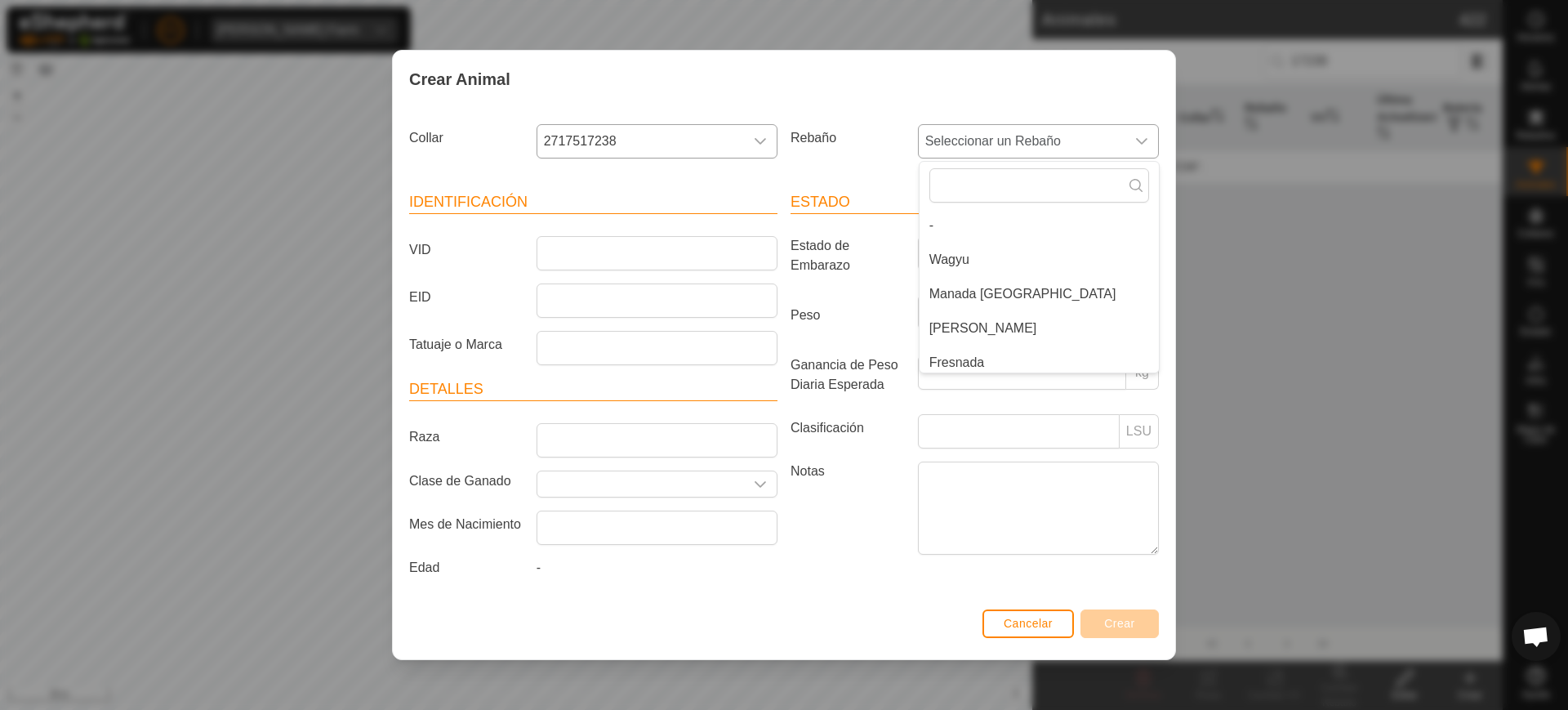
click at [980, 263] on li "Wagyu" at bounding box center [1039, 259] width 240 height 32
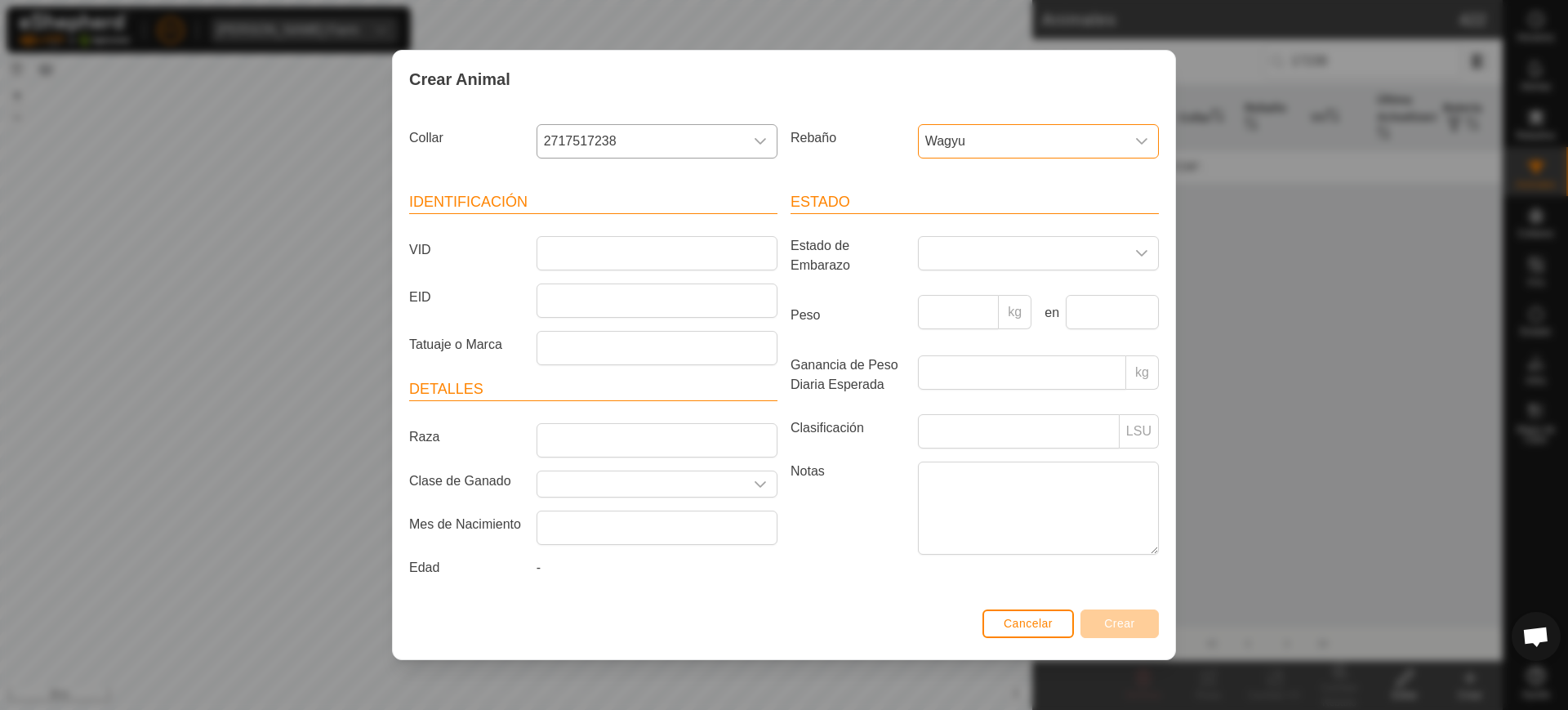
click at [964, 145] on span "Wagyu" at bounding box center [1021, 141] width 206 height 32
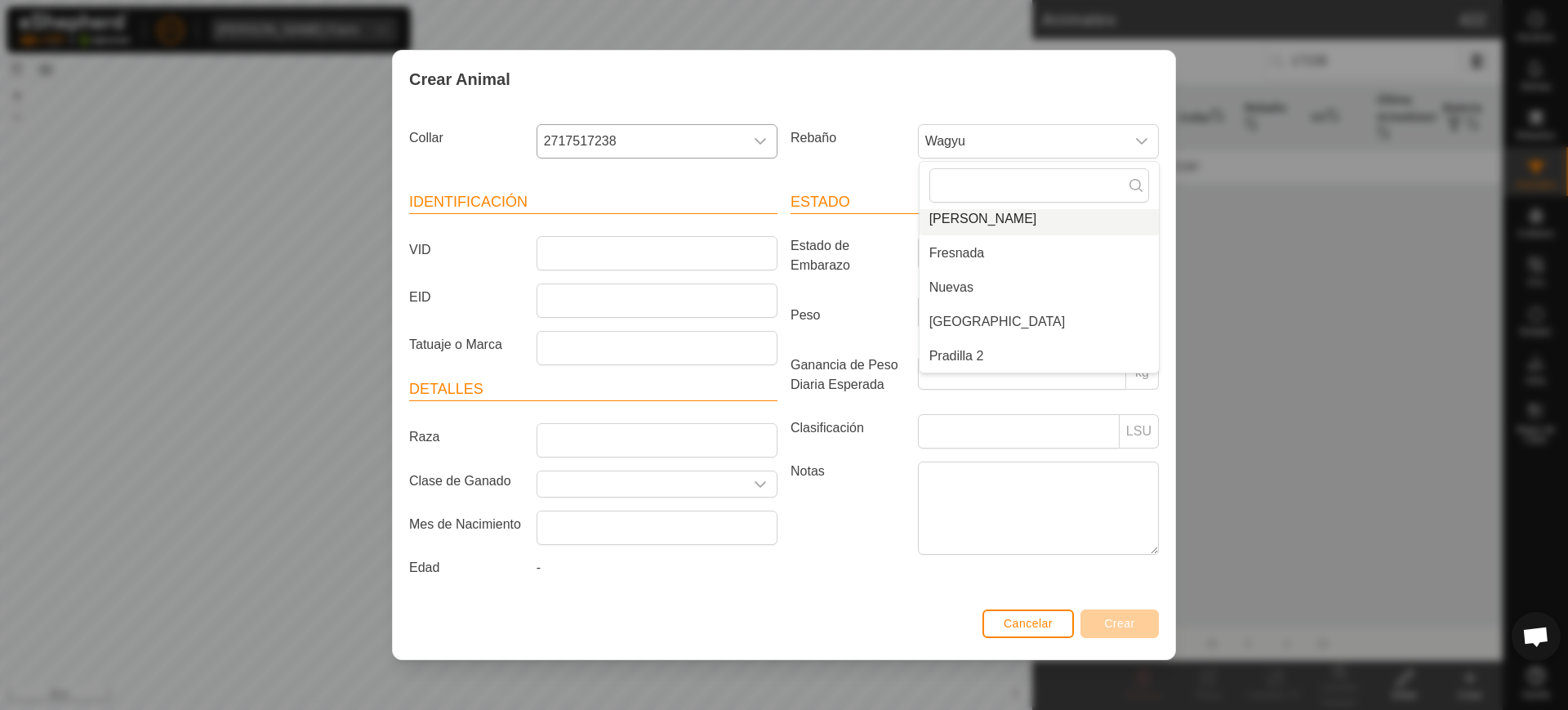
scroll to position [103, 0]
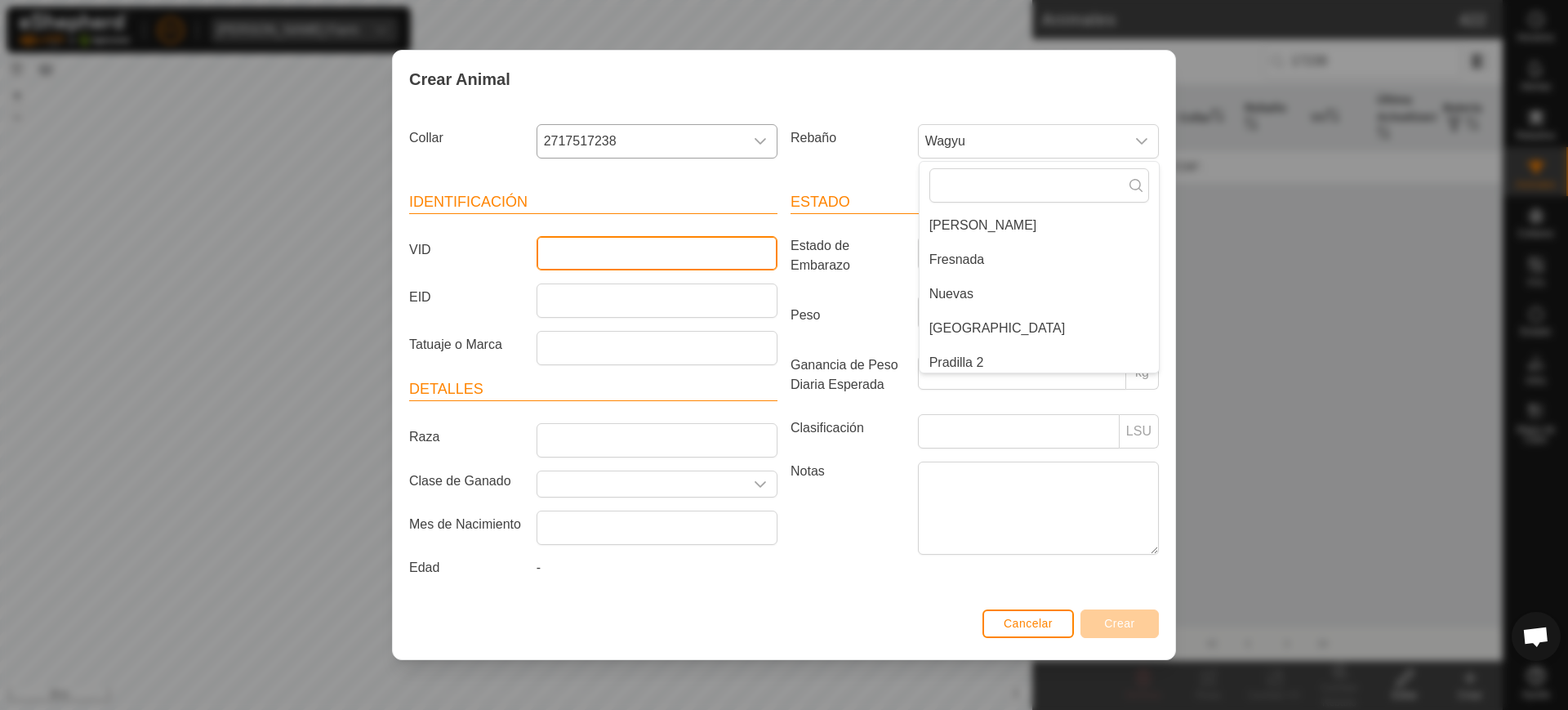
click at [681, 250] on input "VID" at bounding box center [657, 253] width 241 height 34
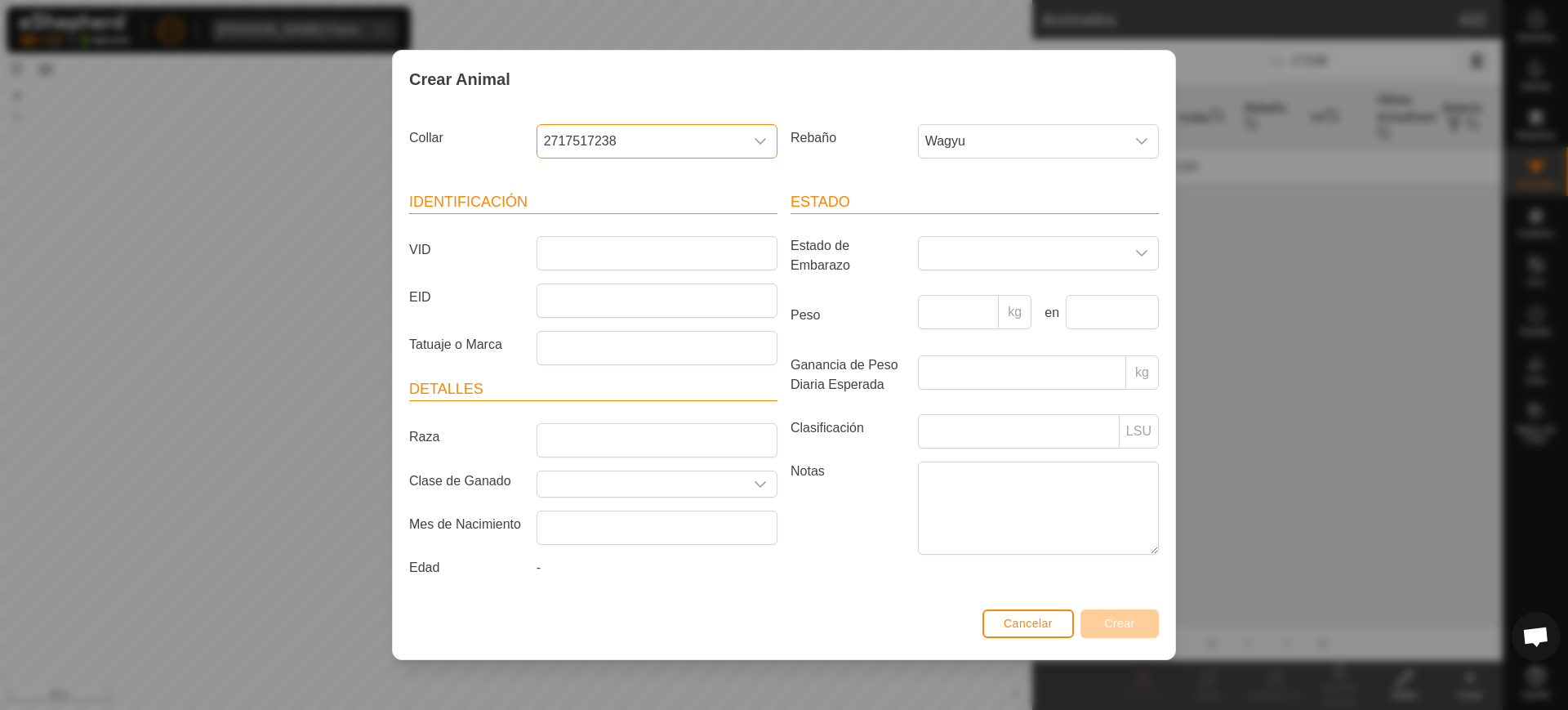
click at [657, 136] on span "2717517238" at bounding box center [640, 141] width 206 height 32
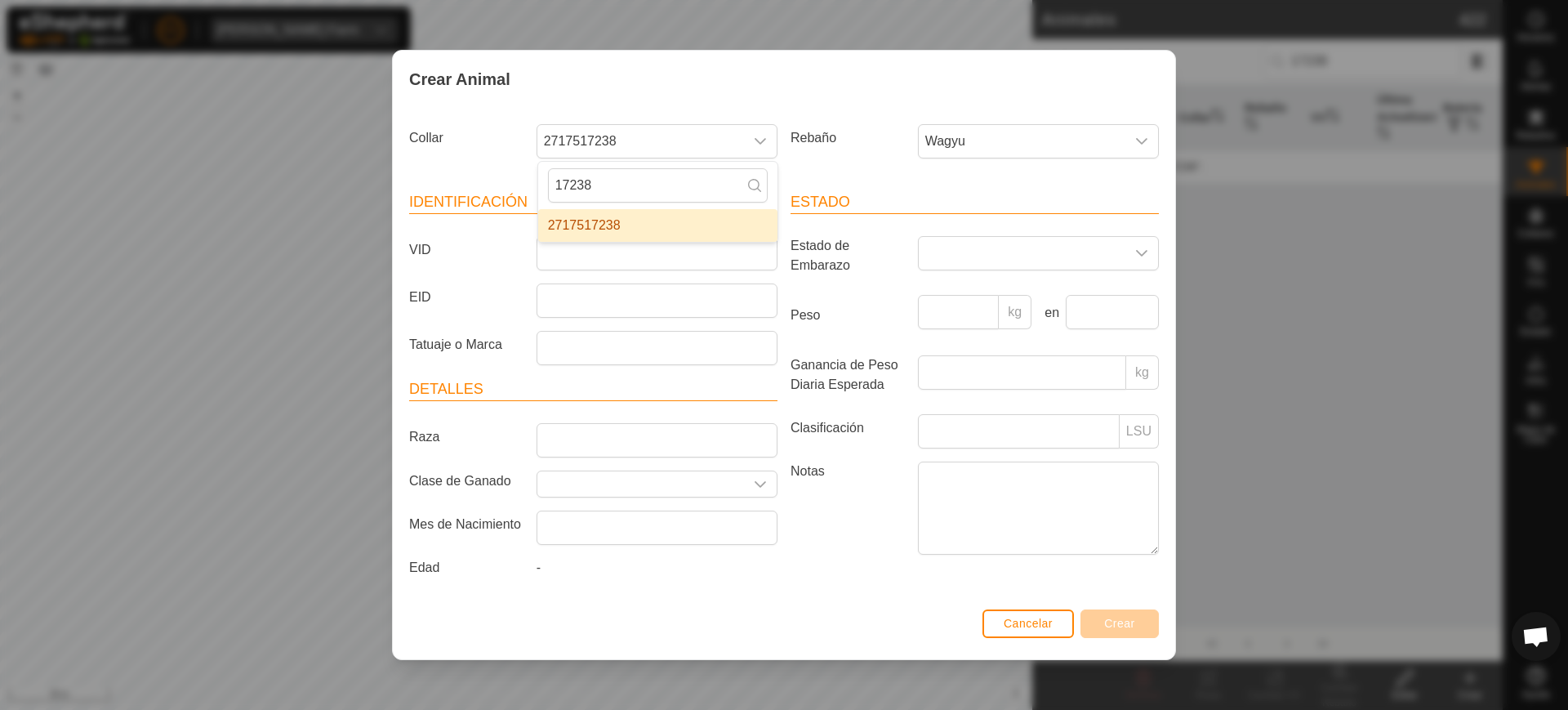
click at [614, 226] on li "2717517238" at bounding box center [658, 225] width 240 height 32
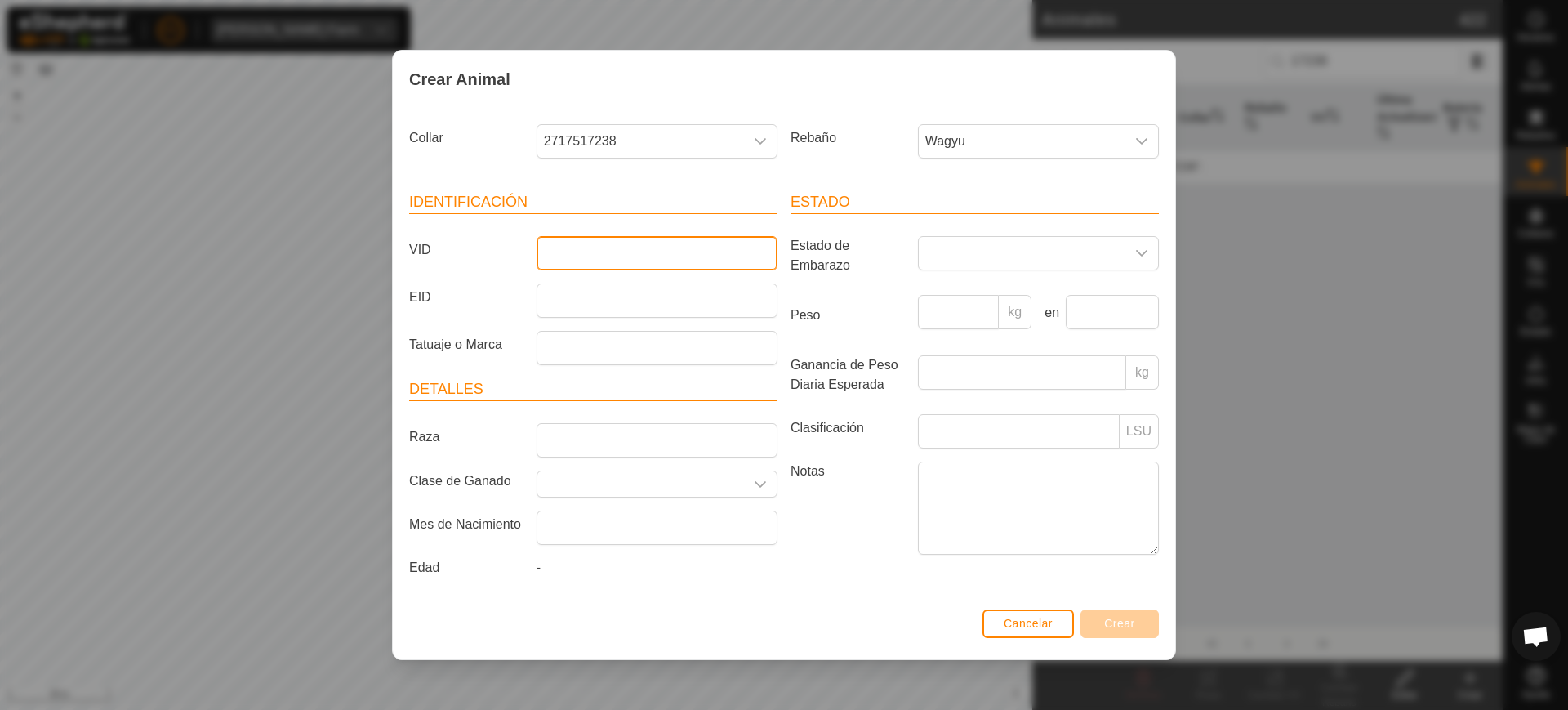
click at [611, 243] on input "VID" at bounding box center [657, 253] width 241 height 34
type input "4578"
drag, startPoint x: 1141, startPoint y: 605, endPoint x: 1130, endPoint y: 620, distance: 18.6
click at [1138, 605] on div "Cancelar Crear" at bounding box center [784, 632] width 783 height 56
click at [1130, 621] on span "Crear" at bounding box center [1119, 624] width 31 height 14
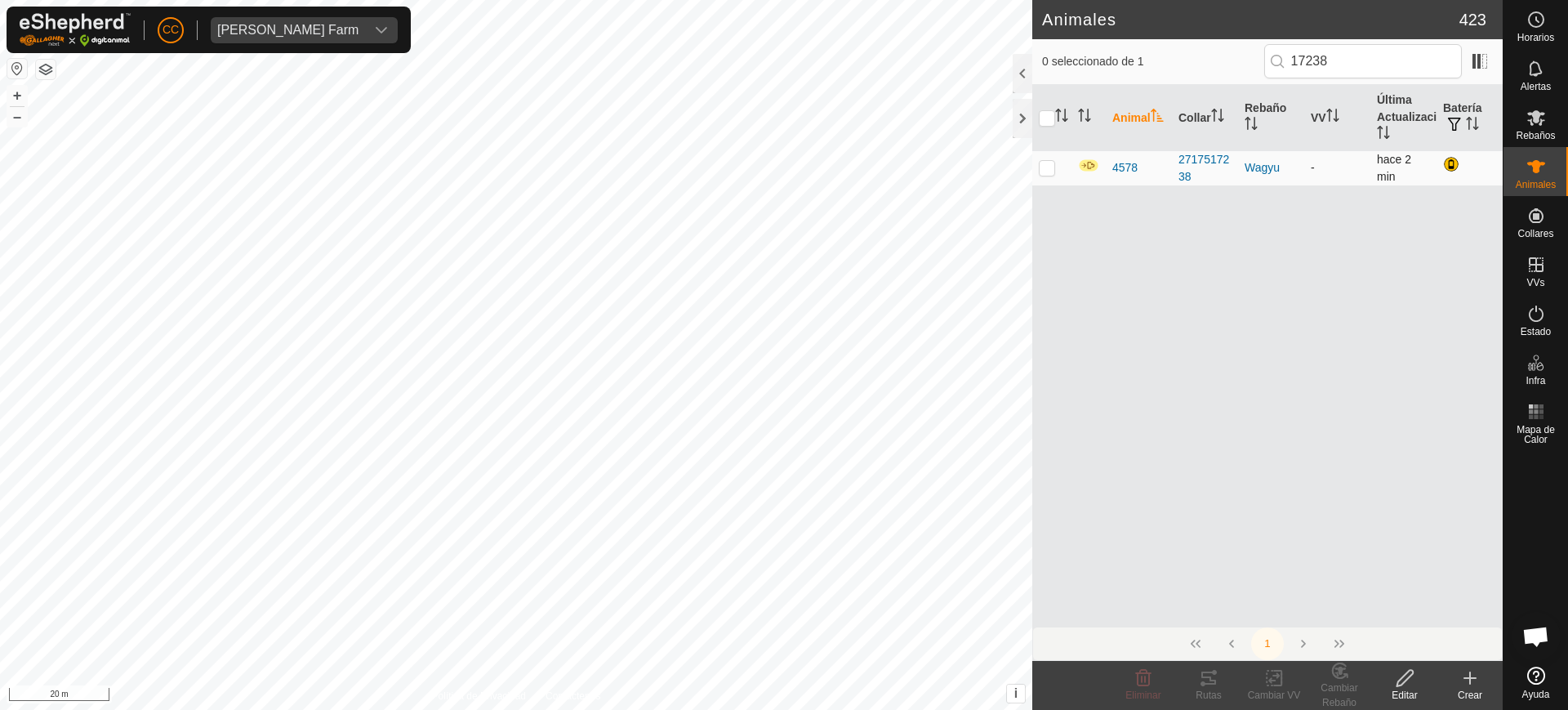
click at [1047, 161] on p-checkbox at bounding box center [1047, 168] width 16 height 14
checkbox input "true"
click at [1464, 678] on icon at bounding box center [1471, 678] width 20 height 20
click at [1345, 59] on input "17238" at bounding box center [1363, 61] width 197 height 34
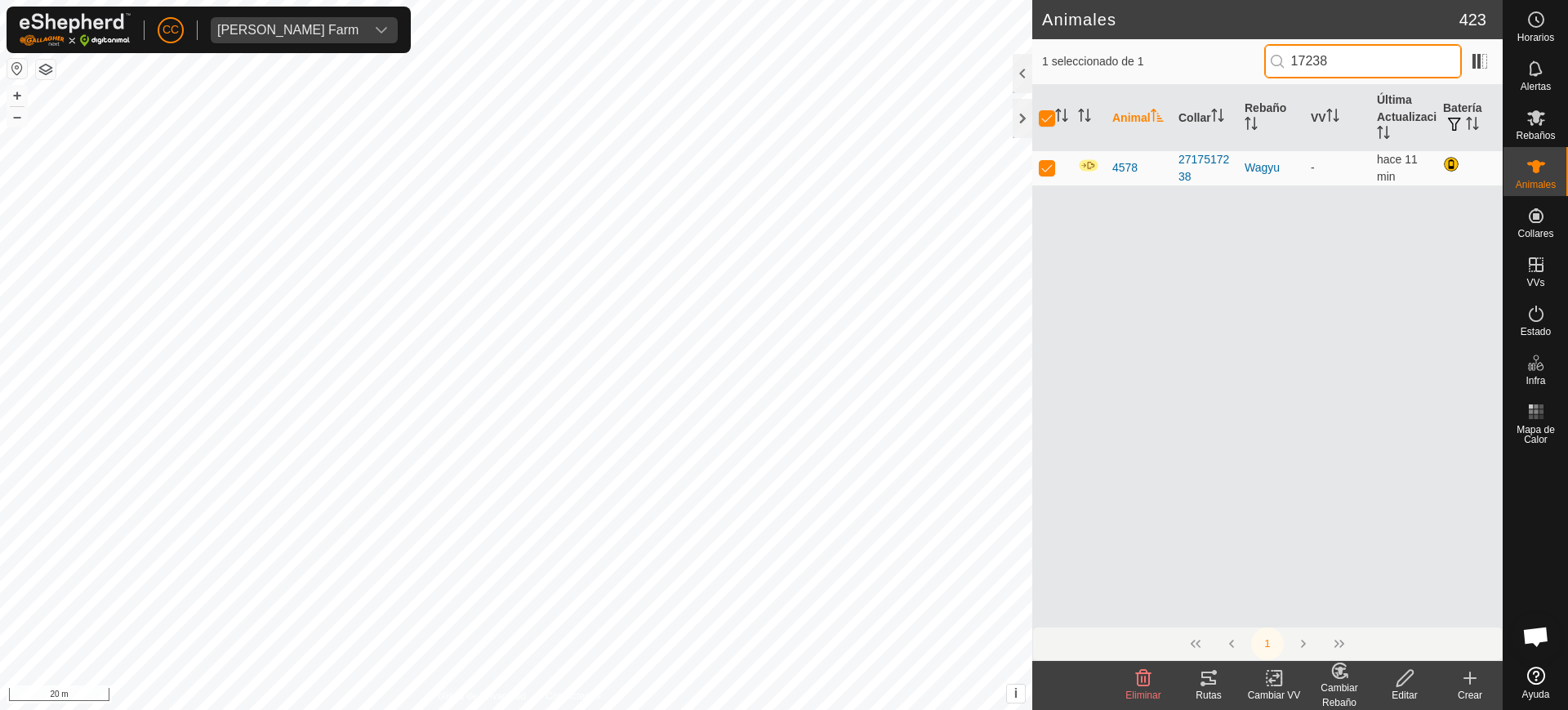
drag, startPoint x: 1345, startPoint y: 59, endPoint x: 1231, endPoint y: 59, distance: 114.0
click at [1231, 59] on div "1 seleccionado de 1 17238" at bounding box center [1267, 61] width 451 height 34
type input "4587"
checkbox input "false"
type input "4587"
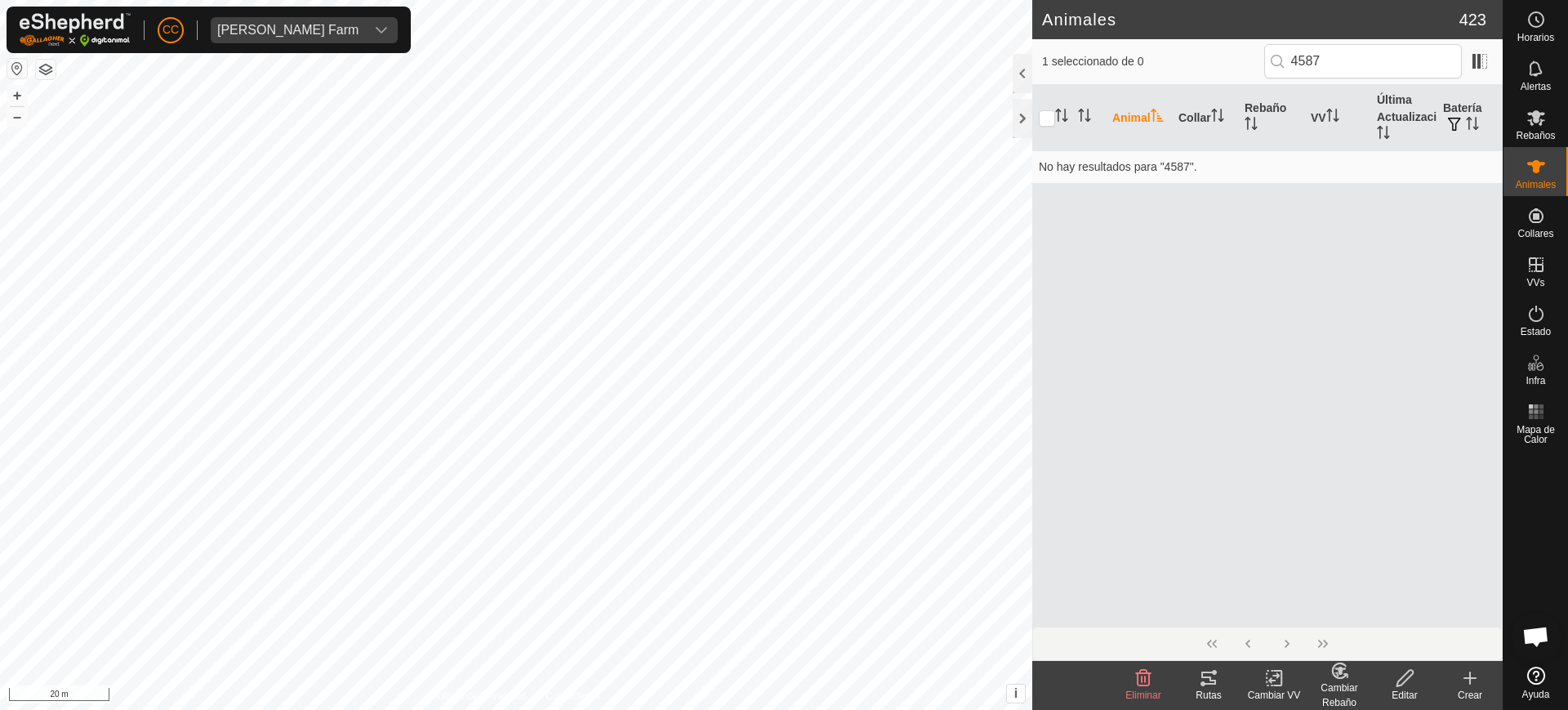
click at [1466, 681] on icon at bounding box center [1471, 678] width 20 height 20
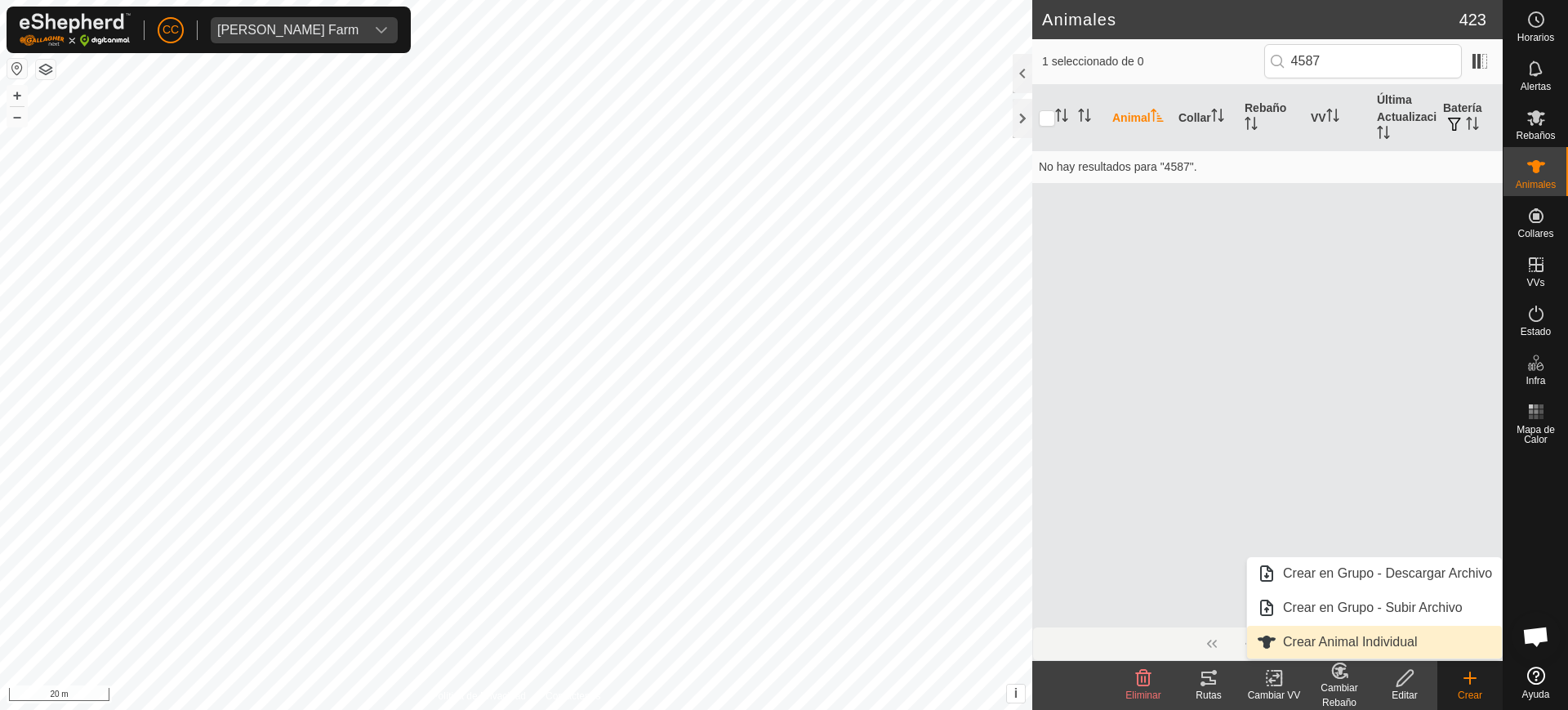
click at [1391, 642] on link "Crear Animal Individual" at bounding box center [1374, 642] width 255 height 32
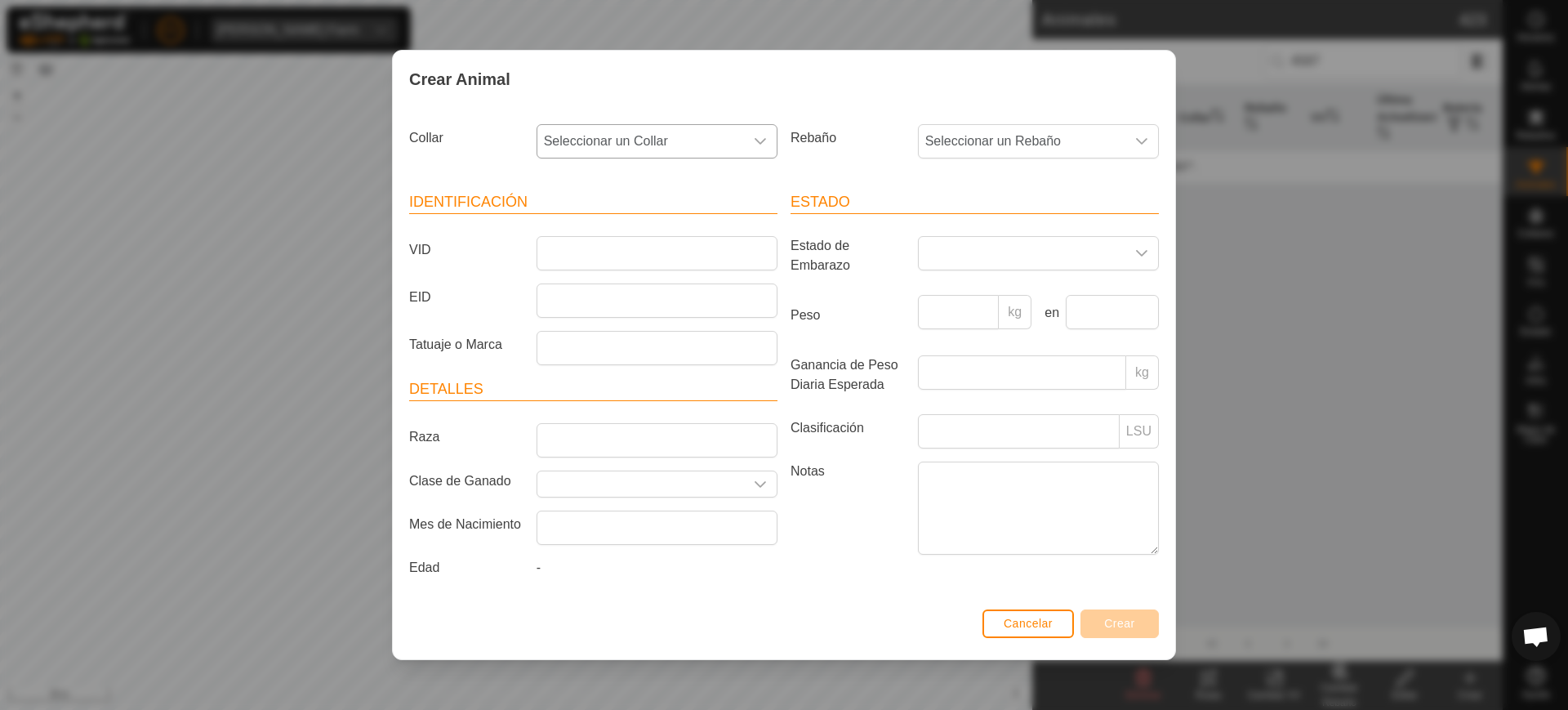
click at [657, 138] on span "Seleccionar un Collar" at bounding box center [640, 141] width 206 height 32
type input "53476"
click at [620, 223] on li "3156353476" at bounding box center [658, 225] width 240 height 32
click at [970, 129] on span "Seleccionar un Rebaño" at bounding box center [1021, 141] width 206 height 32
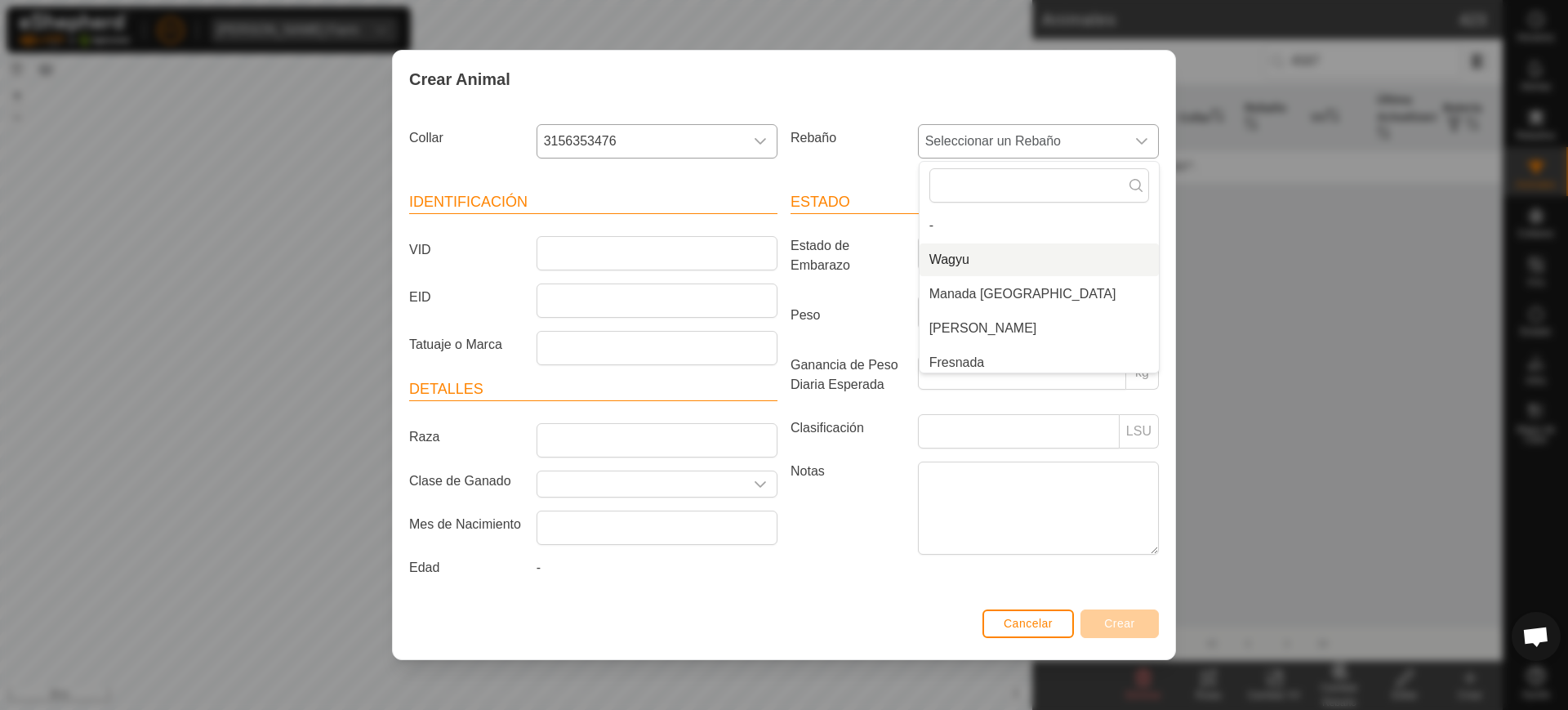
click at [970, 259] on li "Wagyu" at bounding box center [1039, 259] width 240 height 32
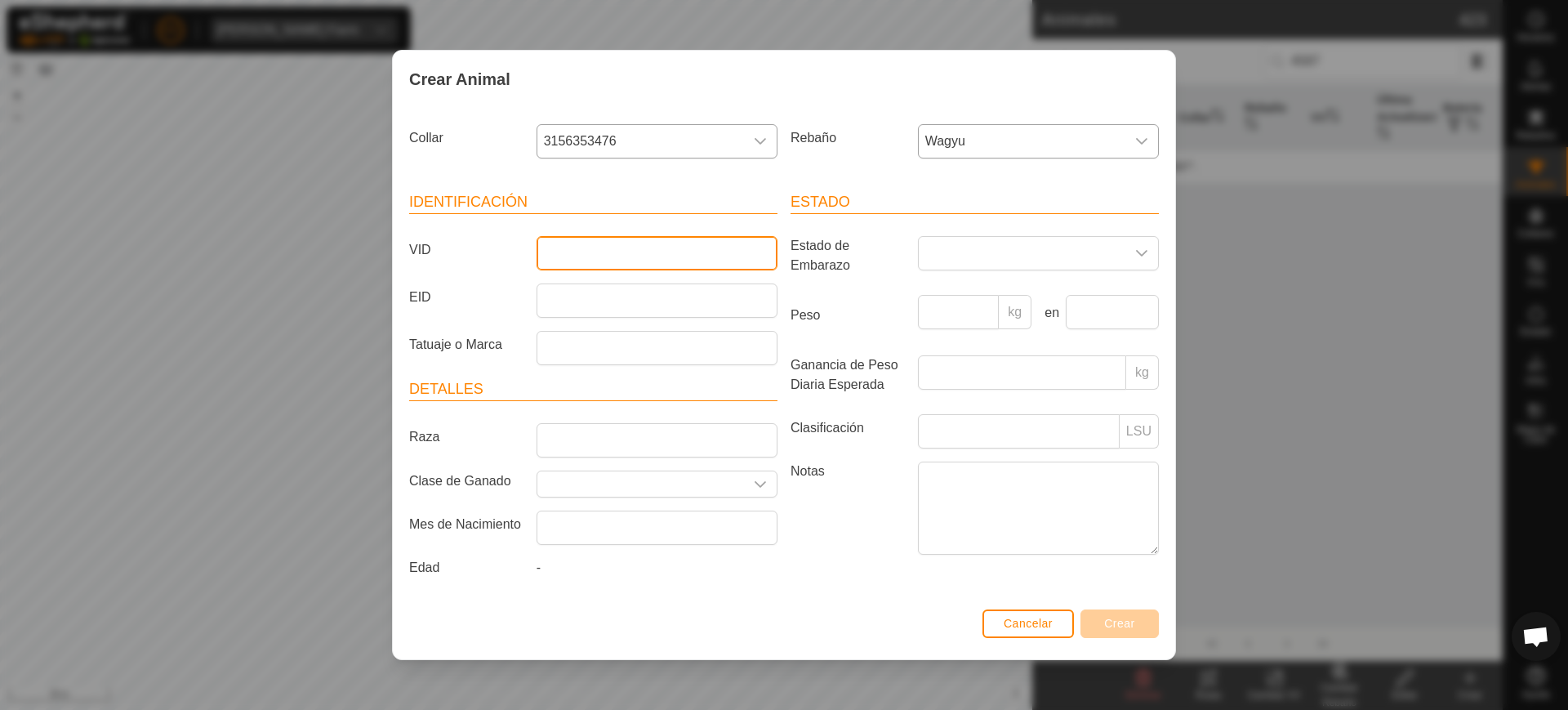
click at [675, 246] on input "VID" at bounding box center [657, 253] width 241 height 34
type input "4587"
click at [1123, 618] on span "Crear" at bounding box center [1119, 624] width 31 height 14
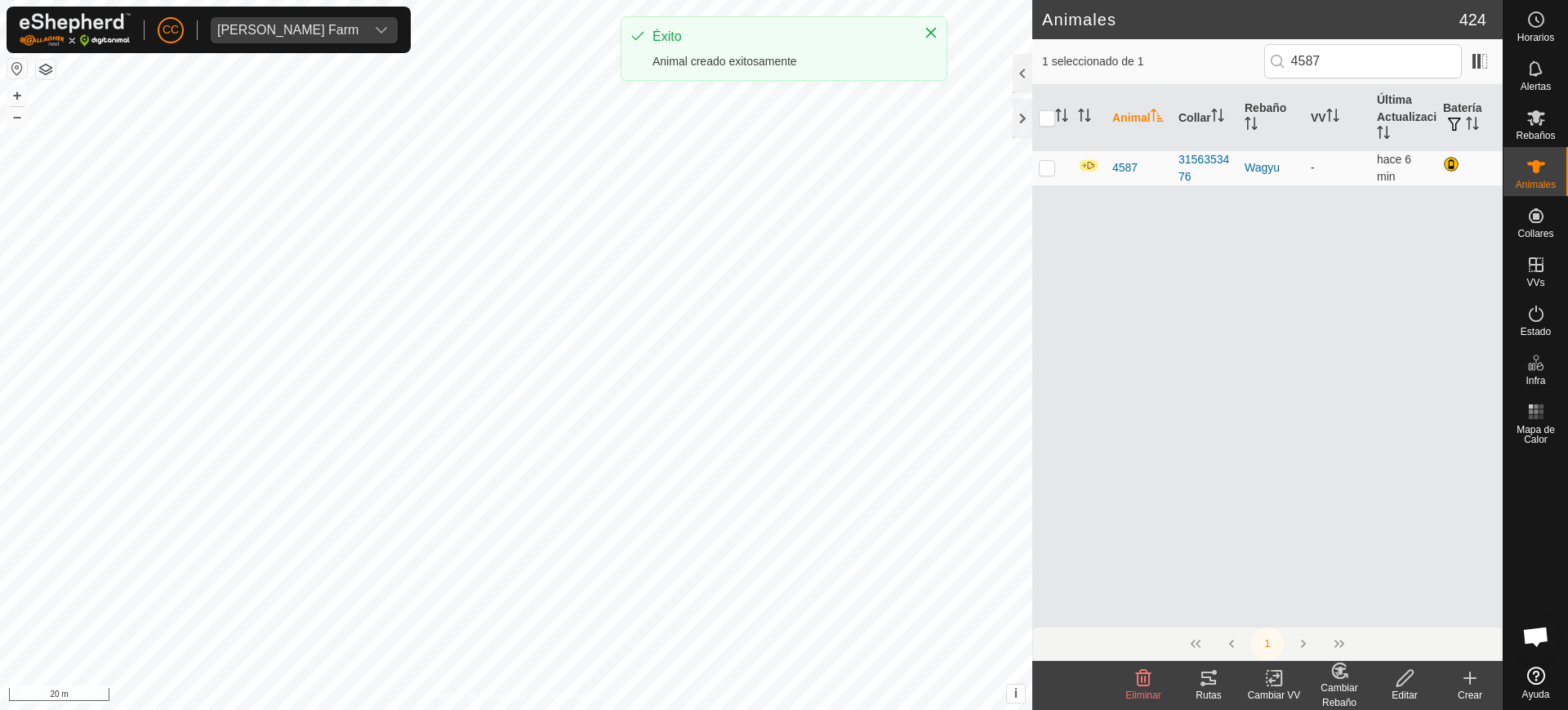
click at [1467, 678] on icon at bounding box center [1470, 678] width 12 height 0
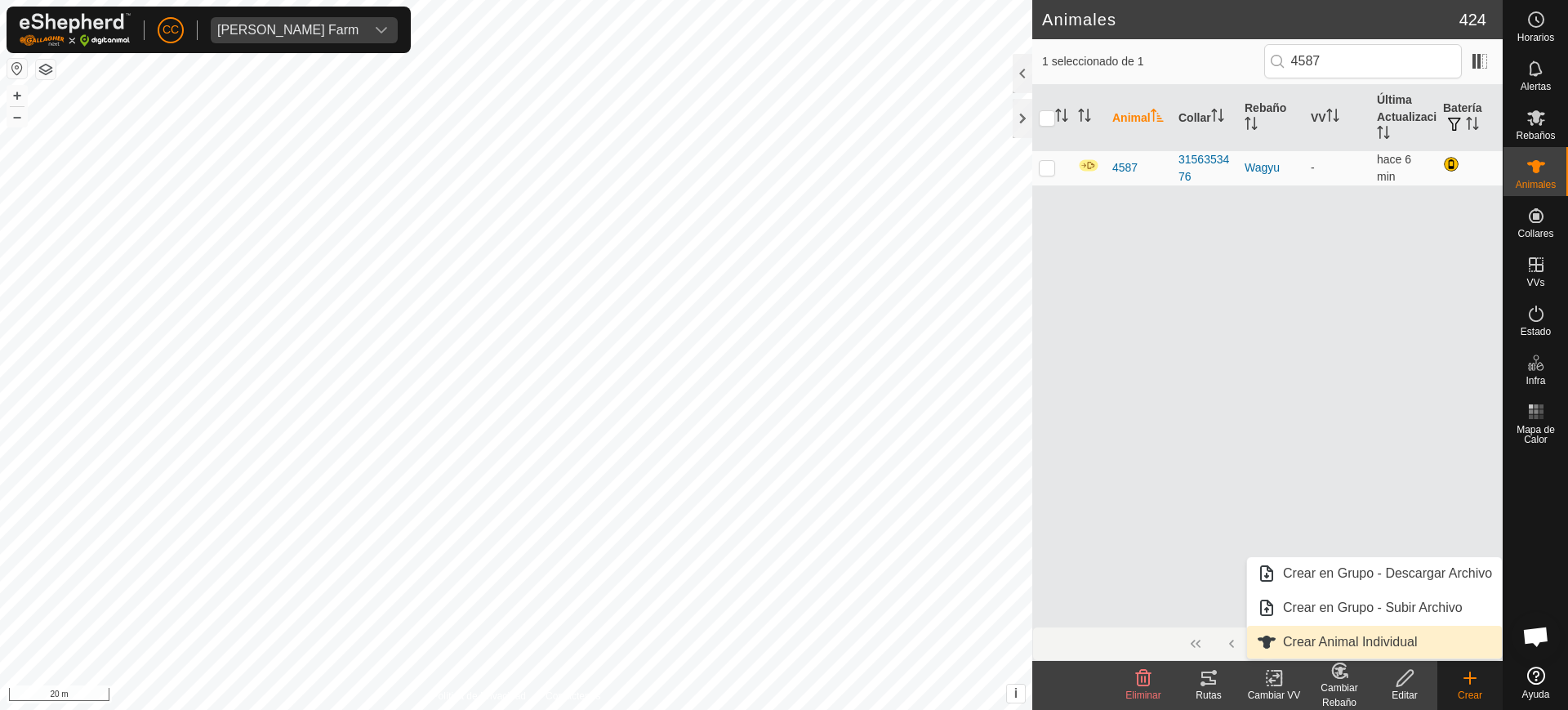
click at [1454, 650] on link "Crear Animal Individual" at bounding box center [1374, 642] width 255 height 32
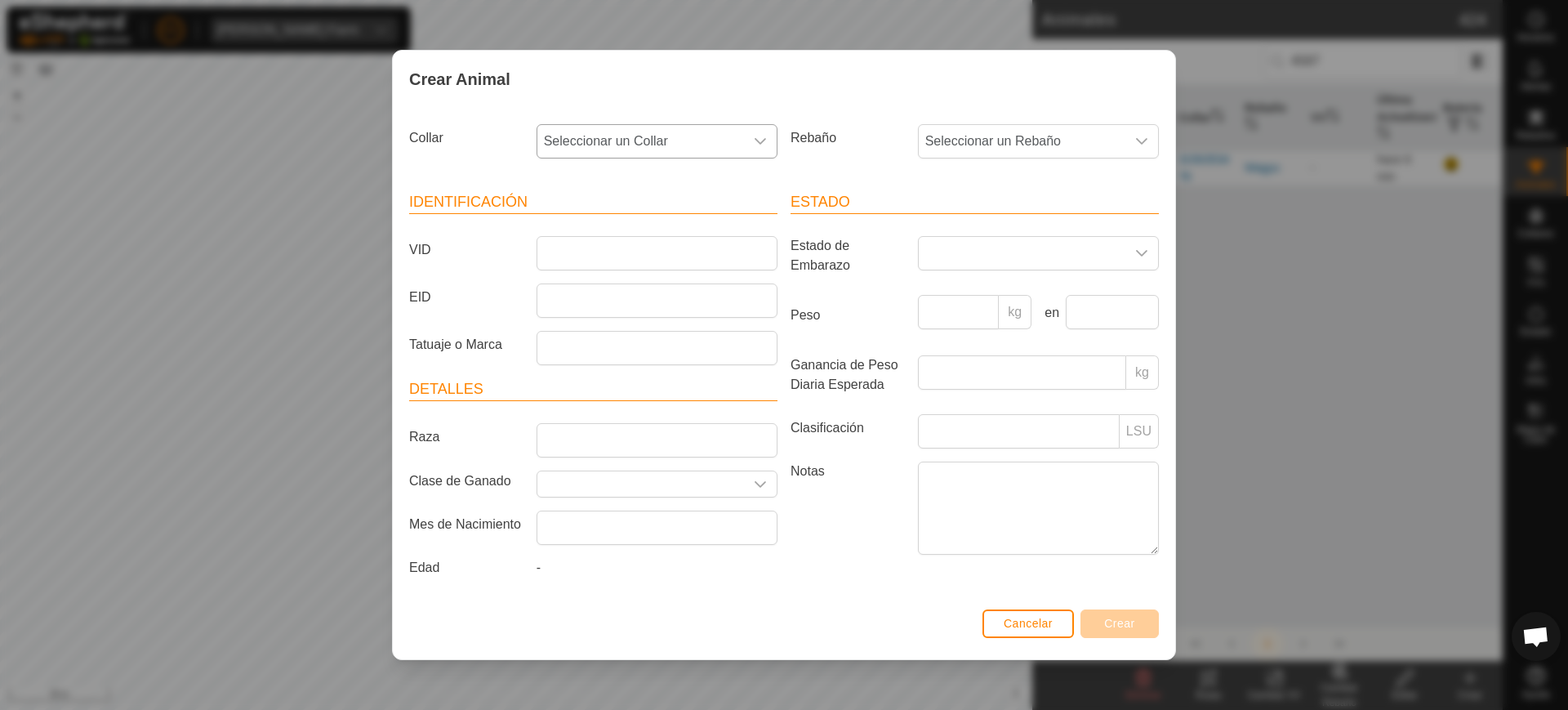
click at [654, 133] on span "Seleccionar un Collar" at bounding box center [640, 141] width 206 height 32
type input "19591"
click at [640, 236] on li "1042419591" at bounding box center [658, 225] width 240 height 32
click at [927, 142] on span "Seleccionar un Rebaño" at bounding box center [1021, 141] width 206 height 32
click at [938, 254] on li "Wagyu" at bounding box center [1039, 259] width 240 height 32
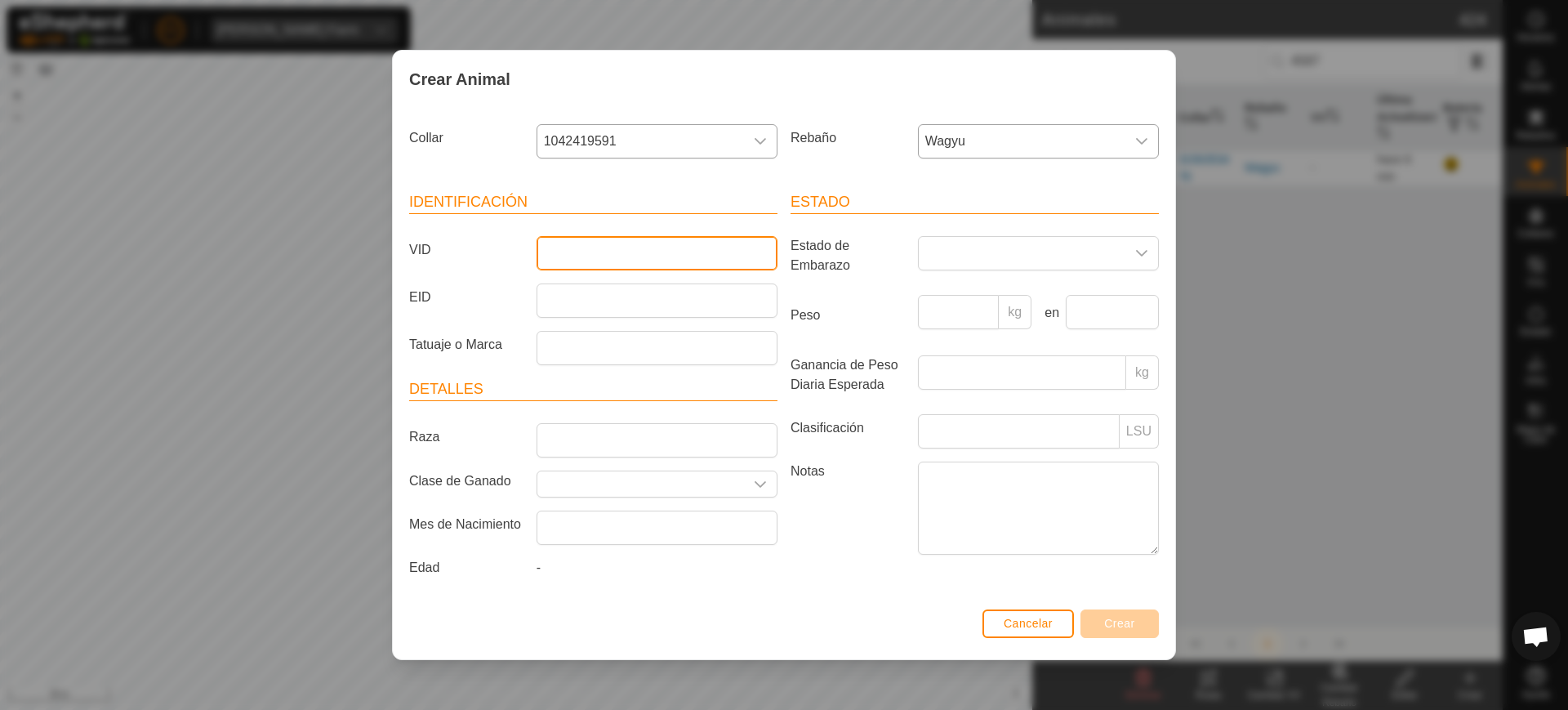
click at [745, 250] on input "VID" at bounding box center [657, 253] width 241 height 34
type input "0630"
click at [1113, 629] on span "Crear" at bounding box center [1119, 624] width 31 height 14
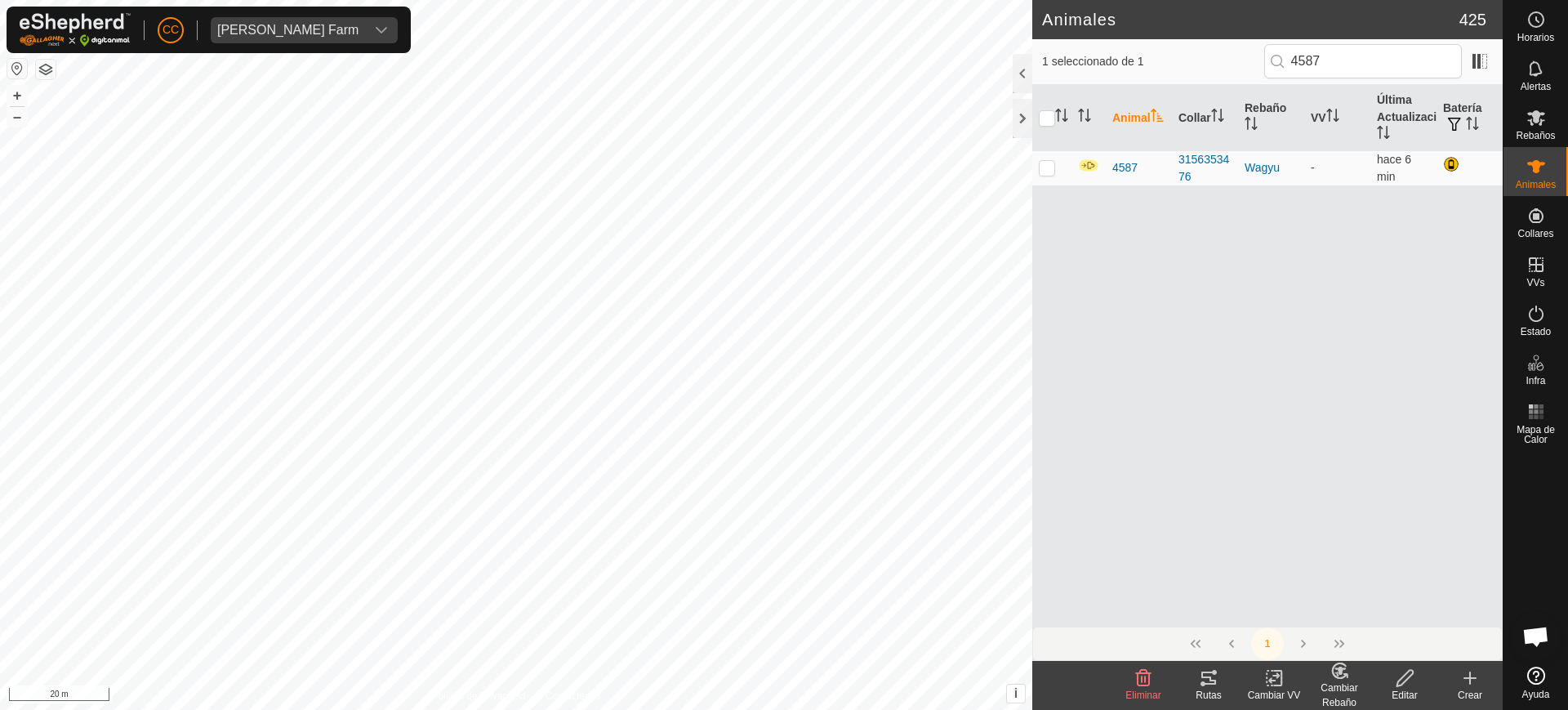
click at [1463, 673] on icon at bounding box center [1471, 678] width 20 height 20
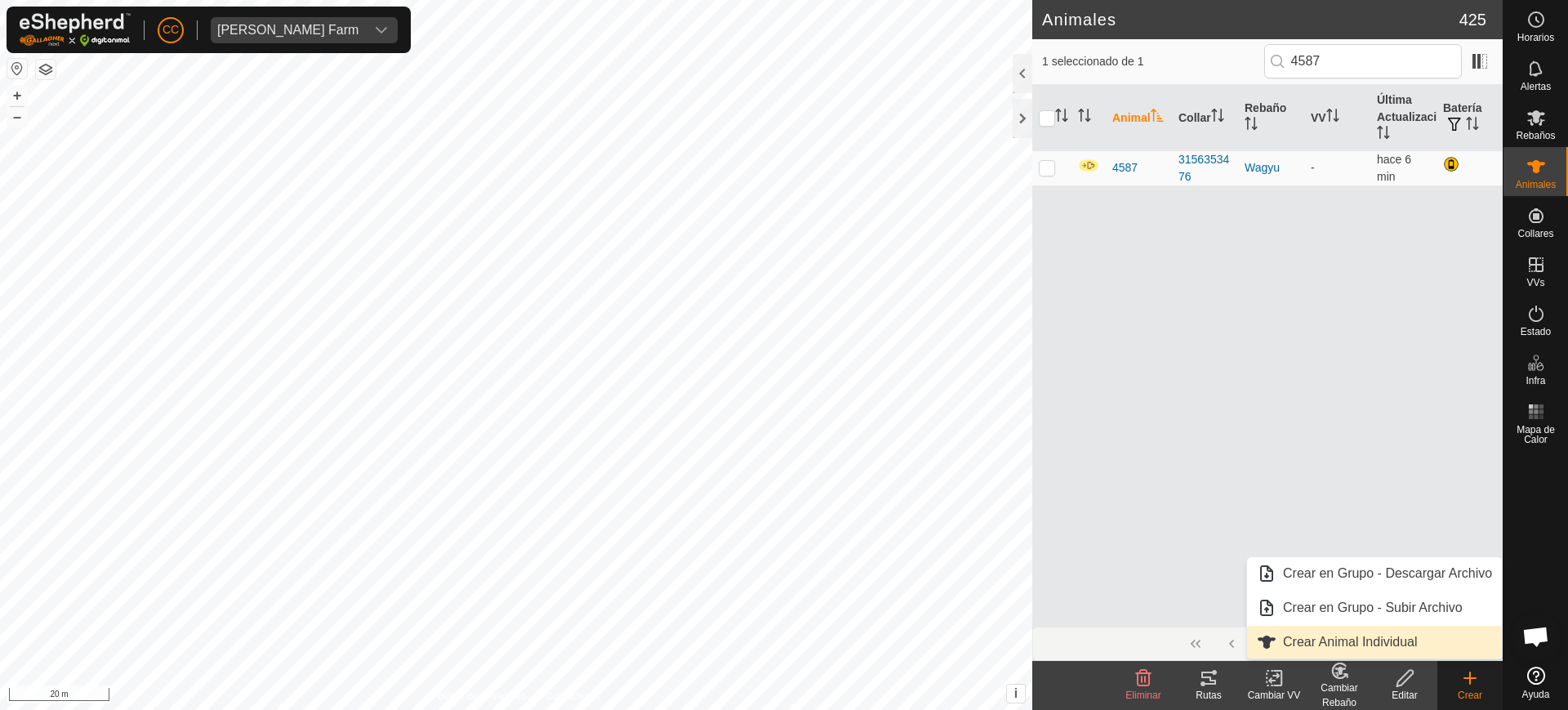
click at [1403, 637] on link "Crear Animal Individual" at bounding box center [1374, 642] width 255 height 32
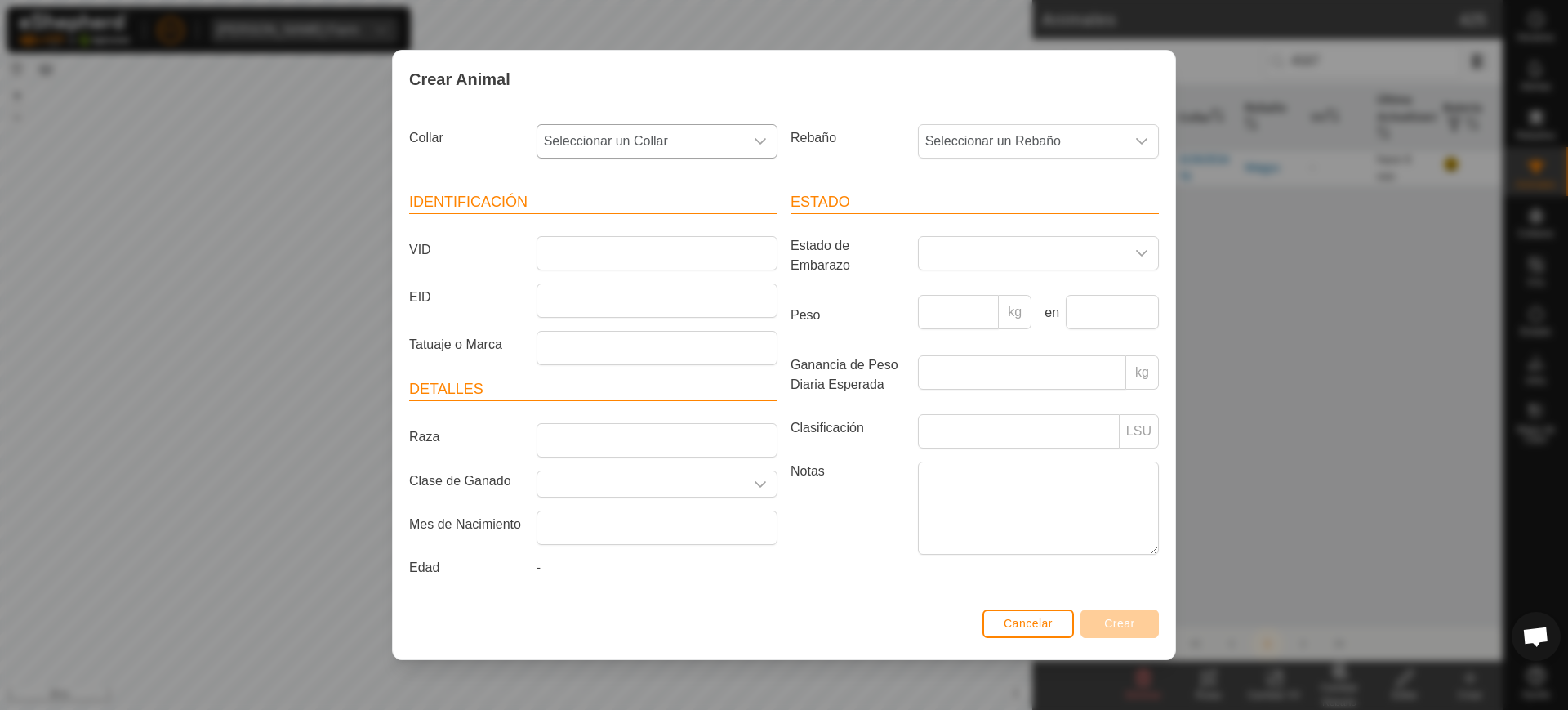
click at [756, 132] on div "dropdown trigger" at bounding box center [760, 141] width 32 height 32
type input "1"
type input "89253"
click at [691, 214] on li "2198289253" at bounding box center [658, 225] width 240 height 32
click at [993, 141] on span "Seleccionar un Rebaño" at bounding box center [1021, 141] width 206 height 32
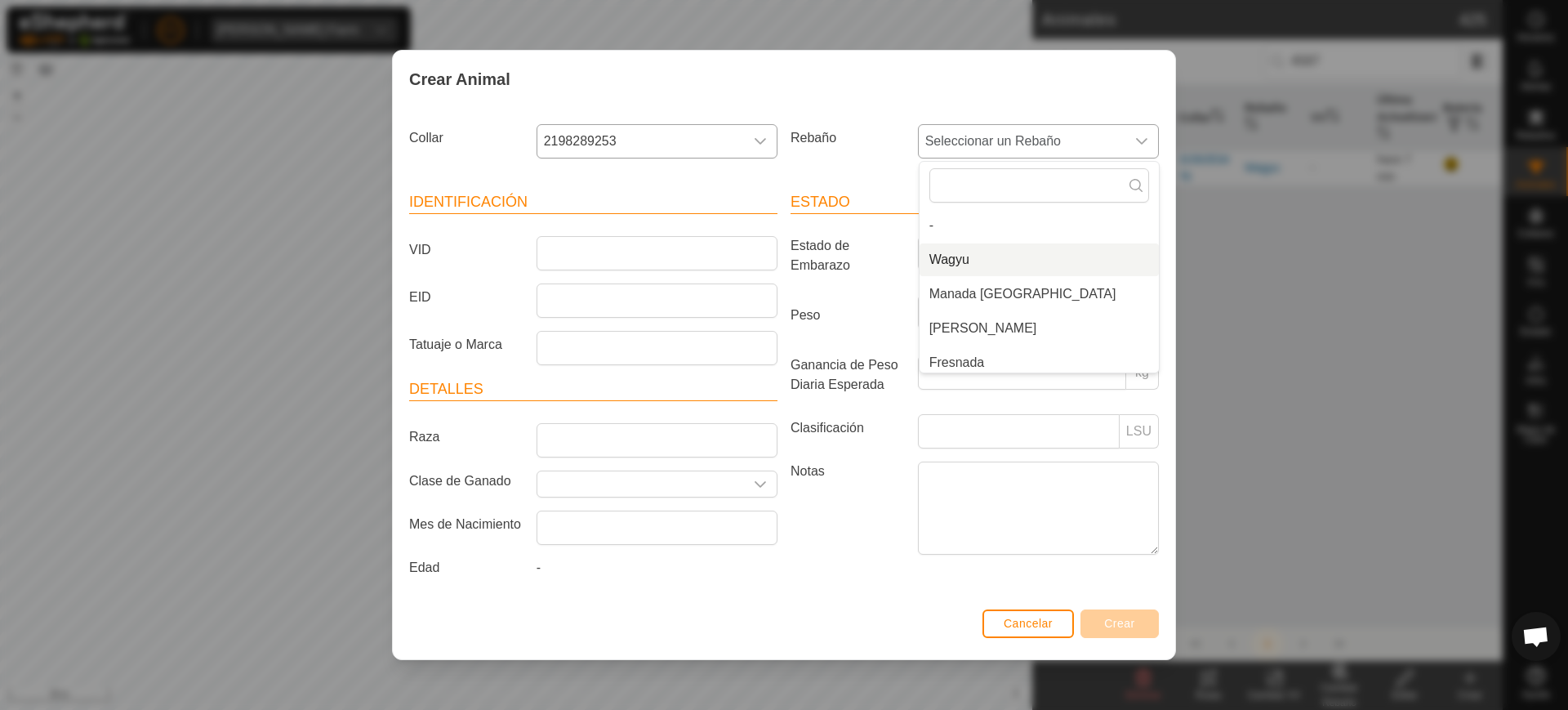
click at [959, 250] on li "Wagyu" at bounding box center [1039, 259] width 240 height 32
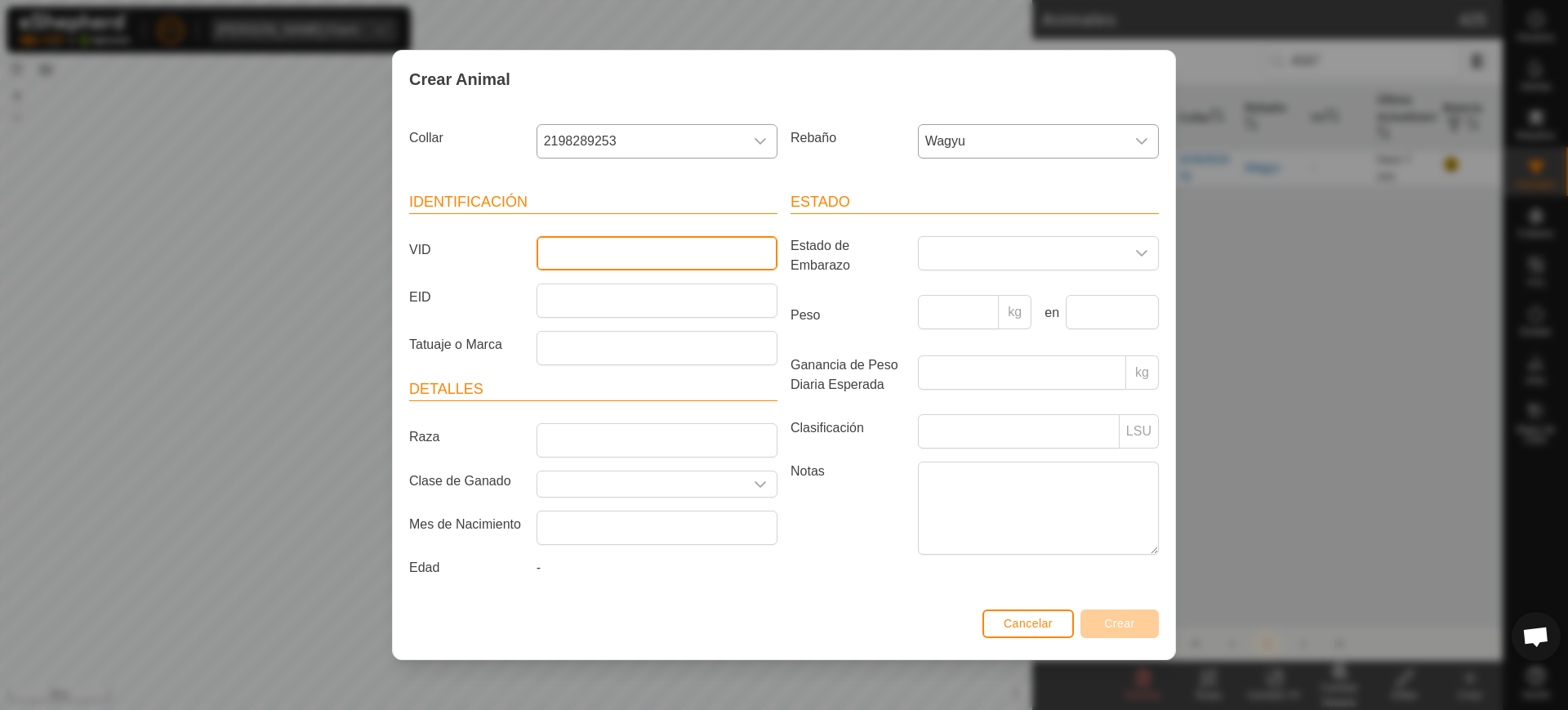
click at [702, 251] on input "VID" at bounding box center [657, 253] width 241 height 34
type input "4586"
click at [1139, 619] on button "Crear" at bounding box center [1119, 624] width 78 height 29
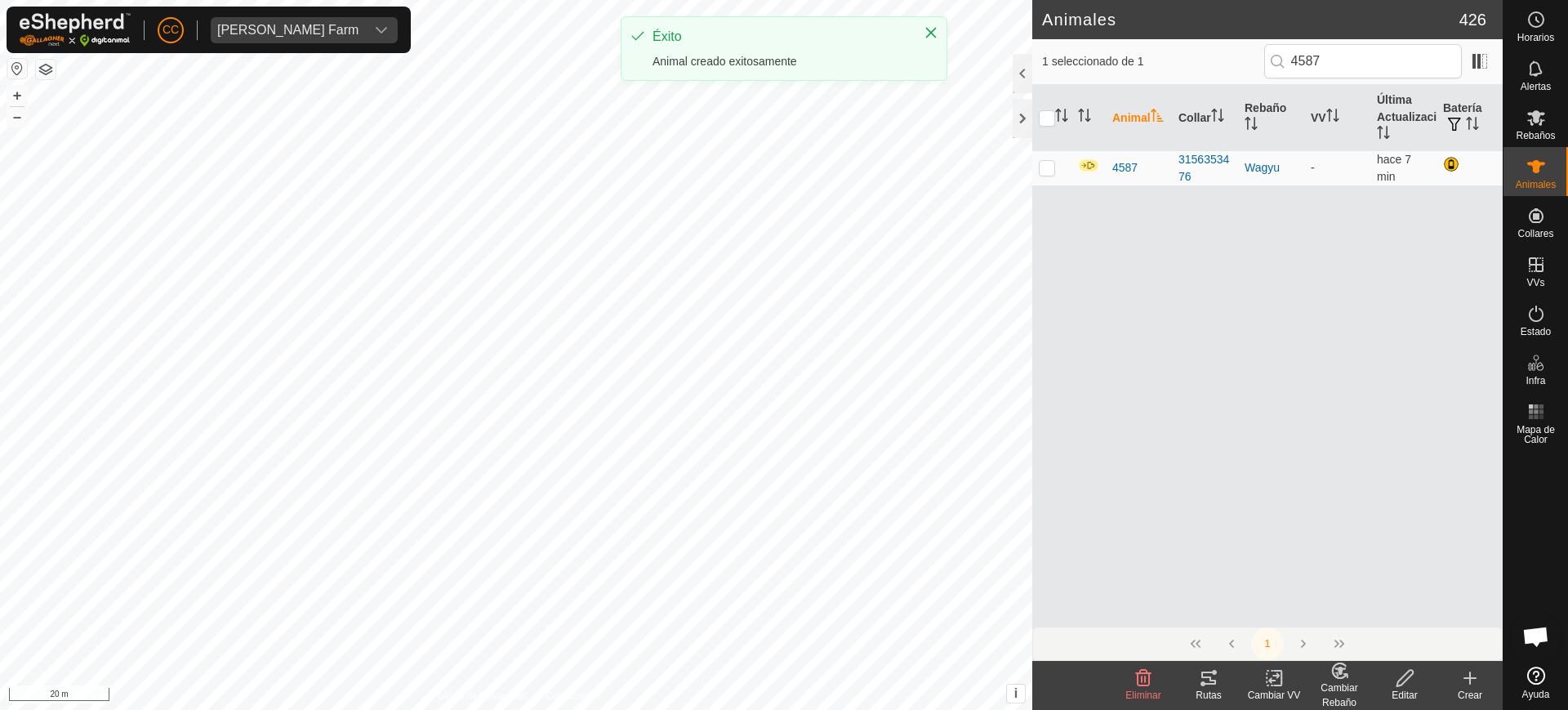
click at [1474, 682] on icon at bounding box center [1471, 678] width 20 height 20
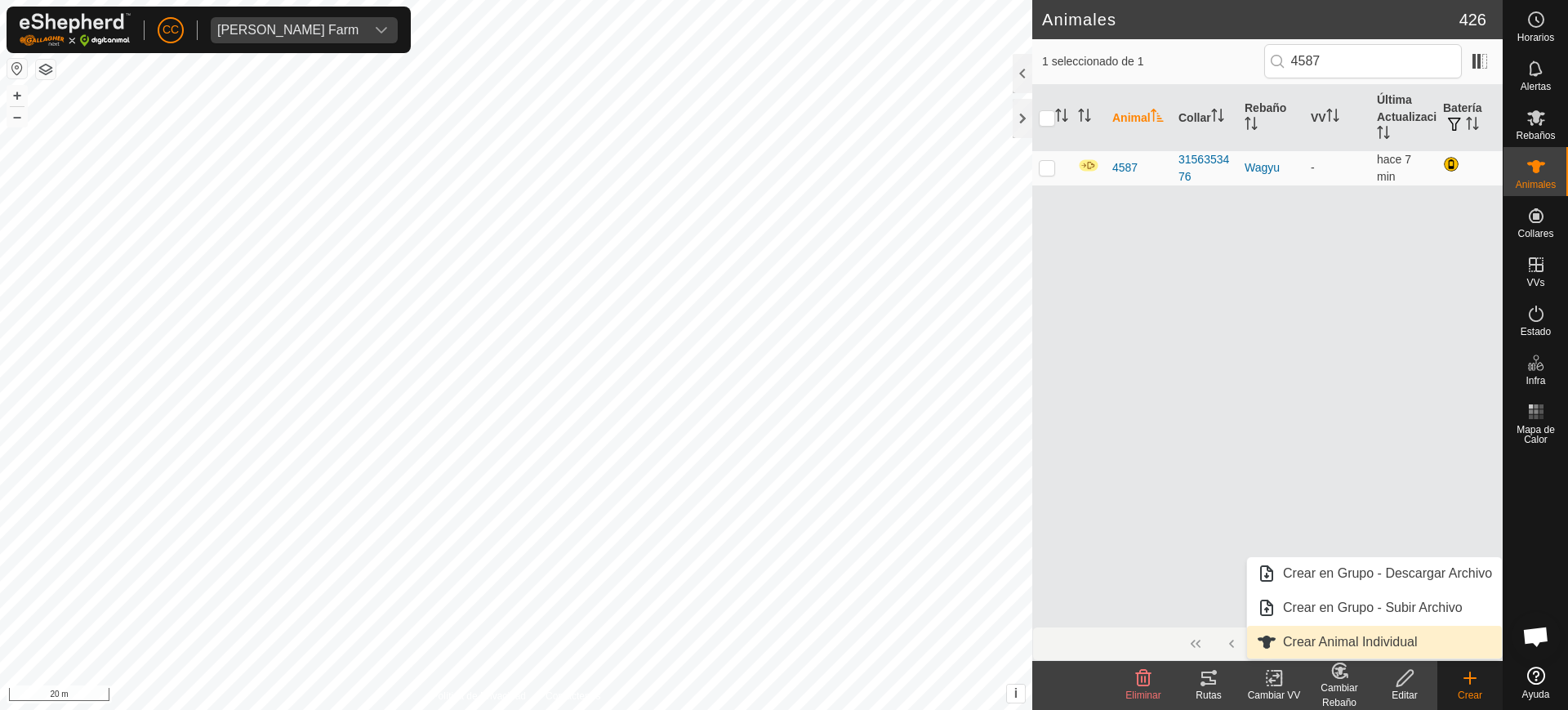
click at [1395, 638] on link "Crear Animal Individual" at bounding box center [1374, 642] width 255 height 32
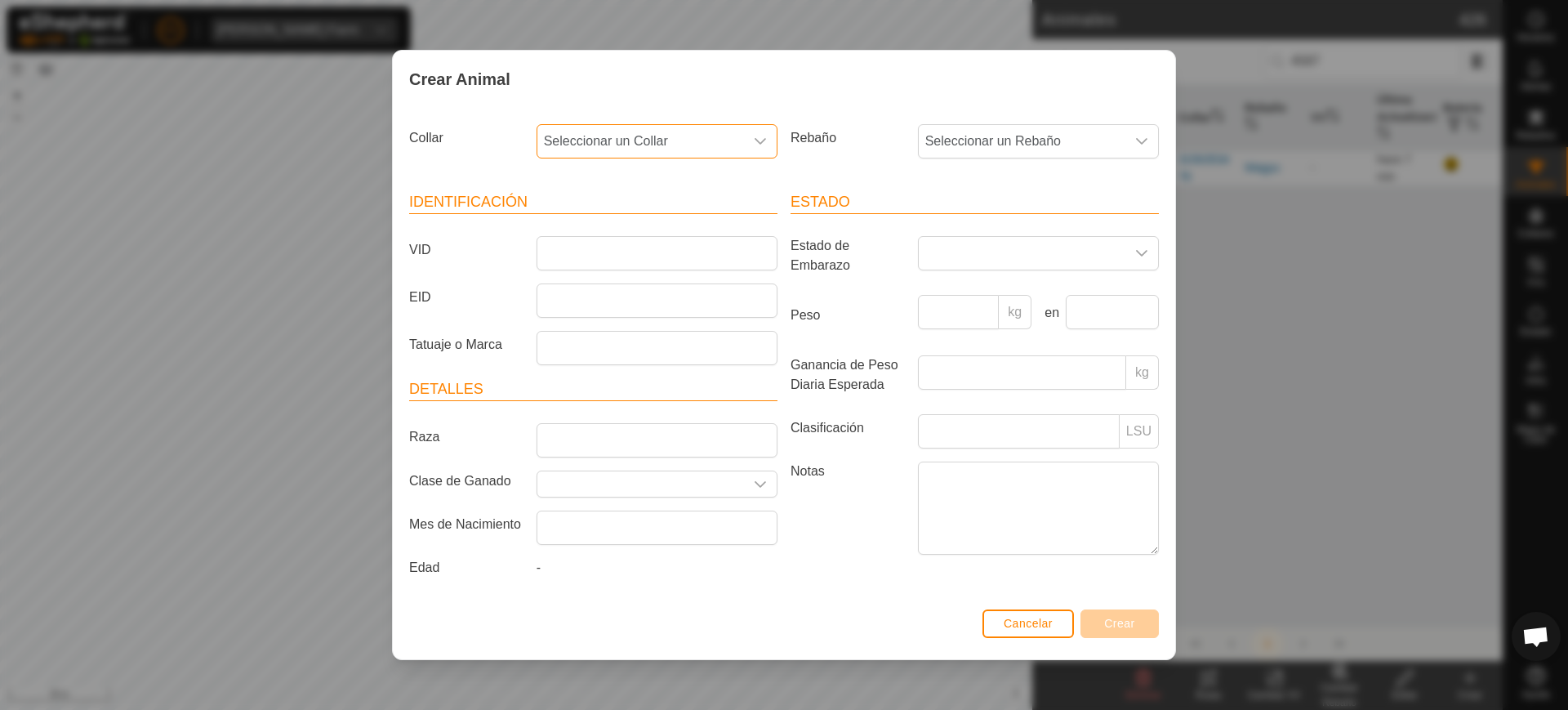
click at [639, 132] on span "Seleccionar un Collar" at bounding box center [640, 141] width 206 height 32
type input "05072"
click at [624, 232] on li "1717805072" at bounding box center [658, 225] width 240 height 32
click at [1047, 147] on span "Seleccionar un Rebaño" at bounding box center [1021, 141] width 206 height 32
drag, startPoint x: 967, startPoint y: 259, endPoint x: 828, endPoint y: 230, distance: 142.0
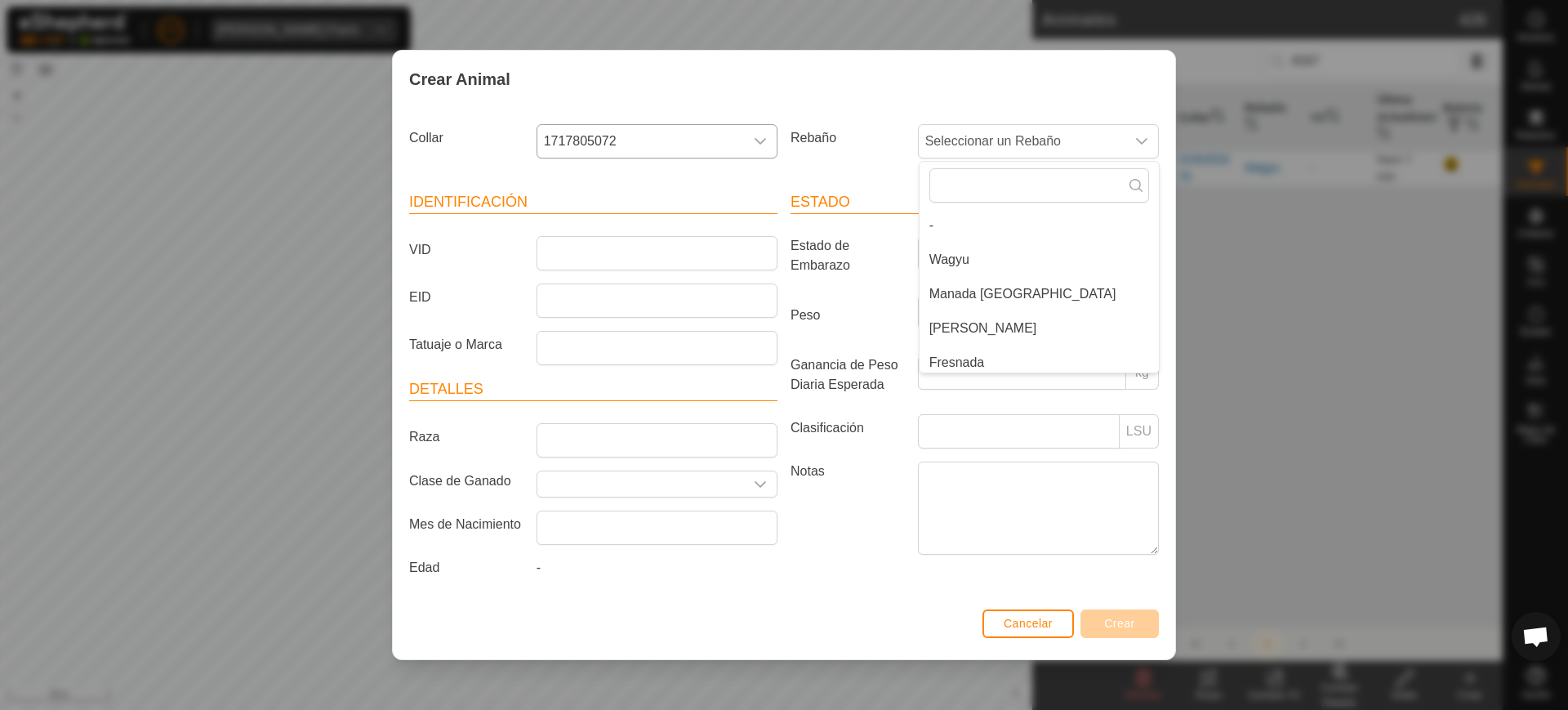
click at [965, 259] on li "Wagyu" at bounding box center [1039, 259] width 240 height 32
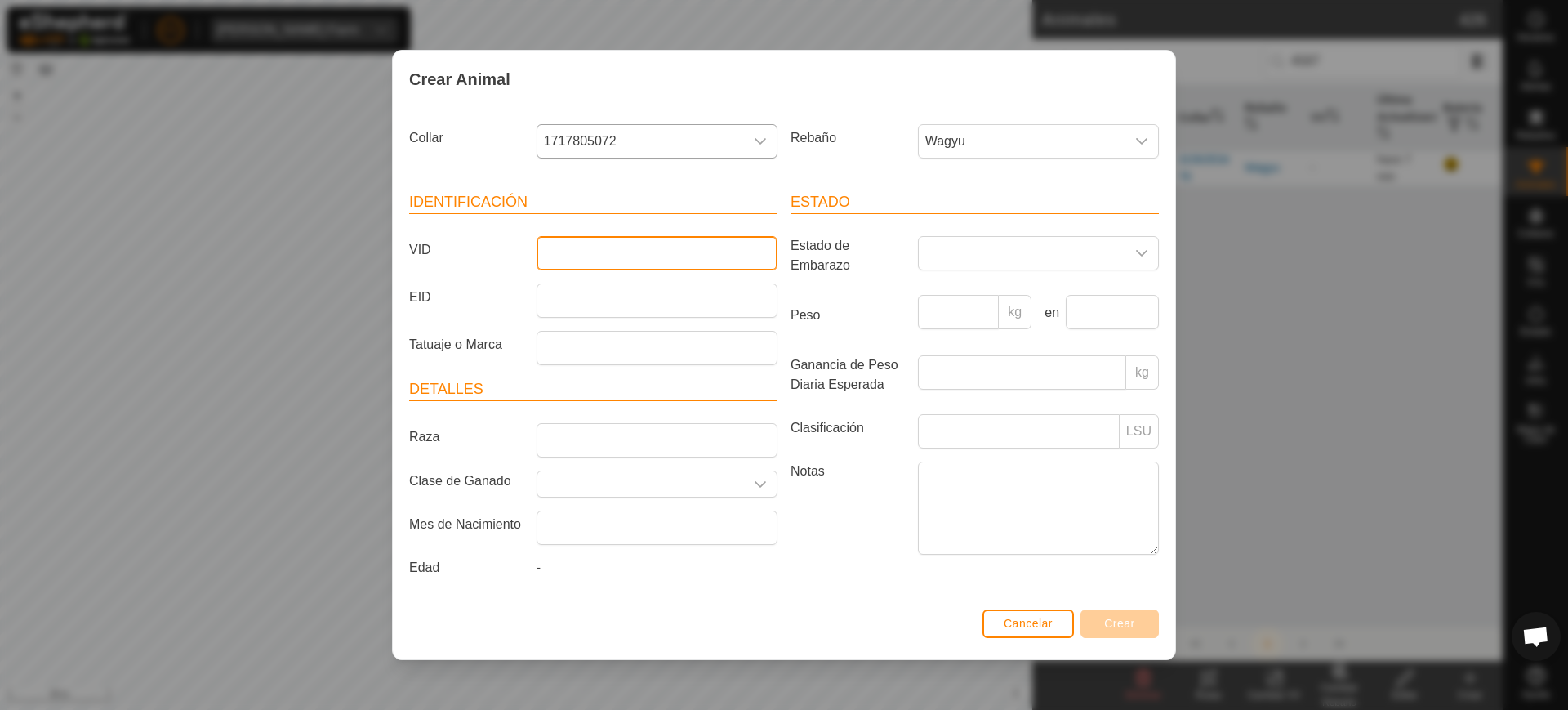
click at [677, 246] on input "VID" at bounding box center [657, 253] width 241 height 34
type input "0631"
click at [1128, 624] on span "Crear" at bounding box center [1119, 624] width 31 height 14
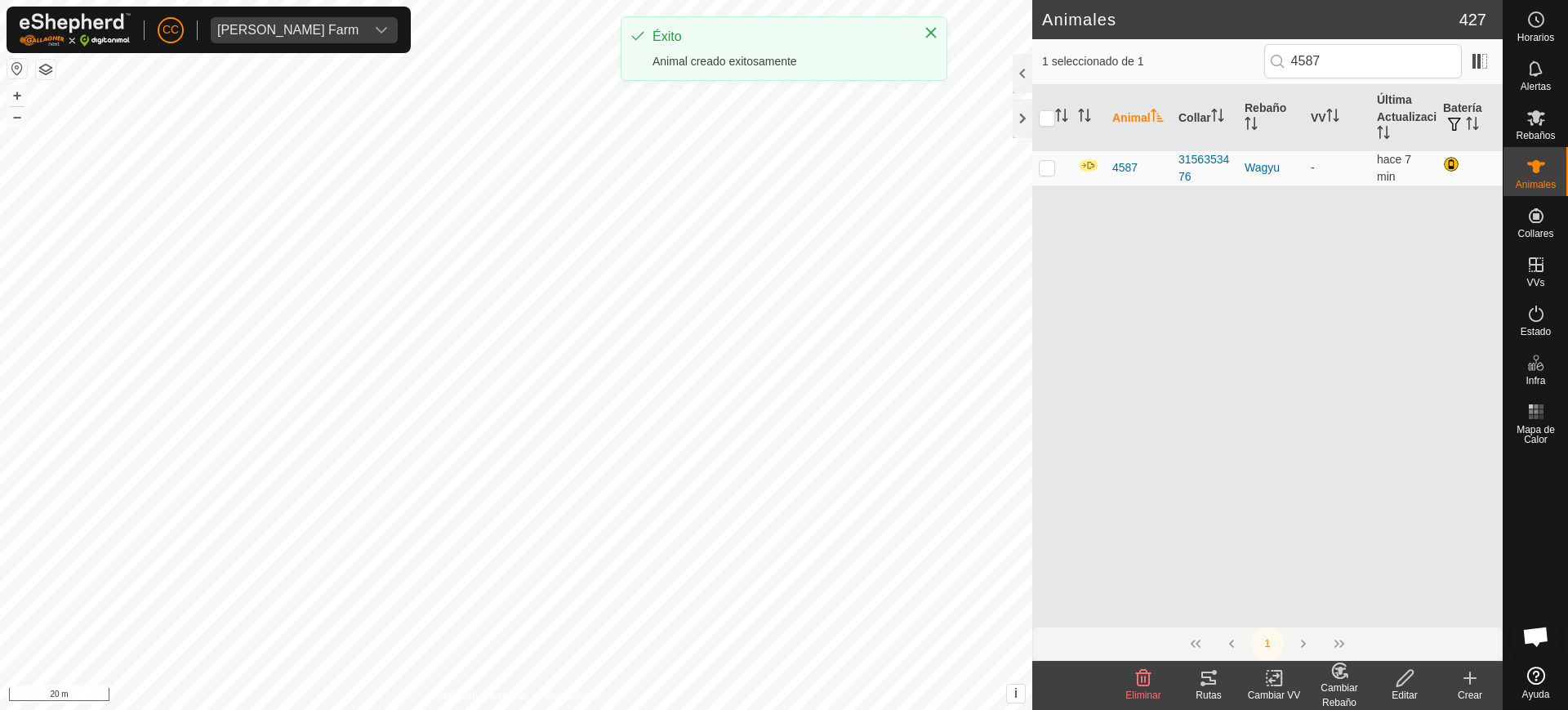
click at [1470, 680] on icon at bounding box center [1470, 678] width 0 height 12
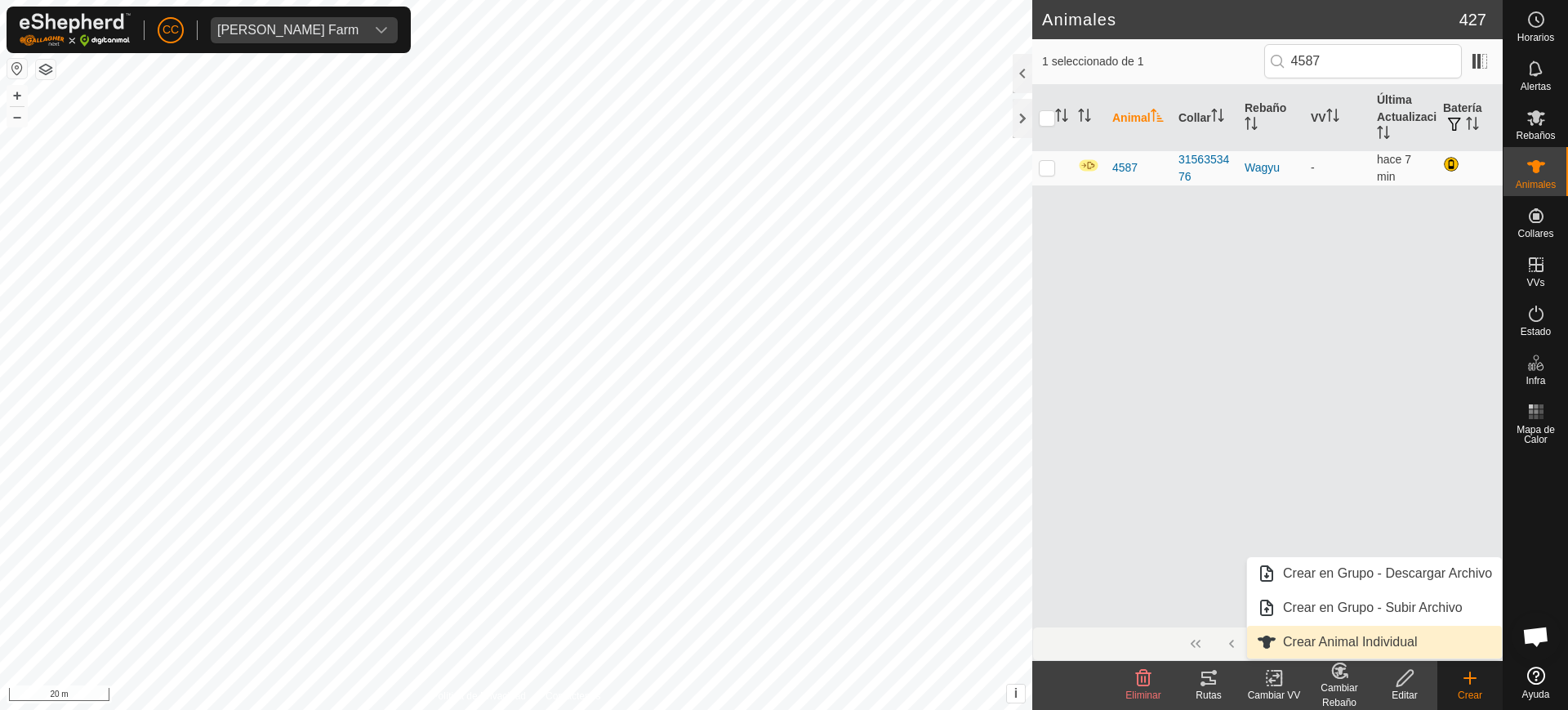
click at [1437, 641] on link "Crear Animal Individual" at bounding box center [1374, 642] width 255 height 32
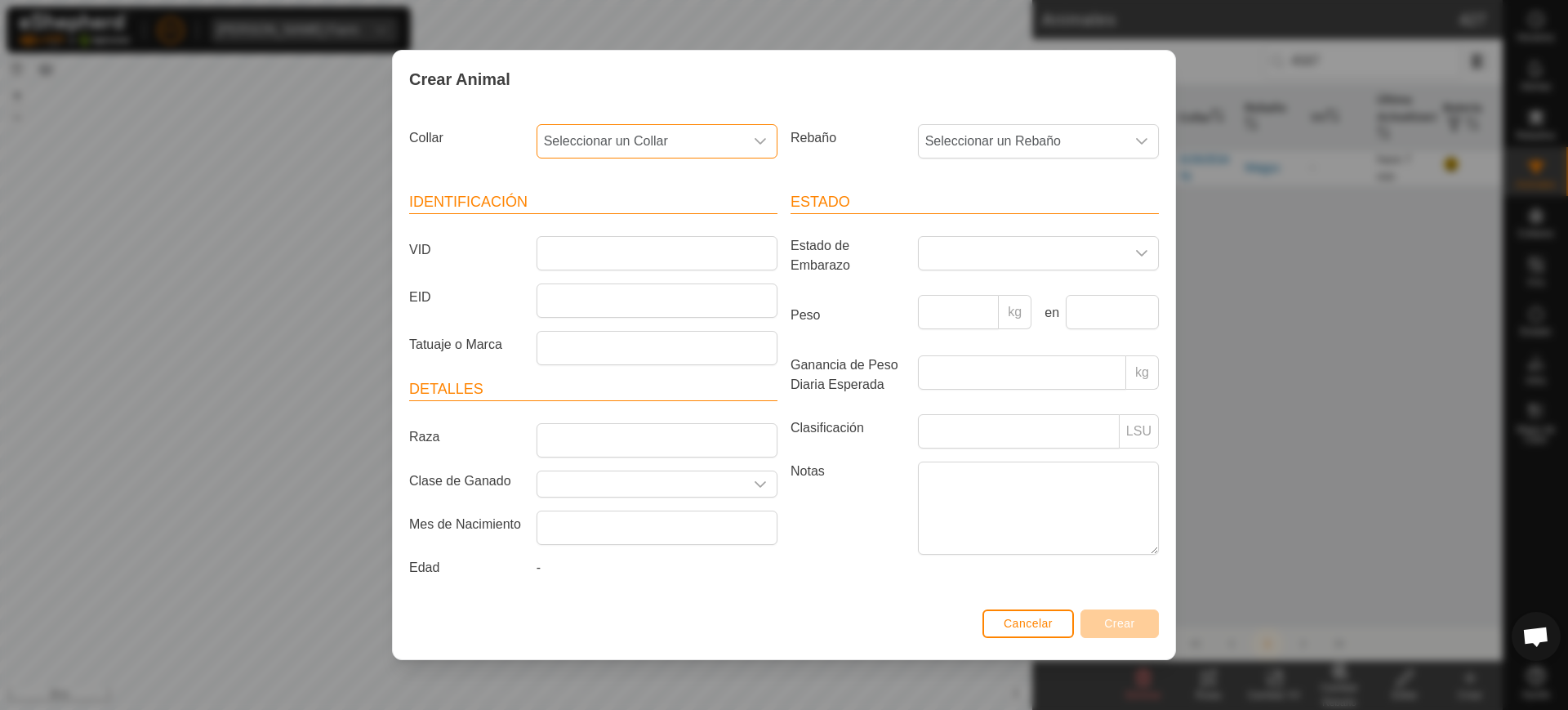
click at [638, 127] on span "Seleccionar un Collar" at bounding box center [640, 141] width 206 height 32
type input "0"
type input "08575"
click at [594, 233] on li "2777008575" at bounding box center [658, 225] width 240 height 32
click at [1132, 126] on div "dropdown trigger" at bounding box center [1142, 141] width 32 height 32
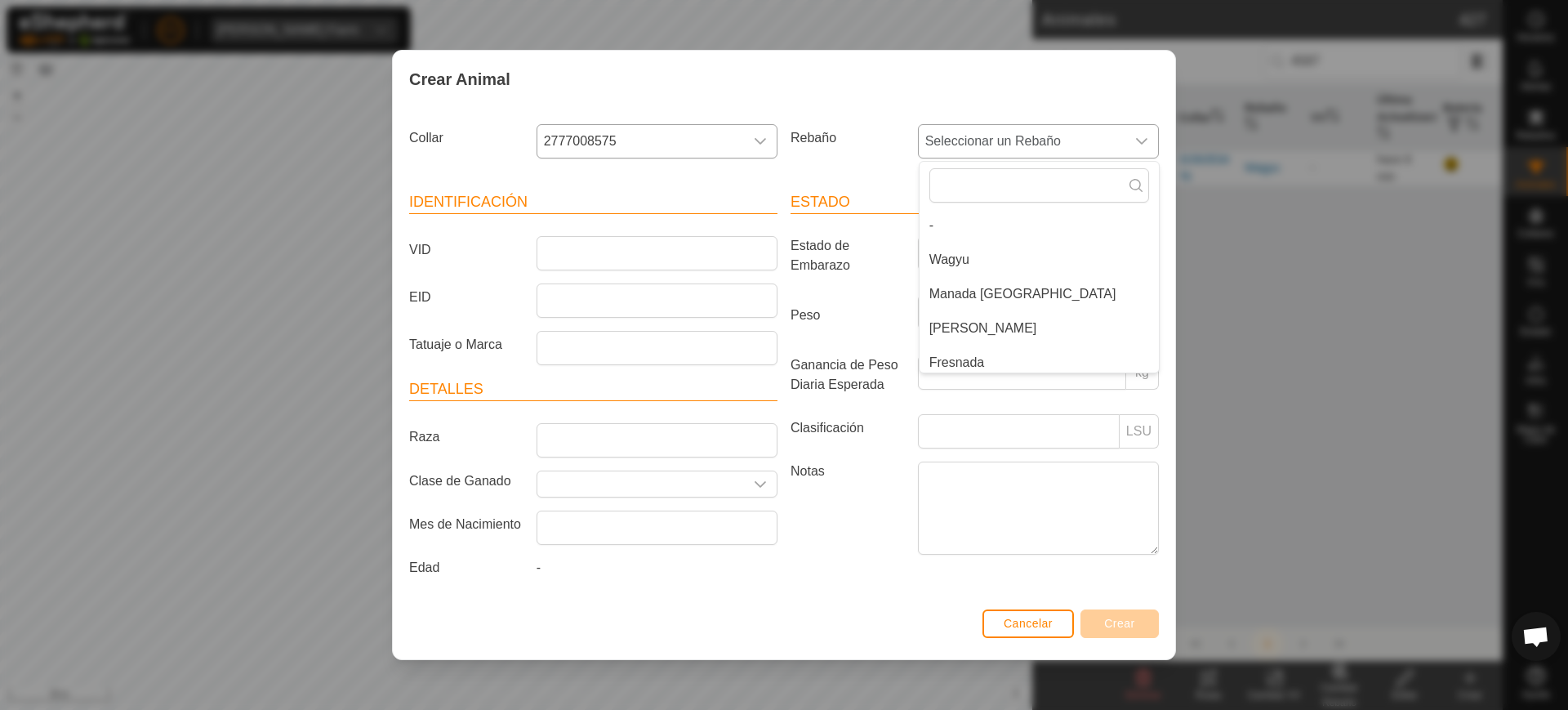
drag, startPoint x: 1049, startPoint y: 250, endPoint x: 979, endPoint y: 241, distance: 70.6
click at [1048, 250] on li "Wagyu" at bounding box center [1039, 259] width 240 height 32
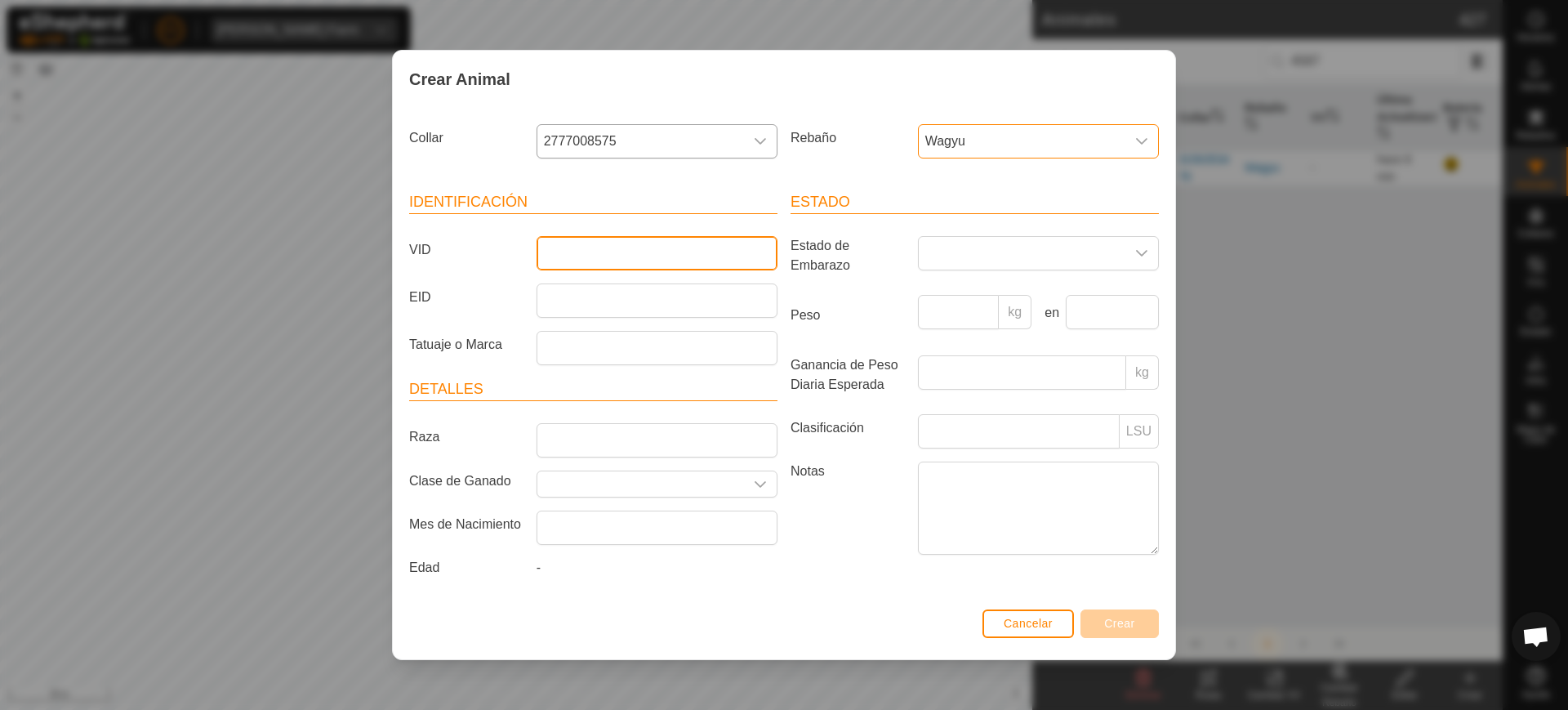
click at [705, 258] on input "VID" at bounding box center [657, 253] width 241 height 34
click at [578, 253] on input "7436-toro" at bounding box center [657, 253] width 241 height 34
type input "7436-toro"
click at [1132, 633] on button "Crear" at bounding box center [1119, 624] width 78 height 29
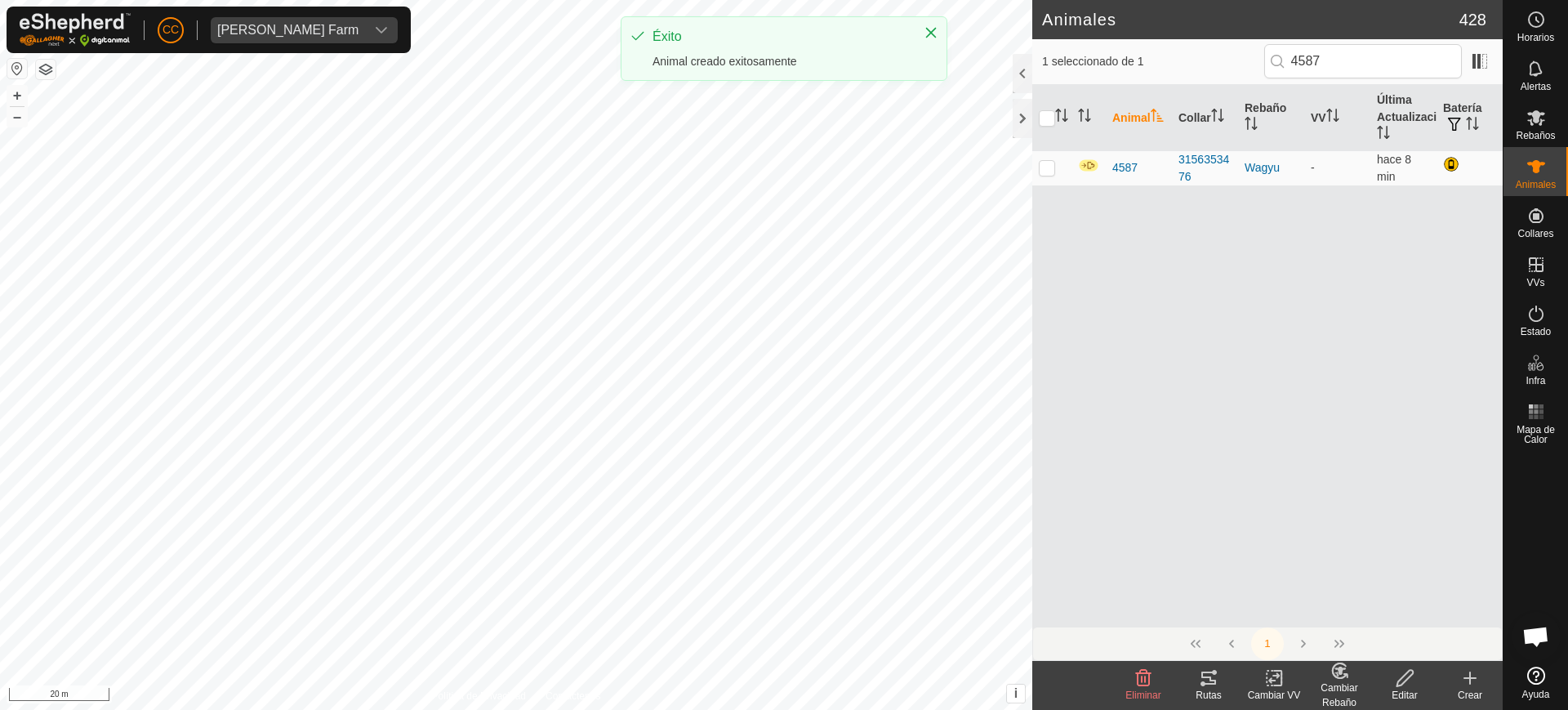
click at [1466, 686] on icon at bounding box center [1471, 678] width 20 height 20
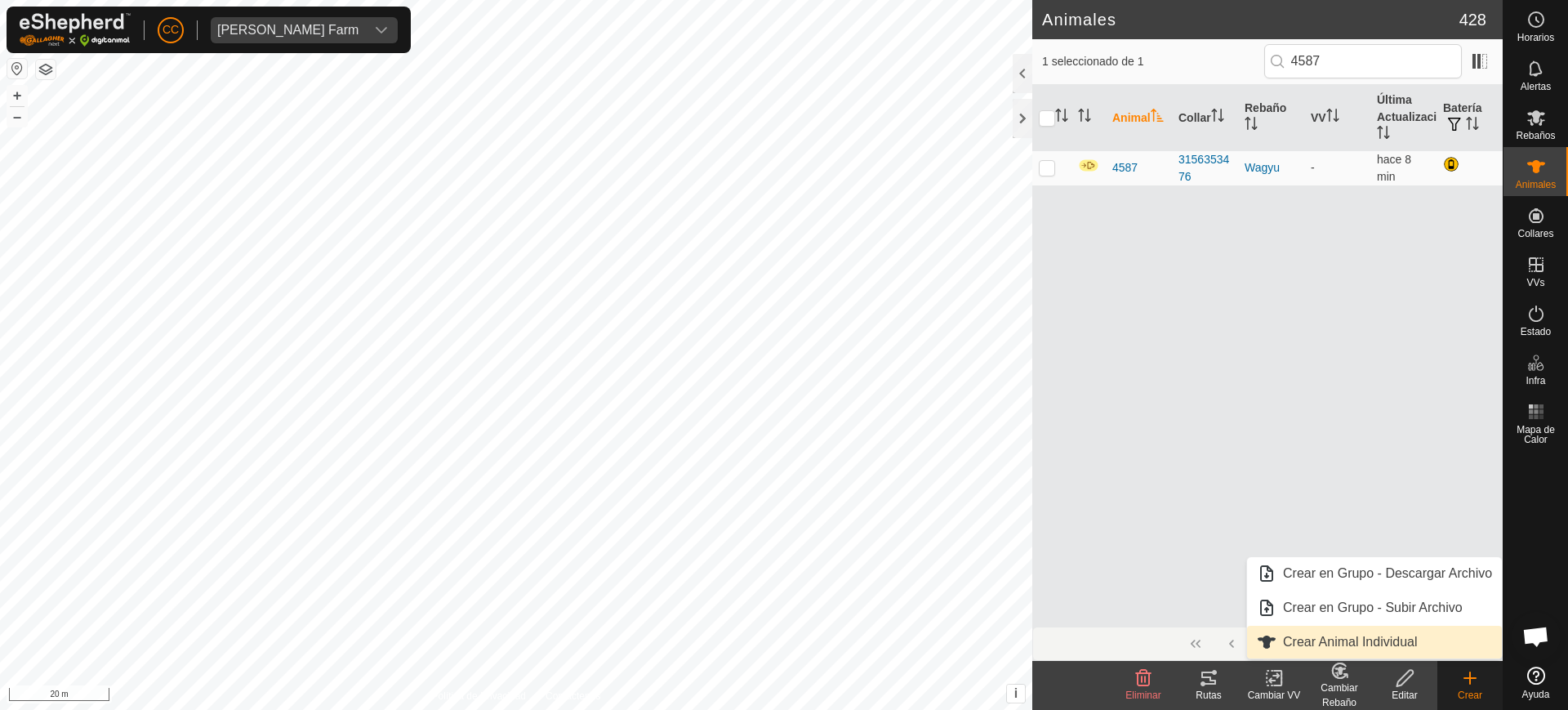
click at [1435, 645] on link "Crear Animal Individual" at bounding box center [1374, 642] width 255 height 32
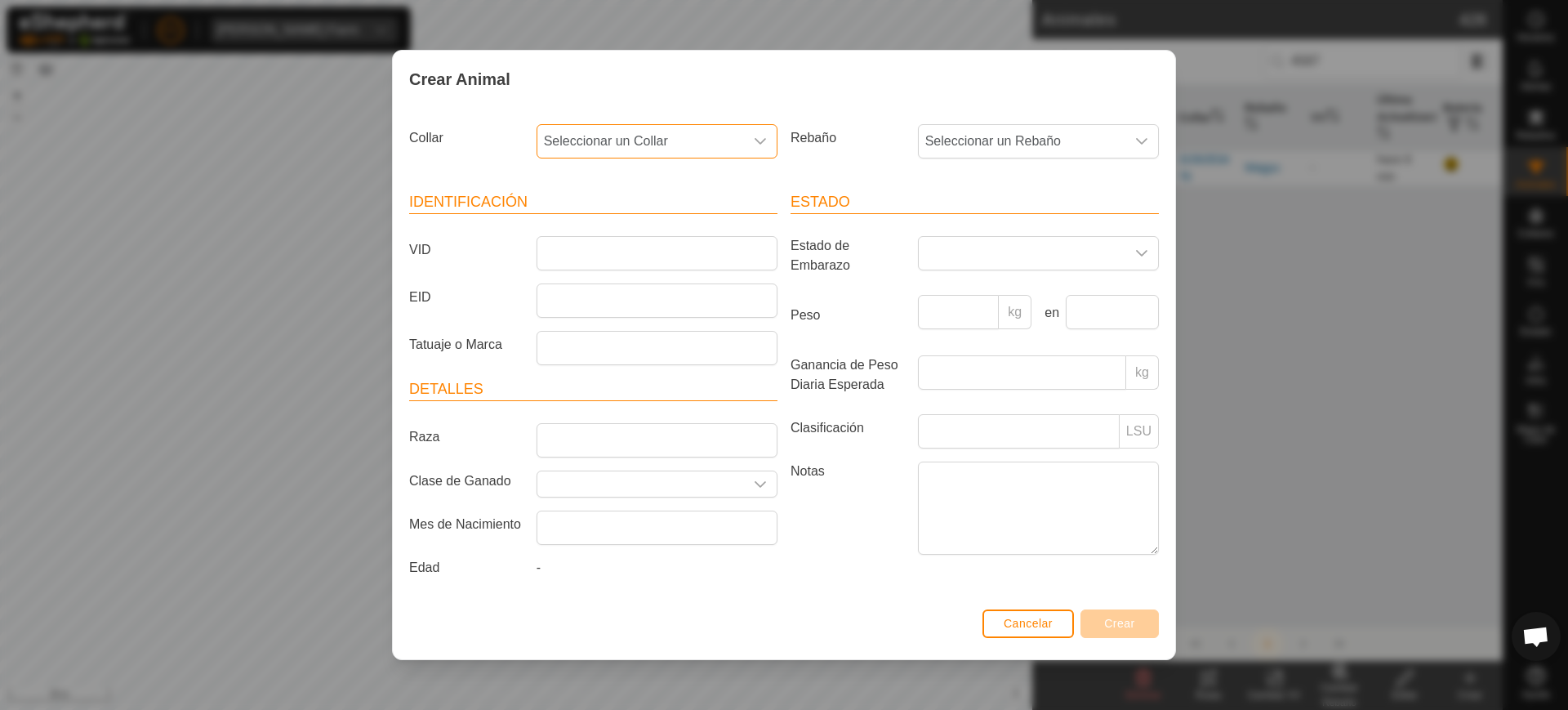
click at [649, 143] on span "Seleccionar un Collar" at bounding box center [640, 141] width 206 height 32
type input "82937"
click at [671, 216] on li "2089282937" at bounding box center [658, 225] width 240 height 32
click at [958, 138] on span "Seleccionar un Rebaño" at bounding box center [1021, 141] width 206 height 32
drag, startPoint x: 979, startPoint y: 261, endPoint x: 833, endPoint y: 244, distance: 147.0
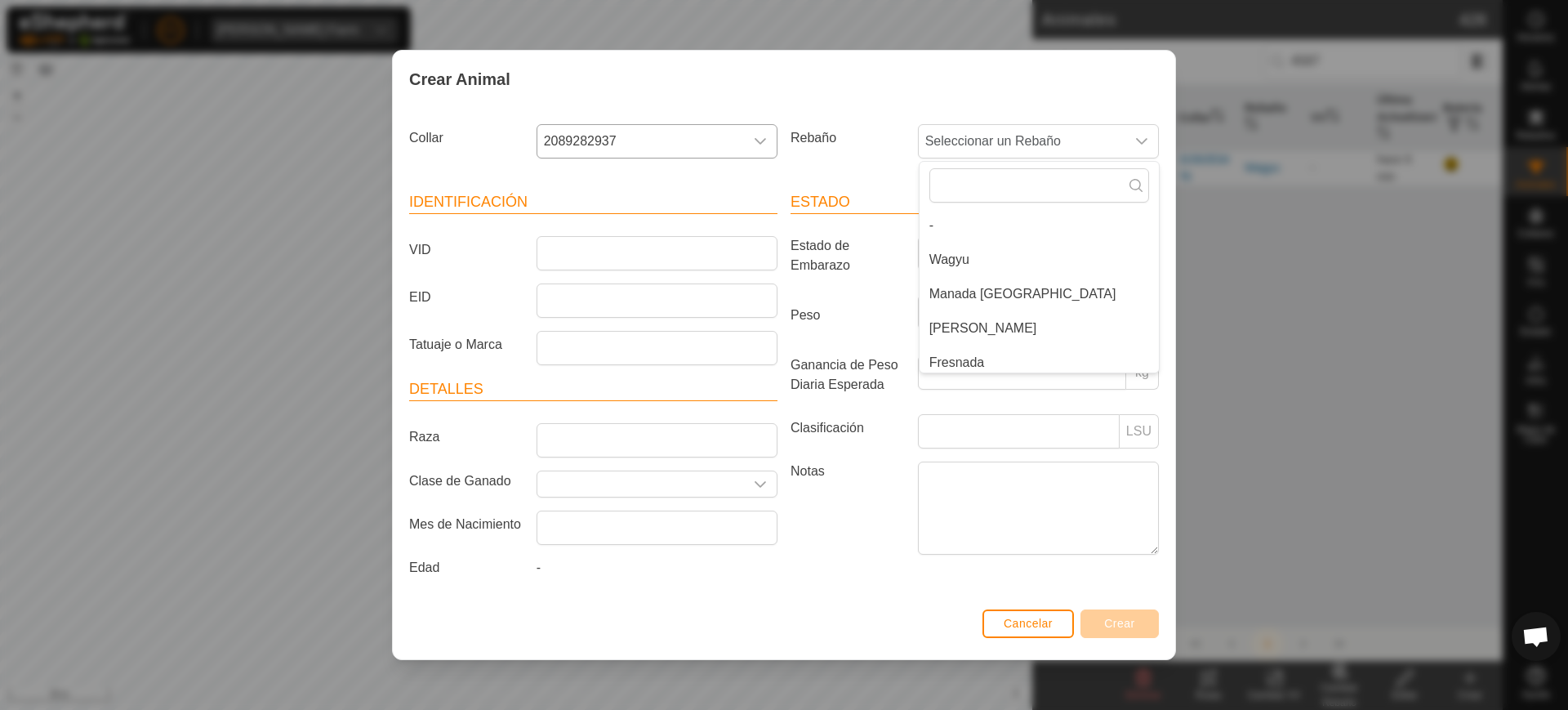
click at [977, 261] on li "Wagyu" at bounding box center [1039, 259] width 240 height 32
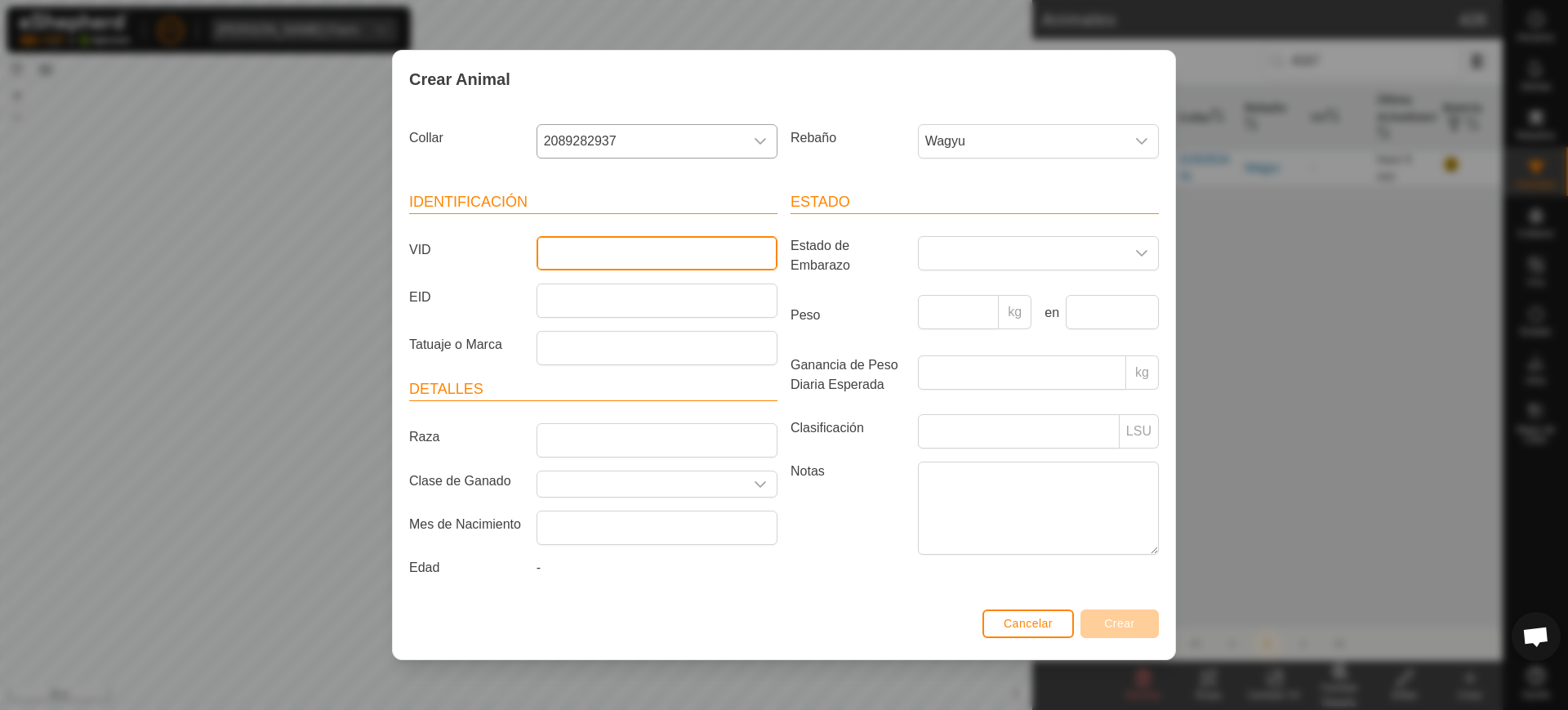
click at [676, 247] on input "VID" at bounding box center [657, 253] width 241 height 34
type input "4585"
click at [1136, 622] on button "Crear" at bounding box center [1119, 624] width 78 height 29
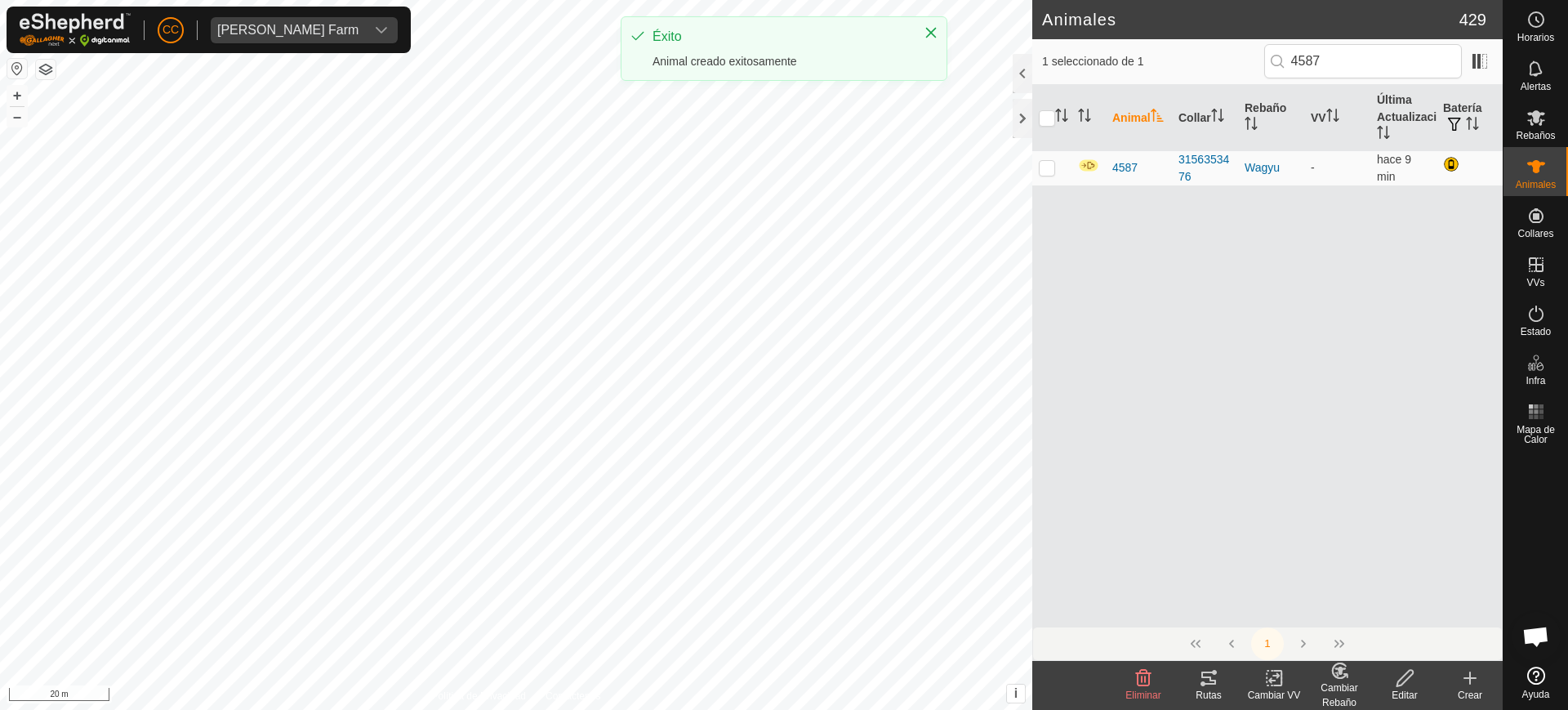
click at [1454, 686] on create-svg-icon at bounding box center [1470, 678] width 66 height 20
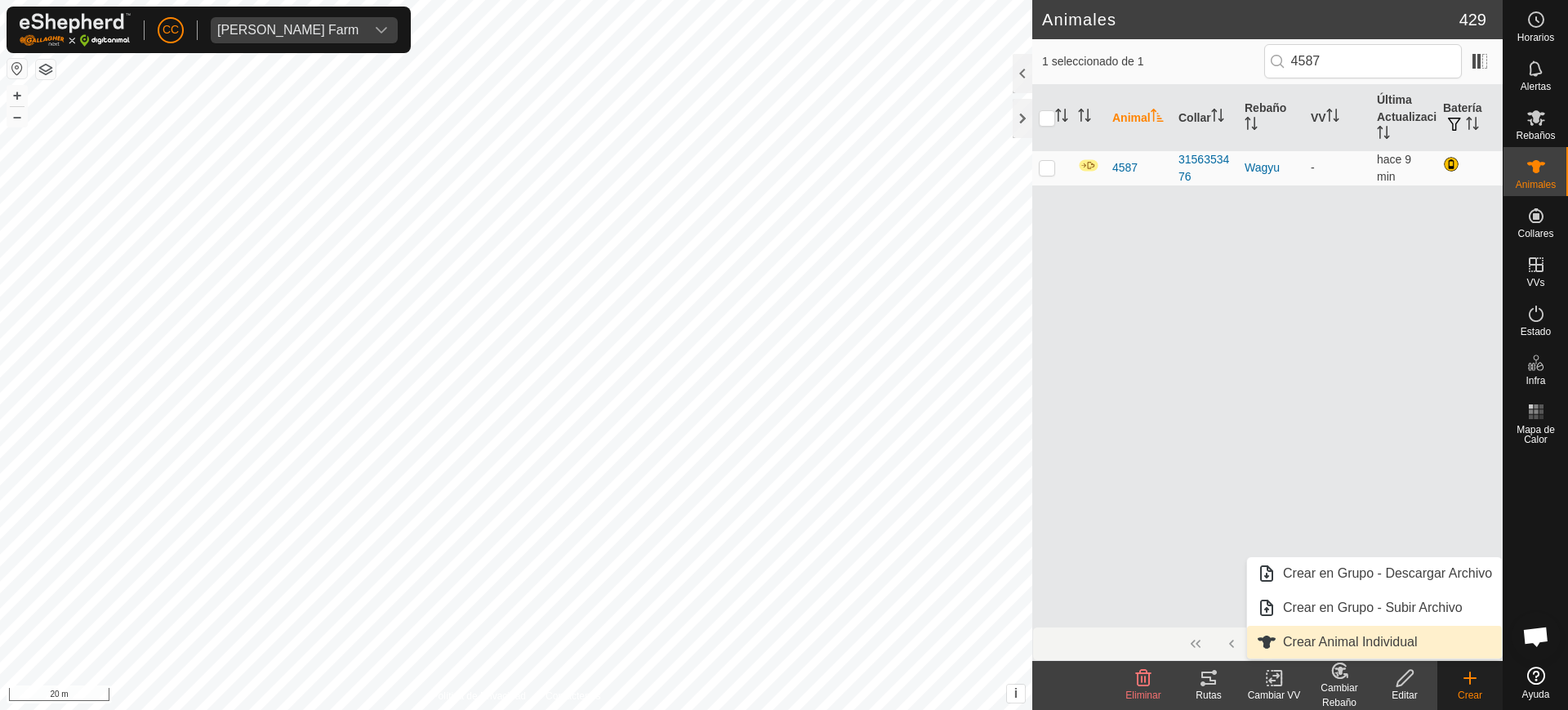
click at [1355, 627] on link "Crear Animal Individual" at bounding box center [1374, 642] width 255 height 32
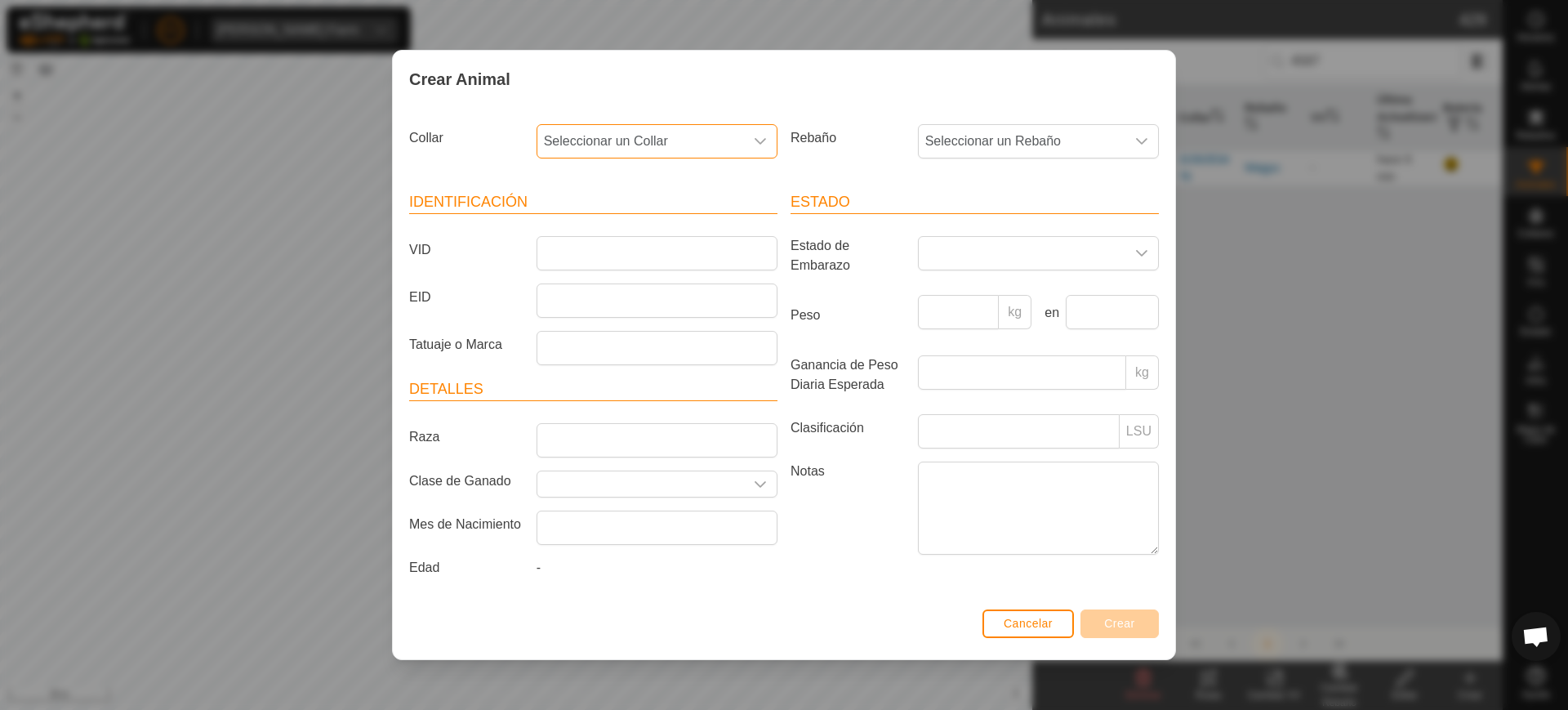
click at [611, 148] on span "Seleccionar un Collar" at bounding box center [640, 141] width 206 height 32
type input "79170"
click at [608, 231] on li "3059279170" at bounding box center [658, 225] width 240 height 32
click at [1014, 134] on span "Seleccionar un Rebaño" at bounding box center [1021, 141] width 206 height 32
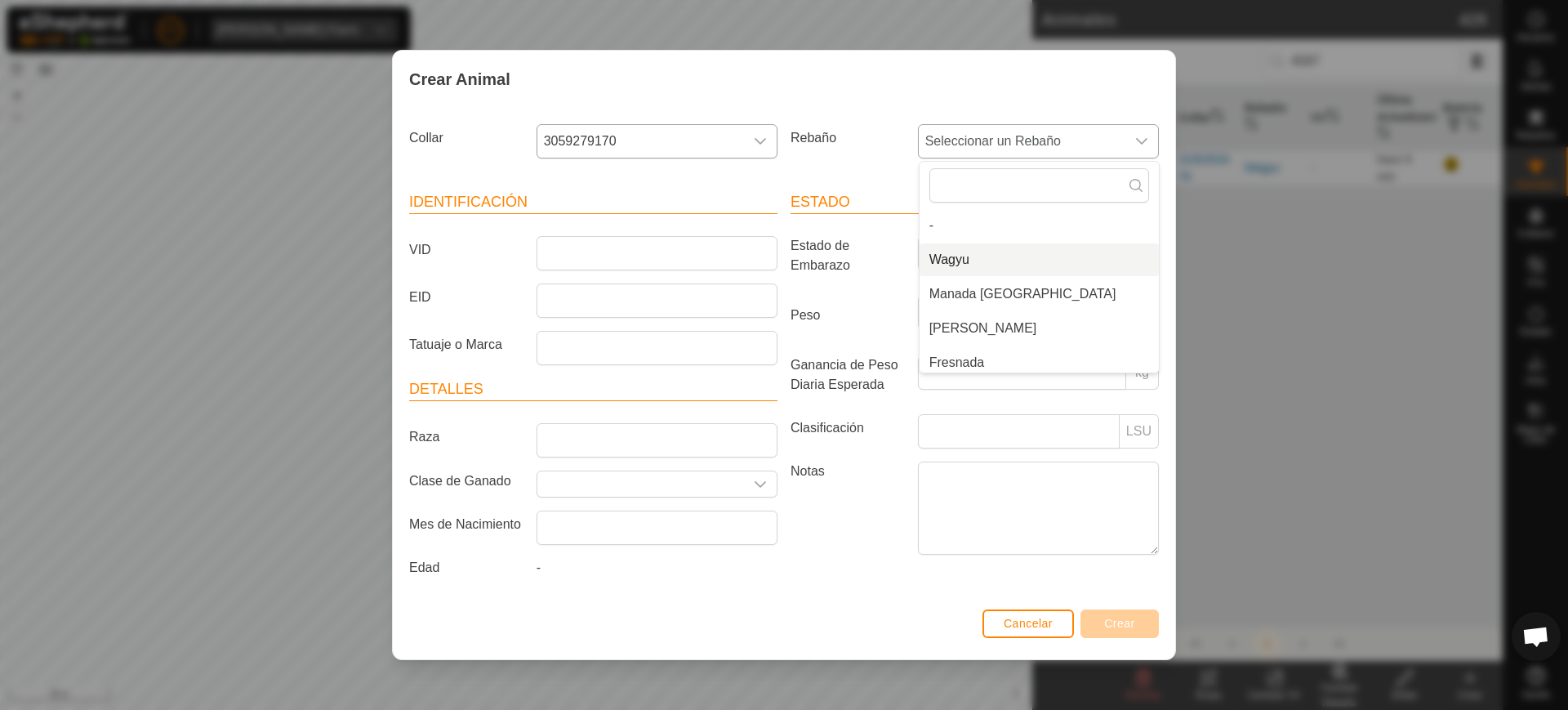
click at [1010, 256] on li "Wagyu" at bounding box center [1039, 259] width 240 height 32
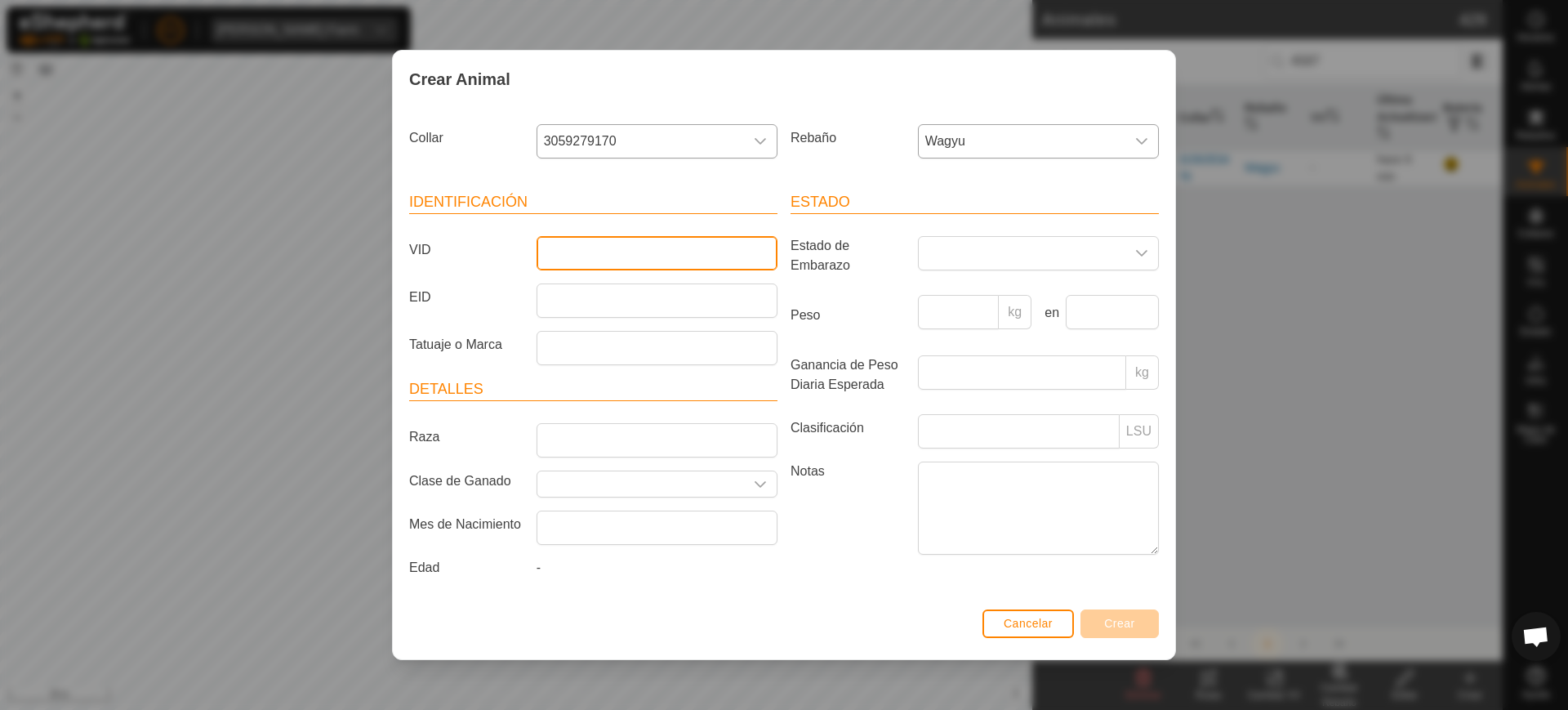
click at [617, 256] on input "VID" at bounding box center [657, 253] width 241 height 34
type input "1"
type input "4610"
click at [1111, 623] on span "Crear" at bounding box center [1119, 624] width 31 height 14
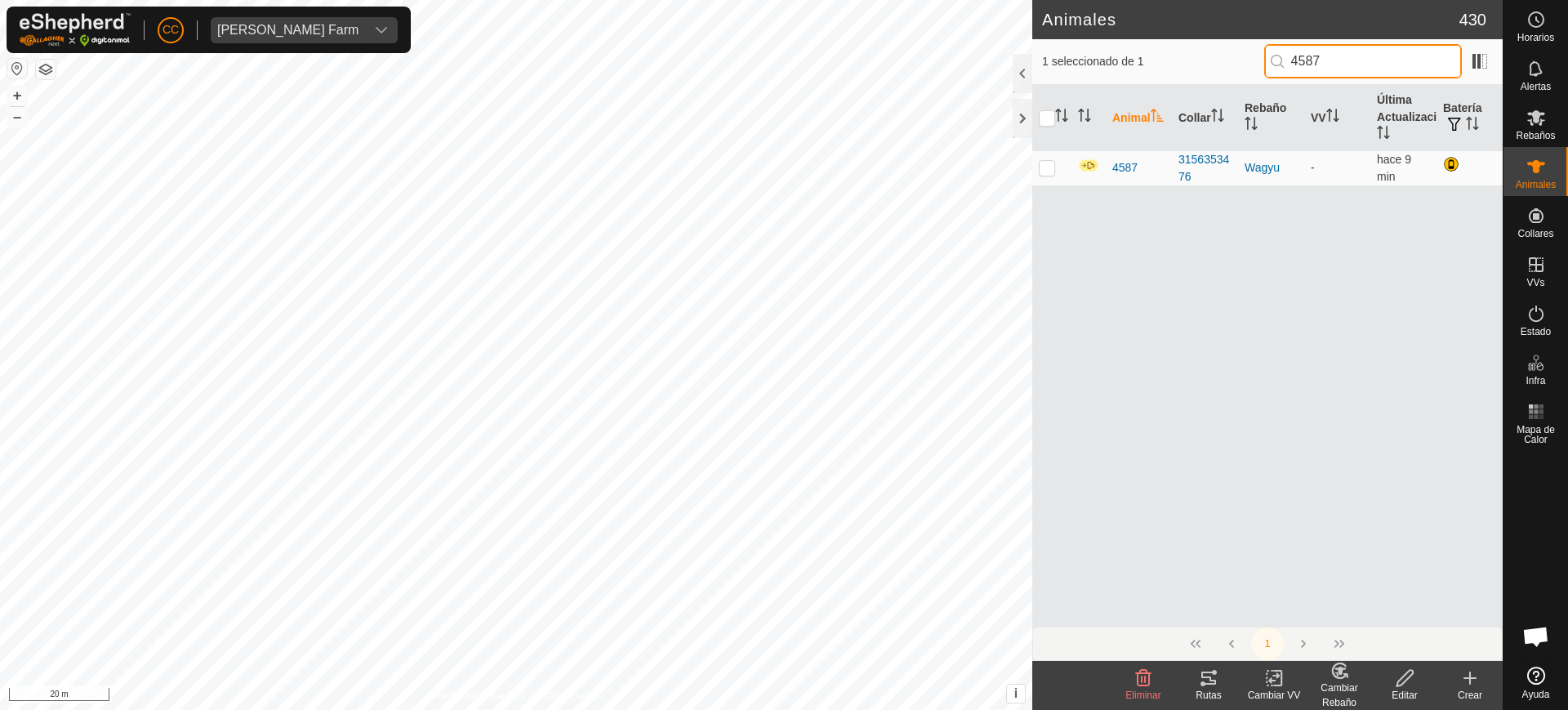
click at [1334, 62] on input "4587" at bounding box center [1363, 61] width 197 height 34
type input "4585"
click at [1469, 678] on icon at bounding box center [1470, 678] width 12 height 0
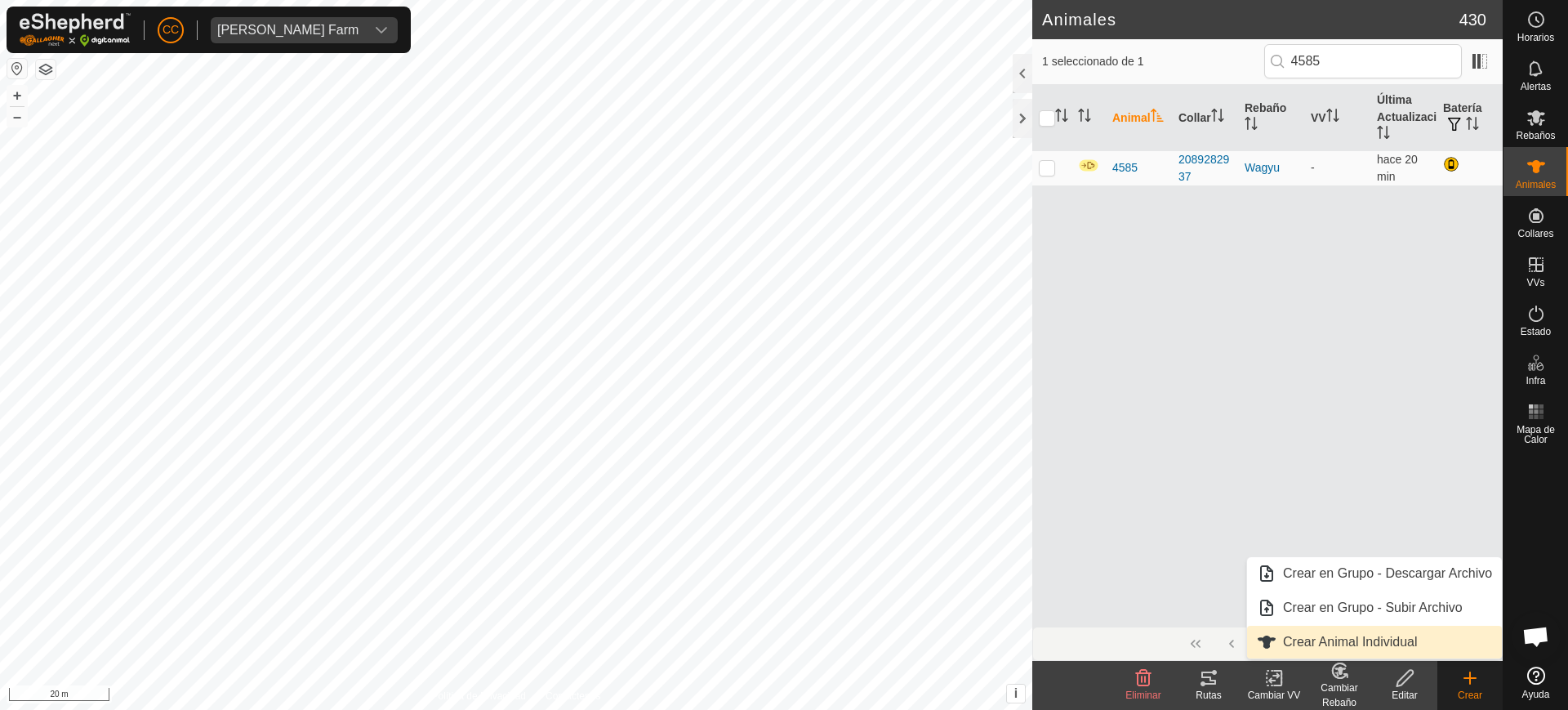
click at [1347, 637] on link "Crear Animal Individual" at bounding box center [1374, 642] width 255 height 32
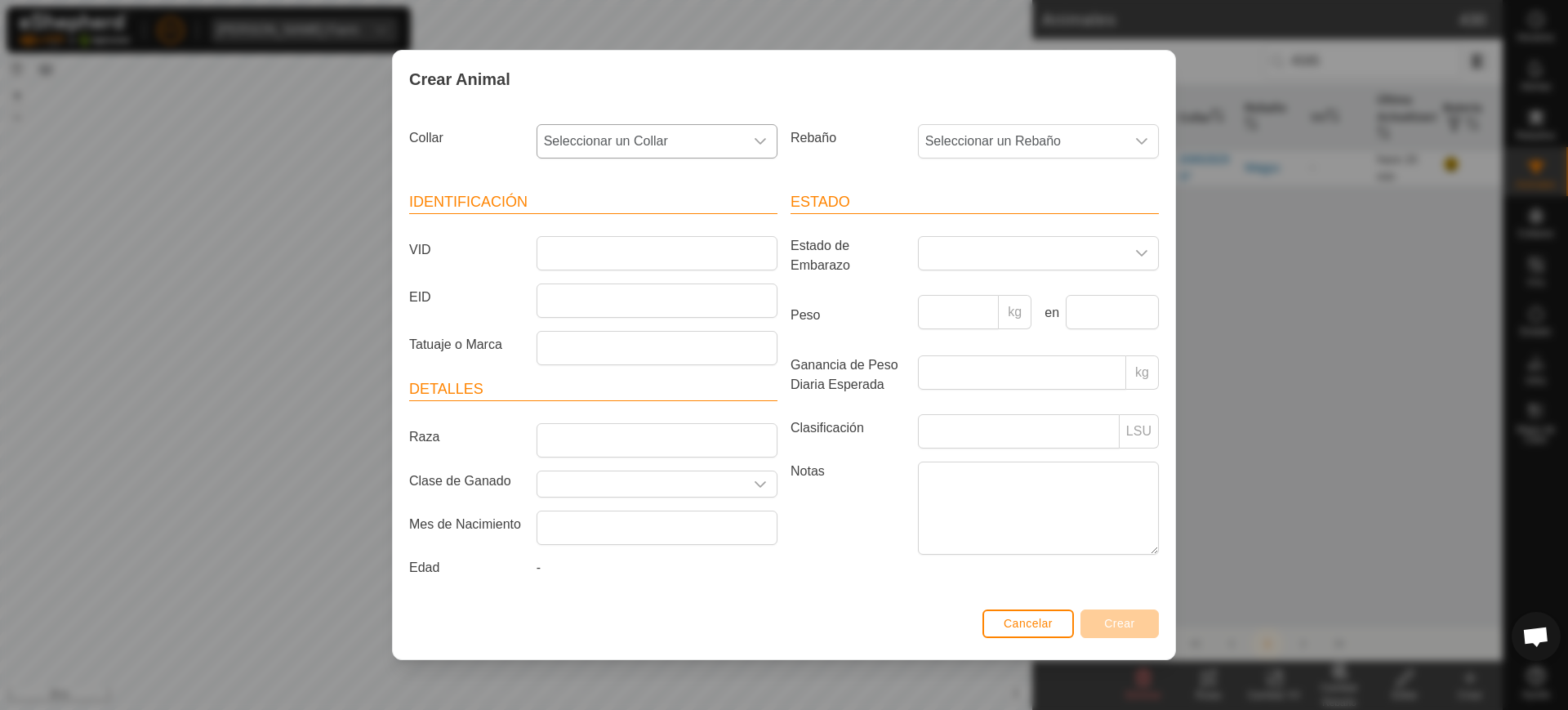
click at [719, 136] on span "Seleccionar un Collar" at bounding box center [640, 141] width 206 height 32
type input "56510"
click at [569, 222] on li "4096056510" at bounding box center [658, 225] width 240 height 32
click at [993, 148] on span "Seleccionar un Rebaño" at bounding box center [1021, 141] width 206 height 32
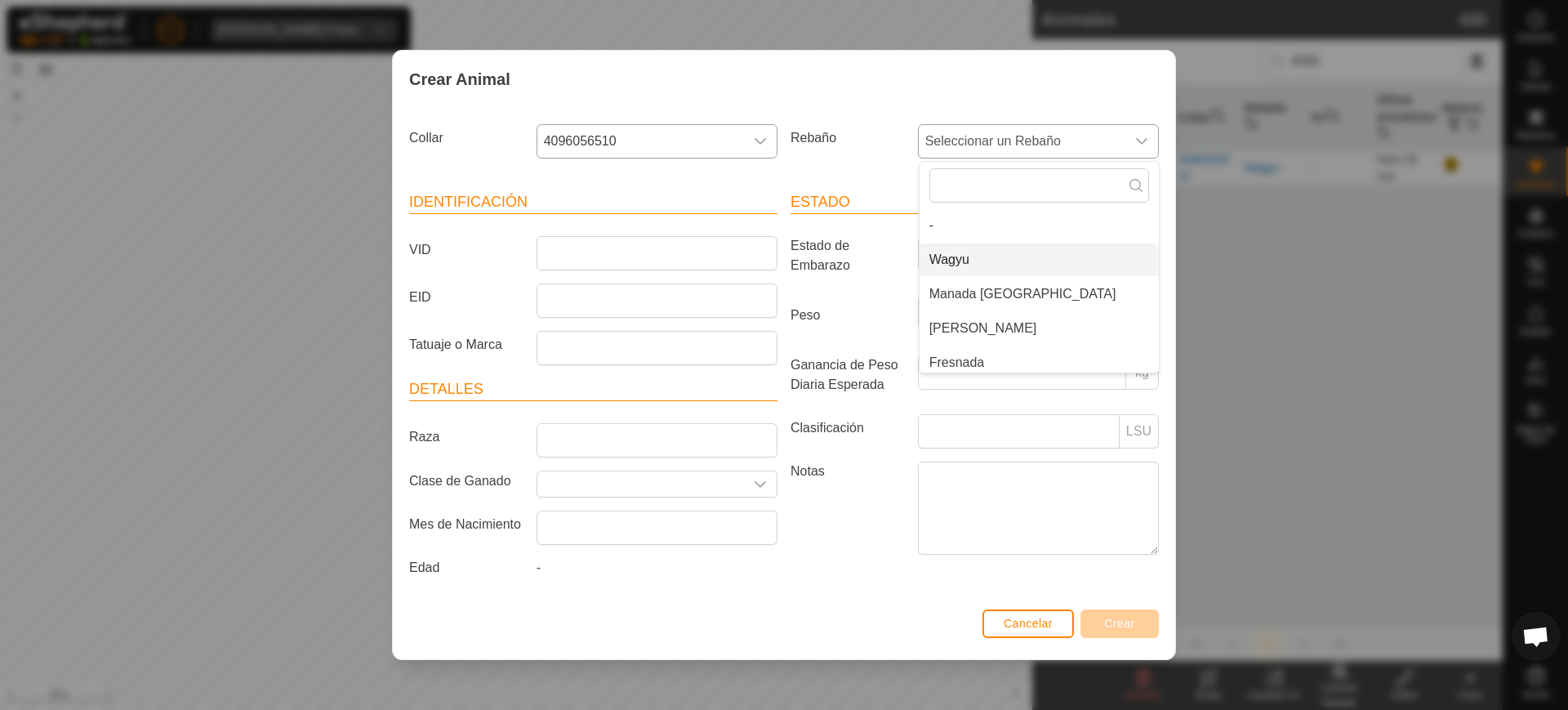
drag, startPoint x: 985, startPoint y: 259, endPoint x: 945, endPoint y: 257, distance: 40.0
click at [983, 261] on li "Wagyu" at bounding box center [1039, 259] width 240 height 32
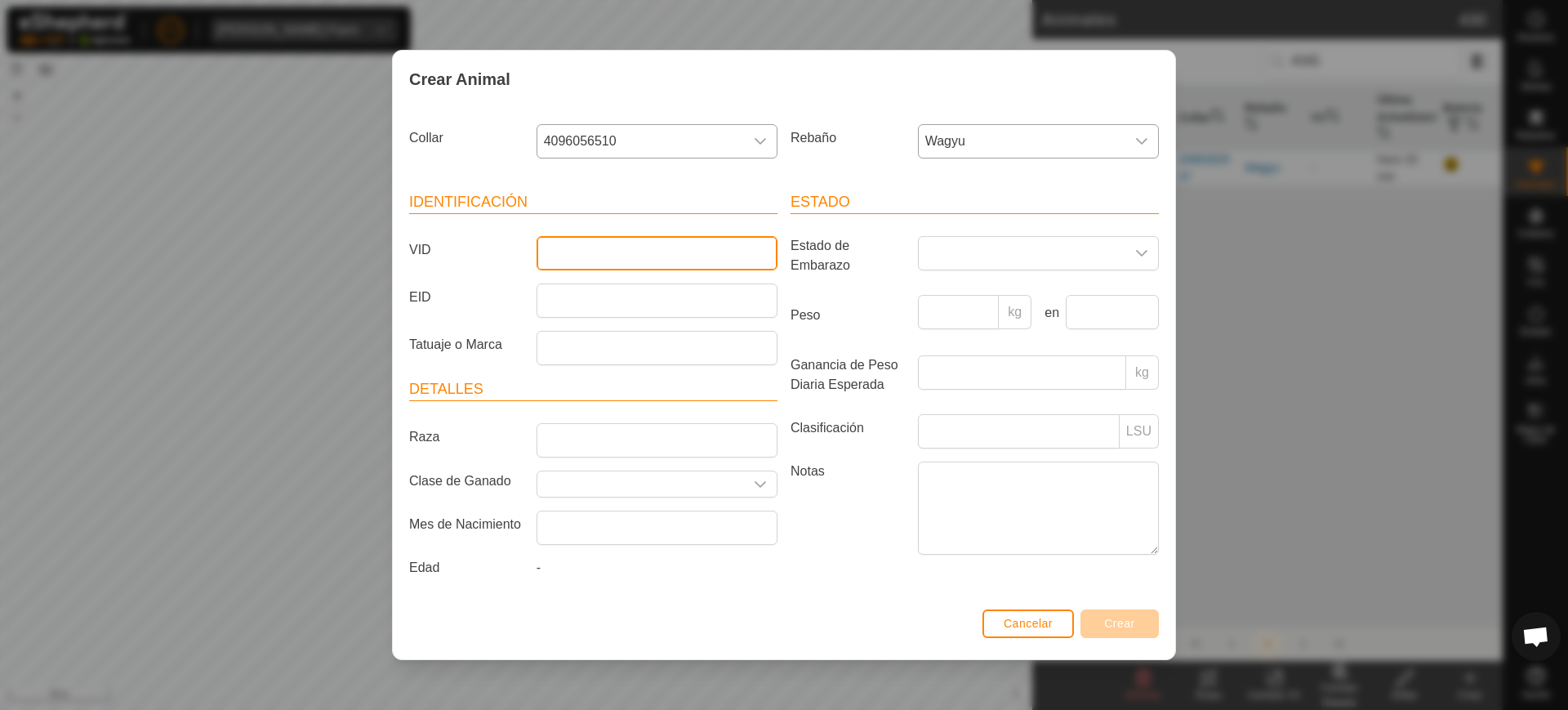
click at [745, 259] on input "VID" at bounding box center [657, 253] width 241 height 34
type input "4579"
click at [1128, 630] on button "Crear" at bounding box center [1119, 624] width 78 height 29
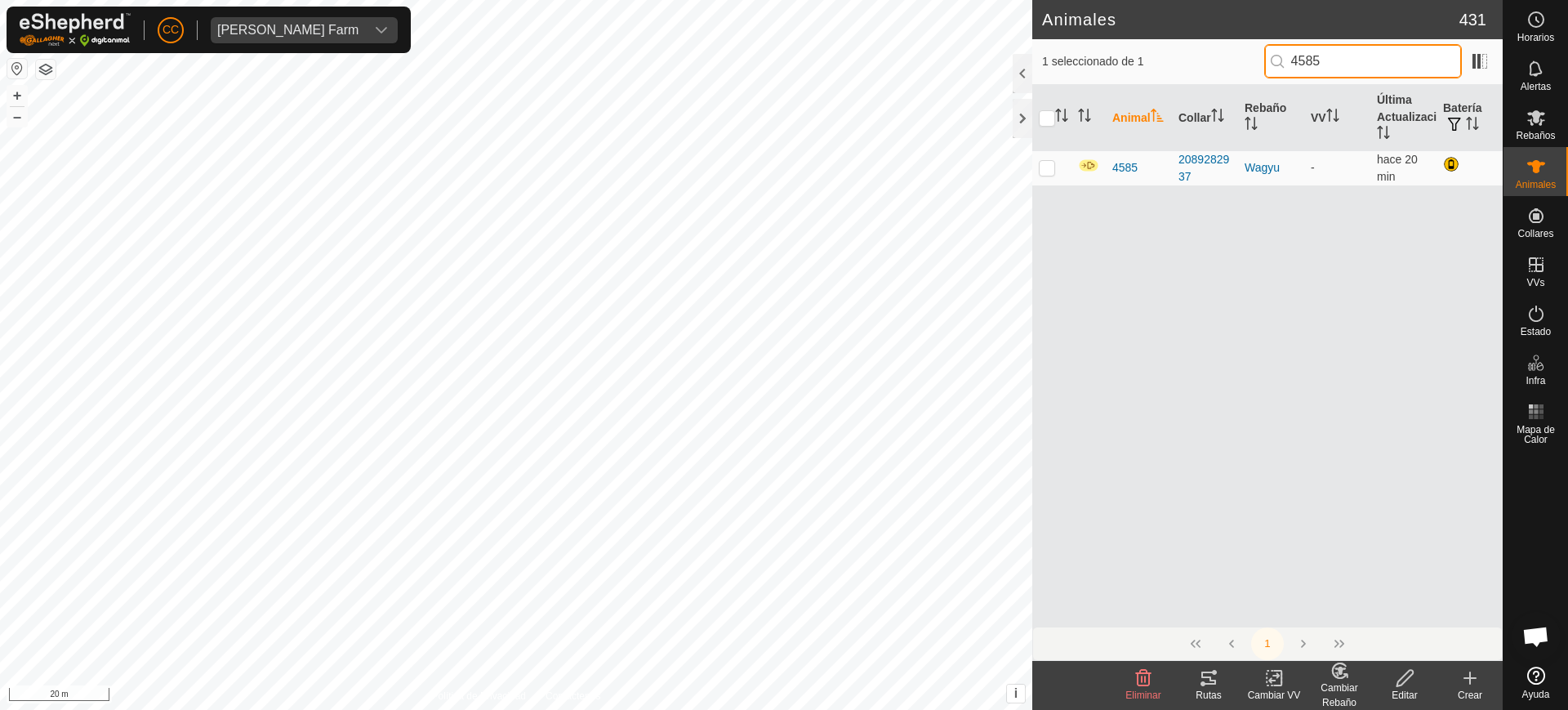
drag, startPoint x: 1346, startPoint y: 64, endPoint x: 1169, endPoint y: 50, distance: 177.6
click at [1170, 50] on div "1 seleccionado de 1 4585" at bounding box center [1267, 61] width 451 height 34
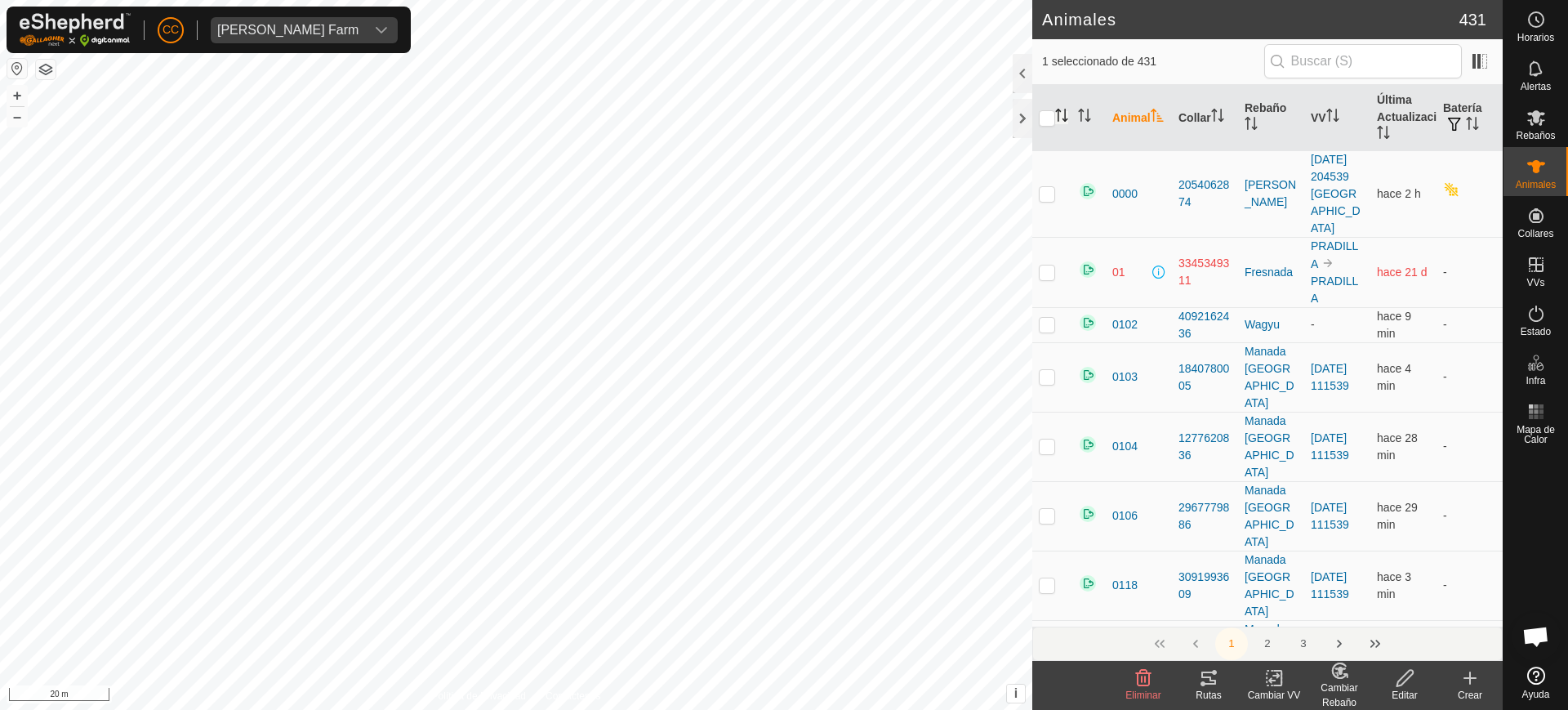
click at [1065, 116] on icon "Activar para ordenar" at bounding box center [1062, 115] width 14 height 14
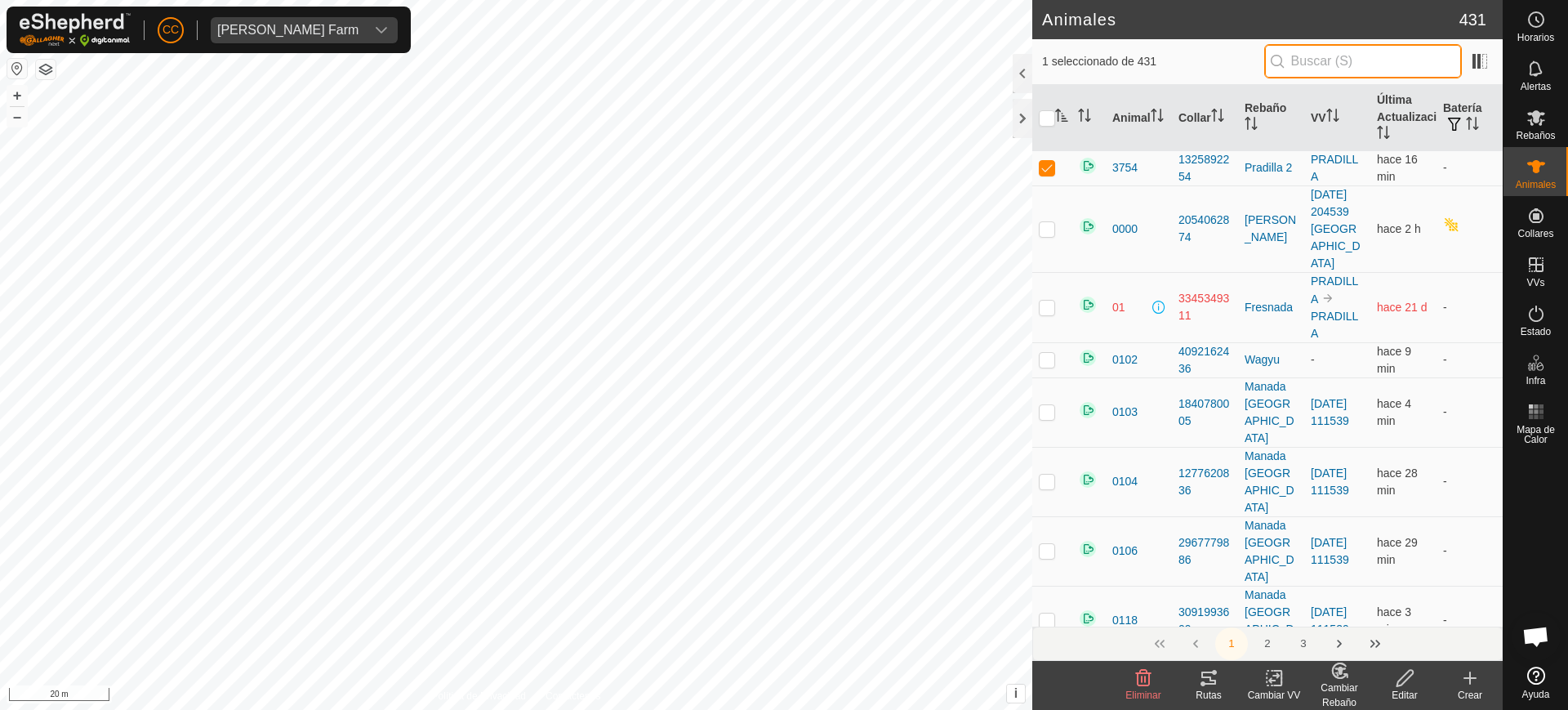
click at [1341, 61] on input "text" at bounding box center [1363, 61] width 197 height 34
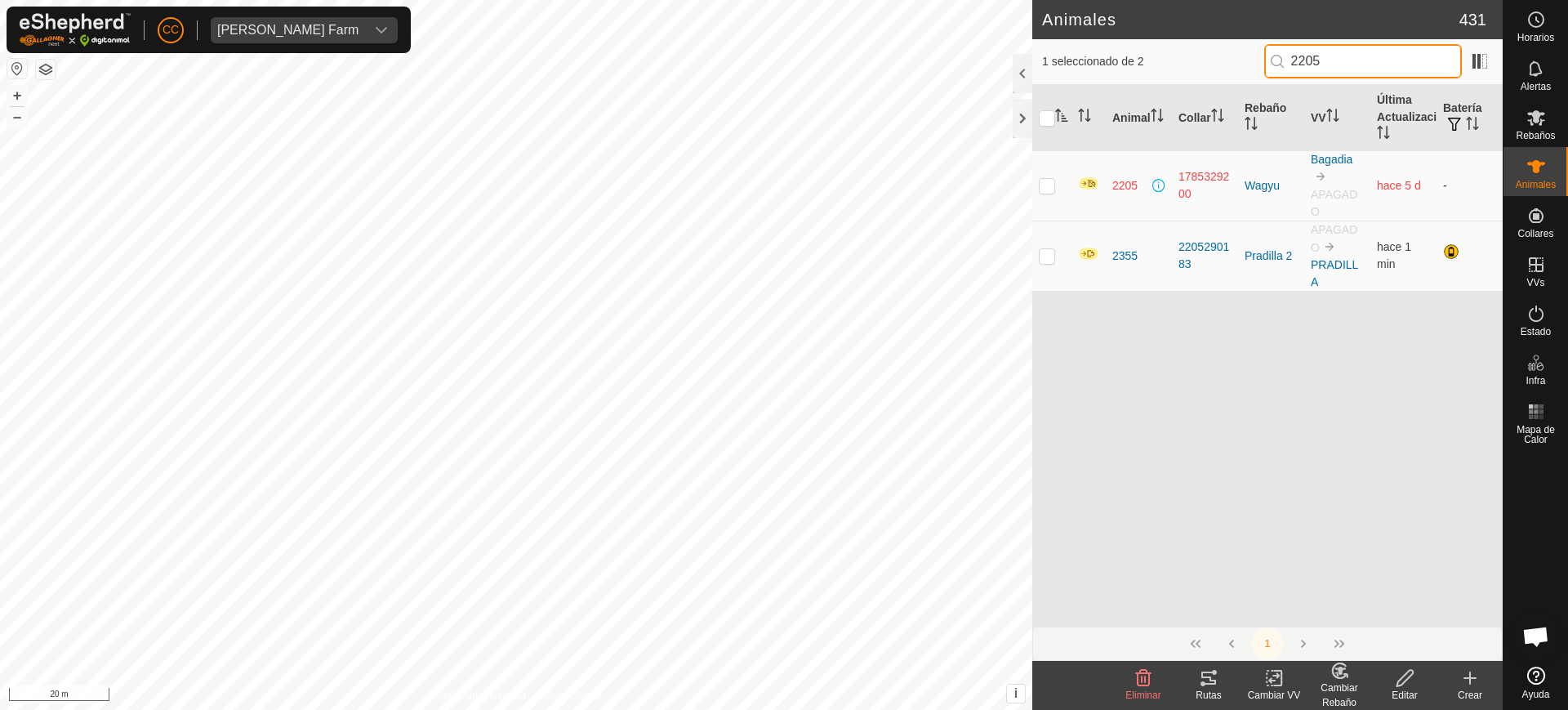
type input "2205"
click at [1067, 182] on td at bounding box center [1052, 186] width 40 height 70
checkbox input "true"
click at [1139, 685] on icon at bounding box center [1144, 678] width 15 height 16
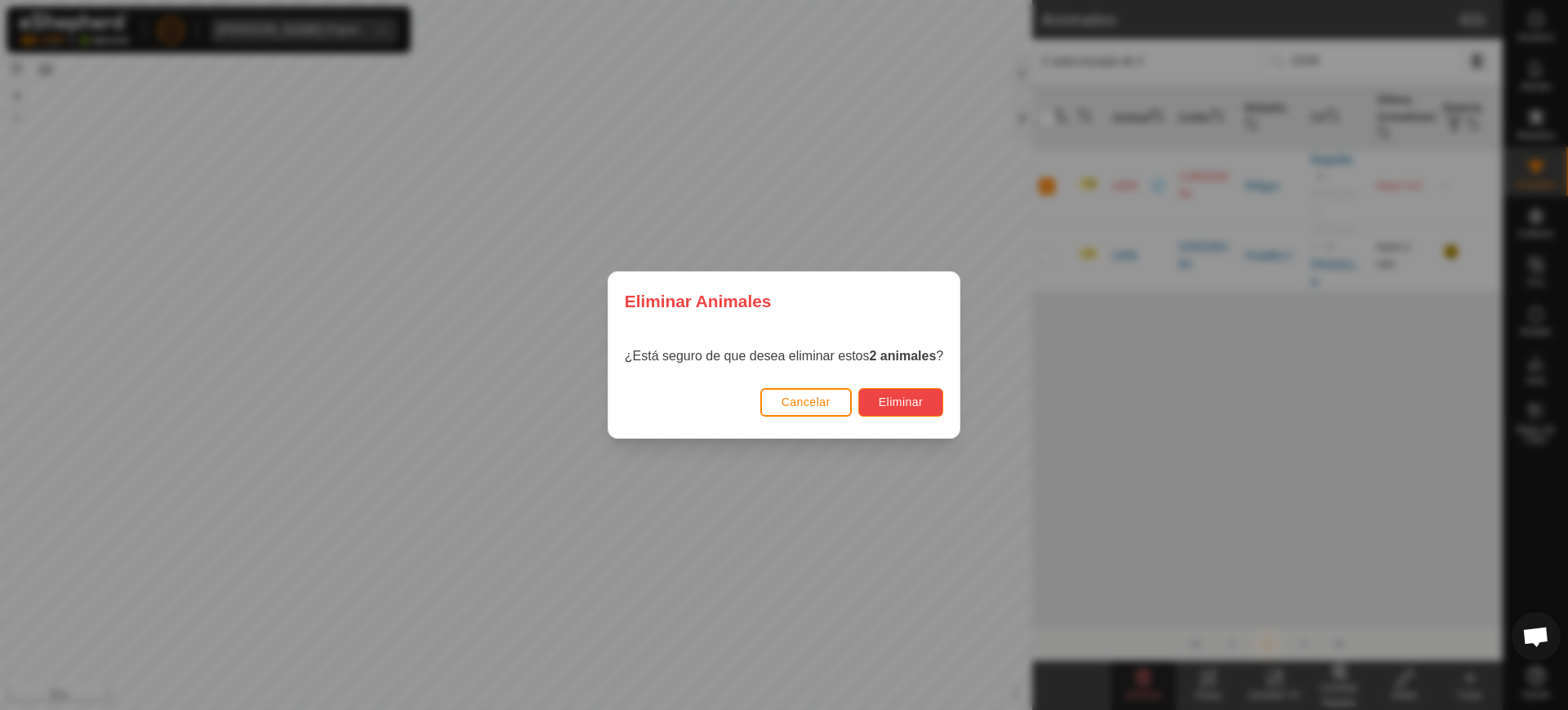
click at [885, 396] on span "Eliminar" at bounding box center [902, 402] width 45 height 14
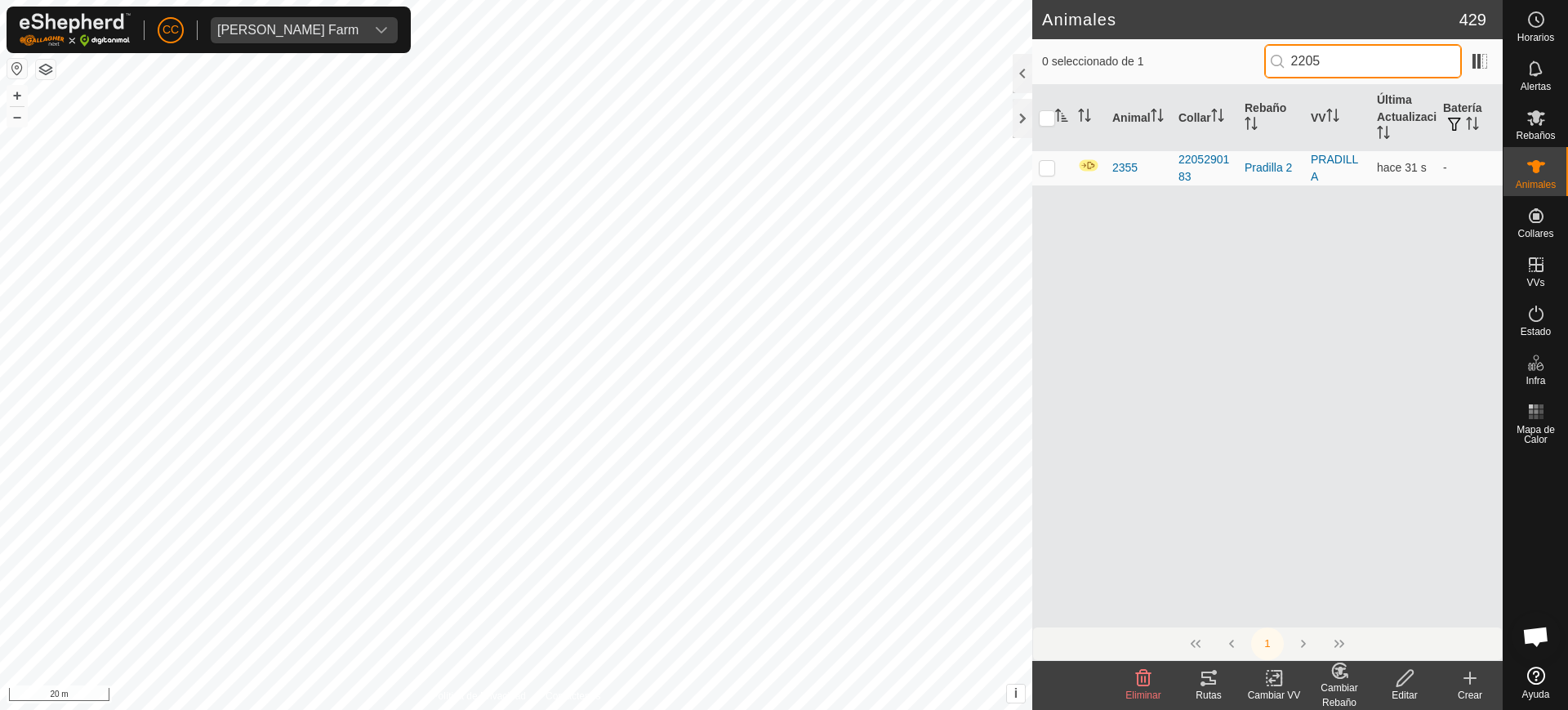
drag, startPoint x: 1358, startPoint y: 60, endPoint x: 1191, endPoint y: 60, distance: 167.0
click at [1192, 60] on div "0 seleccionado de 1 2205" at bounding box center [1267, 61] width 451 height 34
click at [1465, 683] on icon at bounding box center [1471, 678] width 20 height 20
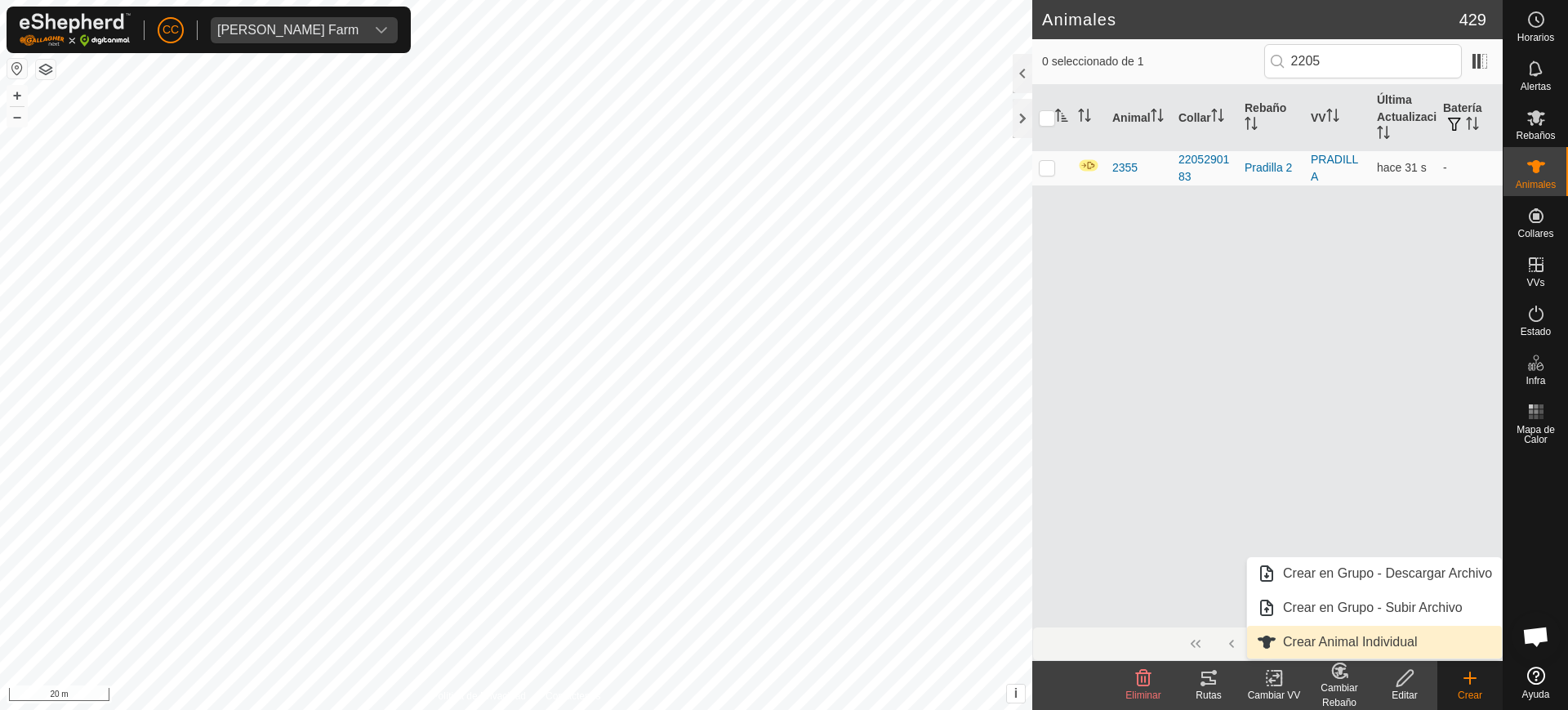
click at [1366, 642] on link "Crear Animal Individual" at bounding box center [1374, 642] width 255 height 32
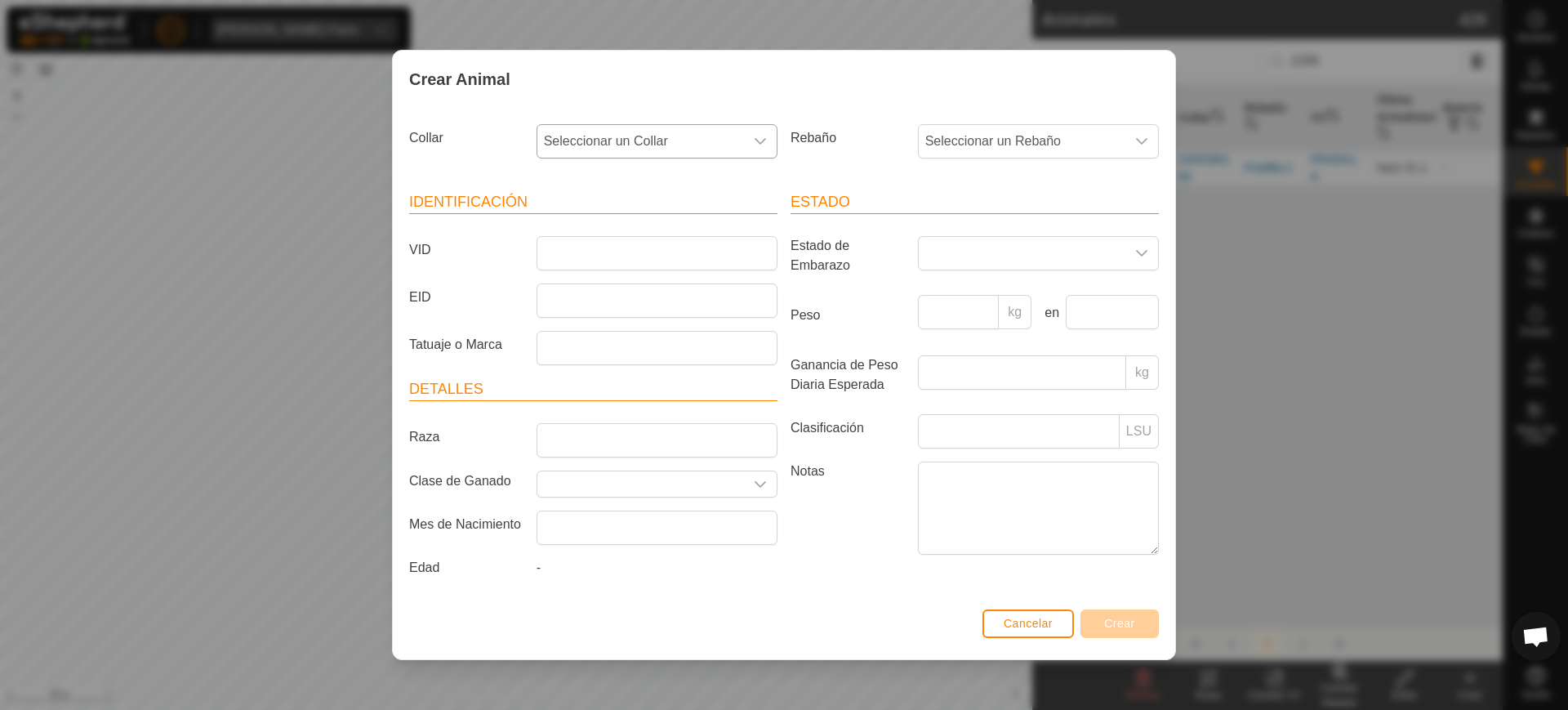
click at [598, 141] on span "Seleccionar un Collar" at bounding box center [640, 141] width 206 height 32
type input "84393"
click at [634, 219] on li "1600384393" at bounding box center [658, 225] width 240 height 32
click at [984, 145] on span "Seleccionar un Rebaño" at bounding box center [1021, 141] width 206 height 32
click at [987, 243] on li "Wagyu" at bounding box center [1039, 259] width 240 height 32
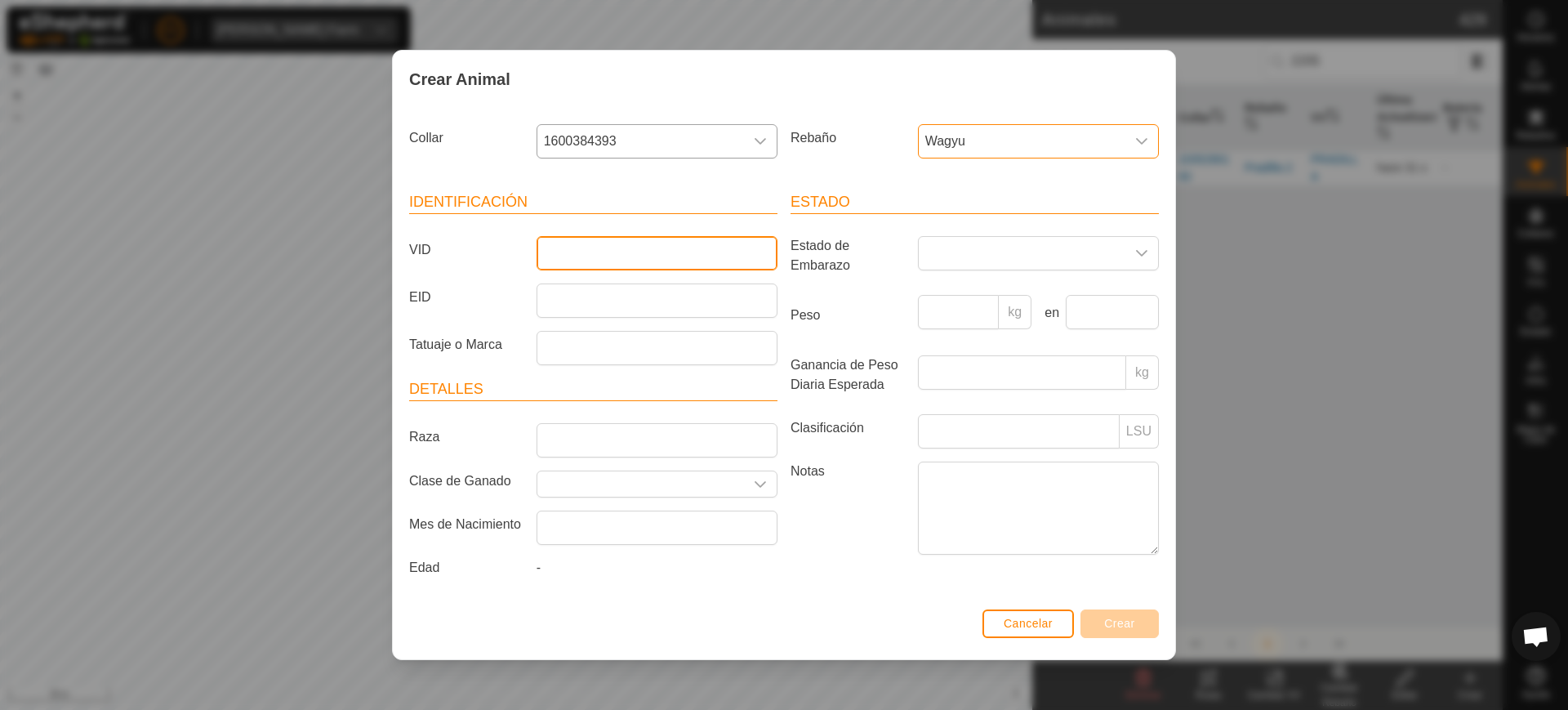
click at [658, 261] on input "VID" at bounding box center [657, 253] width 241 height 34
type input "2205"
click at [1139, 624] on button "Crear" at bounding box center [1119, 624] width 78 height 29
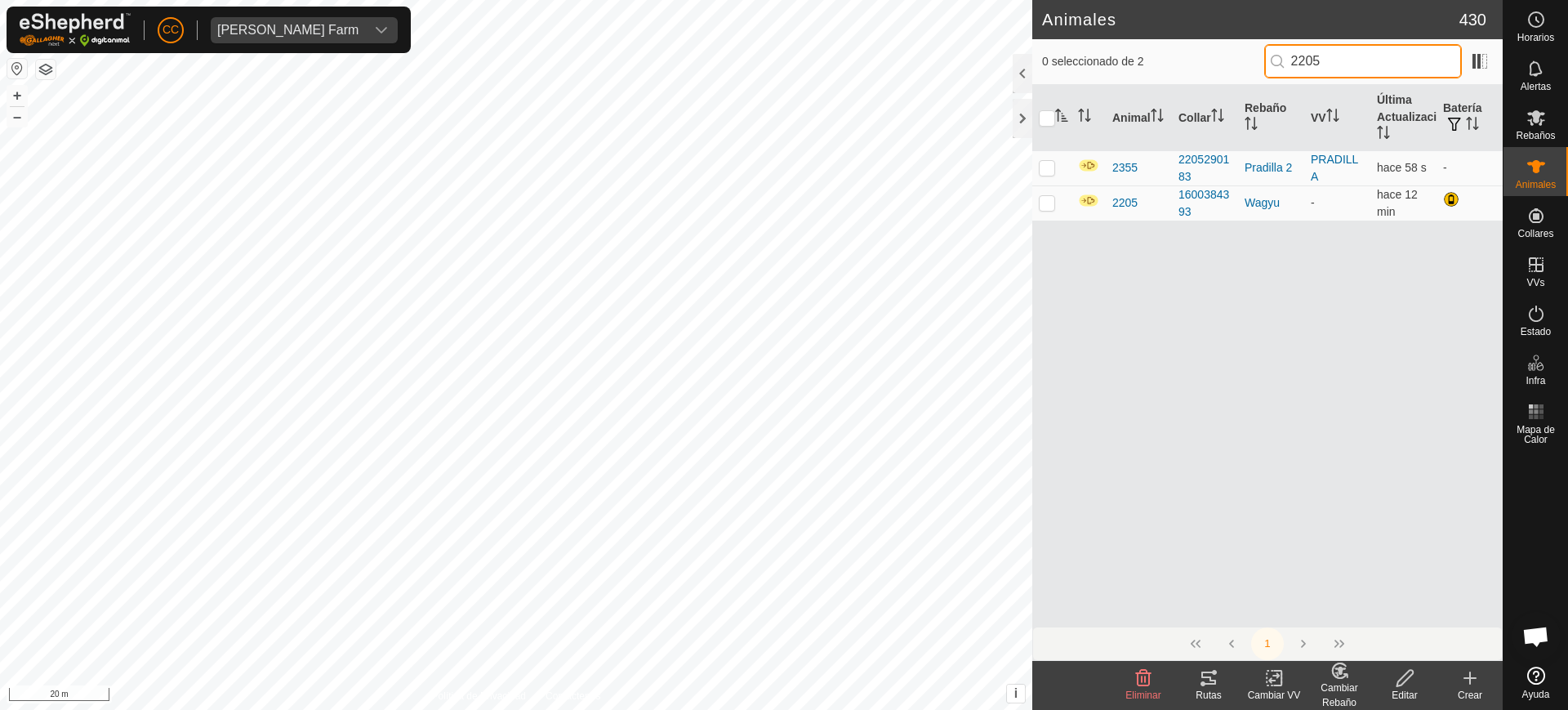
drag, startPoint x: 1335, startPoint y: 59, endPoint x: 1174, endPoint y: 33, distance: 163.1
click at [1174, 33] on article "Animales 430 0 seleccionado de 2 2205 Animal Collar Rebaño VV Última Actualizac…" at bounding box center [1267, 355] width 470 height 710
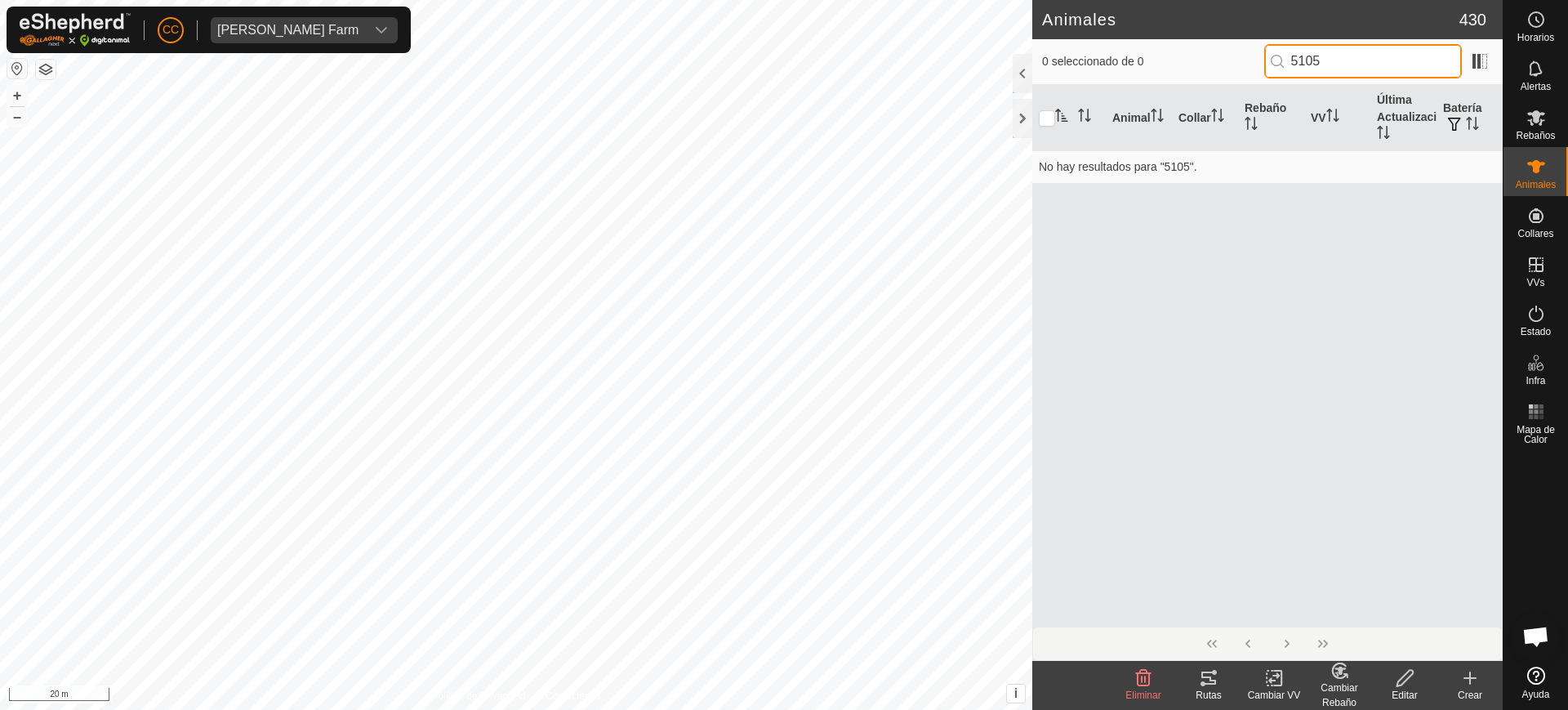
drag, startPoint x: 1369, startPoint y: 67, endPoint x: 1162, endPoint y: 51, distance: 207.6
click at [1162, 51] on div "0 seleccionado de 0 5105" at bounding box center [1267, 61] width 451 height 34
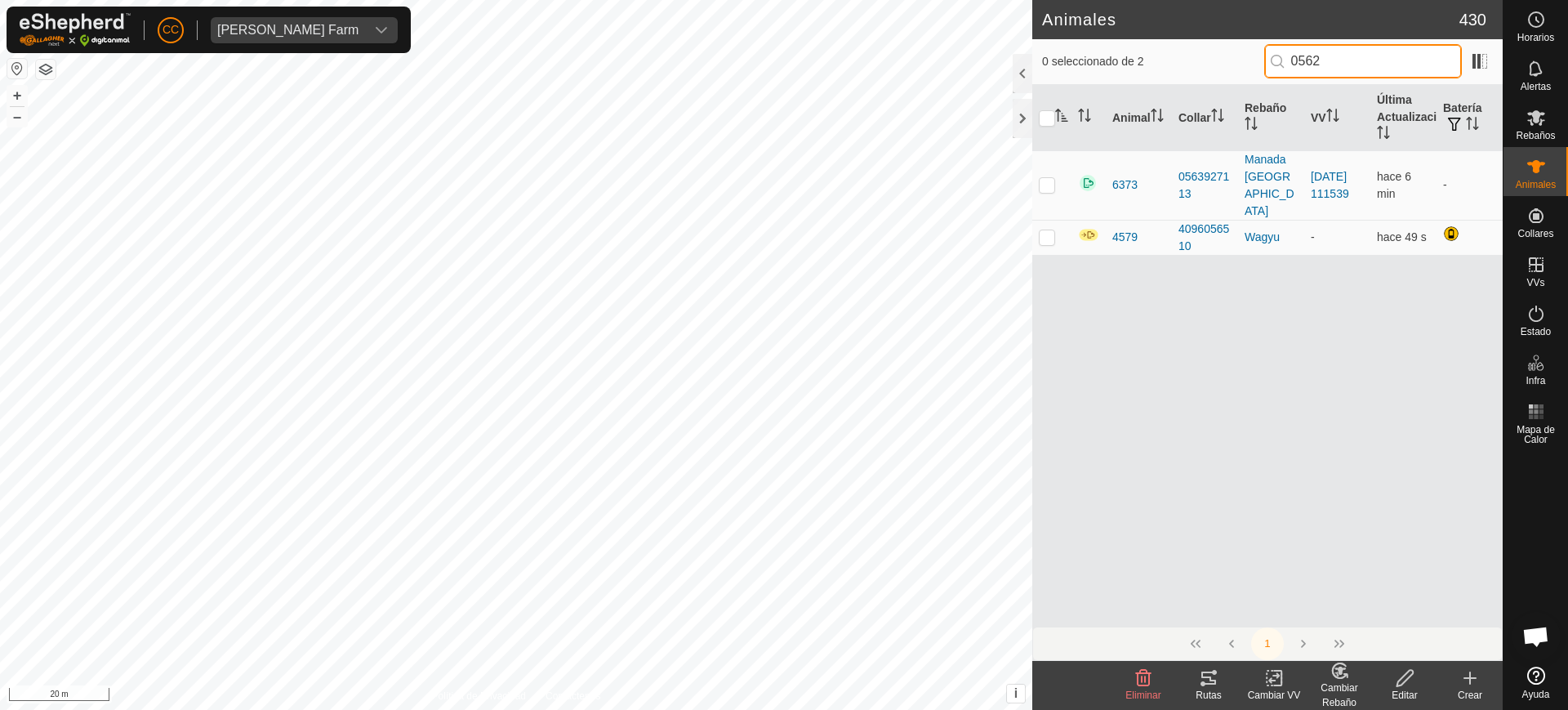
type input "05625"
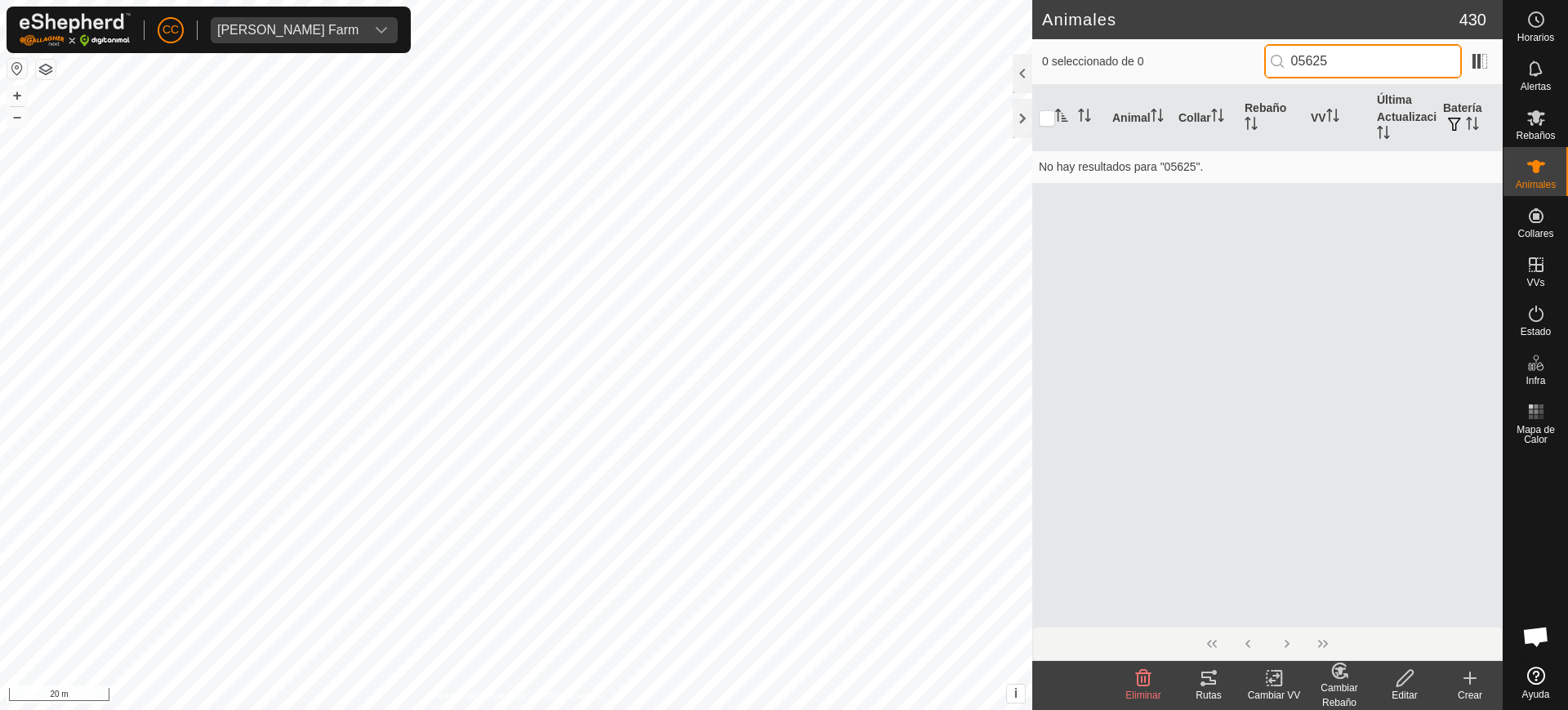
drag, startPoint x: 1364, startPoint y: 63, endPoint x: 1219, endPoint y: 69, distance: 145.1
click at [1225, 66] on div "0 seleccionado de 0 05625" at bounding box center [1267, 61] width 451 height 34
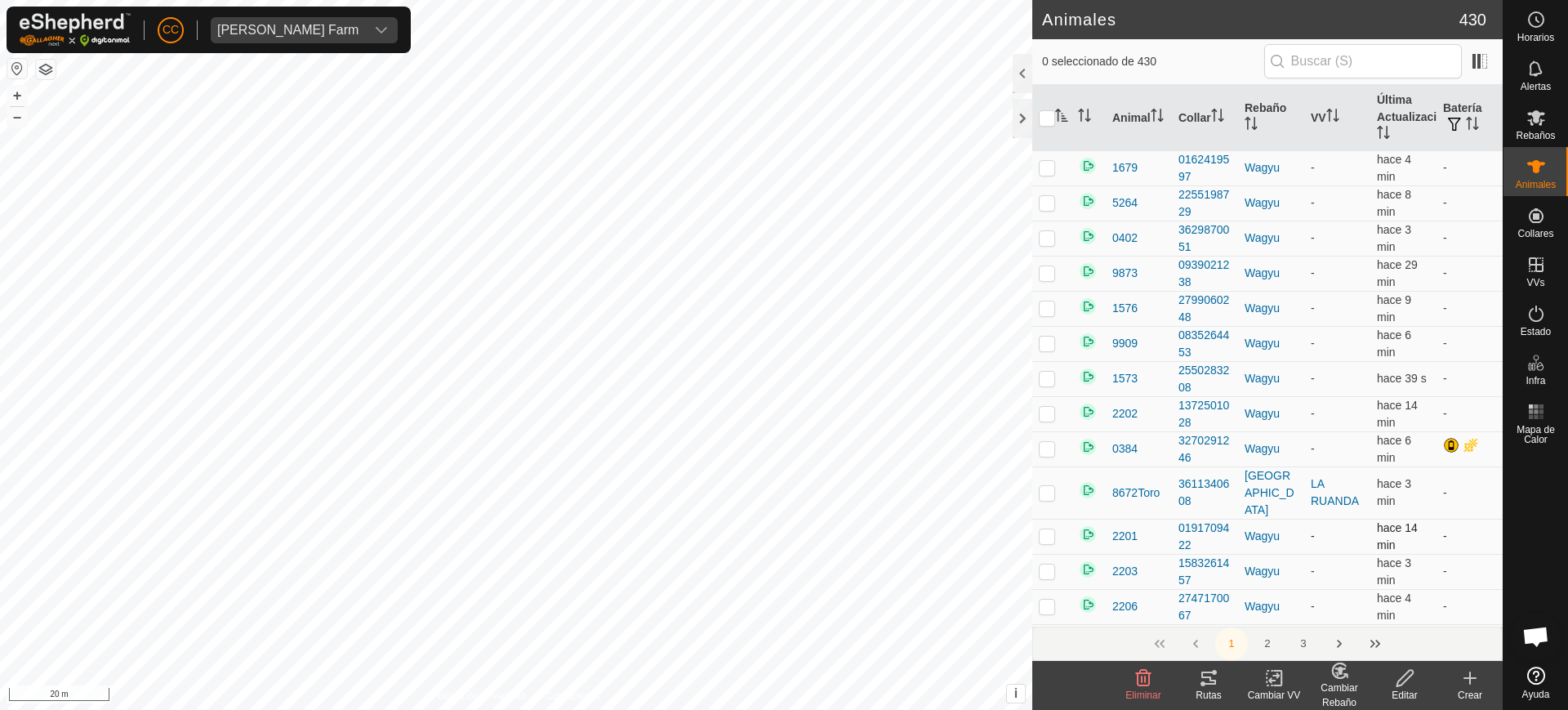
drag, startPoint x: 1466, startPoint y: 678, endPoint x: 1329, endPoint y: 533, distance: 199.5
click at [1464, 676] on icon at bounding box center [1471, 678] width 20 height 20
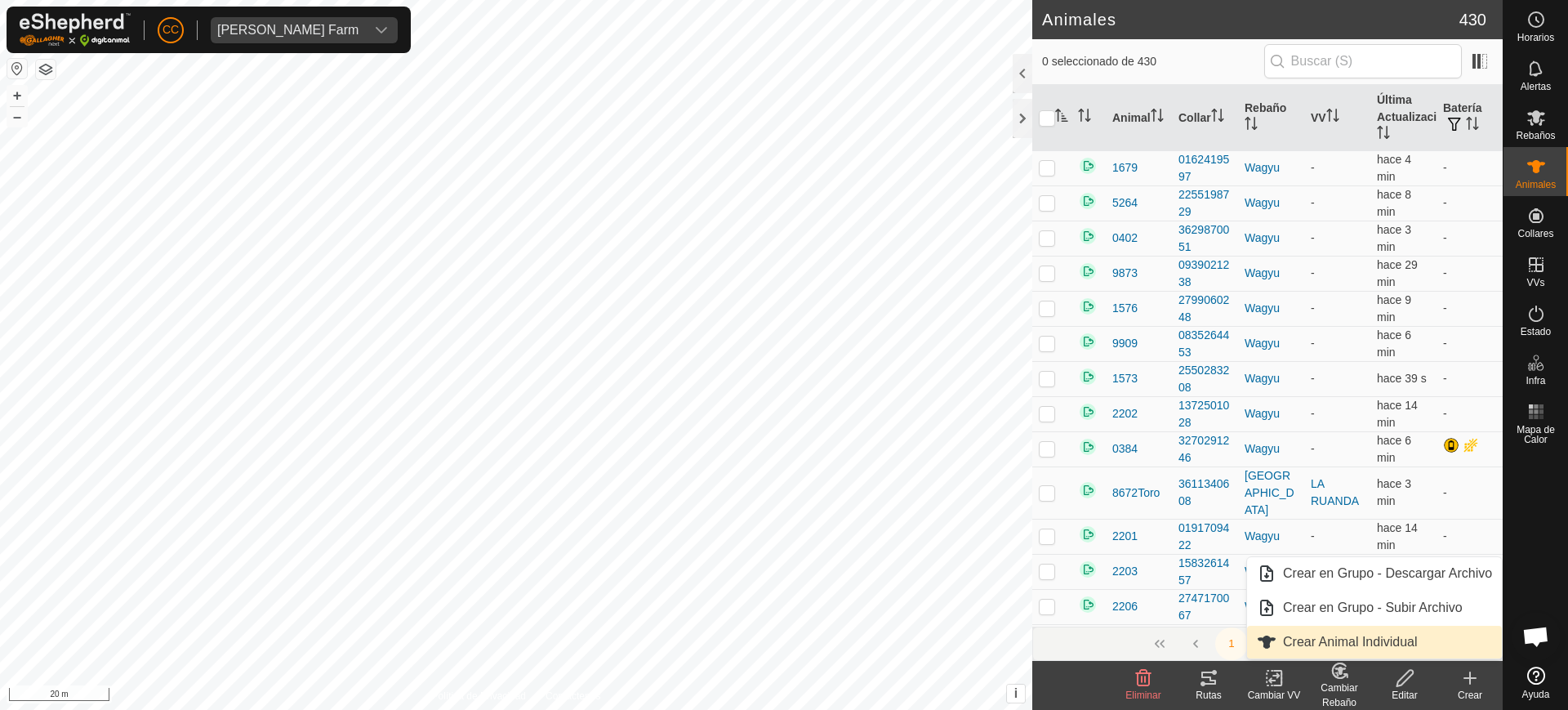
click at [1321, 637] on link "Crear Animal Individual" at bounding box center [1374, 642] width 255 height 32
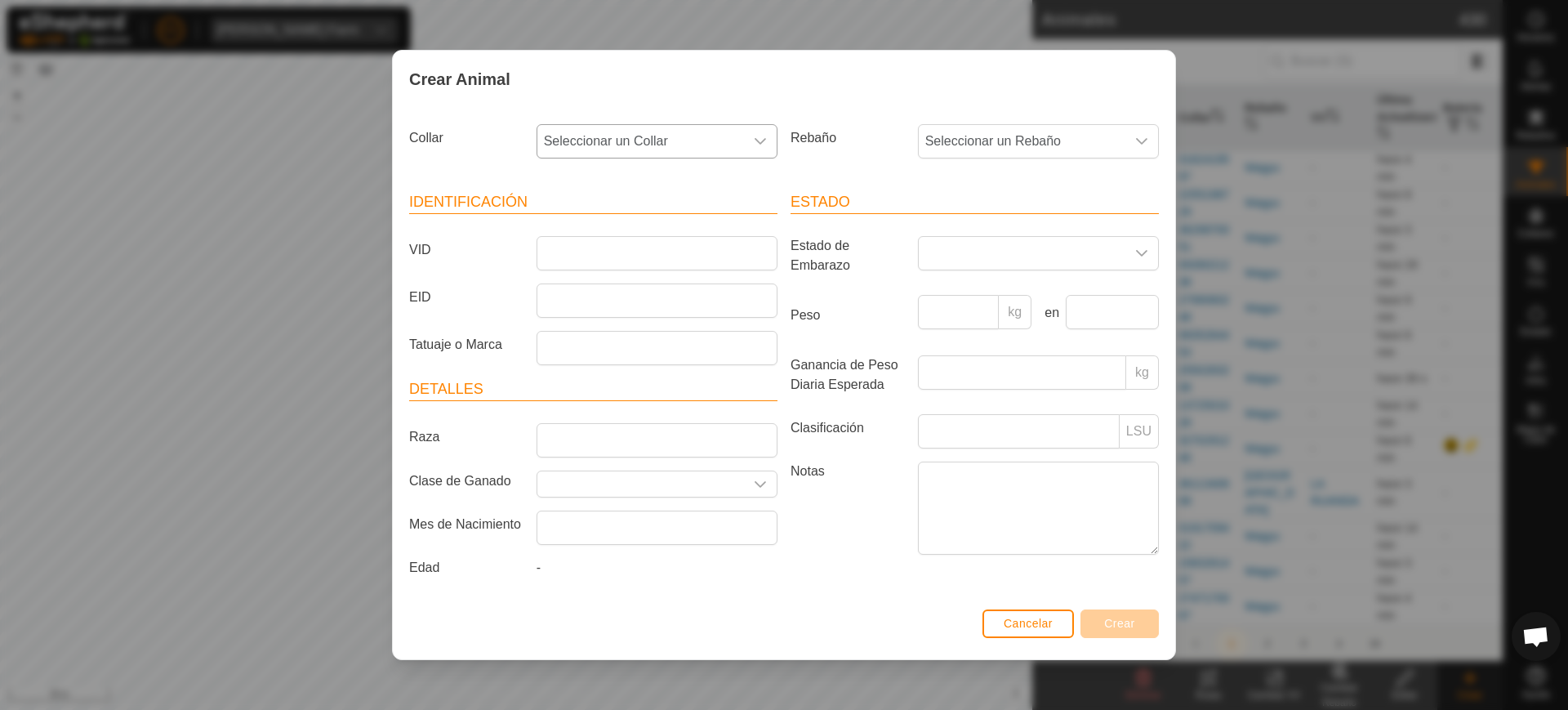
click at [681, 135] on span "Seleccionar un Collar" at bounding box center [640, 141] width 206 height 32
type input "05625"
click at [686, 225] on li "3372605625" at bounding box center [658, 225] width 240 height 32
drag, startPoint x: 1001, startPoint y: 134, endPoint x: 992, endPoint y: 153, distance: 21.0
click at [1000, 136] on span "Seleccionar un Rebaño" at bounding box center [1021, 141] width 206 height 32
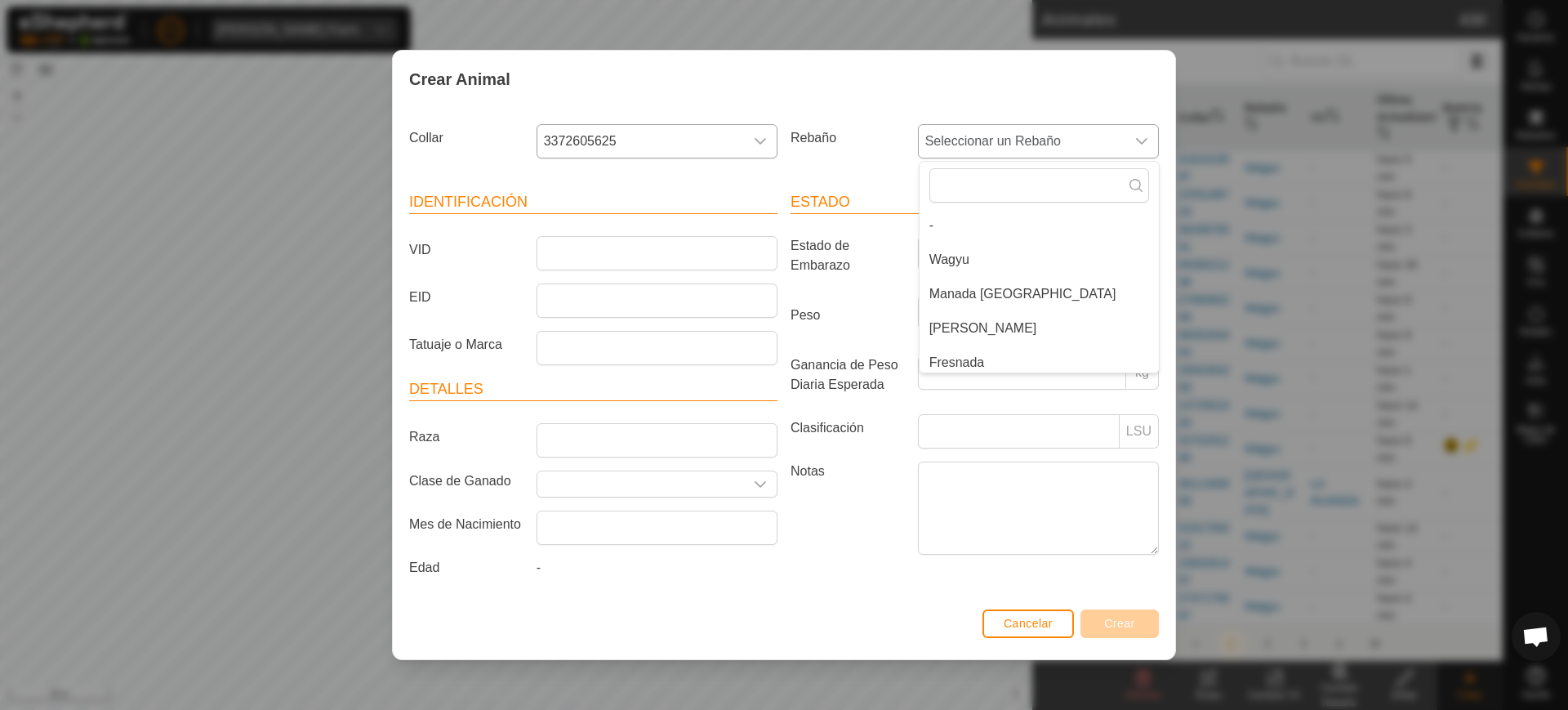
click at [983, 256] on li "Wagyu" at bounding box center [1039, 259] width 240 height 32
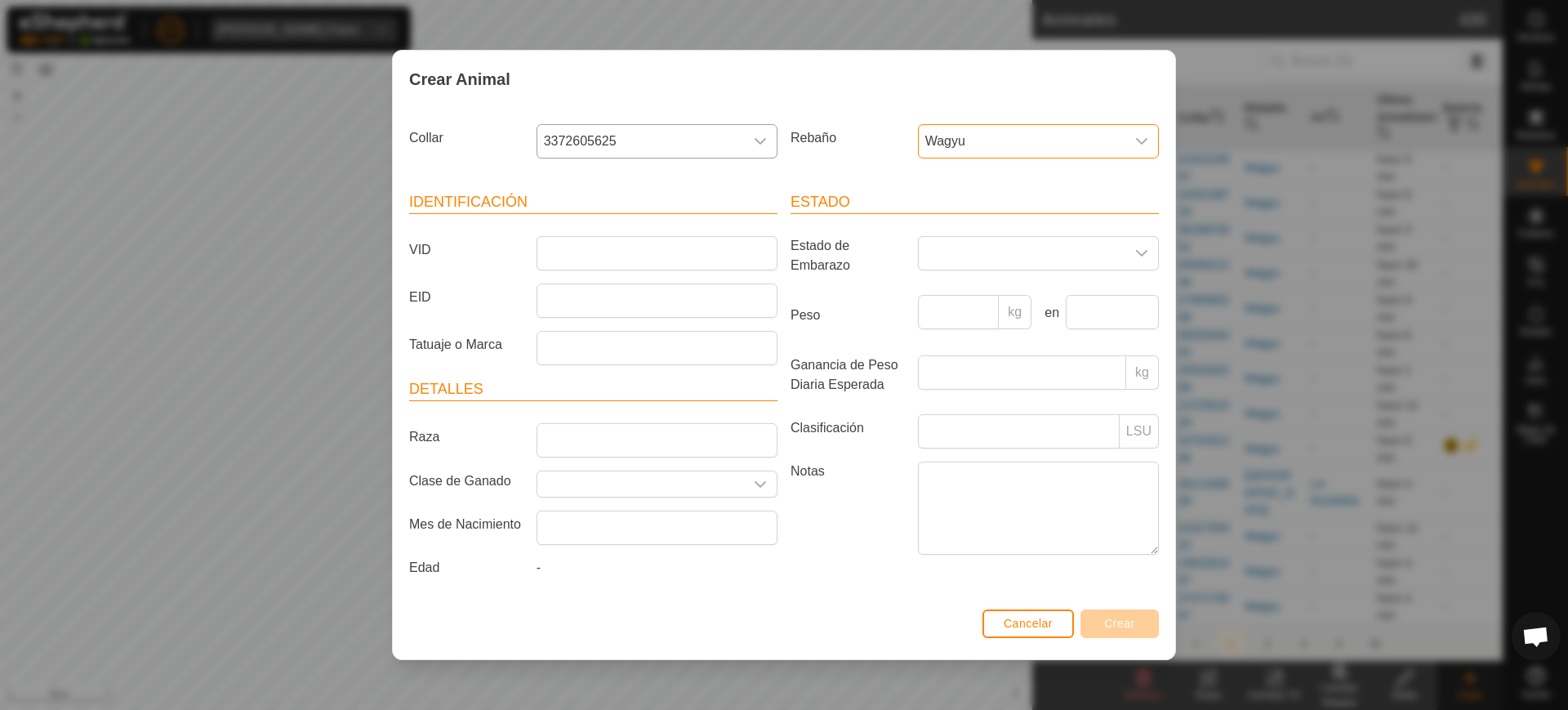
click at [959, 144] on span "Wagyu" at bounding box center [1021, 141] width 206 height 32
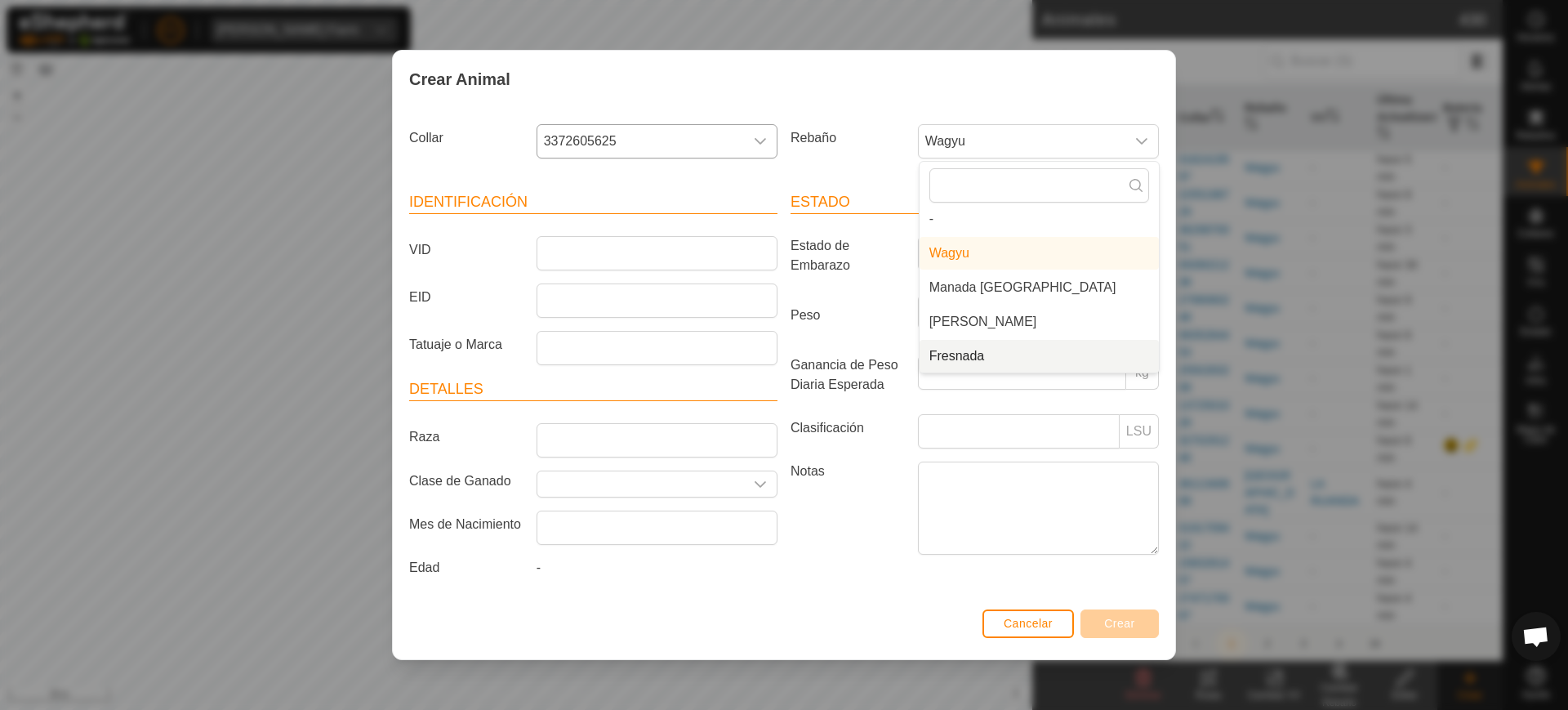
scroll to position [110, 0]
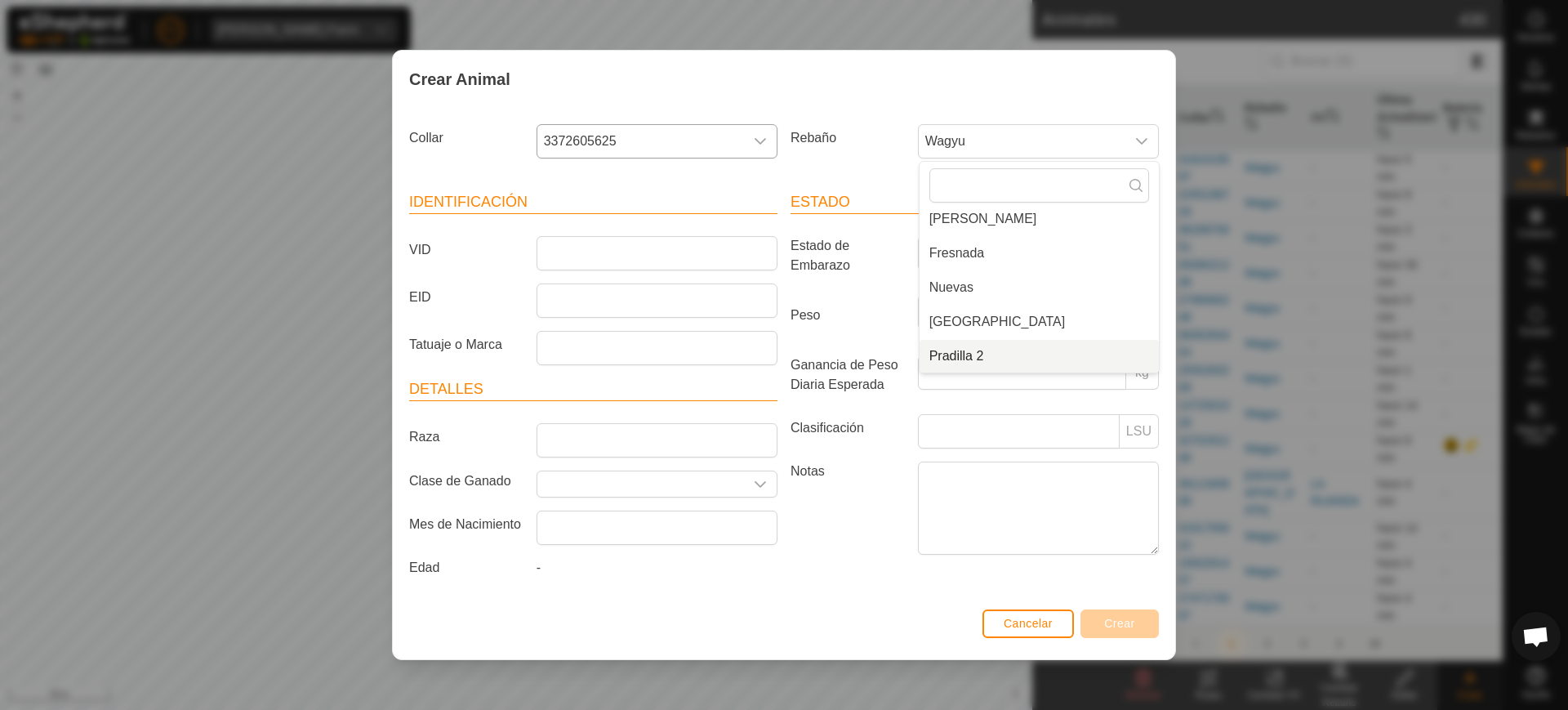
click at [983, 363] on li "Pradilla 2" at bounding box center [1039, 356] width 240 height 32
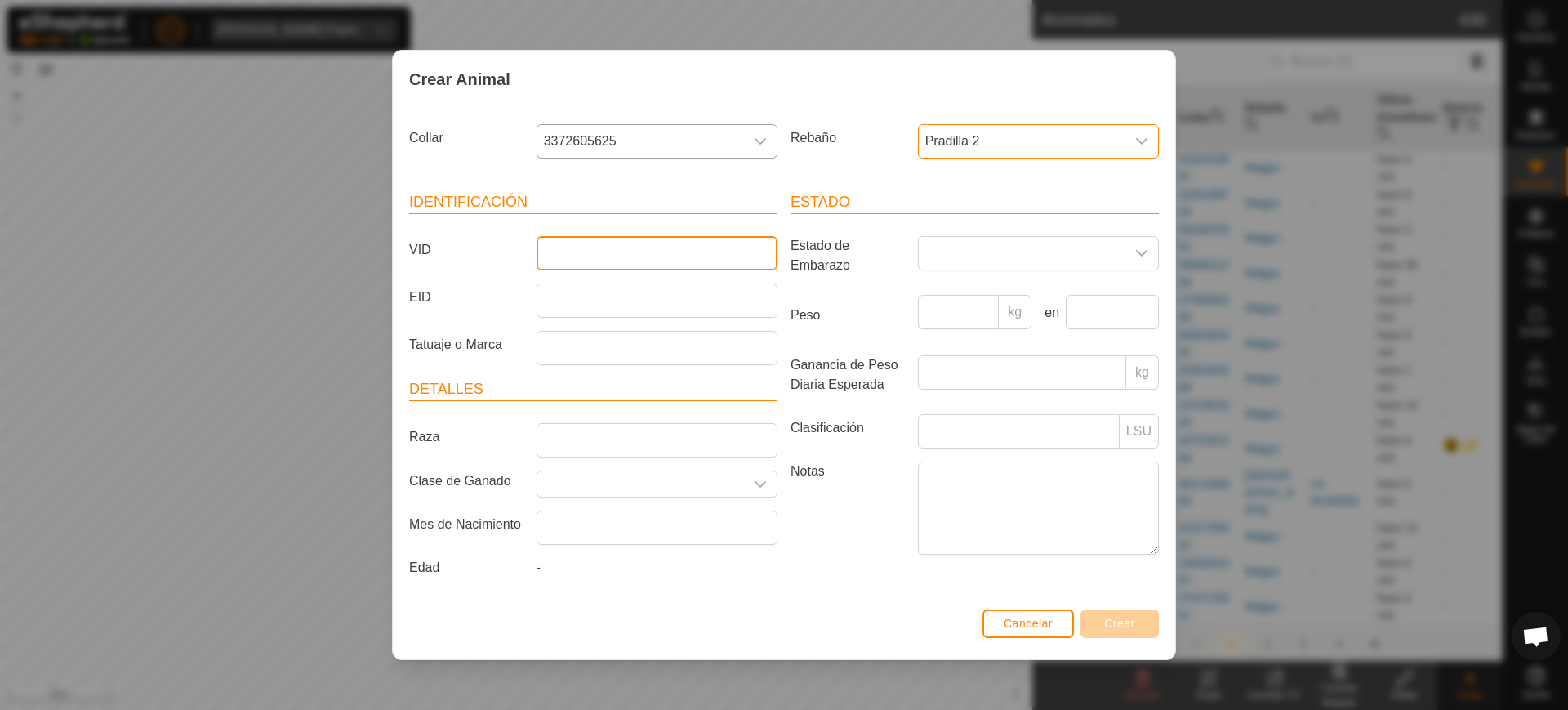
click at [668, 236] on input "VID" at bounding box center [657, 253] width 241 height 34
type input "5105"
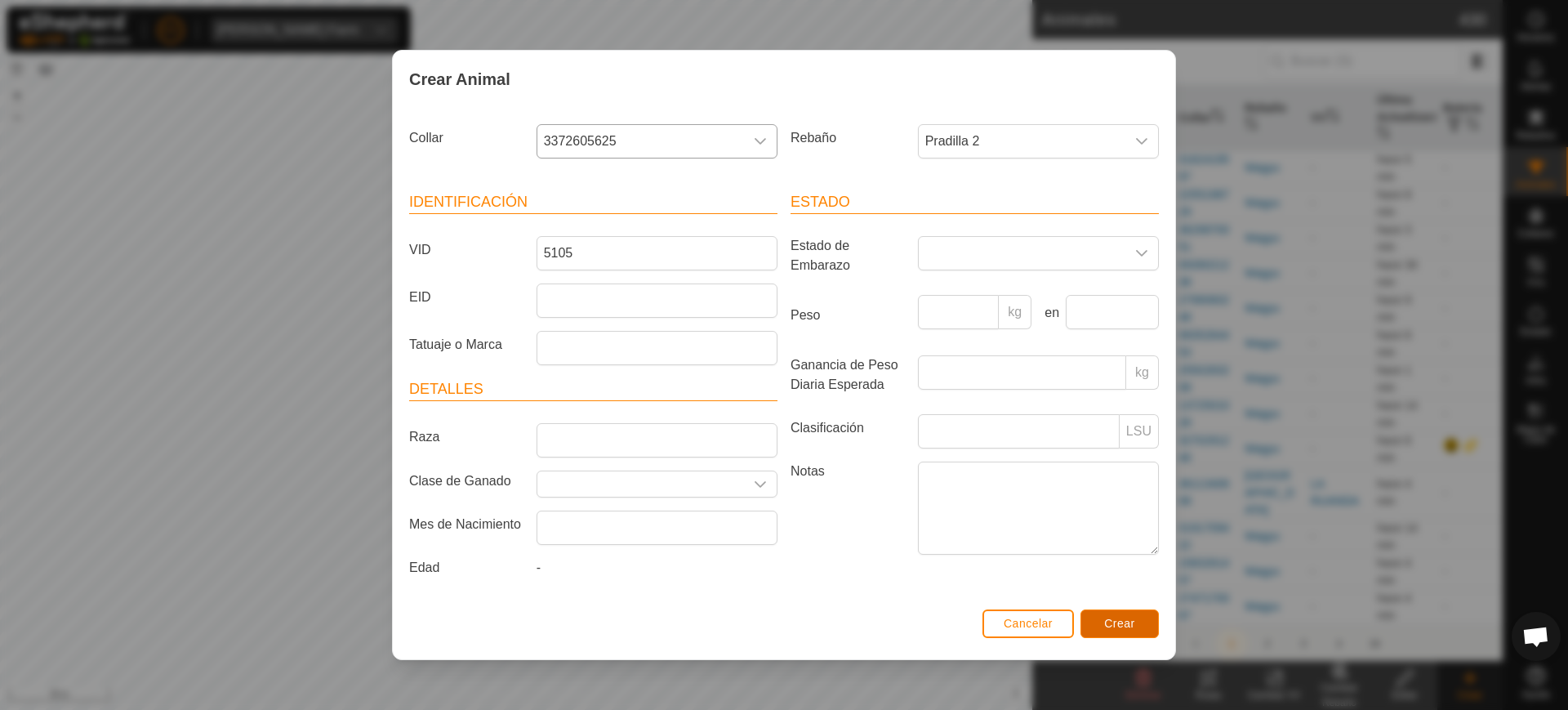
click at [1120, 624] on span "Crear" at bounding box center [1119, 624] width 31 height 14
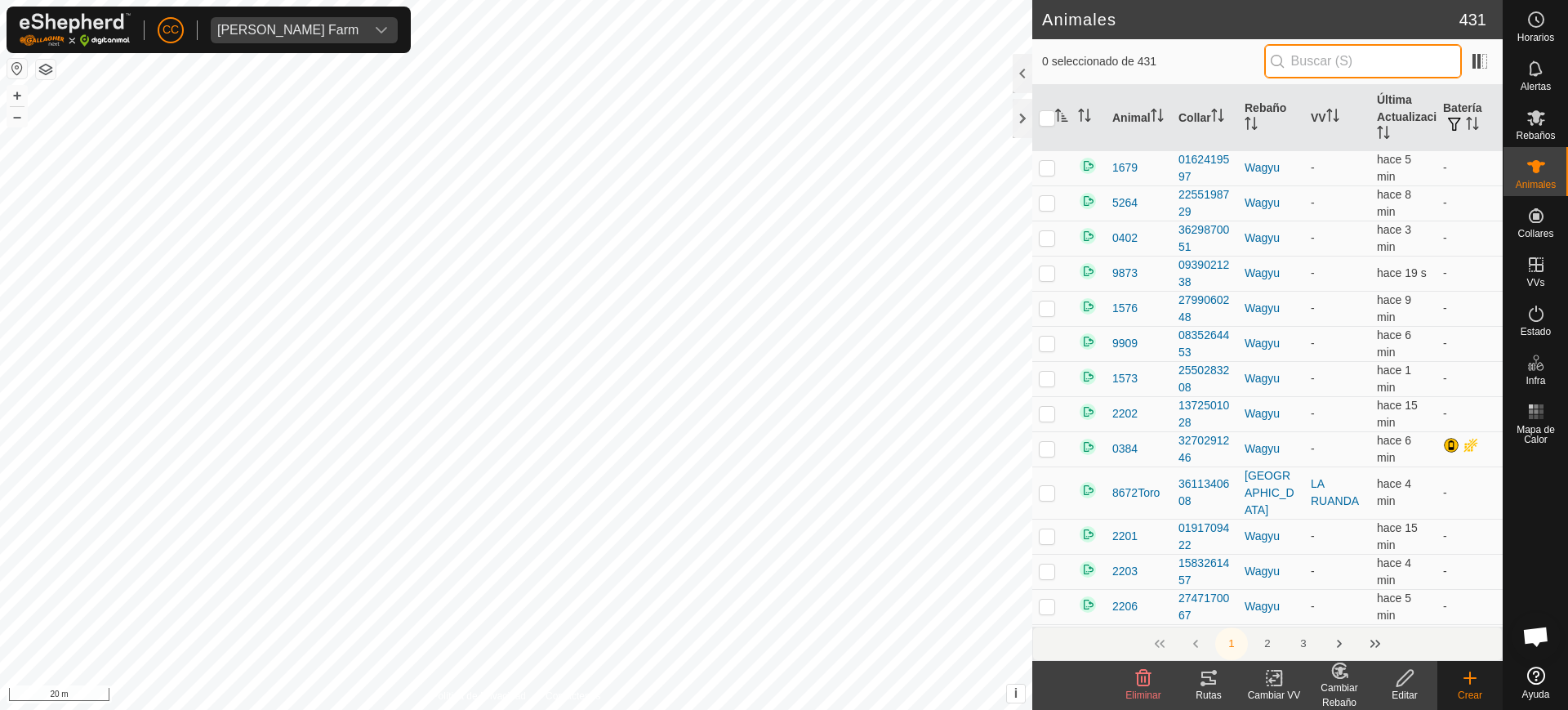
drag, startPoint x: 1338, startPoint y: 60, endPoint x: 1332, endPoint y: 53, distance: 9.2
click at [1336, 57] on input "text" at bounding box center [1363, 61] width 197 height 34
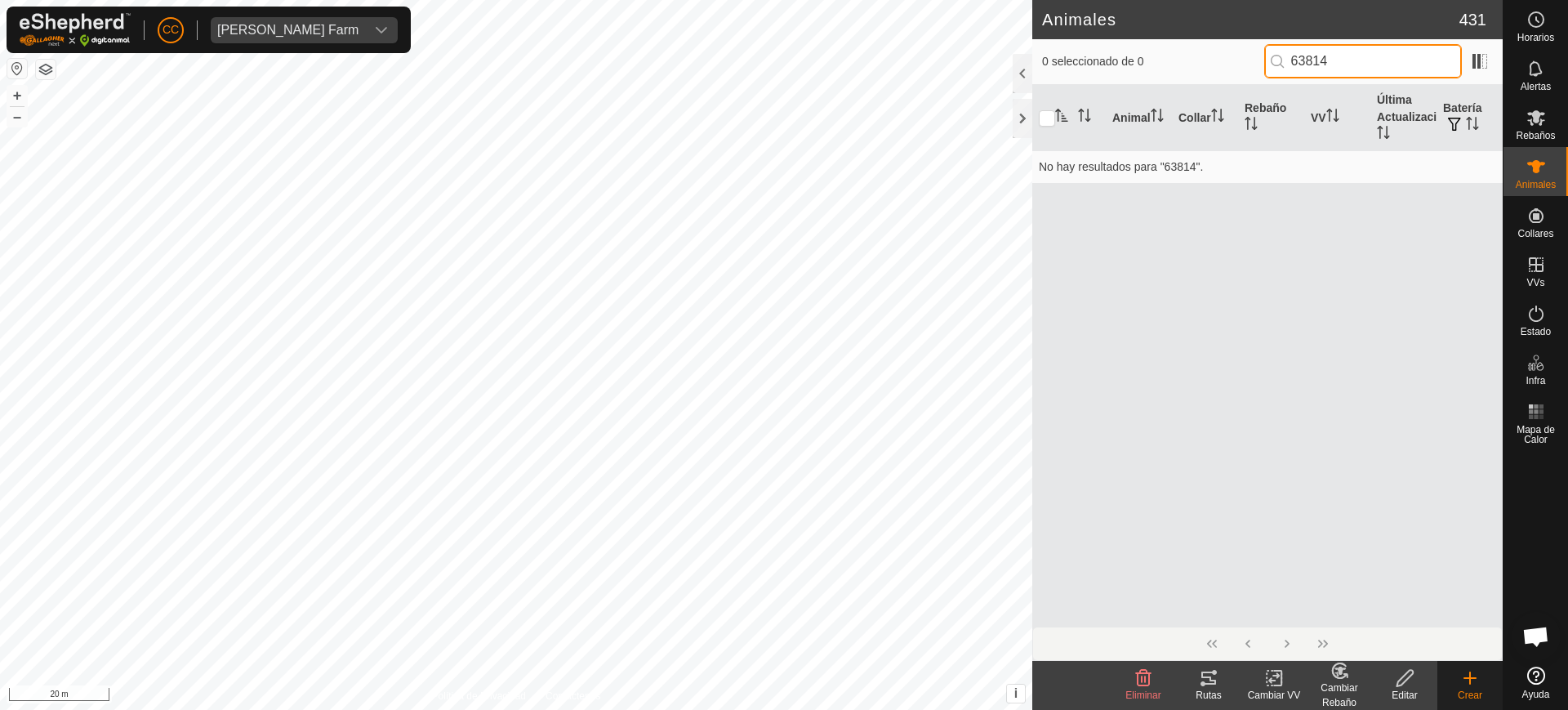
drag, startPoint x: 1364, startPoint y: 65, endPoint x: 1181, endPoint y: 69, distance: 183.0
click at [1189, 68] on div "0 seleccionado de 0 63814" at bounding box center [1267, 61] width 451 height 34
type input "1682"
click at [1052, 168] on p-checkbox at bounding box center [1047, 168] width 16 height 14
checkbox input "true"
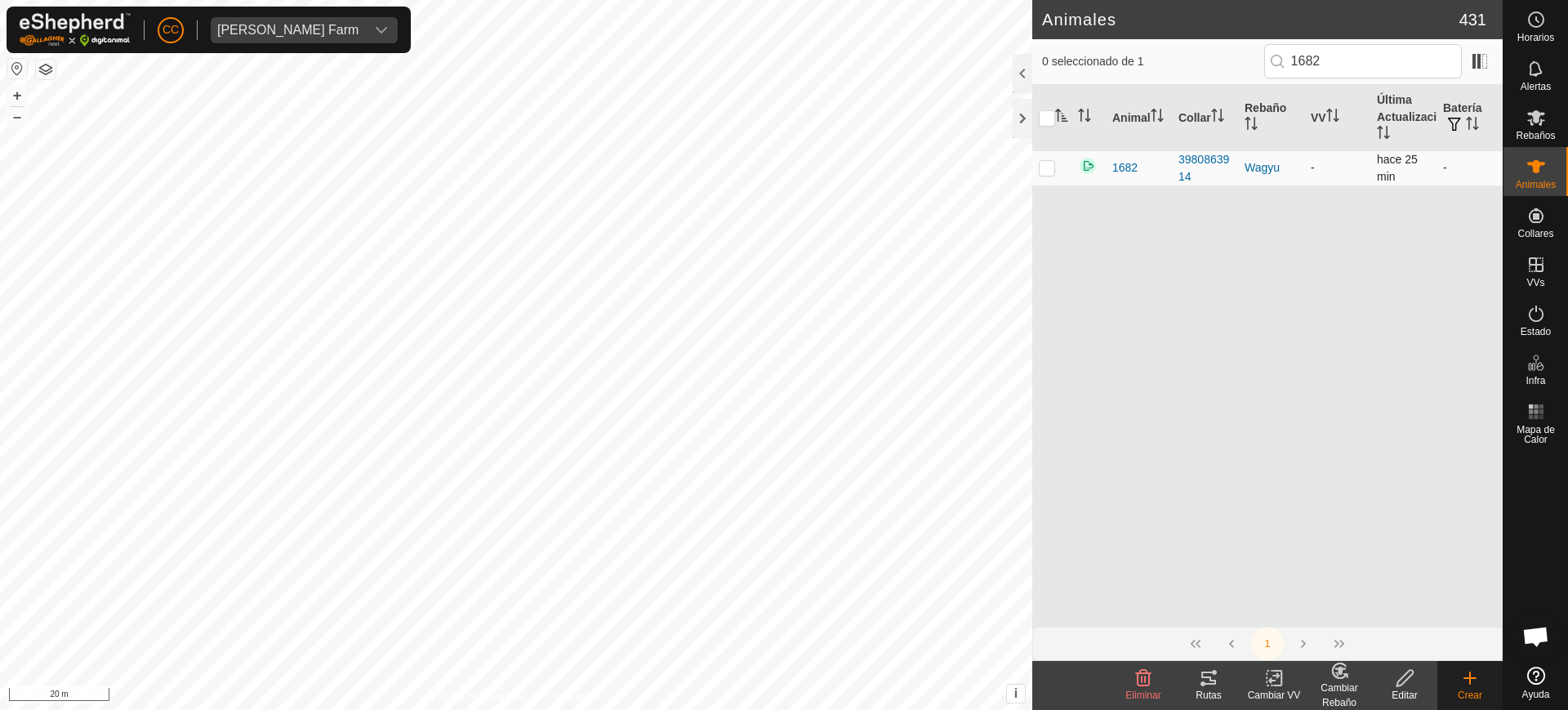
checkbox input "true"
click at [1414, 688] on div "Editar" at bounding box center [1405, 696] width 66 height 14
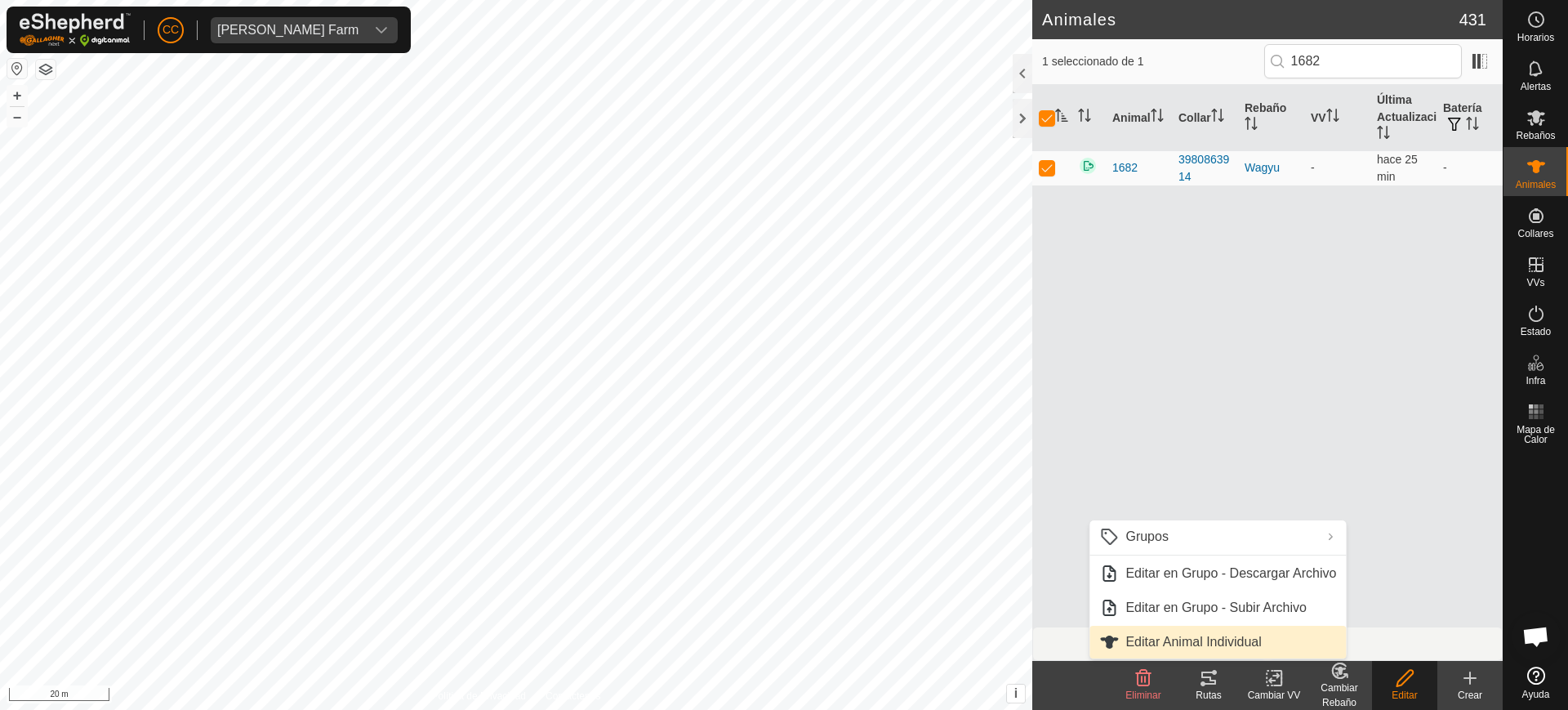
click at [1263, 637] on link "Editar Animal Individual" at bounding box center [1218, 642] width 257 height 32
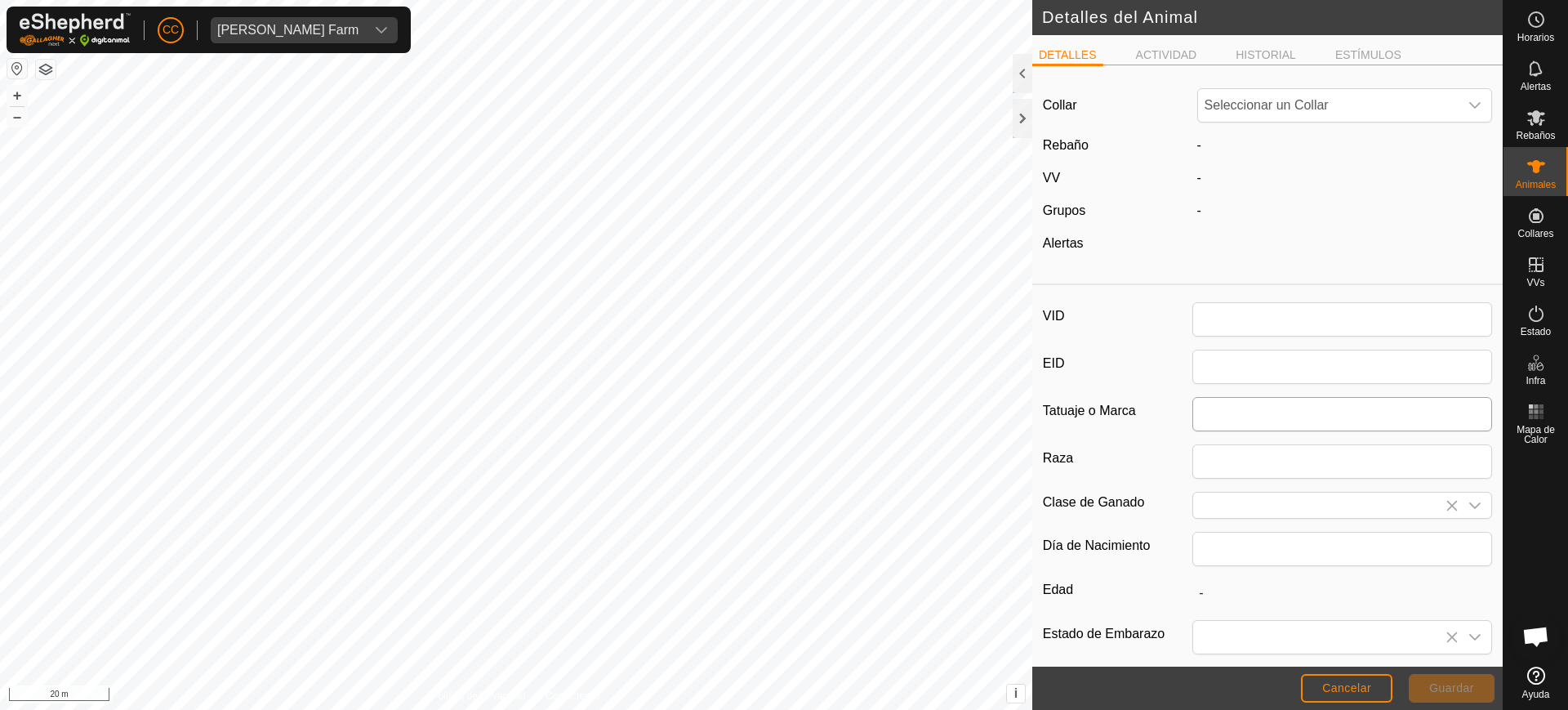
type input "1682"
type input "0"
click at [1294, 108] on span "3980863914" at bounding box center [1328, 105] width 261 height 32
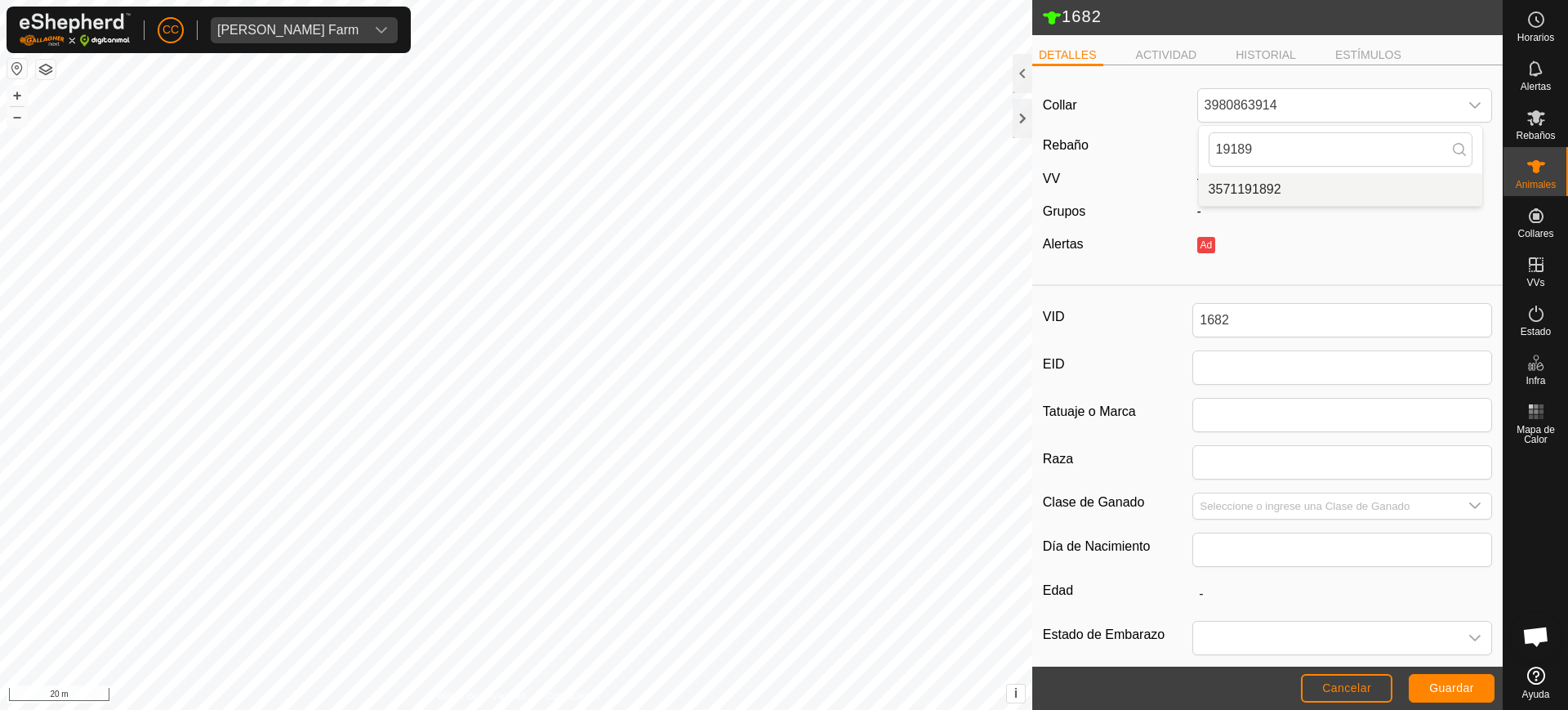
type input "19189"
click at [1347, 689] on span "Cancelar" at bounding box center [1346, 687] width 49 height 14
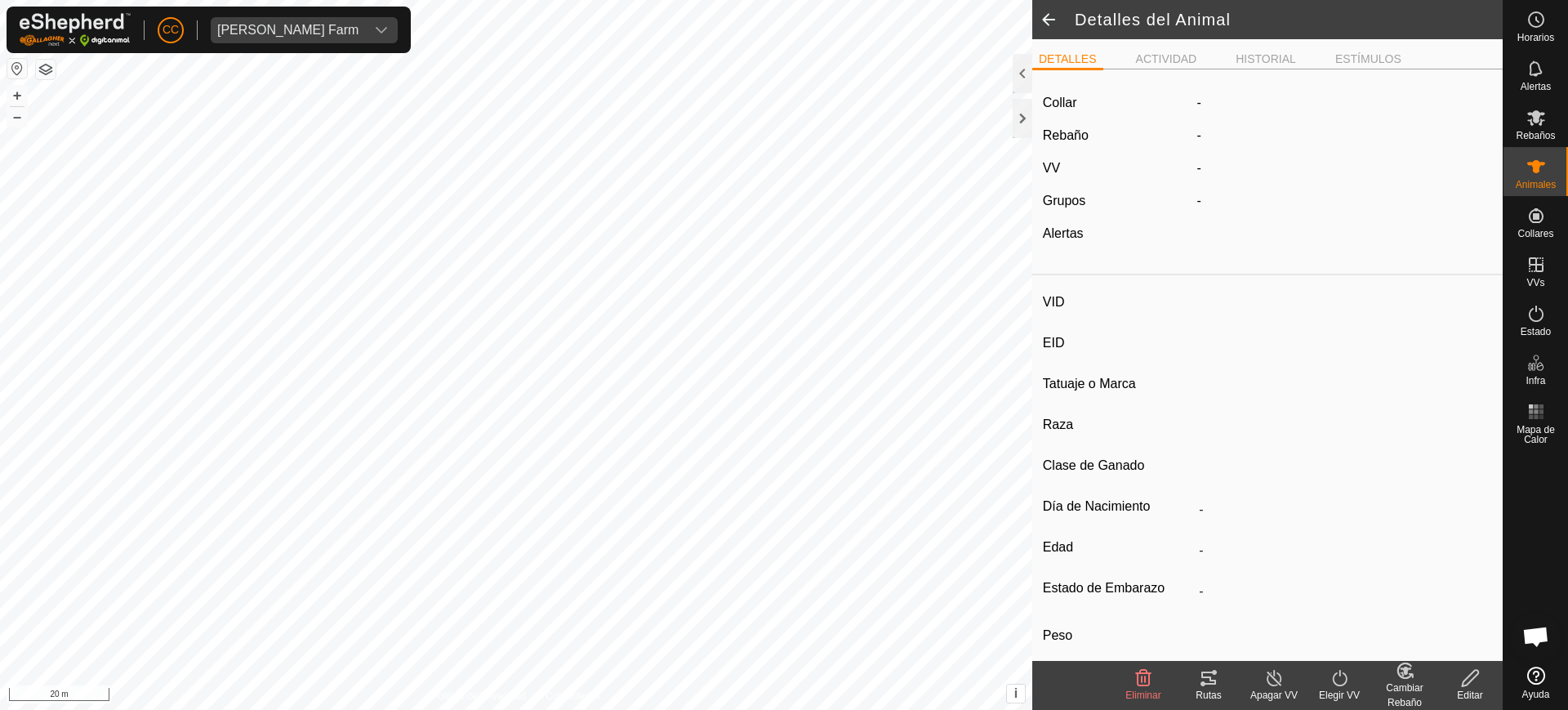
type input "1682"
type input "-"
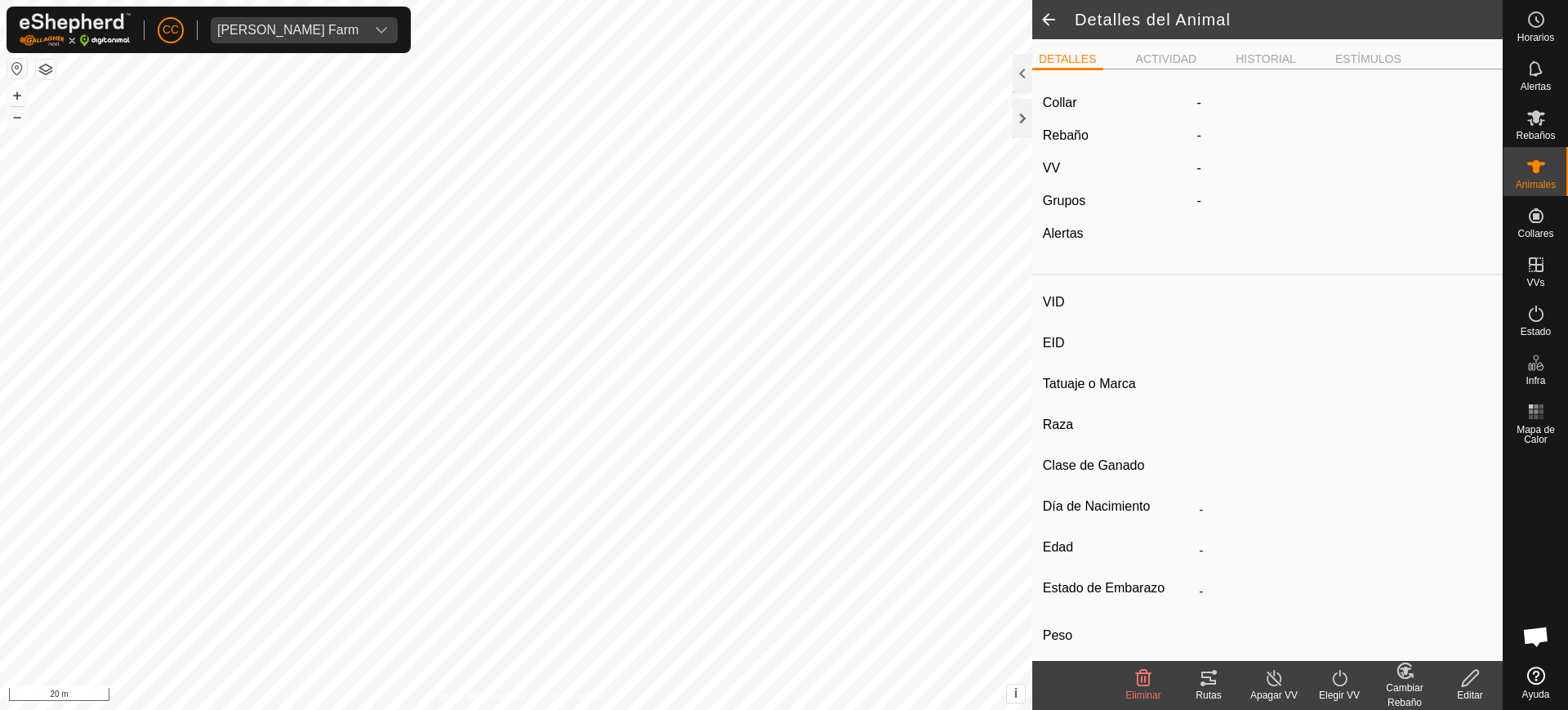
type input "0 kg"
type input "-"
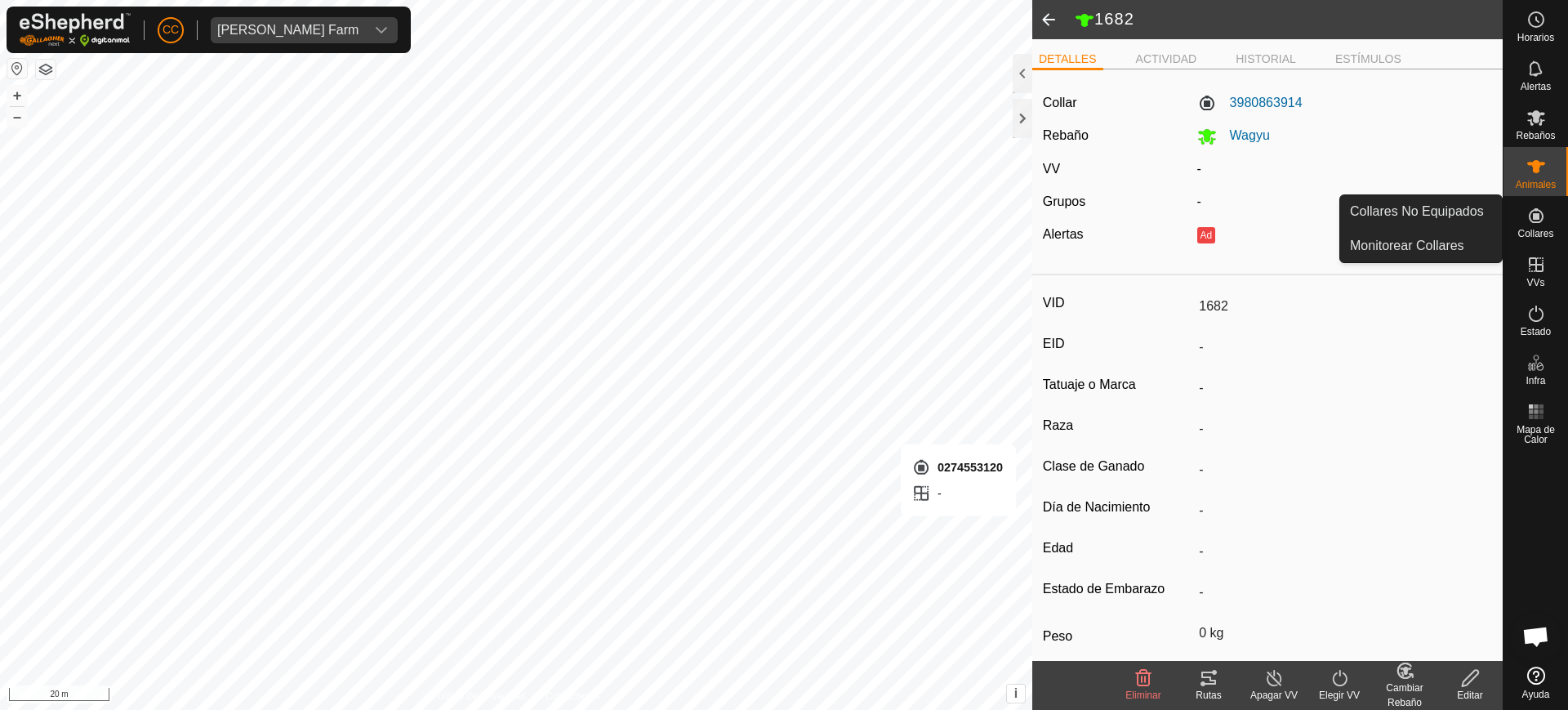
click at [1516, 230] on div "Collares" at bounding box center [1536, 221] width 65 height 49
click at [1455, 219] on link "Collares No Equipados" at bounding box center [1421, 212] width 162 height 32
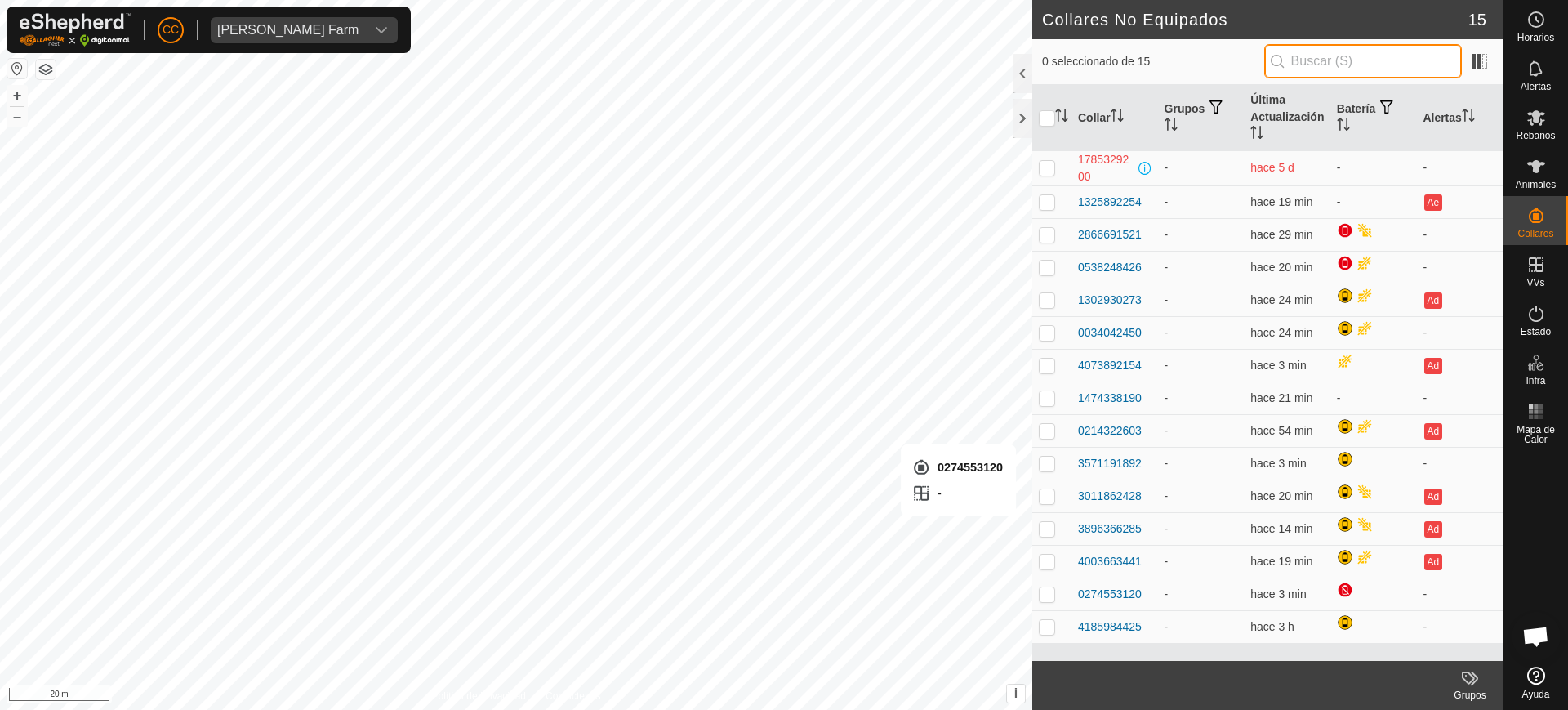
click at [1355, 55] on input "text" at bounding box center [1363, 61] width 197 height 34
click at [1309, 60] on input "text" at bounding box center [1363, 61] width 197 height 34
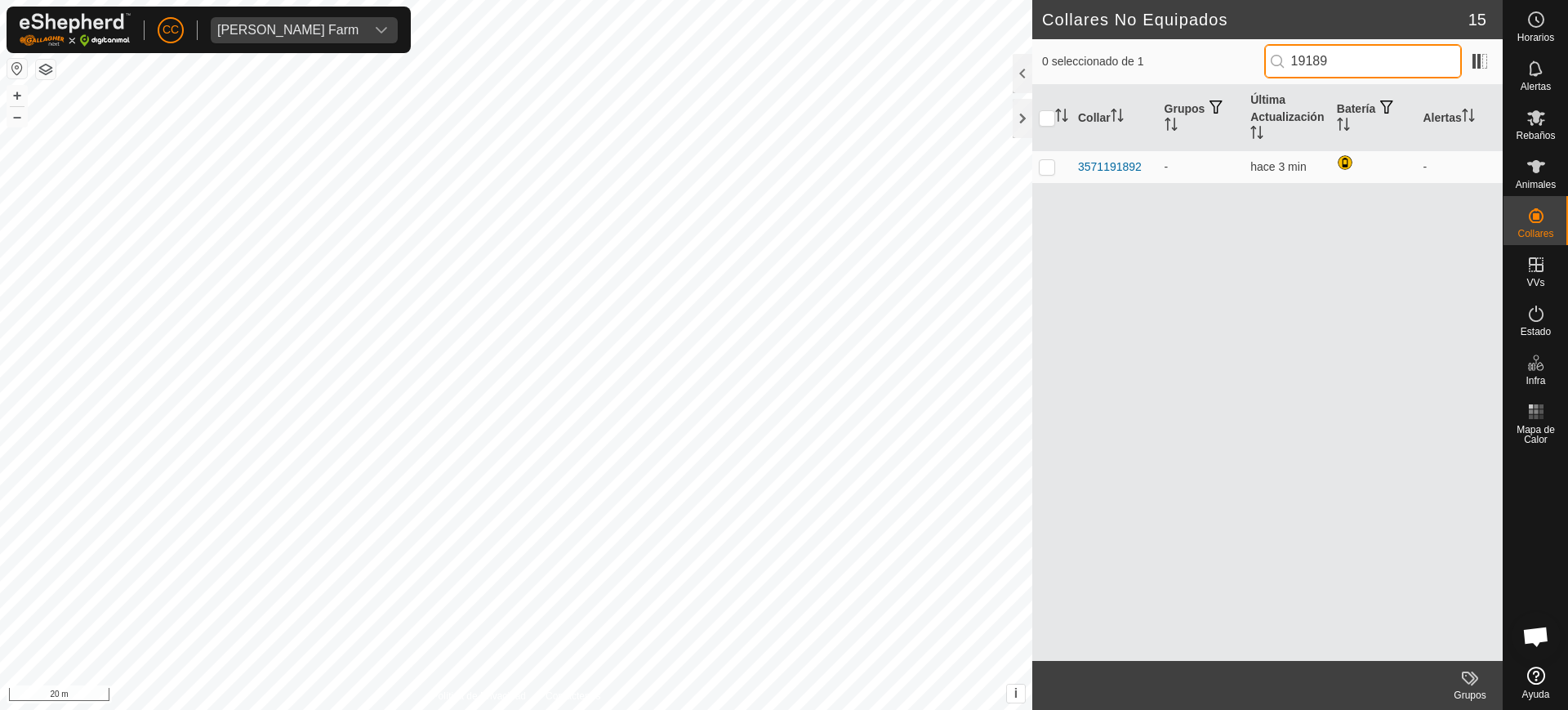
drag, startPoint x: 1362, startPoint y: 43, endPoint x: 1202, endPoint y: 51, distance: 160.2
click at [1203, 50] on div "0 seleccionado de 1 19189" at bounding box center [1267, 61] width 451 height 34
type input "1682"
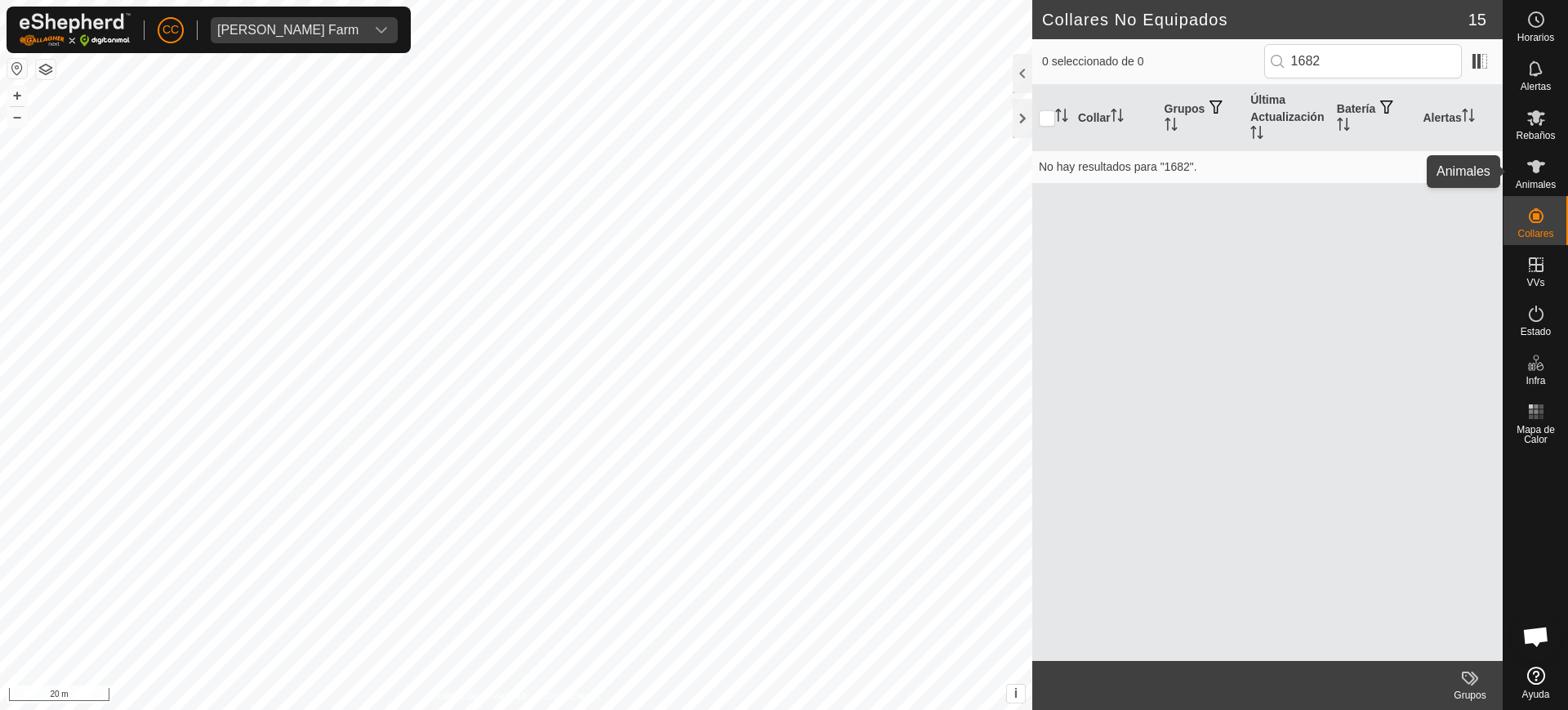
click at [1523, 164] on es-animals-svg-icon at bounding box center [1536, 167] width 30 height 26
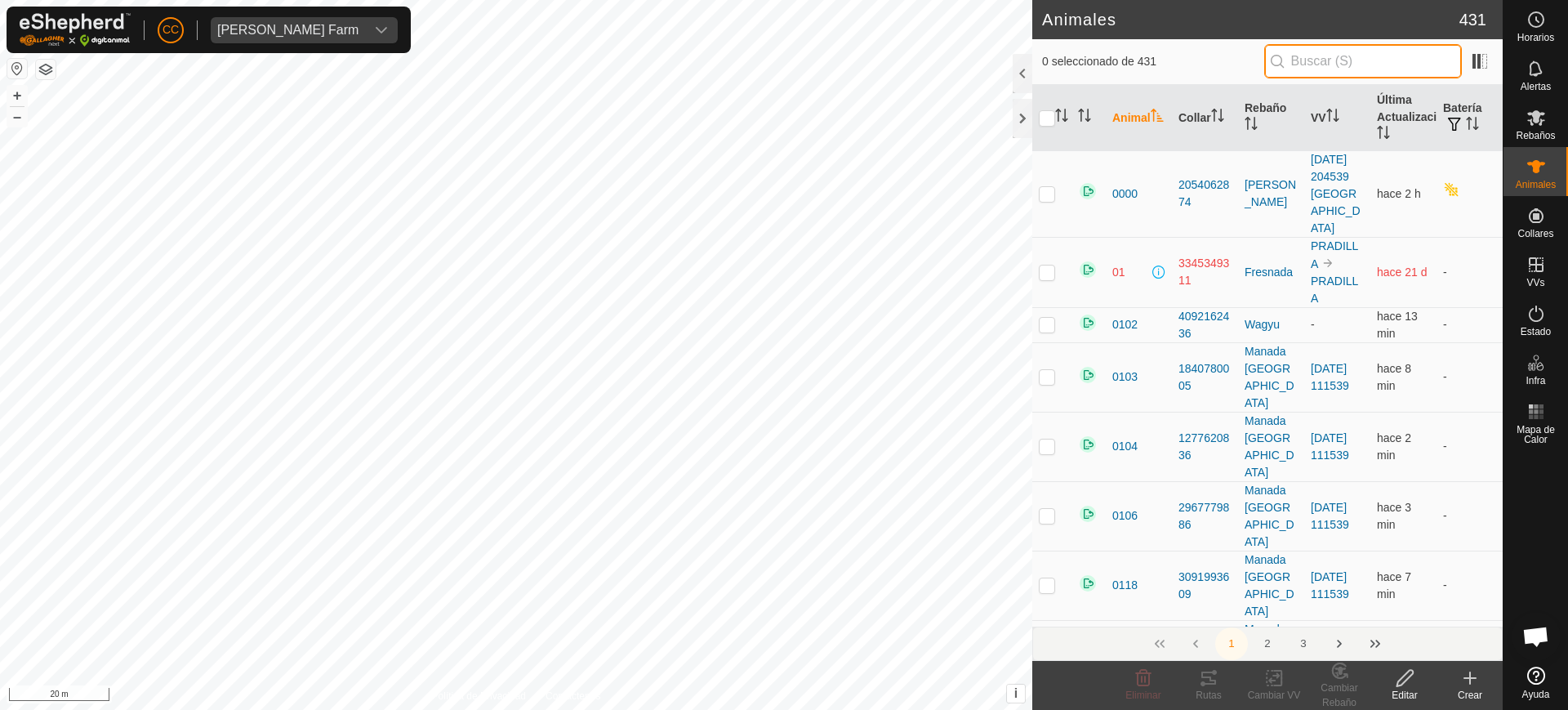
click at [1361, 58] on input "text" at bounding box center [1363, 61] width 197 height 34
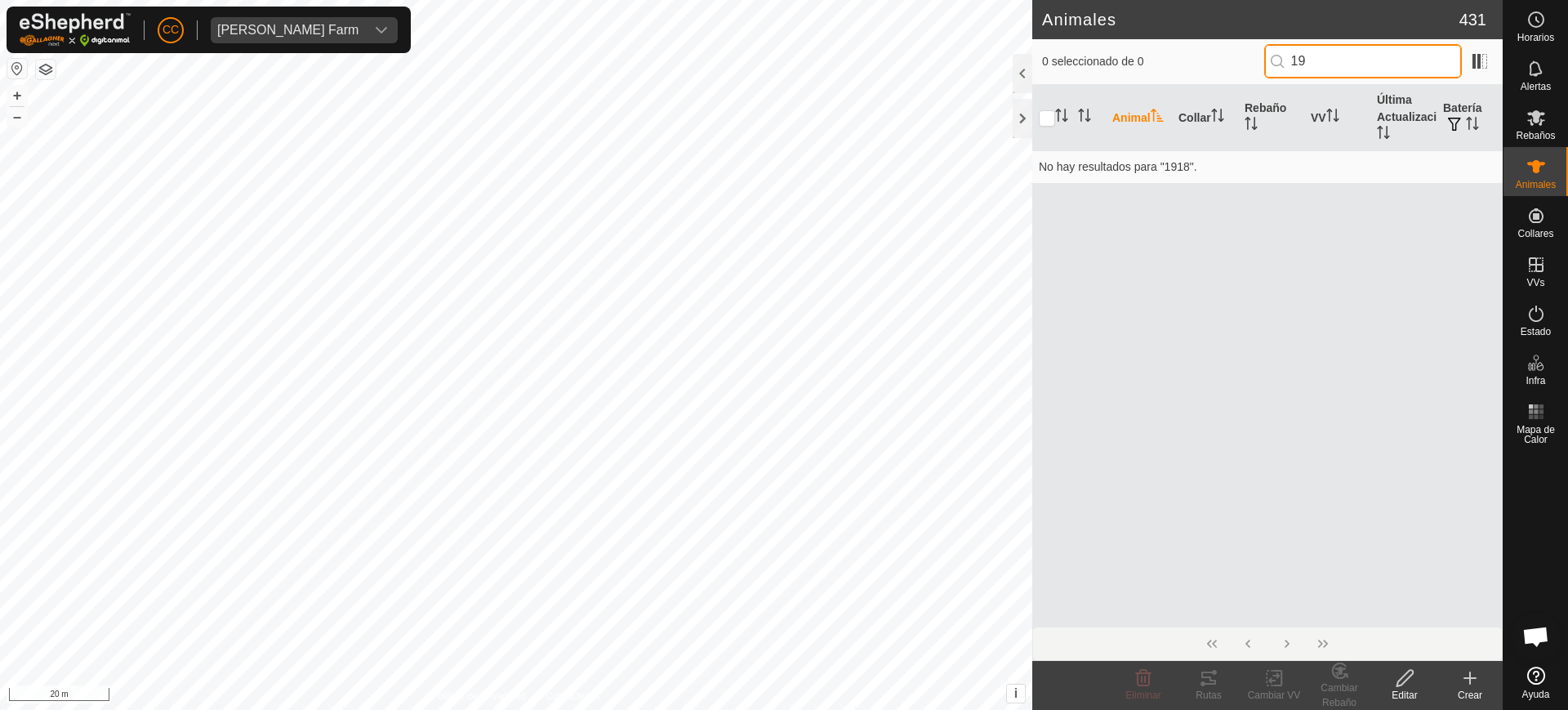
type input "1"
type input "6"
type input "1682"
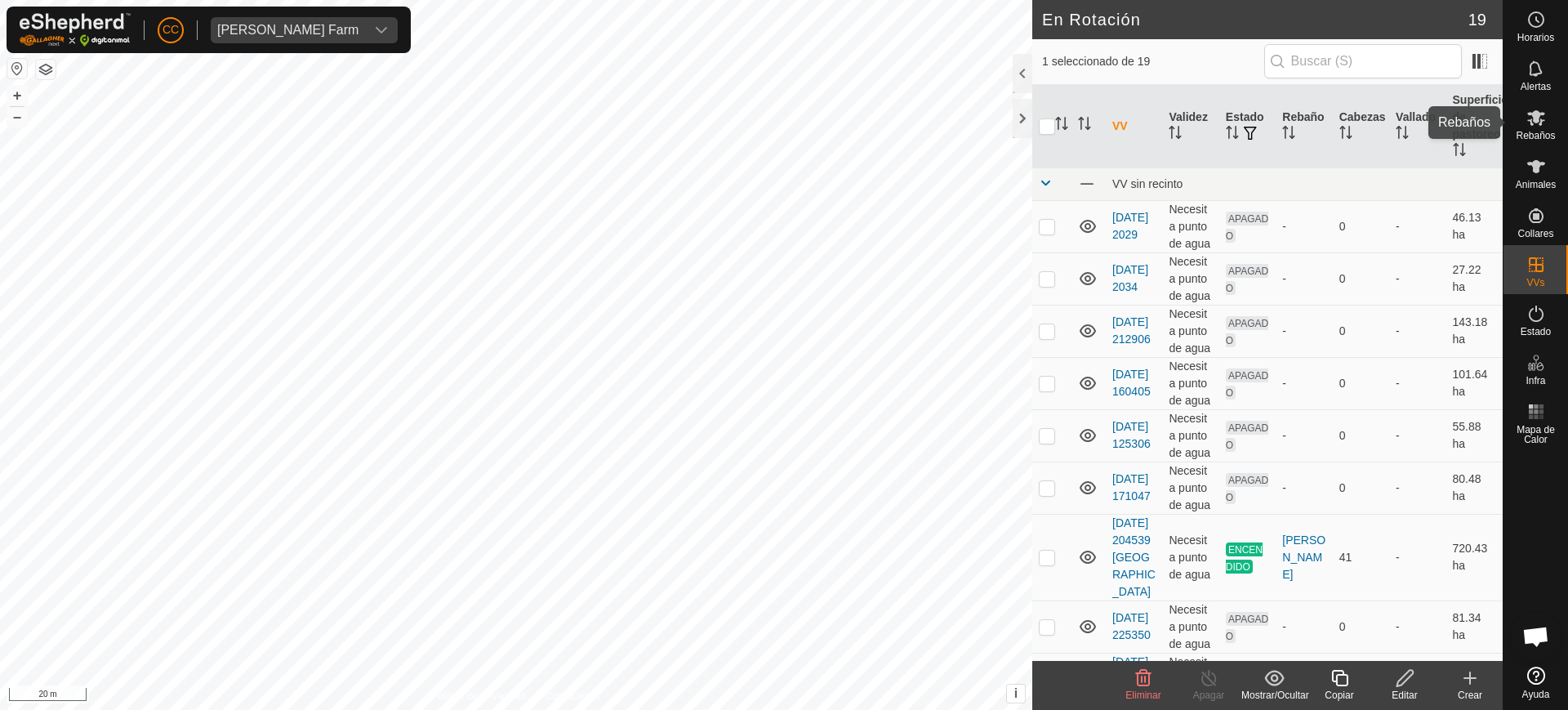
click at [1554, 123] on div "Rebaños" at bounding box center [1536, 123] width 65 height 49
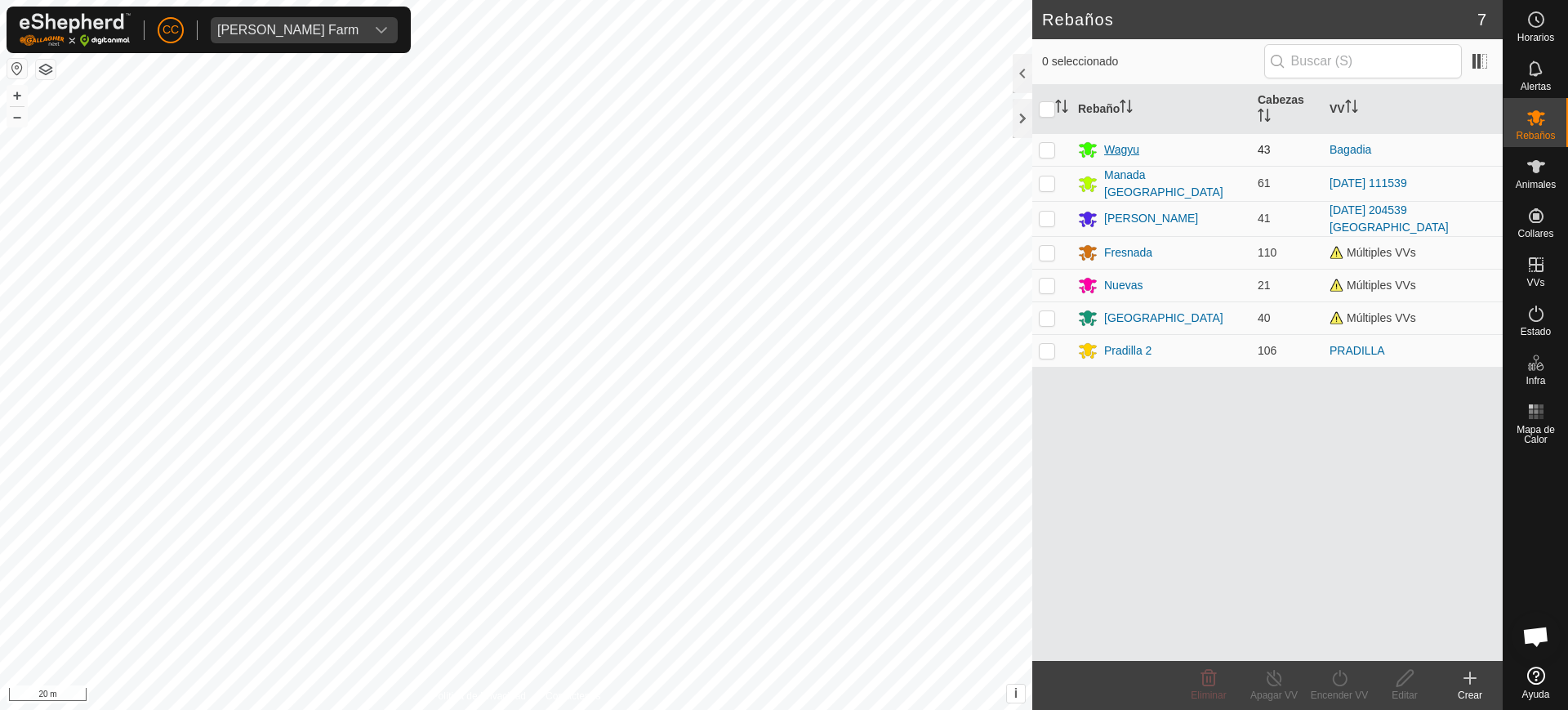
click at [1112, 148] on div "Wagyu" at bounding box center [1121, 150] width 35 height 17
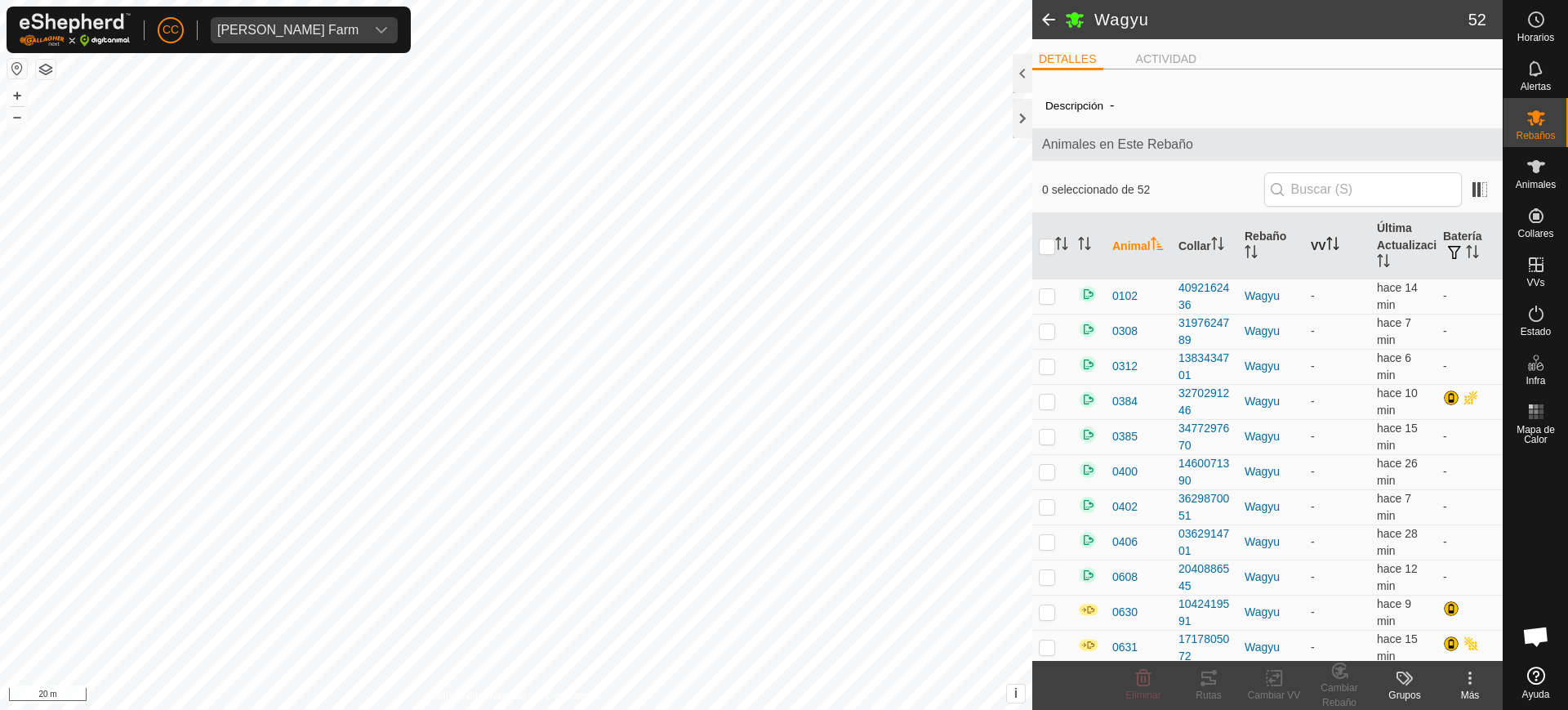
click at [1304, 244] on th "VV" at bounding box center [1337, 246] width 66 height 66
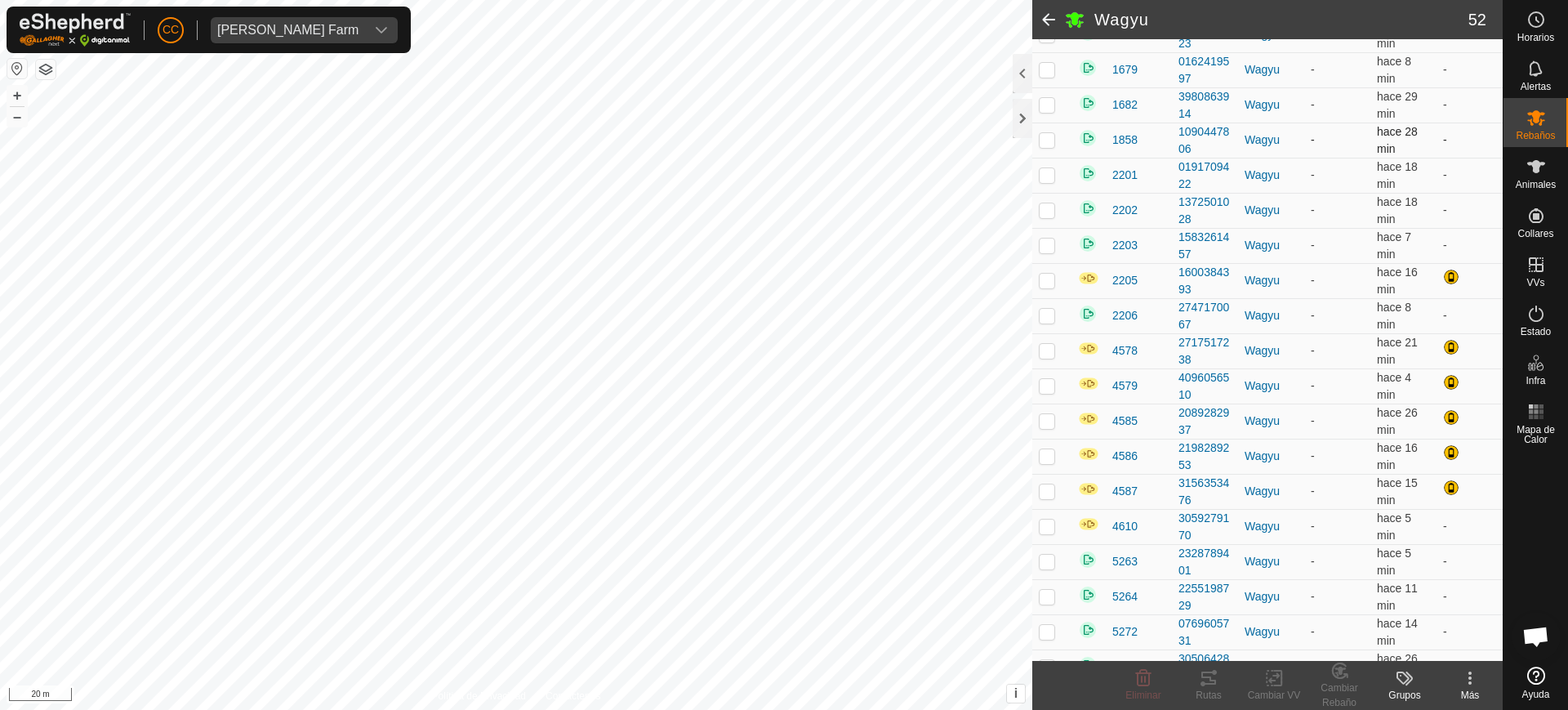
scroll to position [731, 0]
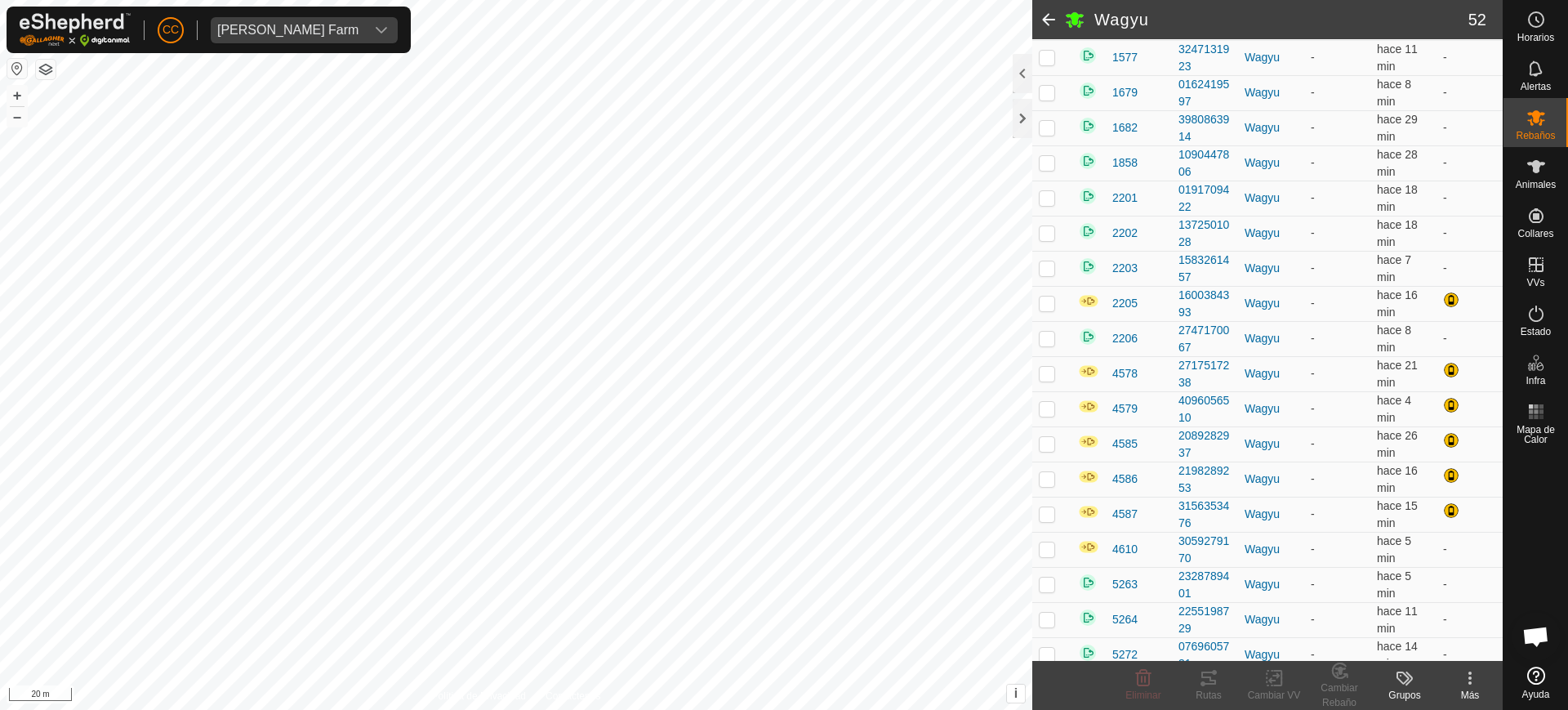
click at [1047, 14] on span at bounding box center [1048, 20] width 32 height 40
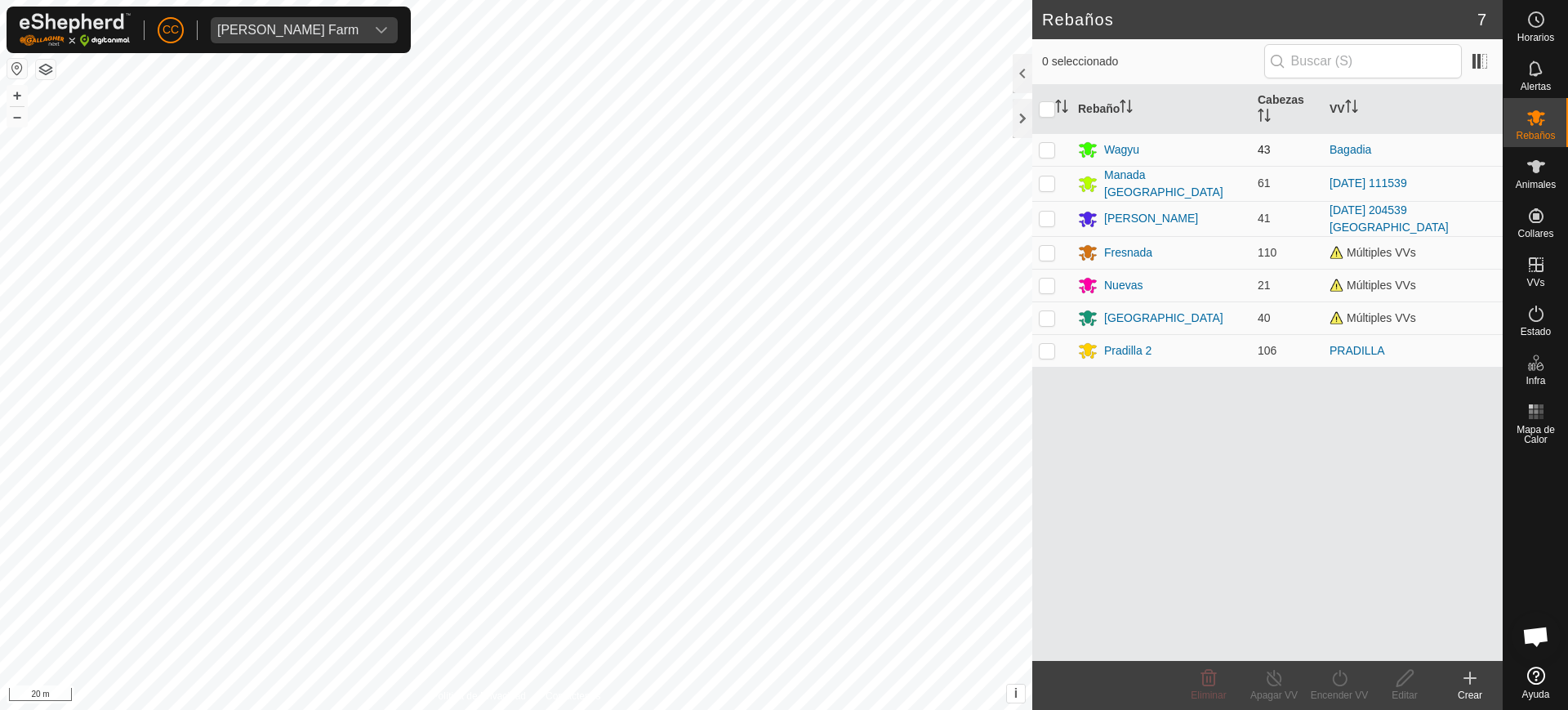
click at [1043, 150] on p-checkbox at bounding box center [1047, 150] width 16 height 14
checkbox input "true"
click at [1113, 148] on div "Wagyu" at bounding box center [1121, 150] width 35 height 17
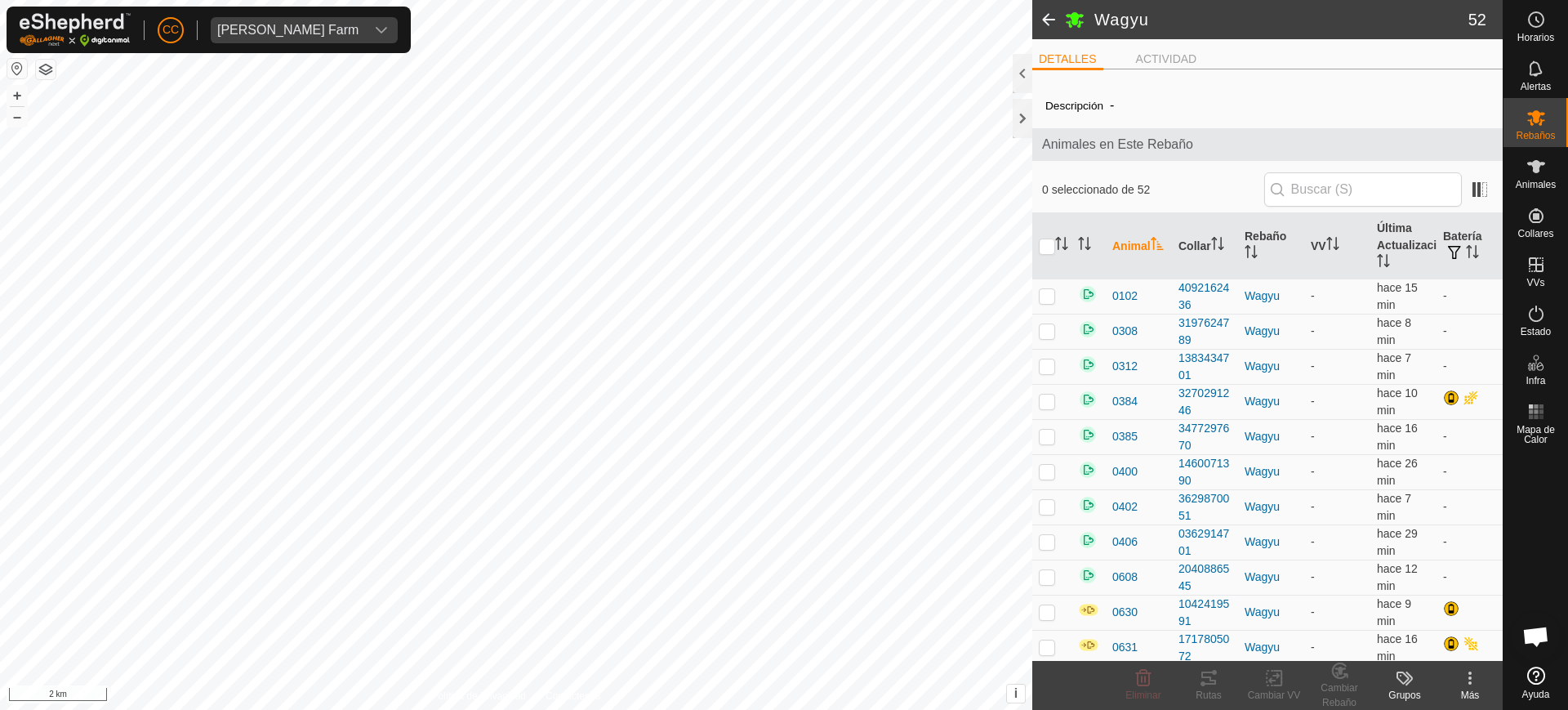
click at [1151, 250] on icon "Activar para ordenar" at bounding box center [1157, 243] width 14 height 14
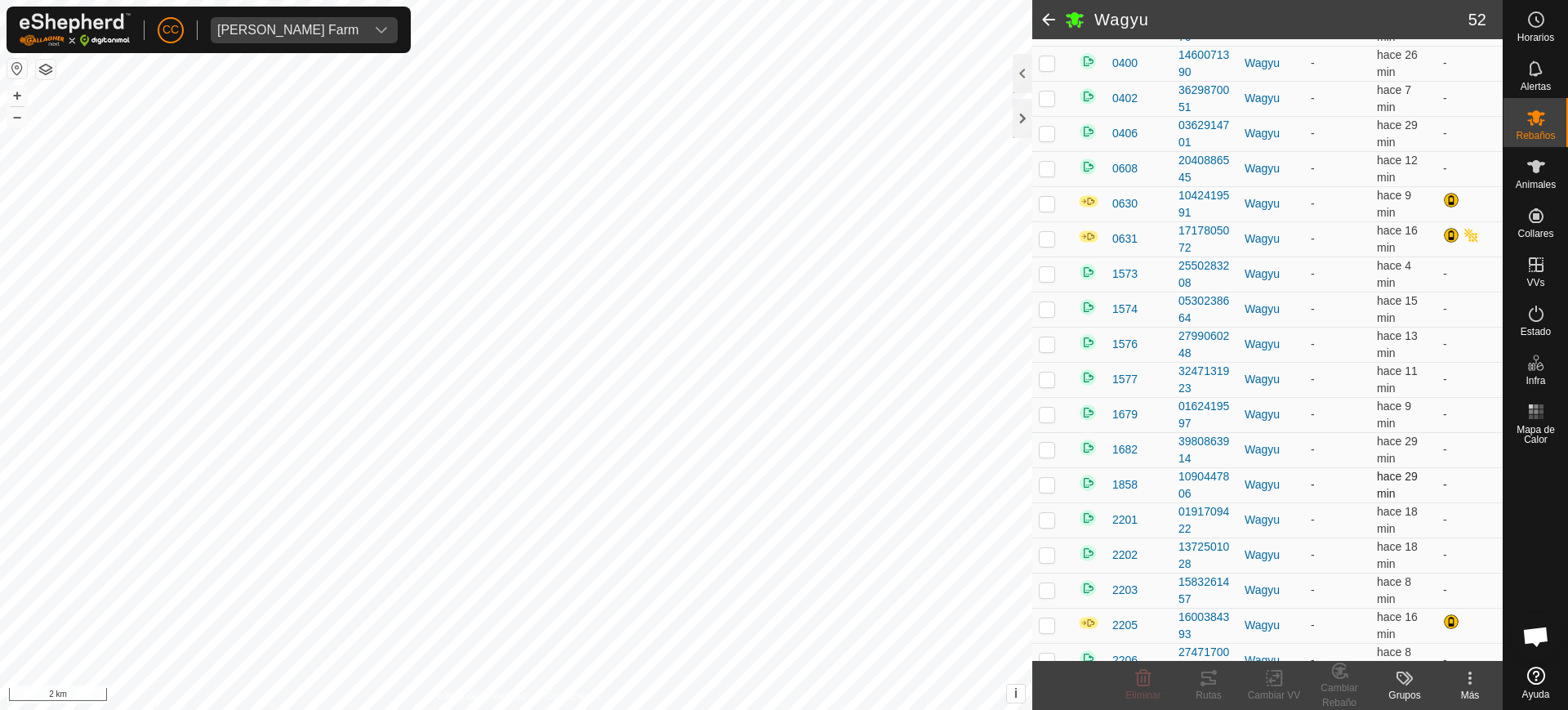
scroll to position [613, 0]
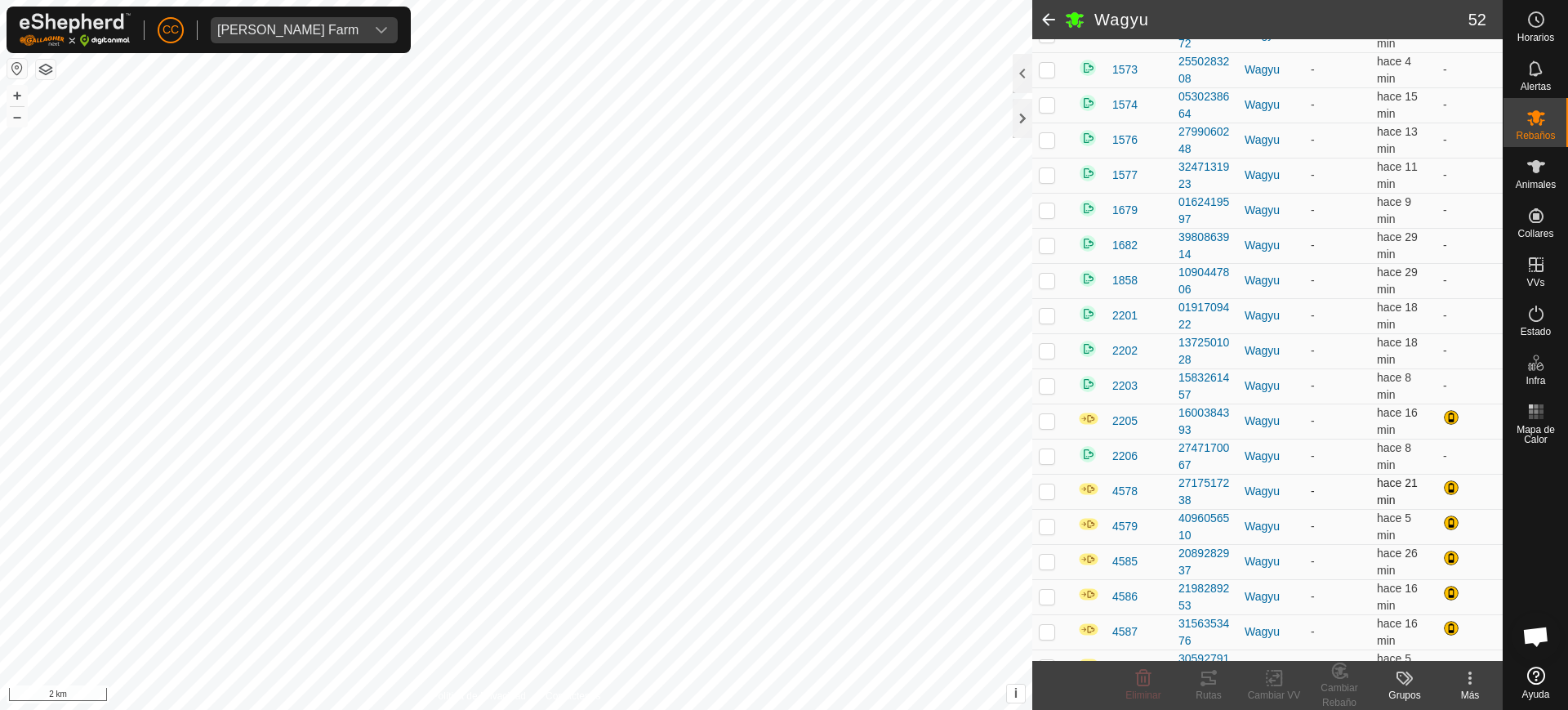
click at [1043, 492] on p-checkbox at bounding box center [1047, 491] width 16 height 14
checkbox input "true"
click at [1042, 635] on p-checkbox at bounding box center [1047, 632] width 16 height 14
checkbox input "true"
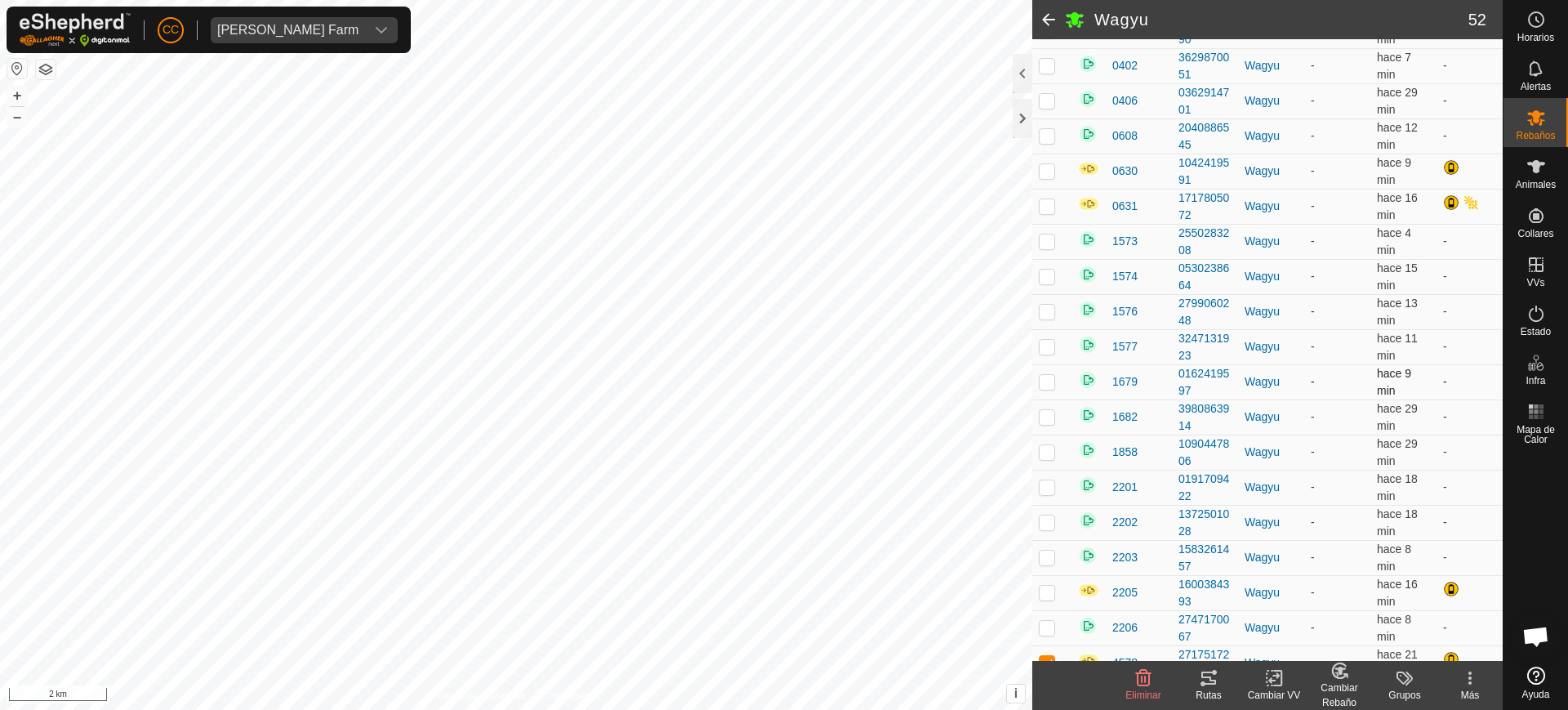
scroll to position [205, 0]
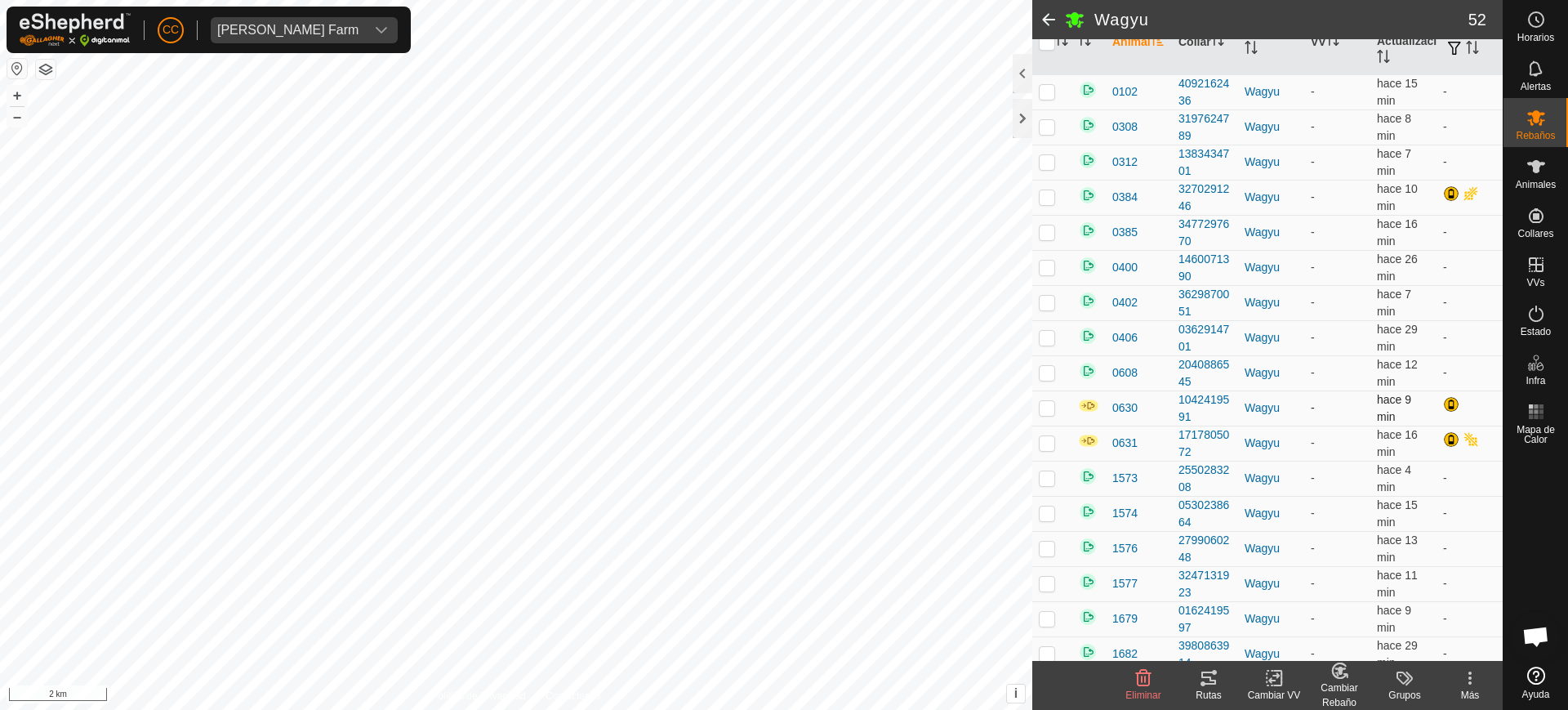
click at [1054, 408] on p-checkbox at bounding box center [1047, 407] width 16 height 14
checkbox input "true"
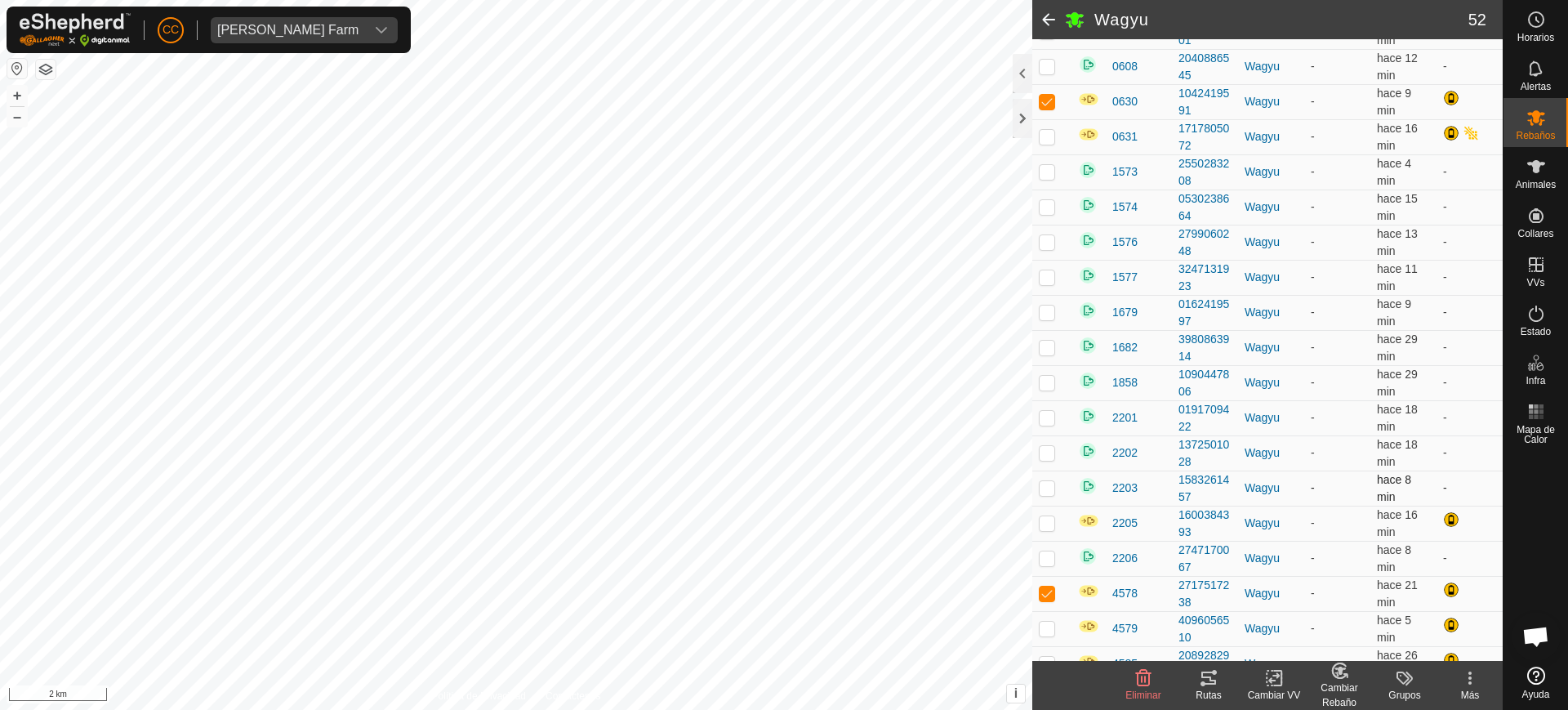
scroll to position [817, 0]
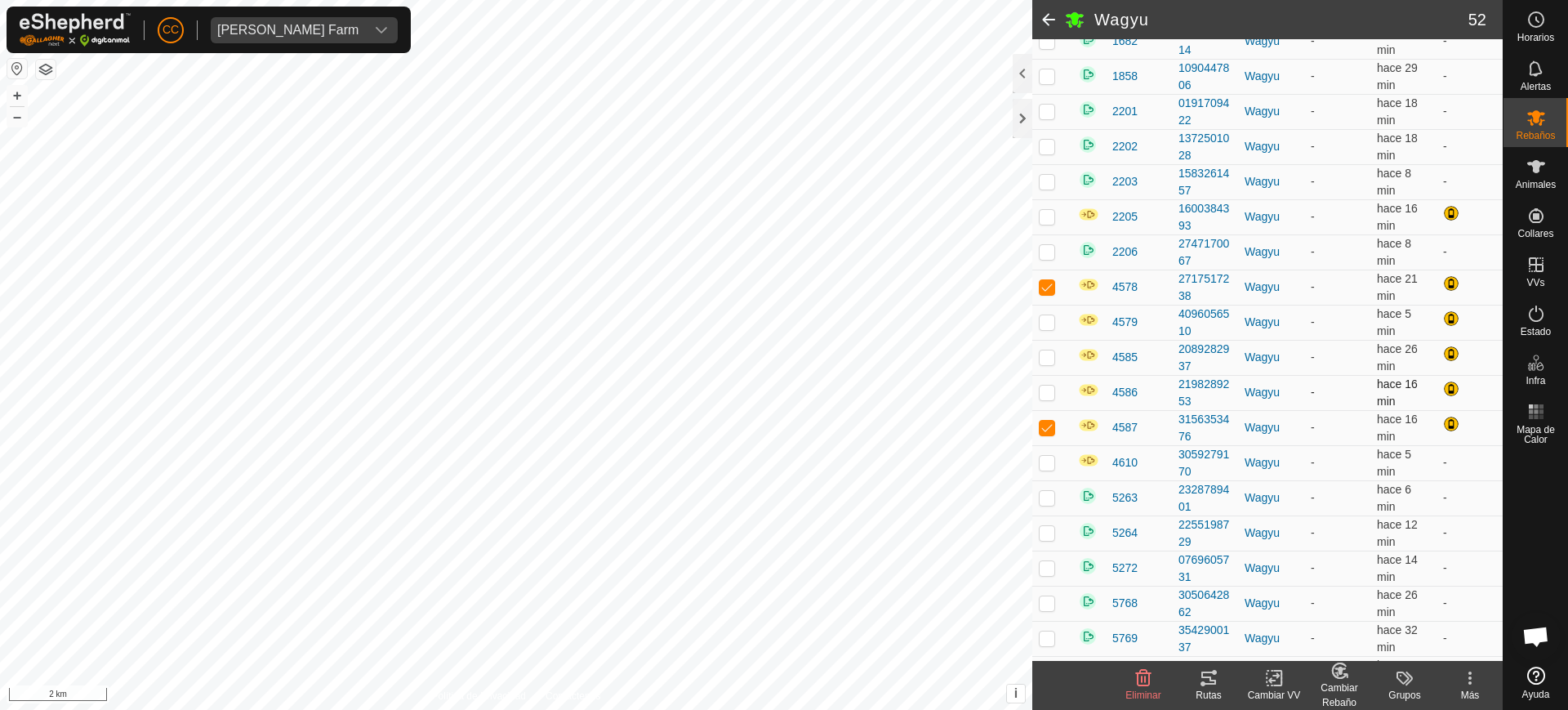
click at [1045, 396] on p-checkbox at bounding box center [1047, 392] width 16 height 14
checkbox input "true"
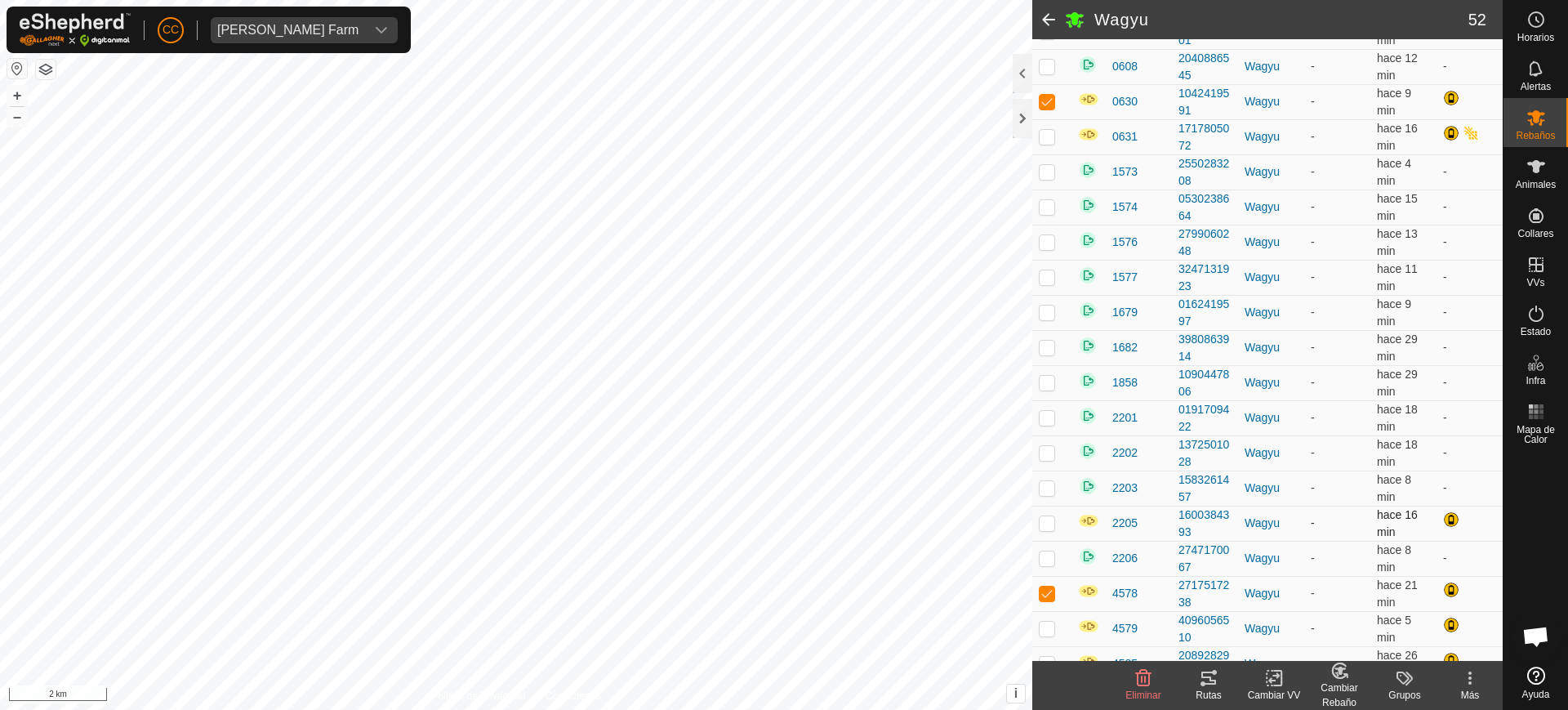
scroll to position [408, 0]
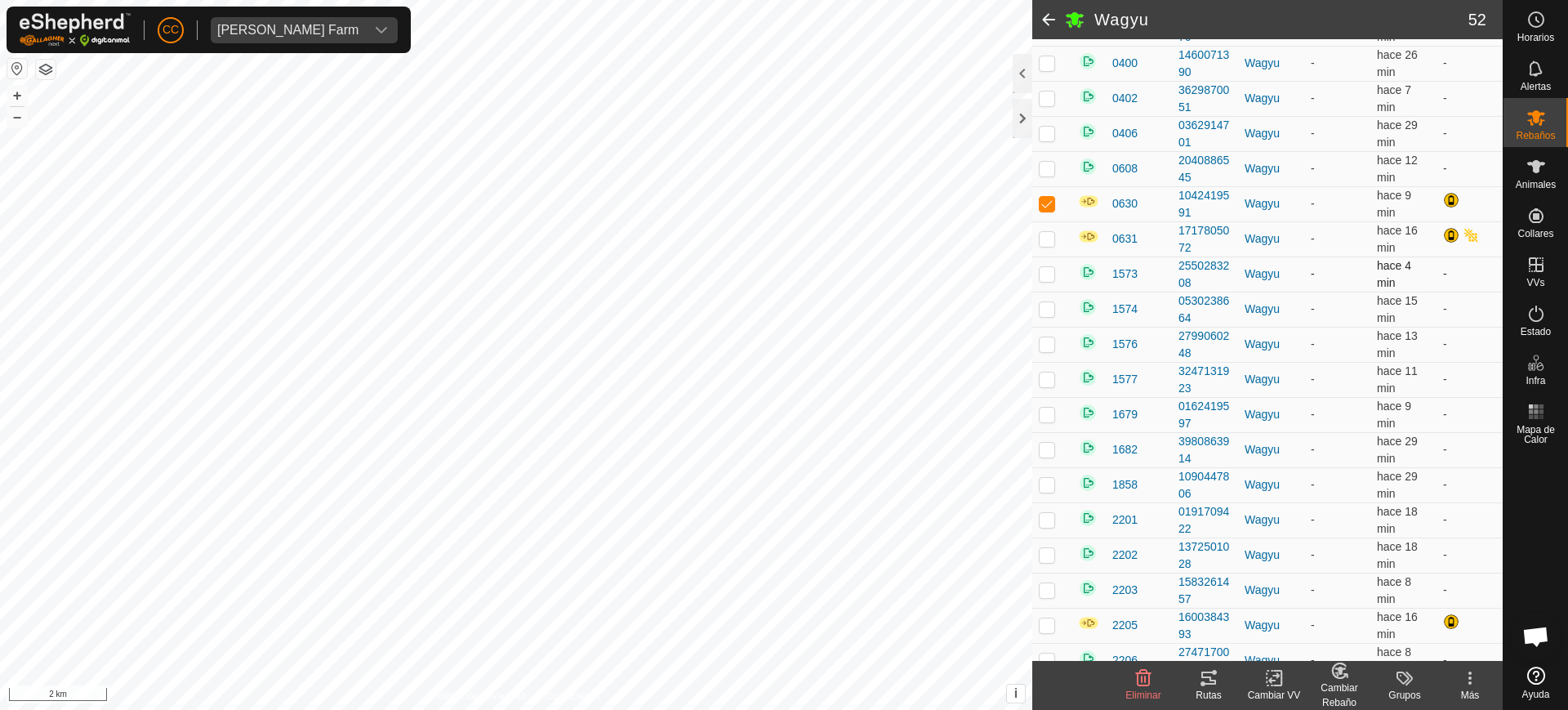
click at [1048, 266] on td at bounding box center [1052, 274] width 40 height 35
checkbox input "true"
click at [1045, 232] on p-checkbox at bounding box center [1047, 239] width 16 height 14
checkbox input "true"
click at [1043, 272] on p-checkbox at bounding box center [1047, 274] width 16 height 14
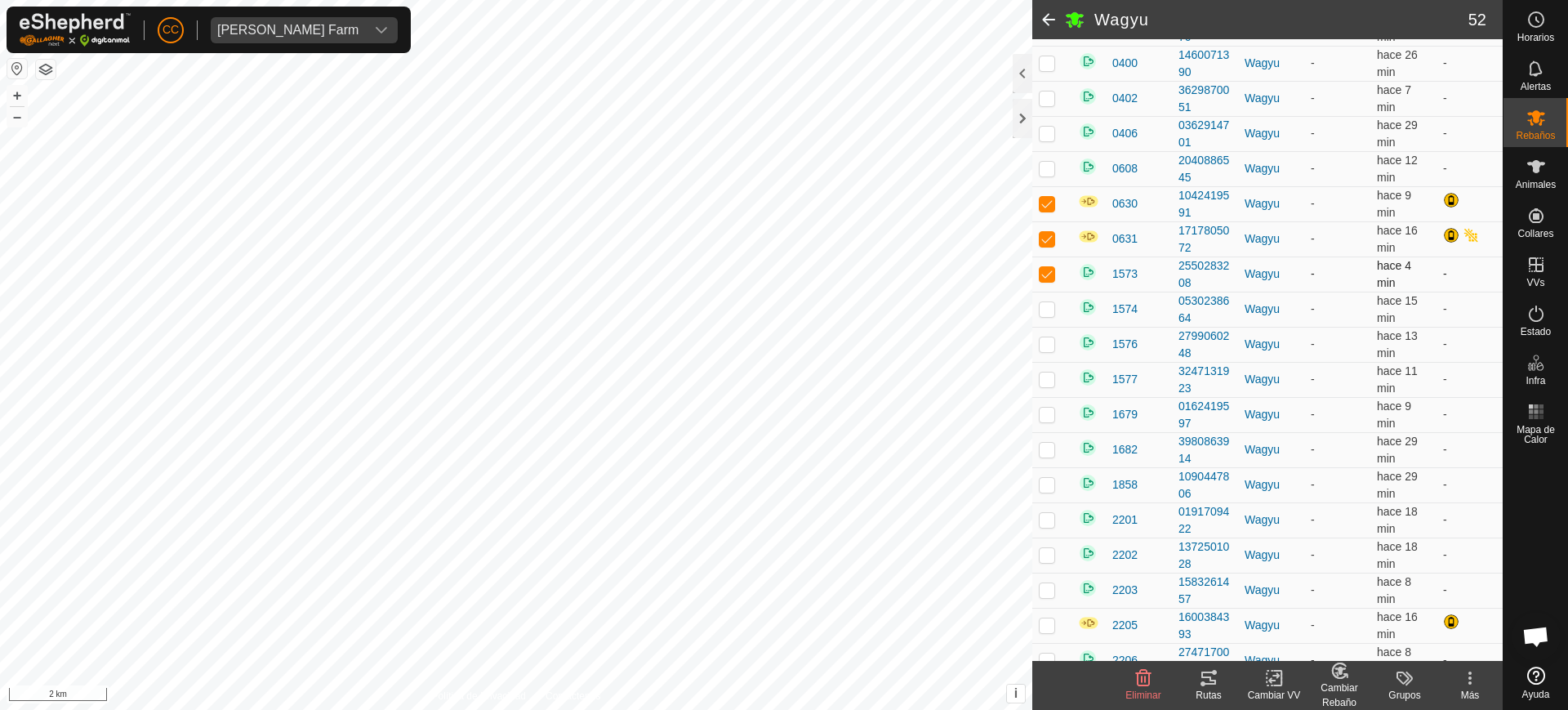
checkbox input "false"
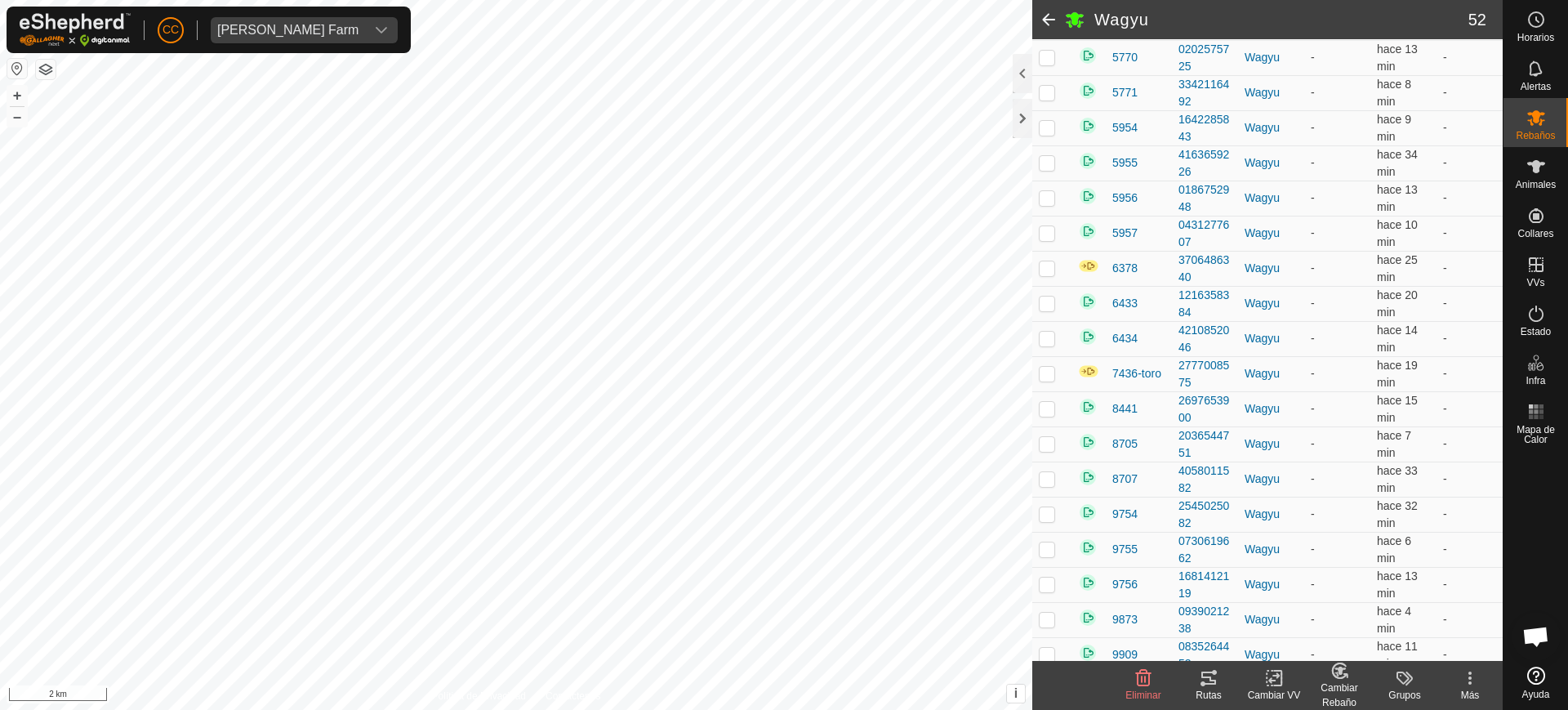
scroll to position [1445, 0]
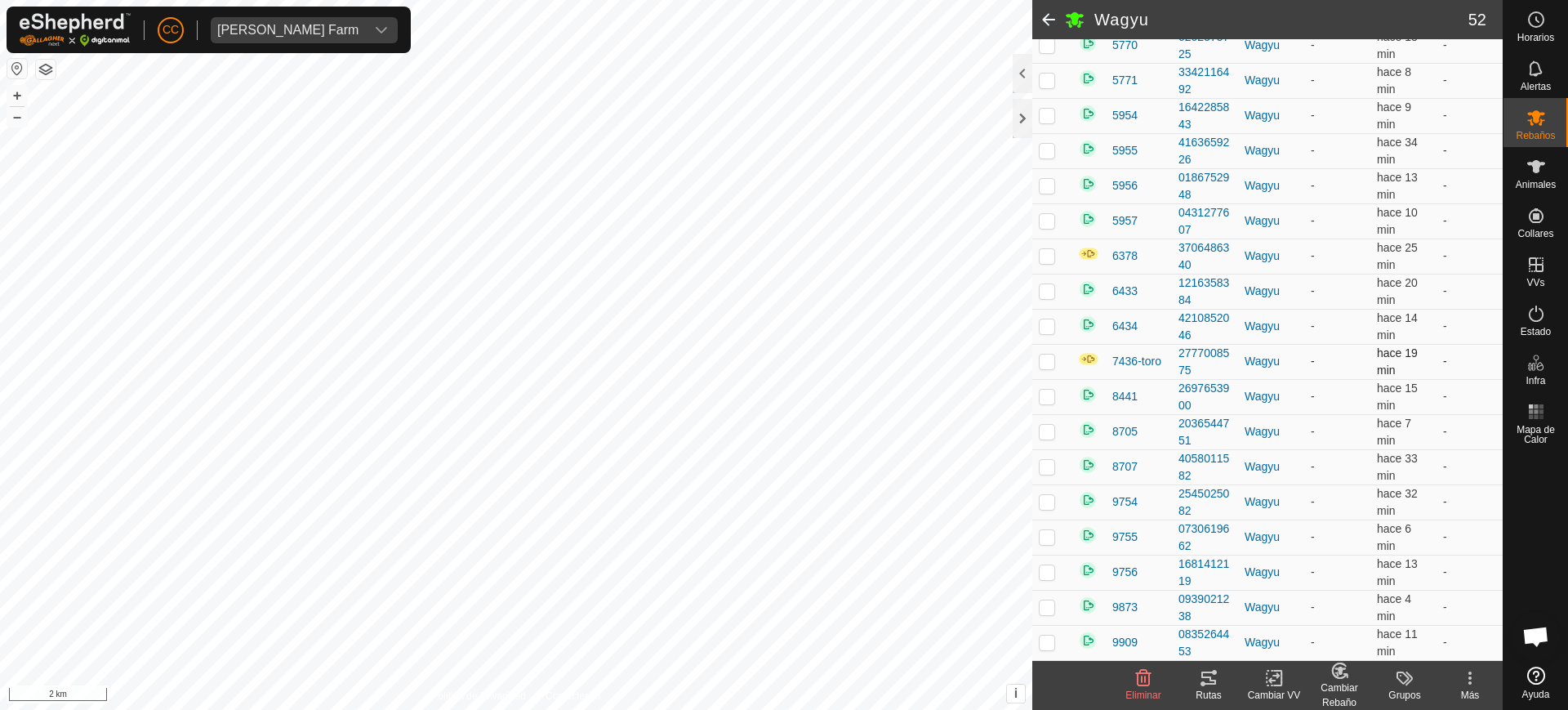
click at [1042, 366] on p-checkbox at bounding box center [1047, 361] width 16 height 14
checkbox input "true"
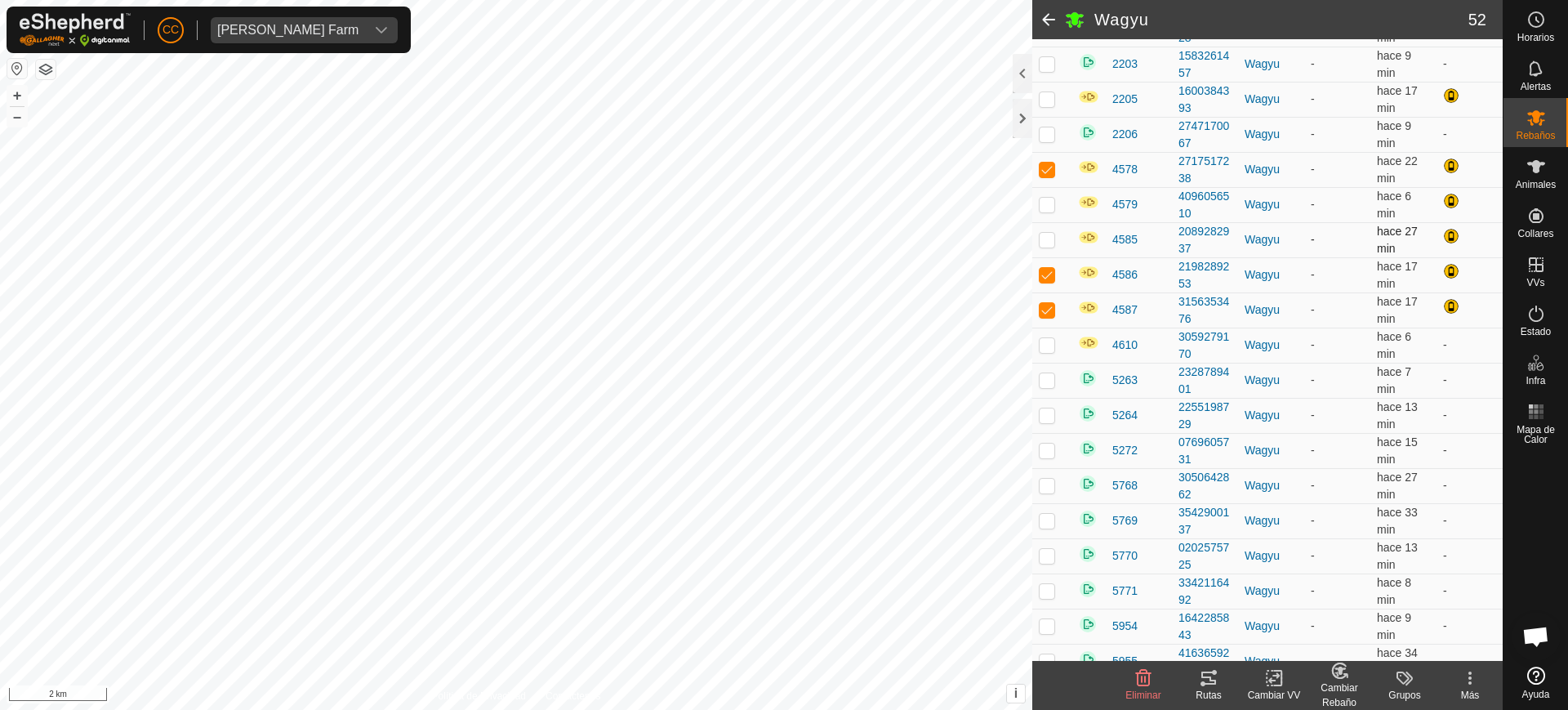
click at [1041, 239] on p-checkbox at bounding box center [1047, 239] width 16 height 14
checkbox input "true"
click at [1044, 346] on p-checkbox at bounding box center [1047, 344] width 16 height 14
checkbox input "true"
click at [1044, 206] on p-checkbox at bounding box center [1047, 204] width 16 height 14
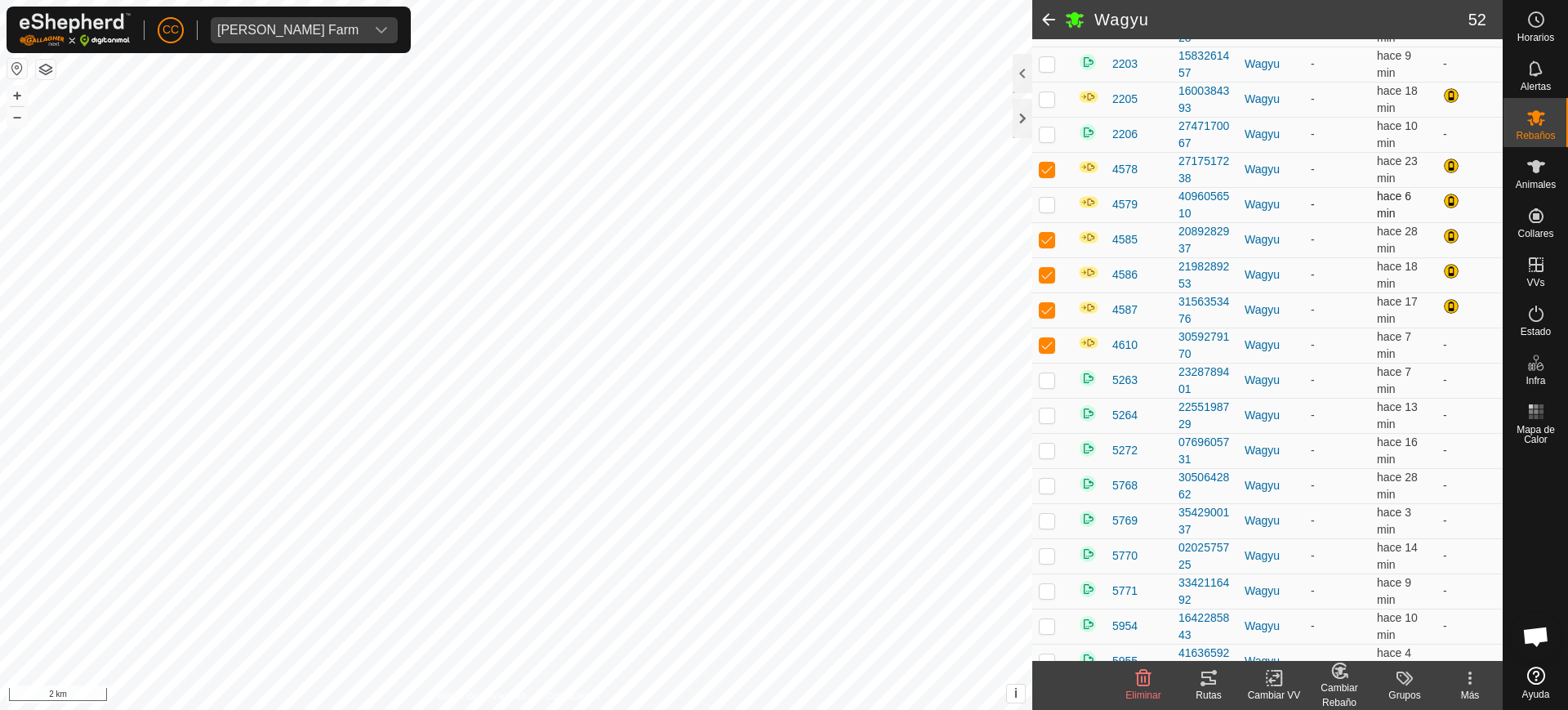
checkbox input "true"
click at [1047, 101] on p-checkbox at bounding box center [1047, 98] width 16 height 14
checkbox input "true"
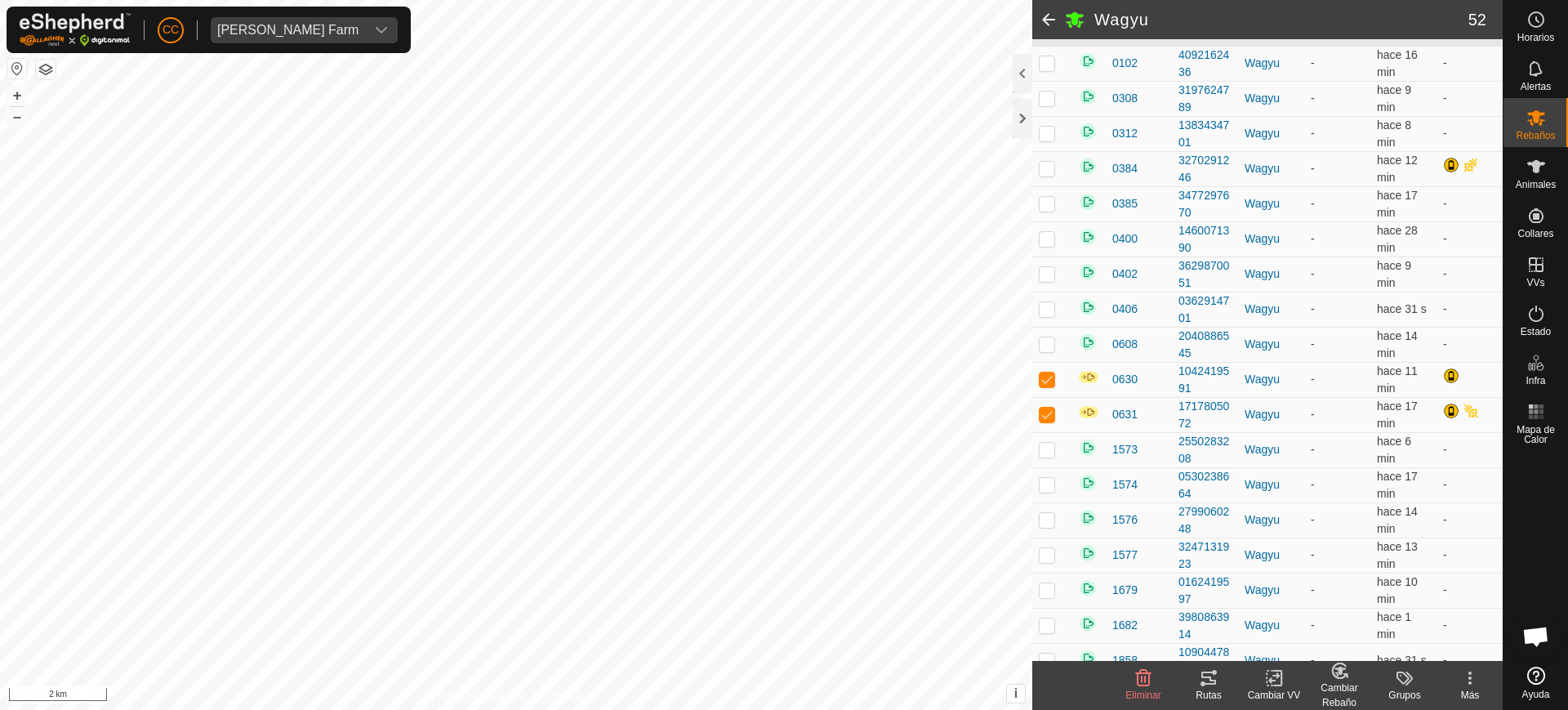
scroll to position [220, 0]
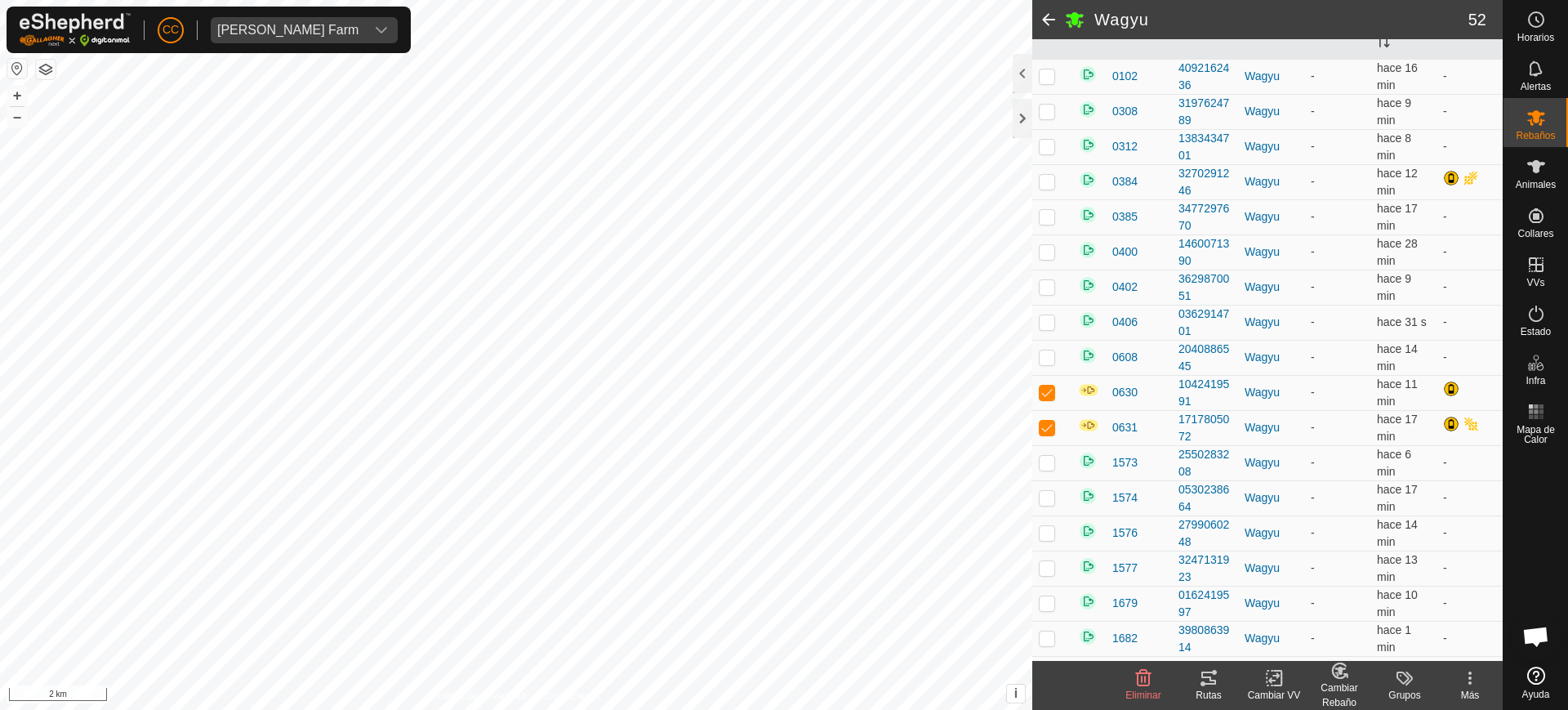
click at [1268, 686] on rect at bounding box center [1274, 678] width 14 height 14
click at [1300, 606] on link "Elegir VV..." at bounding box center [1323, 608] width 162 height 32
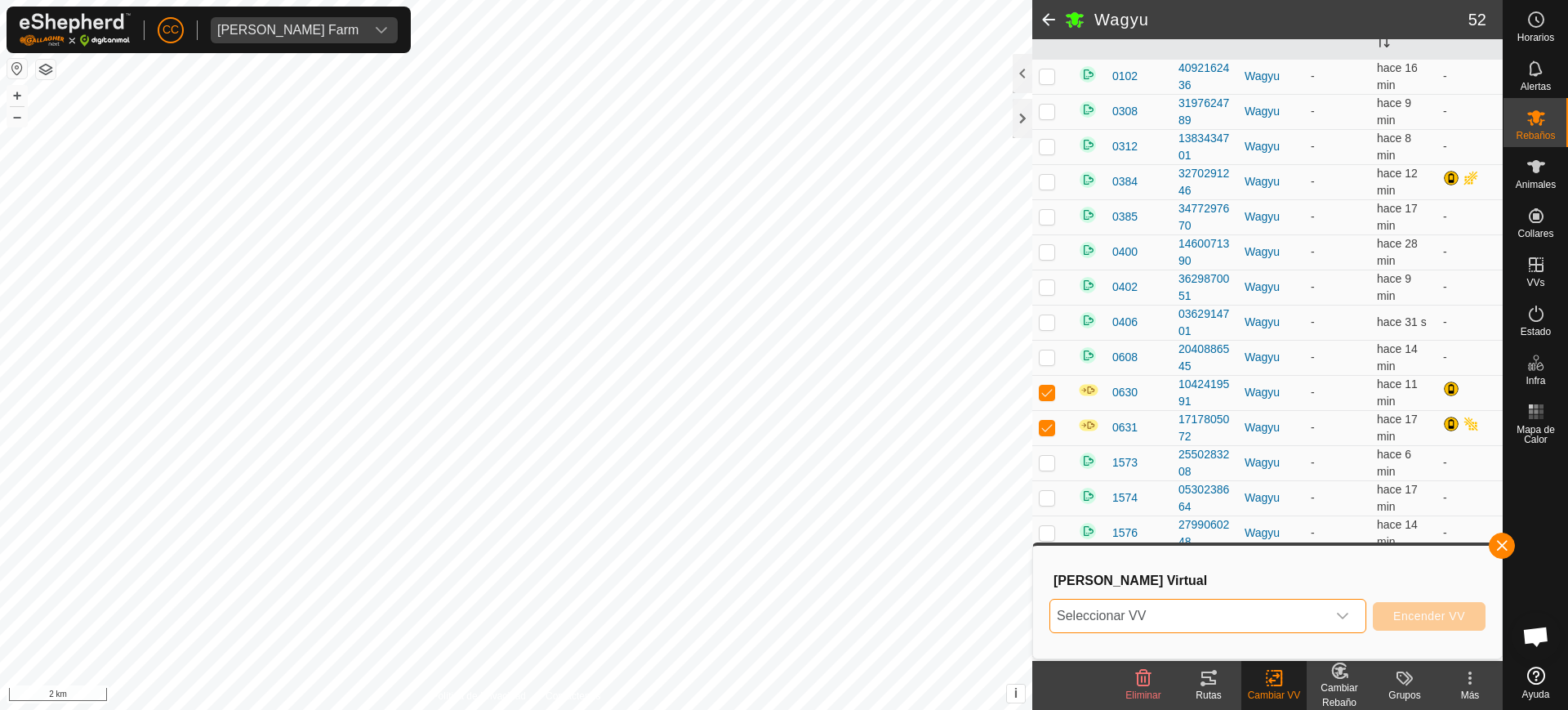
click at [1183, 618] on span "Seleccionar VV" at bounding box center [1188, 616] width 276 height 32
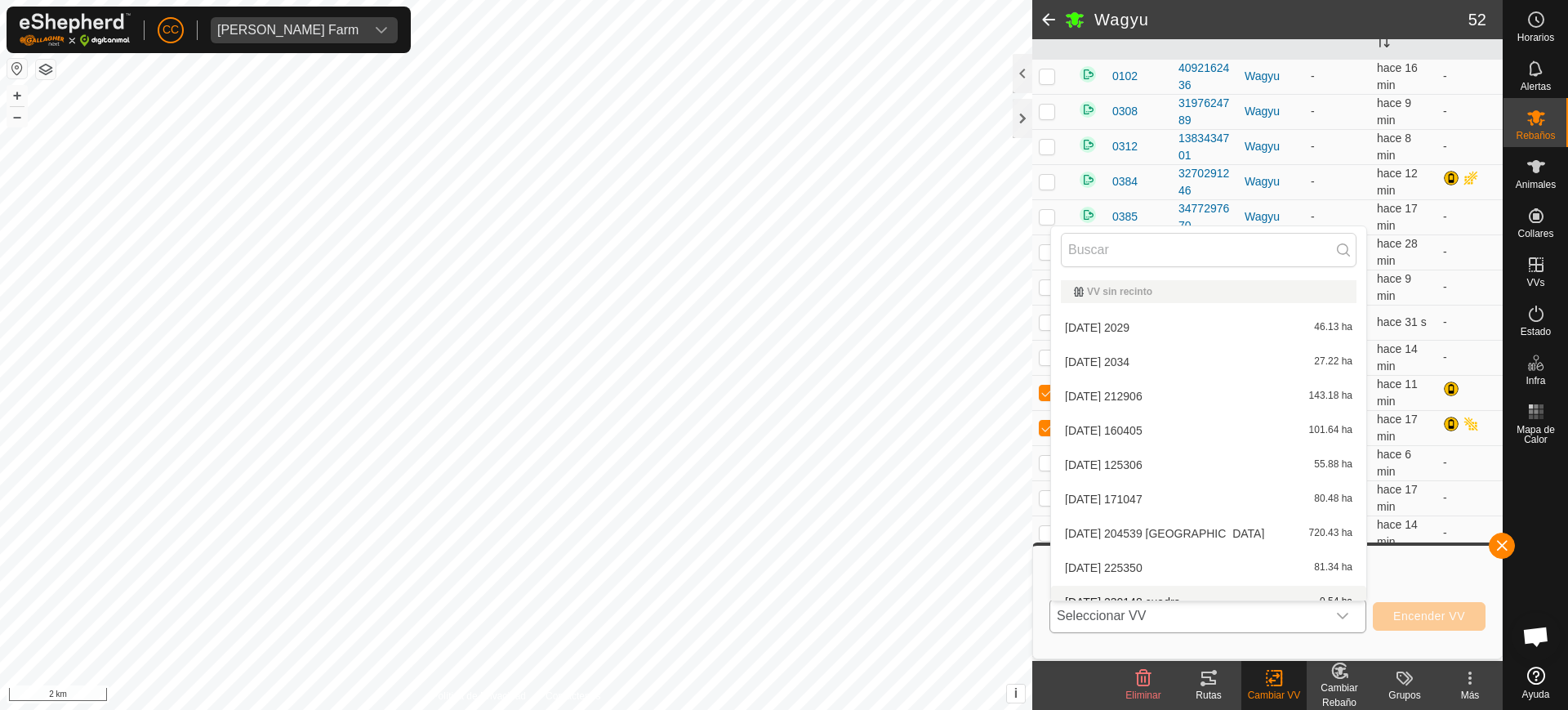
scroll to position [18, 0]
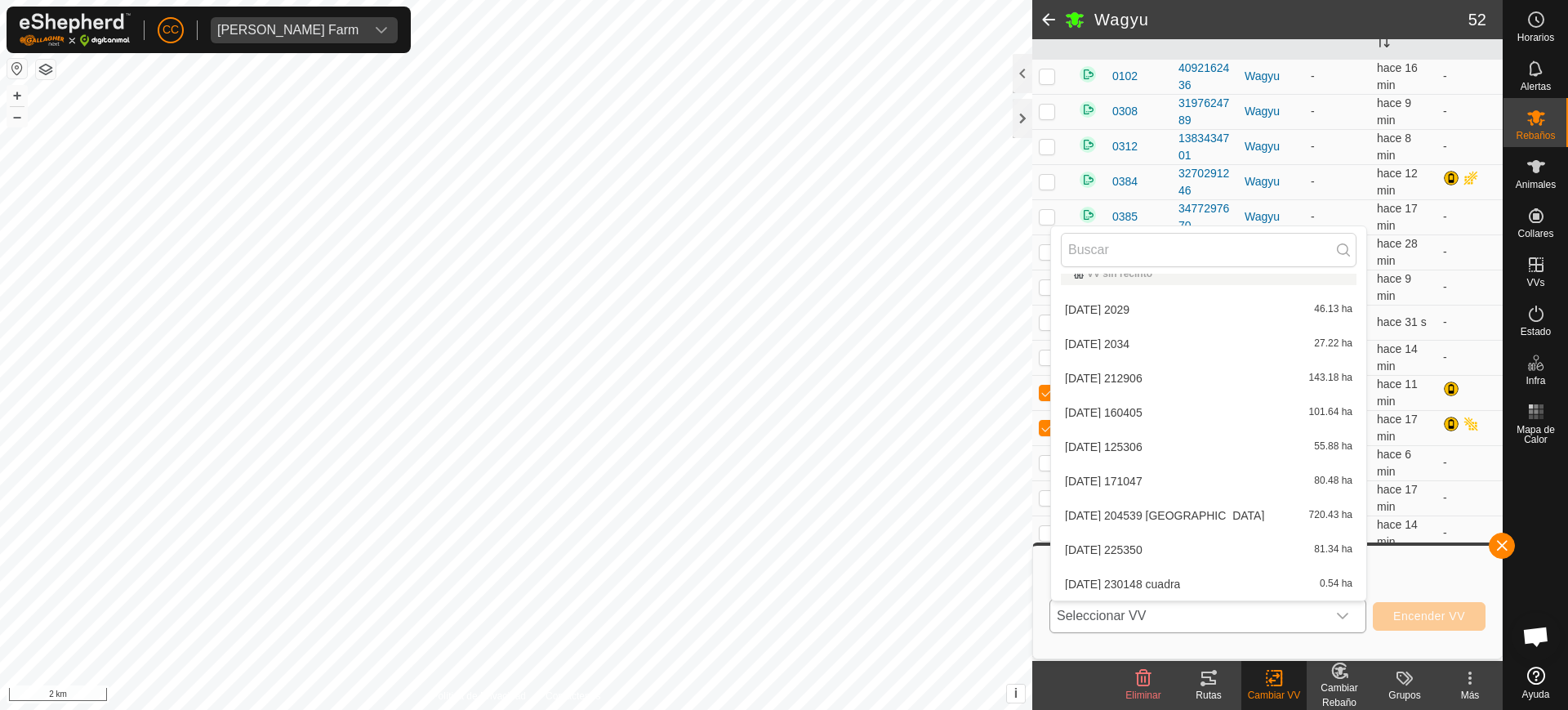
click at [1221, 587] on li "2025-05-26 230148 cuadra 0.54 ha" at bounding box center [1209, 584] width 315 height 32
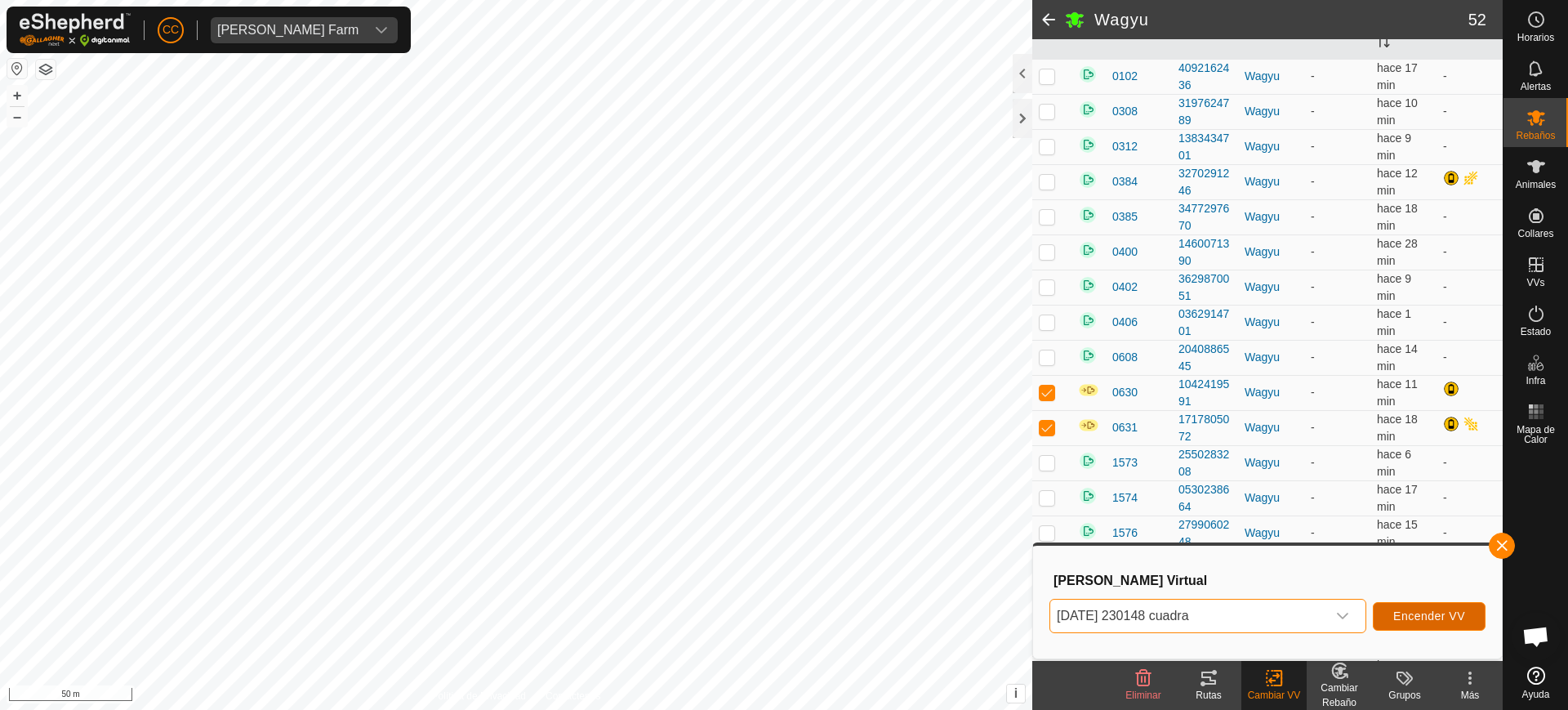
click at [1427, 614] on span "Encender VV" at bounding box center [1429, 616] width 72 height 14
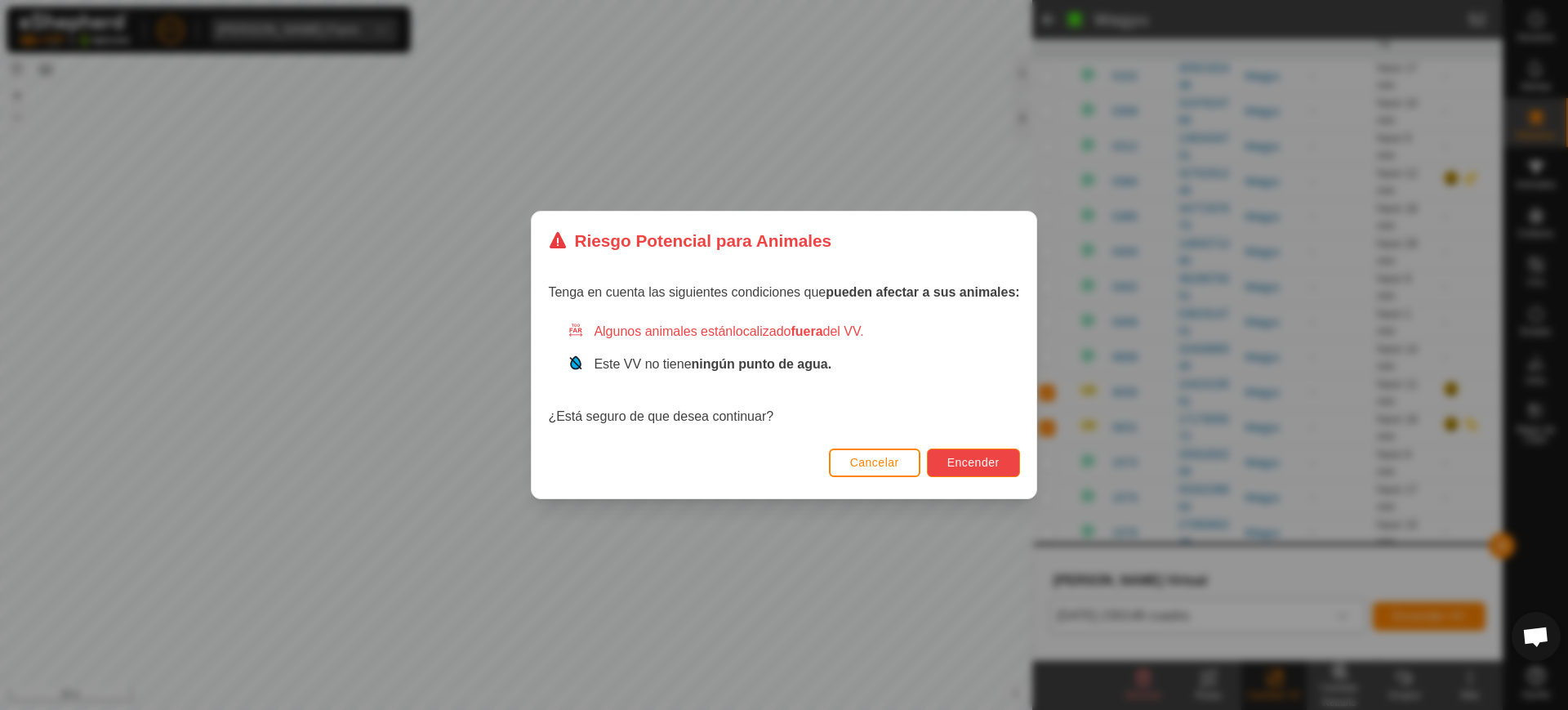
click at [956, 451] on button "Encender" at bounding box center [973, 463] width 93 height 29
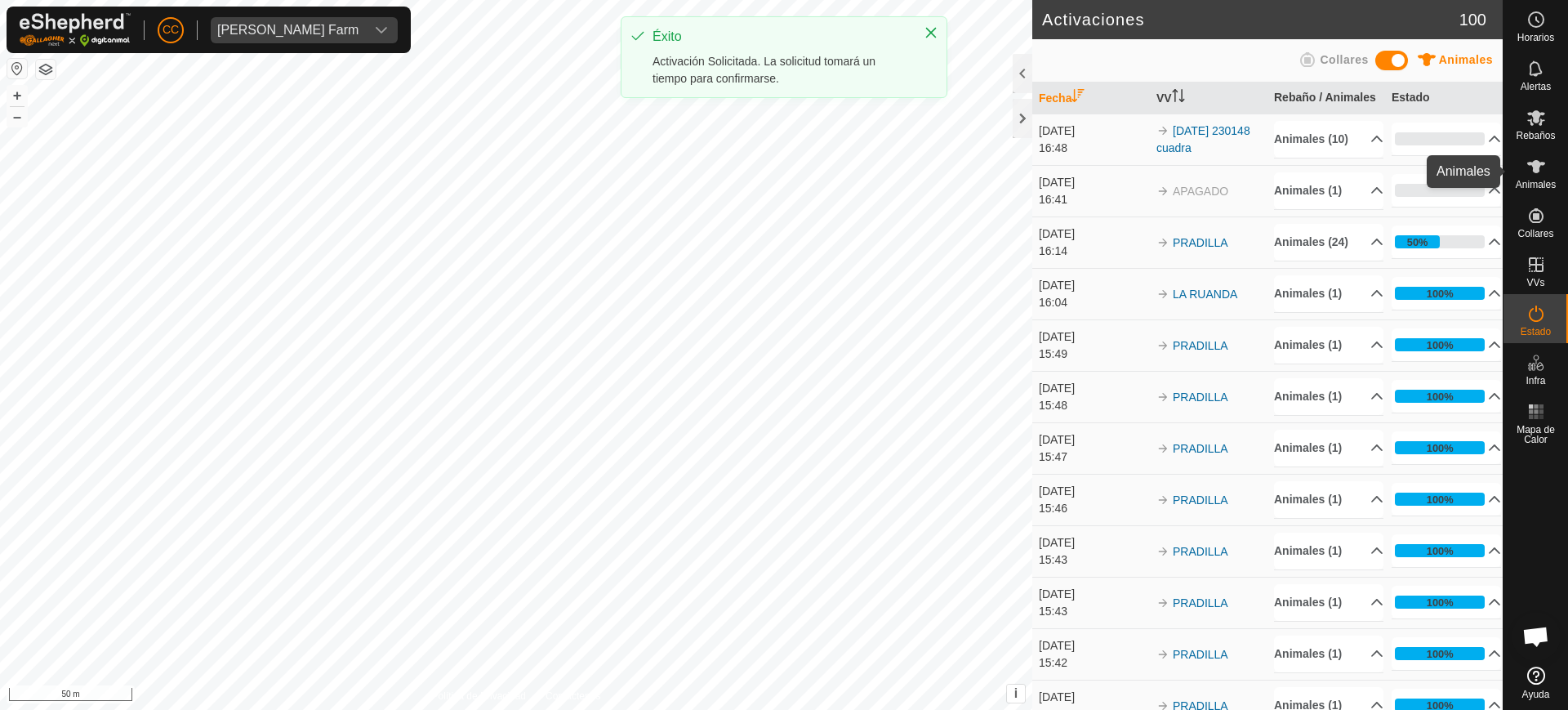
click at [1557, 179] on div "Animales" at bounding box center [1536, 171] width 65 height 49
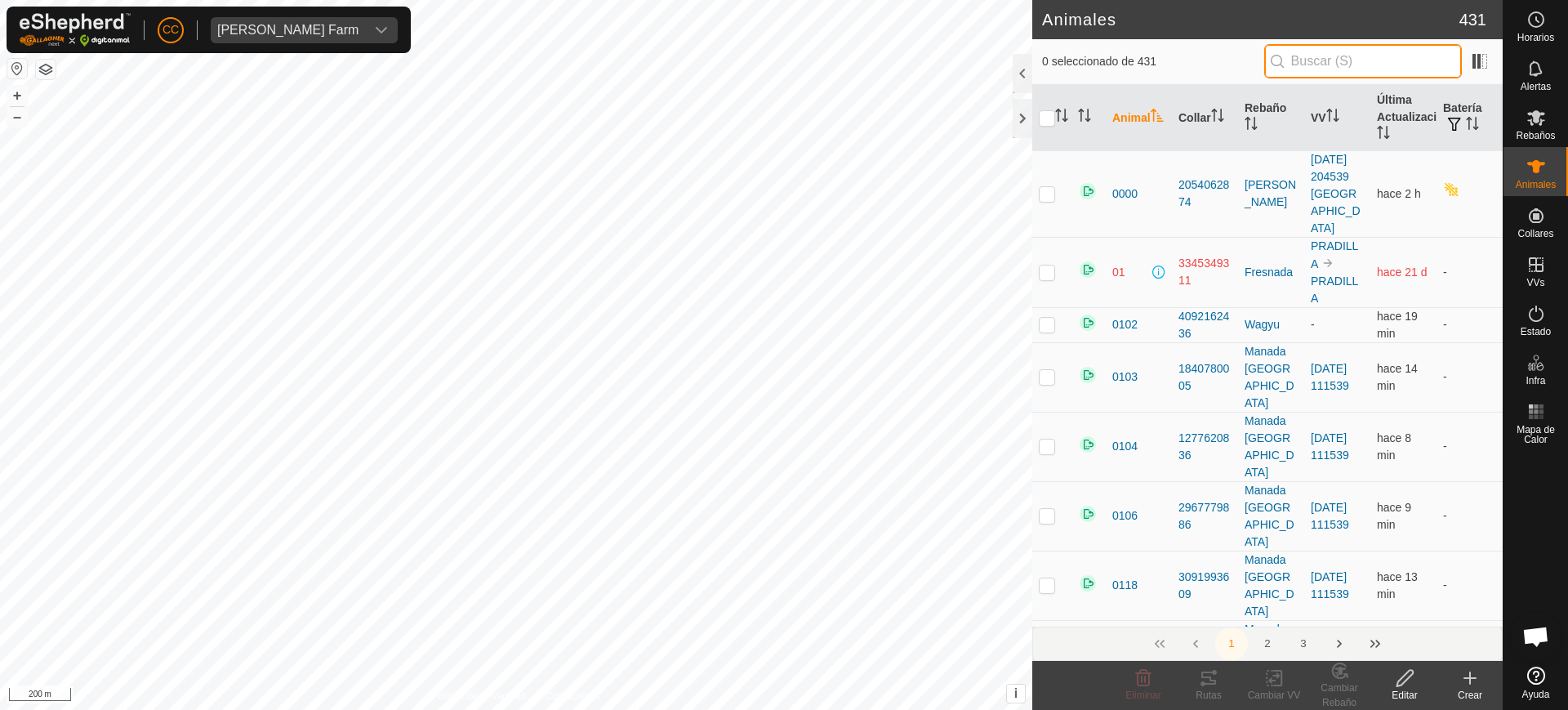
drag, startPoint x: 1314, startPoint y: 78, endPoint x: 1315, endPoint y: 67, distance: 11.0
click at [1315, 68] on div "0 seleccionado de 431" at bounding box center [1267, 62] width 470 height 46
click at [1315, 67] on input "text" at bounding box center [1363, 61] width 197 height 34
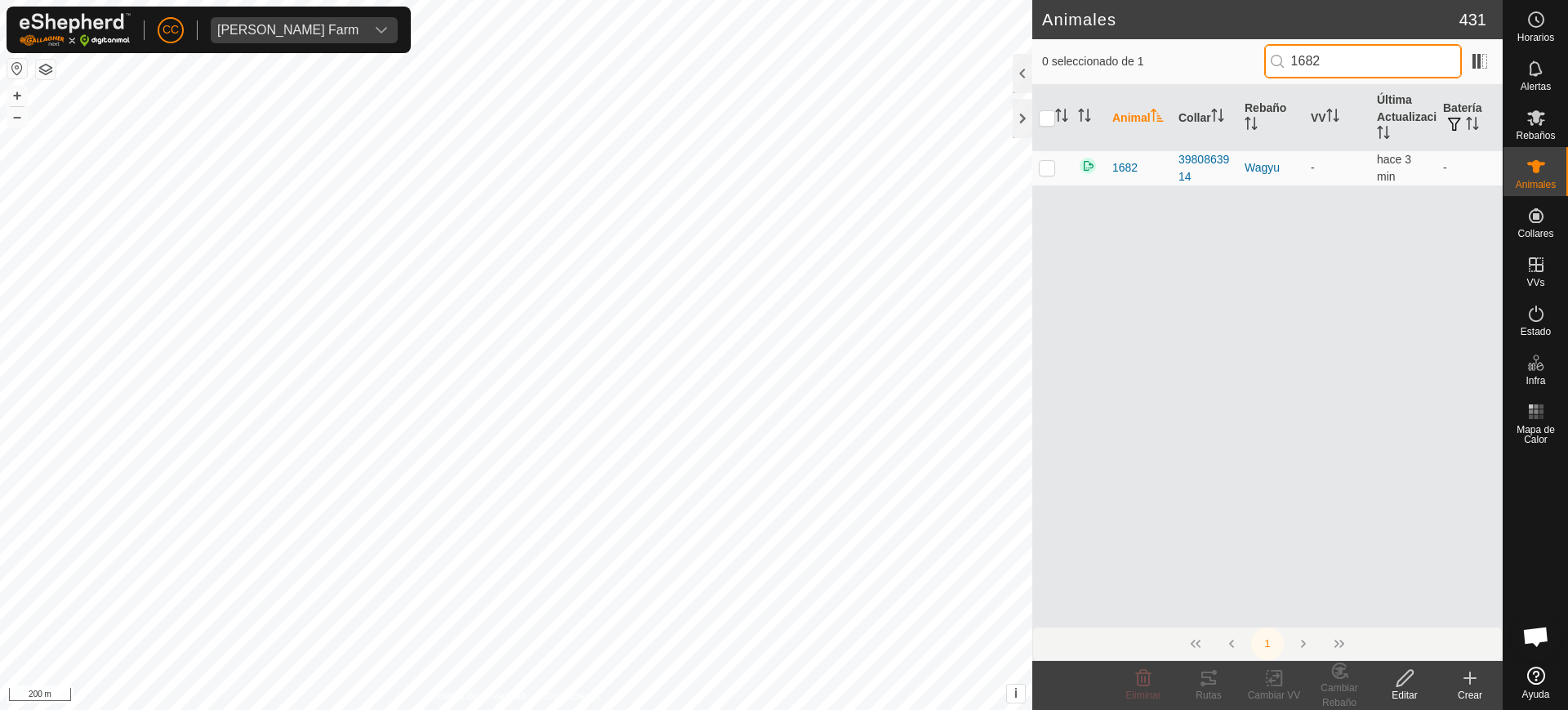
drag, startPoint x: 1373, startPoint y: 58, endPoint x: 1140, endPoint y: 96, distance: 236.1
click at [1140, 96] on div "0 seleccionado de 1 1682 Animal Collar Rebaño VV Última Actualización Batería 1…" at bounding box center [1267, 350] width 470 height 622
drag, startPoint x: 1339, startPoint y: 66, endPoint x: 1224, endPoint y: 64, distance: 115.0
click at [1224, 64] on div "0 seleccionado de 0 19189" at bounding box center [1267, 61] width 451 height 34
type input "19189"
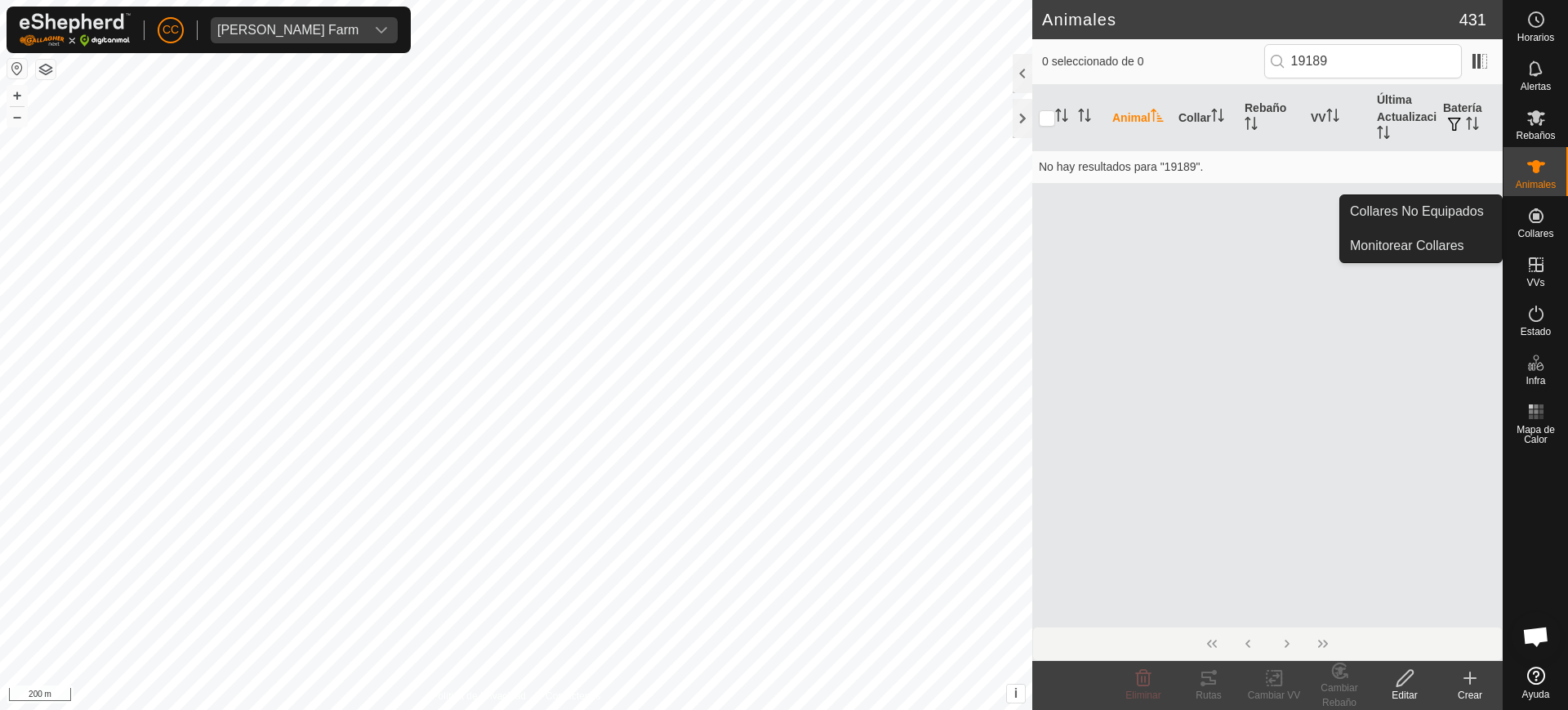
click at [1524, 212] on es-neckbands-svg-icon at bounding box center [1536, 215] width 30 height 26
click at [1545, 229] on span "Collares" at bounding box center [1536, 233] width 36 height 10
drag, startPoint x: 1459, startPoint y: 209, endPoint x: 1445, endPoint y: 204, distance: 14.9
click at [1457, 209] on link "Collares No Equipados" at bounding box center [1421, 212] width 162 height 32
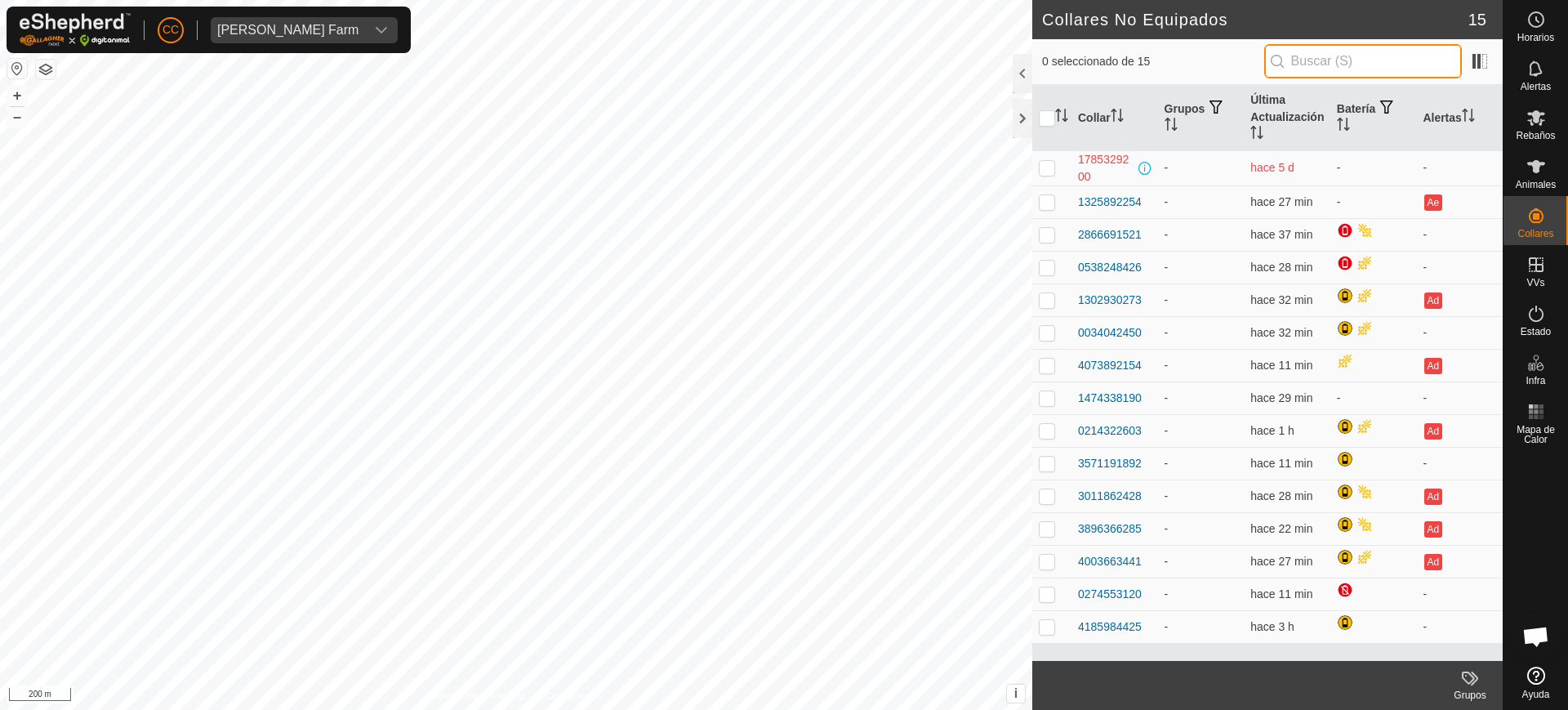
click at [1352, 65] on input "text" at bounding box center [1363, 61] width 197 height 34
paste input "19189"
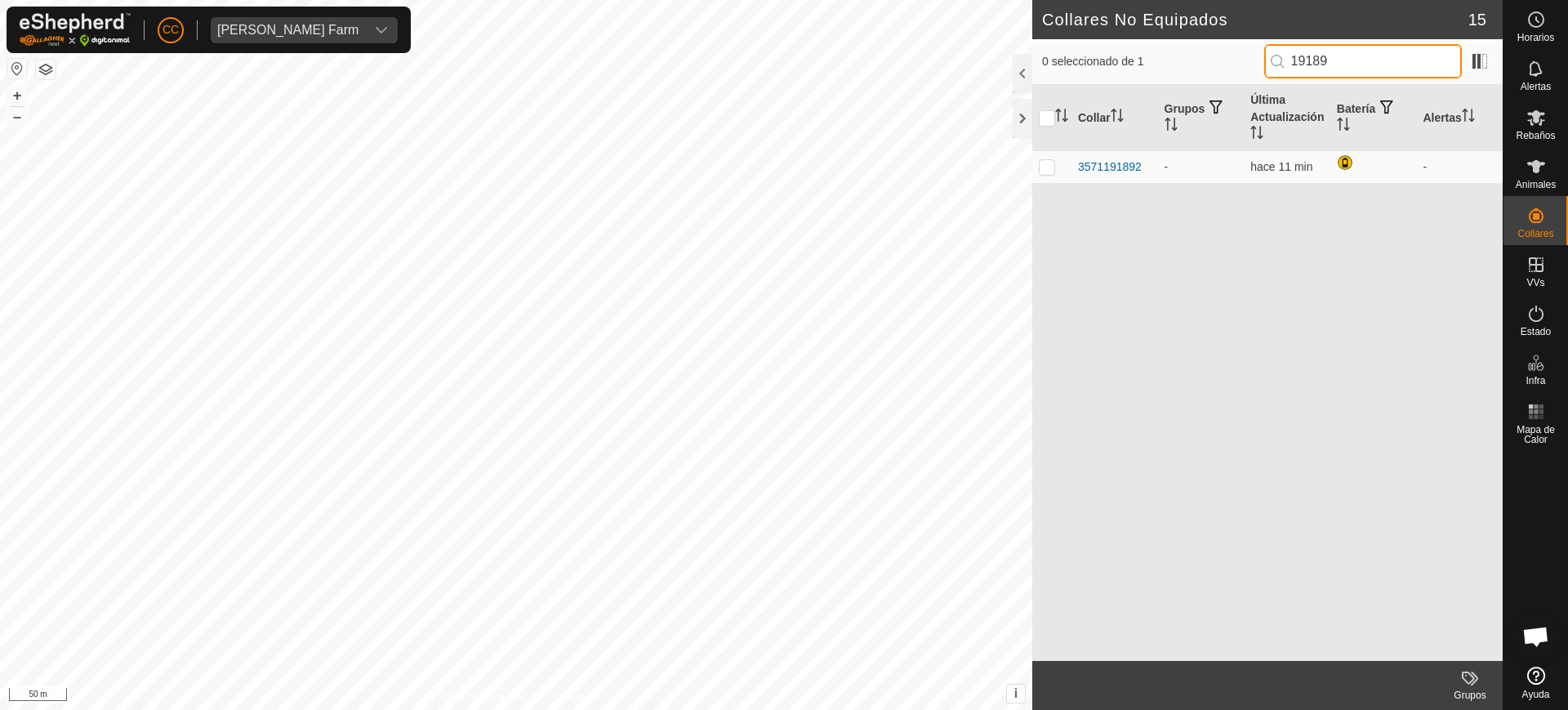
type input "19189"
click at [1043, 168] on p-checkbox at bounding box center [1047, 167] width 16 height 14
checkbox input "true"
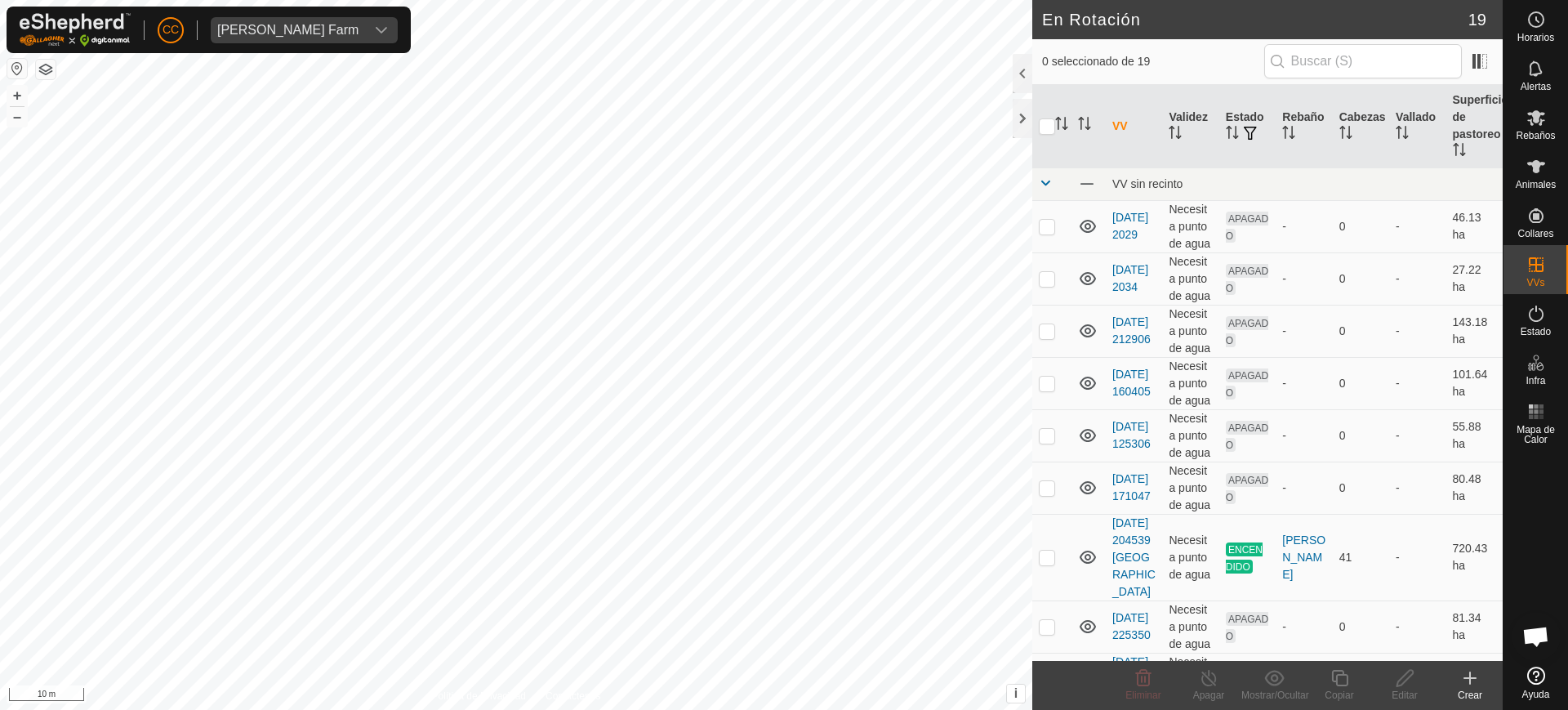
checkbox input "true"
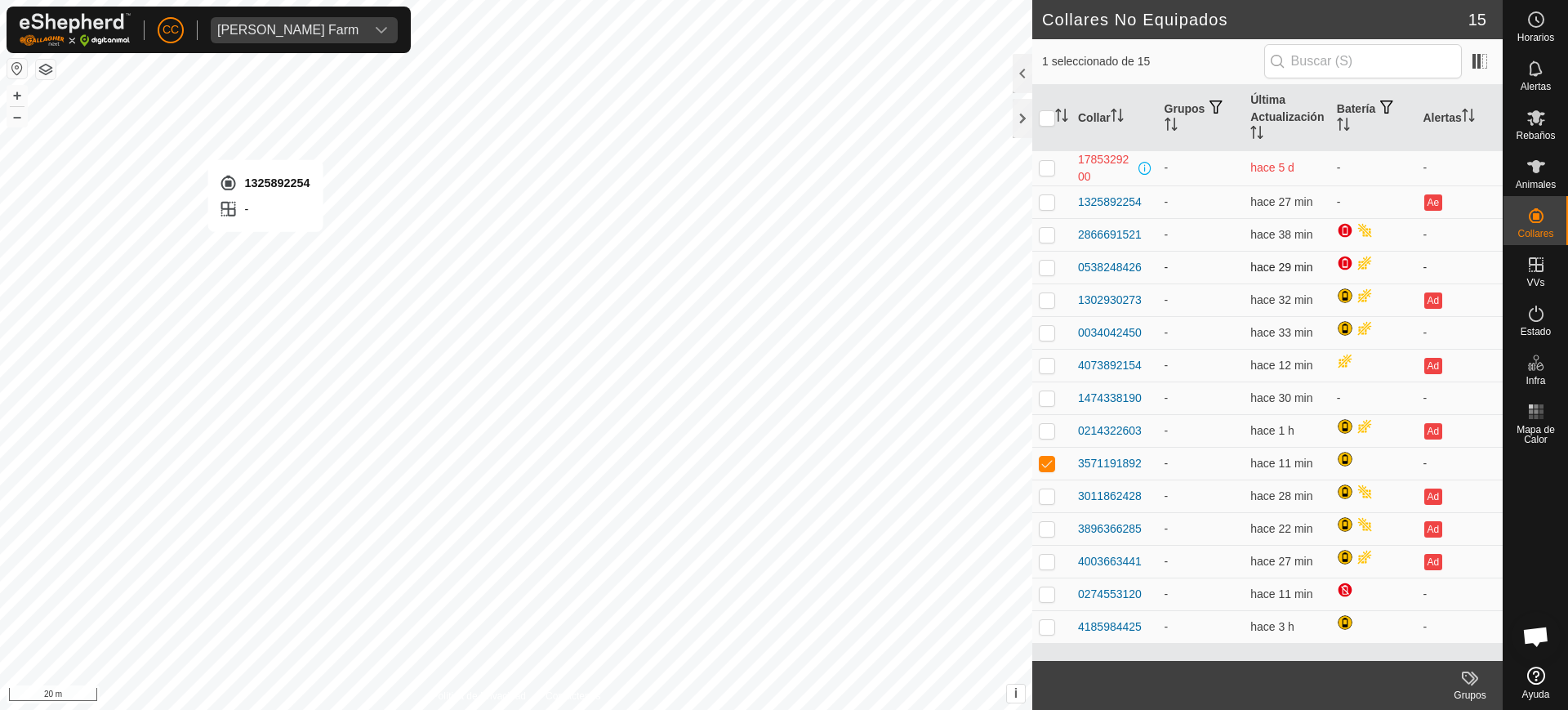
checkbox input "true"
checkbox input "false"
checkbox input "true"
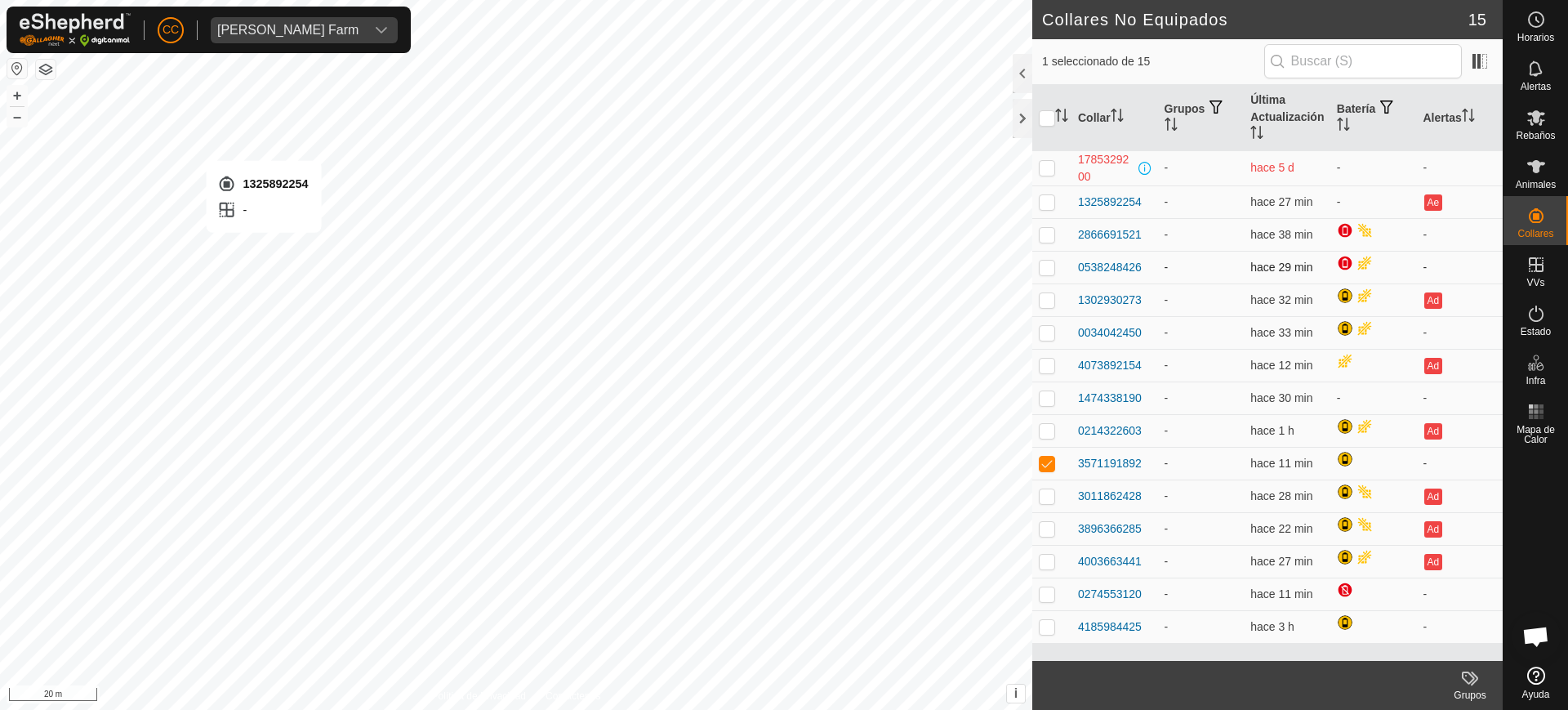
checkbox input "false"
checkbox input "true"
checkbox input "false"
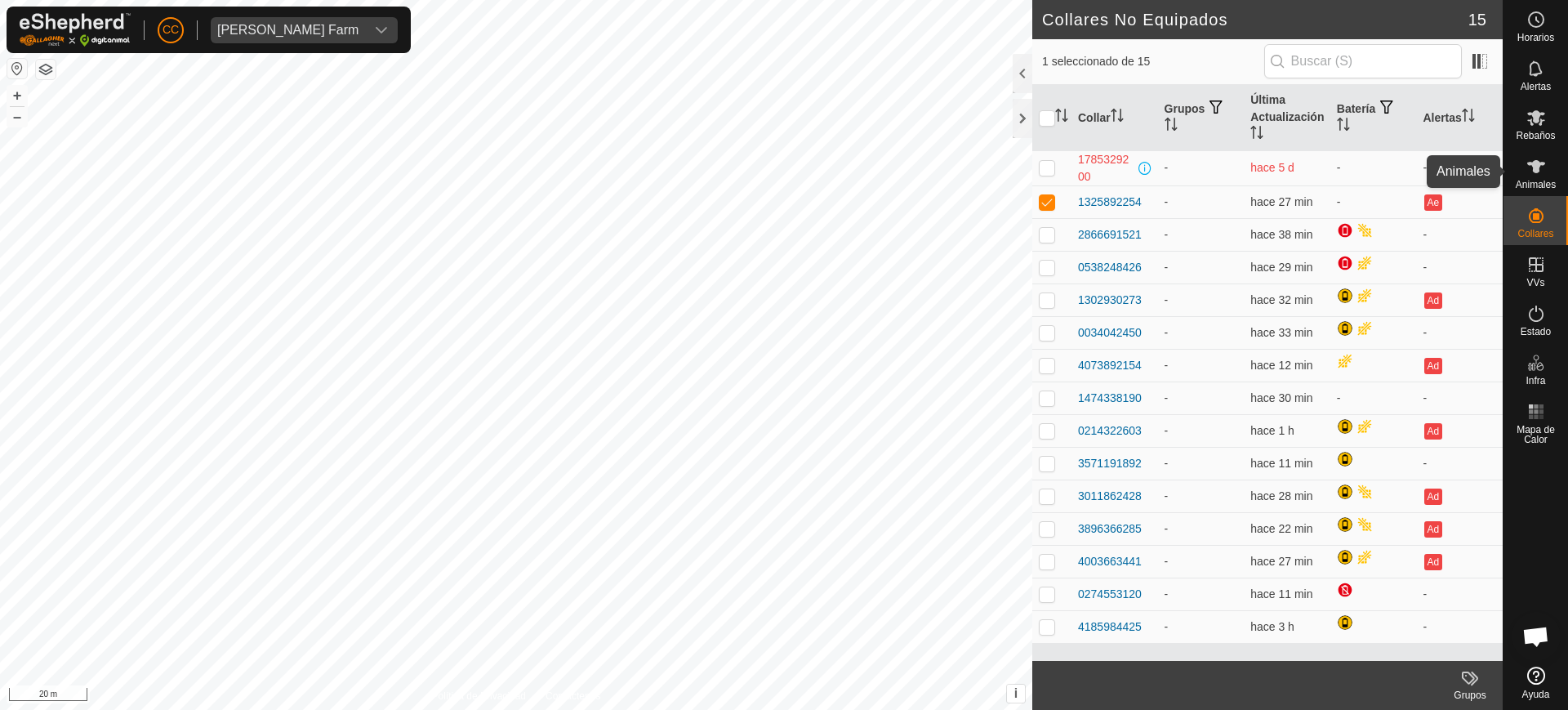
click at [1541, 187] on span "Animales" at bounding box center [1536, 185] width 40 height 10
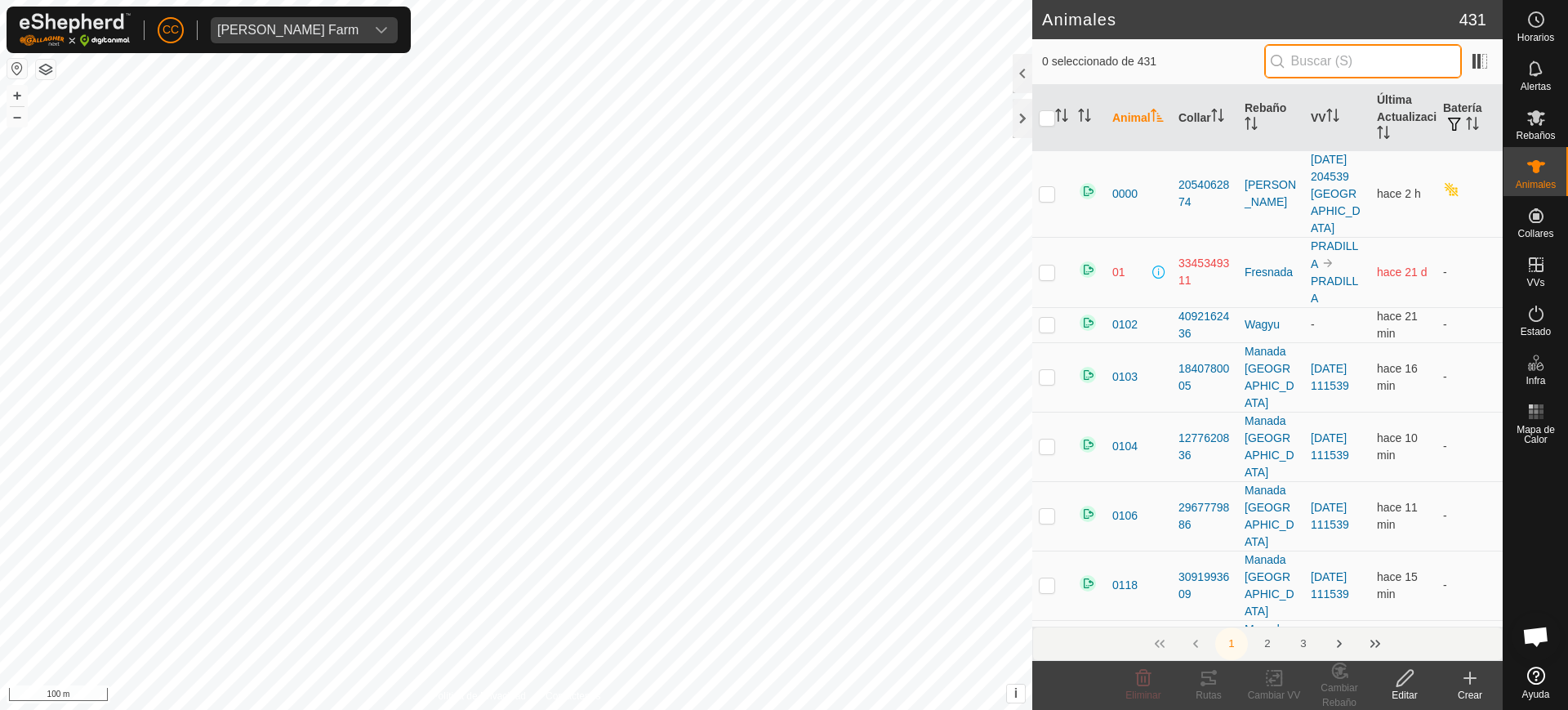
click at [1402, 71] on input "text" at bounding box center [1363, 61] width 197 height 34
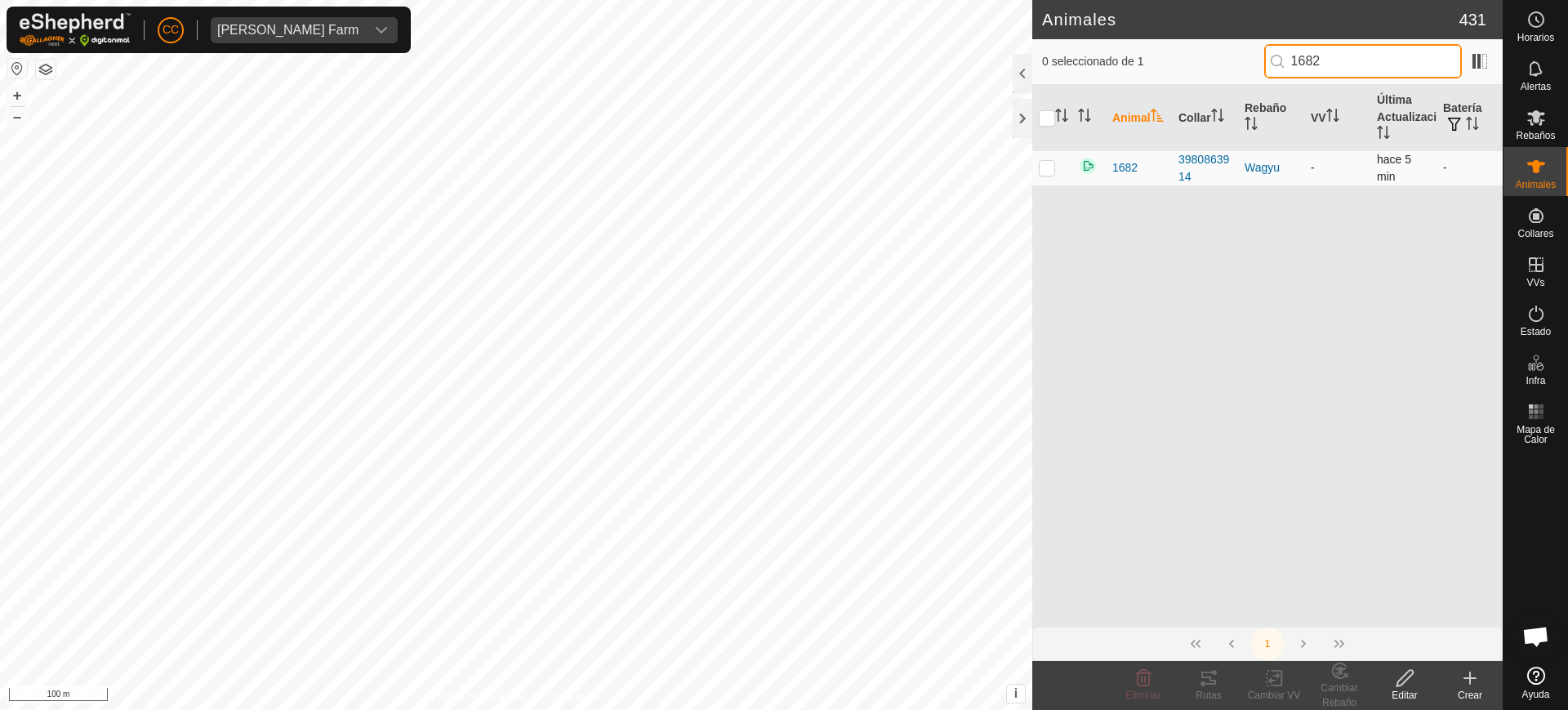
type input "1682"
click at [1043, 168] on p-checkbox at bounding box center [1047, 168] width 16 height 14
checkbox input "true"
click at [1409, 675] on icon at bounding box center [1405, 678] width 21 height 20
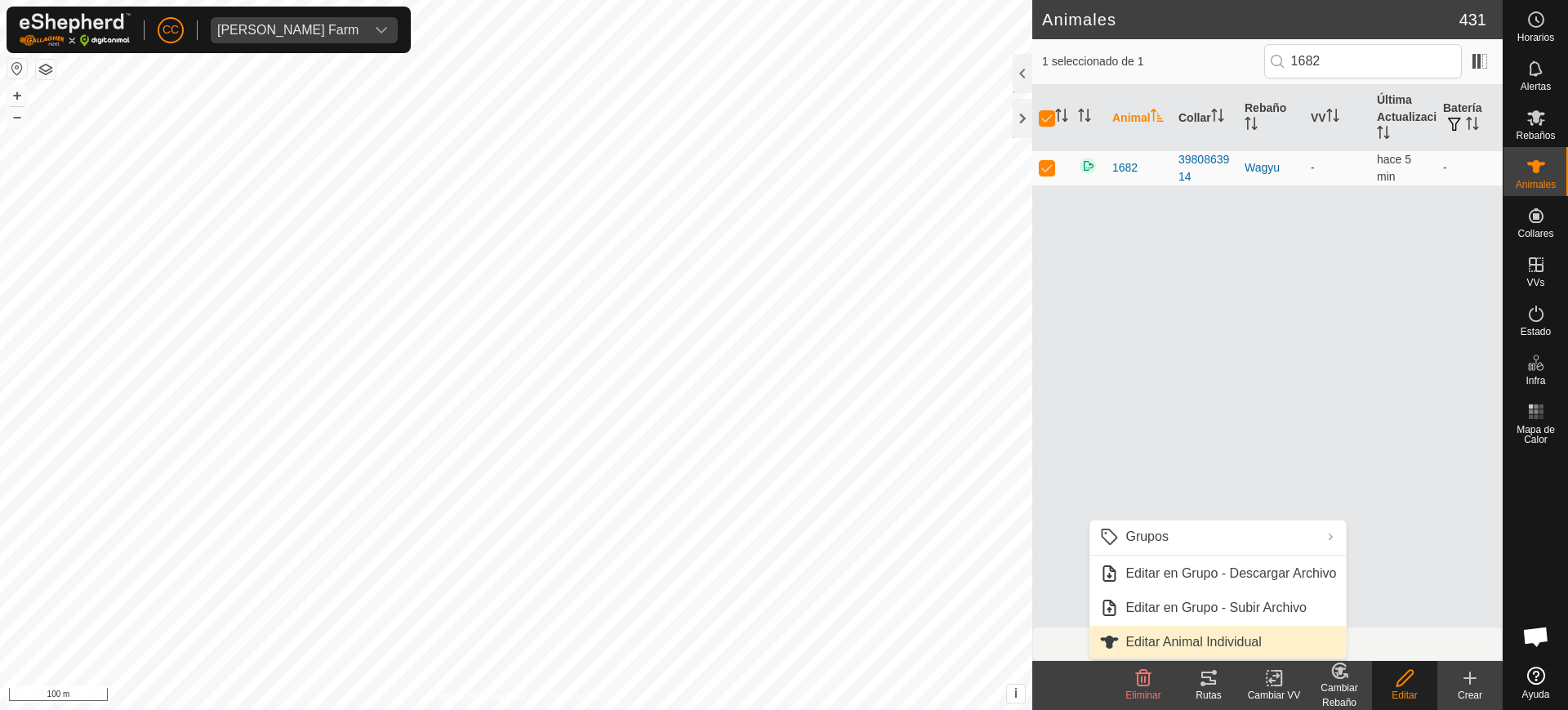
click at [1247, 640] on link "Editar Animal Individual" at bounding box center [1218, 642] width 257 height 32
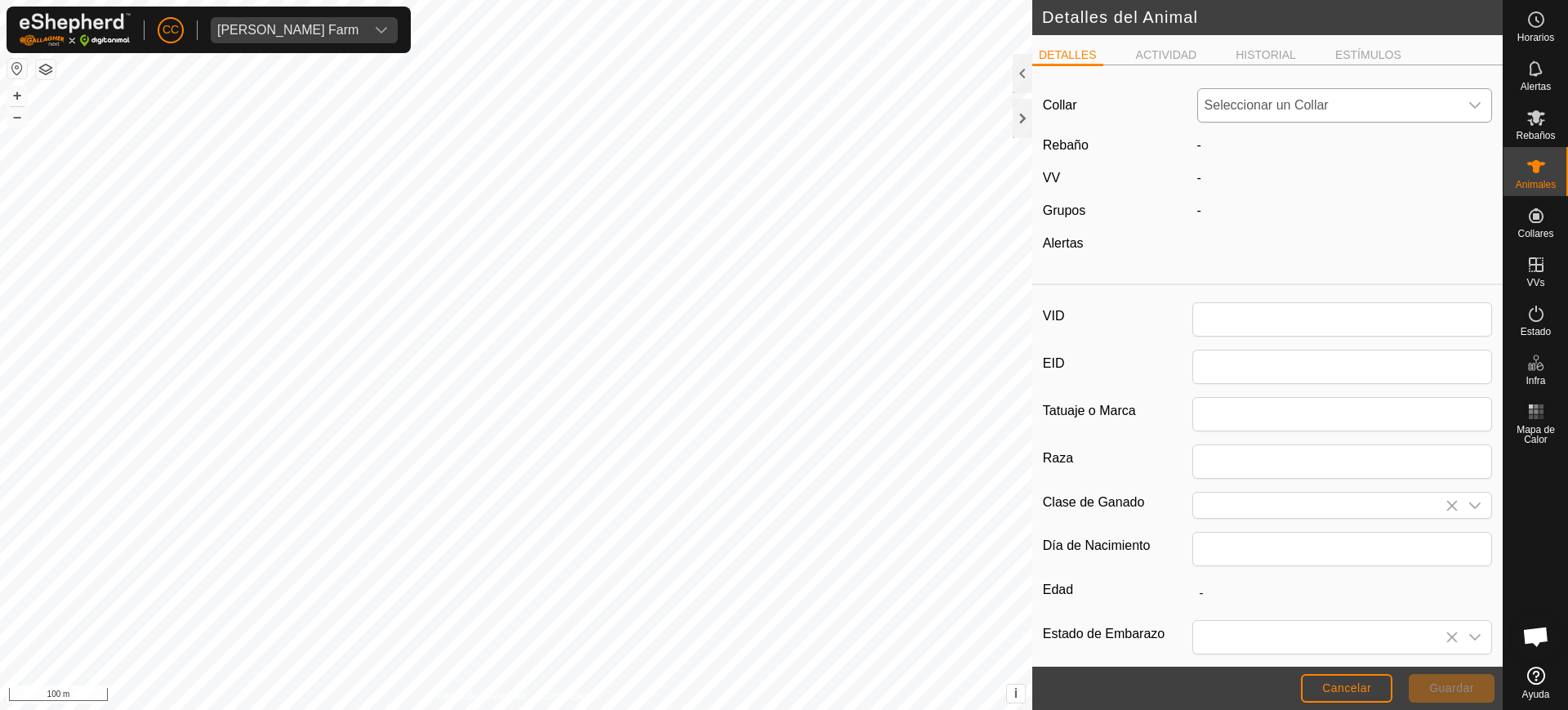
type input "1682"
type input "0"
click at [1253, 108] on span "3980863914" at bounding box center [1328, 105] width 261 height 32
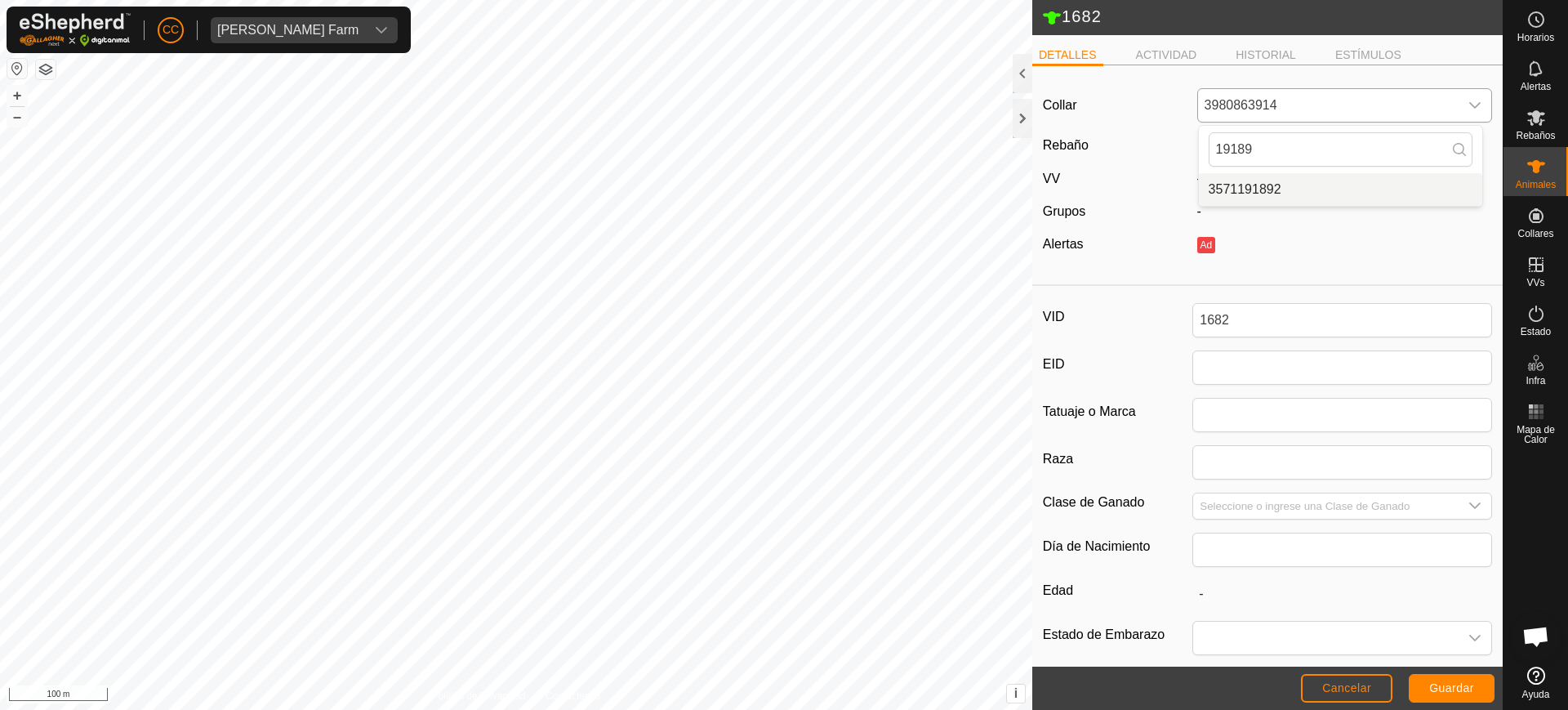
type input "19189"
click at [1271, 180] on li "3571191892" at bounding box center [1340, 189] width 284 height 32
click at [1446, 691] on span "Guardar" at bounding box center [1452, 687] width 45 height 14
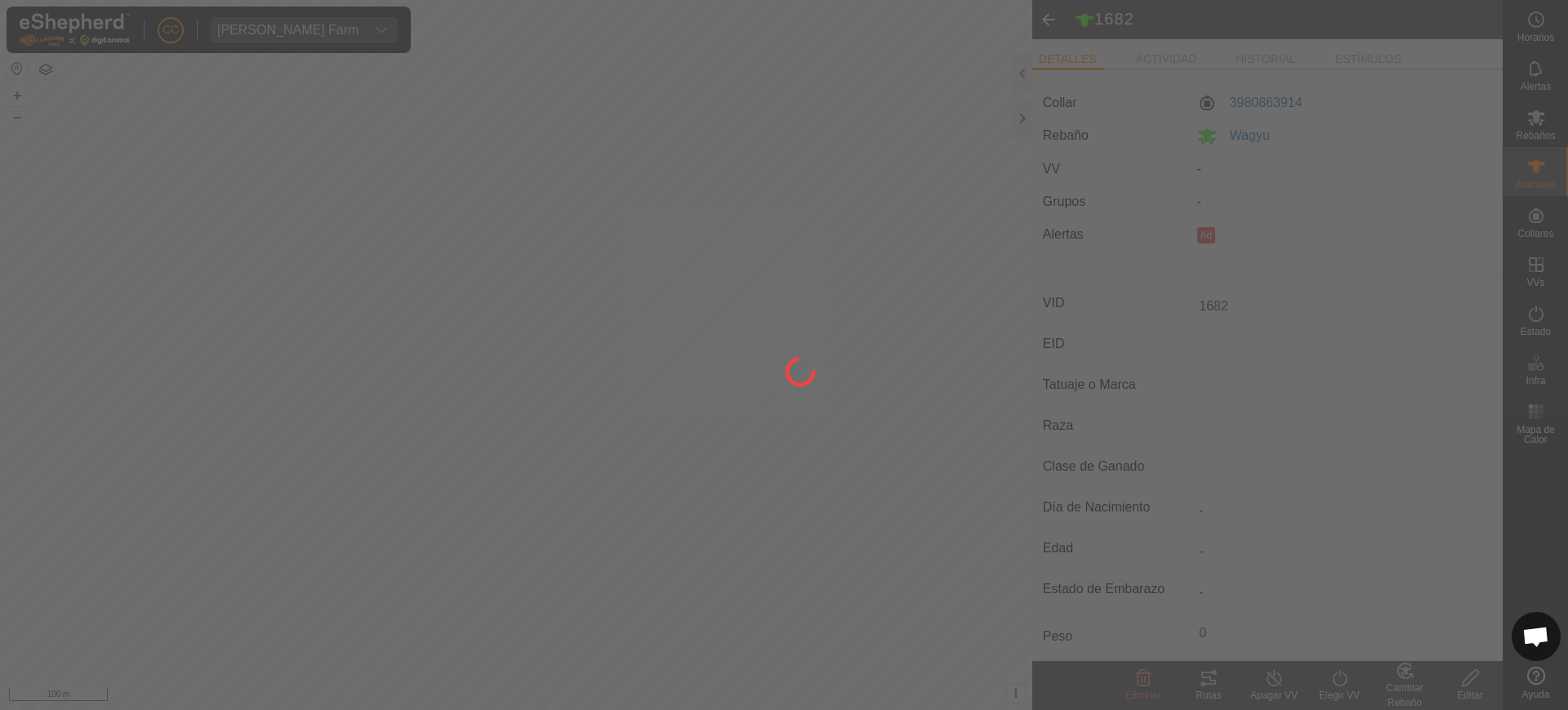
type input "-"
type input "0 kg"
type input "-"
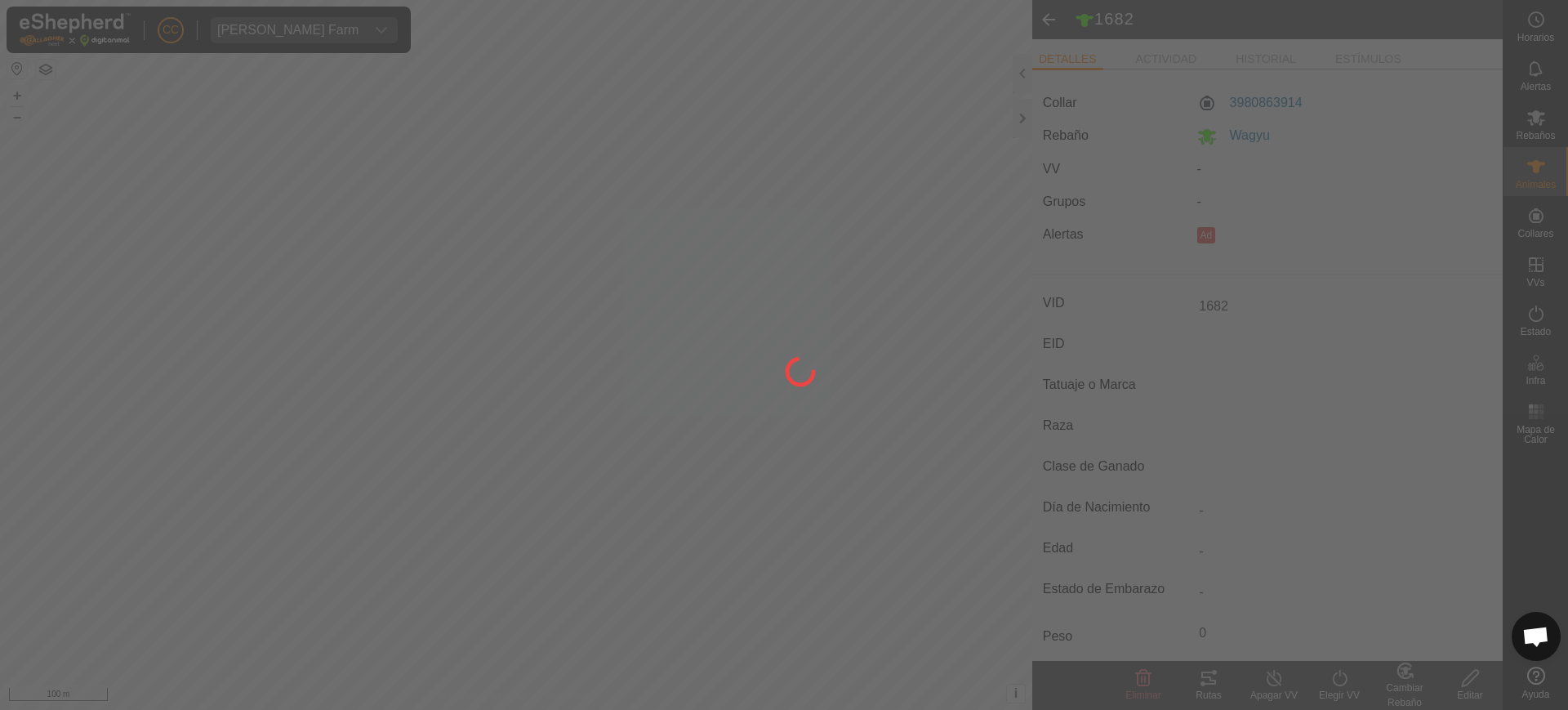
type input "-"
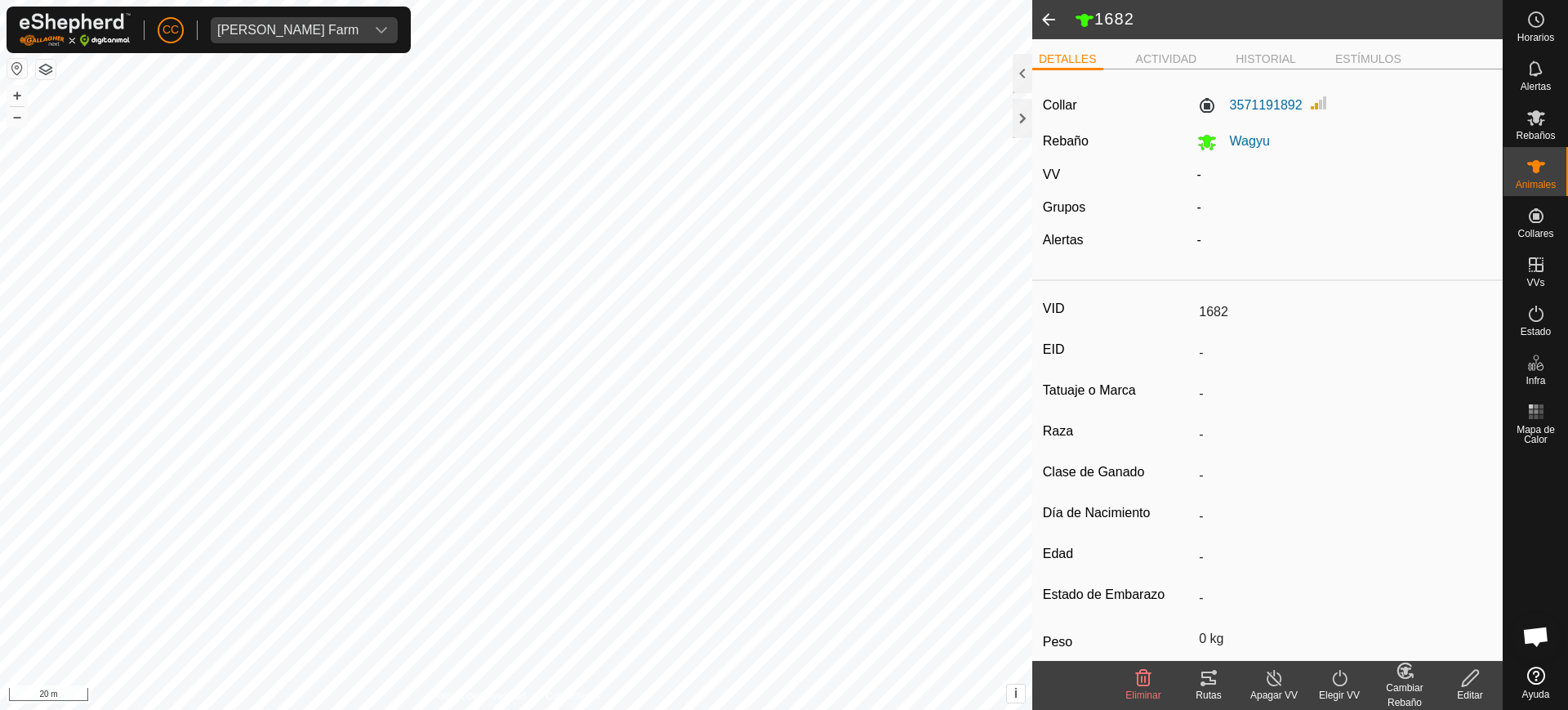
click at [1049, 23] on span at bounding box center [1048, 20] width 32 height 40
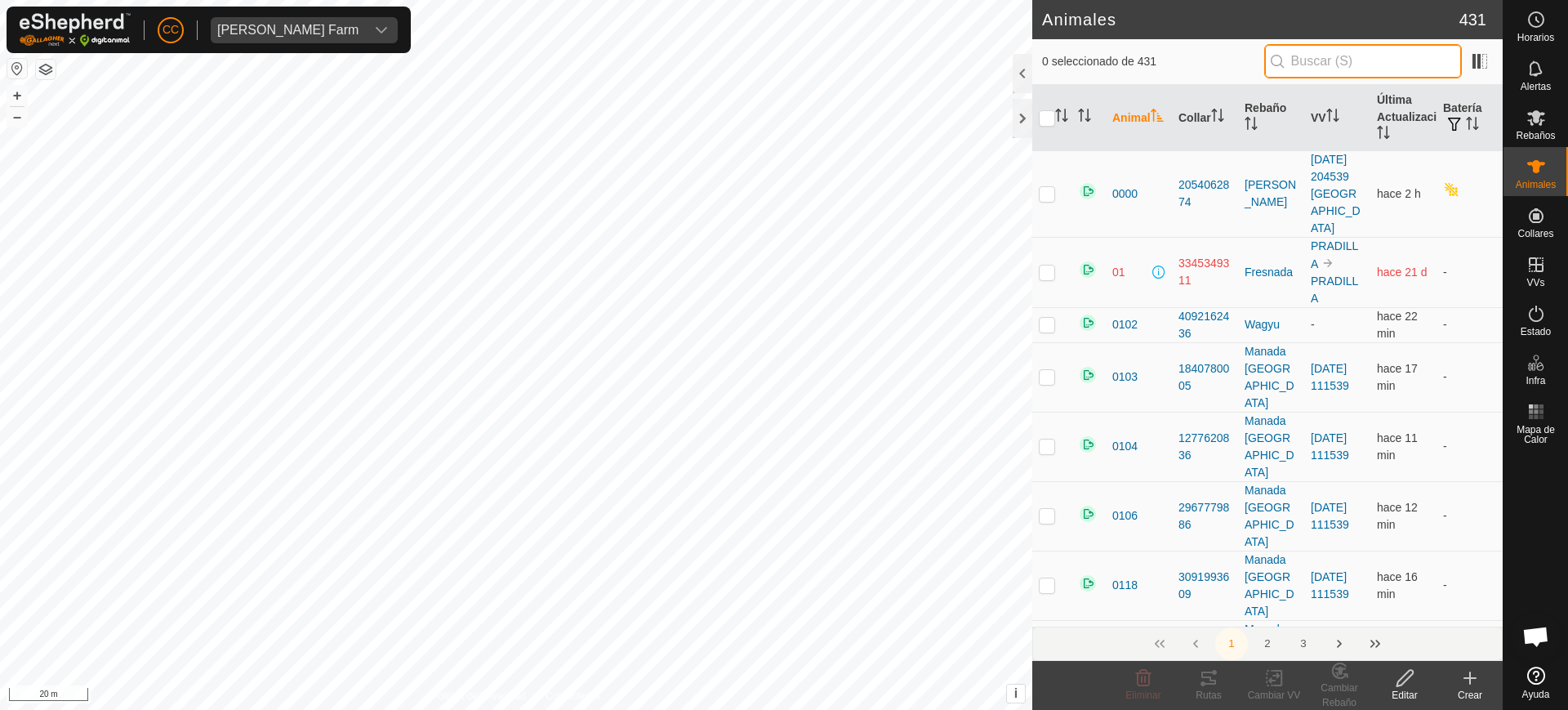
click at [1322, 59] on input "text" at bounding box center [1363, 61] width 197 height 34
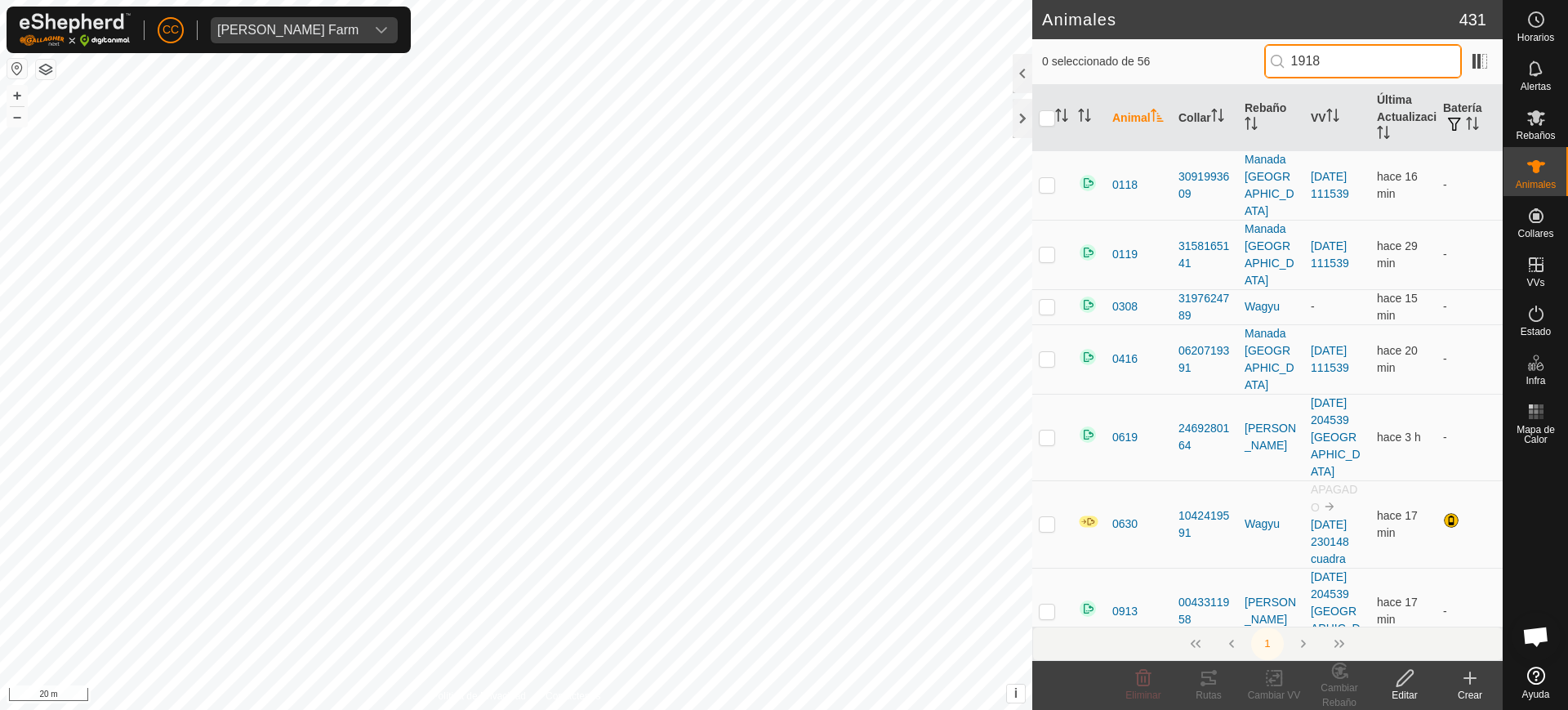
type input "19182"
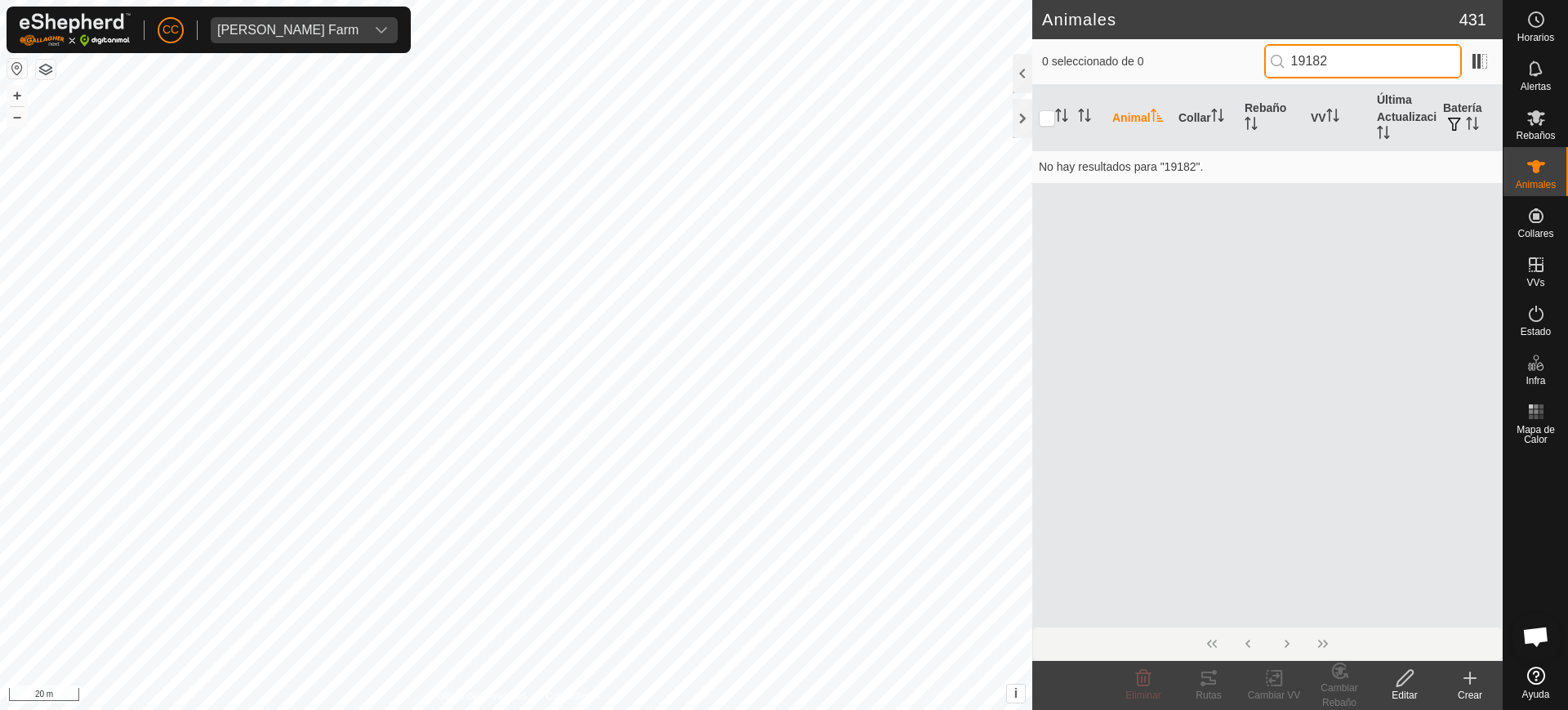
drag, startPoint x: 1359, startPoint y: 64, endPoint x: 1219, endPoint y: 51, distance: 140.6
click at [1219, 51] on div "0 seleccionado de 0 19182" at bounding box center [1267, 61] width 451 height 34
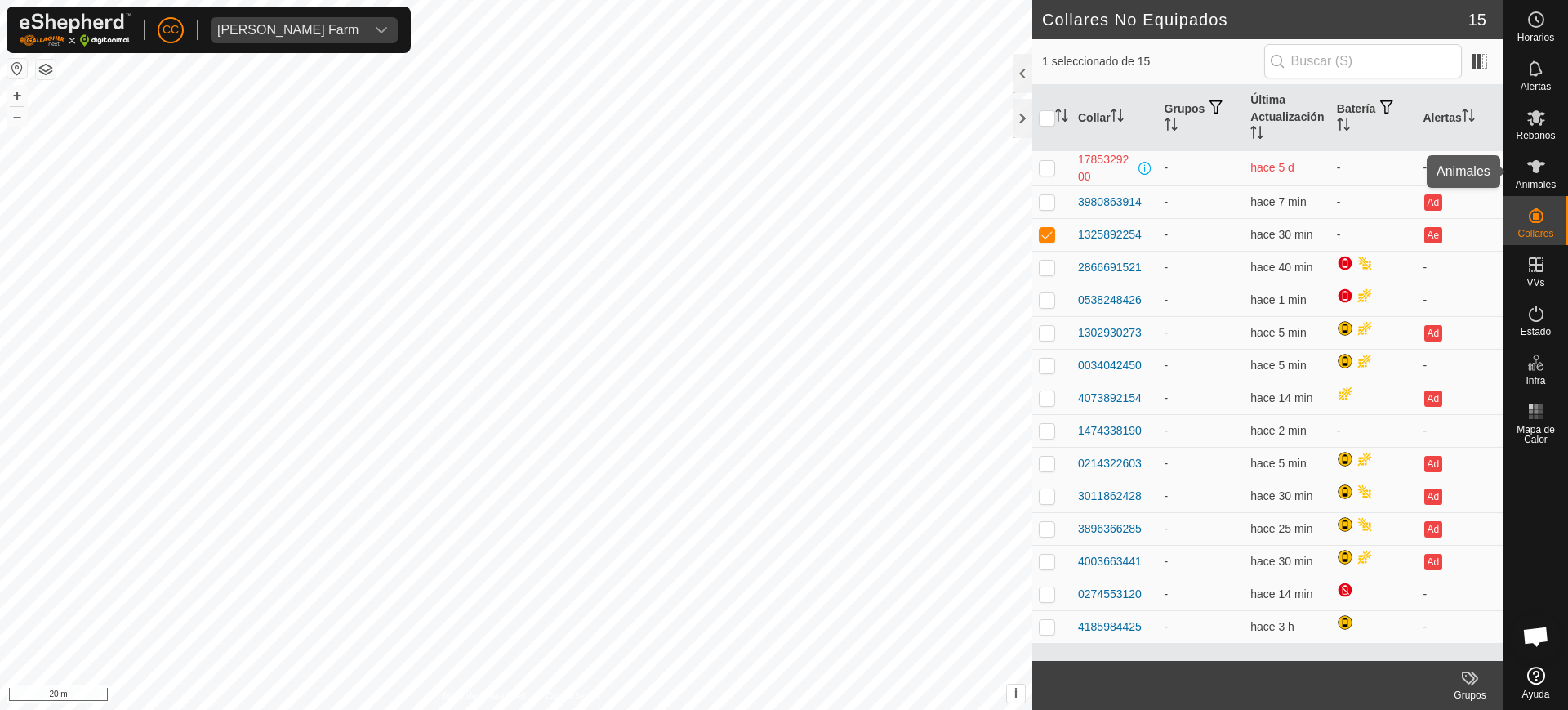
click at [1557, 168] on div "Animales" at bounding box center [1536, 171] width 65 height 49
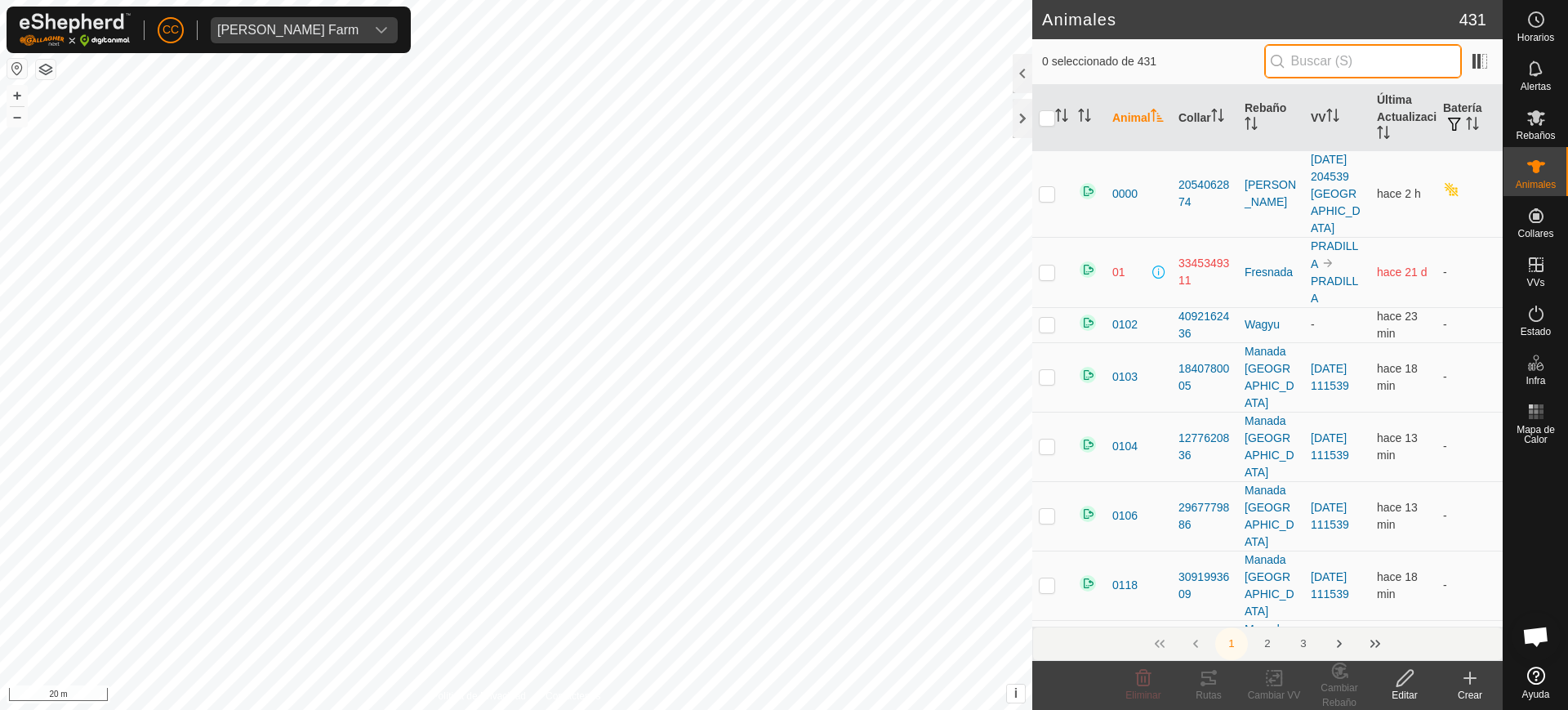
click at [1331, 68] on input "text" at bounding box center [1363, 61] width 197 height 34
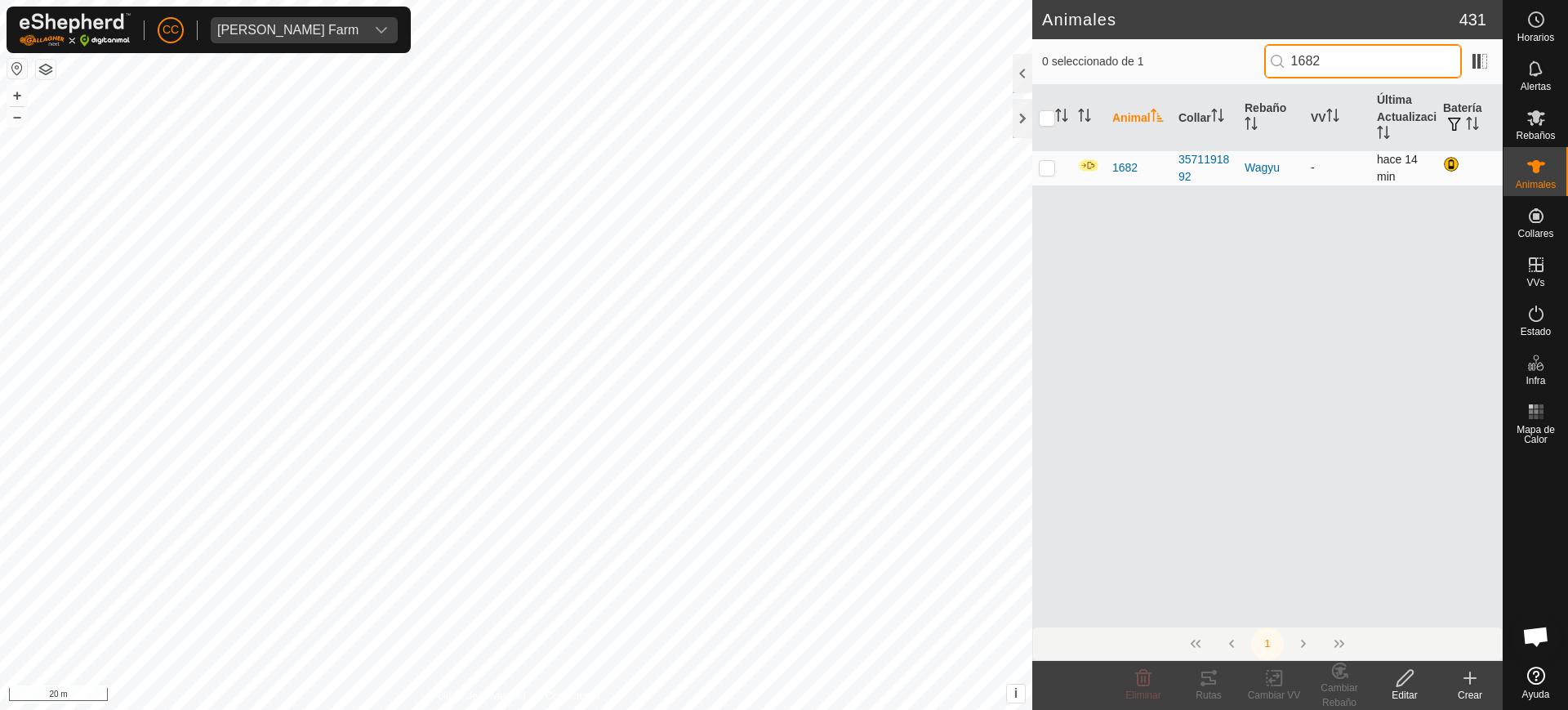
type input "1682"
click at [1047, 172] on p-checkbox at bounding box center [1047, 168] width 16 height 14
checkbox input "true"
click at [1279, 681] on icon at bounding box center [1274, 678] width 21 height 20
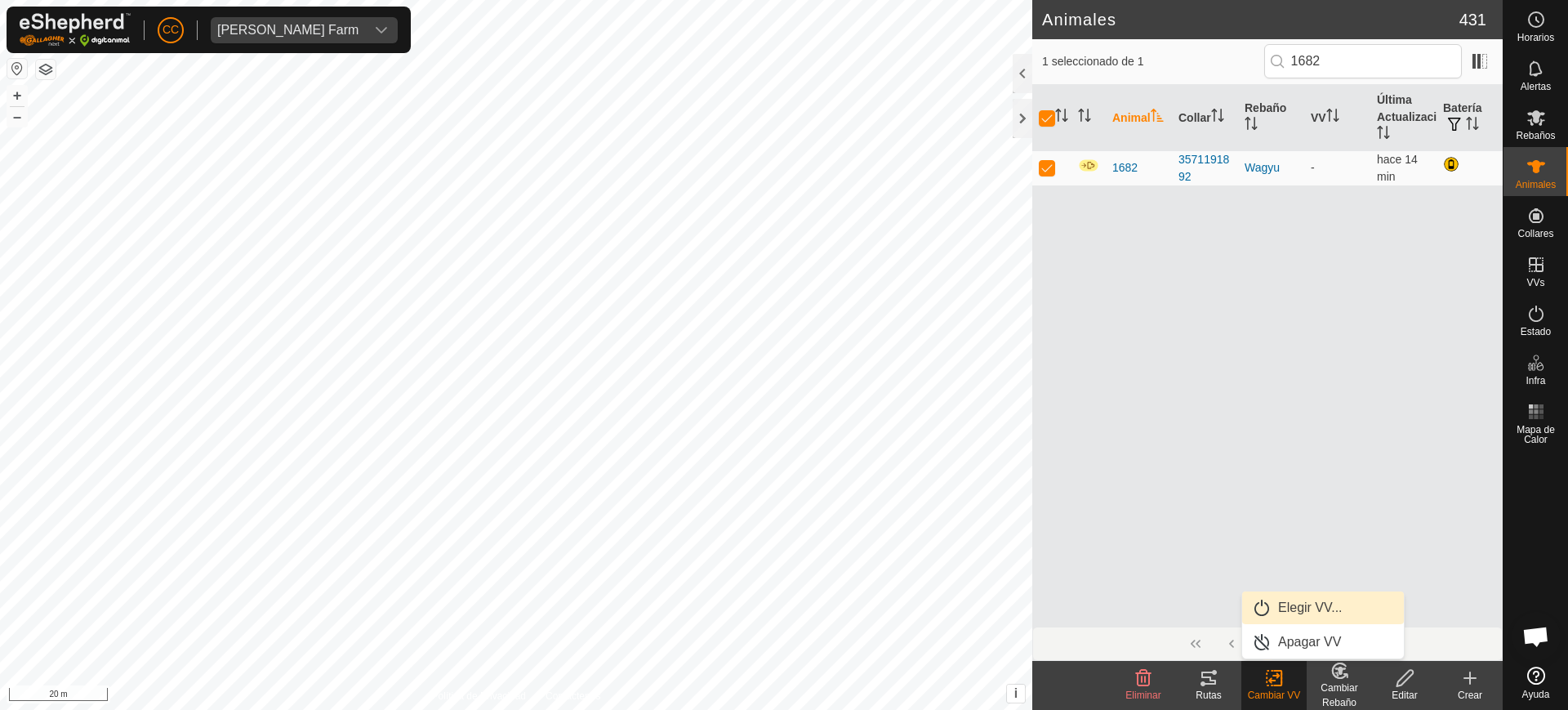
click at [1299, 606] on link "Elegir VV..." at bounding box center [1323, 608] width 162 height 32
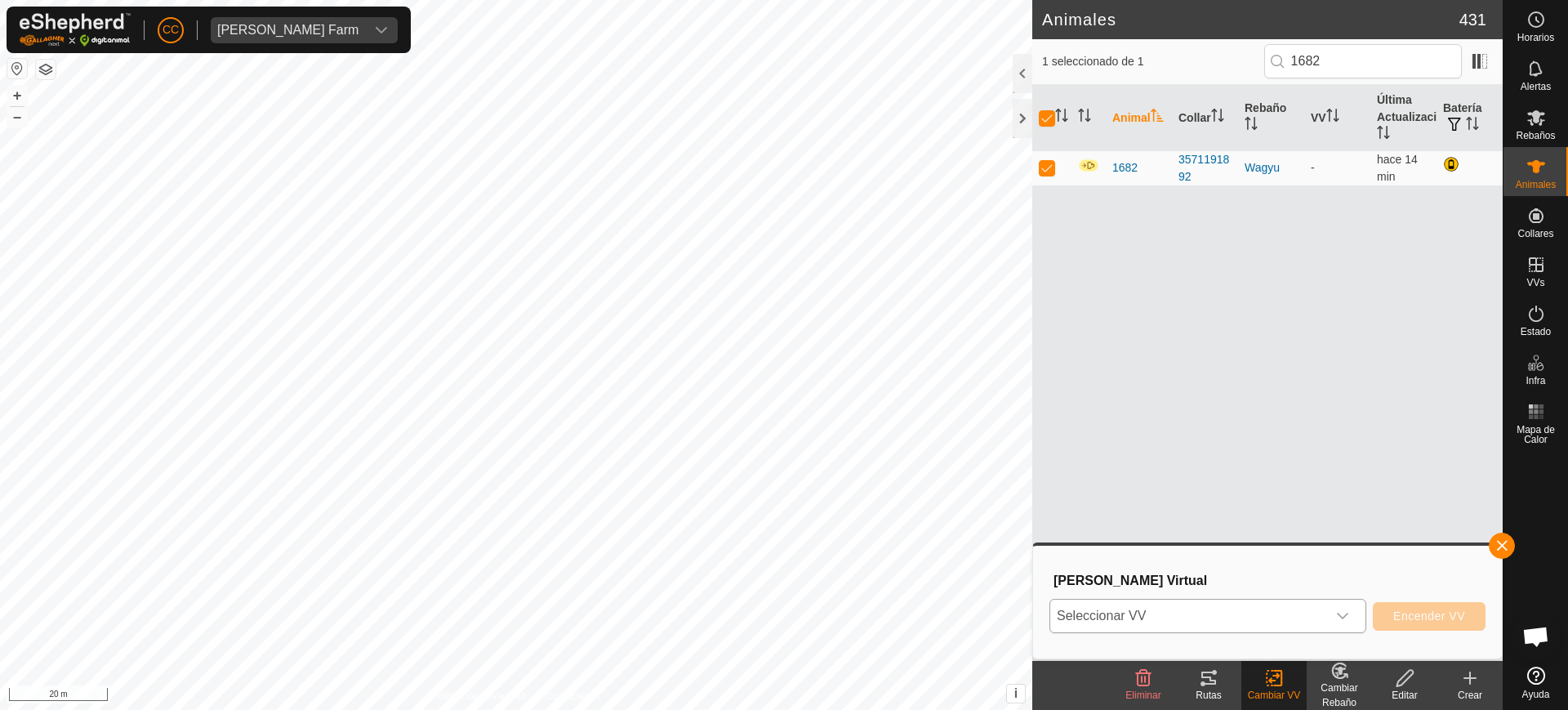
click at [1164, 608] on span "Seleccionar VV" at bounding box center [1188, 616] width 276 height 32
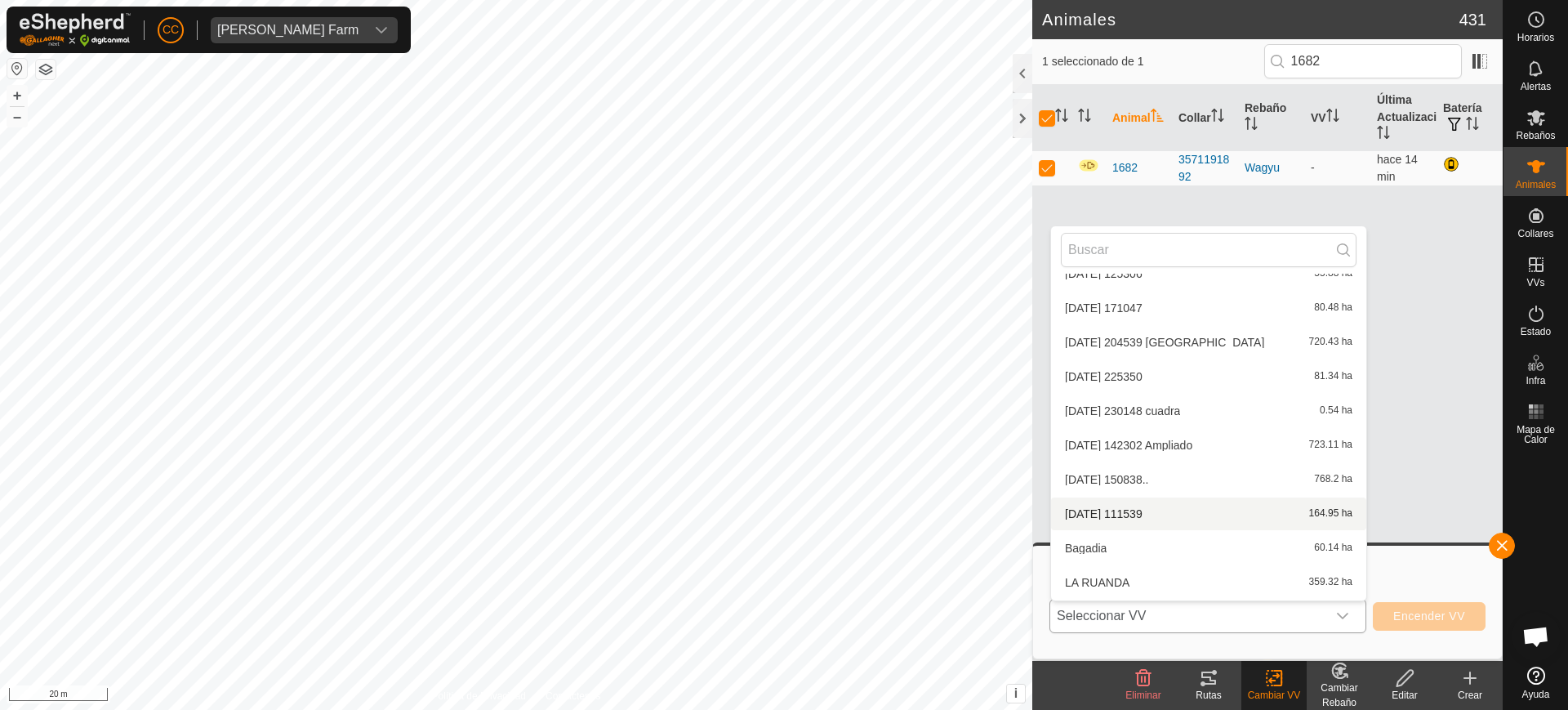
scroll to position [157, 0]
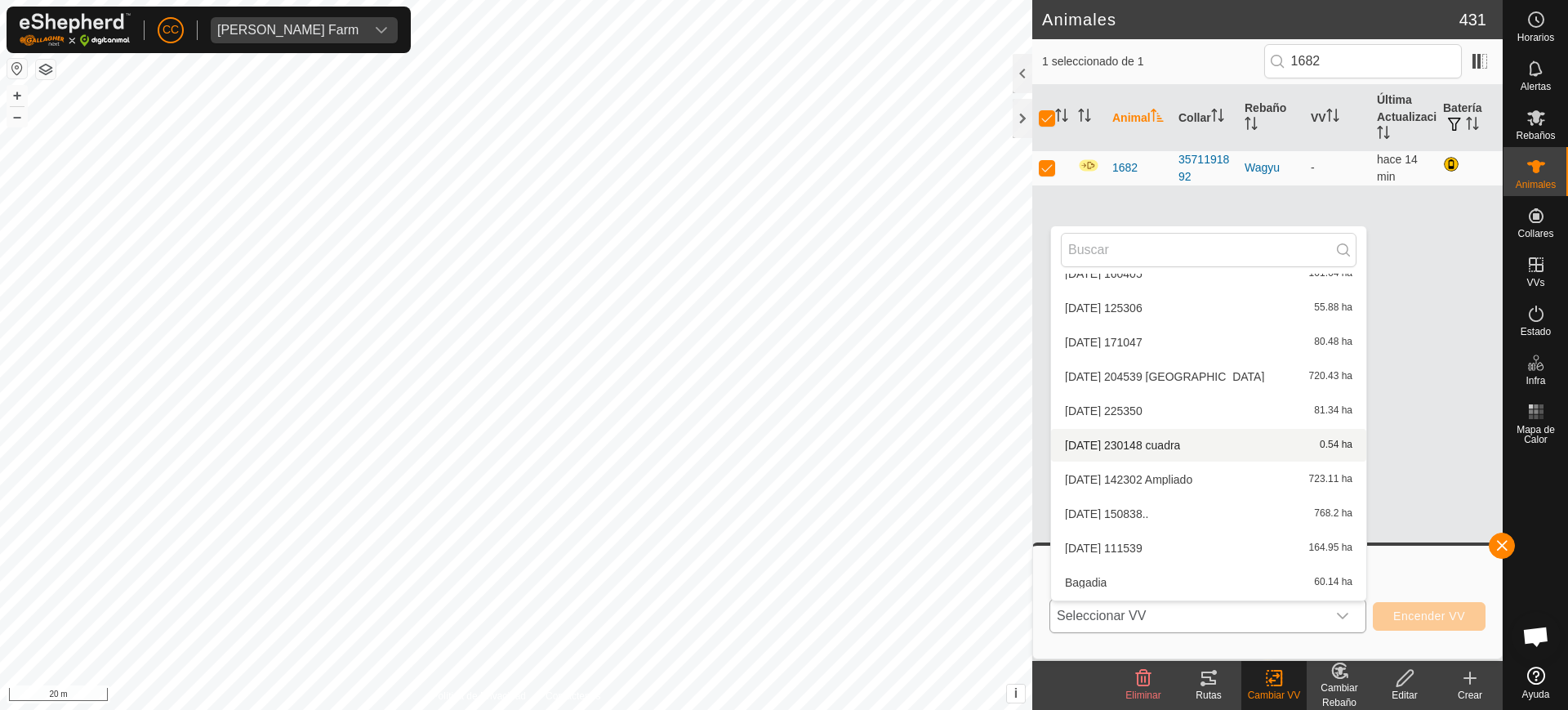
click at [1198, 452] on li "2025-05-26 230148 cuadra 0.54 ha" at bounding box center [1209, 445] width 315 height 32
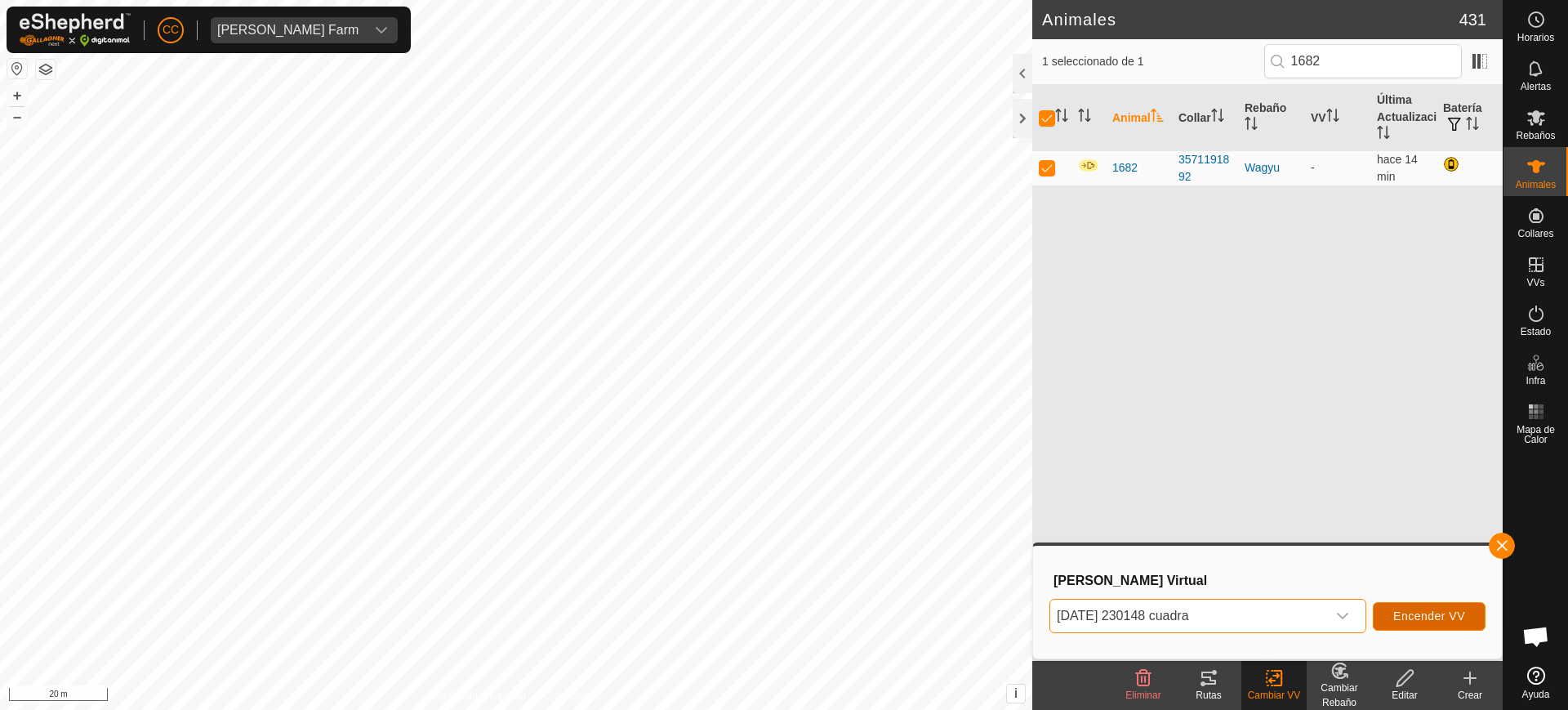
click at [1432, 619] on span "Encender VV" at bounding box center [1429, 616] width 72 height 14
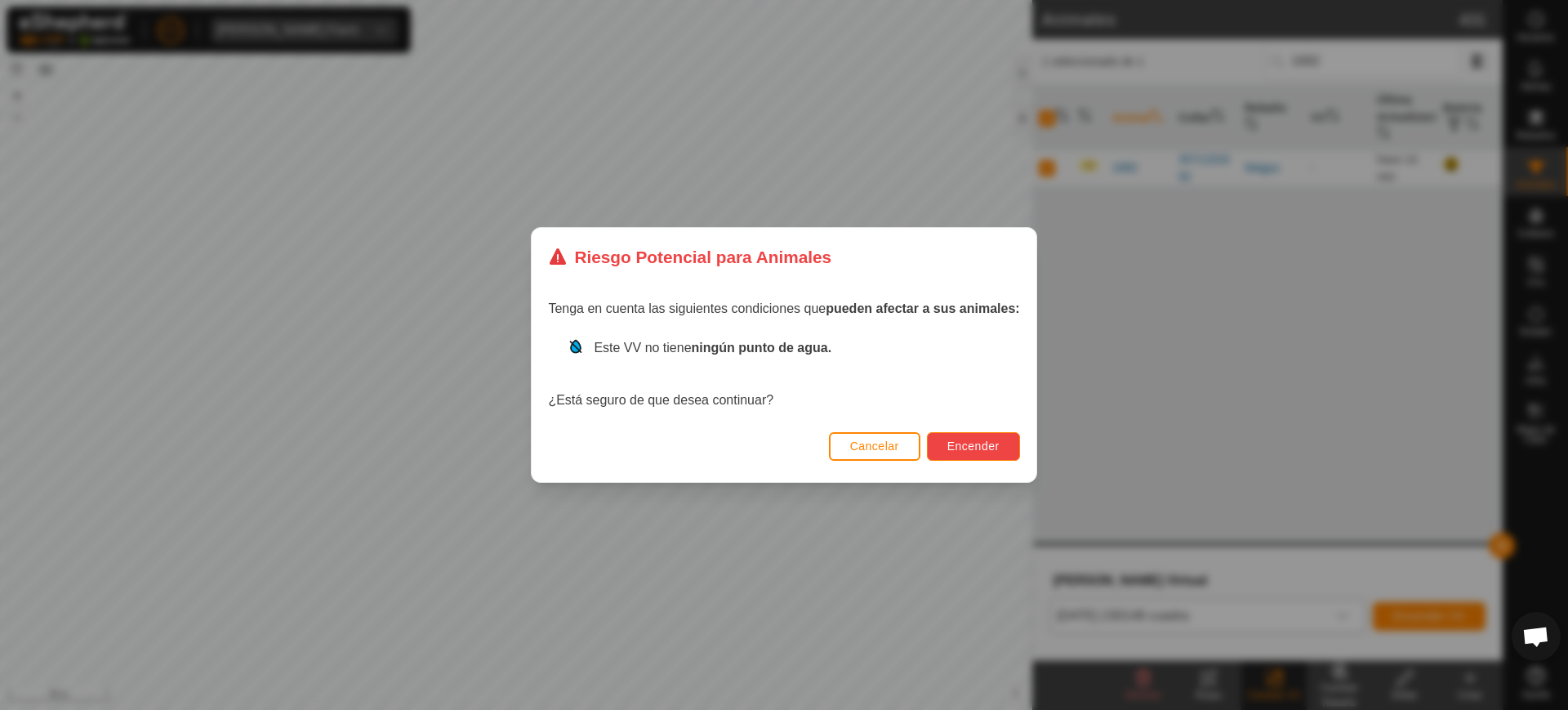
click at [970, 443] on span "Encender" at bounding box center [974, 446] width 52 height 14
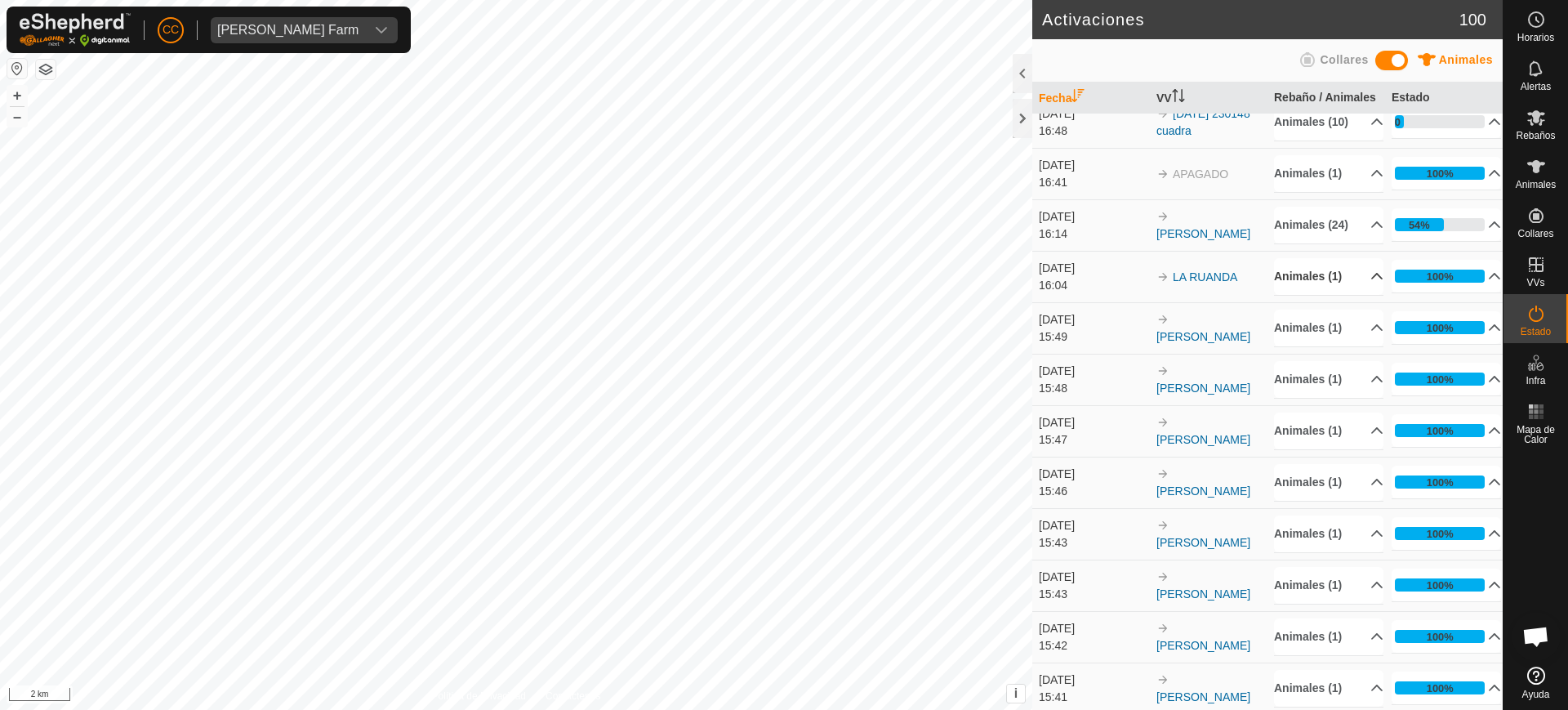
scroll to position [205, 0]
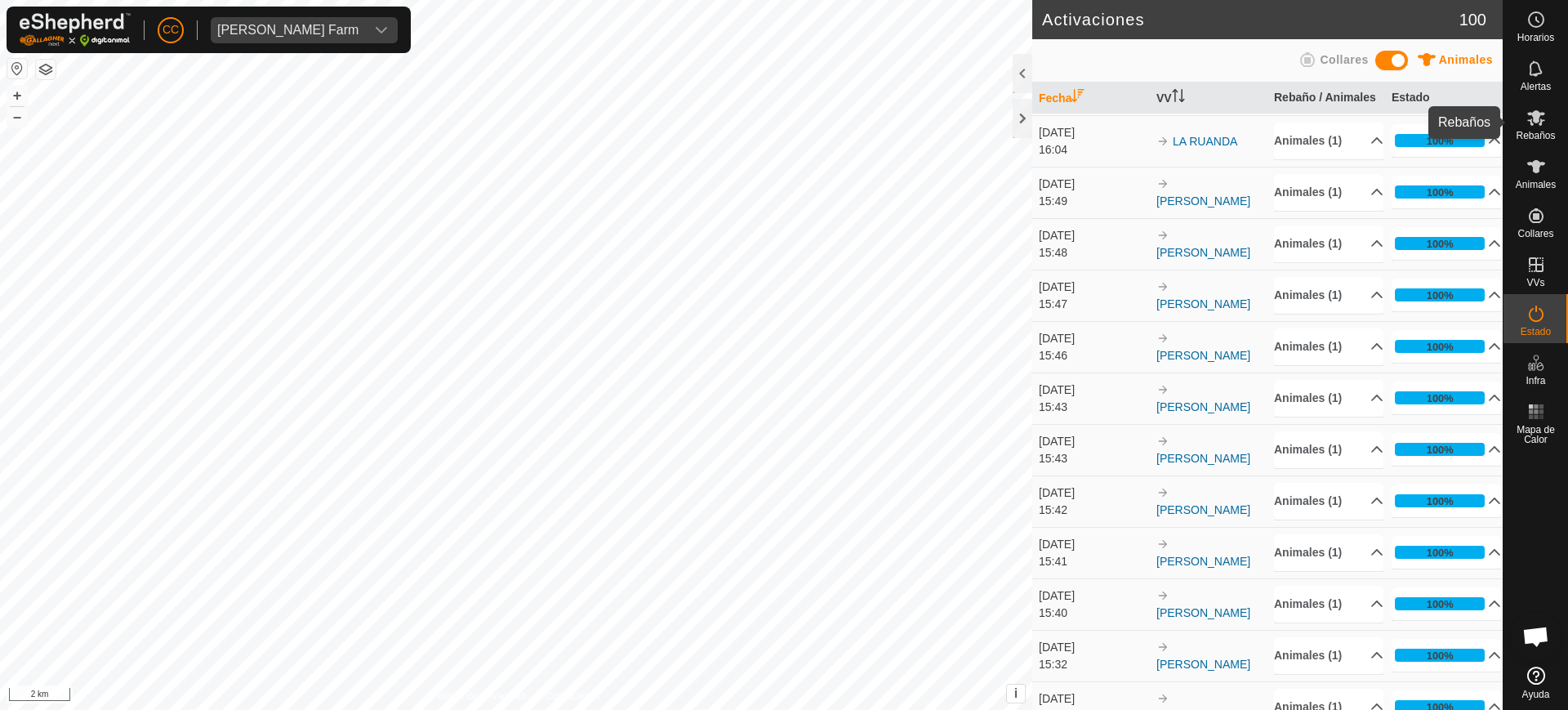
click at [1537, 128] on es-mob-svg-icon at bounding box center [1536, 117] width 30 height 26
